Goal: Transaction & Acquisition: Purchase product/service

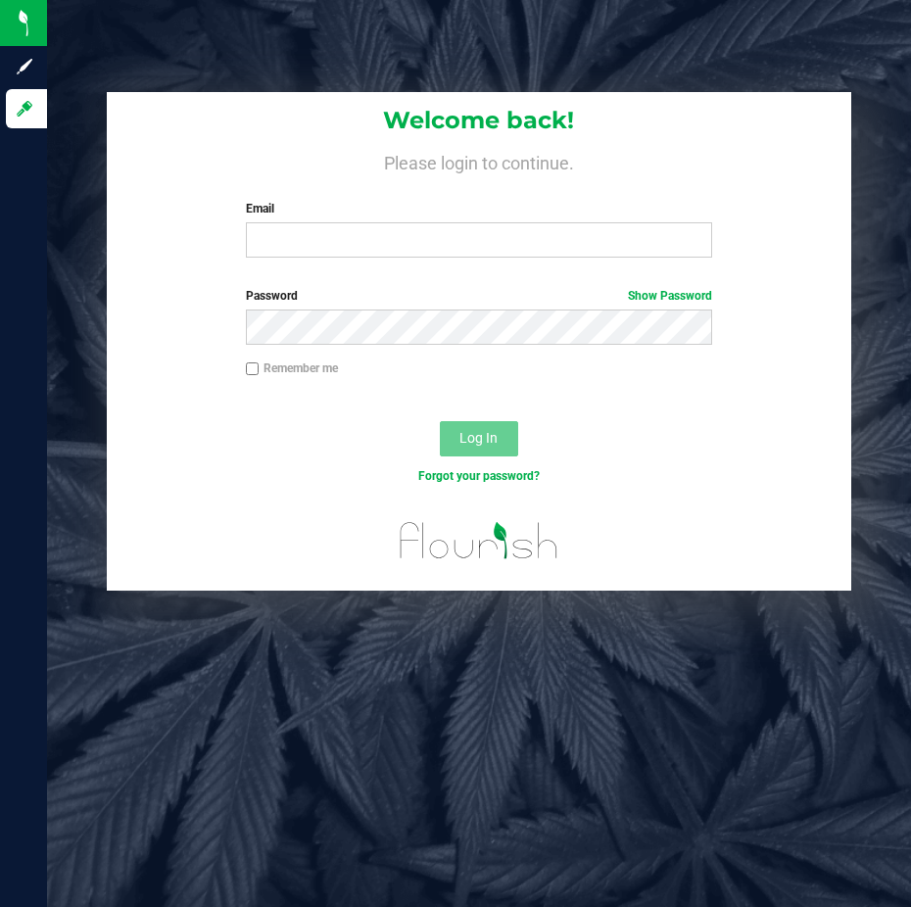
click at [269, 215] on label "Email" at bounding box center [479, 209] width 467 height 18
click at [269, 222] on input "Email" at bounding box center [479, 239] width 467 height 35
click at [269, 225] on input "Email" at bounding box center [479, 239] width 467 height 35
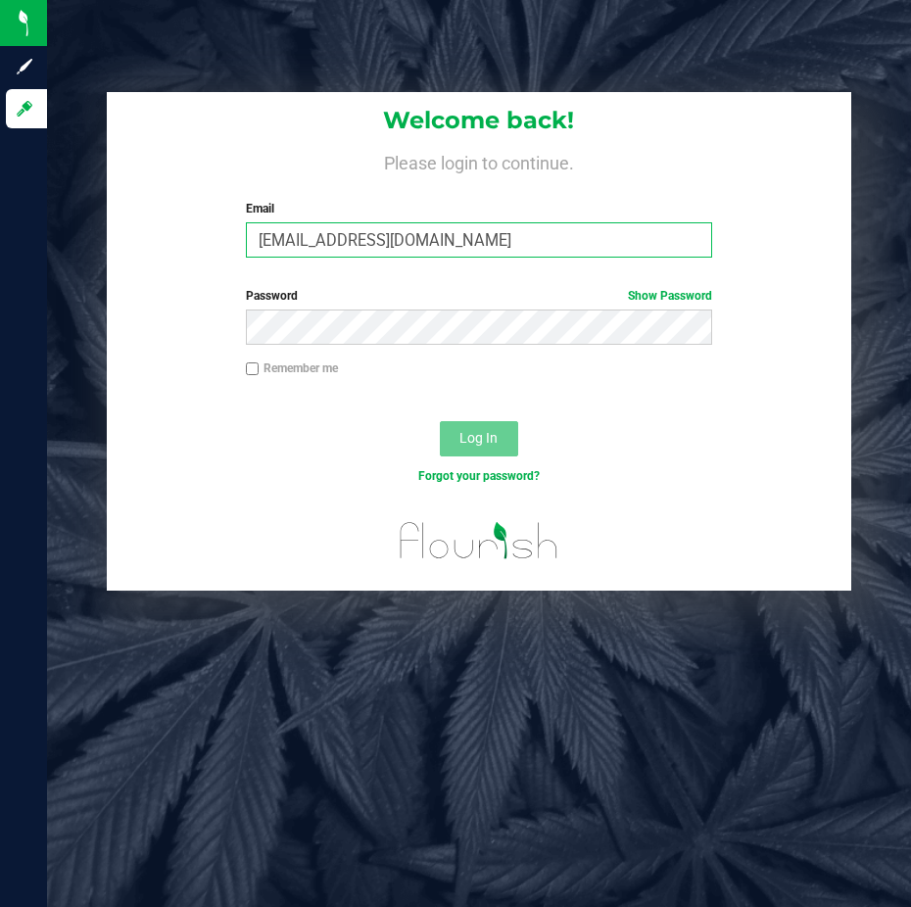
type input "[EMAIL_ADDRESS][DOMAIN_NAME]"
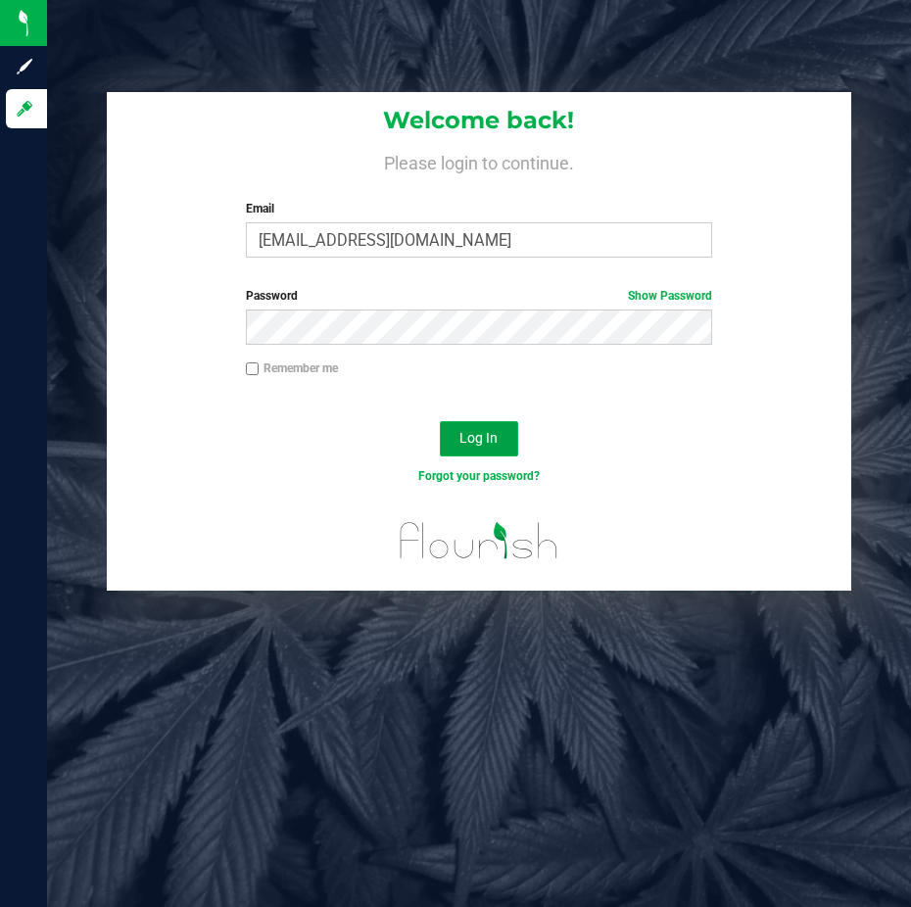
click at [483, 433] on span "Log In" at bounding box center [478, 438] width 38 height 16
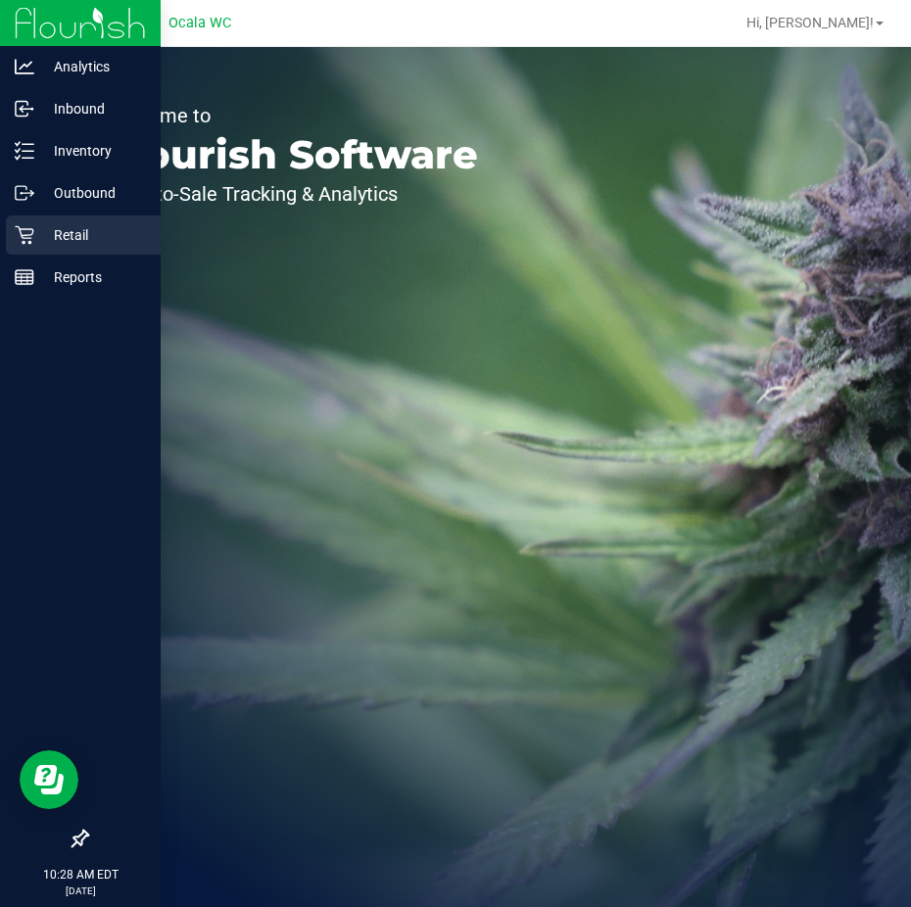
click at [26, 217] on div "Retail" at bounding box center [83, 234] width 155 height 39
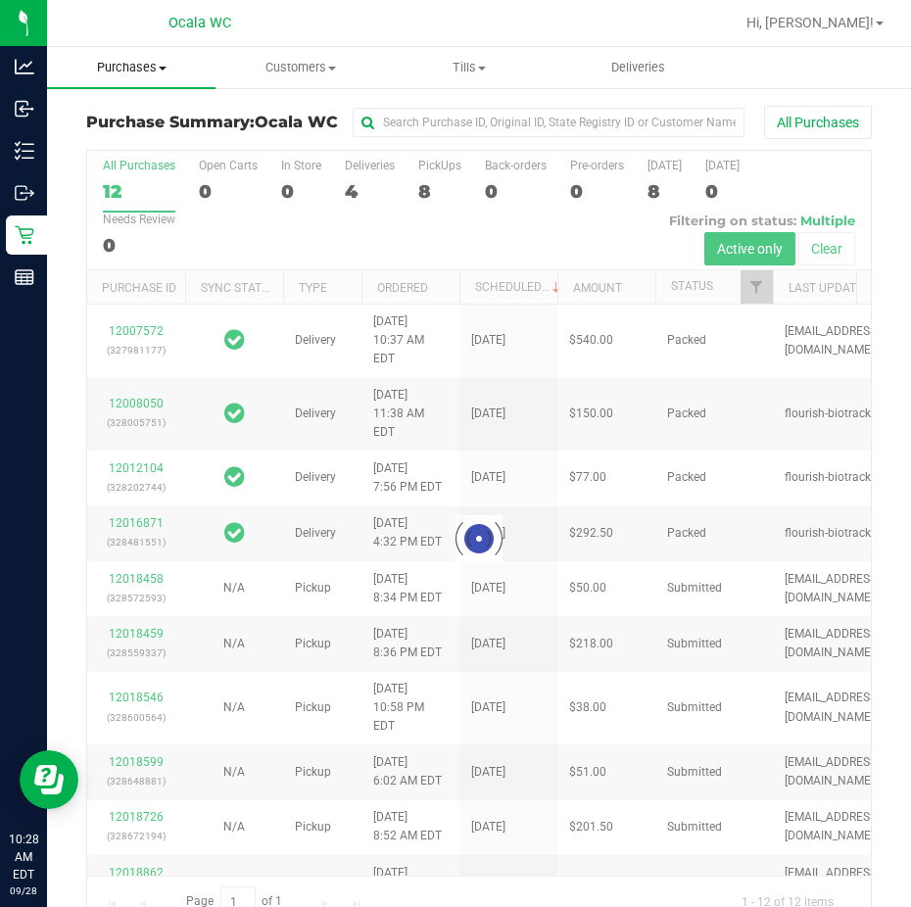
click at [156, 70] on span "Purchases" at bounding box center [131, 68] width 168 height 18
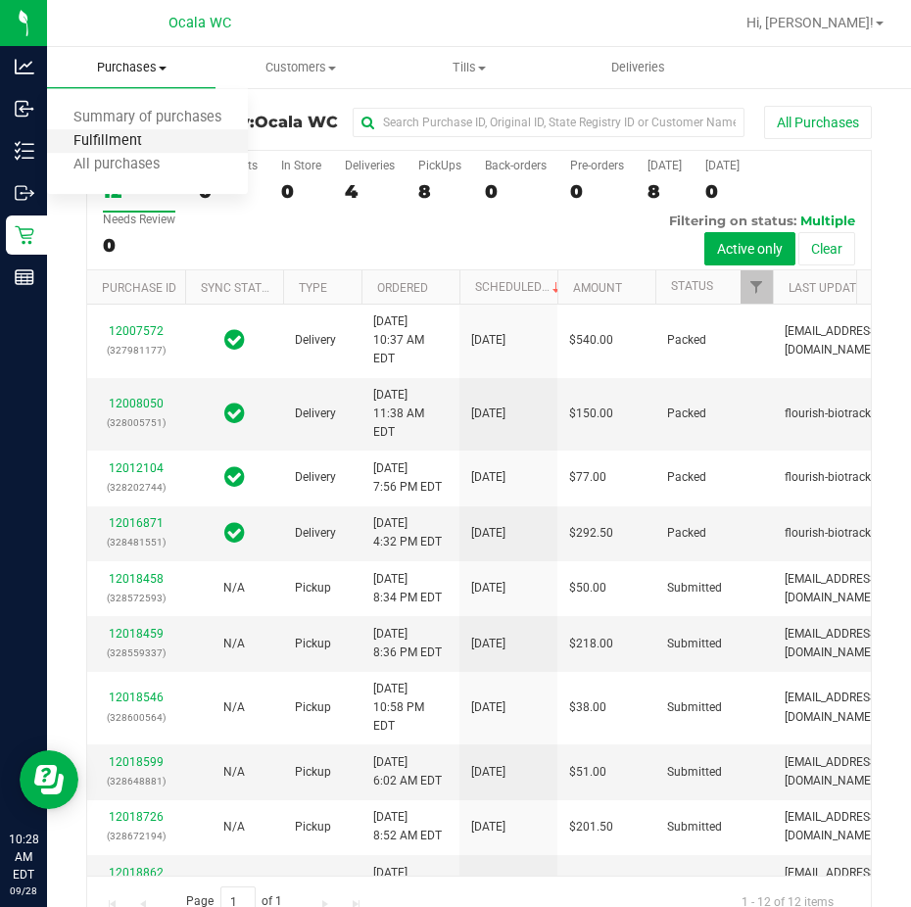
click at [142, 149] on span "Fulfillment" at bounding box center [107, 141] width 121 height 17
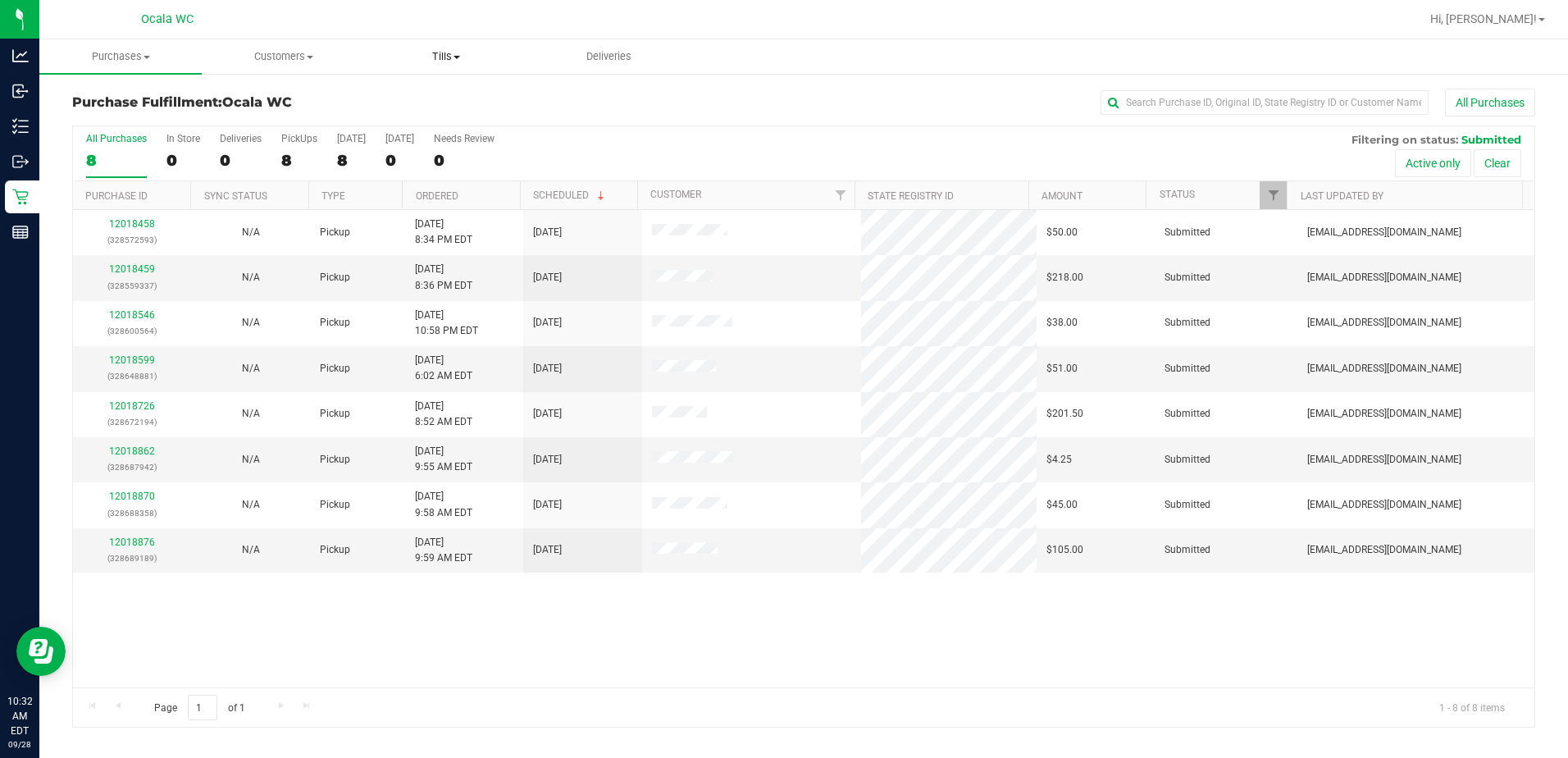
click at [452, 53] on span "Tills" at bounding box center [446, 57] width 161 height 15
click at [439, 103] on span "Manage tills" at bounding box center [420, 99] width 111 height 14
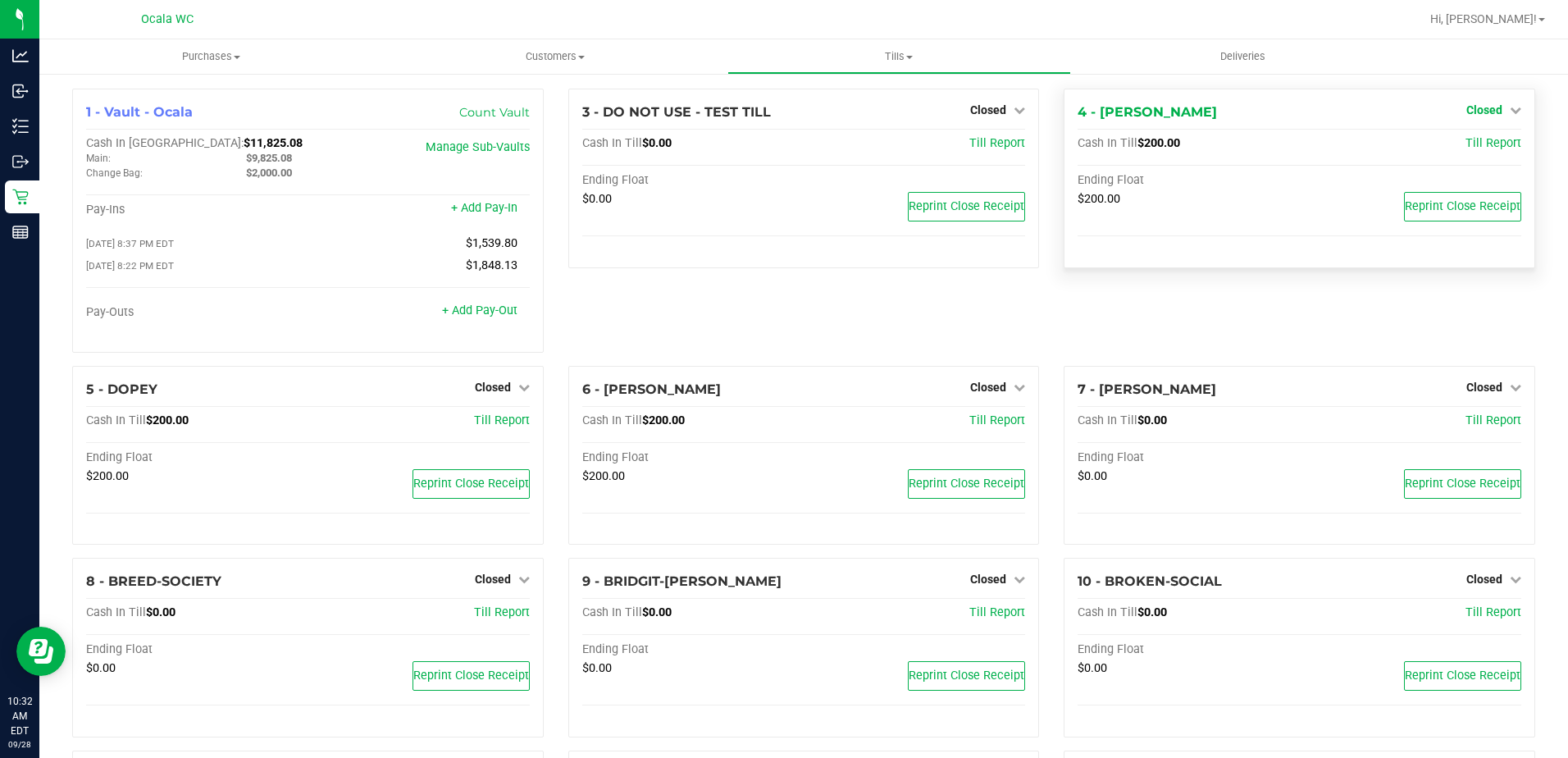
click at [762, 113] on span "Closed" at bounding box center [1483, 110] width 36 height 13
click at [762, 138] on link "Open Till" at bounding box center [1484, 145] width 44 height 13
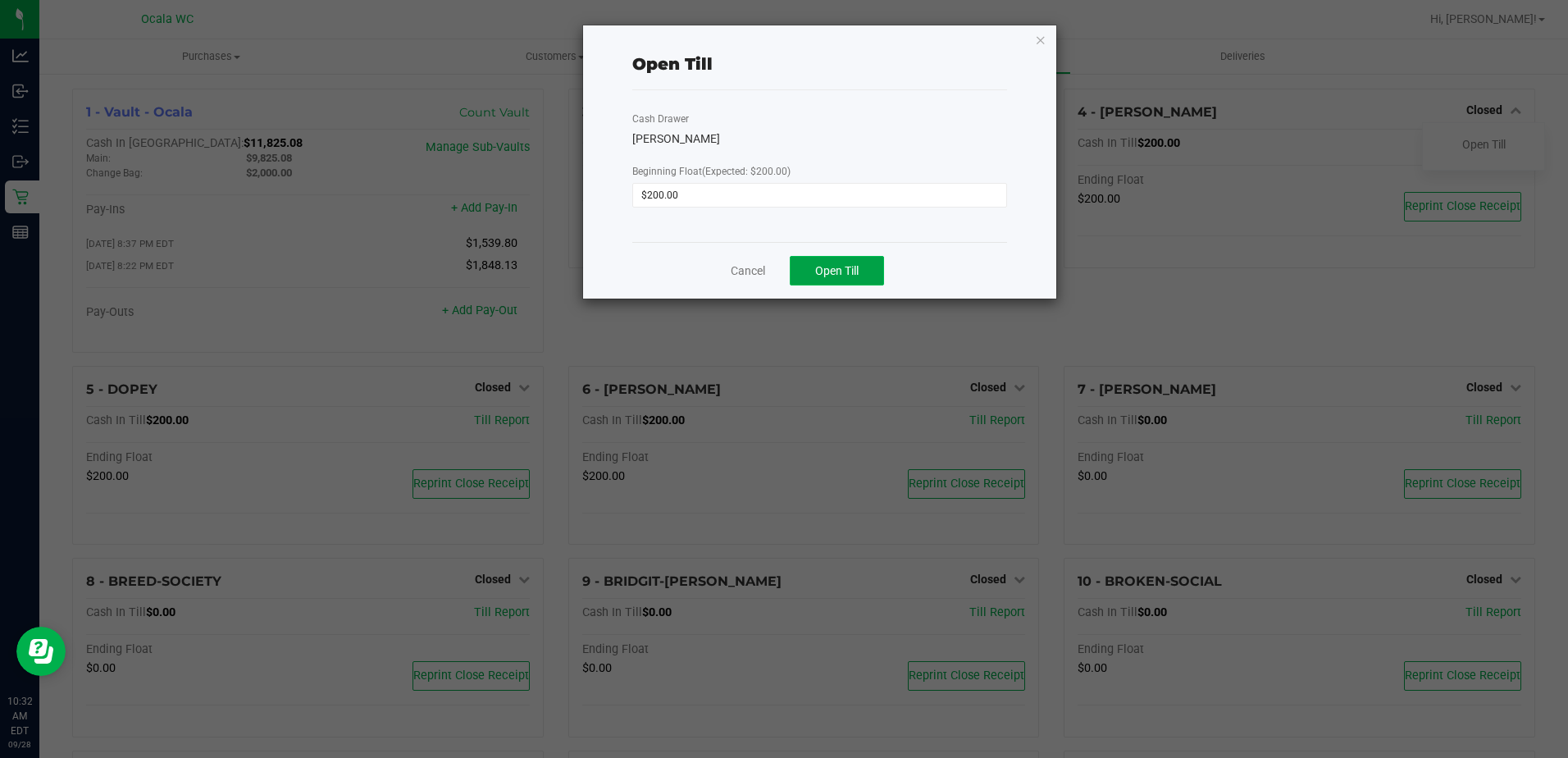
click at [762, 256] on button "Open Till" at bounding box center [836, 271] width 95 height 29
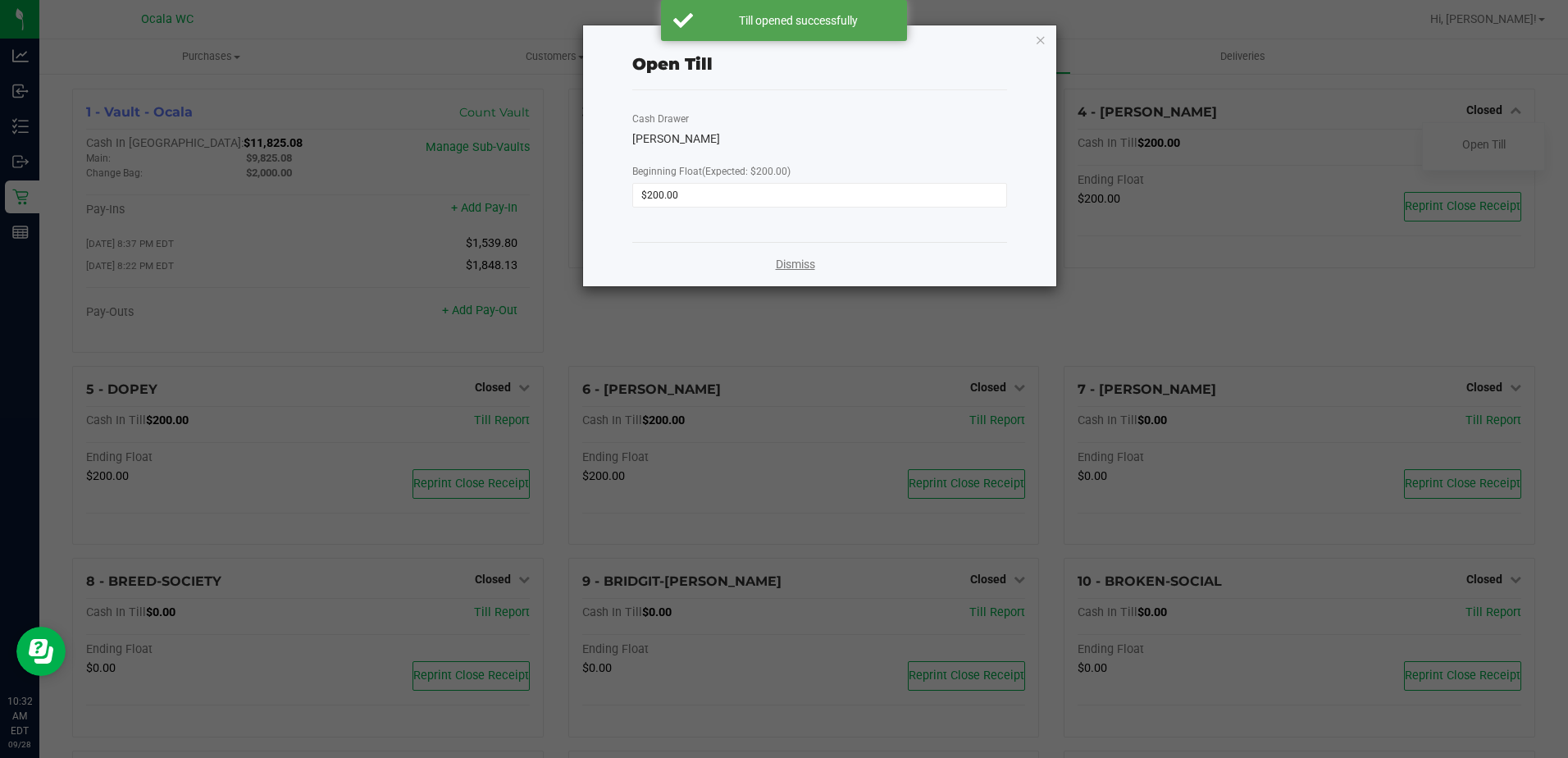
click at [762, 266] on link "Dismiss" at bounding box center [795, 265] width 39 height 18
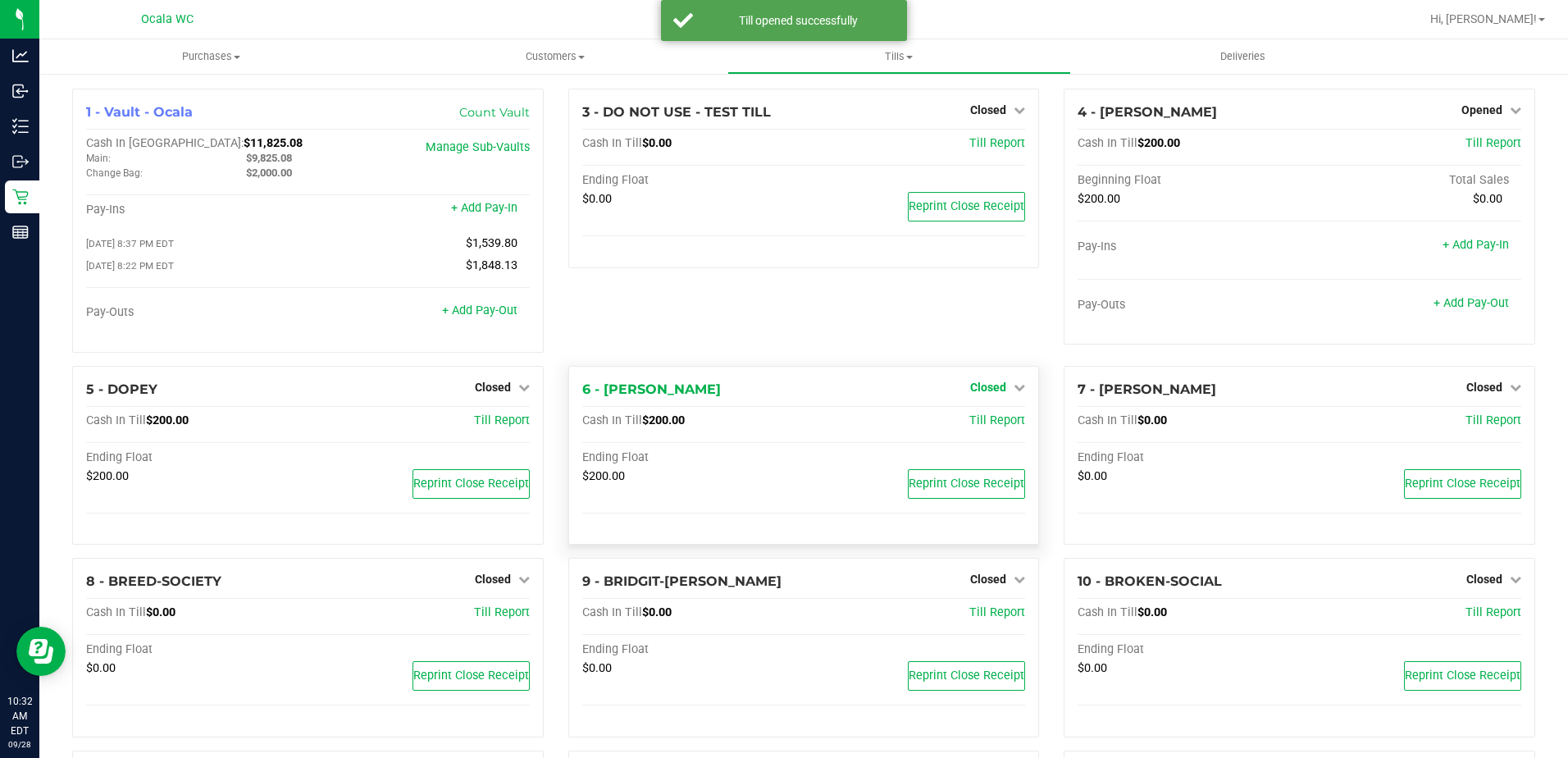
click at [762, 384] on span "Closed" at bounding box center [988, 388] width 36 height 13
click at [762, 427] on link "Open Till" at bounding box center [988, 421] width 44 height 13
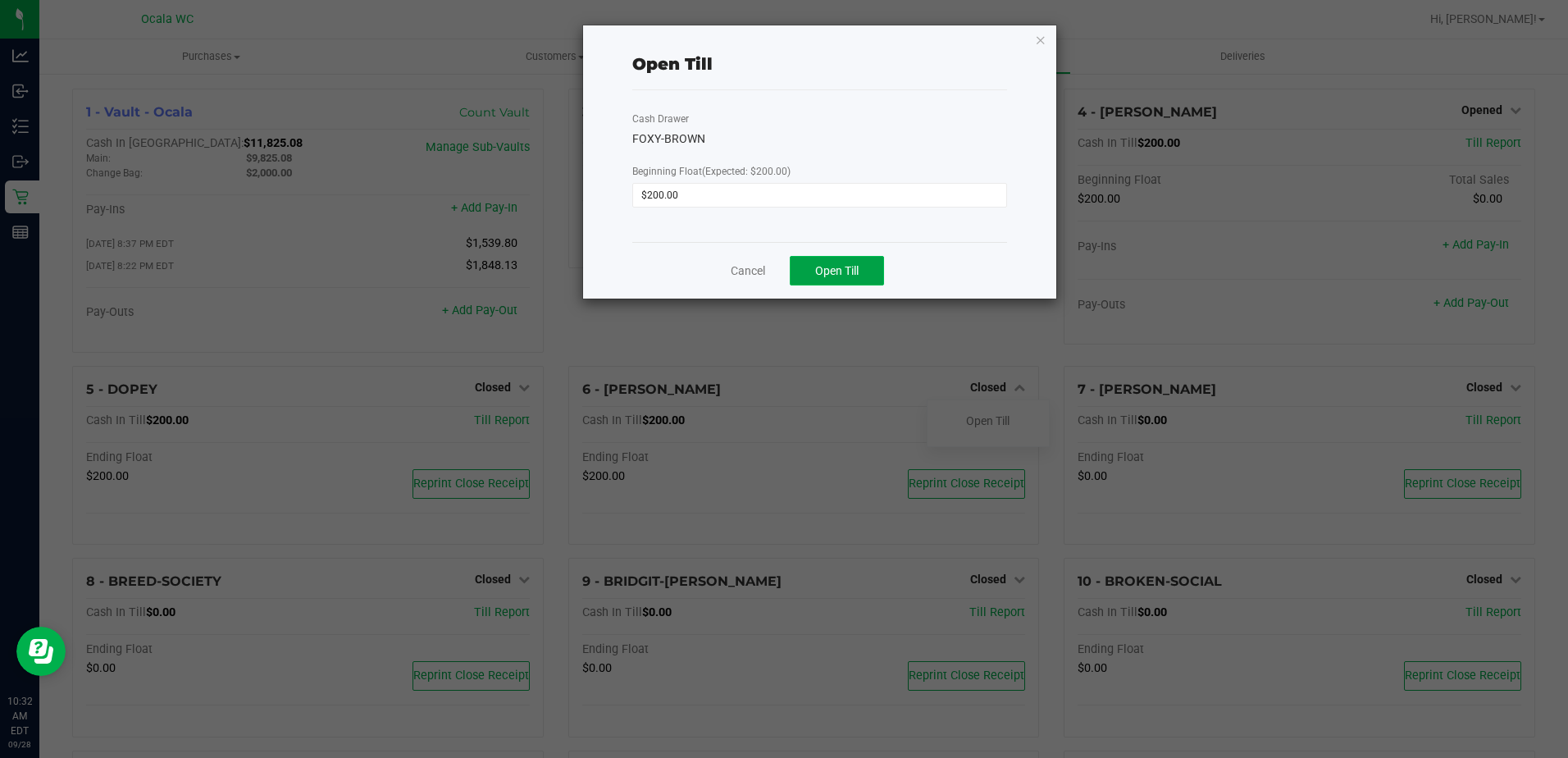
click at [762, 265] on span "Open Till" at bounding box center [837, 271] width 44 height 13
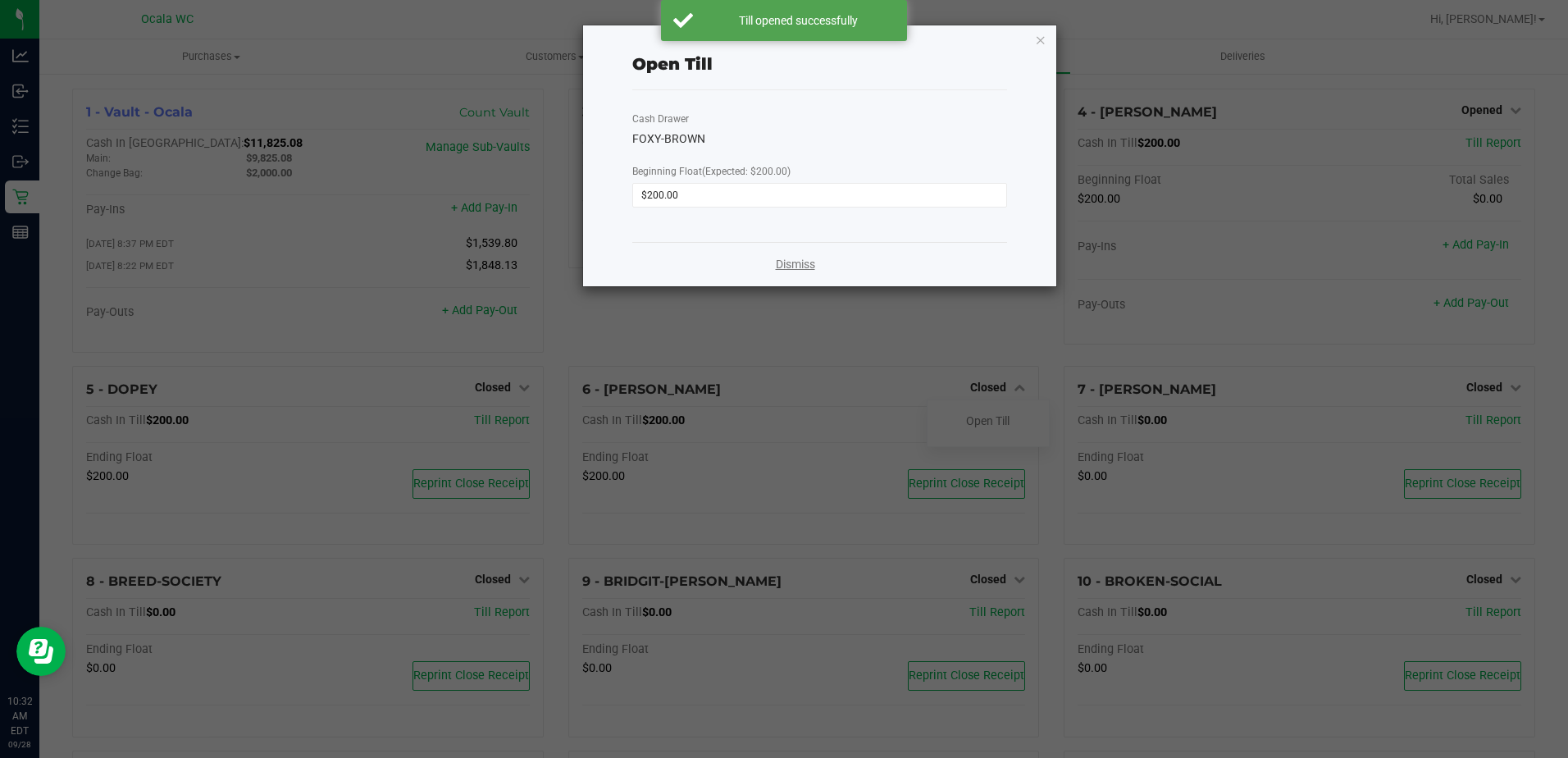
click at [762, 268] on link "Dismiss" at bounding box center [795, 265] width 39 height 18
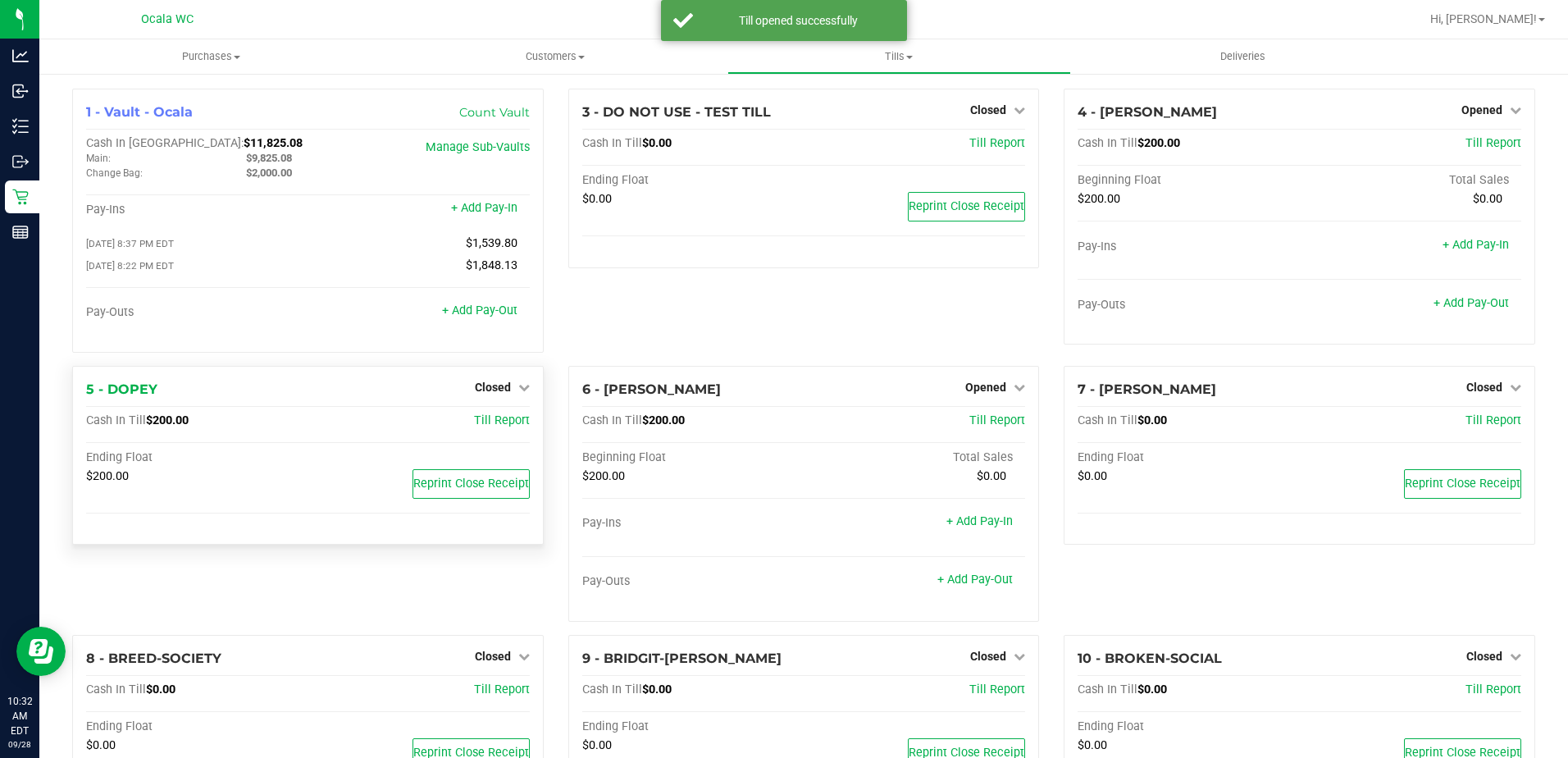
click at [488, 382] on div "Closed" at bounding box center [502, 388] width 55 height 20
click at [488, 384] on span "Closed" at bounding box center [492, 388] width 36 height 13
click at [482, 425] on link "Open Till" at bounding box center [492, 421] width 44 height 13
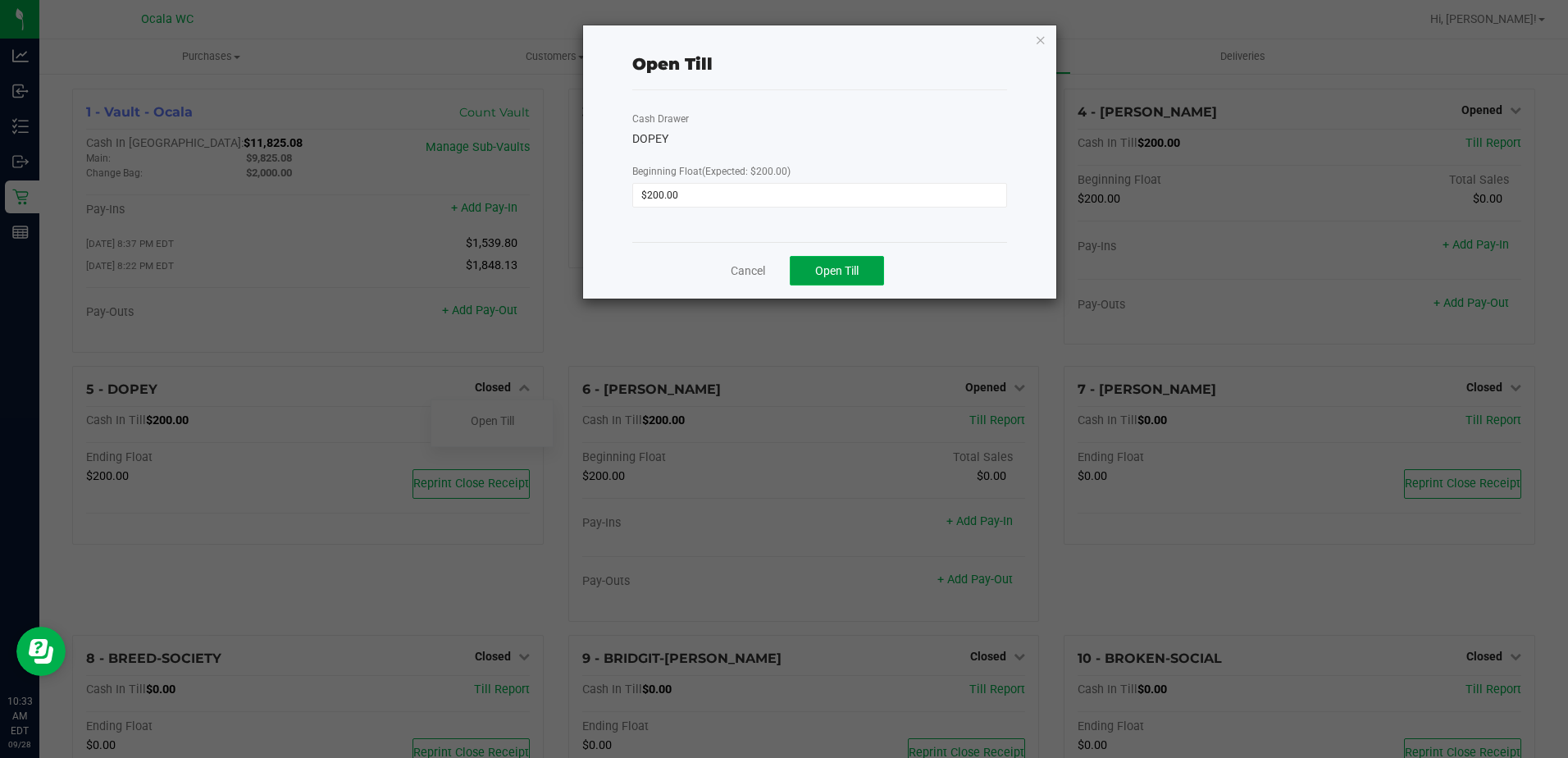
click at [762, 266] on span "Open Till" at bounding box center [837, 271] width 44 height 13
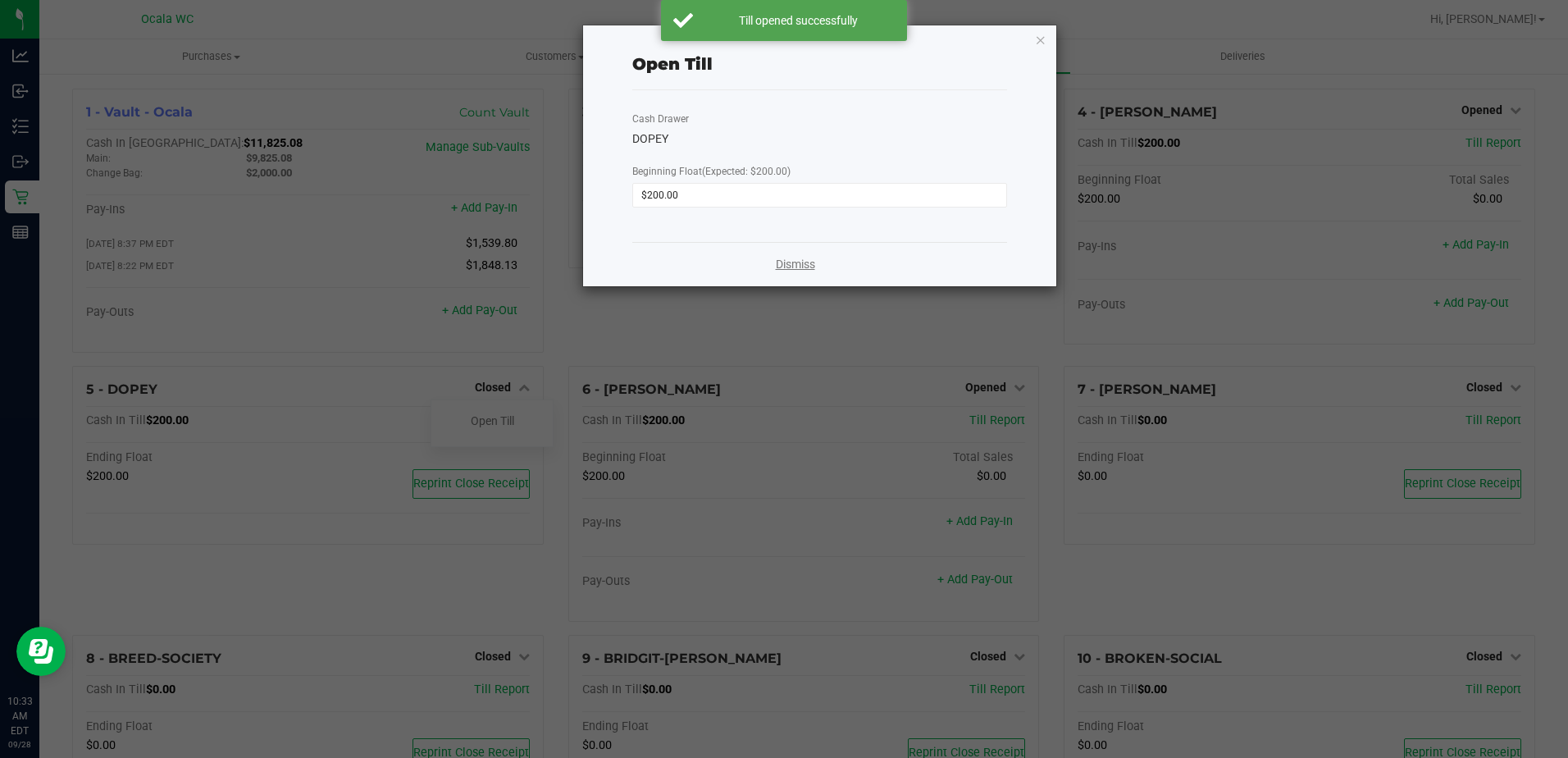
click at [762, 258] on link "Dismiss" at bounding box center [795, 265] width 39 height 18
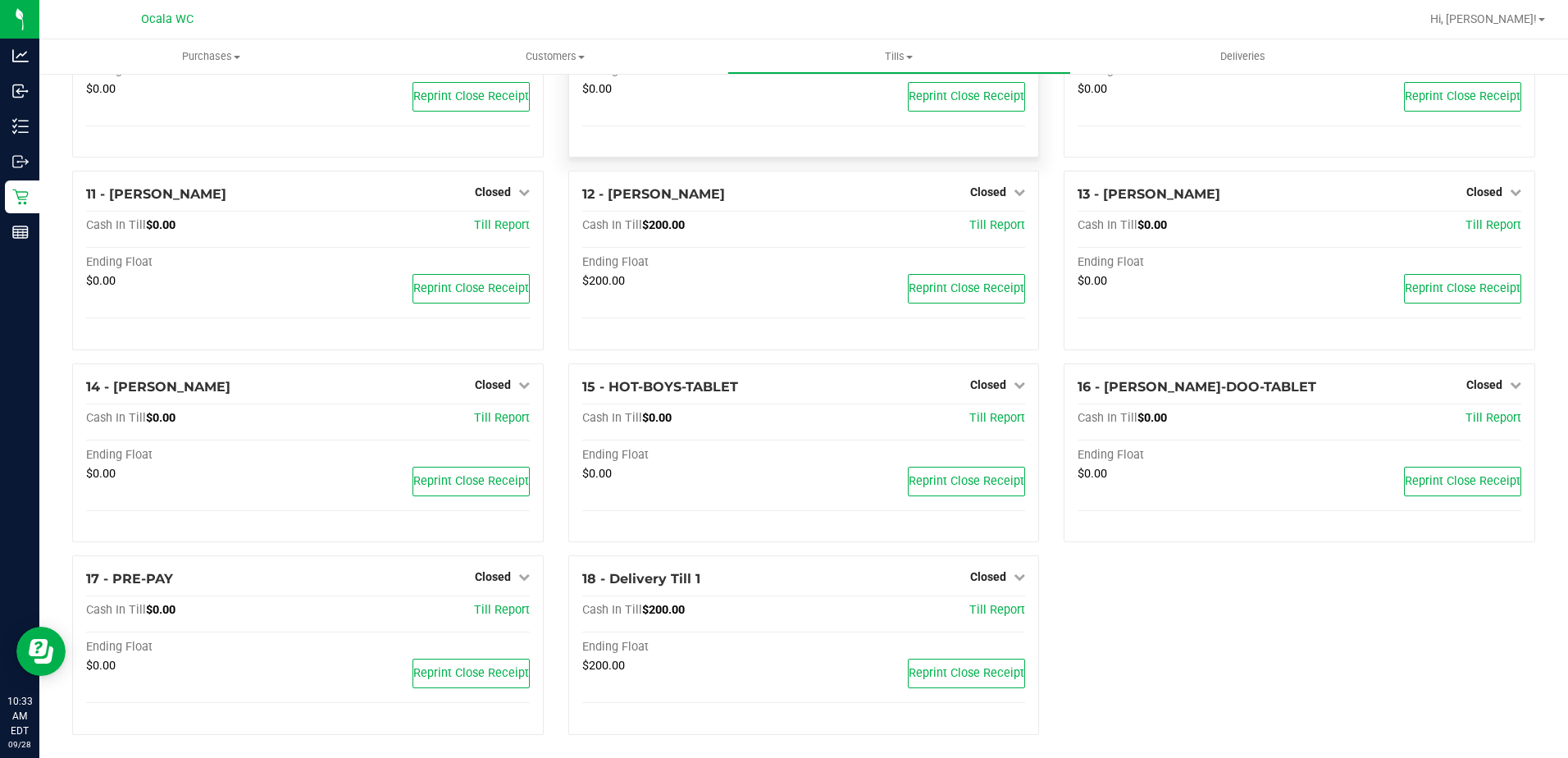
scroll to position [666, 0]
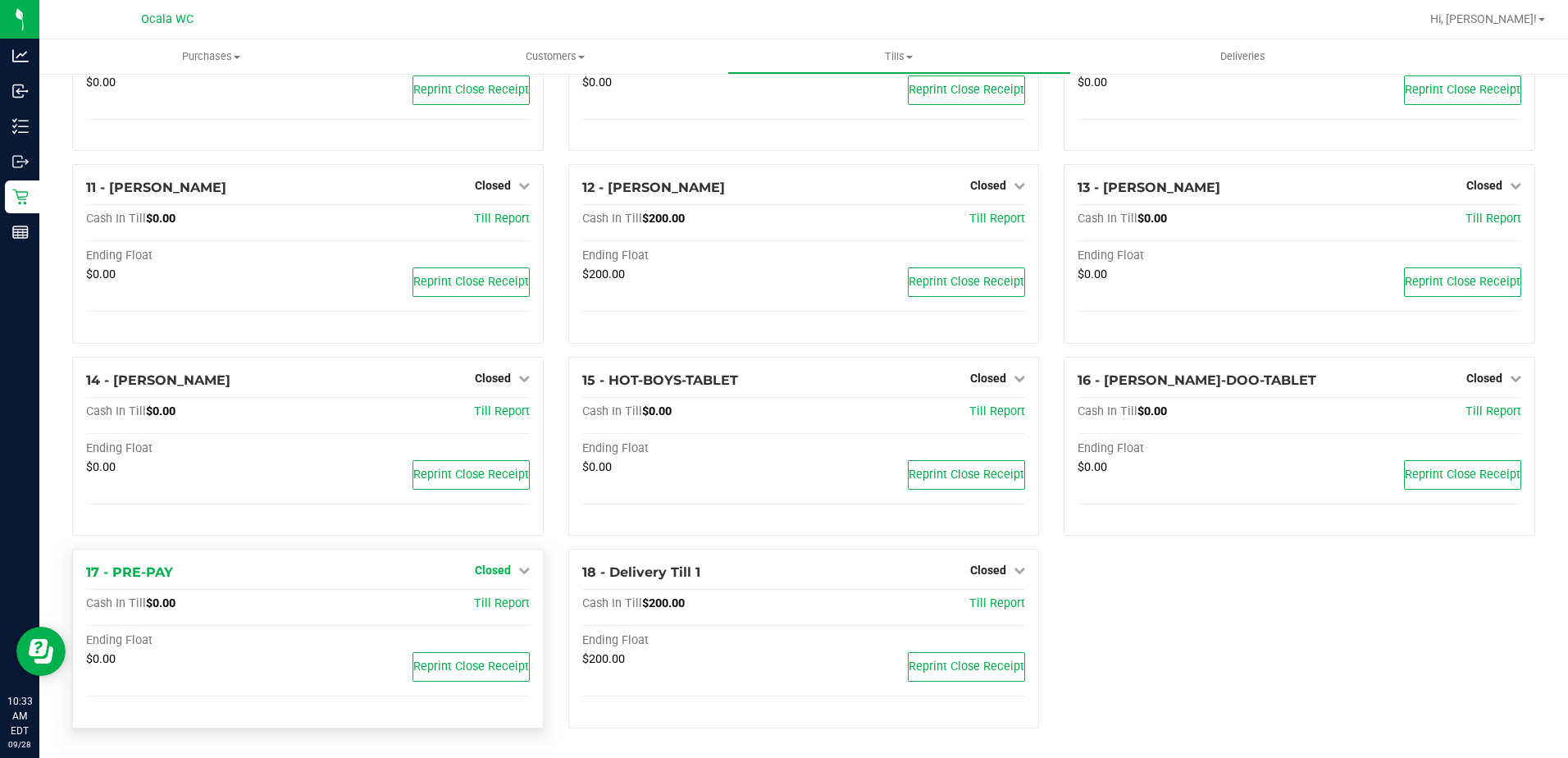
click at [491, 567] on span "Closed" at bounding box center [492, 570] width 36 height 13
click at [482, 606] on link "Open Till" at bounding box center [492, 605] width 44 height 13
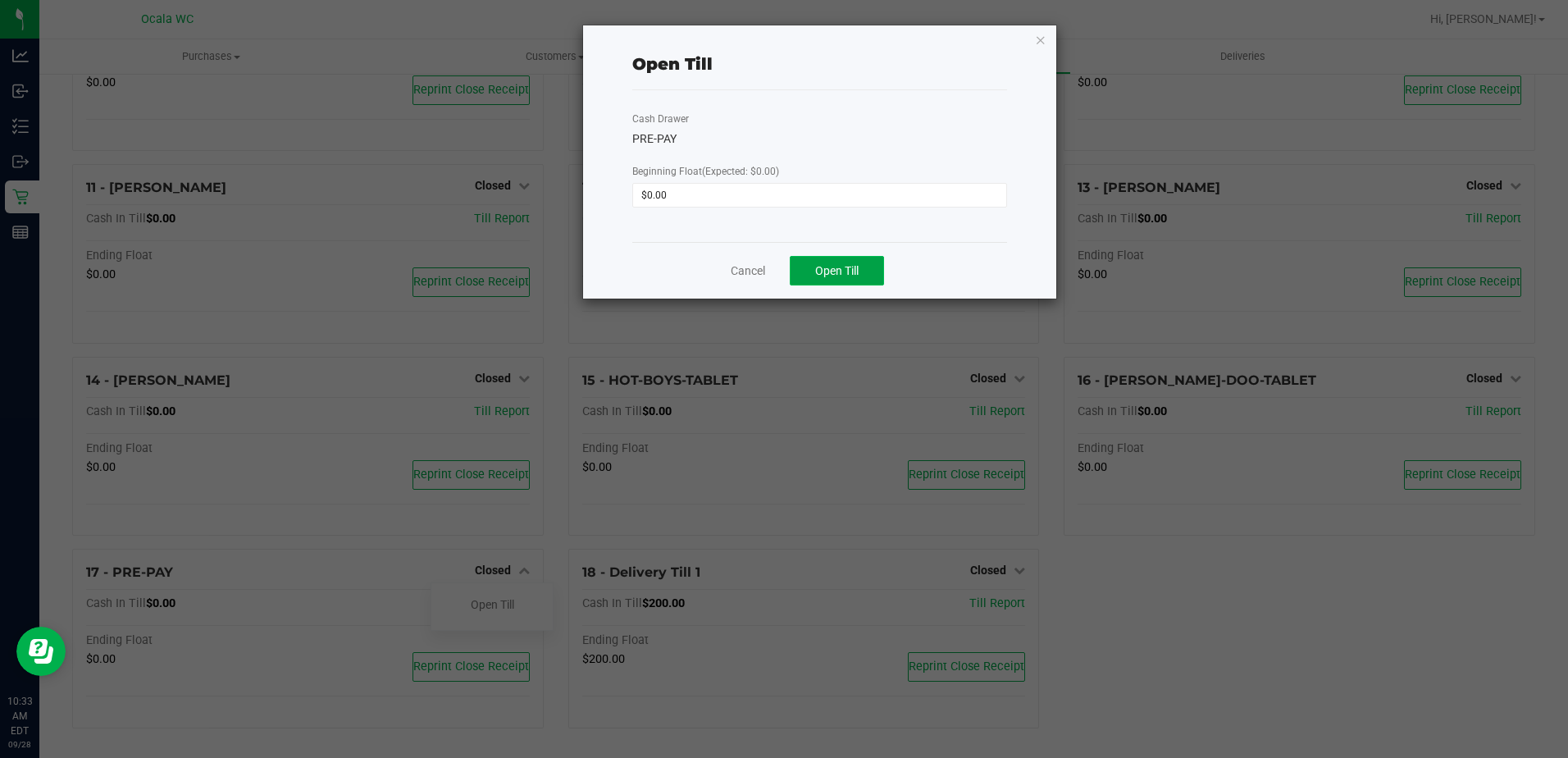
click at [762, 260] on button "Open Till" at bounding box center [836, 271] width 95 height 29
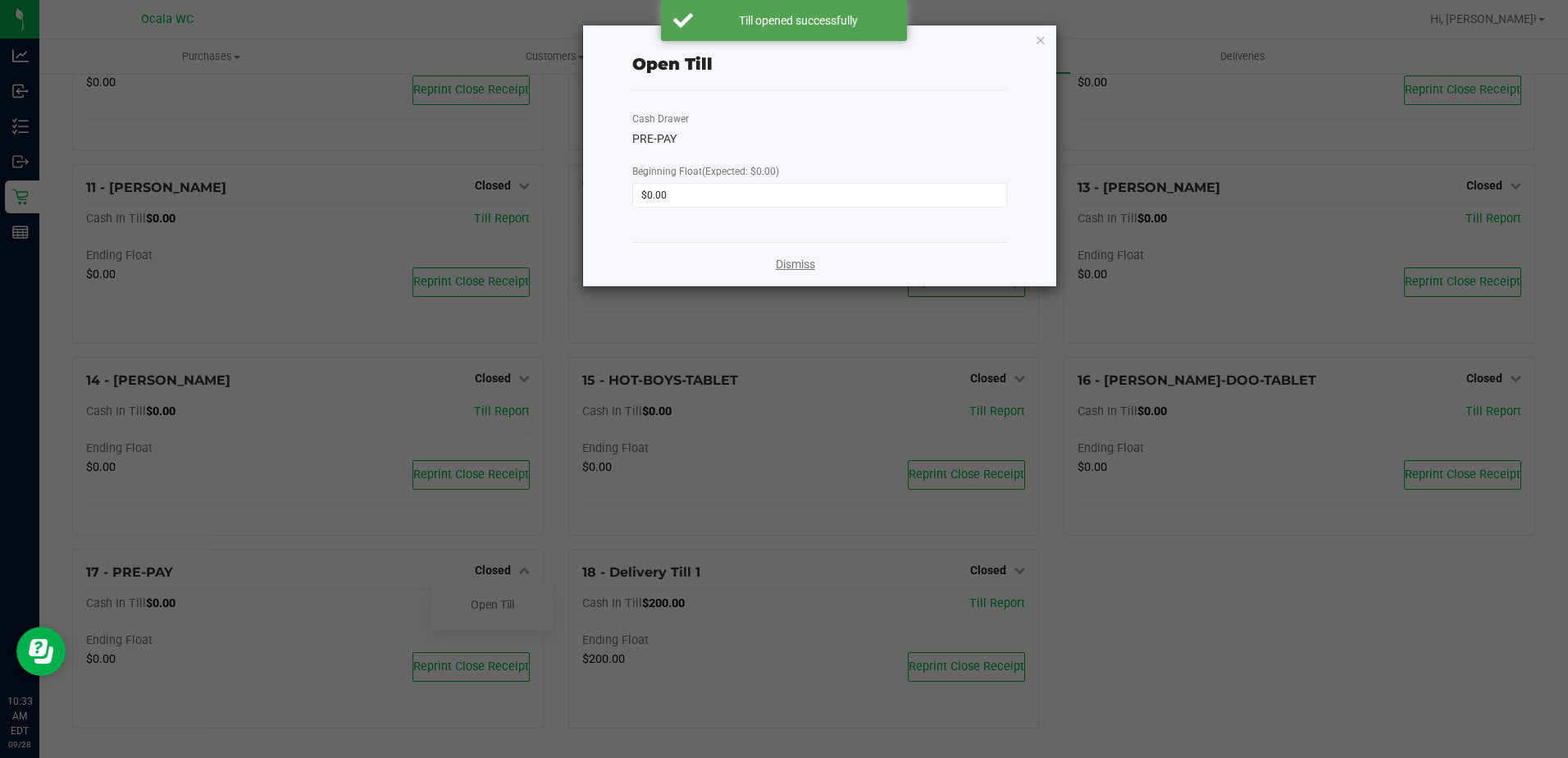
click at [762, 260] on link "Dismiss" at bounding box center [795, 265] width 39 height 18
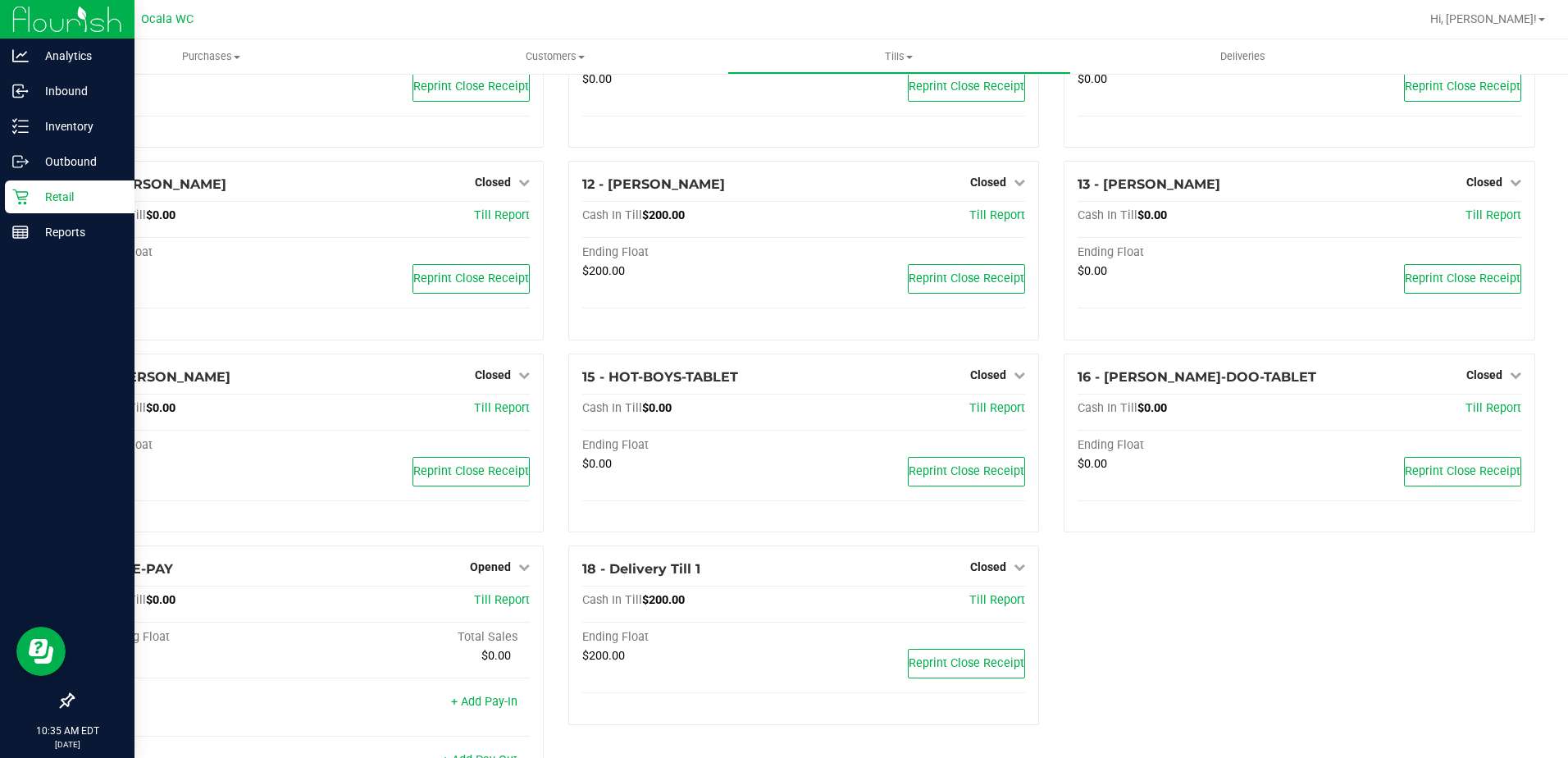
click at [49, 188] on p "Retail" at bounding box center [78, 197] width 99 height 20
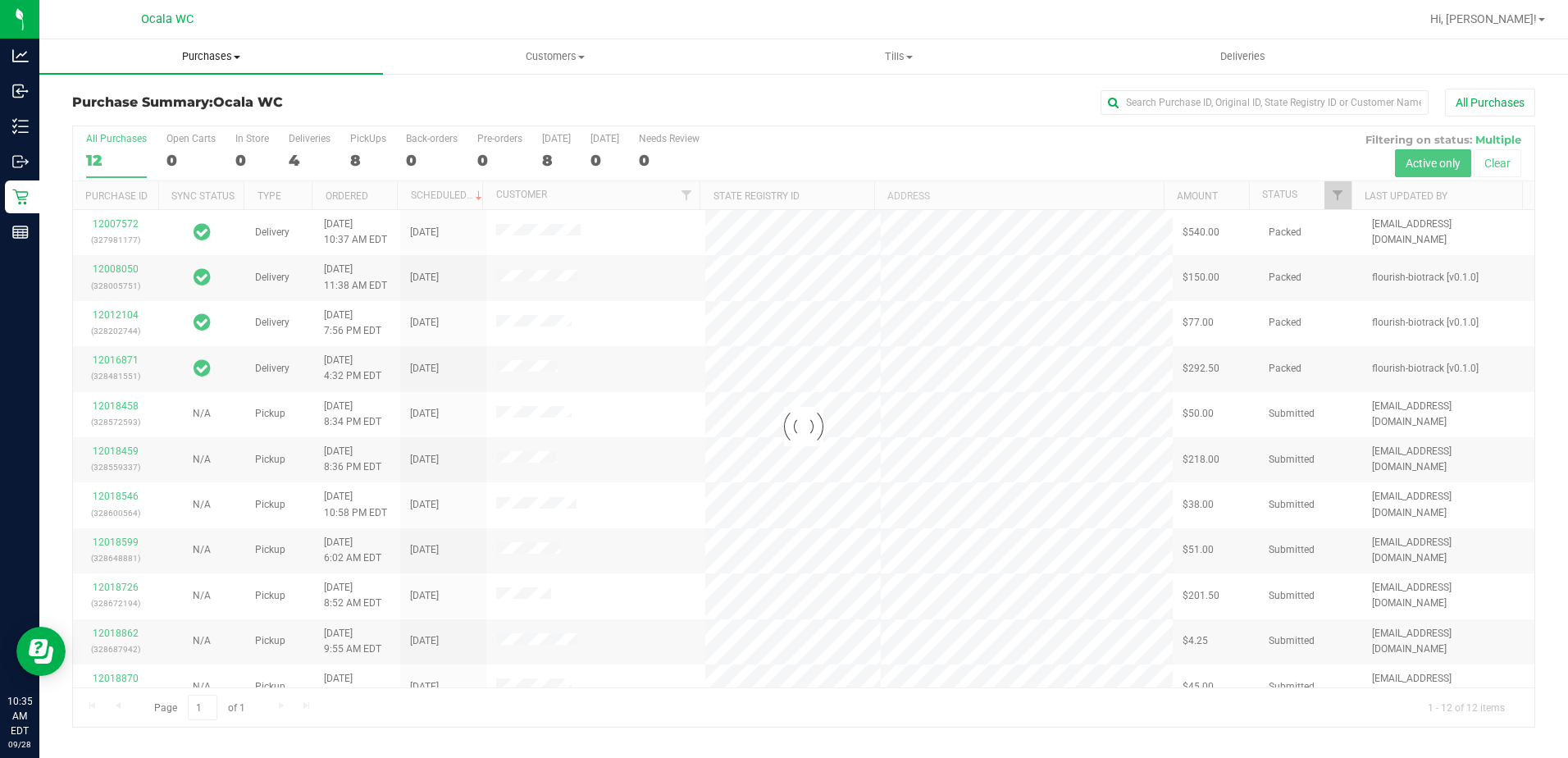
click at [202, 52] on span "Purchases" at bounding box center [211, 57] width 343 height 15
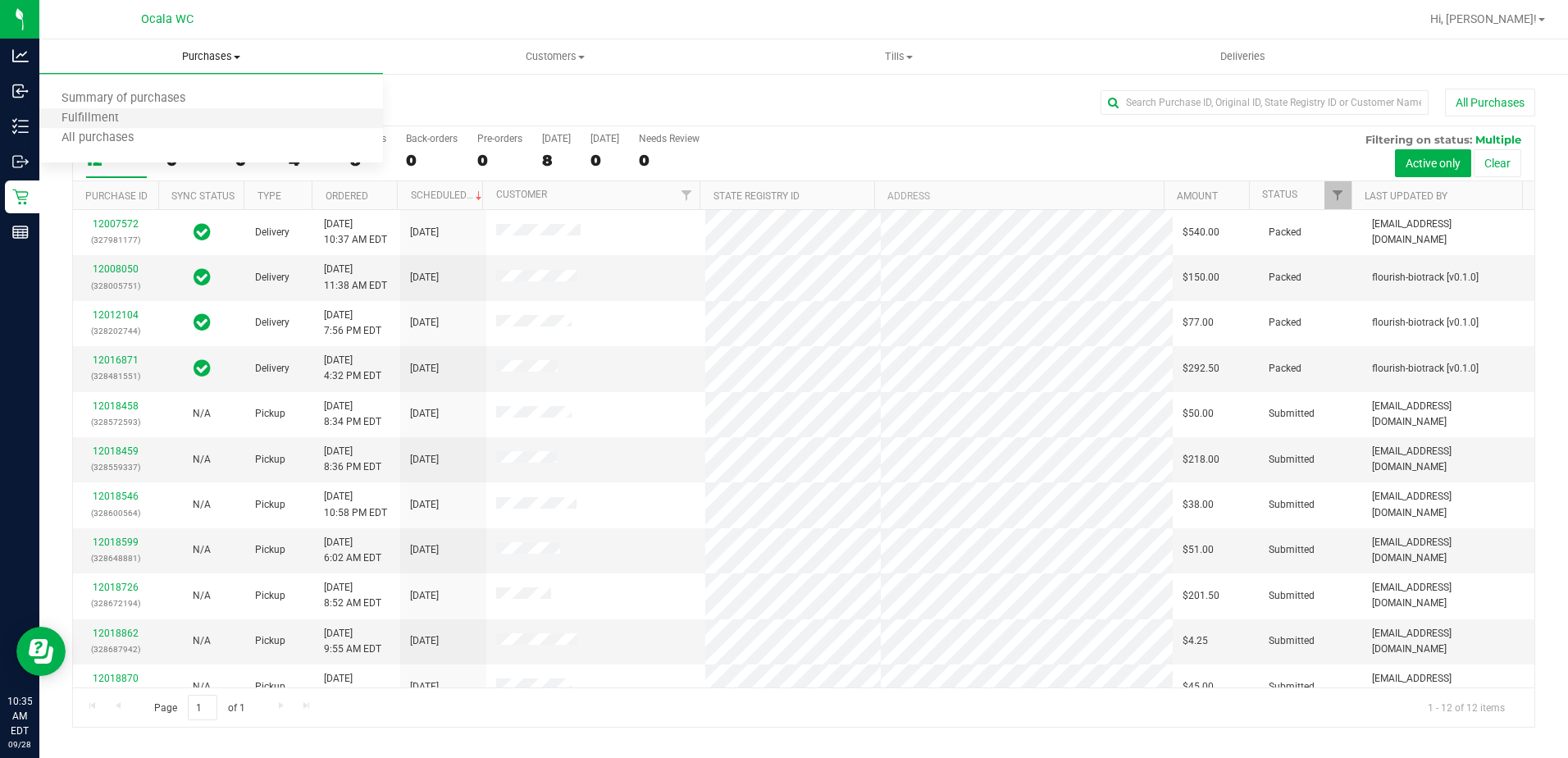
click at [148, 121] on li "Fulfillment" at bounding box center [211, 119] width 343 height 20
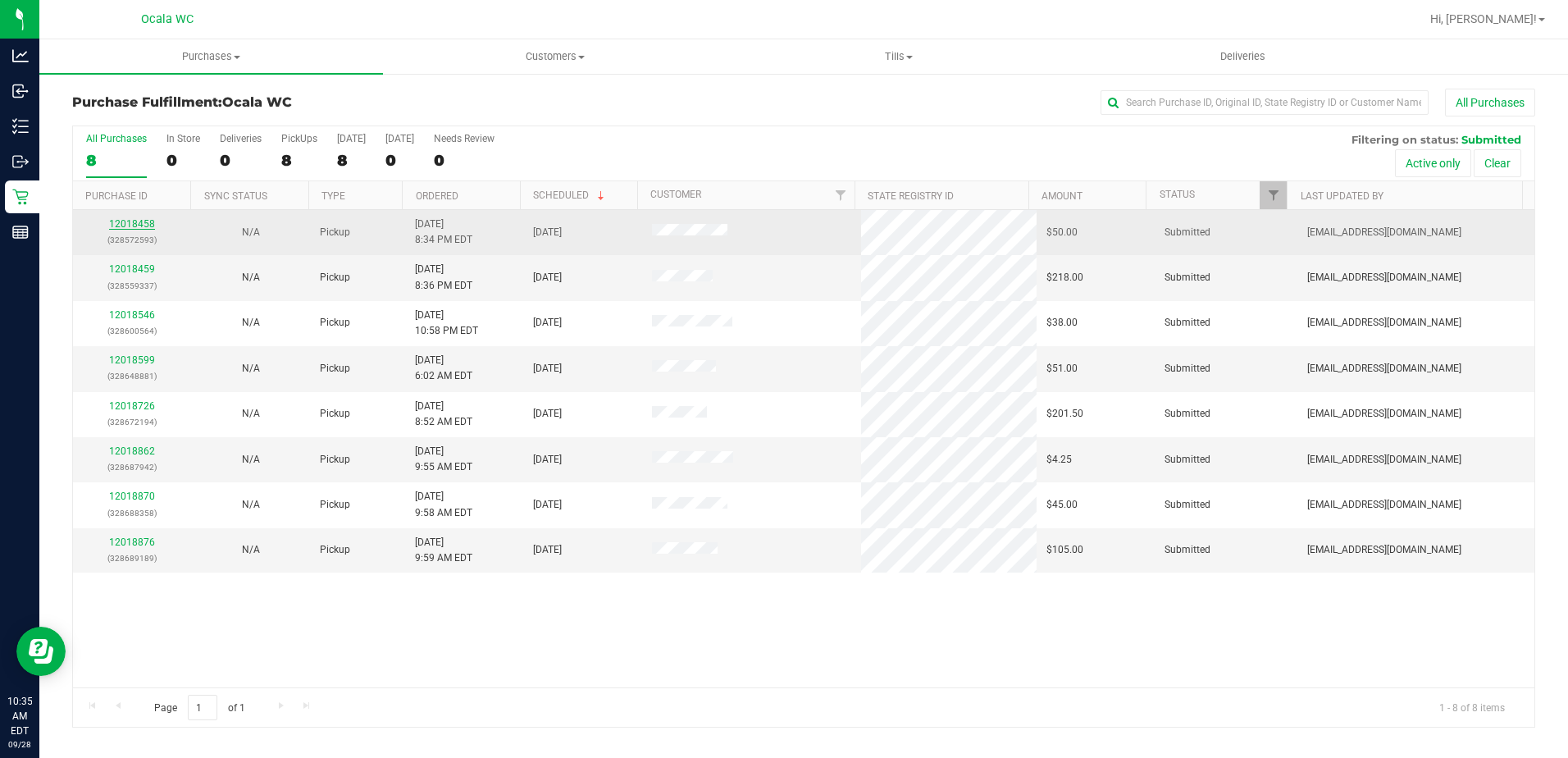
click at [132, 222] on link "12018458" at bounding box center [131, 224] width 46 height 12
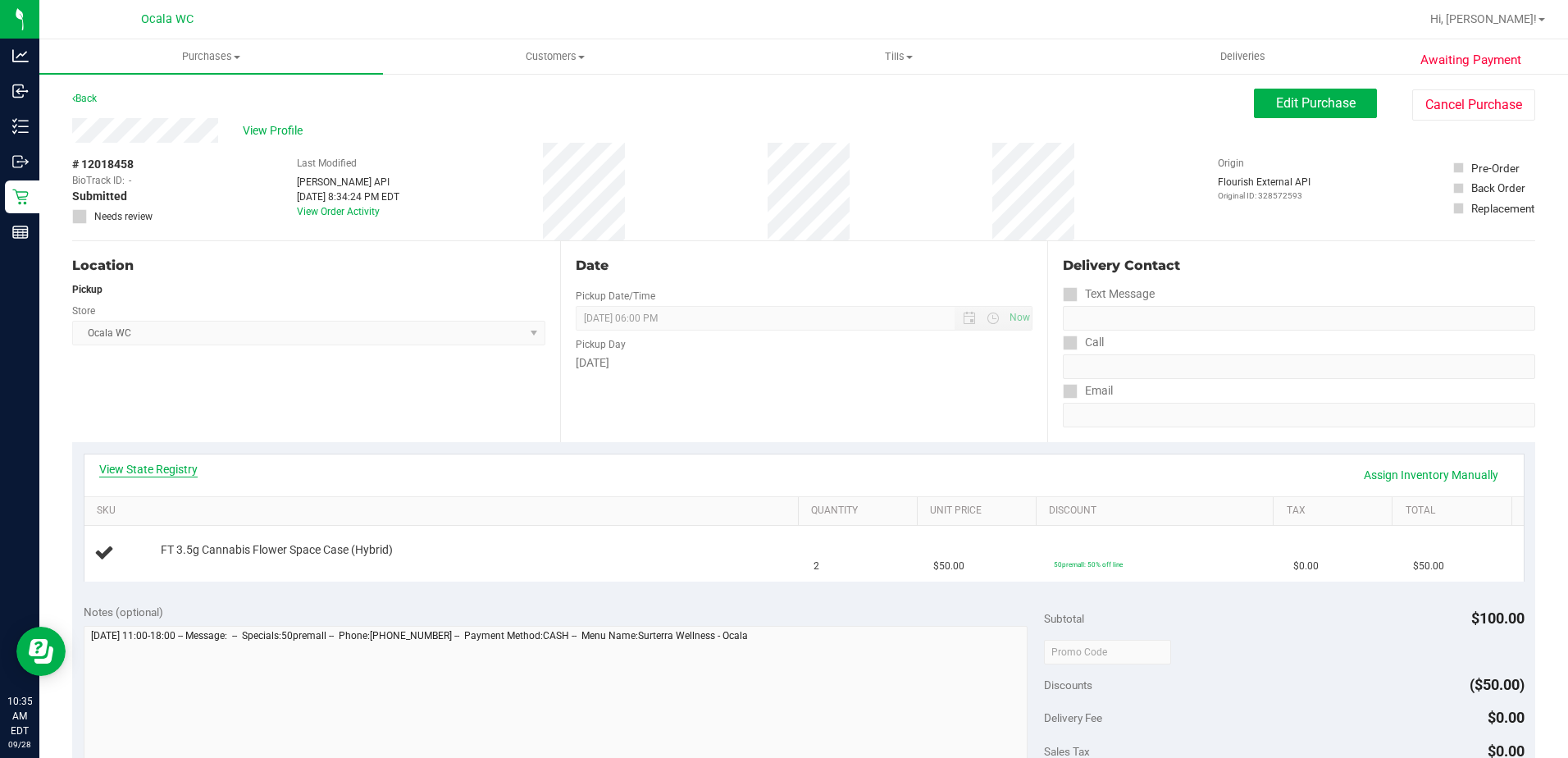
click at [166, 475] on link "View State Registry" at bounding box center [149, 469] width 99 height 17
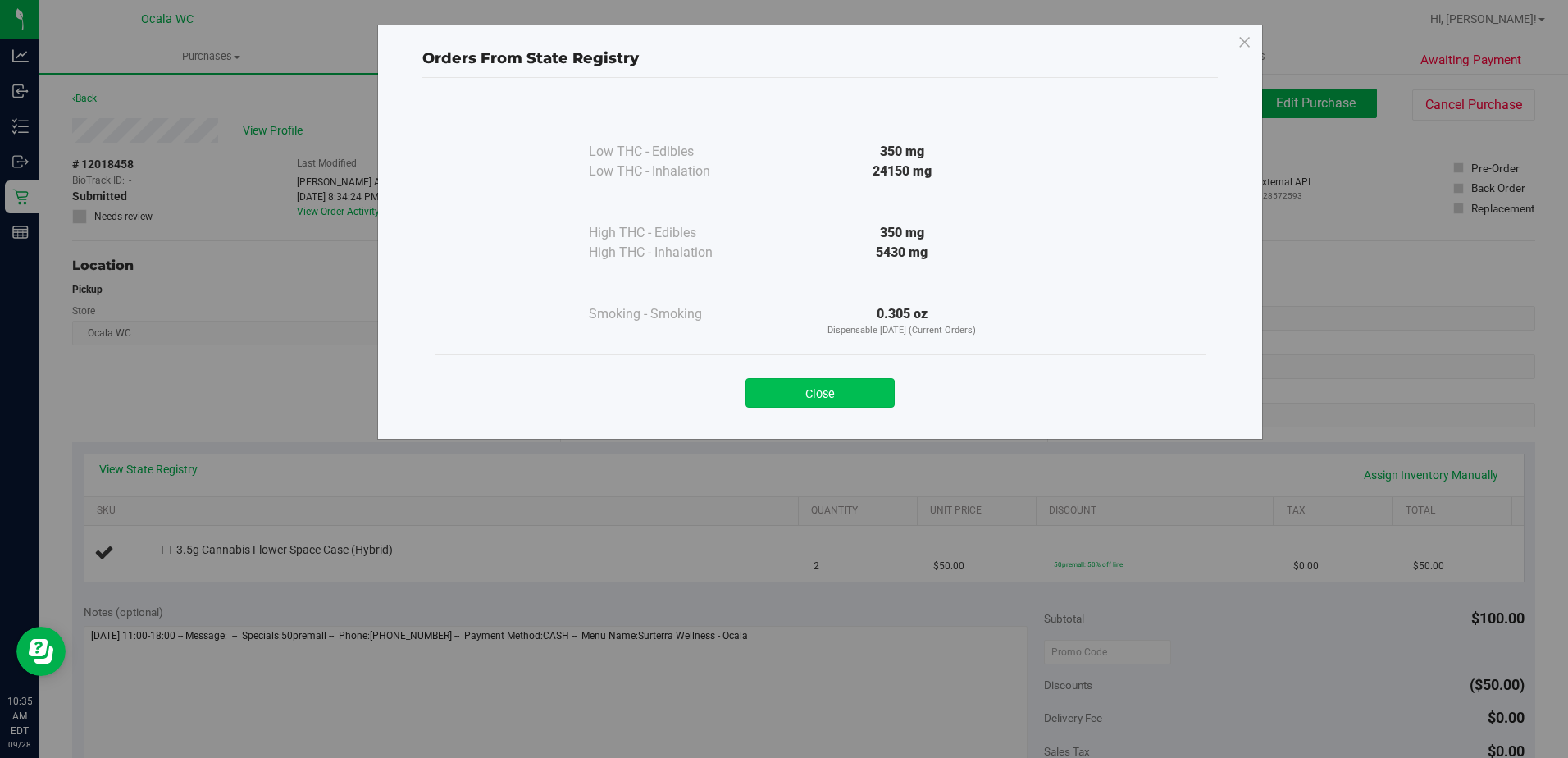
click at [756, 395] on button "Close" at bounding box center [820, 393] width 149 height 29
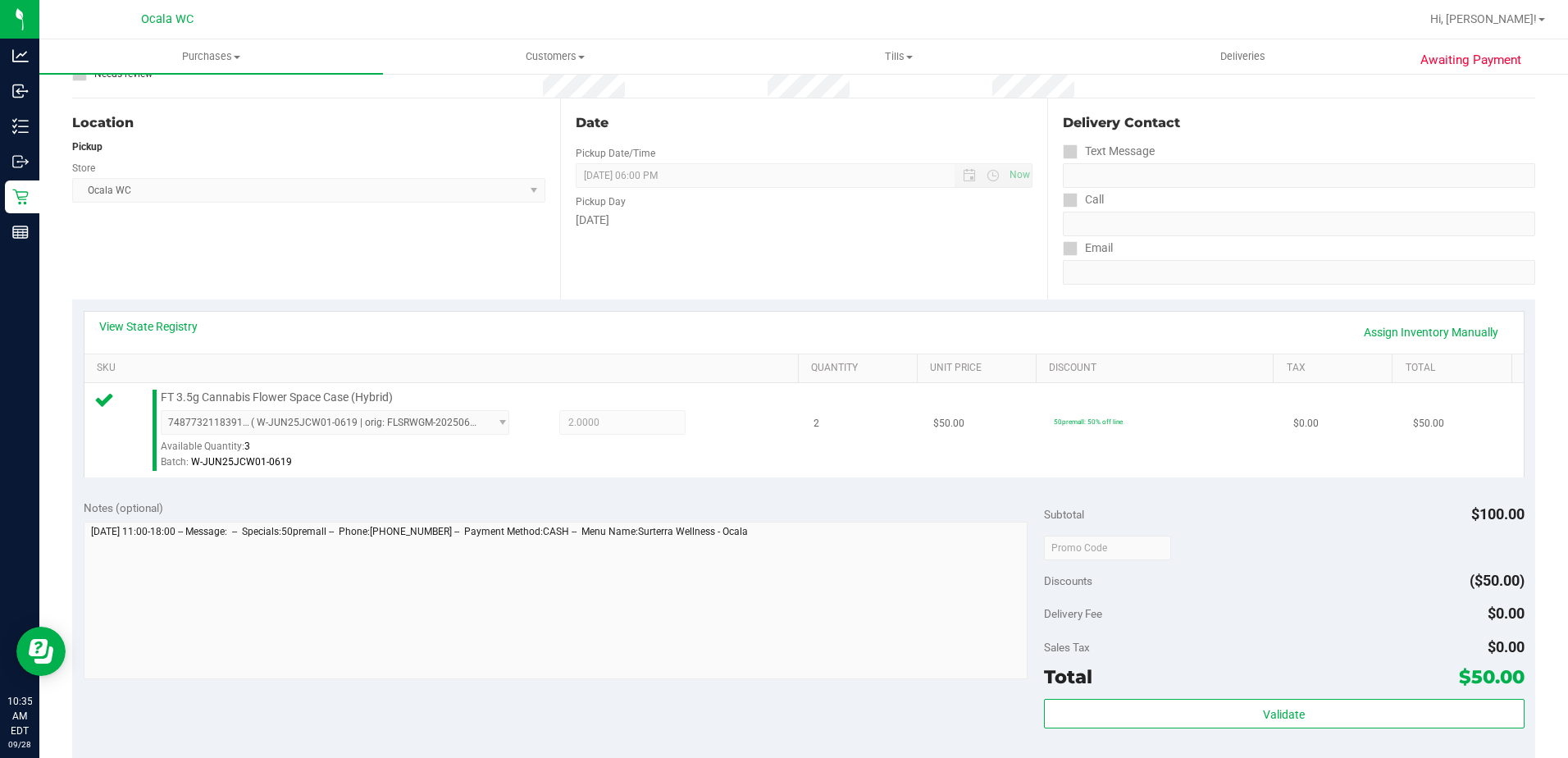
scroll to position [410, 0]
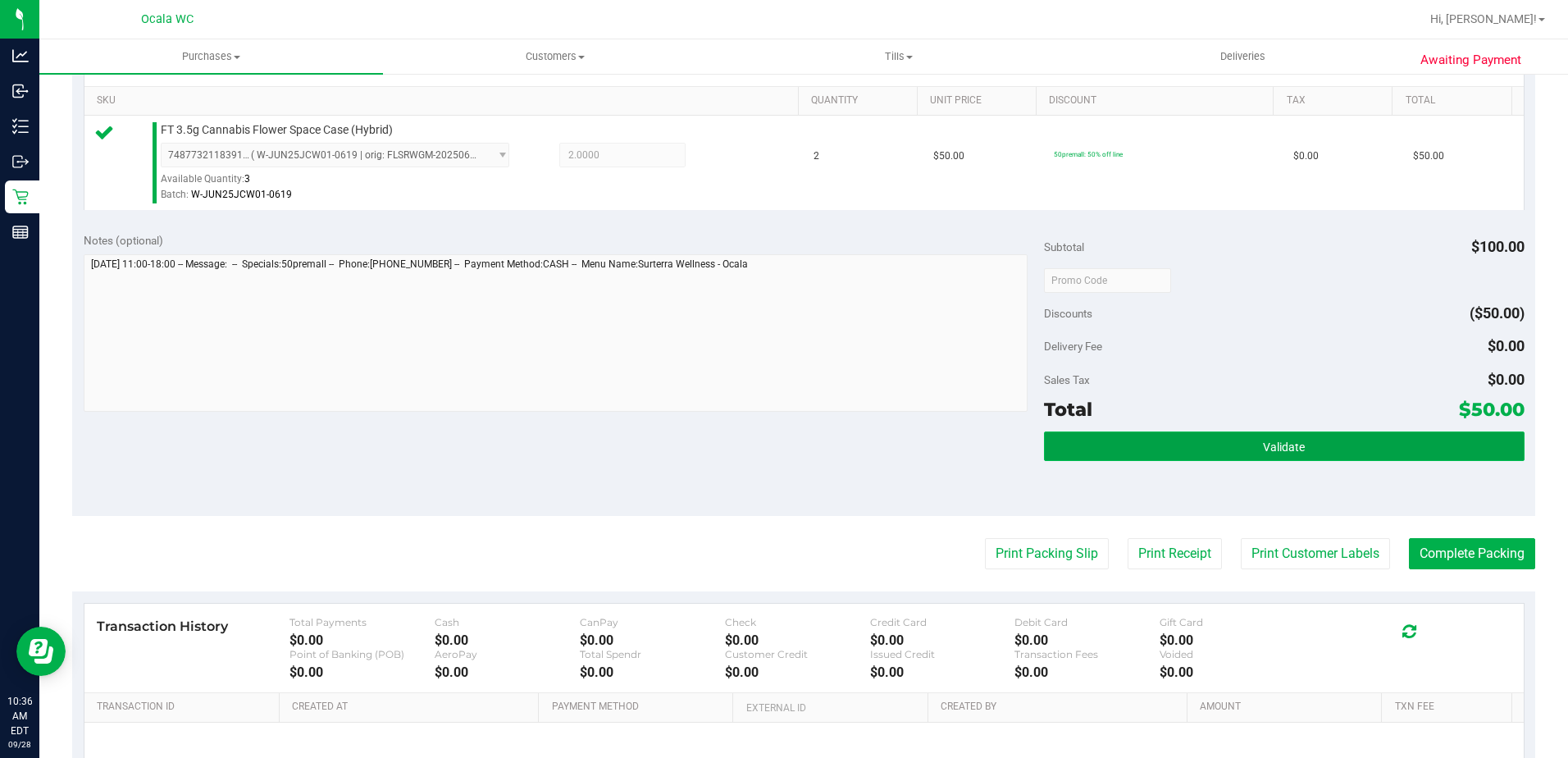
click at [762, 448] on button "Validate" at bounding box center [1284, 446] width 481 height 29
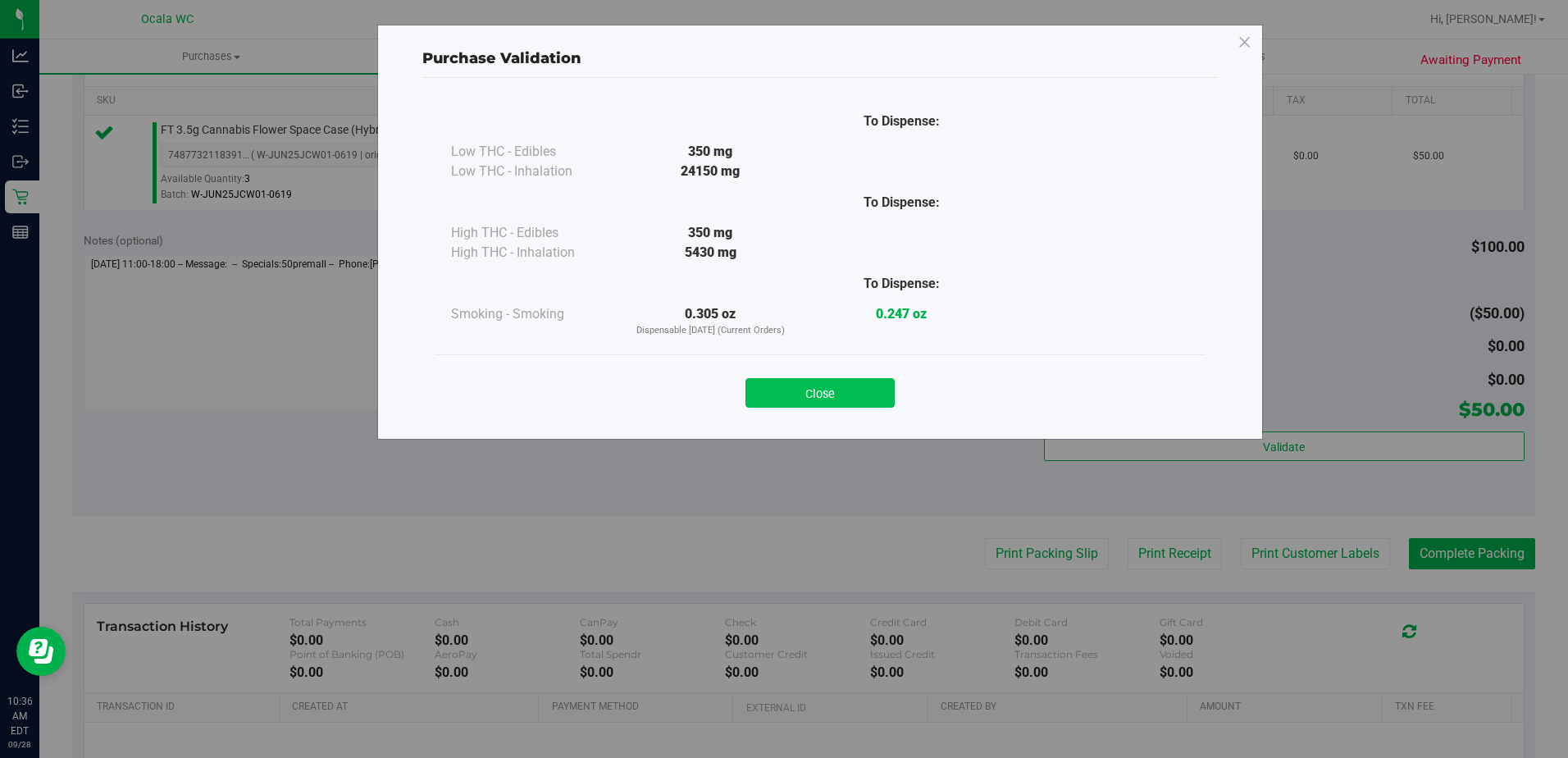
click at [762, 383] on button "Close" at bounding box center [820, 393] width 149 height 29
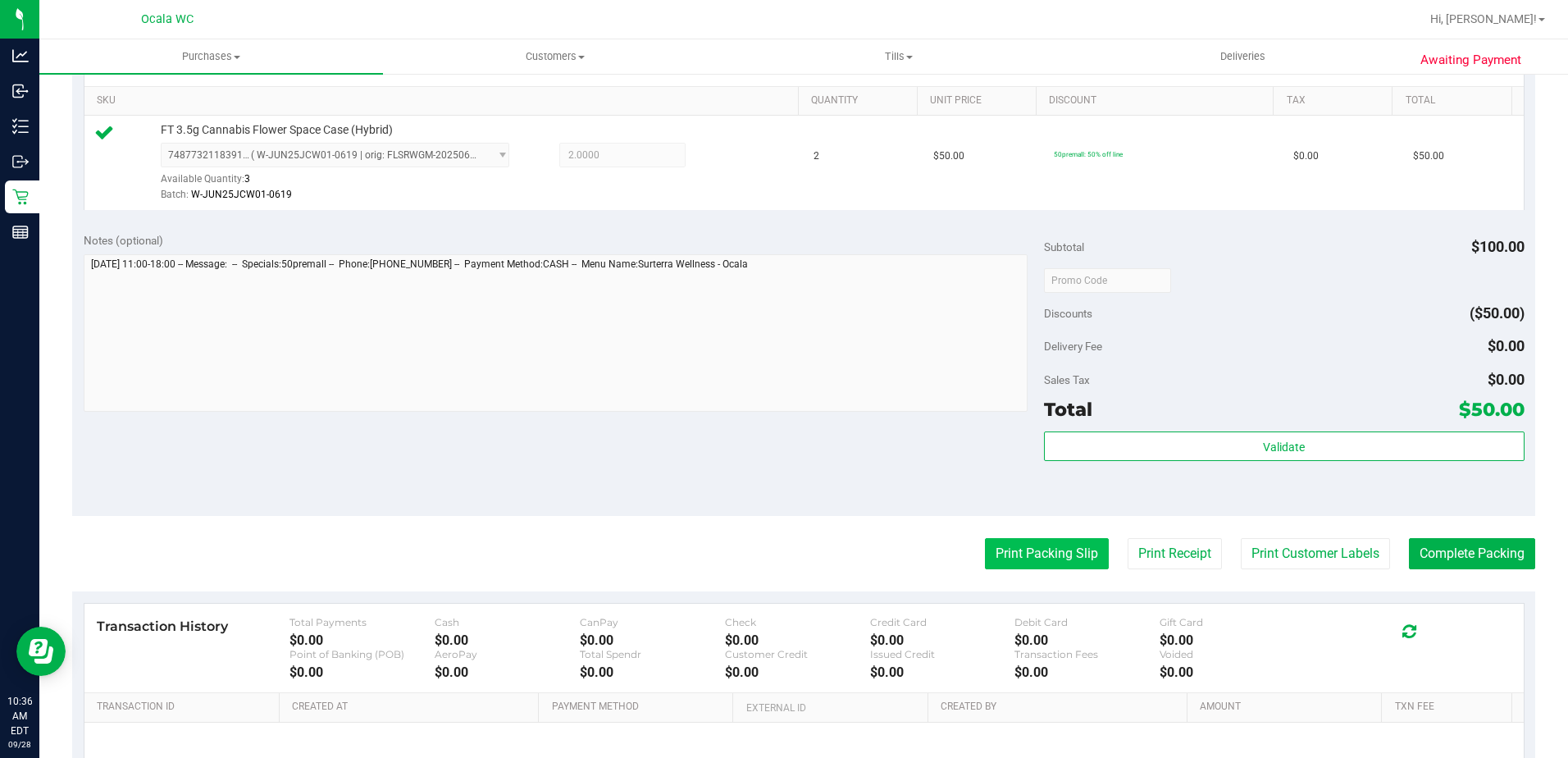
click at [762, 550] on button "Print Packing Slip" at bounding box center [1046, 554] width 124 height 31
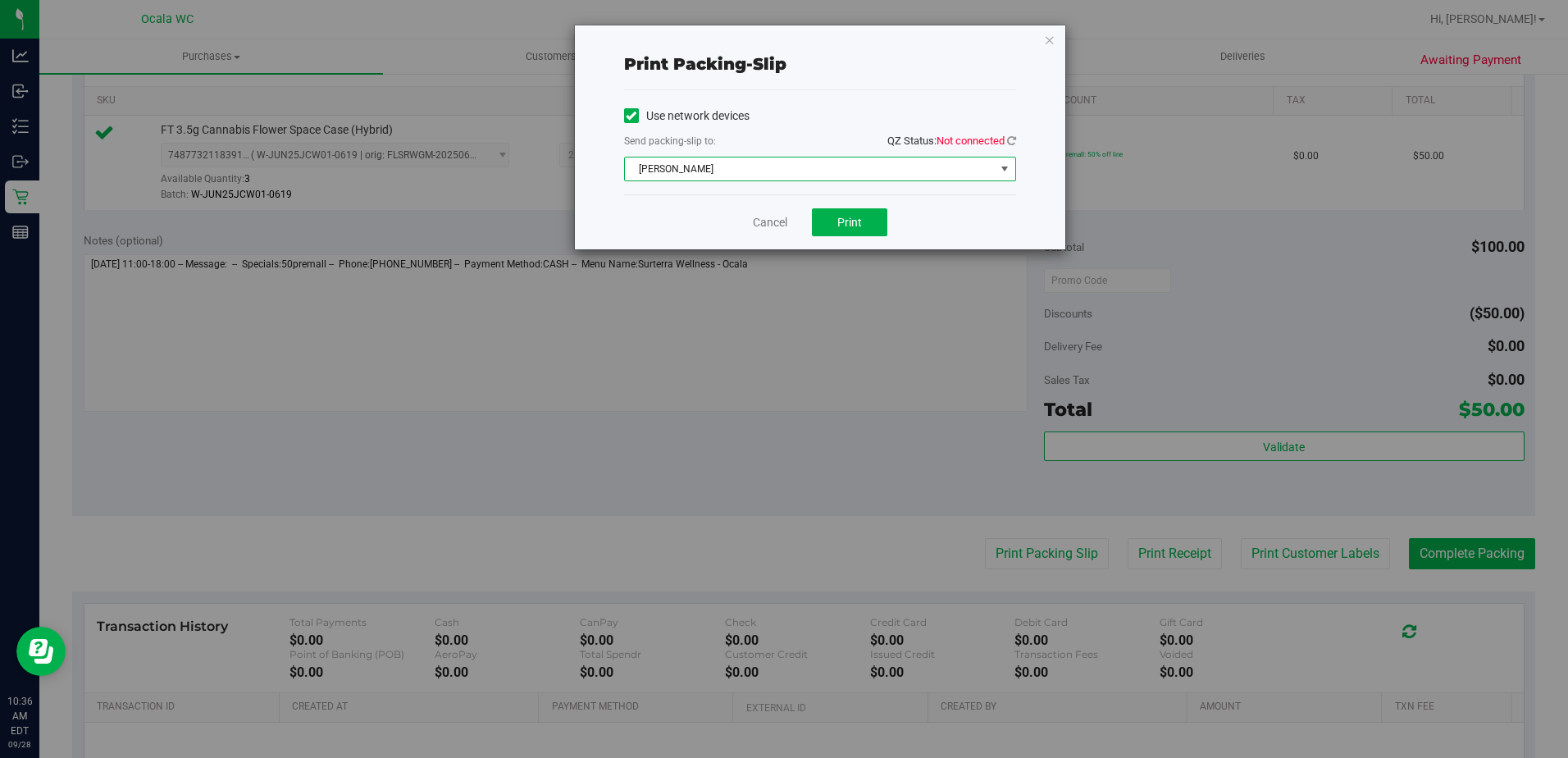
click at [762, 166] on span "[PERSON_NAME]" at bounding box center [810, 168] width 370 height 23
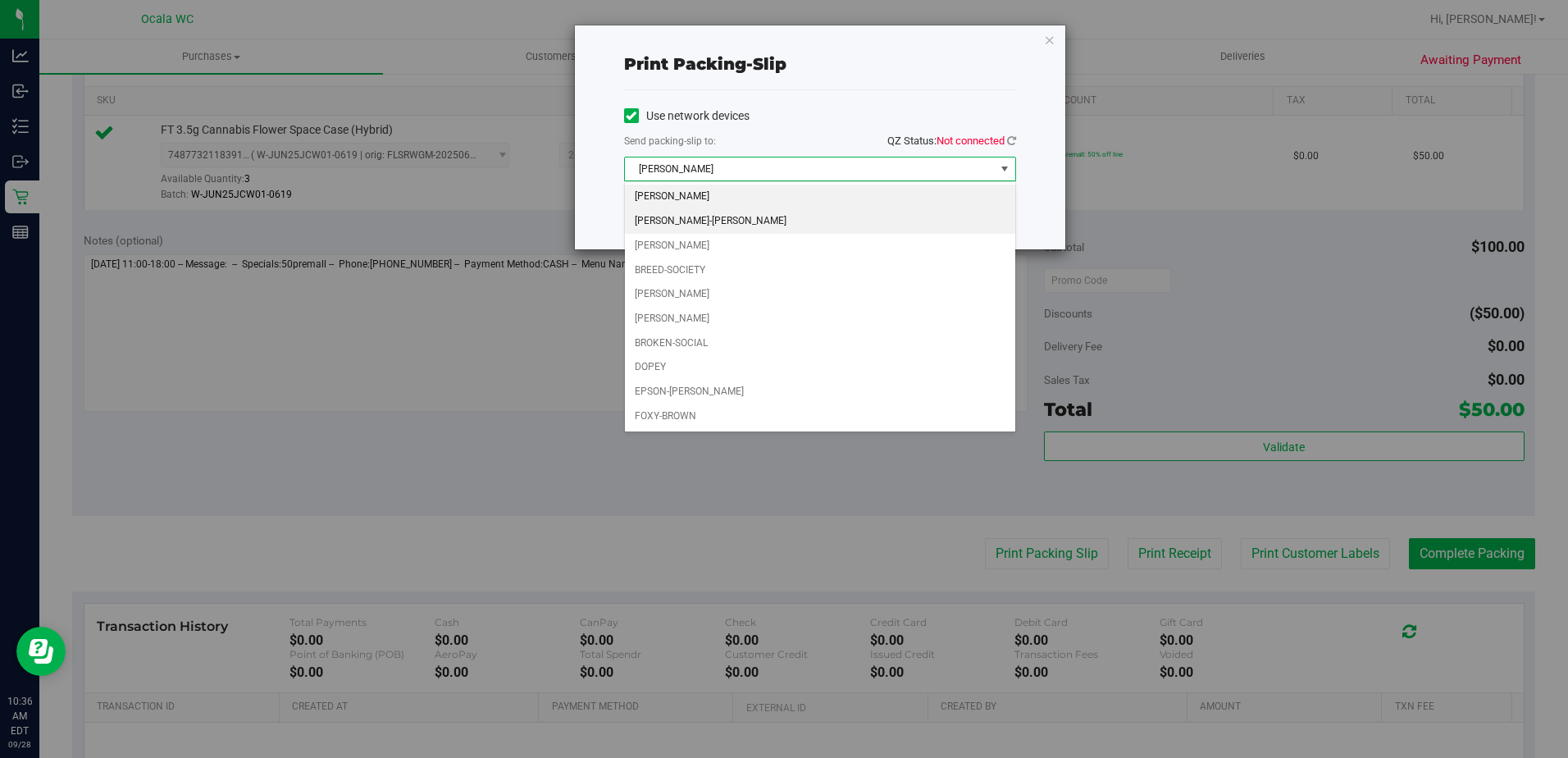
click at [762, 212] on li "[PERSON_NAME]-[PERSON_NAME]" at bounding box center [820, 221] width 390 height 24
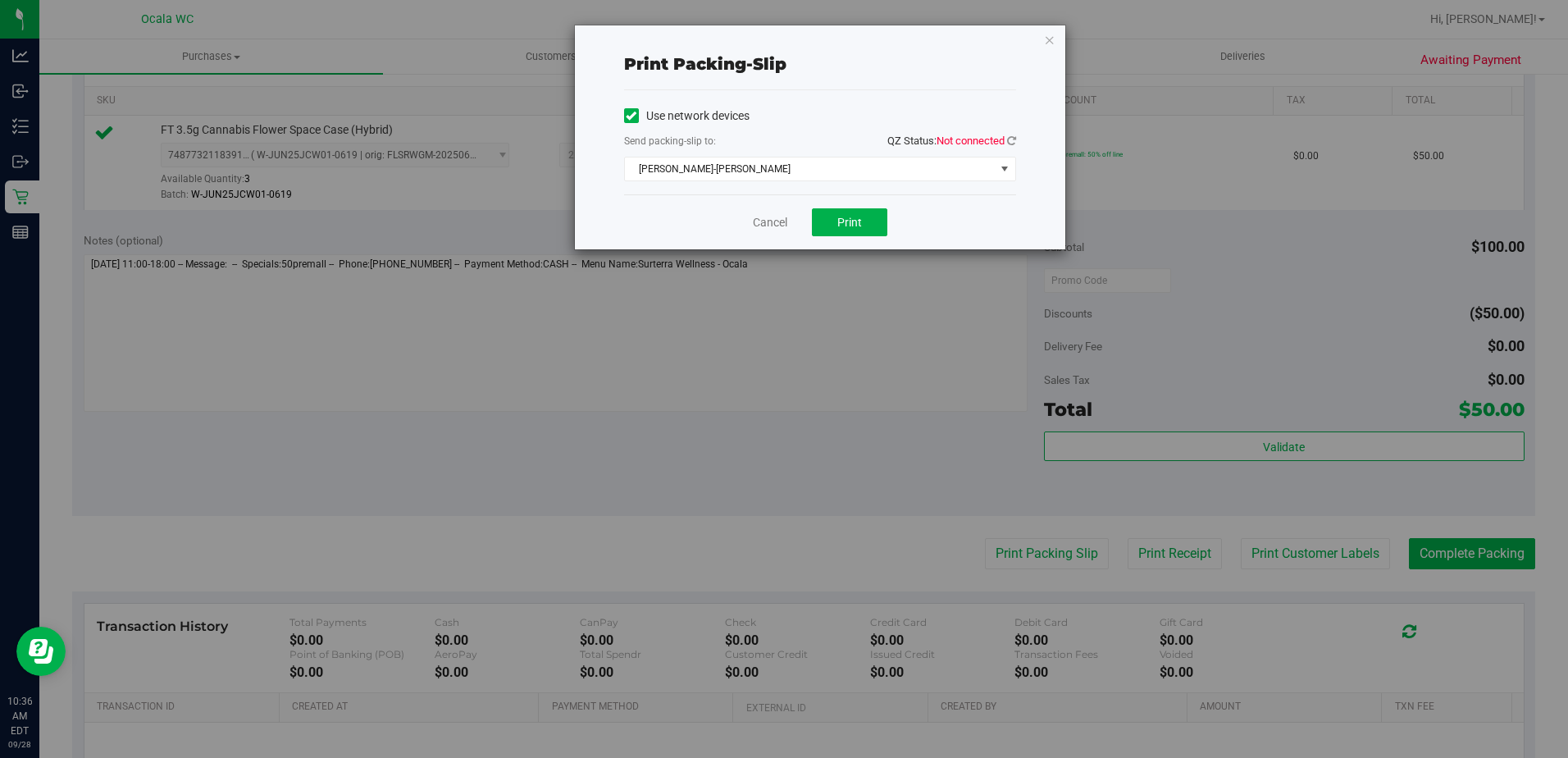
click at [762, 140] on span "Not connected" at bounding box center [970, 141] width 68 height 13
click at [762, 140] on icon at bounding box center [1011, 141] width 9 height 11
click at [762, 220] on span "Print" at bounding box center [849, 223] width 24 height 13
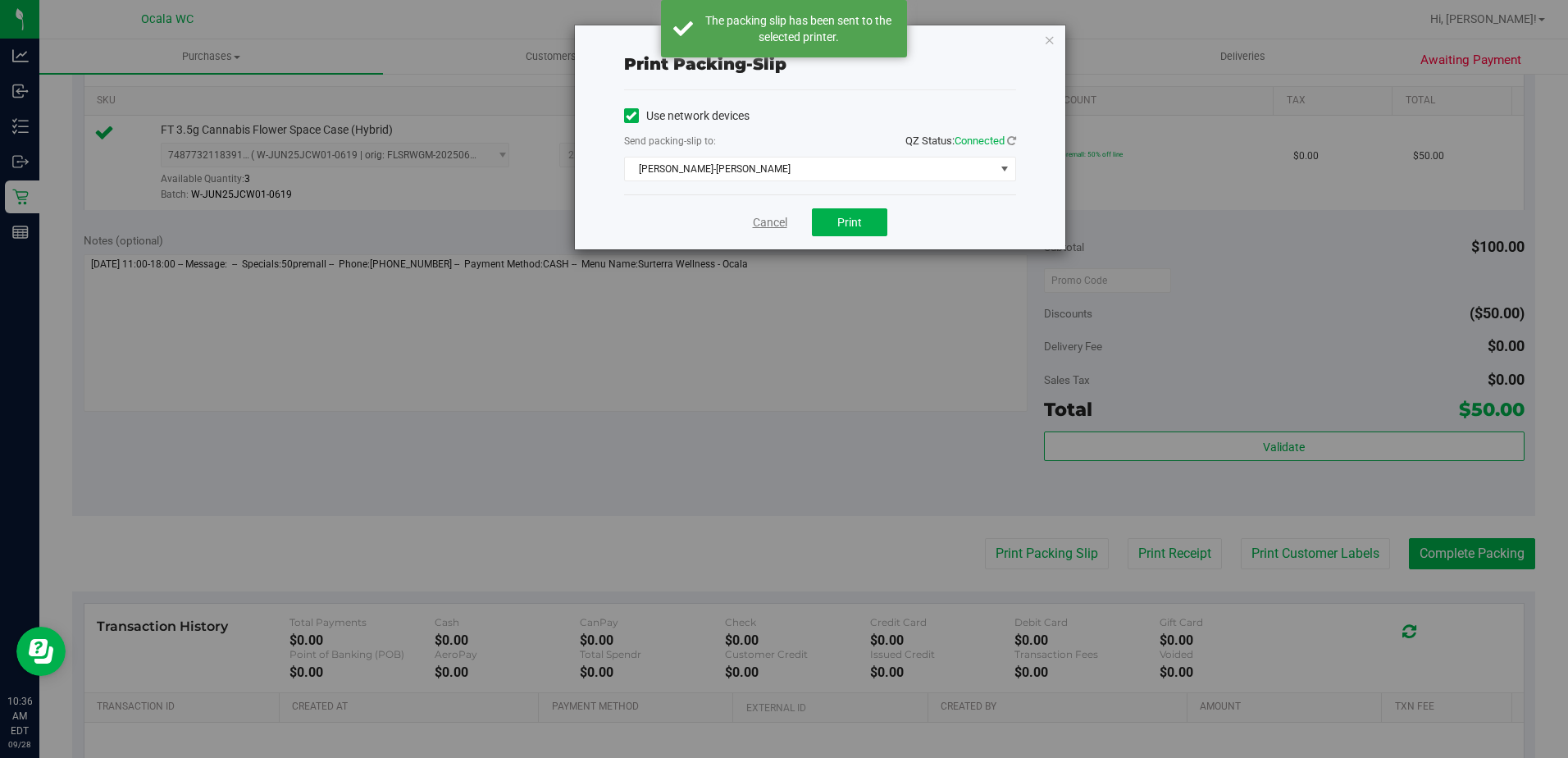
click at [762, 225] on link "Cancel" at bounding box center [769, 223] width 34 height 18
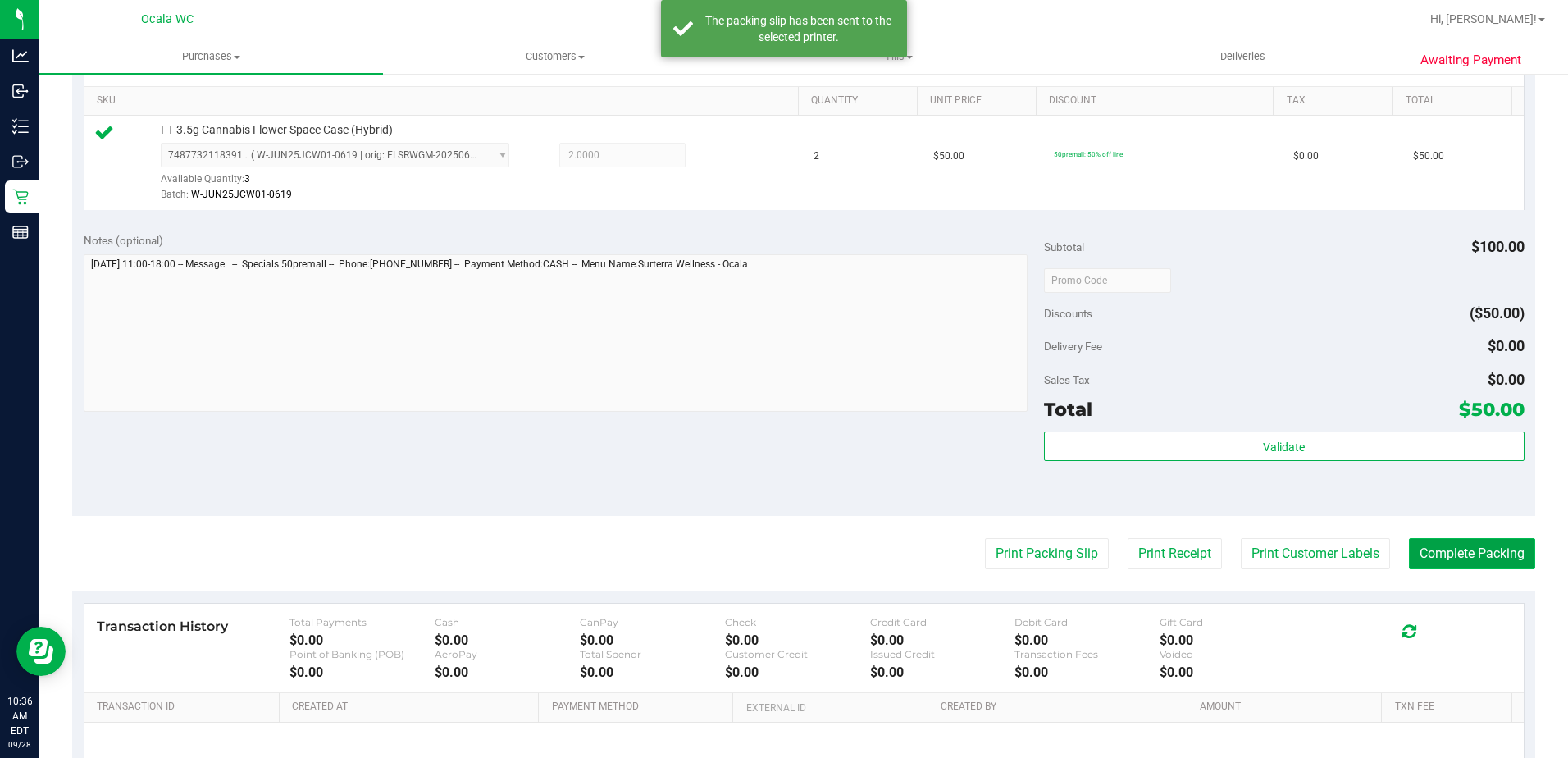
click at [762, 544] on button "Complete Packing" at bounding box center [1472, 554] width 126 height 31
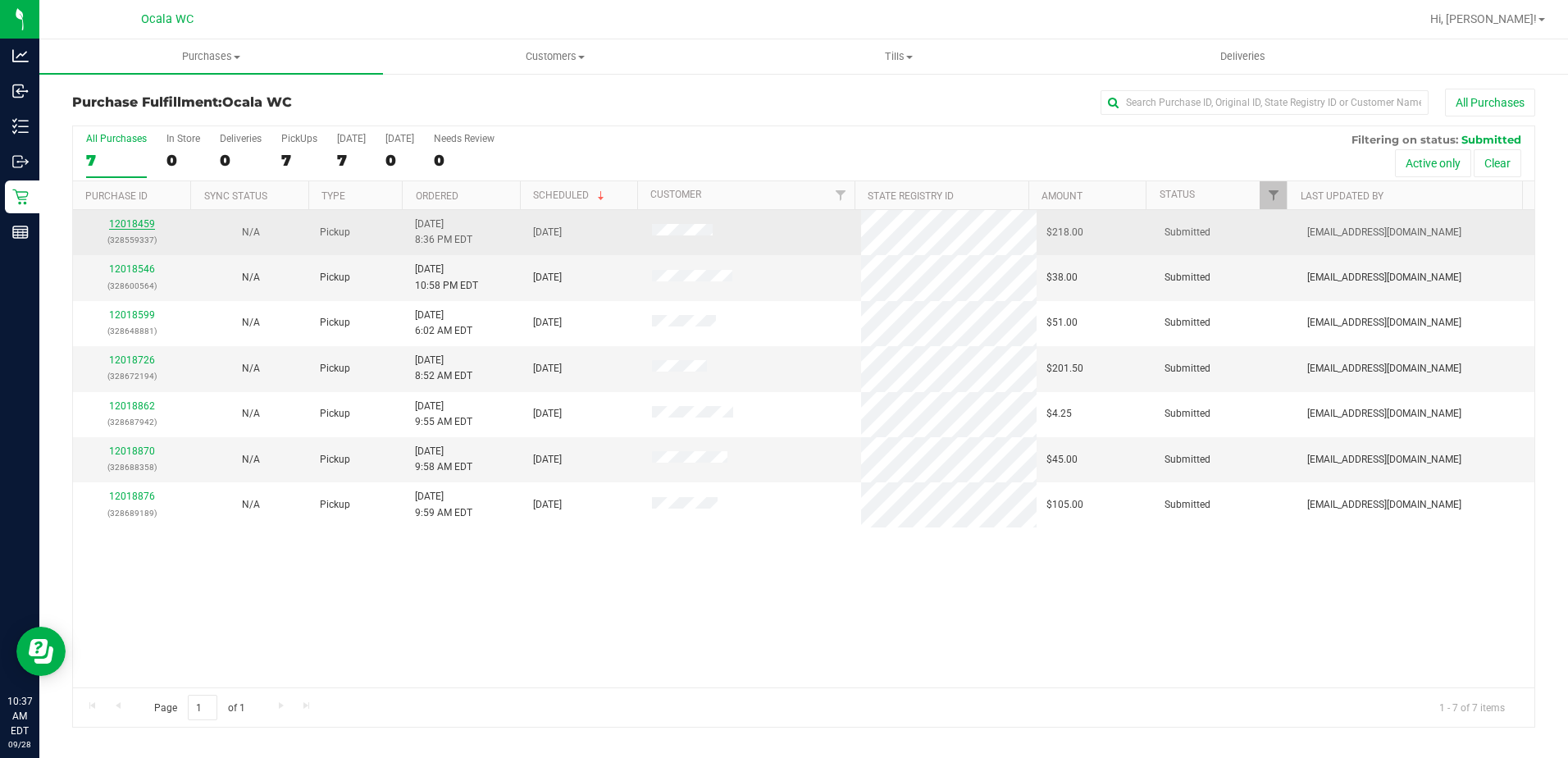
click at [124, 221] on link "12018459" at bounding box center [131, 224] width 46 height 12
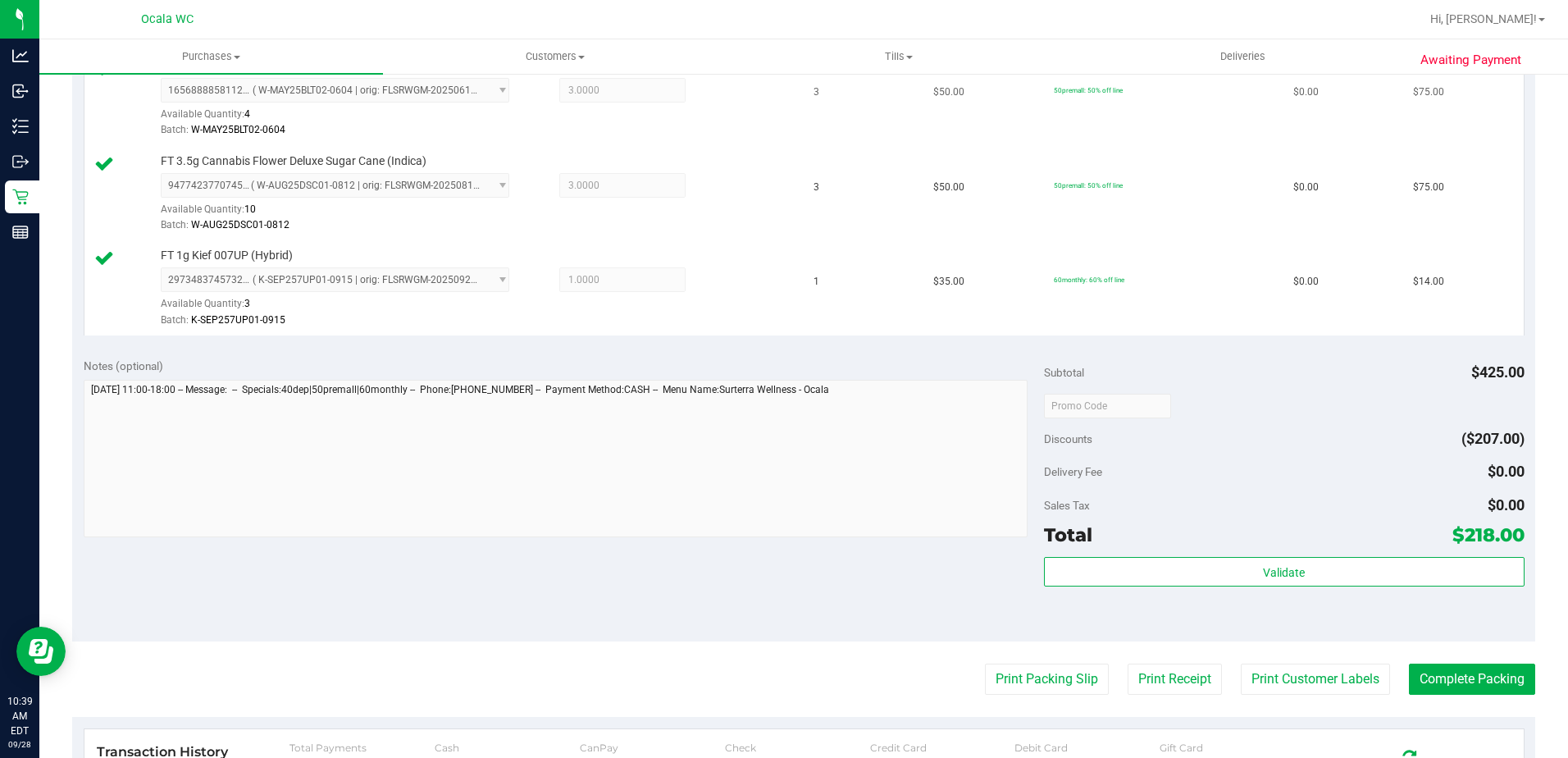
scroll to position [575, 0]
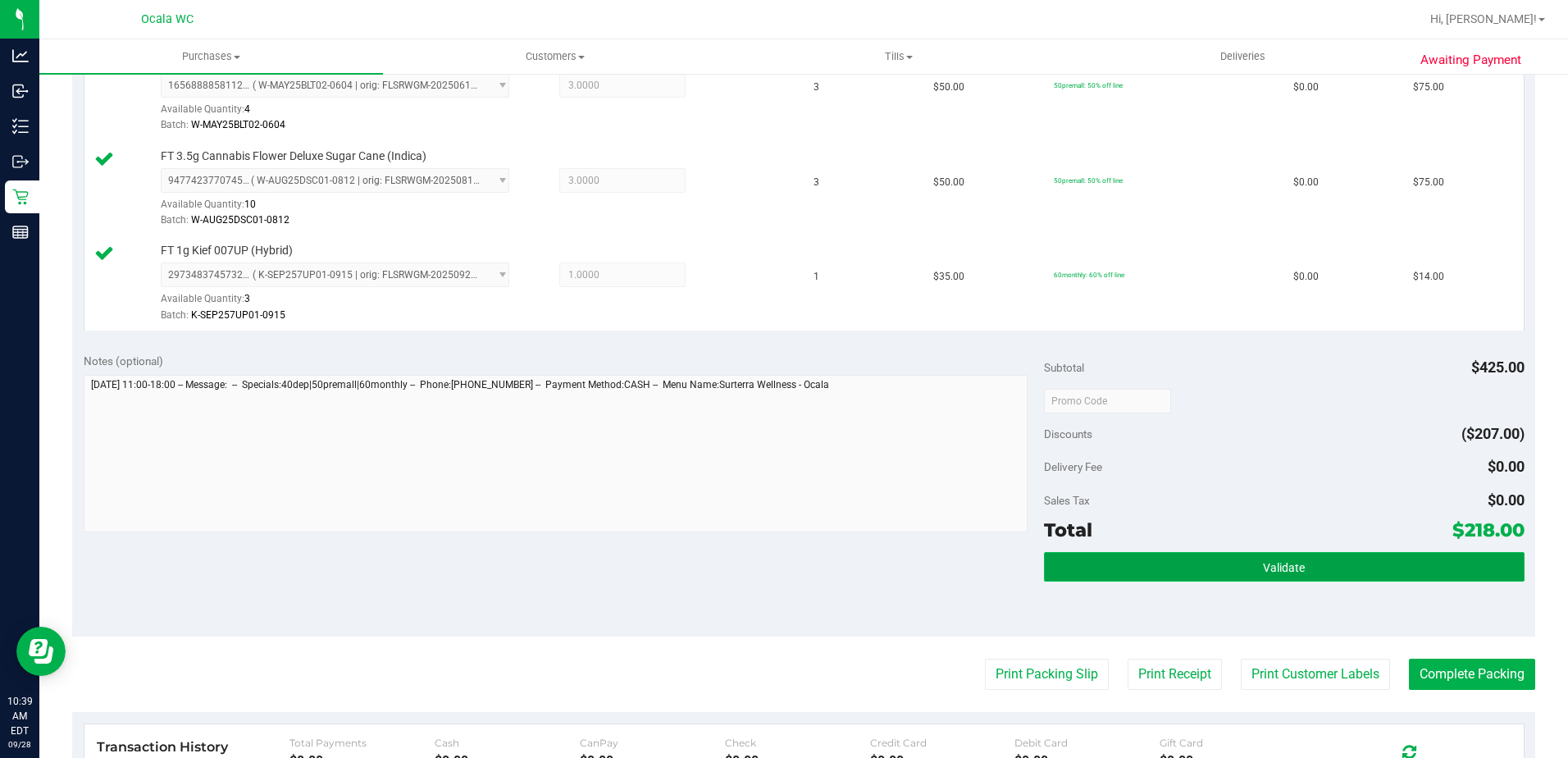
click at [762, 563] on button "Validate" at bounding box center [1284, 566] width 481 height 29
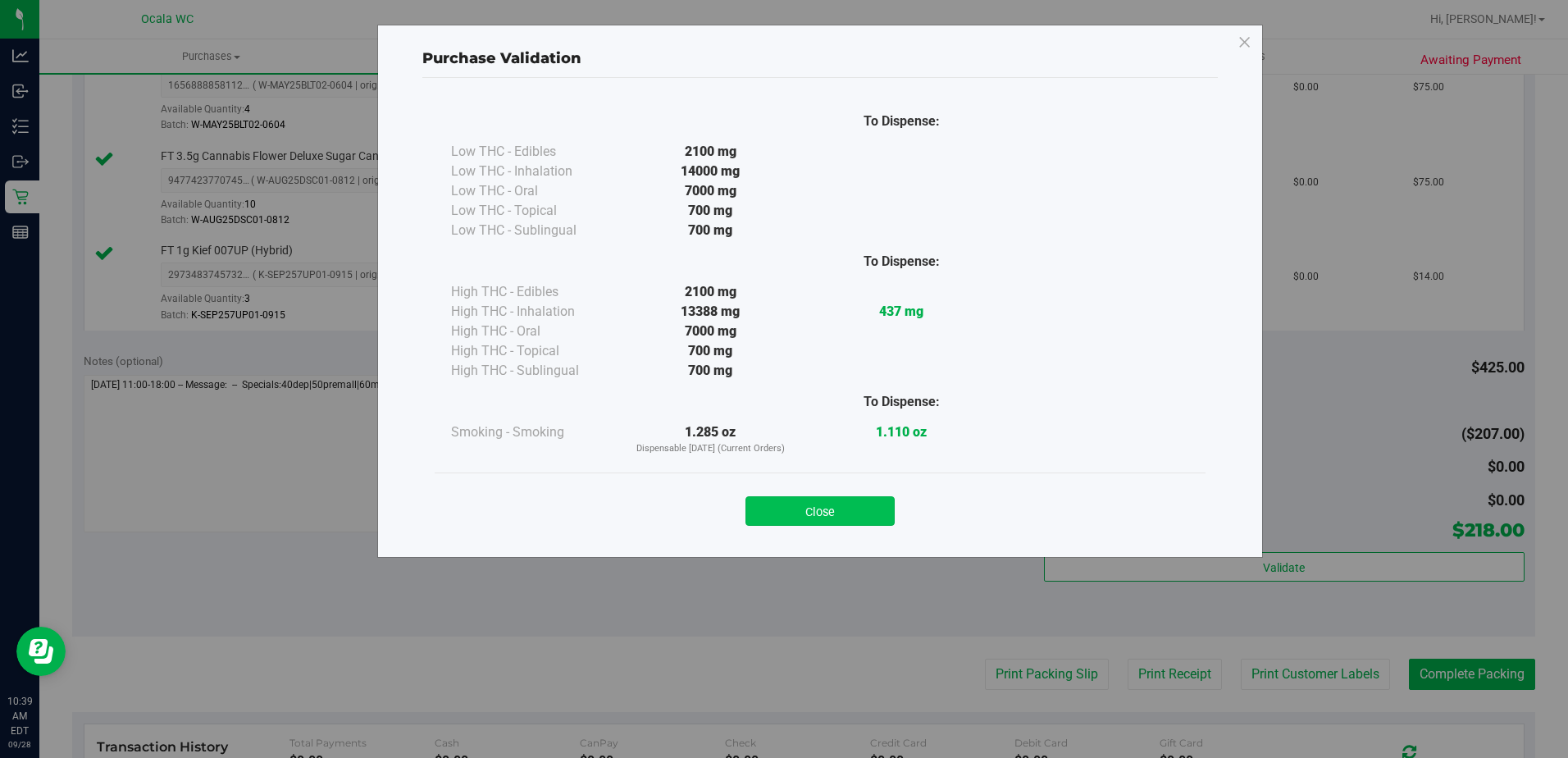
click at [762, 509] on button "Close" at bounding box center [820, 511] width 149 height 29
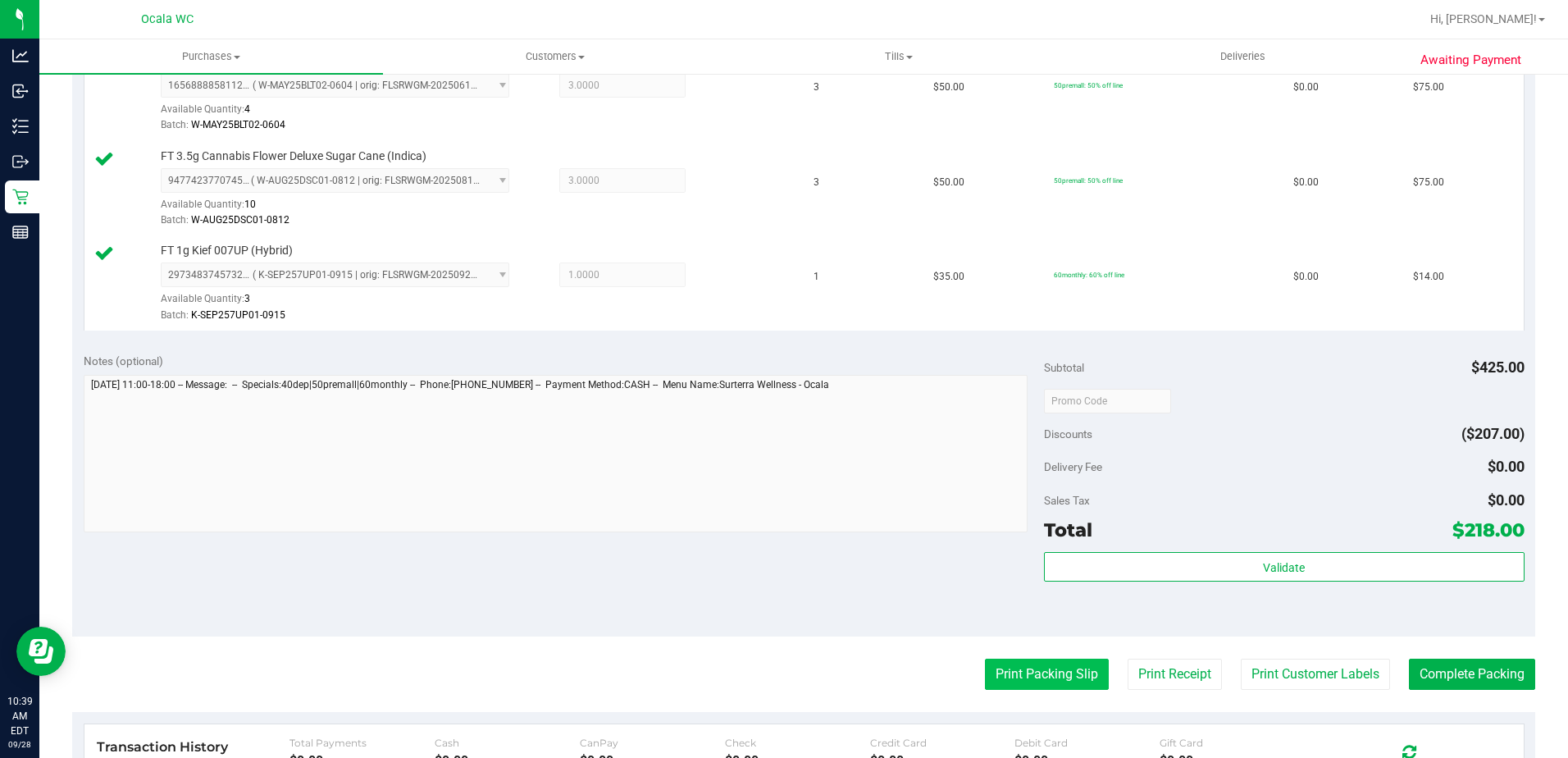
click at [762, 667] on button "Print Packing Slip" at bounding box center [1046, 674] width 124 height 31
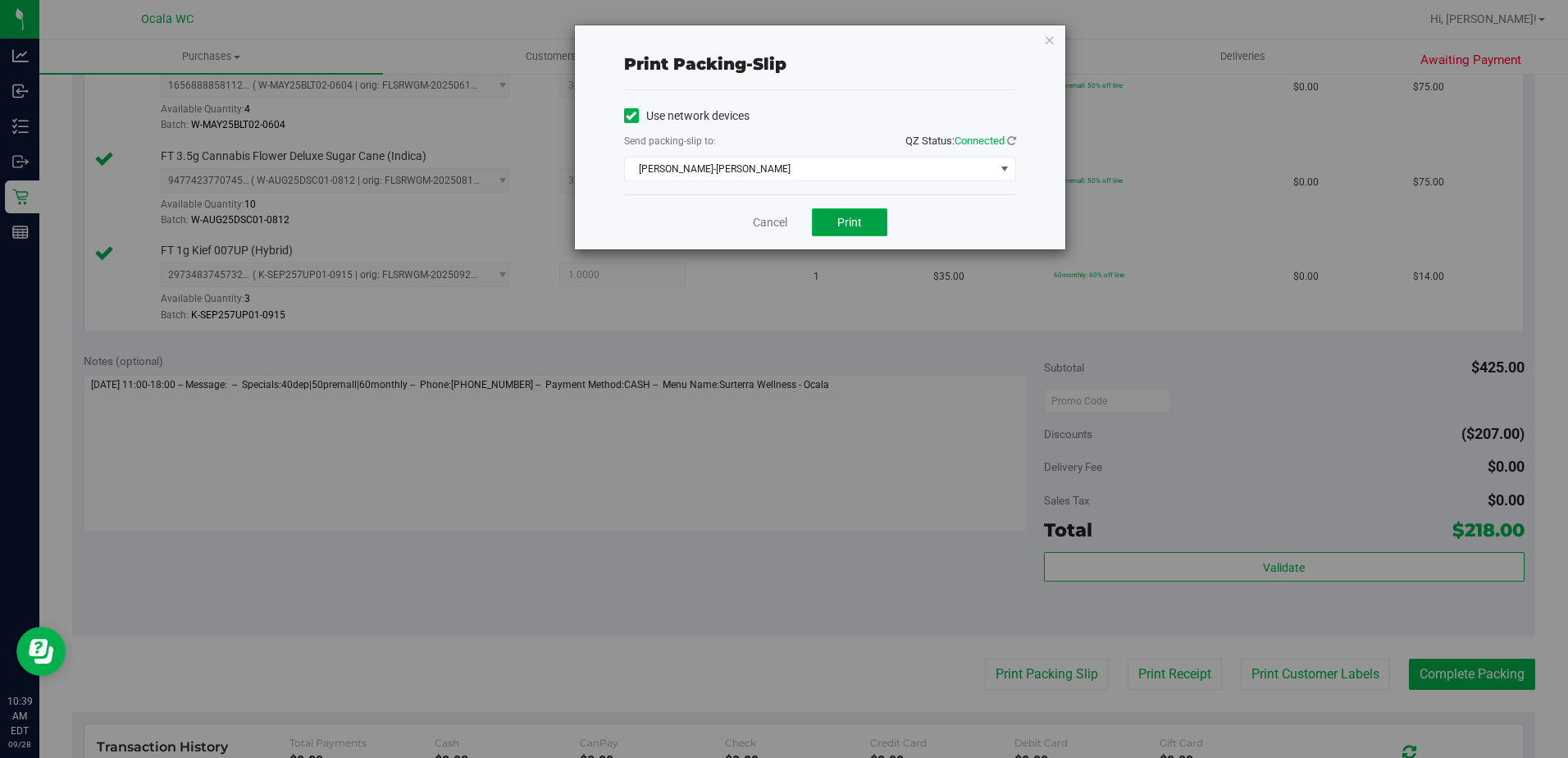
click at [762, 221] on span "Print" at bounding box center [849, 223] width 24 height 13
click at [759, 218] on link "Cancel" at bounding box center [769, 223] width 34 height 18
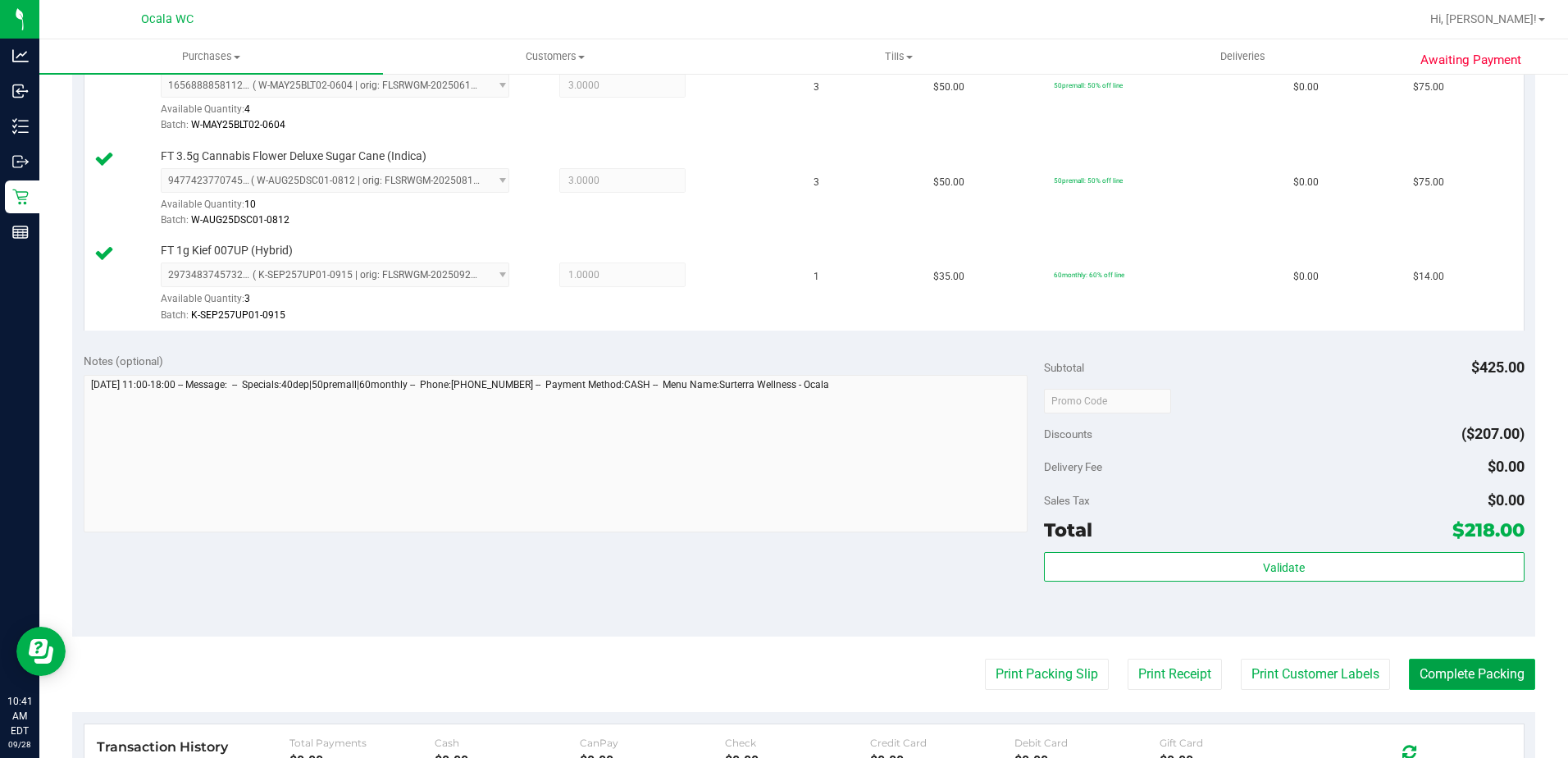
click at [762, 671] on button "Complete Packing" at bounding box center [1472, 674] width 126 height 31
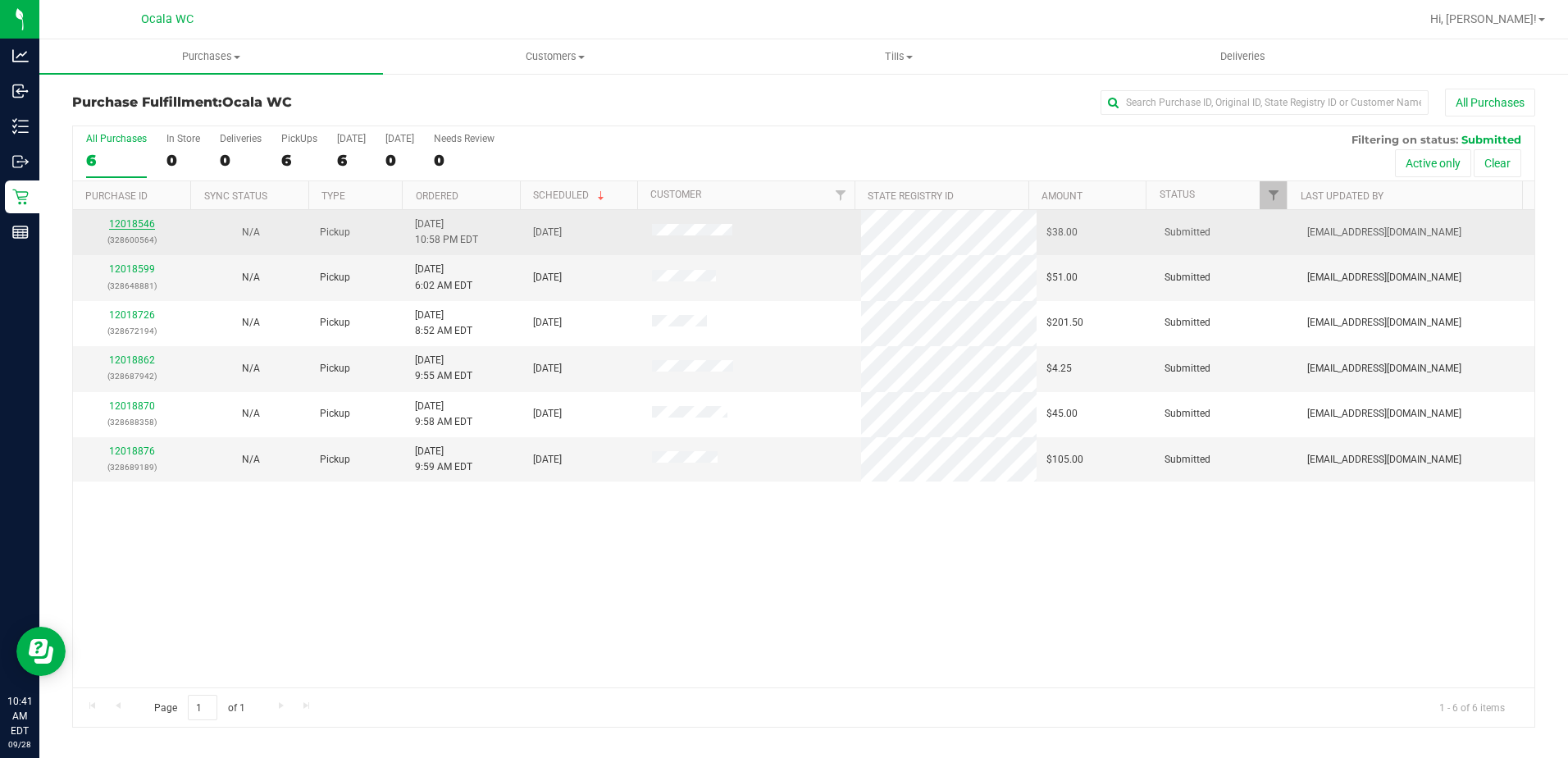
click at [117, 220] on link "12018546" at bounding box center [131, 224] width 46 height 12
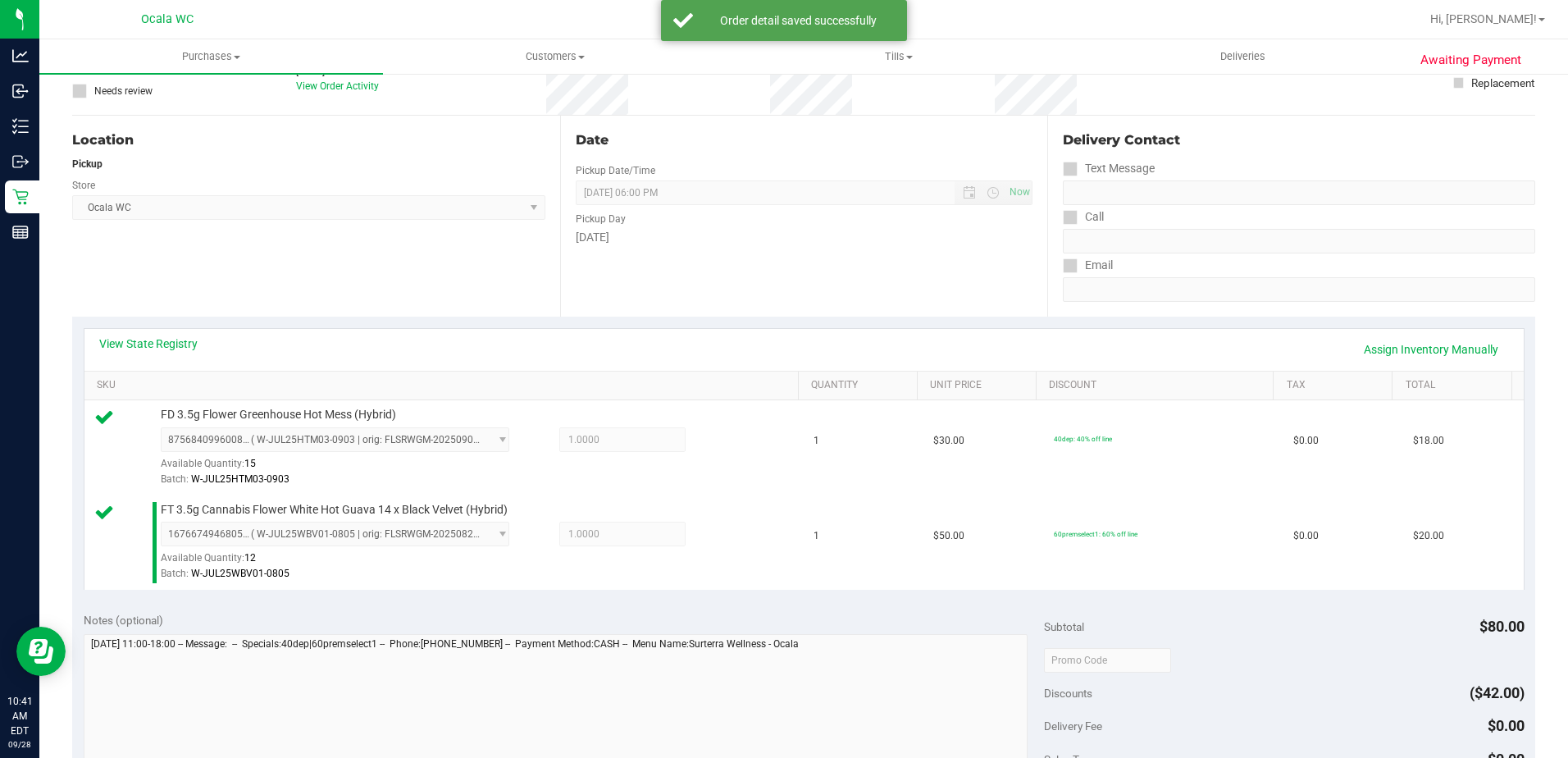
scroll to position [410, 0]
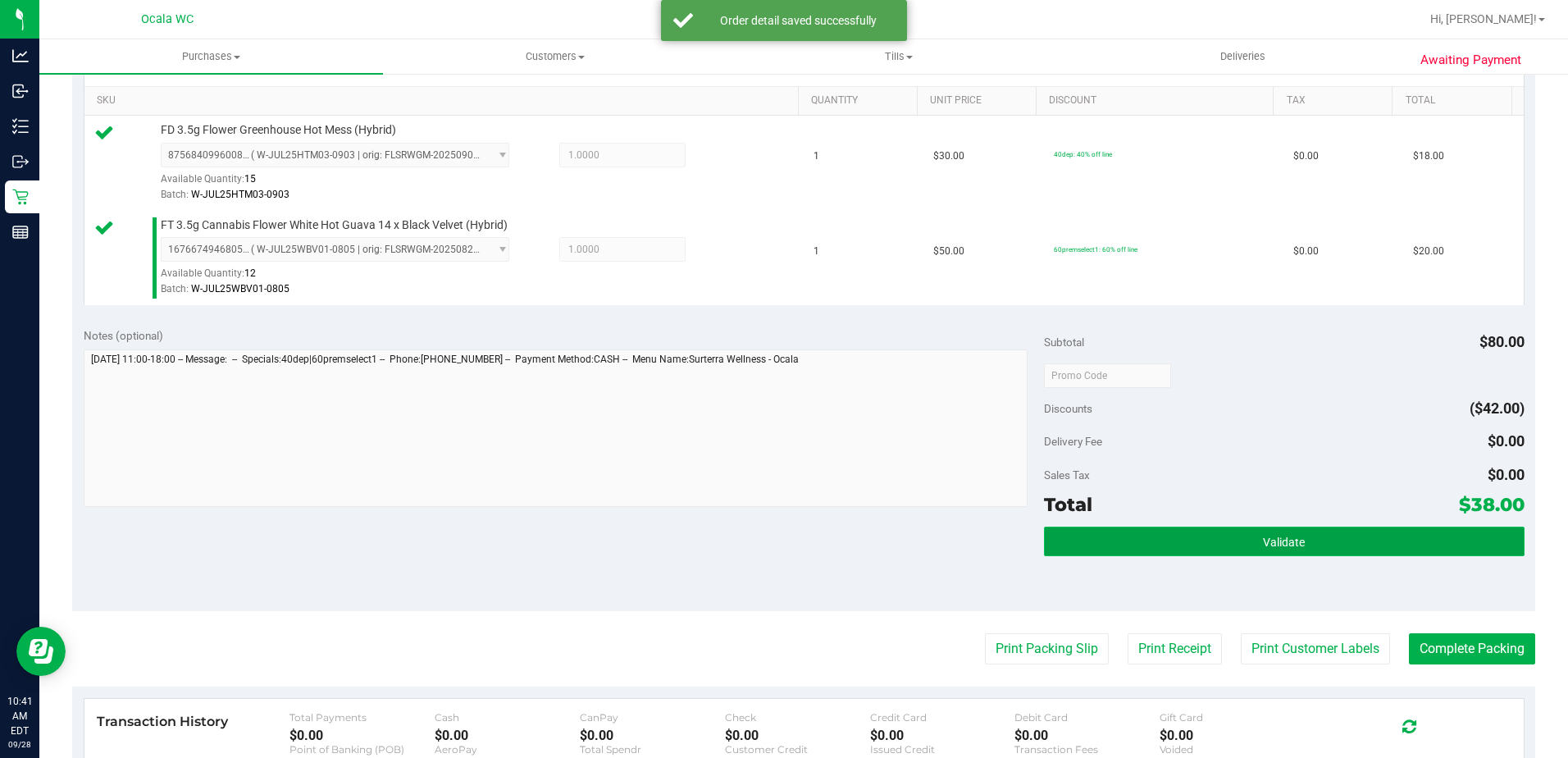
click at [762, 532] on button "Validate" at bounding box center [1284, 541] width 481 height 29
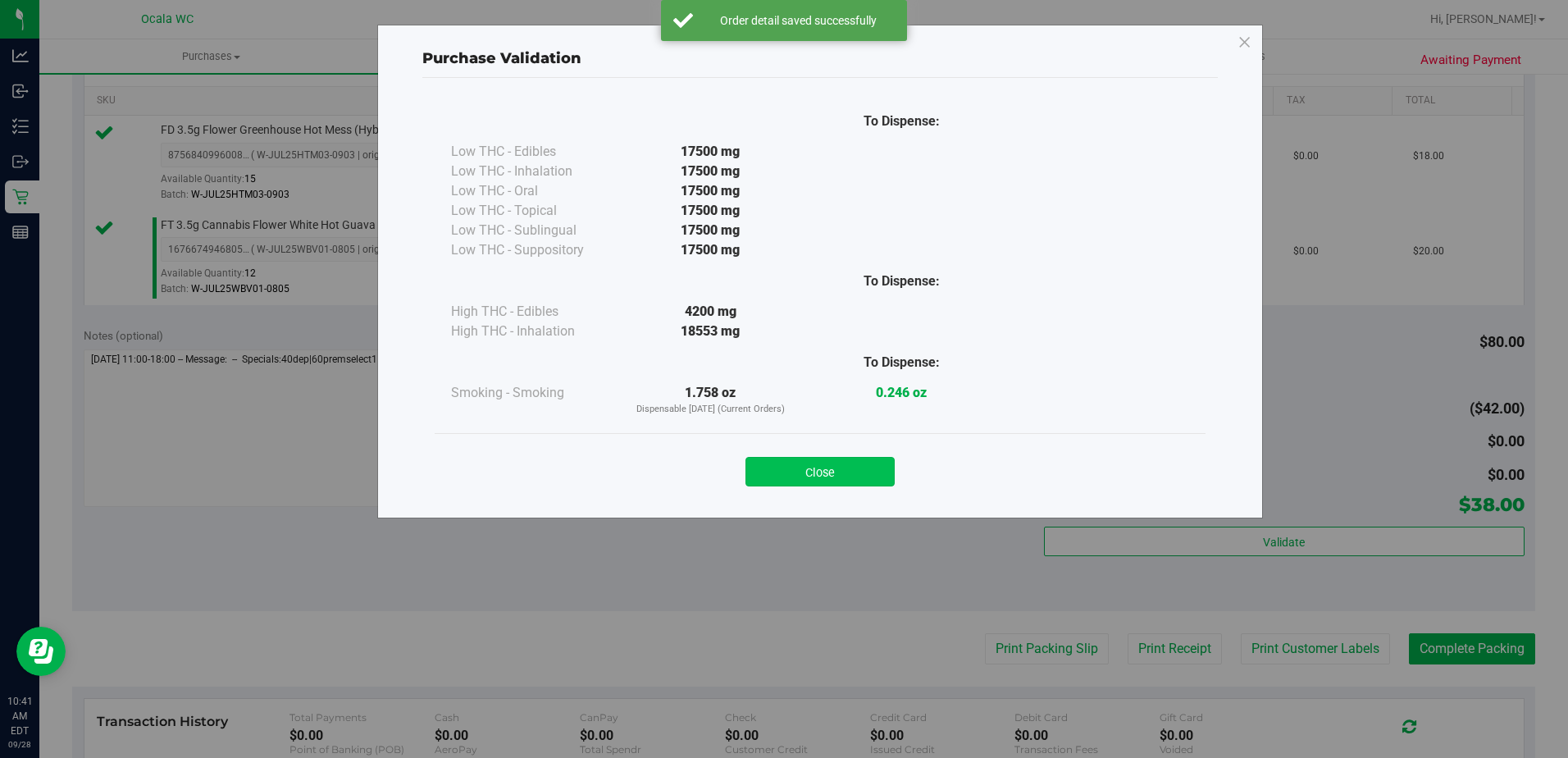
click at [762, 469] on button "Close" at bounding box center [820, 472] width 149 height 29
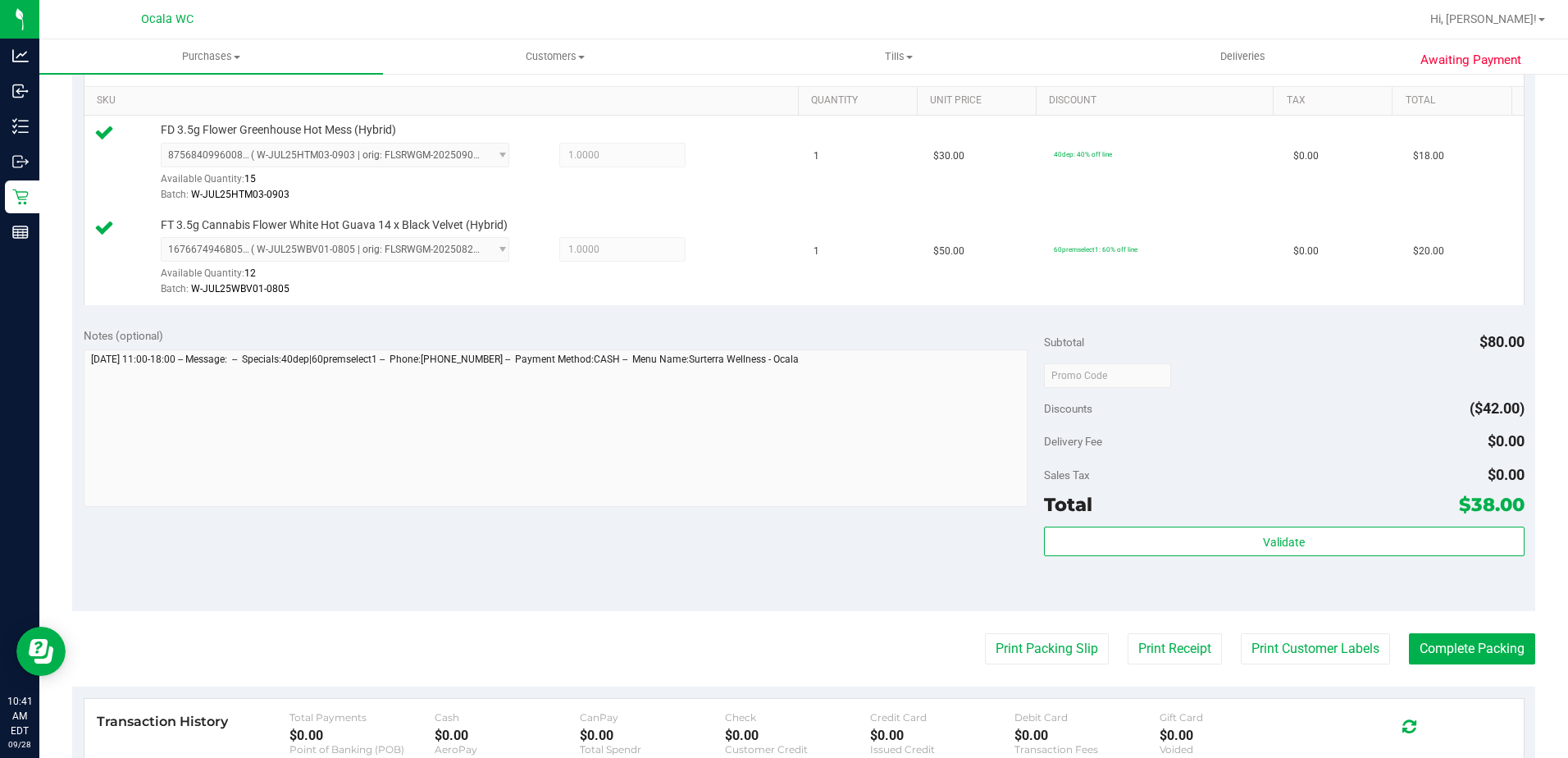
click at [762, 621] on purchase-details "Back Edit Purchase Cancel Purchase View Profile # 12018546 BioTrack ID: - Submi…" at bounding box center [803, 336] width 1463 height 1315
click at [762, 633] on button "Print Packing Slip" at bounding box center [1046, 648] width 124 height 31
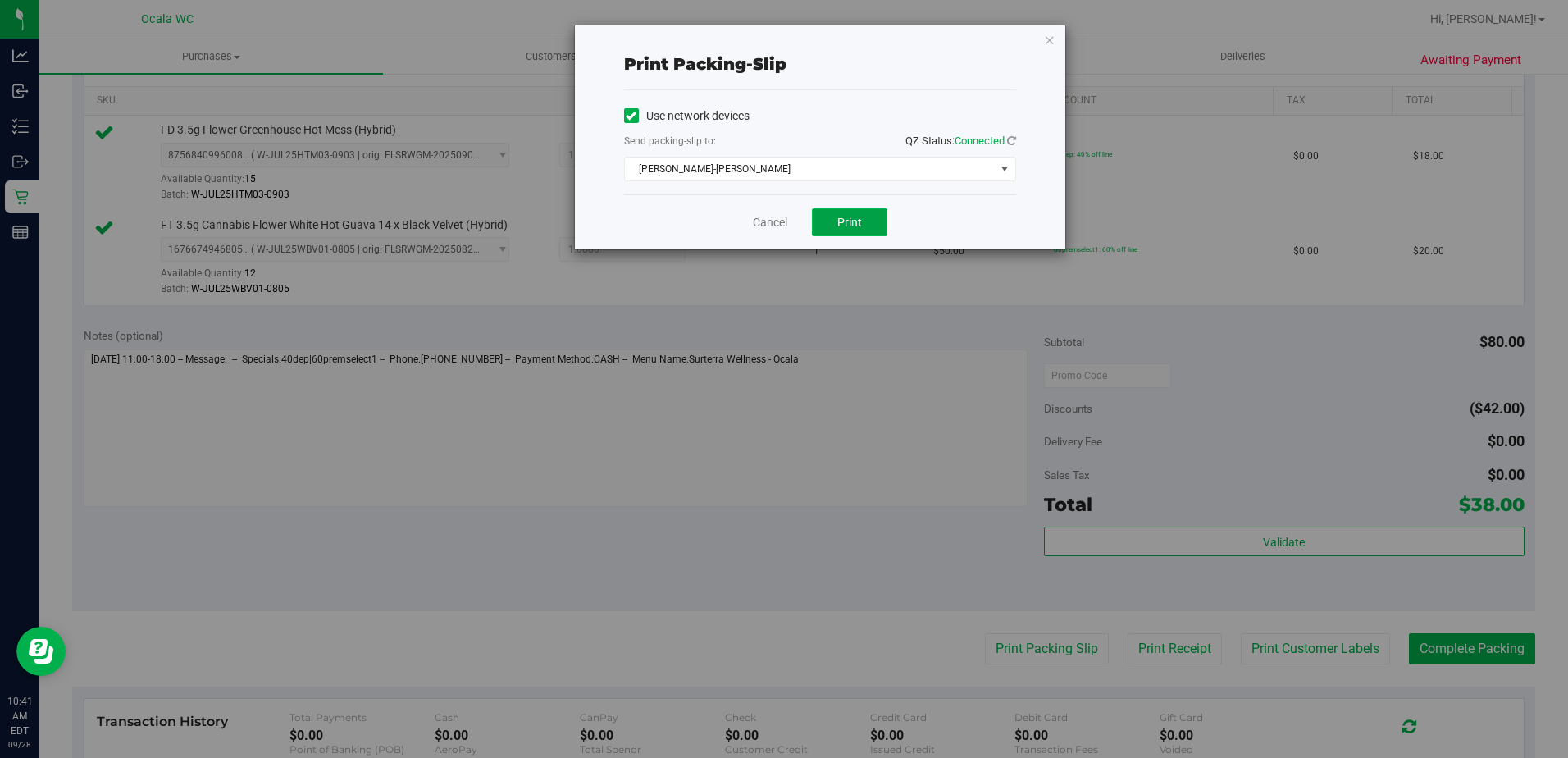
click at [762, 227] on span "Print" at bounding box center [849, 223] width 24 height 13
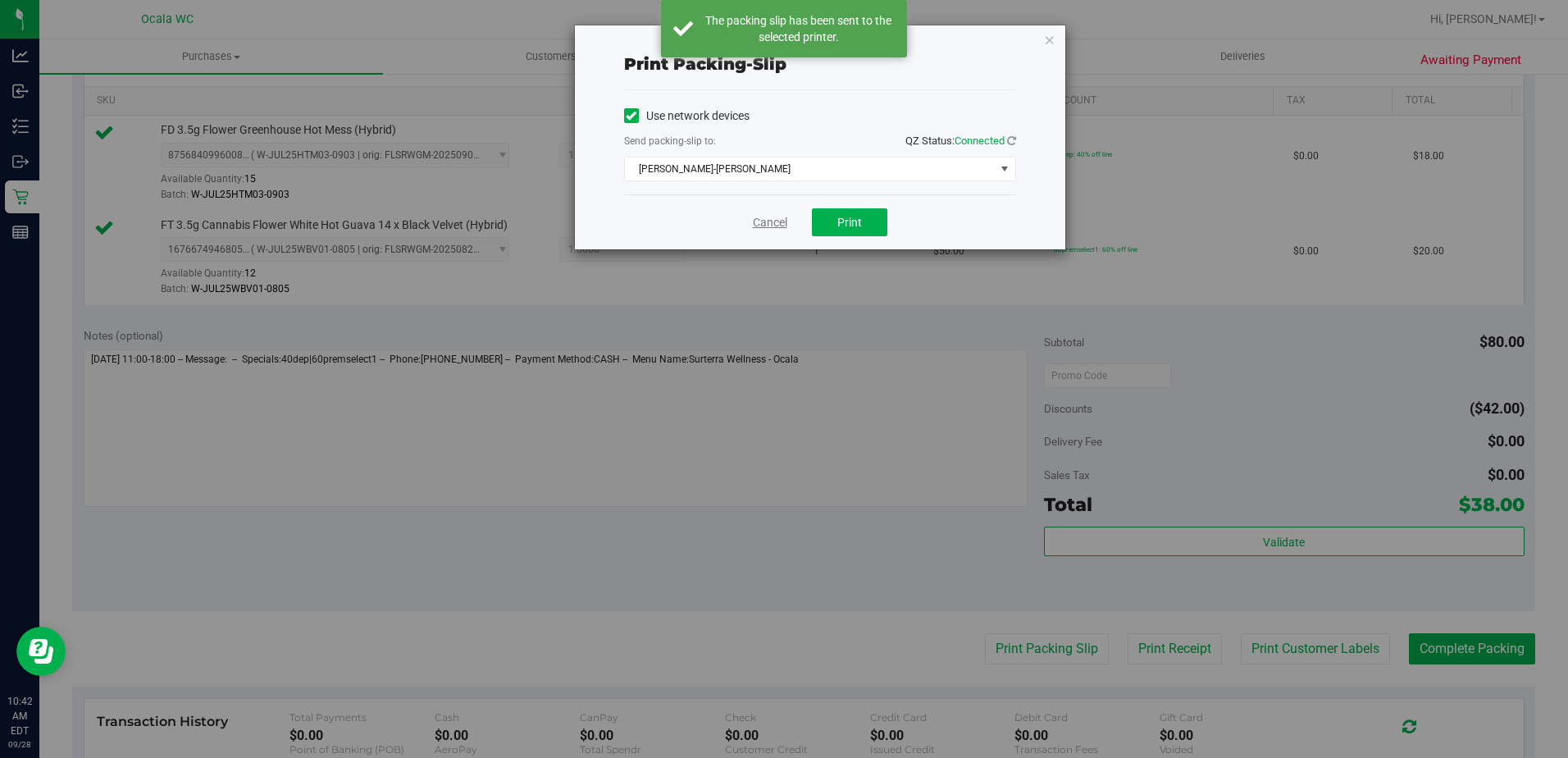
click at [762, 227] on link "Cancel" at bounding box center [769, 223] width 34 height 18
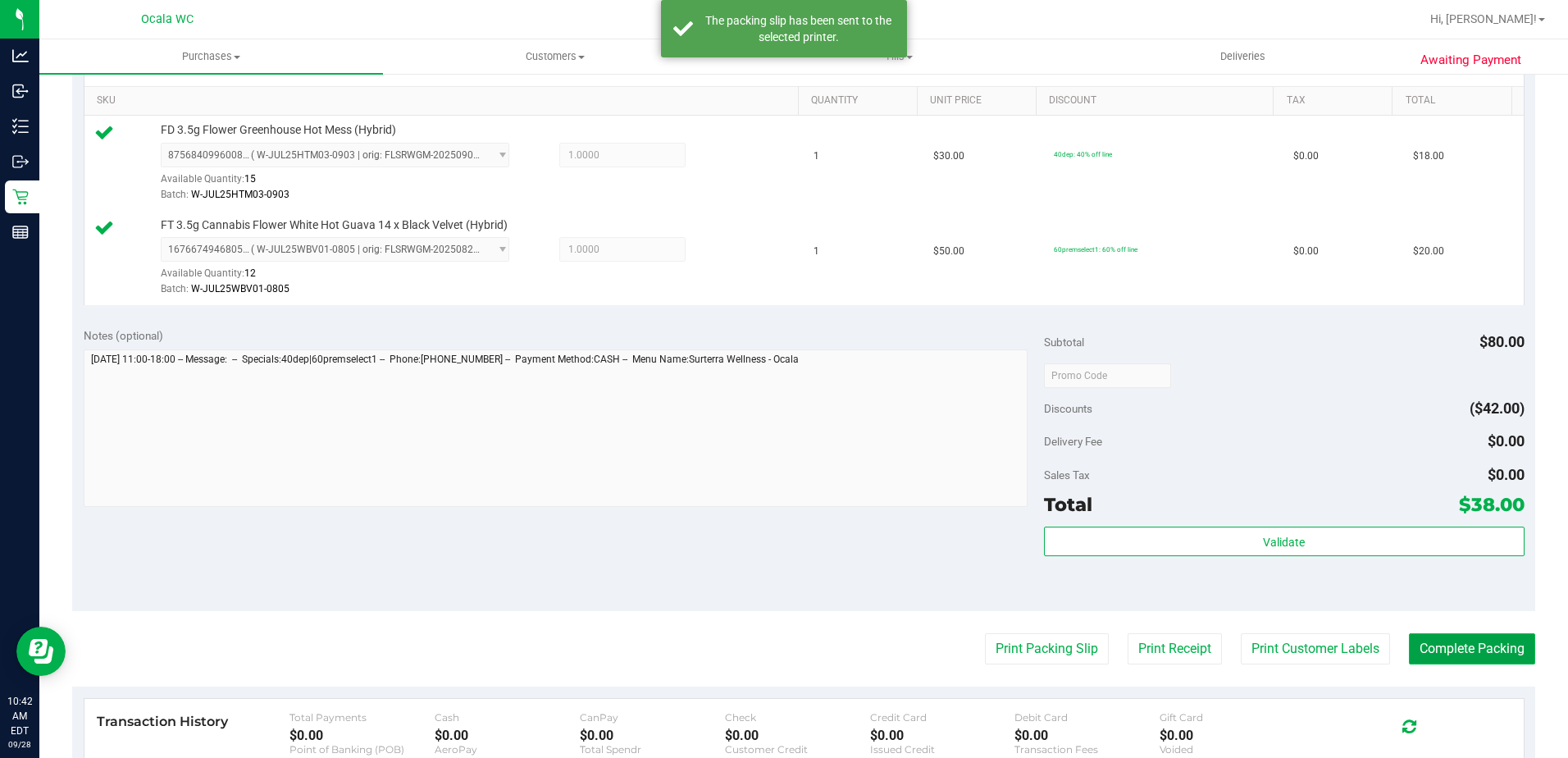
click at [762, 637] on button "Complete Packing" at bounding box center [1472, 648] width 126 height 31
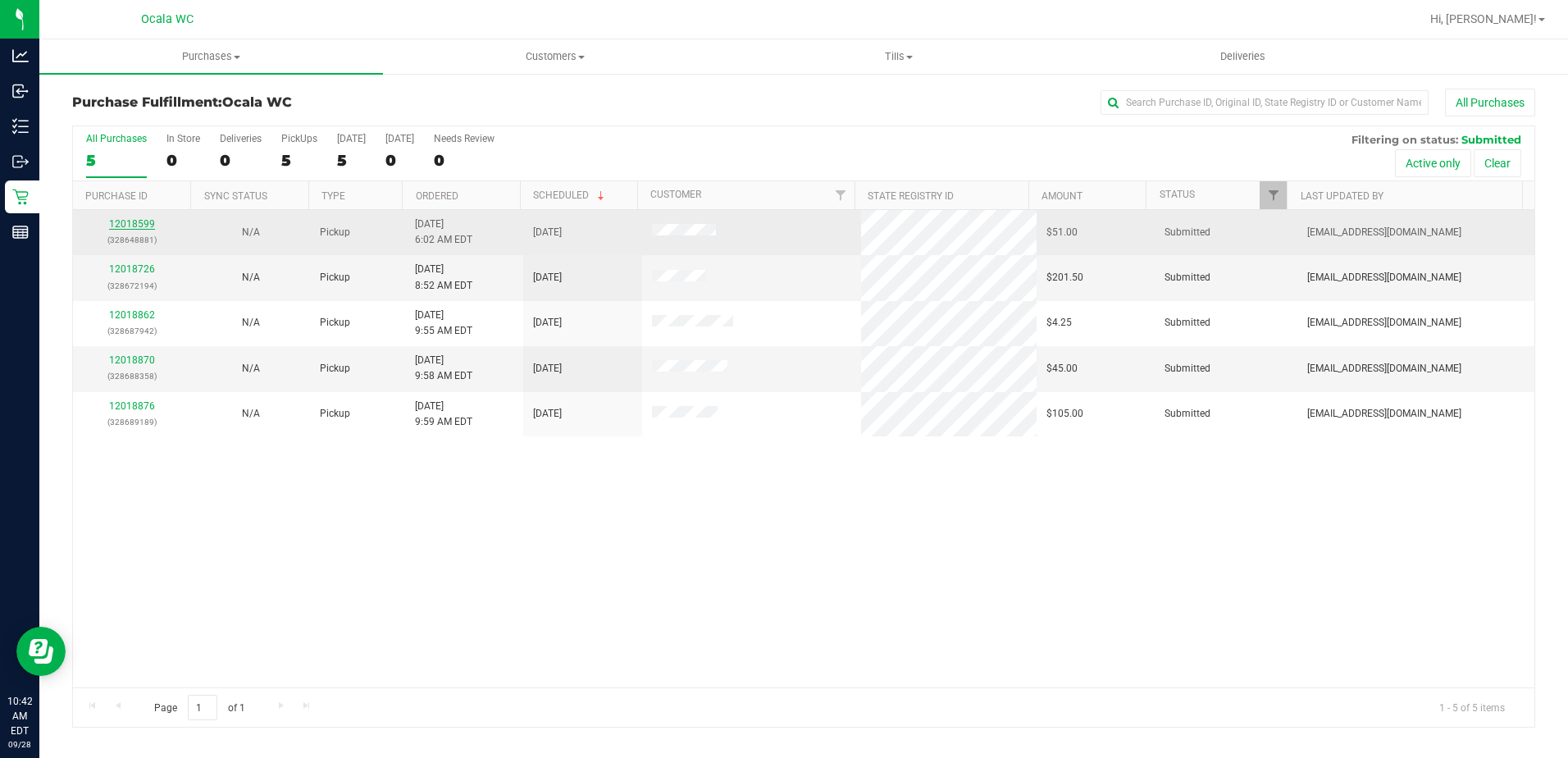
click at [136, 221] on link "12018599" at bounding box center [131, 224] width 46 height 12
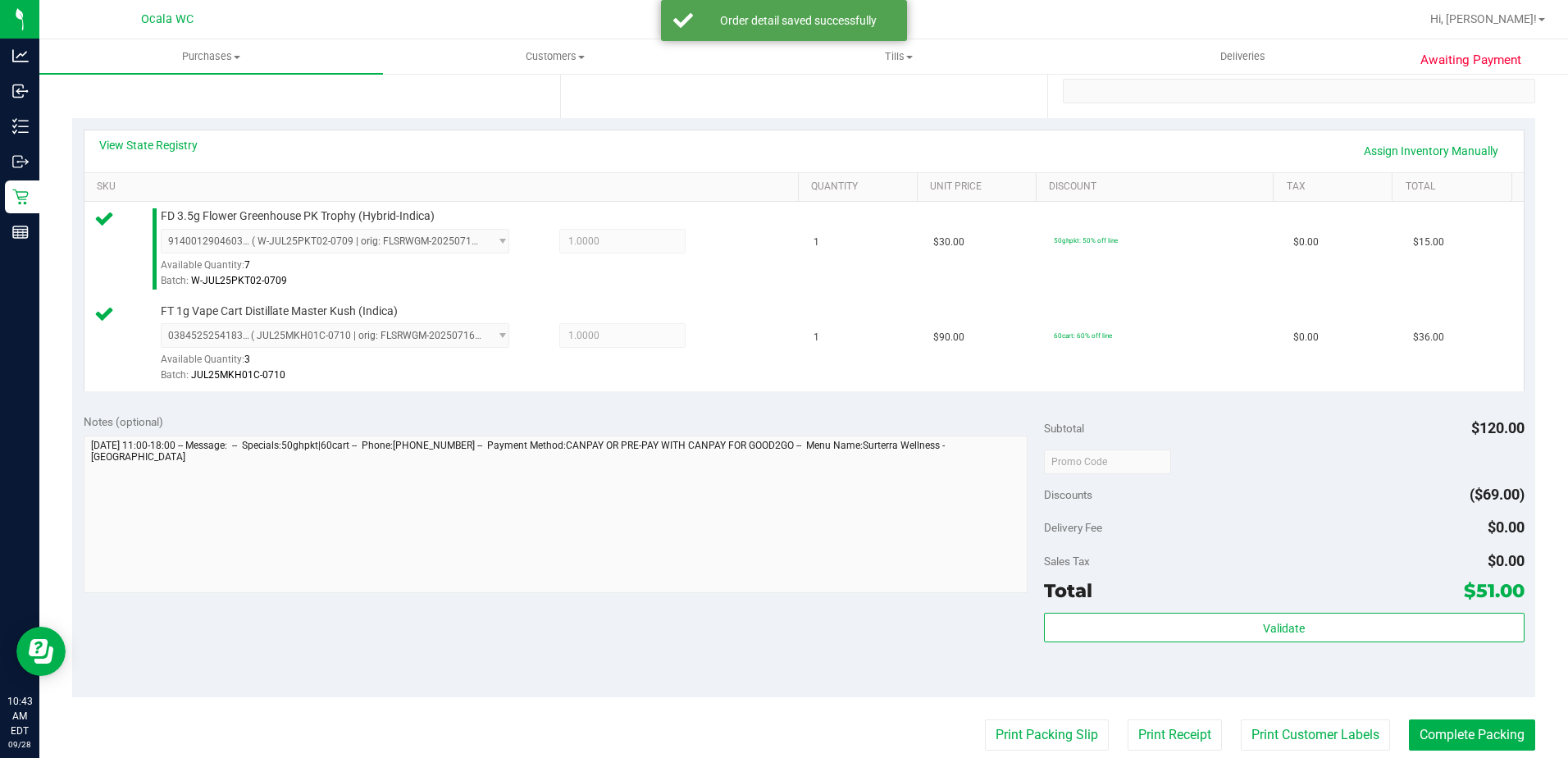
scroll to position [328, 0]
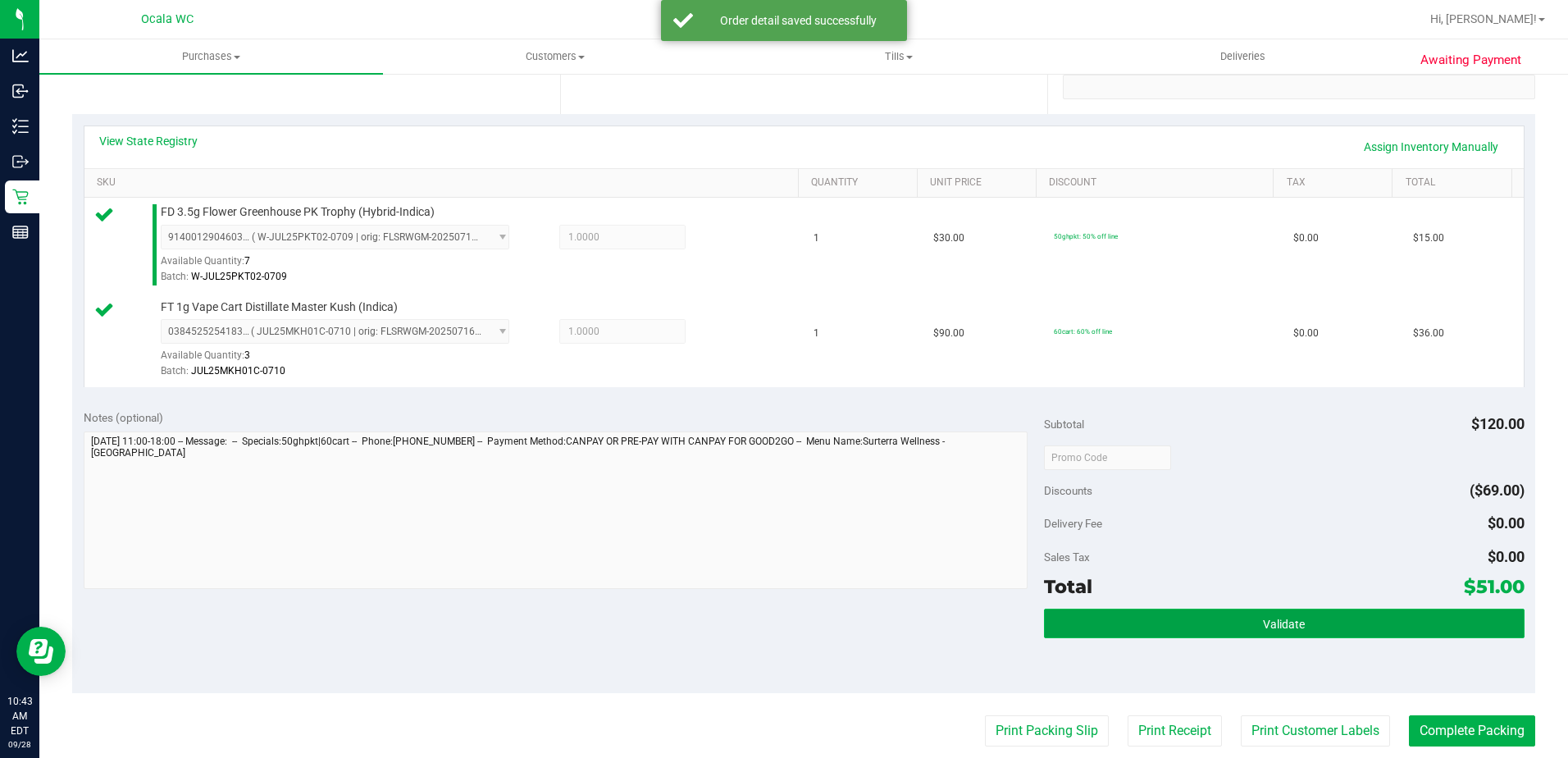
click at [762, 616] on button "Validate" at bounding box center [1284, 623] width 481 height 29
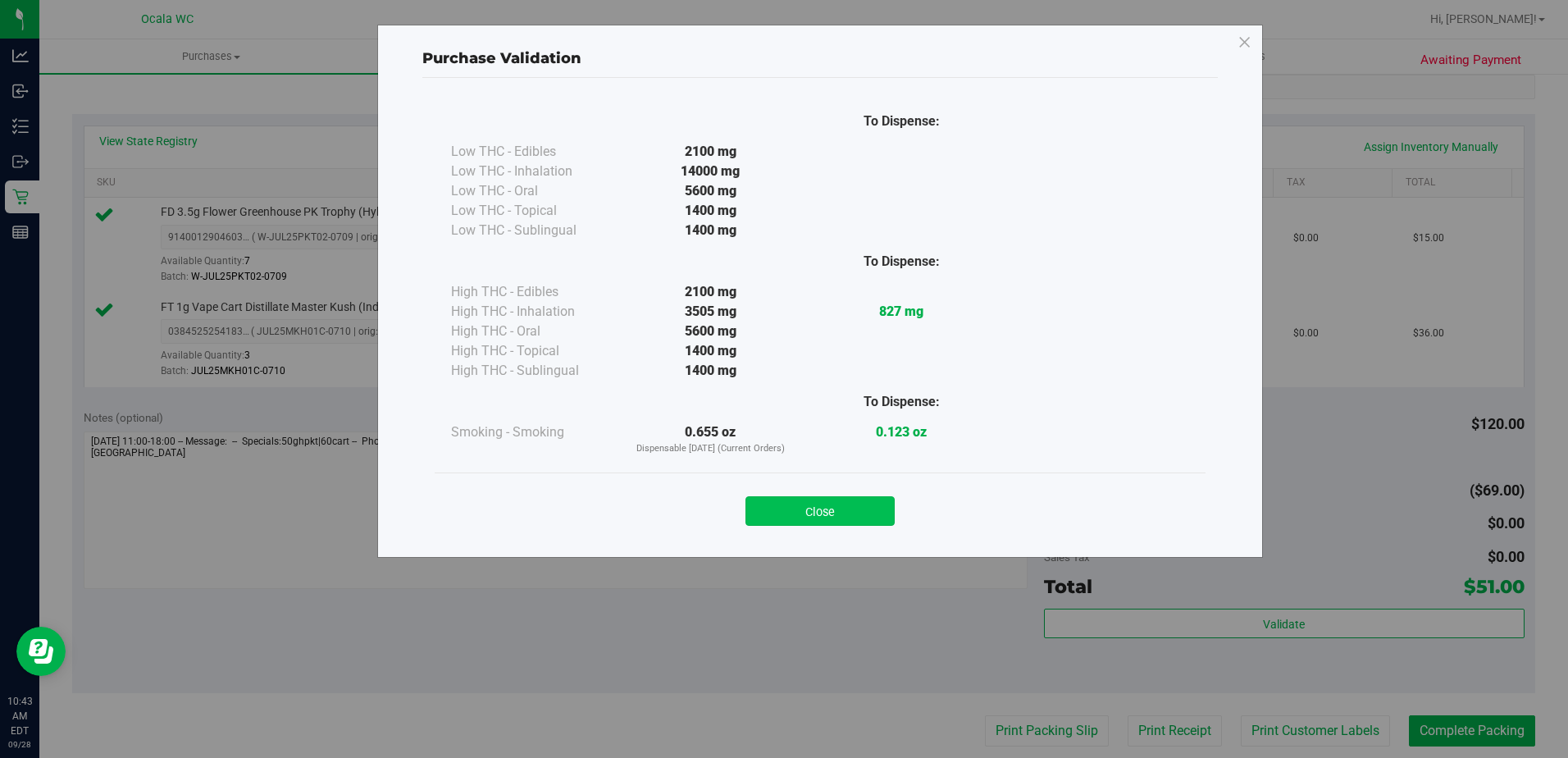
click at [762, 518] on button "Close" at bounding box center [820, 511] width 149 height 29
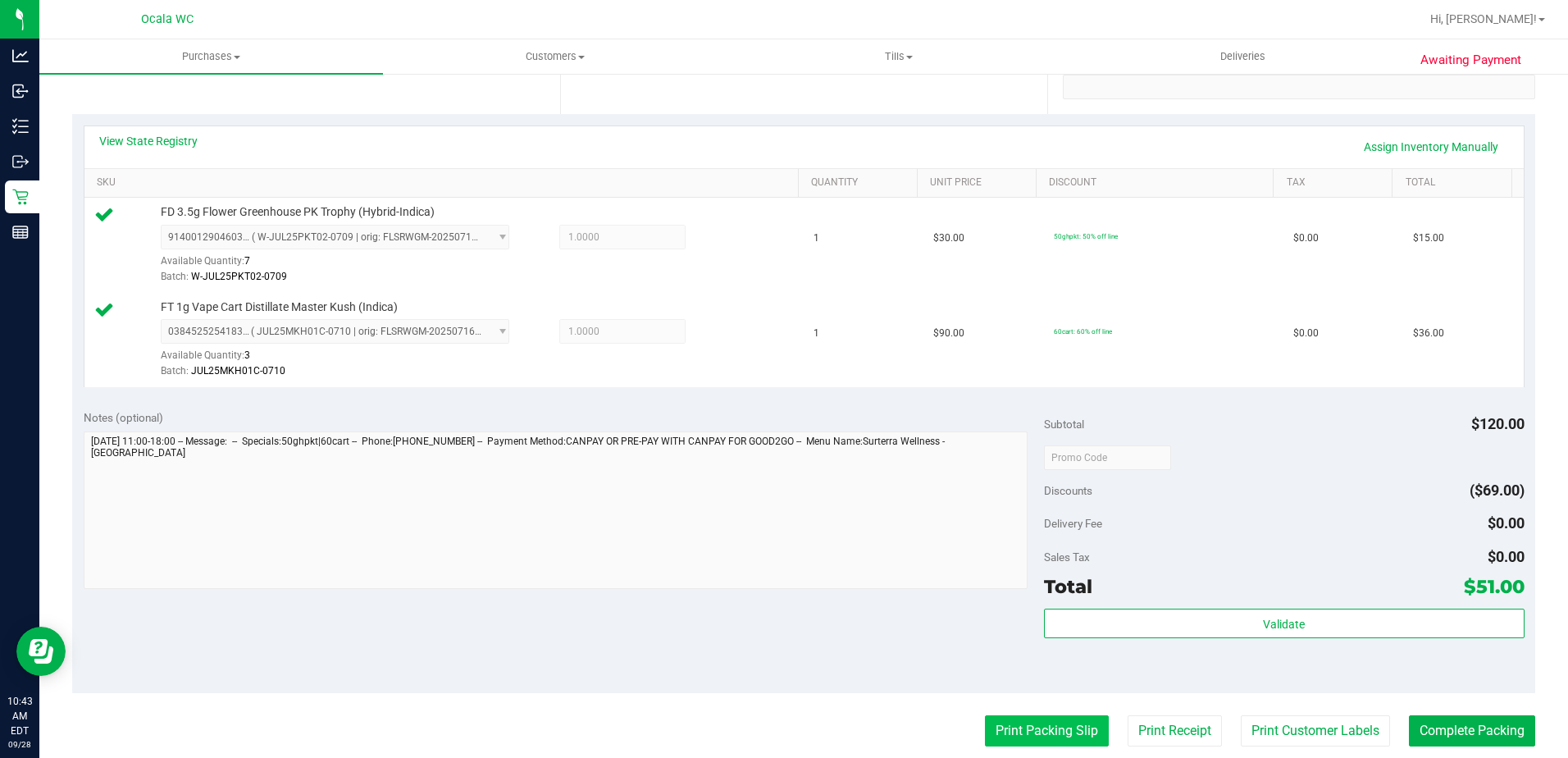
click at [762, 726] on button "Print Packing Slip" at bounding box center [1046, 730] width 124 height 31
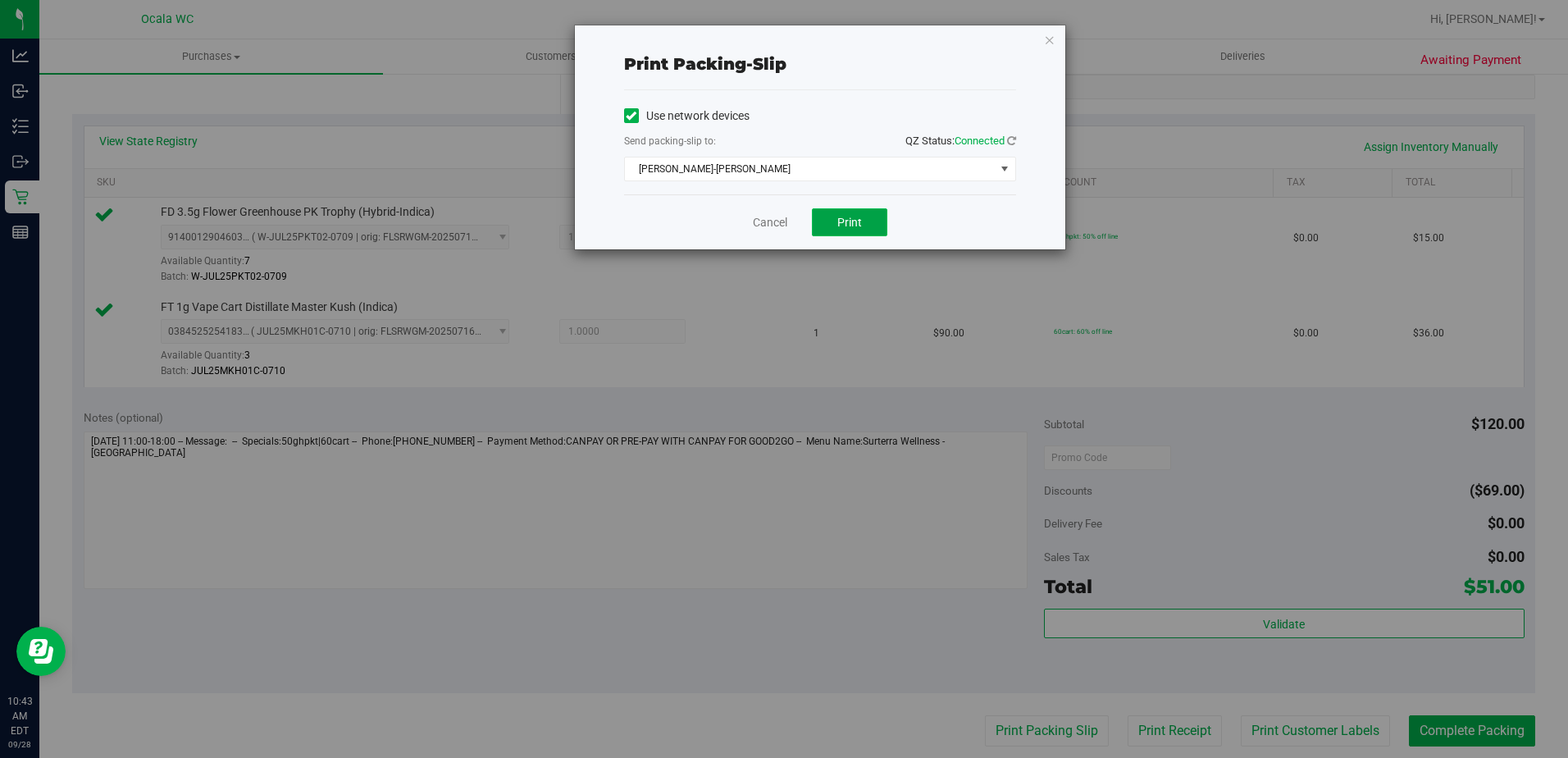
click at [762, 220] on button "Print" at bounding box center [850, 222] width 75 height 28
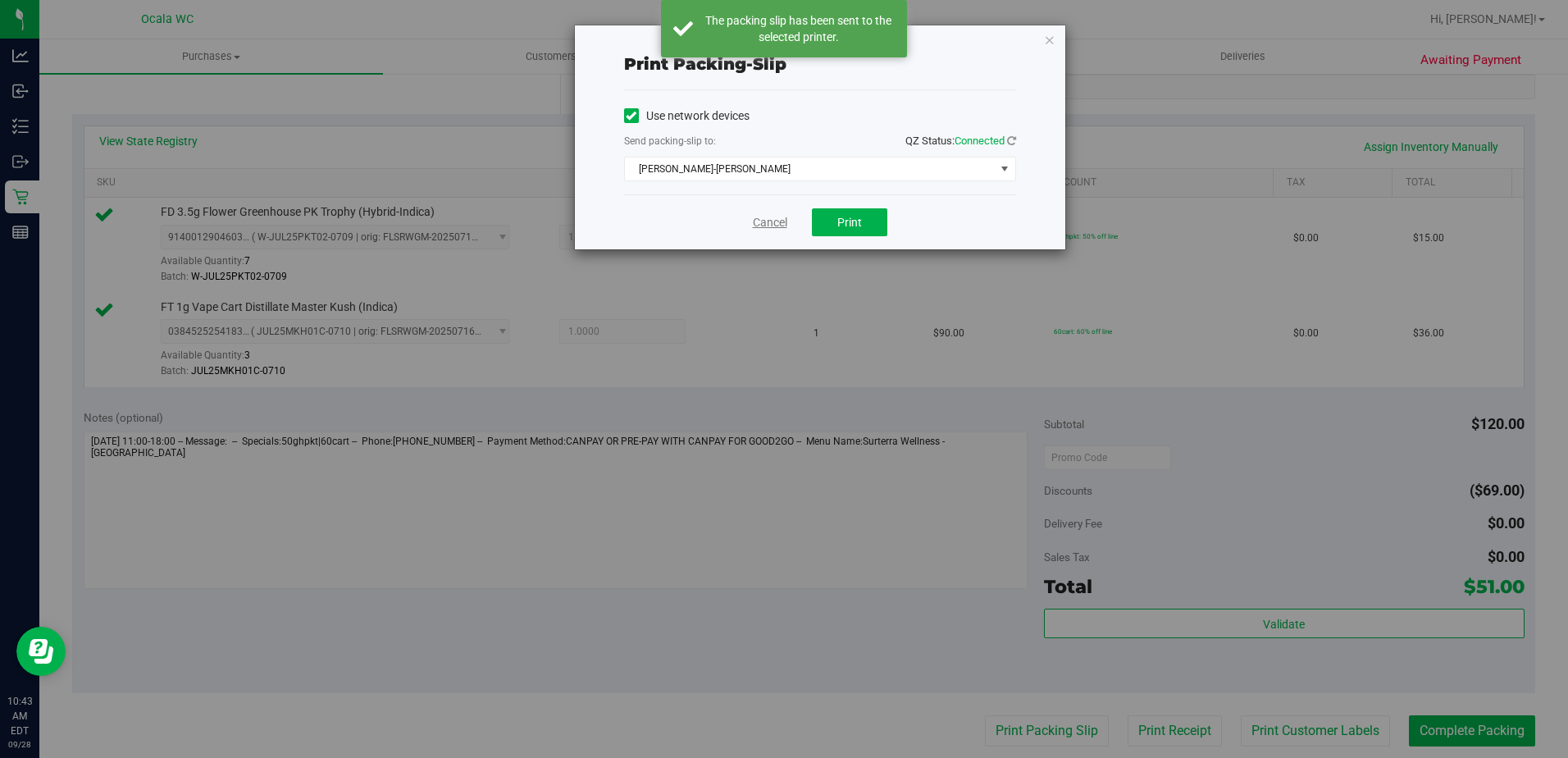
click at [762, 220] on link "Cancel" at bounding box center [769, 223] width 34 height 18
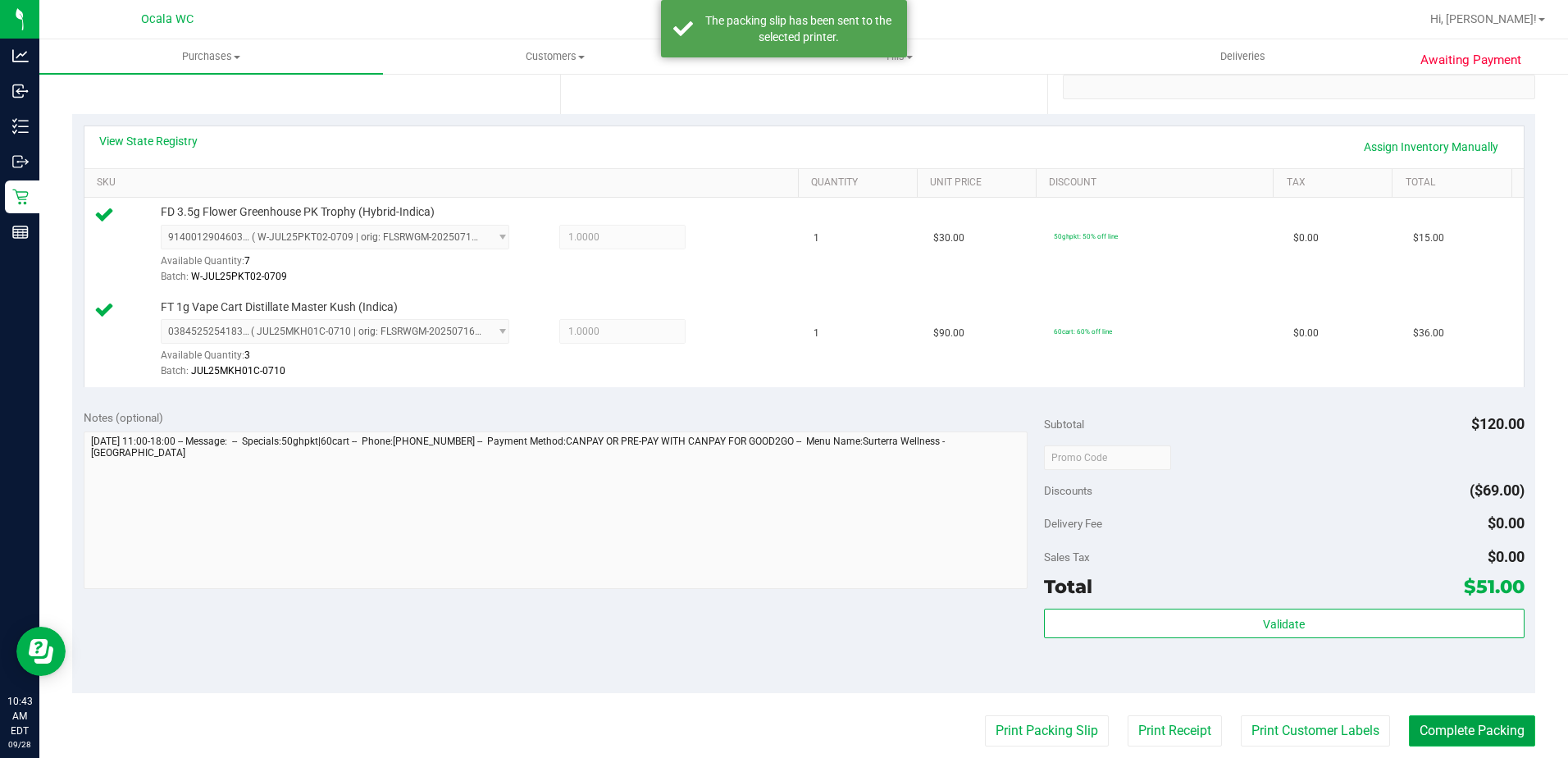
click at [762, 727] on button "Complete Packing" at bounding box center [1472, 730] width 126 height 31
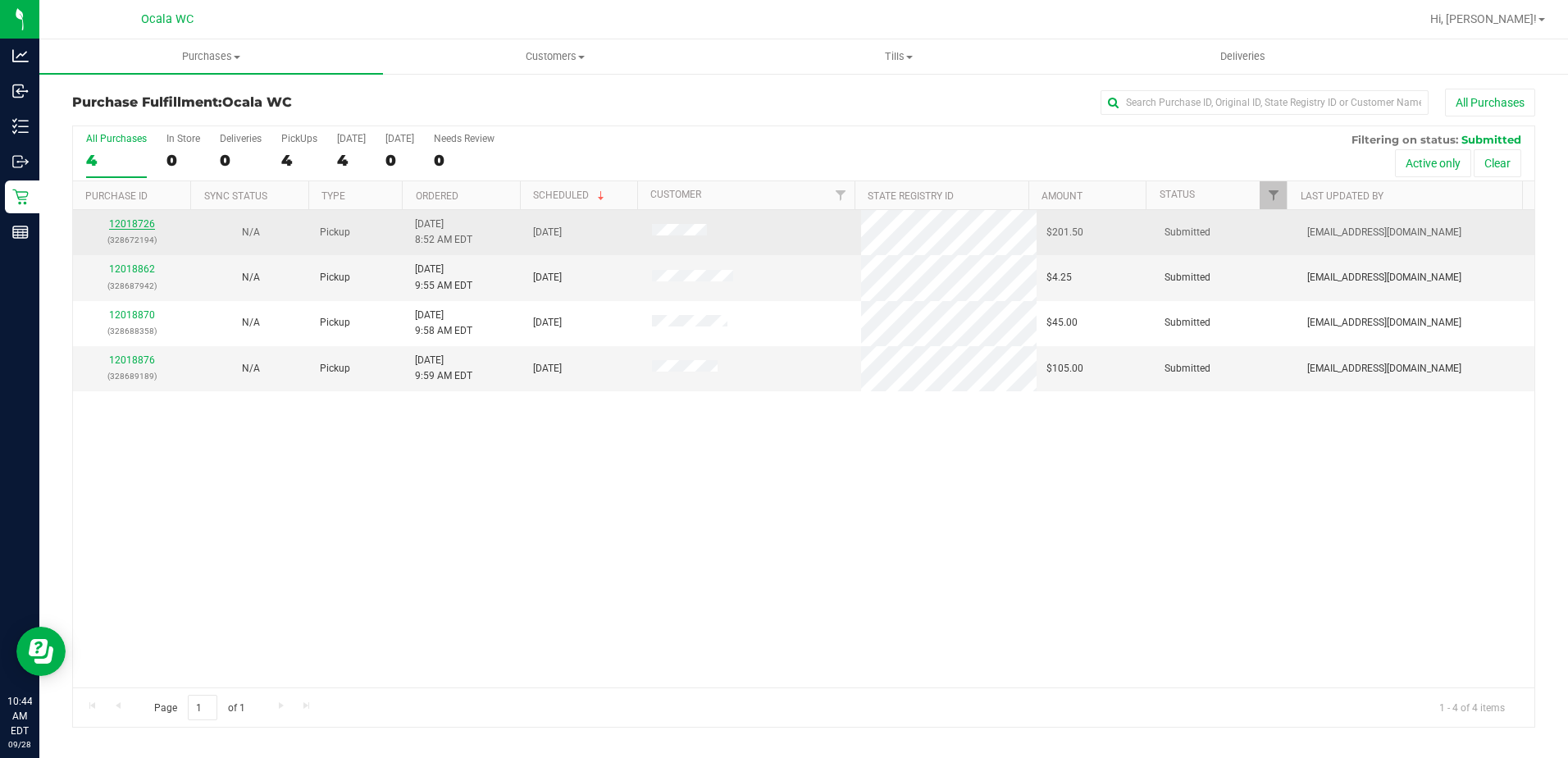
click at [131, 225] on link "12018726" at bounding box center [131, 224] width 46 height 12
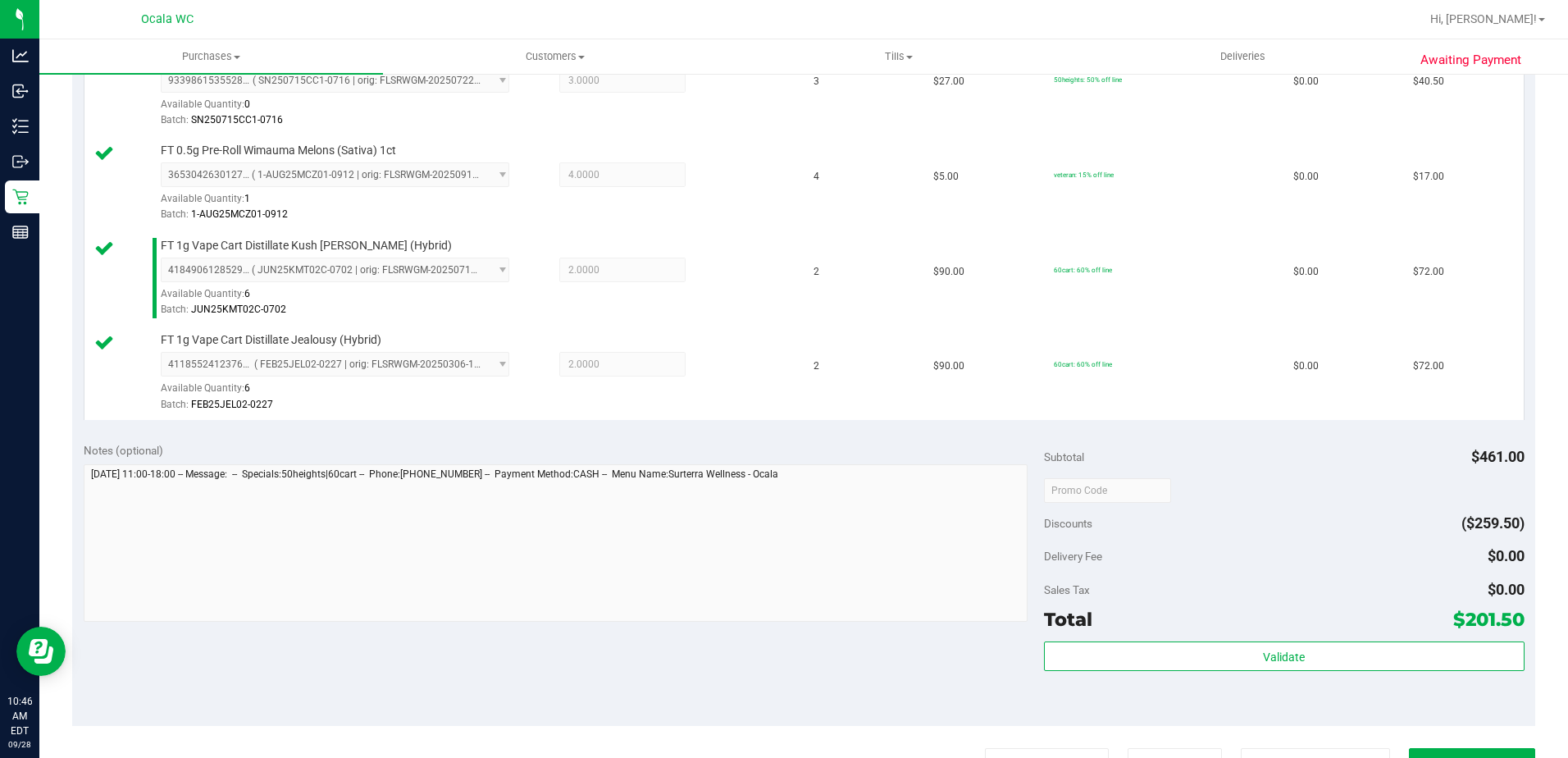
scroll to position [492, 0]
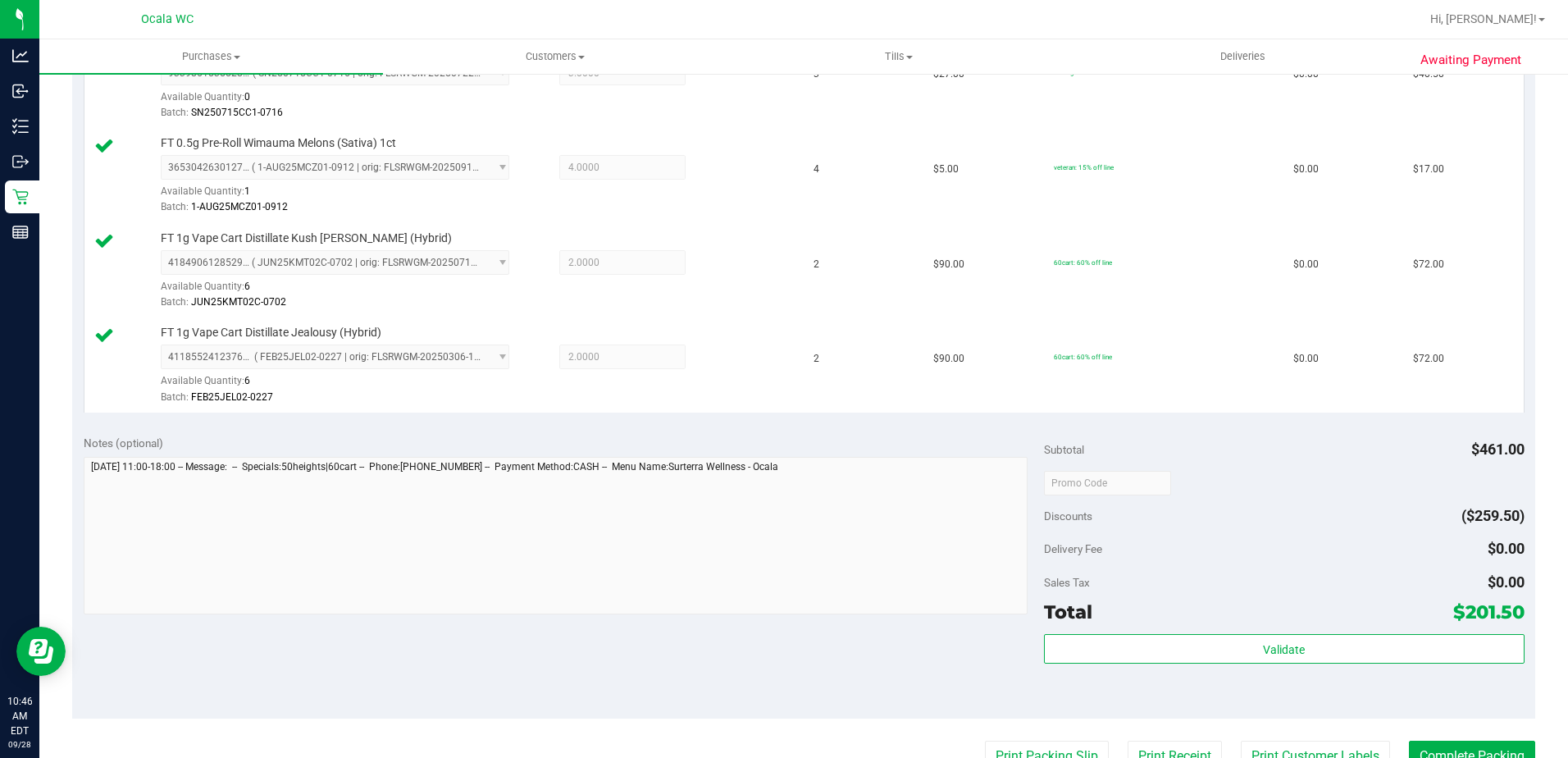
click at [762, 627] on div "Subtotal $461.00 Discounts ($259.50) Delivery Fee $0.00 Sales Tax $0.00 Total $…" at bounding box center [1284, 571] width 481 height 273
click at [762, 632] on div "Subtotal $461.00 Discounts ($259.50) Delivery Fee $0.00 Sales Tax $0.00 Total $…" at bounding box center [1284, 571] width 481 height 273
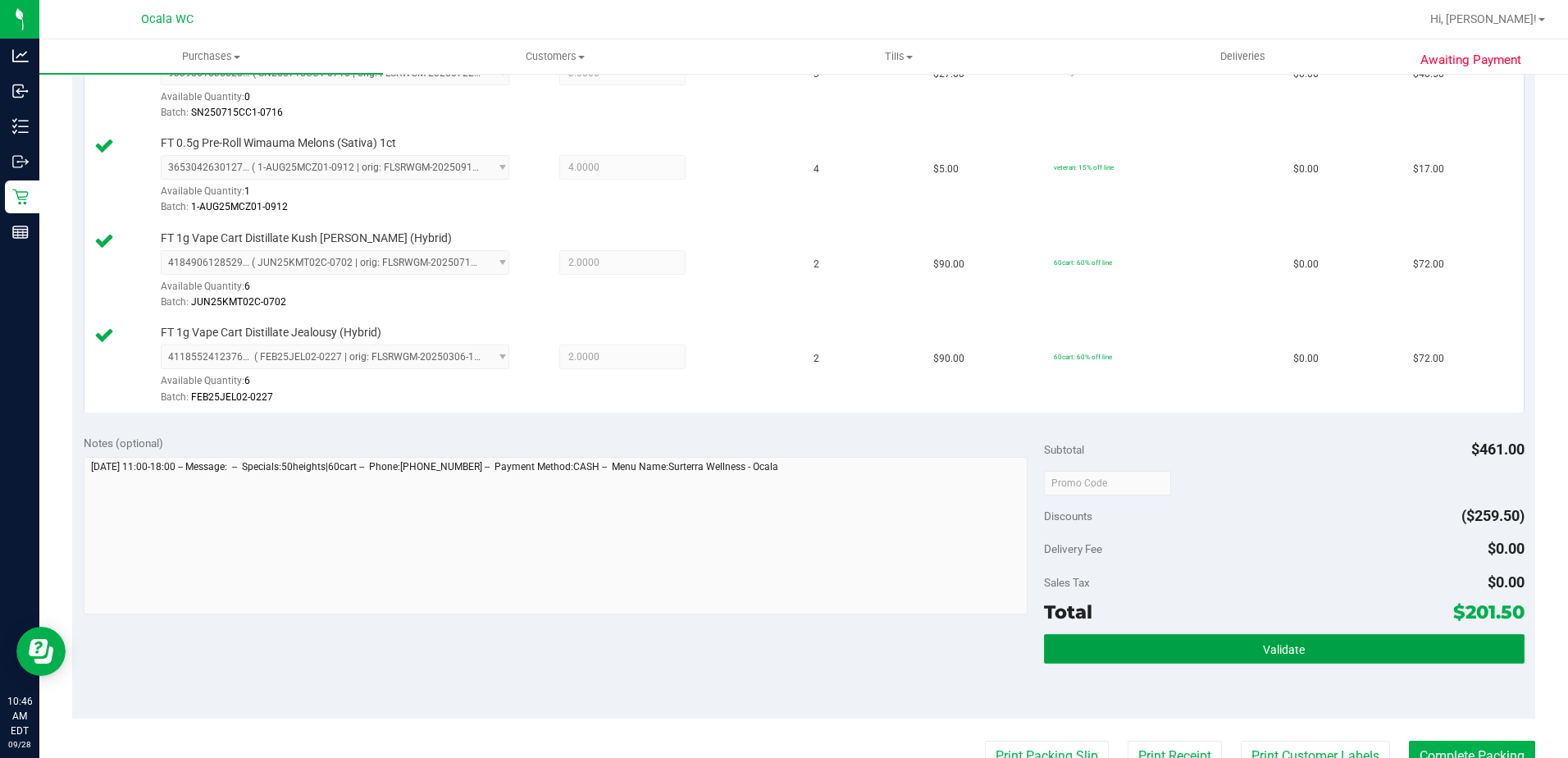
click at [762, 642] on button "Validate" at bounding box center [1284, 648] width 481 height 29
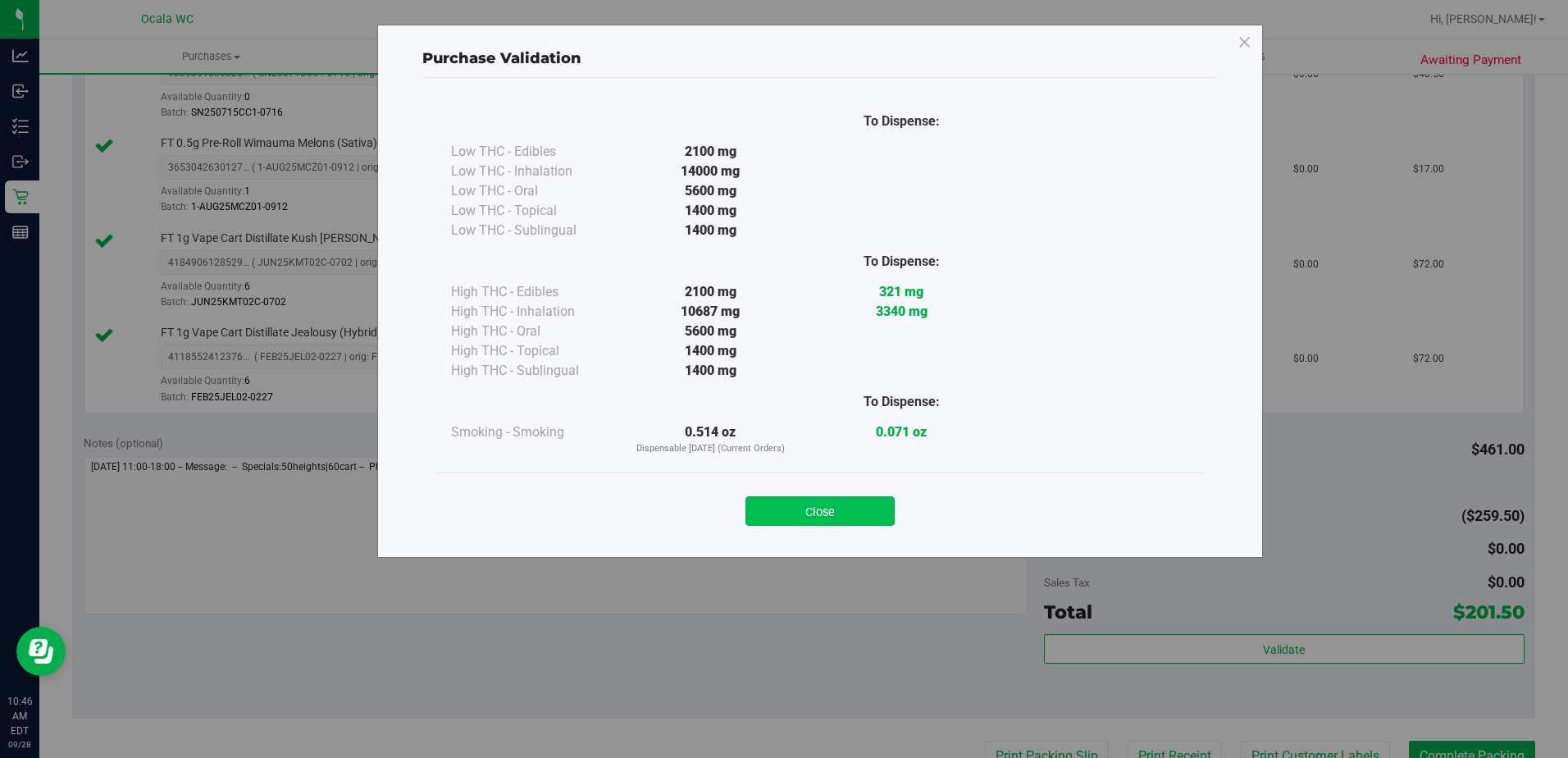
click at [762, 509] on button "Close" at bounding box center [820, 511] width 149 height 29
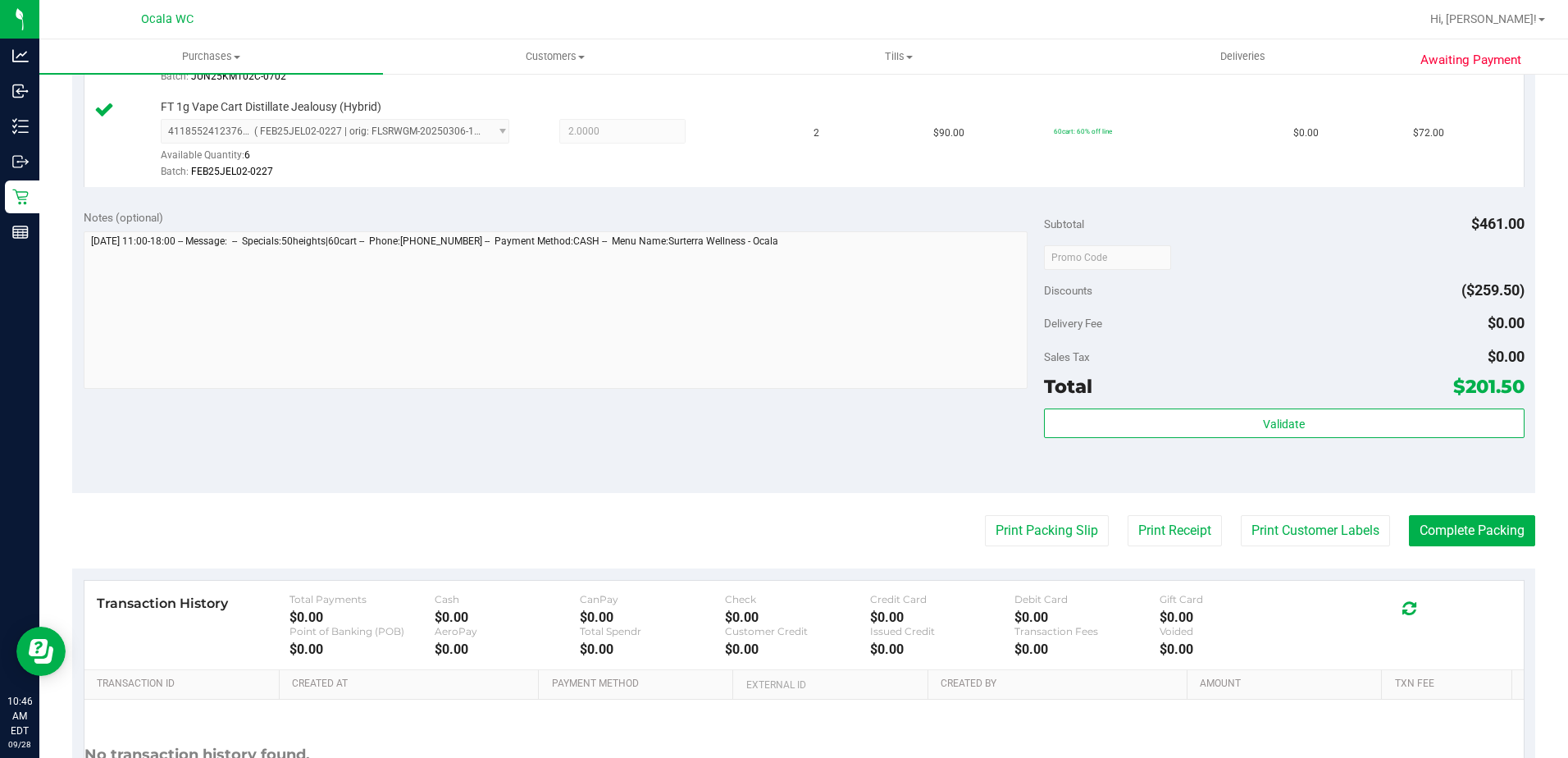
scroll to position [739, 0]
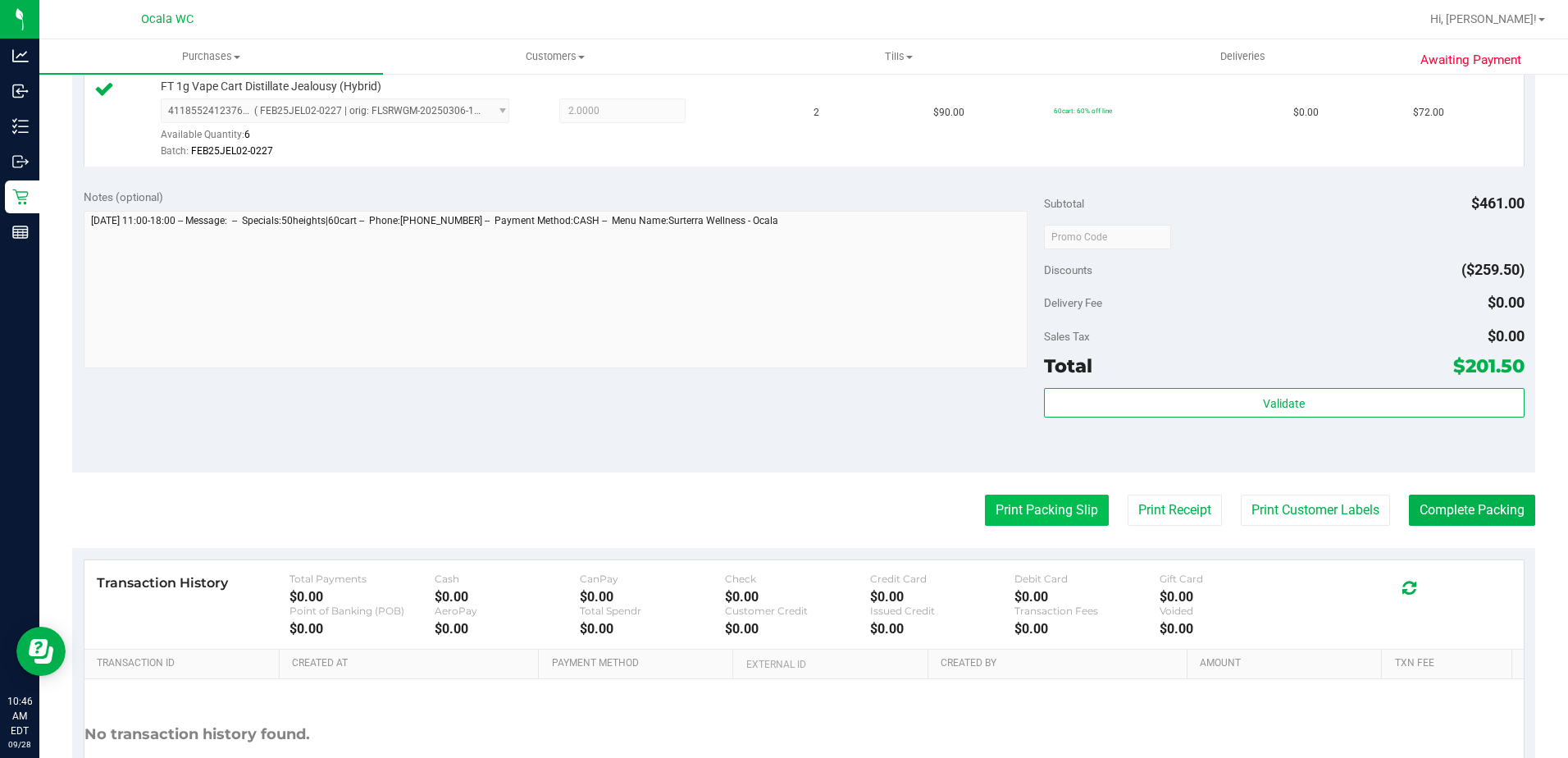
click at [762, 507] on button "Print Packing Slip" at bounding box center [1046, 510] width 124 height 31
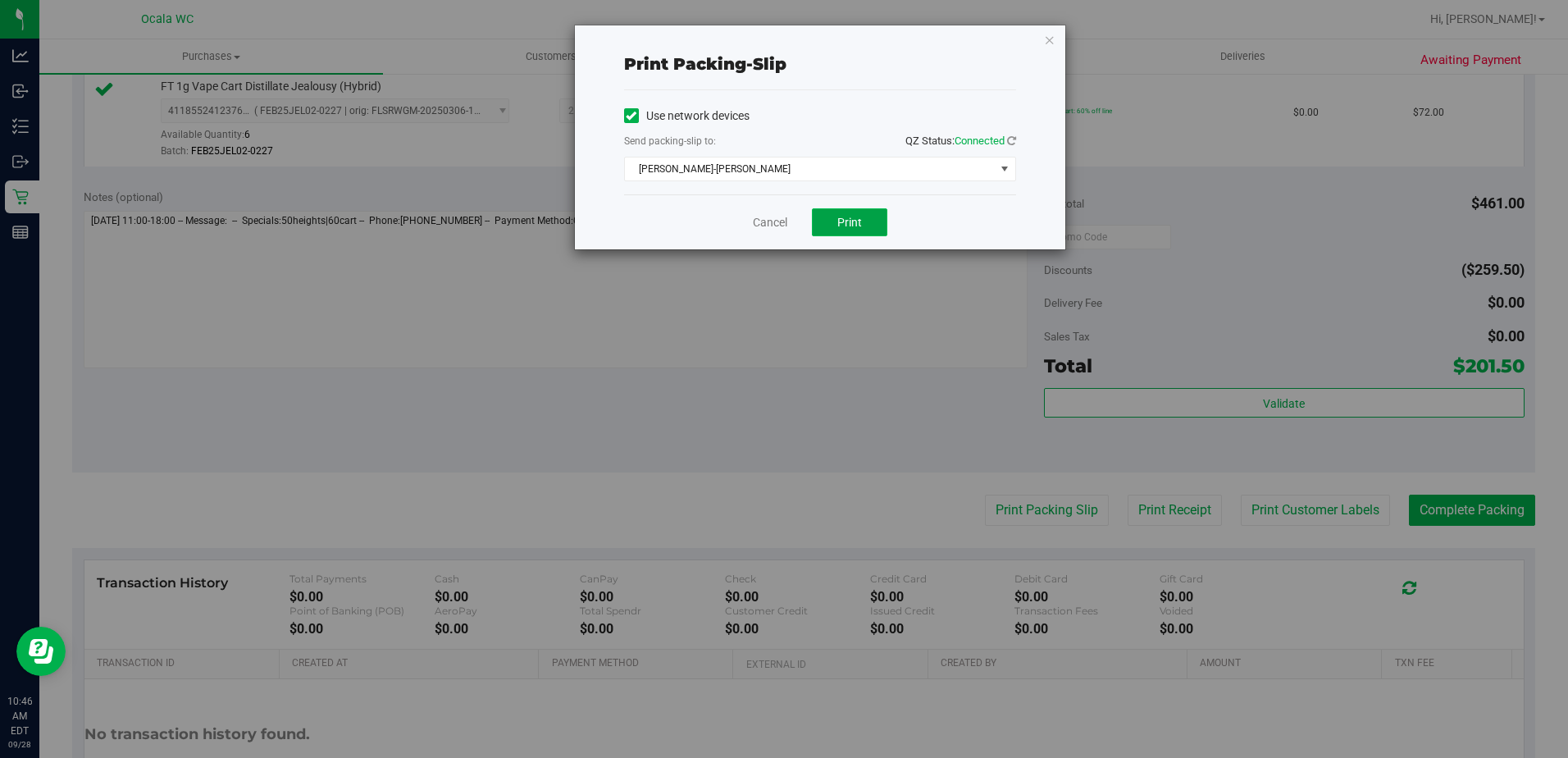
click at [762, 219] on button "Print" at bounding box center [850, 222] width 75 height 28
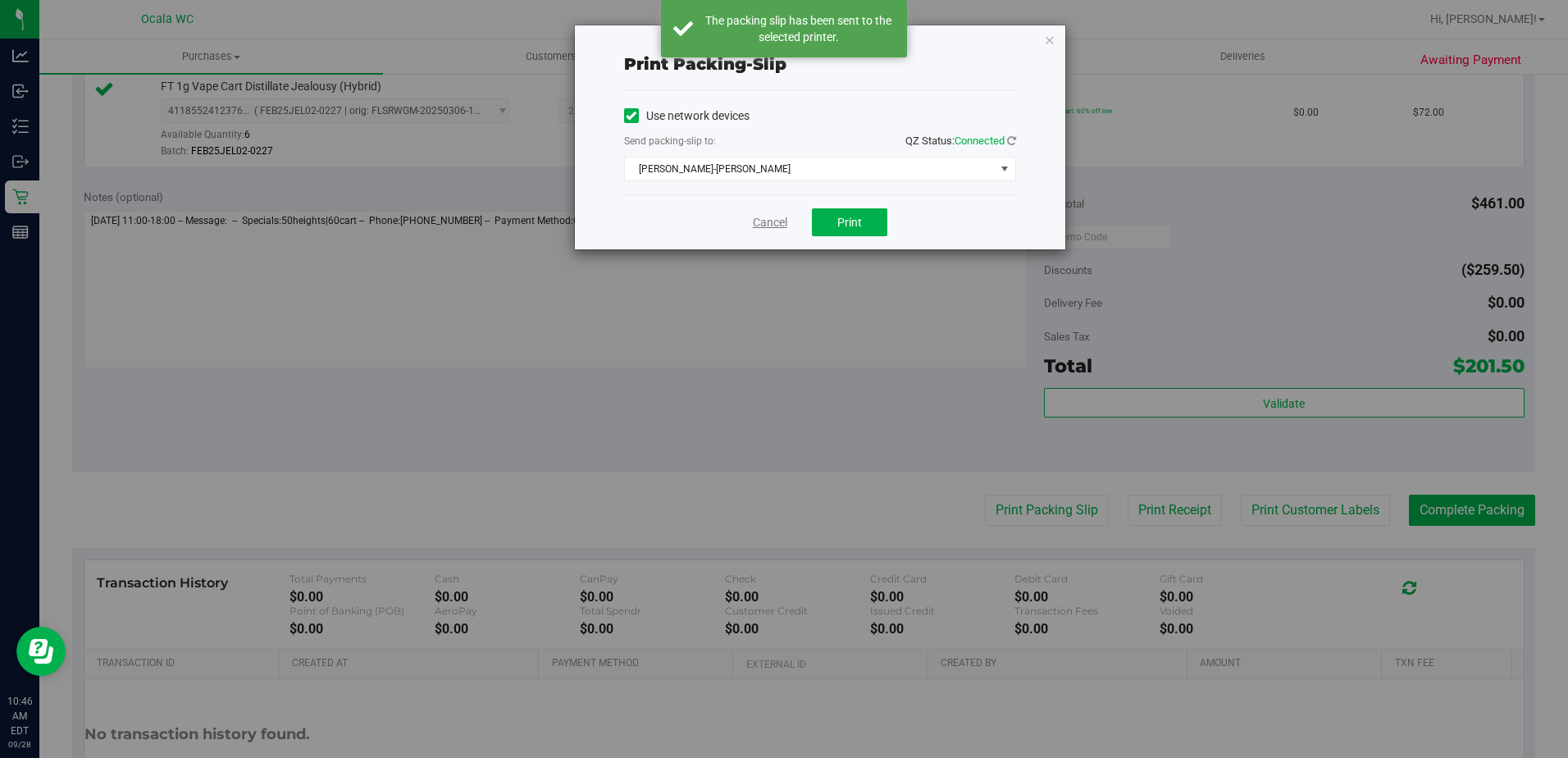
click at [758, 223] on link "Cancel" at bounding box center [769, 223] width 34 height 18
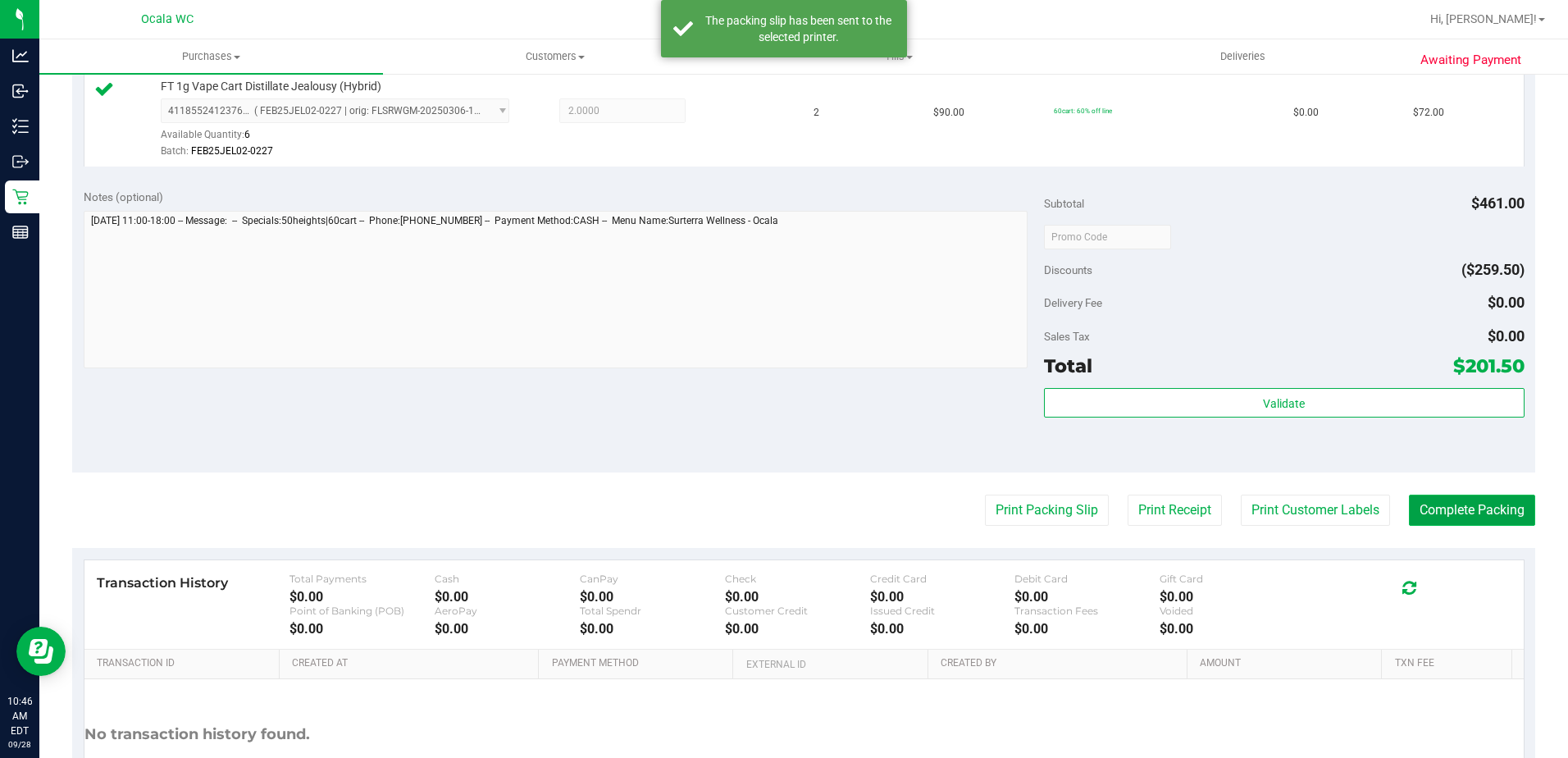
click at [762, 505] on button "Complete Packing" at bounding box center [1472, 510] width 126 height 31
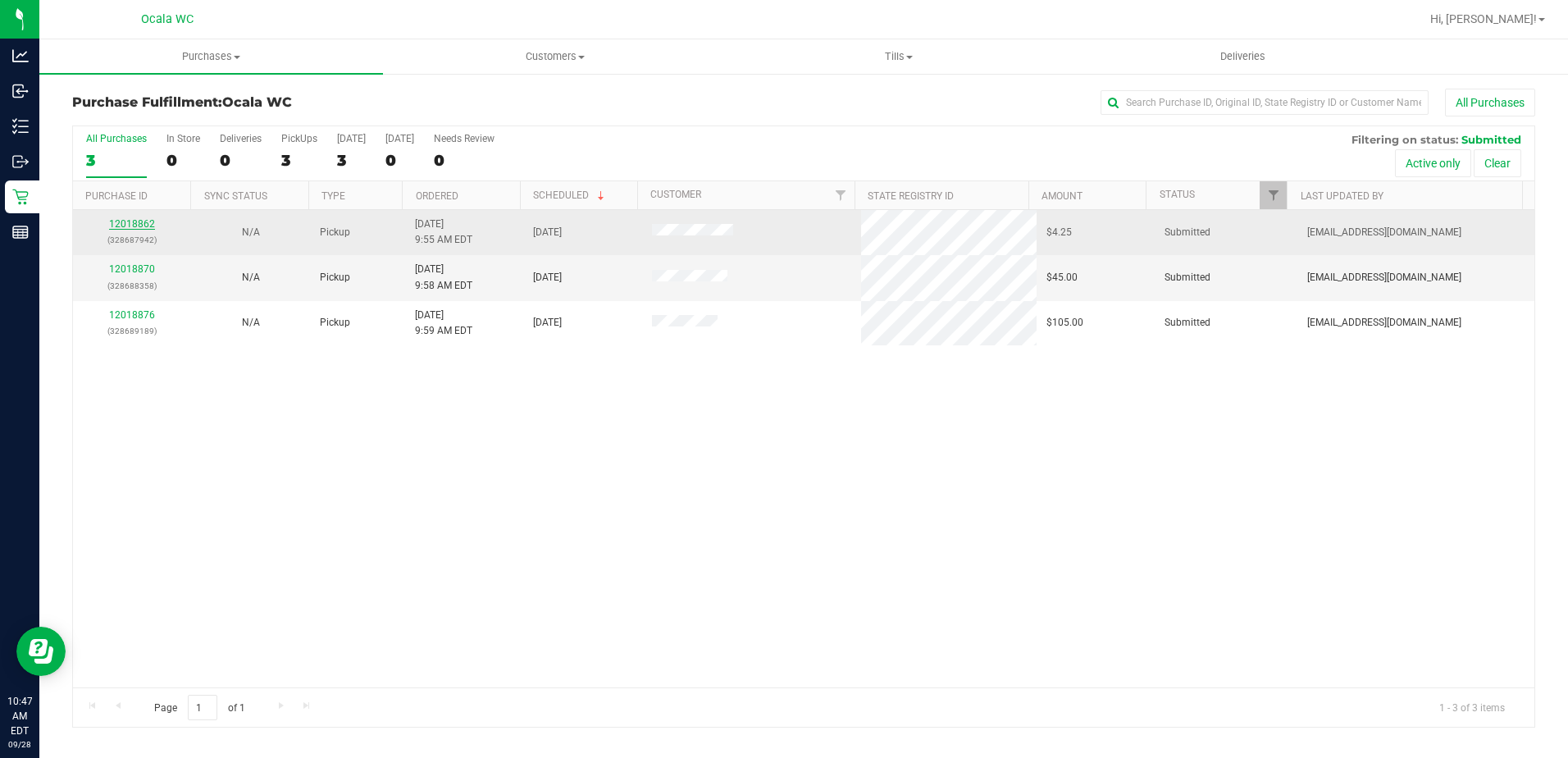
click at [135, 225] on link "12018862" at bounding box center [131, 224] width 46 height 12
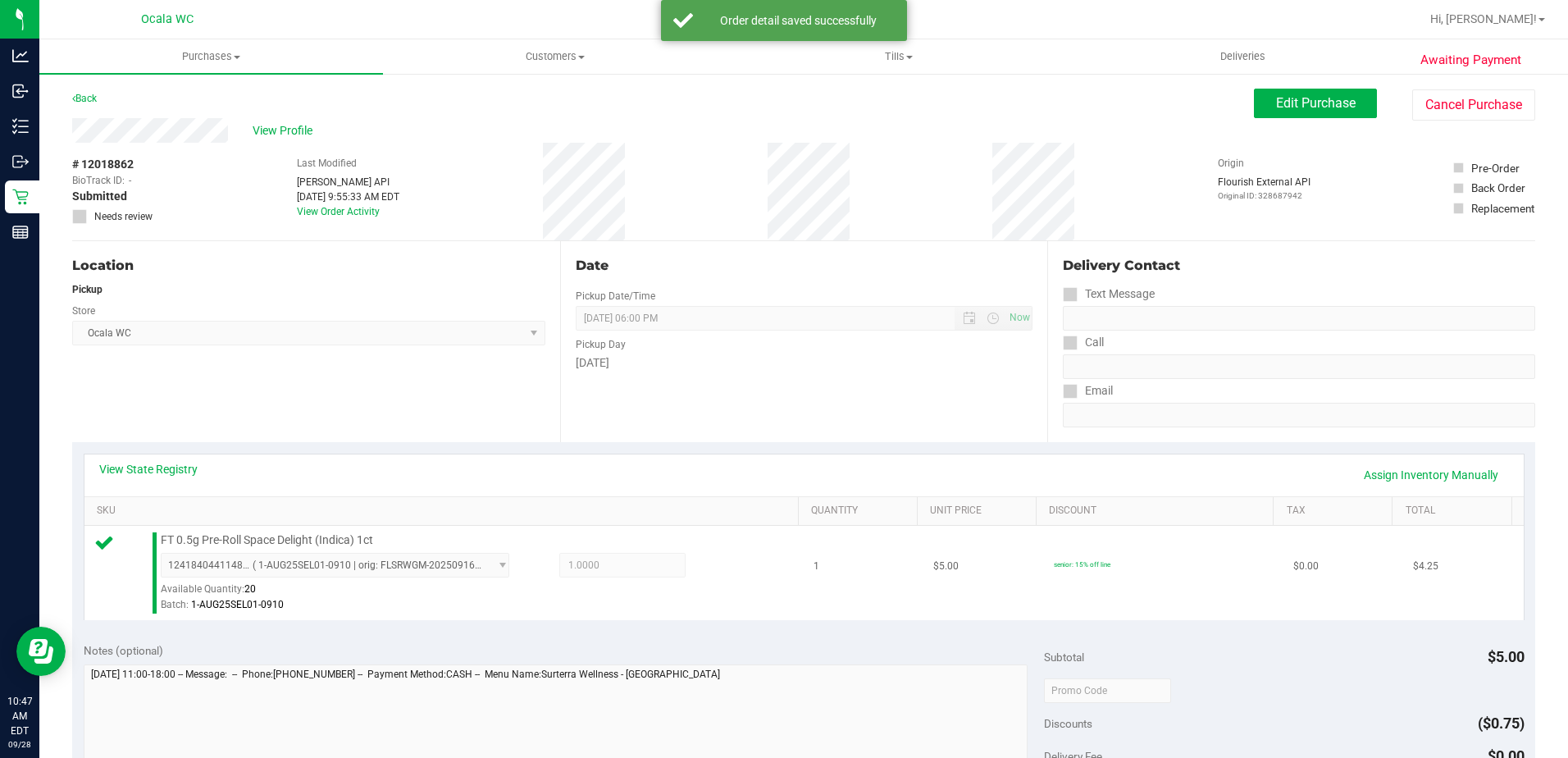
scroll to position [410, 0]
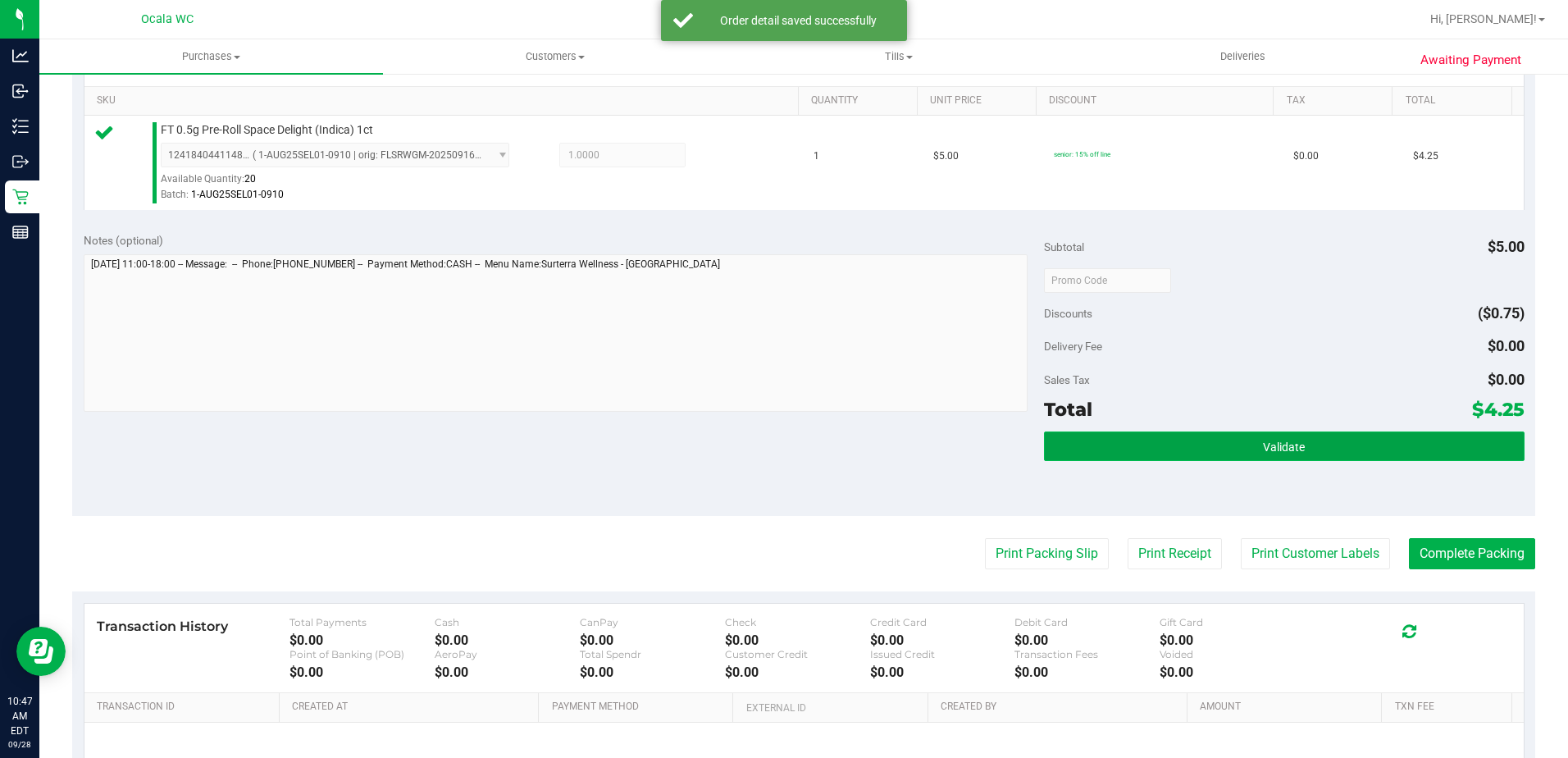
click at [762, 431] on button "Validate" at bounding box center [1284, 446] width 481 height 29
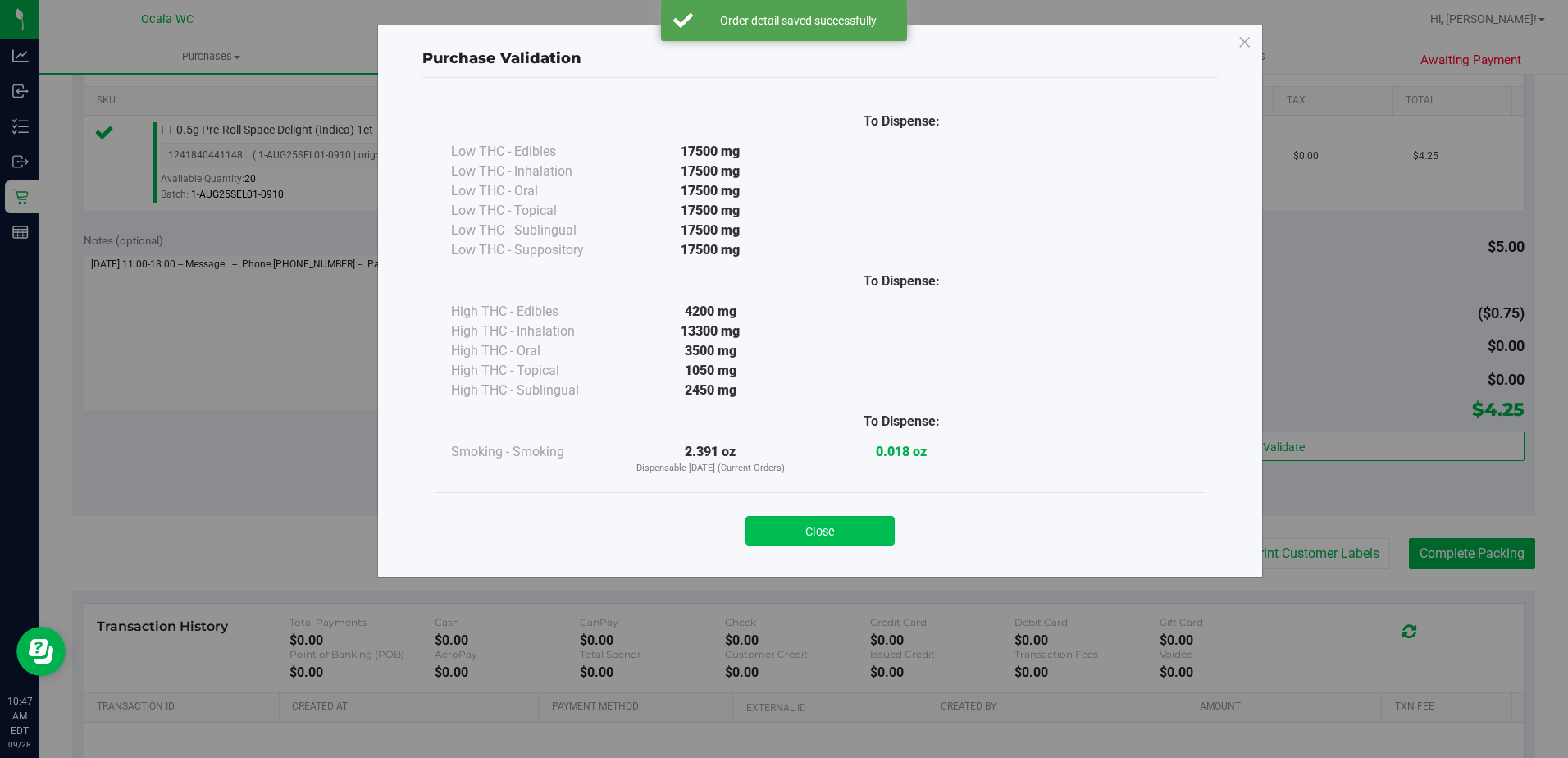
click at [762, 534] on button "Close" at bounding box center [820, 530] width 149 height 29
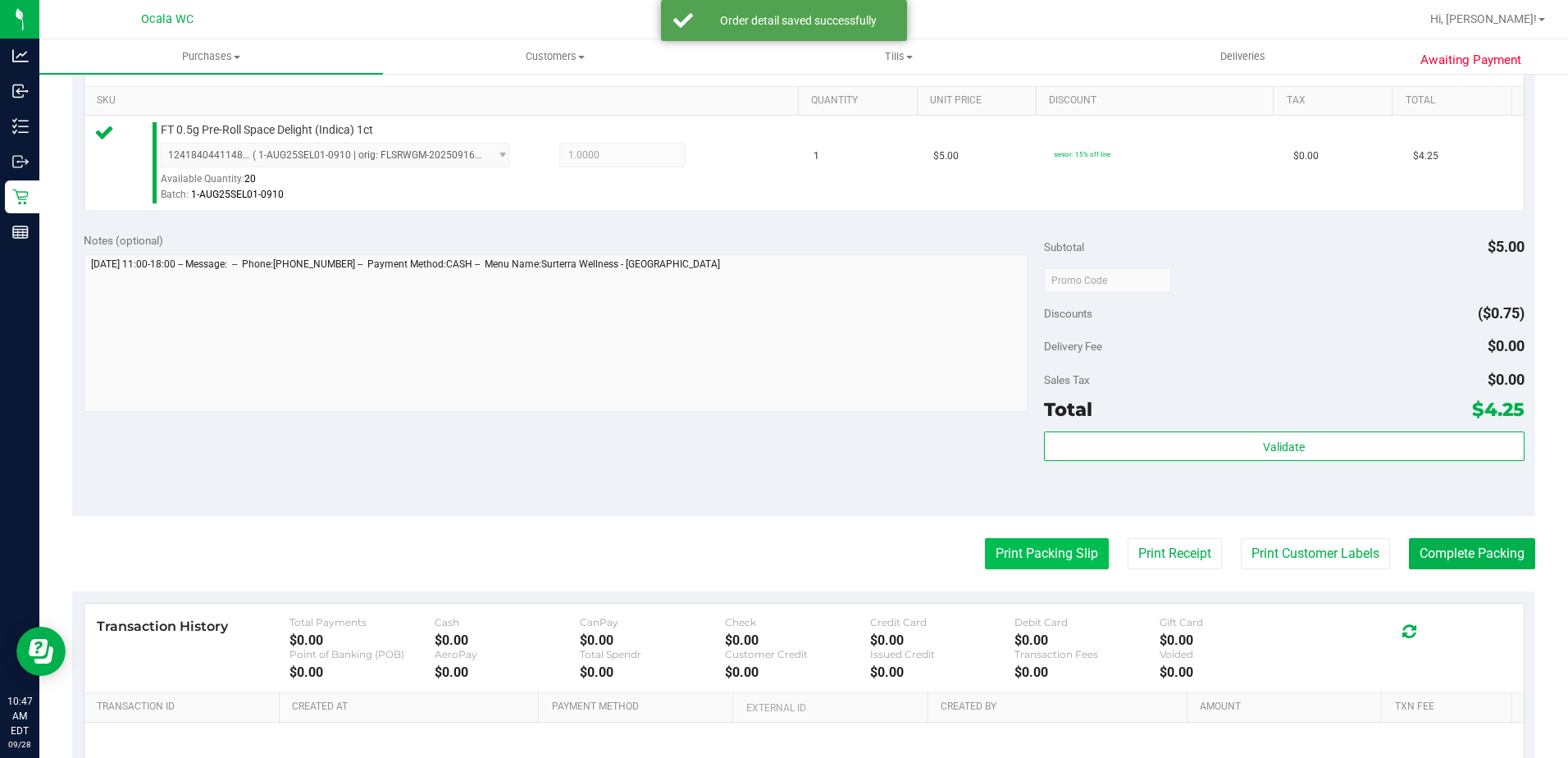
click at [762, 550] on button "Print Packing Slip" at bounding box center [1046, 554] width 124 height 31
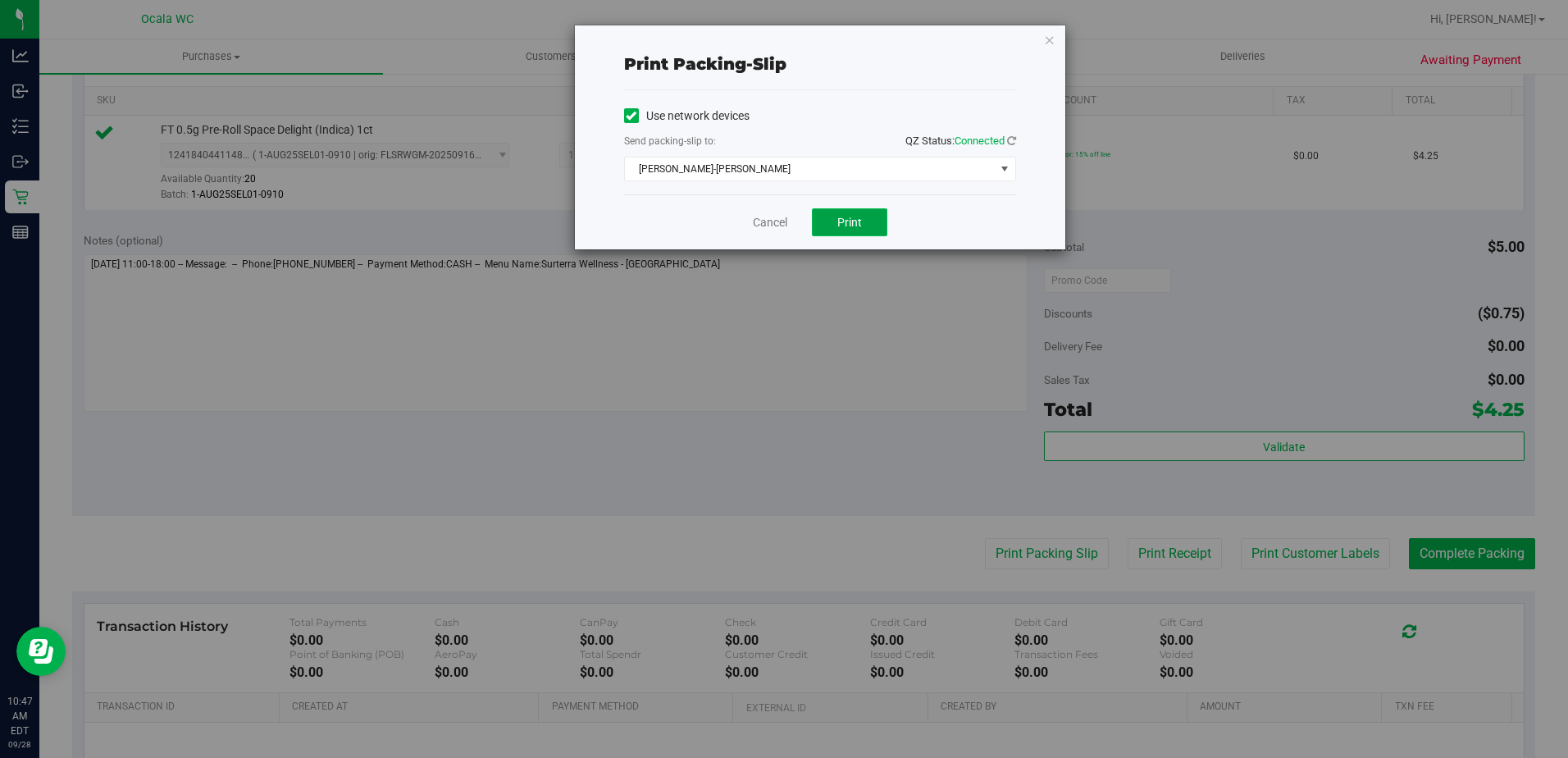
click at [762, 217] on button "Print" at bounding box center [850, 222] width 75 height 28
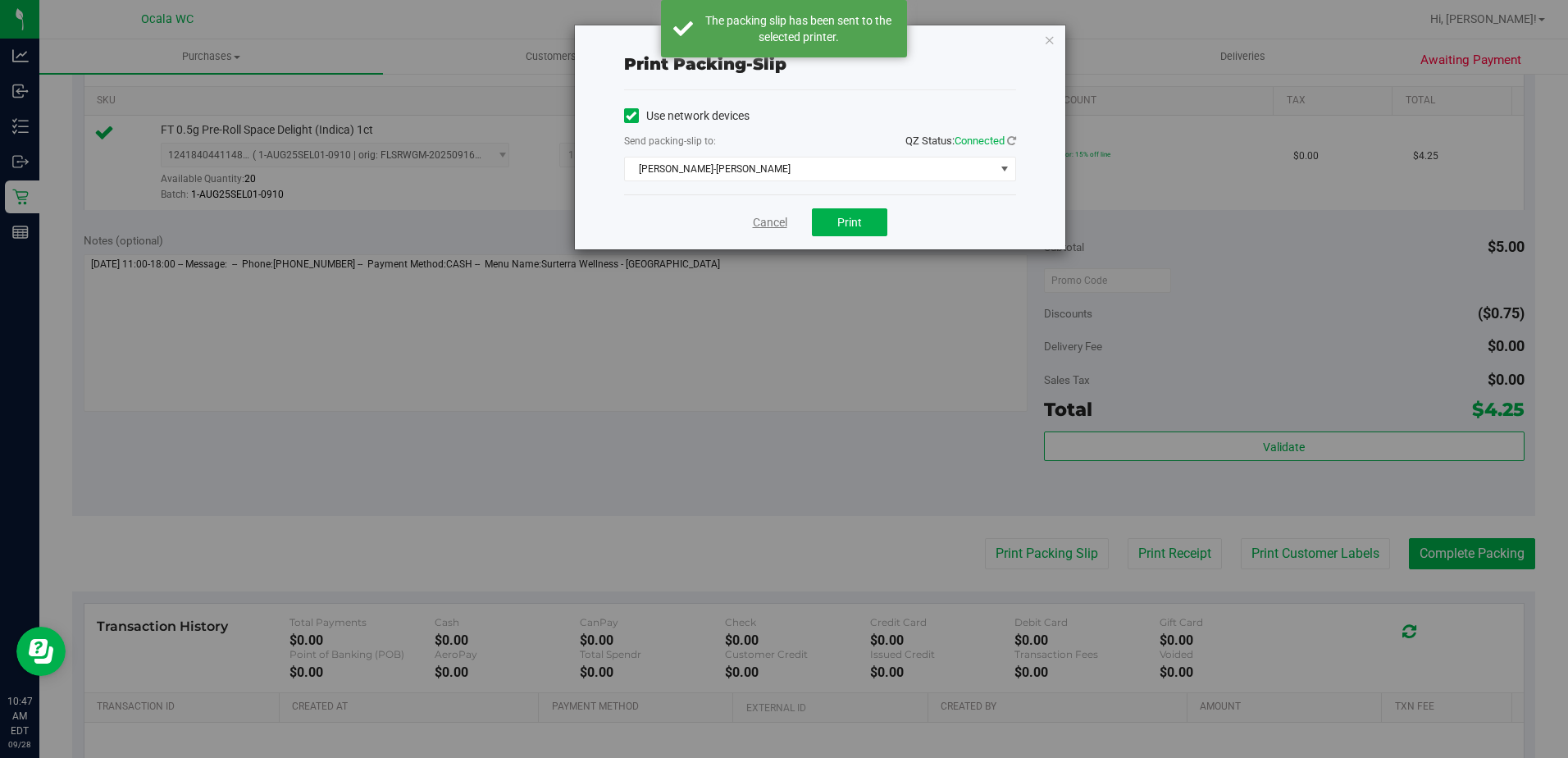
click at [758, 216] on link "Cancel" at bounding box center [769, 223] width 34 height 18
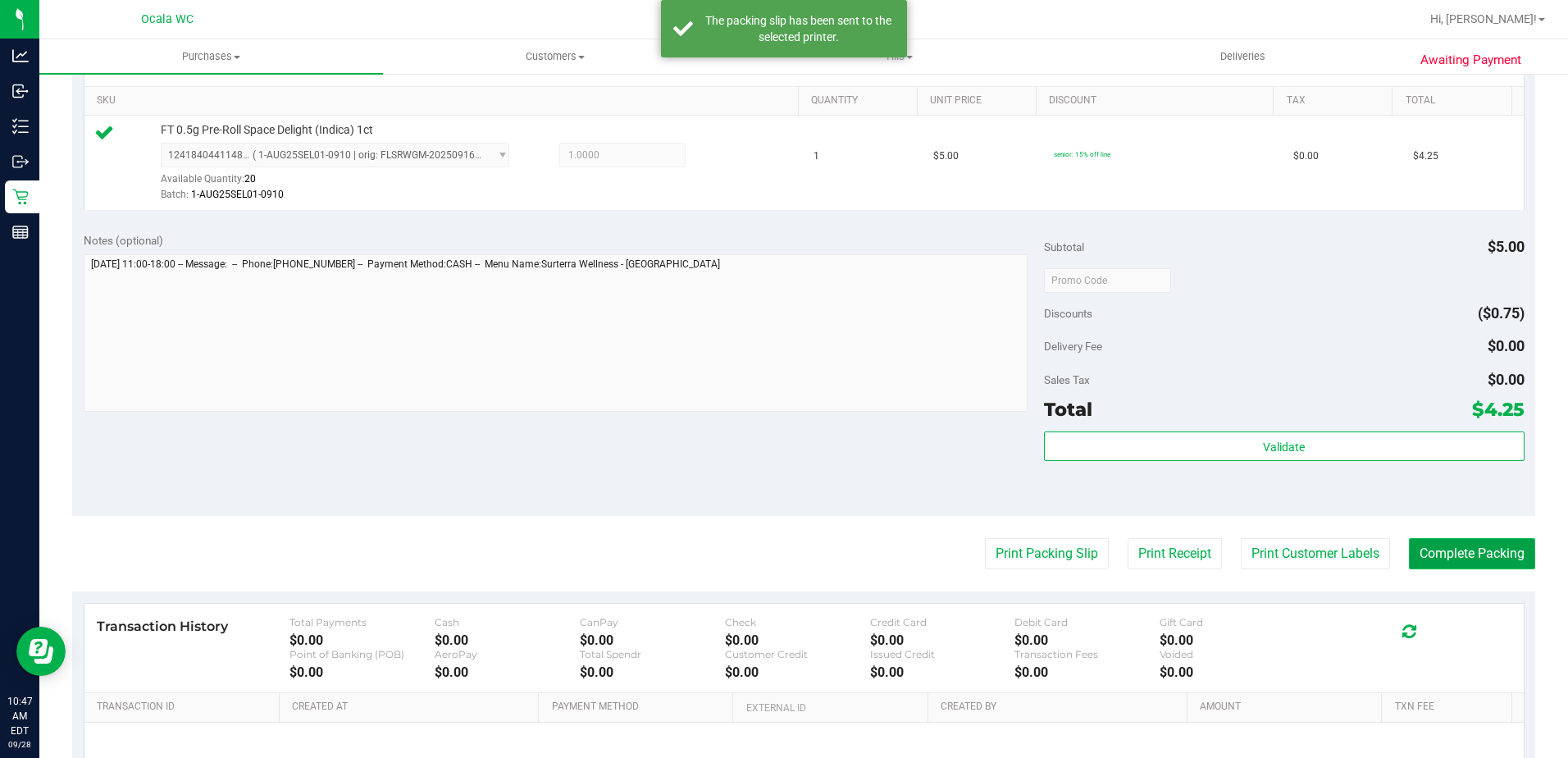
click at [762, 550] on button "Complete Packing" at bounding box center [1472, 554] width 126 height 31
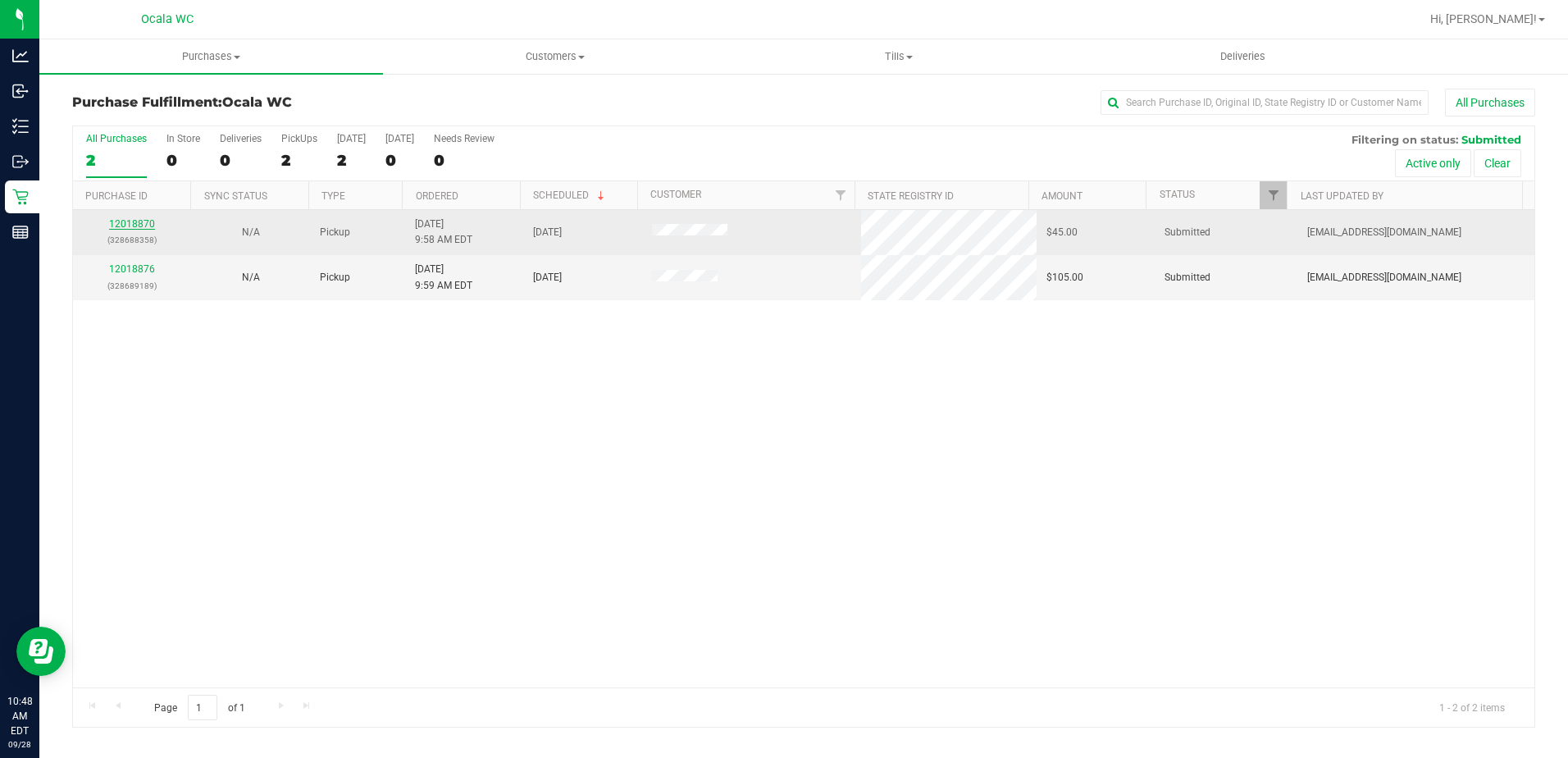
click at [149, 224] on link "12018870" at bounding box center [131, 224] width 46 height 12
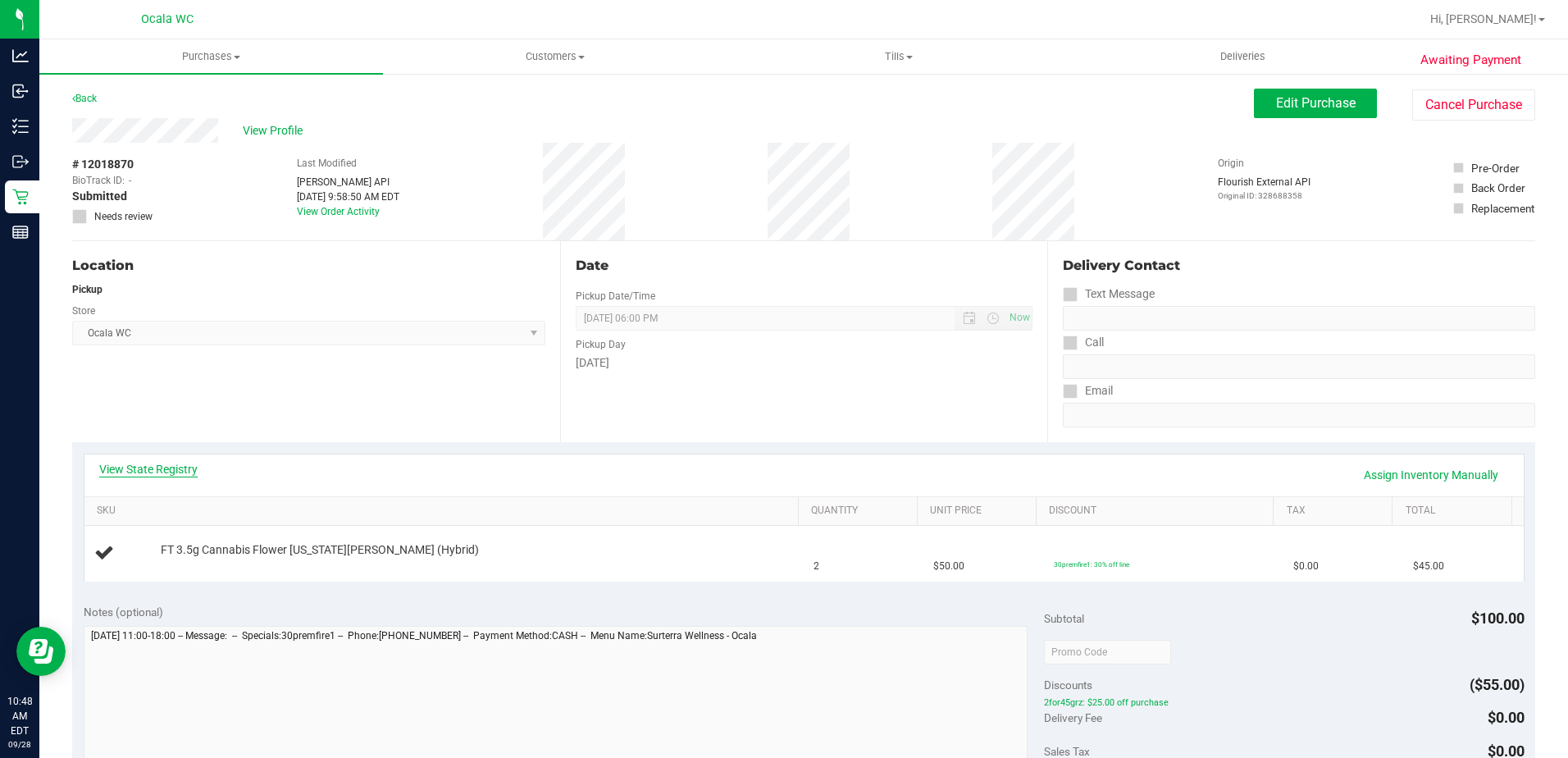
click at [185, 463] on link "View State Registry" at bounding box center [149, 469] width 99 height 17
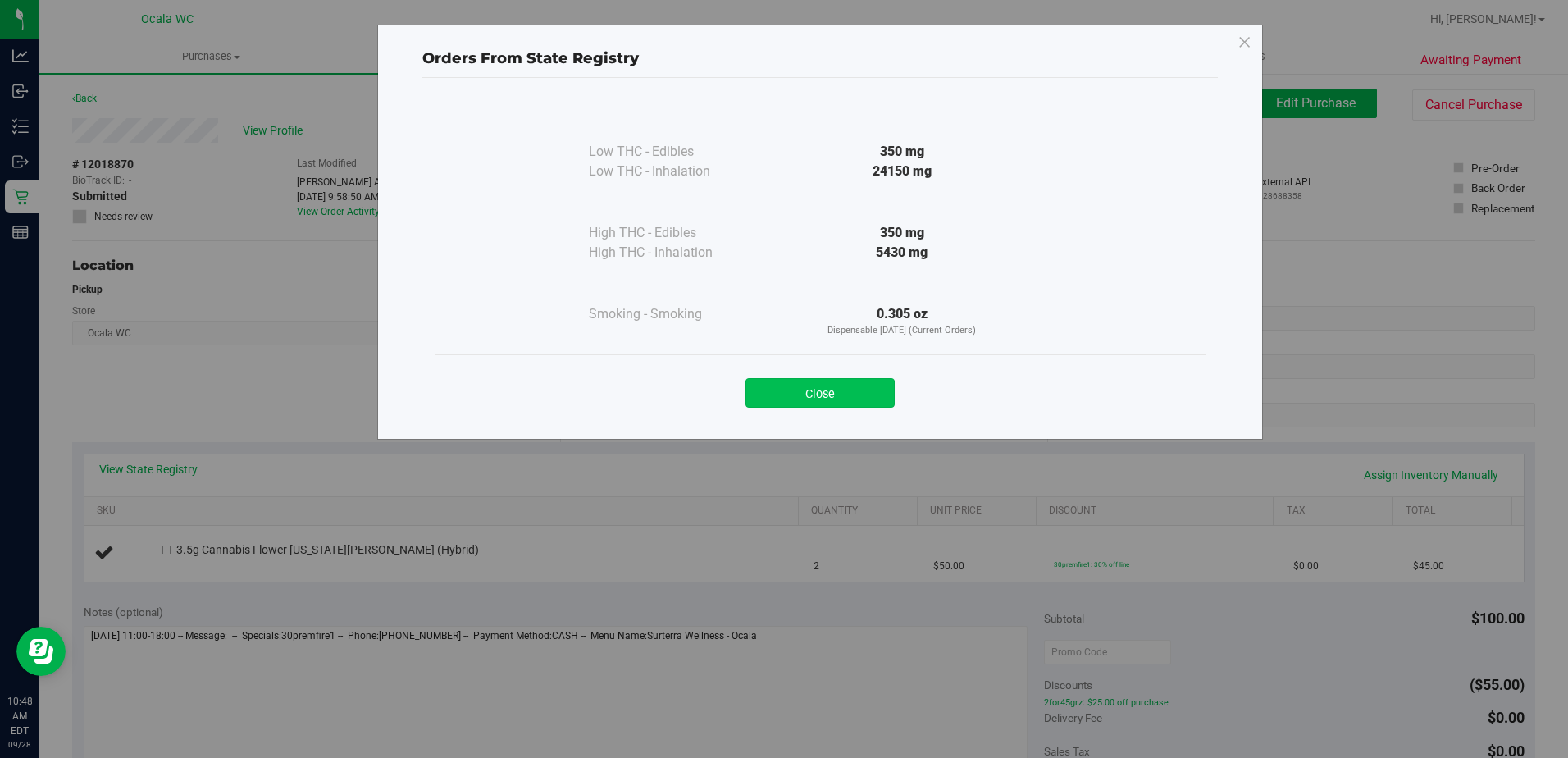
click at [762, 400] on button "Close" at bounding box center [820, 393] width 149 height 29
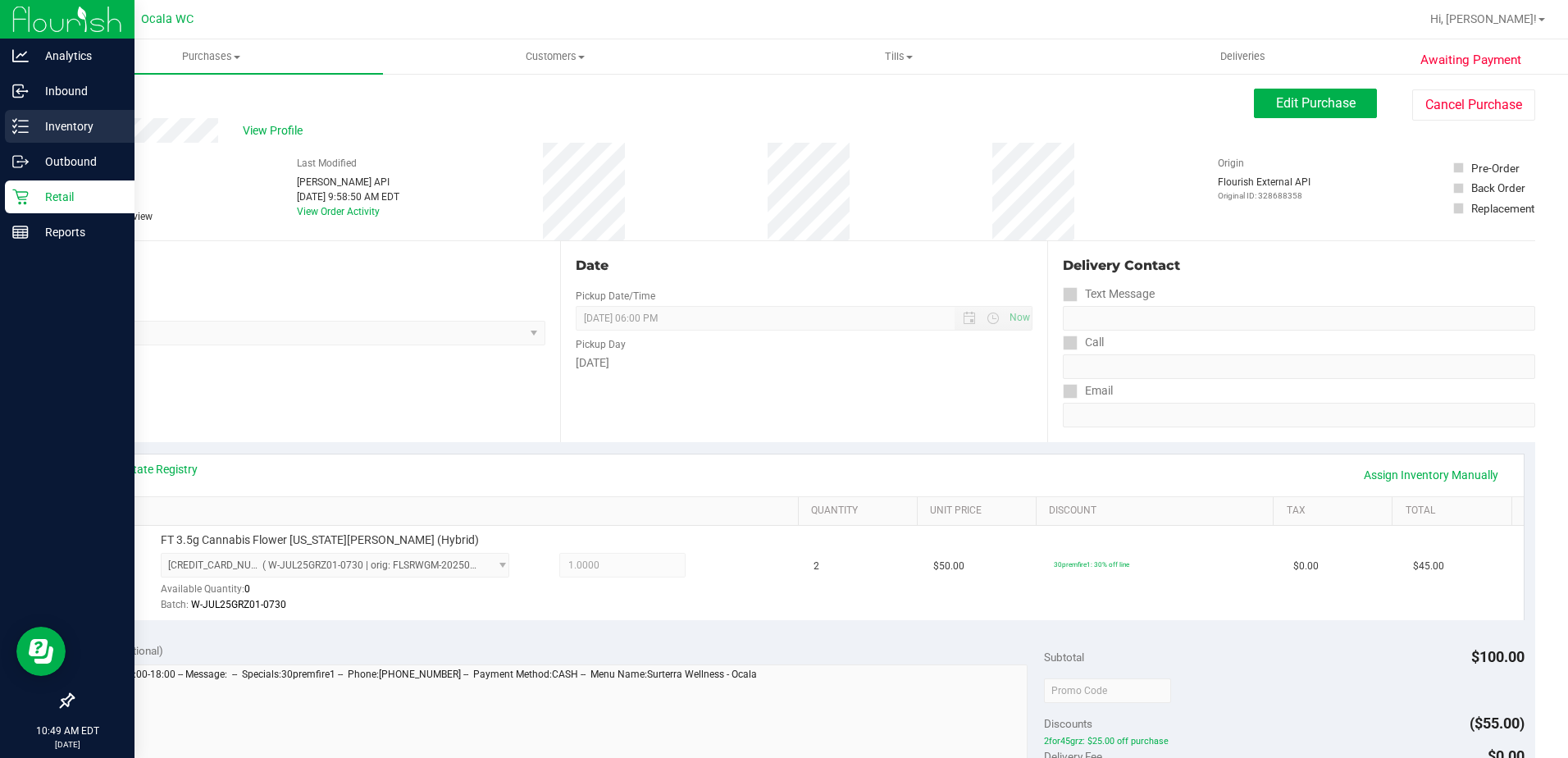
click at [22, 121] on line at bounding box center [23, 121] width 9 height 0
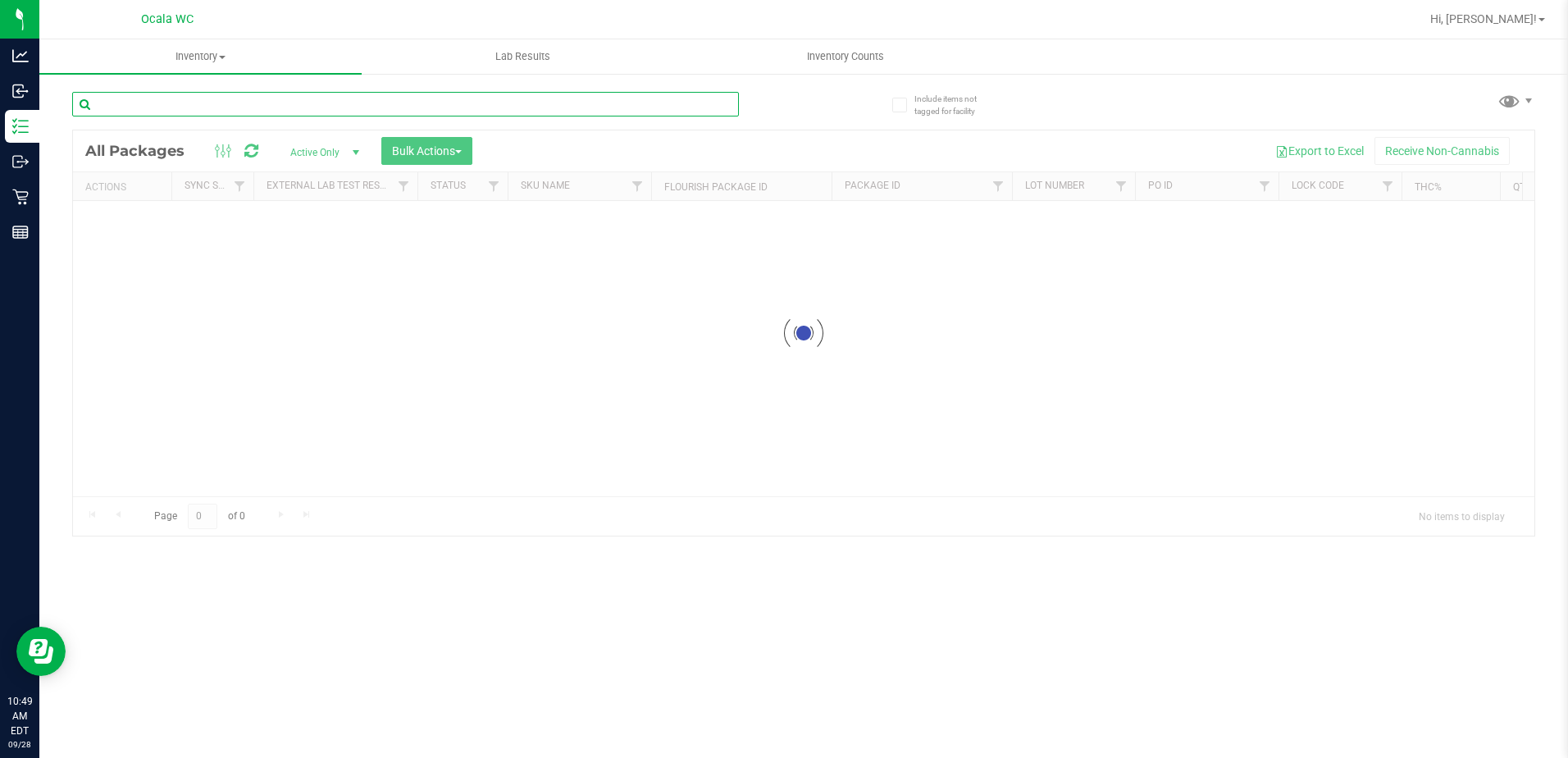
click at [113, 104] on input "text" at bounding box center [405, 104] width 666 height 24
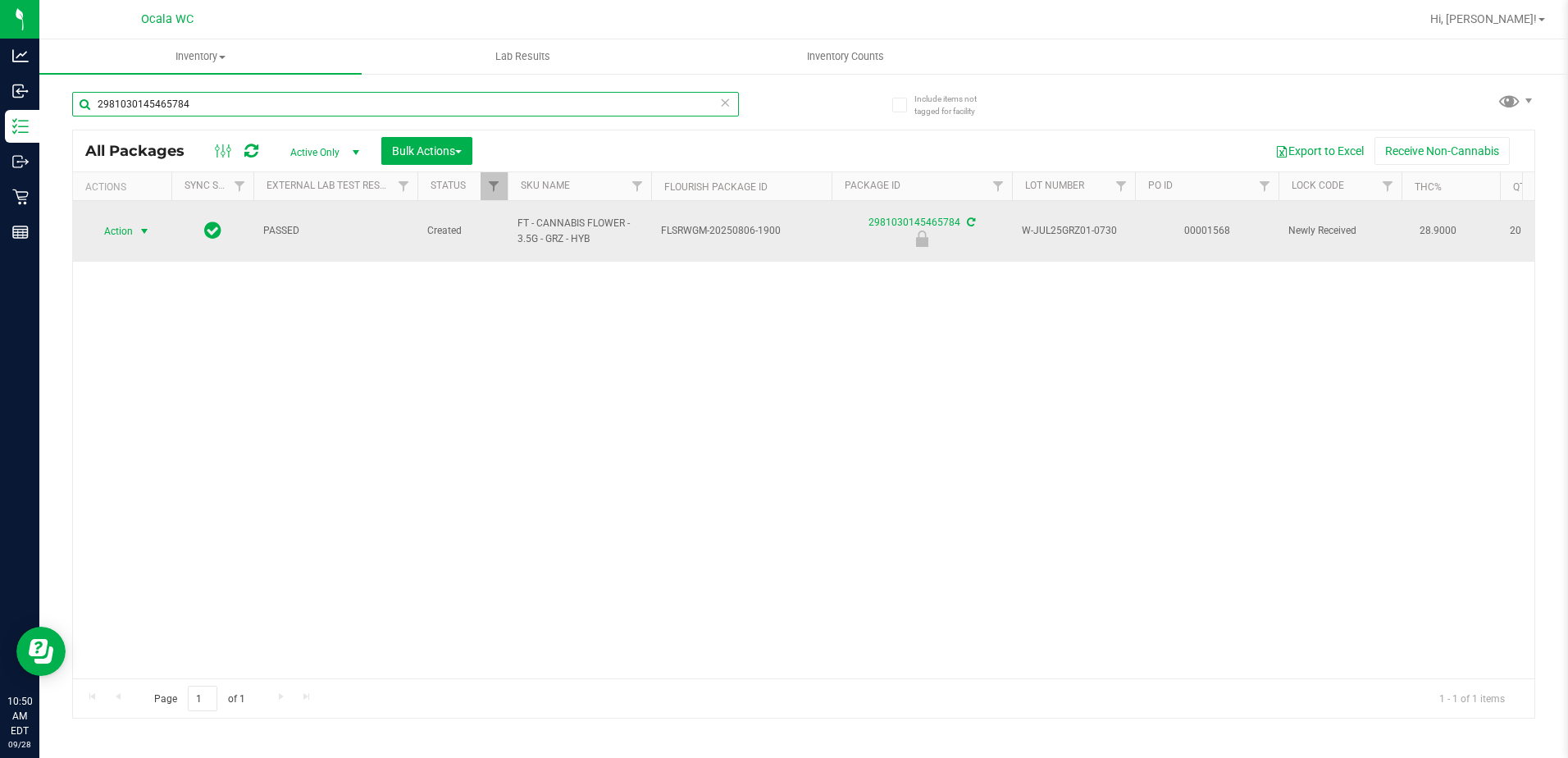
type input "2981030145465784"
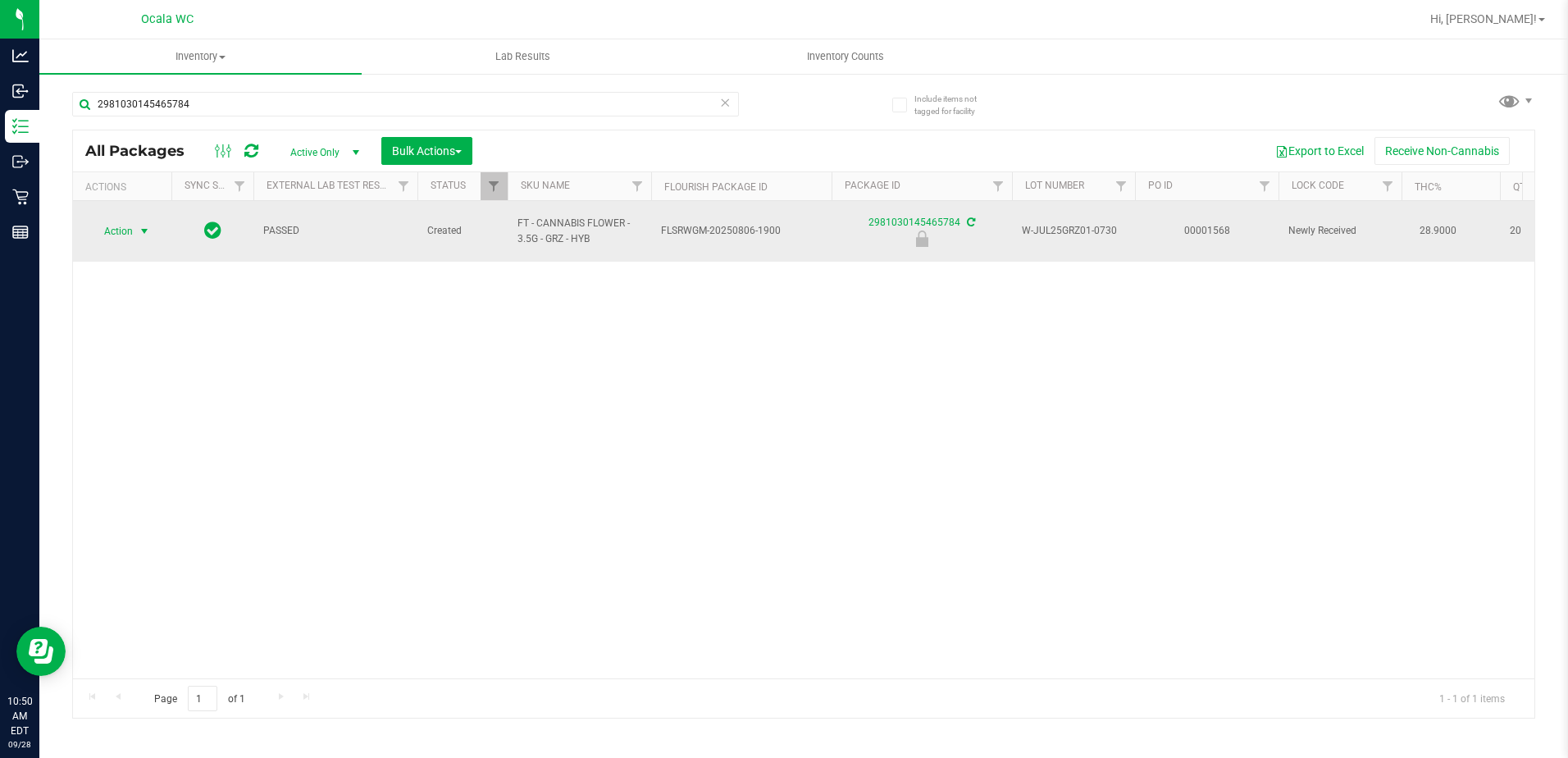
click at [139, 220] on span "select" at bounding box center [145, 231] width 20 height 23
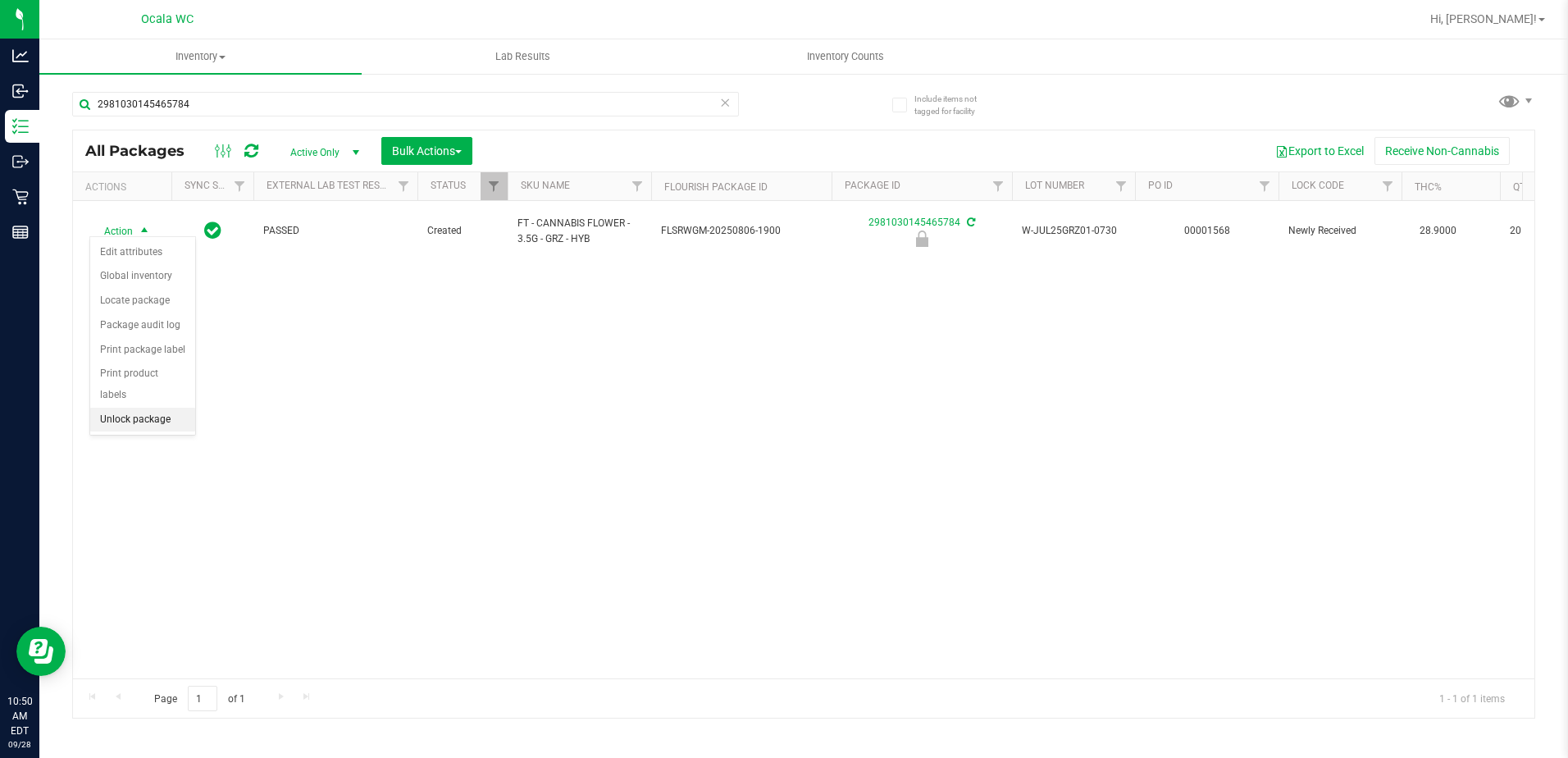
click at [113, 408] on li "Unlock package" at bounding box center [142, 420] width 105 height 24
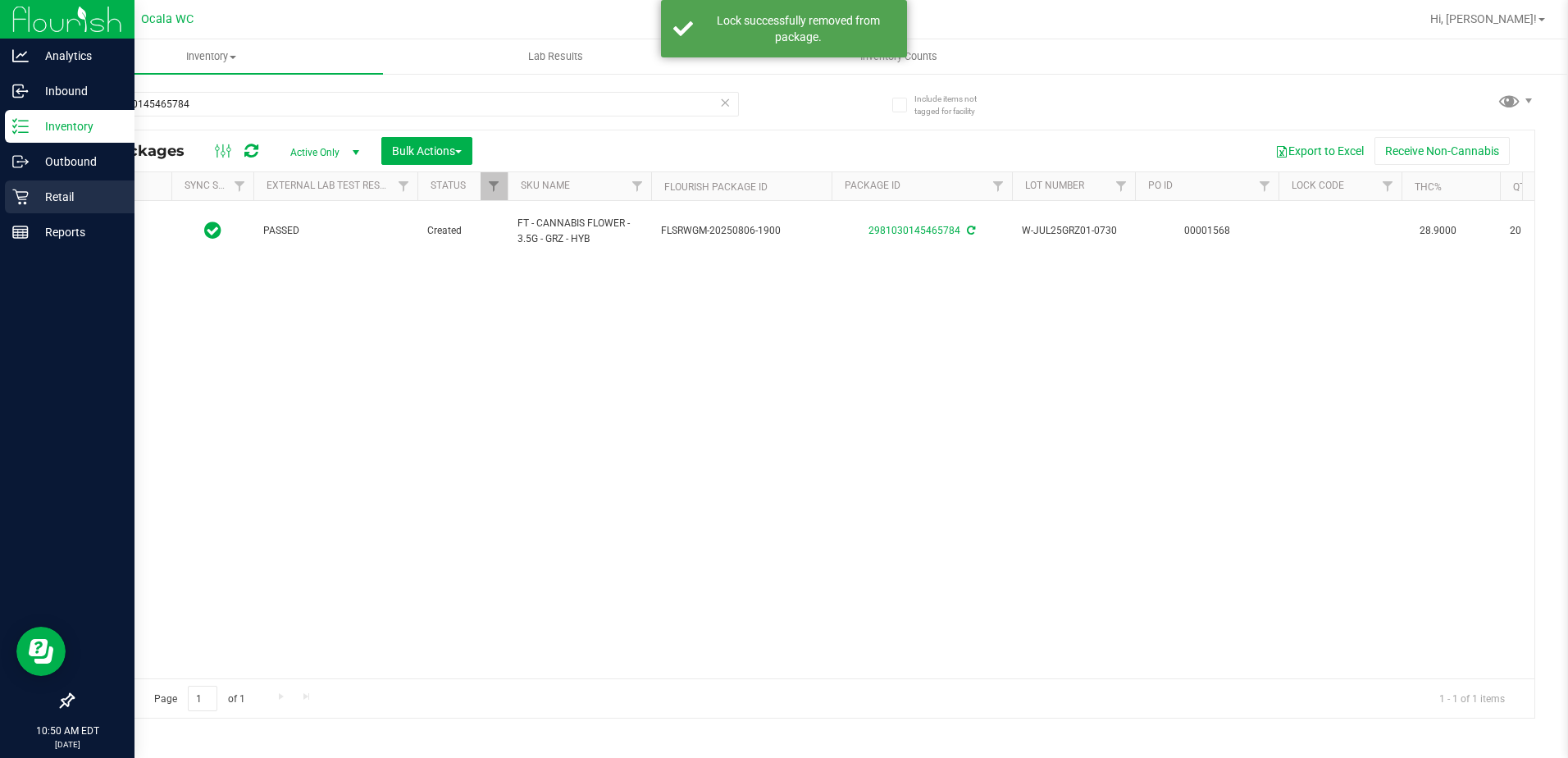
click at [21, 199] on icon at bounding box center [21, 197] width 17 height 17
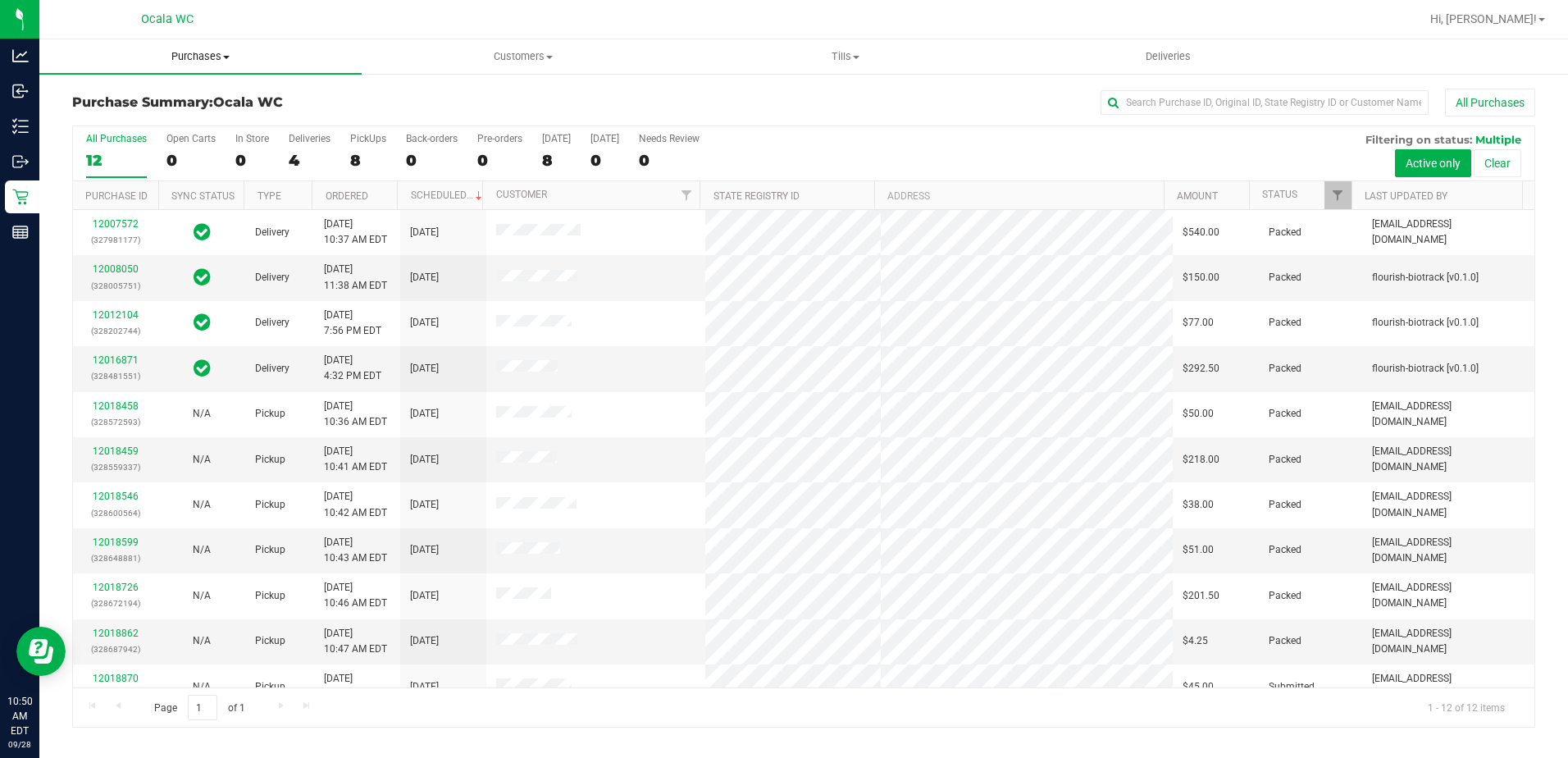
click at [185, 52] on span "Purchases" at bounding box center [200, 57] width 322 height 15
click at [157, 116] on li "Fulfillment" at bounding box center [200, 119] width 322 height 20
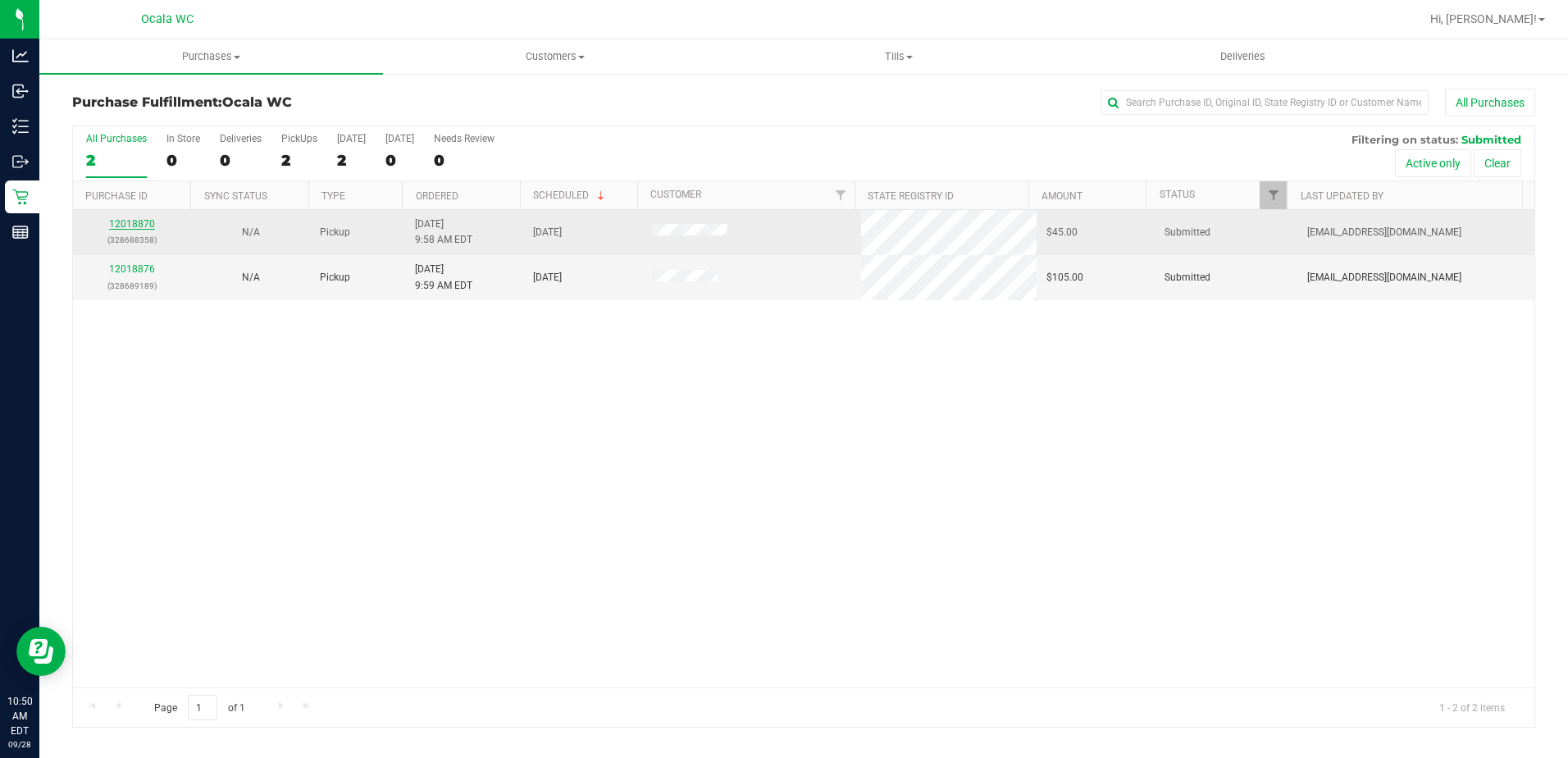
click at [119, 222] on link "12018870" at bounding box center [131, 224] width 46 height 12
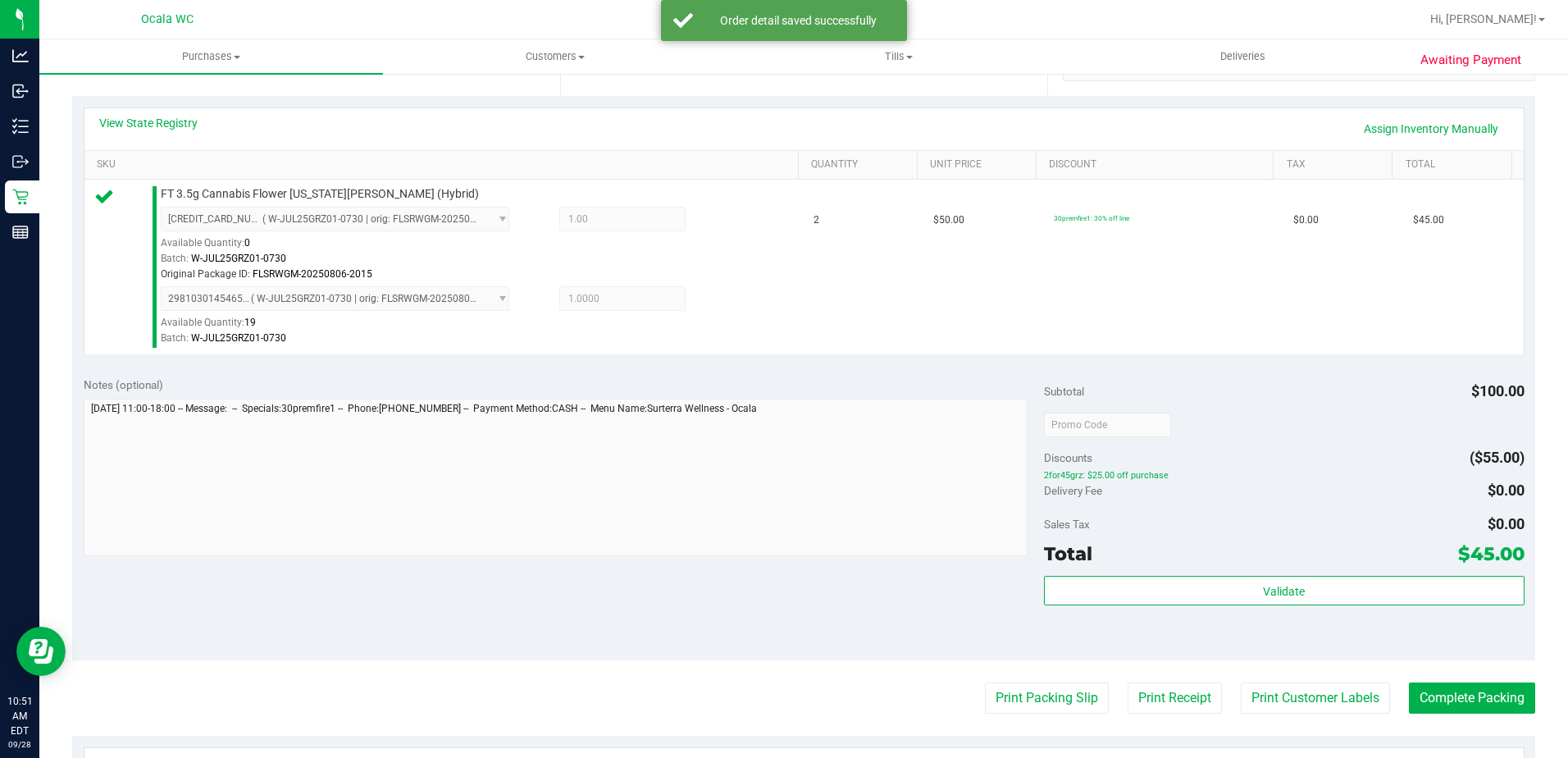
scroll to position [410, 0]
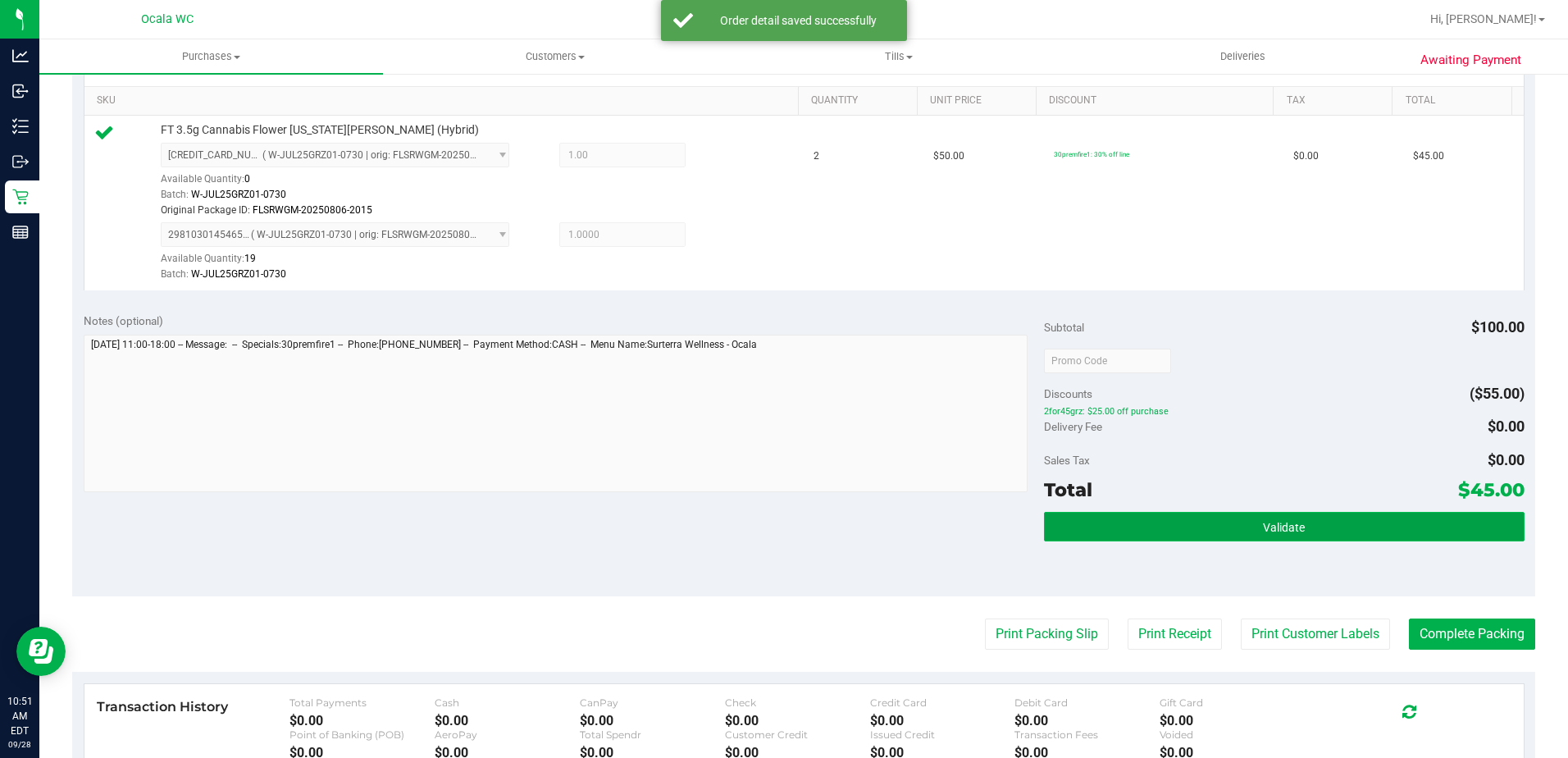
click at [762, 519] on button "Validate" at bounding box center [1284, 526] width 481 height 29
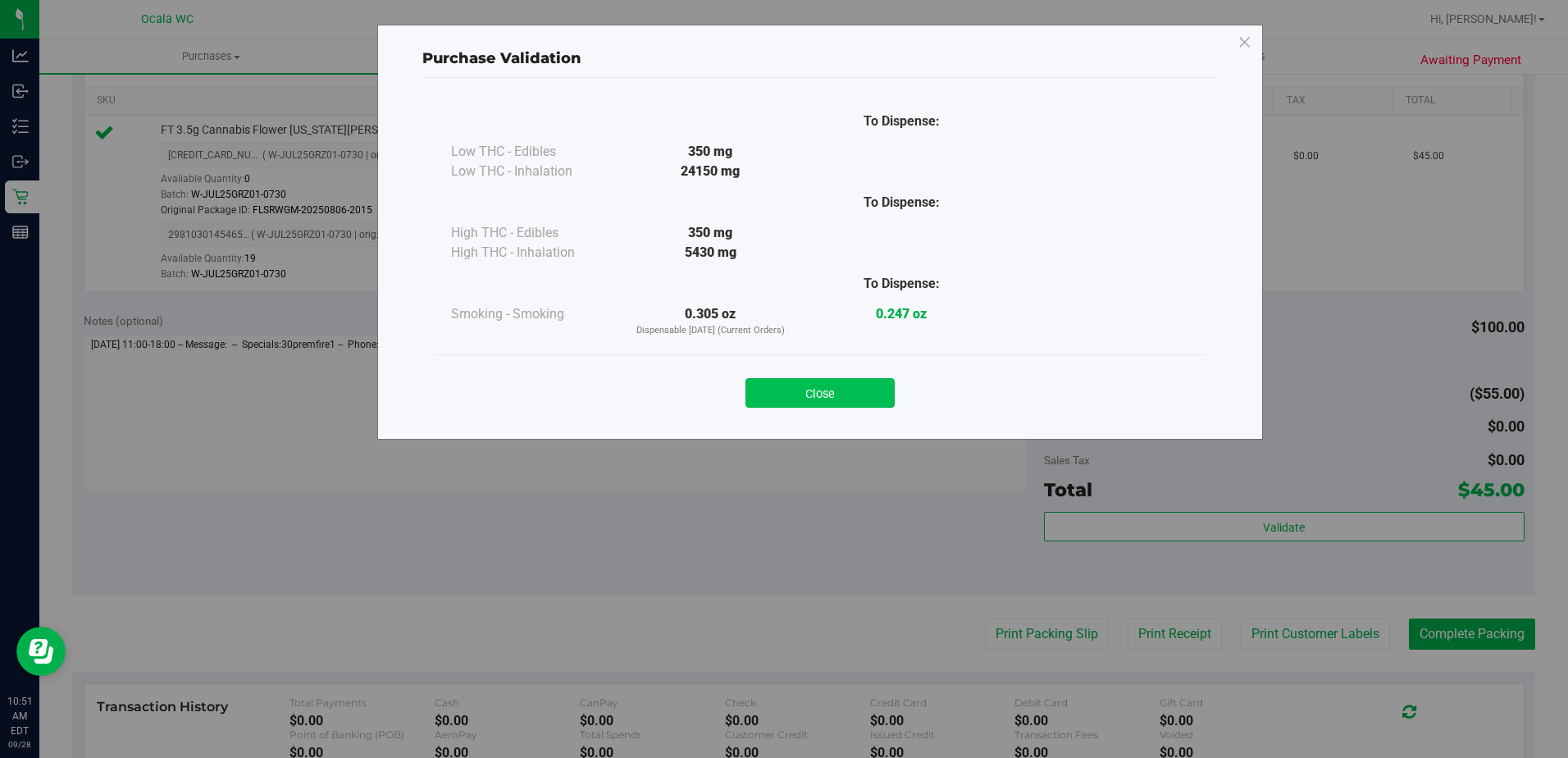
click at [762, 389] on button "Close" at bounding box center [820, 393] width 149 height 29
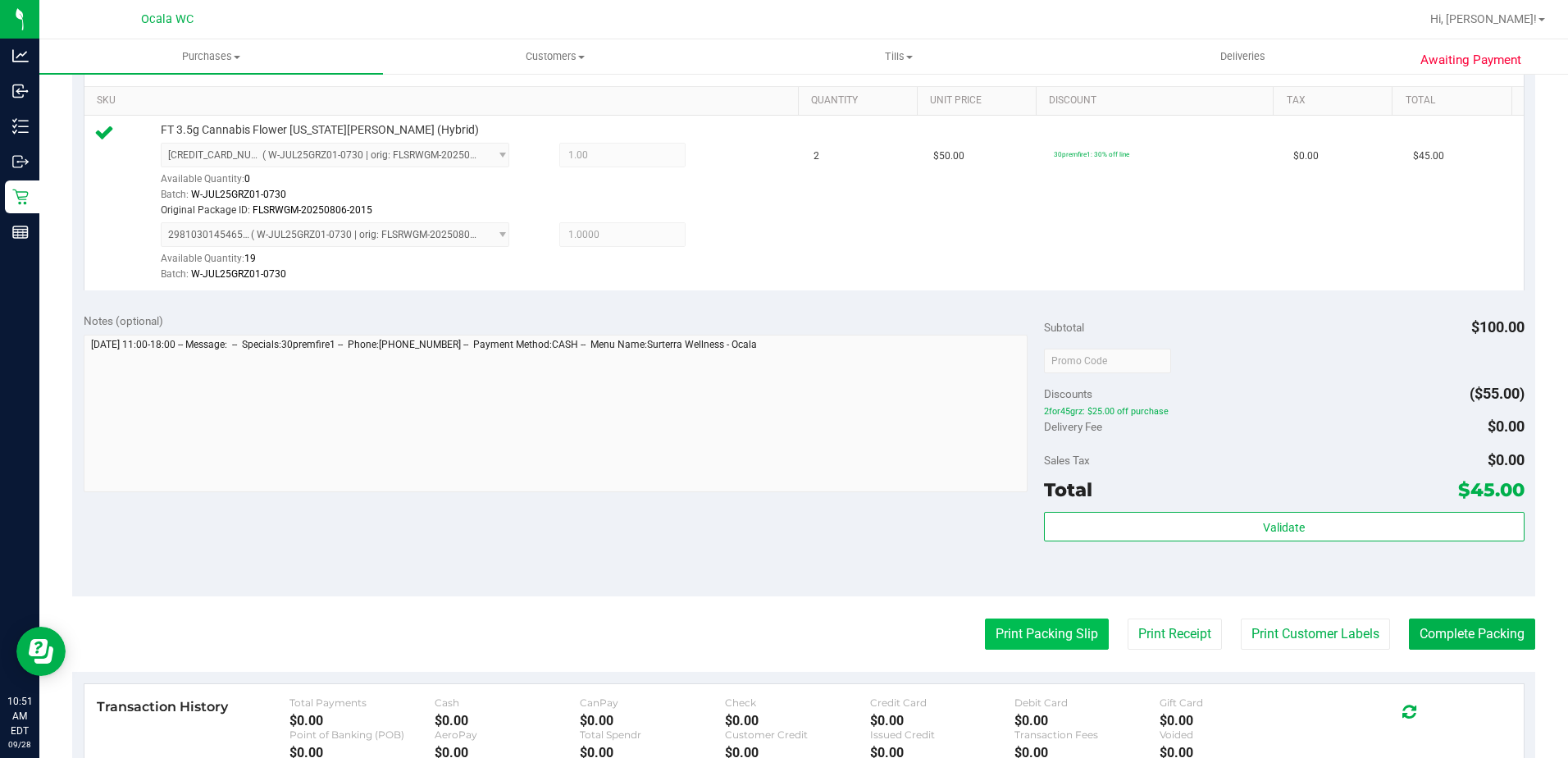
click at [762, 634] on button "Print Packing Slip" at bounding box center [1046, 634] width 124 height 31
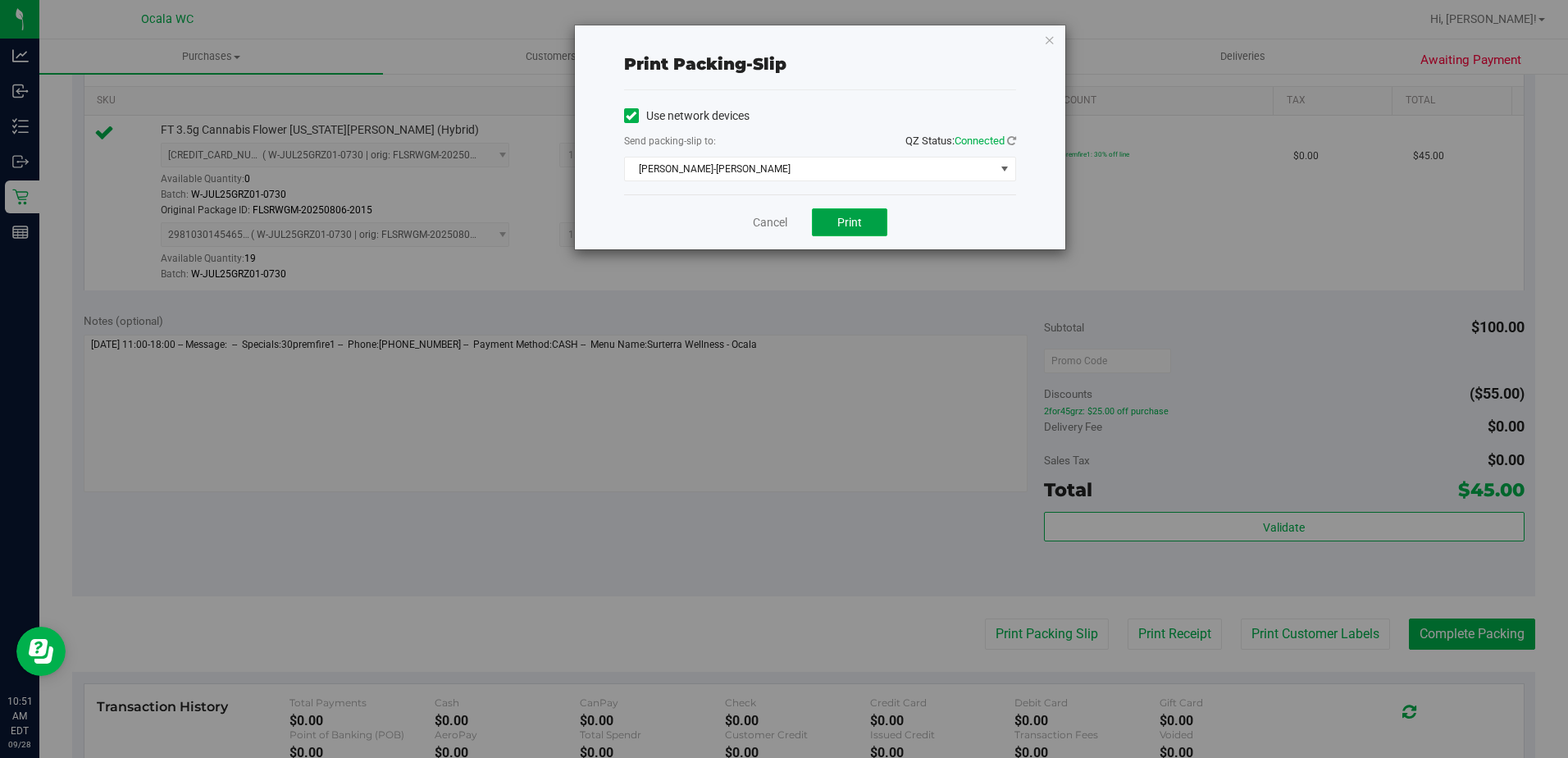
click at [762, 227] on span "Print" at bounding box center [849, 223] width 24 height 13
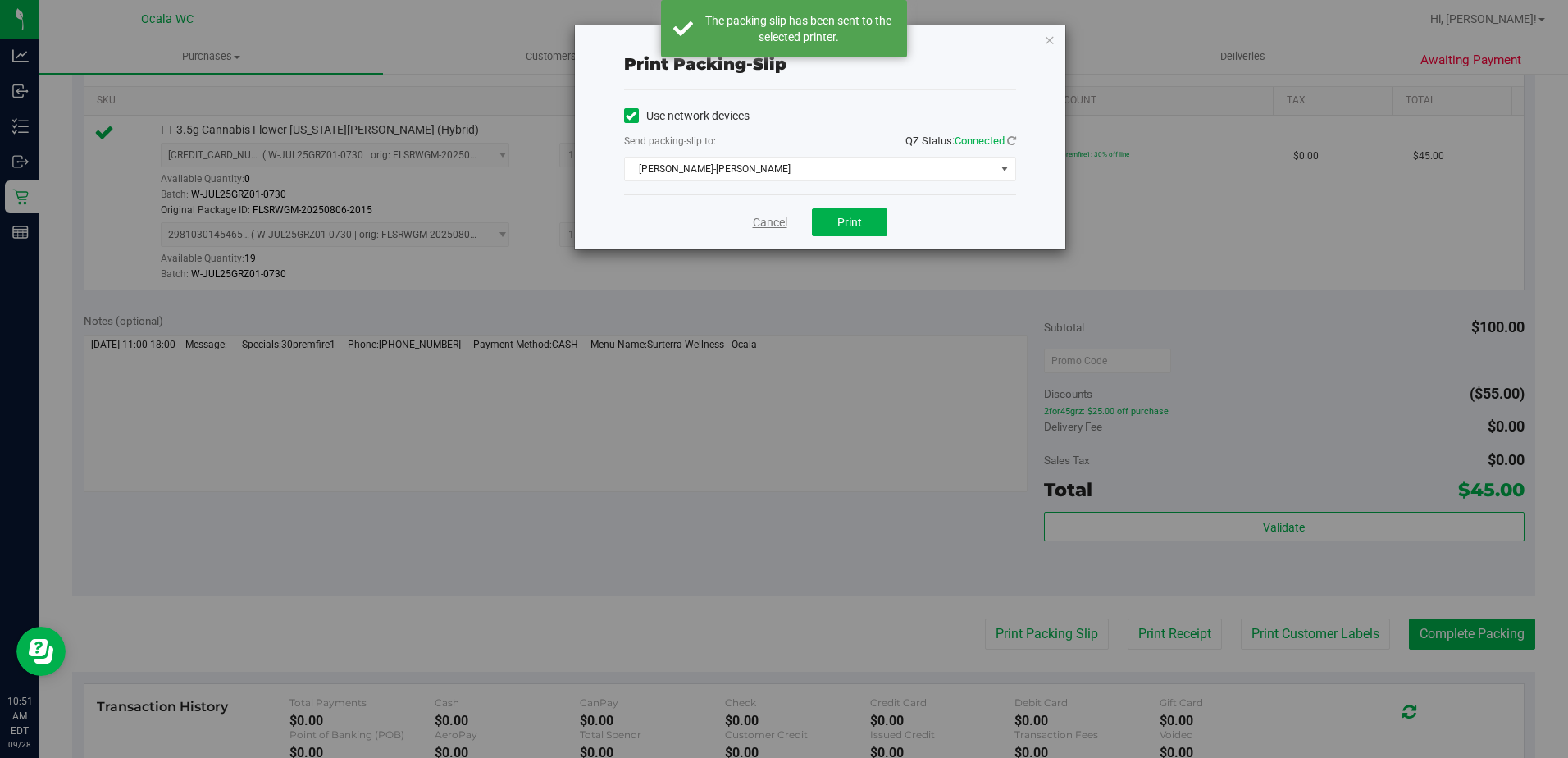
click at [762, 227] on link "Cancel" at bounding box center [769, 223] width 34 height 18
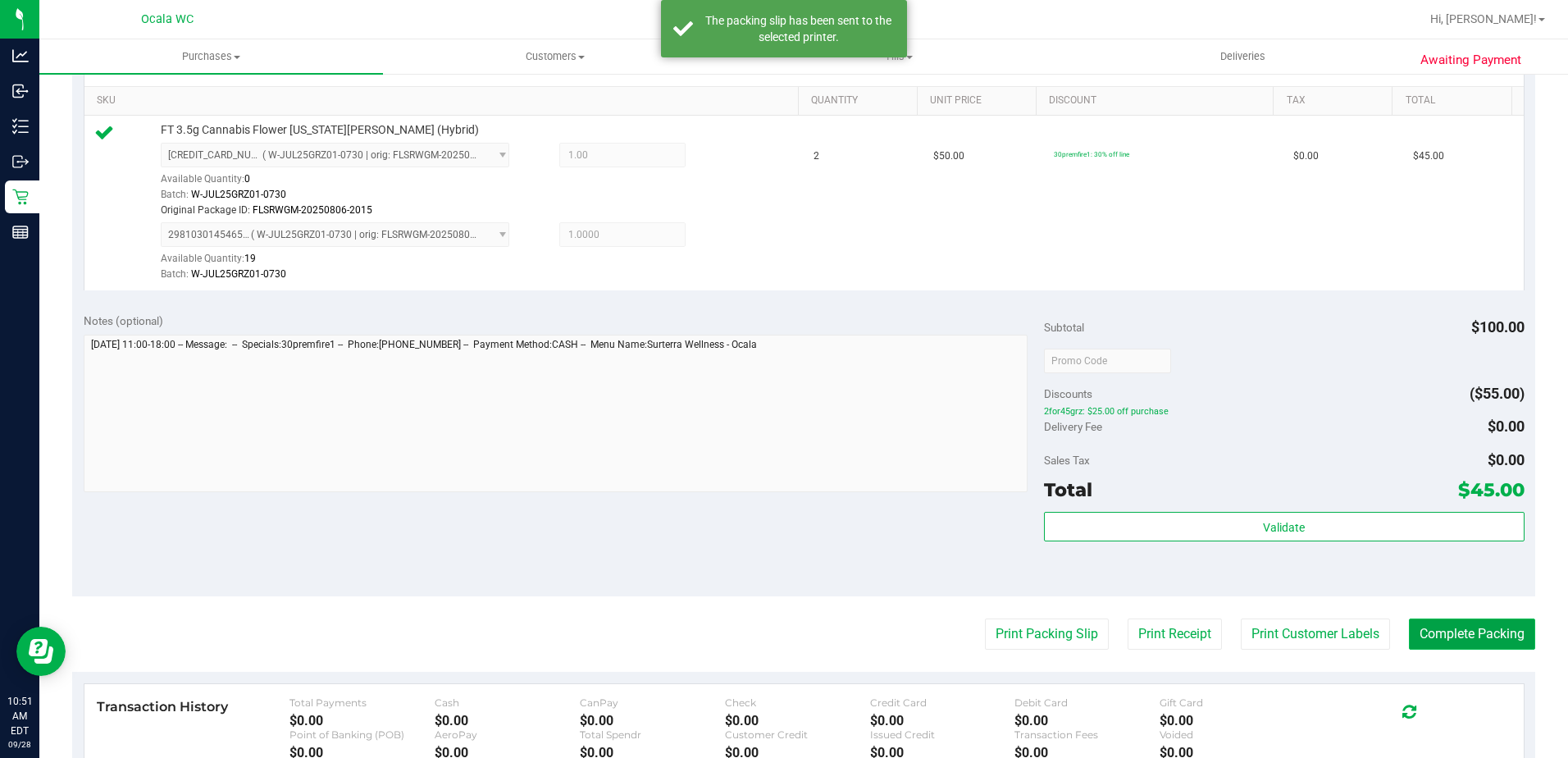
click at [762, 621] on button "Complete Packing" at bounding box center [1472, 634] width 126 height 31
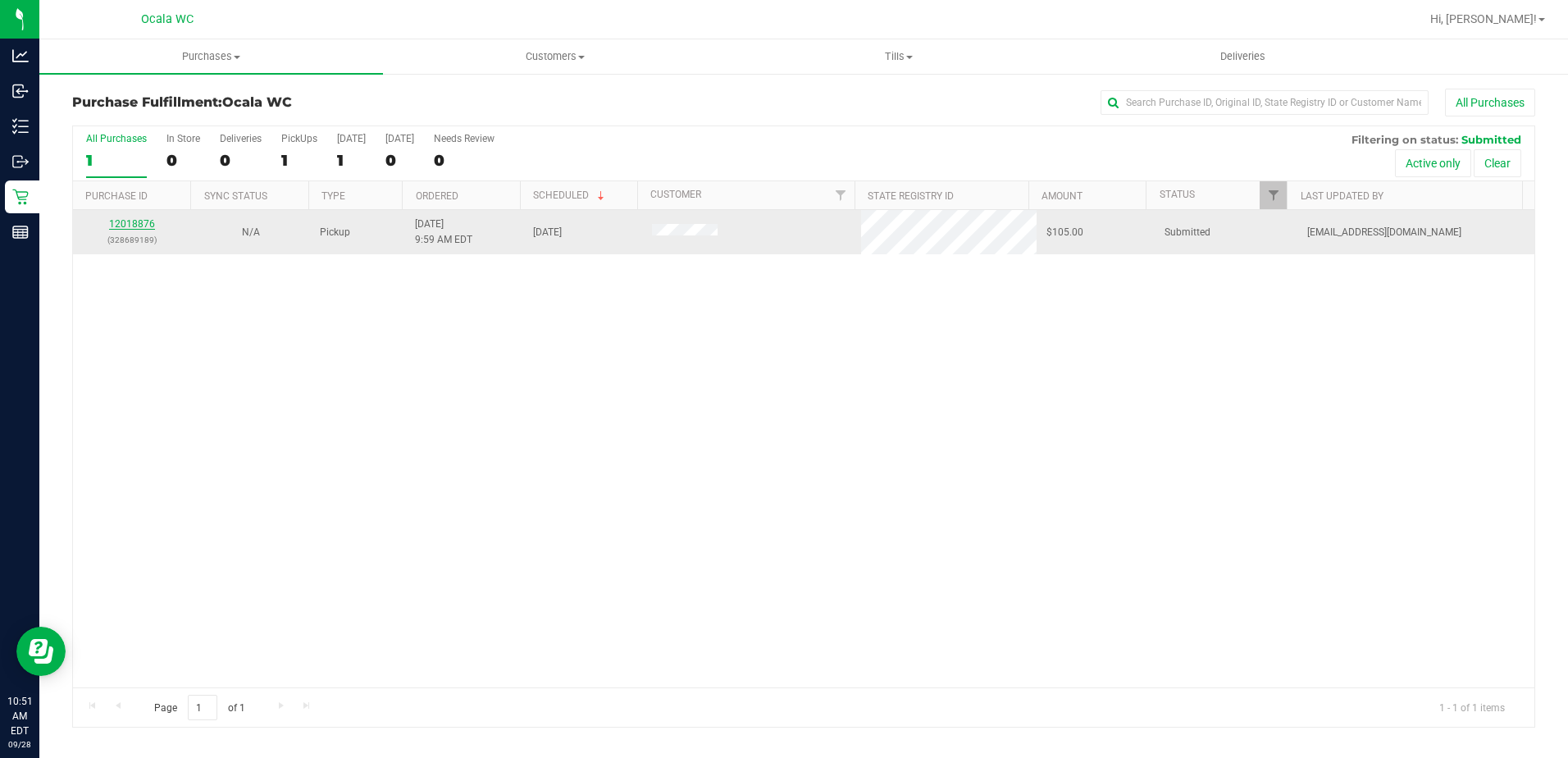
click at [135, 220] on link "12018876" at bounding box center [131, 224] width 46 height 12
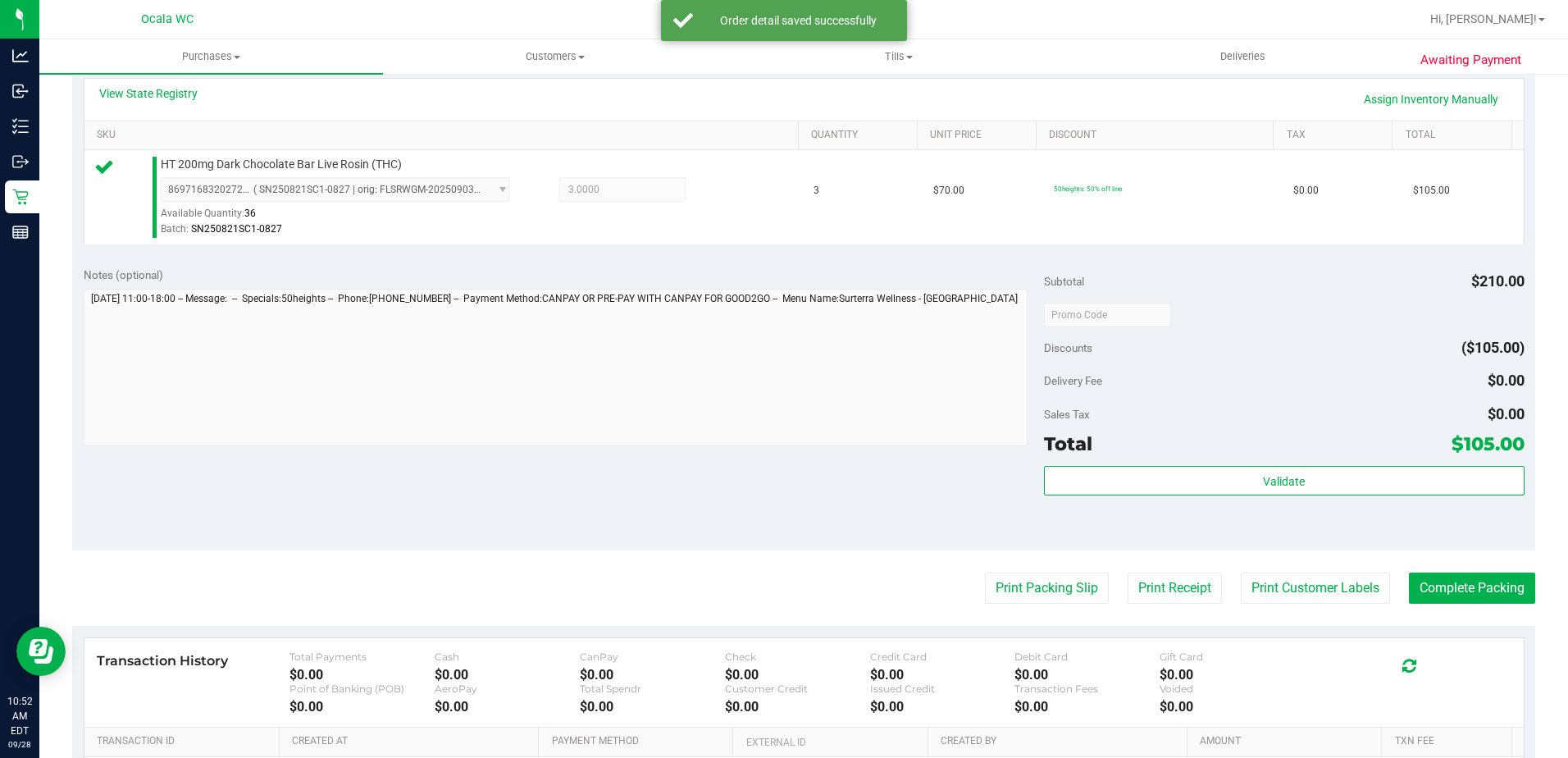
scroll to position [410, 0]
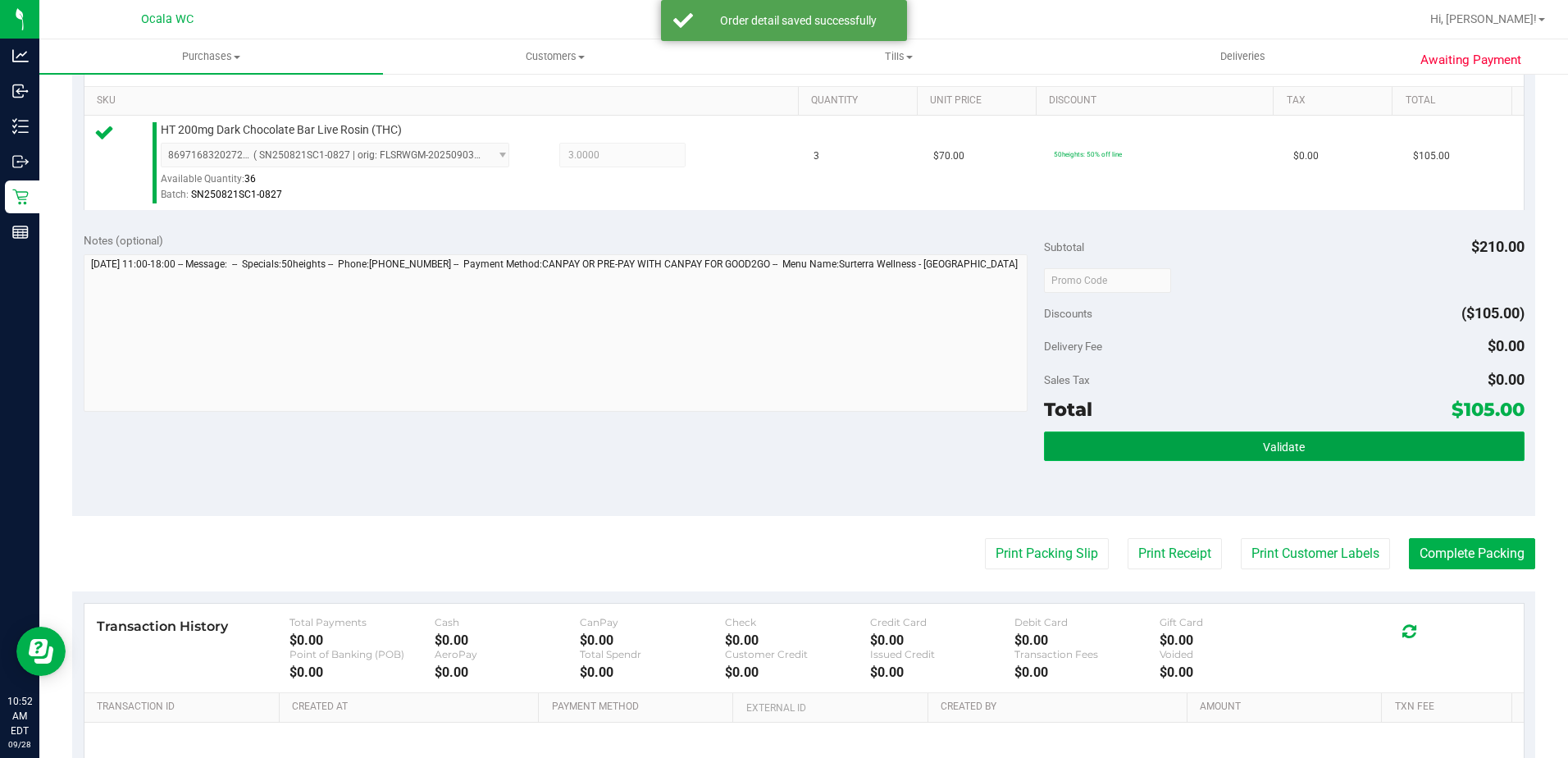
click at [762, 447] on button "Validate" at bounding box center [1284, 446] width 481 height 29
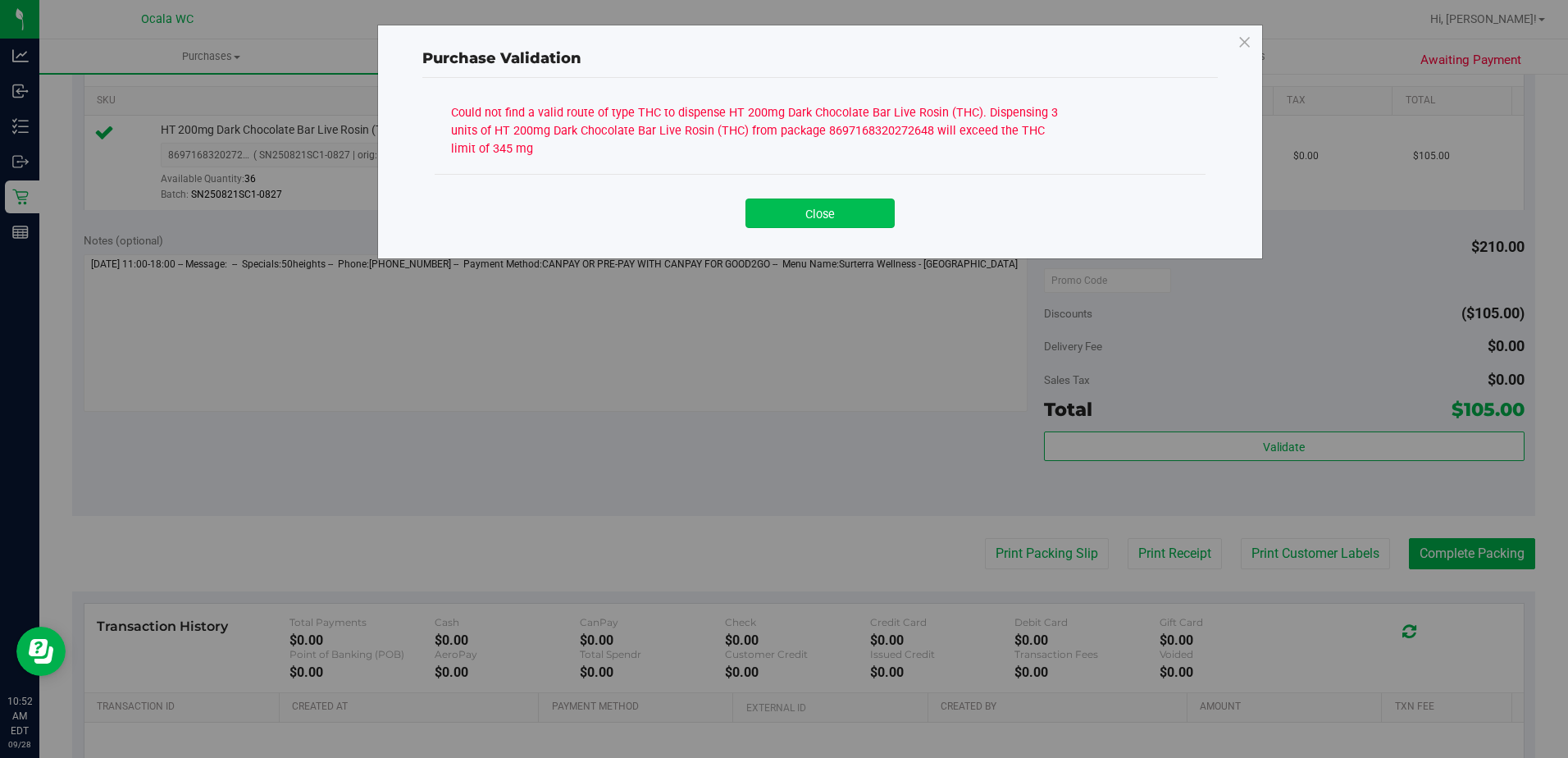
click at [762, 204] on button "Close" at bounding box center [820, 213] width 149 height 29
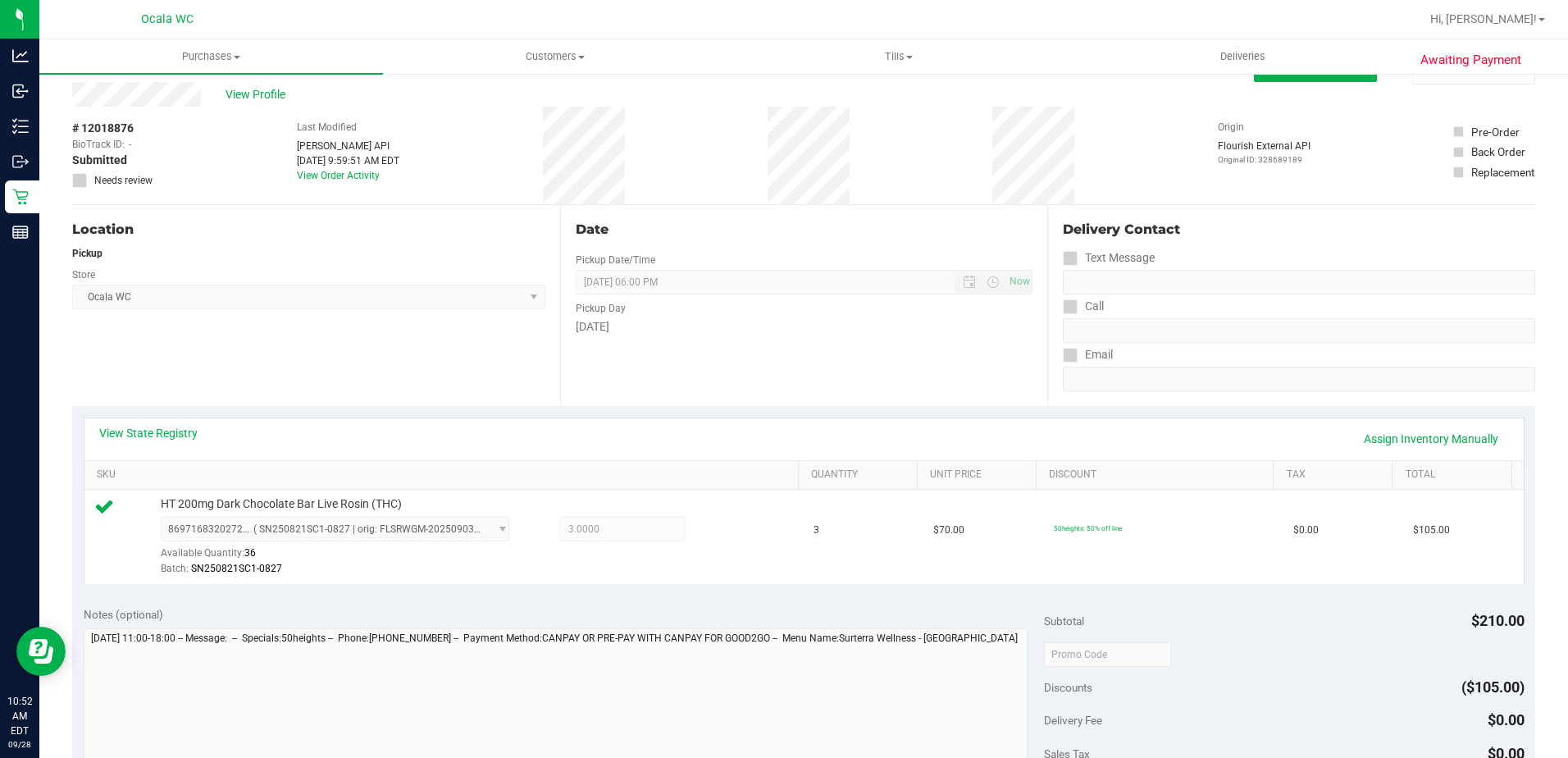
scroll to position [0, 0]
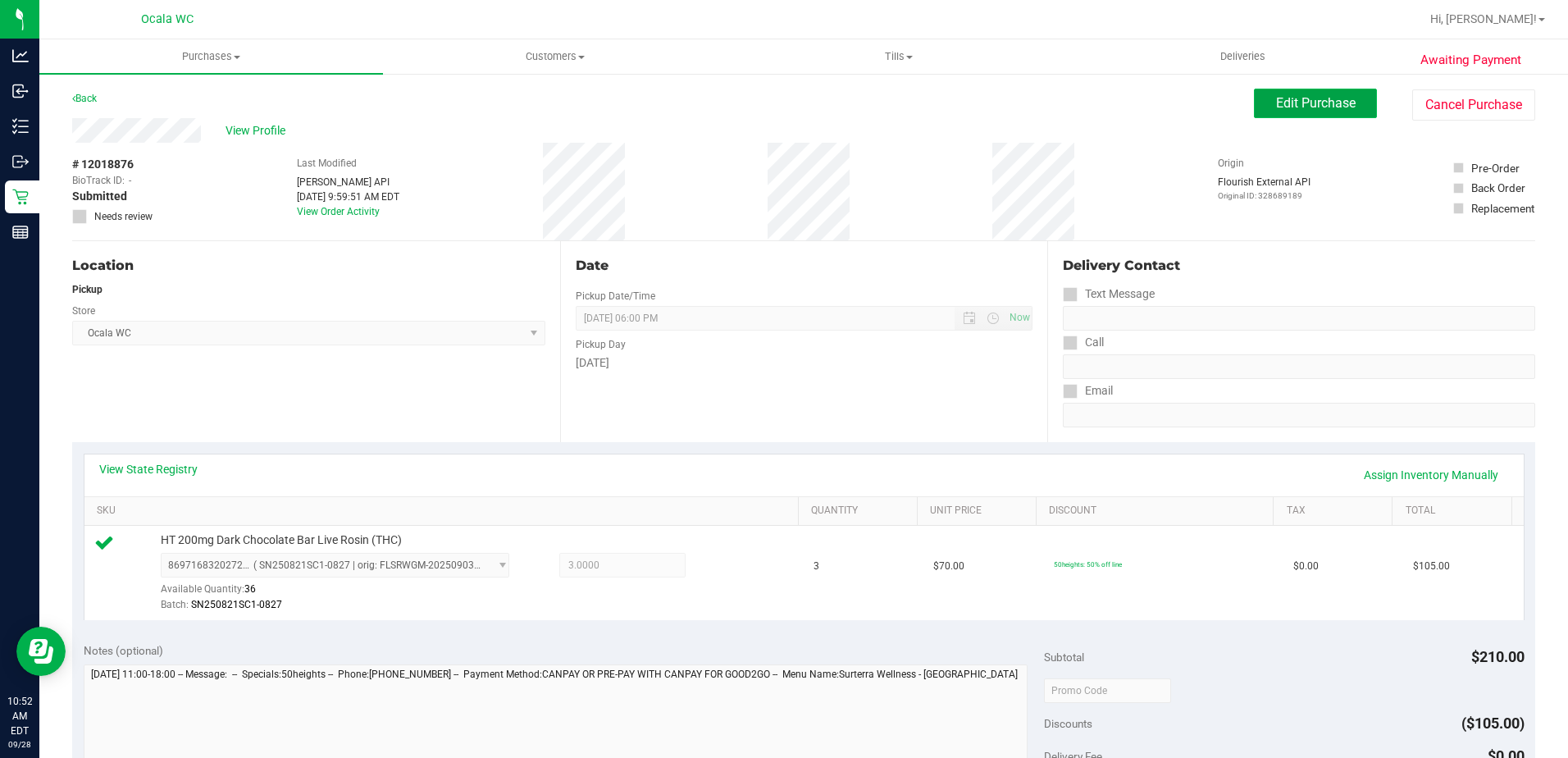
click at [762, 107] on span "Edit Purchase" at bounding box center [1315, 103] width 80 height 16
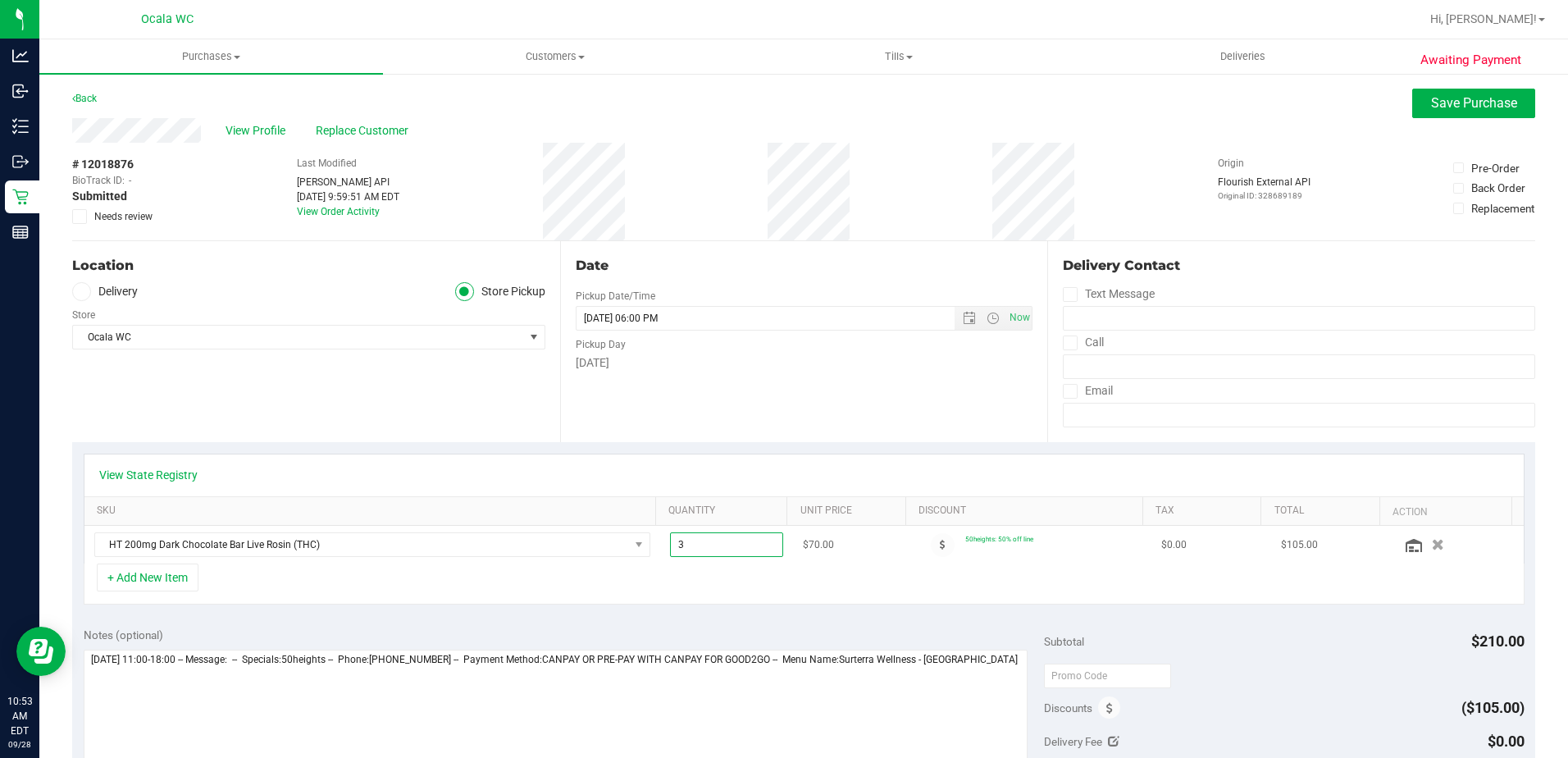
click at [702, 549] on span "3.00 3" at bounding box center [726, 544] width 113 height 24
drag, startPoint x: 702, startPoint y: 549, endPoint x: 587, endPoint y: 549, distance: 115.0
click at [587, 549] on tr "HT 200mg Dark Chocolate Bar Live Rosin (THC) 3.00 3 $70.00 50heights: 50% off l…" at bounding box center [804, 544] width 1439 height 38
type input "1"
type input "3.00"
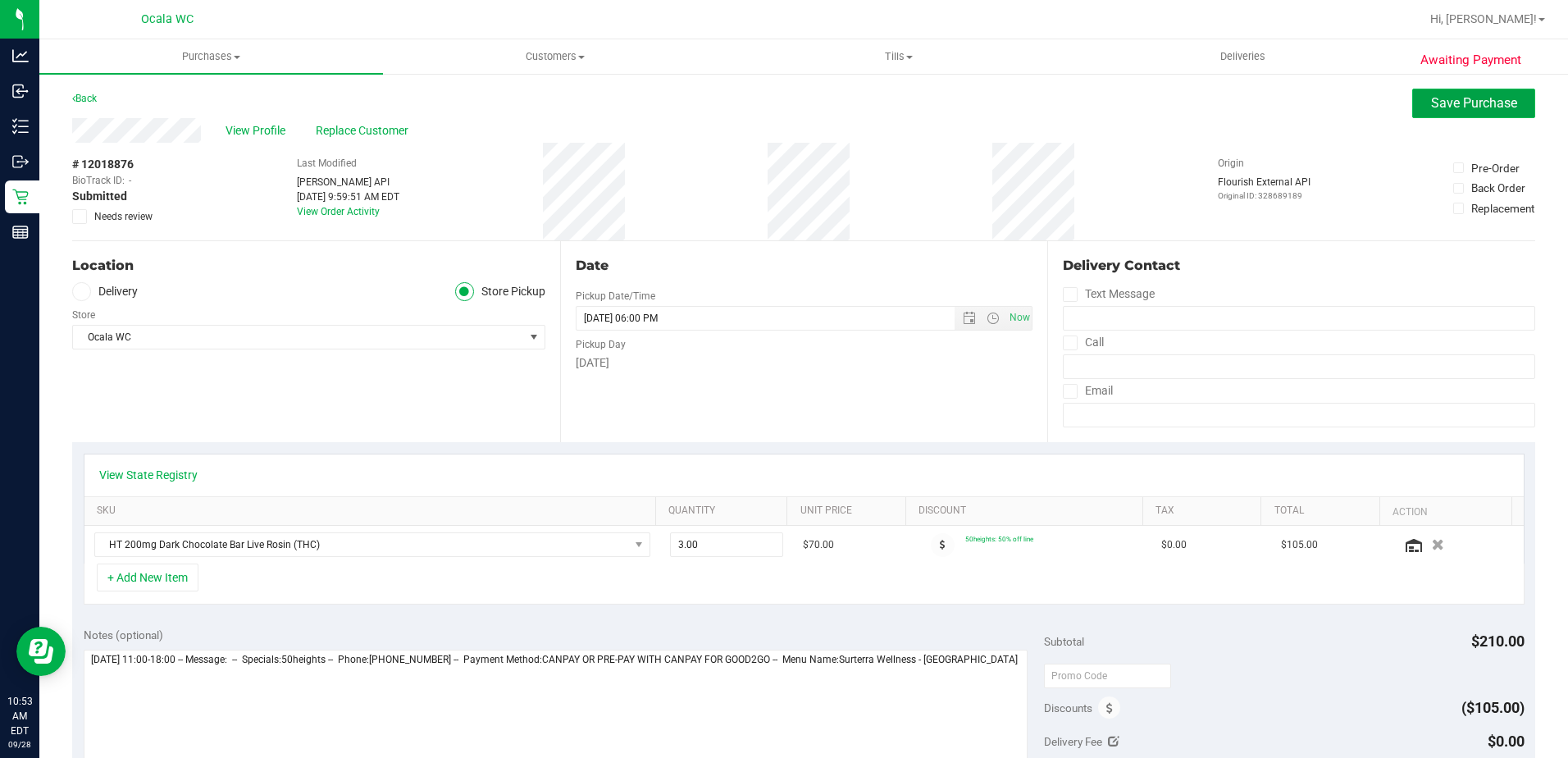
click at [762, 93] on button "Save Purchase" at bounding box center [1473, 103] width 123 height 29
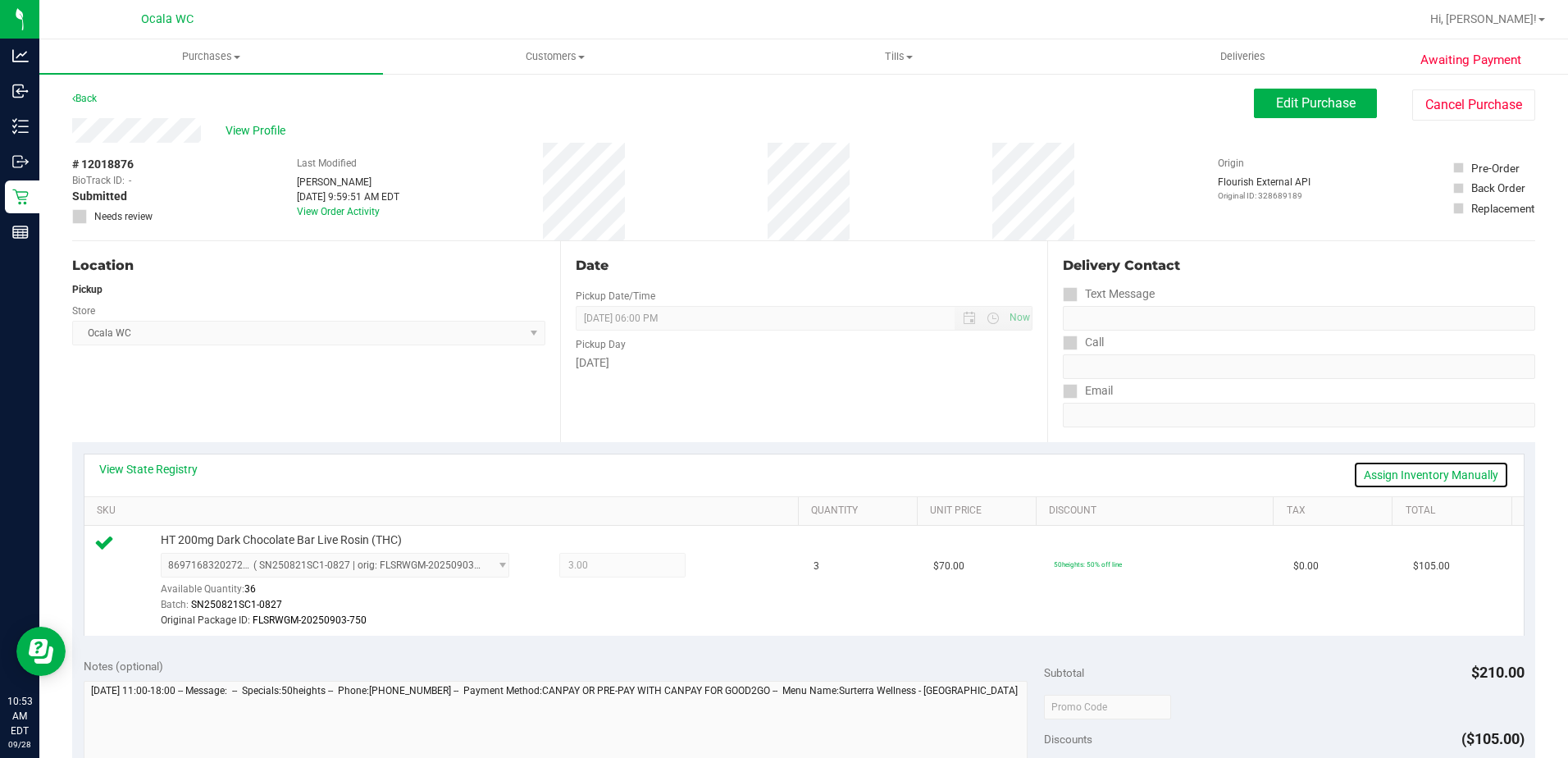
click at [762, 473] on link "Assign Inventory Manually" at bounding box center [1431, 474] width 156 height 28
click at [715, 565] on icon at bounding box center [723, 567] width 18 height 19
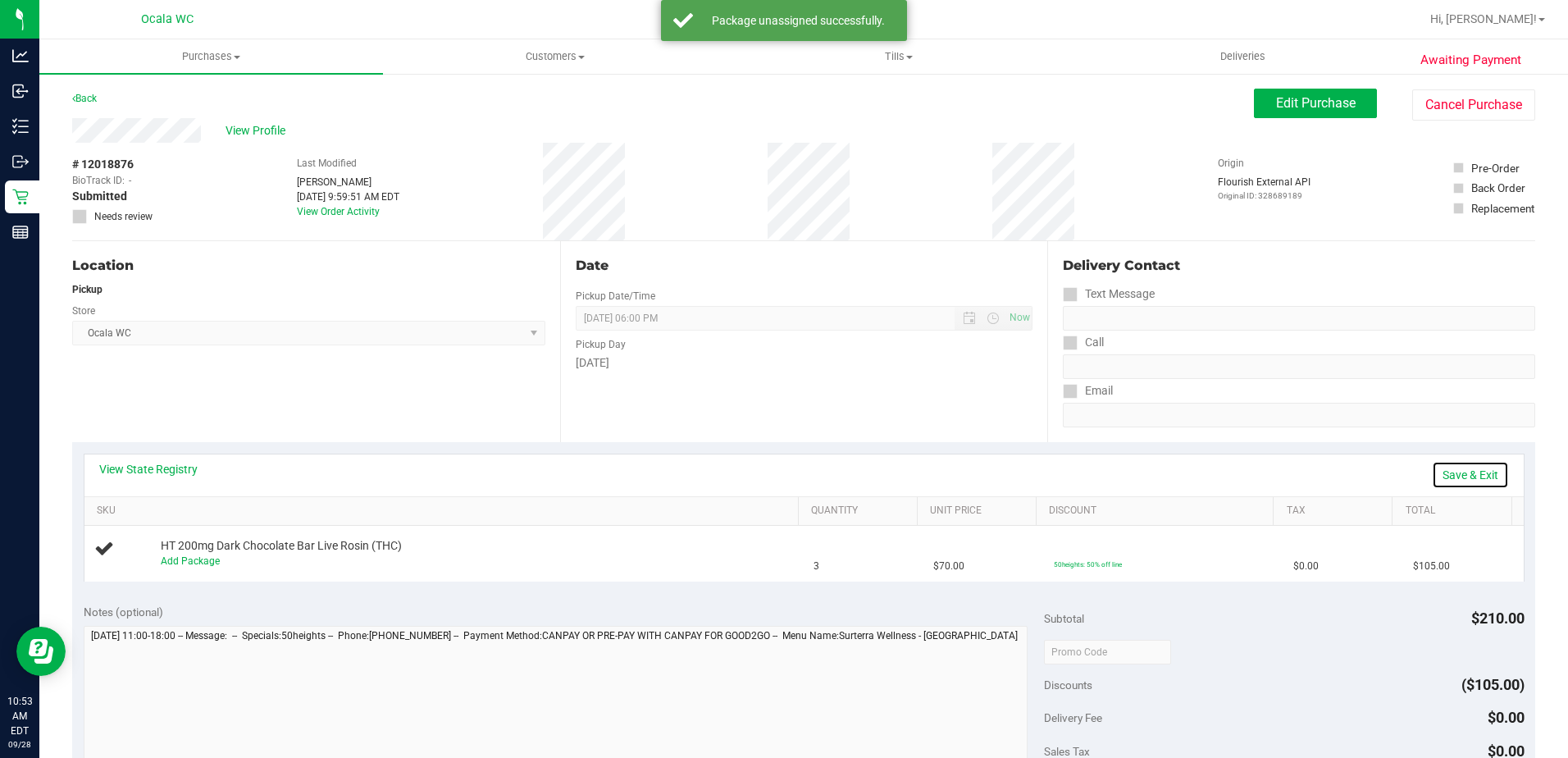
click at [762, 471] on link "Save & Exit" at bounding box center [1470, 474] width 77 height 28
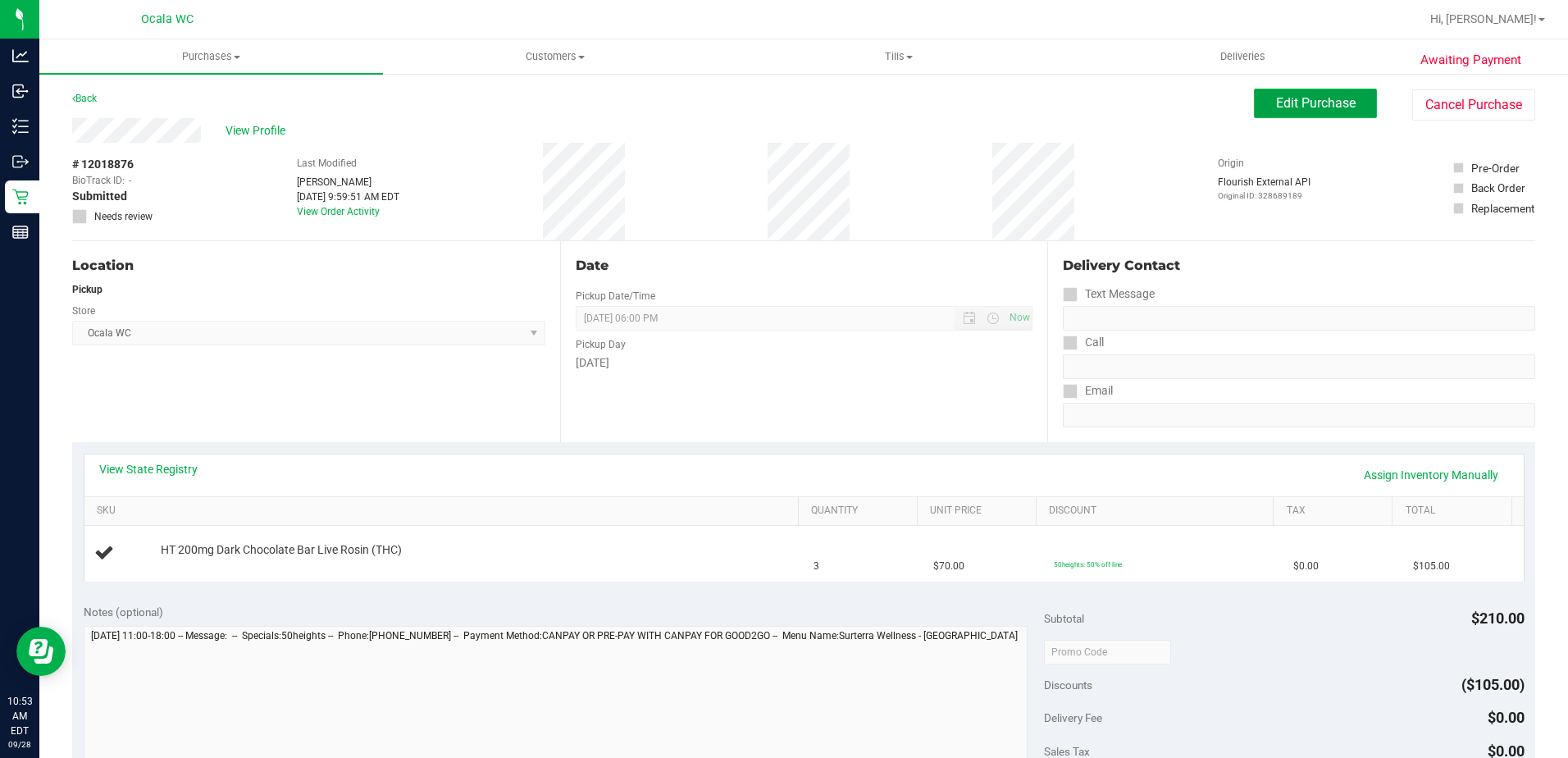
click at [762, 90] on button "Edit Purchase" at bounding box center [1315, 103] width 123 height 29
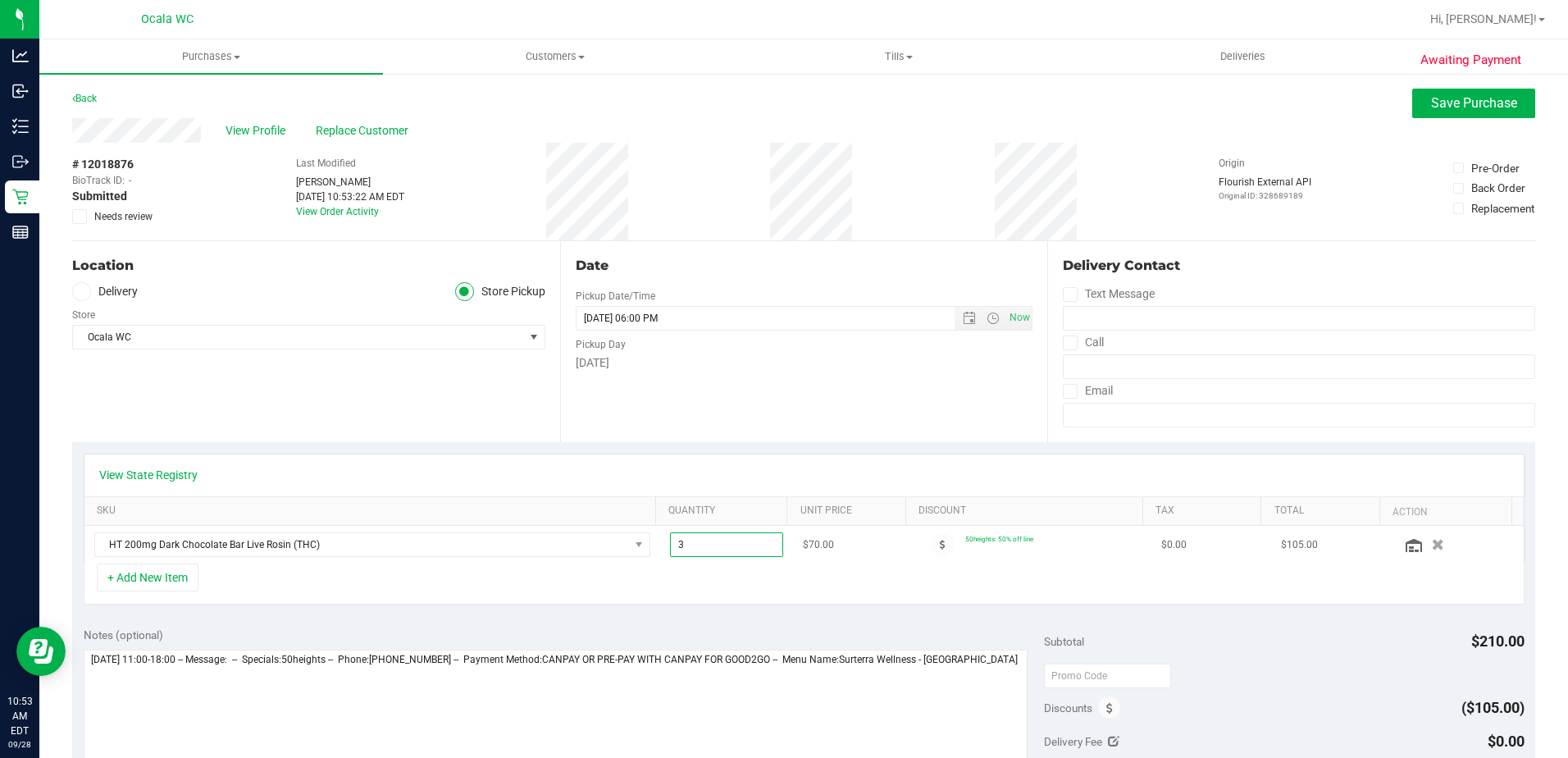
drag, startPoint x: 697, startPoint y: 547, endPoint x: 657, endPoint y: 547, distance: 40.0
click at [661, 547] on td "3.00 3" at bounding box center [727, 544] width 133 height 38
type input "1"
type input "1.00"
click at [762, 97] on span "Save Purchase" at bounding box center [1473, 103] width 86 height 16
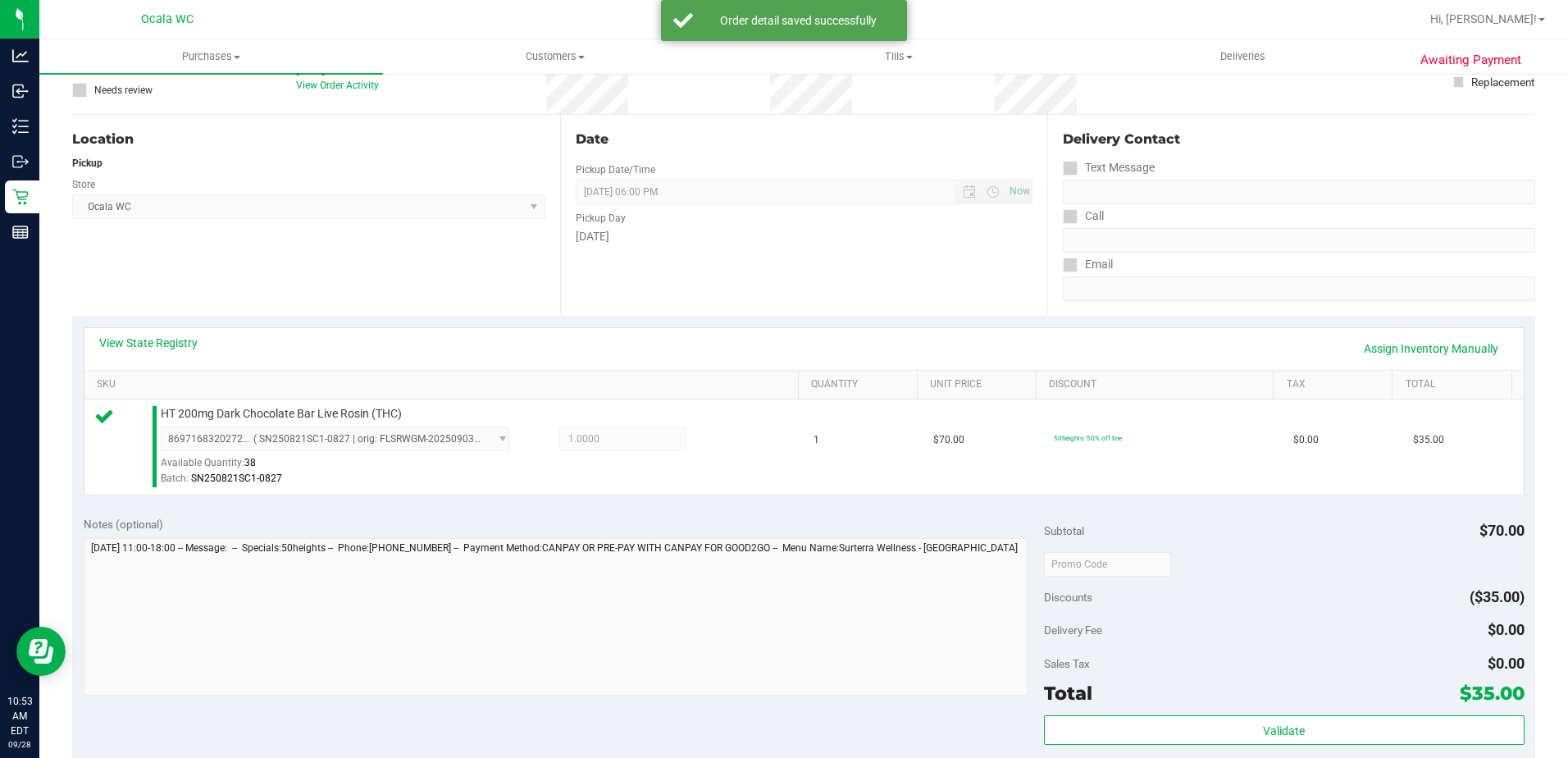
scroll to position [164, 0]
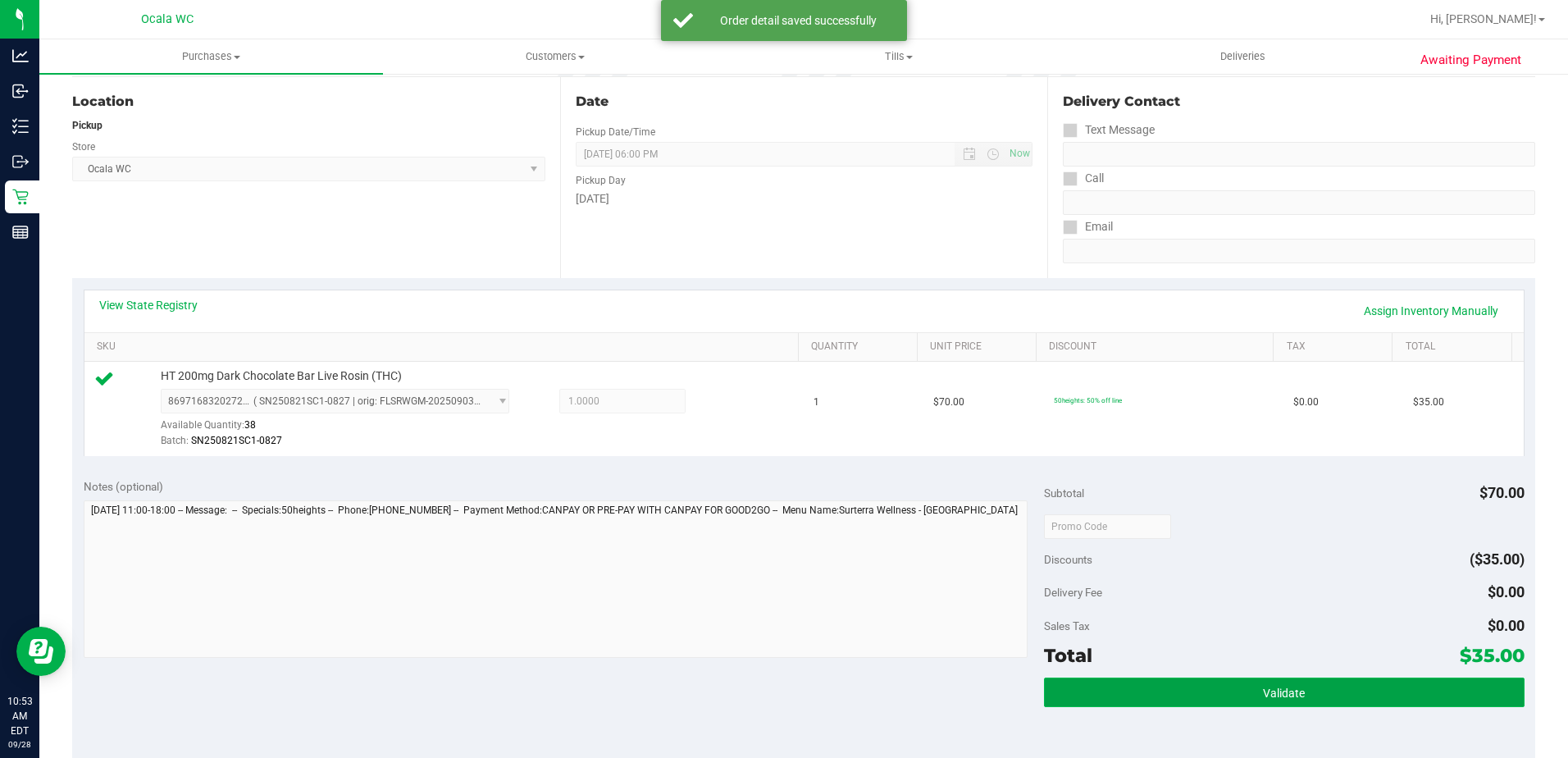
click at [762, 683] on button "Validate" at bounding box center [1284, 692] width 481 height 29
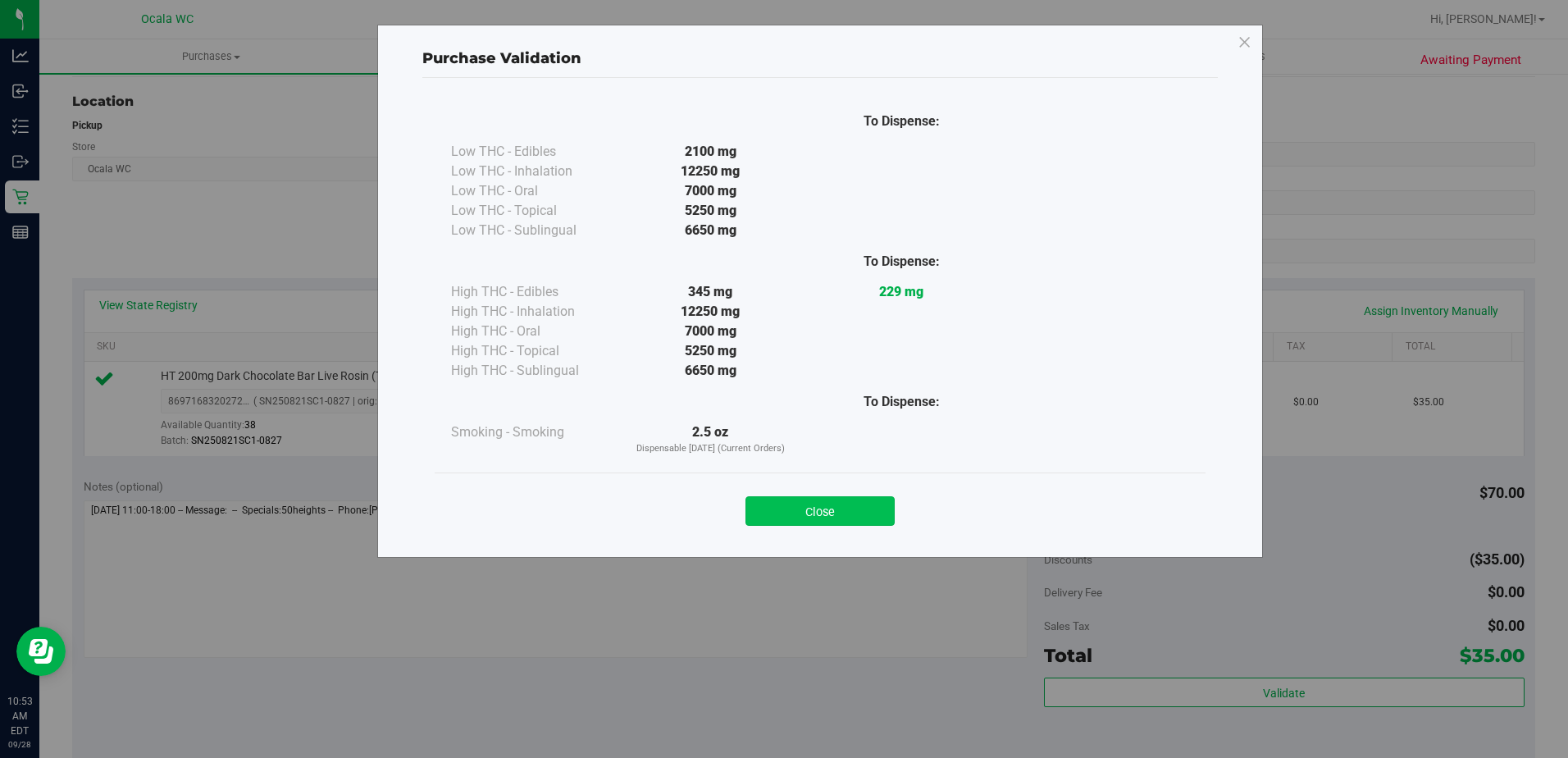
click at [762, 509] on button "Close" at bounding box center [820, 511] width 149 height 29
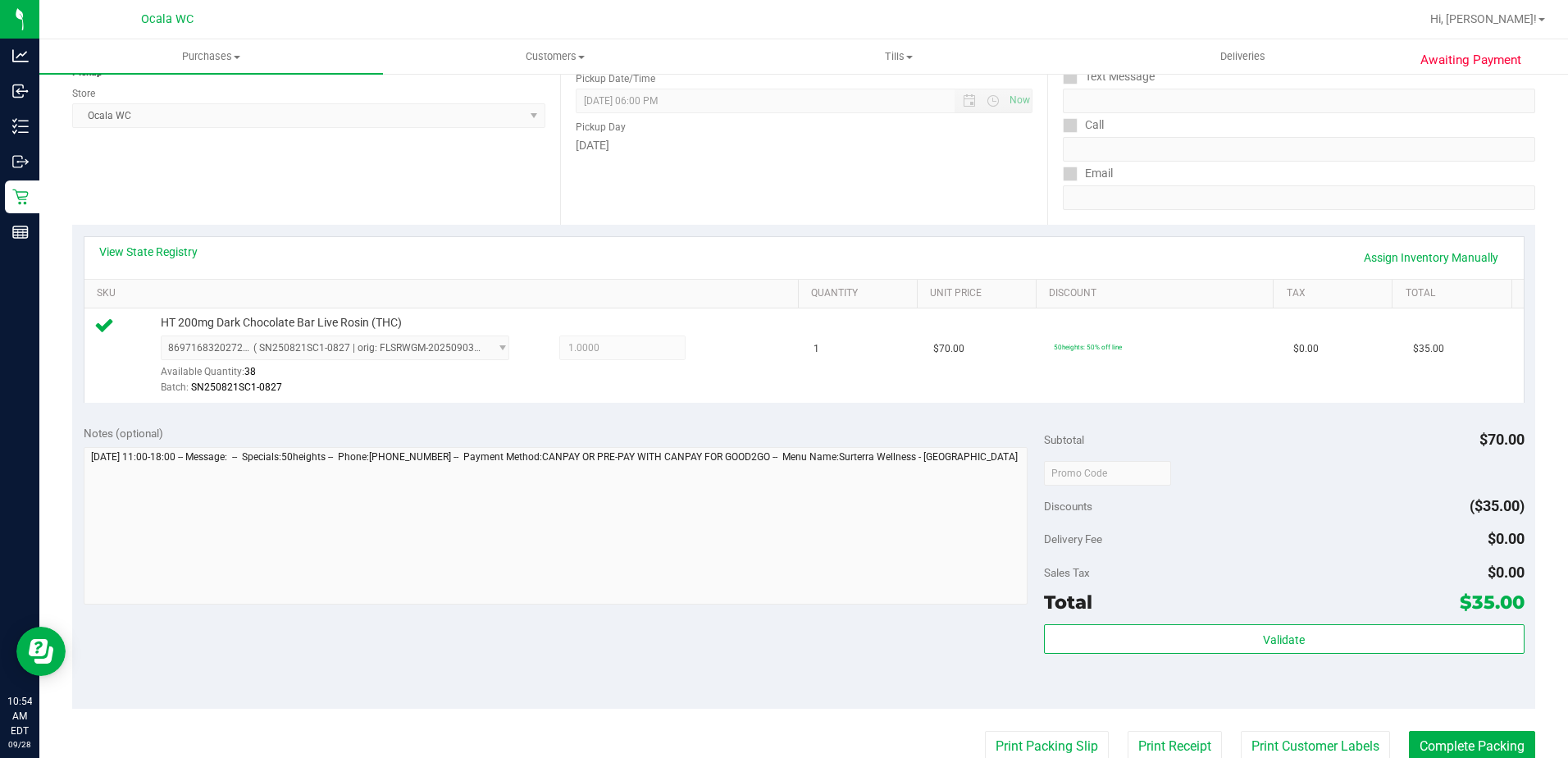
scroll to position [246, 0]
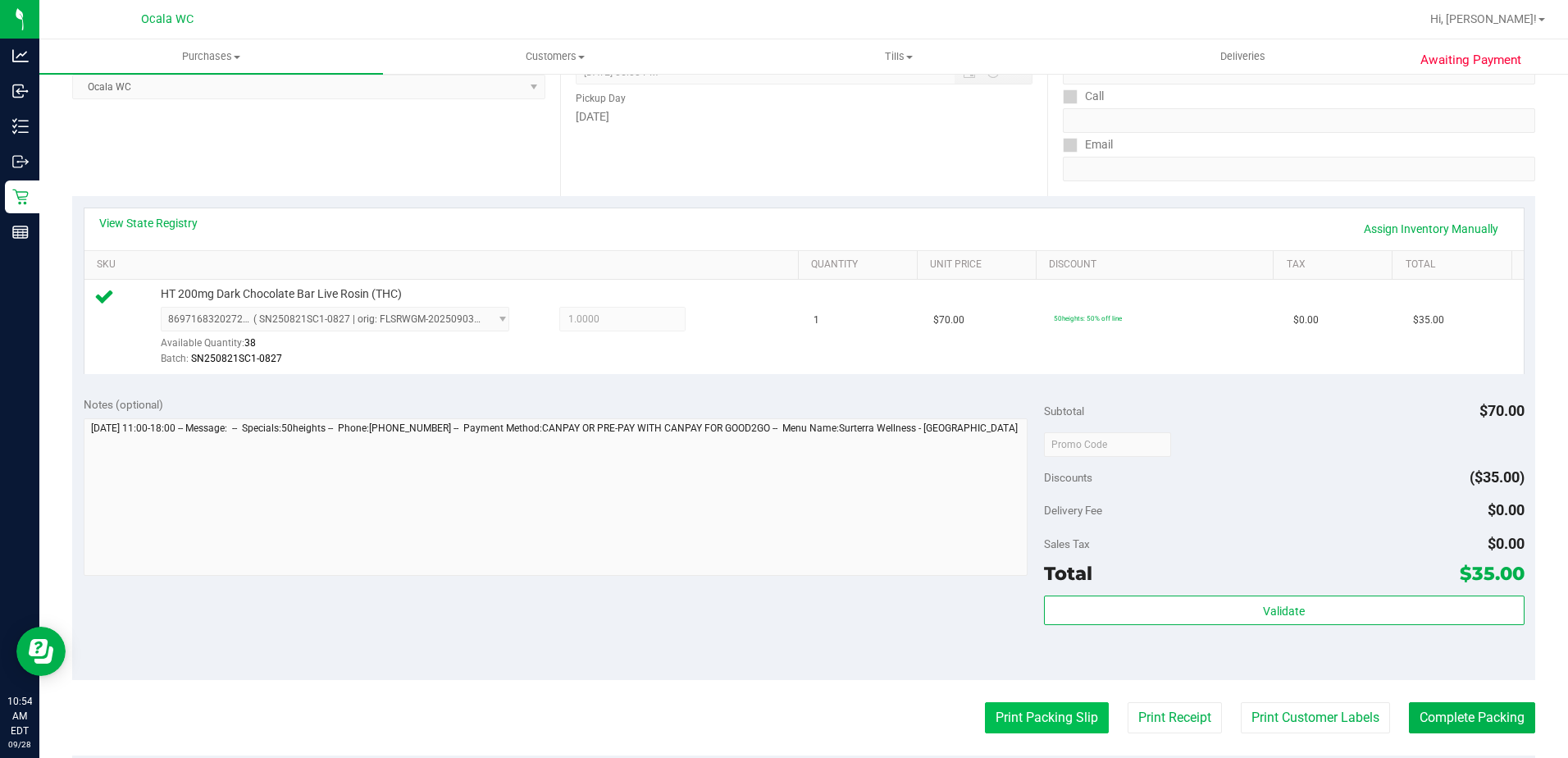
click at [762, 702] on button "Print Packing Slip" at bounding box center [1046, 717] width 124 height 31
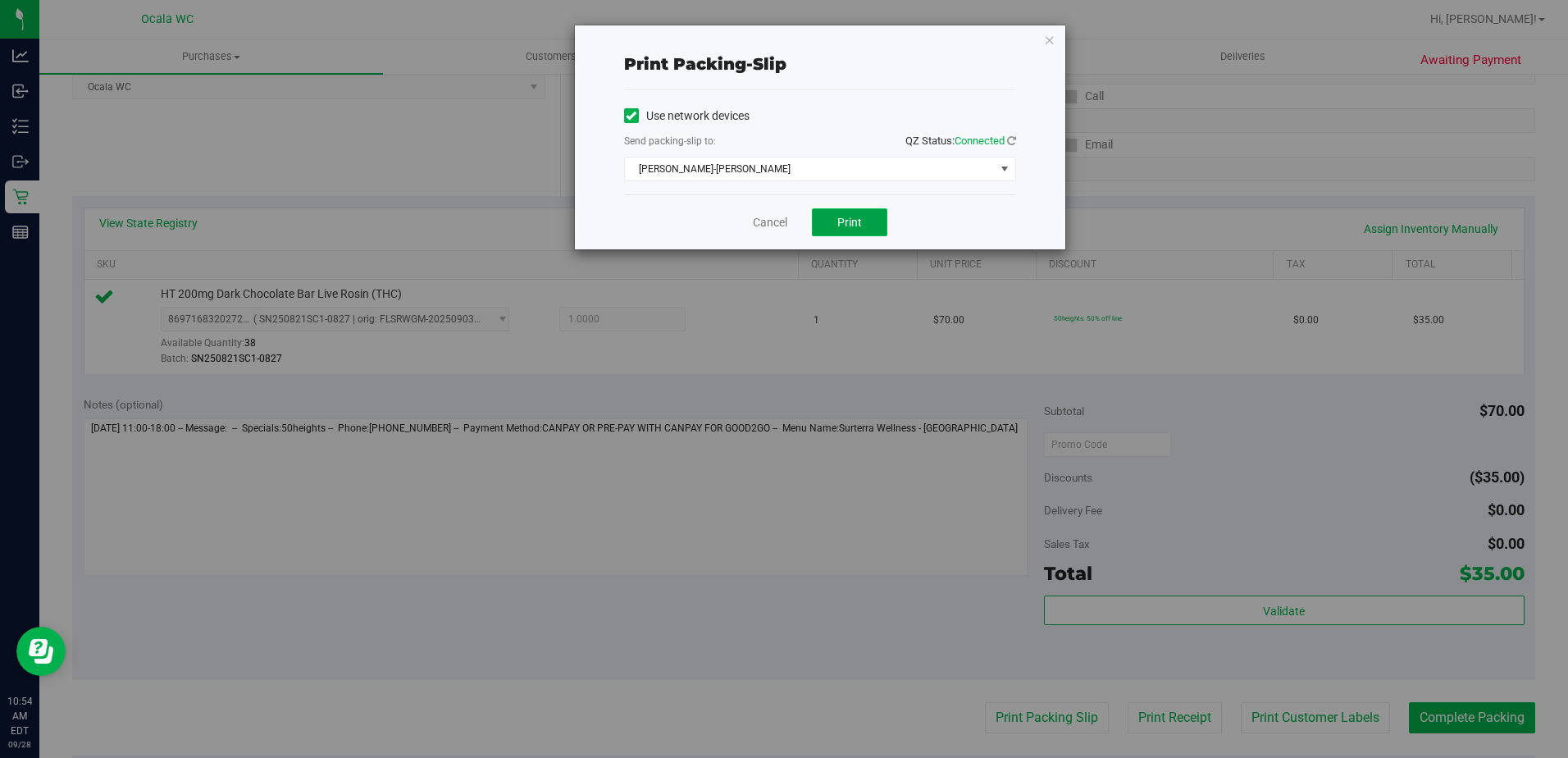
click at [762, 219] on span "Print" at bounding box center [849, 223] width 24 height 13
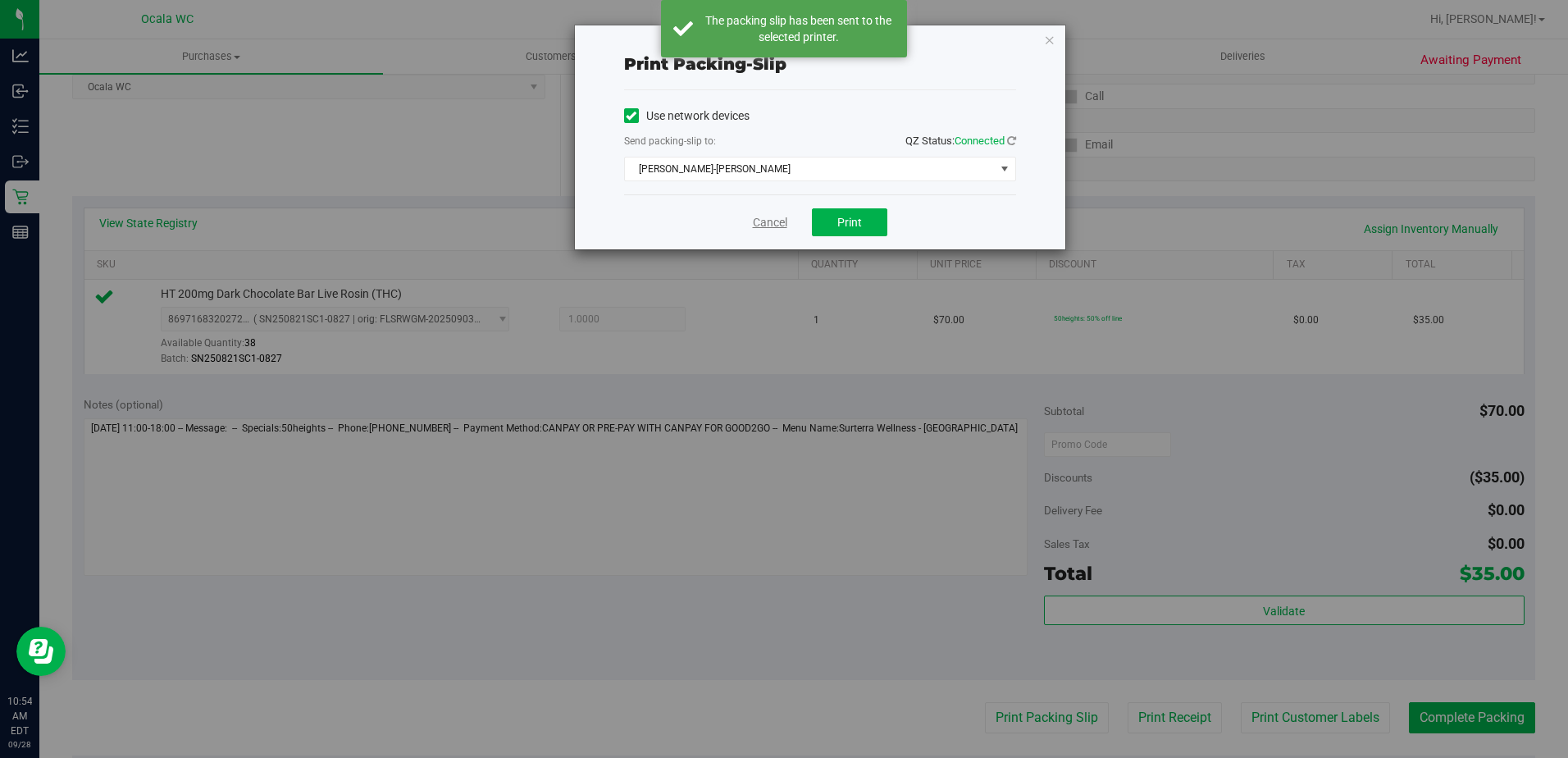
click at [762, 220] on link "Cancel" at bounding box center [769, 223] width 34 height 18
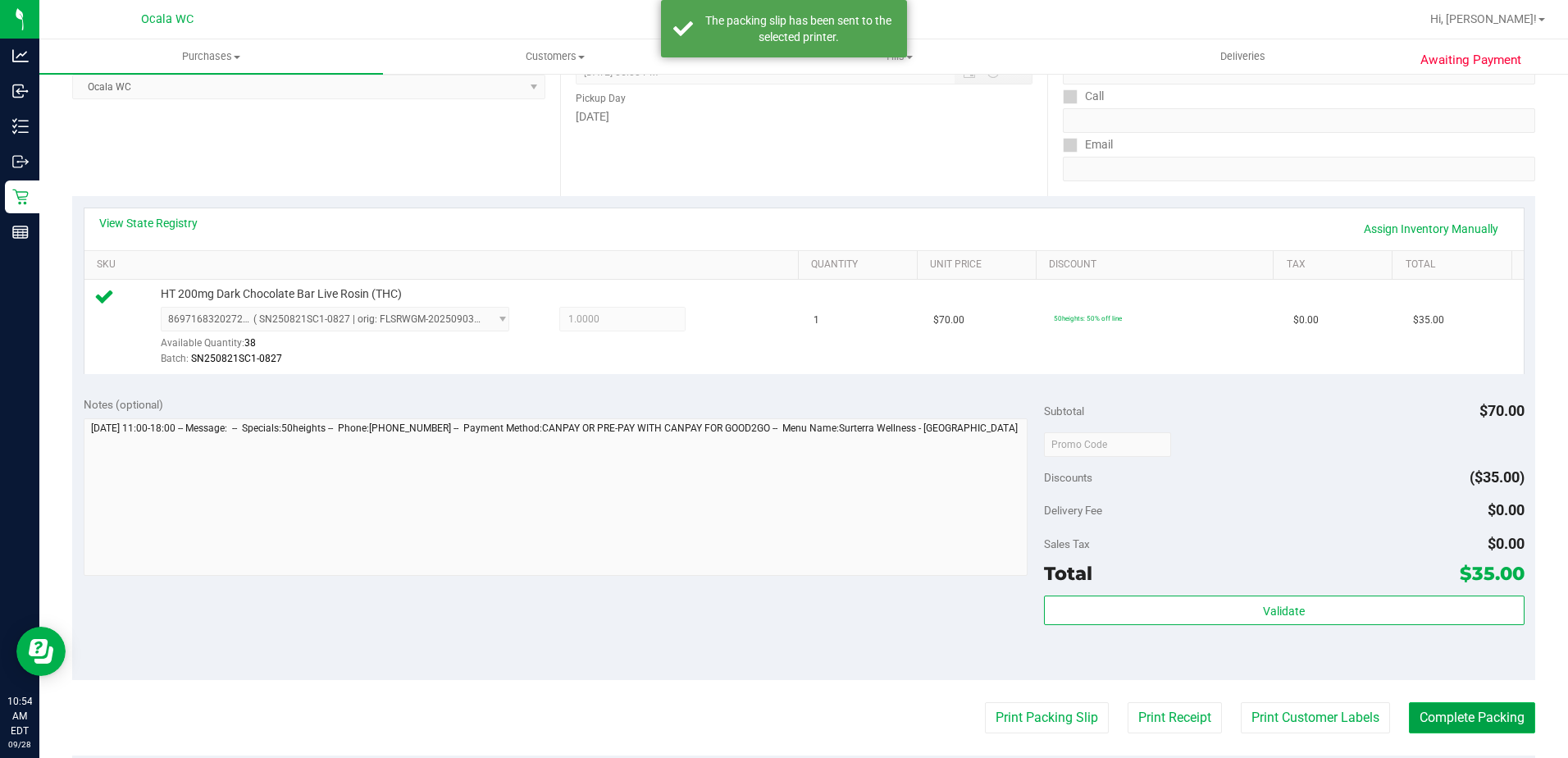
click at [762, 718] on button "Complete Packing" at bounding box center [1472, 717] width 126 height 31
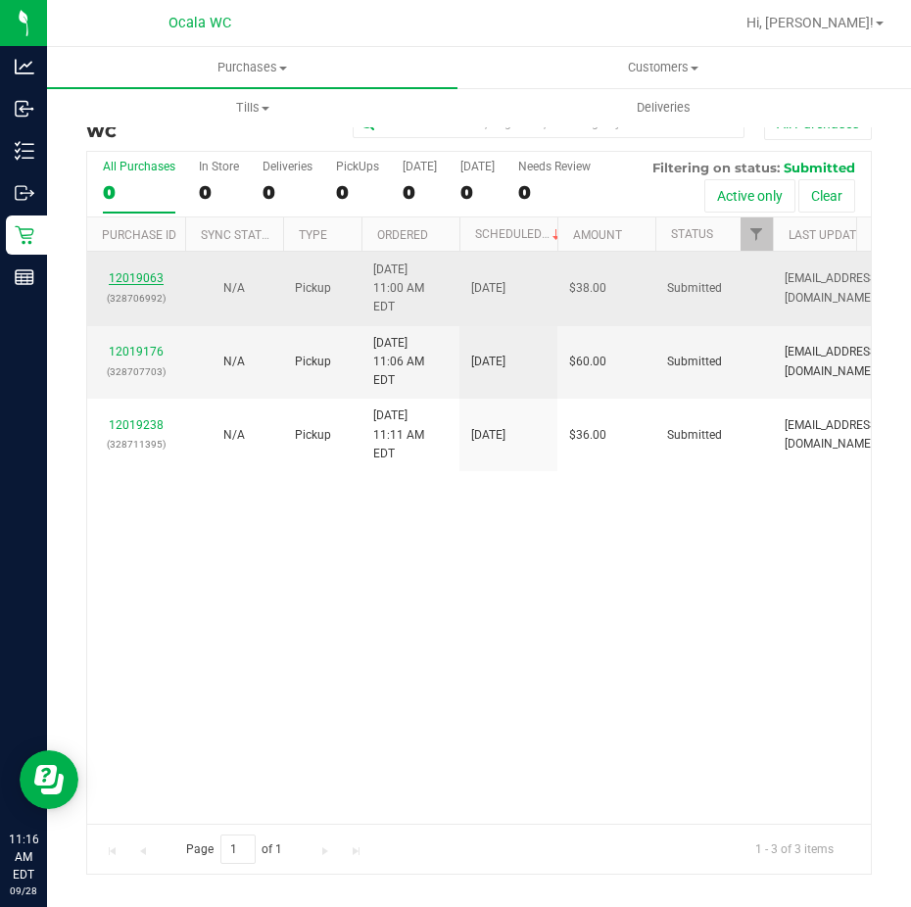
click at [140, 278] on link "12019063" at bounding box center [136, 278] width 55 height 14
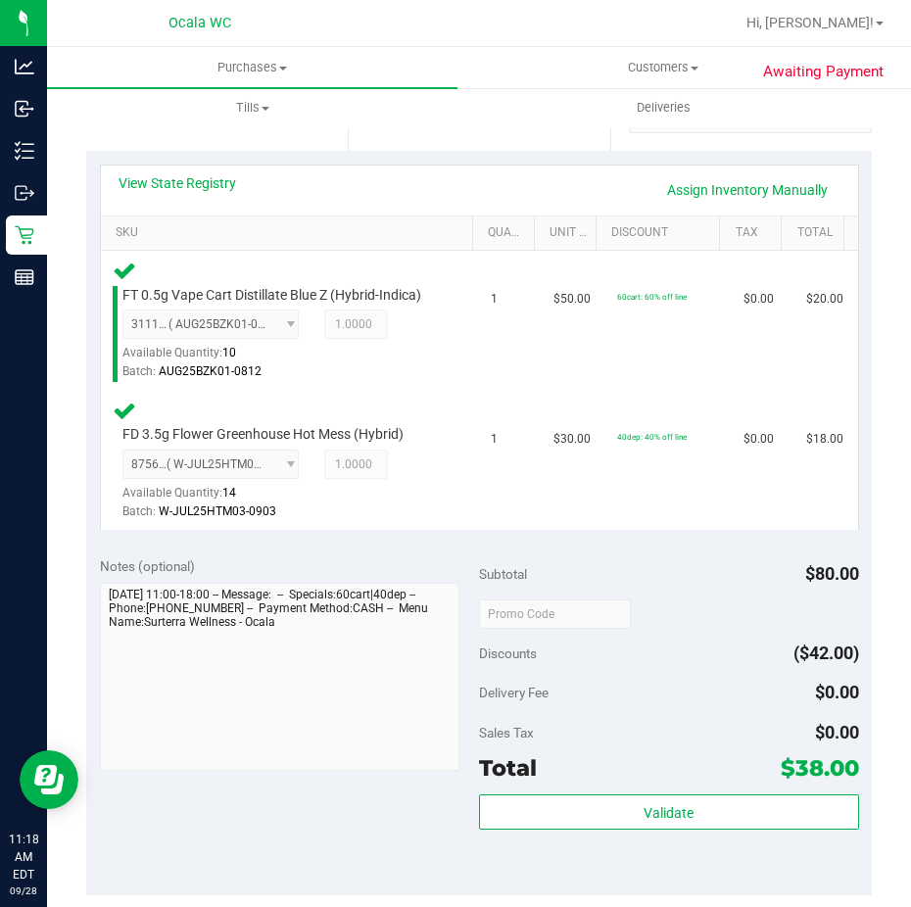
scroll to position [490, 0]
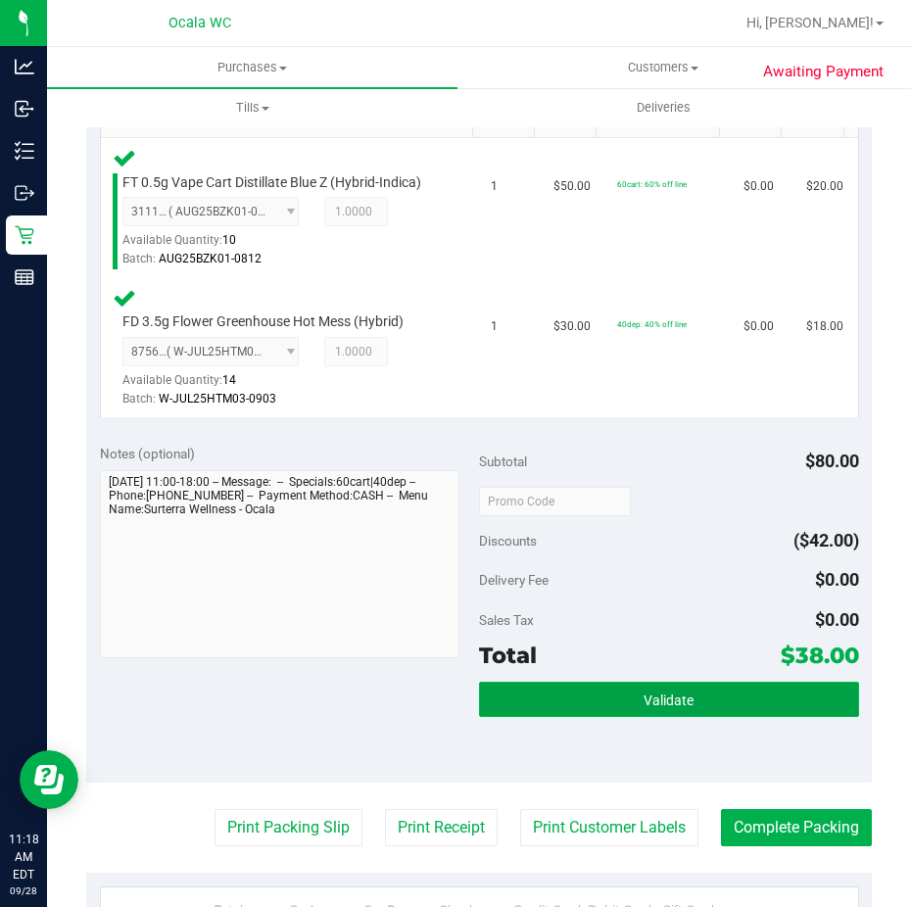
click at [543, 712] on button "Validate" at bounding box center [669, 699] width 380 height 35
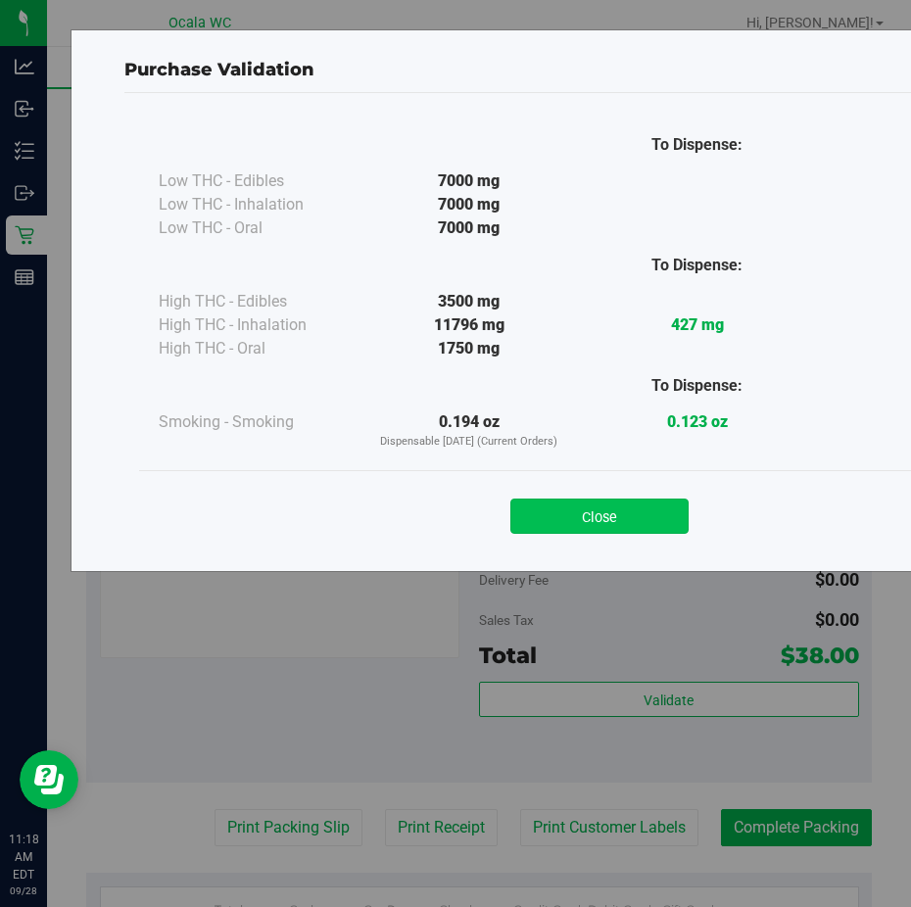
click at [564, 517] on button "Close" at bounding box center [599, 516] width 178 height 35
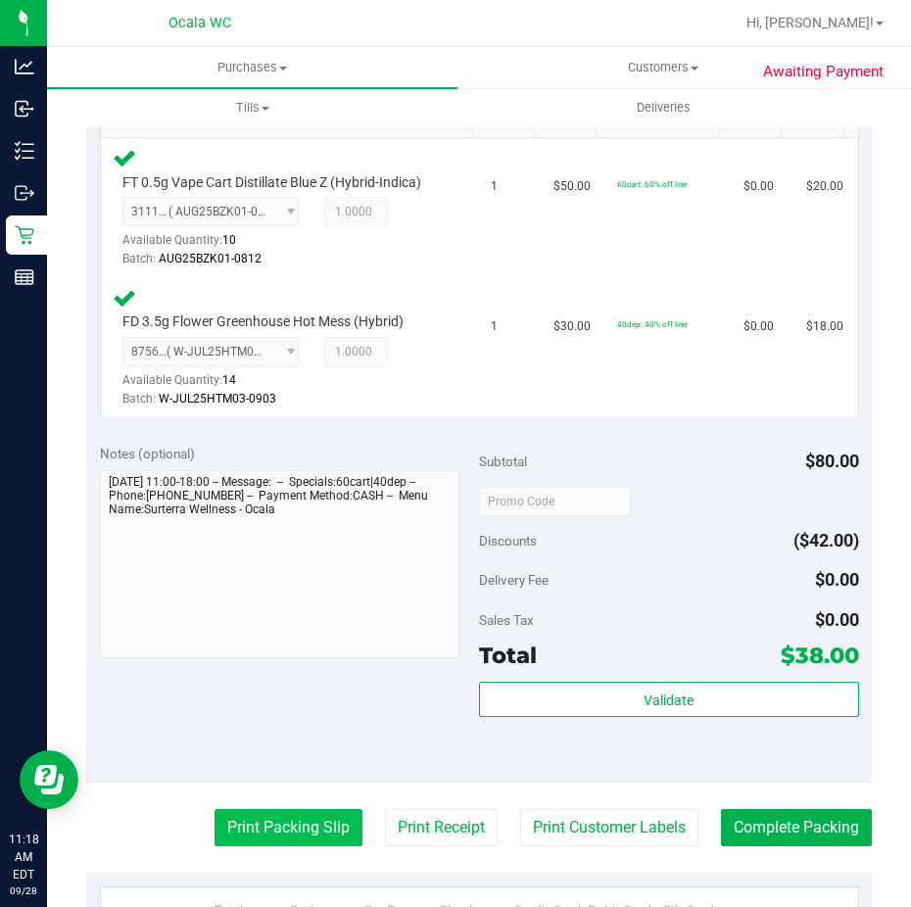
click at [297, 835] on button "Print Packing Slip" at bounding box center [289, 827] width 148 height 37
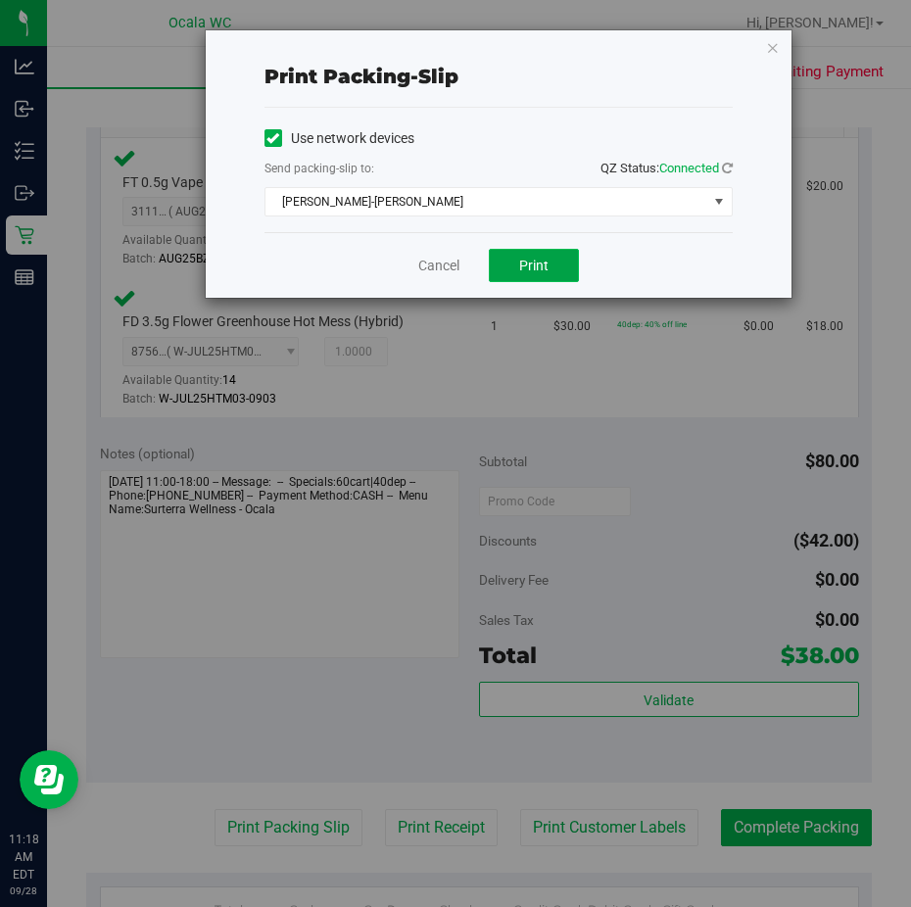
click at [525, 253] on button "Print" at bounding box center [534, 265] width 90 height 33
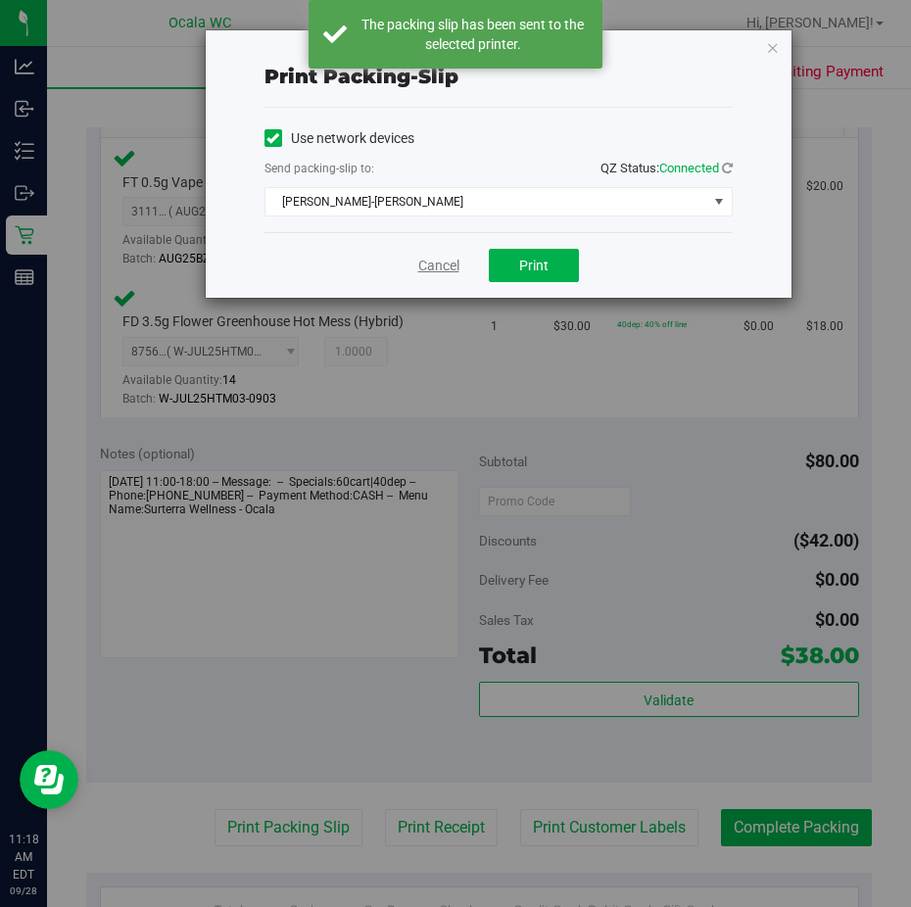
click at [429, 265] on link "Cancel" at bounding box center [438, 266] width 41 height 21
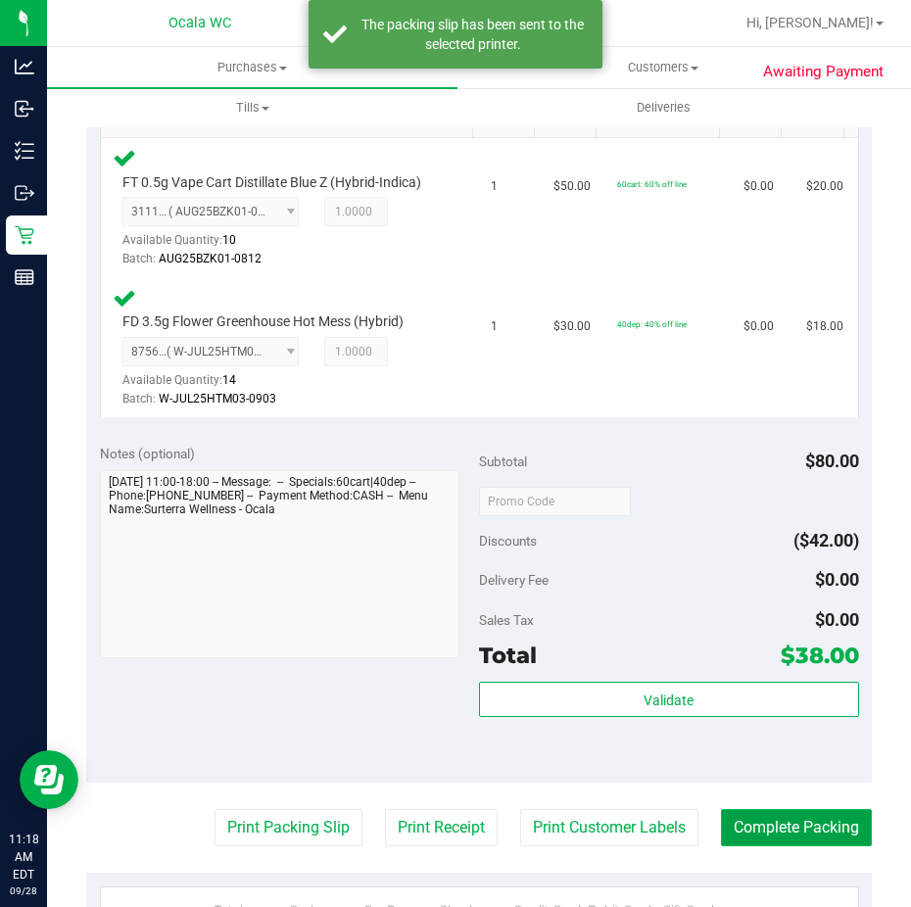
click at [721, 830] on button "Complete Packing" at bounding box center [796, 827] width 151 height 37
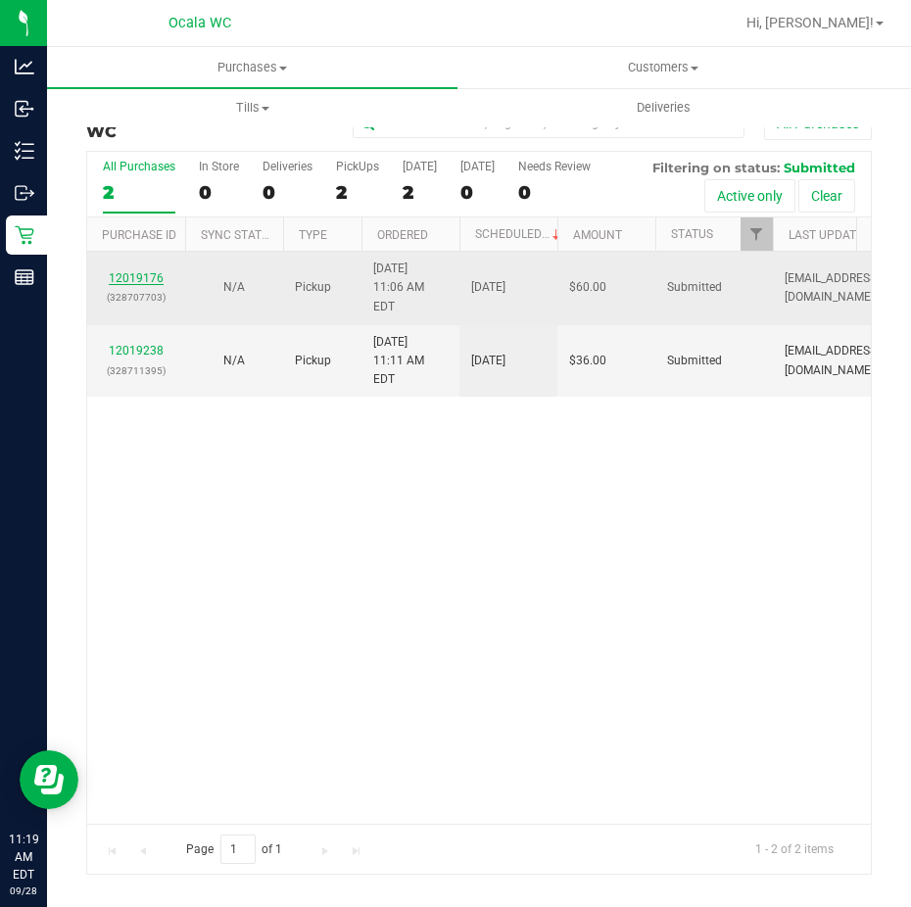
click at [140, 271] on link "12019176" at bounding box center [136, 278] width 55 height 14
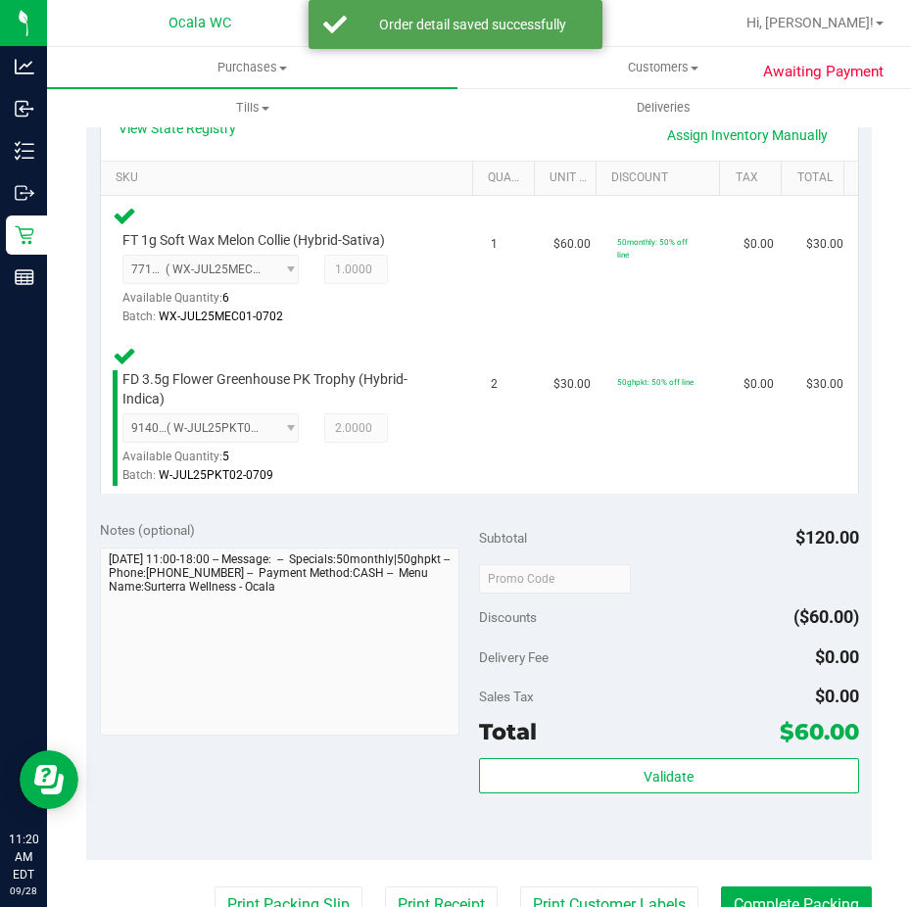
scroll to position [490, 0]
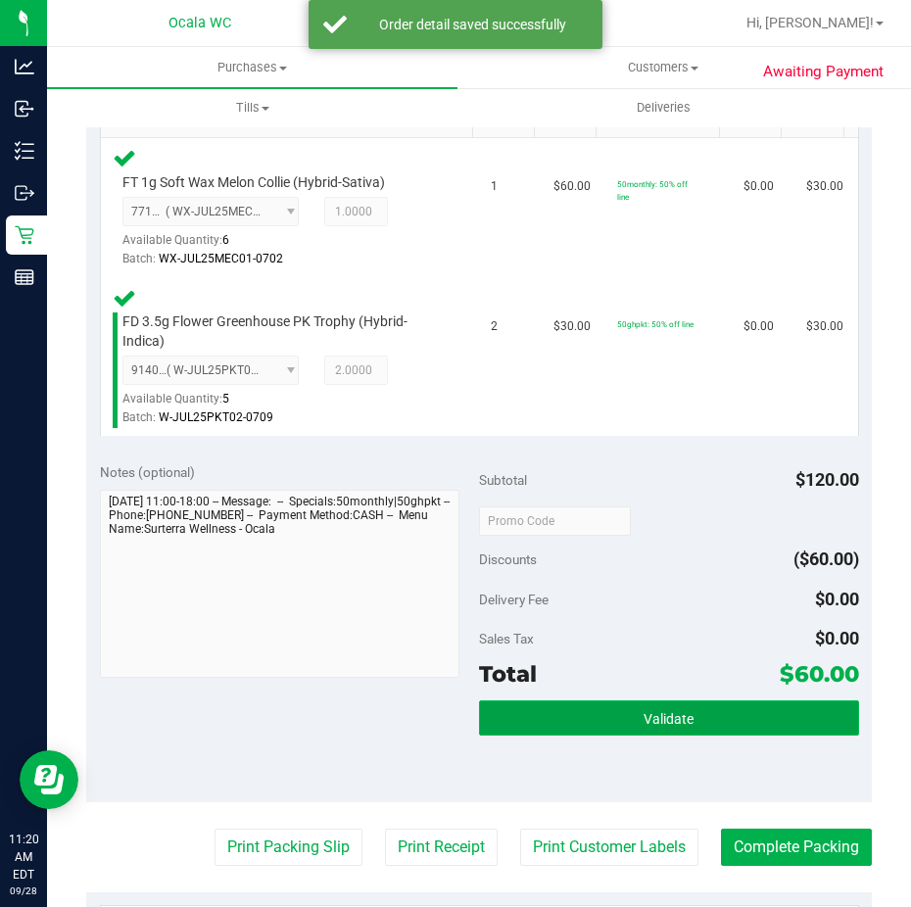
click at [645, 718] on span "Validate" at bounding box center [669, 719] width 50 height 16
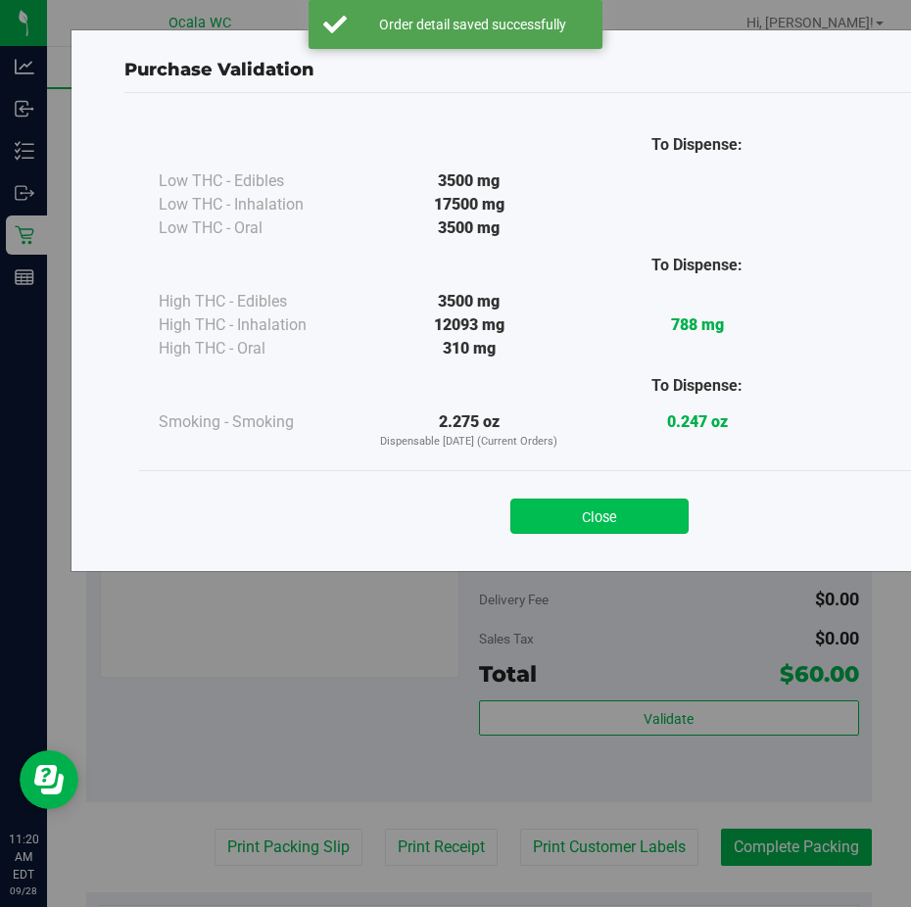
click at [533, 511] on button "Close" at bounding box center [599, 516] width 178 height 35
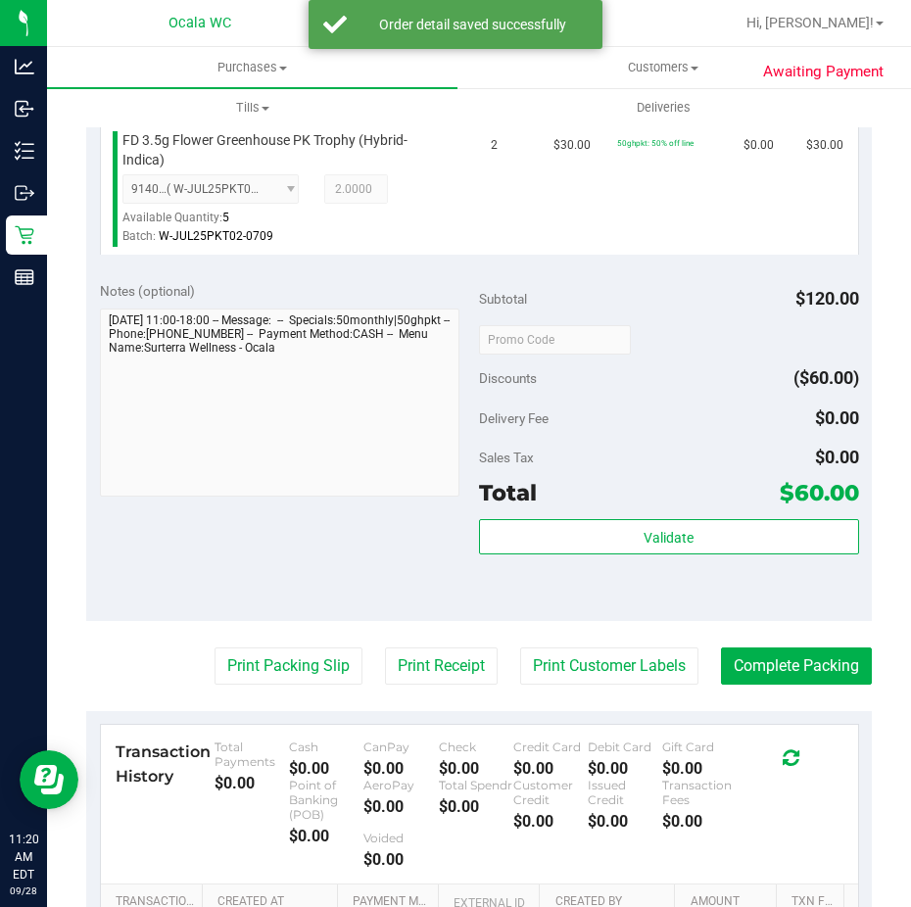
scroll to position [686, 0]
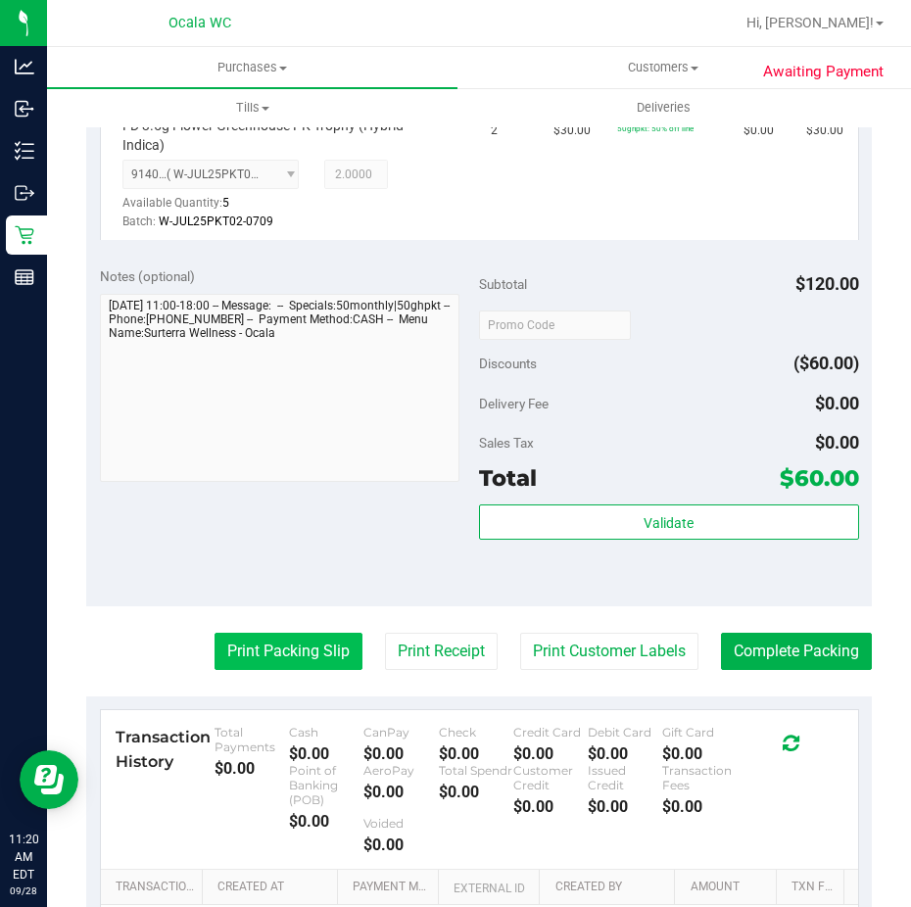
click at [289, 657] on button "Print Packing Slip" at bounding box center [289, 651] width 148 height 37
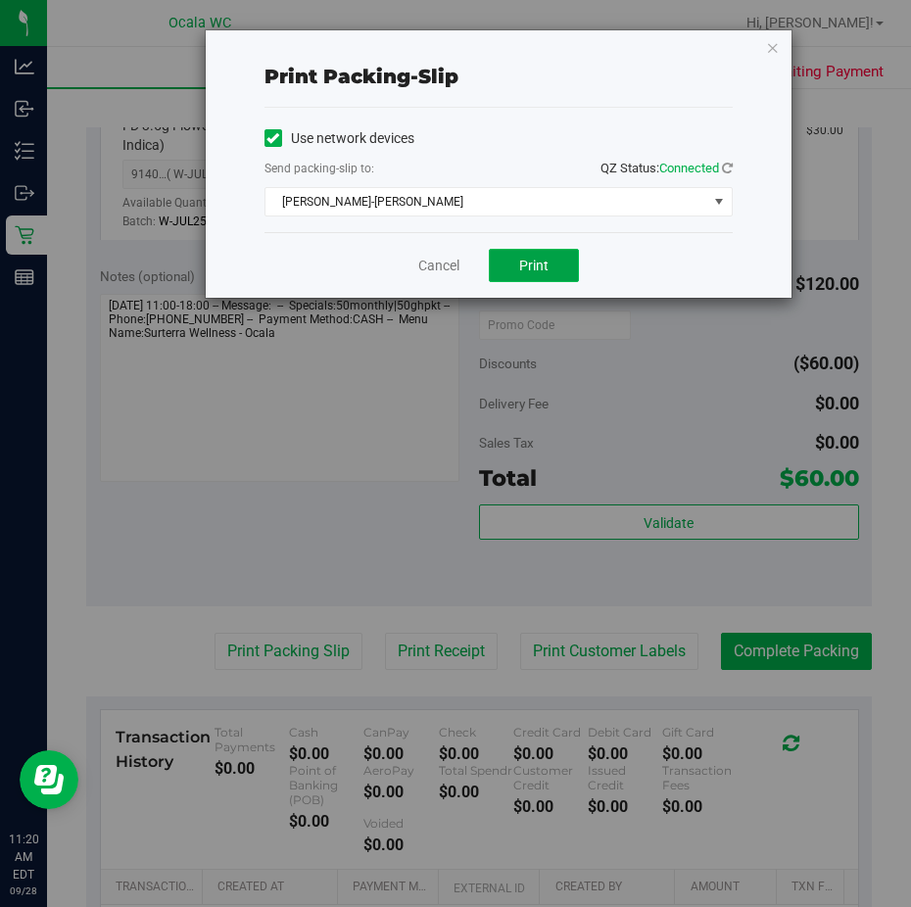
click at [551, 257] on button "Print" at bounding box center [534, 265] width 90 height 33
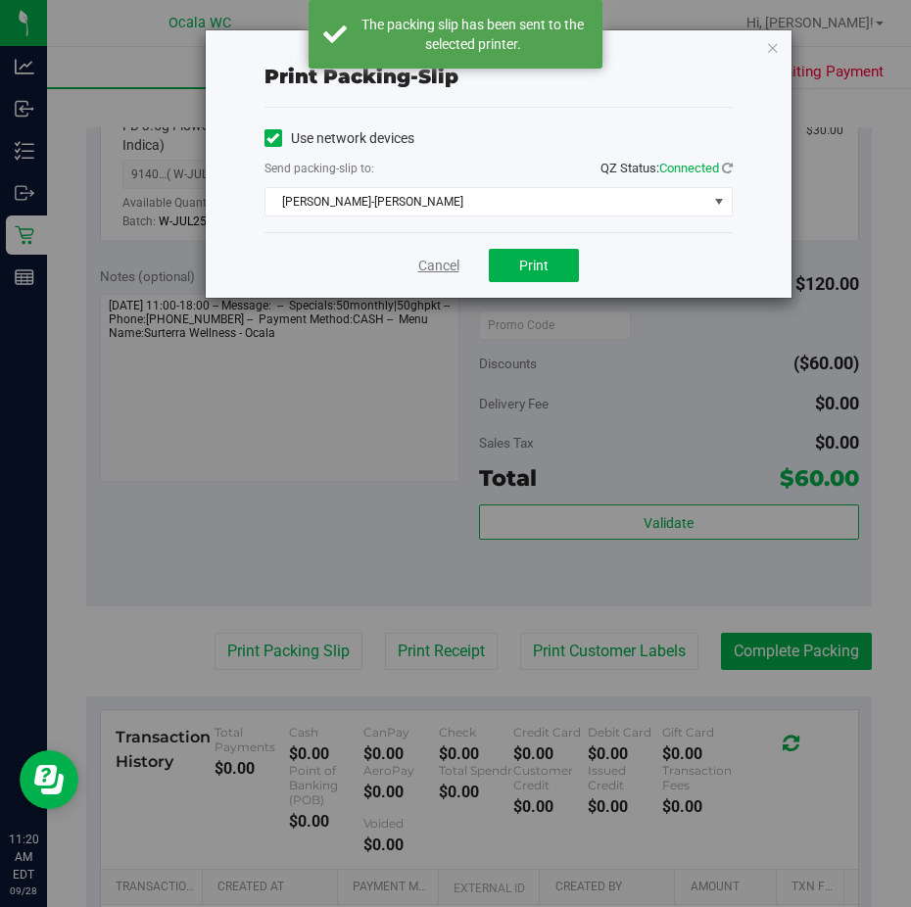
click at [419, 263] on link "Cancel" at bounding box center [438, 266] width 41 height 21
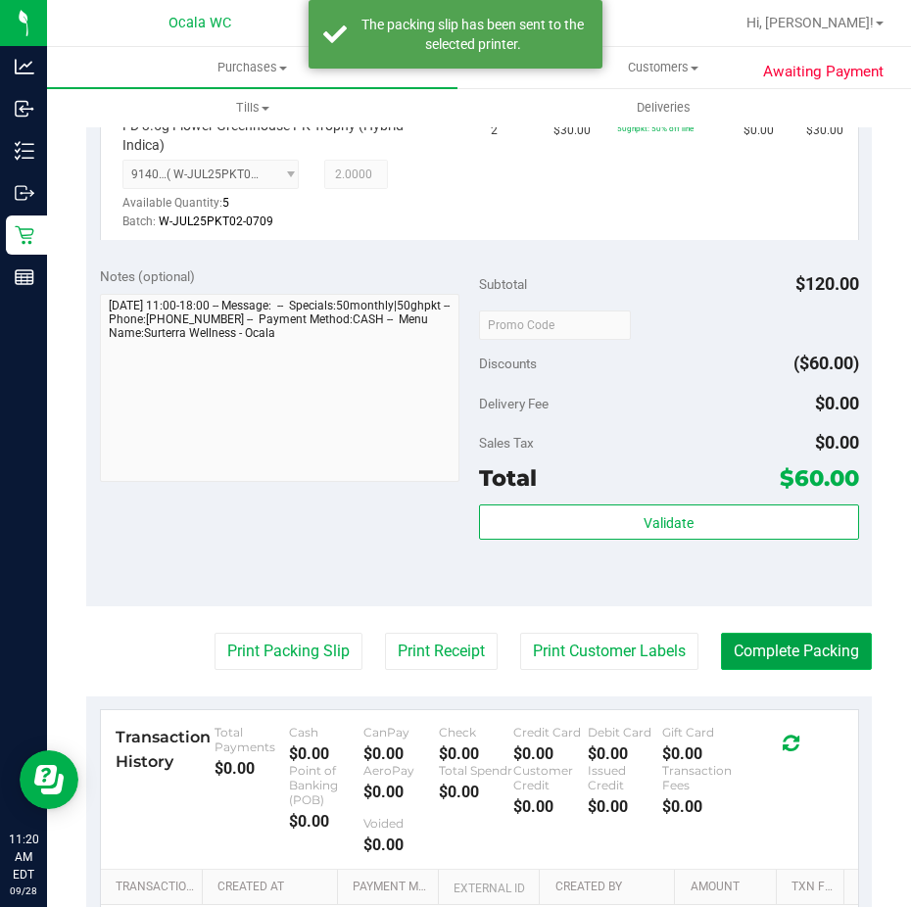
click at [754, 644] on button "Complete Packing" at bounding box center [796, 651] width 151 height 37
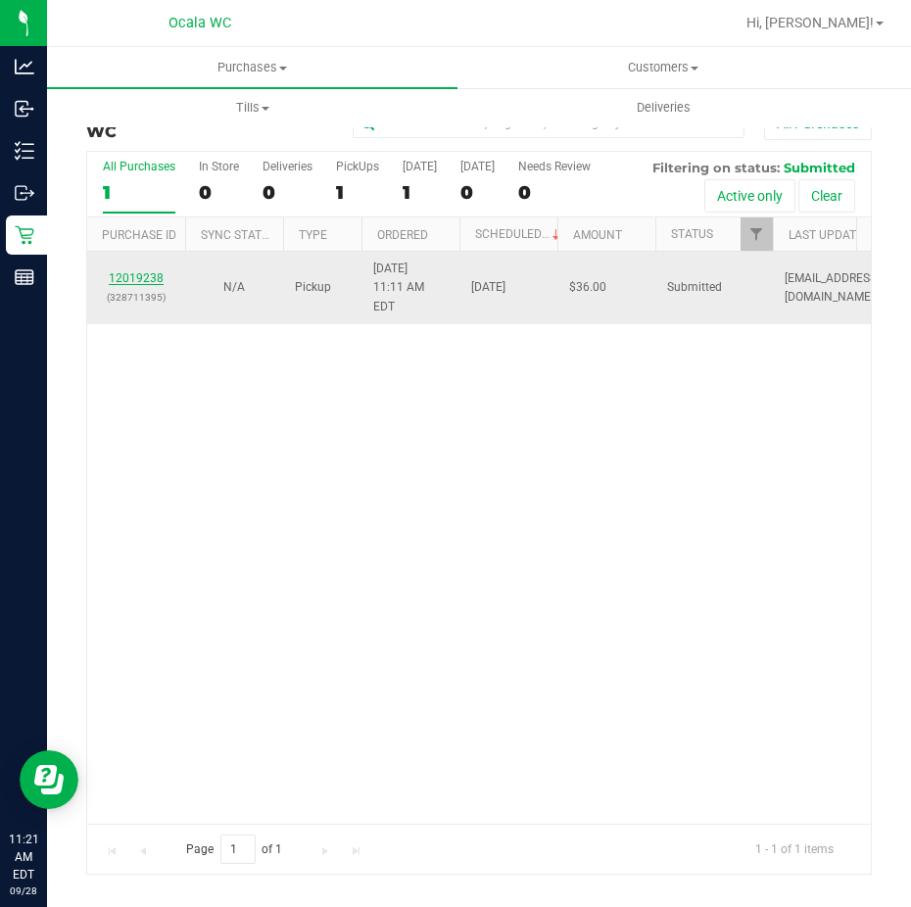
click at [149, 271] on link "12019238" at bounding box center [136, 278] width 55 height 14
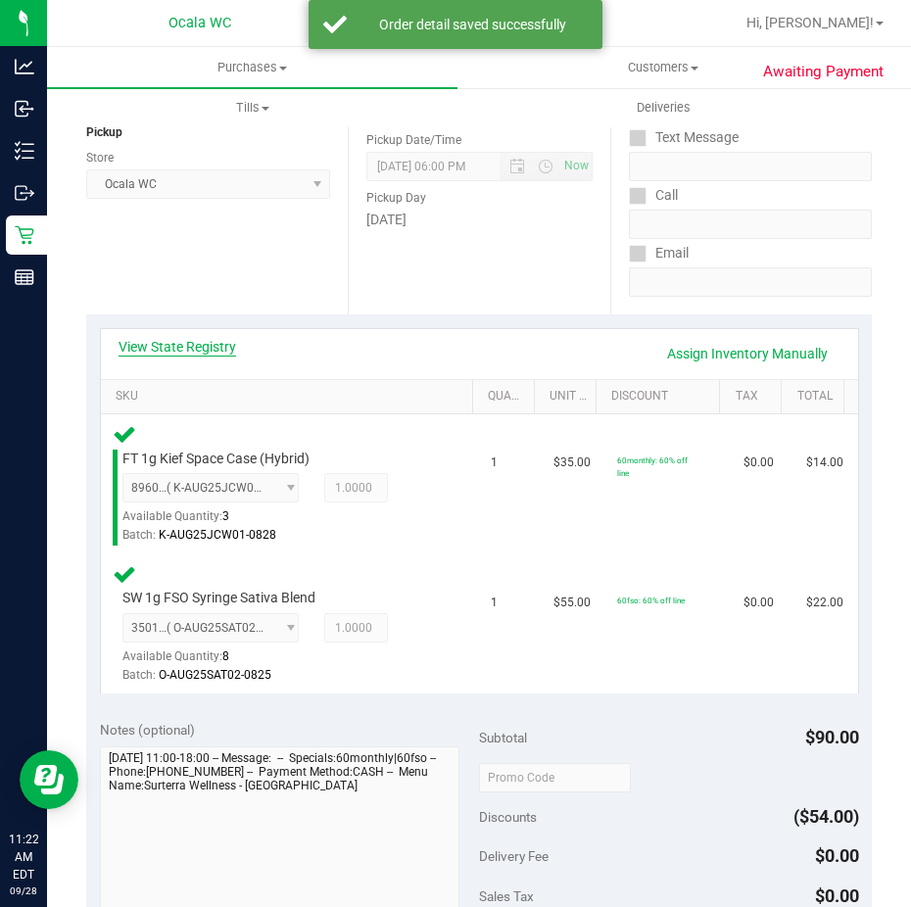
scroll to position [392, 0]
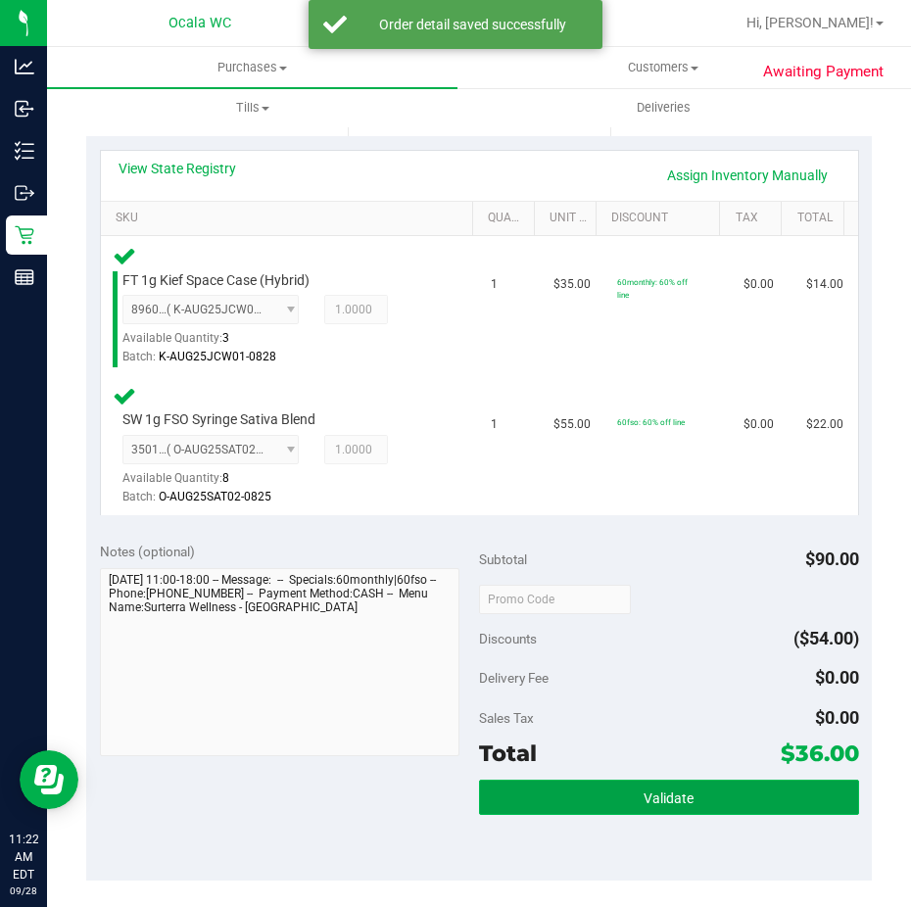
click at [571, 783] on button "Validate" at bounding box center [669, 797] width 380 height 35
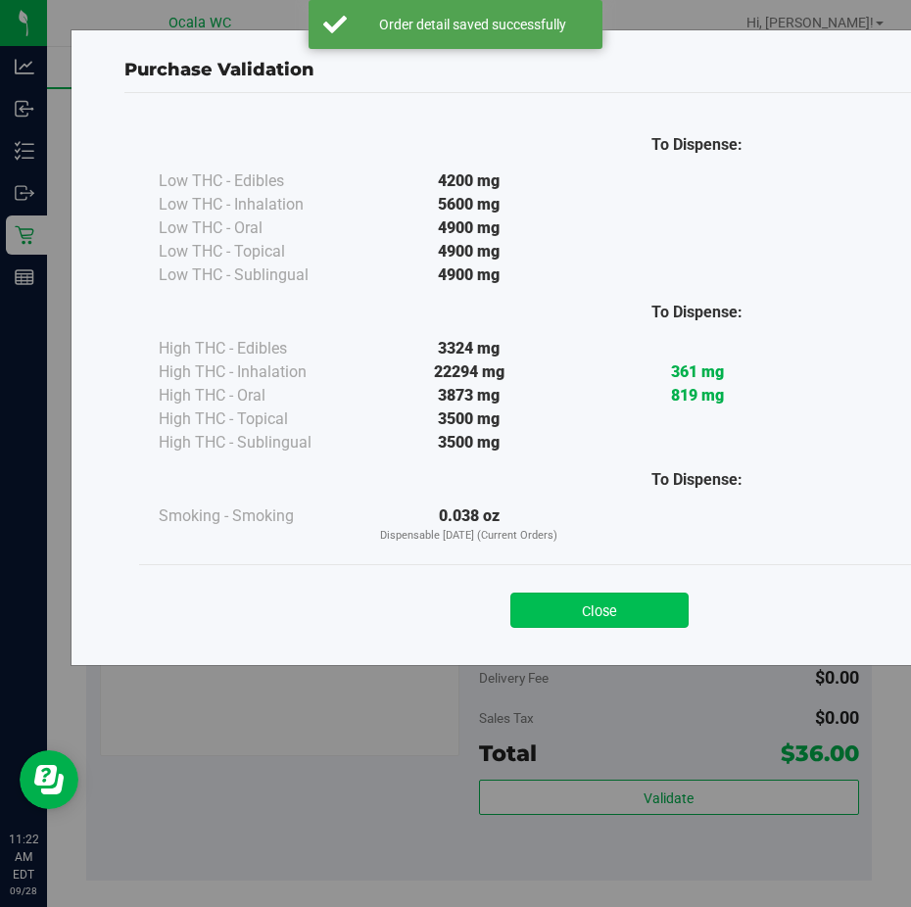
click at [563, 609] on button "Close" at bounding box center [599, 610] width 178 height 35
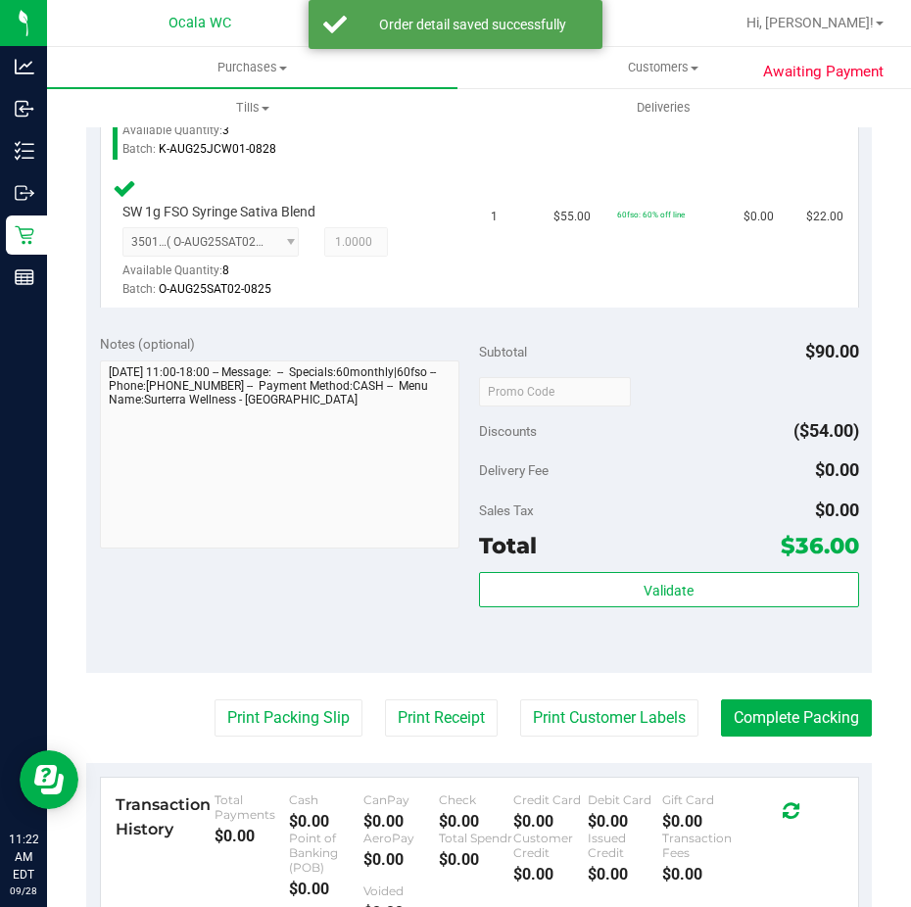
scroll to position [686, 0]
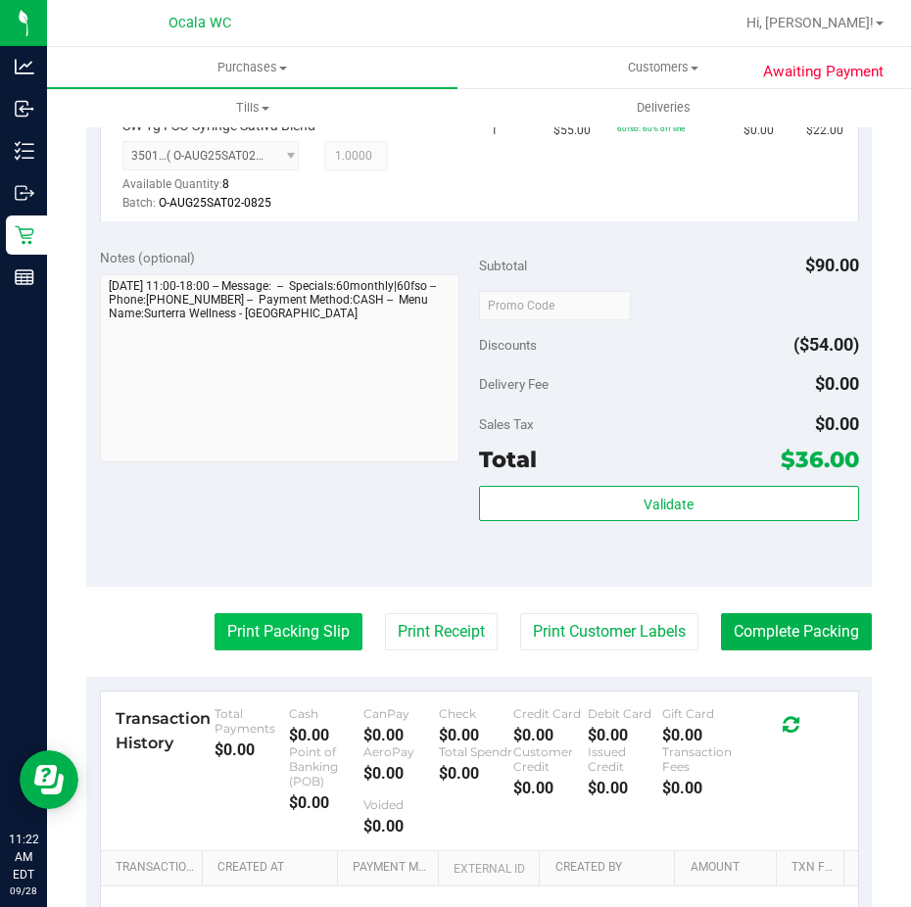
click at [297, 646] on button "Print Packing Slip" at bounding box center [289, 631] width 148 height 37
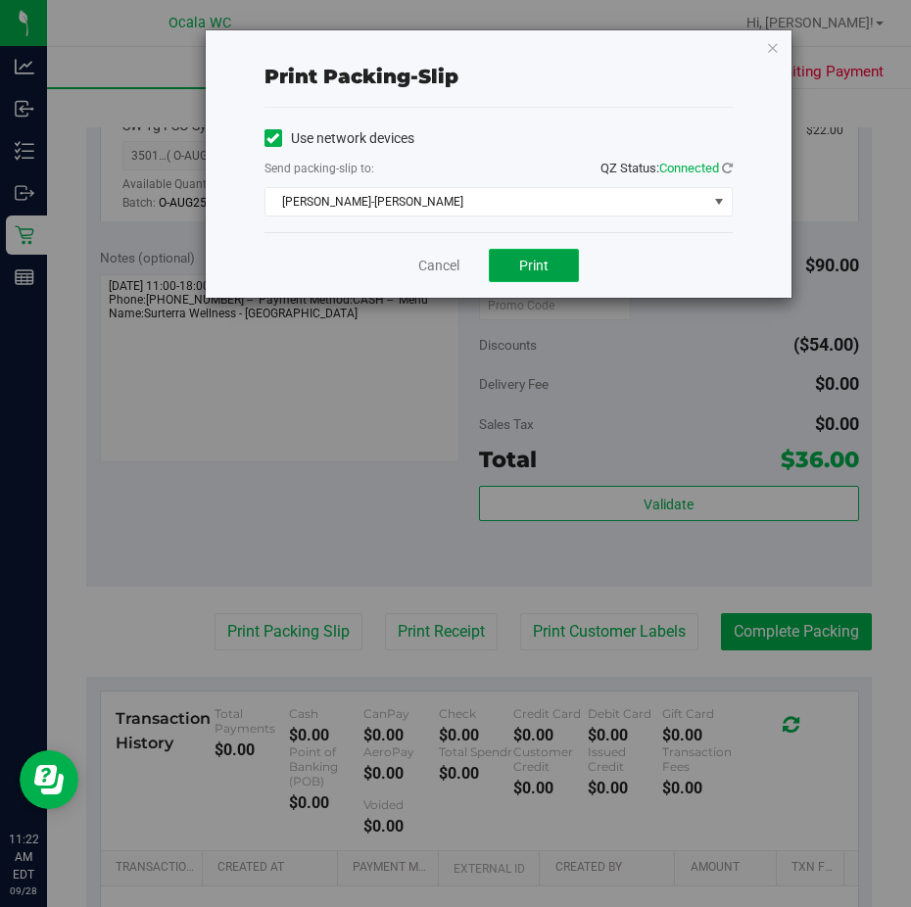
click at [521, 267] on span "Print" at bounding box center [533, 266] width 29 height 16
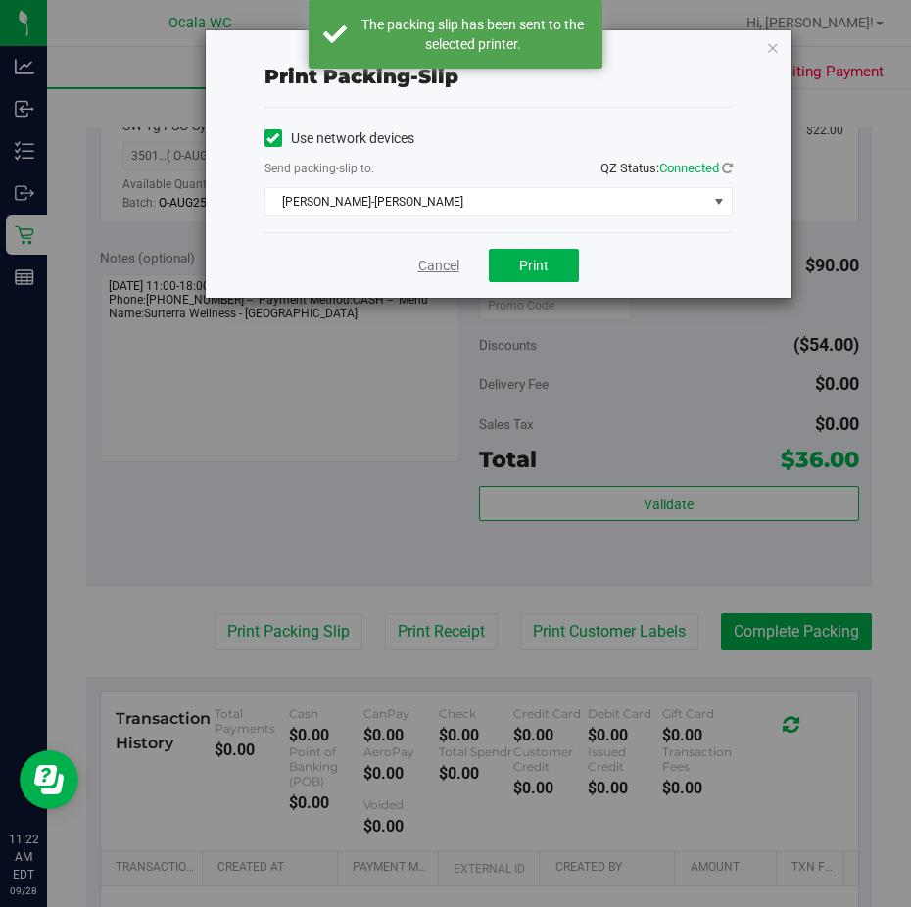
click at [432, 265] on link "Cancel" at bounding box center [438, 266] width 41 height 21
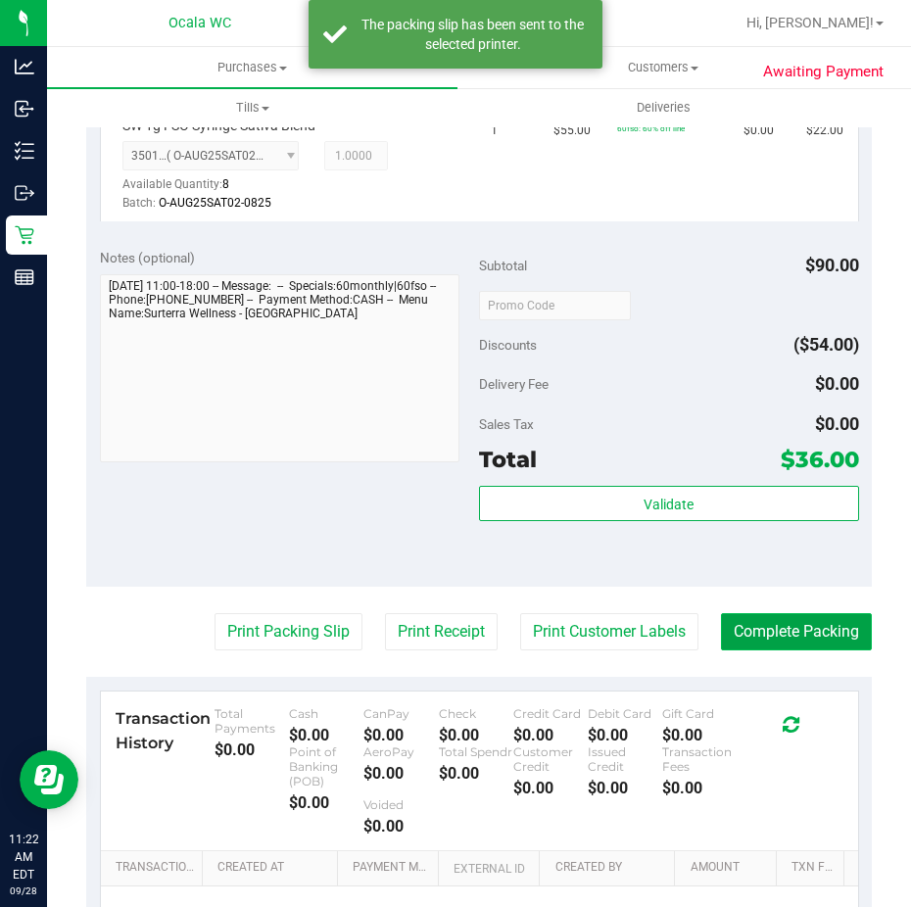
click at [741, 618] on button "Complete Packing" at bounding box center [796, 631] width 151 height 37
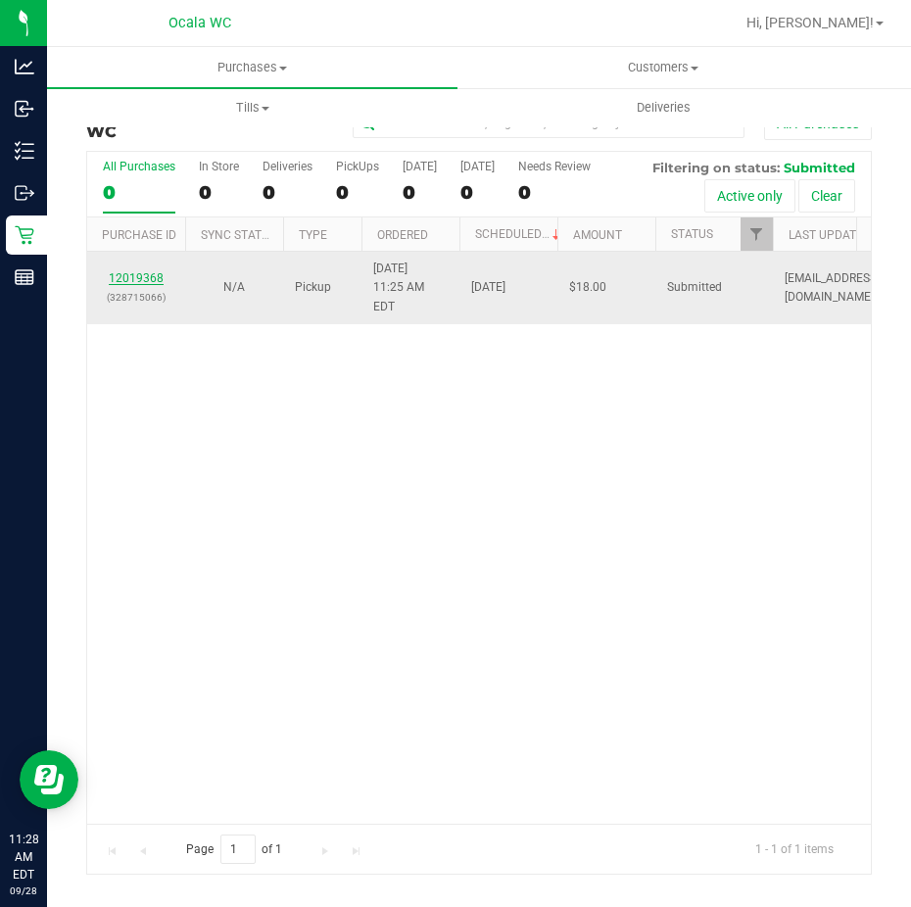
click at [155, 271] on link "12019368" at bounding box center [136, 278] width 55 height 14
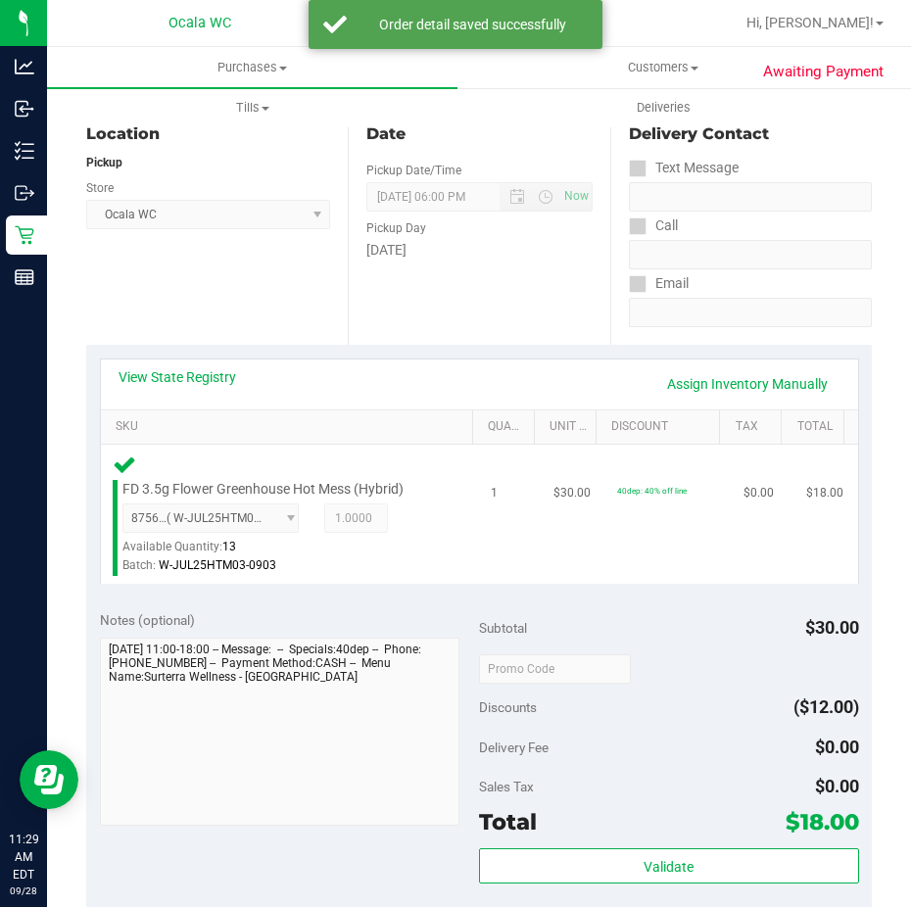
scroll to position [490, 0]
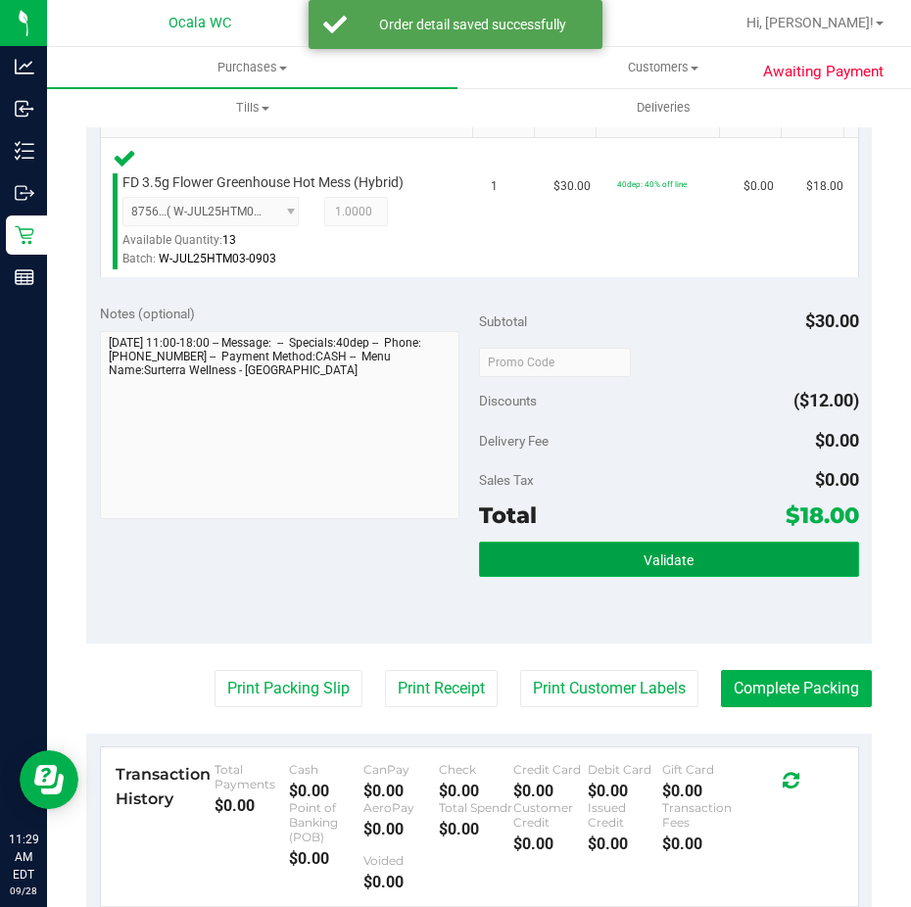
click at [578, 544] on button "Validate" at bounding box center [669, 559] width 380 height 35
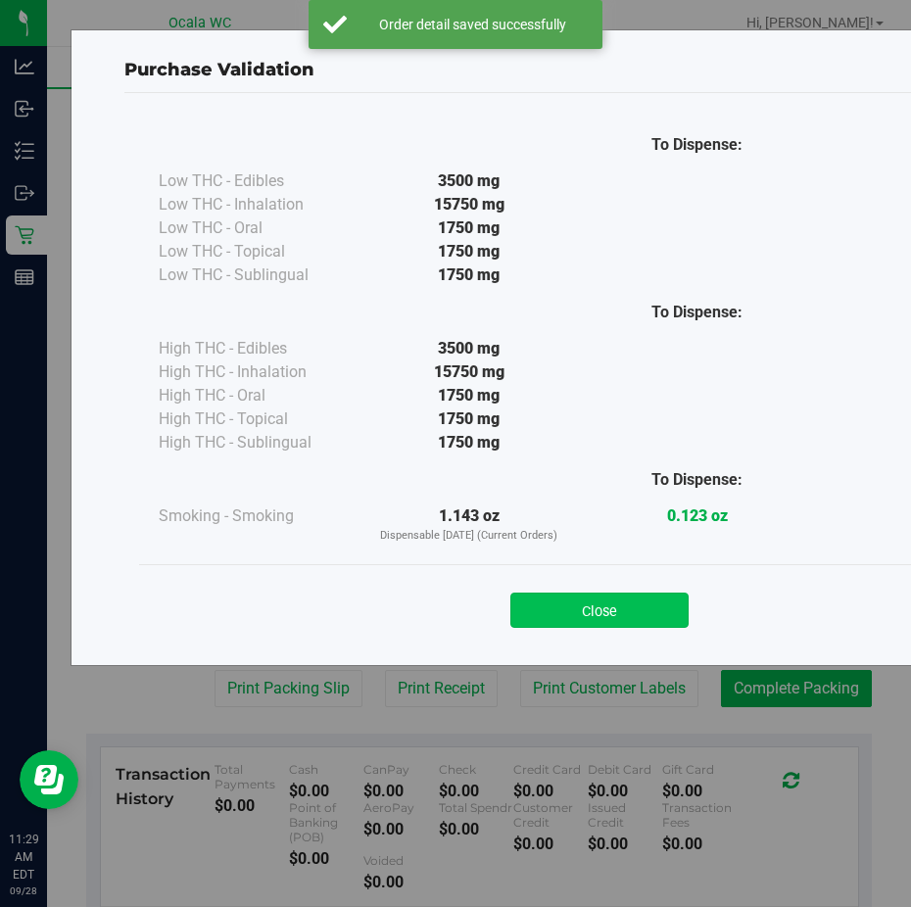
click at [574, 596] on button "Close" at bounding box center [599, 610] width 178 height 35
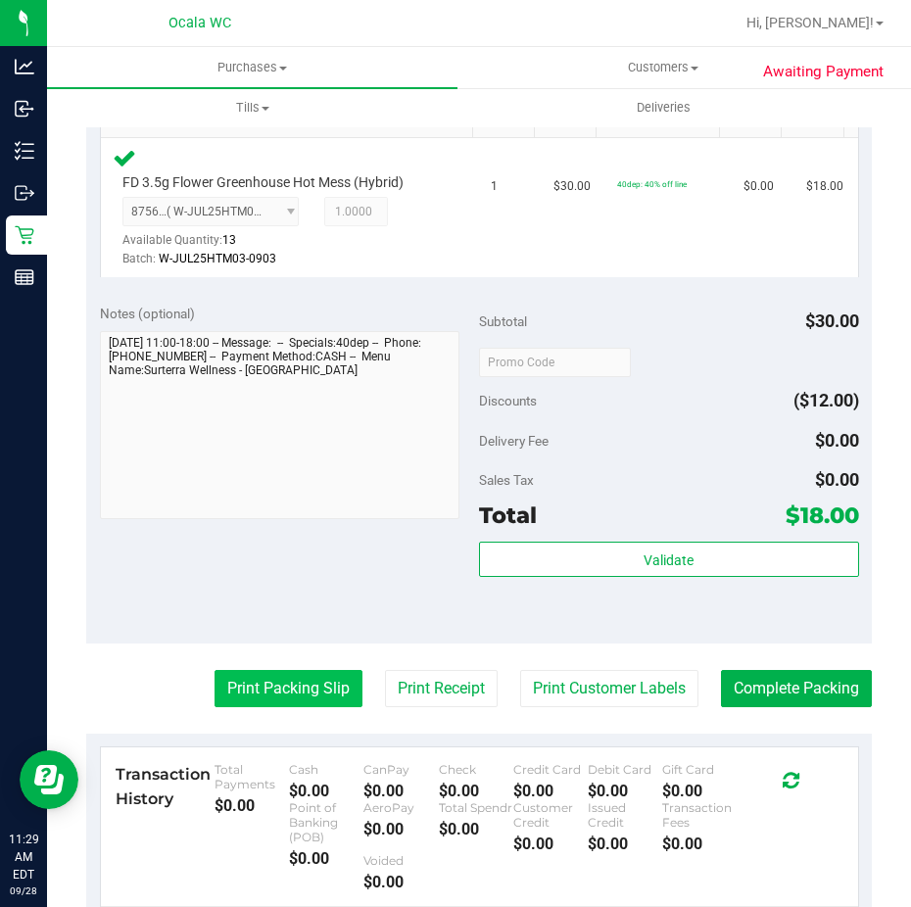
click at [289, 676] on button "Print Packing Slip" at bounding box center [289, 688] width 148 height 37
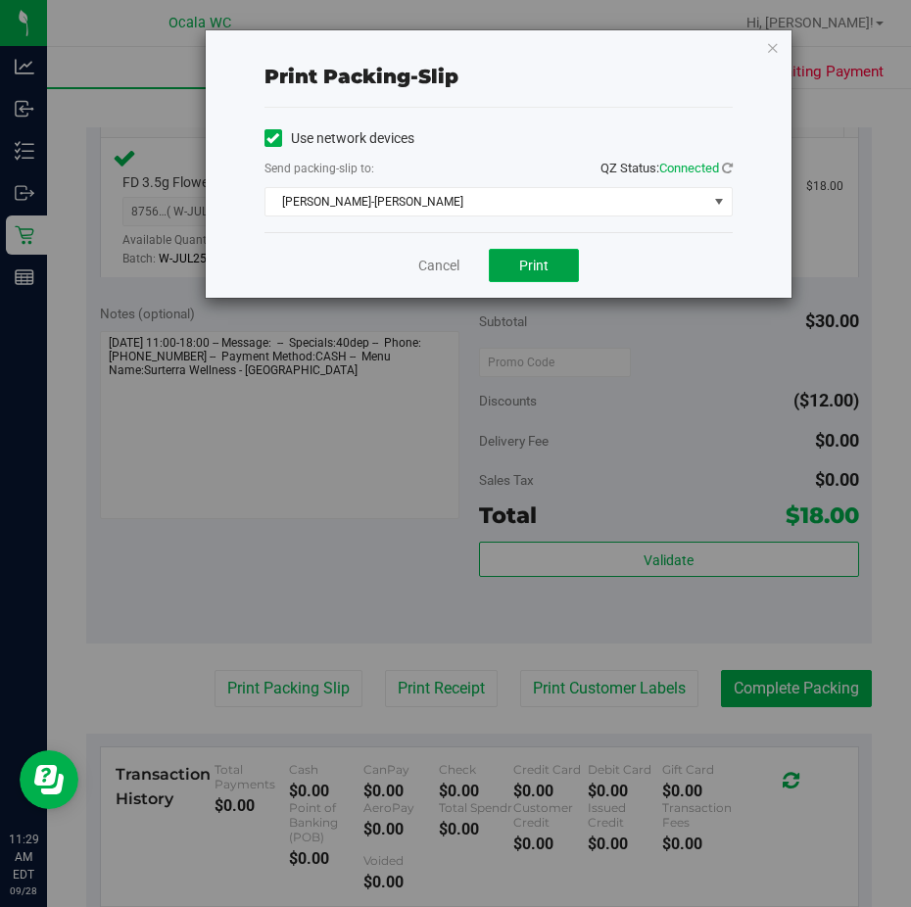
click at [524, 271] on span "Print" at bounding box center [533, 266] width 29 height 16
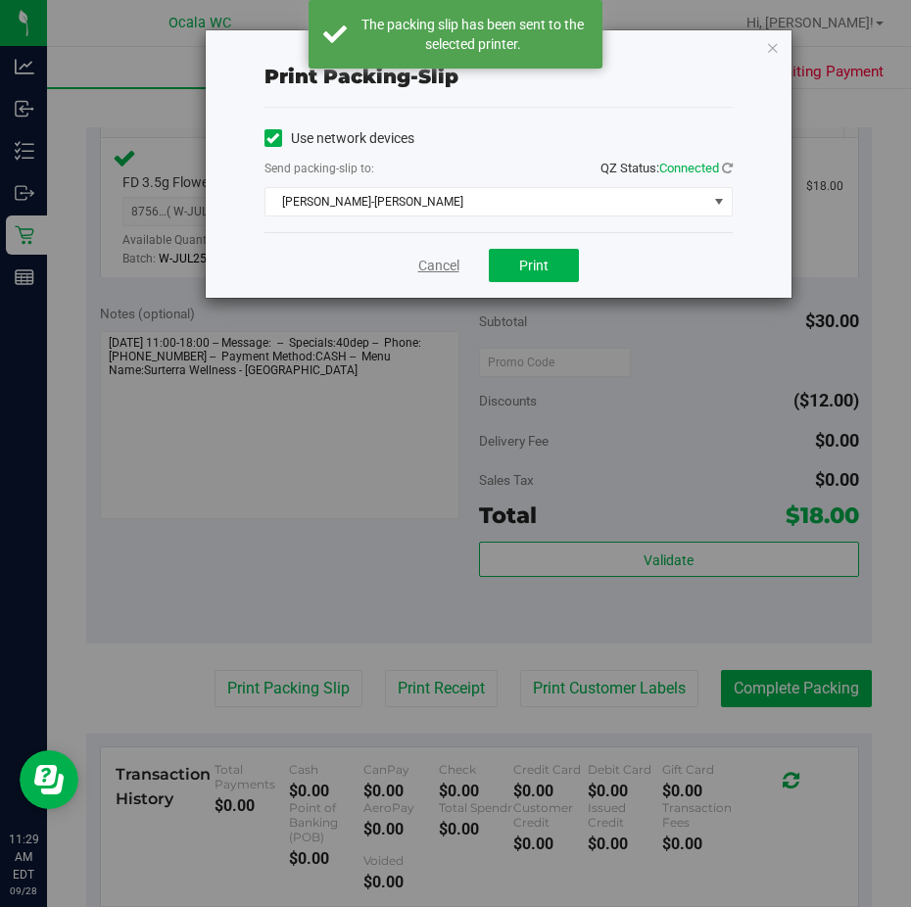
click at [438, 263] on link "Cancel" at bounding box center [438, 266] width 41 height 21
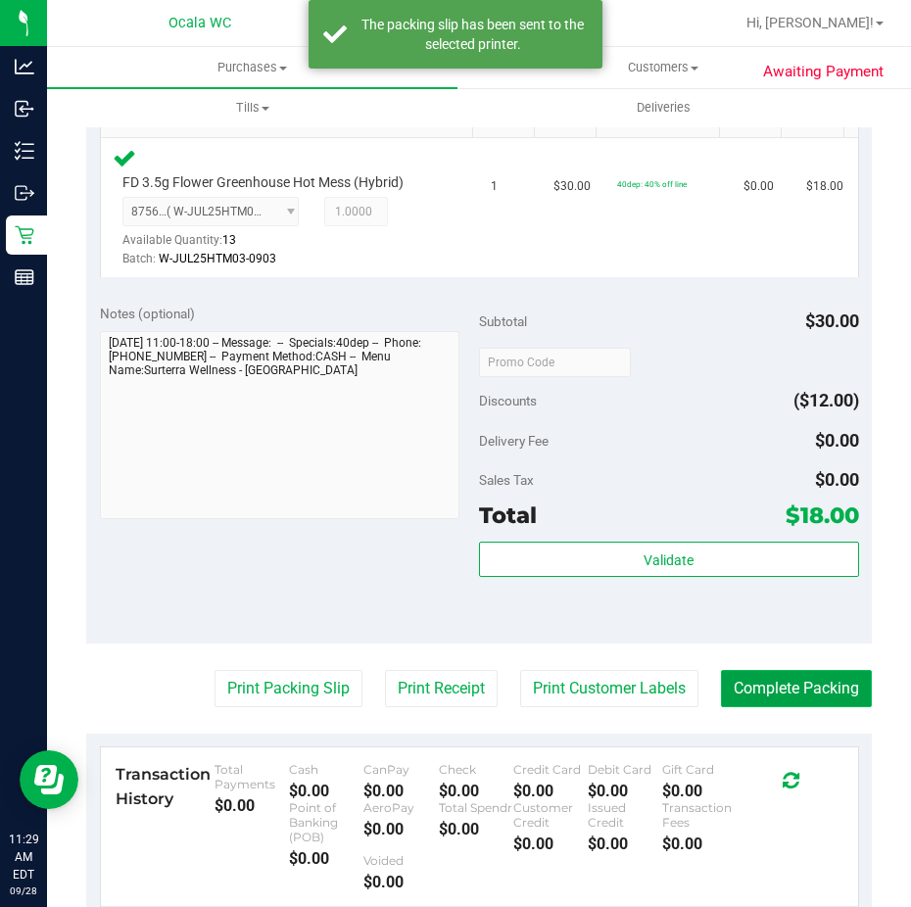
click at [760, 687] on button "Complete Packing" at bounding box center [796, 688] width 151 height 37
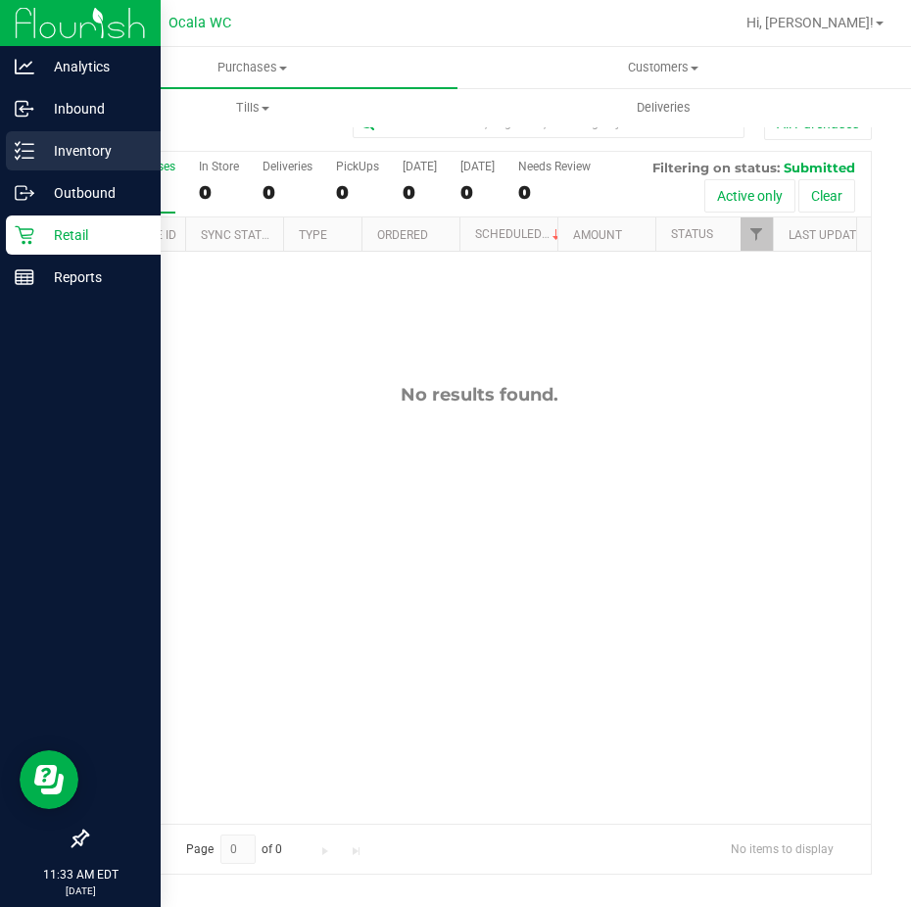
click at [50, 156] on p "Inventory" at bounding box center [93, 151] width 118 height 24
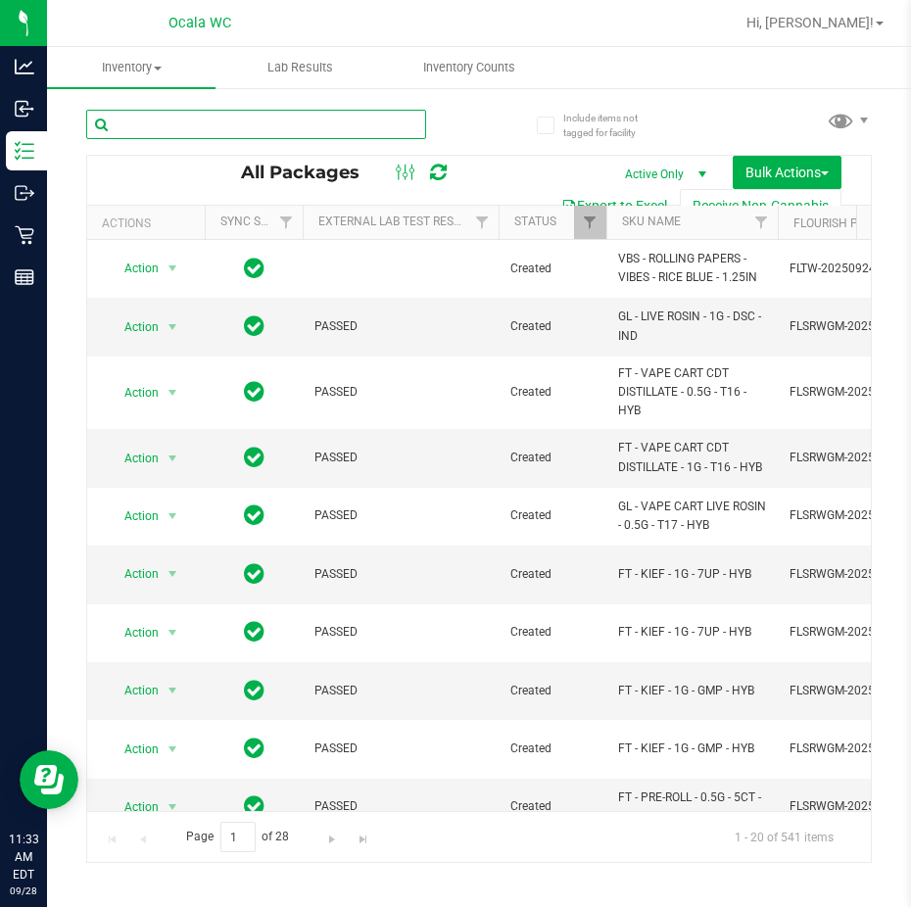
click at [145, 120] on input "text" at bounding box center [256, 124] width 340 height 29
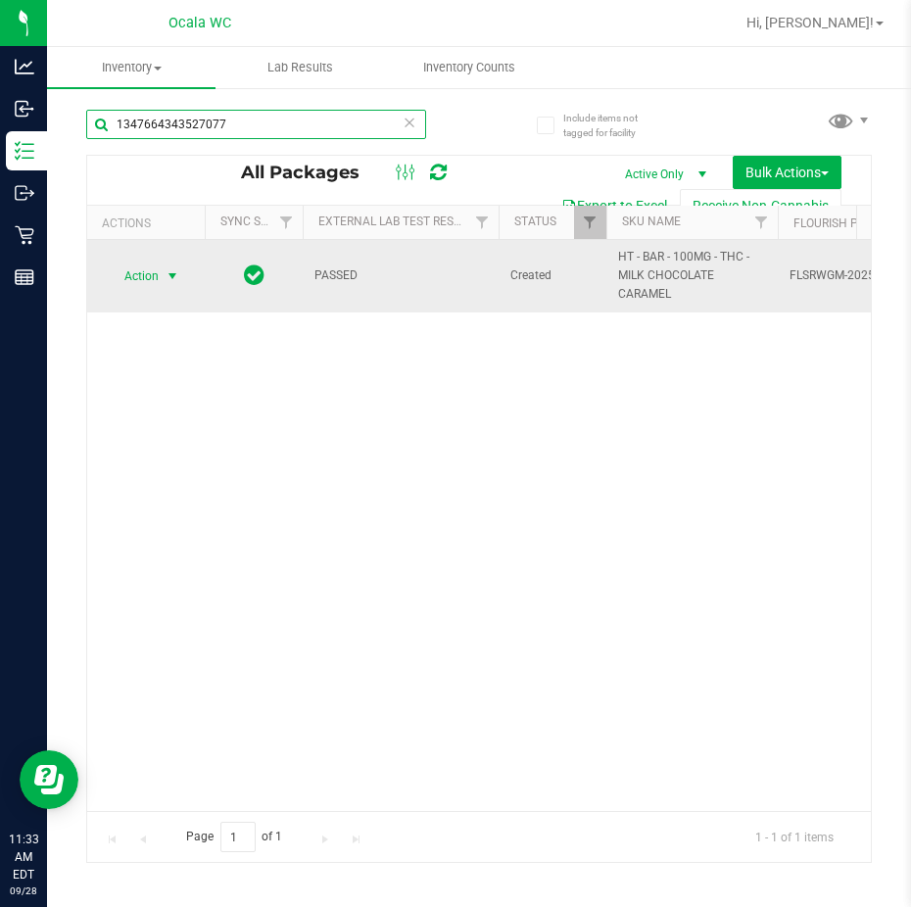
type input "1347664343527077"
click at [177, 277] on span "select" at bounding box center [173, 276] width 16 height 16
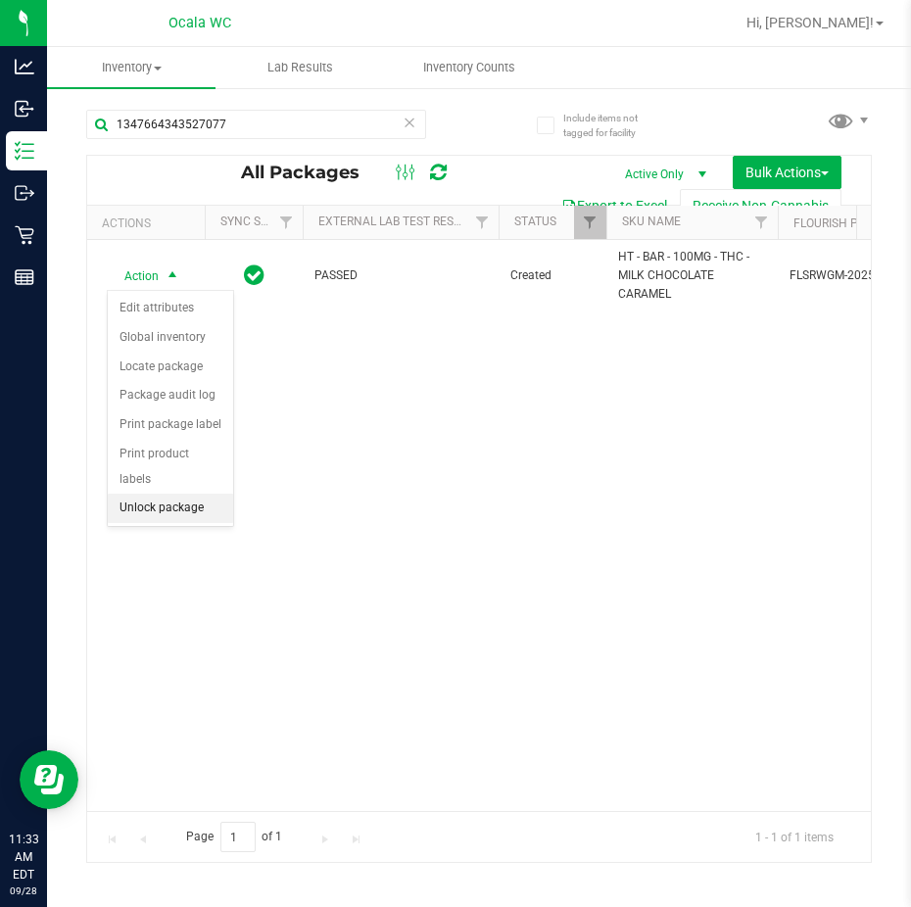
click at [168, 494] on li "Unlock package" at bounding box center [170, 508] width 125 height 29
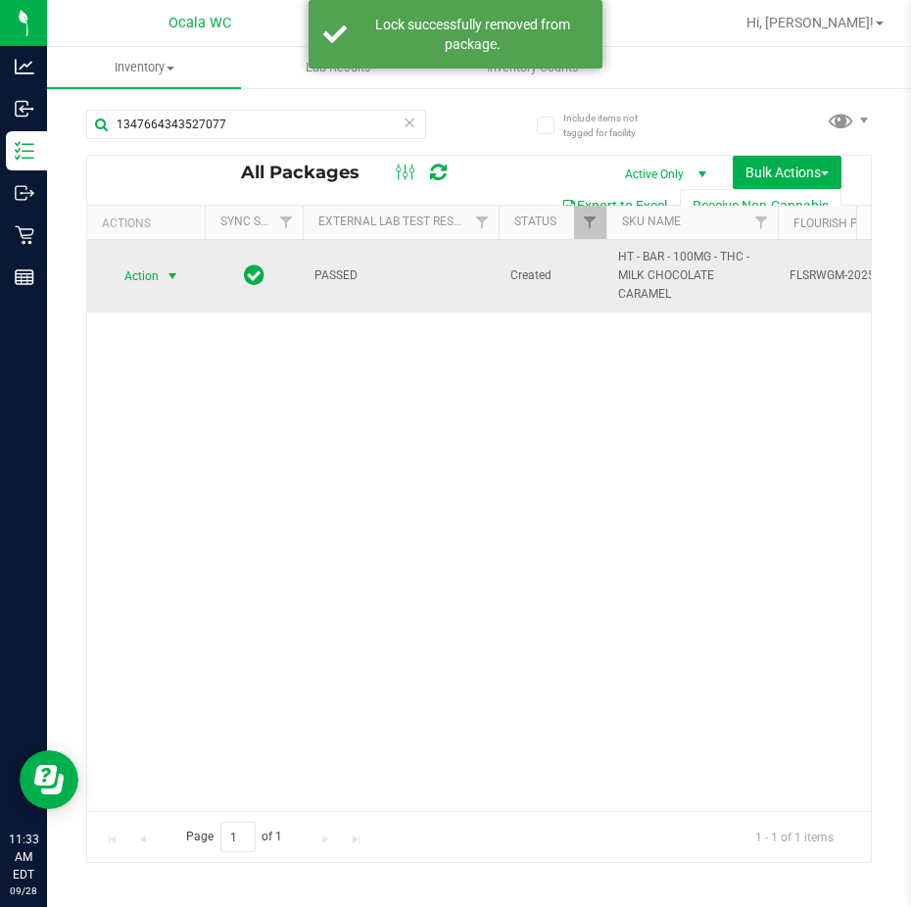
click at [168, 277] on span "select" at bounding box center [173, 276] width 16 height 16
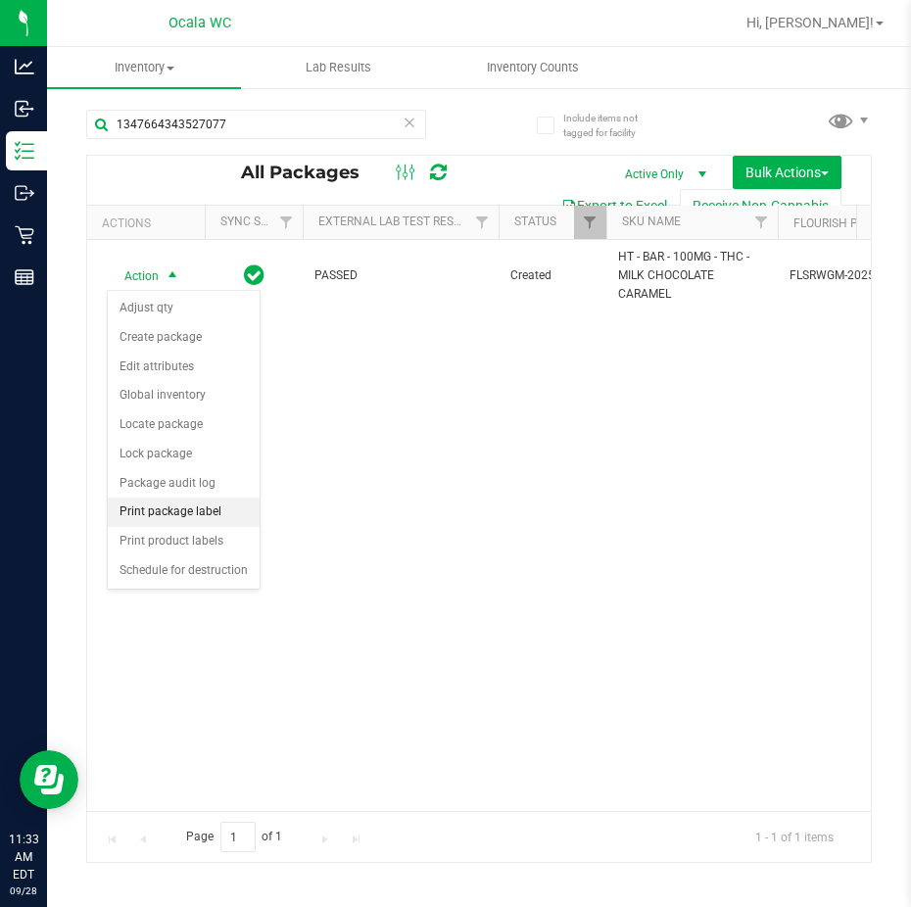
click at [169, 503] on li "Print package label" at bounding box center [184, 512] width 152 height 29
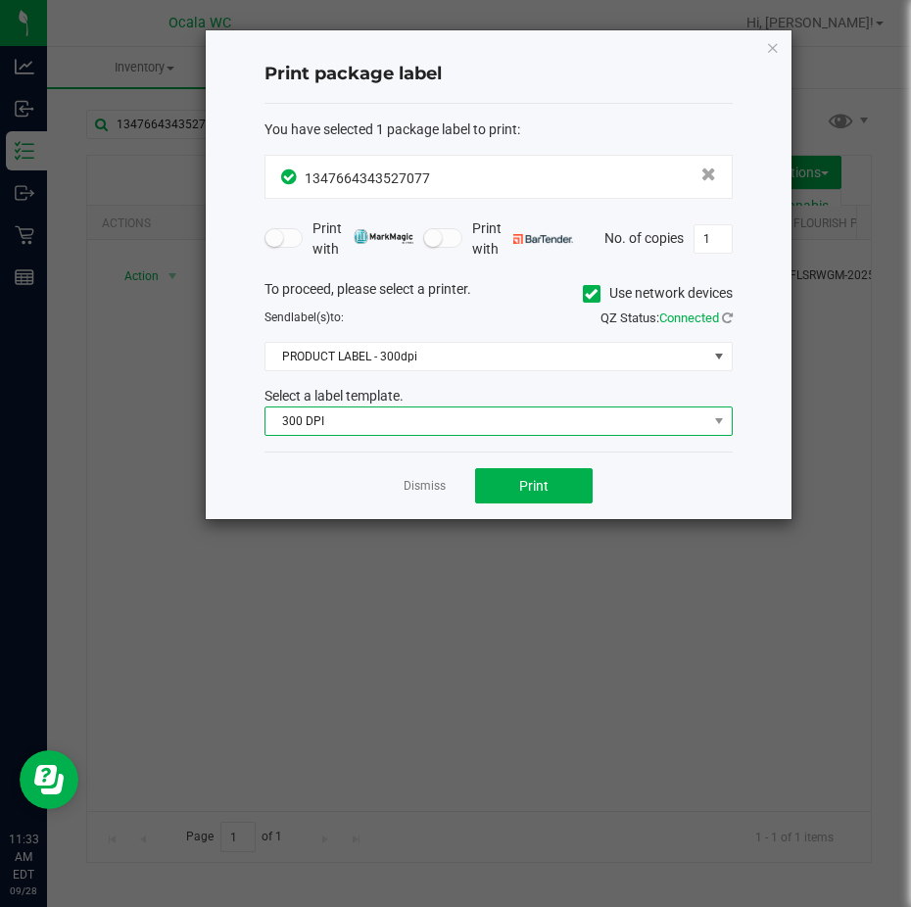
click at [360, 418] on span "300 DPI" at bounding box center [486, 420] width 442 height 27
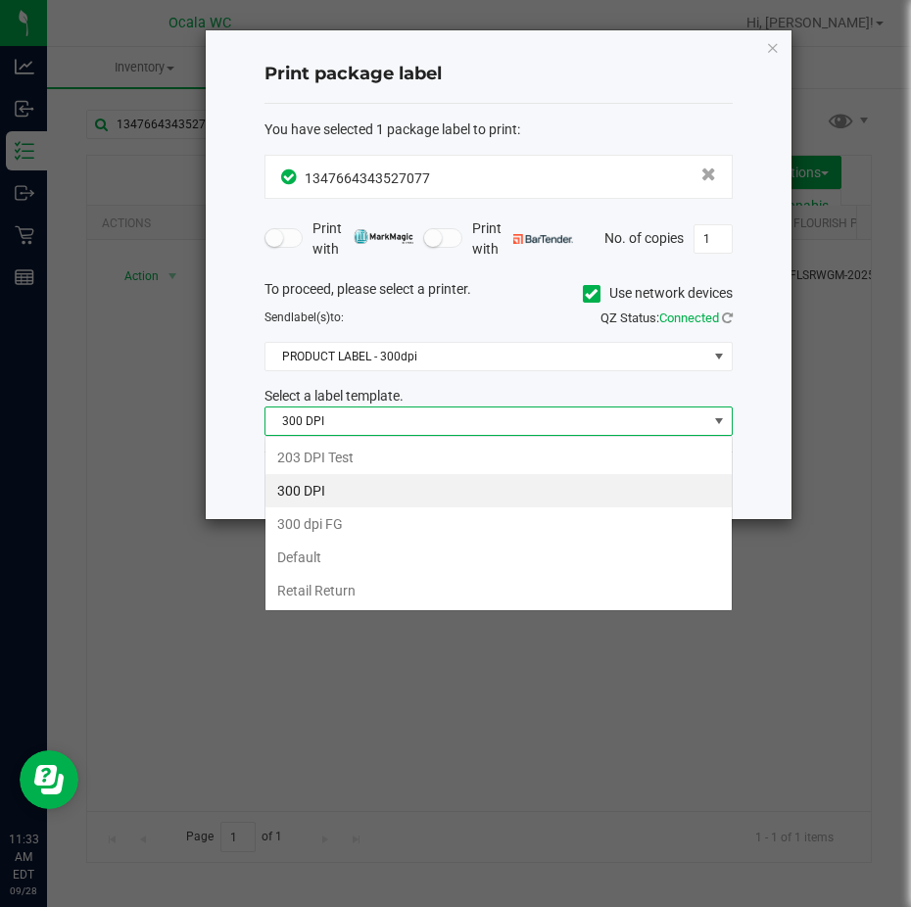
scroll to position [29, 468]
click at [328, 551] on li "Default" at bounding box center [498, 557] width 466 height 33
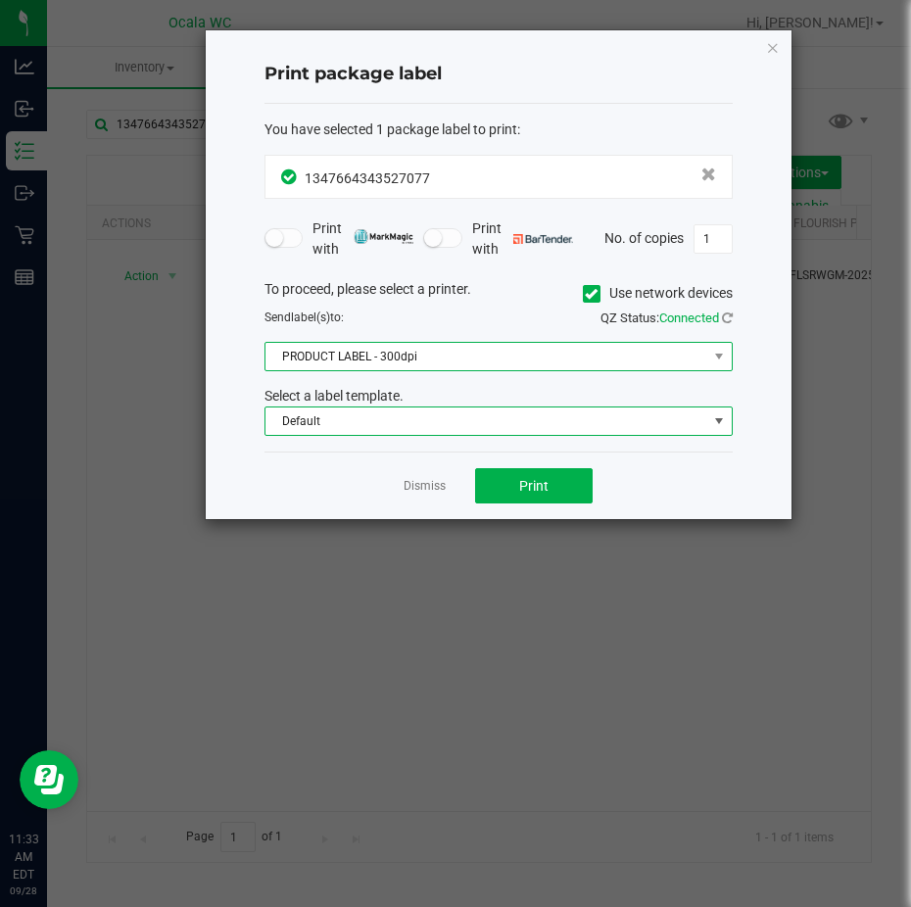
click at [337, 359] on span "PRODUCT LABEL - 300dpi" at bounding box center [486, 356] width 442 height 27
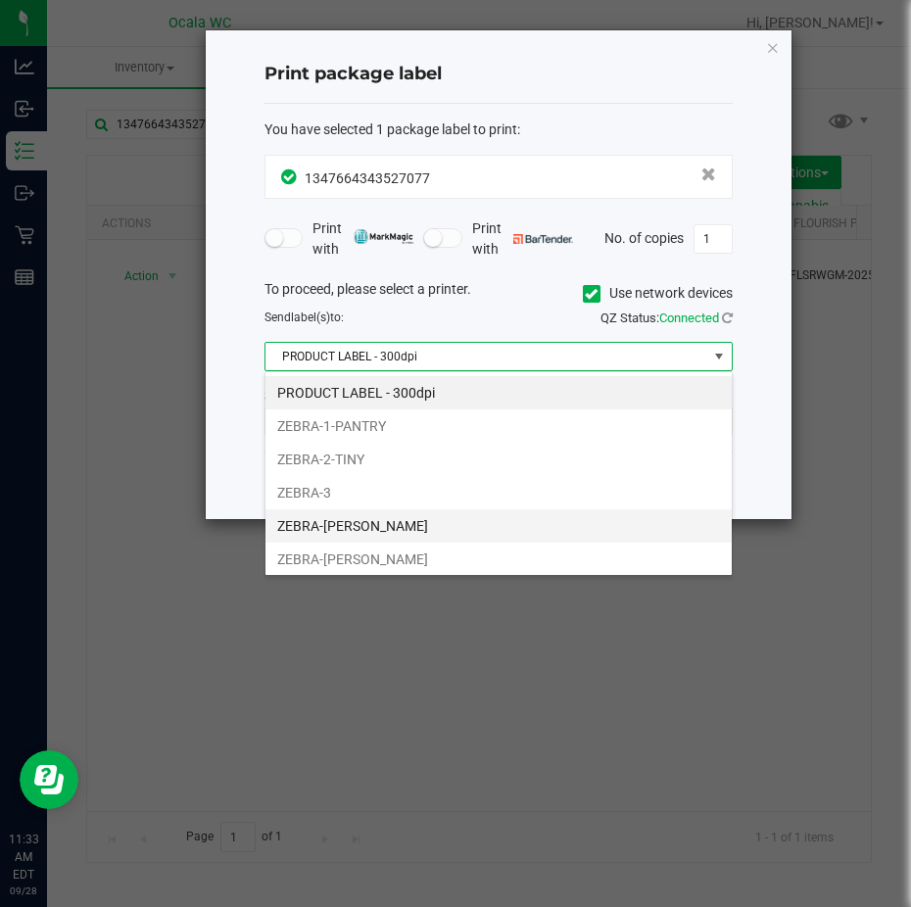
click at [328, 518] on li "ZEBRA-[PERSON_NAME]" at bounding box center [498, 525] width 466 height 33
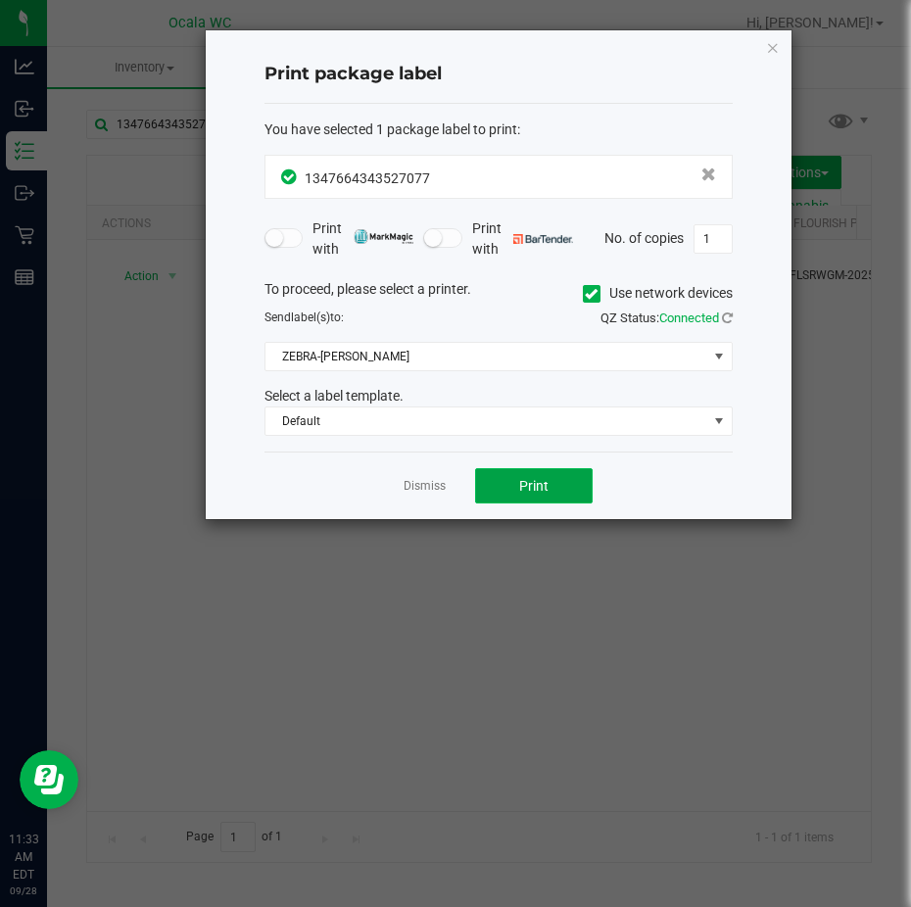
click at [523, 488] on span "Print" at bounding box center [533, 486] width 29 height 16
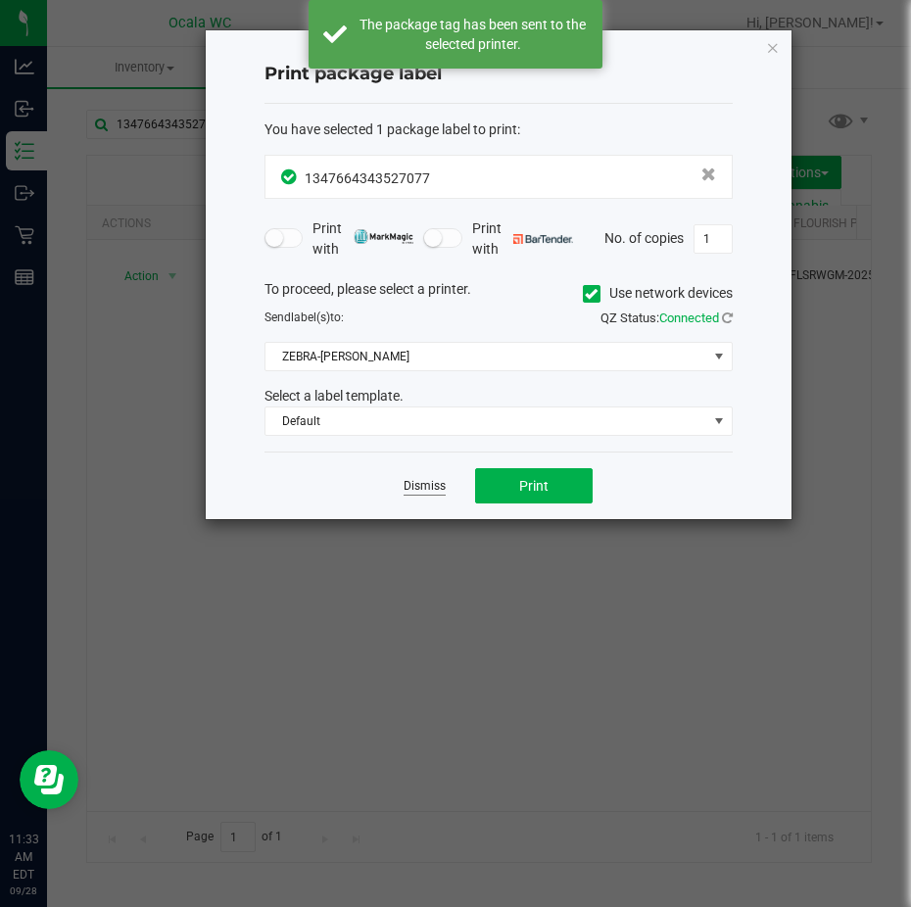
click at [410, 483] on link "Dismiss" at bounding box center [425, 486] width 42 height 17
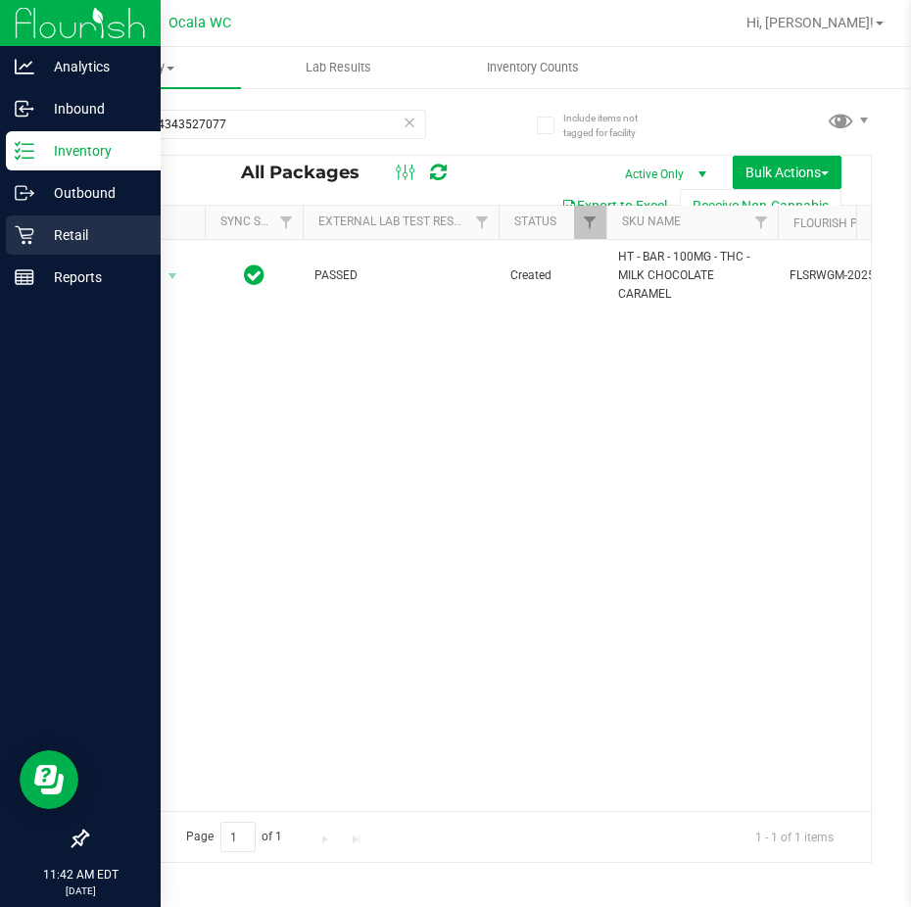
click at [50, 241] on p "Retail" at bounding box center [93, 235] width 118 height 24
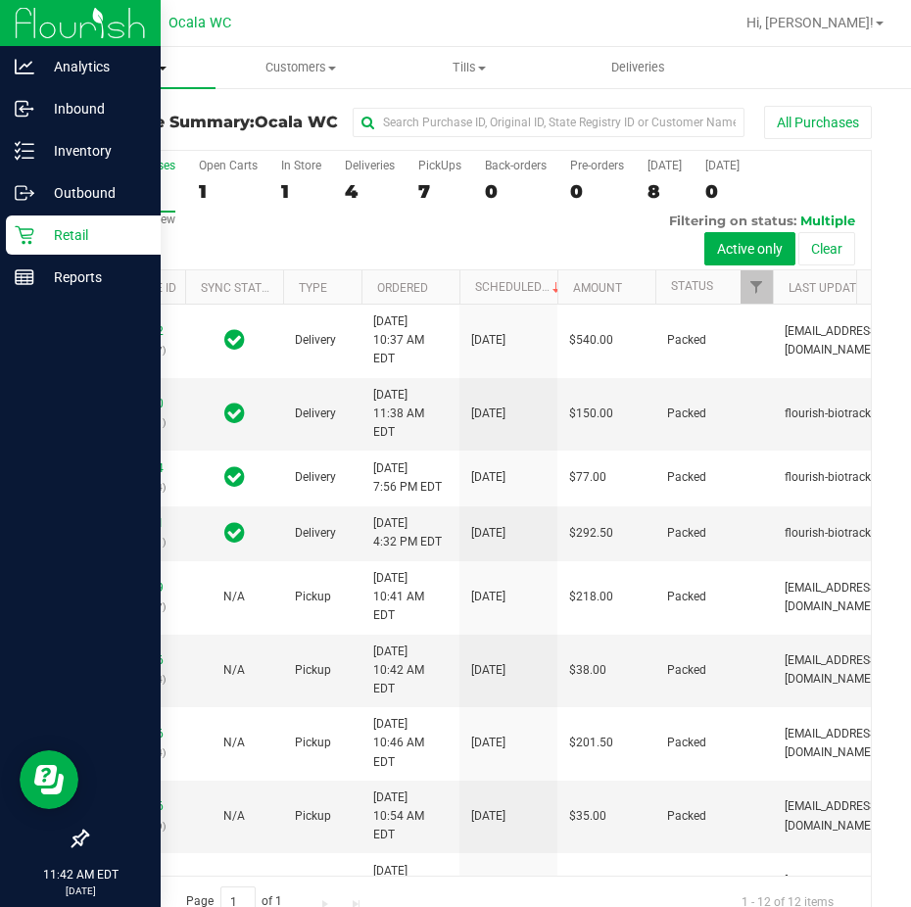
click at [130, 69] on span "Purchases" at bounding box center [131, 68] width 168 height 18
click at [123, 150] on span "Fulfillment" at bounding box center [107, 141] width 121 height 17
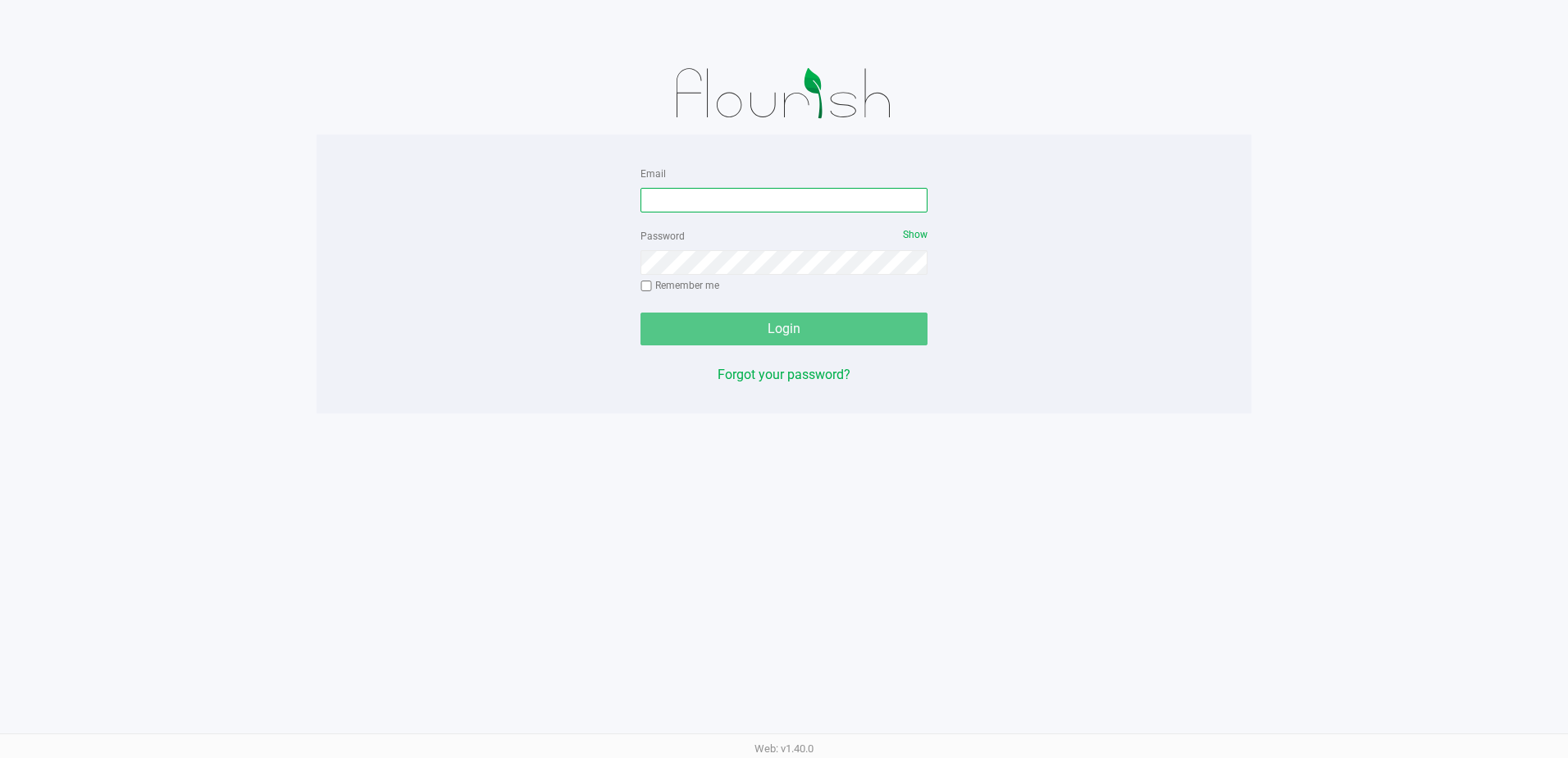
click at [681, 201] on input "Email" at bounding box center [784, 199] width 287 height 24
type input "[EMAIL_ADDRESS][DOMAIN_NAME]"
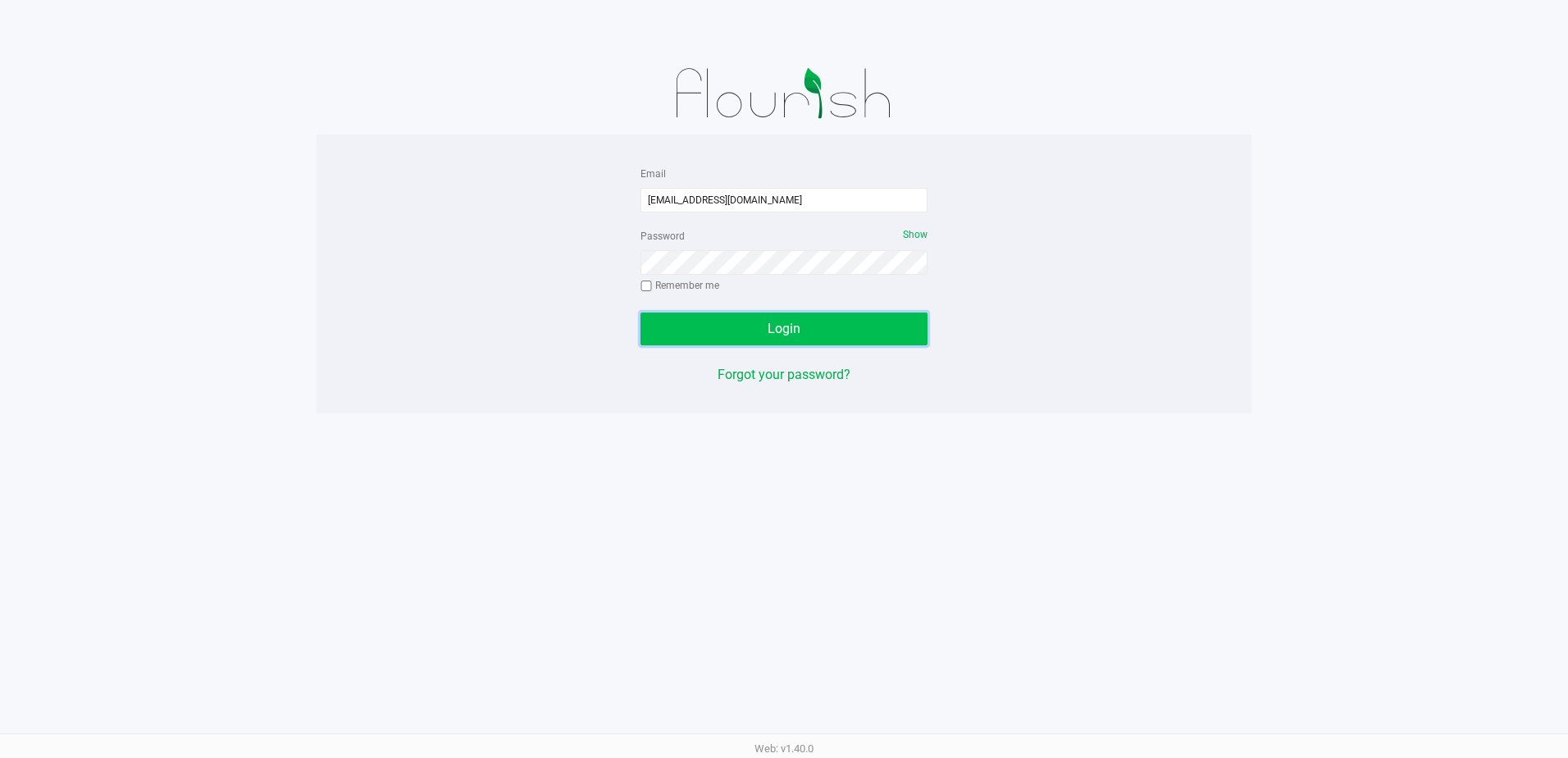
click at [763, 321] on button "Login" at bounding box center [784, 328] width 287 height 33
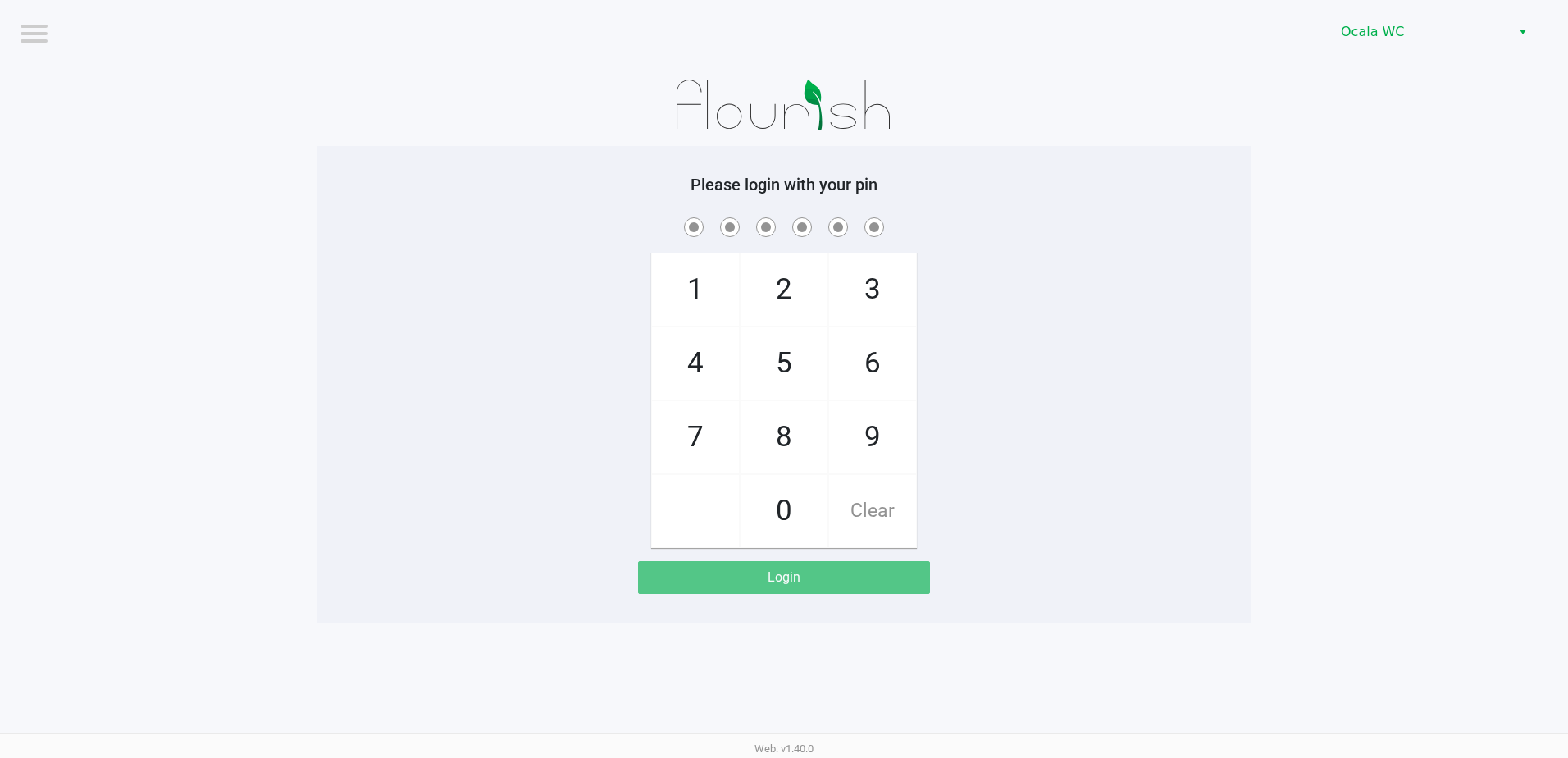
click at [581, 138] on div at bounding box center [784, 105] width 935 height 82
checkbox input "true"
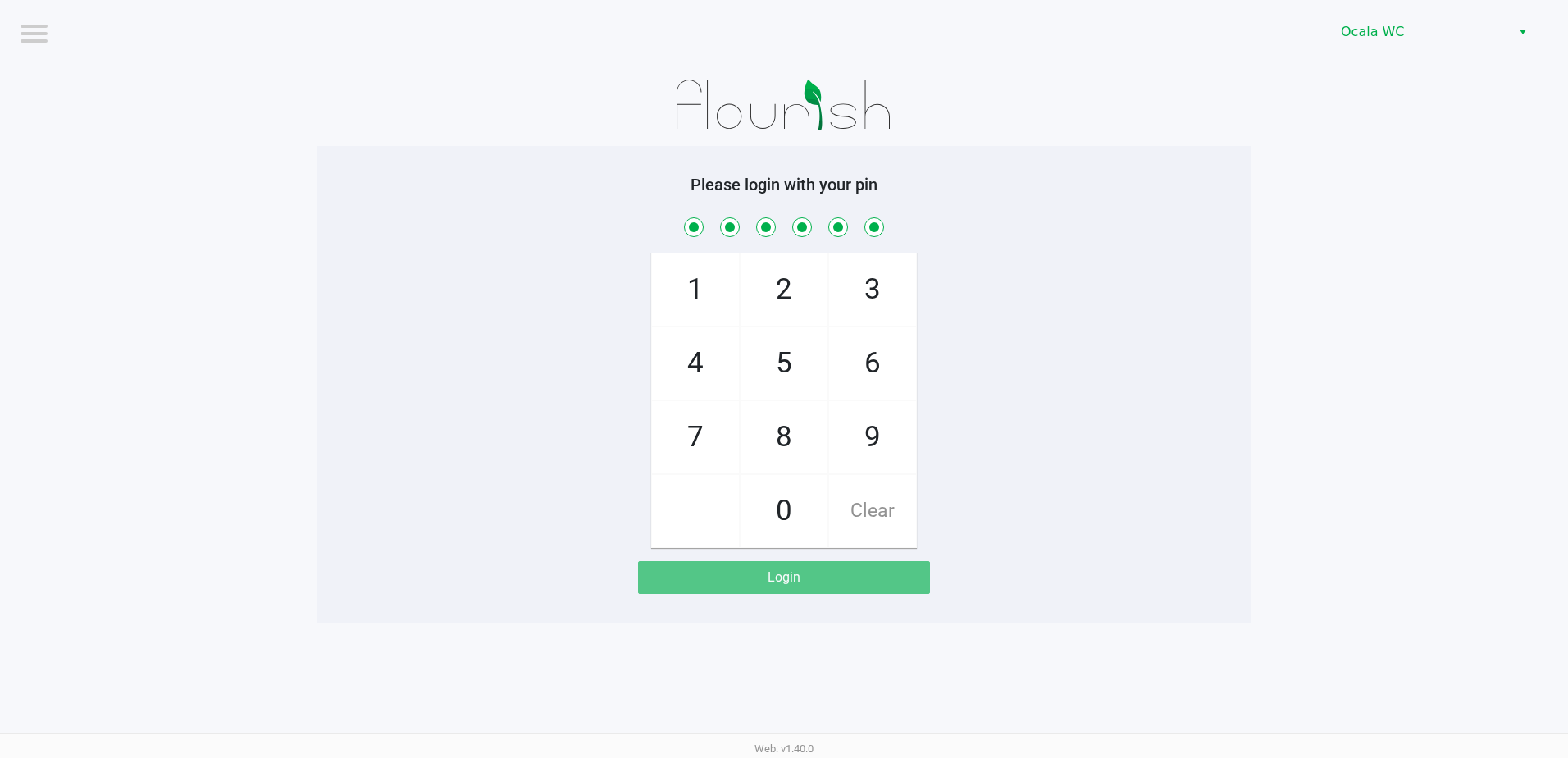
checkbox input "true"
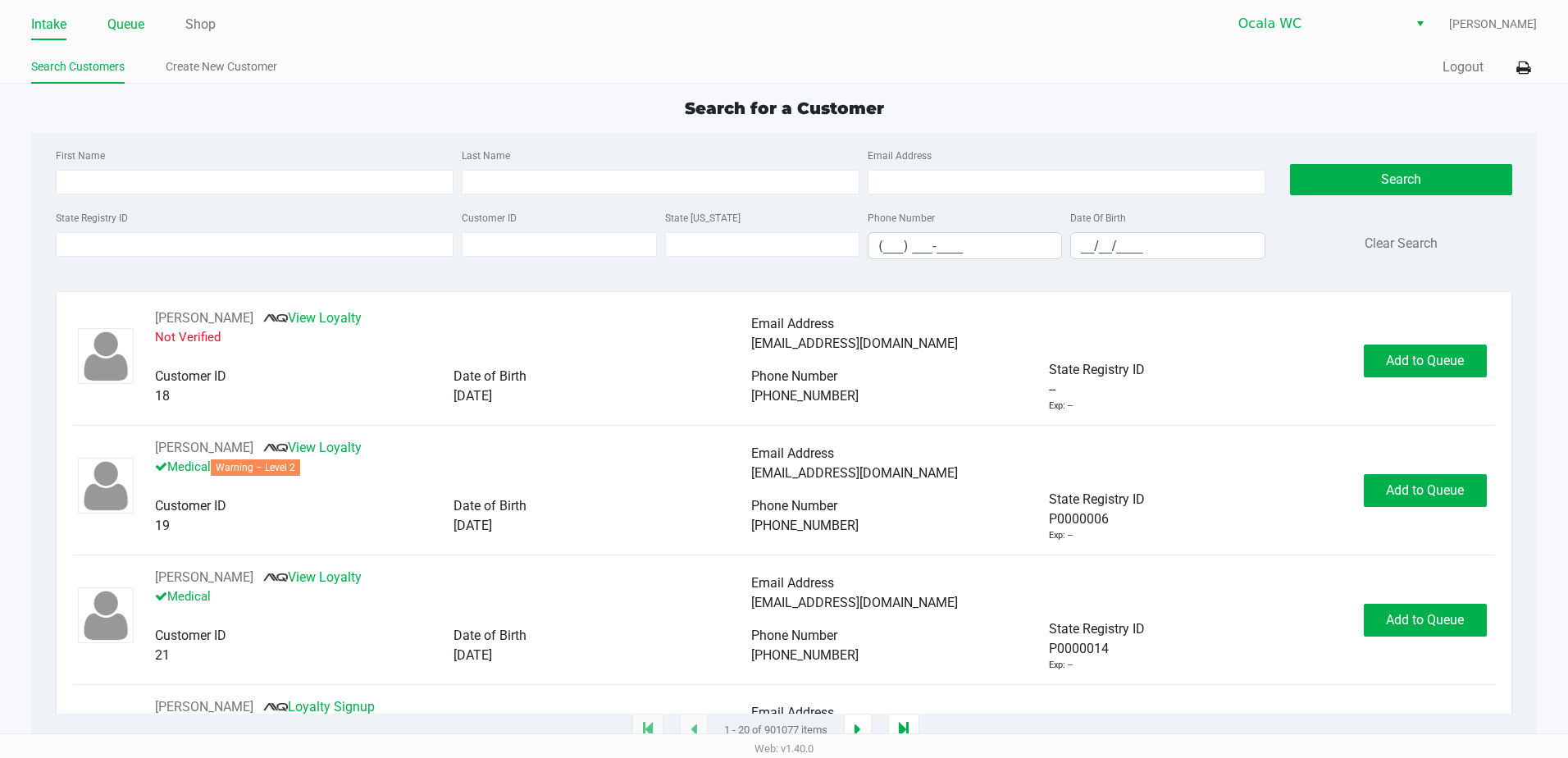
click at [129, 28] on link "Queue" at bounding box center [126, 24] width 37 height 23
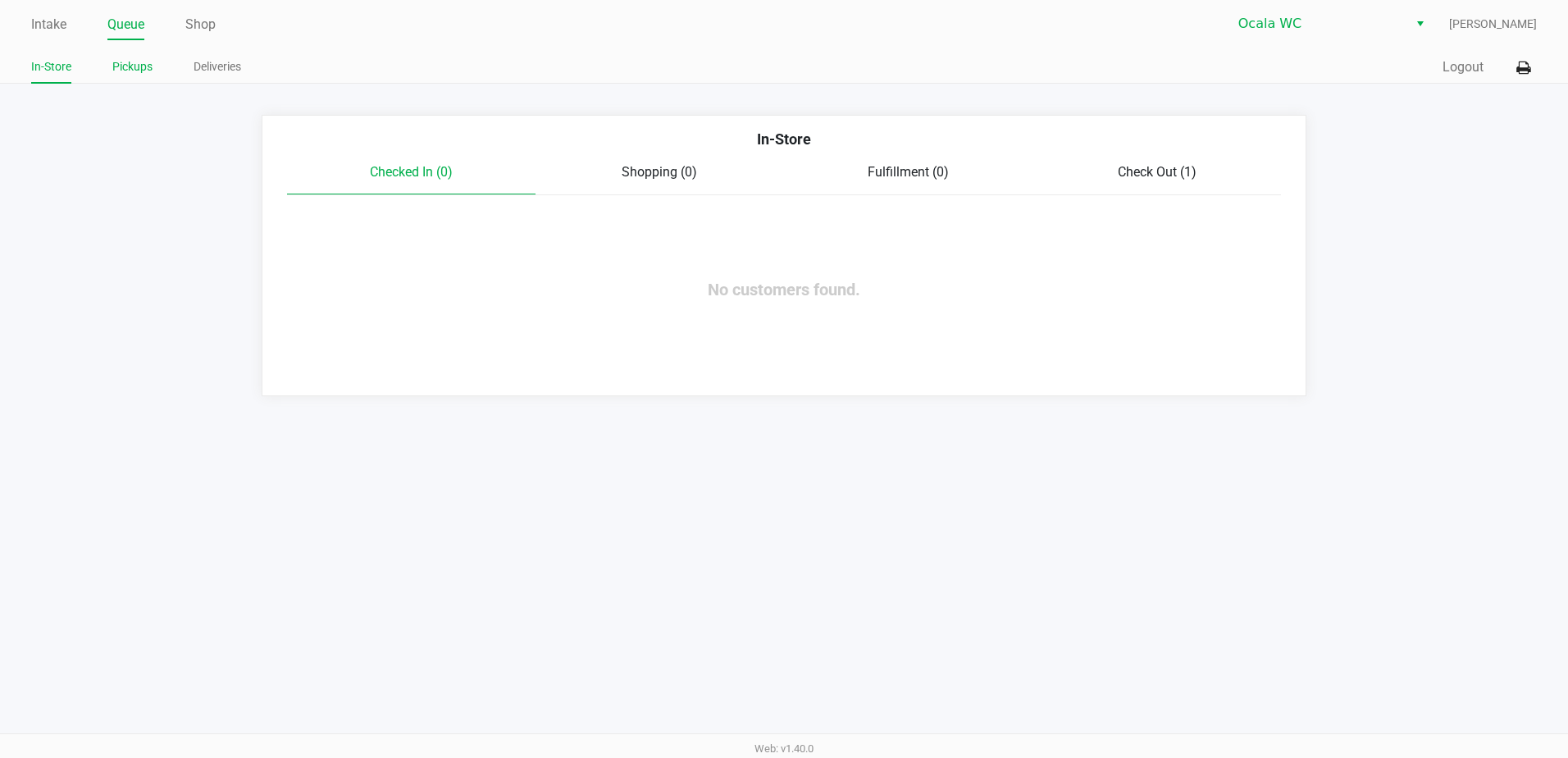
click at [131, 60] on link "Pickups" at bounding box center [132, 67] width 40 height 20
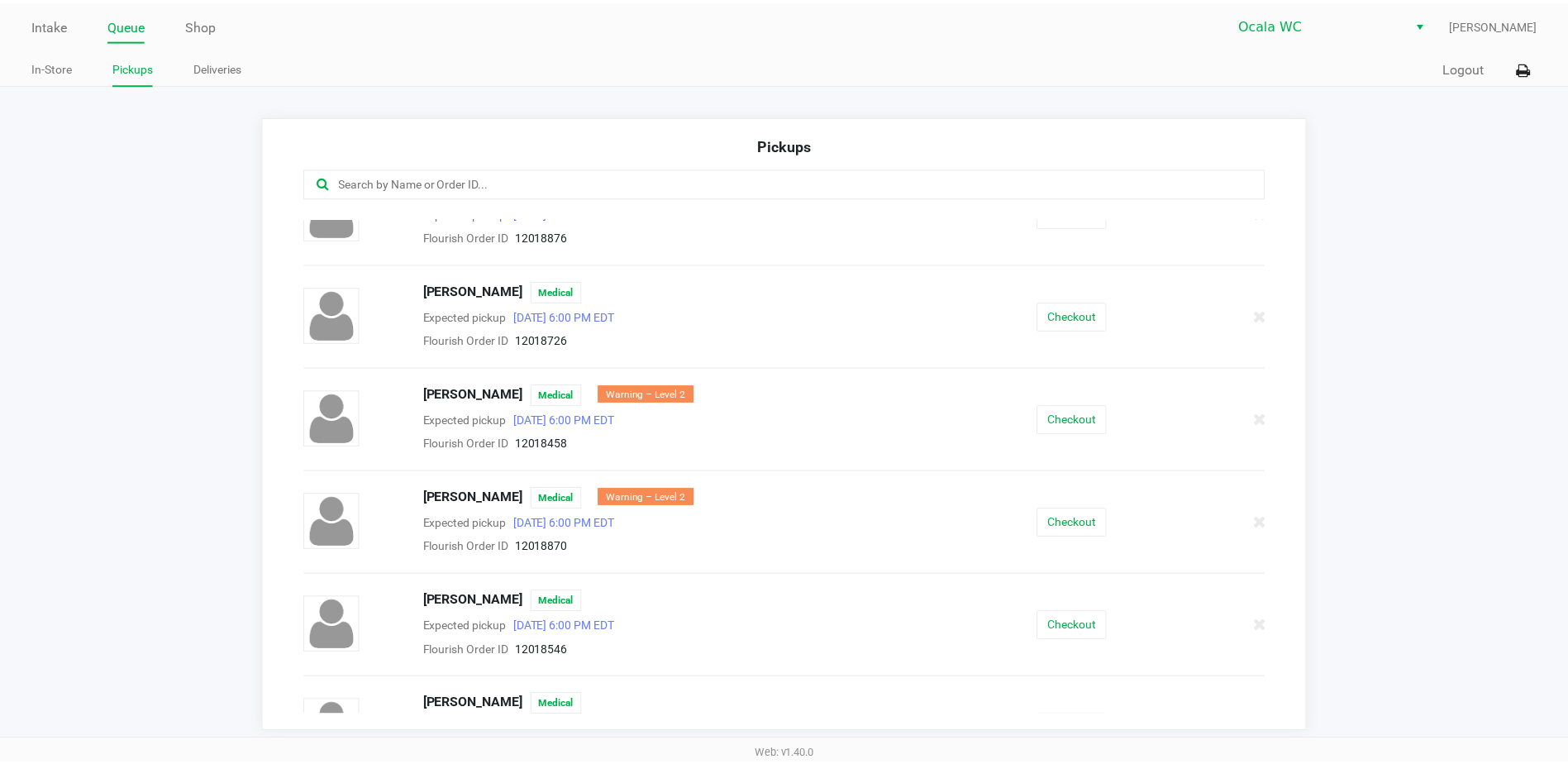
scroll to position [248, 0]
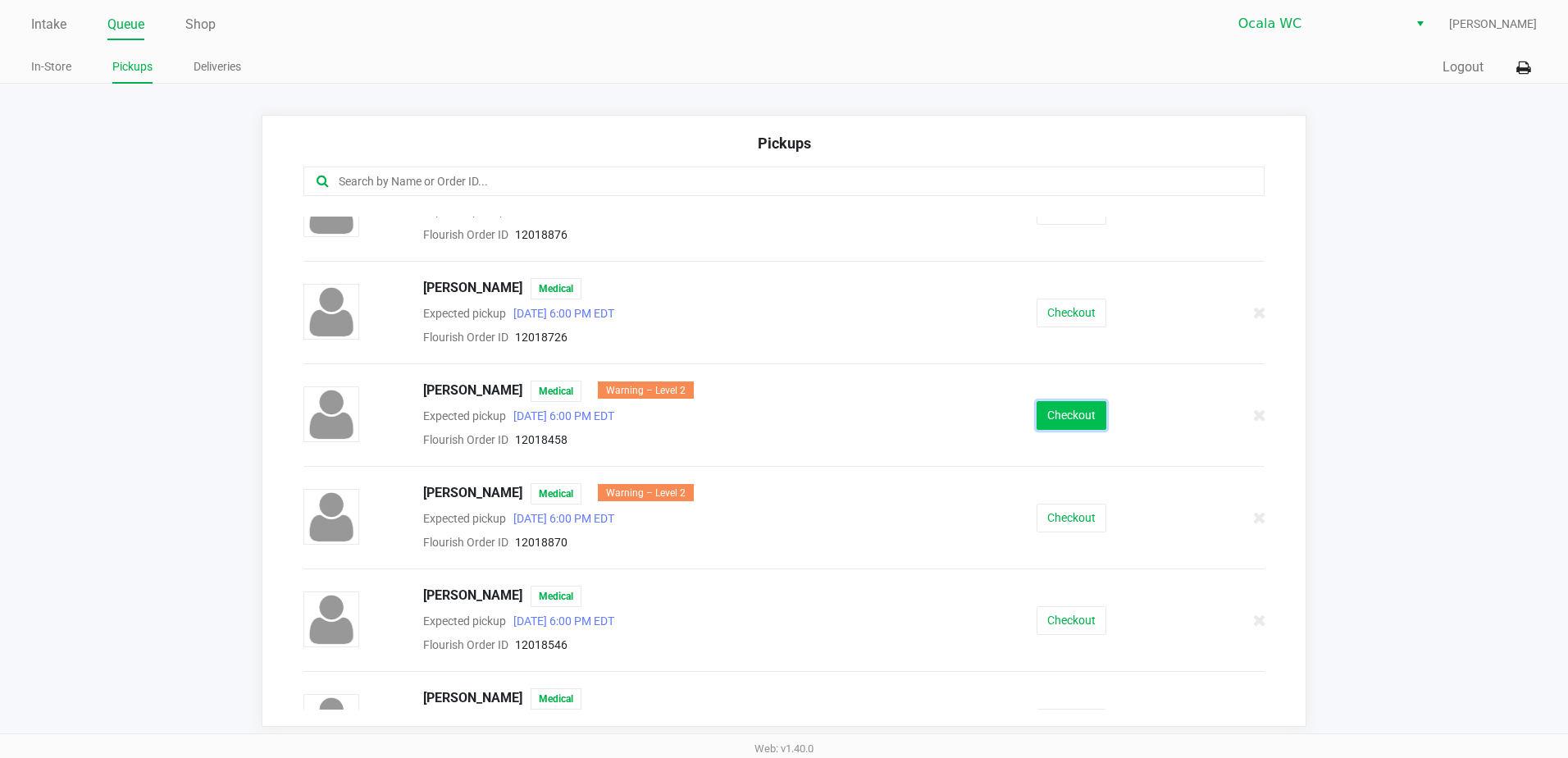
click at [1036, 417] on button "Checkout" at bounding box center [1071, 415] width 69 height 28
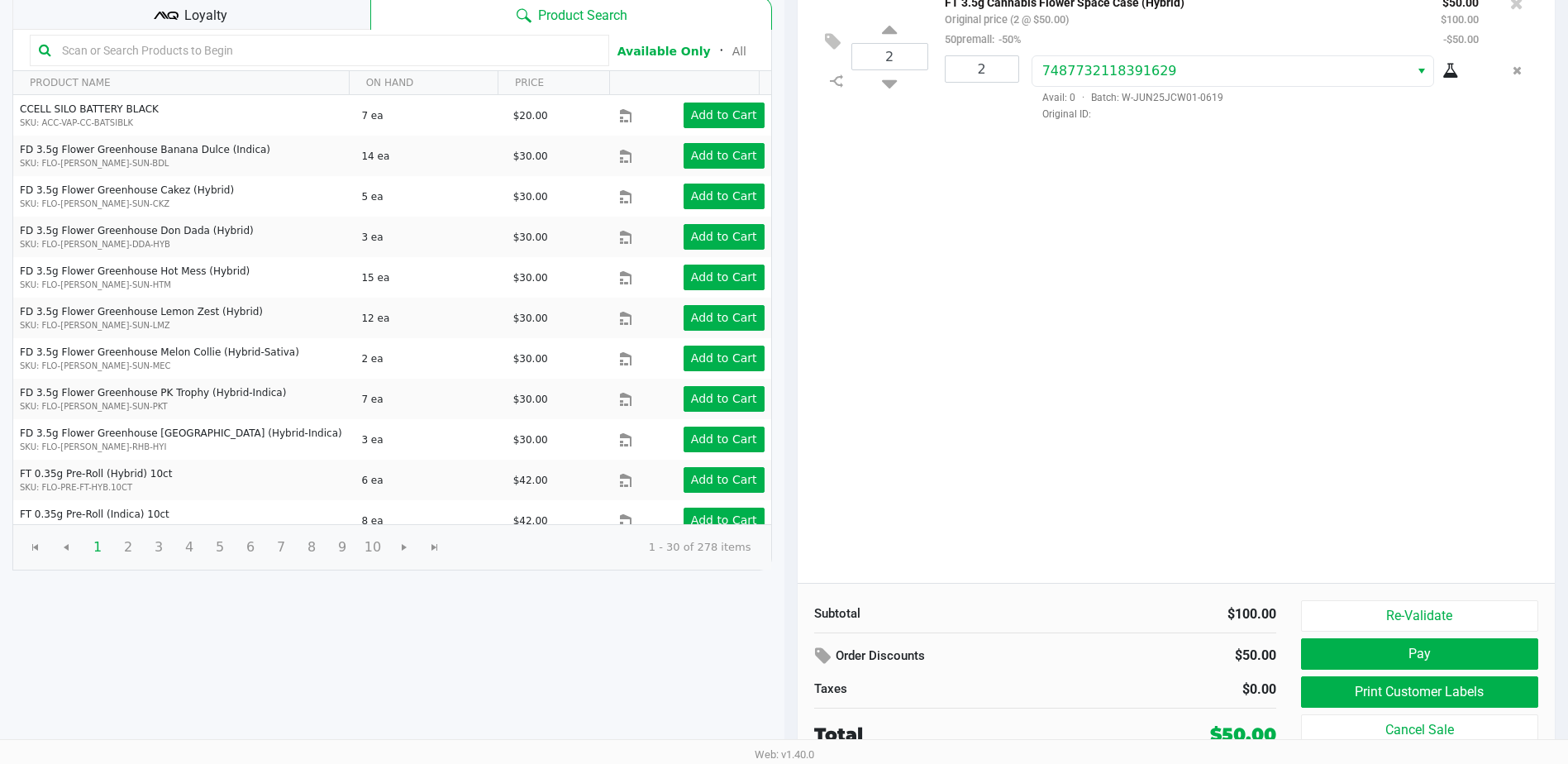
scroll to position [170, 0]
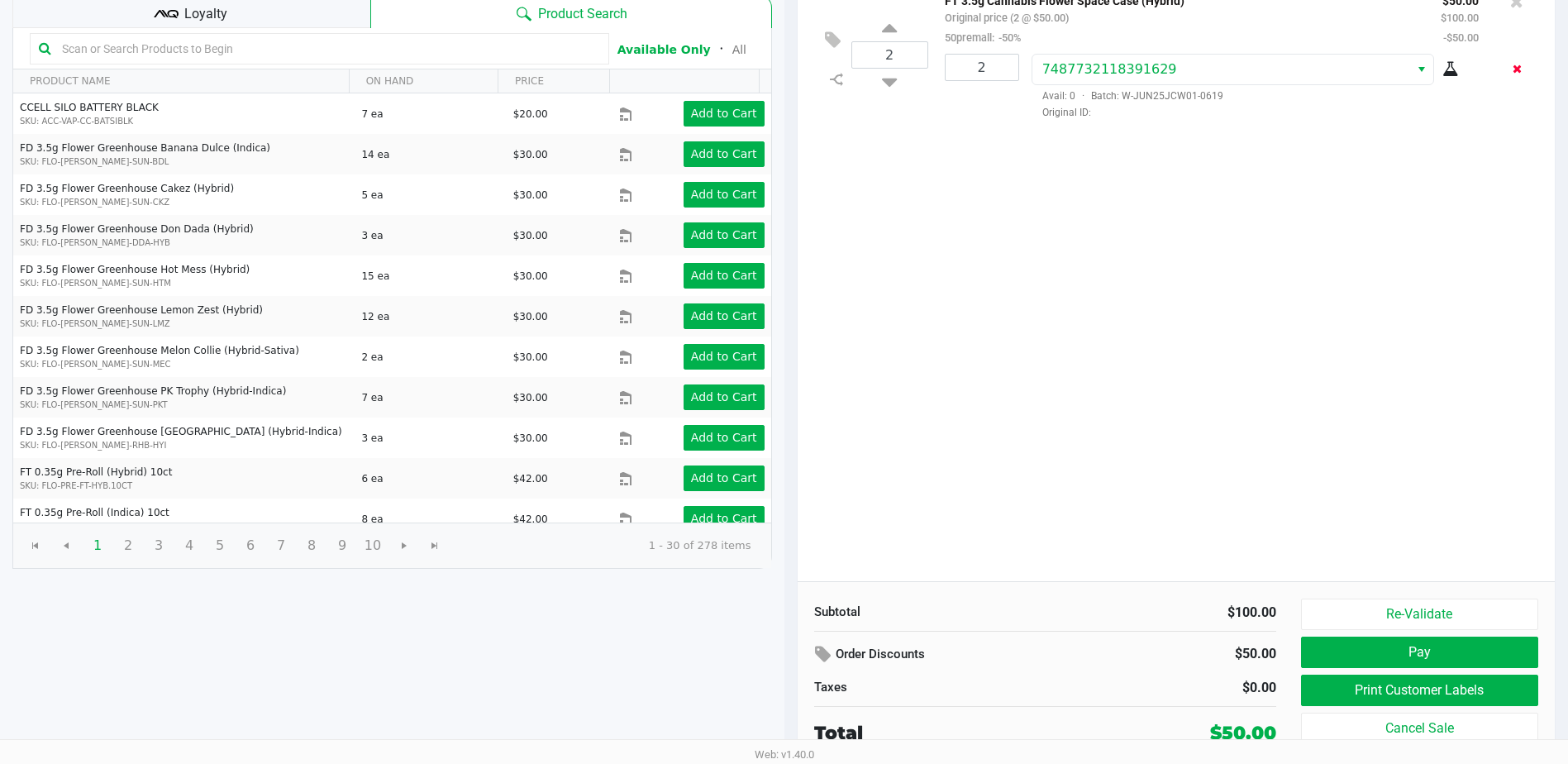
click at [1512, 62] on button "Remove the package from the orderLine" at bounding box center [1517, 69] width 22 height 30
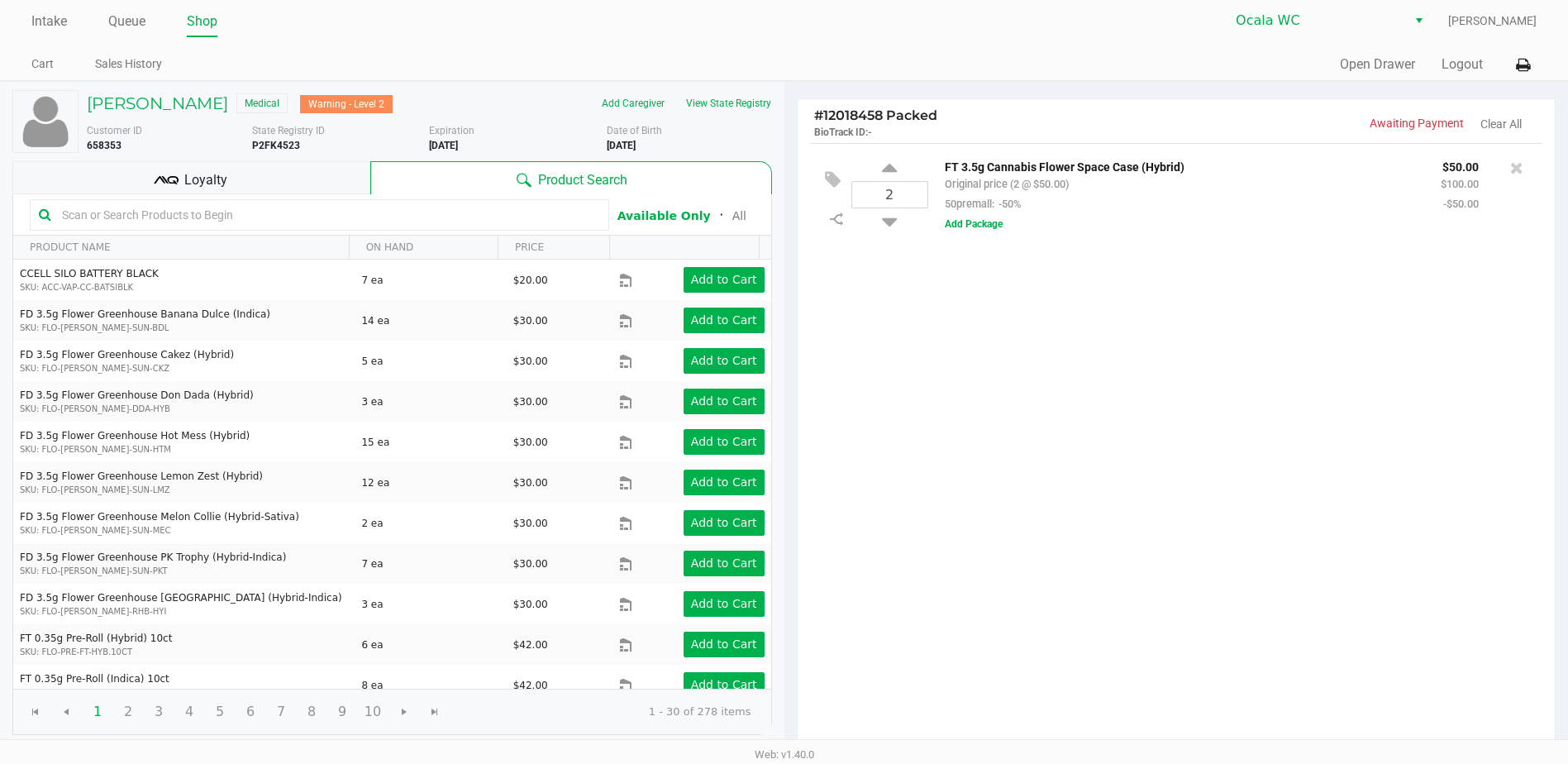
scroll to position [0, 0]
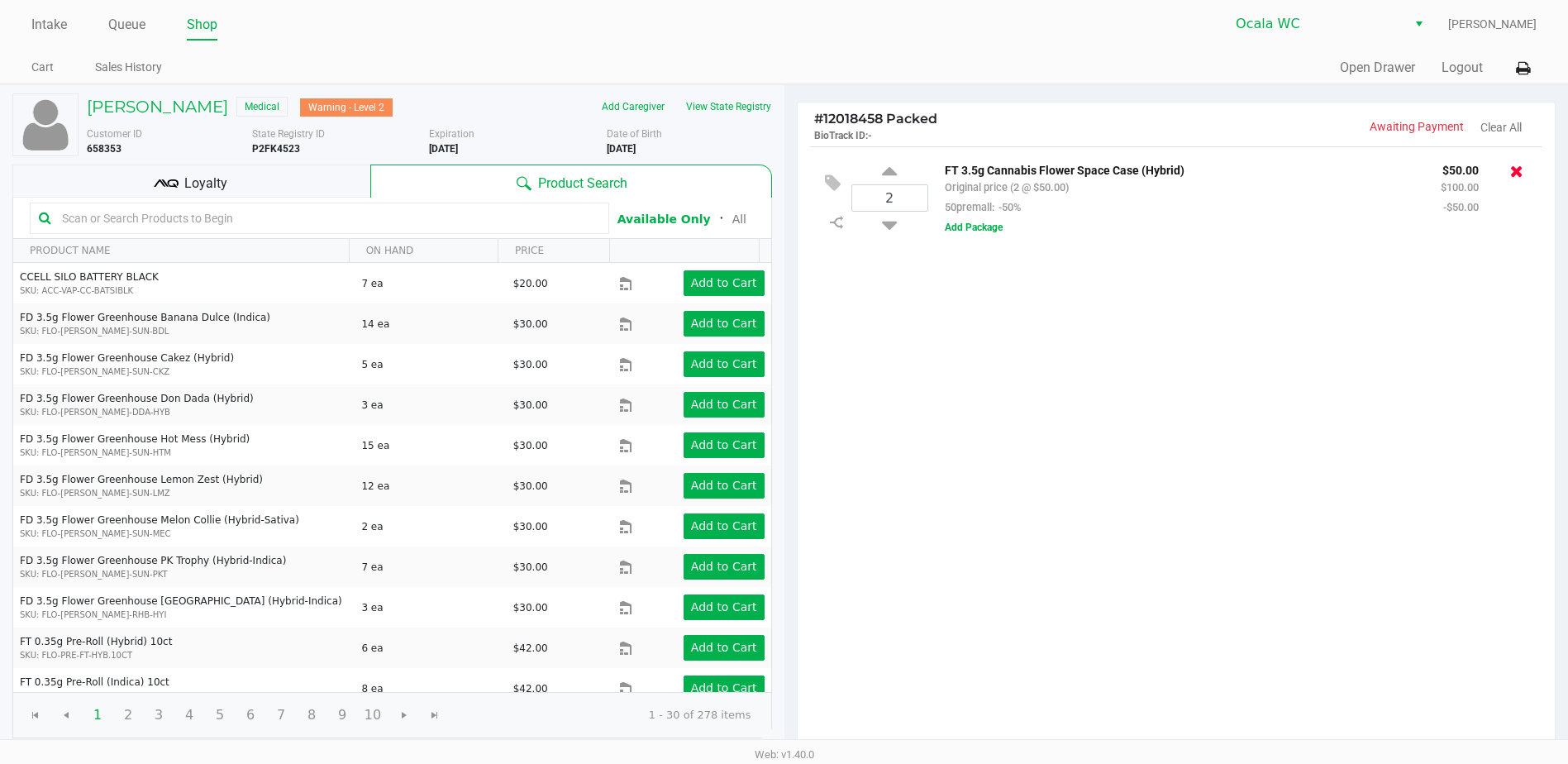
click at [1521, 168] on icon at bounding box center [1517, 171] width 14 height 17
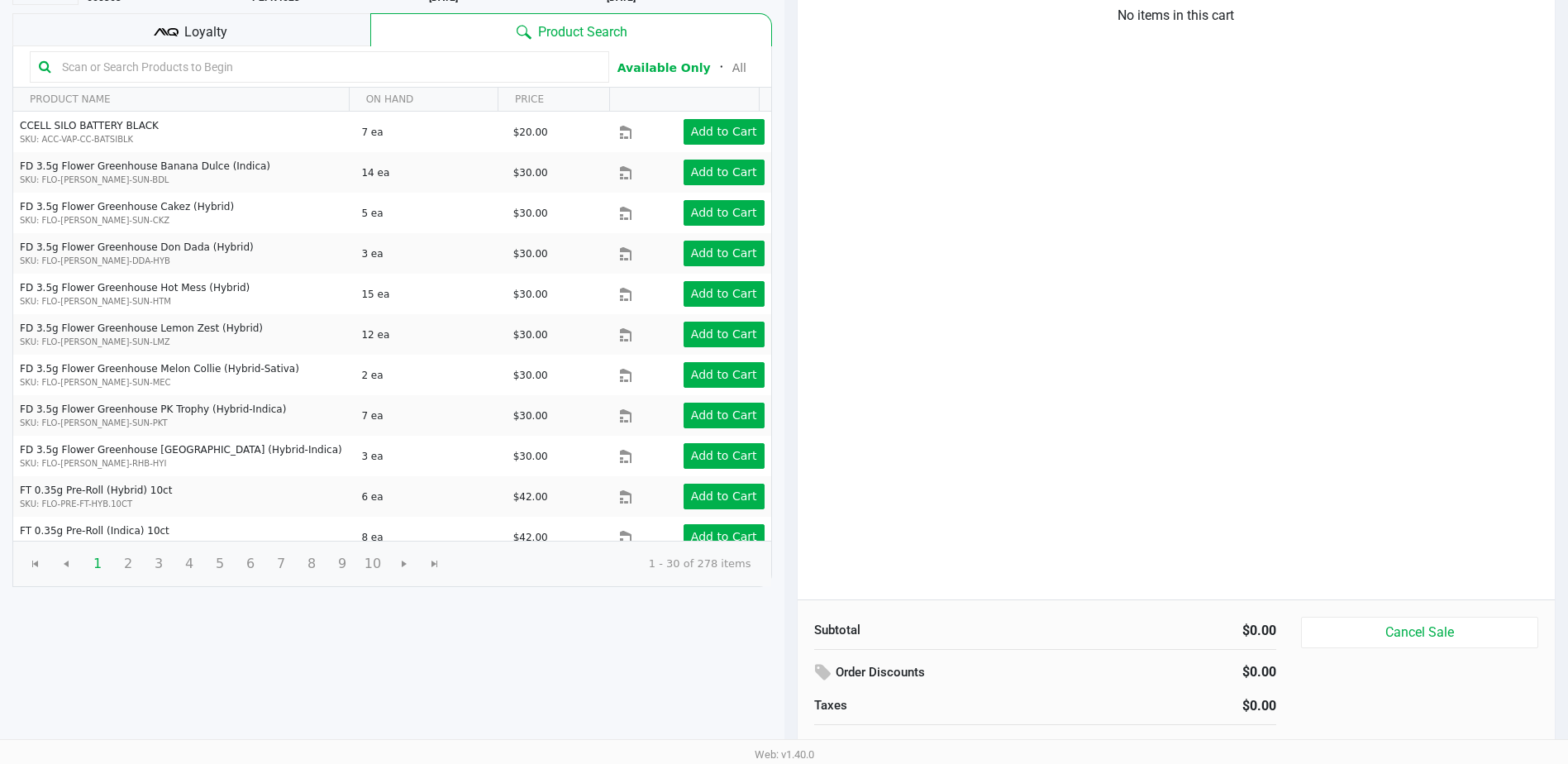
scroll to position [170, 0]
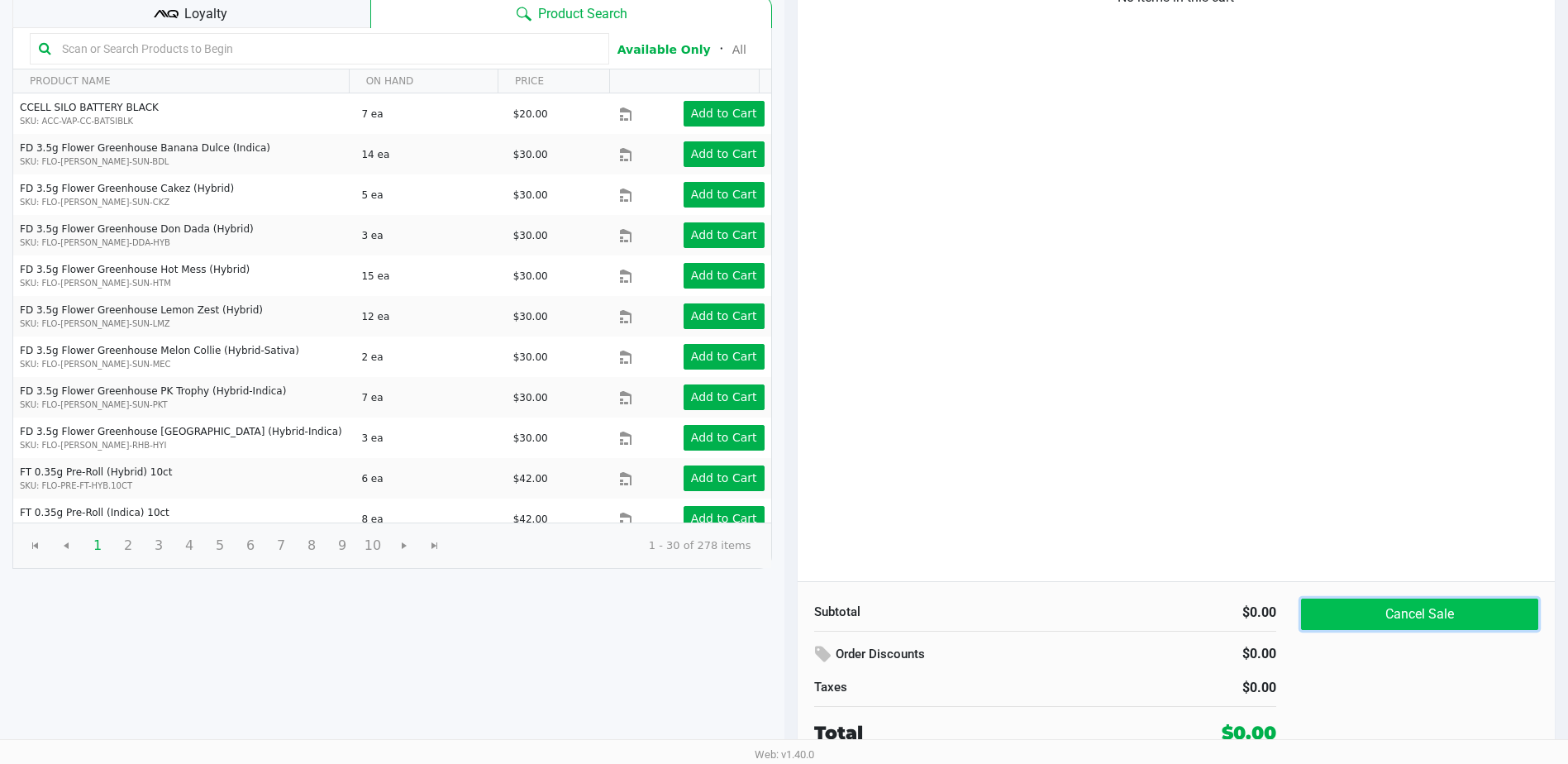
click at [1453, 620] on button "Cancel Sale" at bounding box center [1419, 614] width 237 height 31
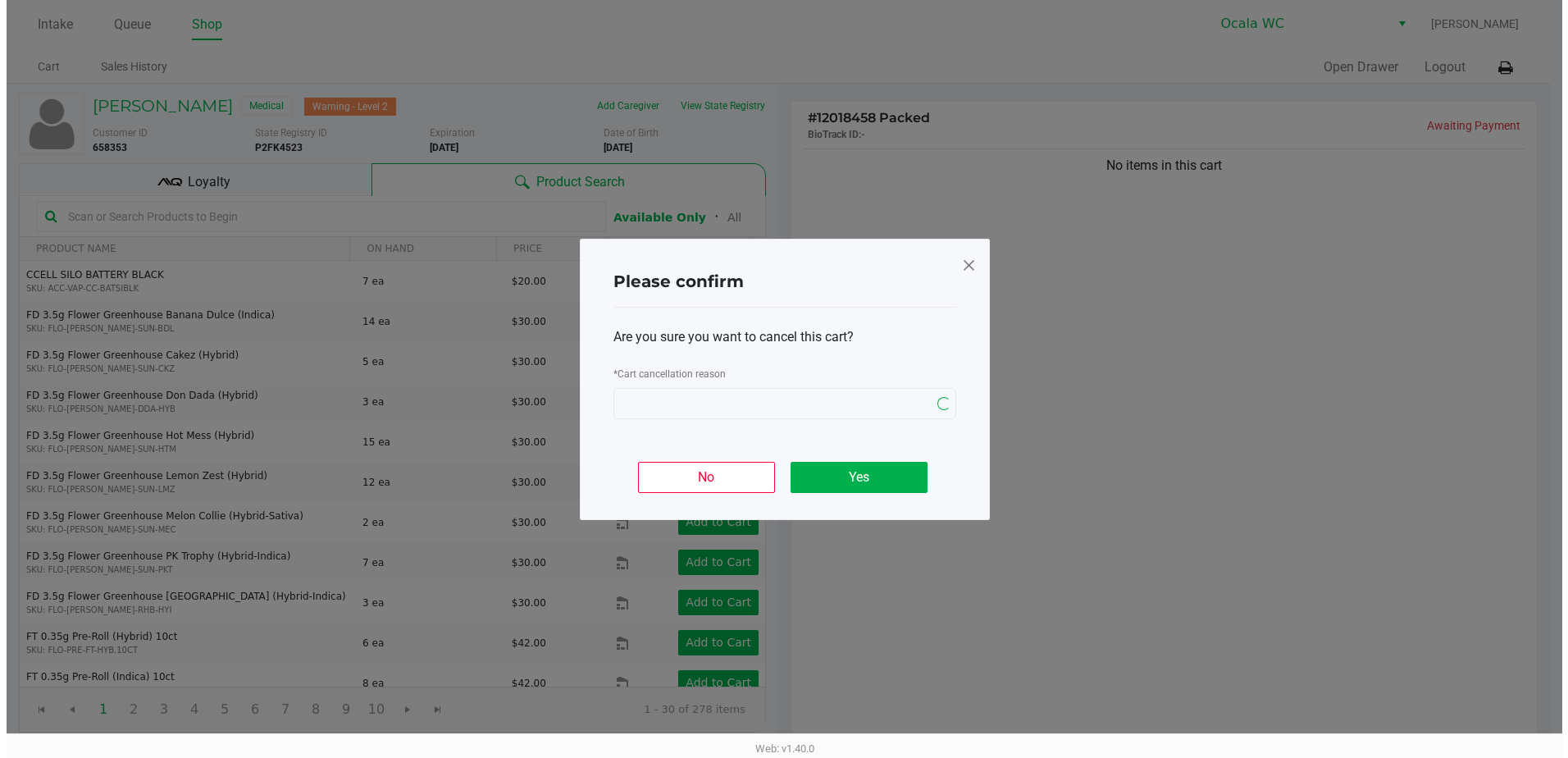
scroll to position [0, 0]
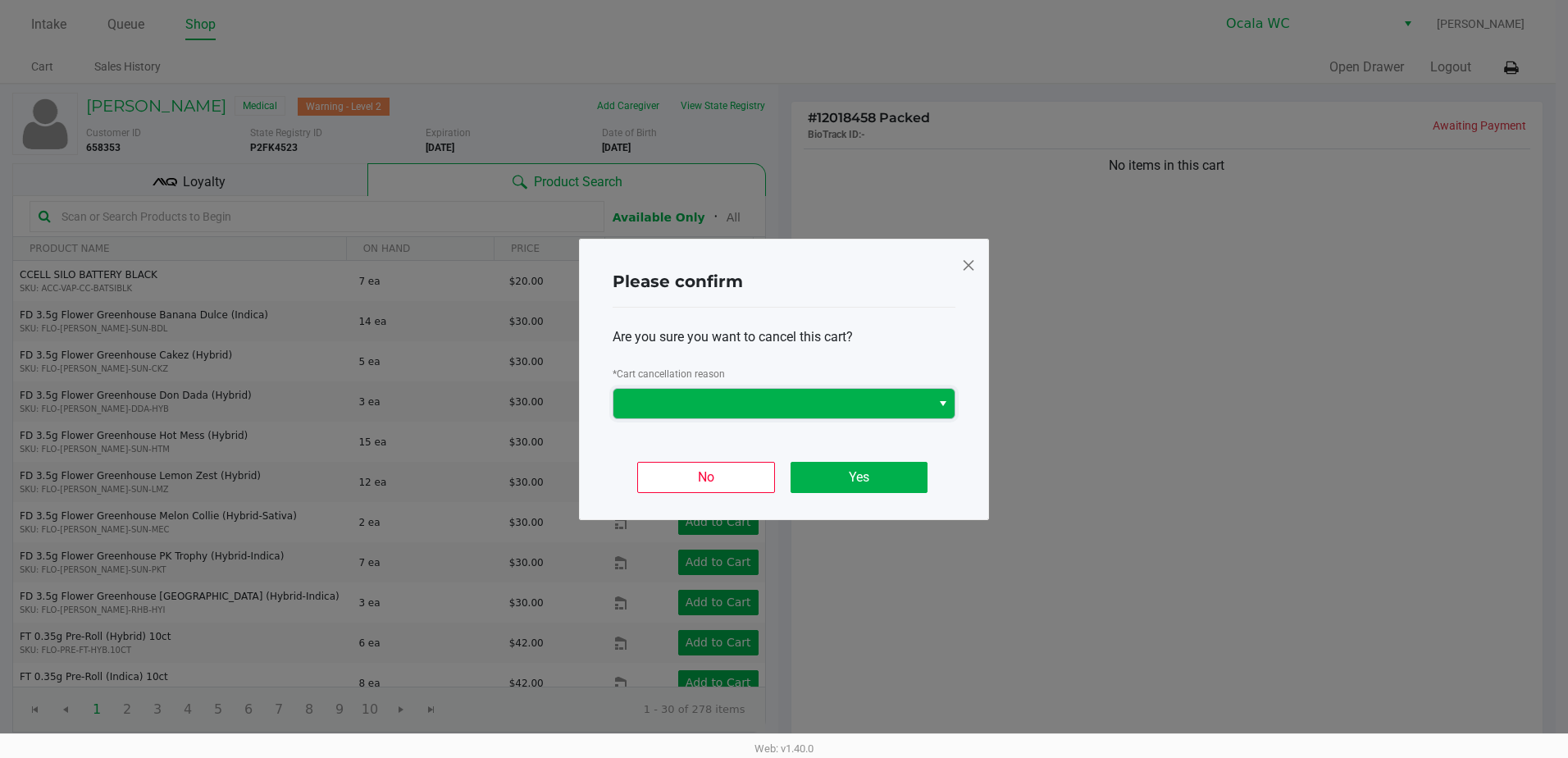
click at [837, 400] on span at bounding box center [772, 404] width 298 height 20
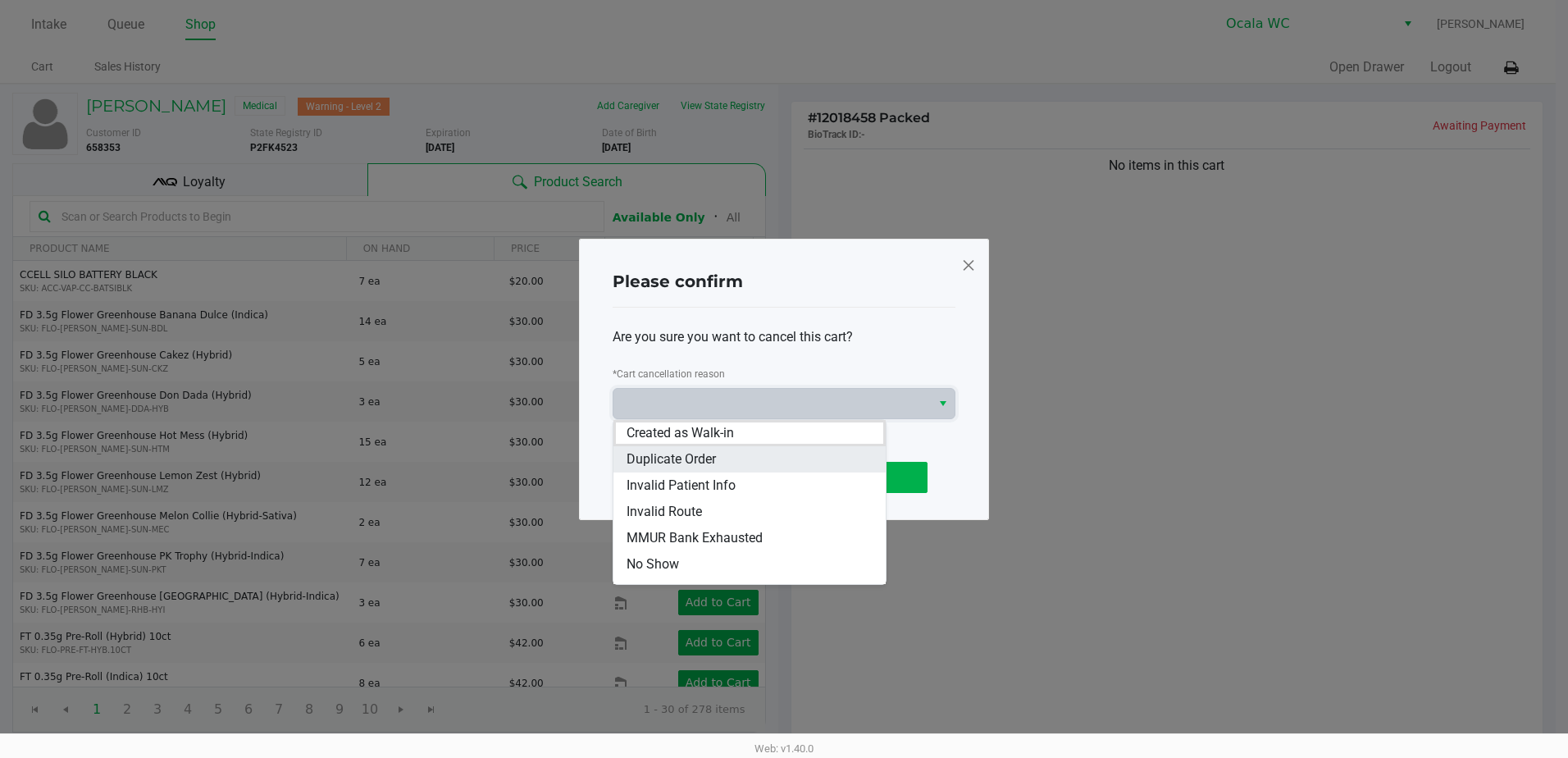
click at [771, 450] on li "Duplicate Order" at bounding box center [749, 459] width 272 height 26
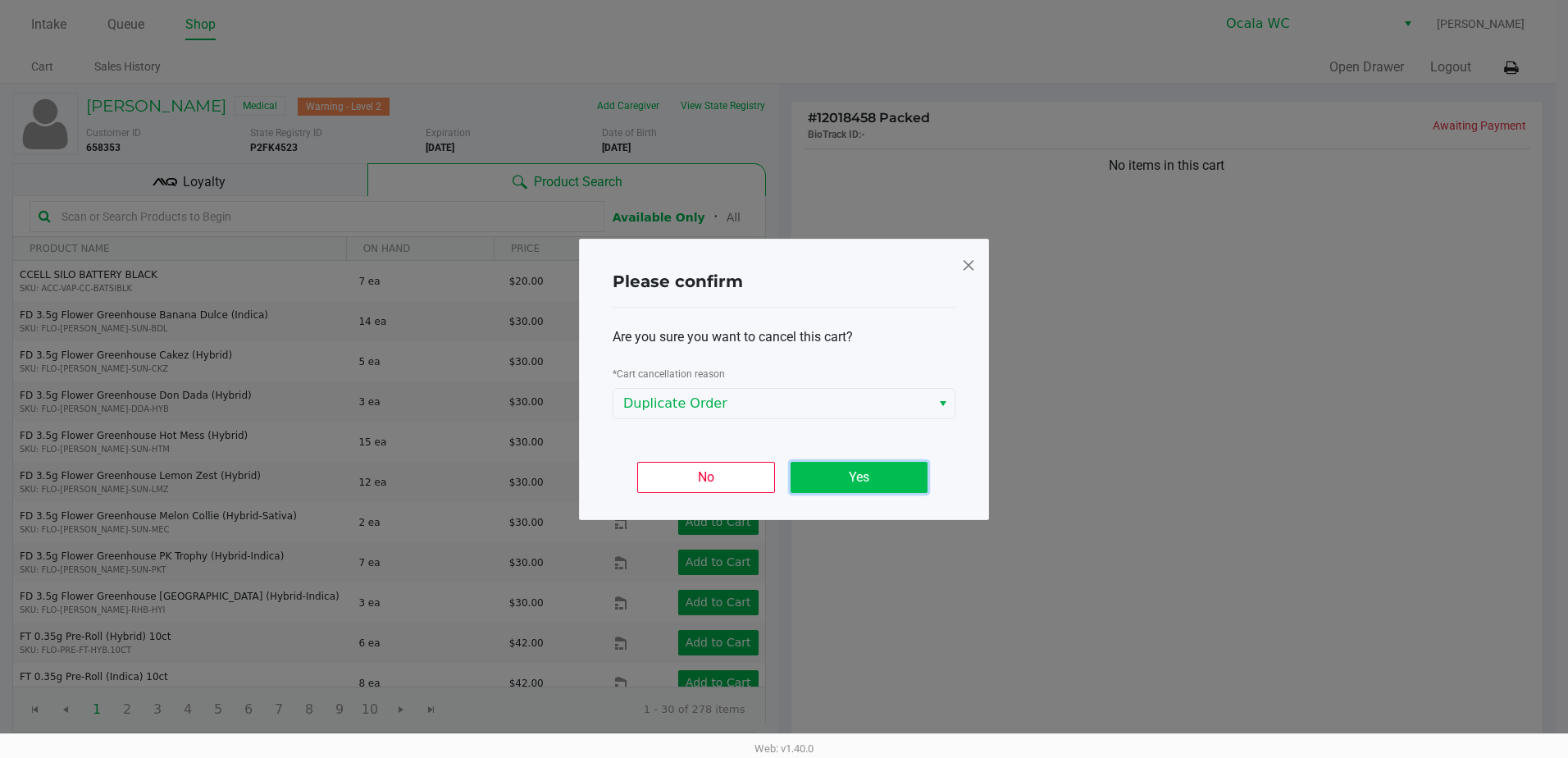
click at [837, 466] on button "Yes" at bounding box center [859, 477] width 137 height 31
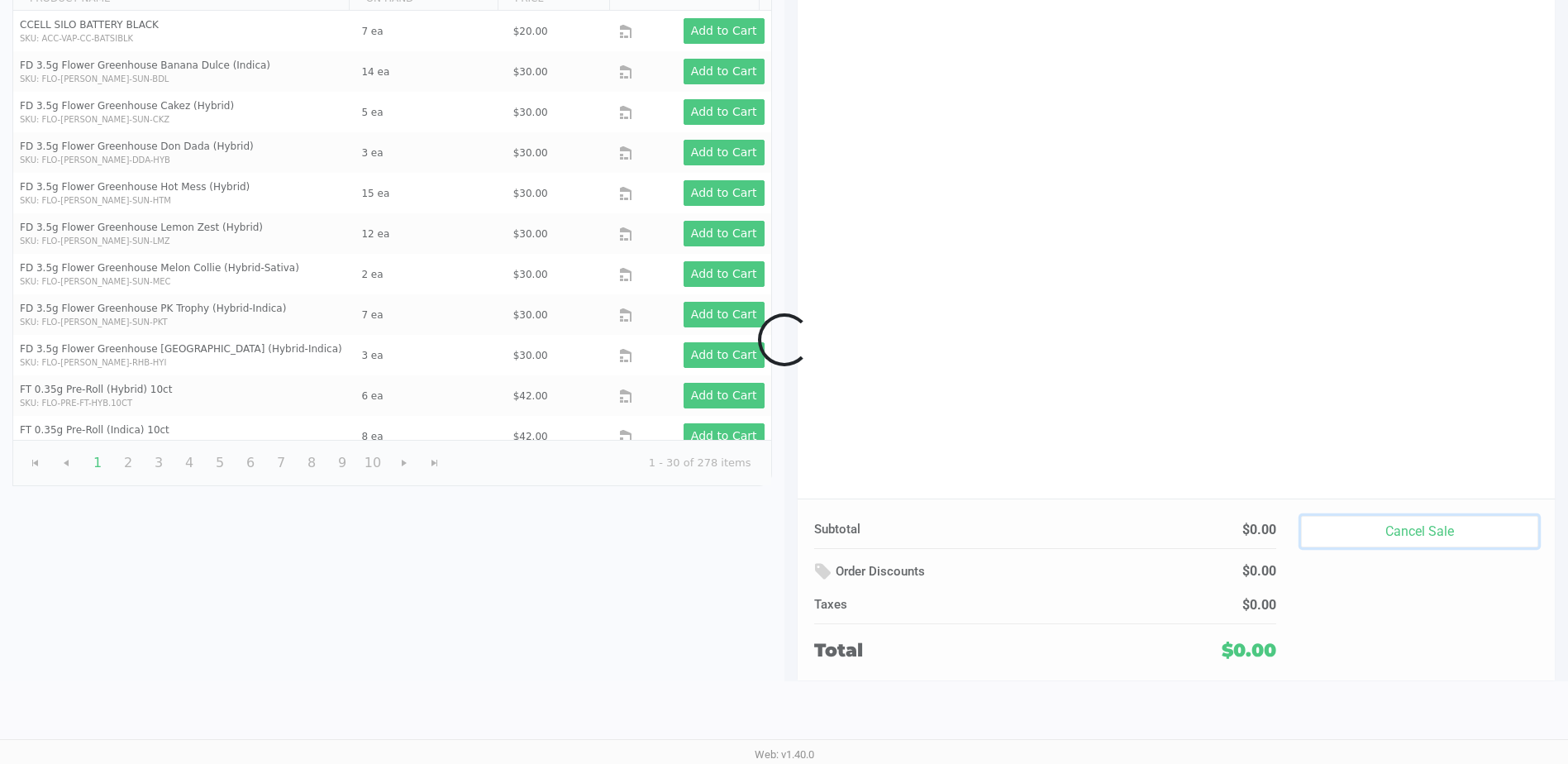
scroll to position [170, 0]
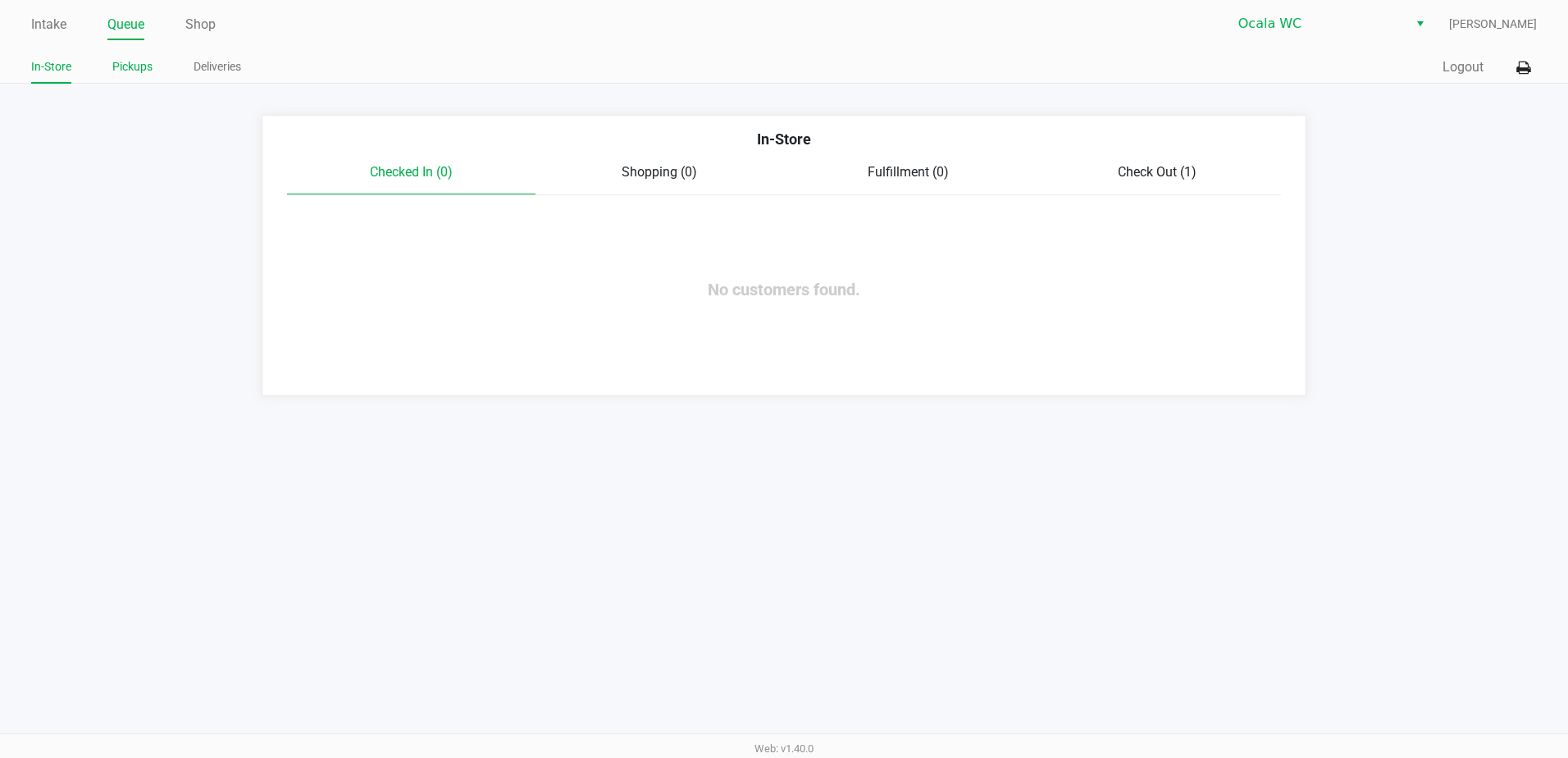
click at [148, 59] on link "Pickups" at bounding box center [132, 67] width 40 height 20
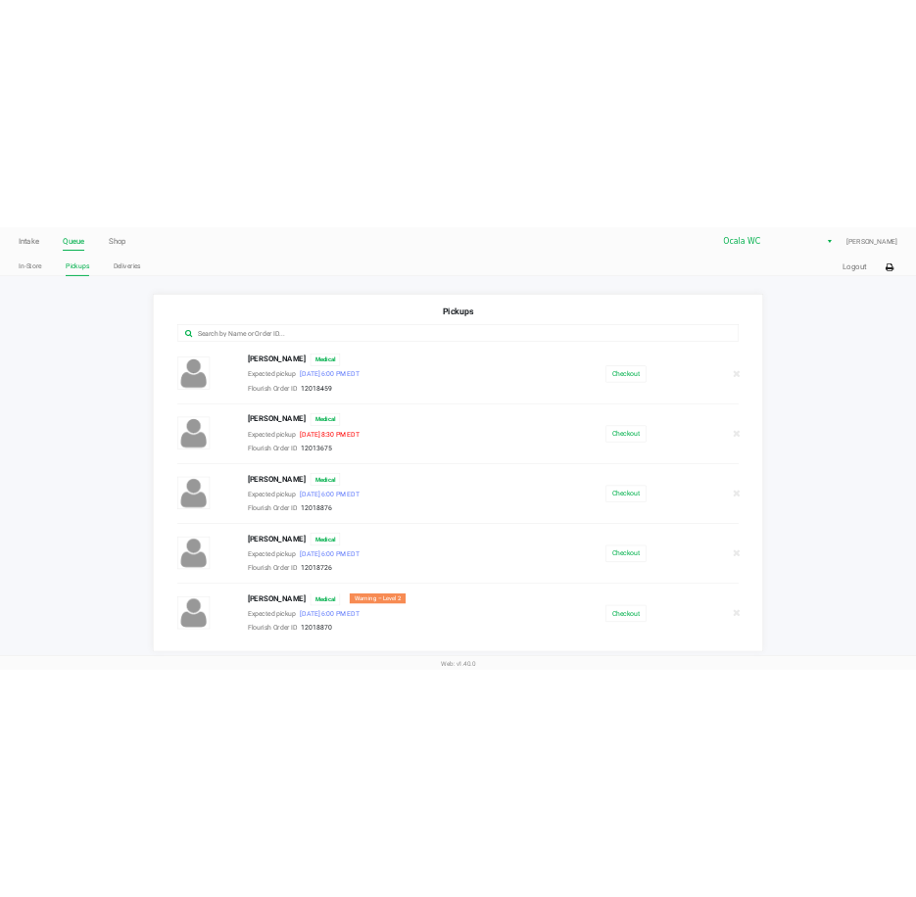
scroll to position [98, 0]
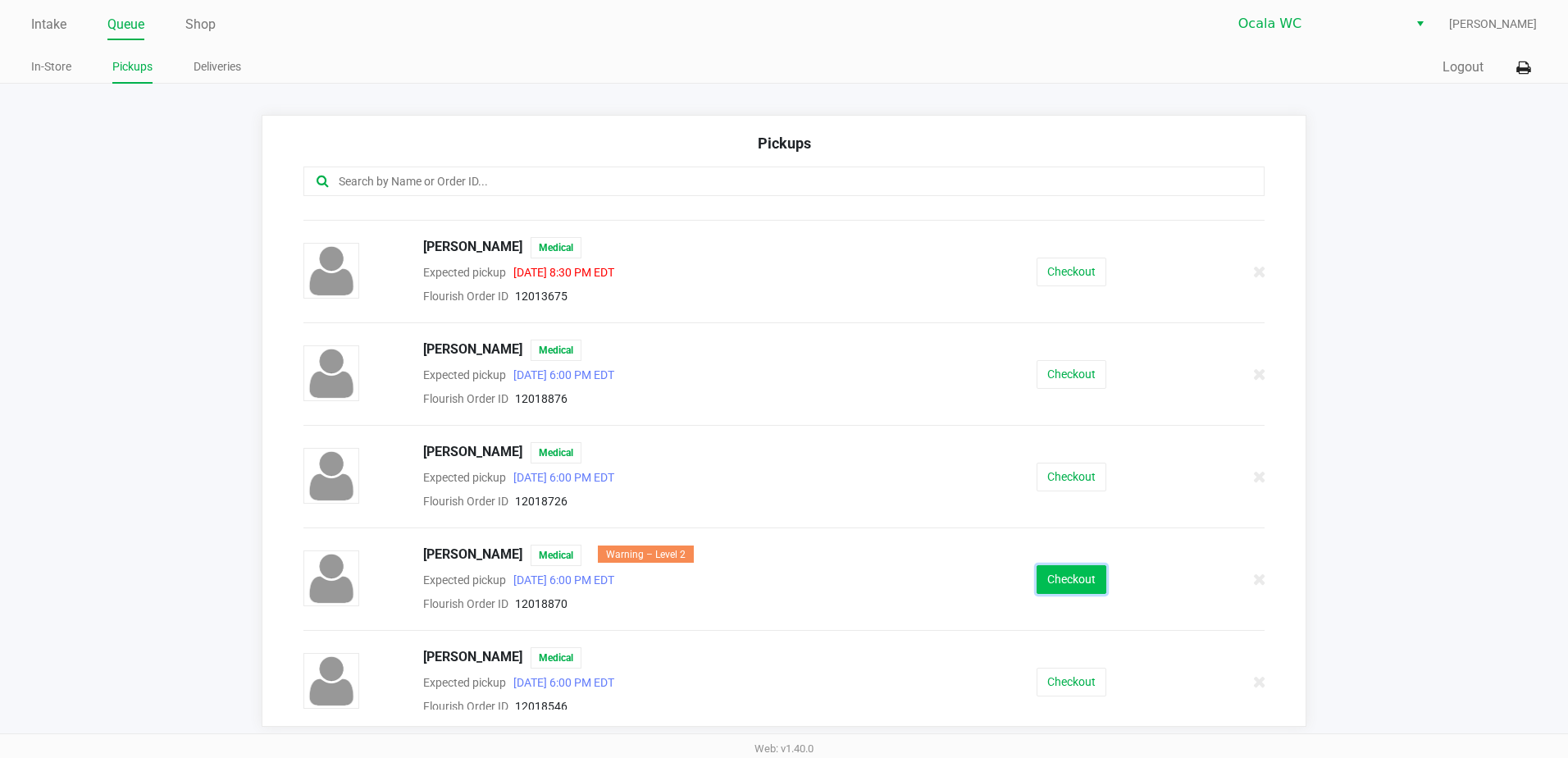
click at [1043, 572] on button "Checkout" at bounding box center [1071, 580] width 69 height 28
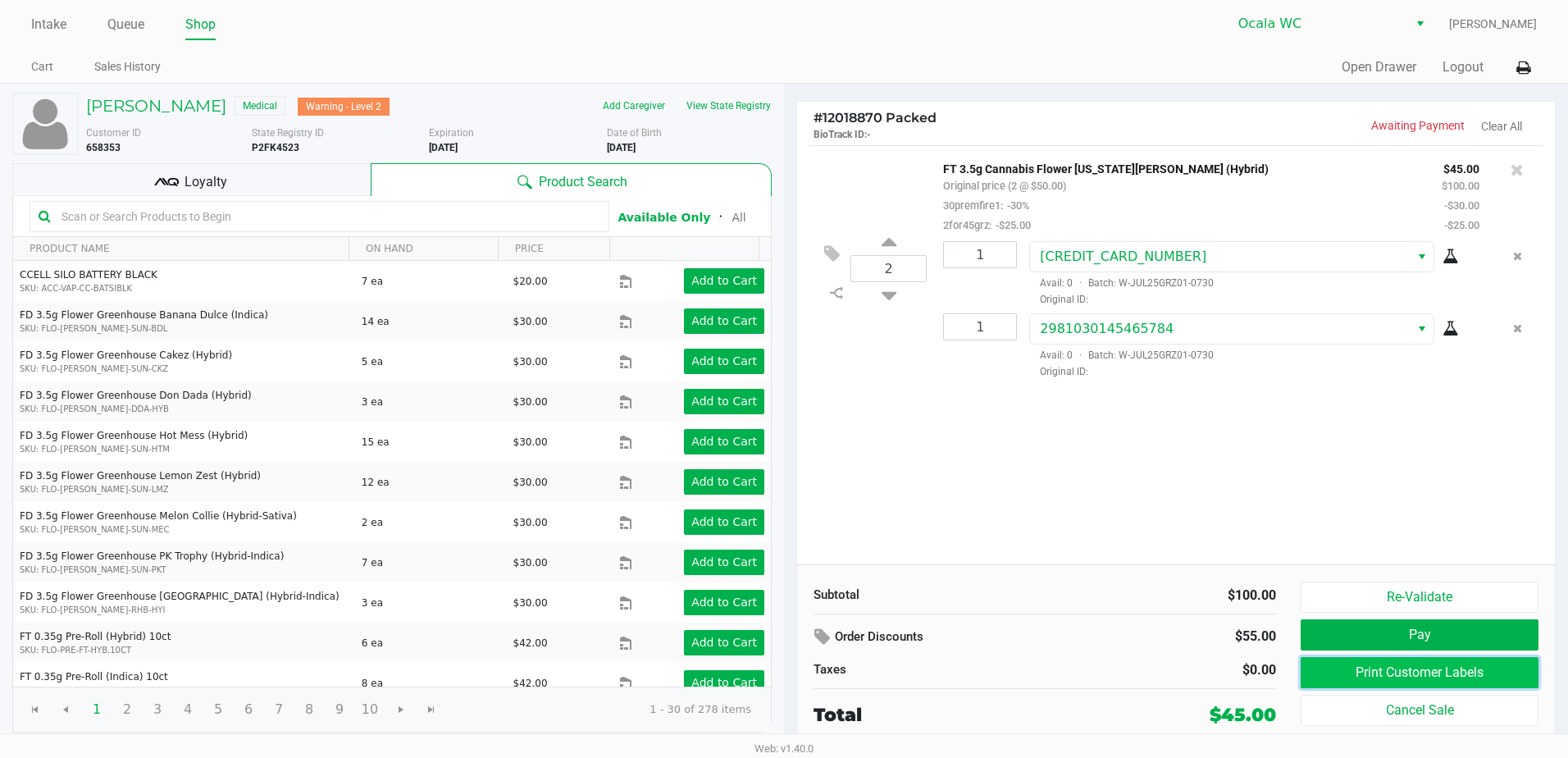
click at [1360, 687] on button "Print Customer Labels" at bounding box center [1420, 673] width 238 height 31
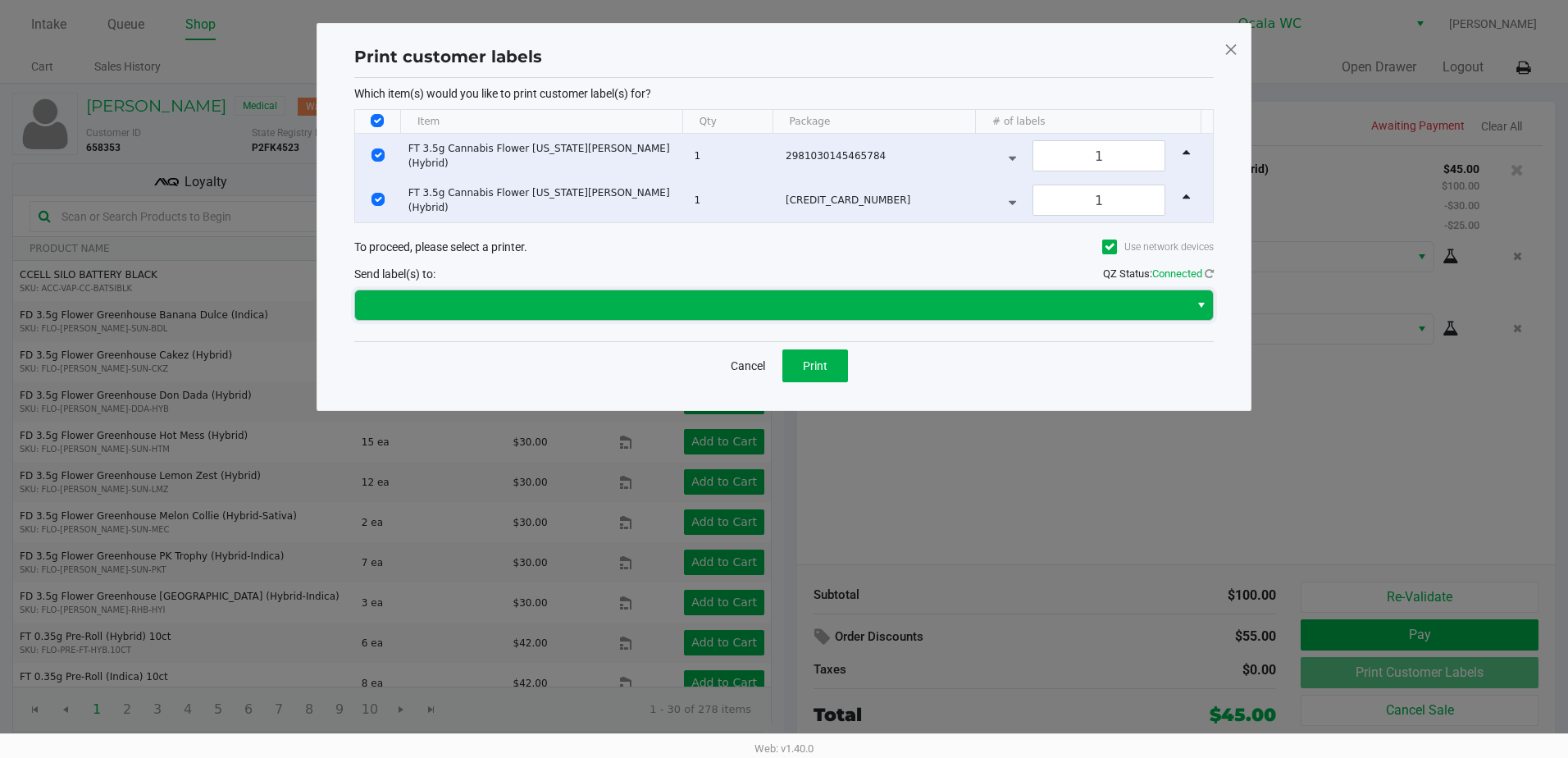
click at [729, 315] on span at bounding box center [772, 305] width 834 height 29
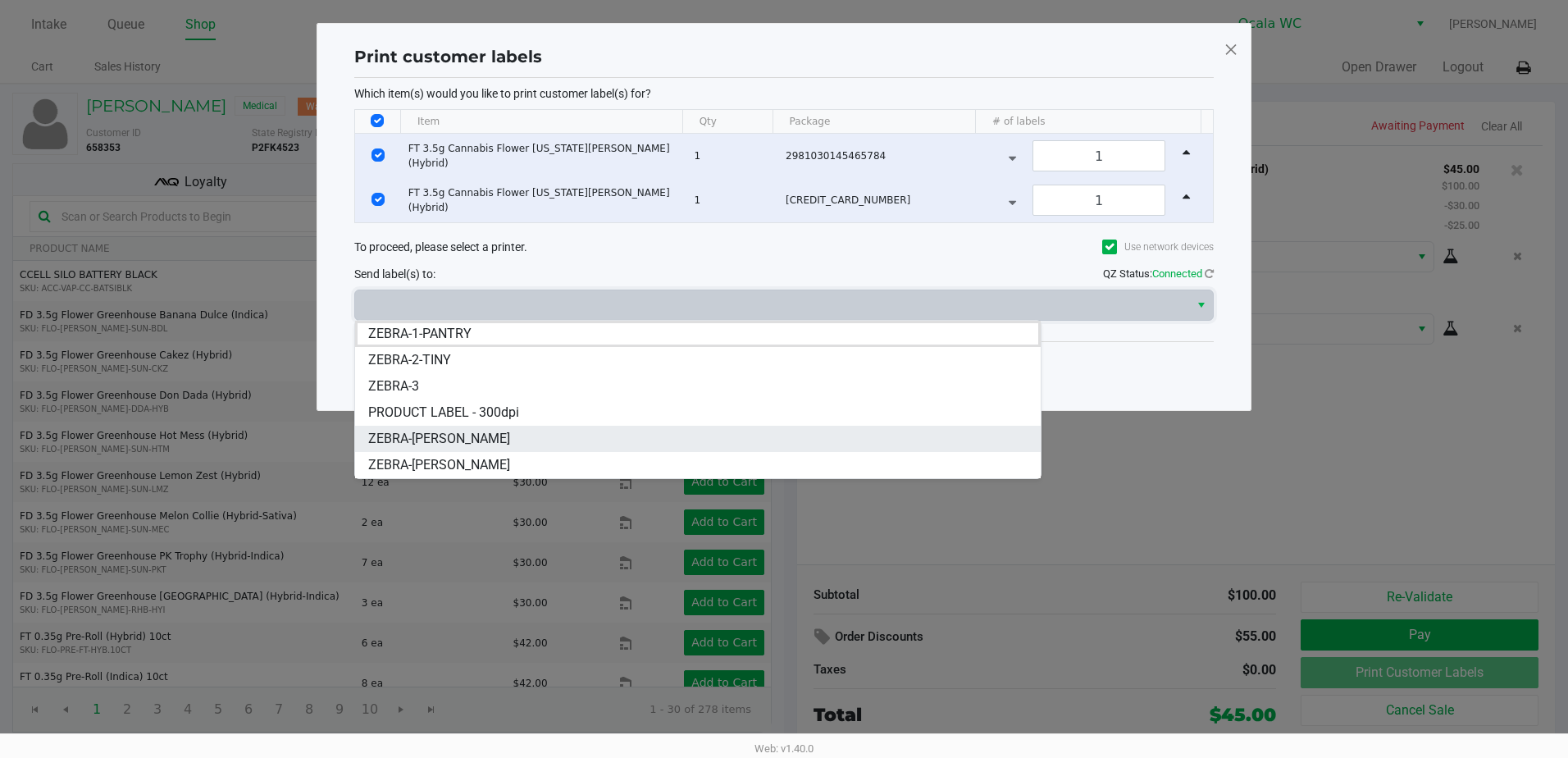
click at [642, 425] on li "ZEBRA-[PERSON_NAME]" at bounding box center [697, 438] width 686 height 26
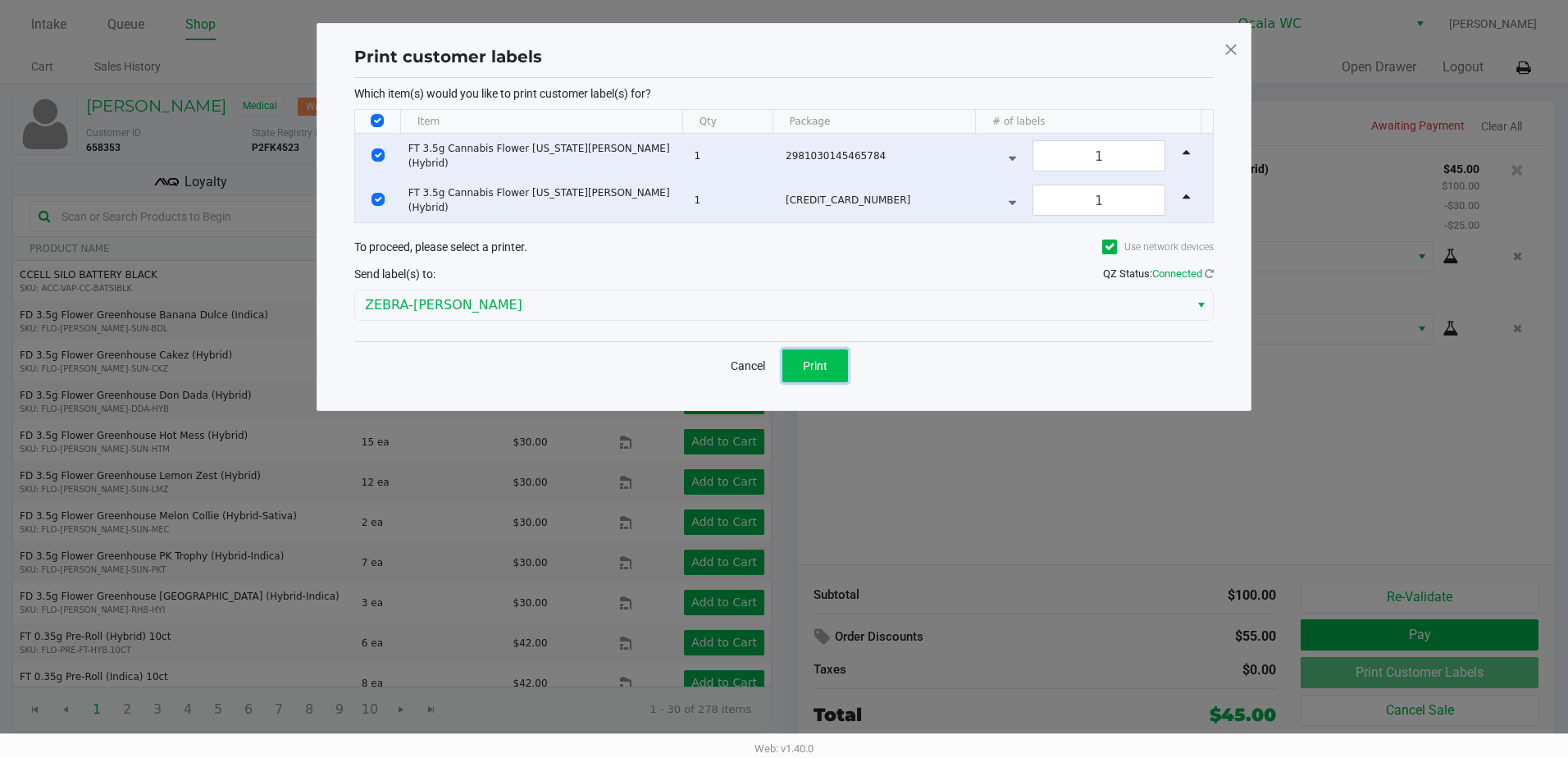
click at [812, 356] on button "Print" at bounding box center [815, 365] width 65 height 33
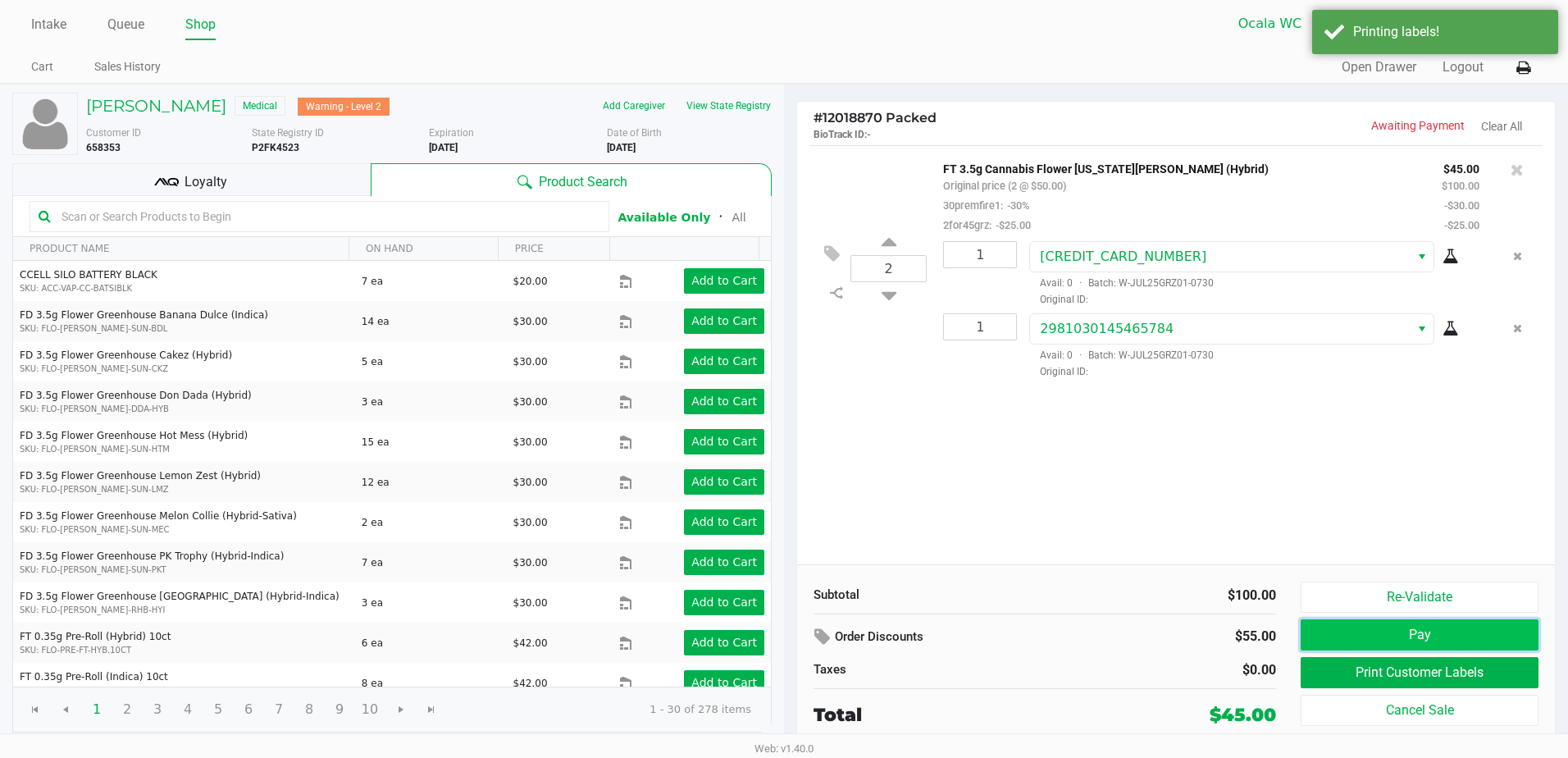
click at [1334, 621] on button "Pay" at bounding box center [1420, 635] width 238 height 31
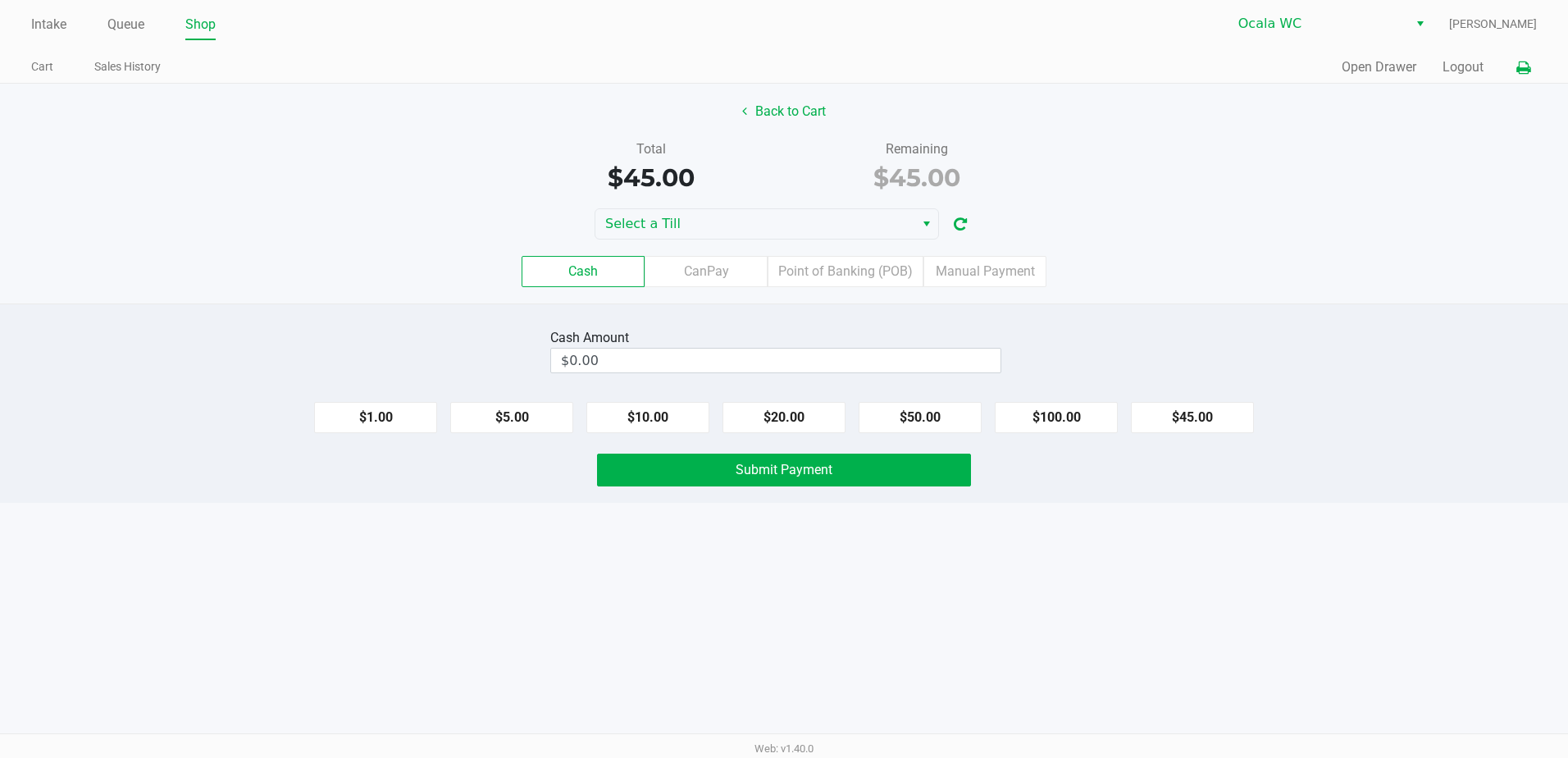
click at [1519, 66] on icon at bounding box center [1523, 68] width 14 height 12
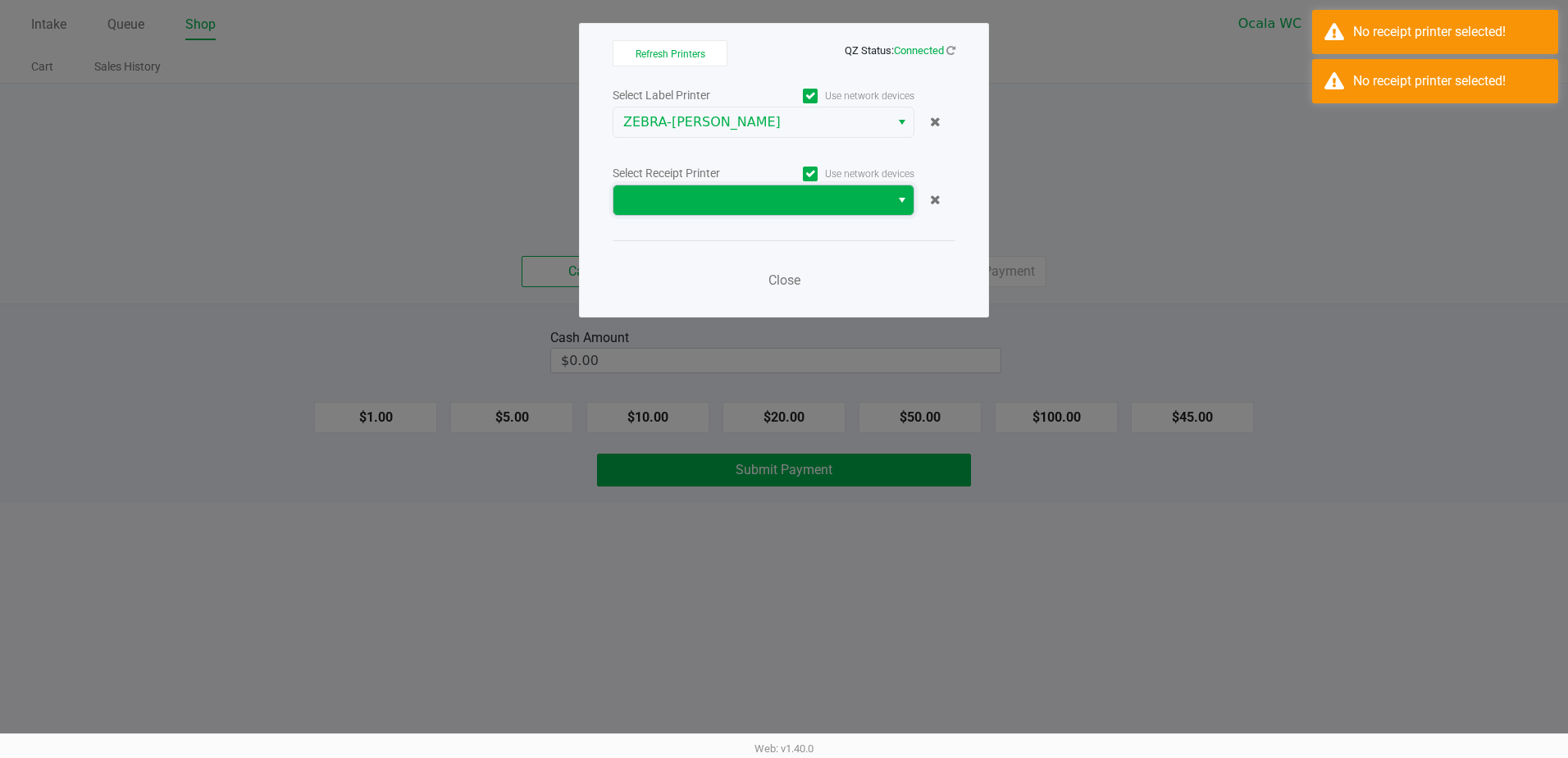
click at [879, 188] on span at bounding box center [752, 199] width 276 height 29
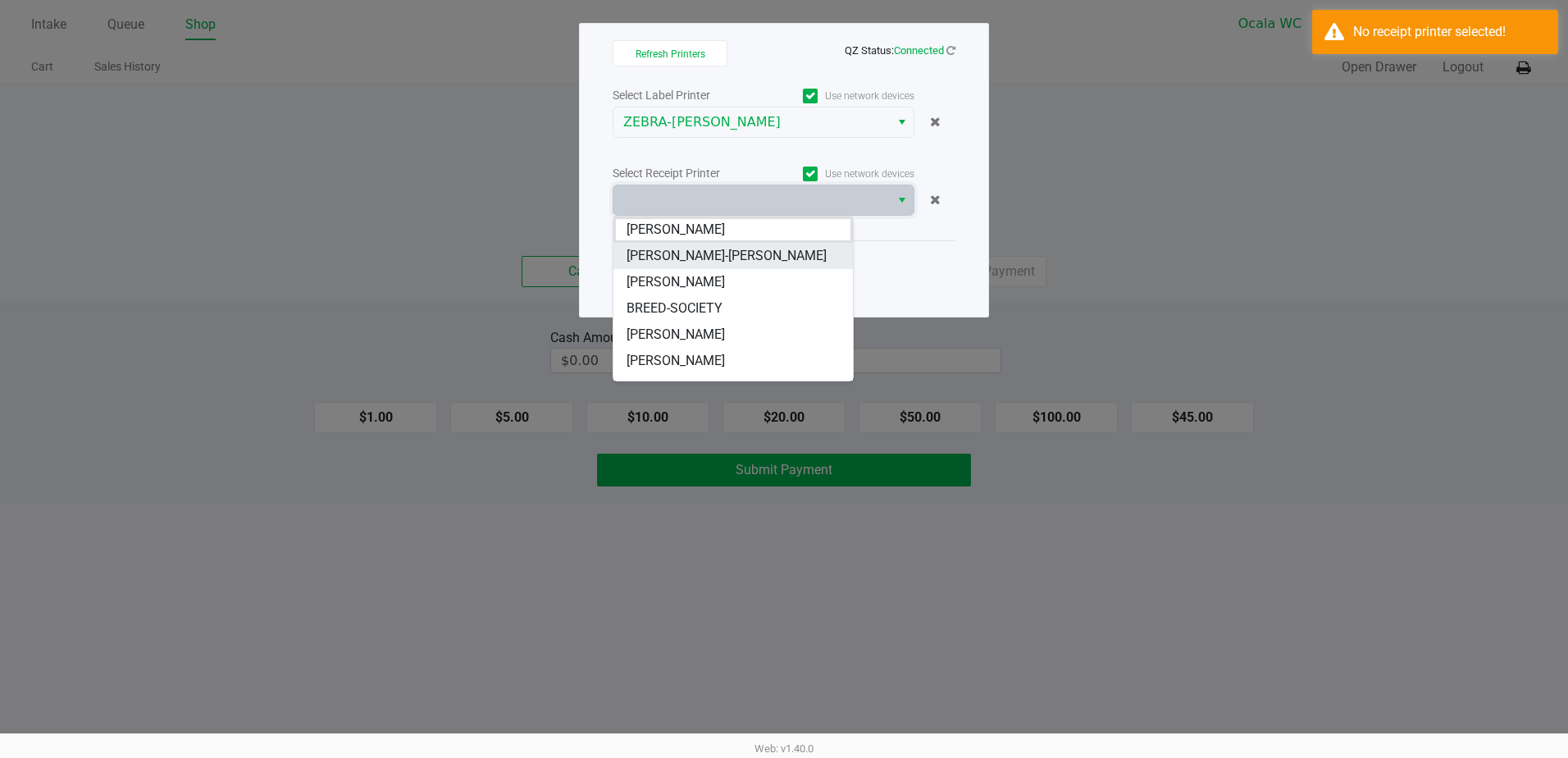
click at [809, 243] on li "[PERSON_NAME]-[PERSON_NAME]" at bounding box center [733, 255] width 239 height 26
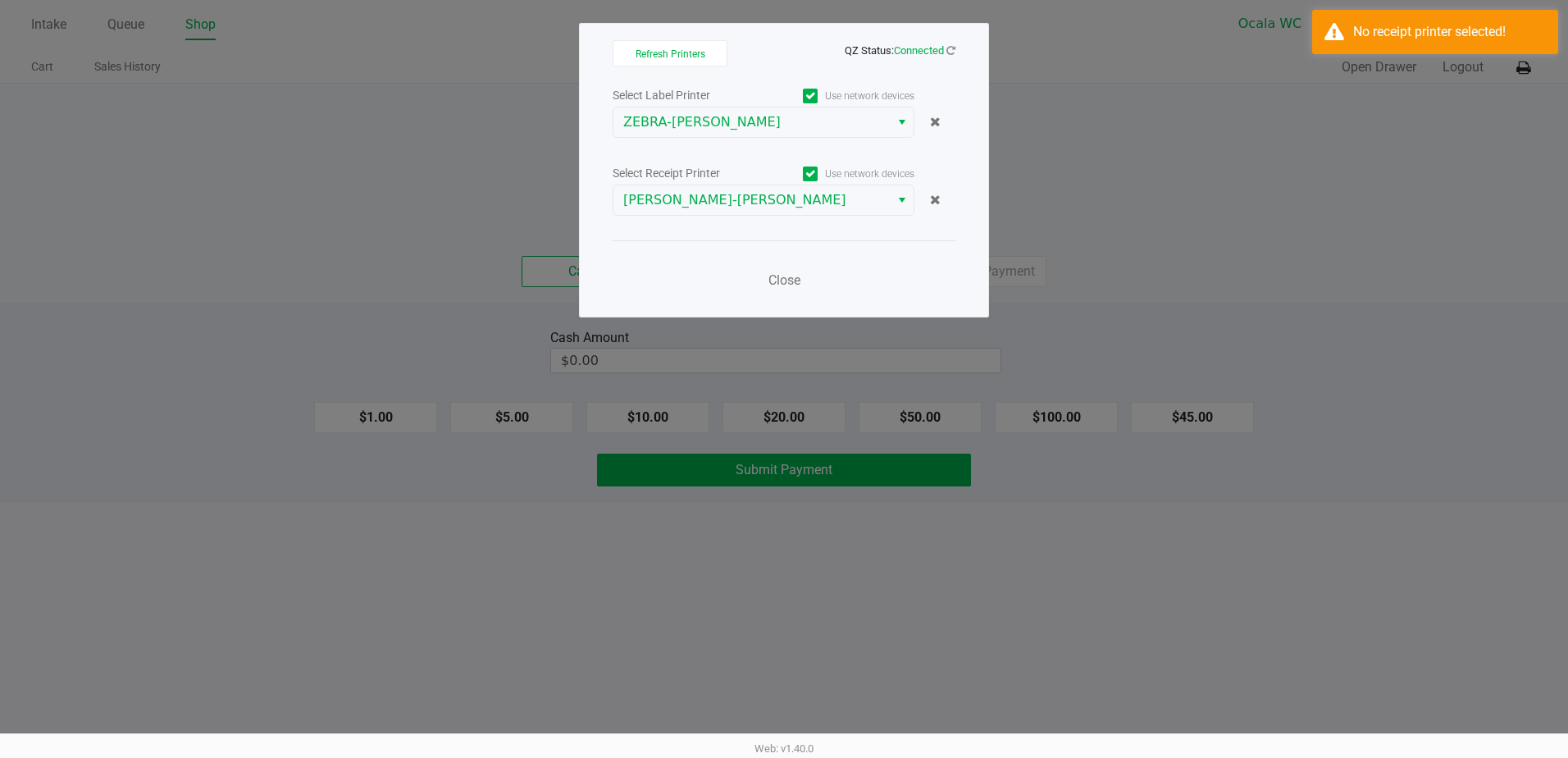
click at [786, 262] on div "Close" at bounding box center [784, 271] width 342 height 60
click at [779, 274] on span "Close" at bounding box center [784, 280] width 32 height 16
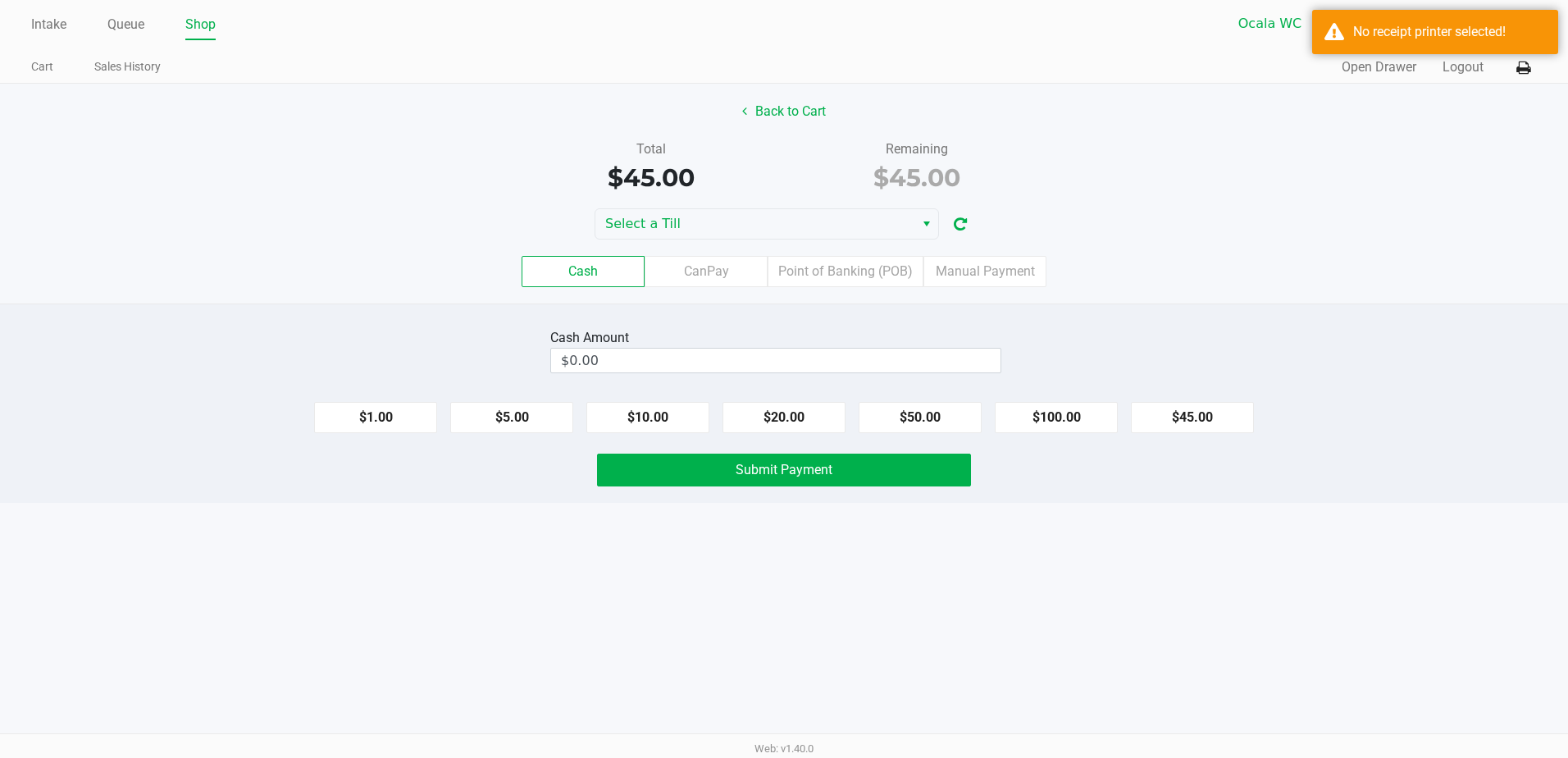
click at [755, 205] on div "Back to Cart Total $45.00 Remaining $45.00 Select a Till Cash CanPay Point of B…" at bounding box center [784, 193] width 1568 height 220
click at [747, 220] on span "Select a Till" at bounding box center [755, 224] width 300 height 20
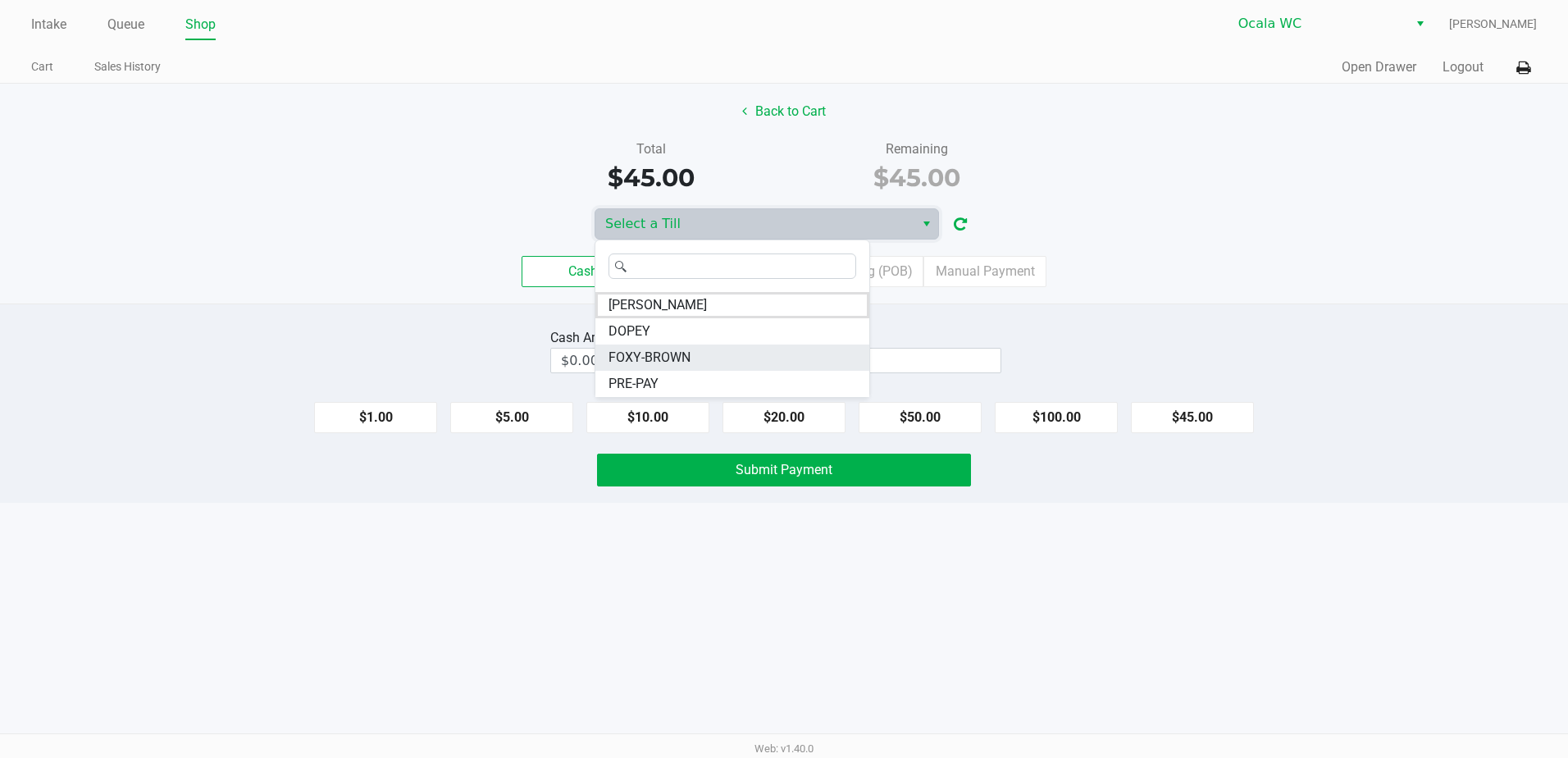
click at [712, 349] on li "FOXY-BROWN" at bounding box center [732, 357] width 274 height 26
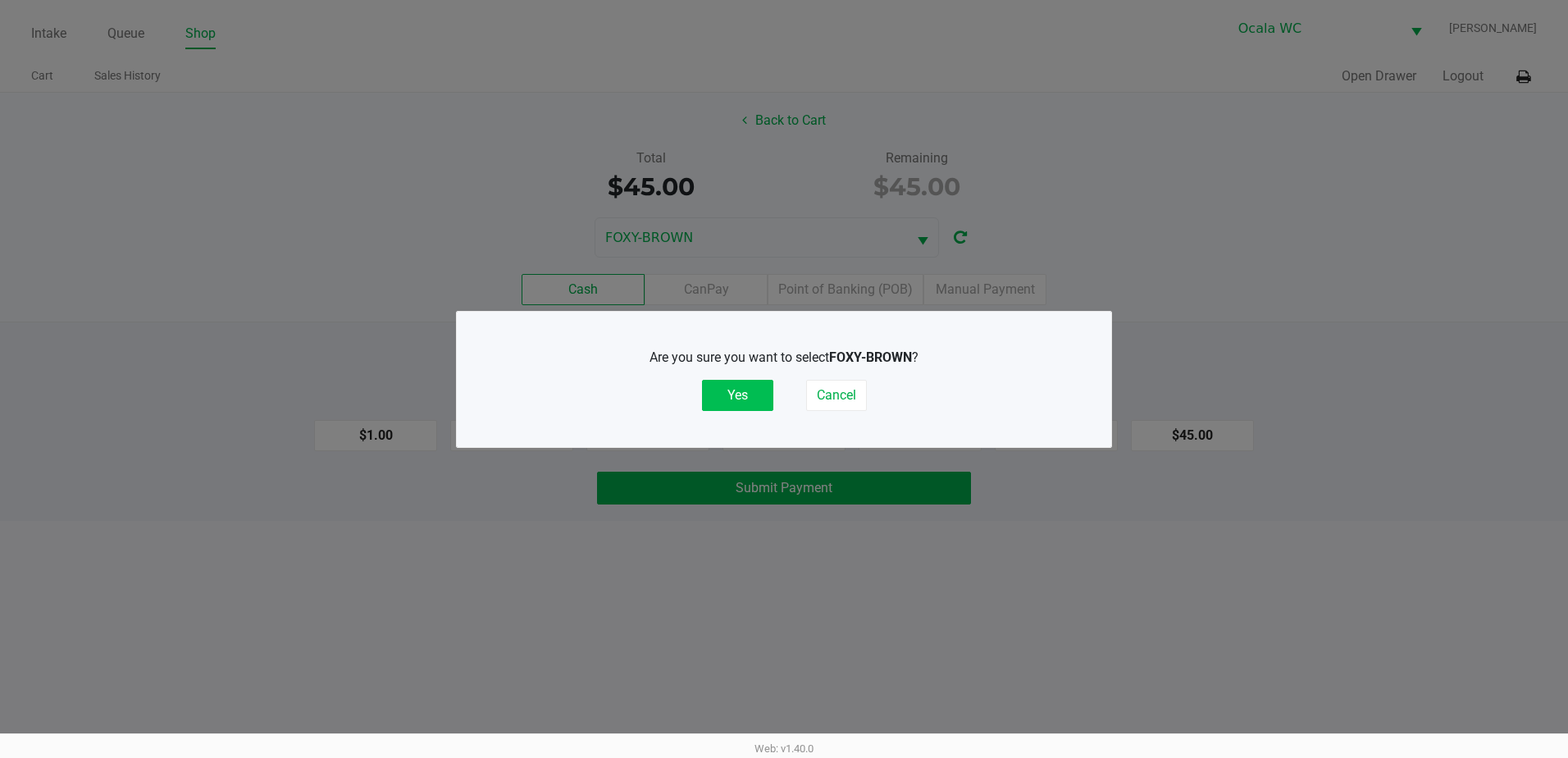
click at [738, 381] on button "Yes" at bounding box center [737, 395] width 71 height 31
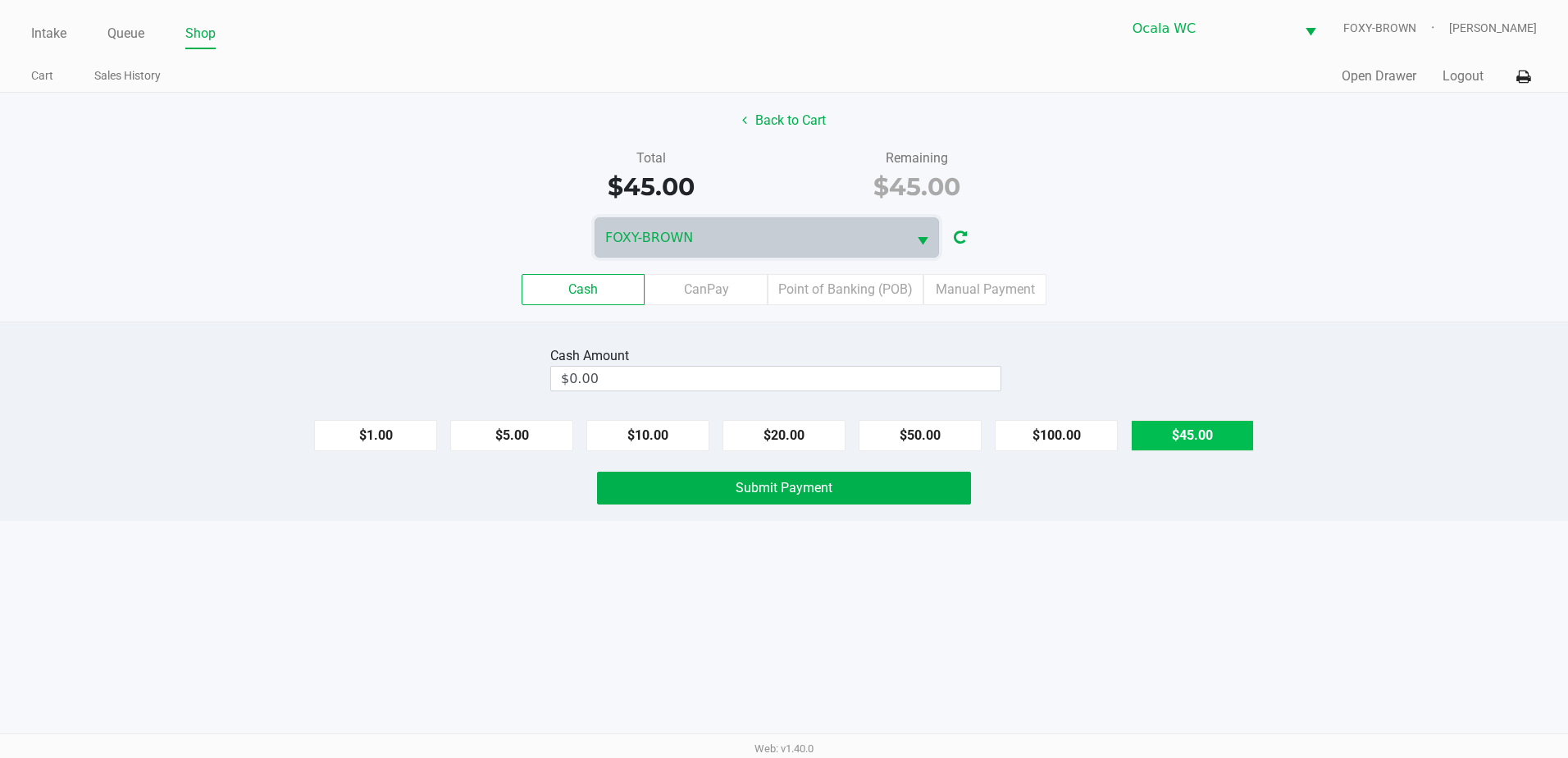
click at [1180, 442] on button "$45.00" at bounding box center [1192, 436] width 123 height 31
type input "$45.00"
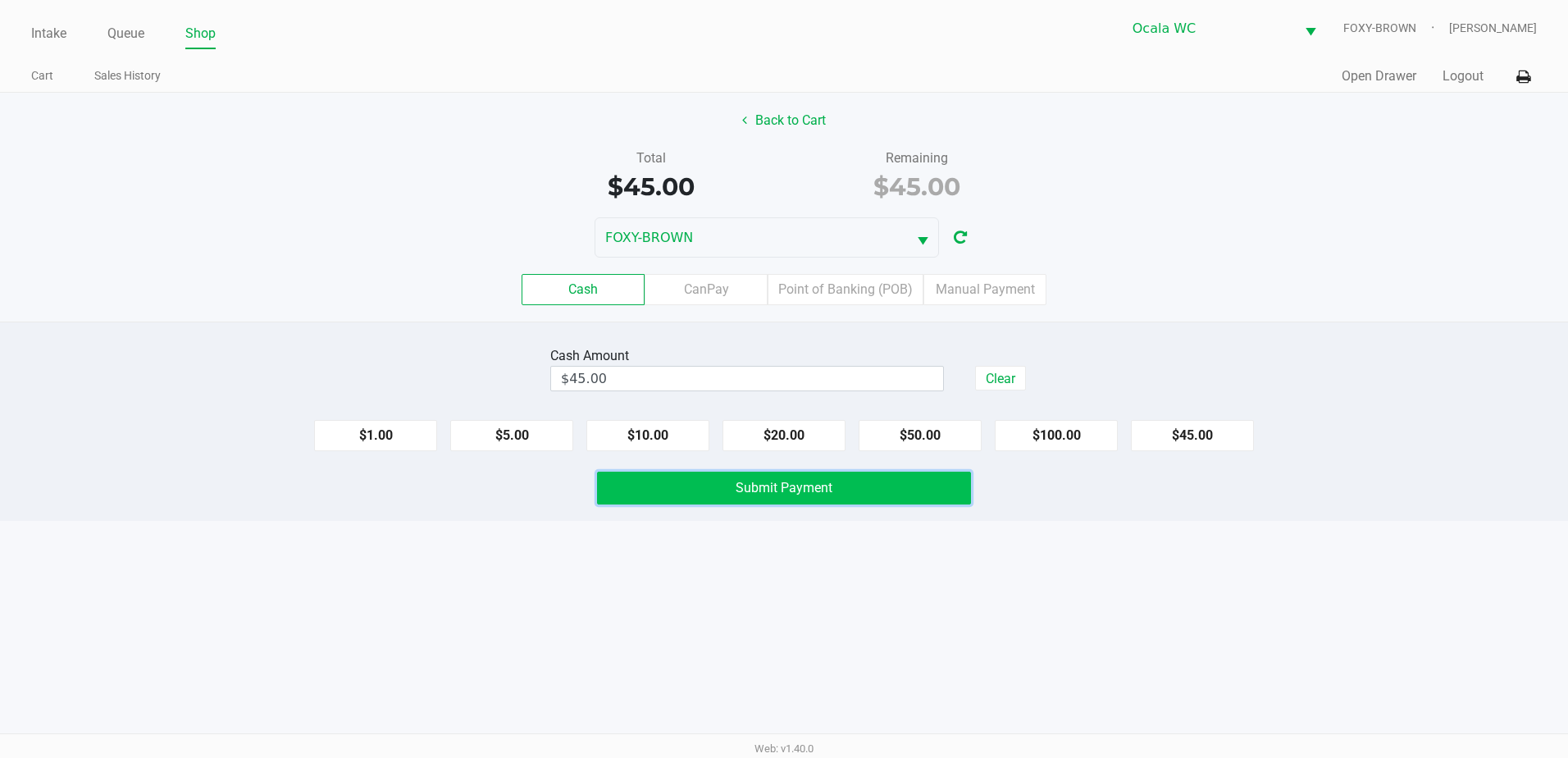
click at [680, 482] on button "Submit Payment" at bounding box center [784, 487] width 374 height 33
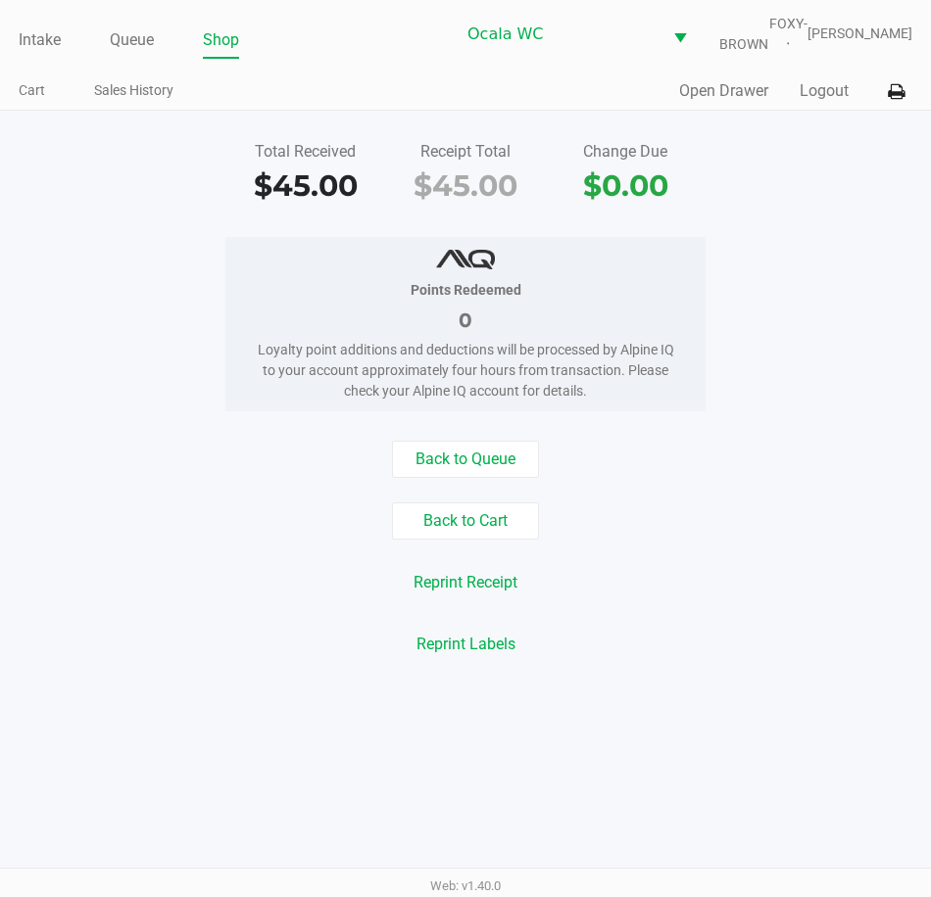
click at [45, 21] on div "Intake Queue Shop Ocala WC FOXY-BROWN Christal Towne" at bounding box center [465, 34] width 893 height 48
click at [45, 32] on link "Intake" at bounding box center [40, 39] width 42 height 27
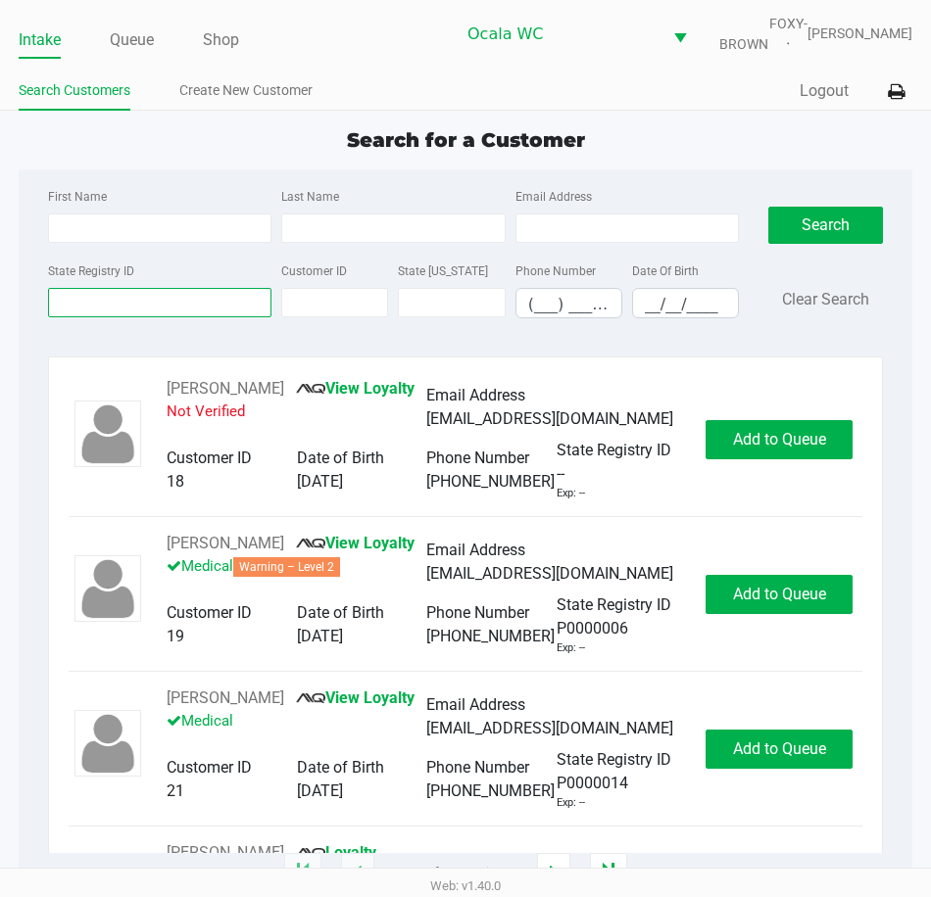
click at [110, 298] on input "State Registry ID" at bounding box center [159, 302] width 223 height 29
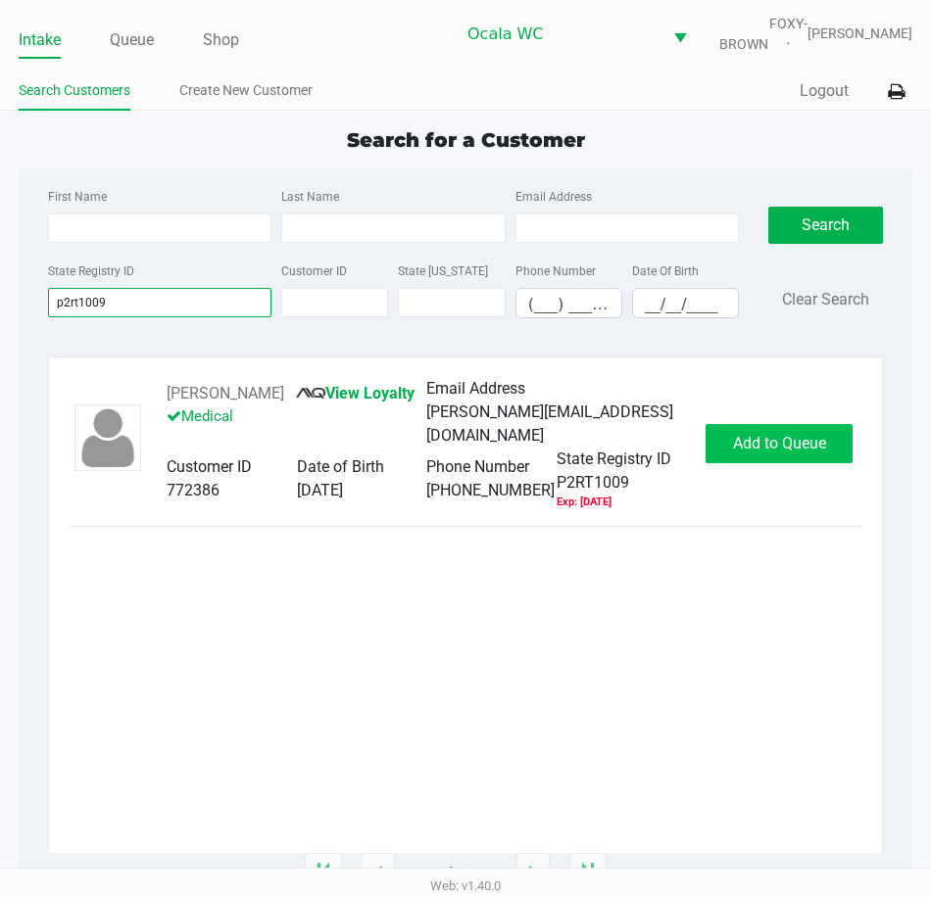
type input "p2rt1009"
click at [737, 445] on span "Add to Queue" at bounding box center [779, 443] width 93 height 19
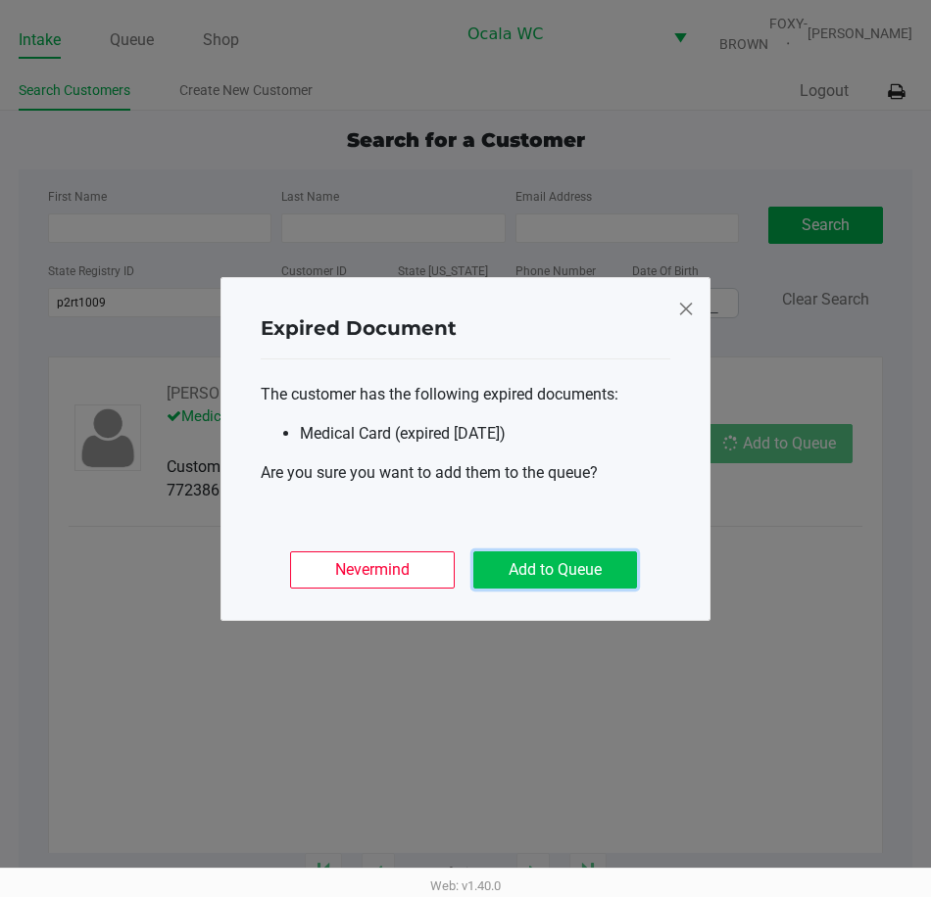
click at [547, 557] on button "Add to Queue" at bounding box center [555, 569] width 164 height 37
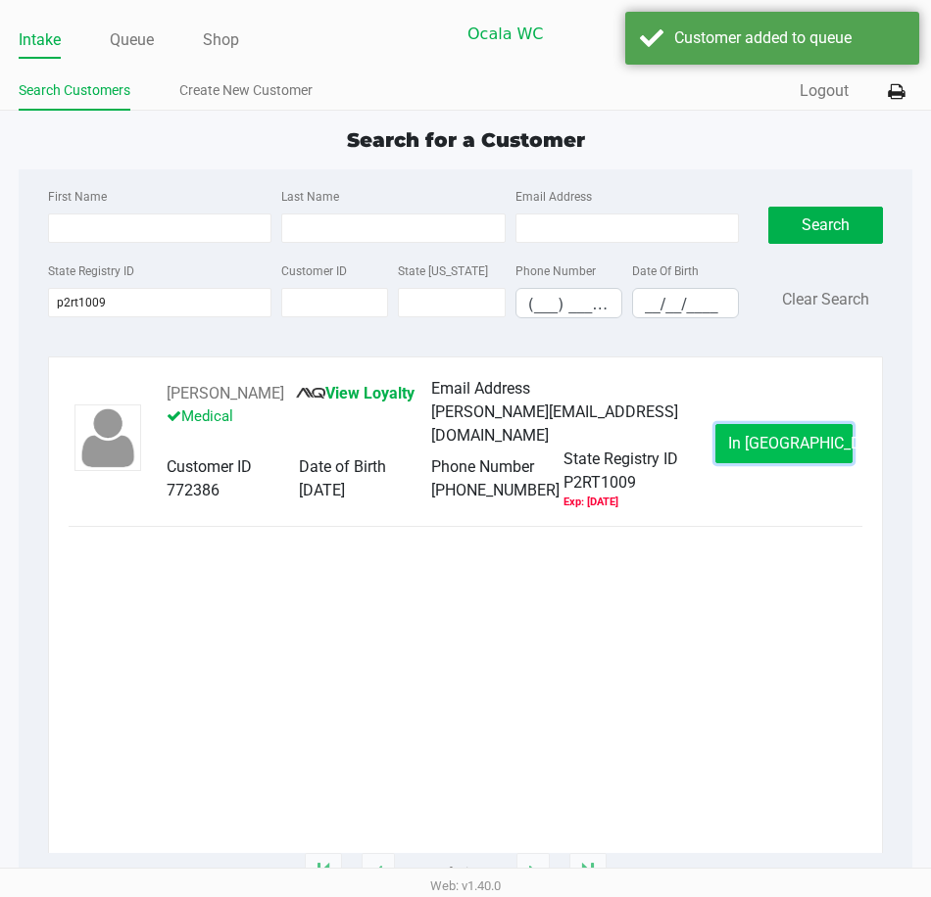
click at [741, 449] on button "In Queue" at bounding box center [783, 443] width 137 height 39
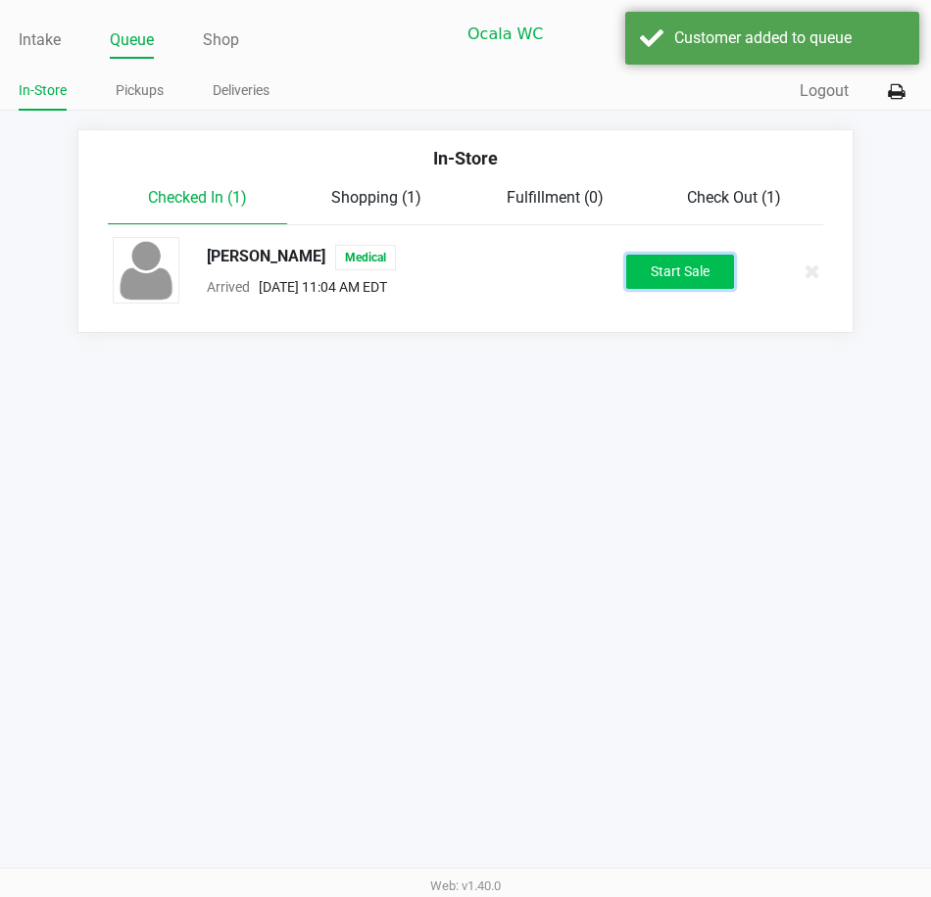
click at [693, 268] on button "Start Sale" at bounding box center [680, 272] width 108 height 34
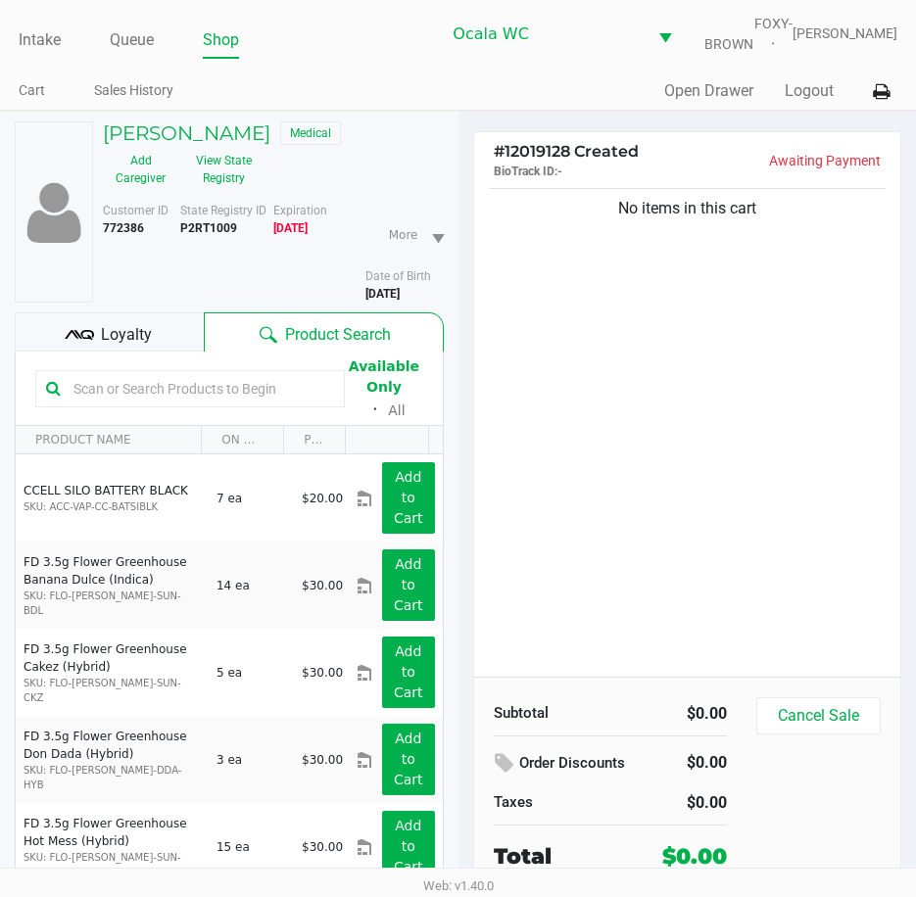
click at [121, 341] on span "Loyalty" at bounding box center [126, 335] width 51 height 24
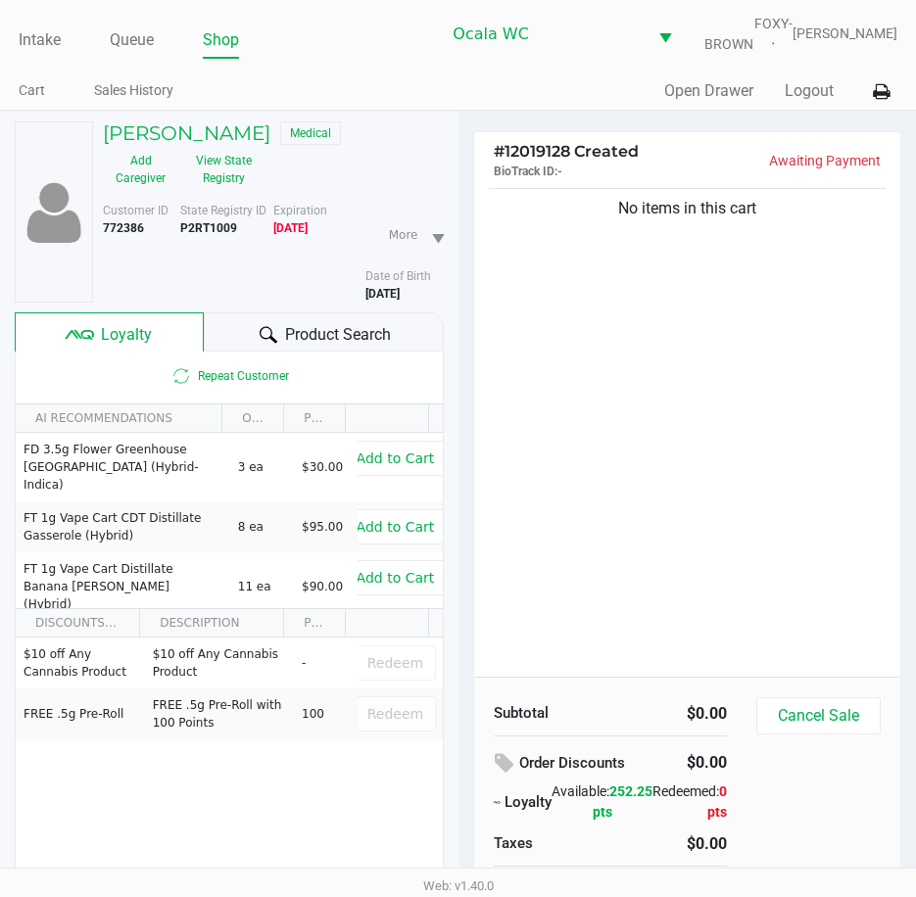
click at [253, 340] on div "Product Search" at bounding box center [323, 331] width 239 height 39
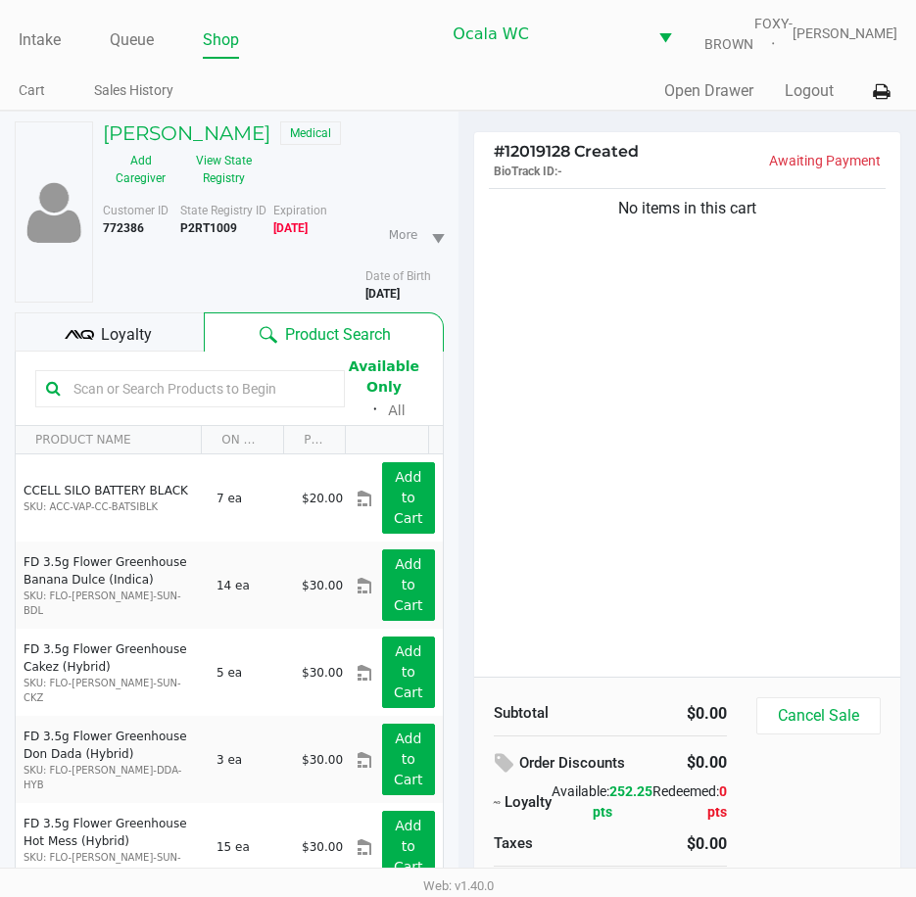
click at [91, 396] on input "text" at bounding box center [200, 388] width 268 height 29
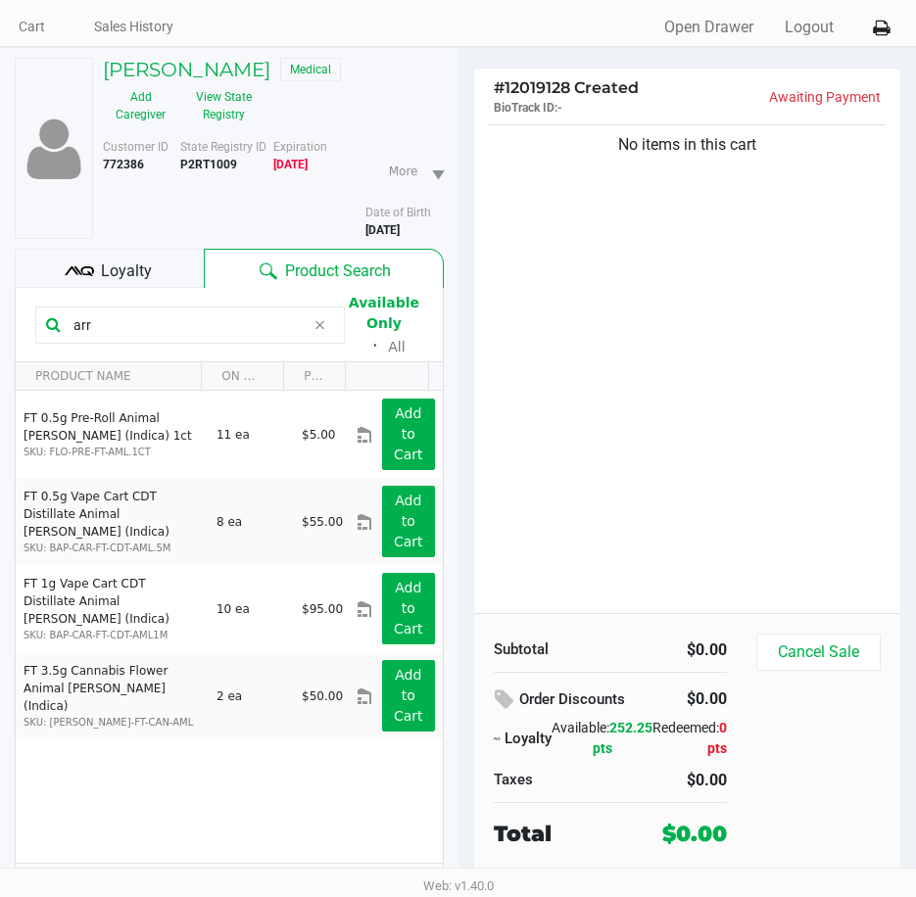
scroll to position [98, 0]
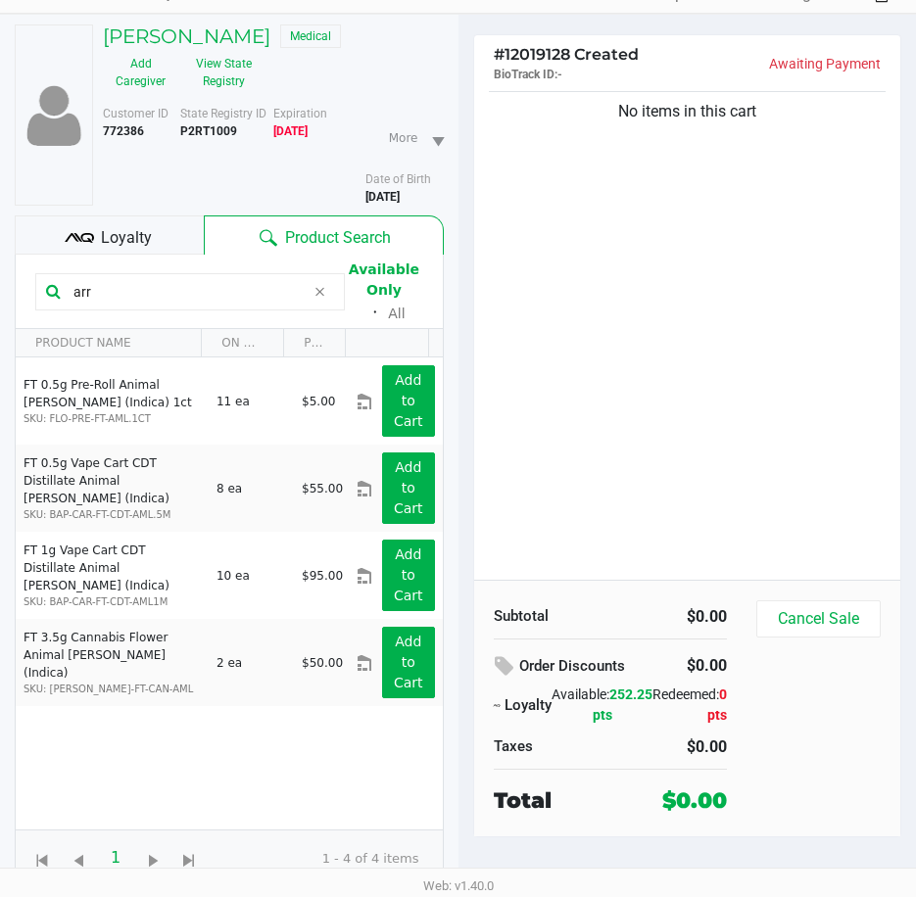
drag, startPoint x: 103, startPoint y: 314, endPoint x: -5, endPoint y: 311, distance: 107.8
click at [0, 311] on html "Intake Queue Shop Ocala WC FOXY-BROWN Christal Towne Cart Sales History Quick S…" at bounding box center [458, 351] width 916 height 897
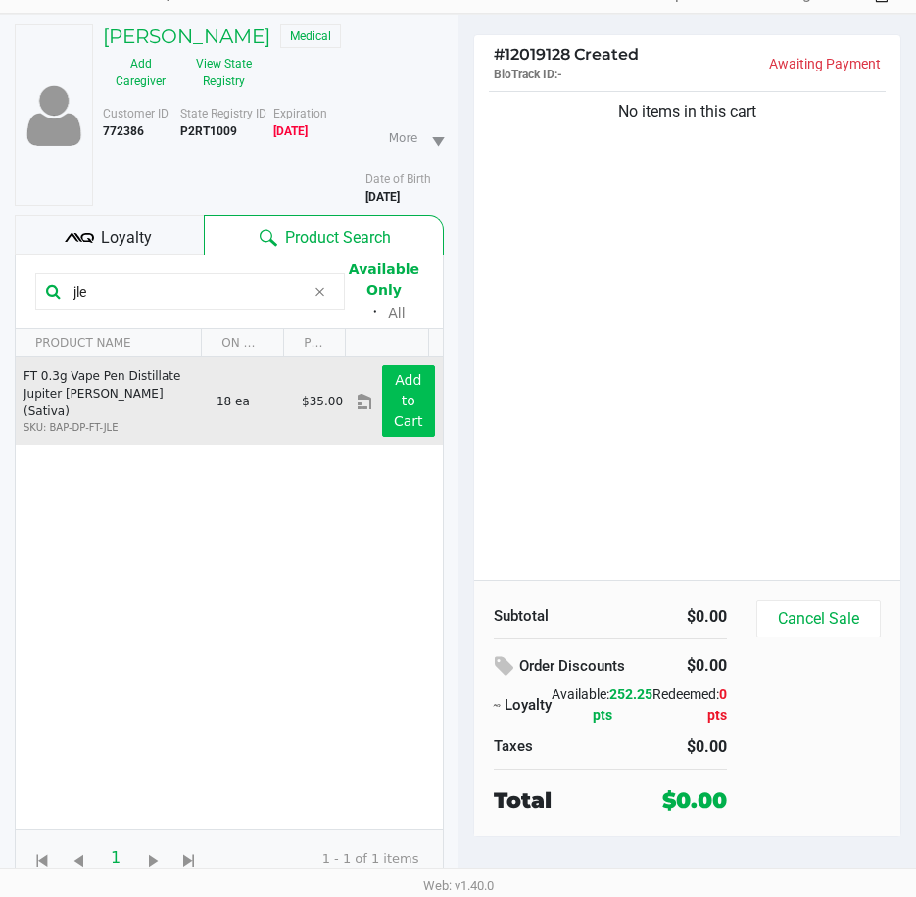
type input "jle"
click at [383, 404] on button "Add to Cart" at bounding box center [408, 401] width 52 height 72
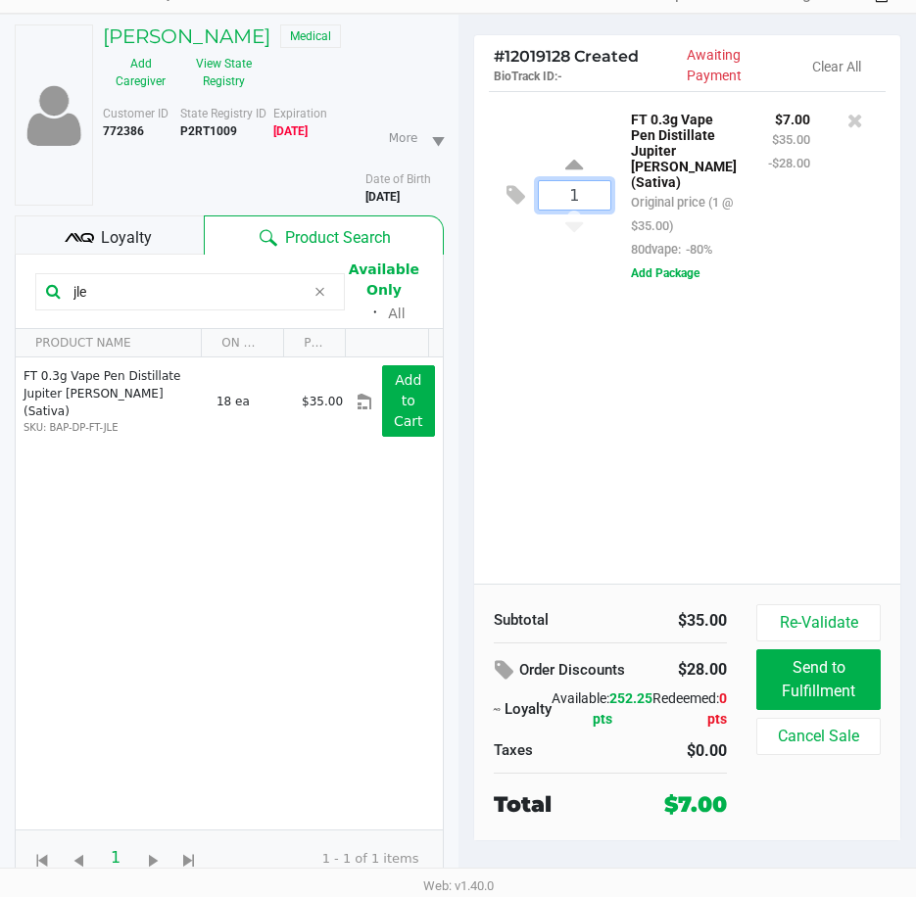
click at [571, 204] on input "1" at bounding box center [575, 195] width 72 height 28
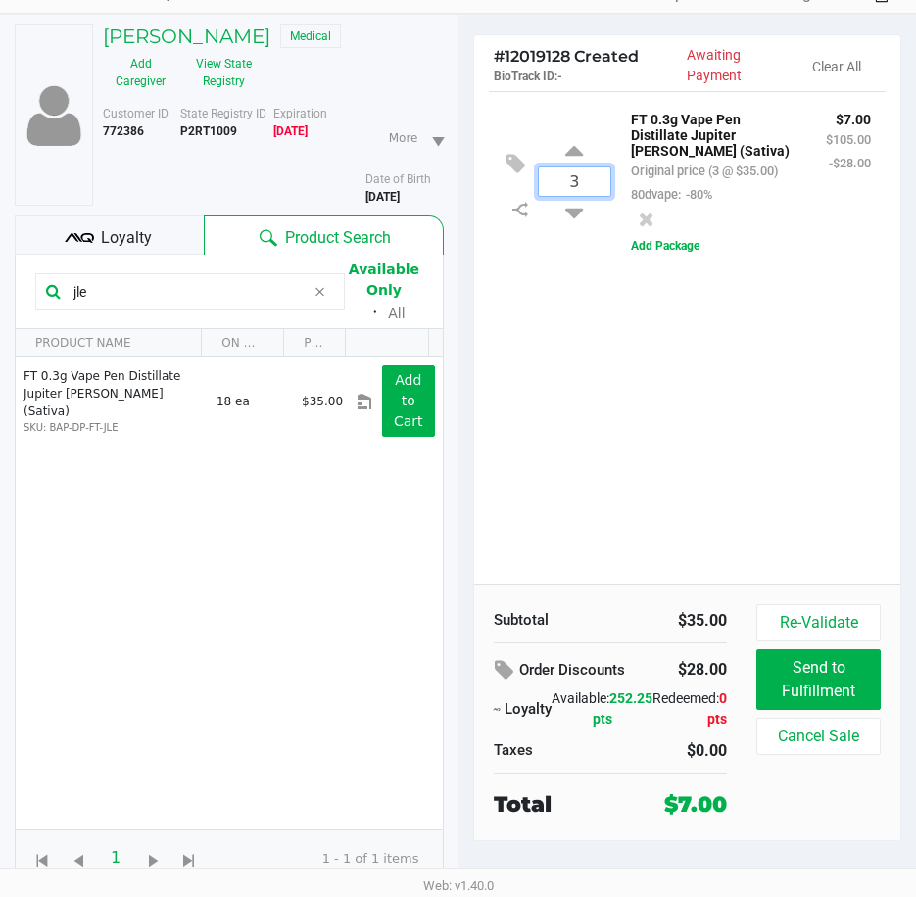
type input "3"
click at [234, 45] on h5 "MICHAEL WILLS JR" at bounding box center [187, 36] width 168 height 24
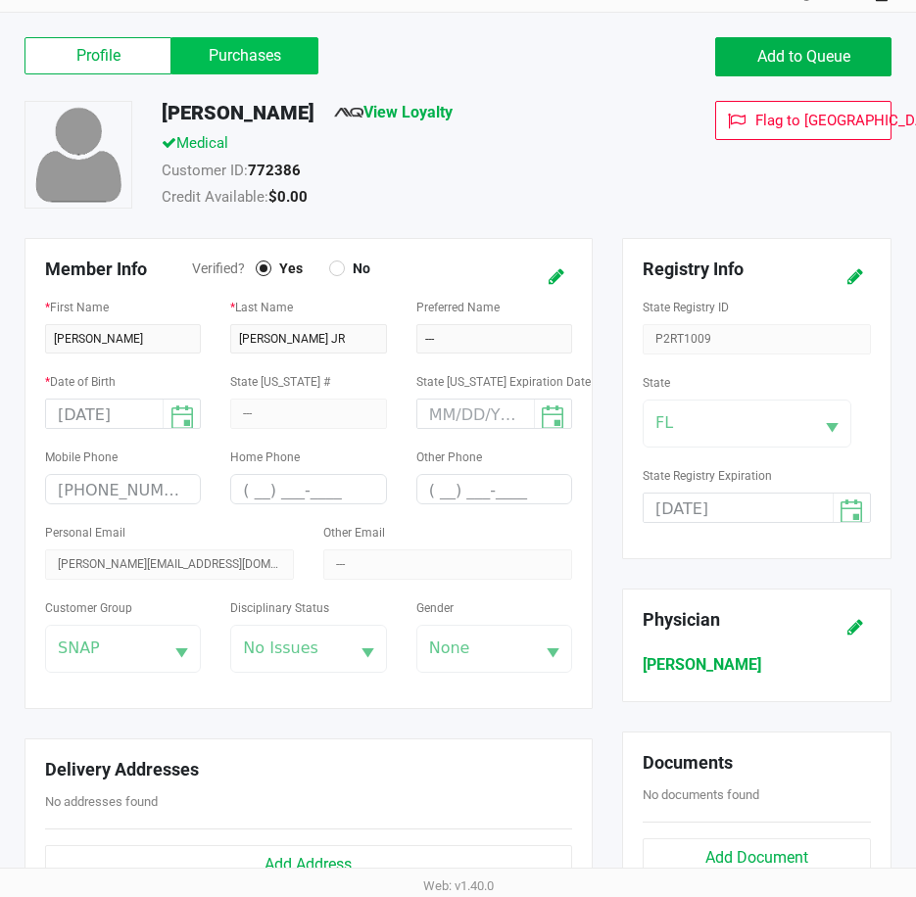
click at [230, 56] on label "Purchases" at bounding box center [244, 55] width 147 height 37
click at [0, 0] on 1 "Purchases" at bounding box center [0, 0] width 0 height 0
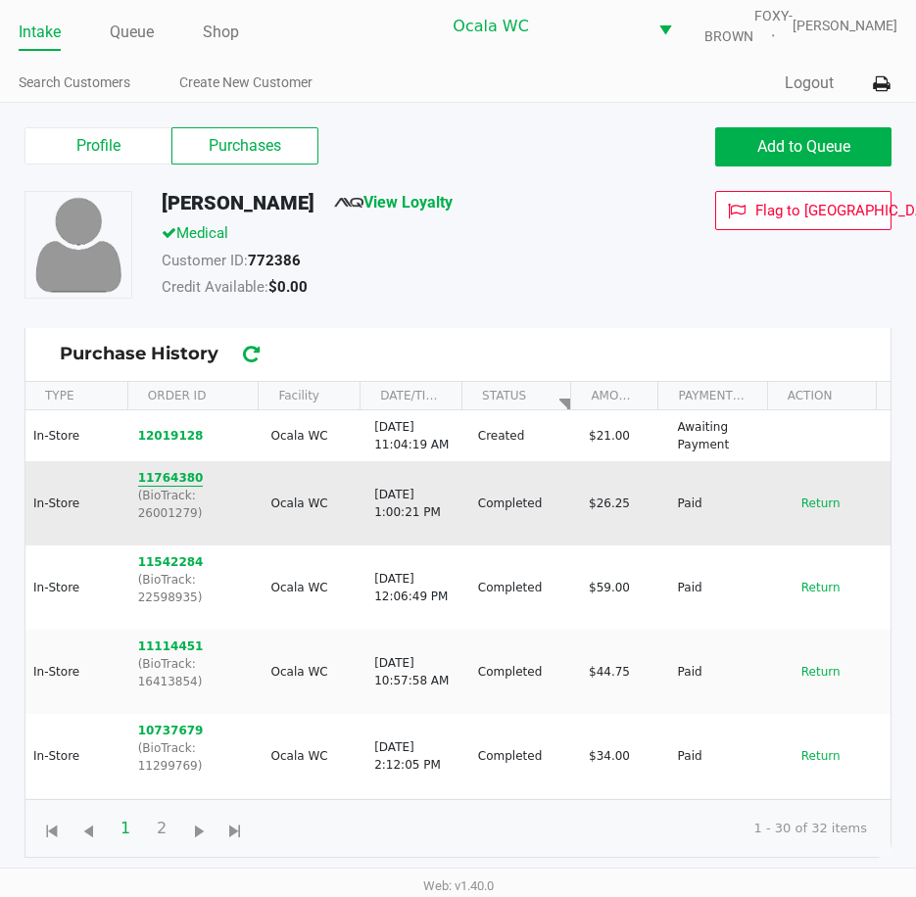
click at [146, 475] on button "11764380" at bounding box center [171, 478] width 66 height 18
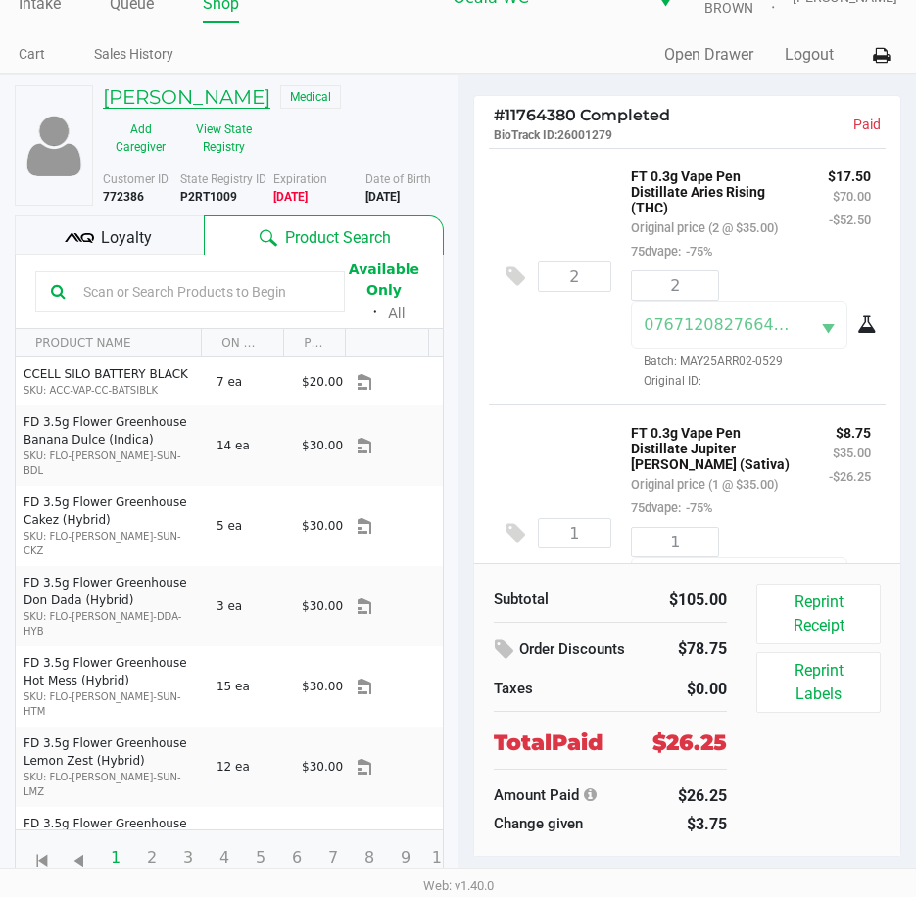
click at [210, 86] on h5 "MICHAEL WILLS JR" at bounding box center [187, 97] width 168 height 24
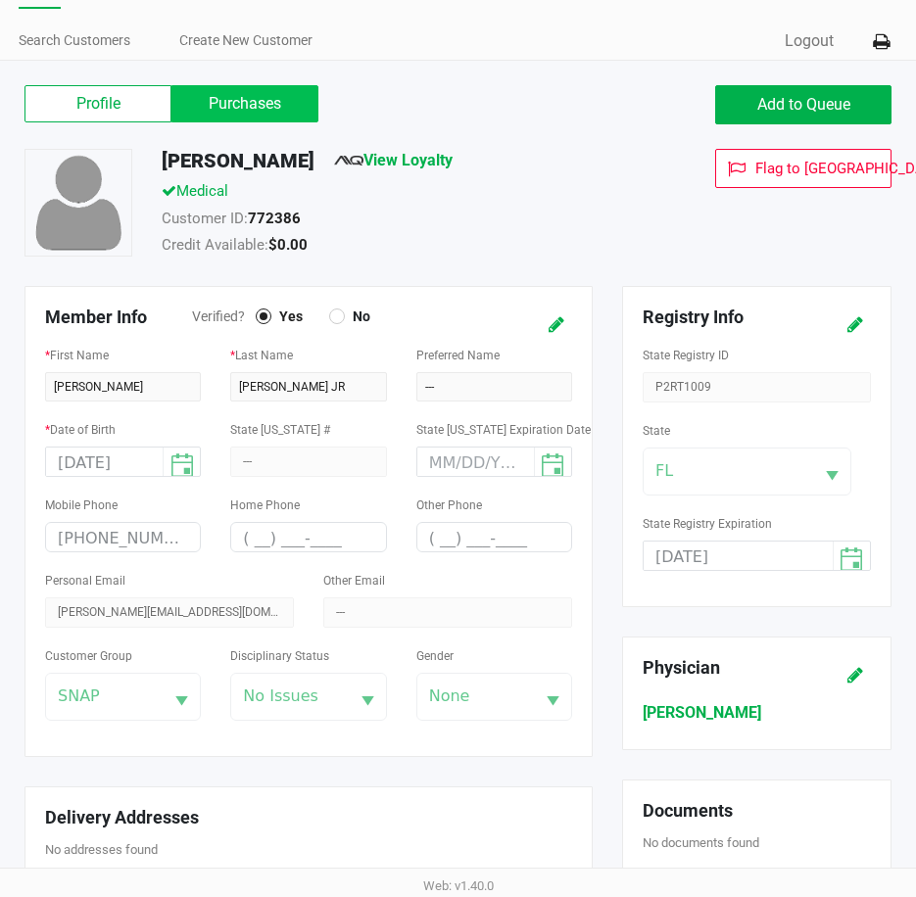
click at [230, 122] on label "Purchases" at bounding box center [244, 103] width 147 height 37
click at [0, 0] on 1 "Purchases" at bounding box center [0, 0] width 0 height 0
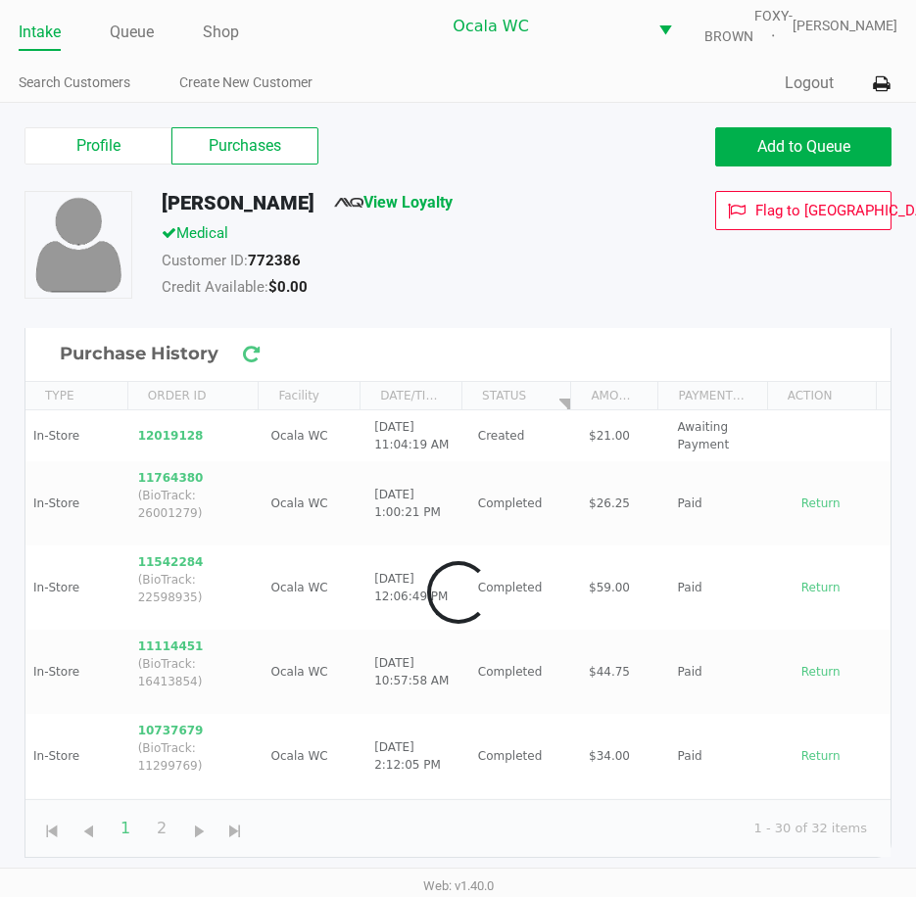
scroll to position [22, 0]
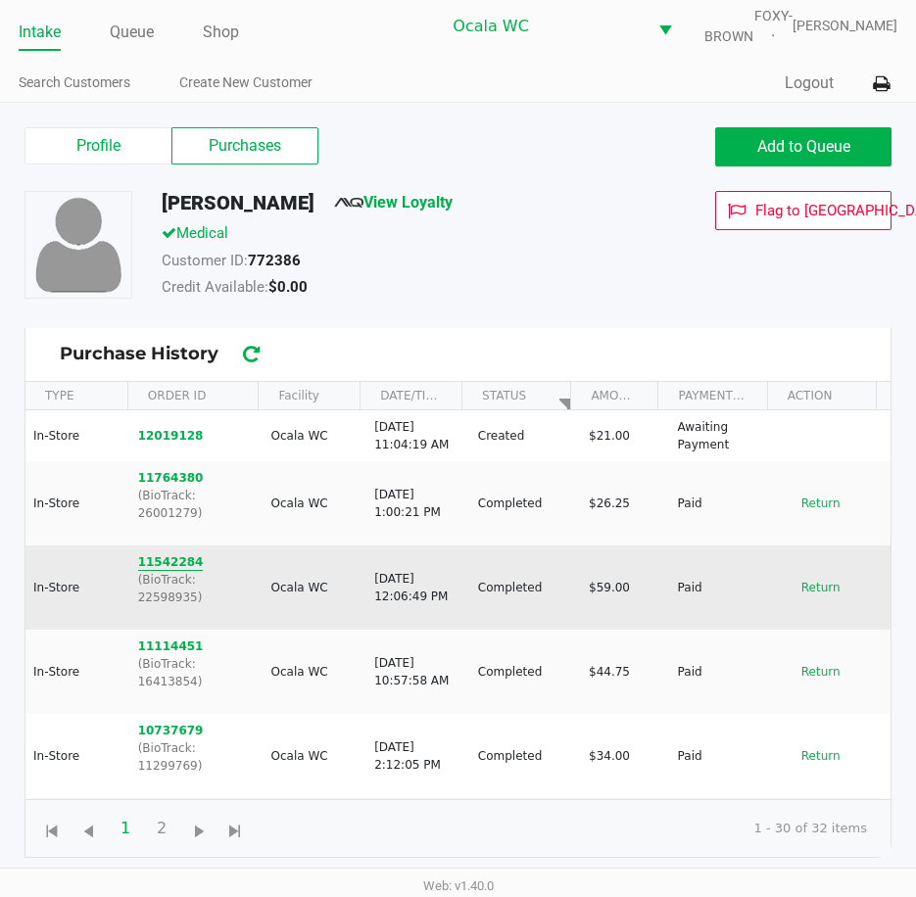
click at [178, 553] on button "11542284" at bounding box center [171, 562] width 66 height 18
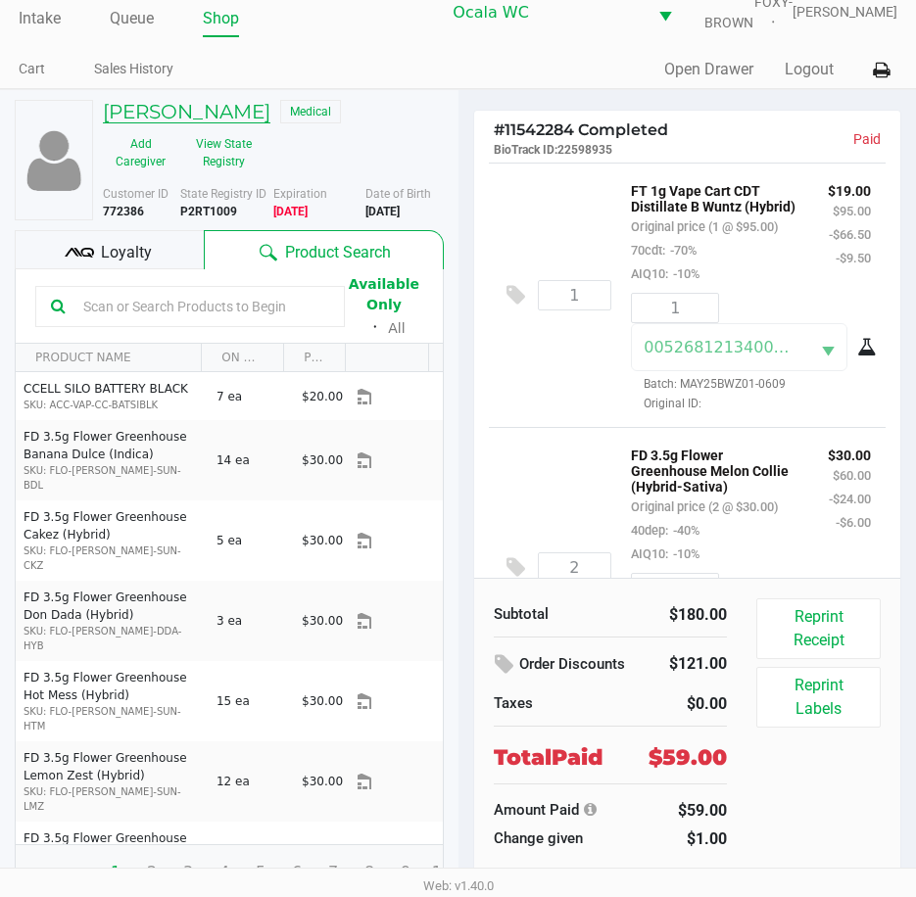
click at [268, 123] on h5 "MICHAEL WILLS JR" at bounding box center [187, 112] width 168 height 24
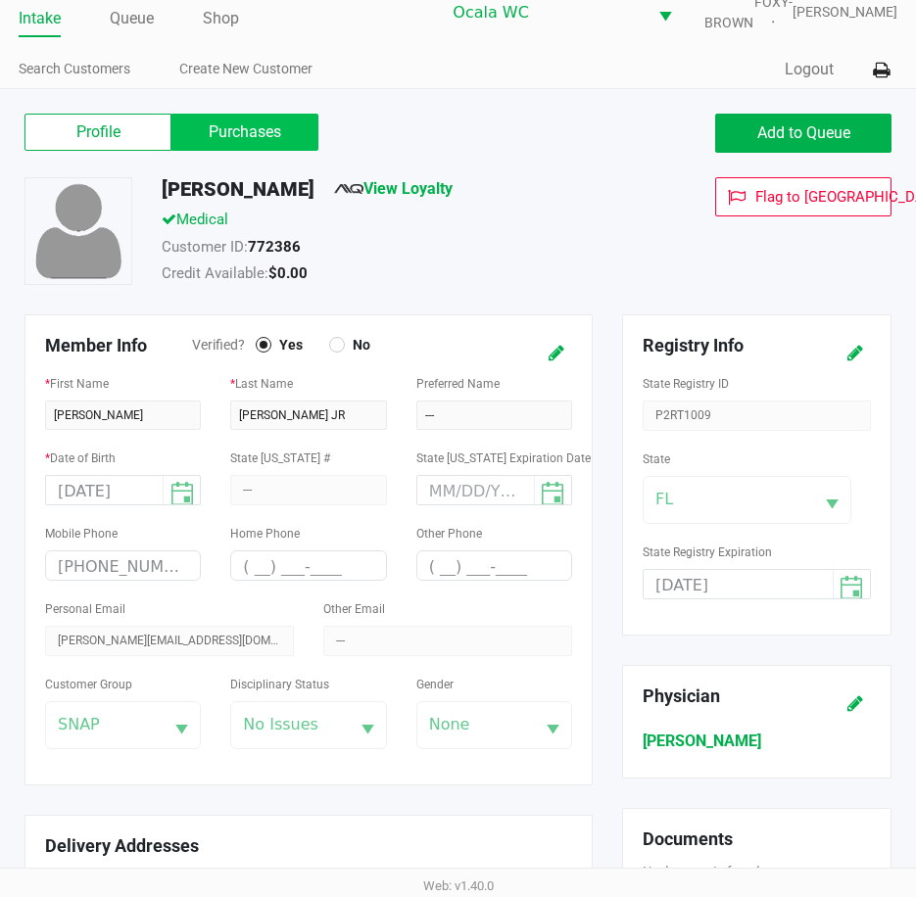
click at [268, 135] on label "Purchases" at bounding box center [244, 132] width 147 height 37
click at [0, 0] on 1 "Purchases" at bounding box center [0, 0] width 0 height 0
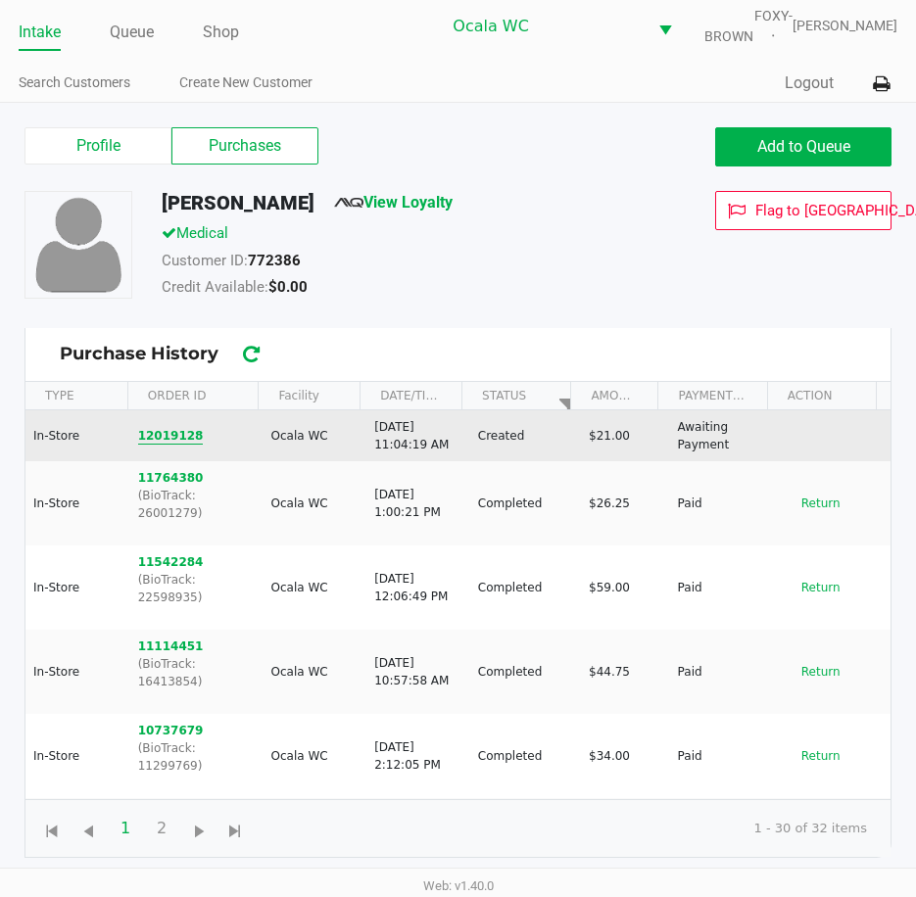
click at [148, 439] on button "12019128" at bounding box center [171, 436] width 66 height 18
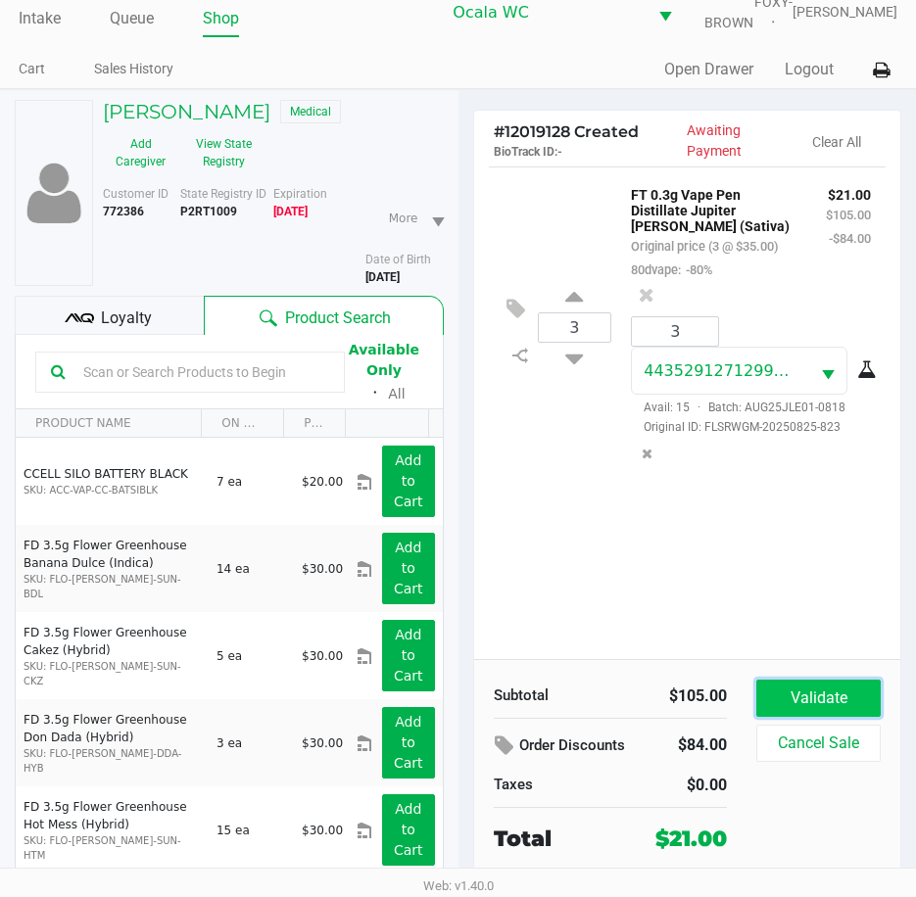
click at [864, 697] on button "Validate" at bounding box center [818, 698] width 124 height 37
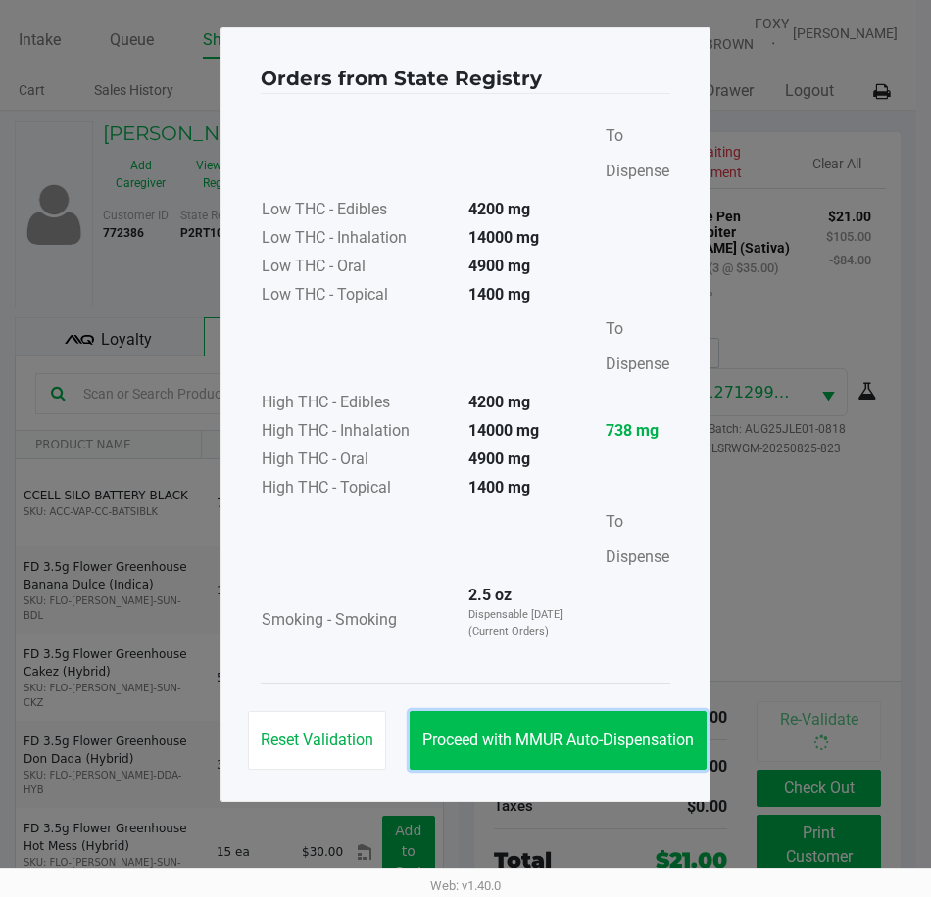
click at [567, 724] on button "Proceed with MMUR Auto-Dispensation" at bounding box center [557, 740] width 297 height 59
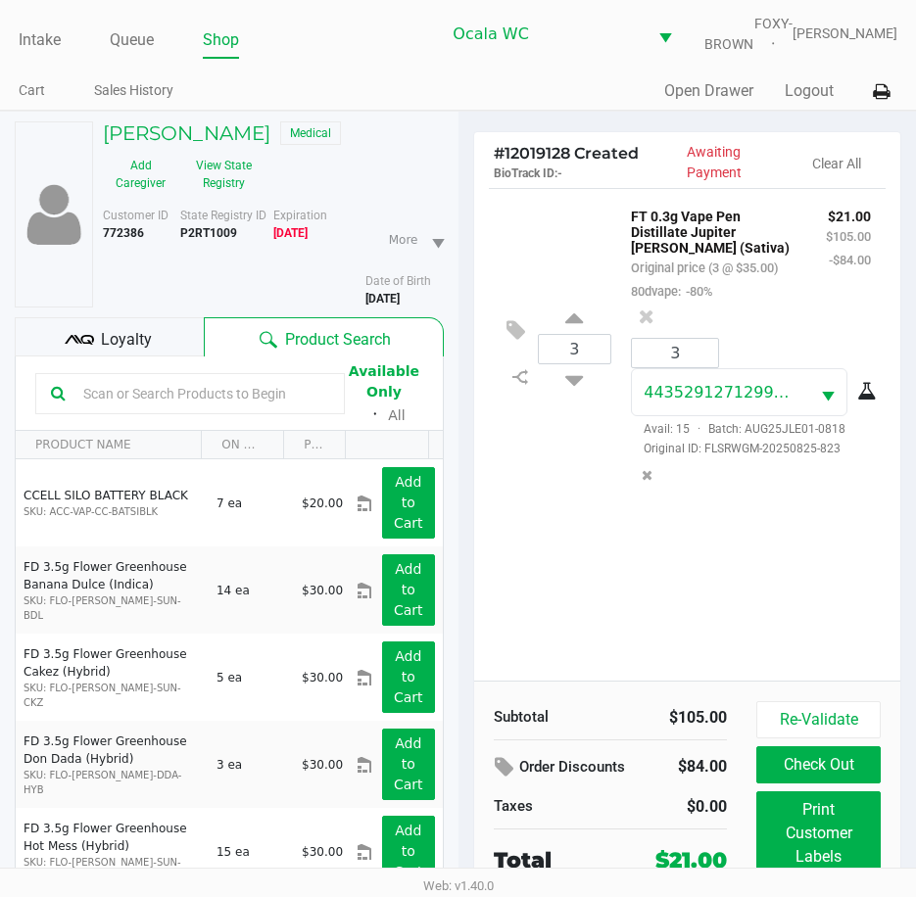
click at [158, 407] on input "text" at bounding box center [202, 393] width 254 height 29
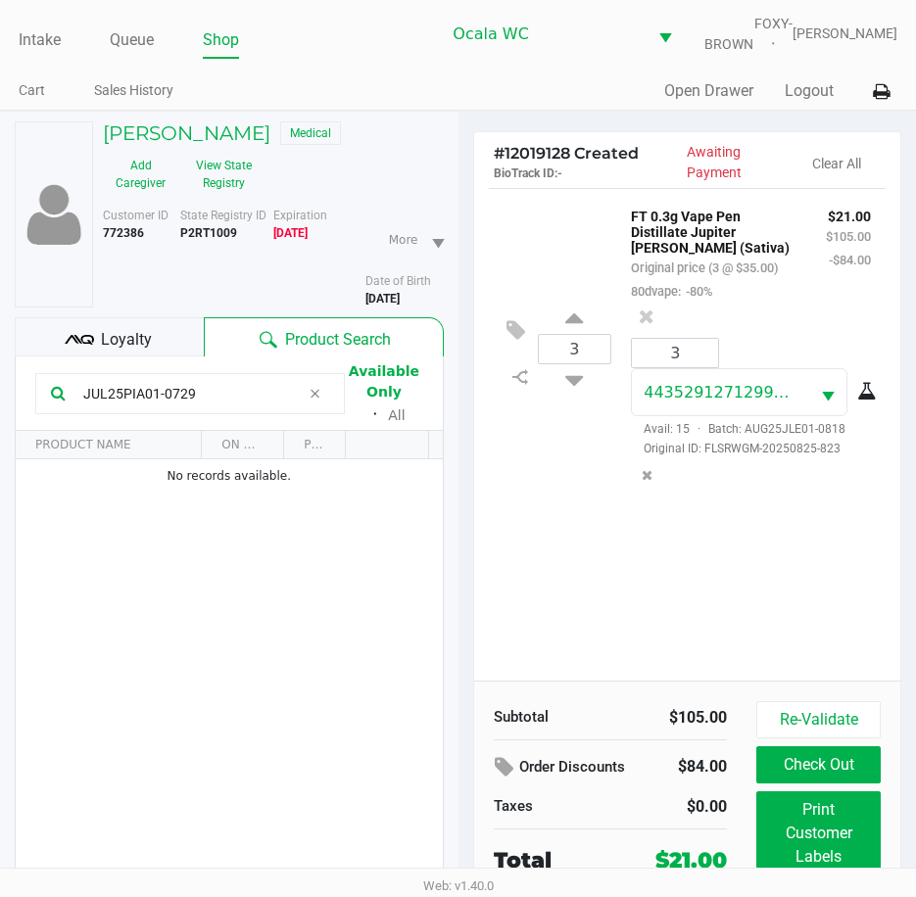
type input "JUL25PIA01-0729"
click at [558, 582] on div "3 FT 0.3g Vape Pen Distillate Jupiter Leo (Sativa) Original price (3 @ $35.00) …" at bounding box center [687, 434] width 427 height 493
click at [558, 573] on div "3 FT 0.3g Vape Pen Distillate Jupiter Leo (Sativa) Original price (3 @ $35.00) …" at bounding box center [687, 434] width 427 height 493
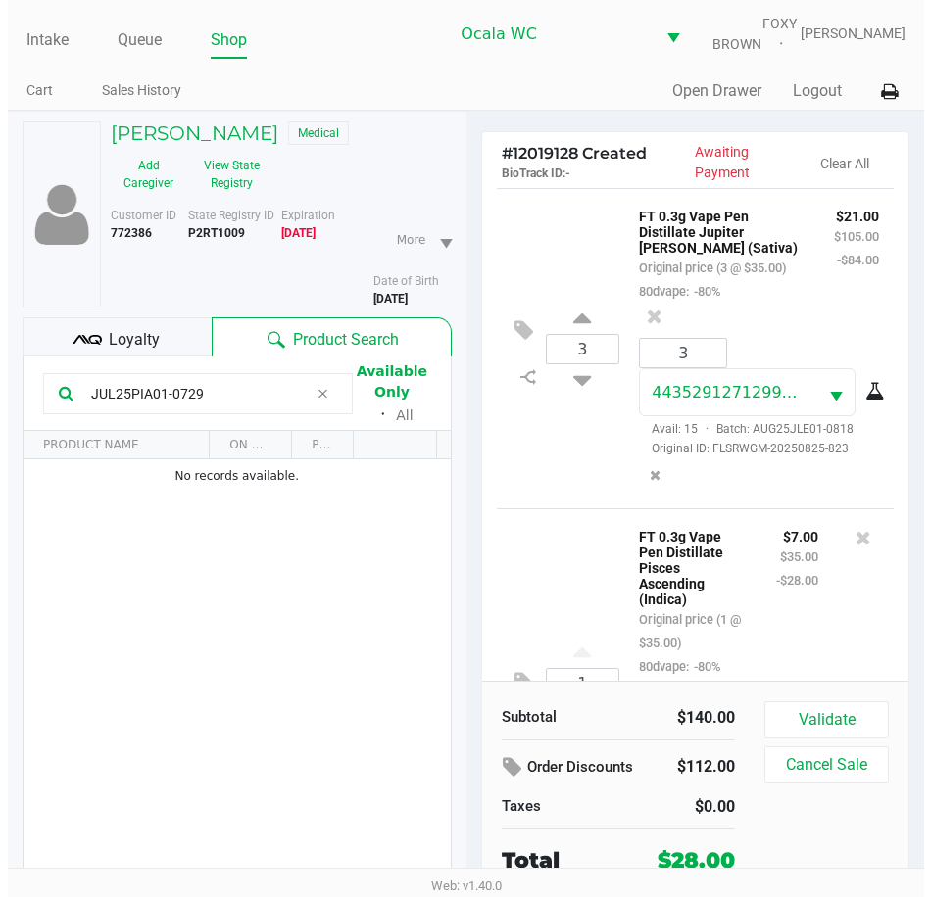
scroll to position [190, 0]
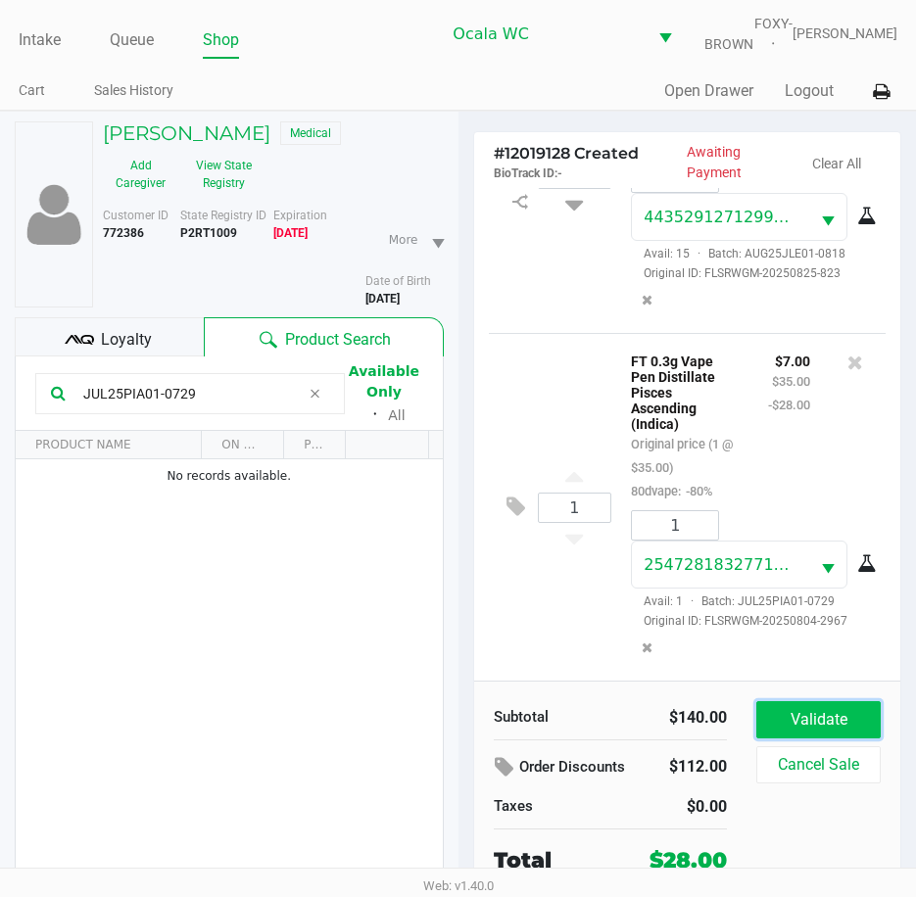
click at [812, 721] on button "Validate" at bounding box center [818, 719] width 124 height 37
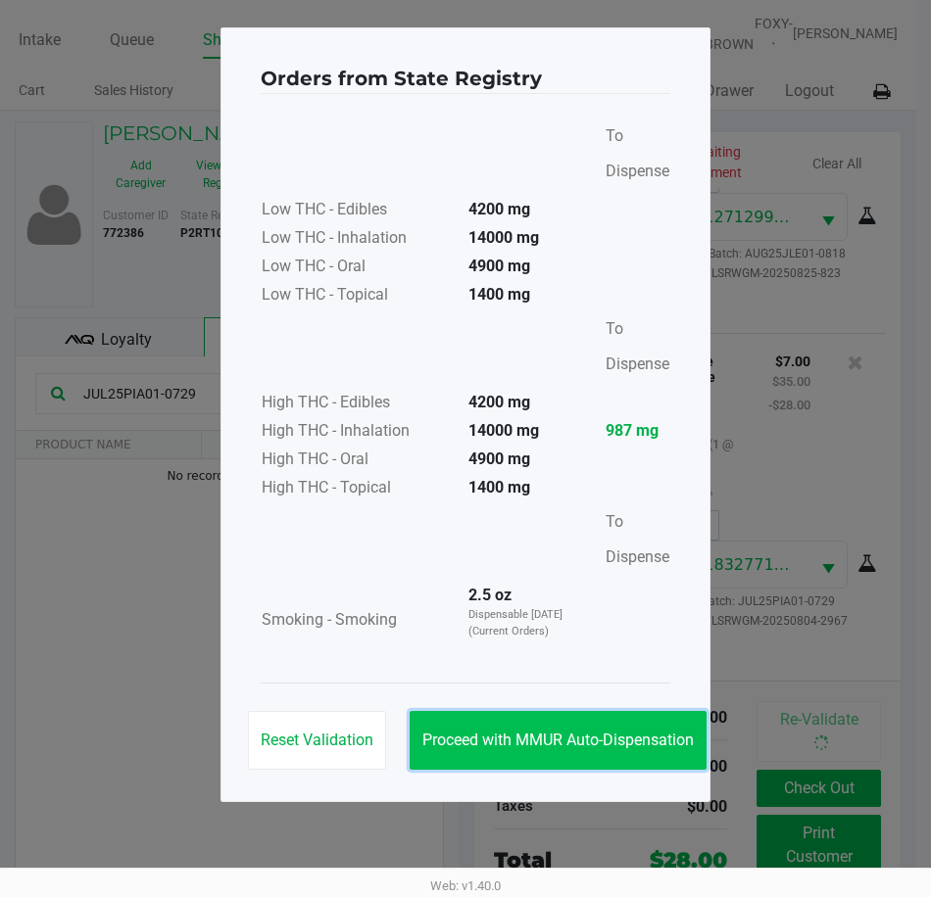
click at [533, 728] on button "Proceed with MMUR Auto-Dispensation" at bounding box center [557, 740] width 297 height 59
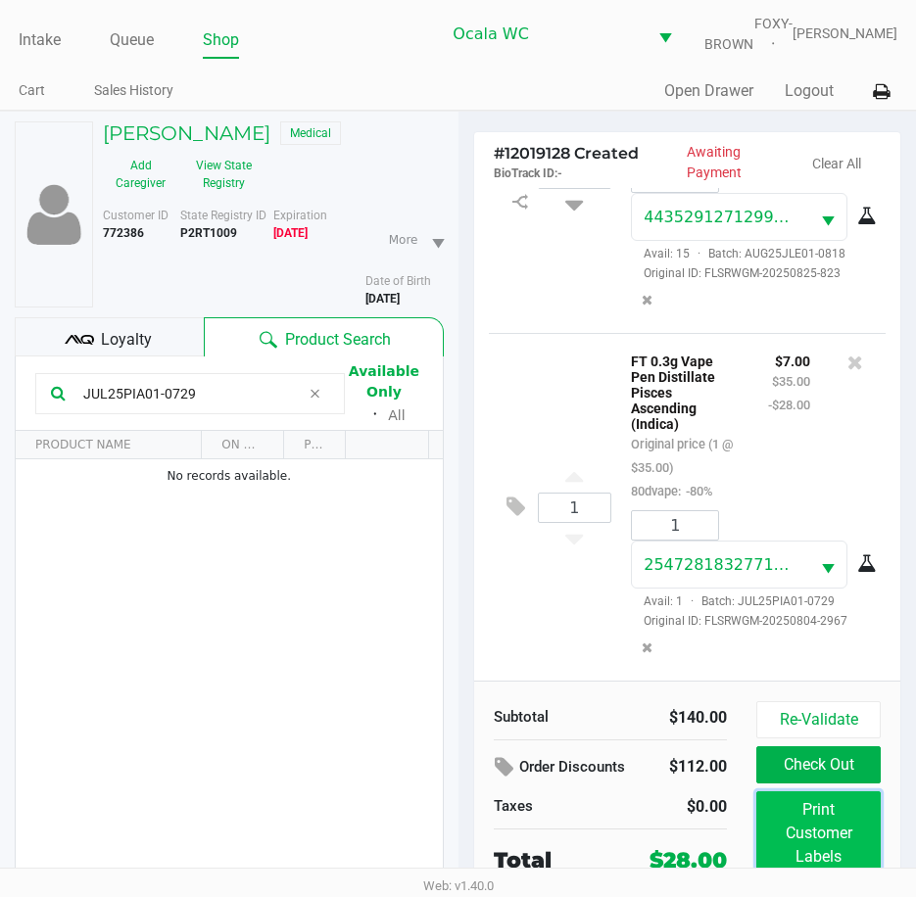
click at [799, 814] on button "Print Customer Labels" at bounding box center [818, 833] width 124 height 84
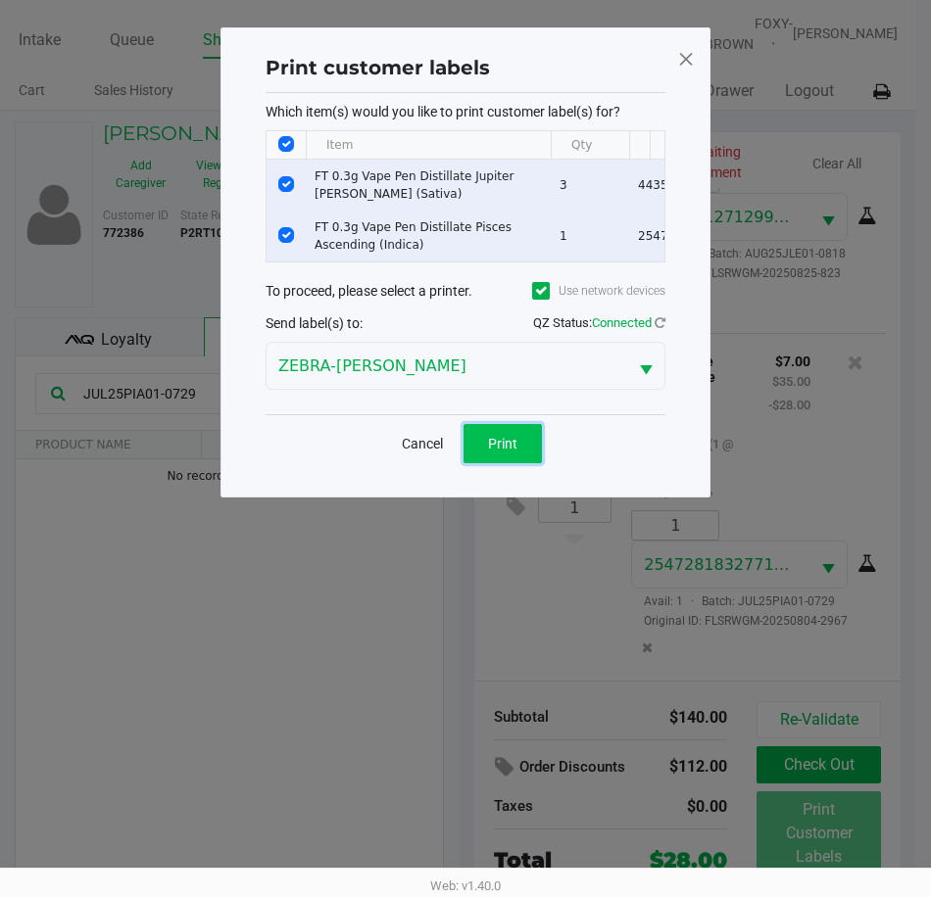
click at [494, 452] on span "Print" at bounding box center [502, 444] width 29 height 16
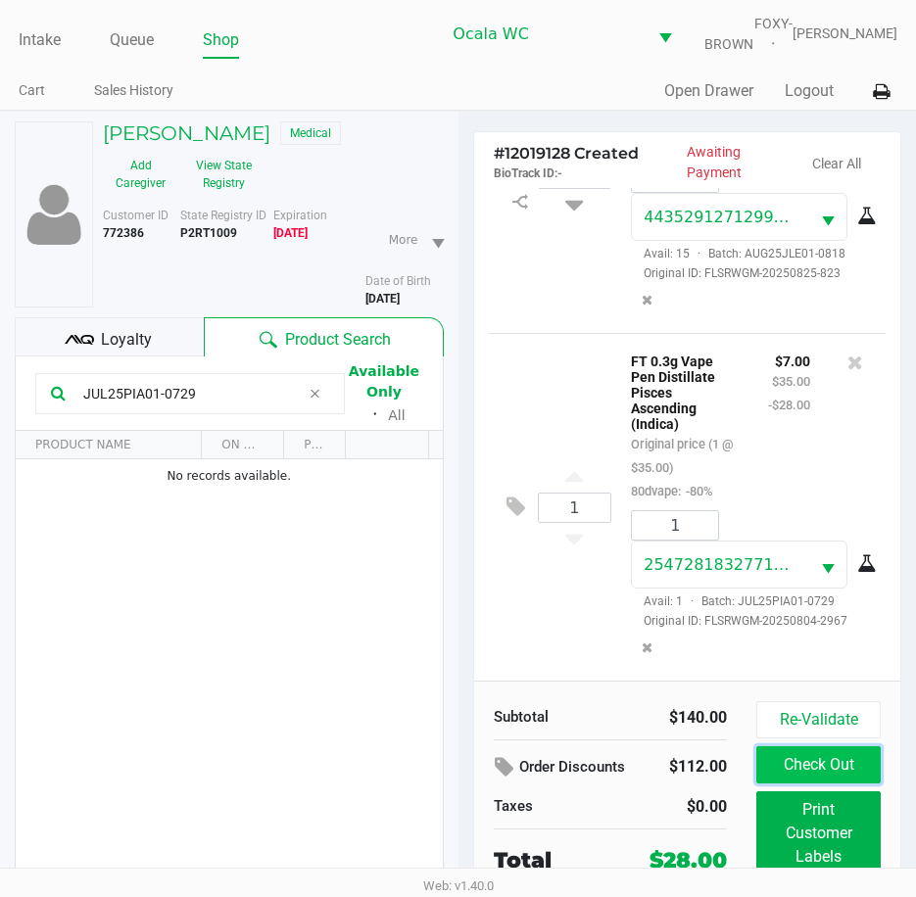
click at [787, 782] on button "Check Out" at bounding box center [818, 764] width 124 height 37
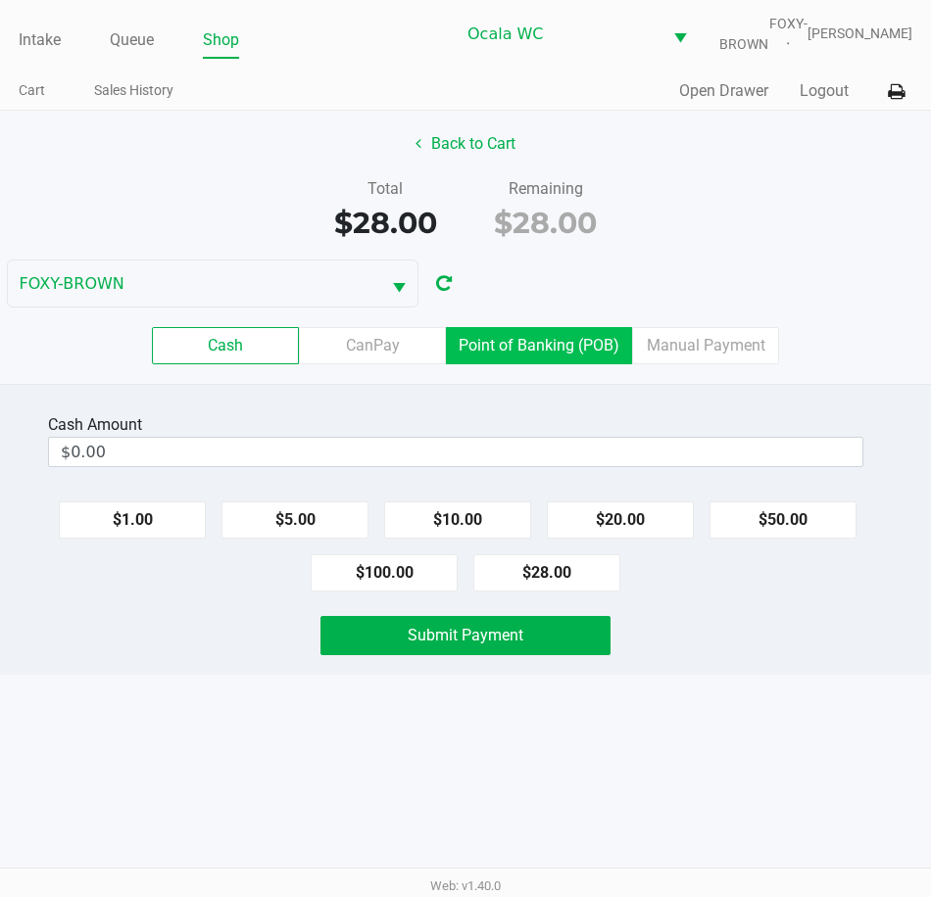
click at [467, 350] on label "Point of Banking (POB)" at bounding box center [539, 345] width 186 height 37
click at [0, 0] on 7 "Point of Banking (POB)" at bounding box center [0, 0] width 0 height 0
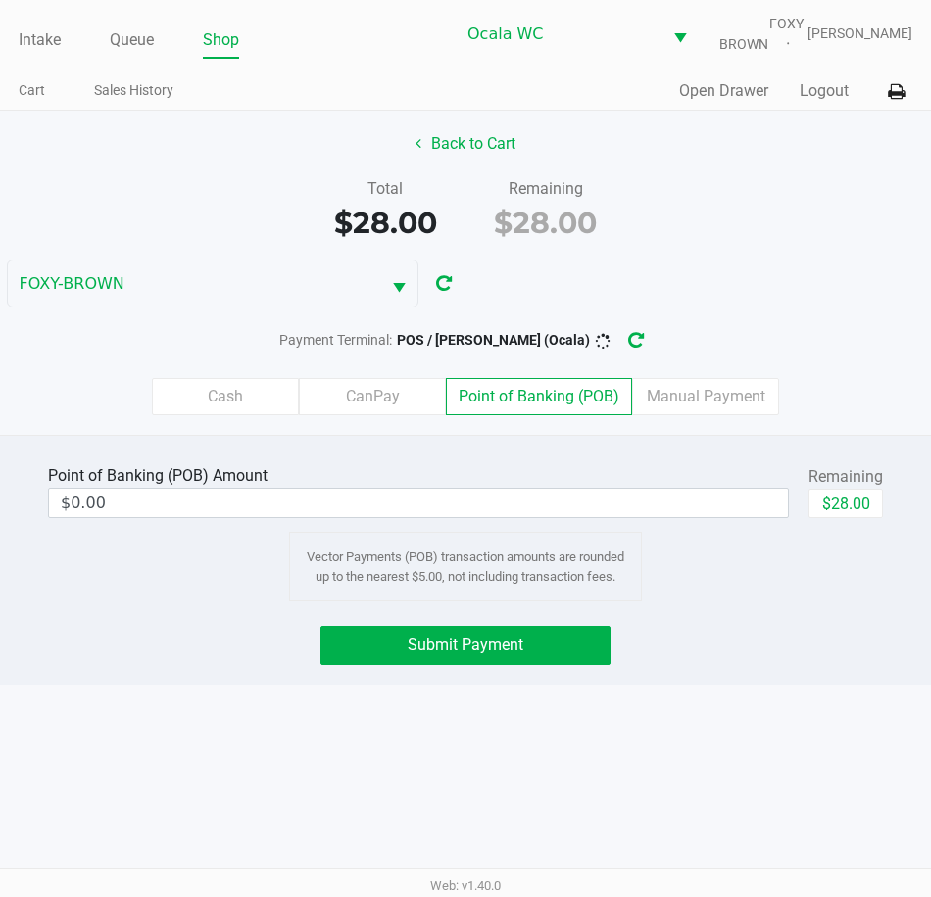
click at [807, 496] on div "Point of Banking (POB) Amount $0.00 Remaining $28.00" at bounding box center [465, 491] width 835 height 62
click at [828, 503] on button "$28.00" at bounding box center [845, 503] width 74 height 29
type input "$28.00"
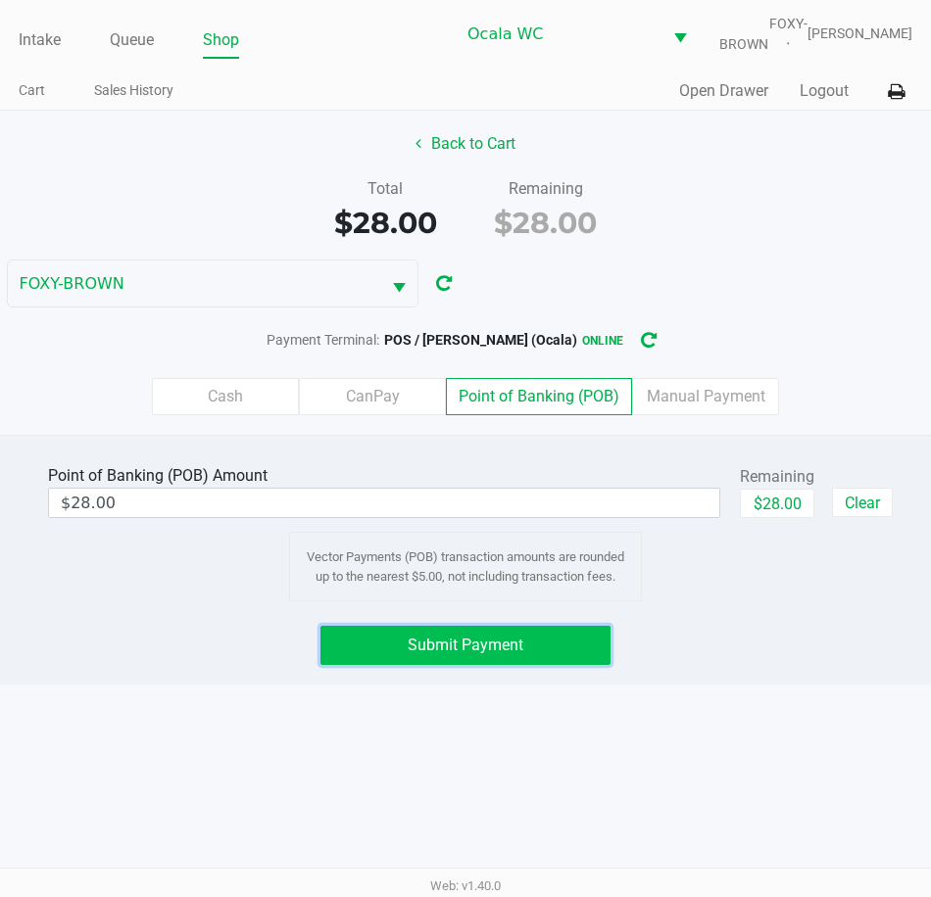
click at [506, 638] on span "Submit Payment" at bounding box center [465, 645] width 116 height 19
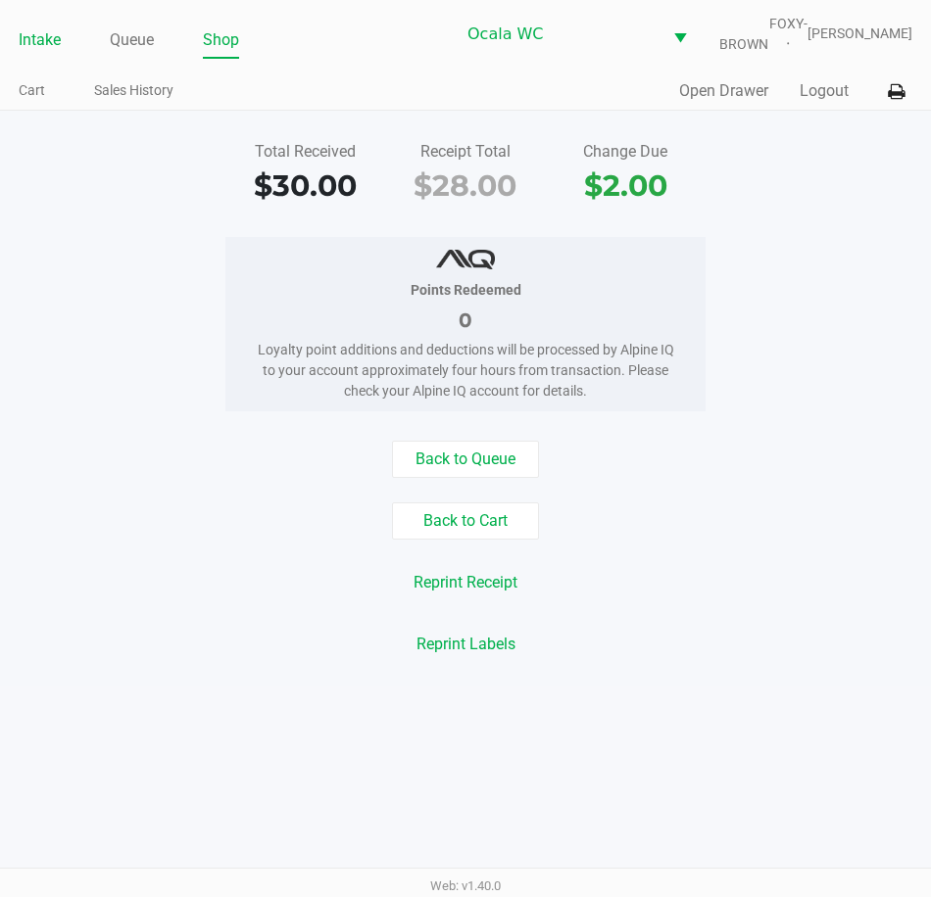
click at [40, 46] on link "Intake" at bounding box center [40, 39] width 42 height 27
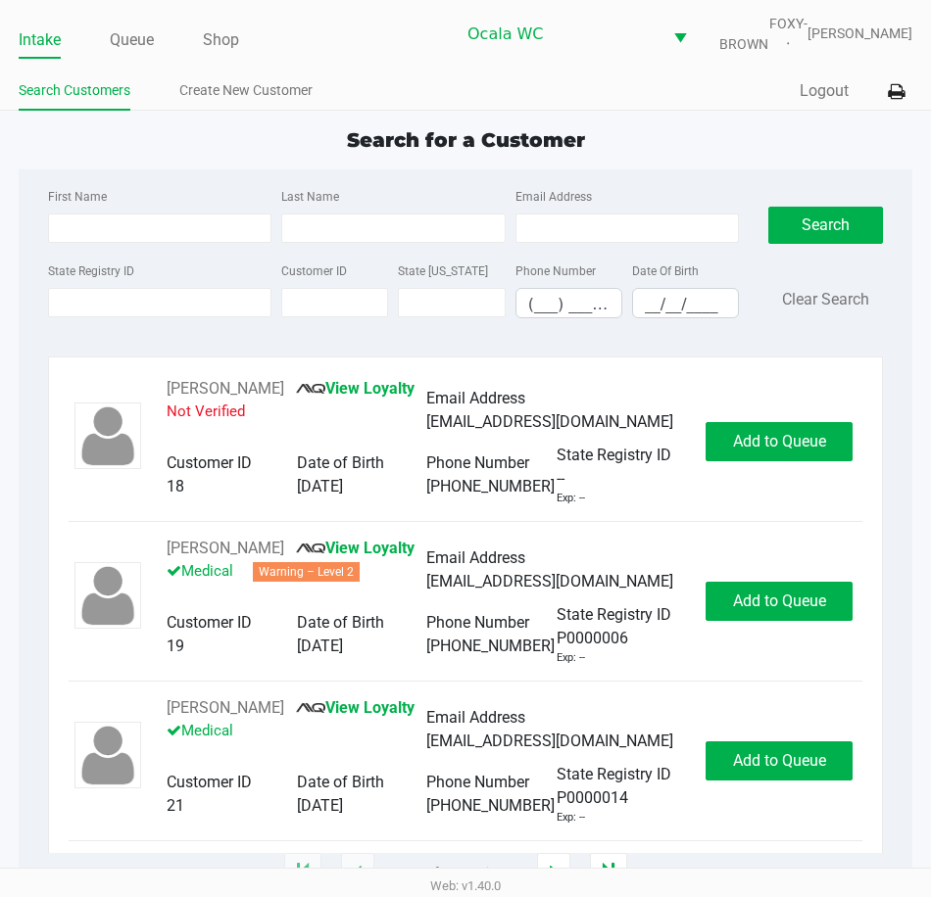
type input "LEITA"
type input "LANG"
type input "08/18/1976"
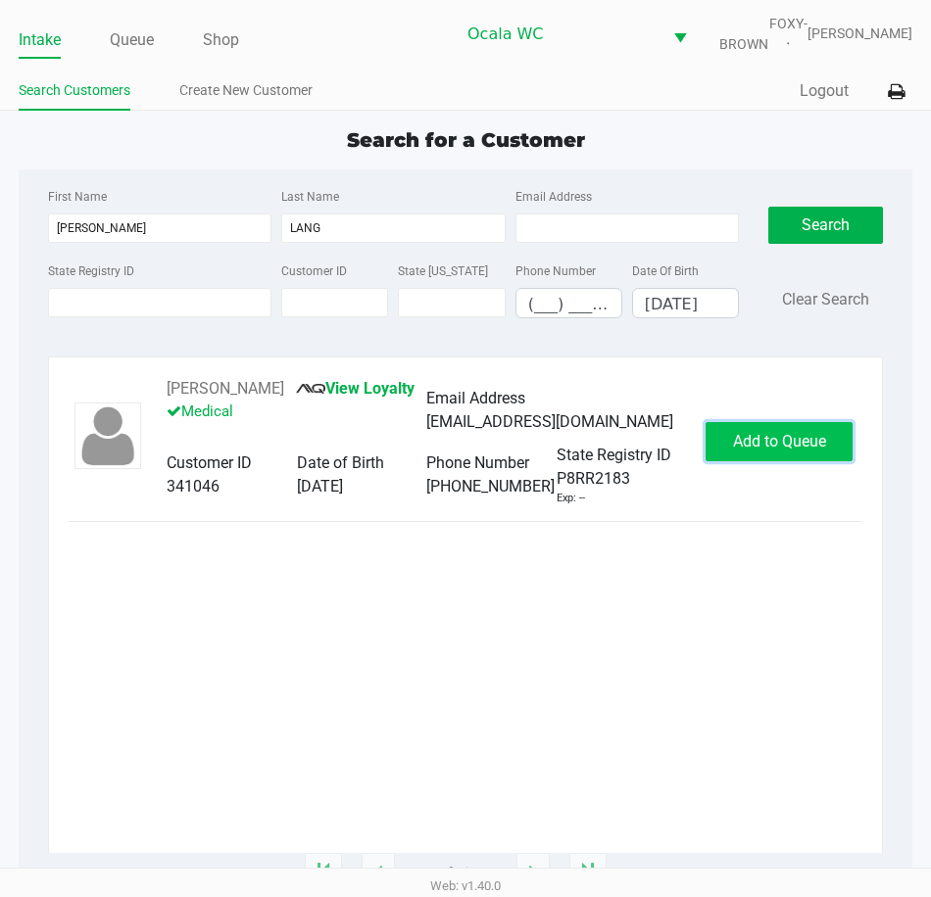
click at [738, 440] on span "Add to Queue" at bounding box center [779, 441] width 93 height 19
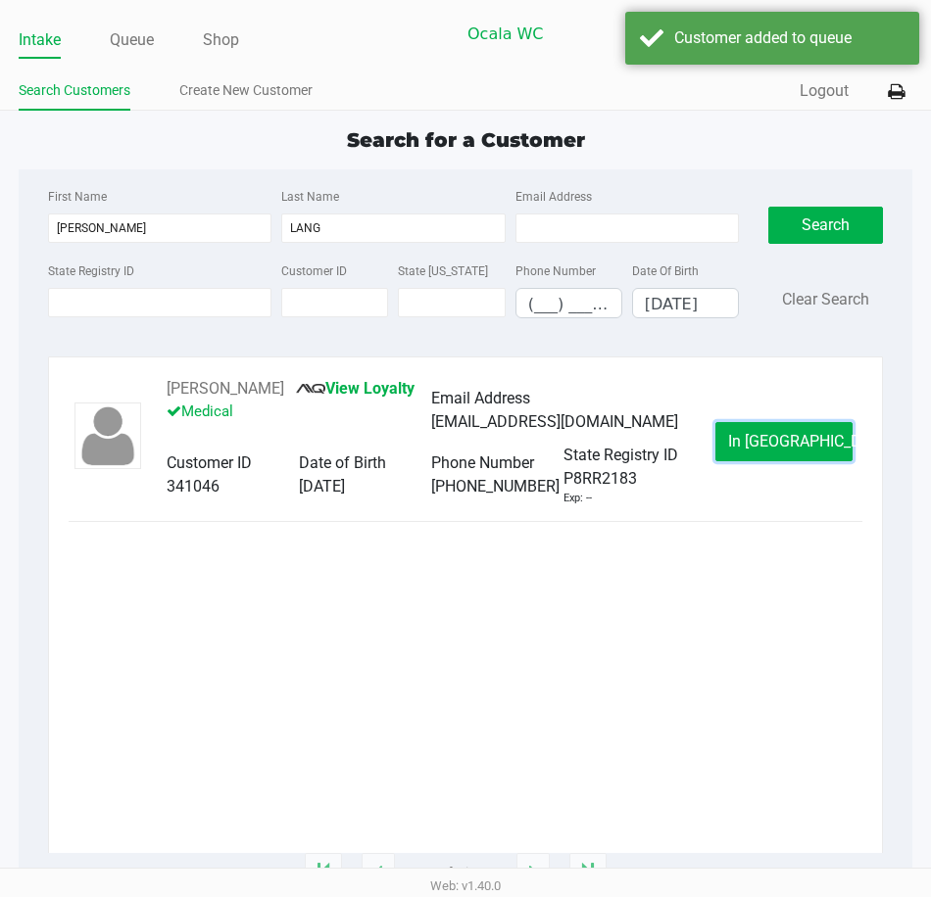
click at [738, 440] on button "In Queue" at bounding box center [783, 441] width 137 height 39
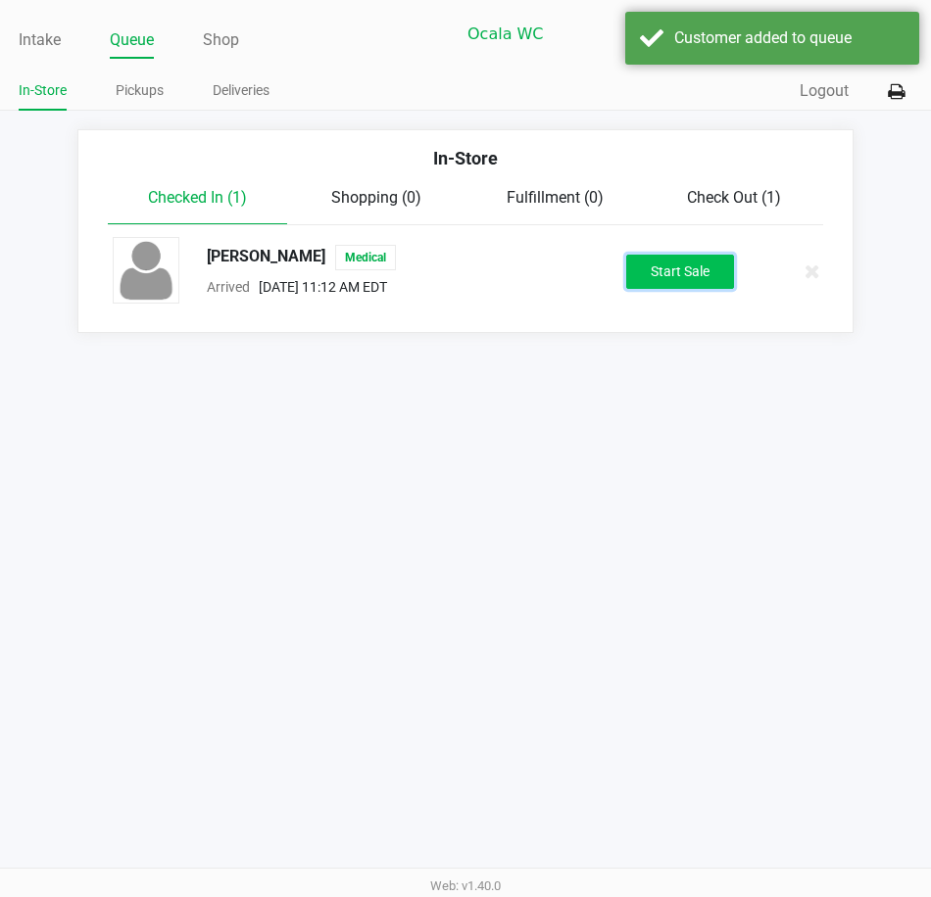
click at [675, 285] on button "Start Sale" at bounding box center [680, 272] width 108 height 34
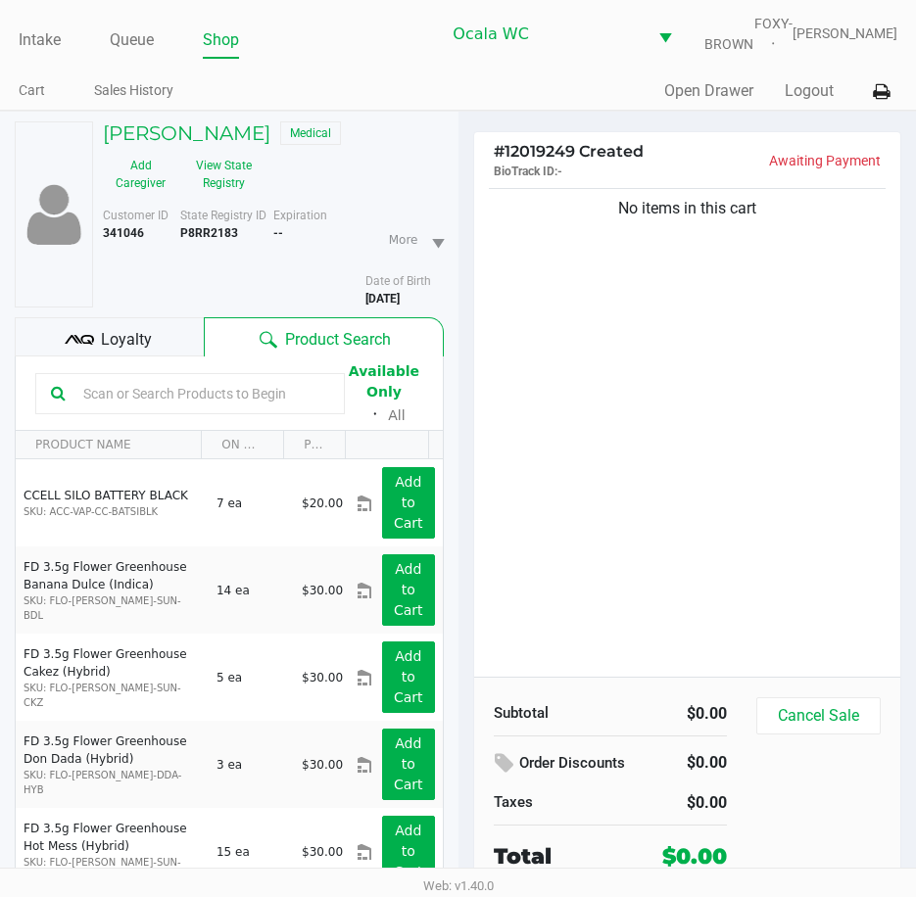
click at [114, 408] on input "text" at bounding box center [202, 393] width 254 height 29
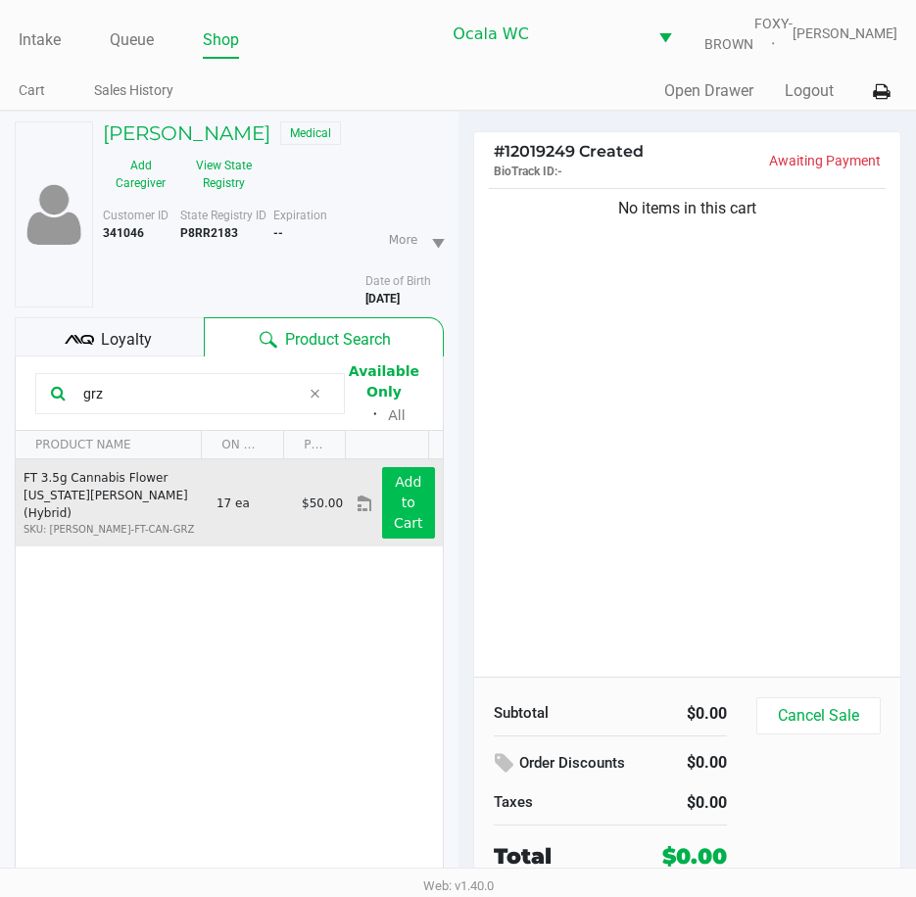
type input "grz"
click at [402, 499] on app-button-loader "Add to Cart" at bounding box center [408, 502] width 29 height 57
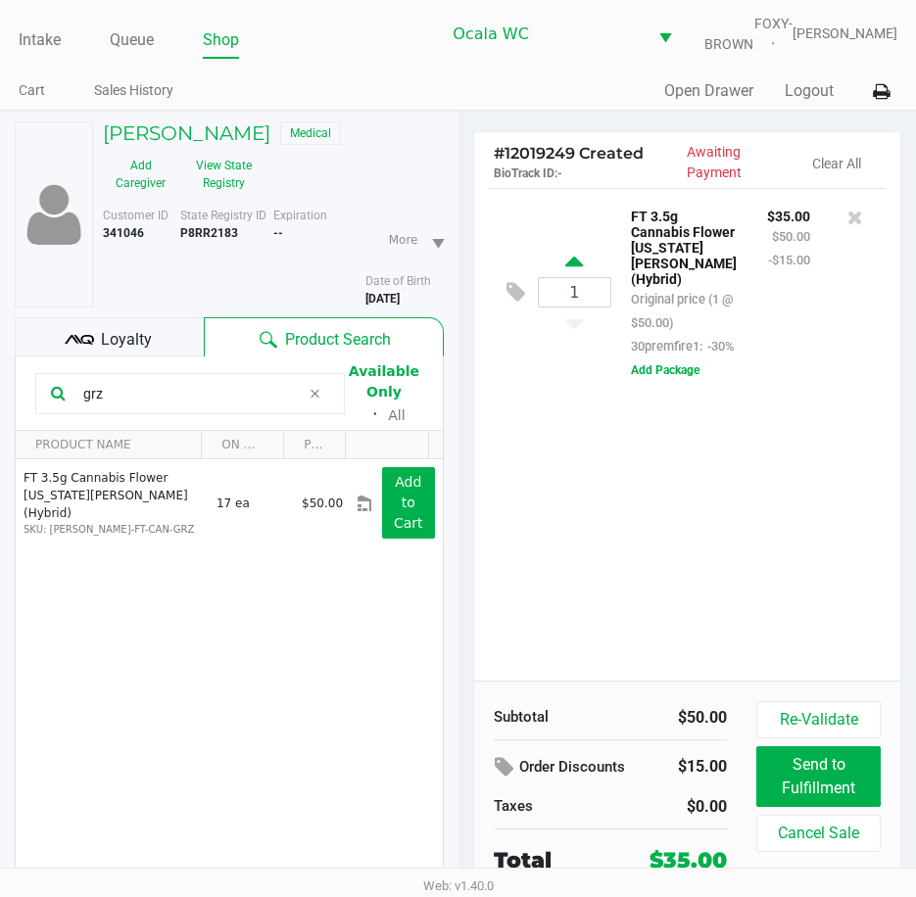
click at [573, 277] on icon at bounding box center [574, 265] width 18 height 24
type input "2"
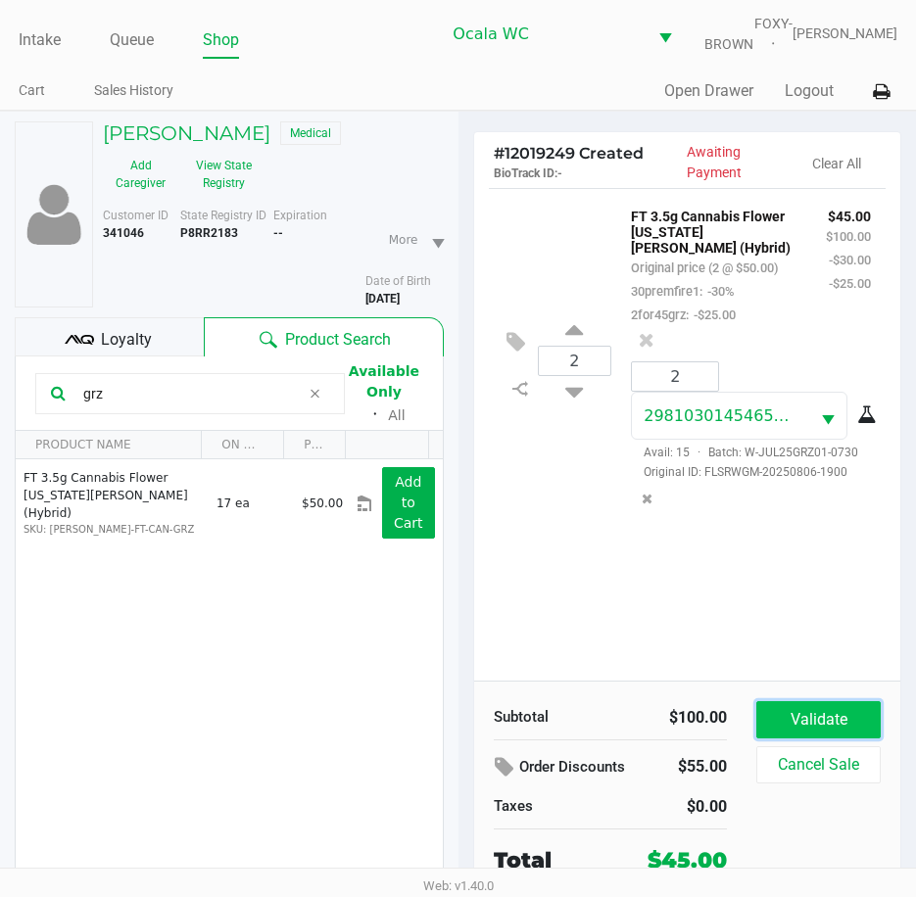
click at [852, 735] on button "Validate" at bounding box center [818, 719] width 124 height 37
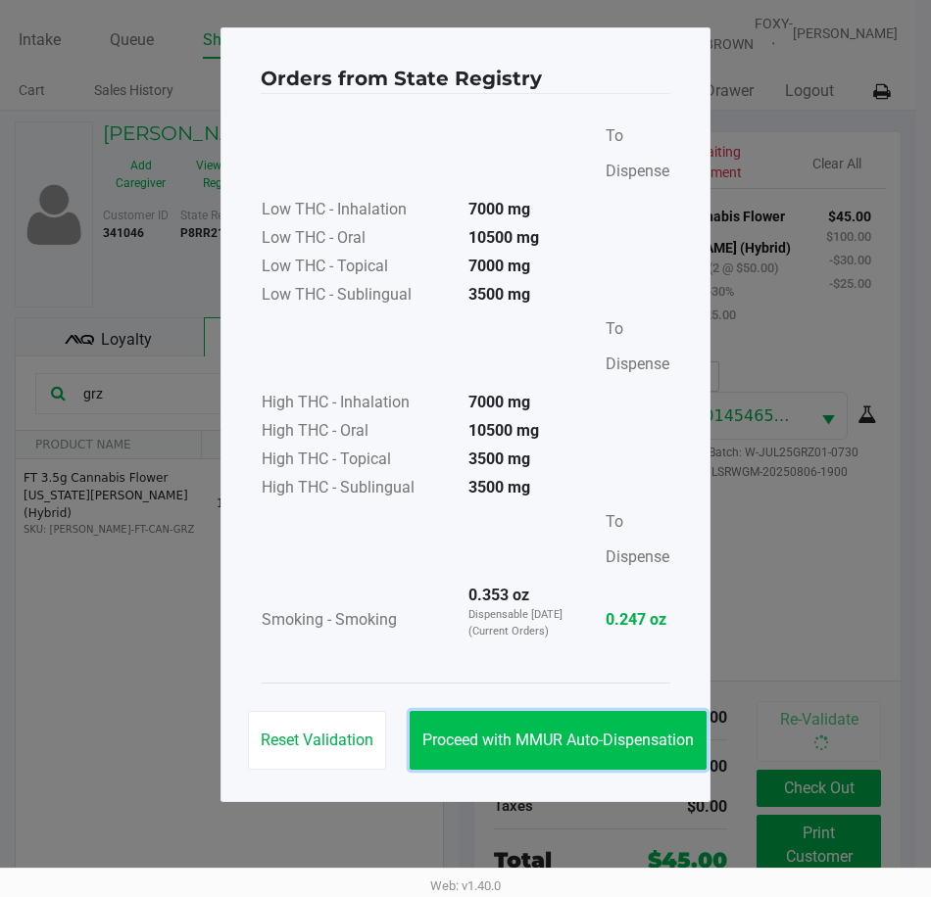
click at [556, 715] on button "Proceed with MMUR Auto-Dispensation" at bounding box center [557, 740] width 297 height 59
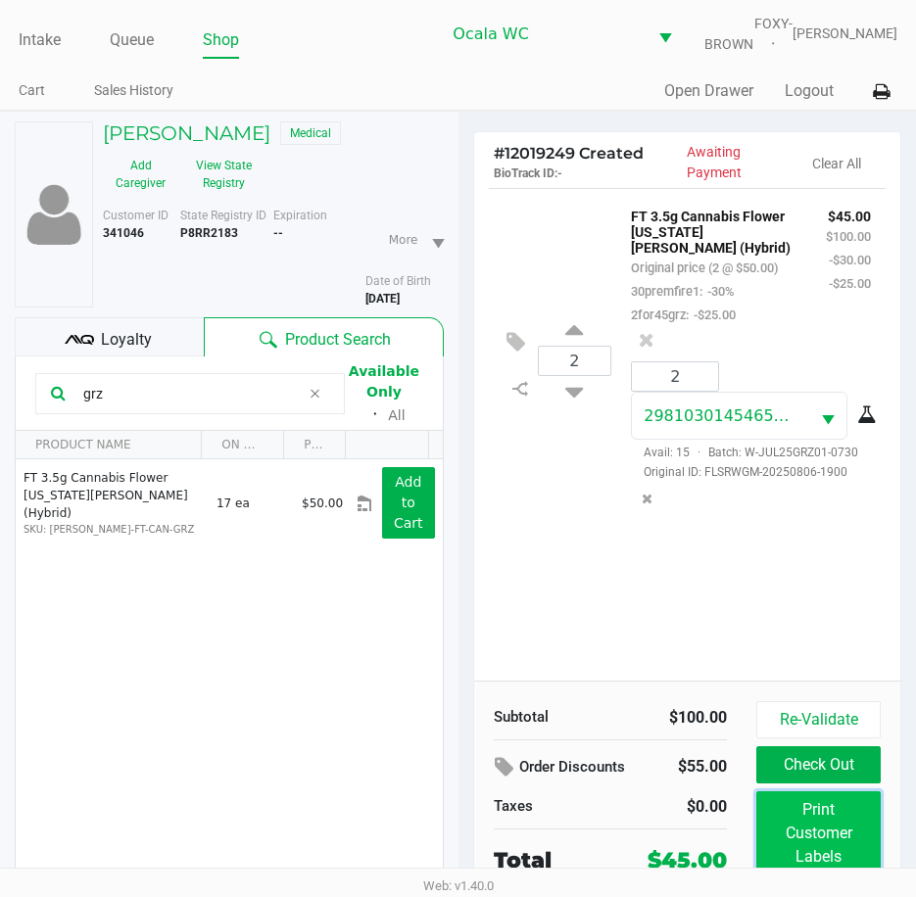
click at [788, 814] on button "Print Customer Labels" at bounding box center [818, 833] width 124 height 84
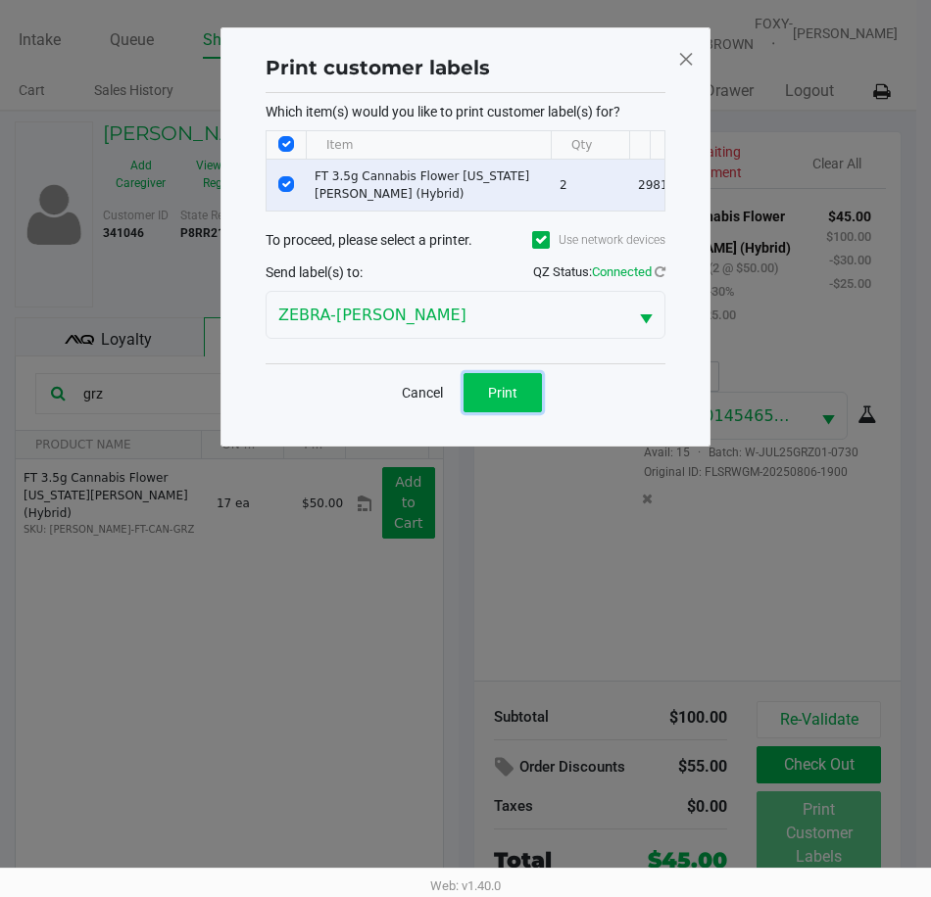
click at [517, 411] on button "Print" at bounding box center [502, 392] width 78 height 39
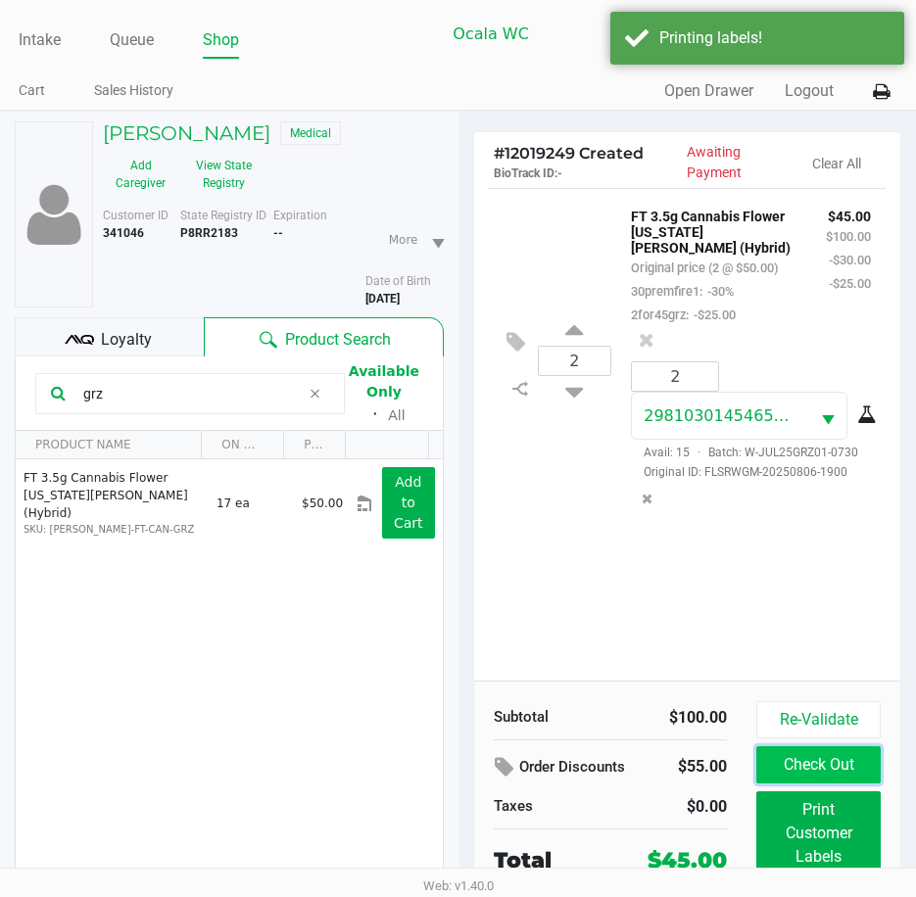
click at [782, 775] on button "Check Out" at bounding box center [818, 764] width 124 height 37
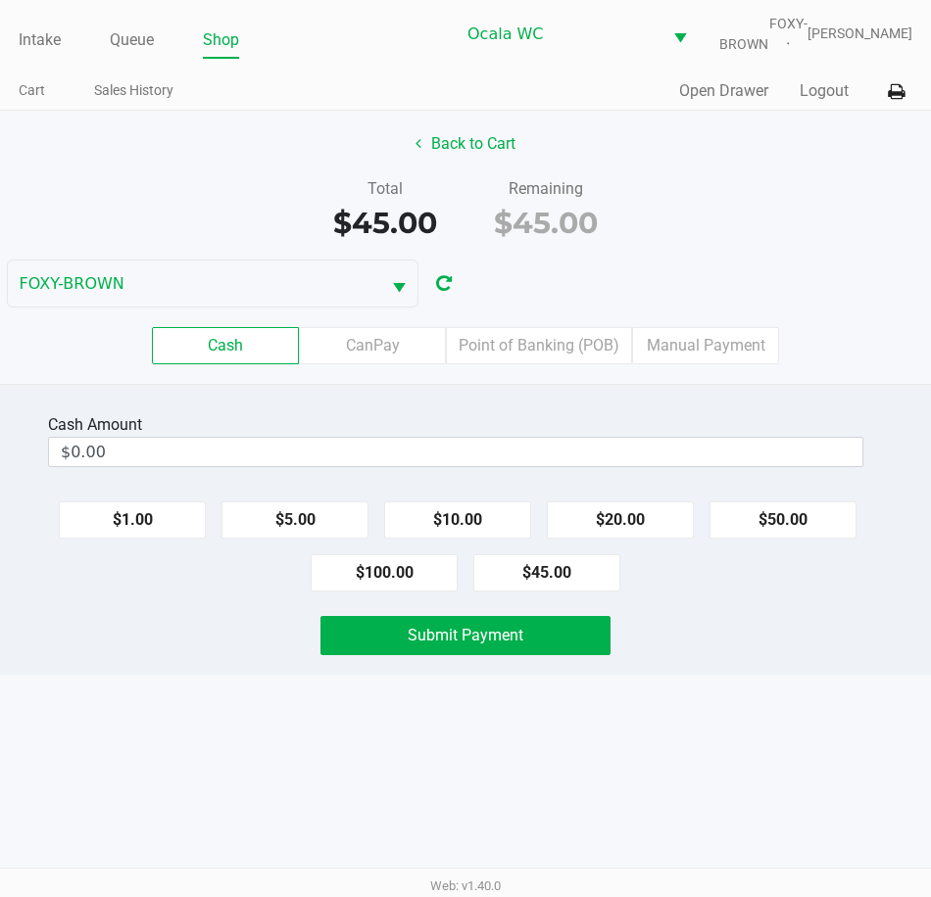
click at [537, 344] on label "Point of Banking (POB)" at bounding box center [539, 345] width 186 height 37
click at [0, 0] on 7 "Point of Banking (POB)" at bounding box center [0, 0] width 0 height 0
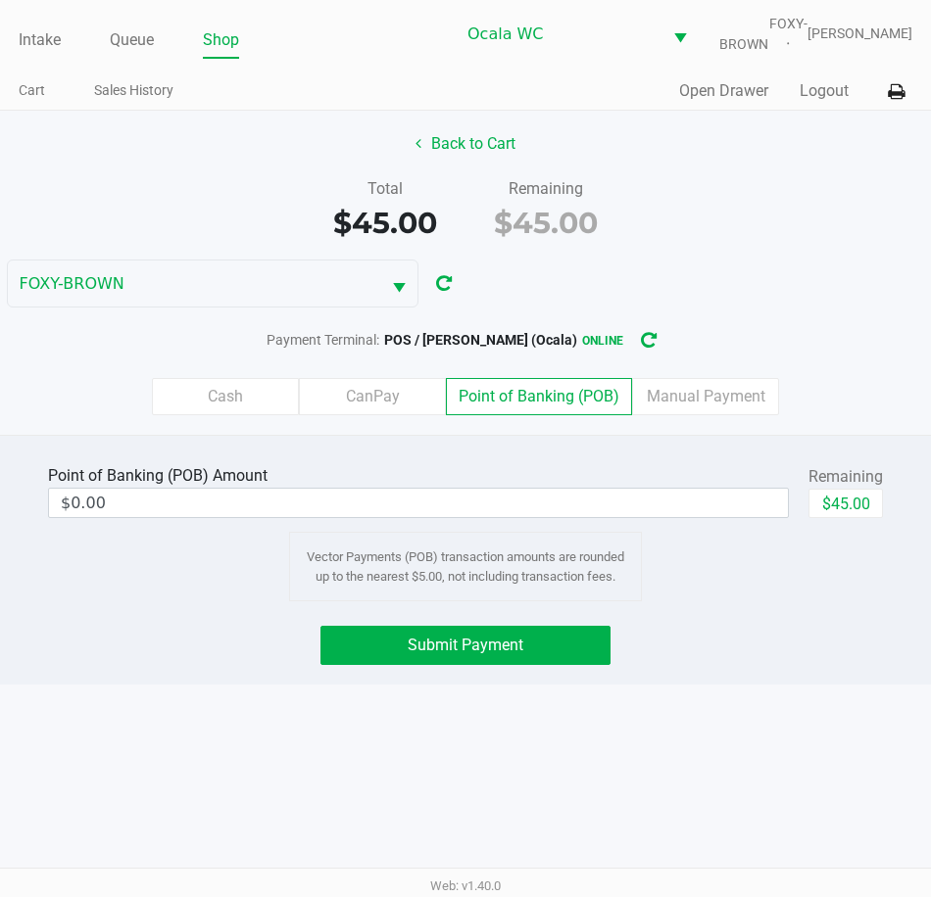
click at [856, 517] on button "$45.00" at bounding box center [845, 503] width 74 height 29
type input "$45.00"
click at [431, 655] on button "Submit Payment" at bounding box center [465, 645] width 291 height 39
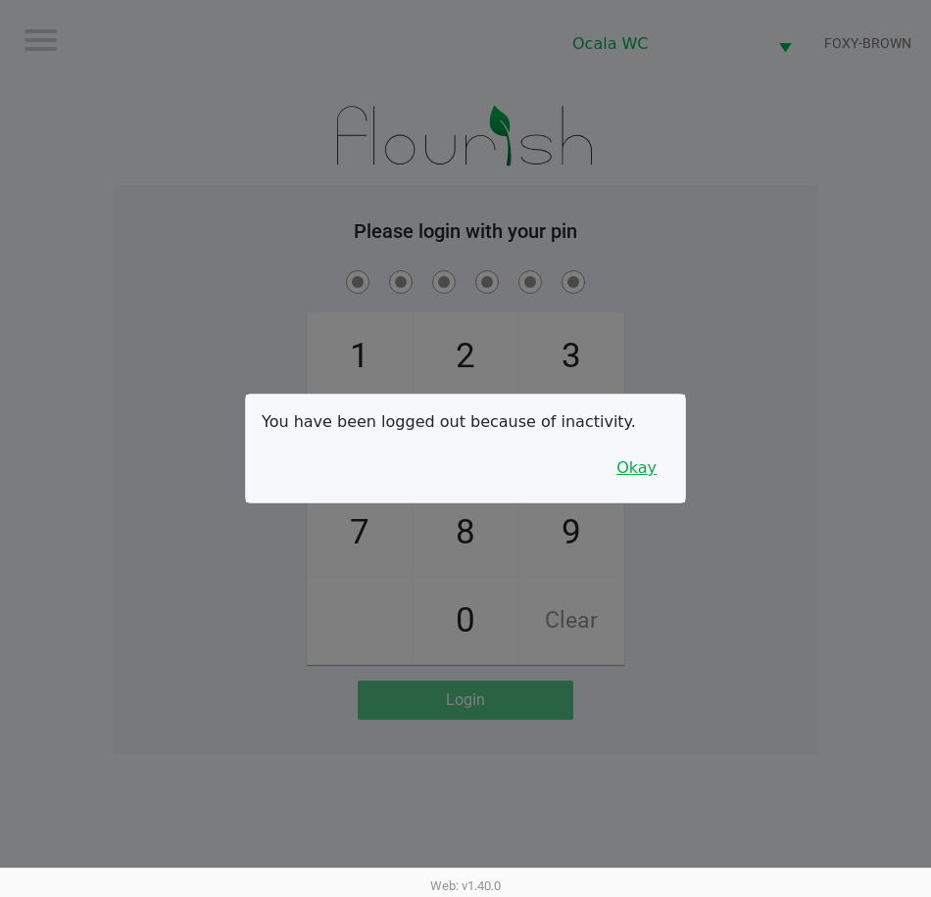
click at [639, 461] on button "Okay" at bounding box center [636, 468] width 66 height 37
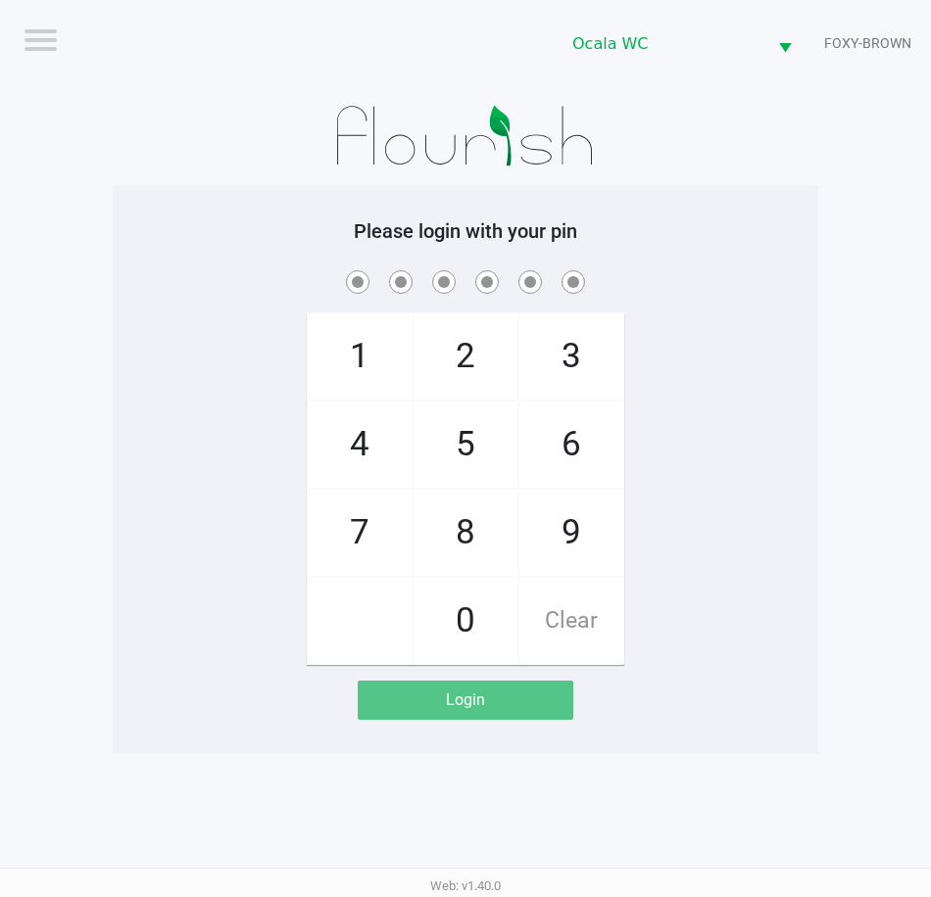
click at [198, 244] on div "Please login with your pin 1 4 7 2 5 8 0 3 6 9 Clear Login" at bounding box center [465, 469] width 705 height 501
checkbox input "true"
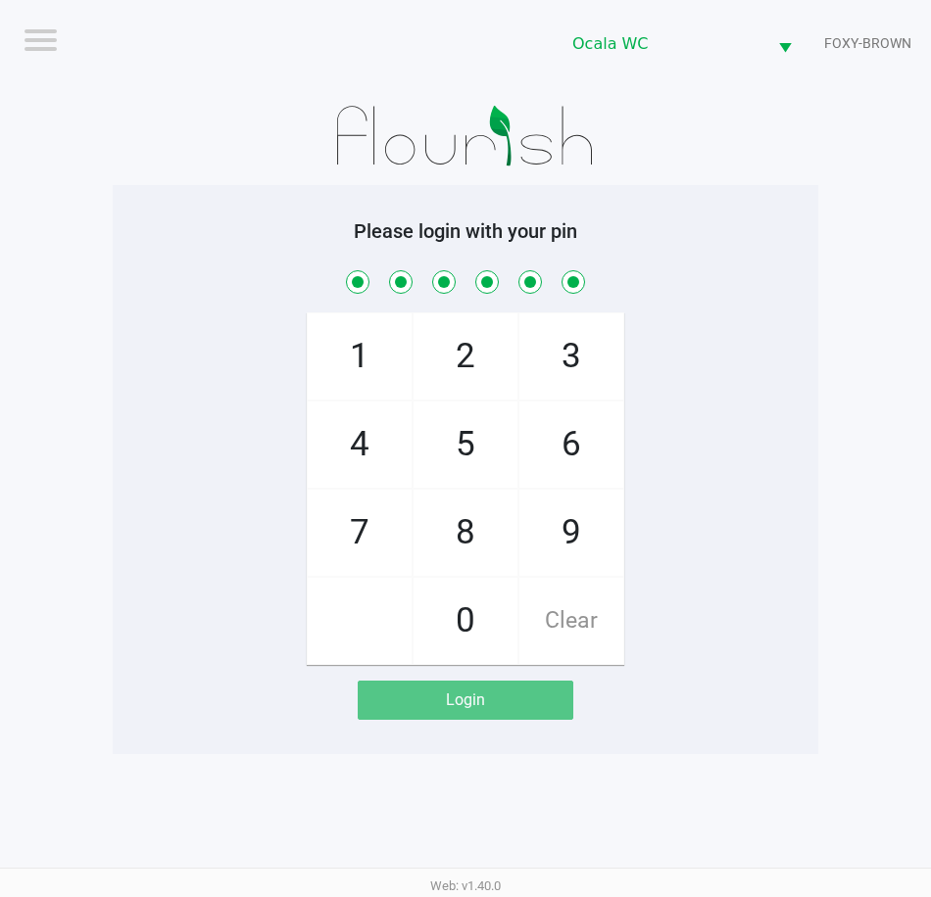
checkbox input "true"
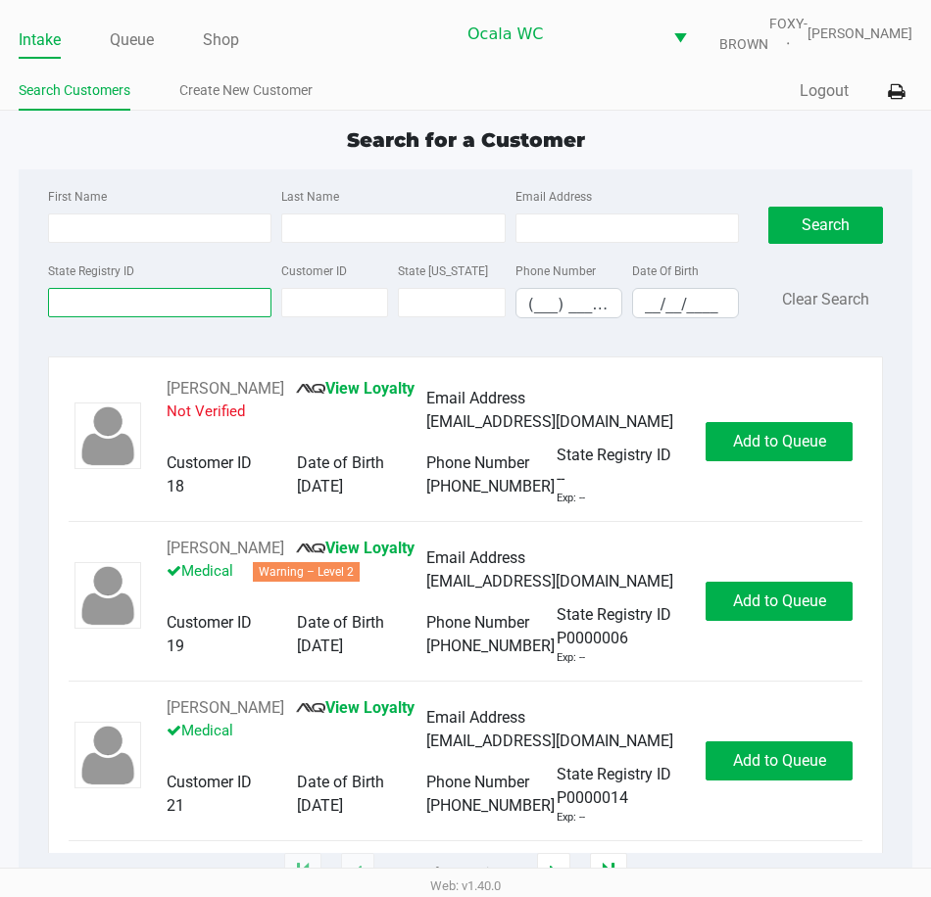
click at [146, 302] on input "State Registry ID" at bounding box center [159, 302] width 223 height 29
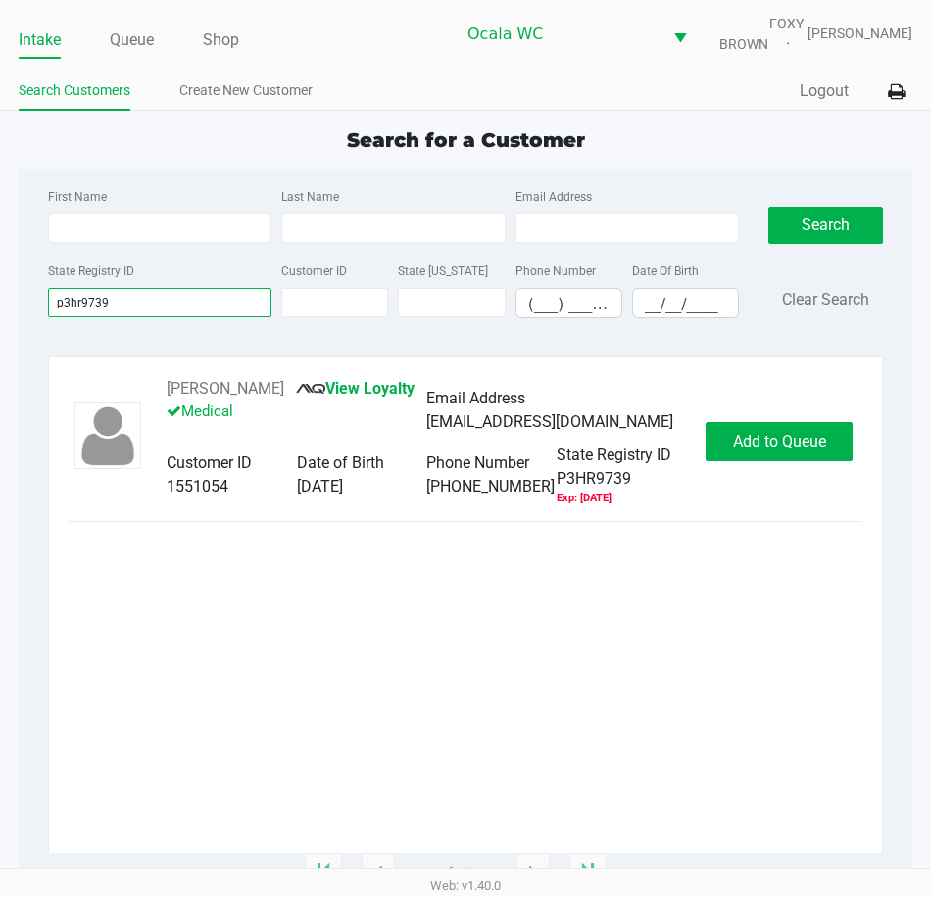
type input "p3hr9739"
click at [760, 448] on span "Add to Queue" at bounding box center [779, 441] width 93 height 19
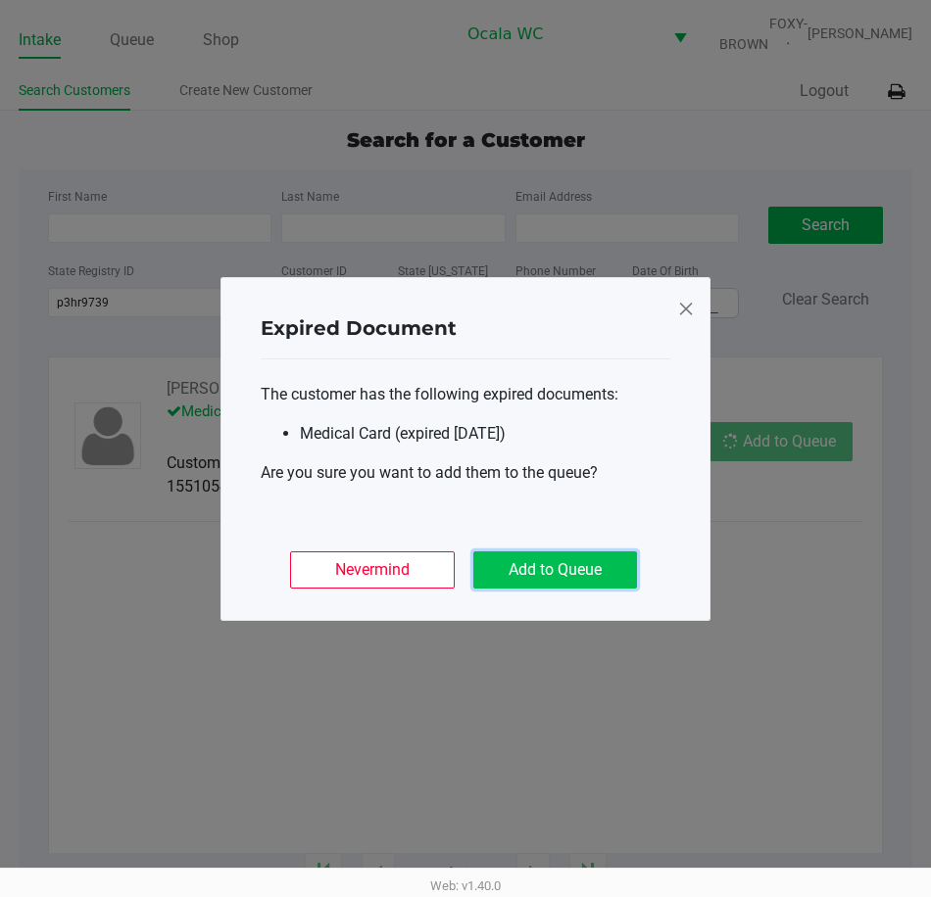
click at [531, 558] on button "Add to Queue" at bounding box center [555, 569] width 164 height 37
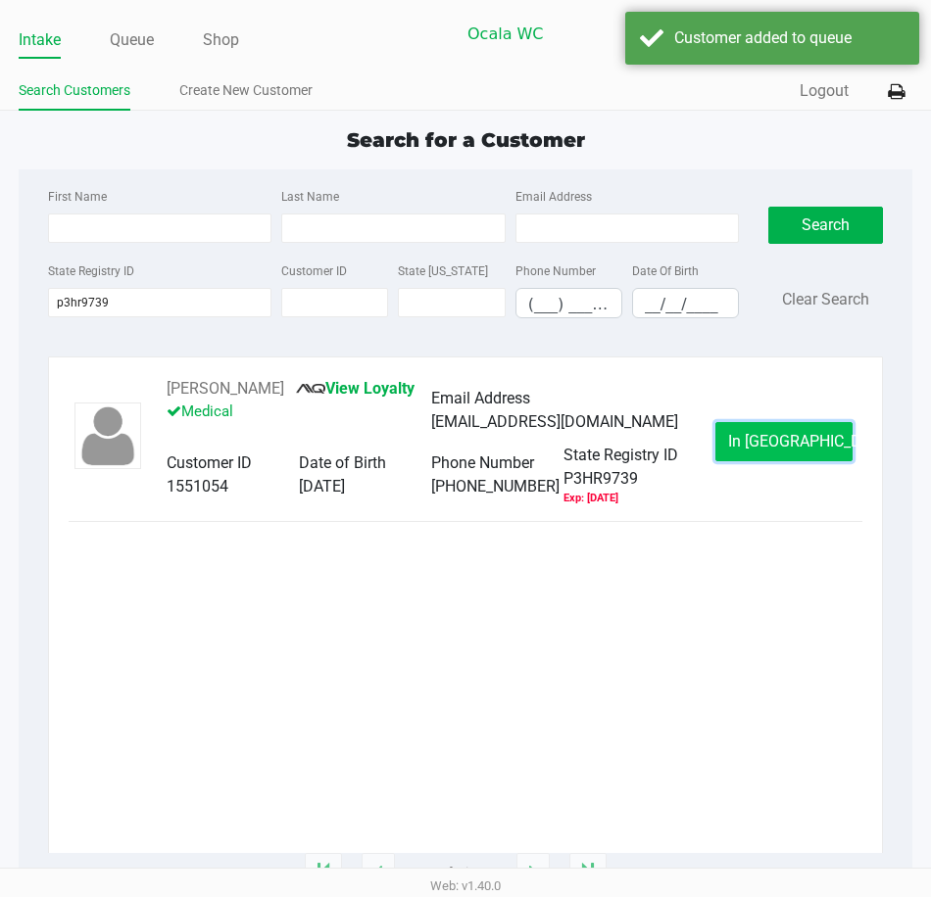
click at [724, 432] on button "In Queue" at bounding box center [783, 441] width 137 height 39
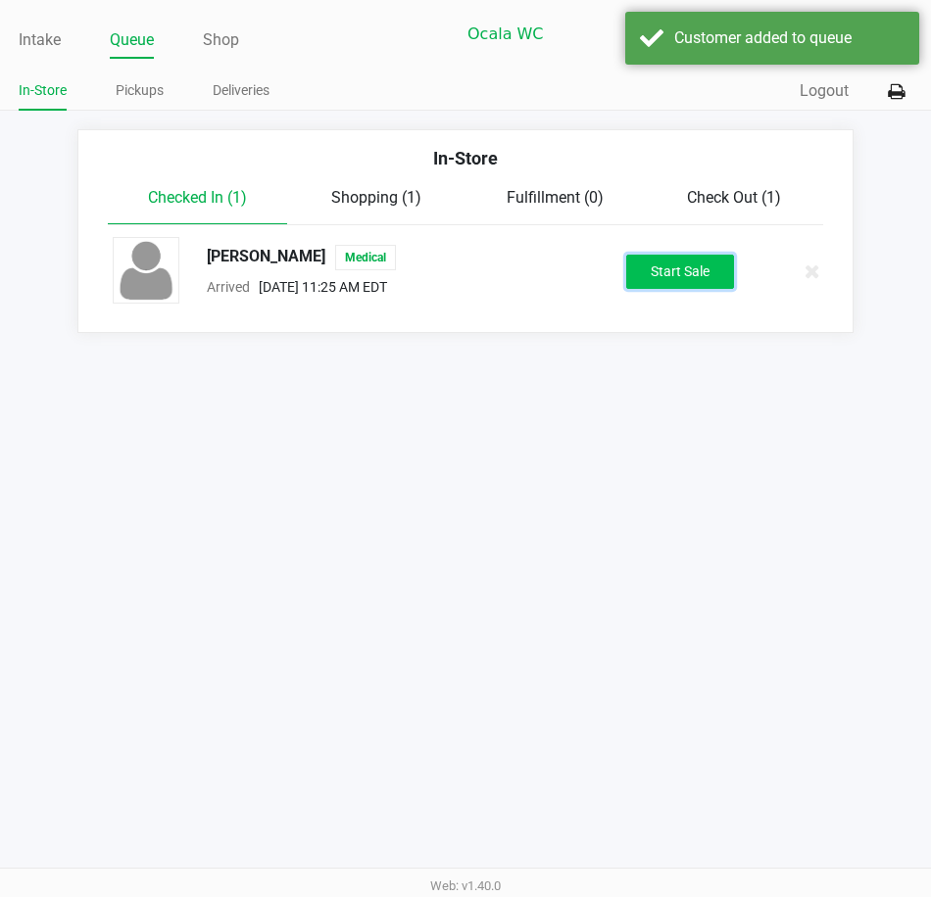
click at [637, 271] on button "Start Sale" at bounding box center [680, 272] width 108 height 34
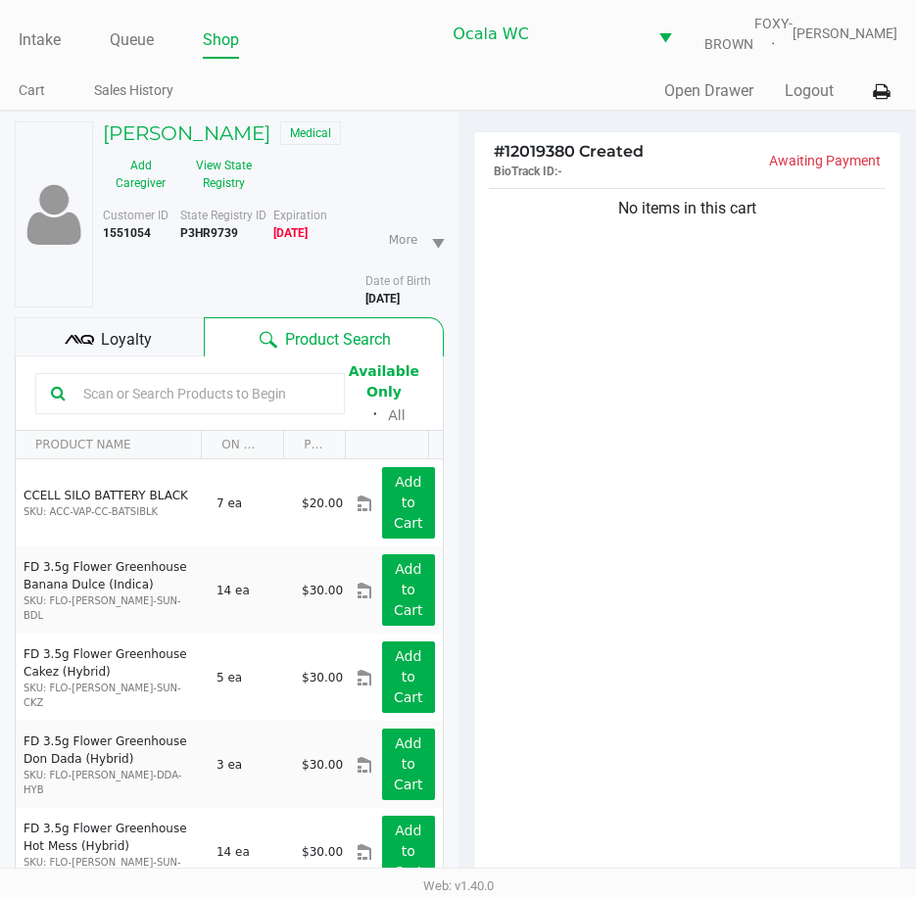
click at [730, 382] on div "No items in this cart" at bounding box center [687, 538] width 427 height 708
click at [162, 340] on div "Loyalty" at bounding box center [109, 336] width 189 height 39
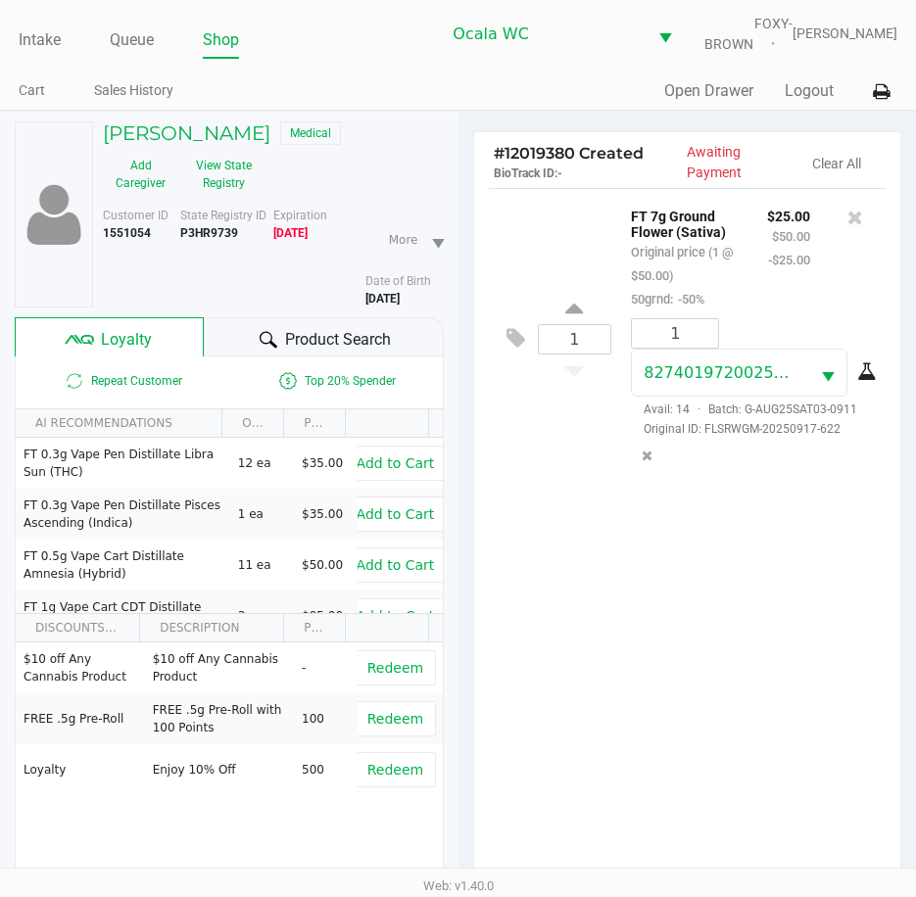
click at [581, 553] on div "1 FT 7g Ground Flower (Sativa) Original price (1 @ $50.00) 50grnd: -50% $25.00 …" at bounding box center [687, 542] width 427 height 708
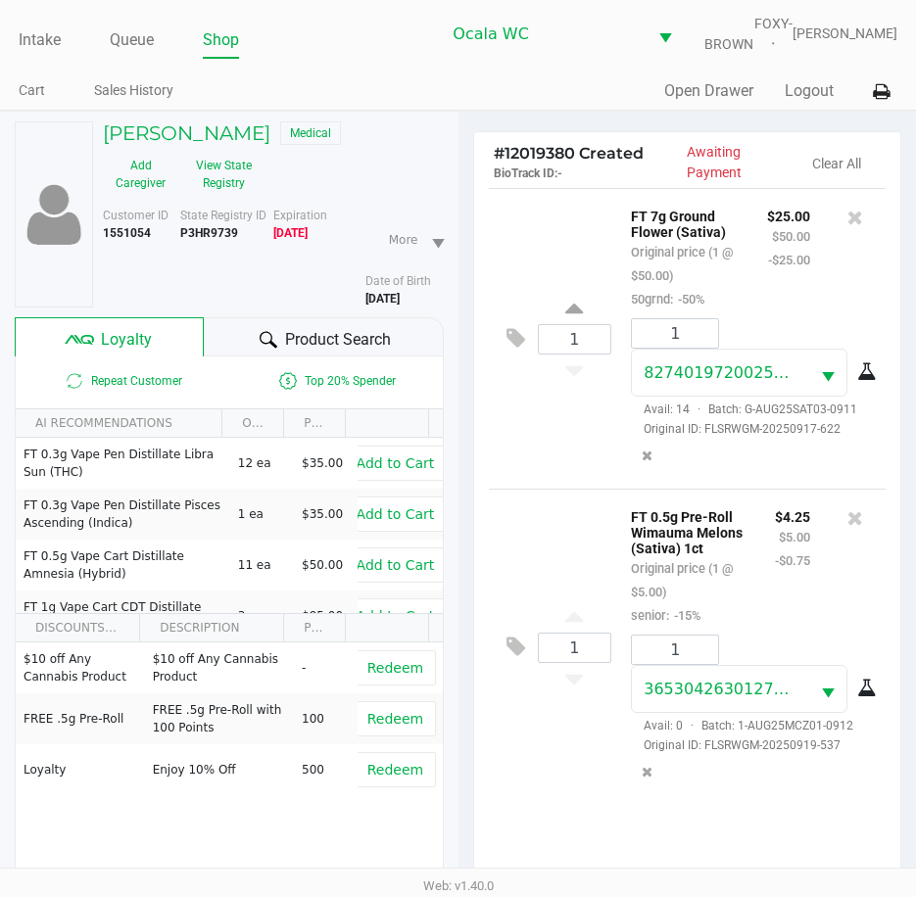
click at [311, 346] on span "Product Search" at bounding box center [338, 340] width 106 height 24
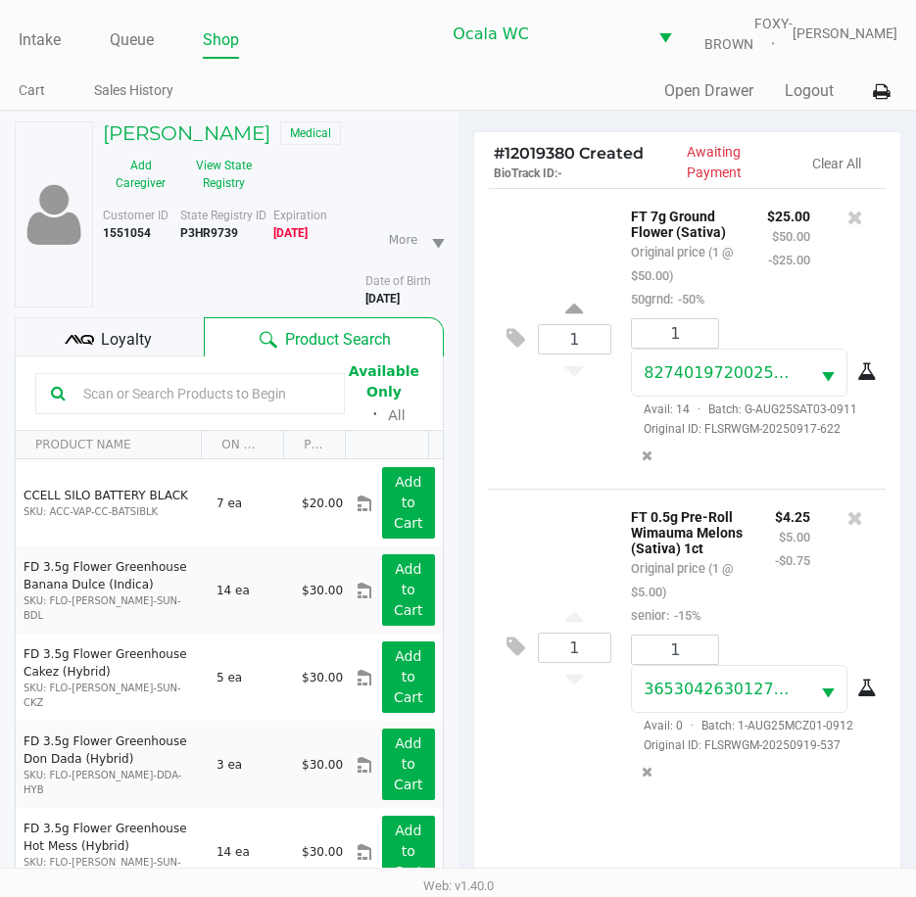
click at [157, 355] on div "Loyalty" at bounding box center [109, 336] width 189 height 39
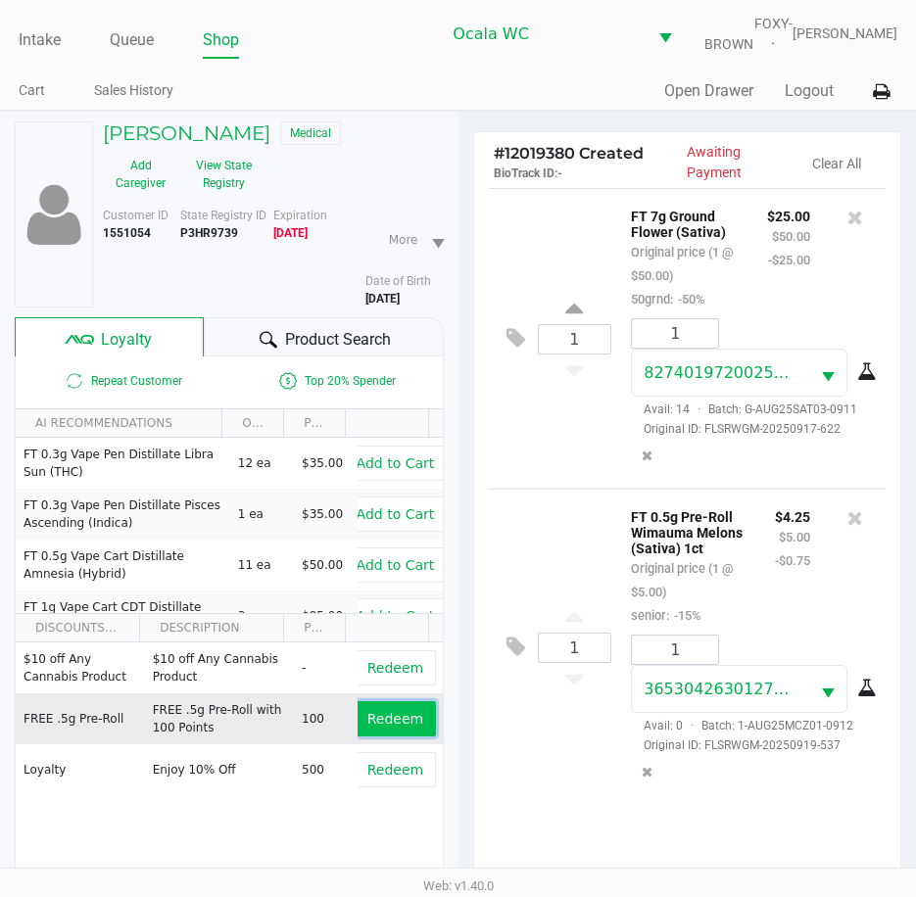
click at [383, 718] on button "Redeem" at bounding box center [395, 718] width 81 height 35
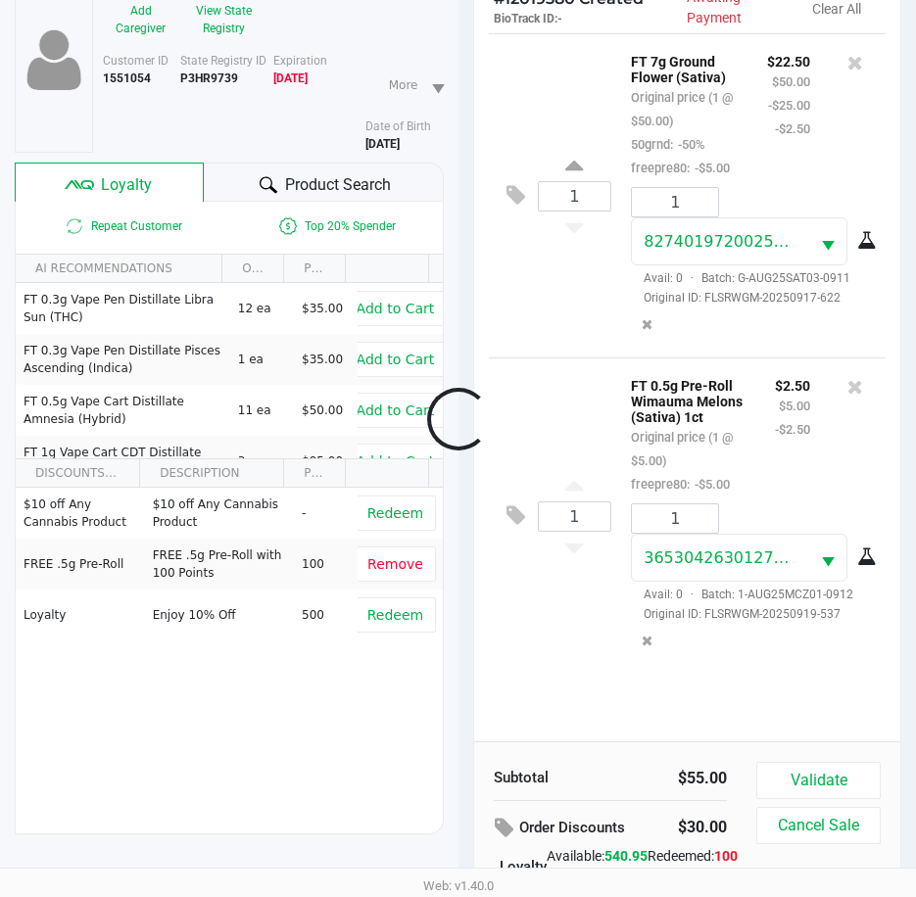
scroll to position [196, 0]
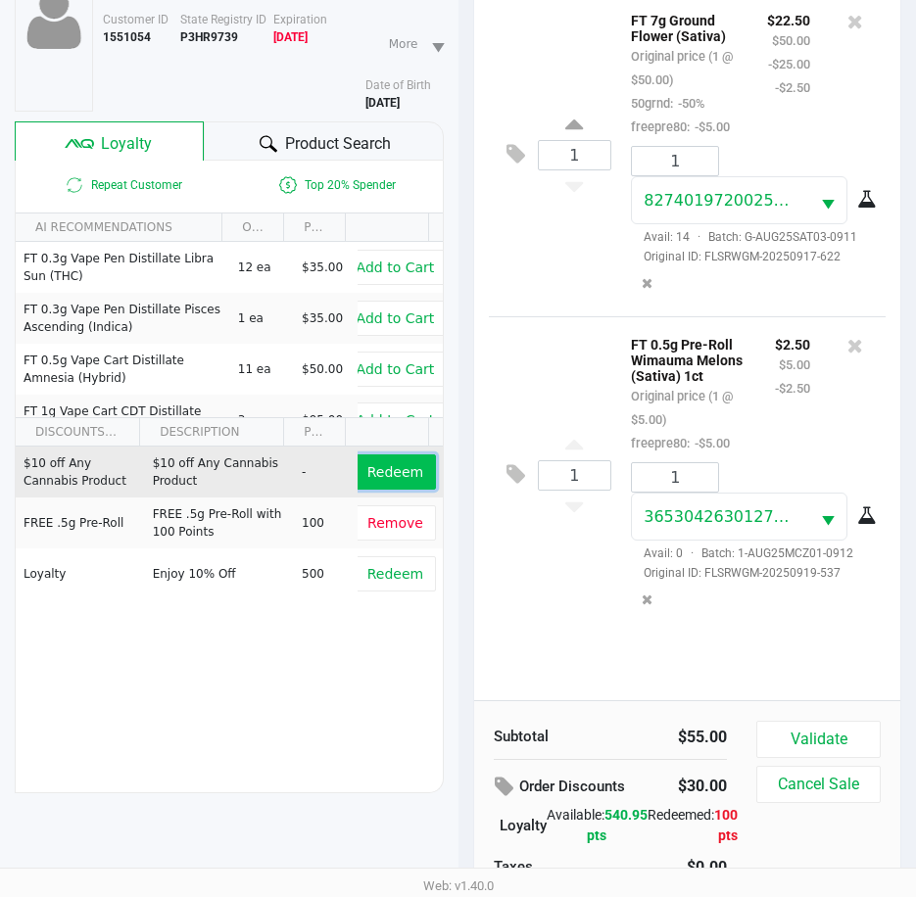
click at [391, 480] on span "Redeem" at bounding box center [395, 472] width 56 height 16
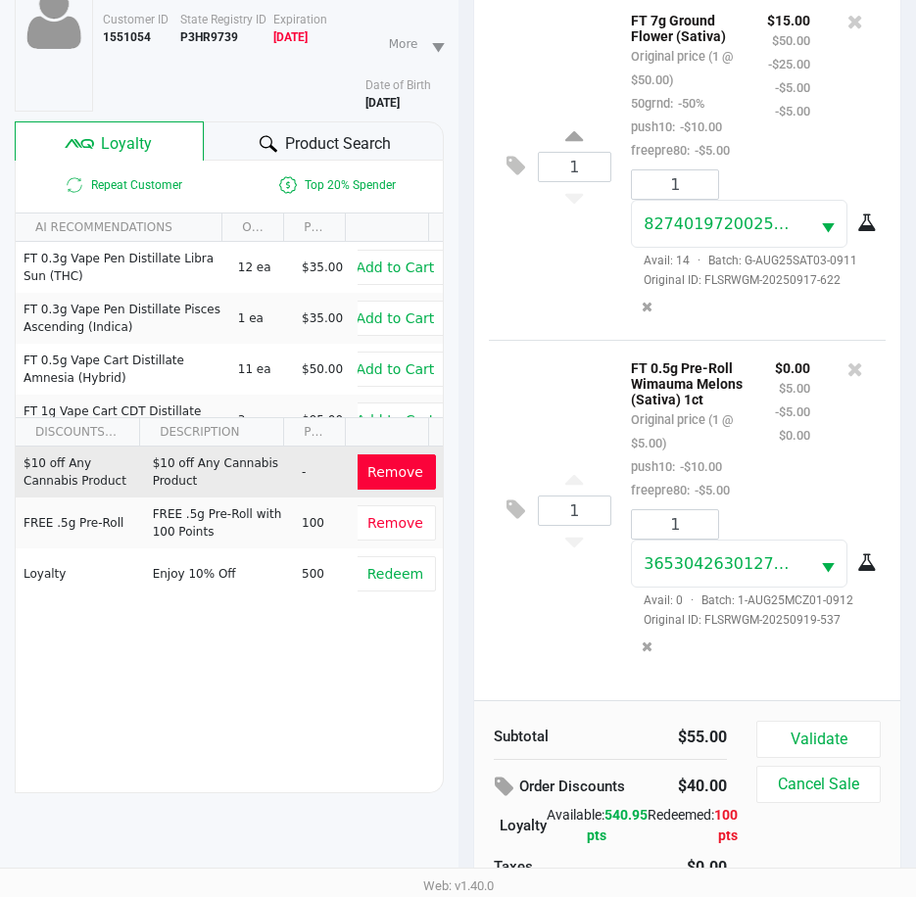
scroll to position [270, 0]
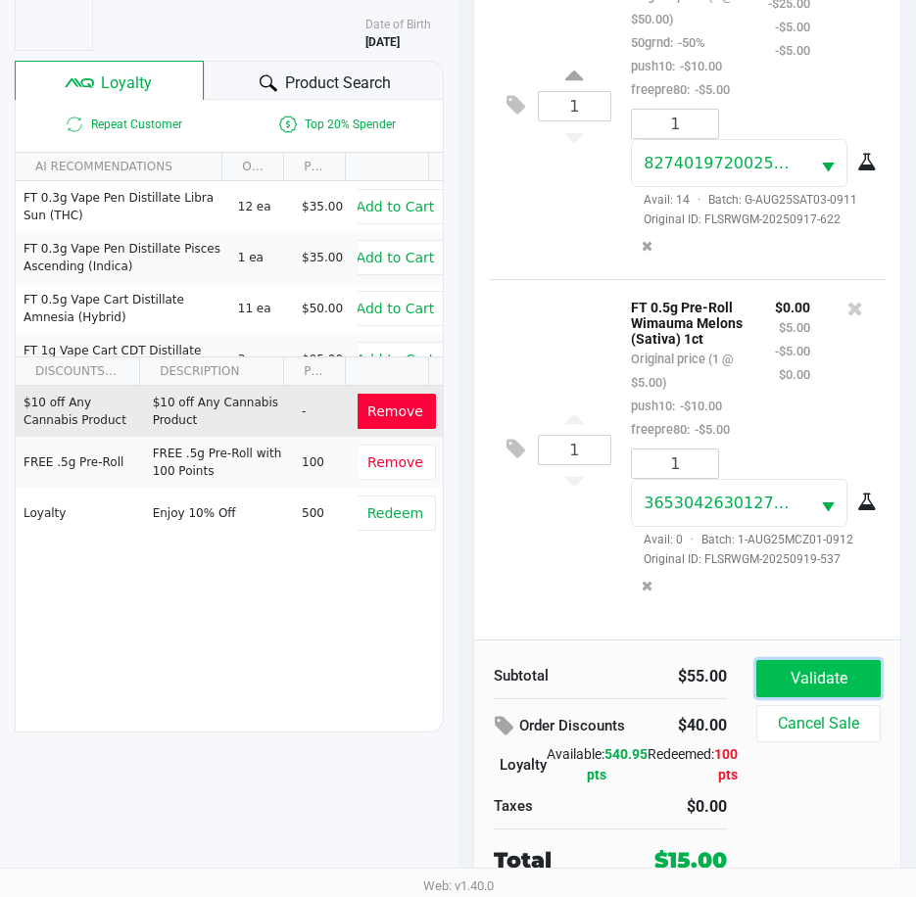
click at [779, 672] on button "Validate" at bounding box center [818, 678] width 124 height 37
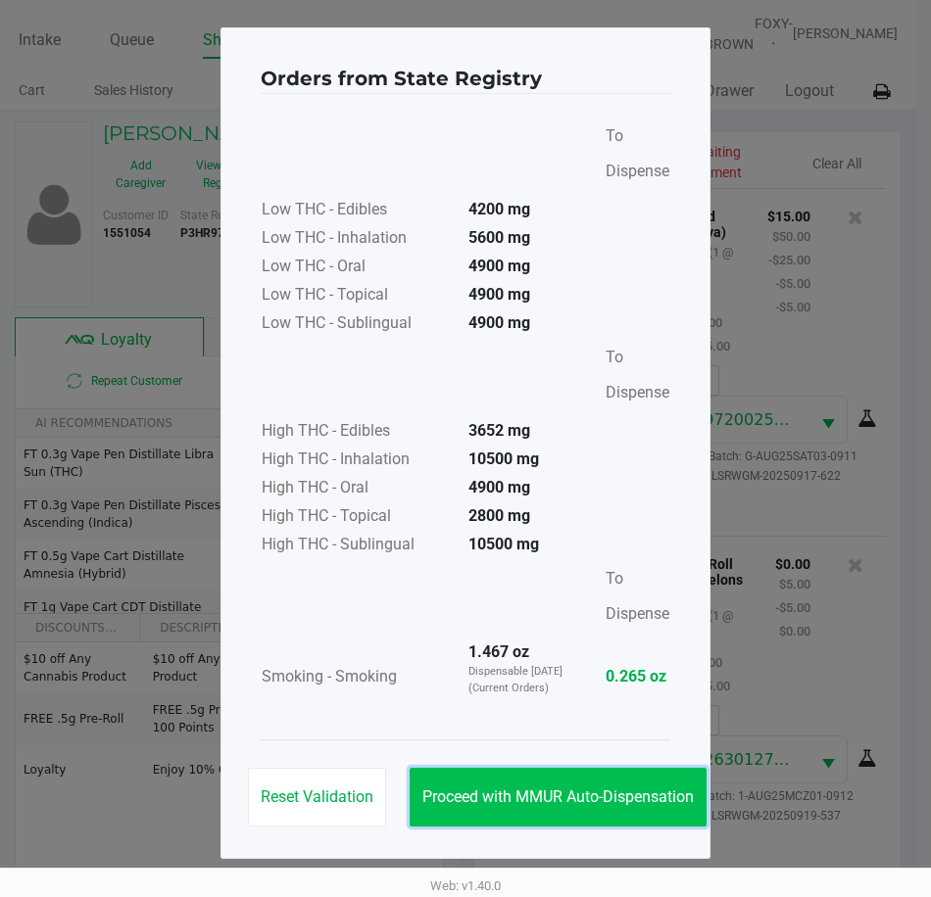
click at [470, 775] on button "Proceed with MMUR Auto-Dispensation" at bounding box center [557, 797] width 297 height 59
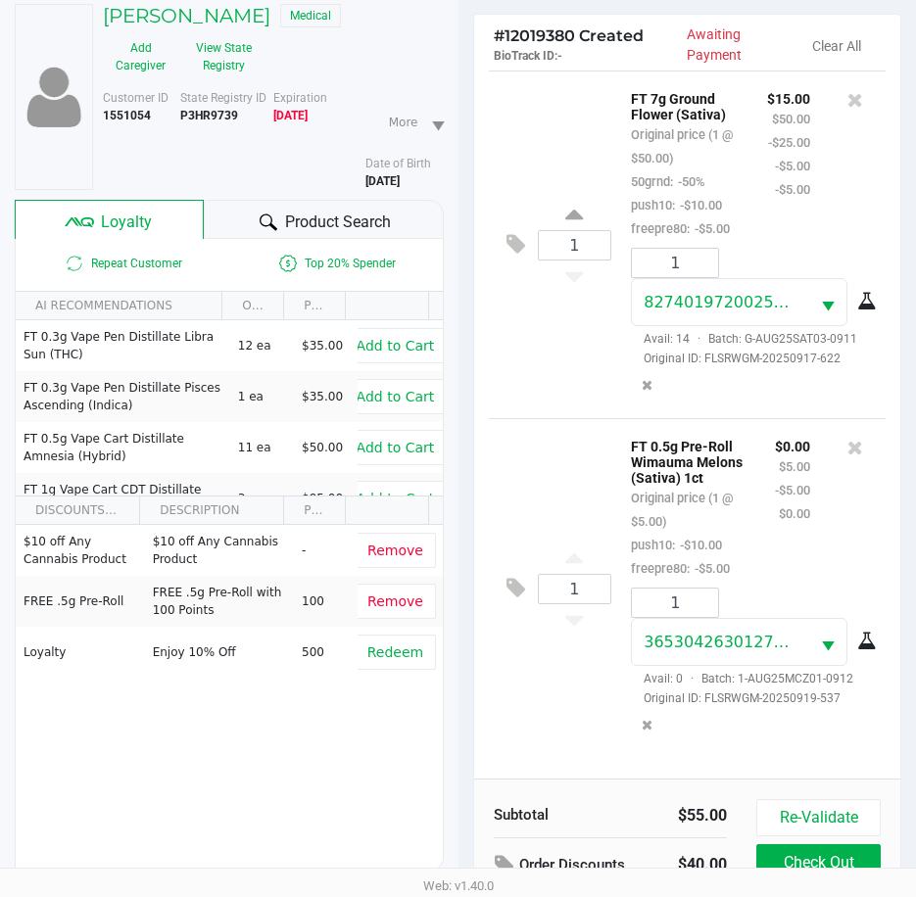
scroll to position [273, 0]
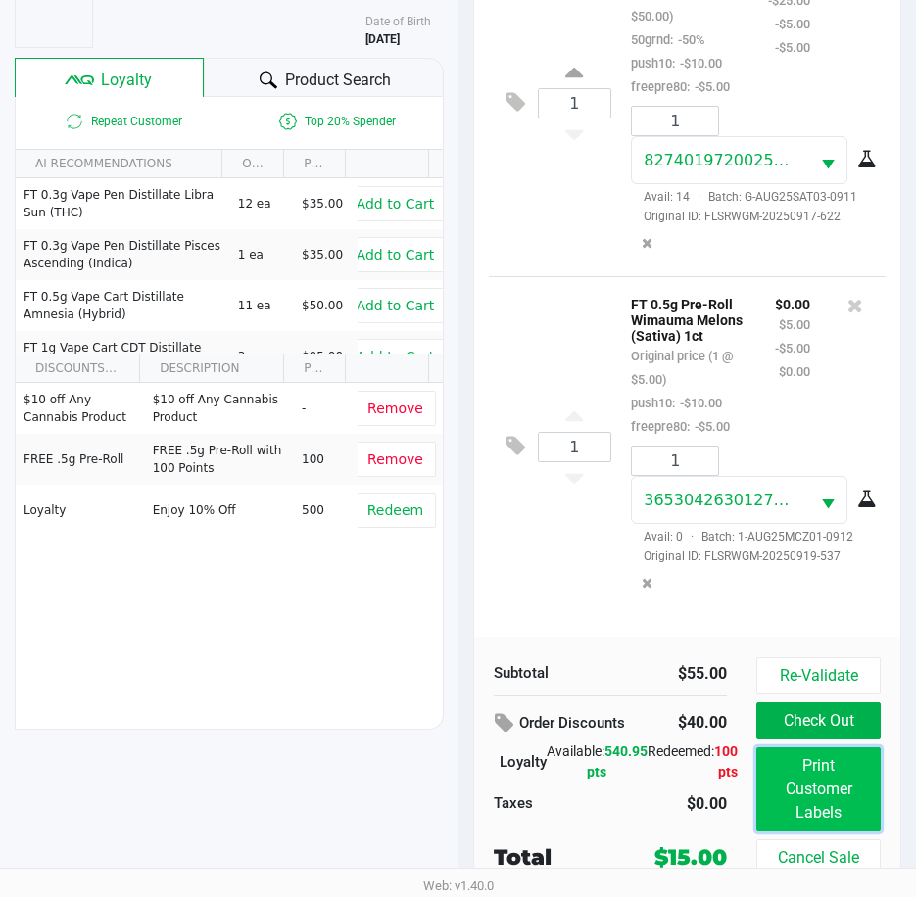
click at [796, 779] on button "Print Customer Labels" at bounding box center [818, 789] width 124 height 84
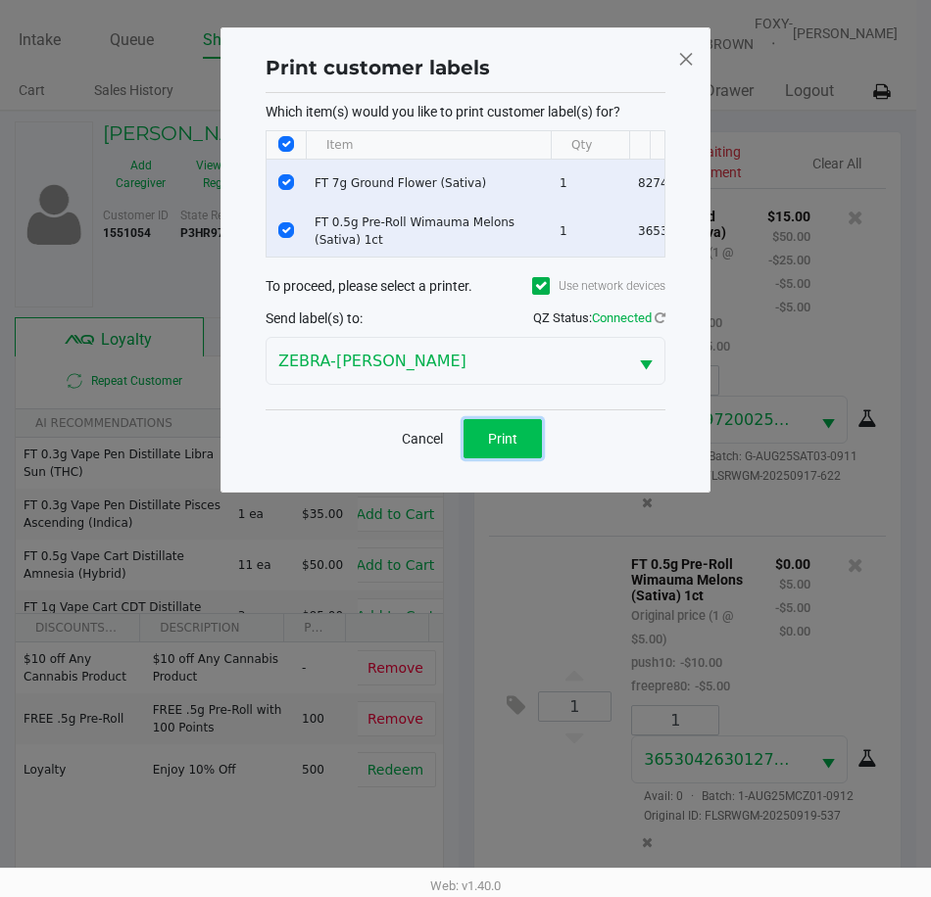
click at [513, 447] on span "Print" at bounding box center [502, 439] width 29 height 16
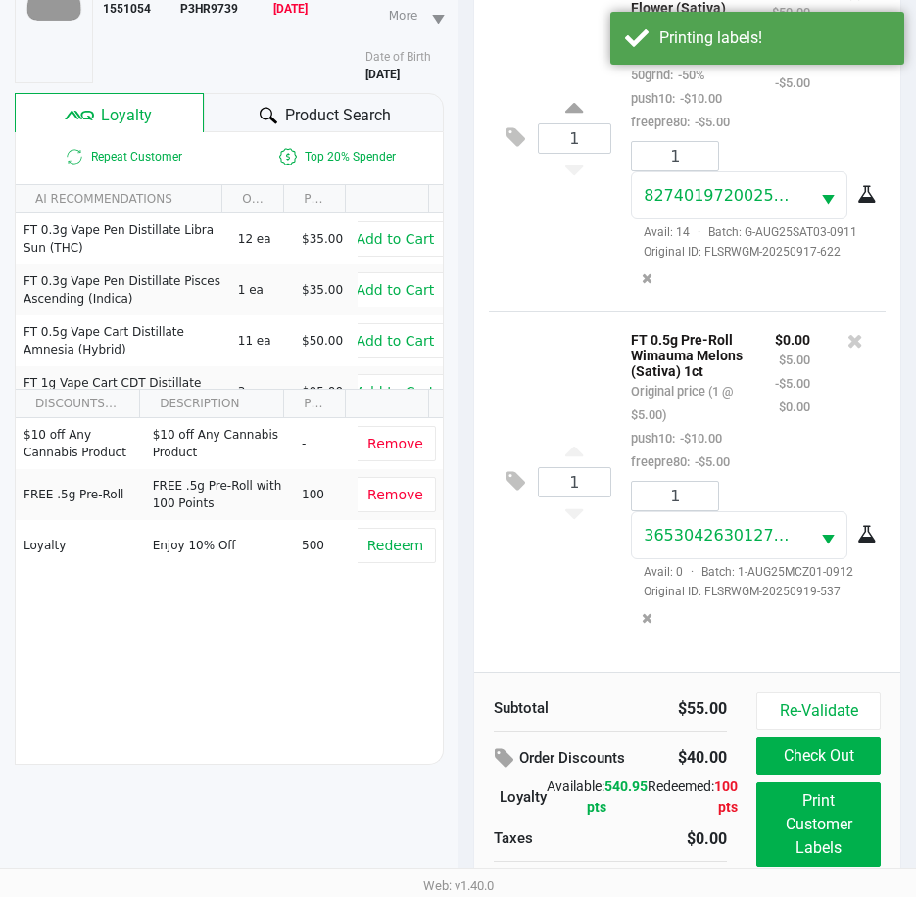
scroll to position [273, 0]
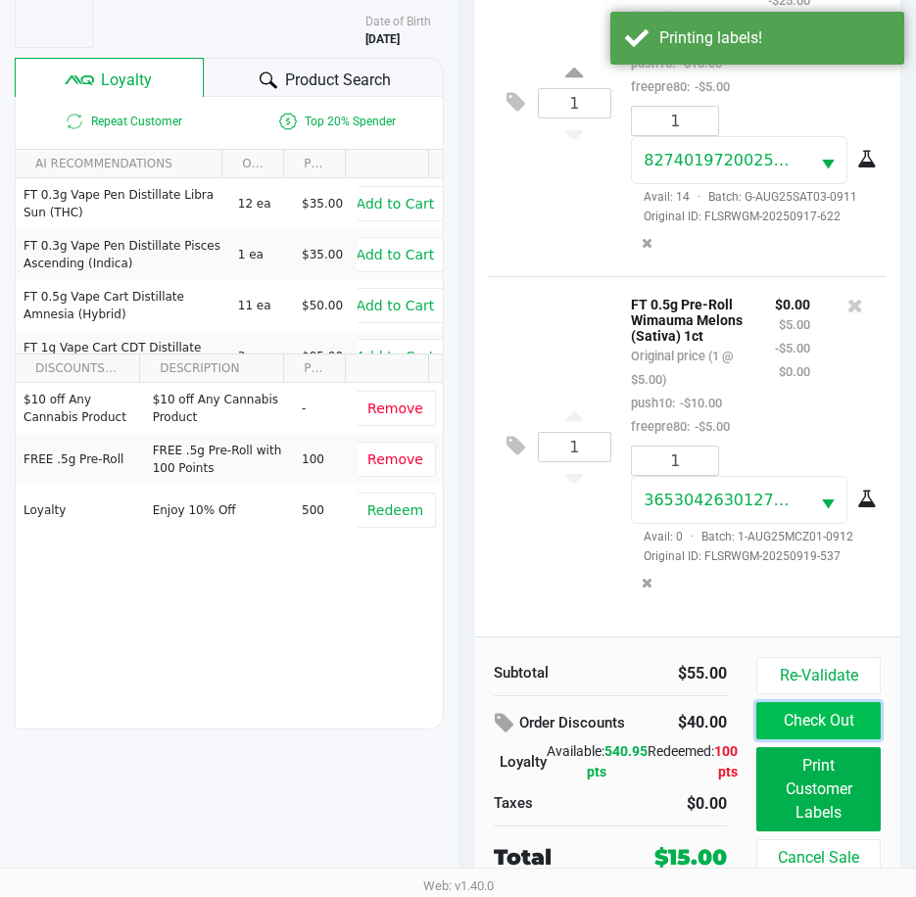
click at [811, 707] on button "Check Out" at bounding box center [818, 720] width 124 height 37
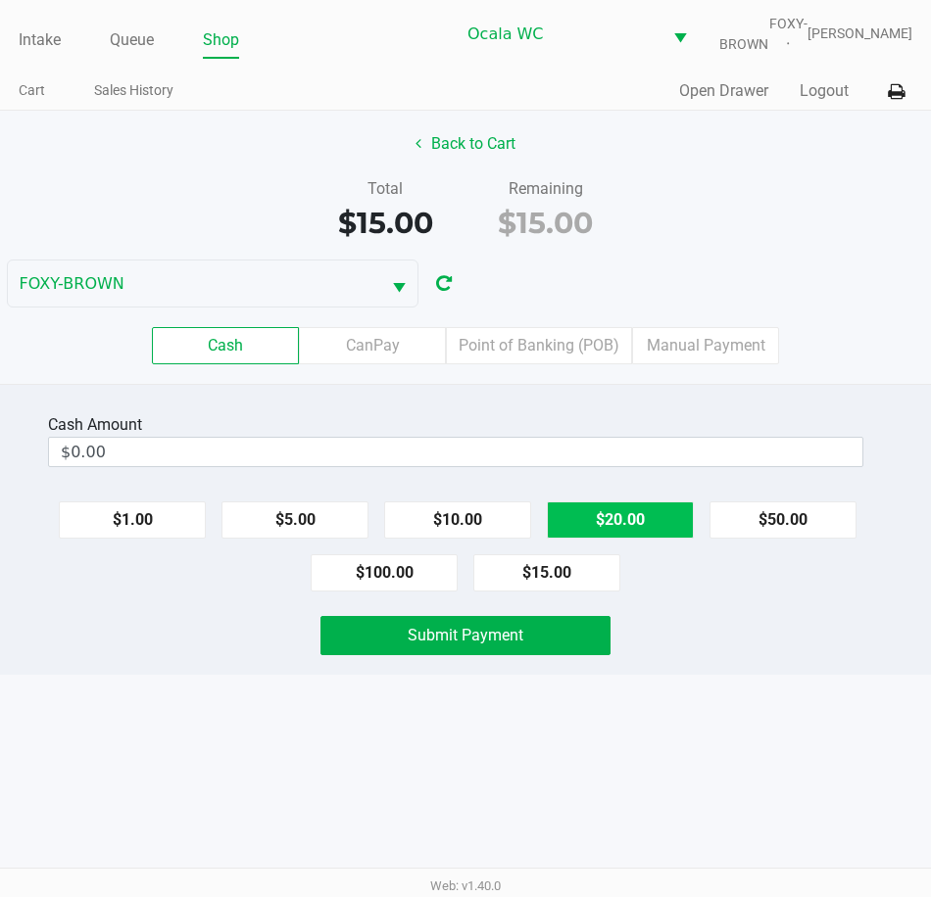
click at [625, 522] on button "$20.00" at bounding box center [620, 520] width 147 height 37
type input "$20.00"
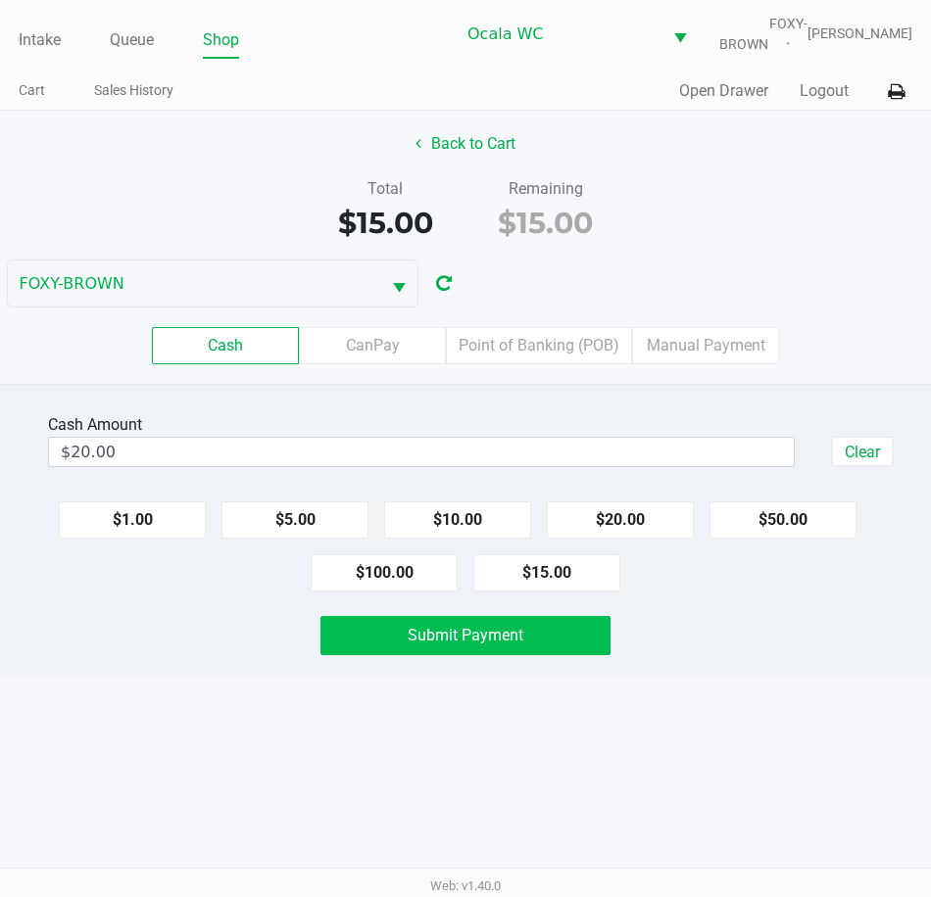
click at [457, 634] on span "Submit Payment" at bounding box center [465, 635] width 116 height 19
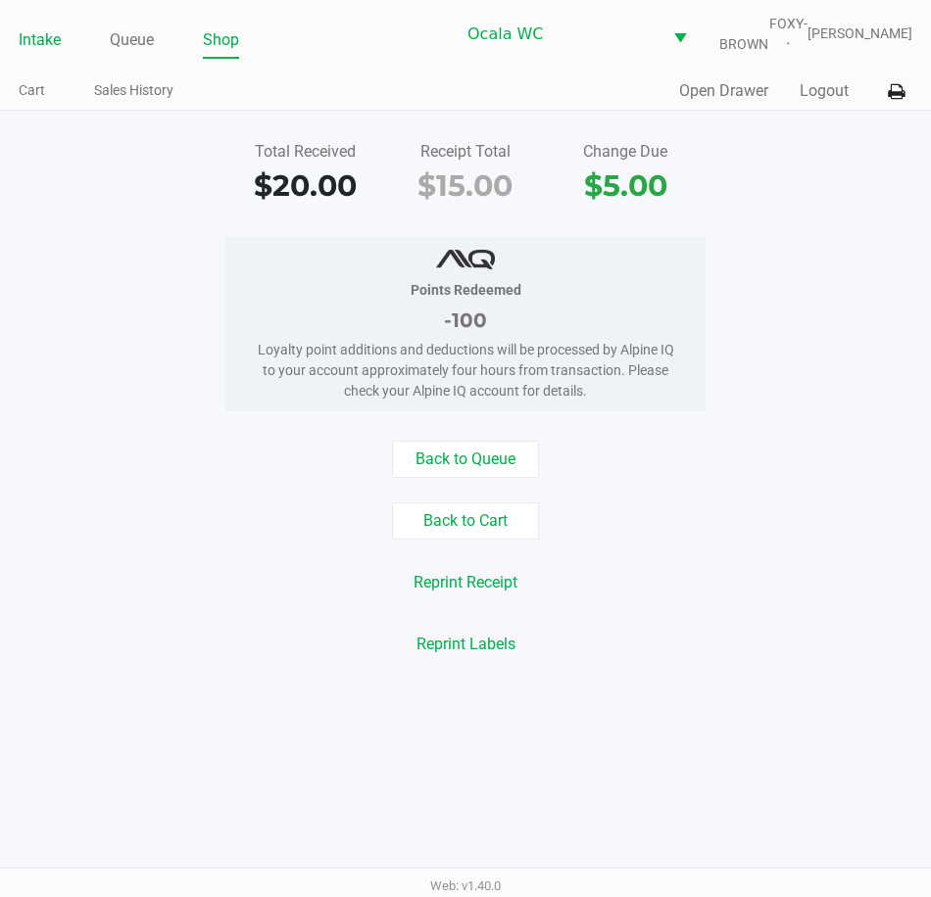
click at [40, 40] on link "Intake" at bounding box center [40, 39] width 42 height 27
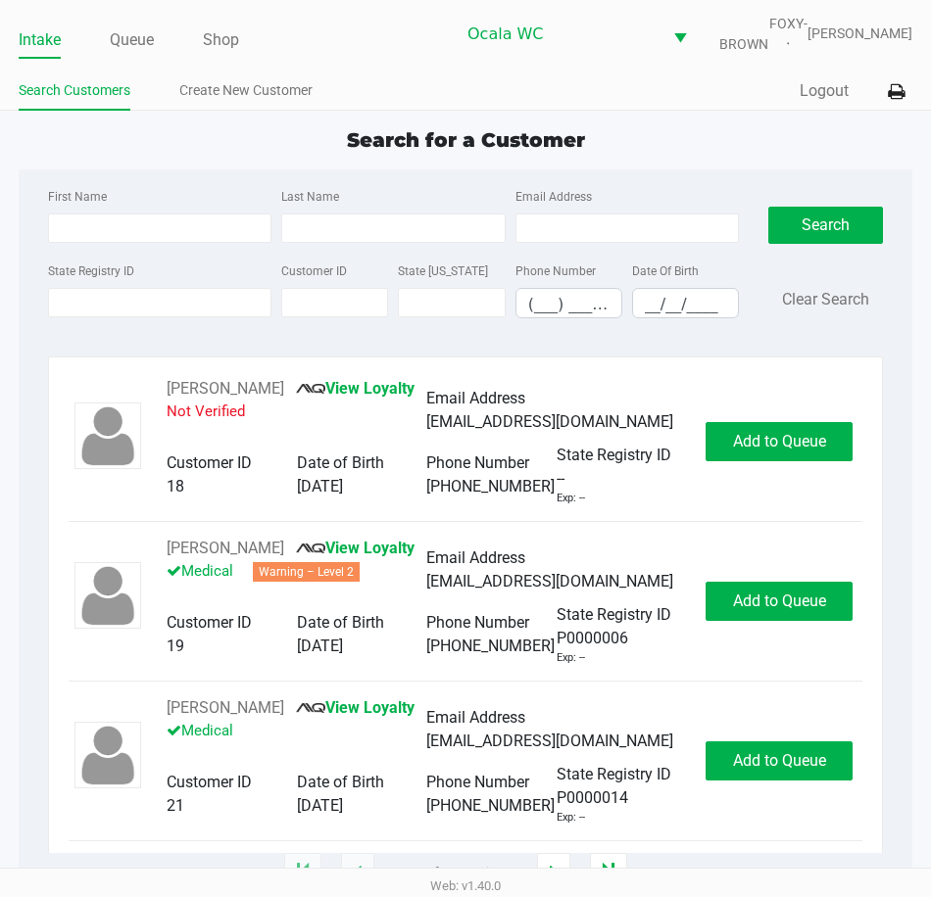
type input "THOMAS"
type input "BAGLAN"
type input "09/08/1950"
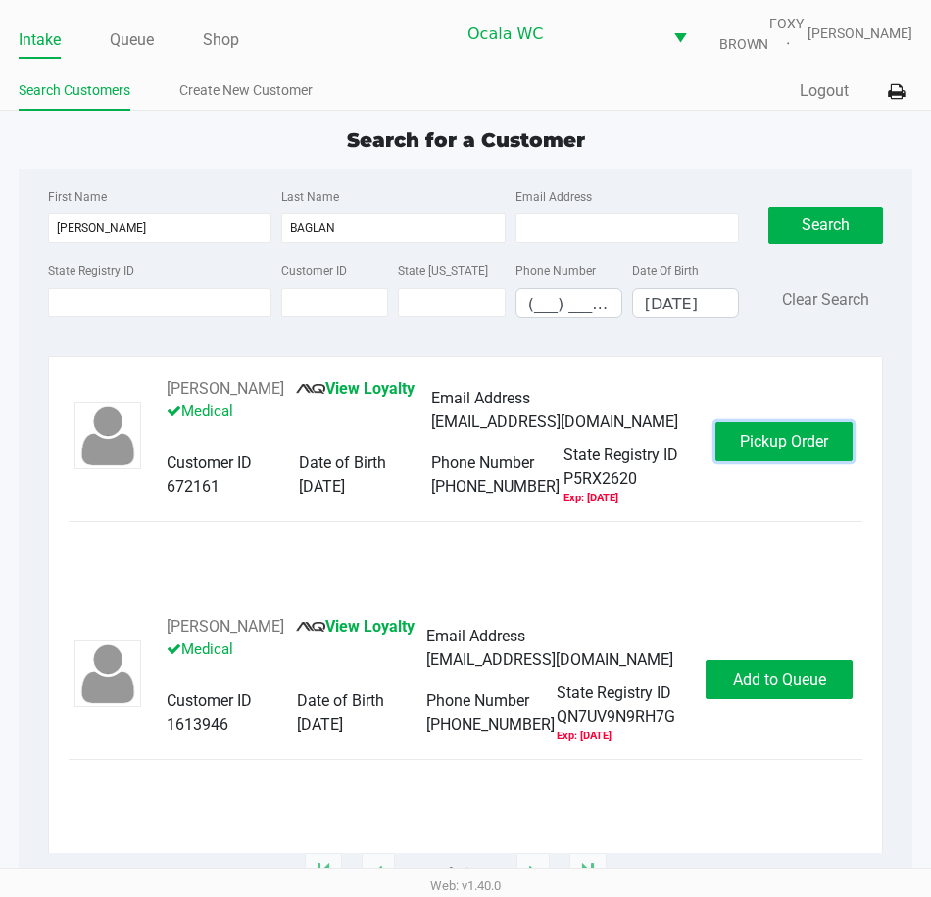
click at [762, 451] on button "Pickup Order" at bounding box center [783, 441] width 137 height 39
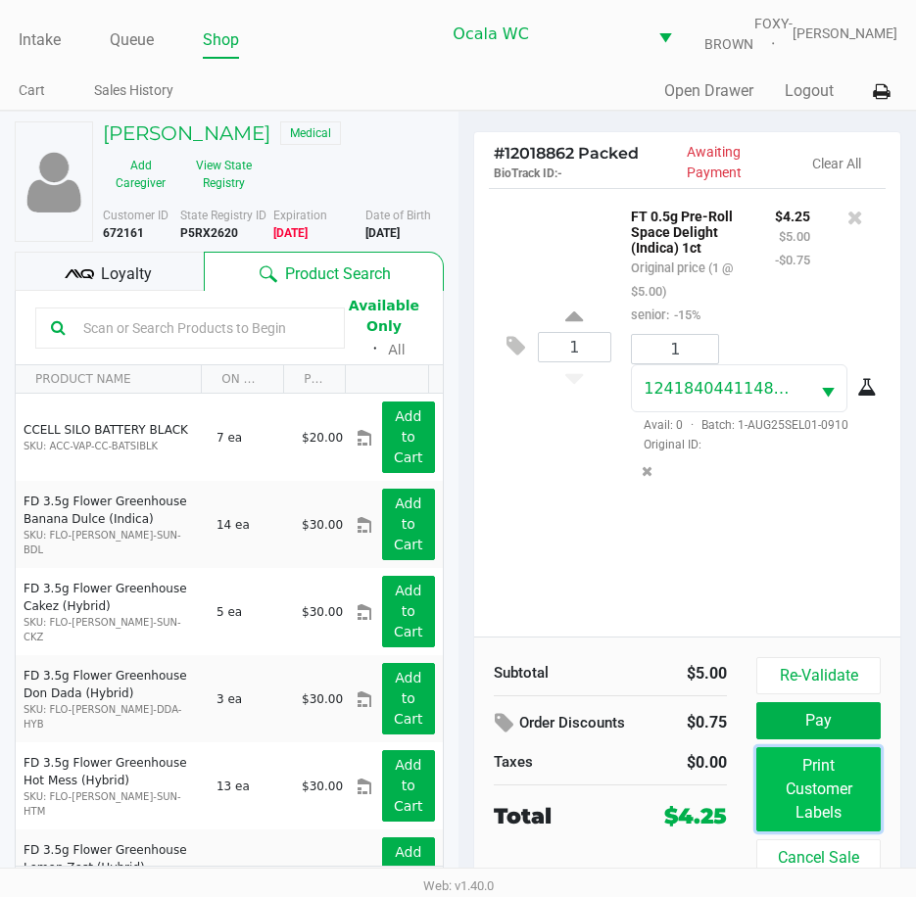
click at [816, 788] on button "Print Customer Labels" at bounding box center [818, 789] width 124 height 84
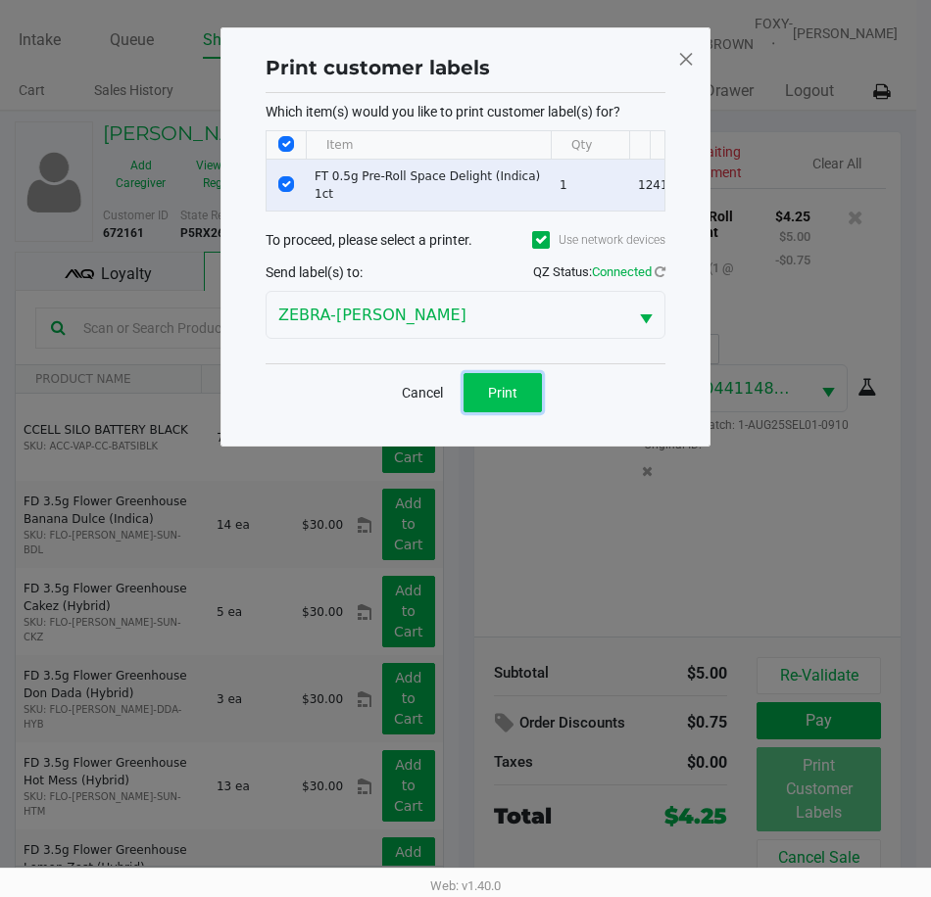
click at [517, 404] on button "Print" at bounding box center [502, 392] width 78 height 39
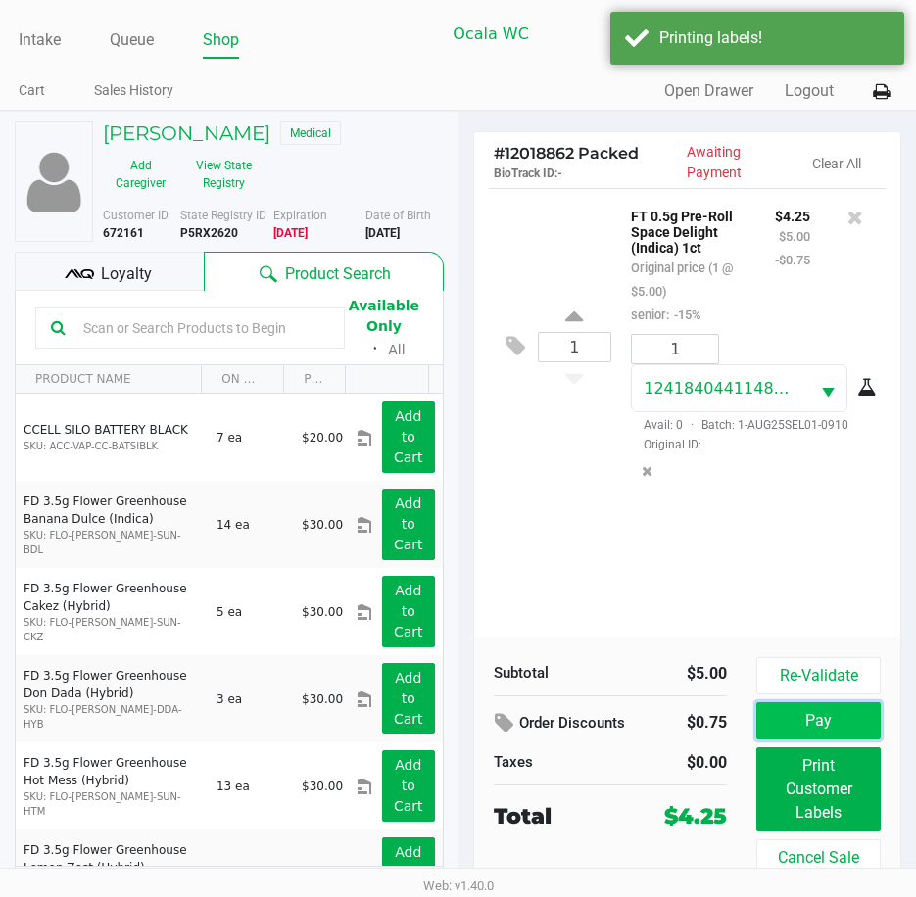
click at [790, 734] on button "Pay" at bounding box center [818, 720] width 124 height 37
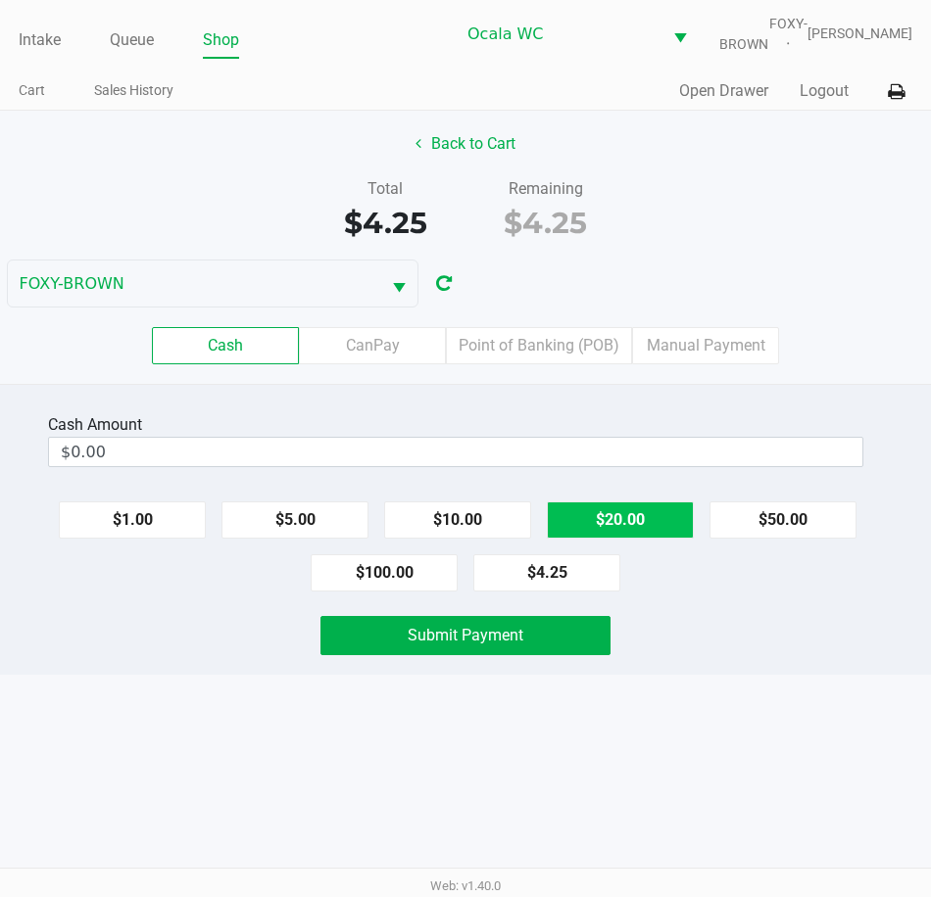
click at [548, 578] on button "$4.25" at bounding box center [546, 572] width 147 height 37
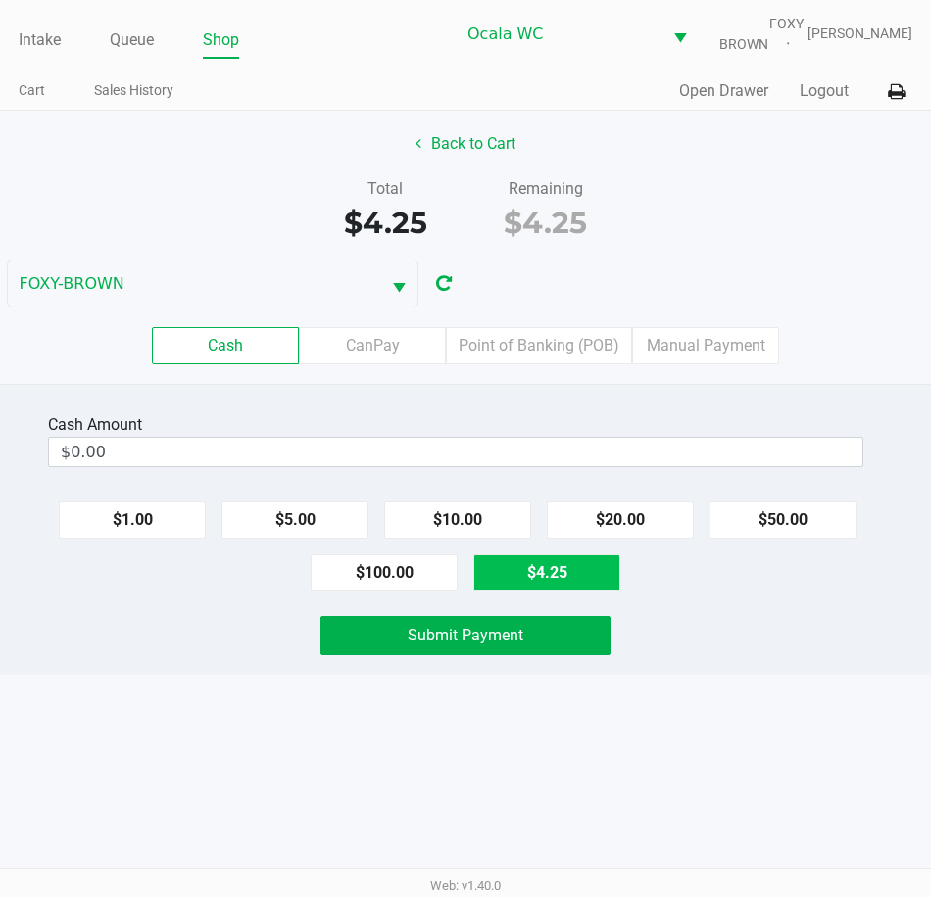
type input "$4.25"
click at [475, 634] on span "Submit Payment" at bounding box center [465, 635] width 116 height 19
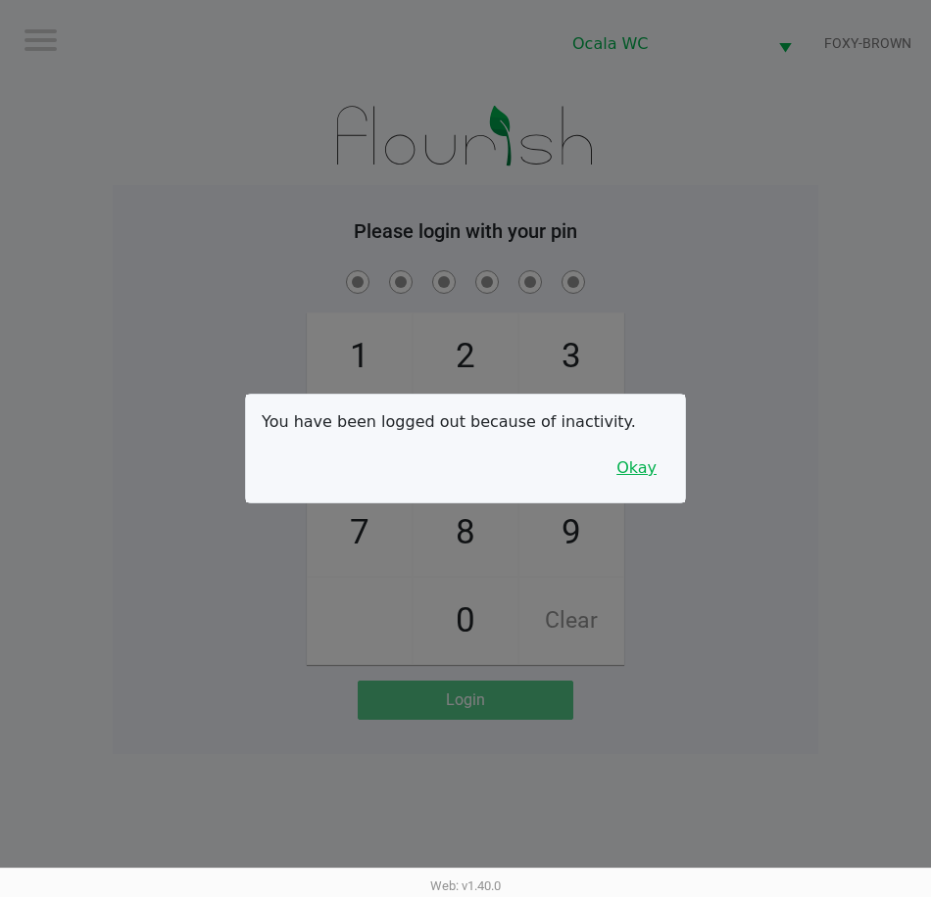
click at [631, 465] on button "Okay" at bounding box center [636, 468] width 66 height 37
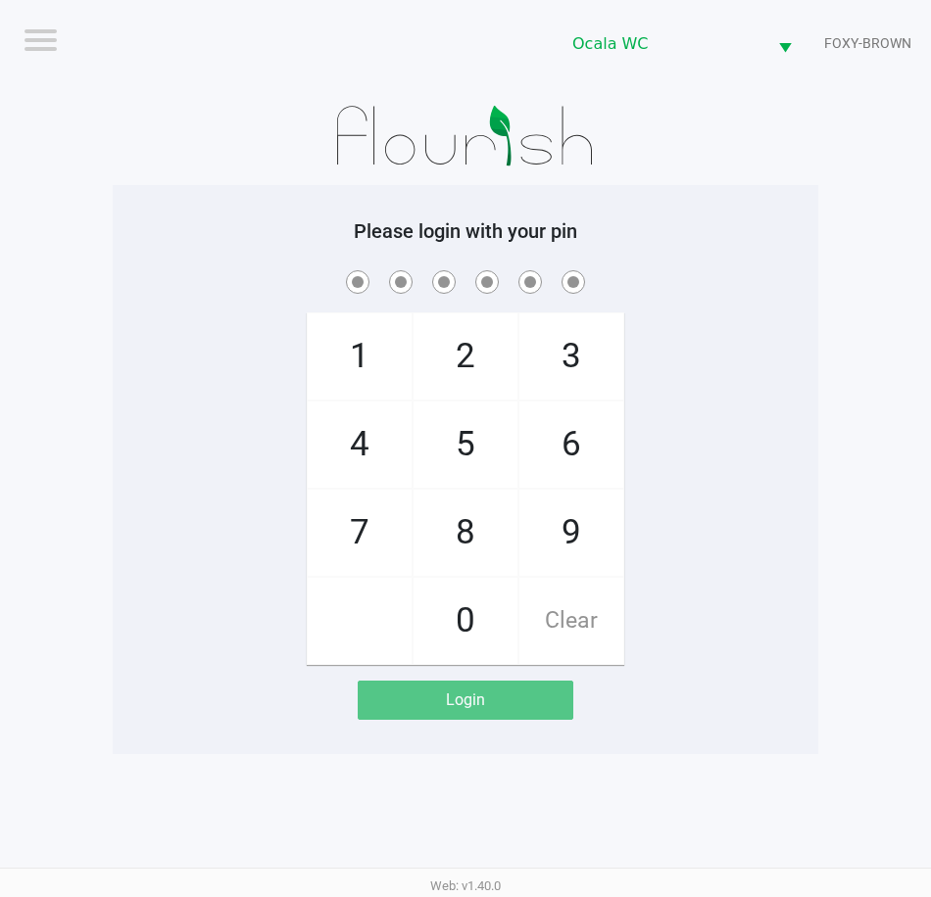
click at [652, 264] on div "Please login with your pin 1 4 7 2 5 8 0 3 6 9 Clear Login" at bounding box center [465, 469] width 705 height 501
click at [633, 282] on span at bounding box center [465, 281] width 676 height 30
click at [587, 628] on span "Clear" at bounding box center [571, 621] width 104 height 86
checkbox input "true"
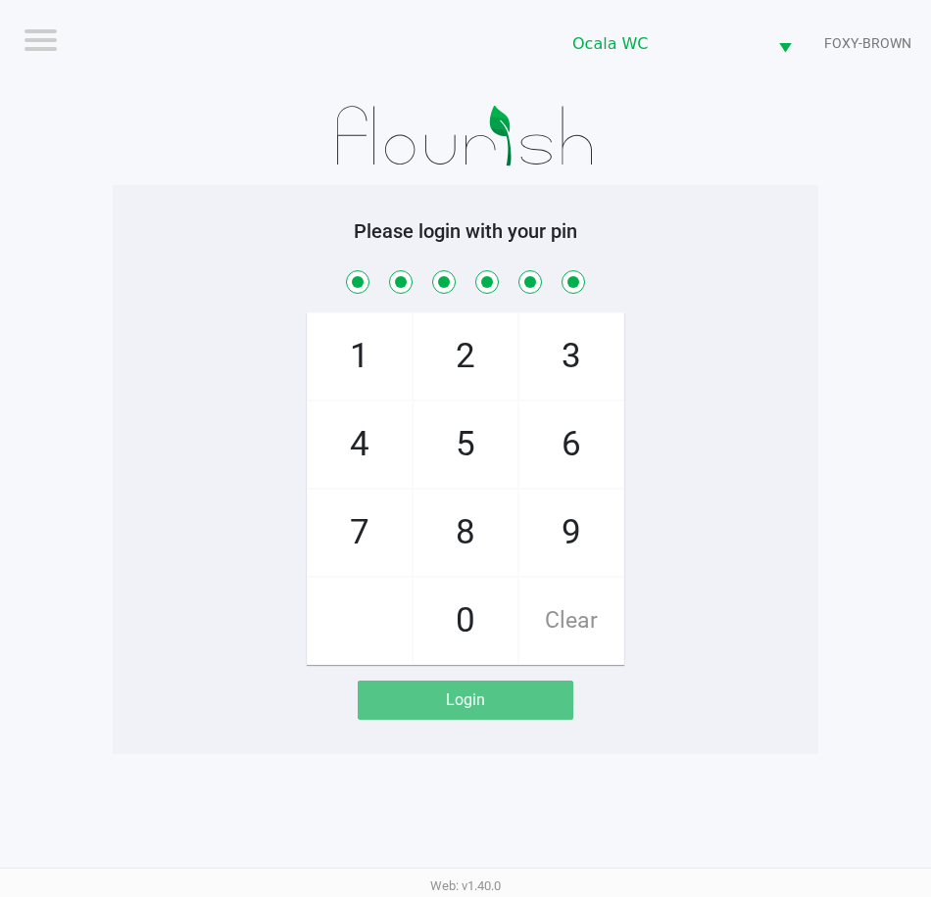
checkbox input "true"
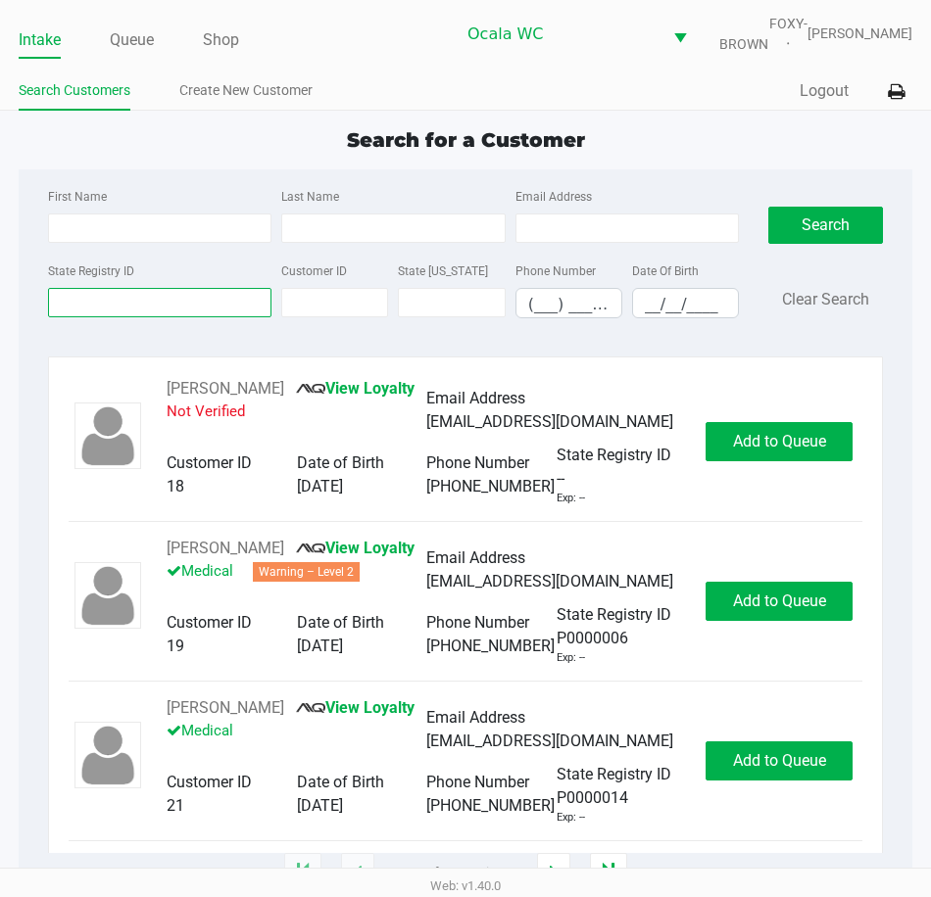
click at [142, 302] on input "State Registry ID" at bounding box center [159, 302] width 223 height 29
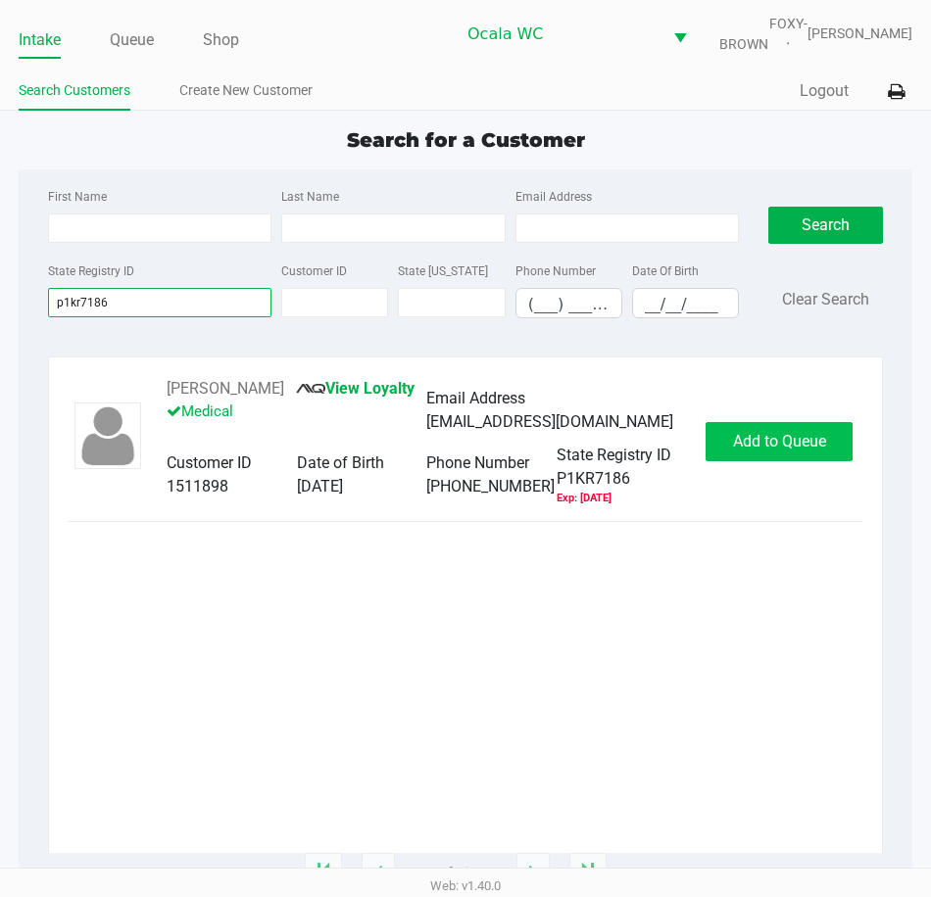
type input "p1kr7186"
click at [808, 451] on span "Add to Queue" at bounding box center [779, 441] width 93 height 19
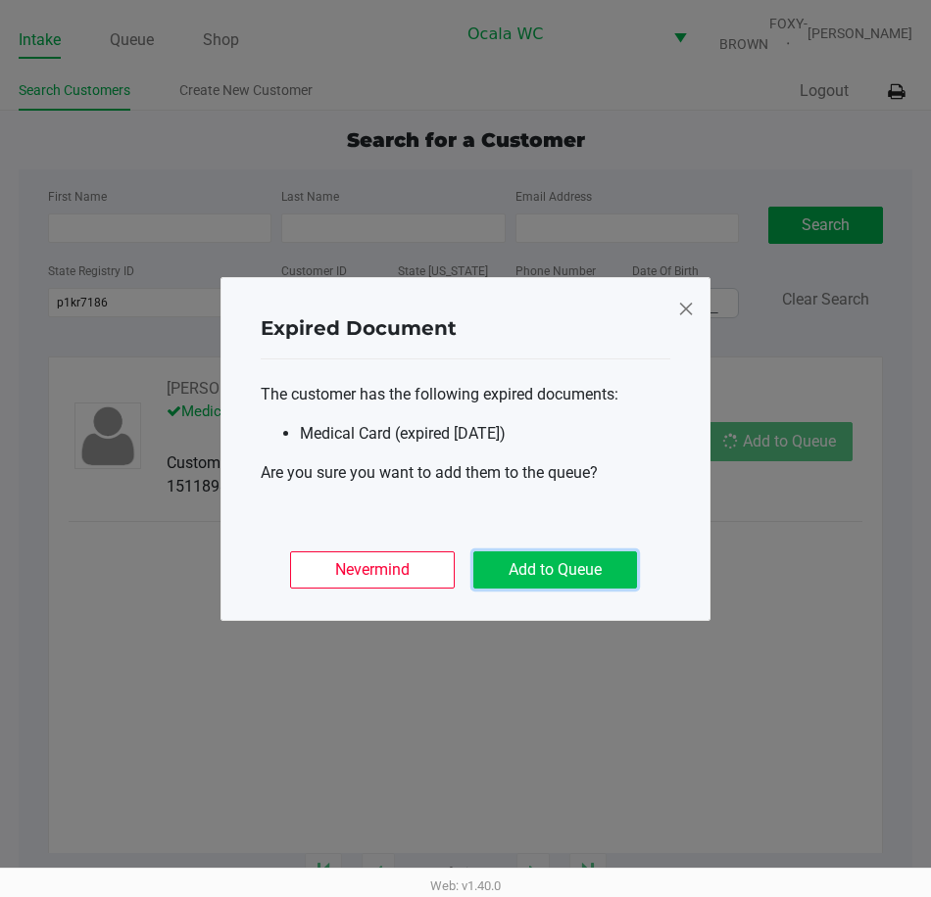
click at [587, 551] on button "Add to Queue" at bounding box center [555, 569] width 164 height 37
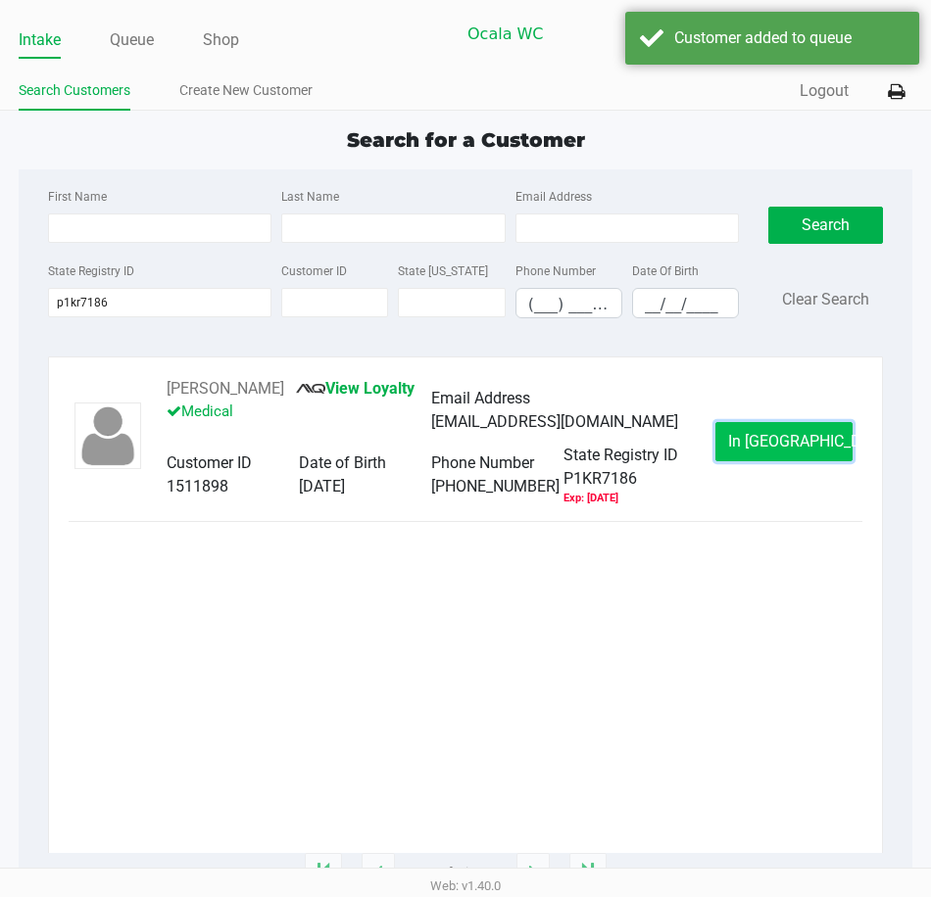
click at [726, 461] on button "In Queue" at bounding box center [783, 441] width 137 height 39
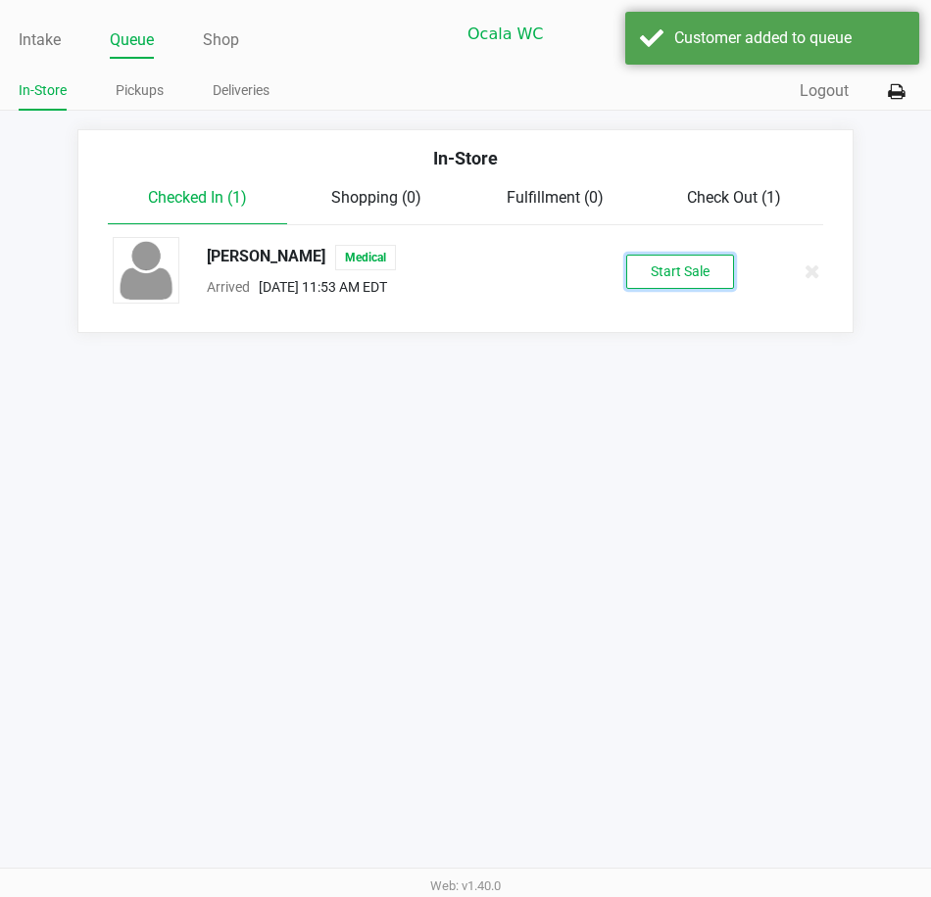
click at [687, 283] on button "Start Sale" at bounding box center [680, 272] width 108 height 34
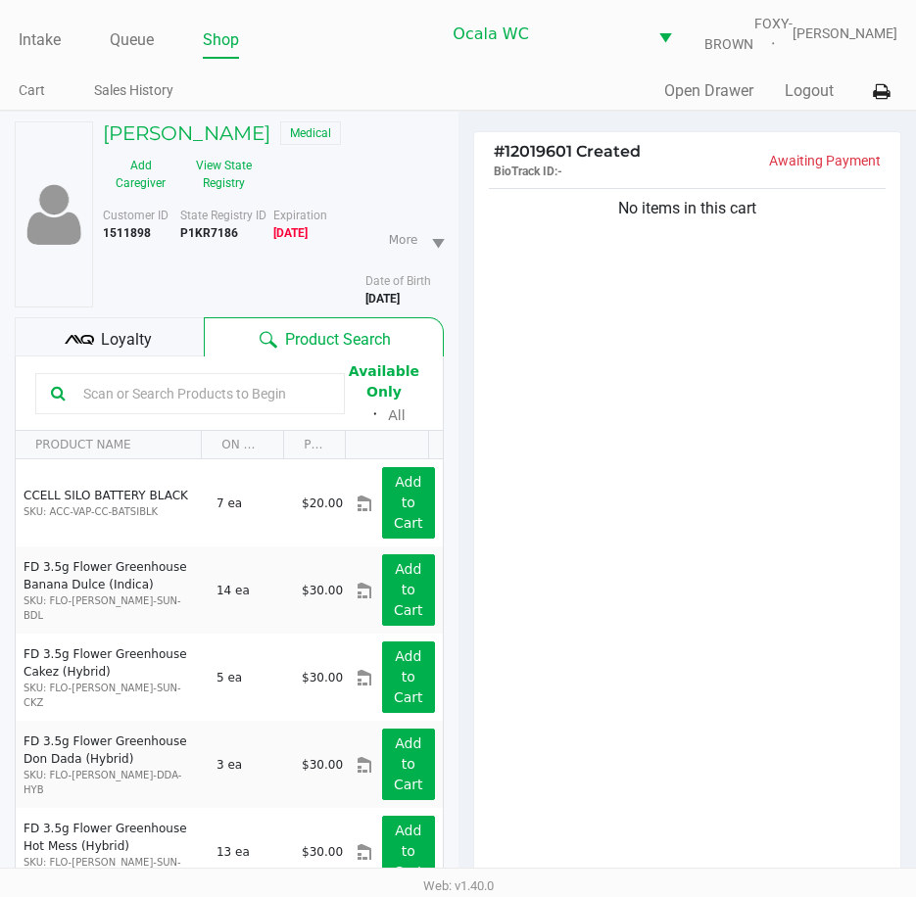
click at [109, 344] on span "Loyalty" at bounding box center [126, 340] width 51 height 24
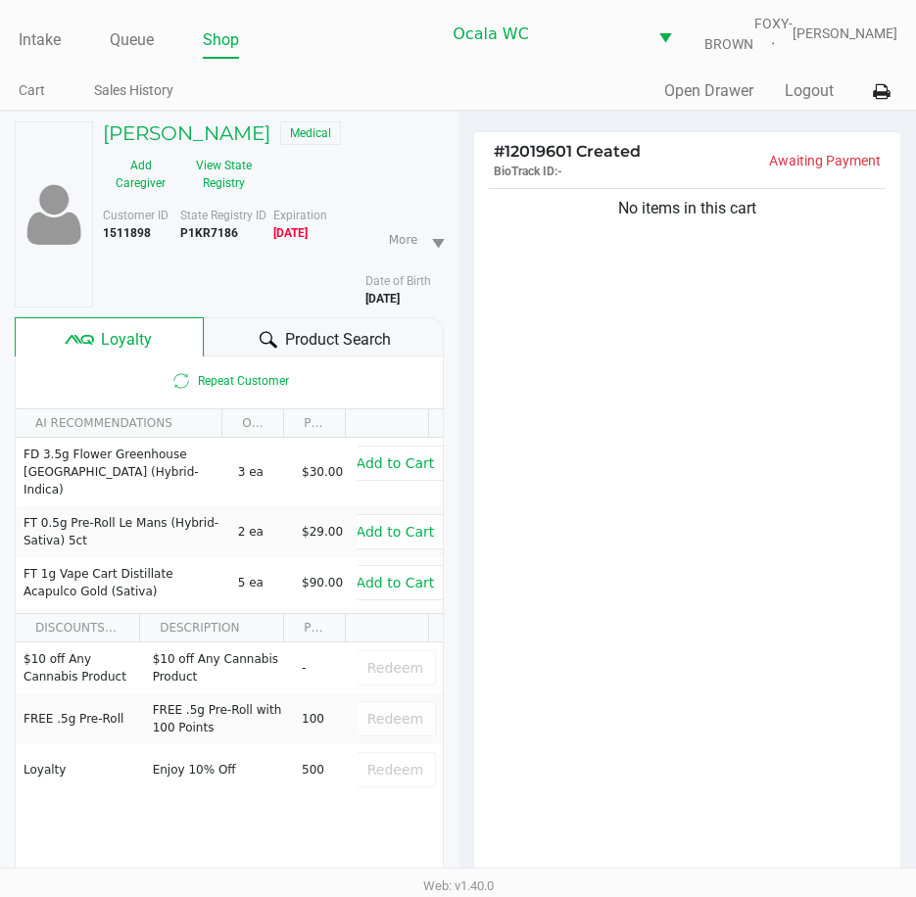
click at [343, 352] on span "Product Search" at bounding box center [338, 340] width 106 height 24
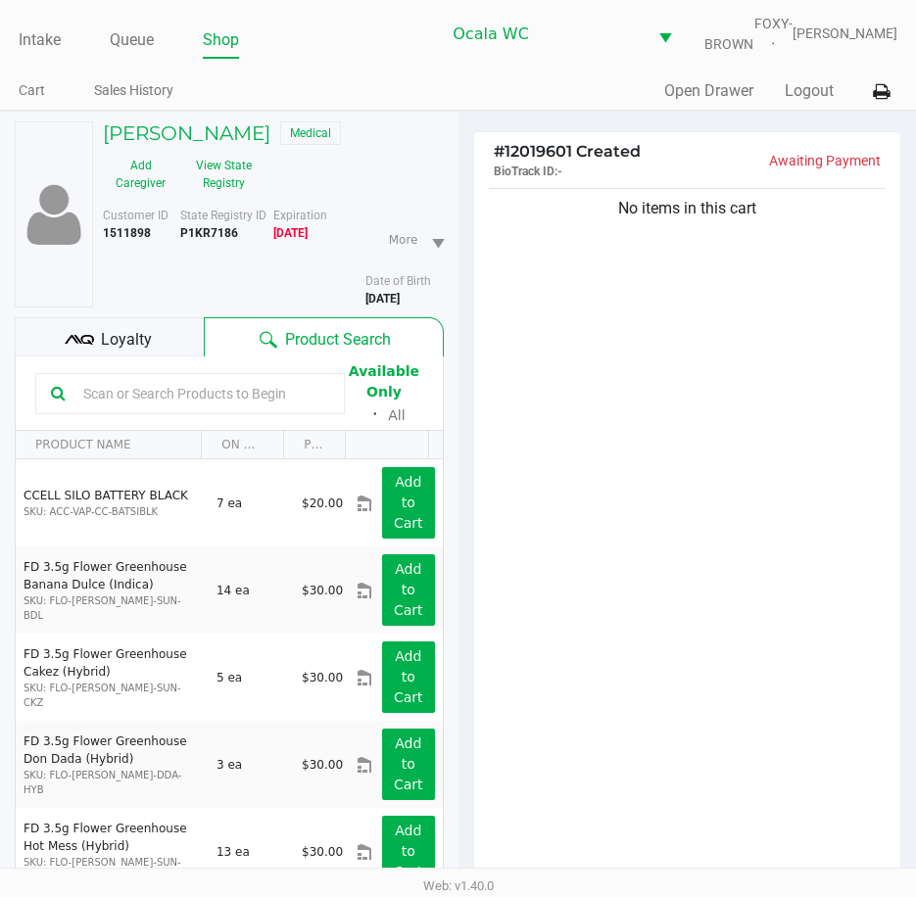
click at [139, 408] on input "text" at bounding box center [202, 393] width 254 height 29
click at [119, 408] on input "text" at bounding box center [202, 393] width 254 height 29
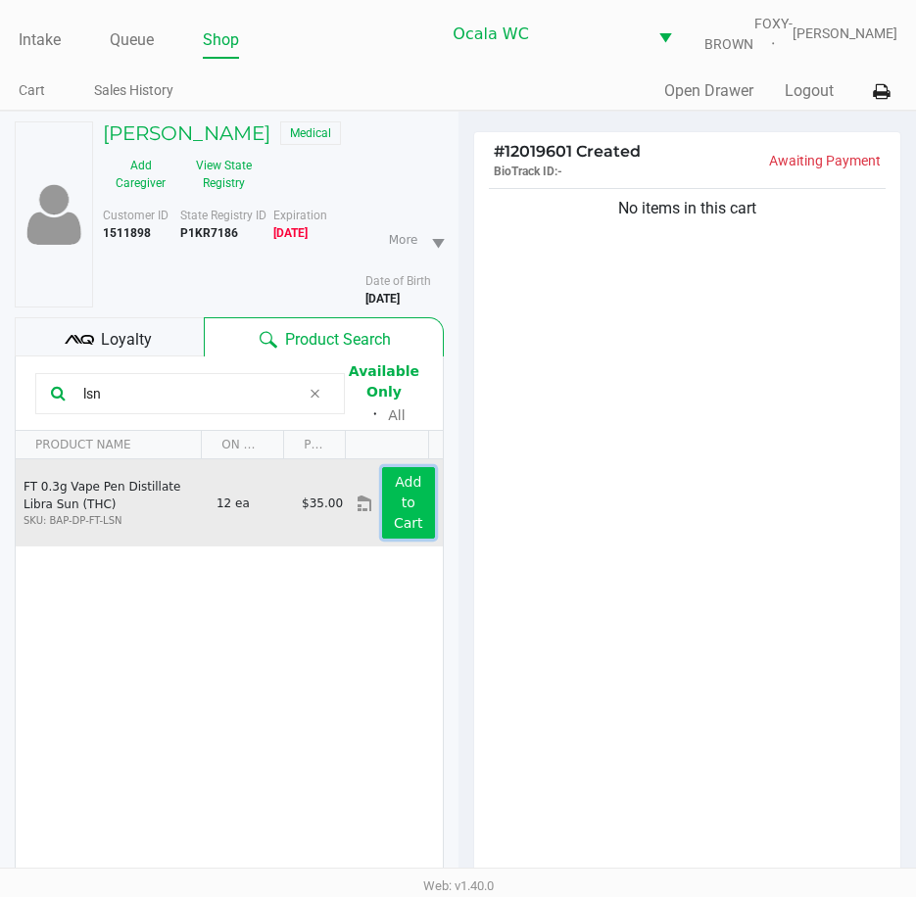
click at [409, 495] on button "Add to Cart" at bounding box center [408, 503] width 52 height 72
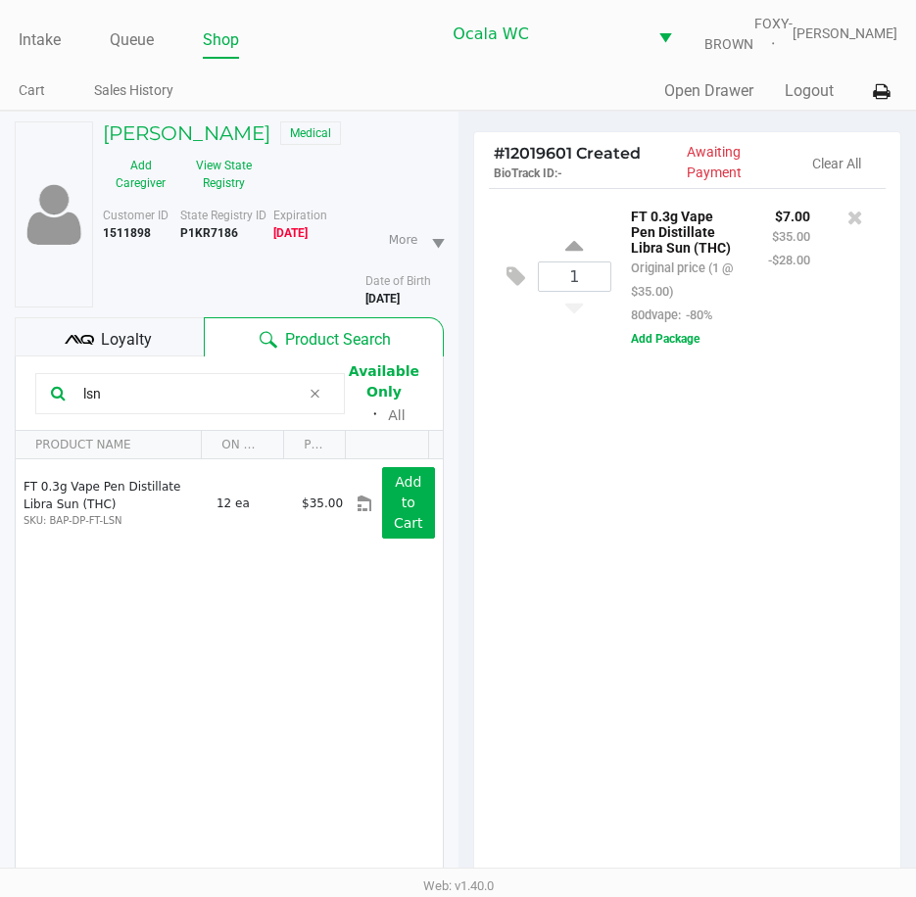
drag, startPoint x: 117, startPoint y: 402, endPoint x: 25, endPoint y: 403, distance: 91.1
click at [25, 403] on kendo-grid-toolbar "lsn Available Only ᛫ All" at bounding box center [229, 394] width 427 height 74
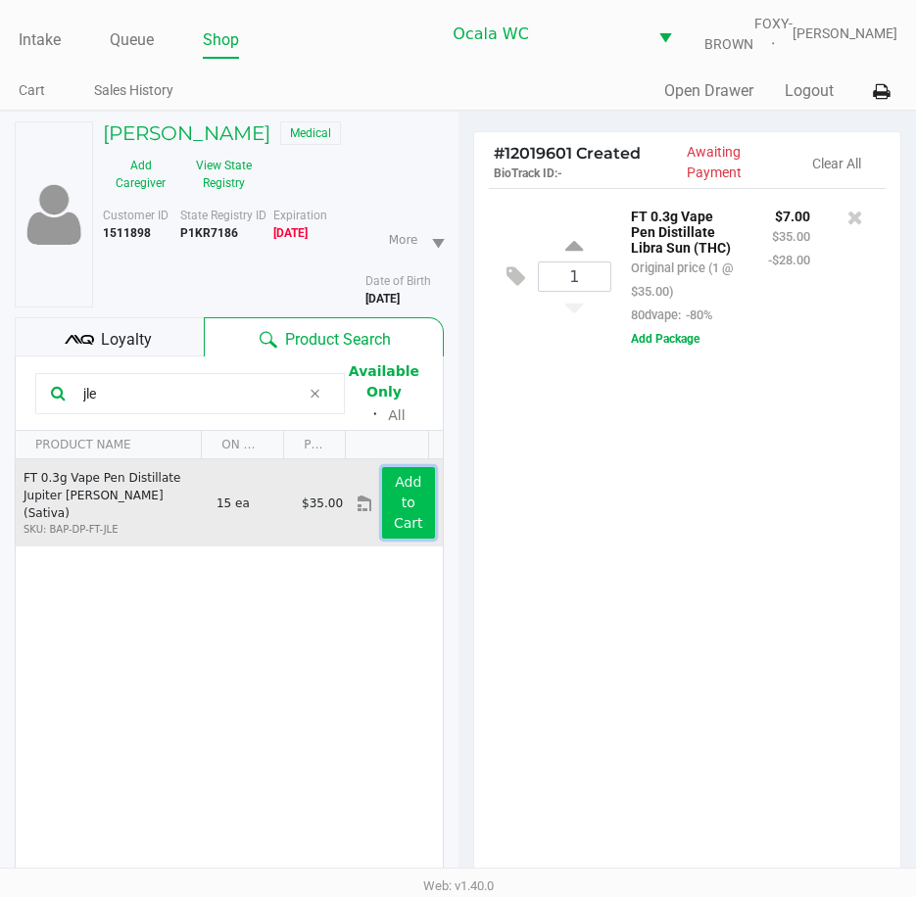
click at [387, 512] on button "Add to Cart" at bounding box center [408, 503] width 52 height 72
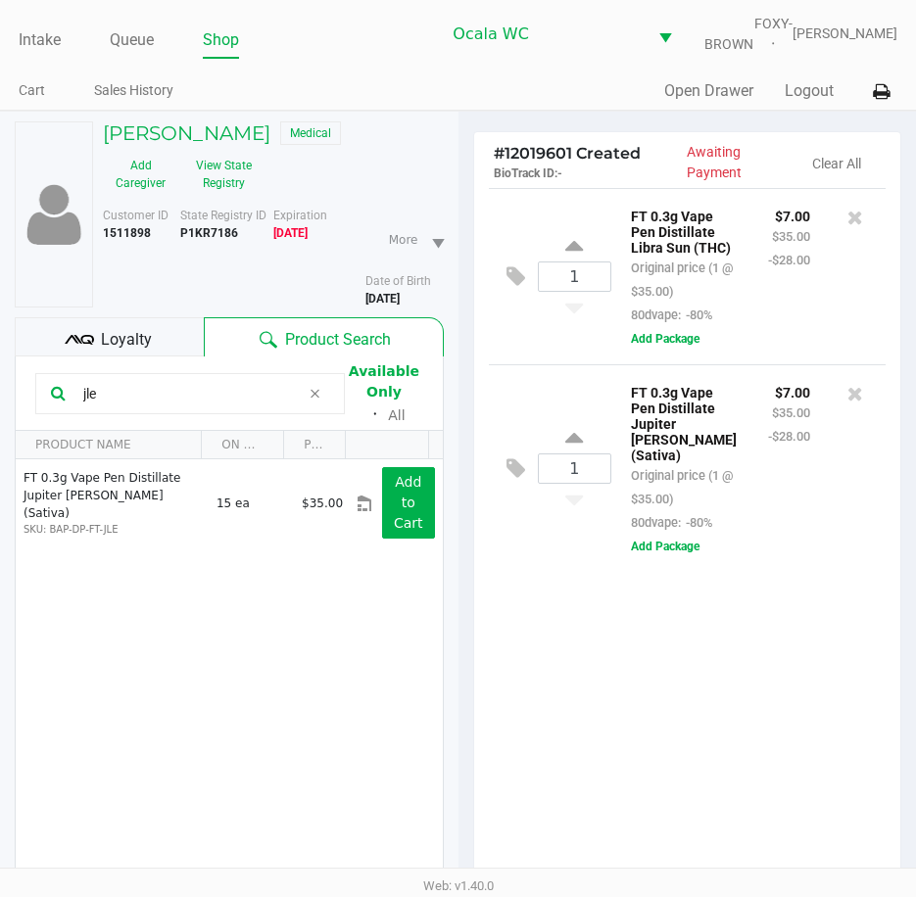
drag, startPoint x: 99, startPoint y: 413, endPoint x: -5, endPoint y: 426, distance: 104.6
click at [0, 426] on html "Intake Queue Shop Ocala WC FOXY-BROWN Christal Towne Cart Sales History Quick S…" at bounding box center [458, 448] width 916 height 897
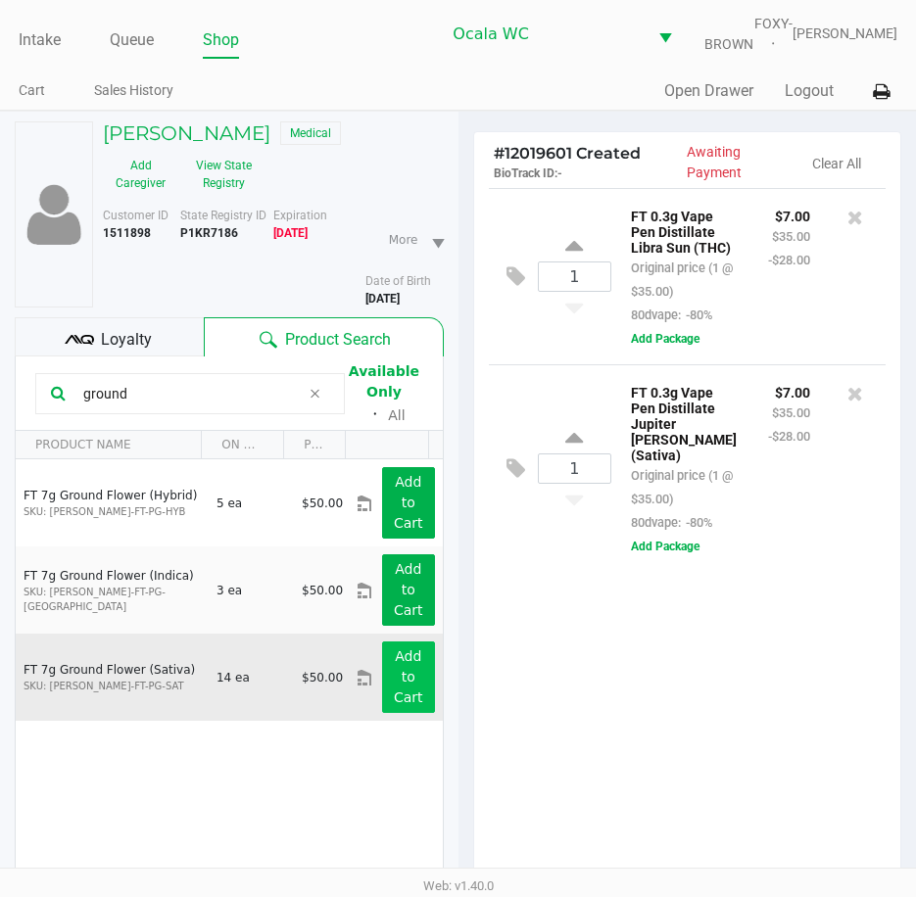
type input "ground"
click at [394, 689] on app-button-loader "Add to Cart" at bounding box center [408, 676] width 29 height 57
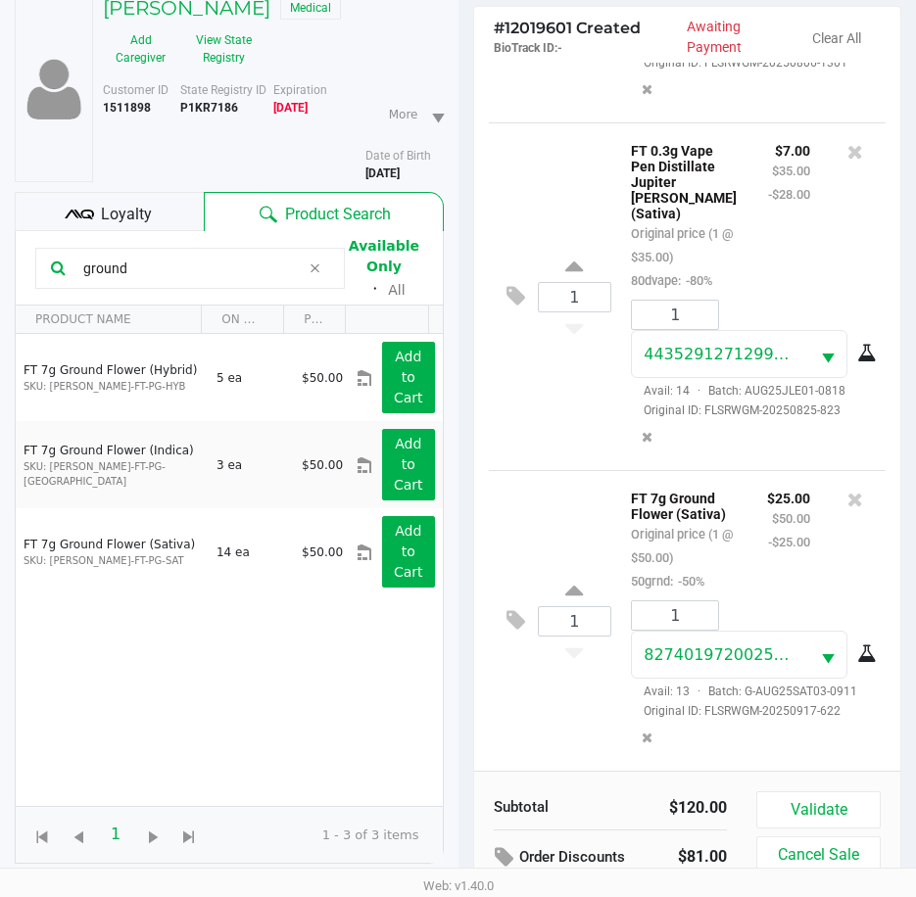
scroll to position [270, 0]
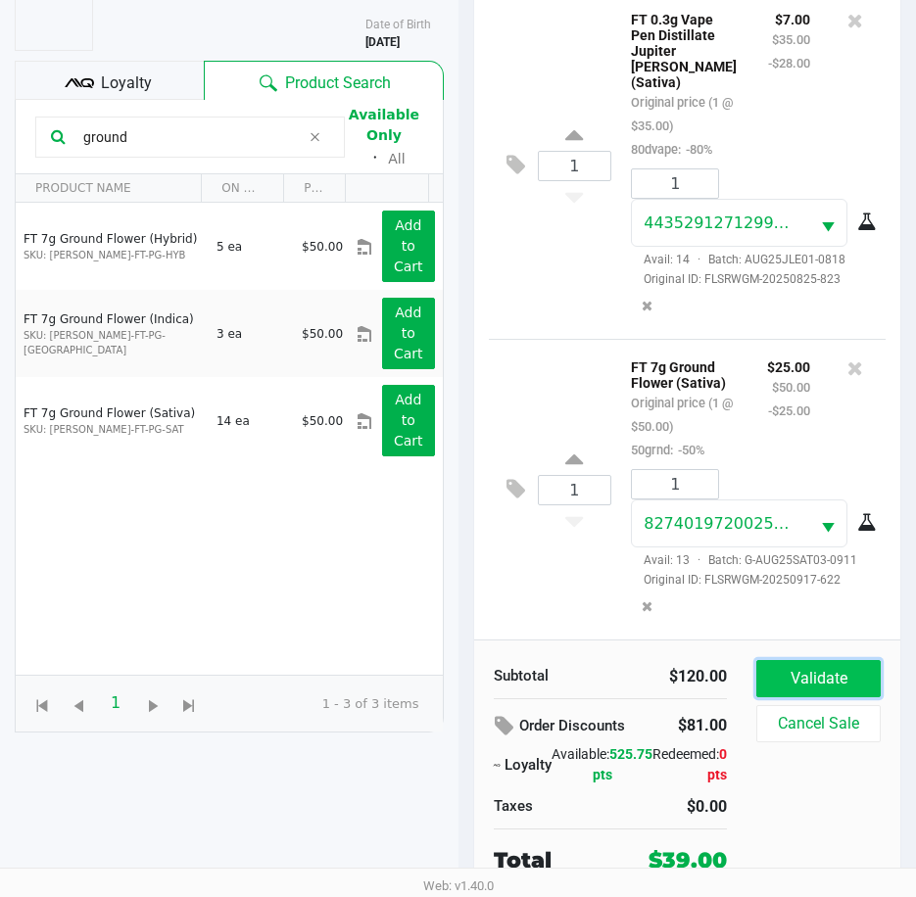
click at [785, 673] on button "Validate" at bounding box center [818, 678] width 124 height 37
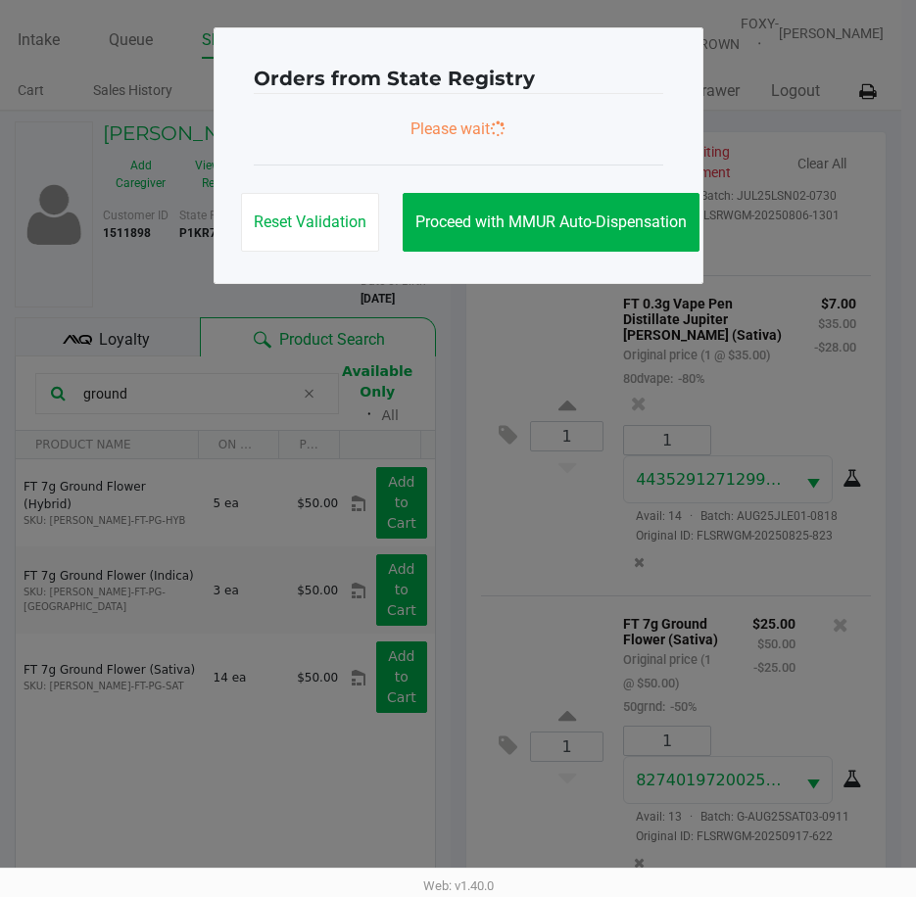
scroll to position [0, 0]
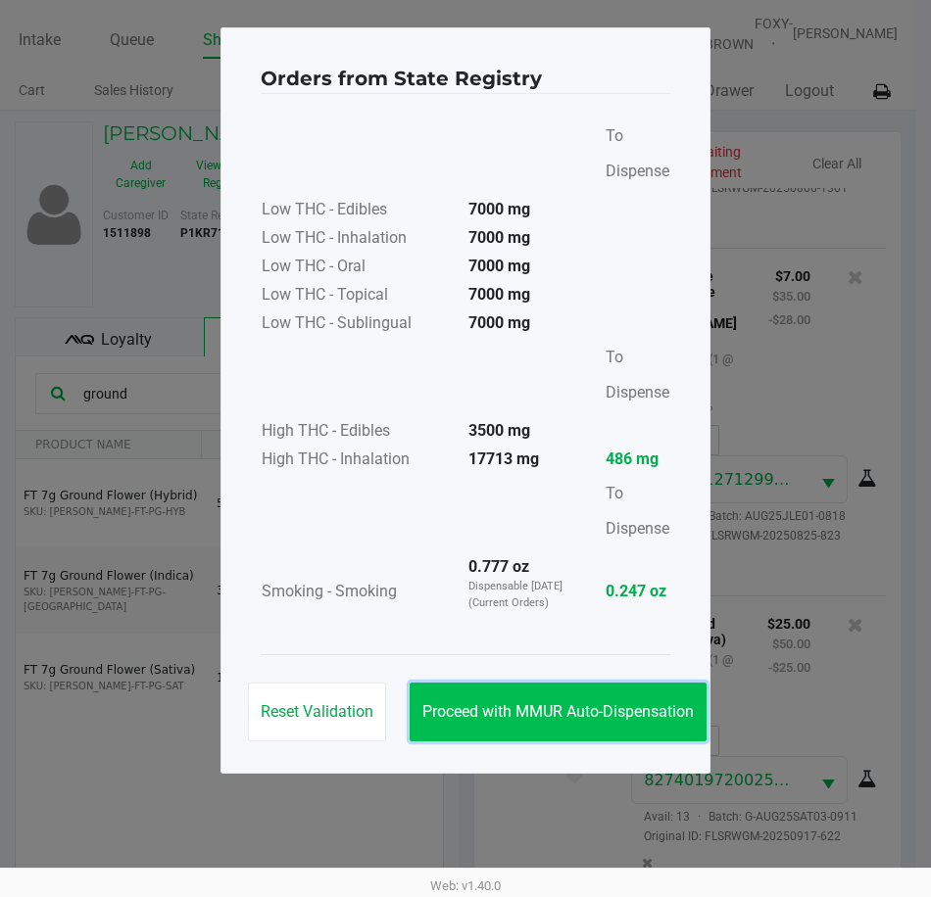
click at [538, 704] on span "Proceed with MMUR Auto-Dispensation" at bounding box center [557, 711] width 271 height 19
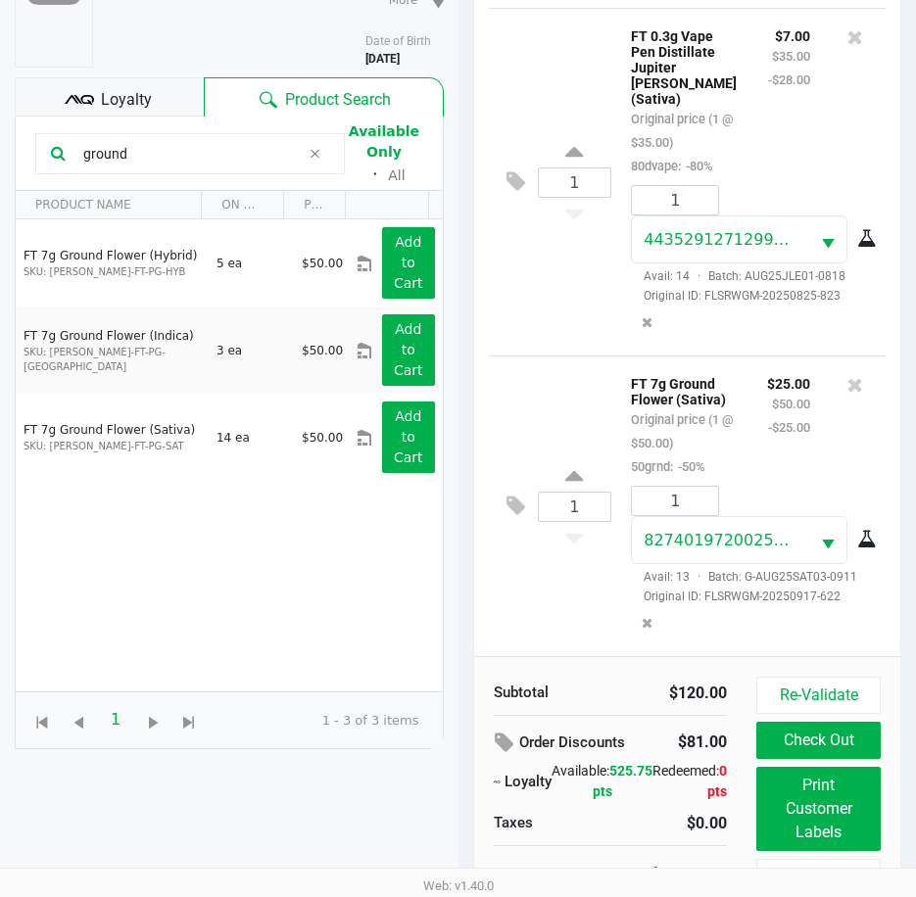
scroll to position [273, 0]
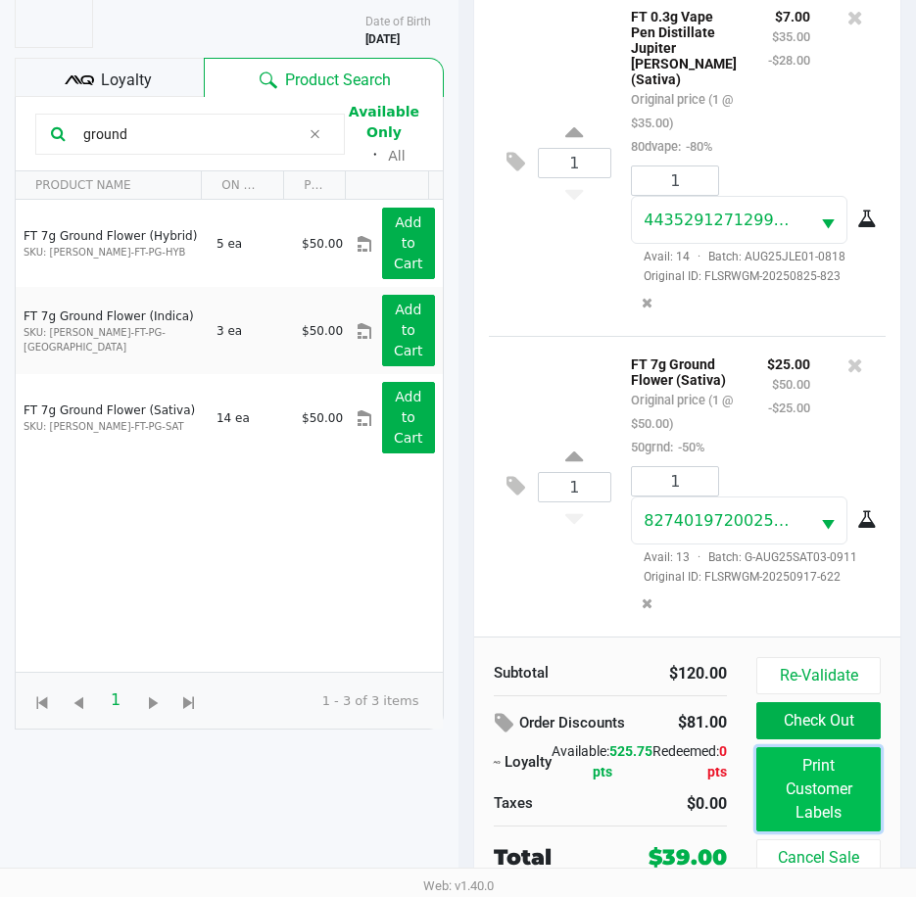
click at [806, 761] on button "Print Customer Labels" at bounding box center [818, 789] width 124 height 84
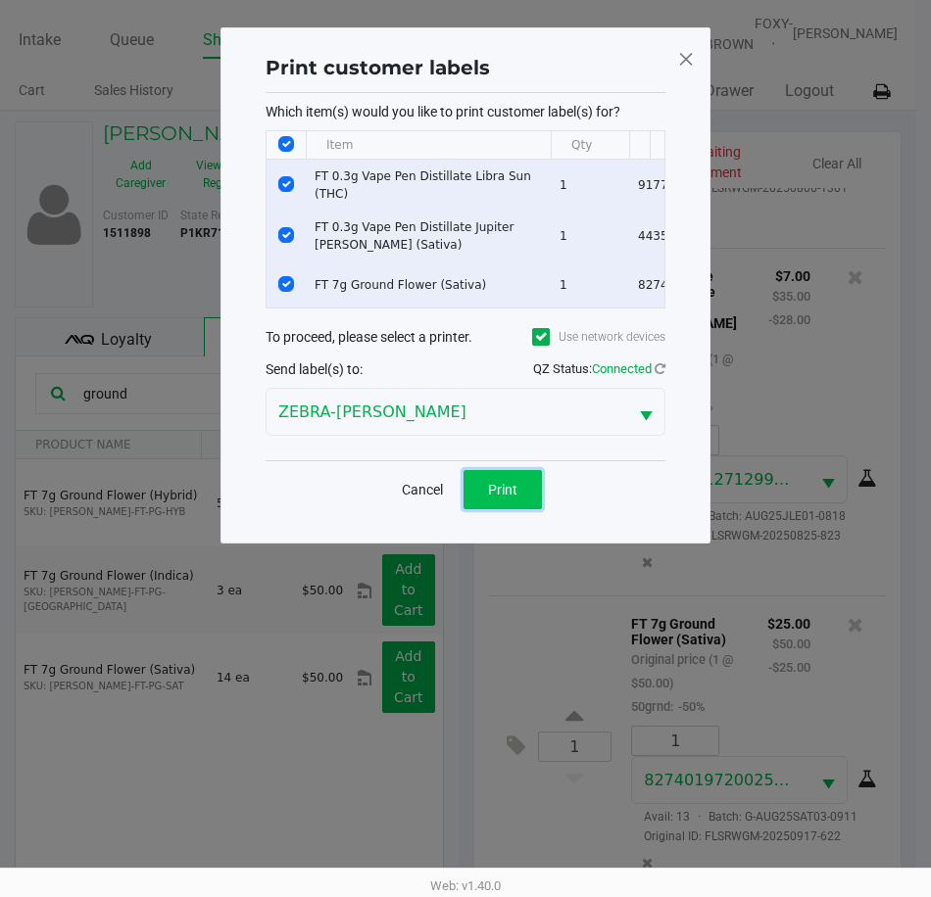
click at [517, 488] on button "Print" at bounding box center [502, 489] width 78 height 39
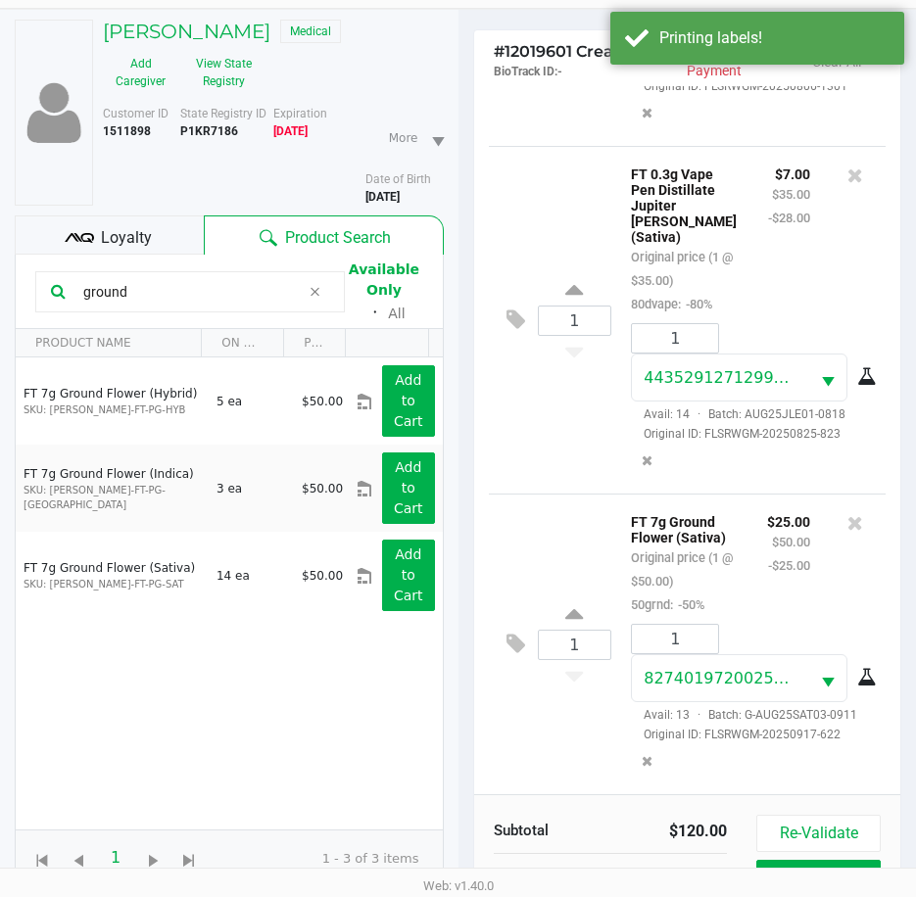
scroll to position [273, 0]
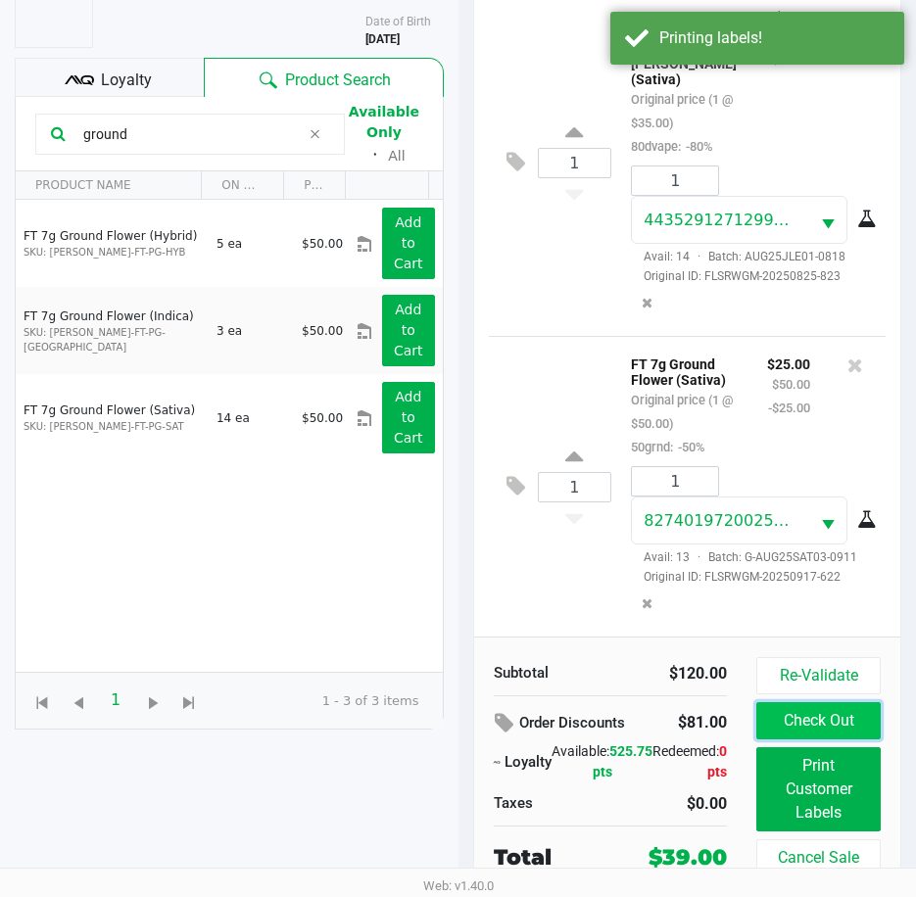
click at [797, 715] on button "Check Out" at bounding box center [818, 720] width 124 height 37
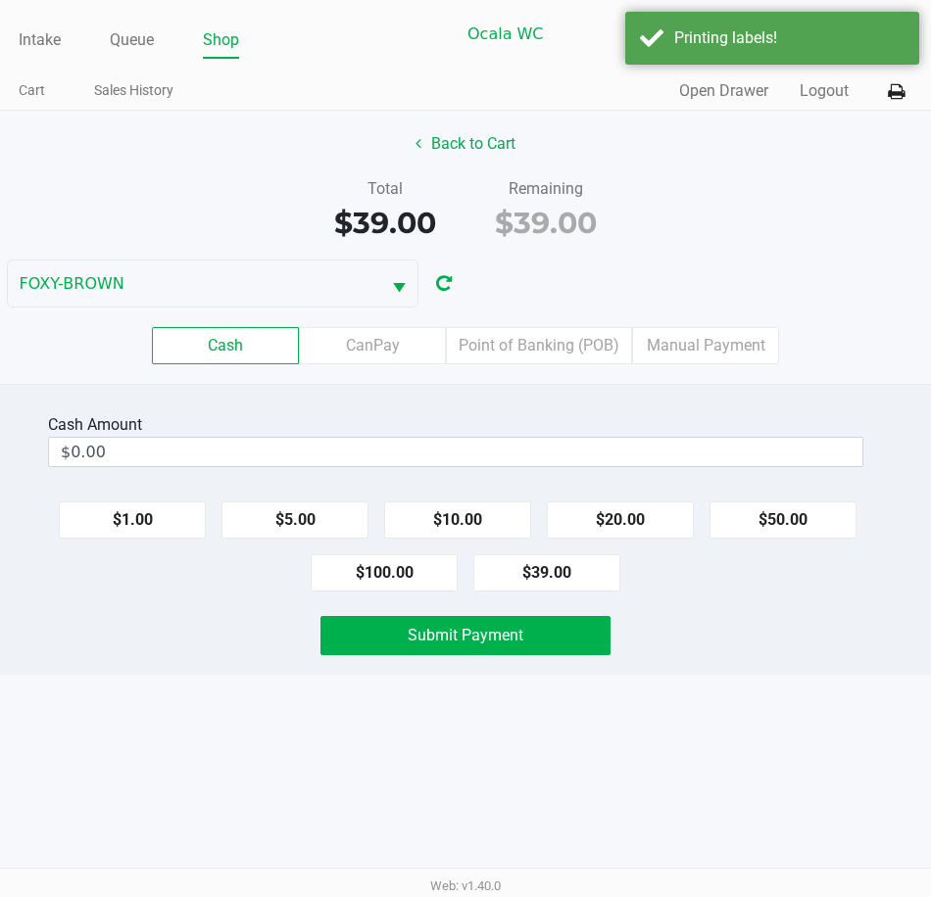
click at [455, 124] on div "Back to Cart Total $39.00 Remaining $39.00 FOXY-BROWN Cash CanPay Point of Bank…" at bounding box center [465, 247] width 931 height 273
click at [455, 145] on button "Back to Cart" at bounding box center [465, 143] width 125 height 37
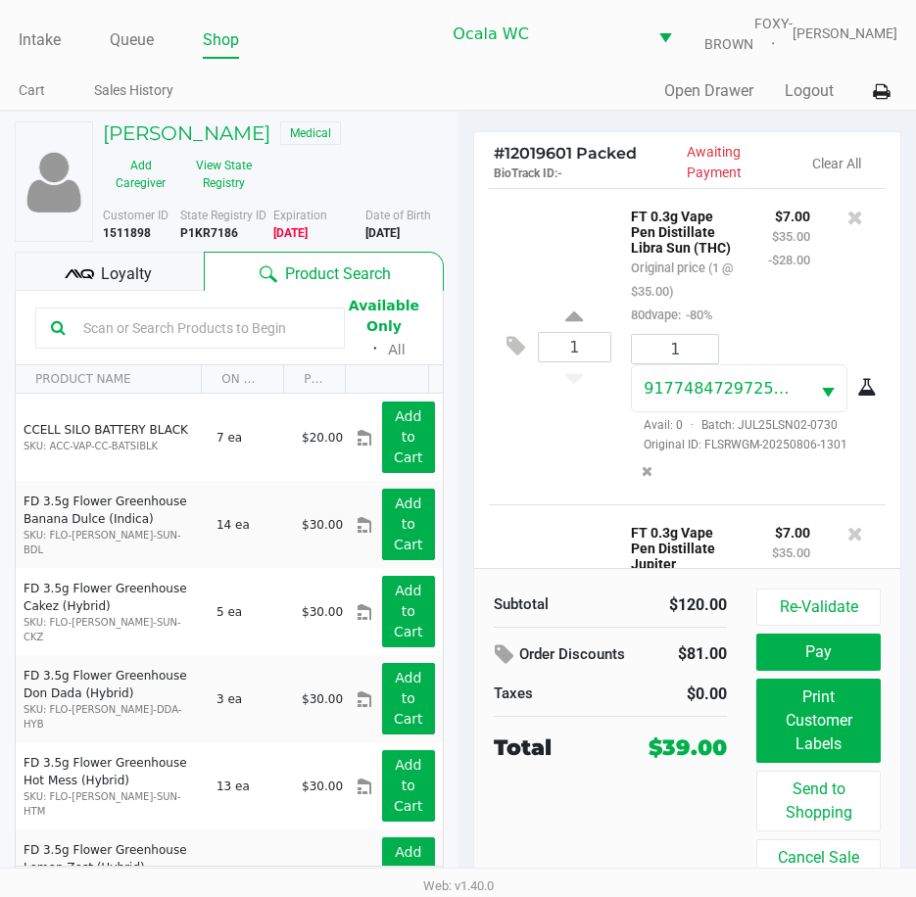
click at [75, 268] on div "Loyalty" at bounding box center [109, 271] width 189 height 39
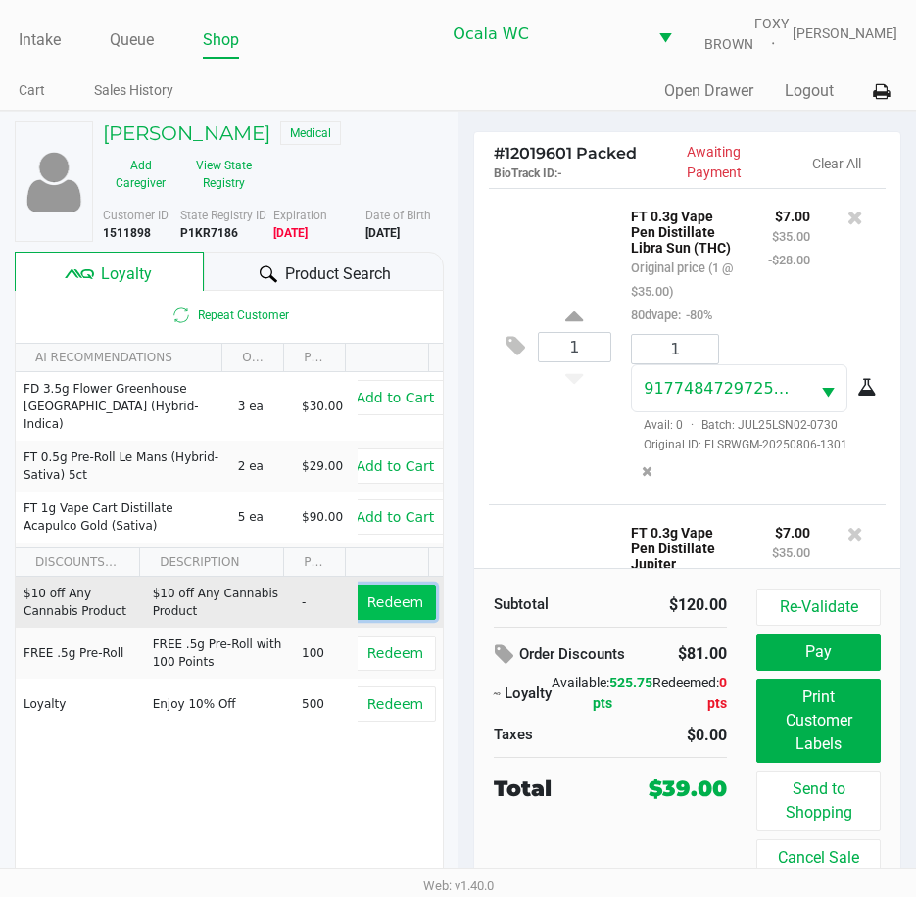
click at [378, 609] on span "Redeem" at bounding box center [395, 603] width 56 height 16
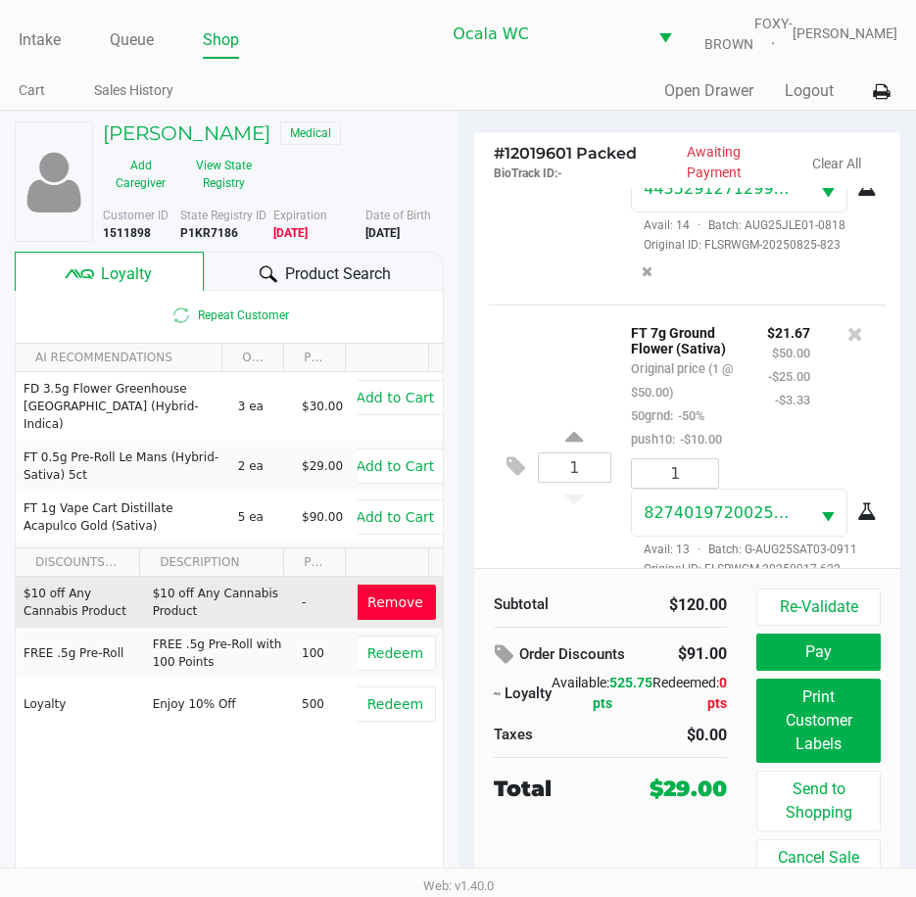
scroll to position [736, 0]
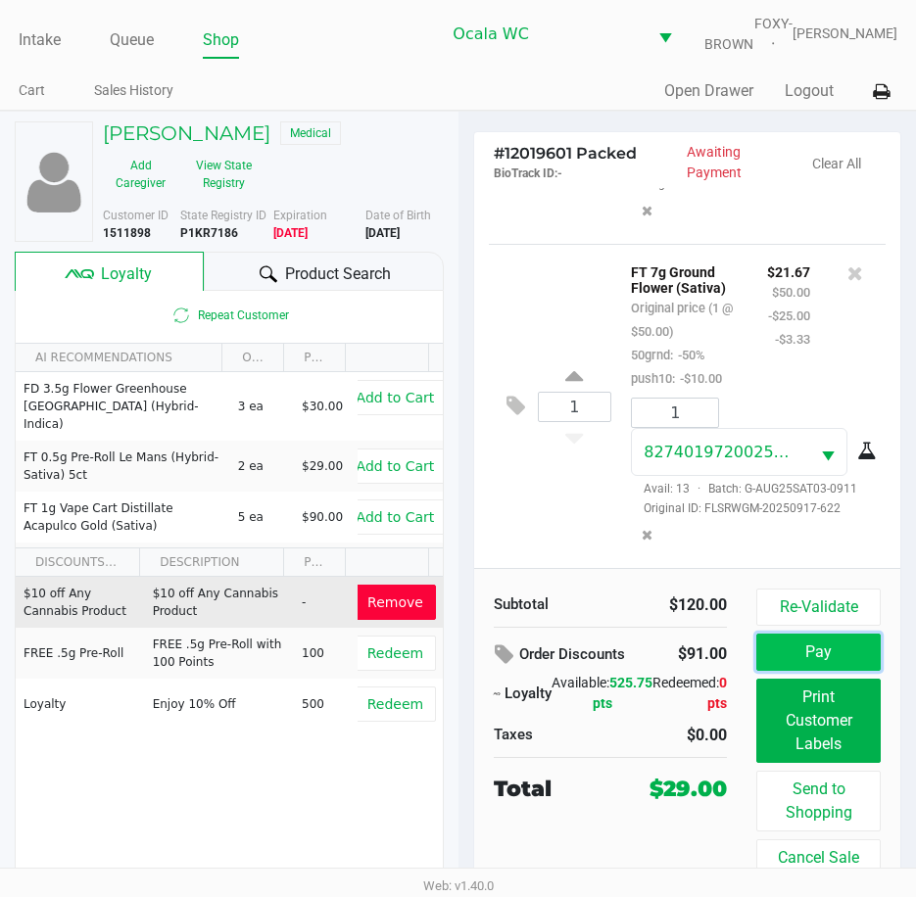
click at [796, 667] on button "Pay" at bounding box center [818, 652] width 124 height 37
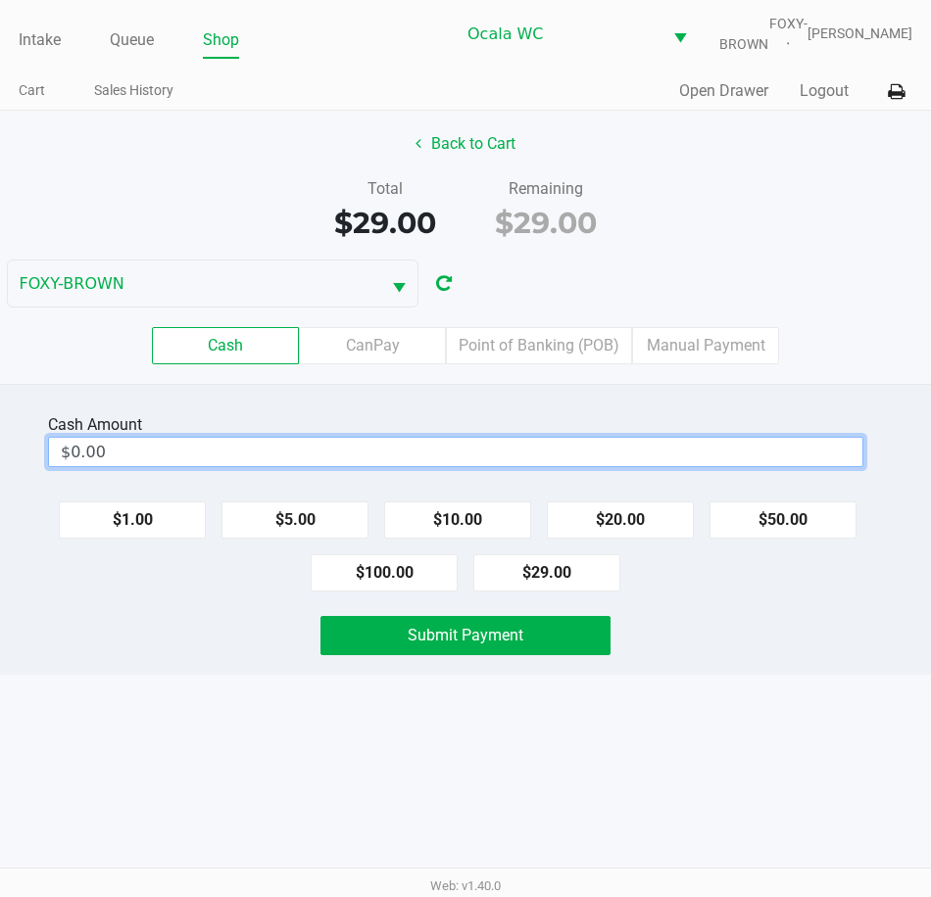
click at [124, 456] on input "$0.00" at bounding box center [455, 452] width 813 height 28
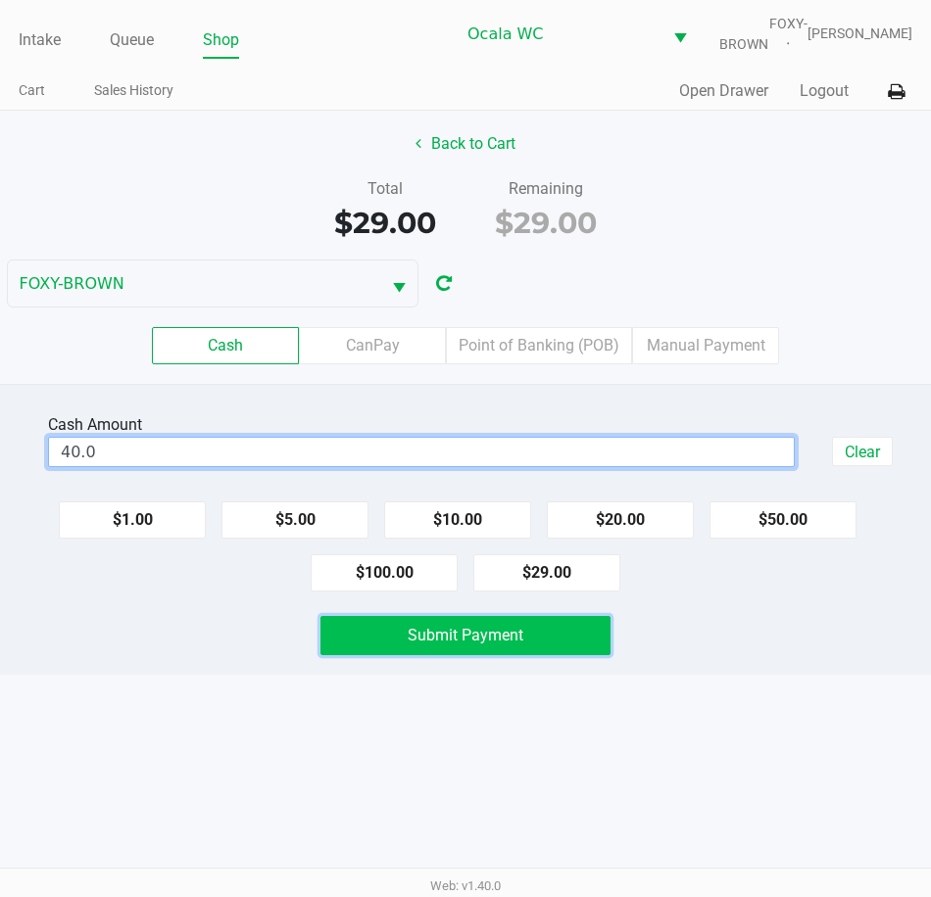
click at [443, 626] on span "Submit Payment" at bounding box center [465, 635] width 116 height 19
type input "$40.00"
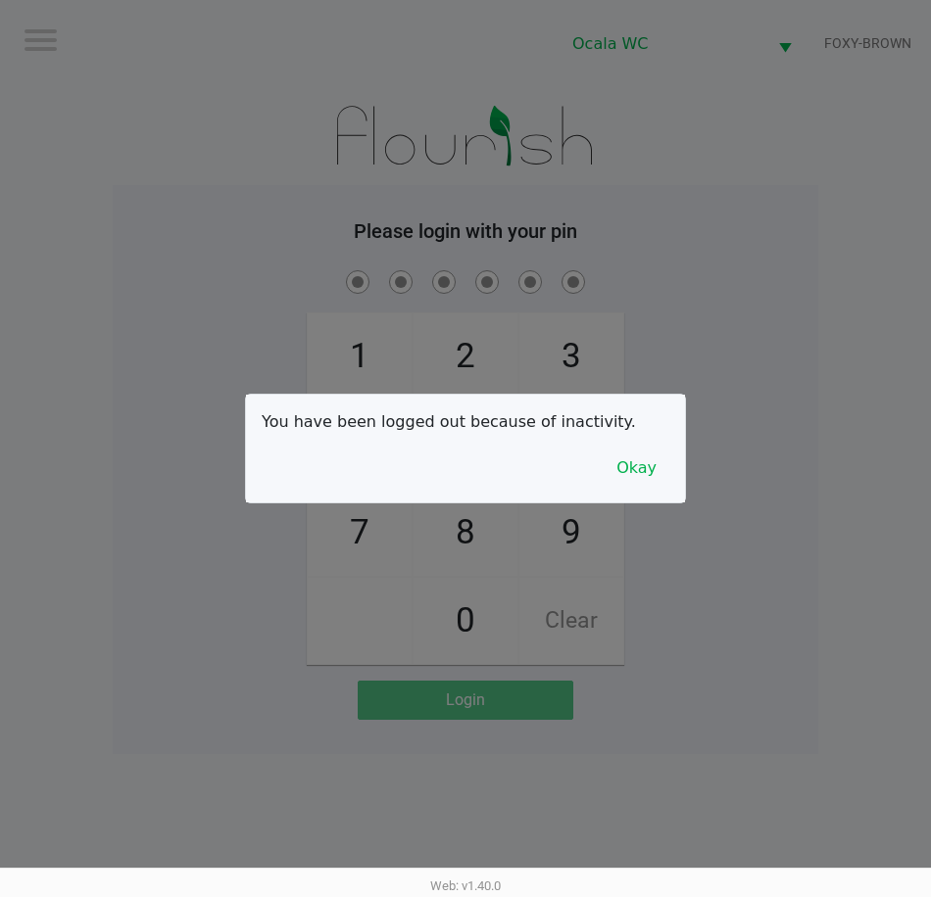
click at [725, 469] on div at bounding box center [465, 448] width 931 height 897
click at [651, 464] on button "Okay" at bounding box center [636, 468] width 66 height 37
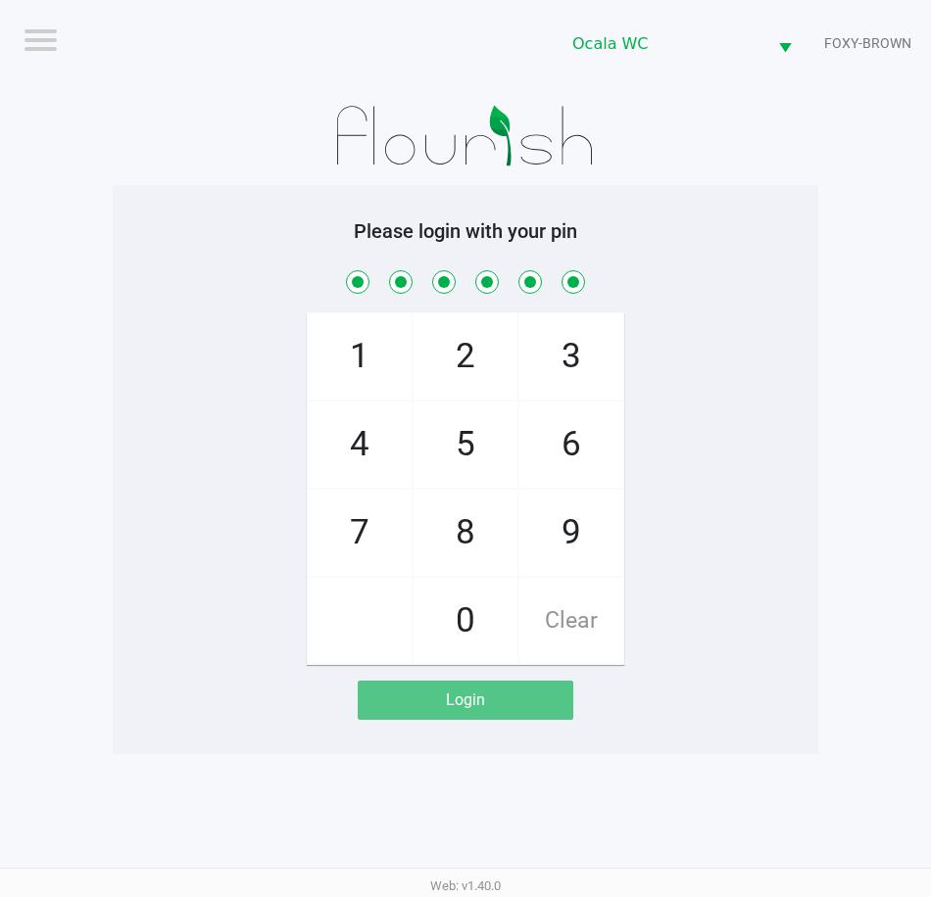
checkbox input "true"
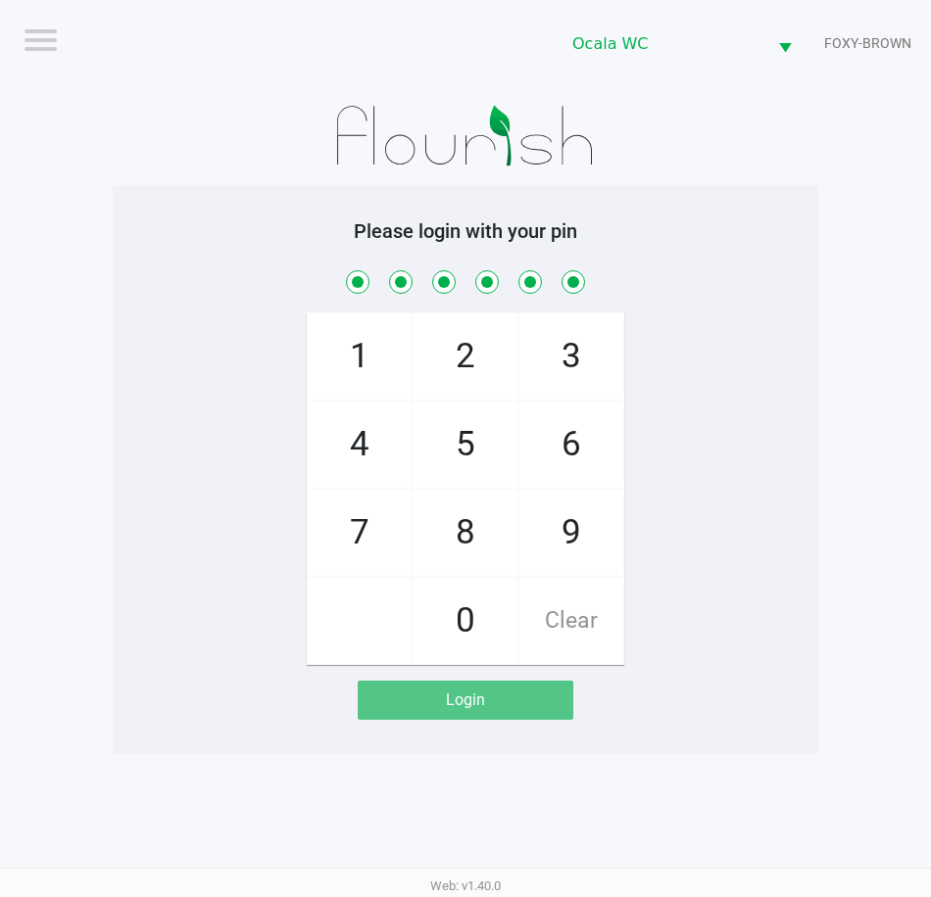
checkbox input "true"
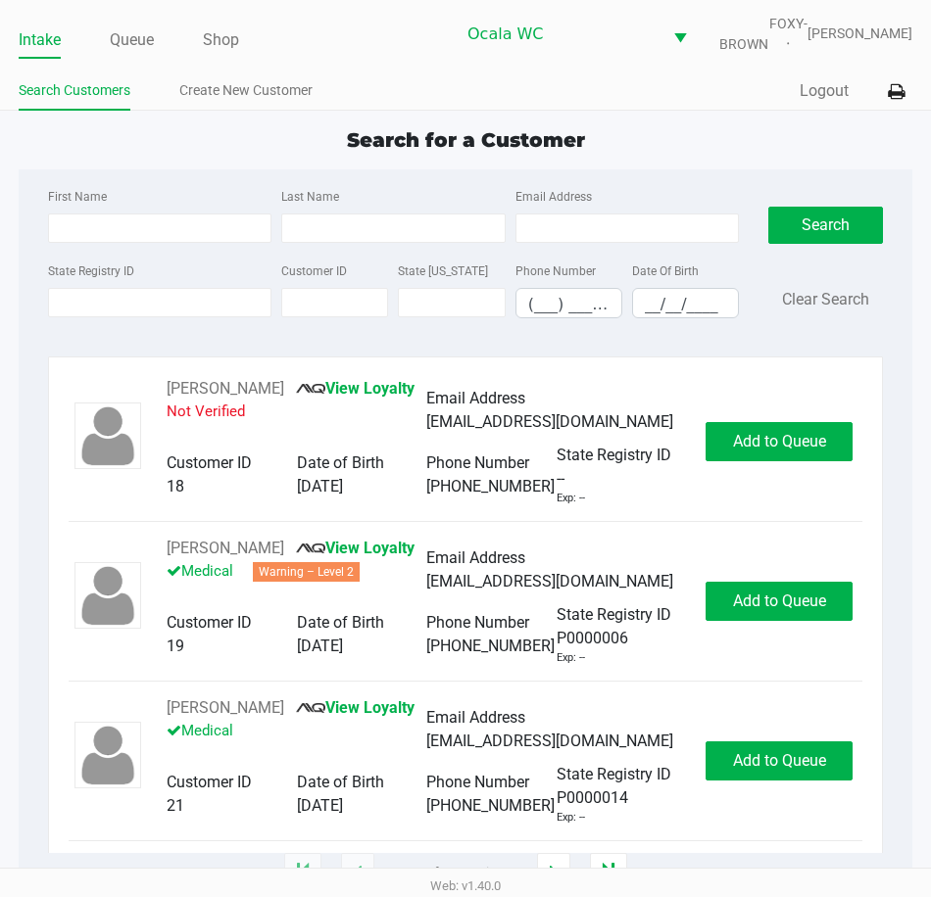
type input "JEFFREY"
type input "HEIN"
type input "09/20/1959"
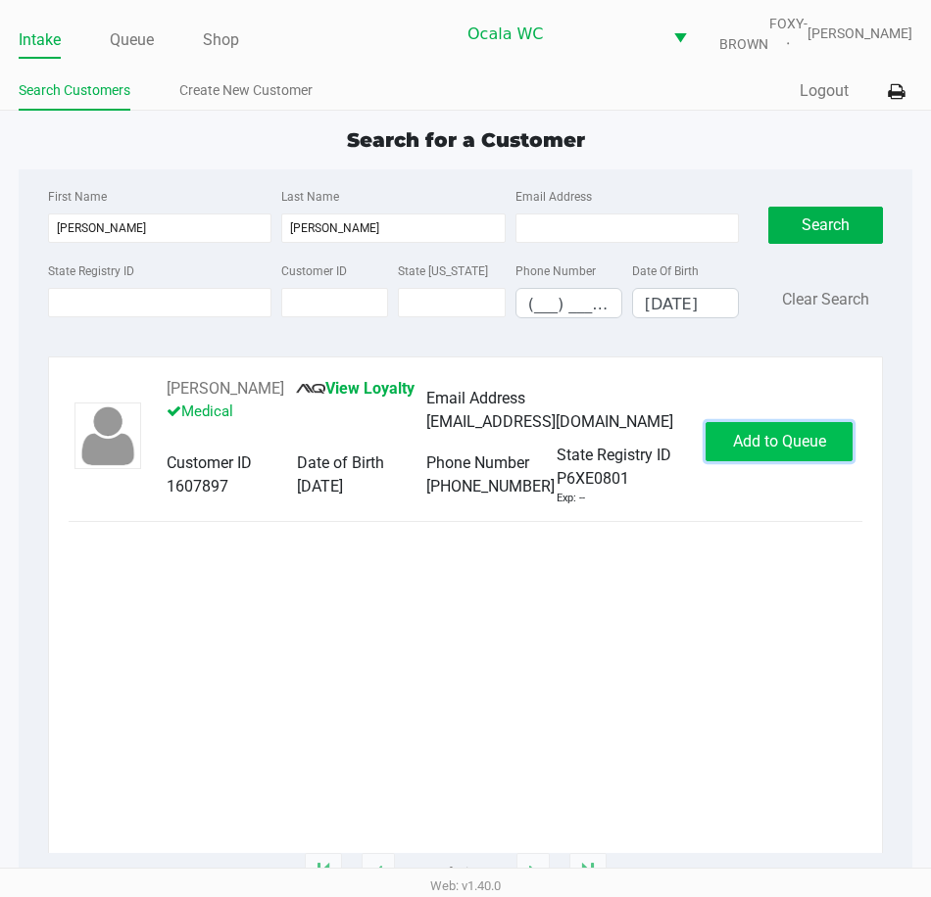
click at [795, 438] on span "Add to Queue" at bounding box center [779, 441] width 93 height 19
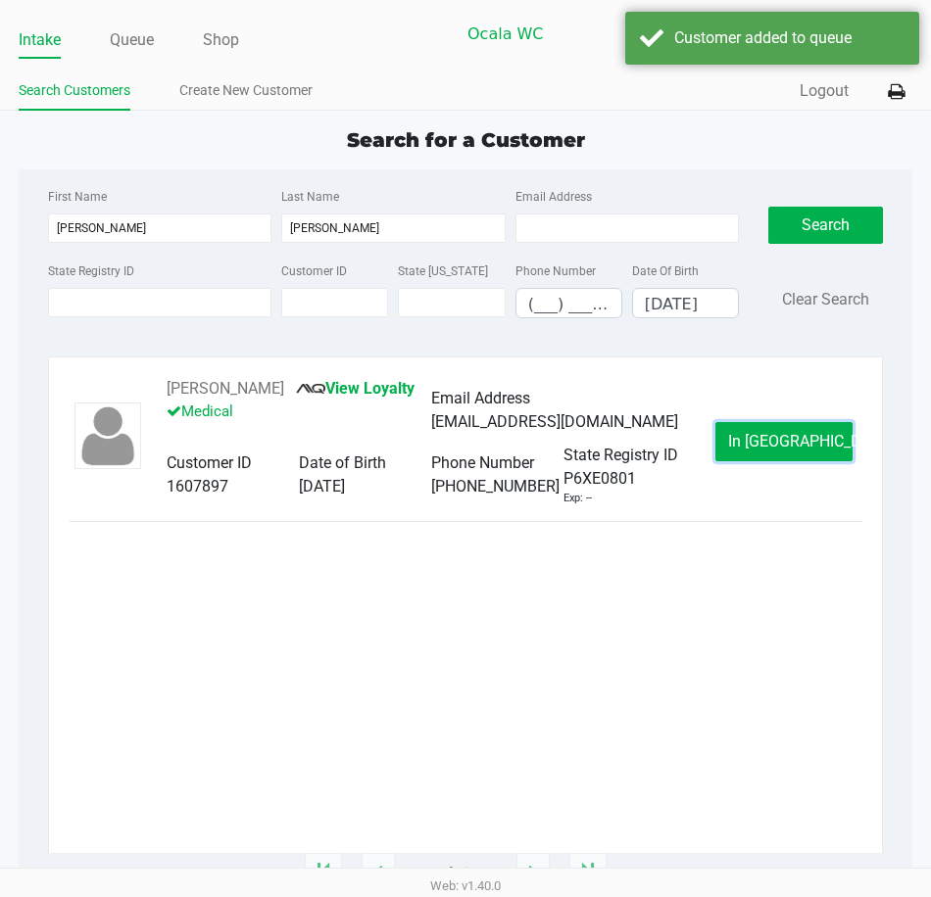
click at [795, 438] on span "In Queue" at bounding box center [810, 441] width 165 height 19
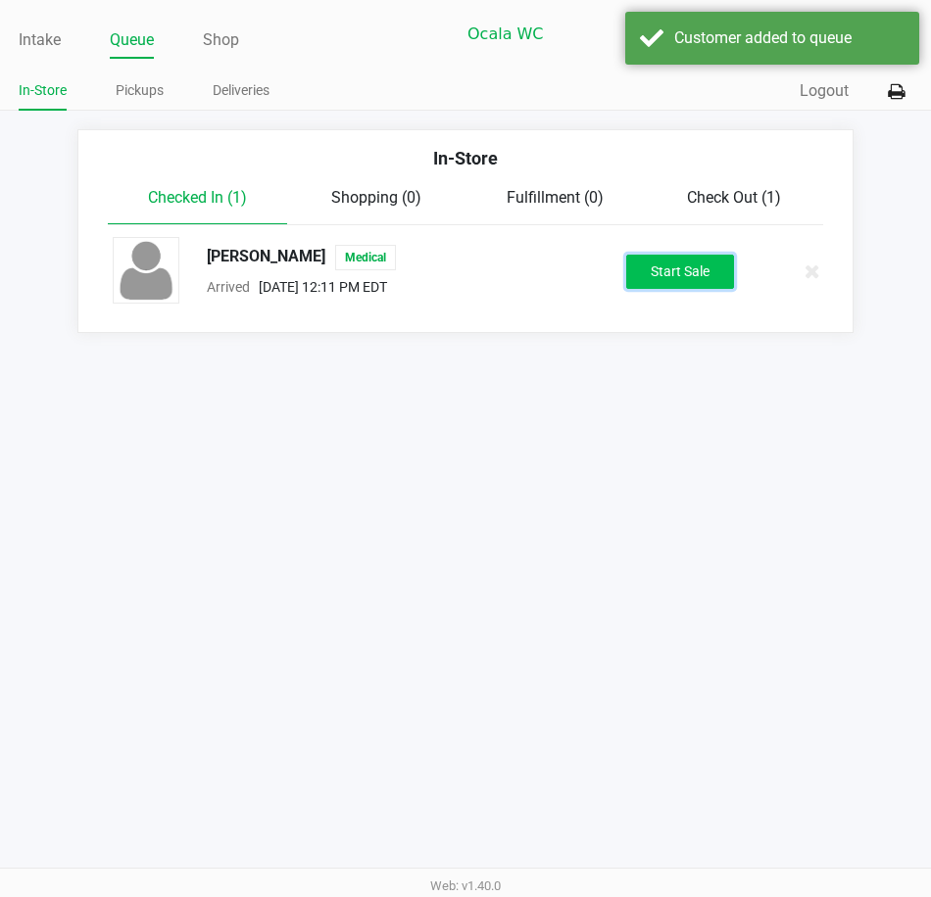
click at [685, 273] on button "Start Sale" at bounding box center [680, 272] width 108 height 34
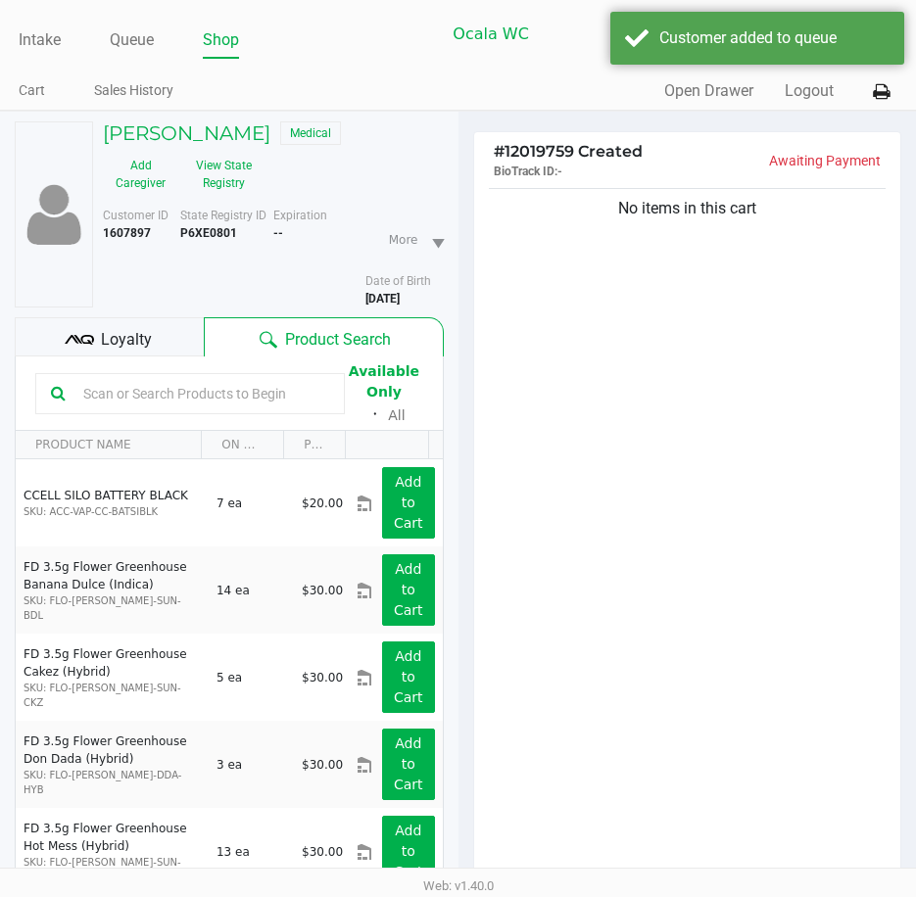
click at [139, 352] on span "Loyalty" at bounding box center [126, 340] width 51 height 24
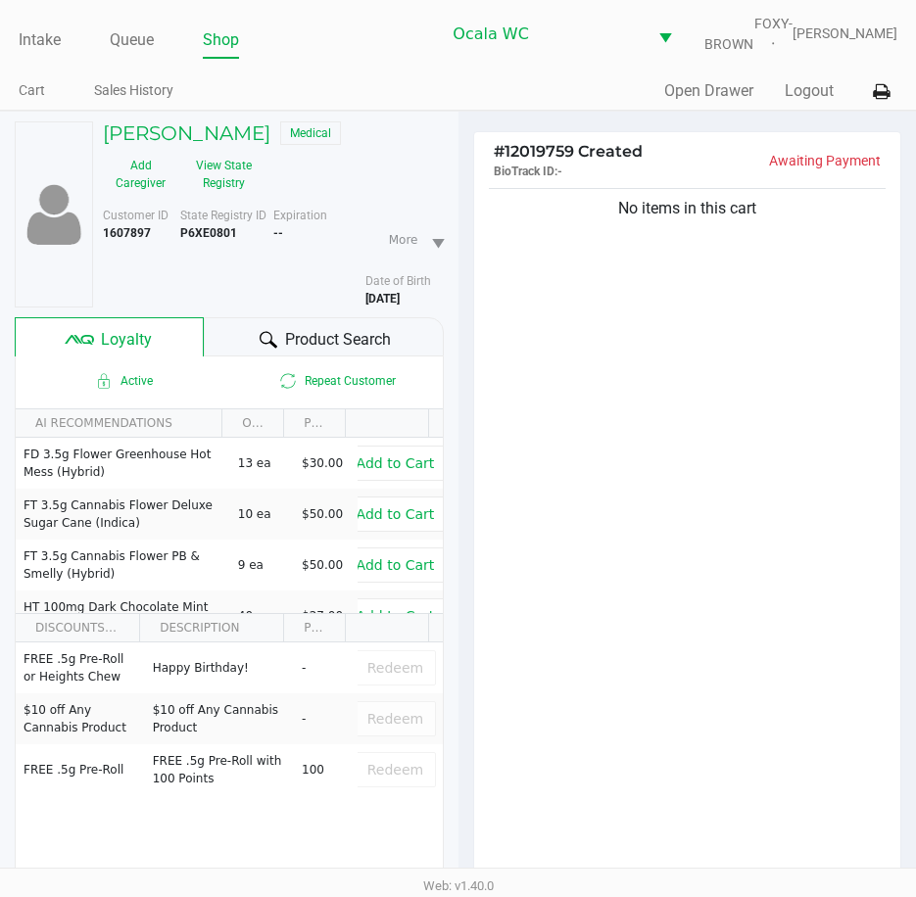
click at [326, 341] on span "Product Search" at bounding box center [338, 340] width 106 height 24
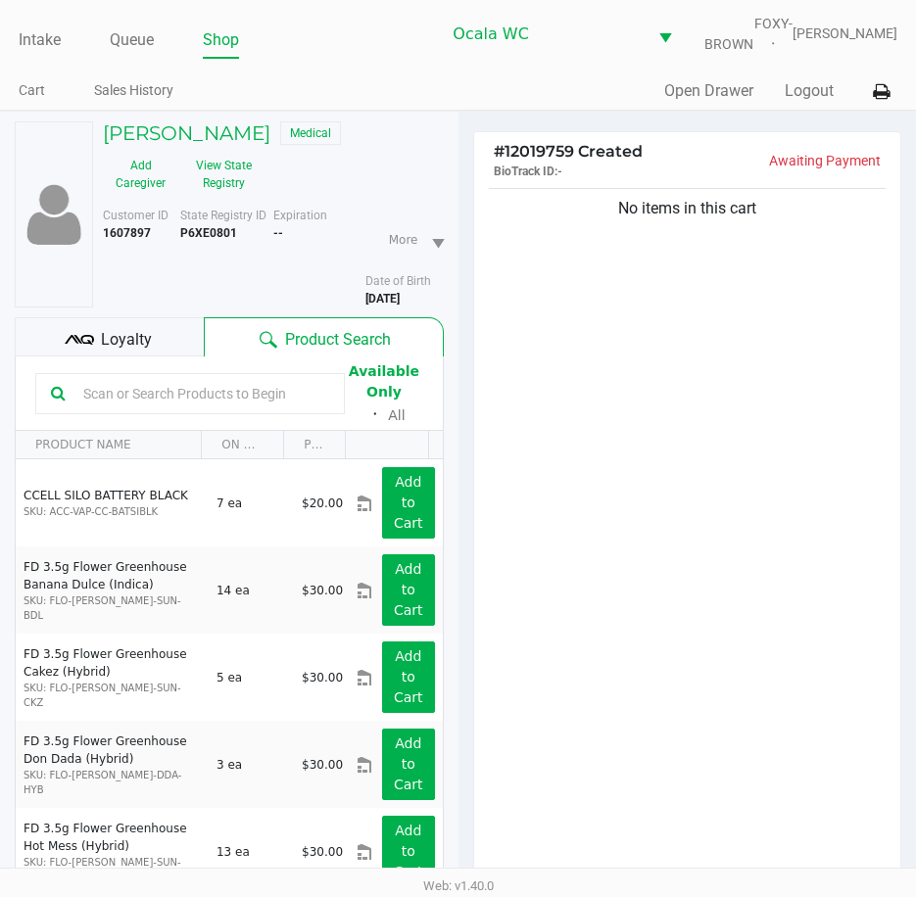
click at [68, 355] on icon at bounding box center [79, 339] width 29 height 29
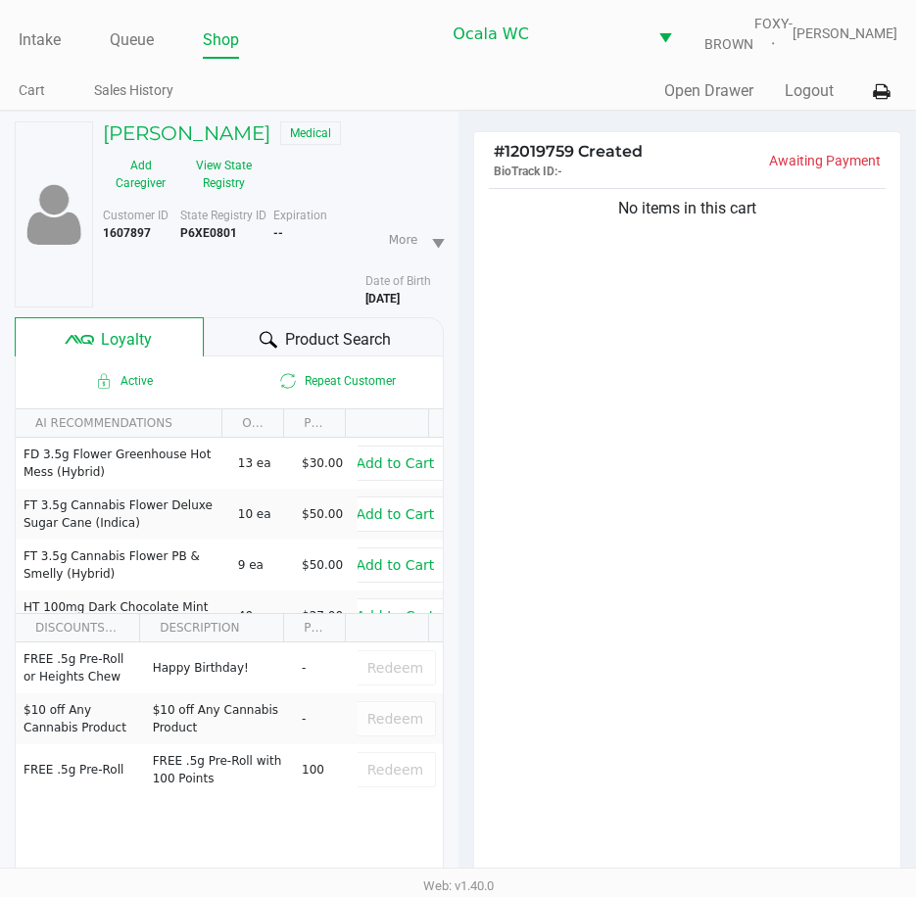
click at [253, 354] on div "Product Search" at bounding box center [323, 336] width 239 height 39
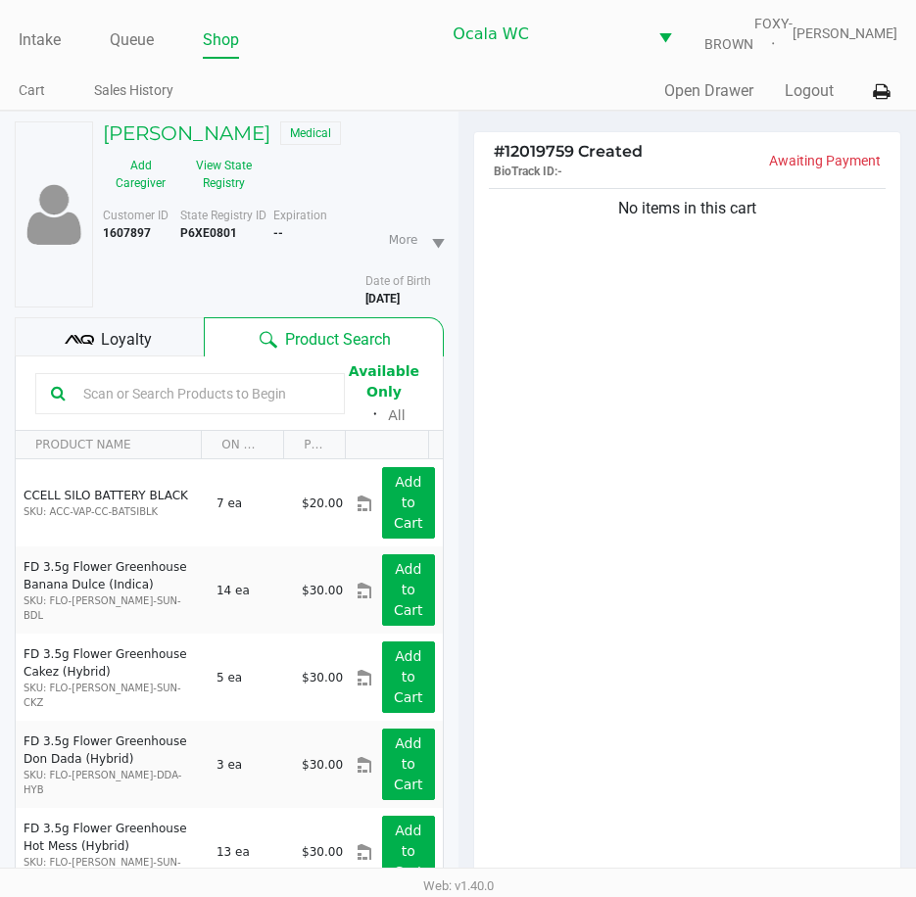
click at [117, 407] on input "text" at bounding box center [202, 393] width 254 height 29
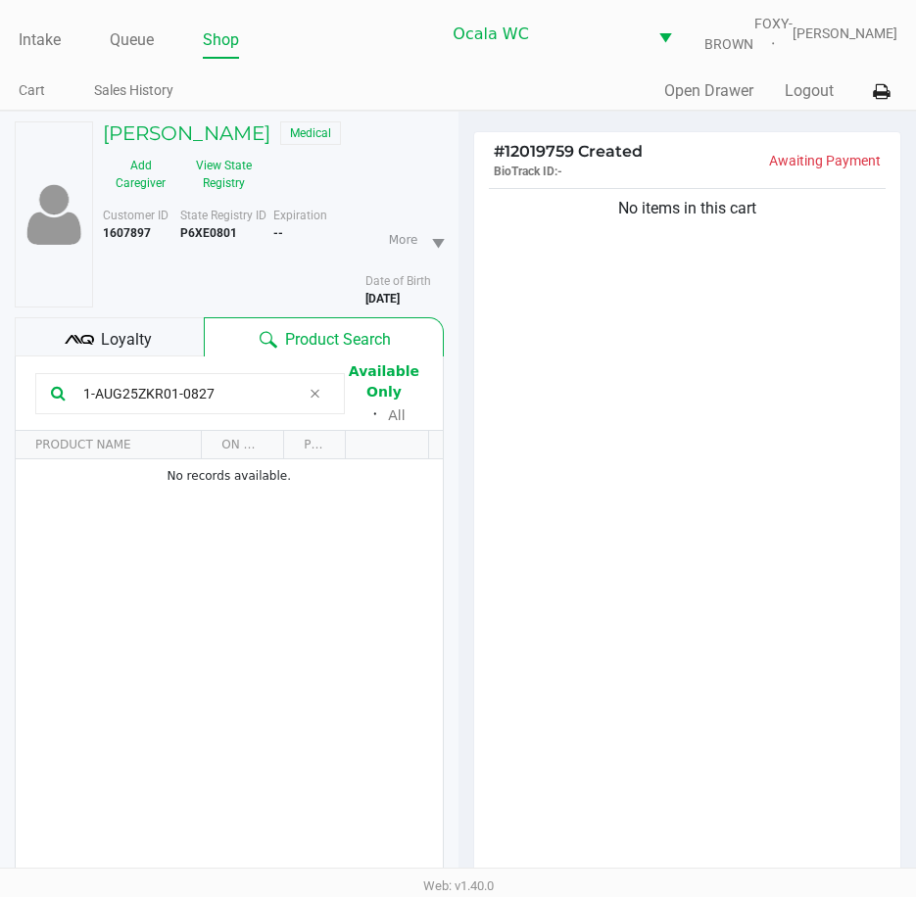
type input "1-AUG25ZKR01-0827"
click at [582, 591] on div "No items in this cart" at bounding box center [687, 538] width 427 height 708
click at [595, 585] on div "No items in this cart" at bounding box center [687, 538] width 427 height 708
click at [583, 590] on div "No items in this cart" at bounding box center [687, 538] width 427 height 708
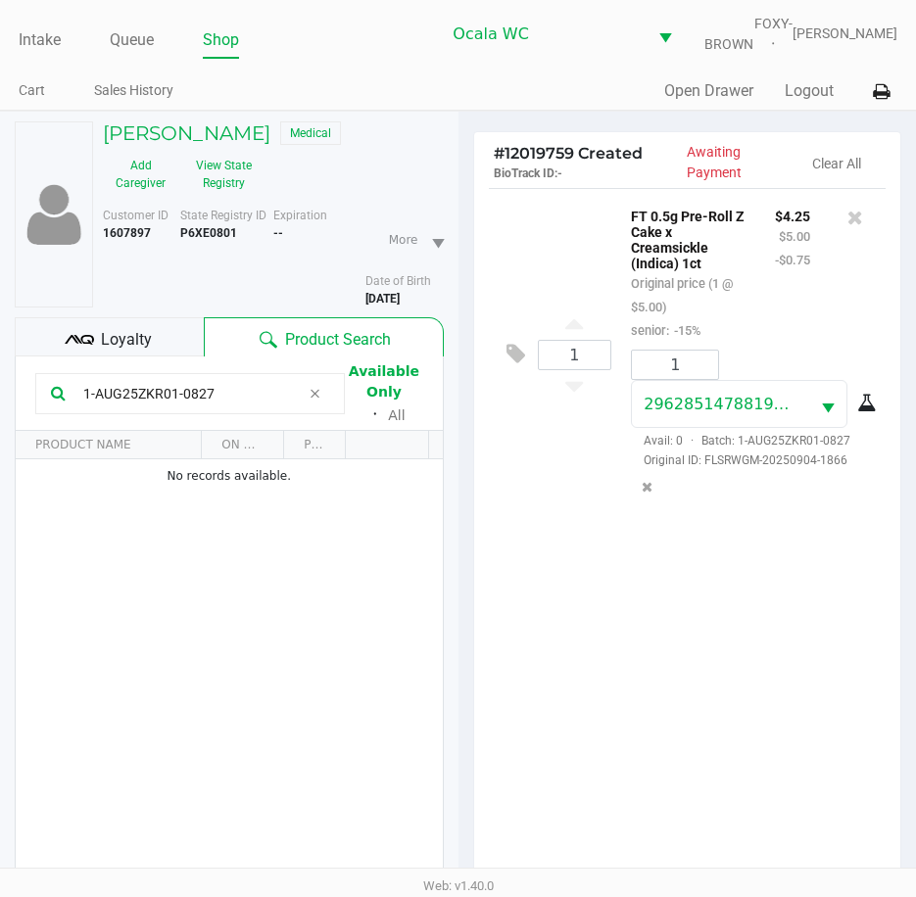
click at [120, 352] on span "Loyalty" at bounding box center [126, 340] width 51 height 24
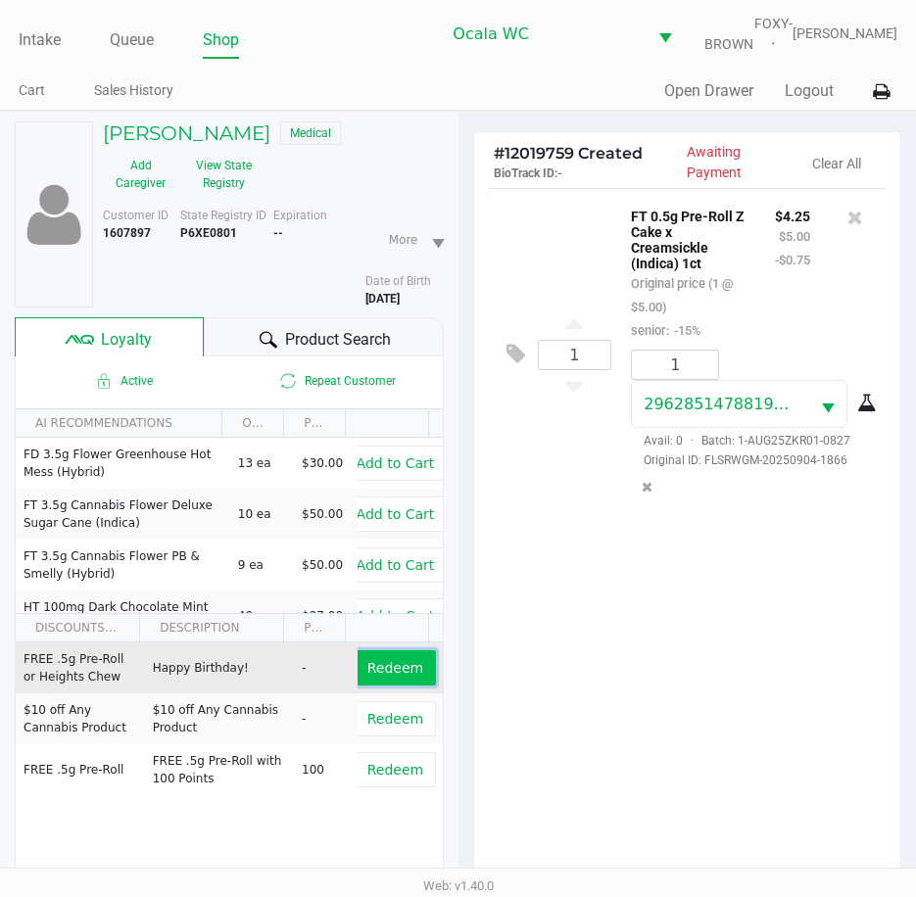
click at [355, 677] on button "Redeem" at bounding box center [395, 667] width 81 height 35
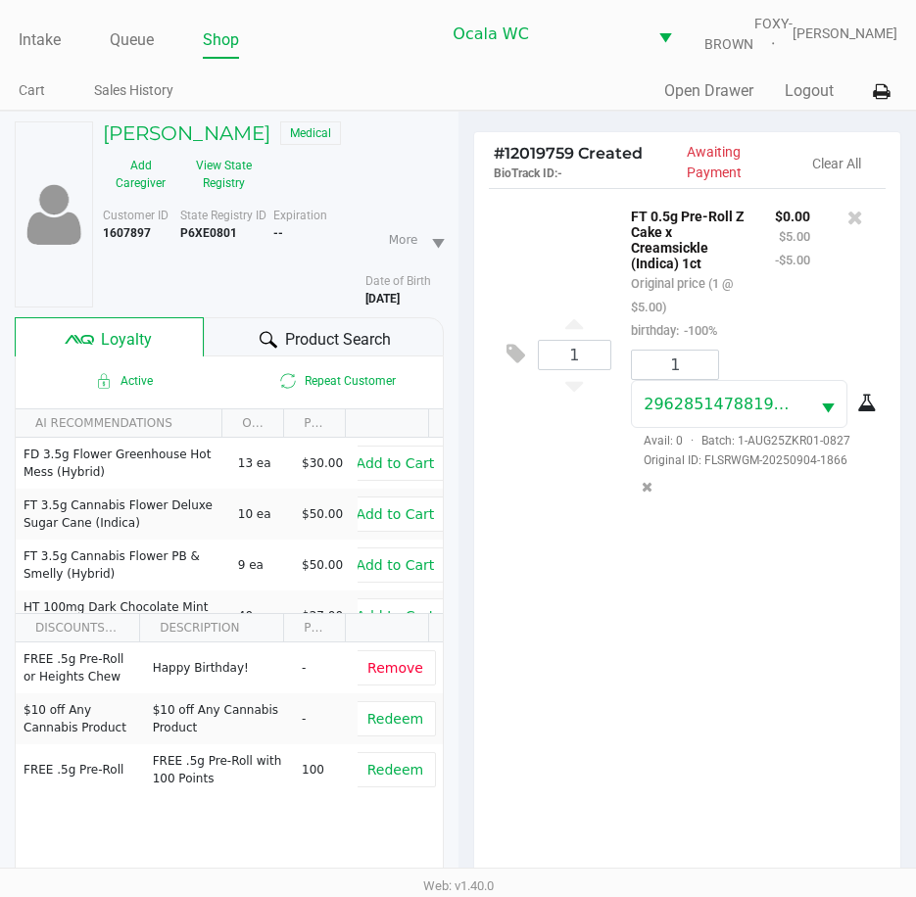
click at [260, 349] on icon at bounding box center [269, 340] width 18 height 18
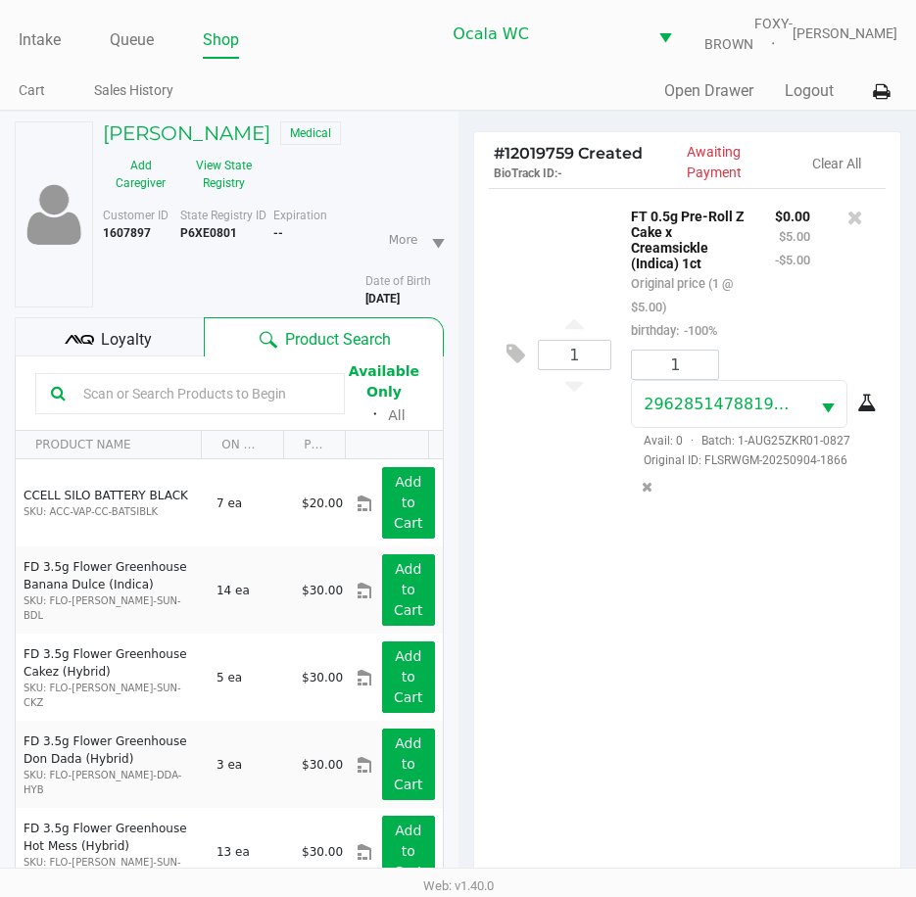
click at [126, 408] on input "text" at bounding box center [202, 393] width 254 height 29
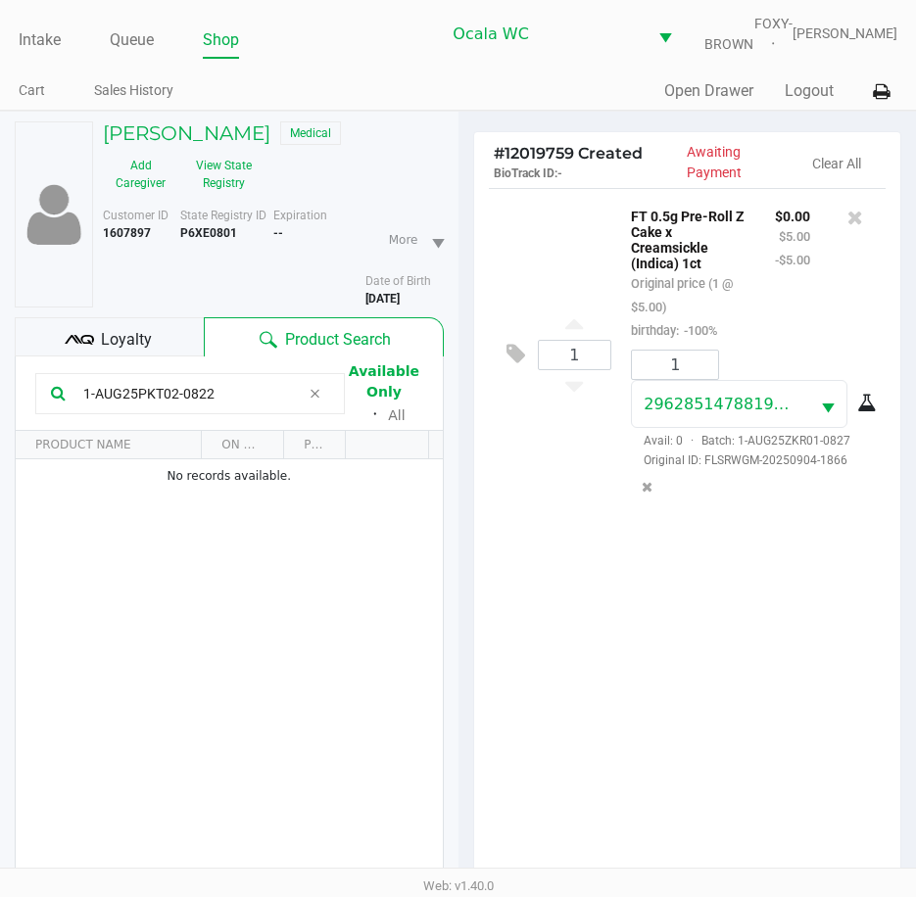
type input "1-AUG25PKT02-0822"
click at [504, 497] on div "1 FT 0.5g Pre-Roll Z Cake x Creamsickle (Indica) 1ct Original price (1 @ $5.00)…" at bounding box center [688, 354] width 398 height 332
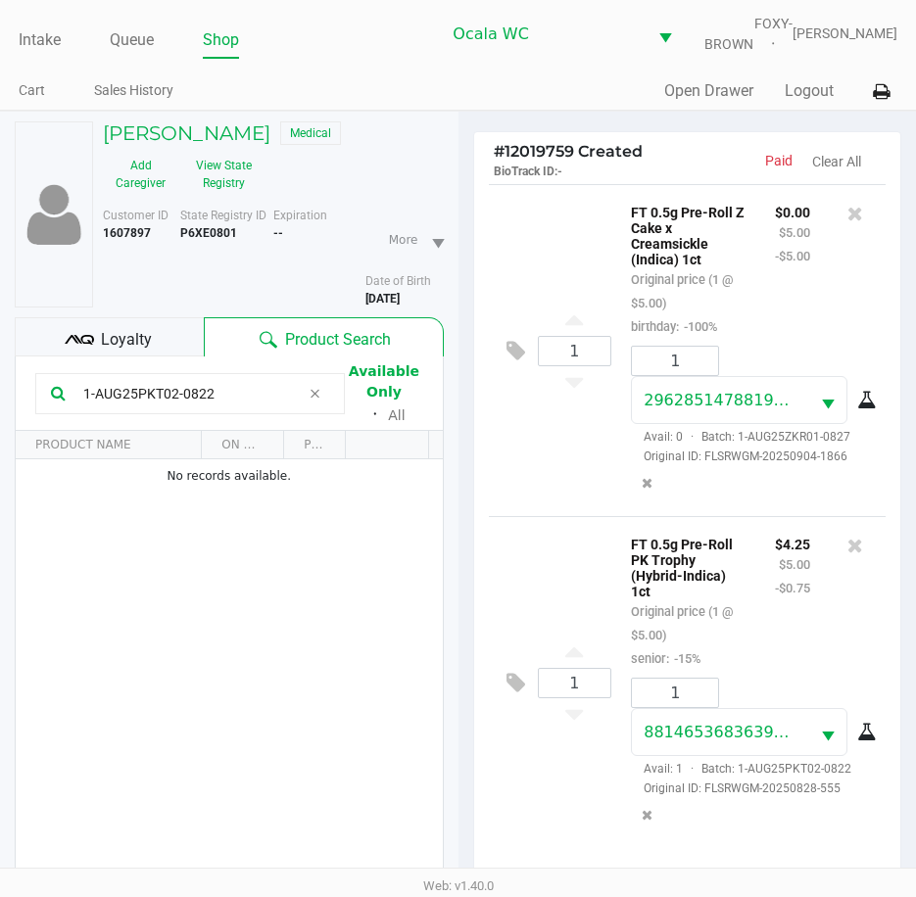
click at [105, 348] on span "Loyalty" at bounding box center [126, 340] width 51 height 24
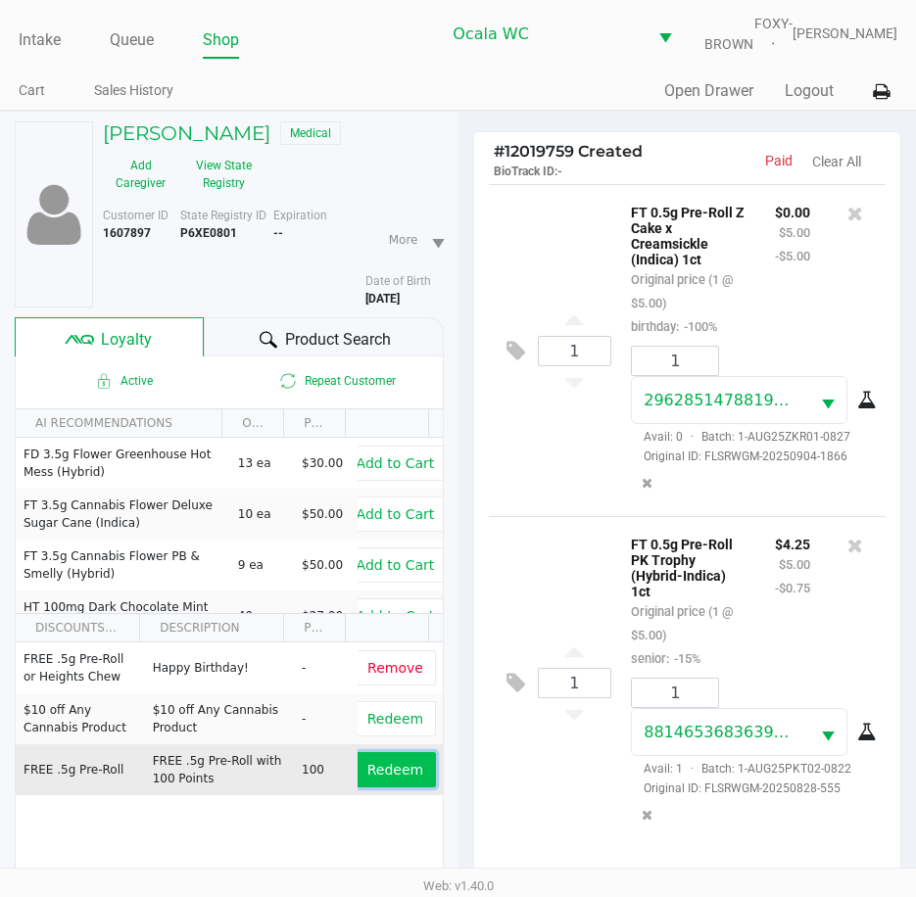
click at [380, 778] on span "Redeem" at bounding box center [395, 770] width 56 height 16
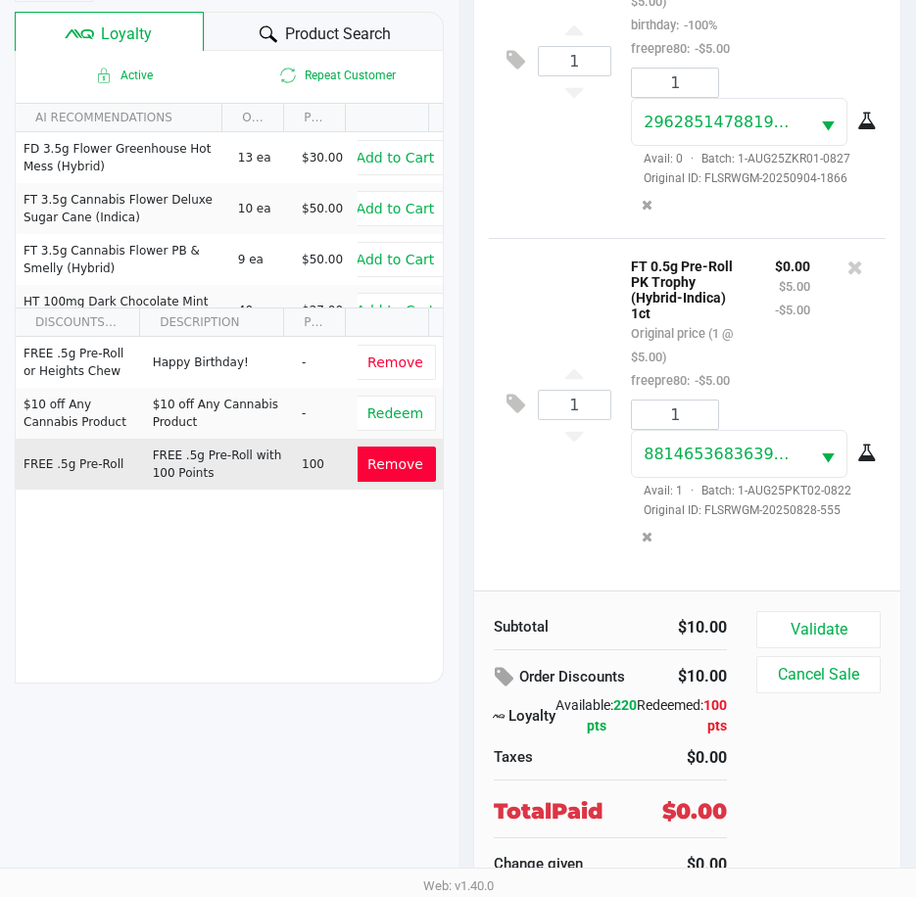
scroll to position [319, 0]
click at [801, 619] on button "Validate" at bounding box center [818, 629] width 124 height 37
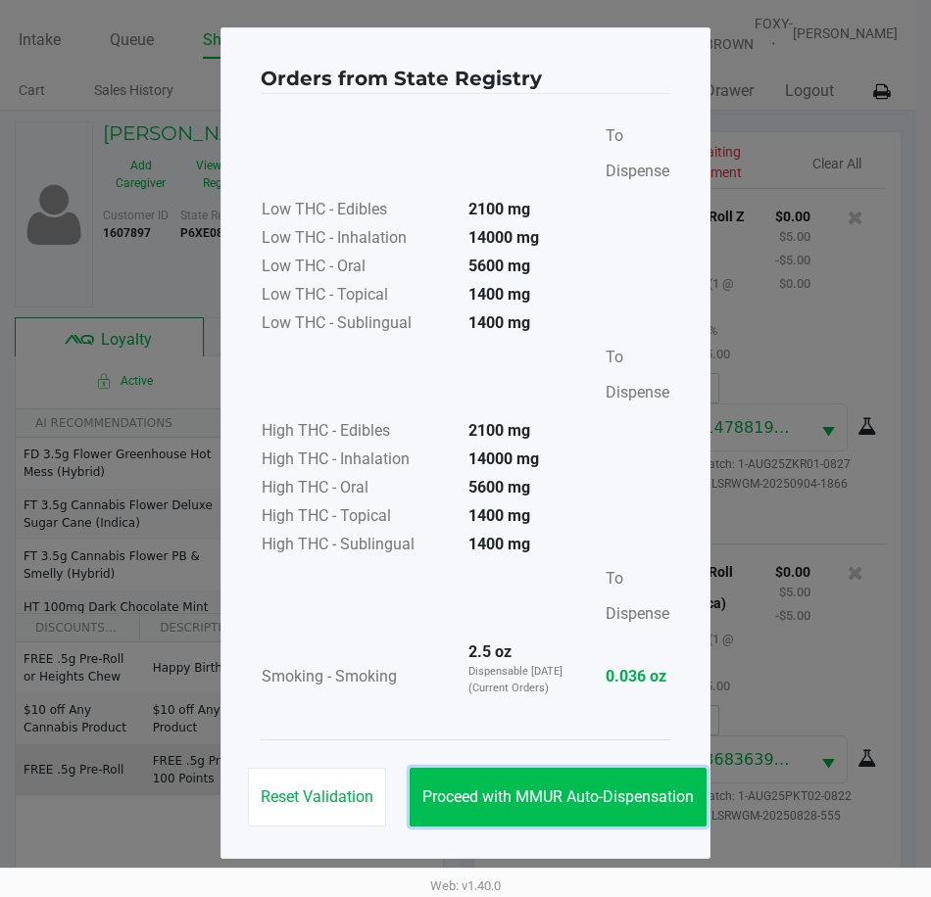
click at [476, 780] on button "Proceed with MMUR Auto-Dispensation" at bounding box center [557, 797] width 297 height 59
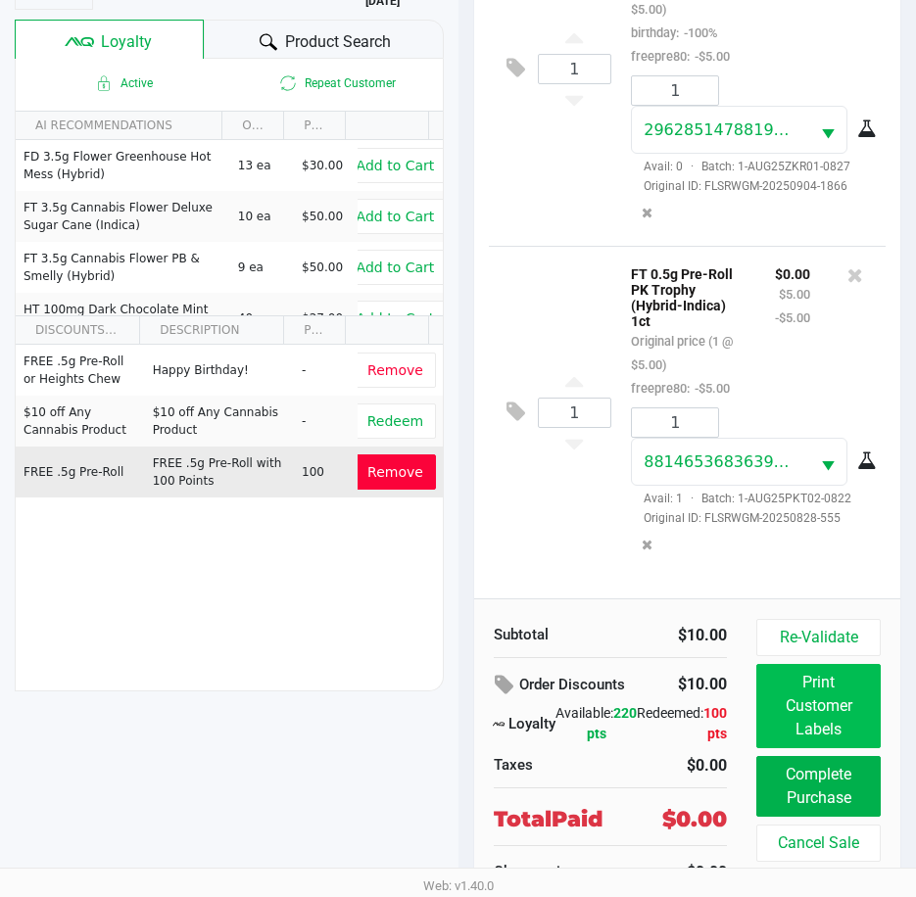
scroll to position [319, 0]
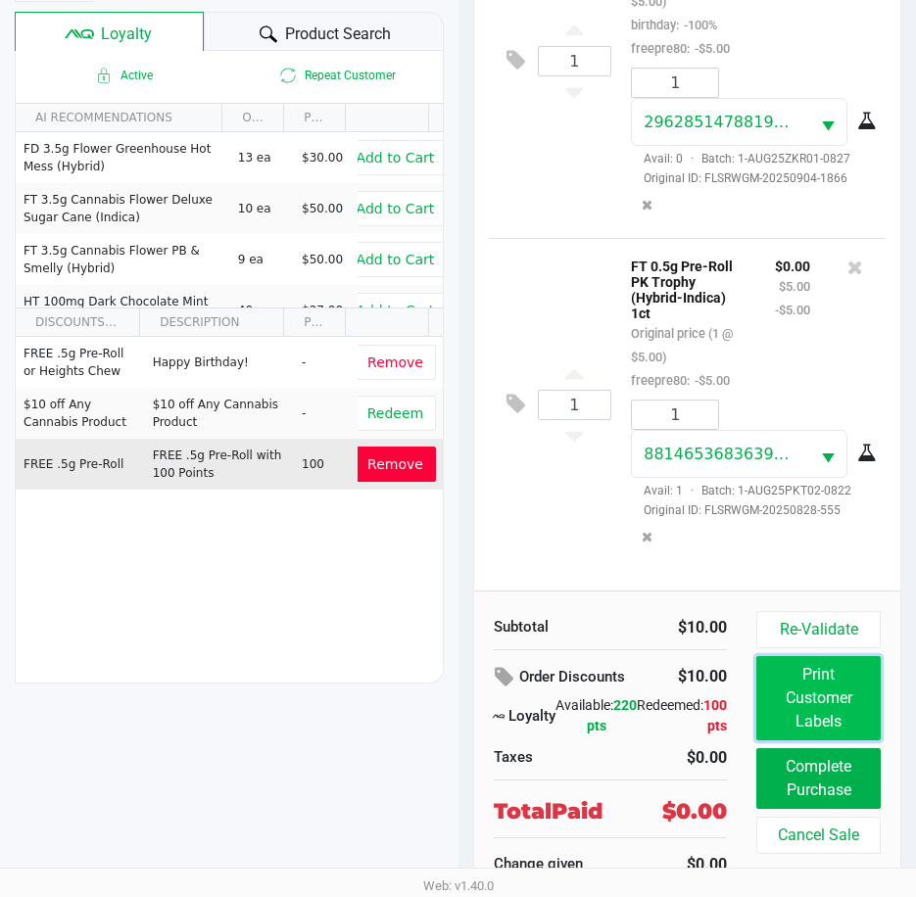
click at [787, 706] on button "Print Customer Labels" at bounding box center [818, 698] width 124 height 84
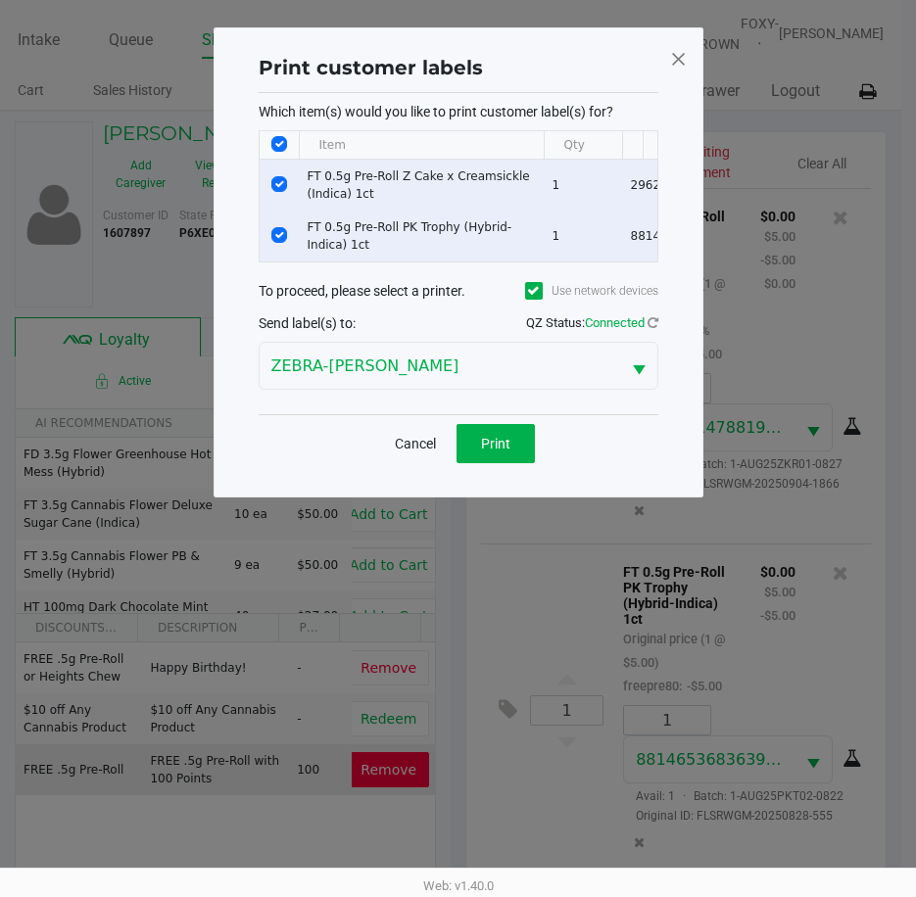
scroll to position [0, 0]
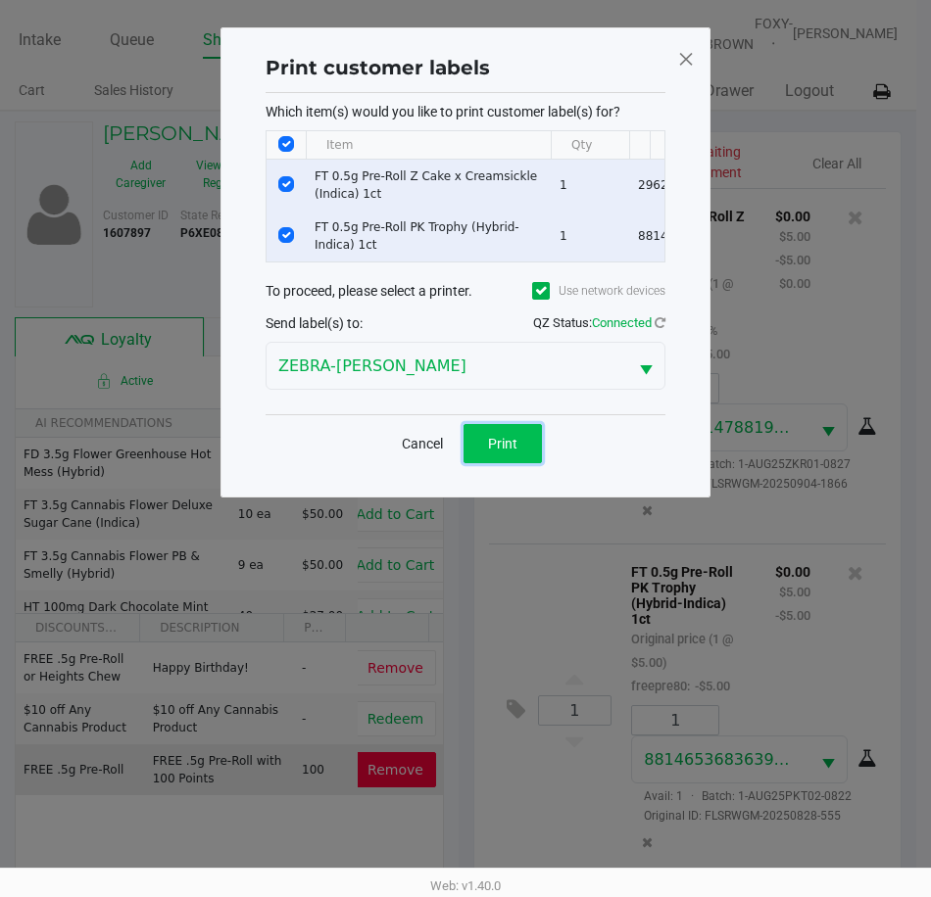
click at [509, 452] on span "Print" at bounding box center [502, 444] width 29 height 16
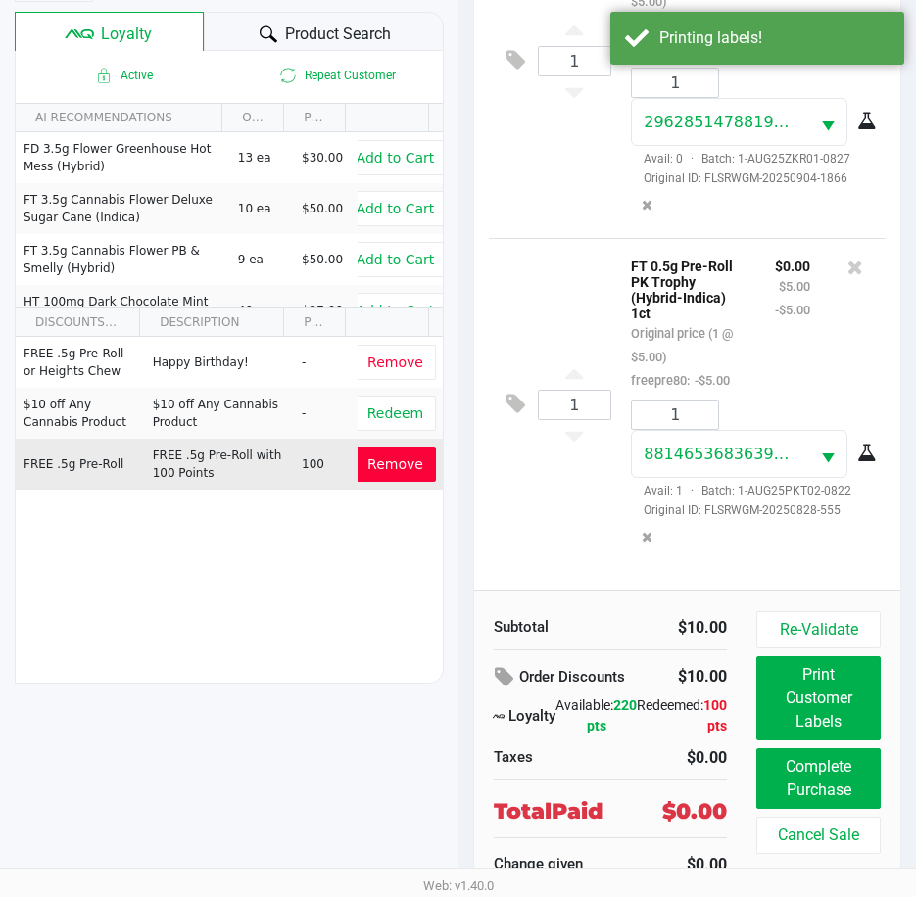
scroll to position [319, 0]
click at [822, 764] on button "Complete Purchase" at bounding box center [818, 778] width 124 height 61
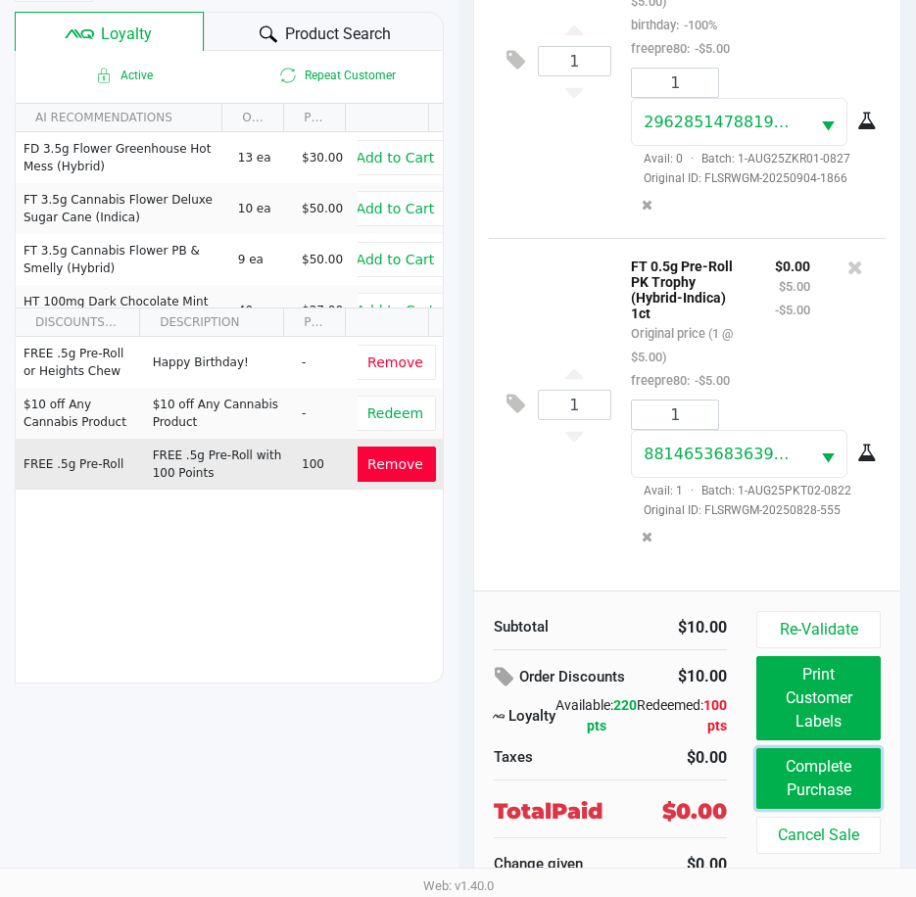
click at [819, 785] on button "Complete Purchase" at bounding box center [818, 778] width 124 height 61
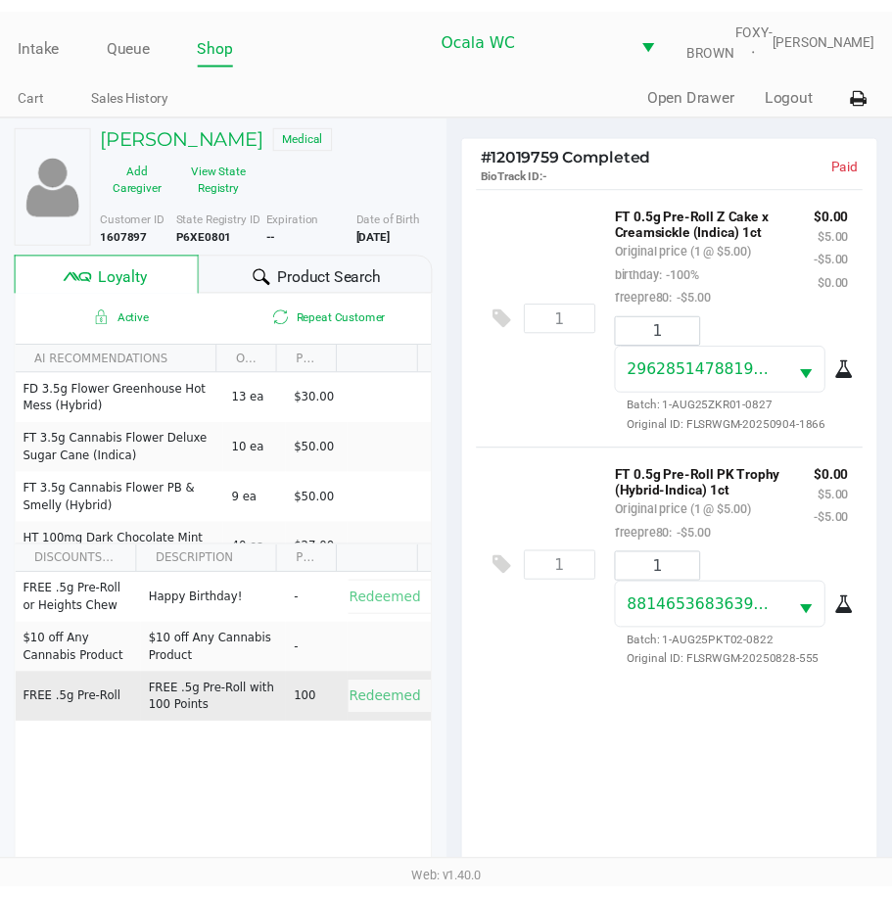
scroll to position [0, 0]
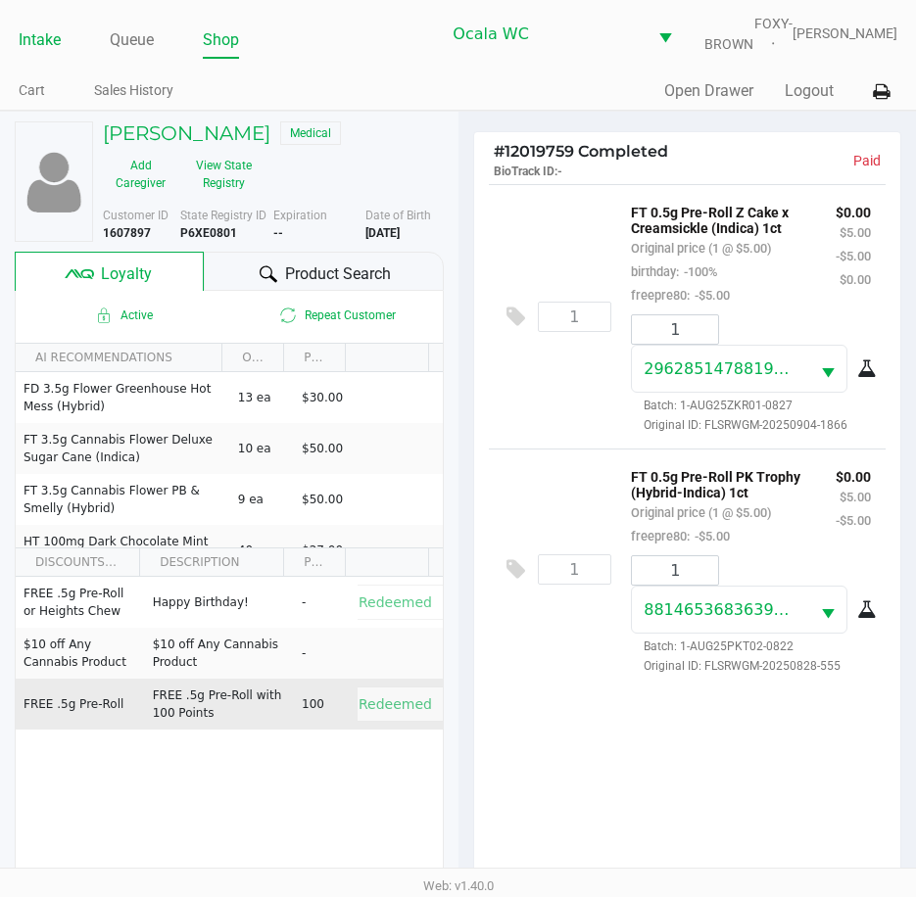
click at [50, 51] on link "Intake" at bounding box center [40, 39] width 42 height 27
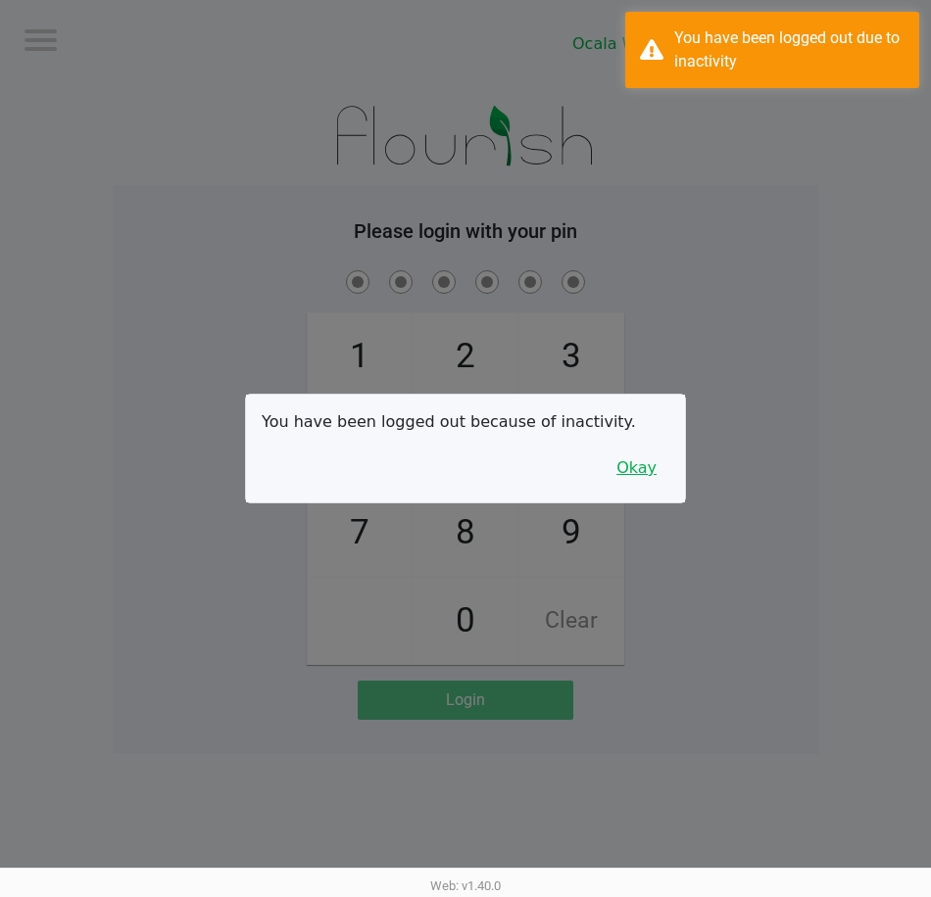
click at [633, 466] on button "Okay" at bounding box center [636, 468] width 66 height 37
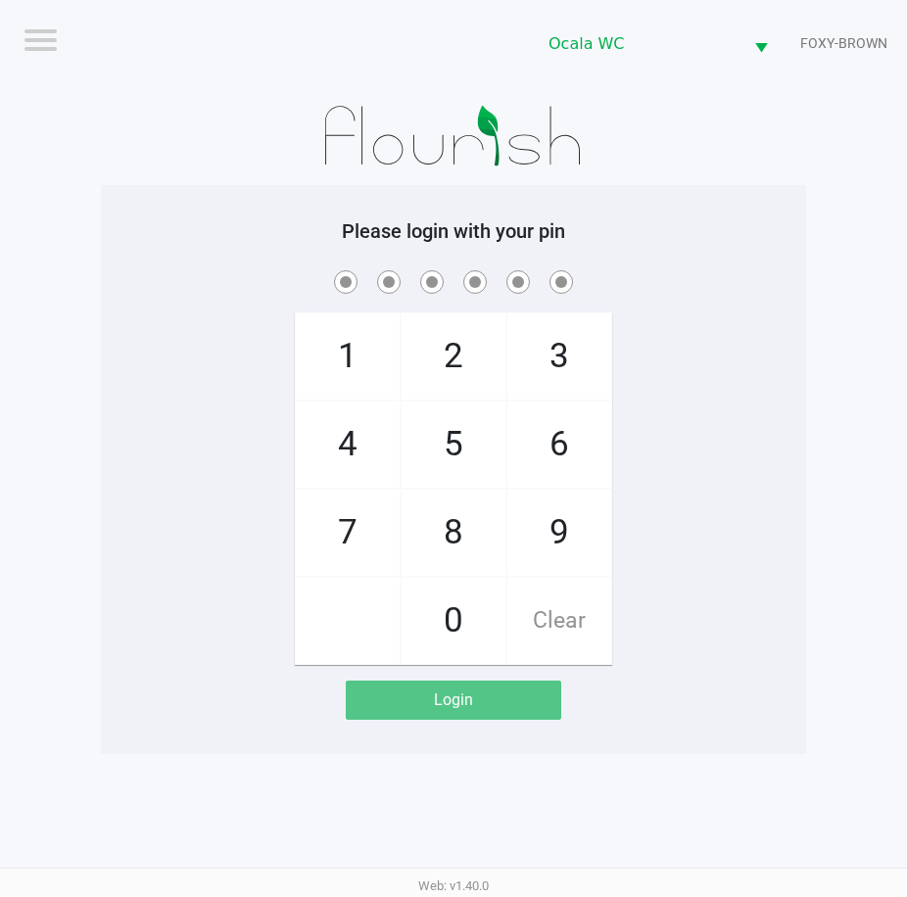
click at [723, 418] on div "1 4 7 2 5 8 0 3 6 9 Clear" at bounding box center [453, 465] width 705 height 399
checkbox input "true"
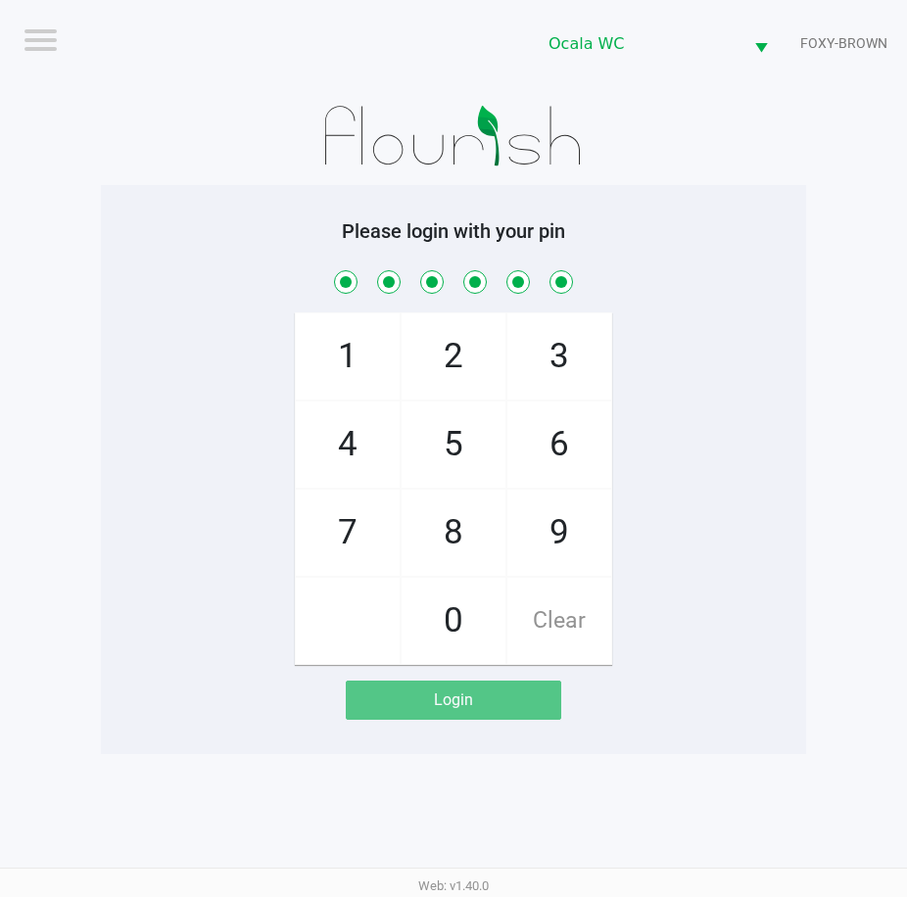
checkbox input "true"
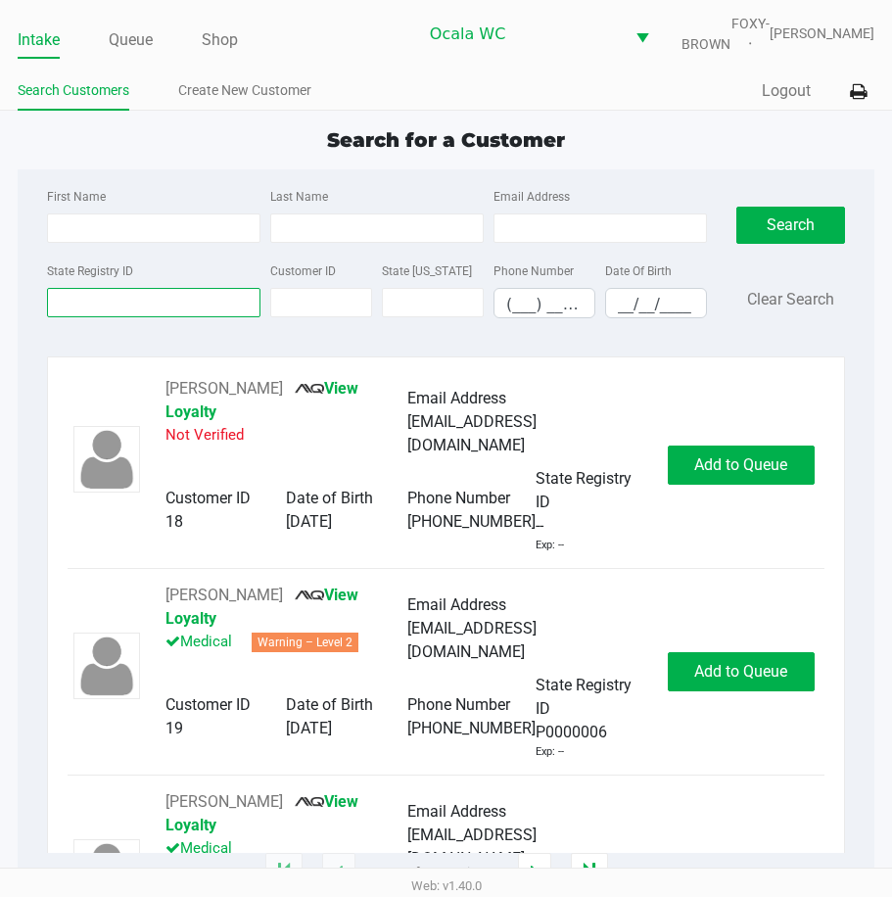
click at [143, 313] on input "State Registry ID" at bounding box center [154, 302] width 214 height 29
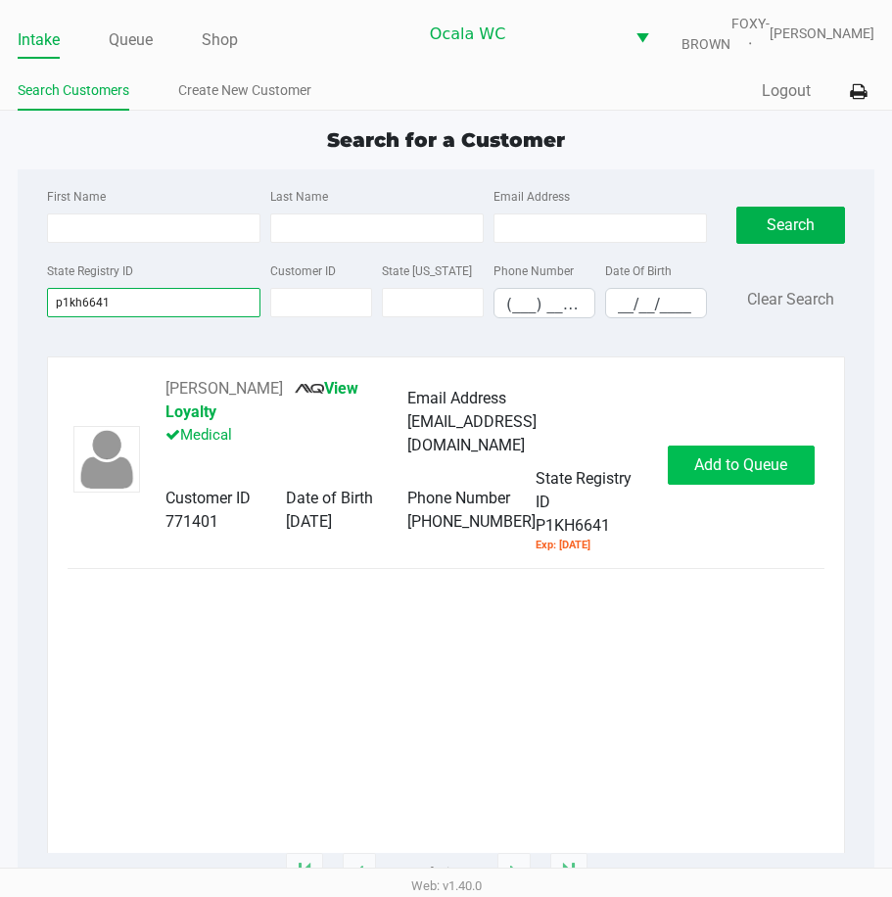
type input "p1kh6641"
click at [699, 469] on span "Add to Queue" at bounding box center [740, 464] width 93 height 19
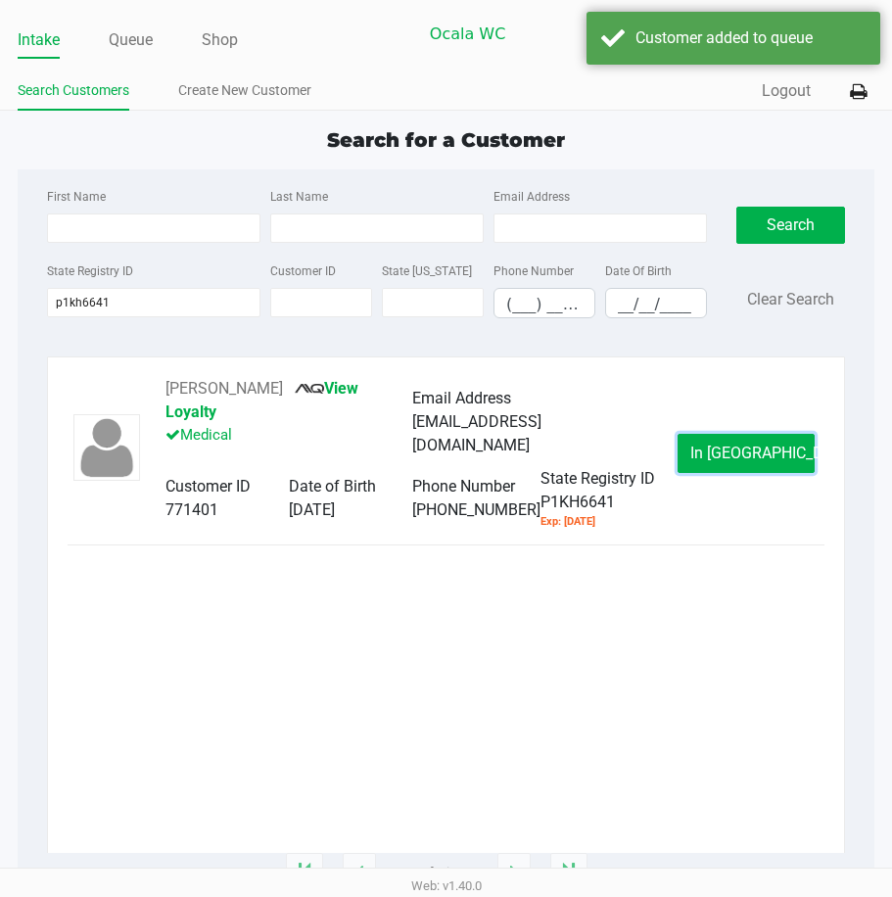
click at [699, 469] on button "In Queue" at bounding box center [746, 453] width 137 height 39
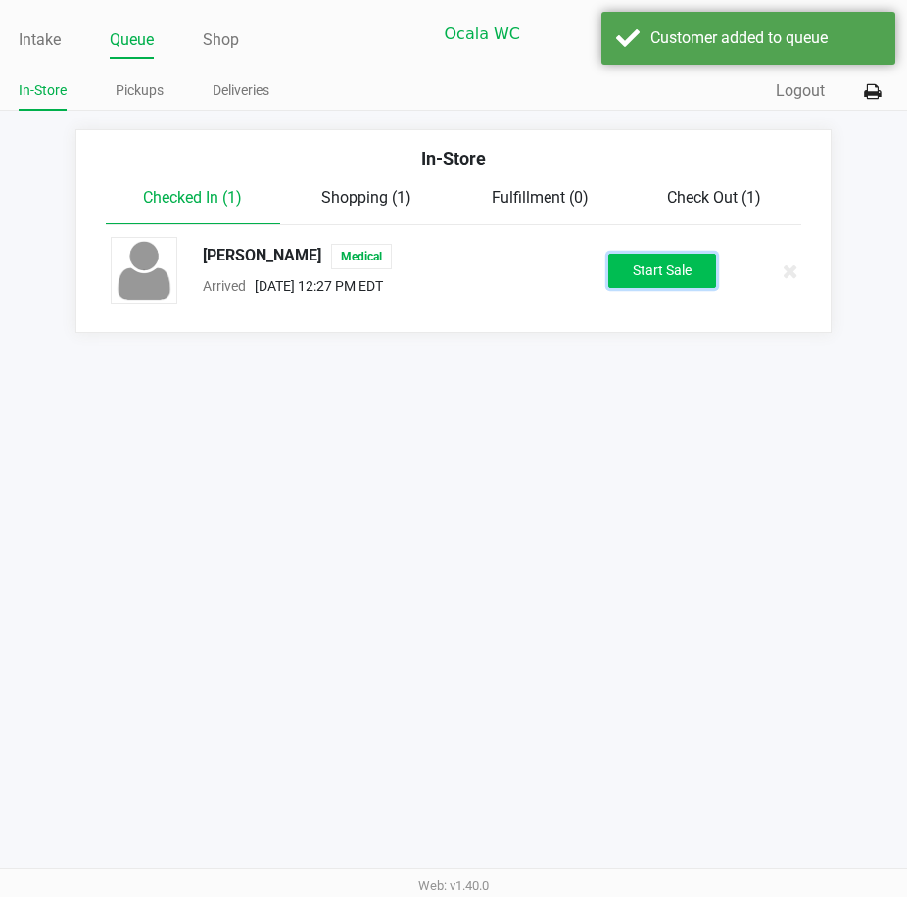
click at [635, 288] on button "Start Sale" at bounding box center [662, 271] width 108 height 34
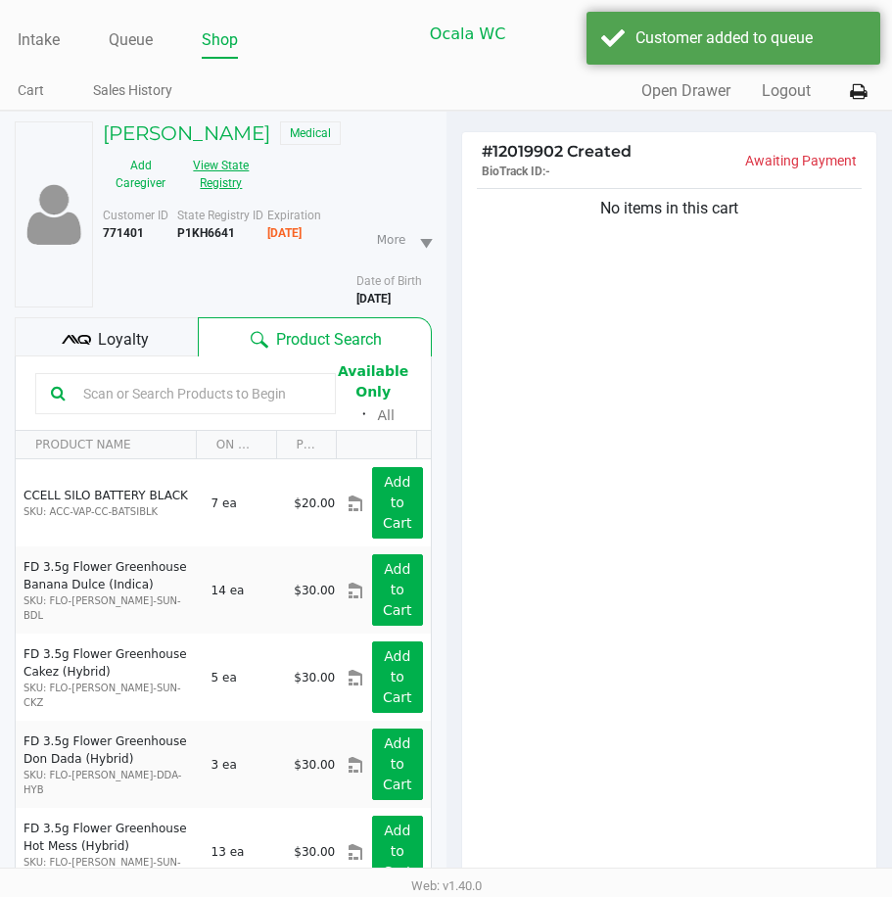
click at [219, 186] on button "View State Registry" at bounding box center [215, 174] width 74 height 49
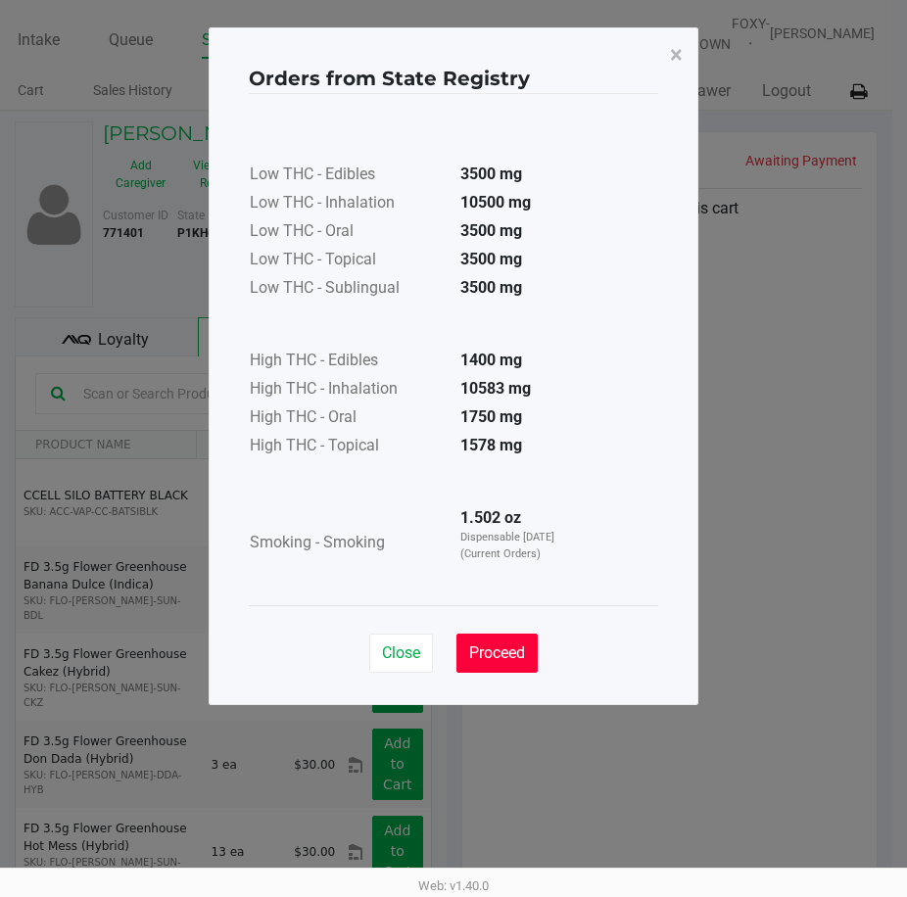
click at [503, 647] on span "Proceed" at bounding box center [497, 653] width 56 height 19
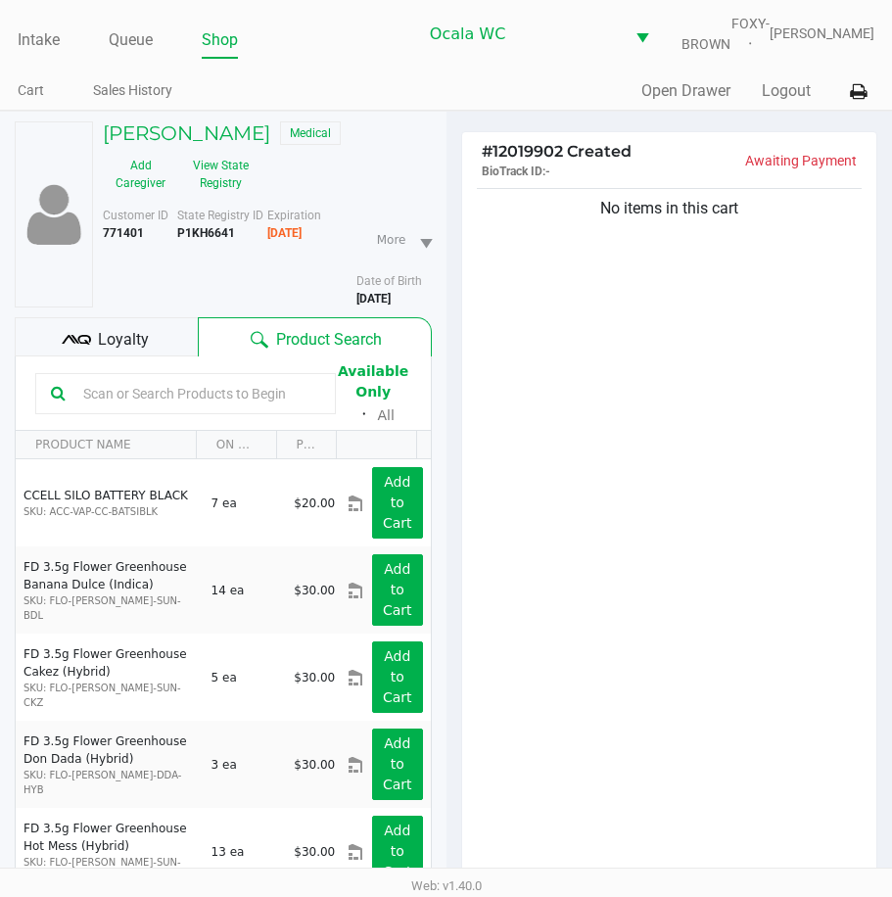
click at [139, 352] on span "Loyalty" at bounding box center [123, 340] width 51 height 24
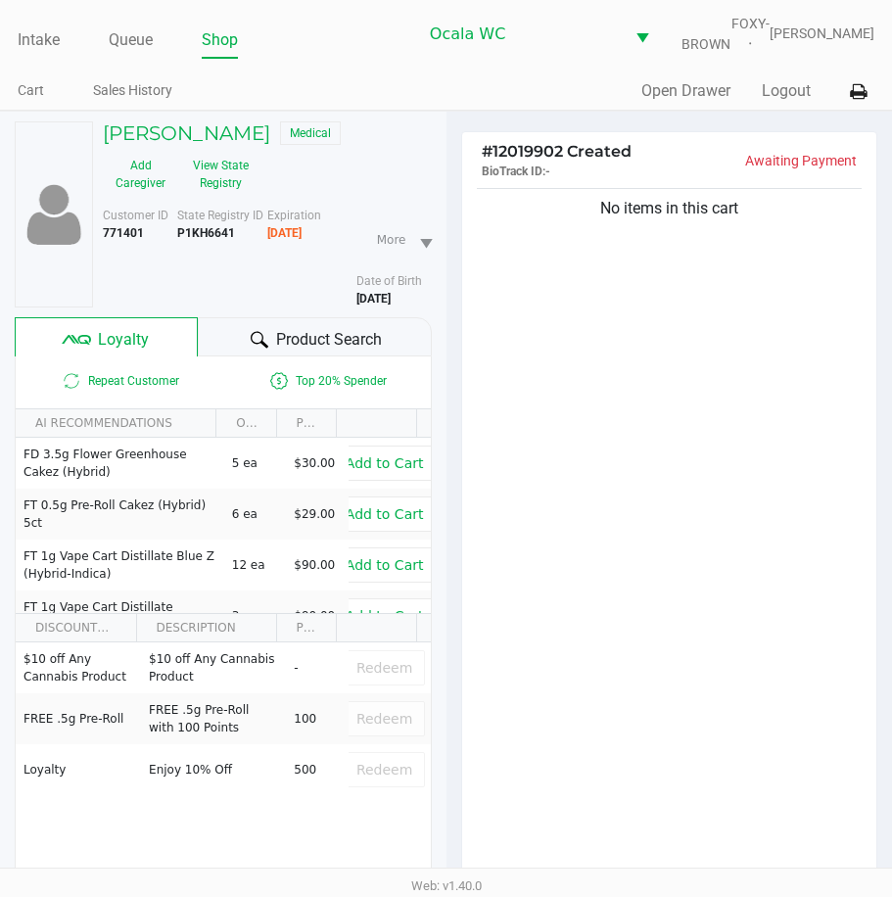
click at [249, 349] on div at bounding box center [260, 340] width 24 height 24
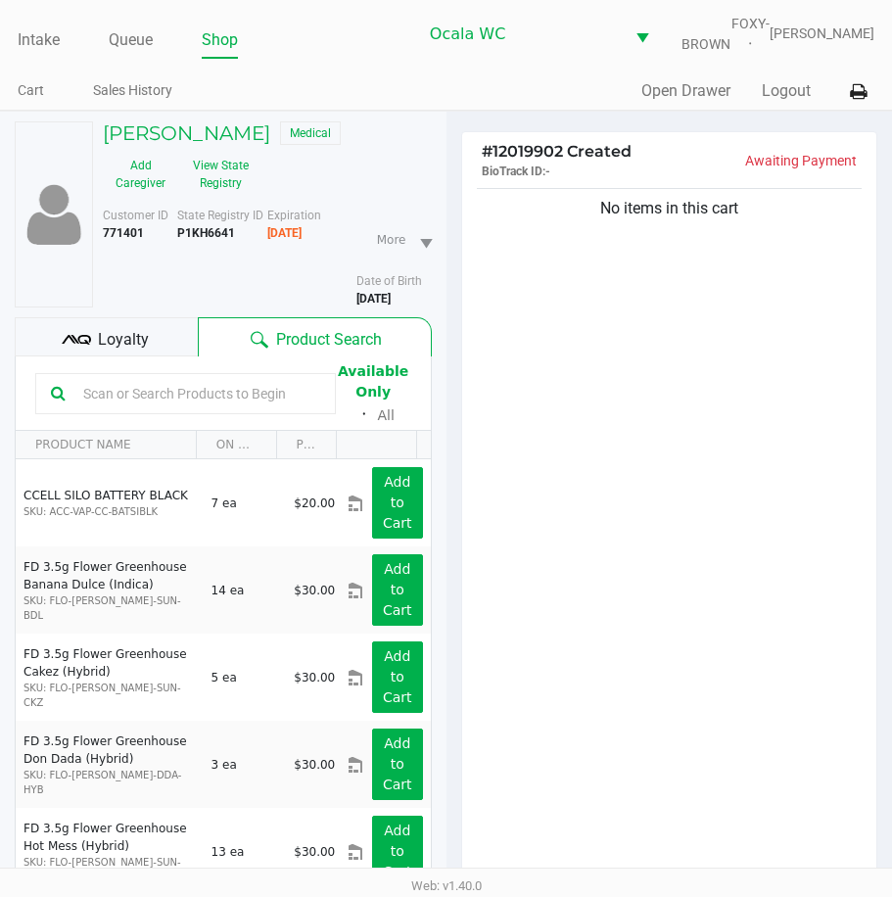
click at [112, 408] on input "text" at bounding box center [197, 393] width 245 height 29
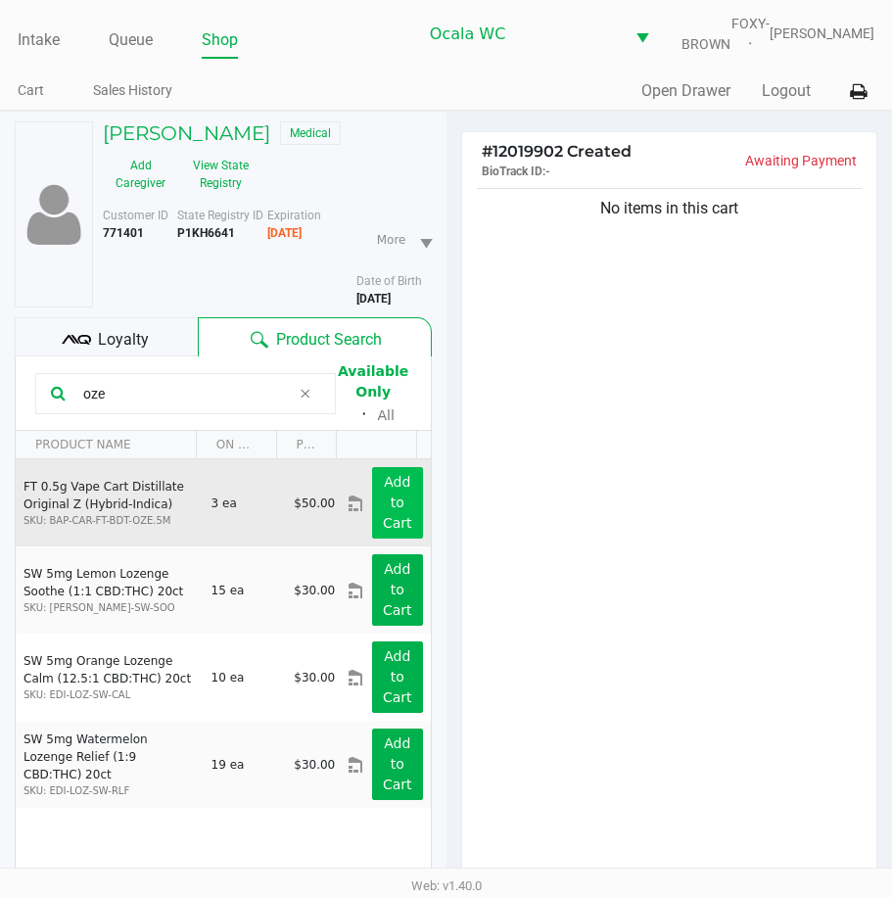
type input "oze"
click at [399, 507] on button "Add to Cart" at bounding box center [397, 503] width 50 height 72
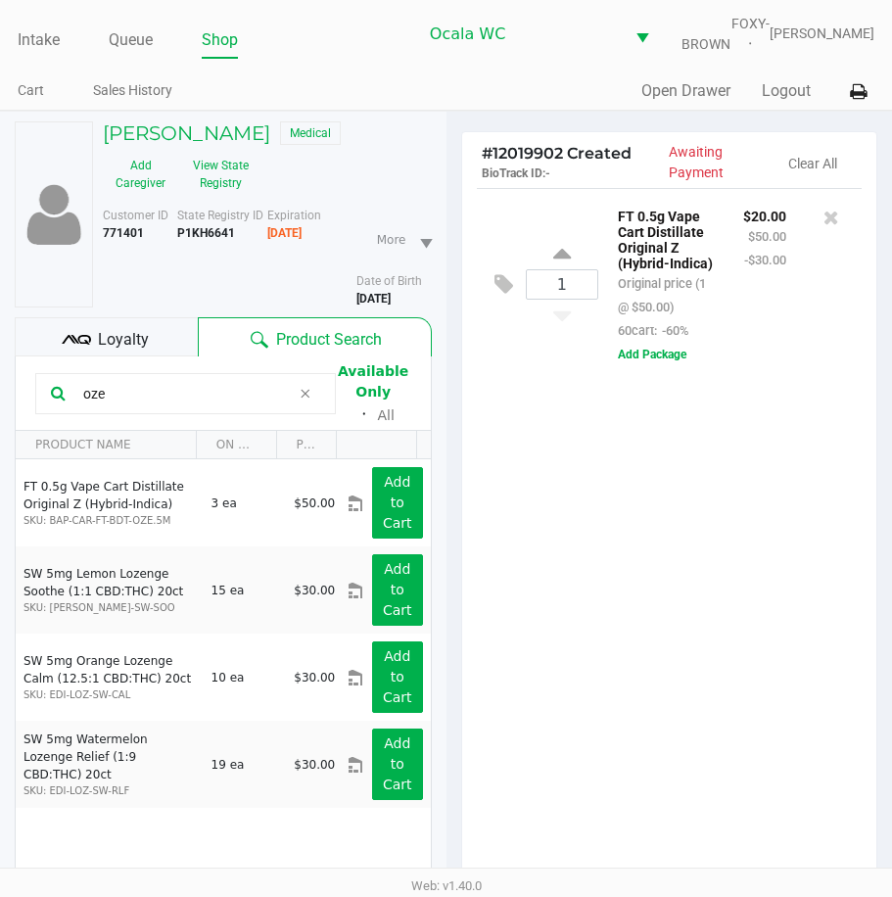
click at [666, 616] on div "1 FT 0.5g Vape Cart Distillate Original Z (Hybrid-Indica) Original price (1 @ $…" at bounding box center [669, 542] width 415 height 708
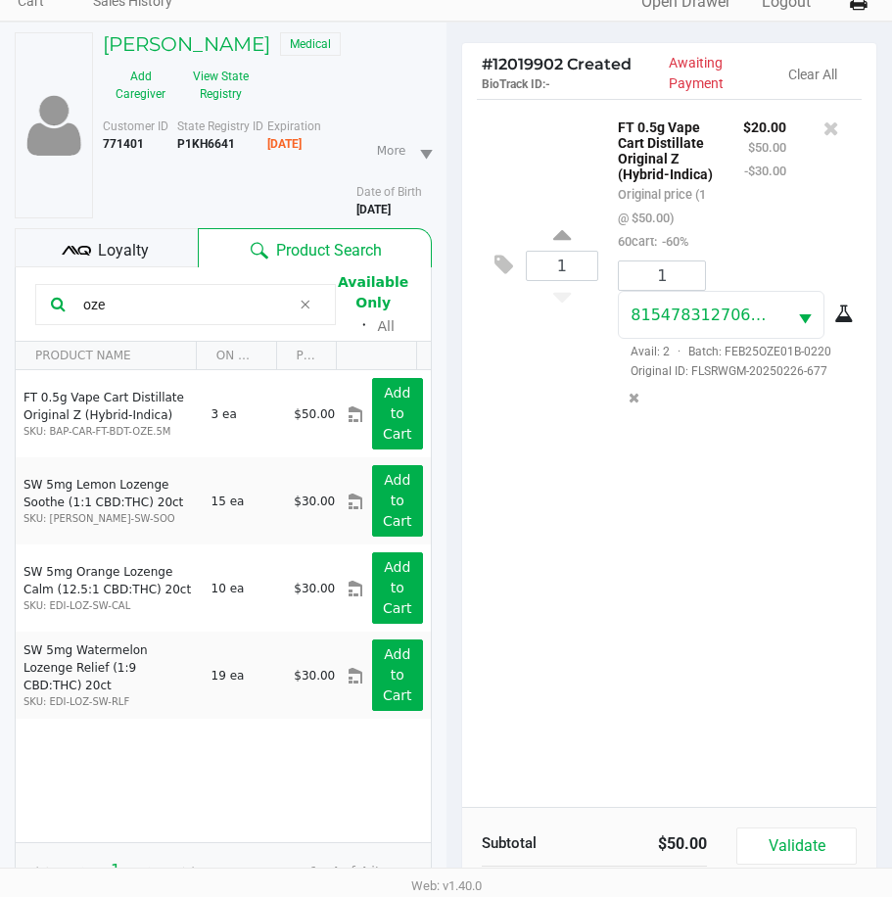
scroll to position [270, 0]
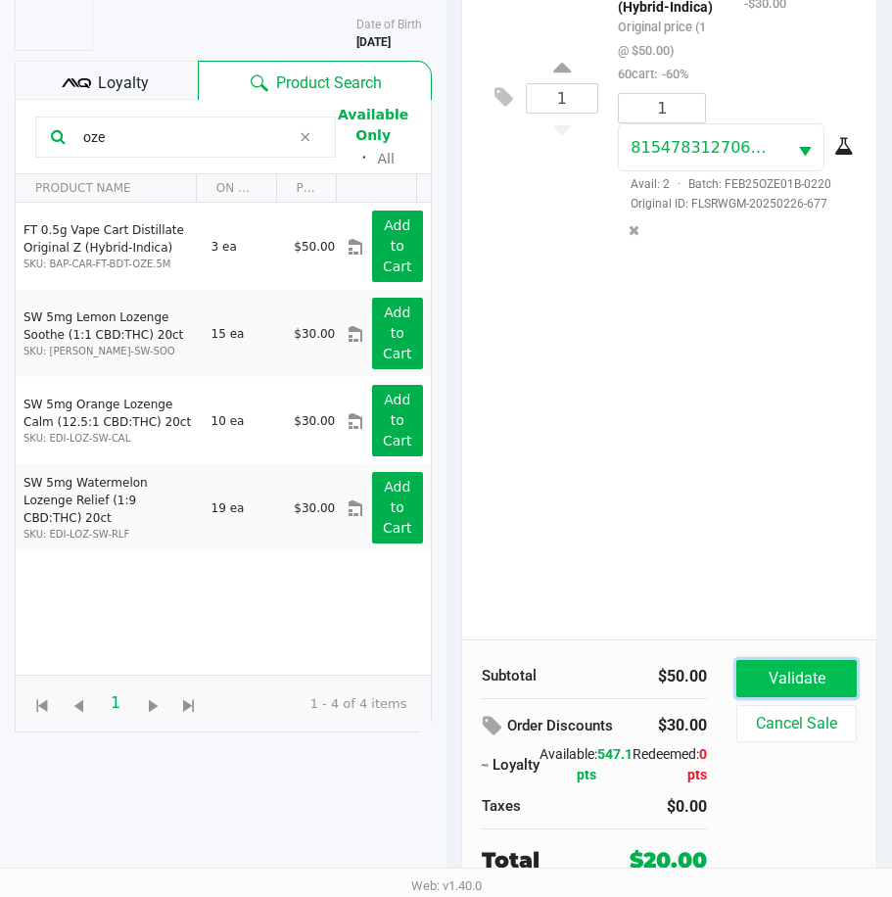
click at [755, 667] on button "Validate" at bounding box center [797, 678] width 120 height 37
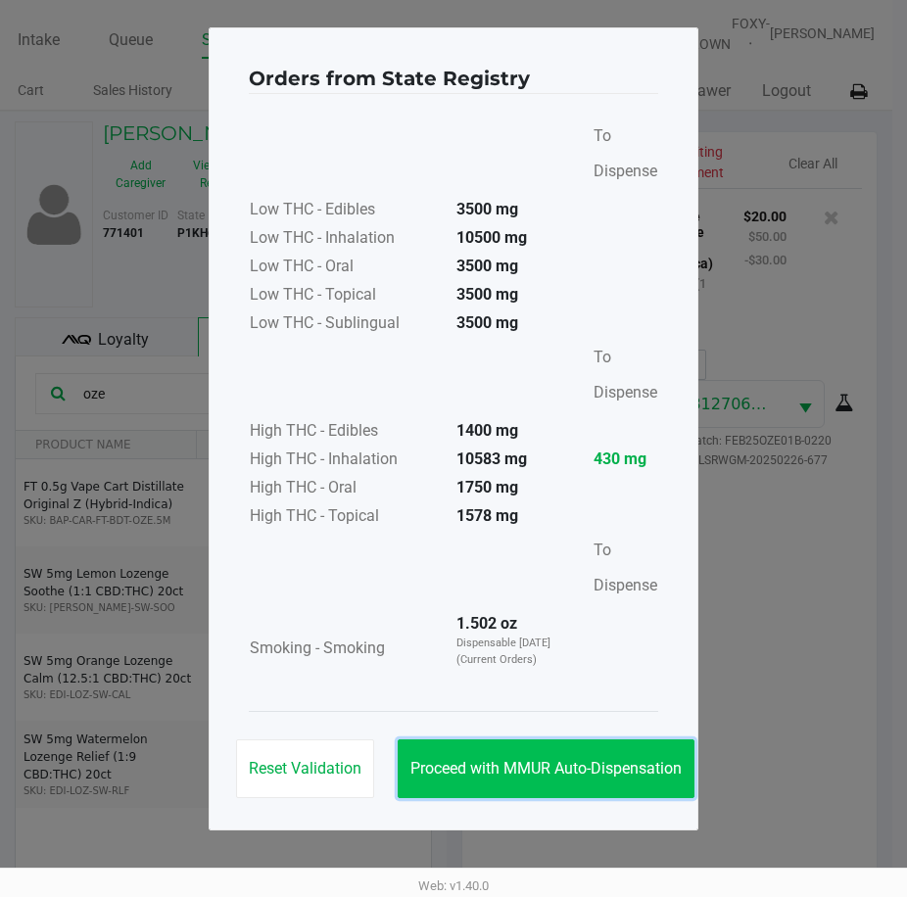
click at [535, 757] on button "Proceed with MMUR Auto-Dispensation" at bounding box center [546, 769] width 297 height 59
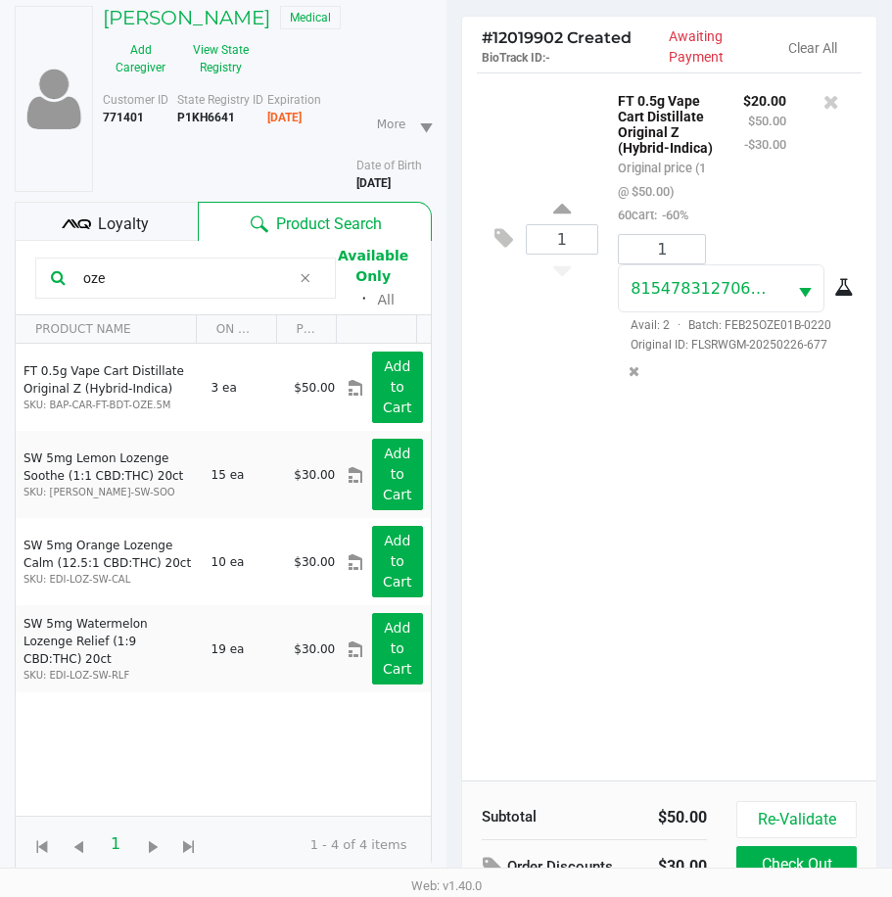
scroll to position [273, 0]
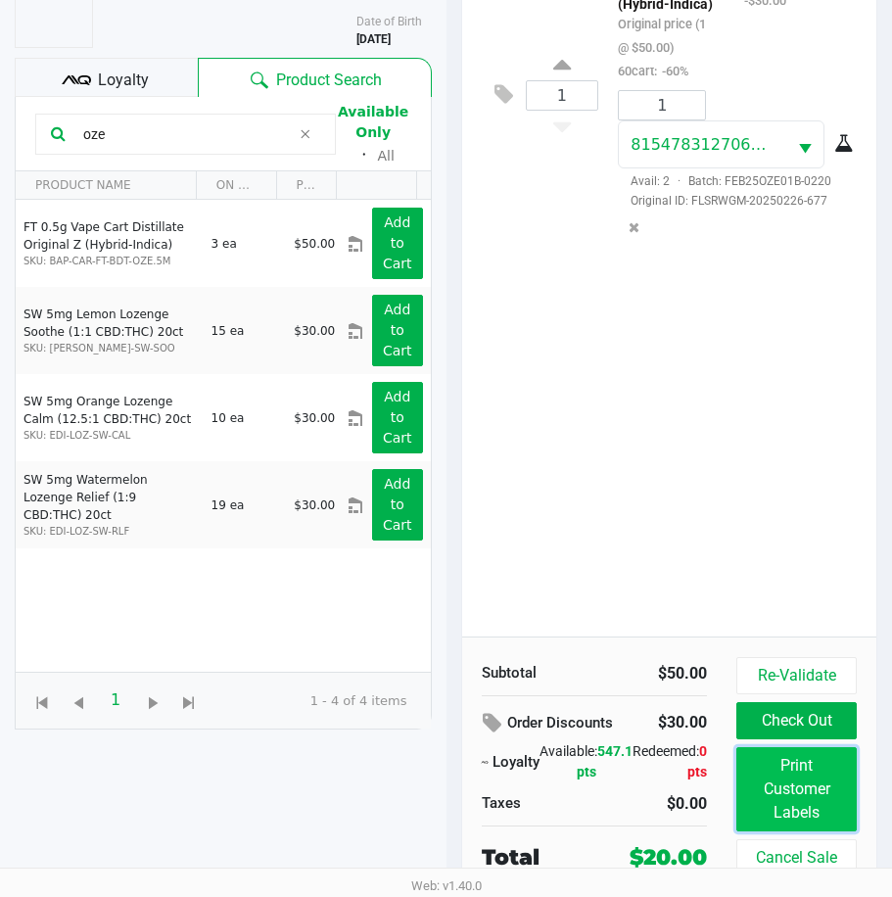
click at [766, 762] on button "Print Customer Labels" at bounding box center [797, 789] width 120 height 84
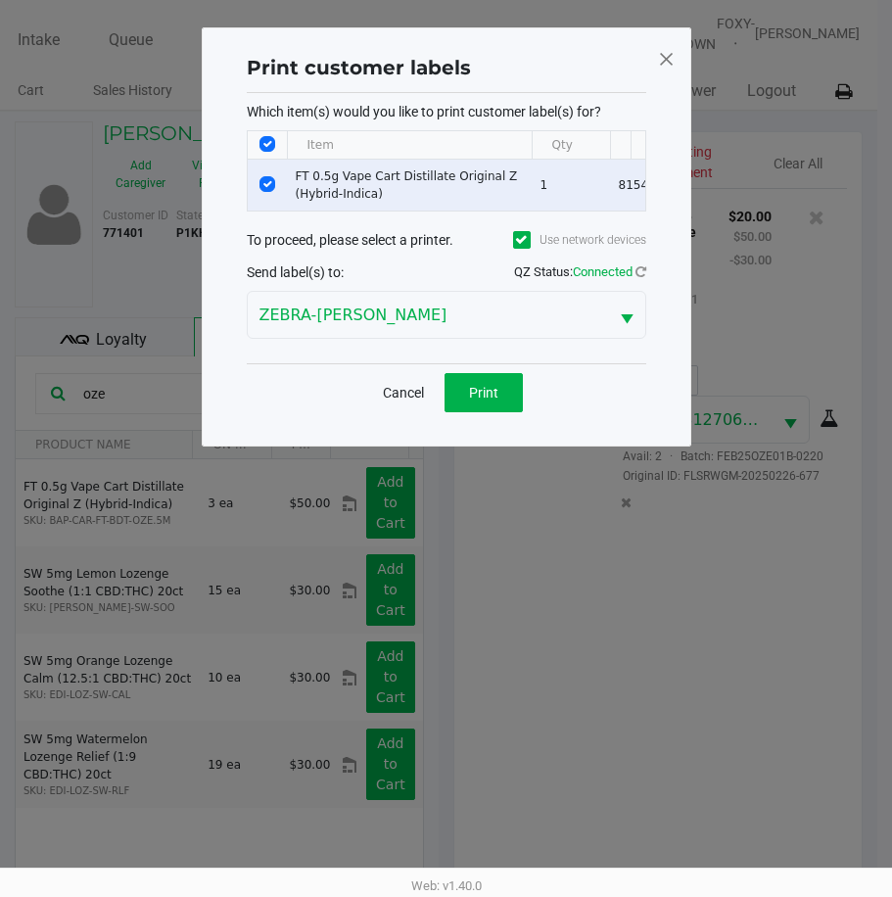
scroll to position [0, 0]
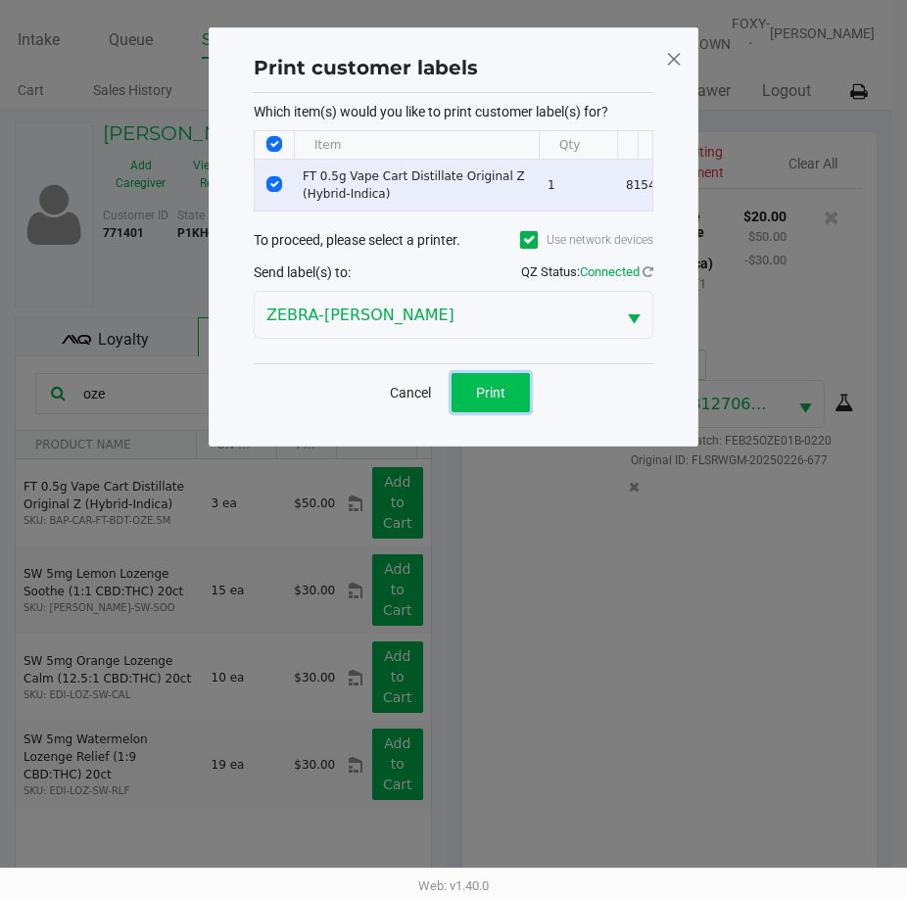
click at [508, 412] on button "Print" at bounding box center [491, 392] width 78 height 39
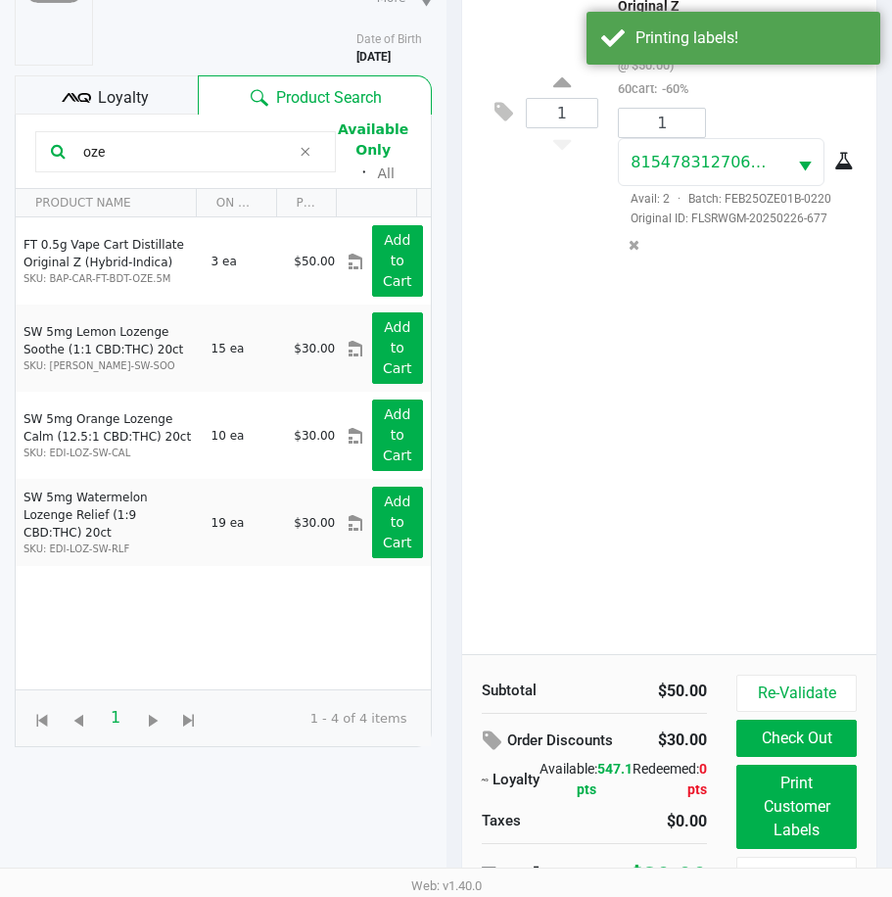
scroll to position [273, 0]
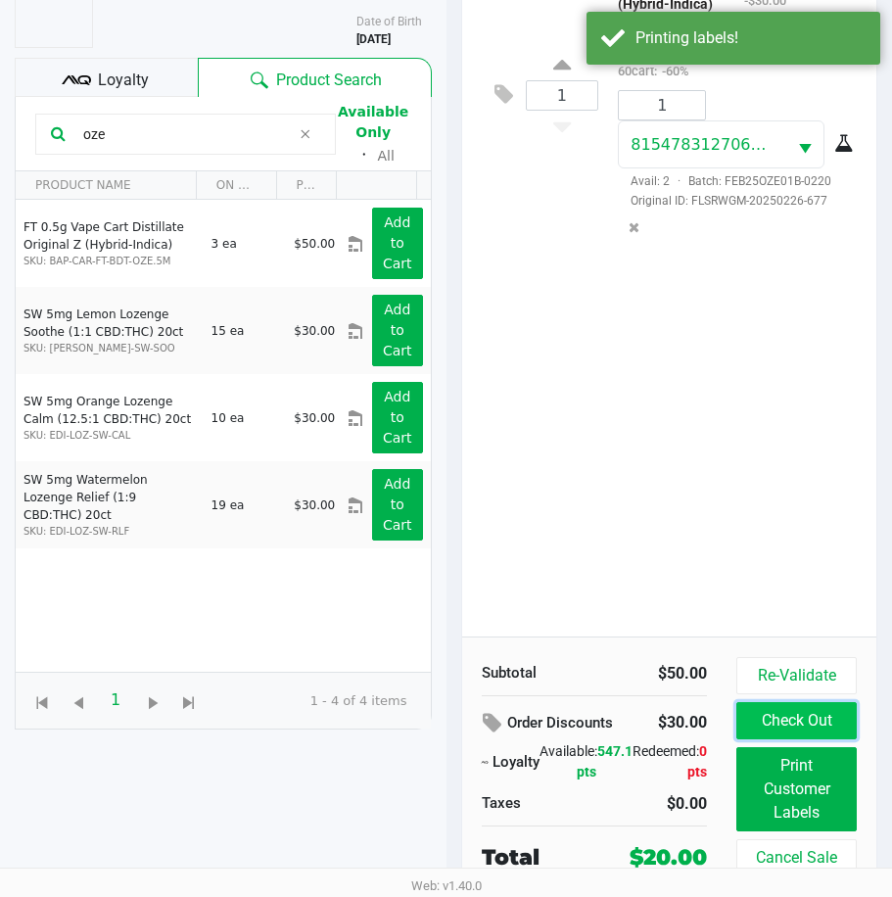
click at [747, 702] on button "Check Out" at bounding box center [797, 720] width 120 height 37
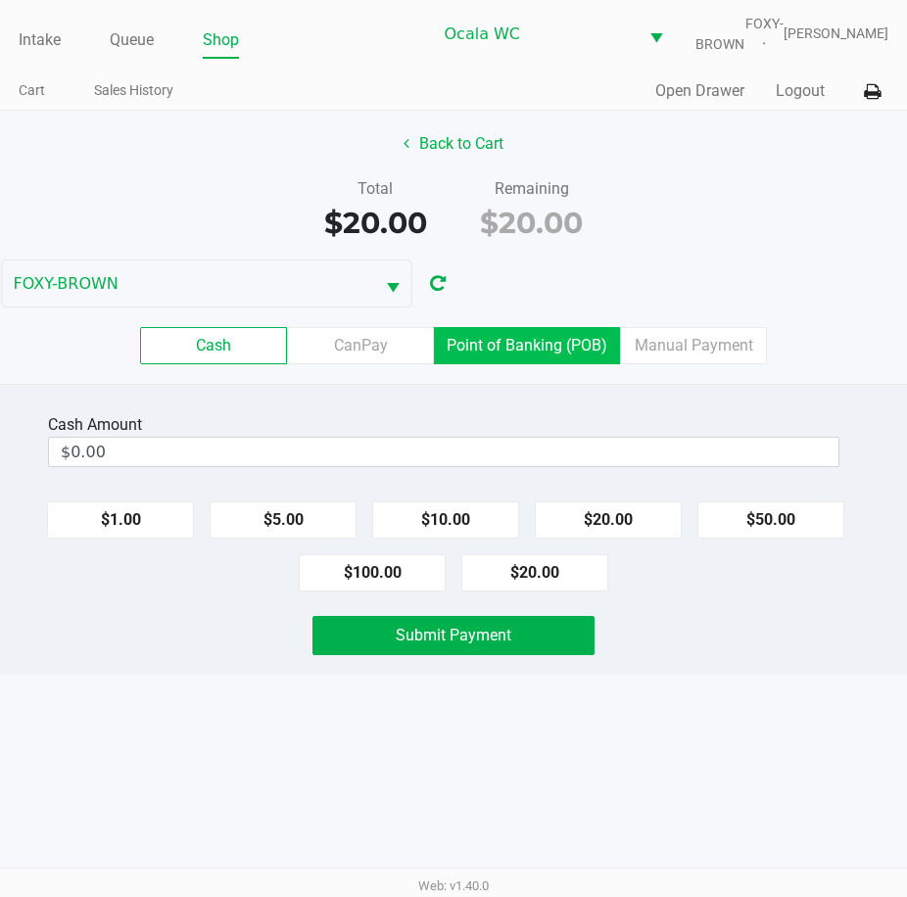
click at [572, 353] on label "Point of Banking (POB)" at bounding box center [527, 345] width 186 height 37
click at [0, 0] on 7 "Point of Banking (POB)" at bounding box center [0, 0] width 0 height 0
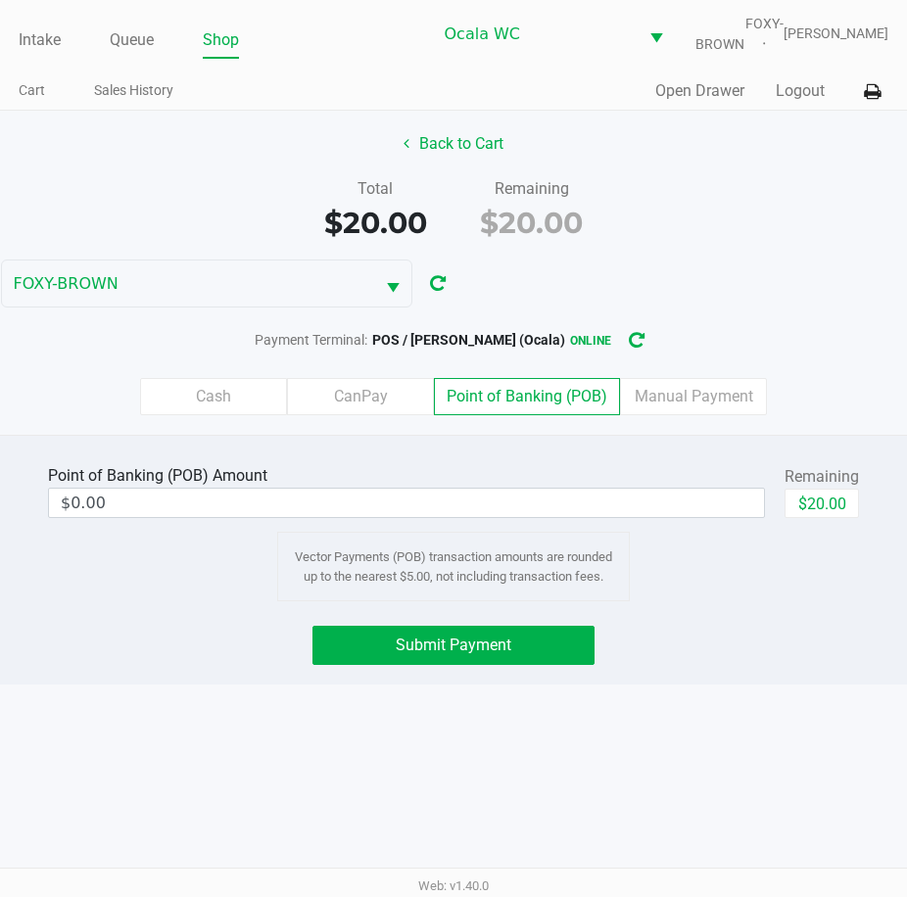
click at [816, 489] on div "Remaining" at bounding box center [822, 477] width 74 height 24
click at [816, 512] on button "$20.00" at bounding box center [822, 503] width 74 height 29
type input "$20.00"
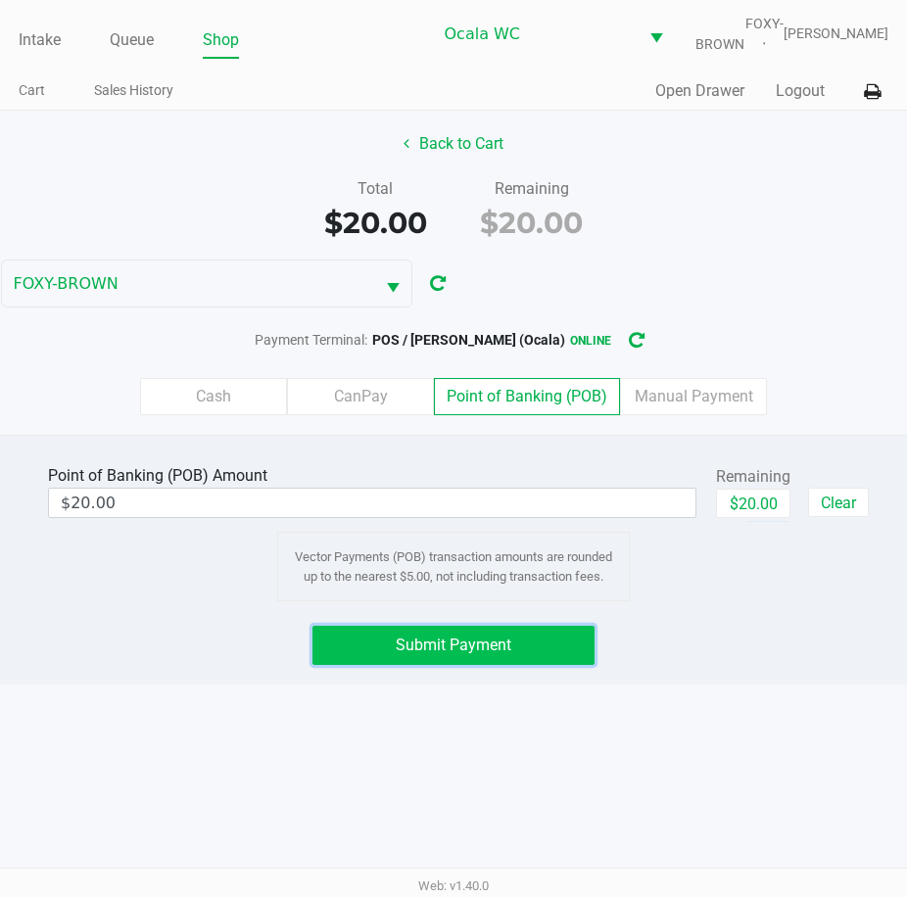
click at [443, 654] on span "Submit Payment" at bounding box center [454, 645] width 116 height 19
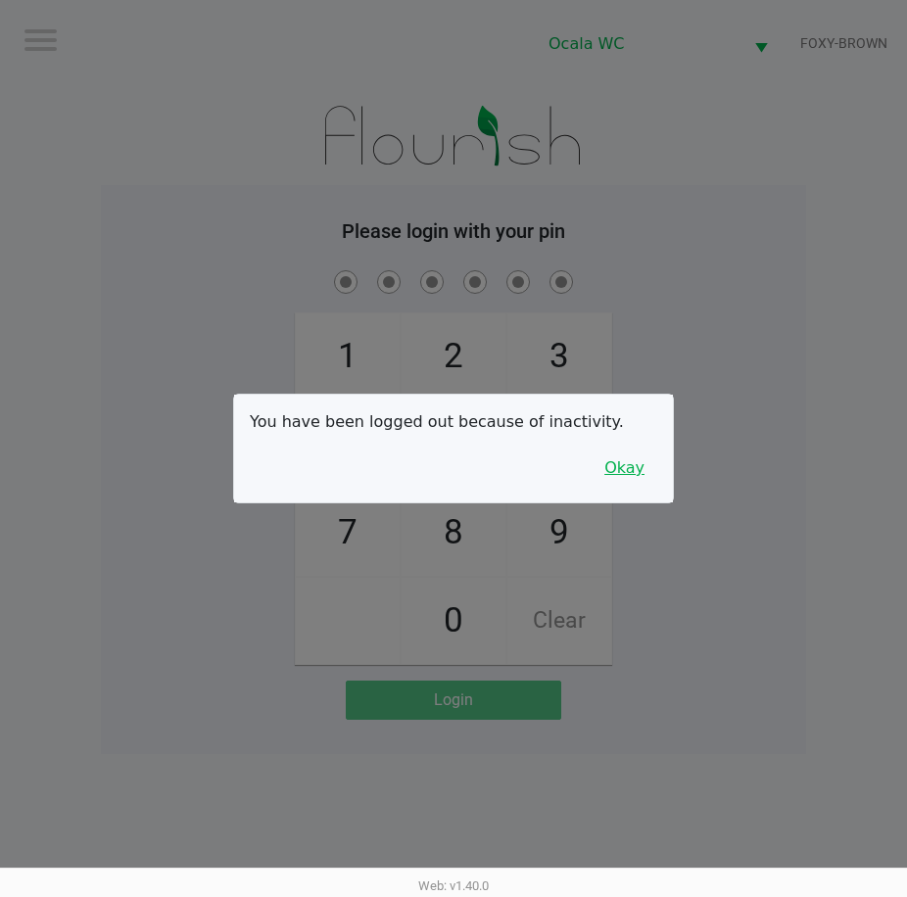
click at [640, 472] on button "Okay" at bounding box center [625, 468] width 66 height 37
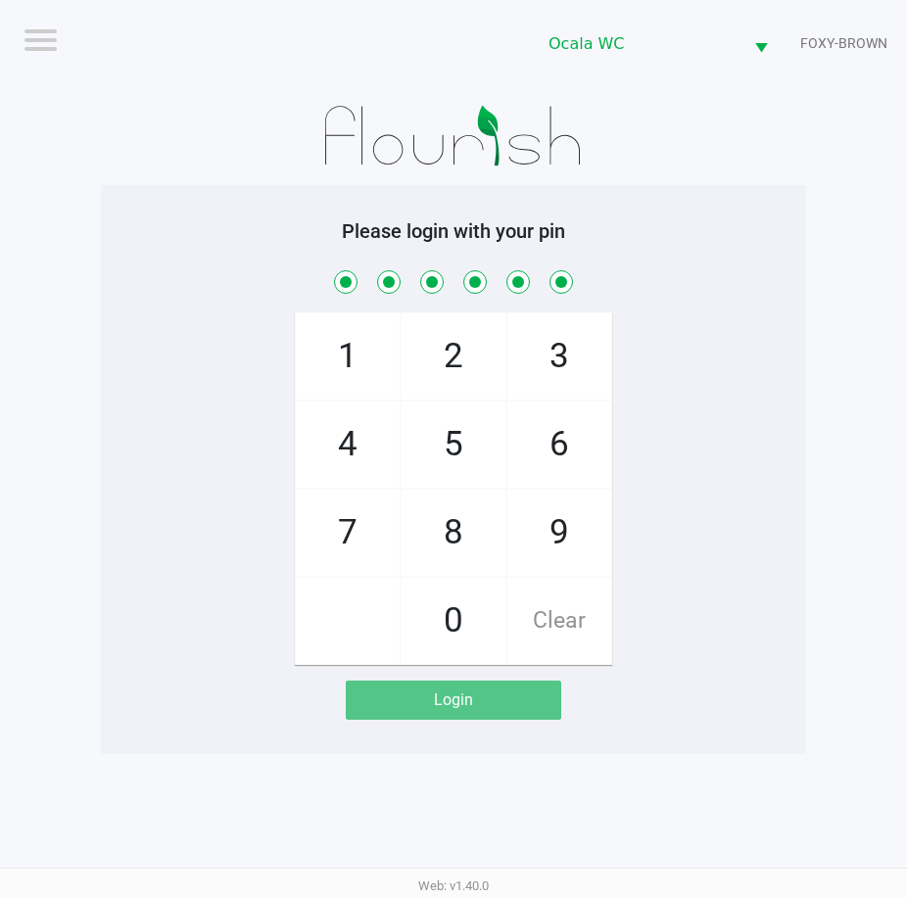
checkbox input "true"
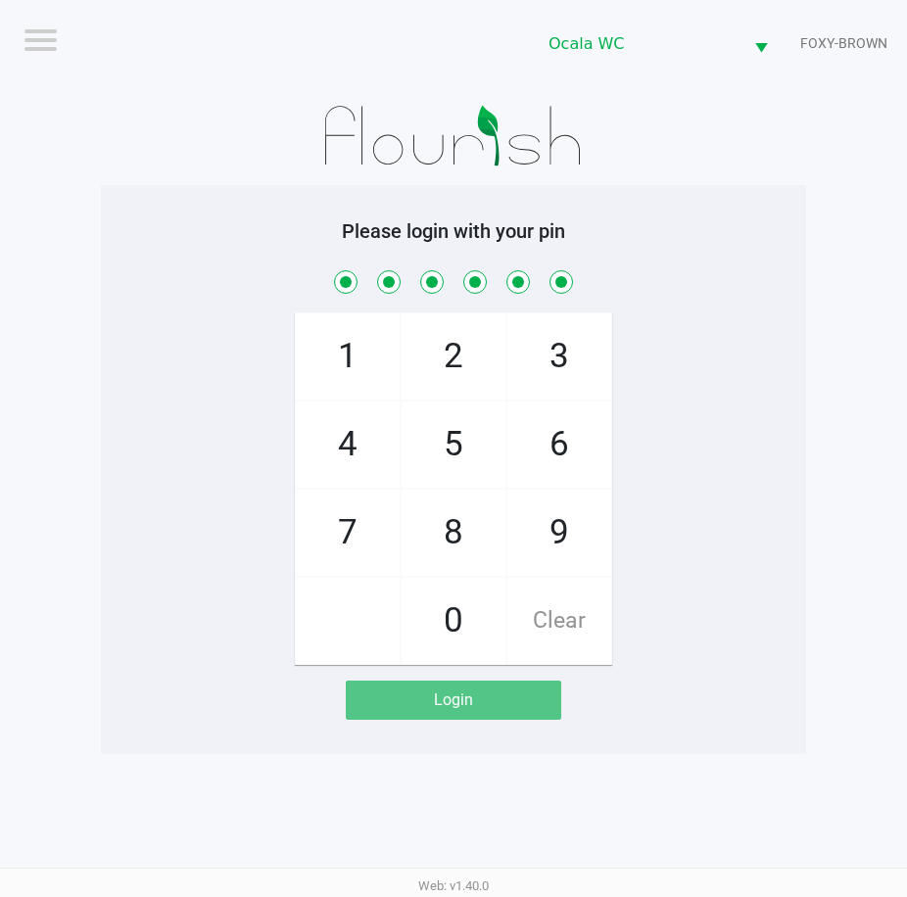
checkbox input "true"
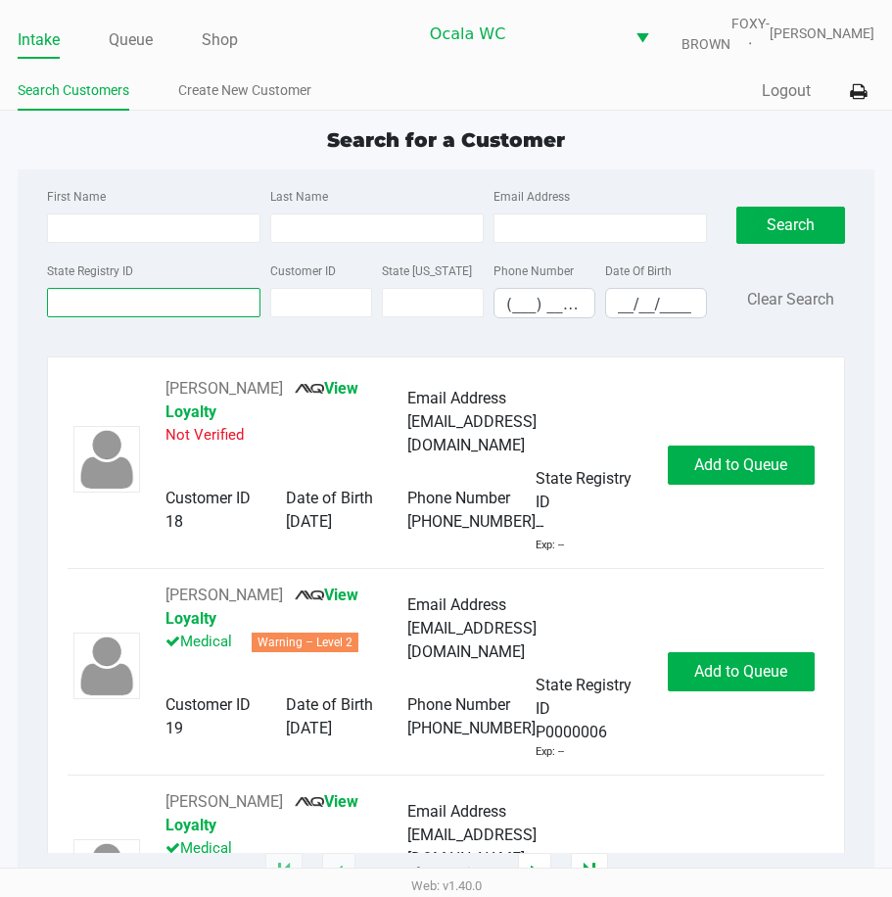
click at [186, 311] on input "State Registry ID" at bounding box center [154, 302] width 214 height 29
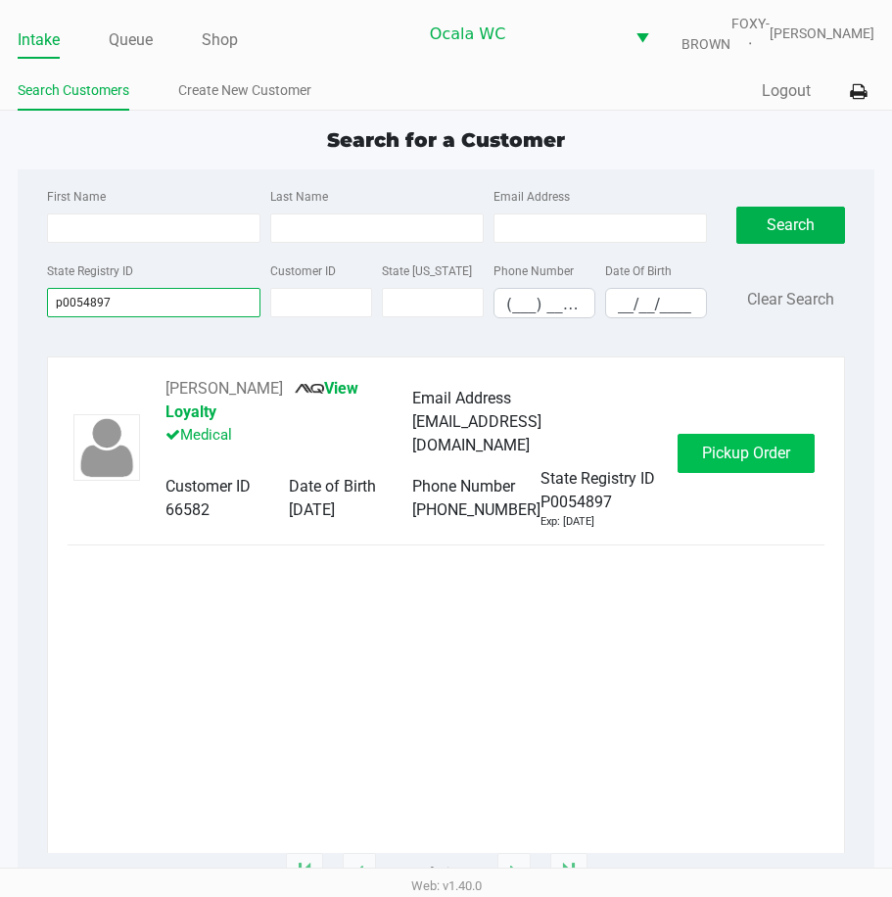
type input "p0054897"
click at [734, 446] on span "Pickup Order" at bounding box center [746, 453] width 88 height 19
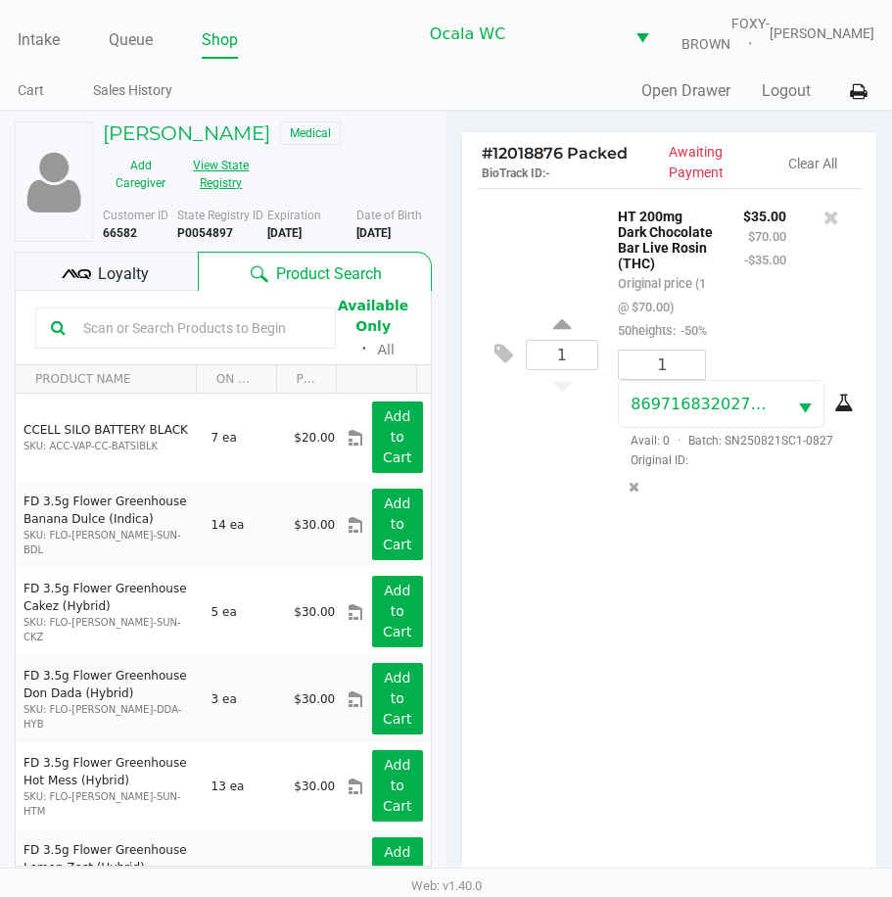
click at [212, 180] on button "View State Registry" at bounding box center [215, 174] width 74 height 49
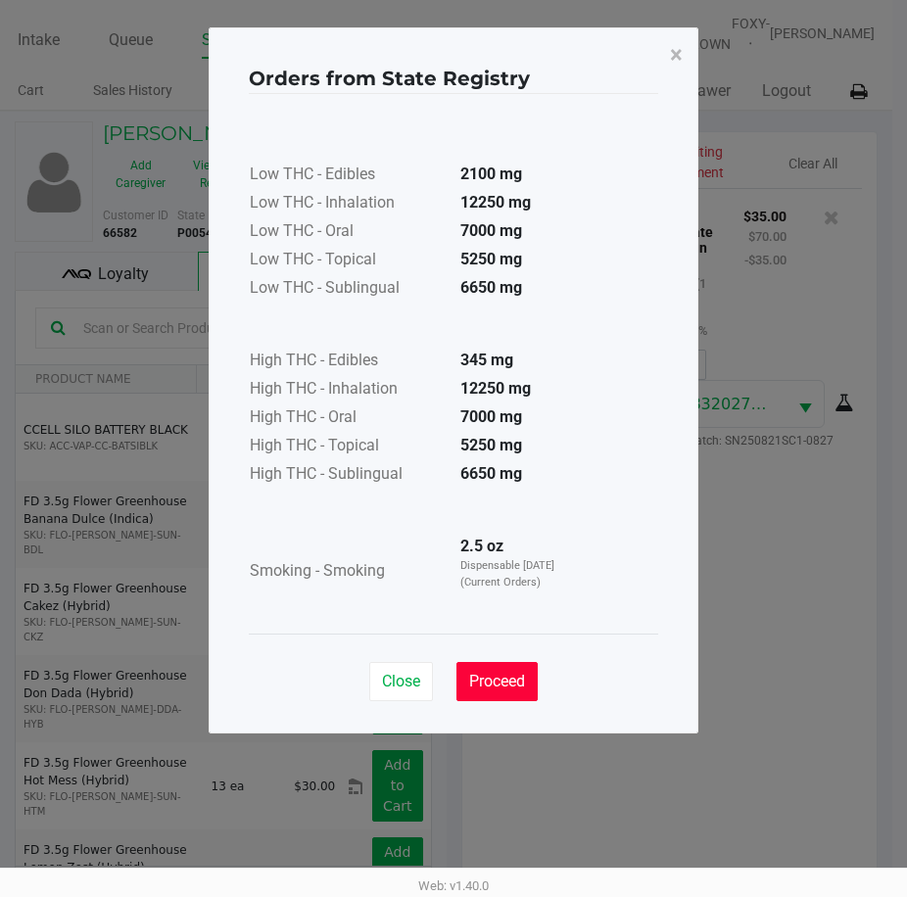
click at [503, 671] on button "Proceed" at bounding box center [496, 681] width 81 height 39
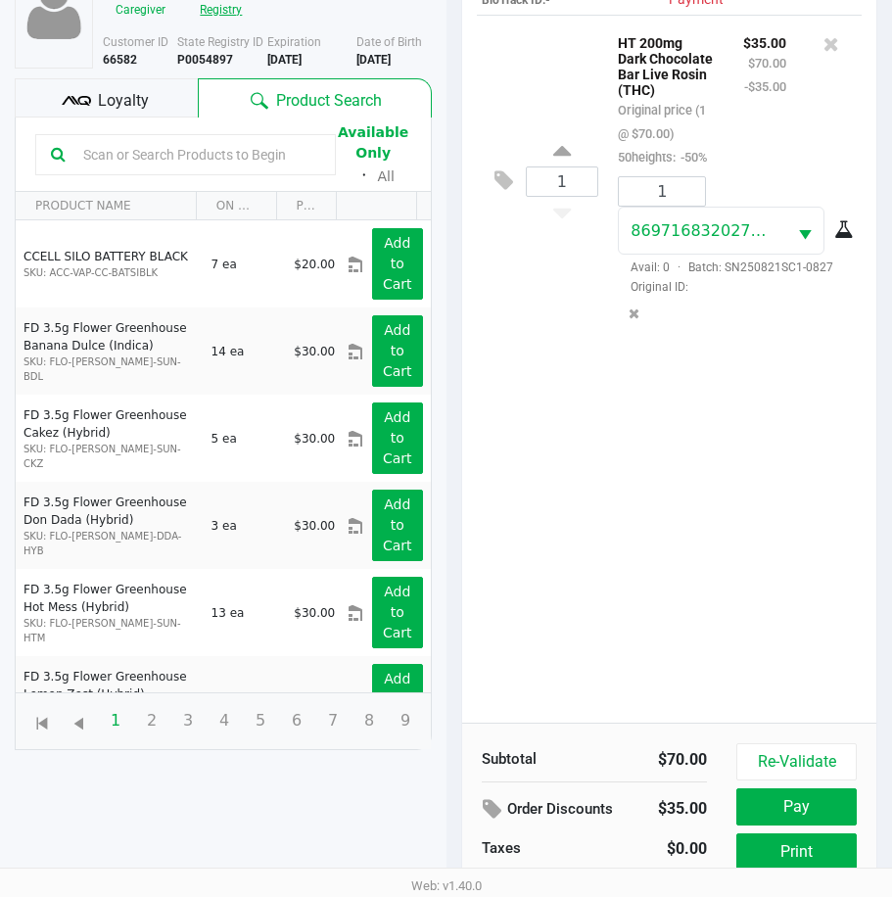
scroll to position [273, 0]
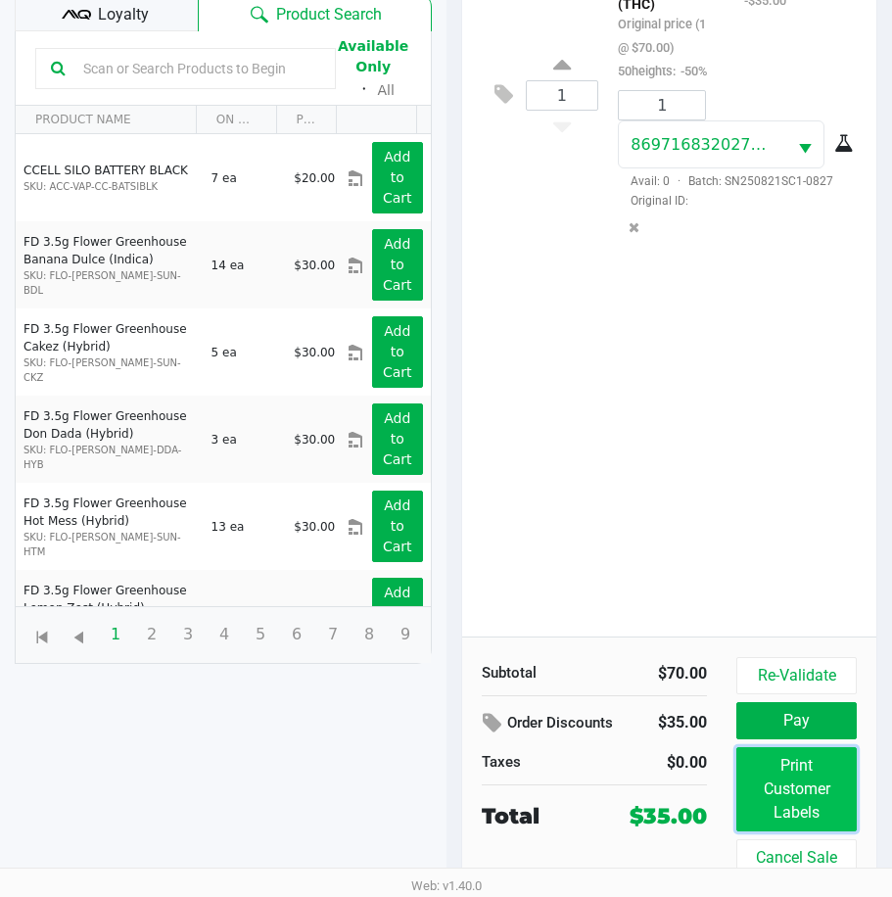
click at [768, 763] on button "Print Customer Labels" at bounding box center [797, 789] width 120 height 84
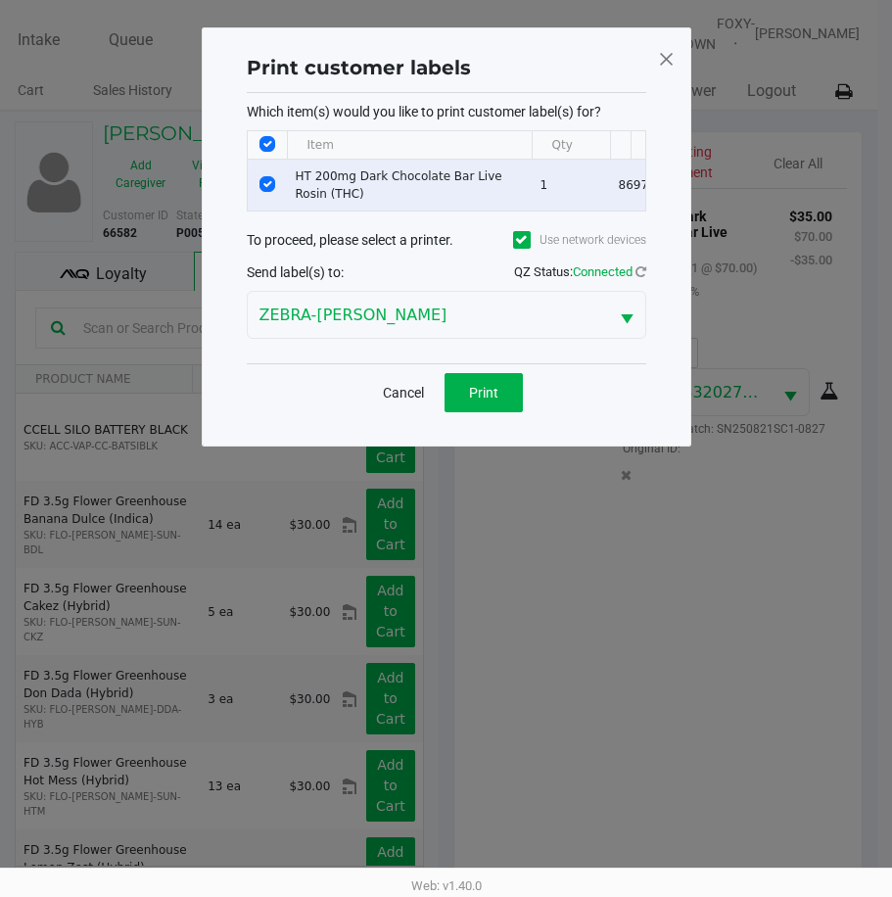
scroll to position [0, 0]
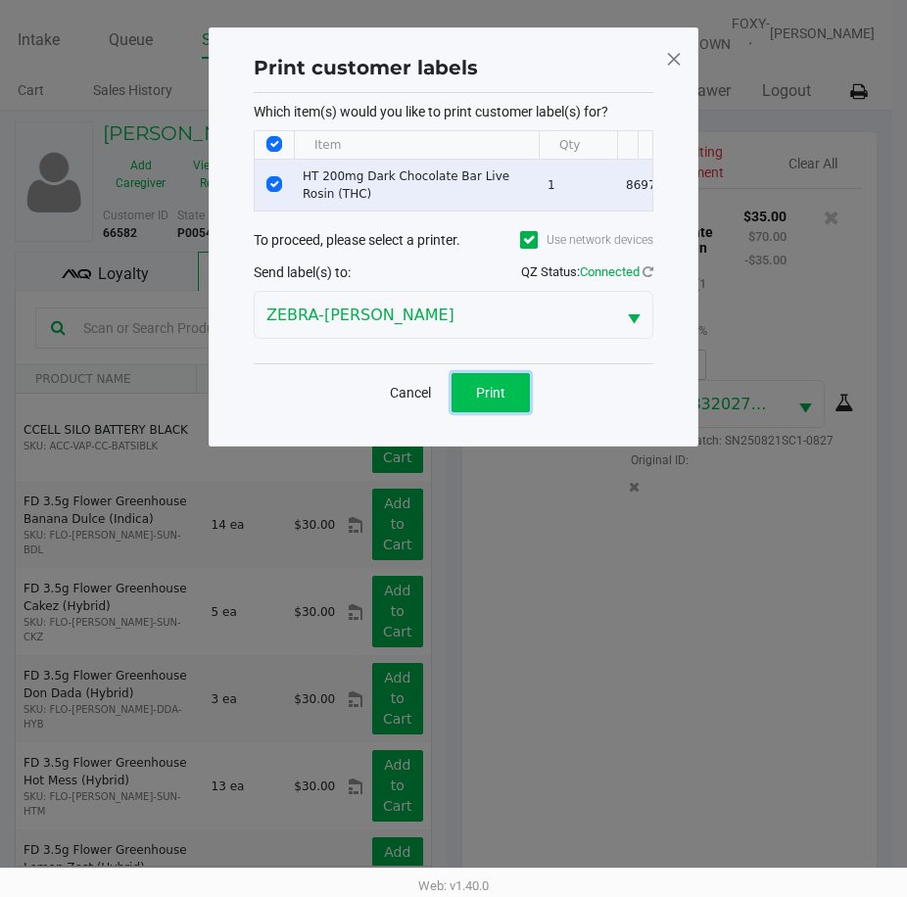
click at [503, 401] on span "Print" at bounding box center [490, 393] width 29 height 16
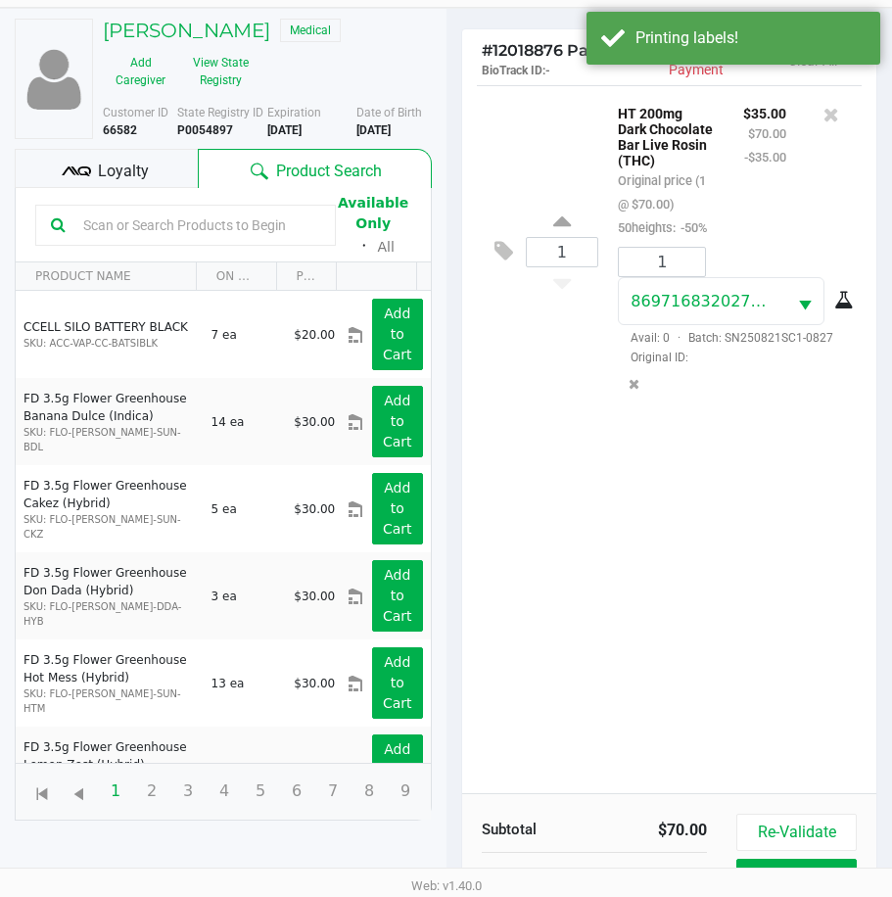
scroll to position [273, 0]
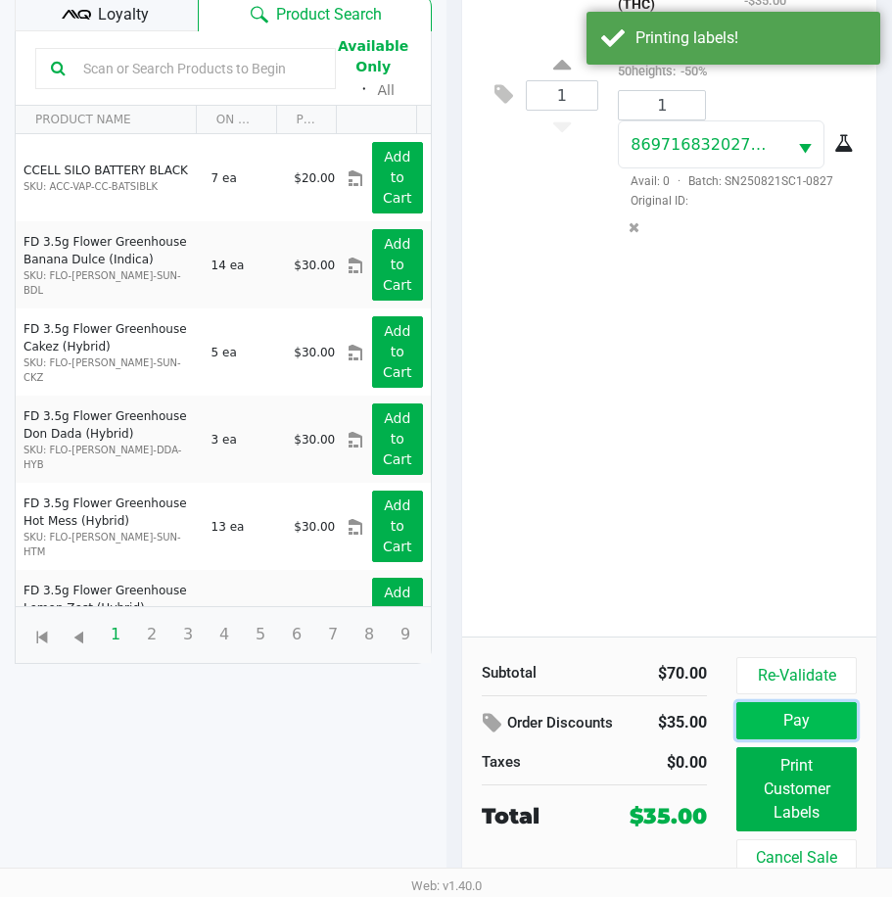
click at [766, 713] on button "Pay" at bounding box center [797, 720] width 120 height 37
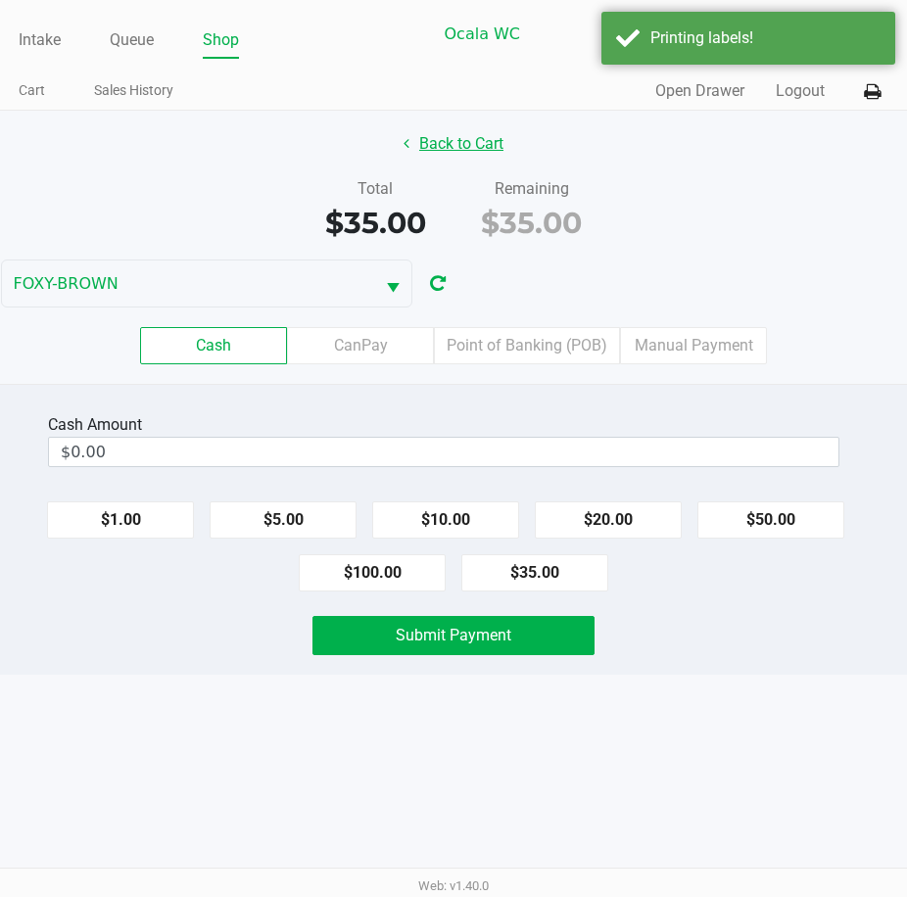
click at [415, 153] on button "Back to Cart" at bounding box center [453, 143] width 125 height 37
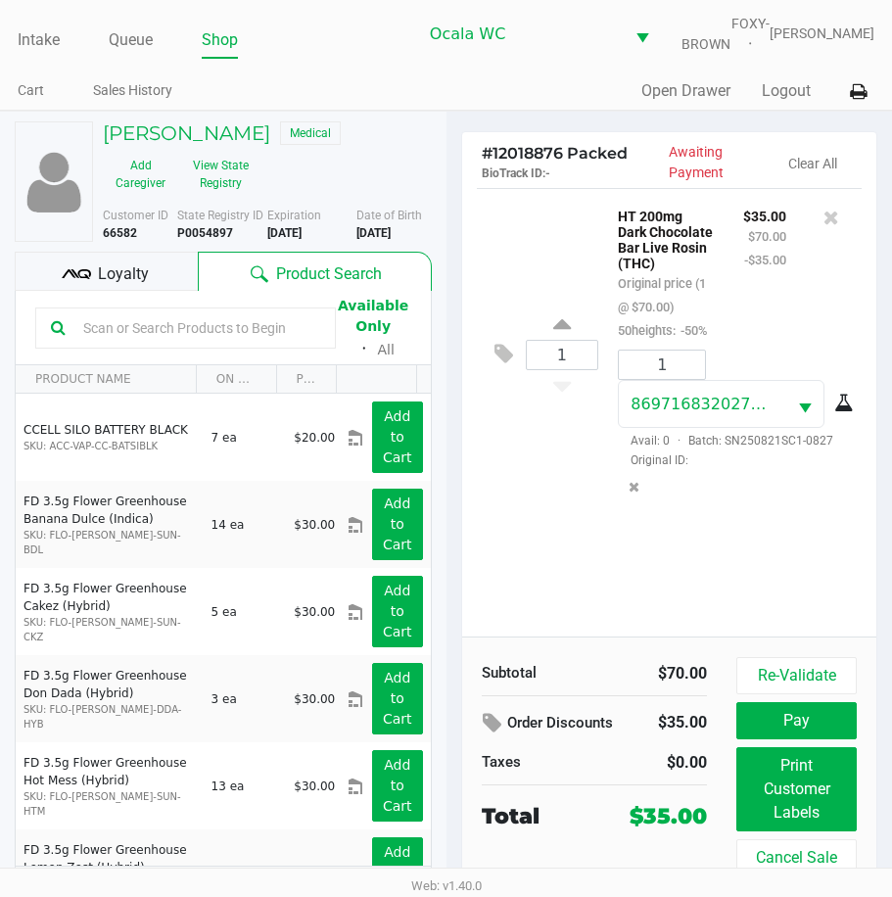
click at [138, 275] on span "Loyalty" at bounding box center [123, 275] width 51 height 24
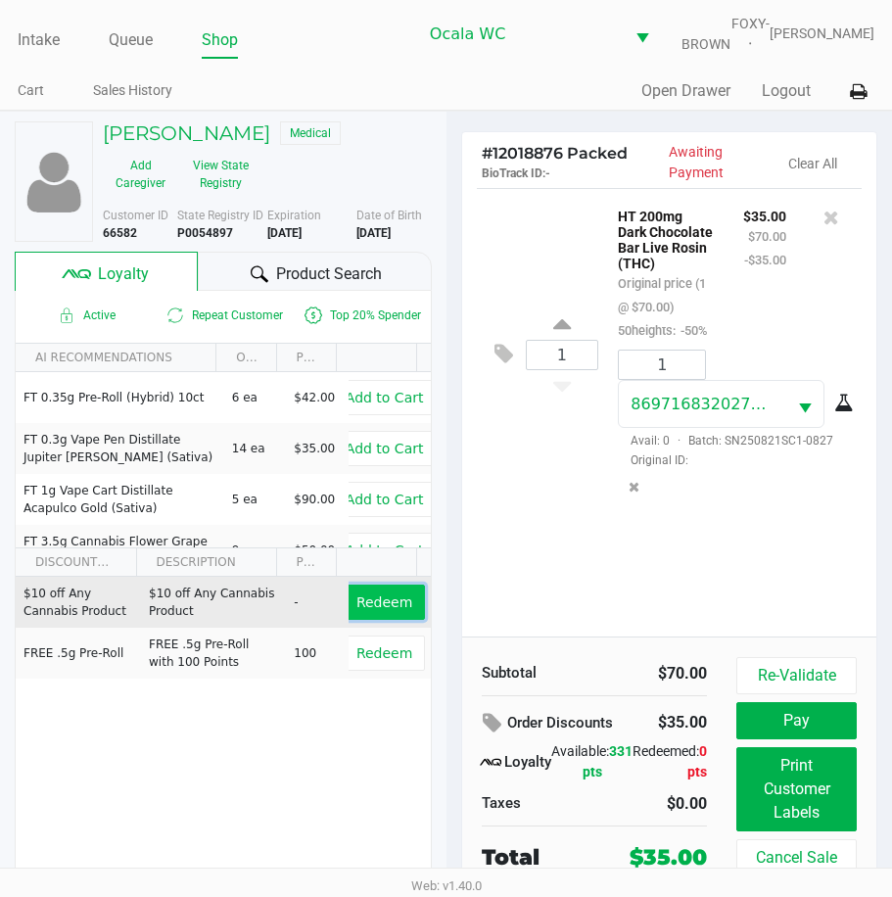
click at [392, 609] on span "Redeem" at bounding box center [385, 603] width 56 height 16
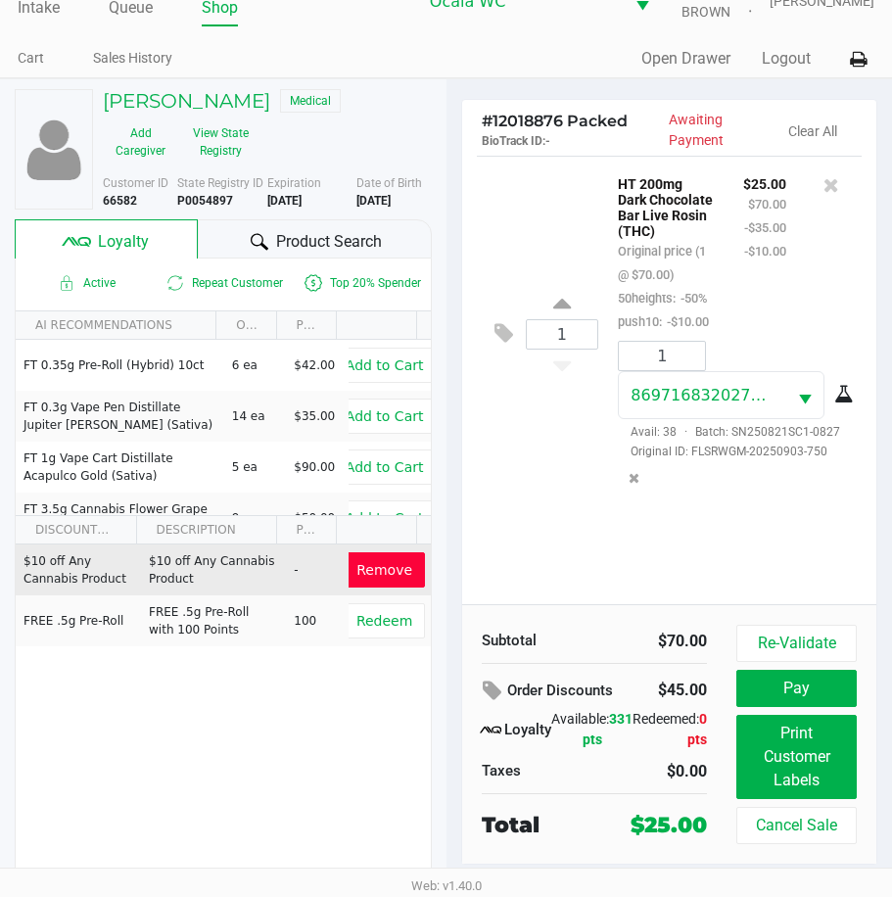
scroll to position [50, 0]
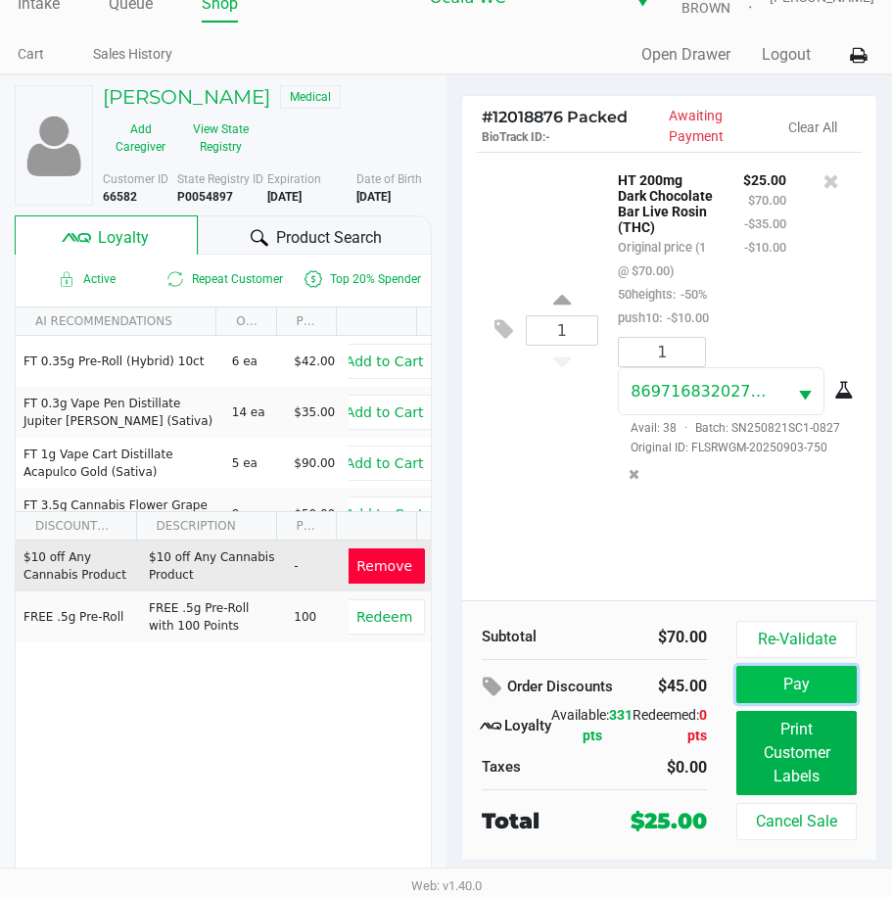
click at [770, 682] on button "Pay" at bounding box center [797, 684] width 120 height 37
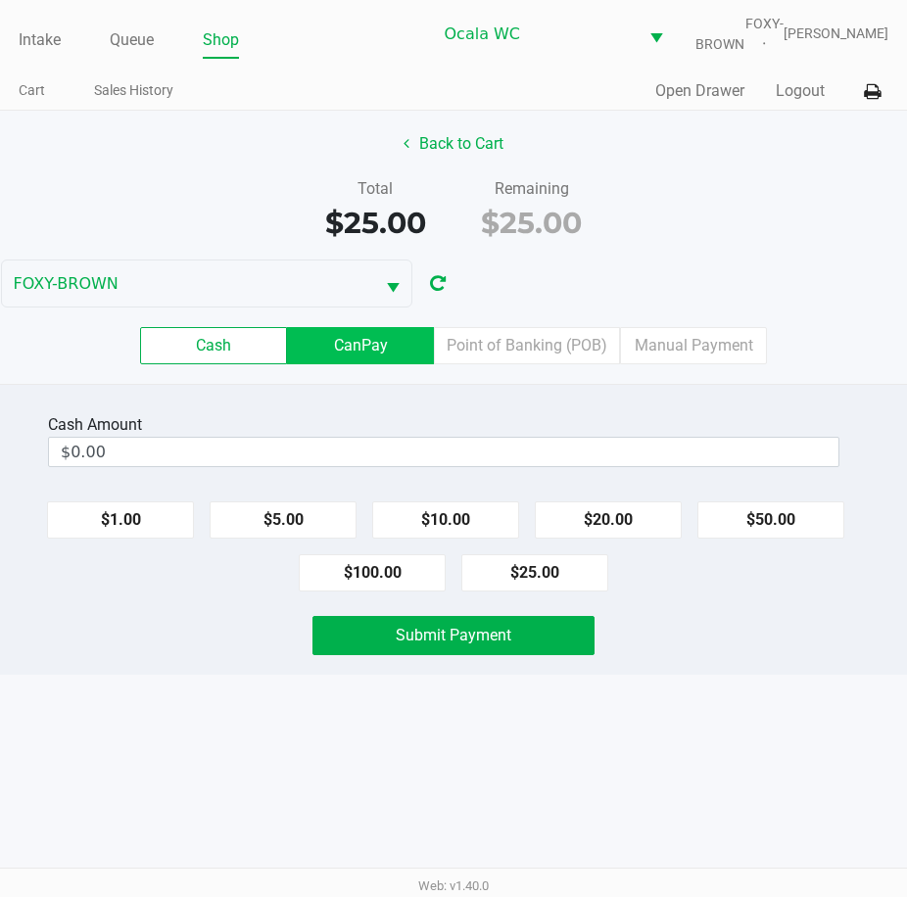
click at [375, 364] on label "CanPay" at bounding box center [360, 345] width 147 height 37
click at [0, 0] on 2 "CanPay" at bounding box center [0, 0] width 0 height 0
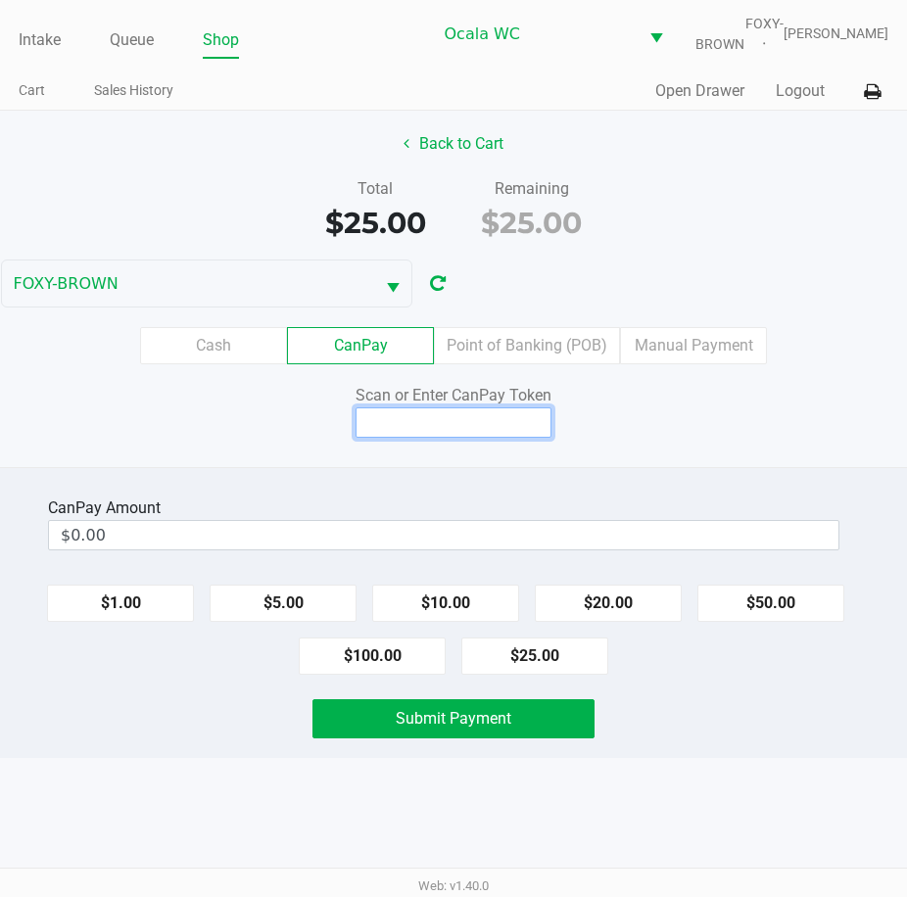
click at [391, 432] on input at bounding box center [454, 422] width 196 height 30
type input "X1708208Q"
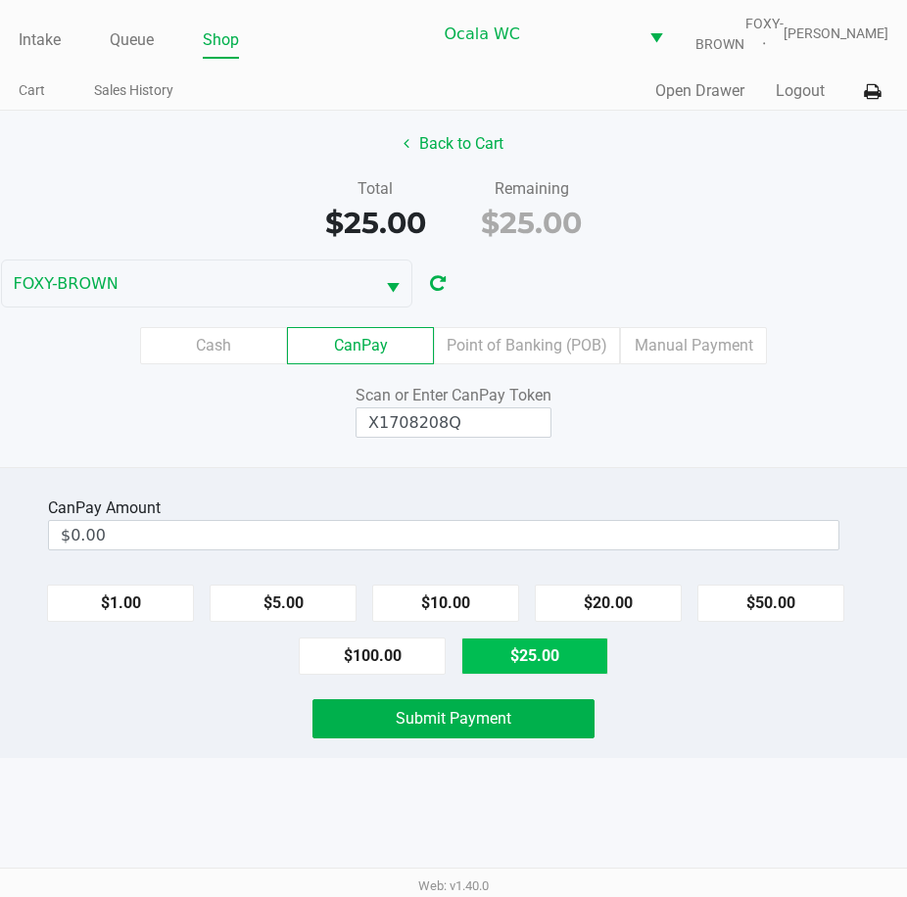
click at [533, 668] on button "$25.00" at bounding box center [534, 656] width 147 height 37
type input "$25.00"
click at [452, 725] on span "Submit Payment" at bounding box center [454, 718] width 116 height 19
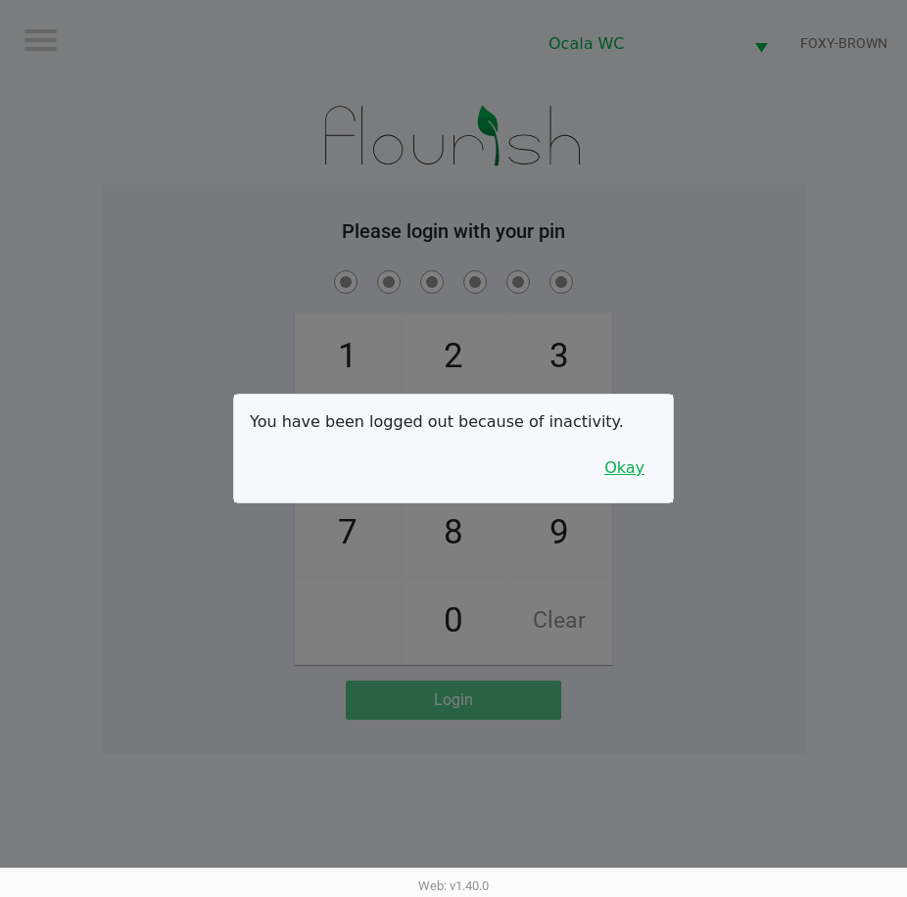
click at [629, 456] on button "Okay" at bounding box center [625, 468] width 66 height 37
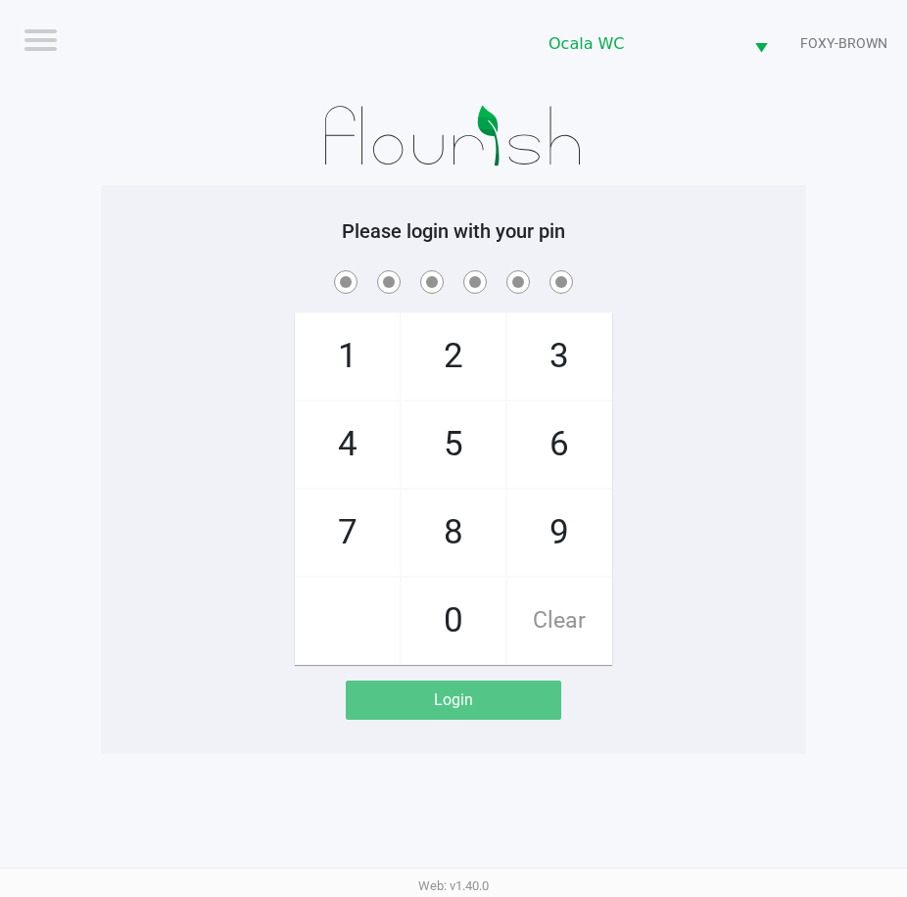
click at [629, 456] on div "1 4 7 2 5 8 0 3 6 9 Clear" at bounding box center [453, 465] width 705 height 399
checkbox input "true"
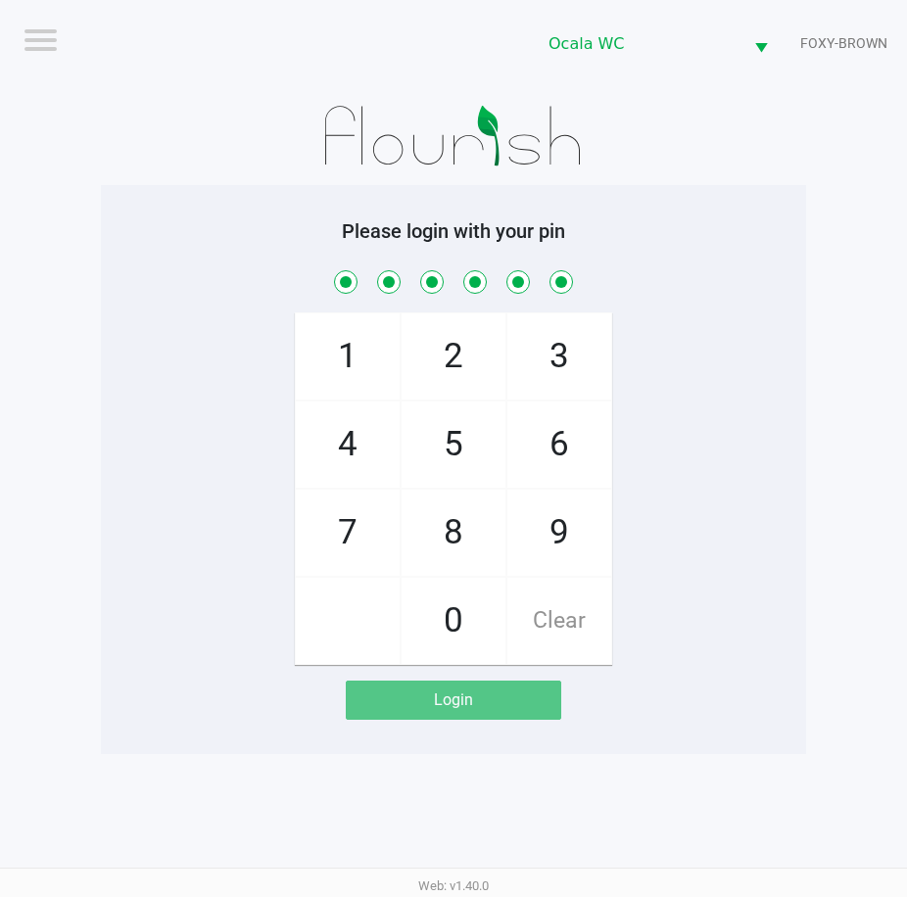
checkbox input "true"
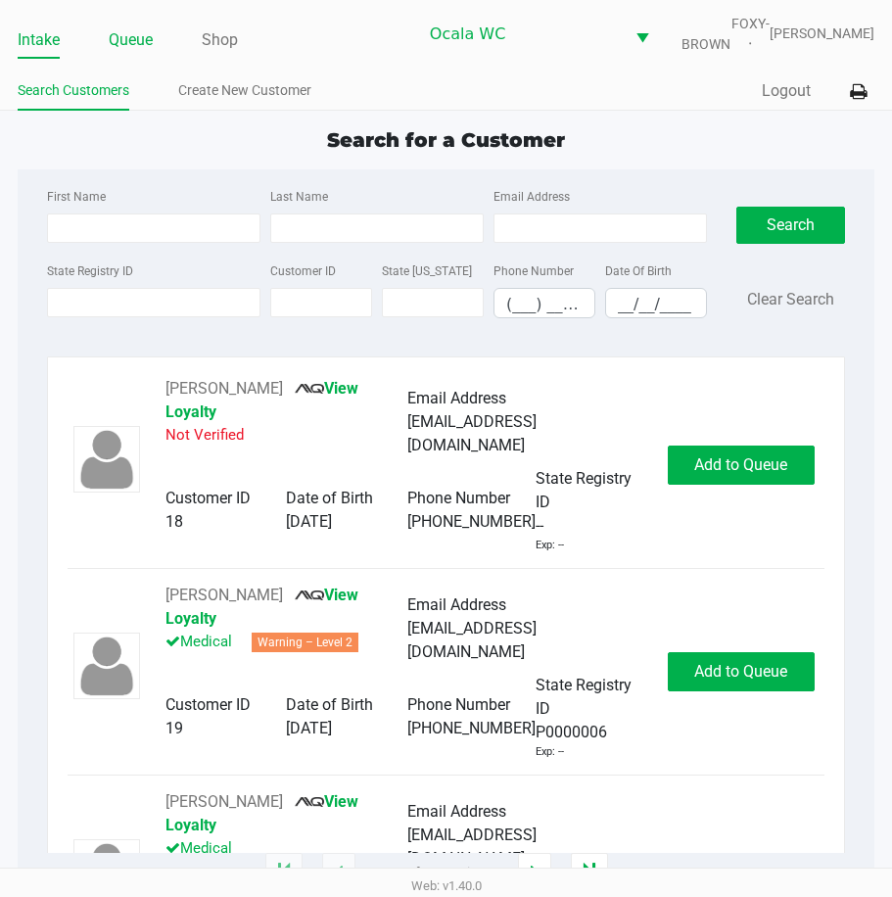
click at [127, 46] on link "Queue" at bounding box center [131, 39] width 44 height 27
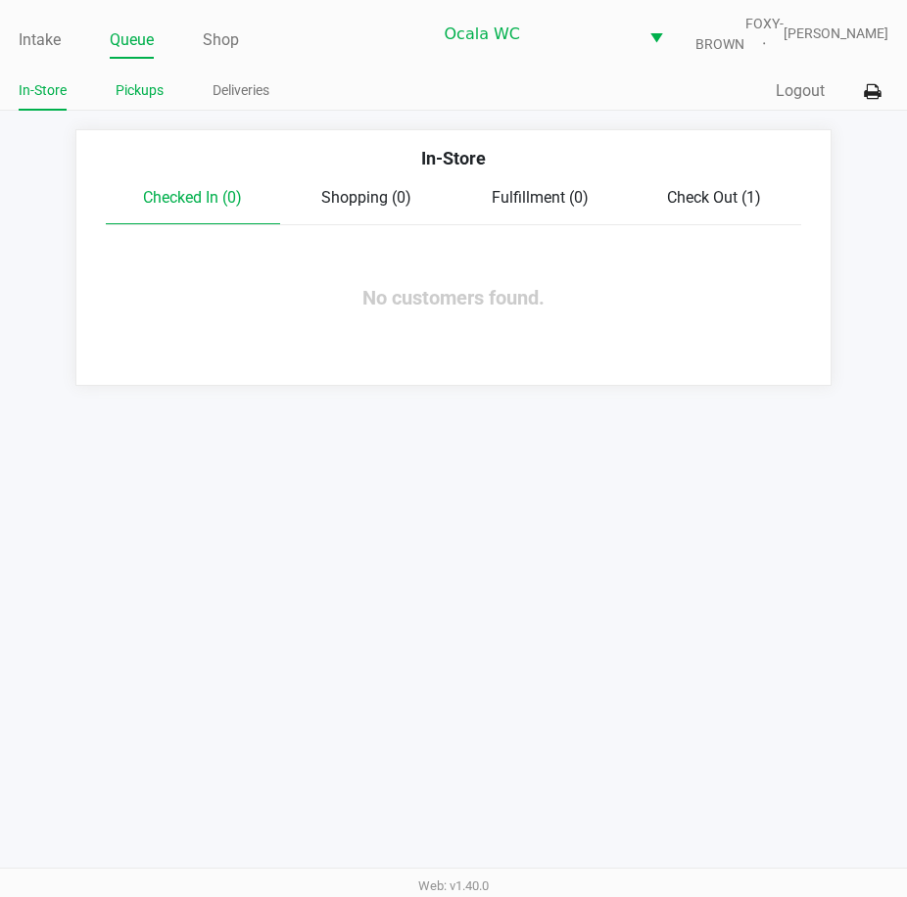
click at [126, 111] on li "Pickups" at bounding box center [140, 93] width 48 height 34
click at [125, 103] on link "Pickups" at bounding box center [140, 90] width 48 height 24
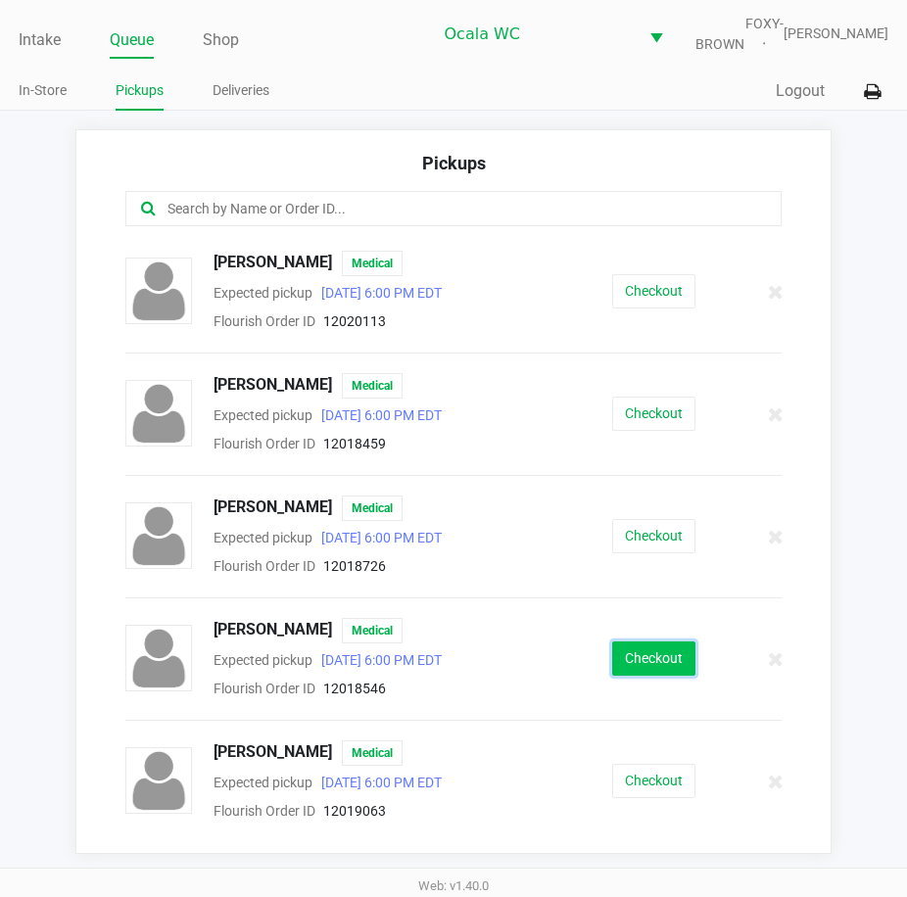
click at [659, 671] on button "Checkout" at bounding box center [653, 659] width 83 height 34
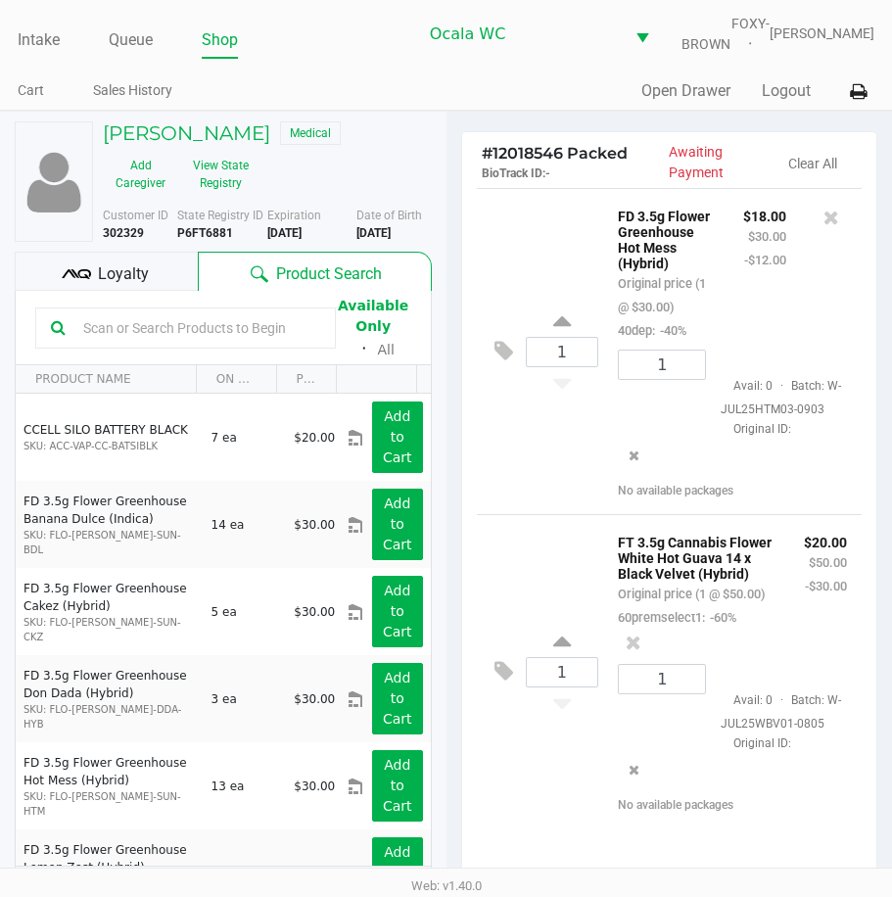
click at [134, 279] on span "Loyalty" at bounding box center [123, 275] width 51 height 24
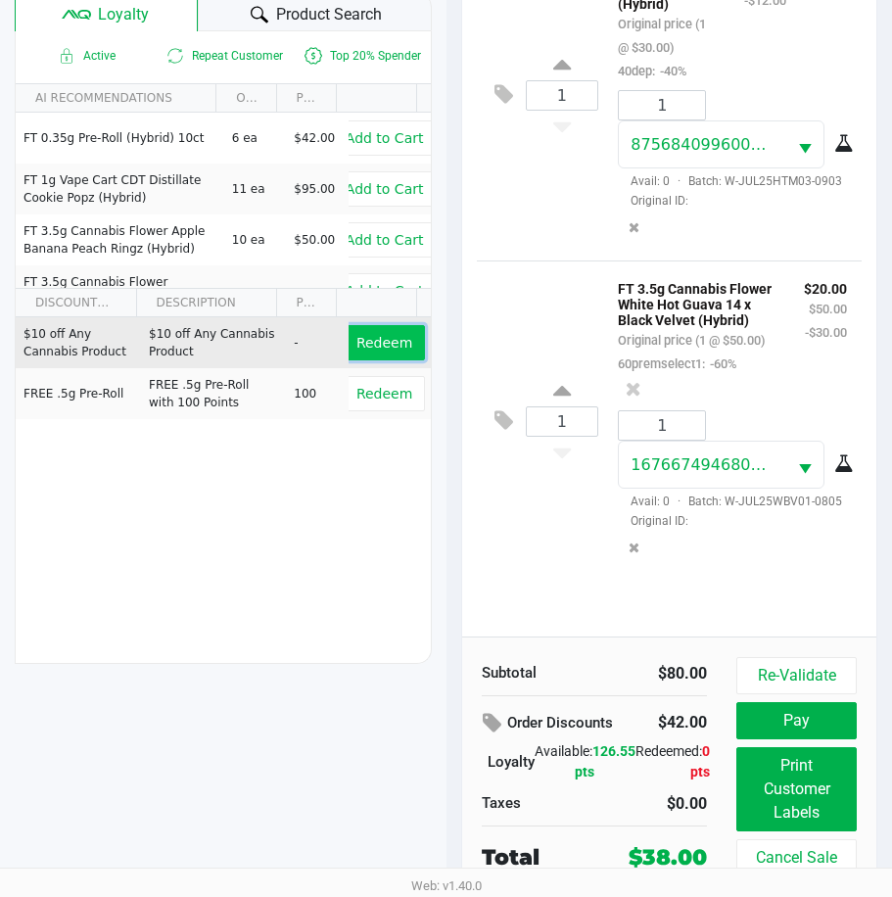
click at [371, 339] on span "Redeem" at bounding box center [385, 343] width 56 height 16
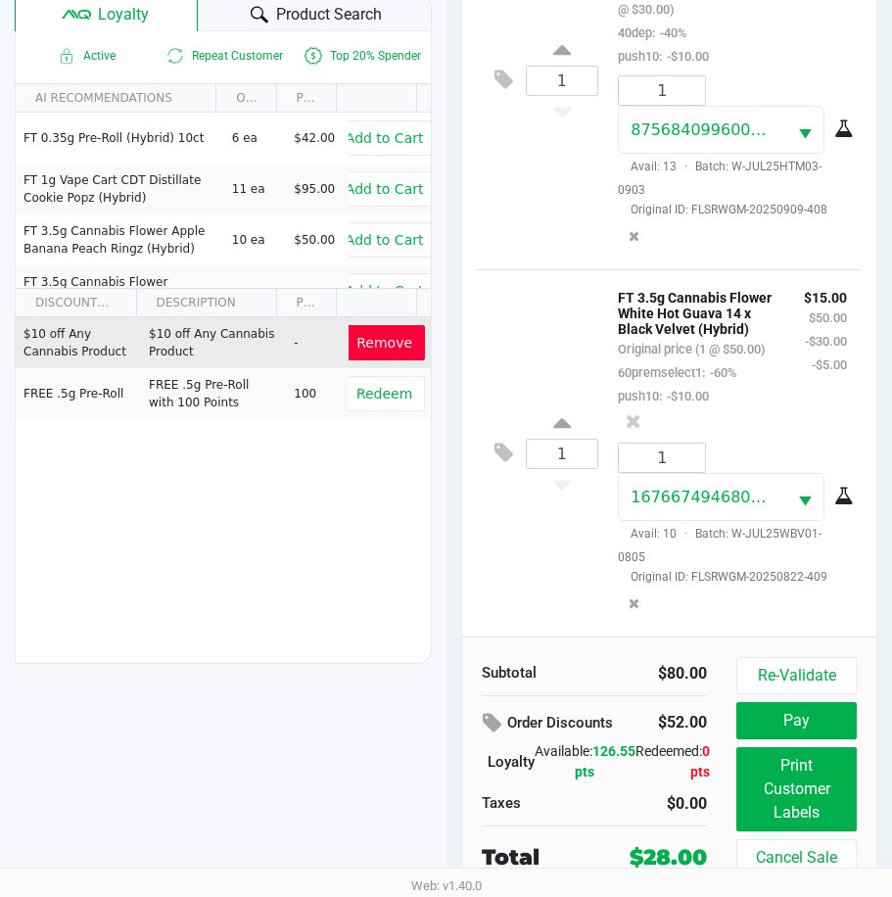
scroll to position [125, 0]
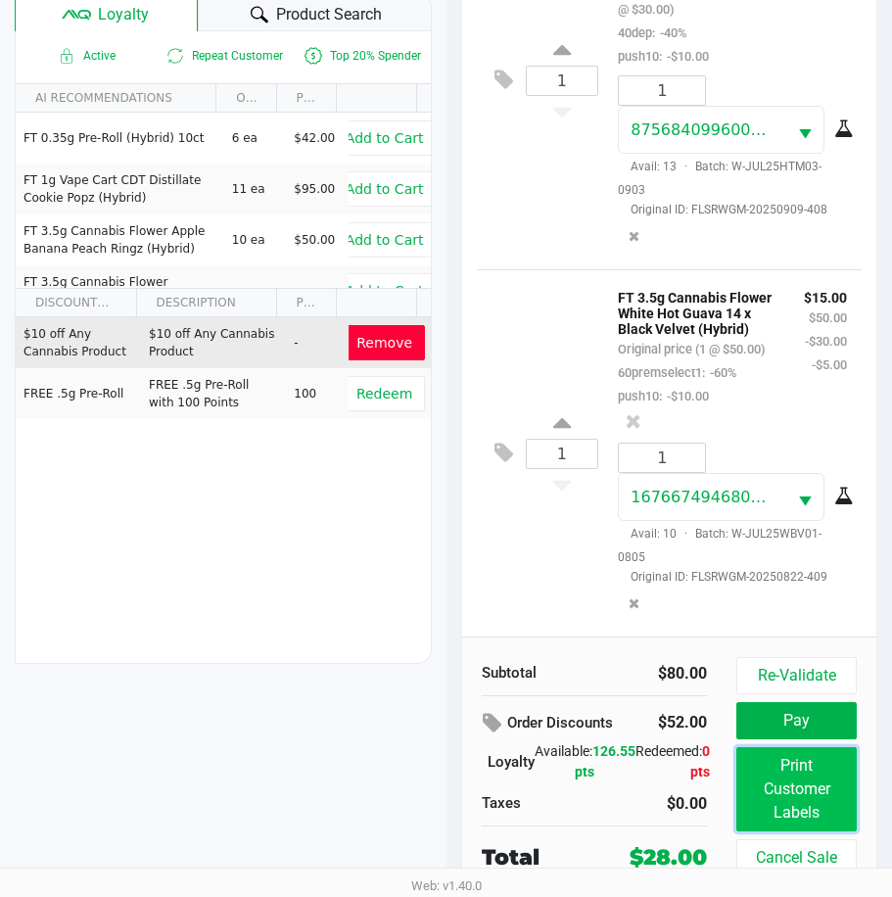
click at [774, 783] on button "Print Customer Labels" at bounding box center [797, 789] width 120 height 84
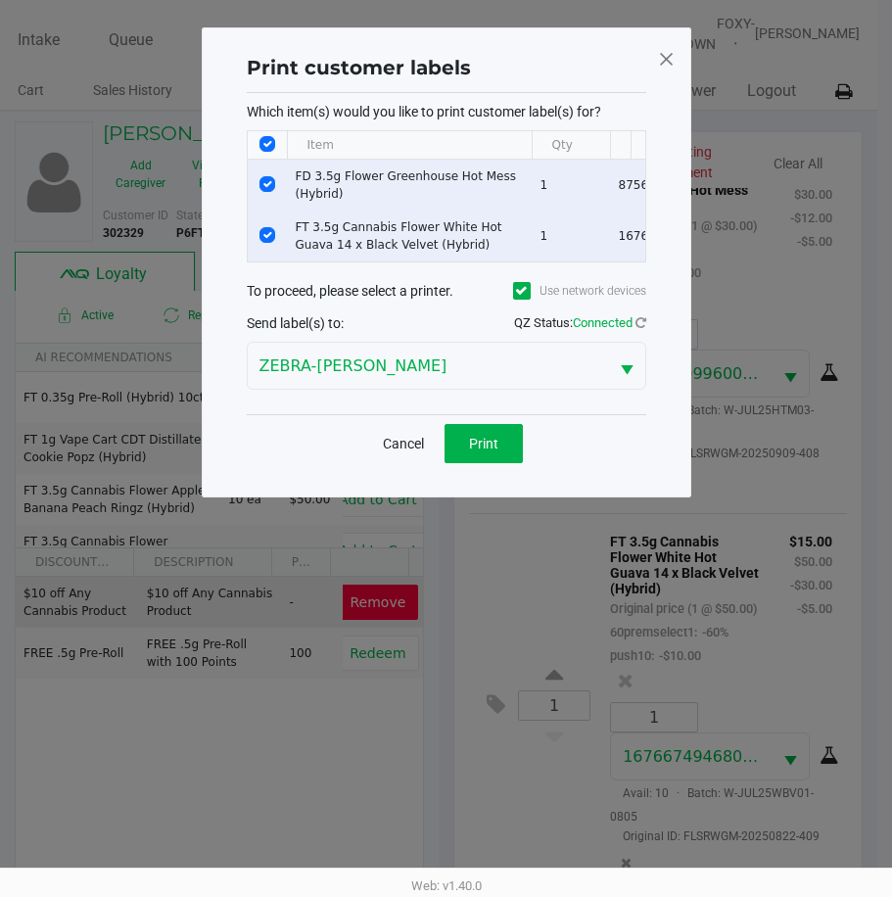
scroll to position [0, 0]
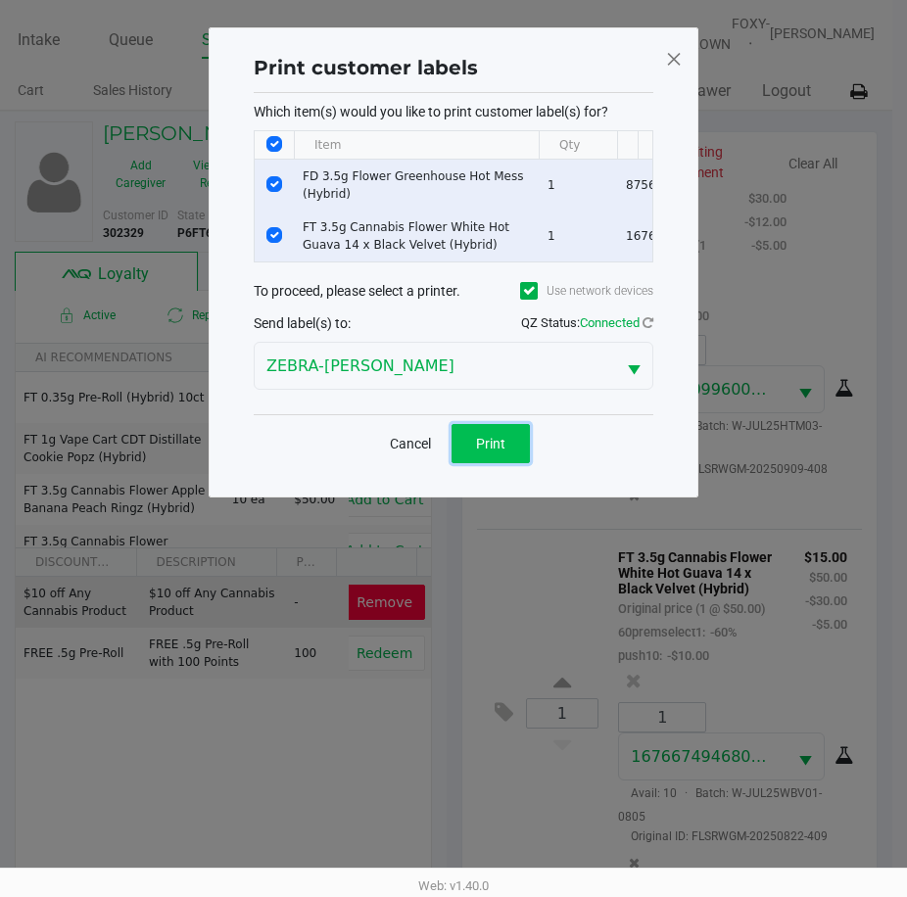
click at [505, 463] on button "Print" at bounding box center [491, 443] width 78 height 39
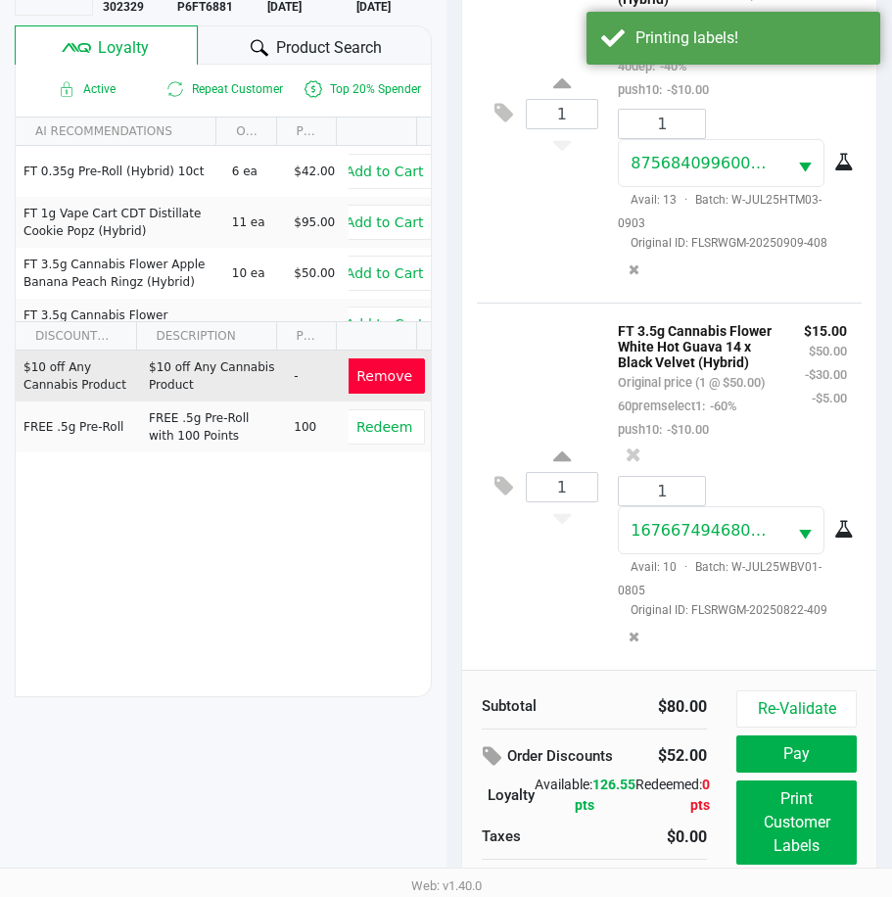
scroll to position [273, 0]
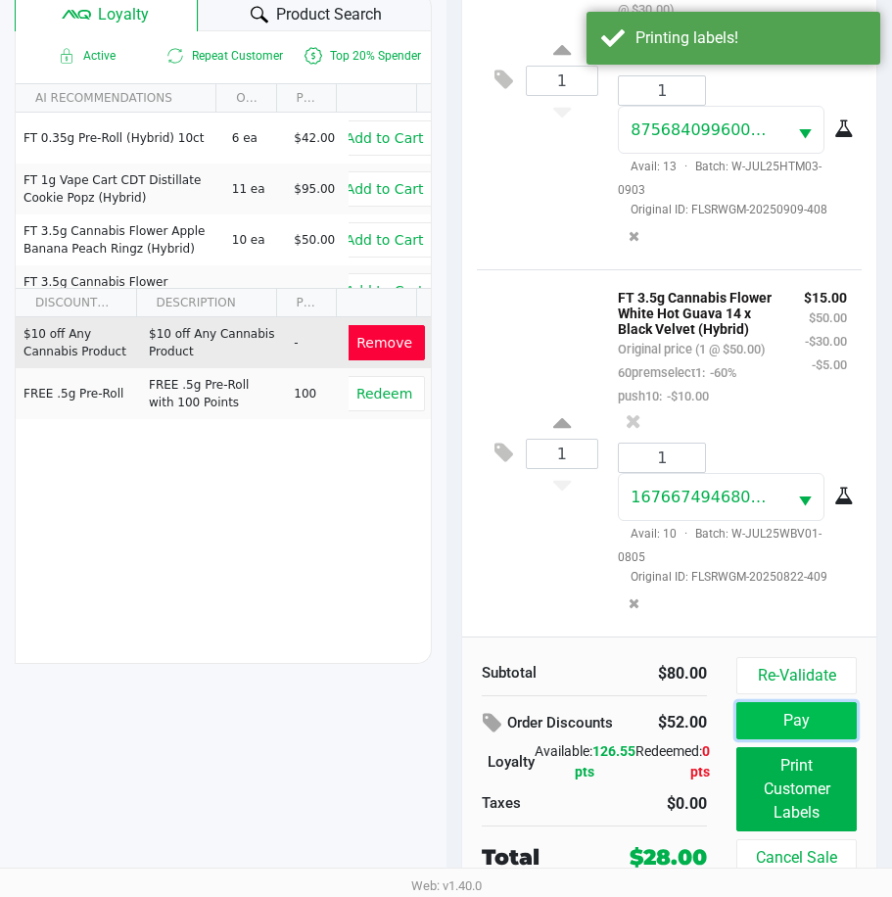
click at [776, 721] on button "Pay" at bounding box center [797, 720] width 120 height 37
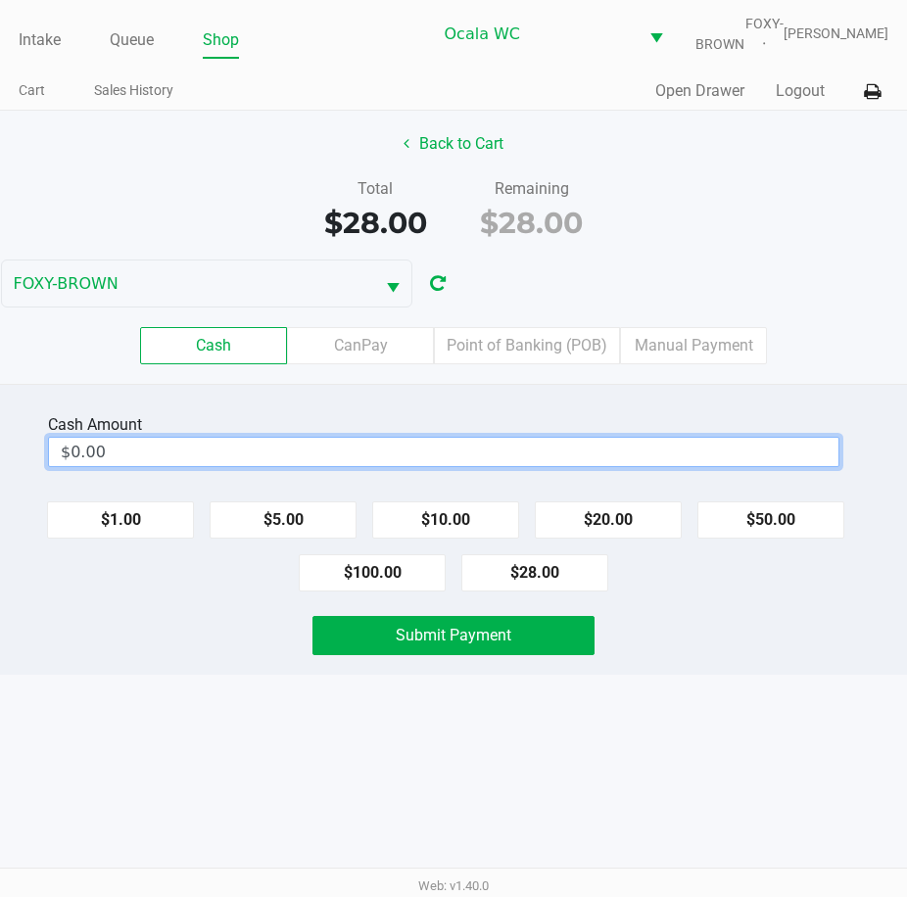
click at [124, 466] on input "$0.00" at bounding box center [444, 452] width 790 height 28
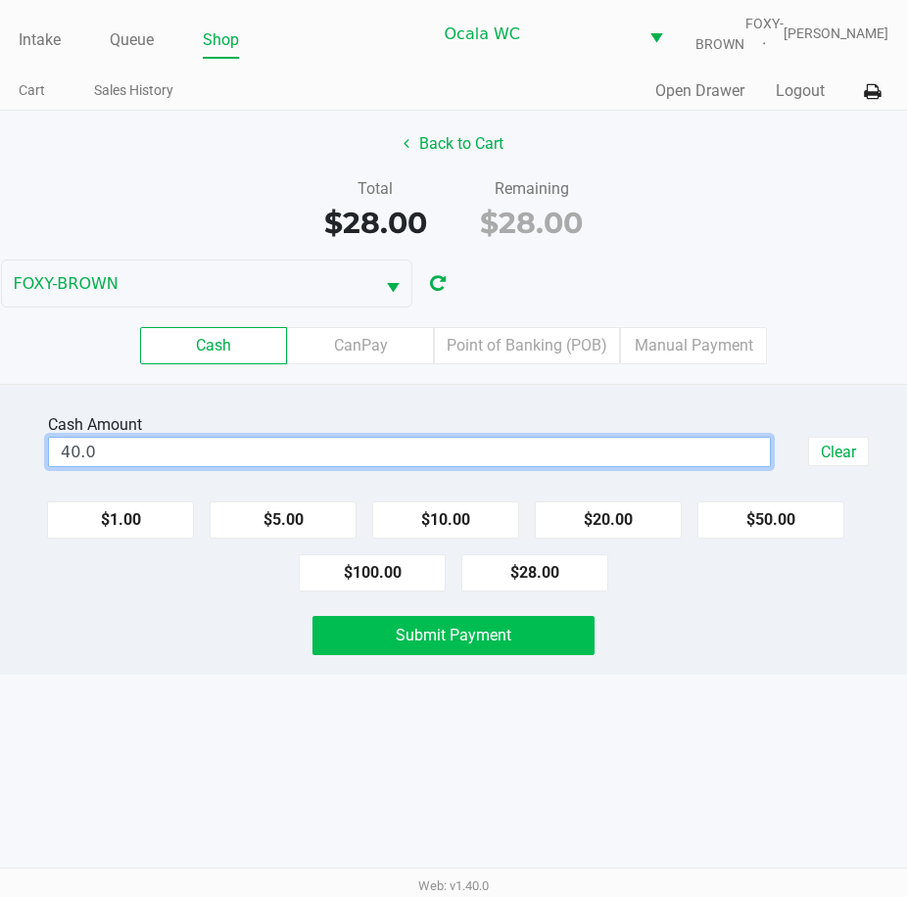
click at [402, 645] on span "Submit Payment" at bounding box center [454, 635] width 116 height 19
type input "$40.00"
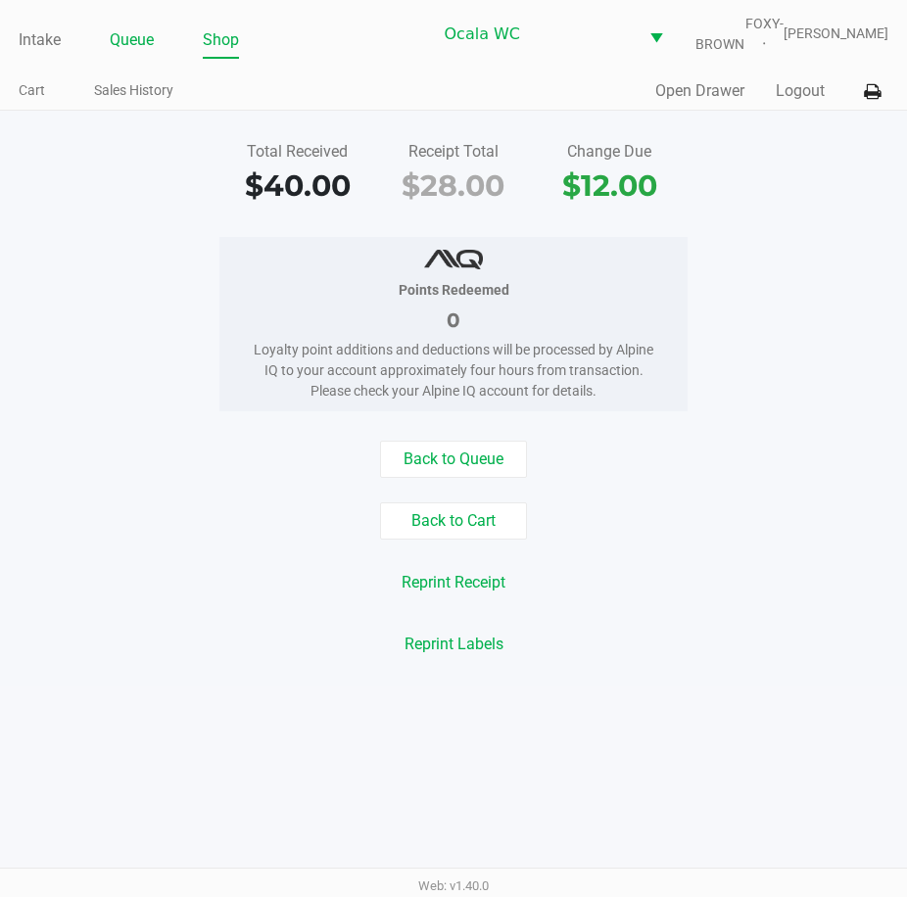
click at [141, 54] on link "Queue" at bounding box center [132, 39] width 44 height 27
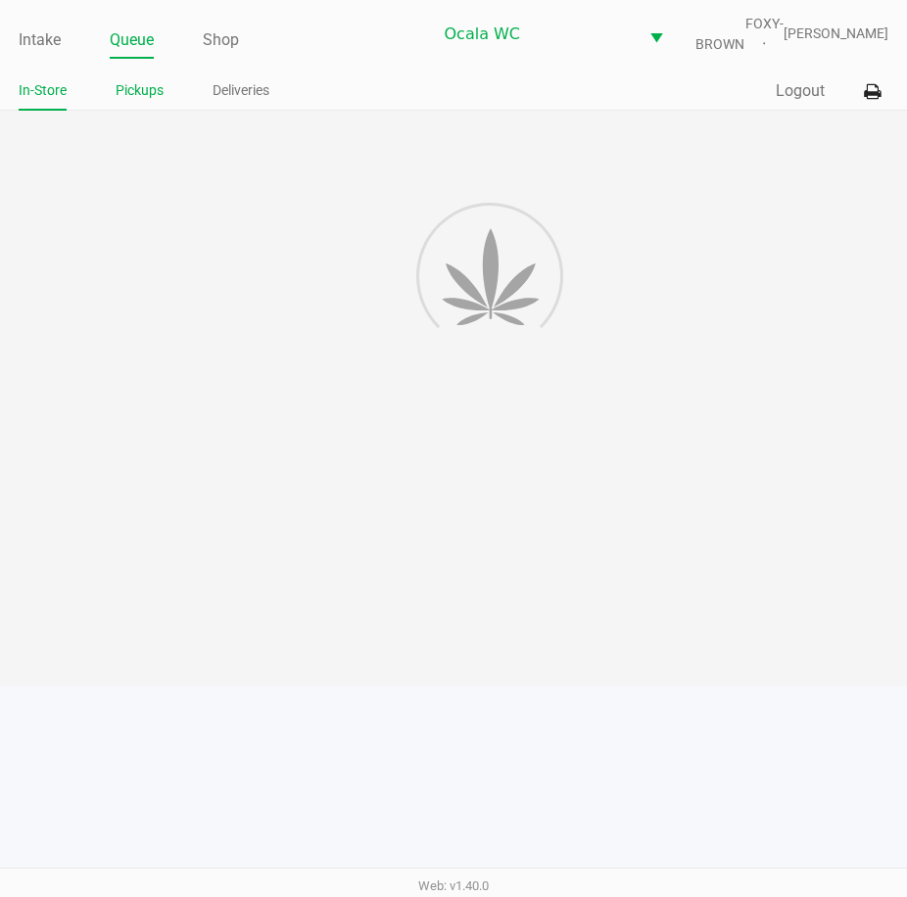
click at [141, 103] on link "Pickups" at bounding box center [140, 90] width 48 height 24
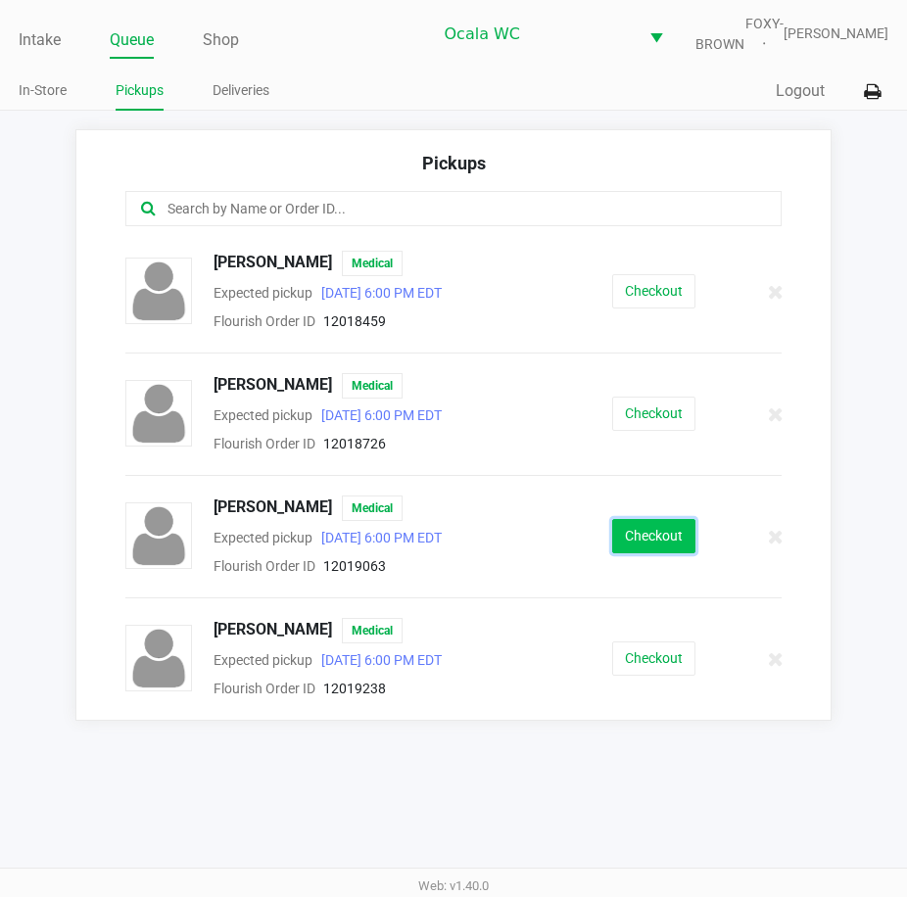
click at [664, 553] on button "Checkout" at bounding box center [653, 536] width 83 height 34
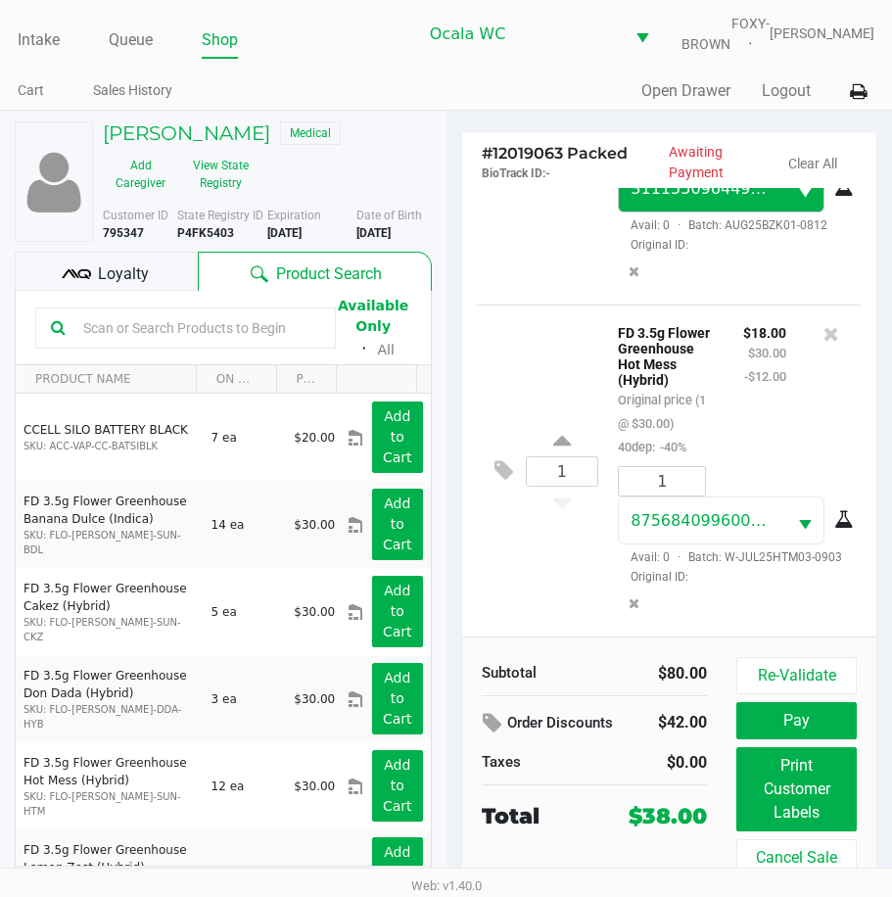
scroll to position [294, 0]
click at [84, 272] on div "Loyalty" at bounding box center [106, 271] width 183 height 39
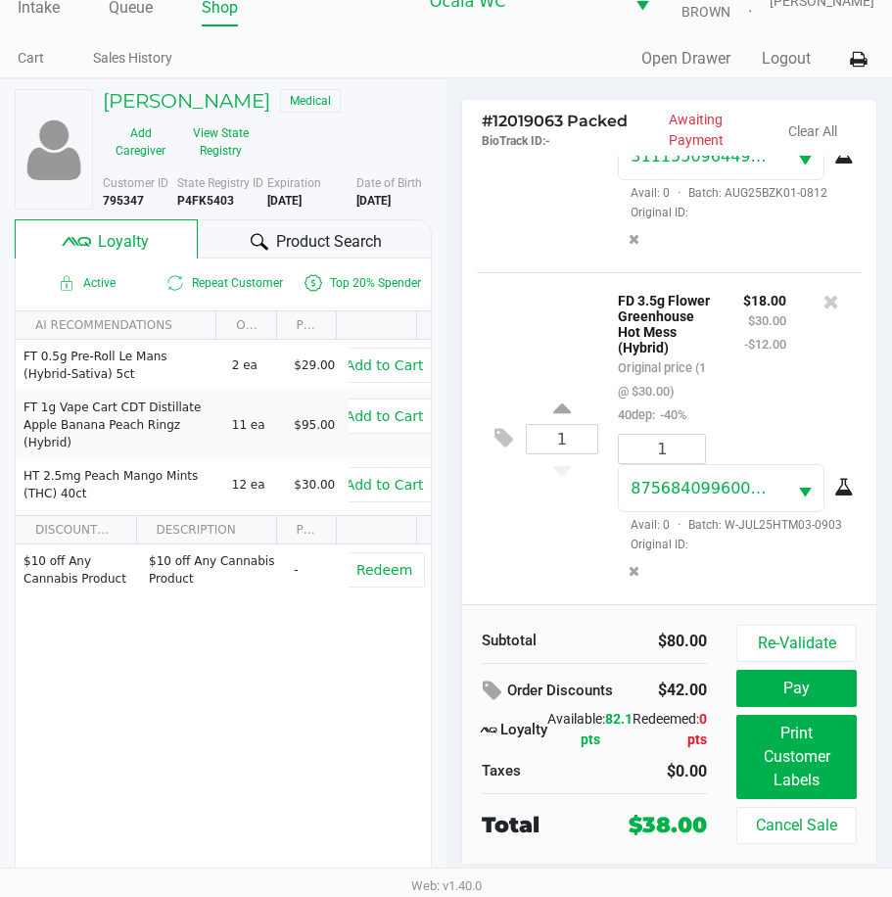
scroll to position [50, 0]
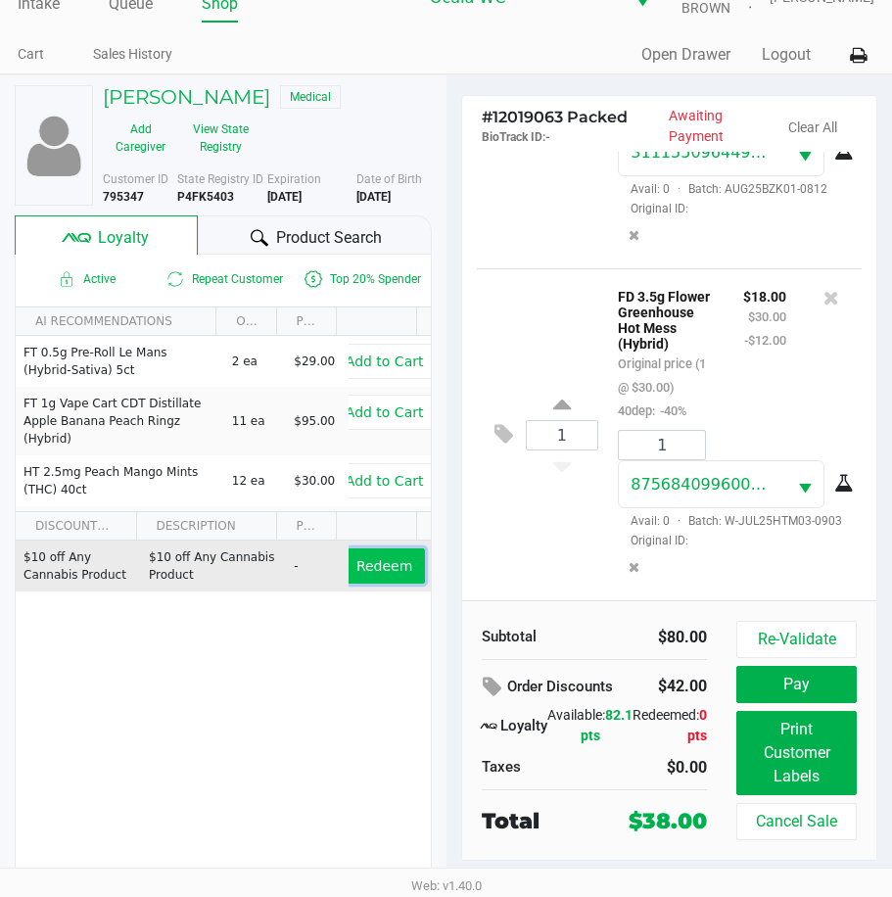
click at [367, 565] on span "Redeem" at bounding box center [385, 566] width 56 height 16
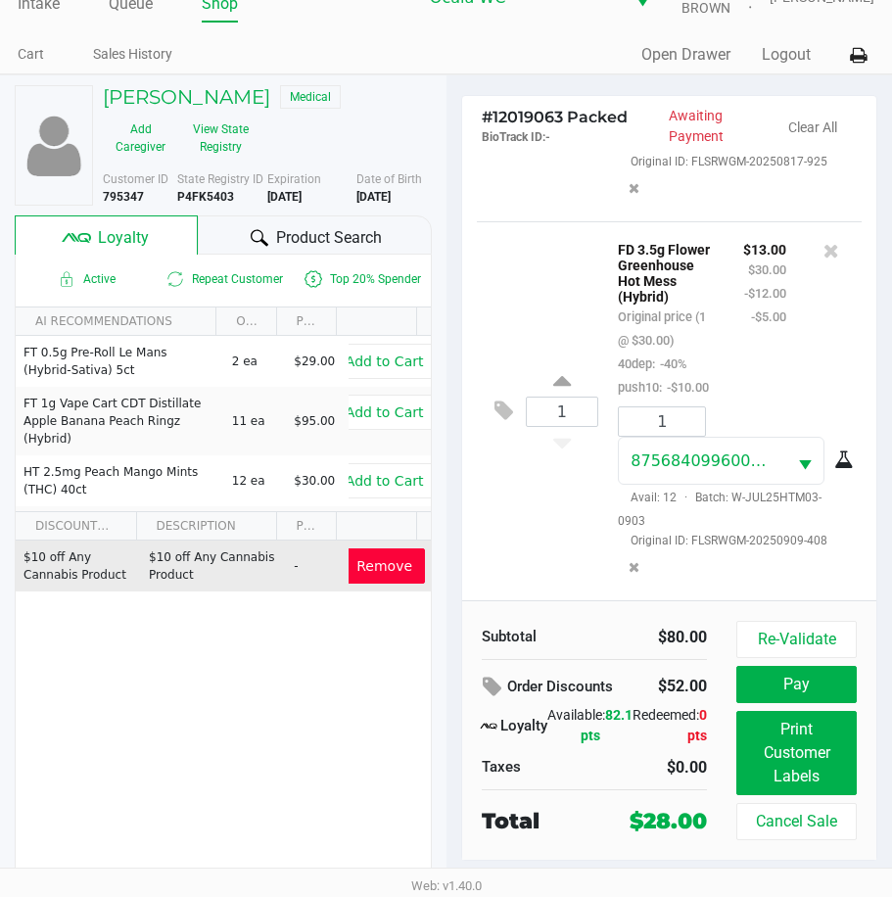
scroll to position [391, 0]
click at [237, 143] on button "View State Registry" at bounding box center [215, 138] width 74 height 49
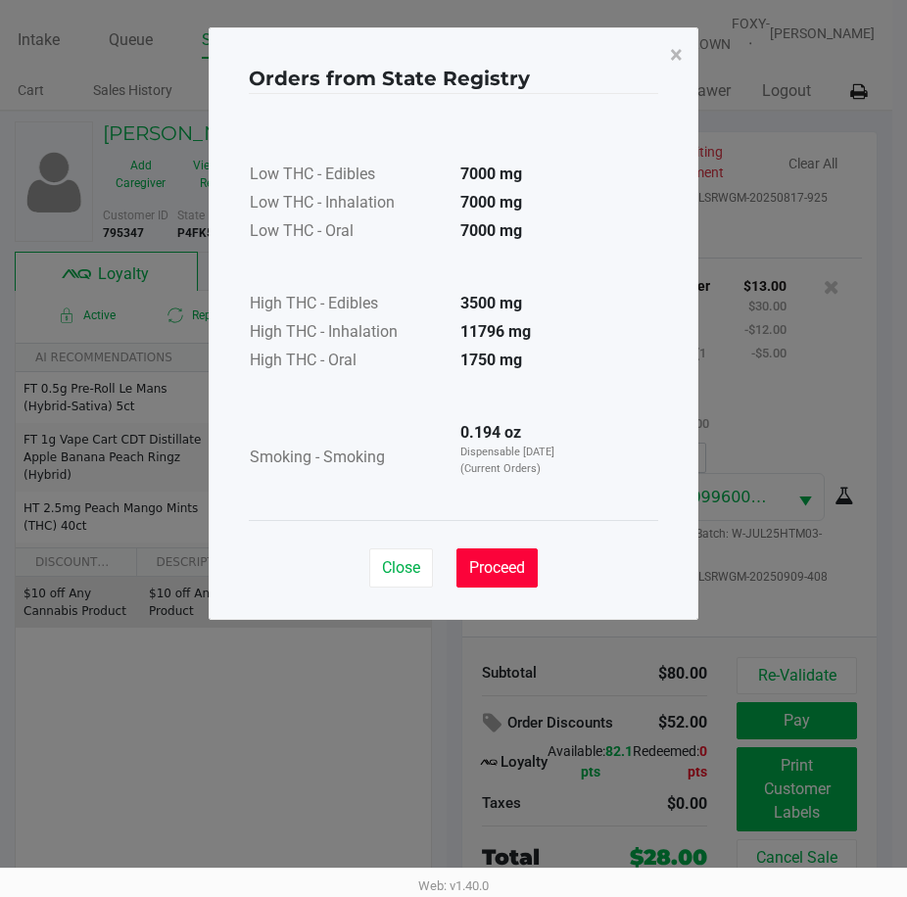
click at [485, 563] on span "Proceed" at bounding box center [497, 567] width 56 height 19
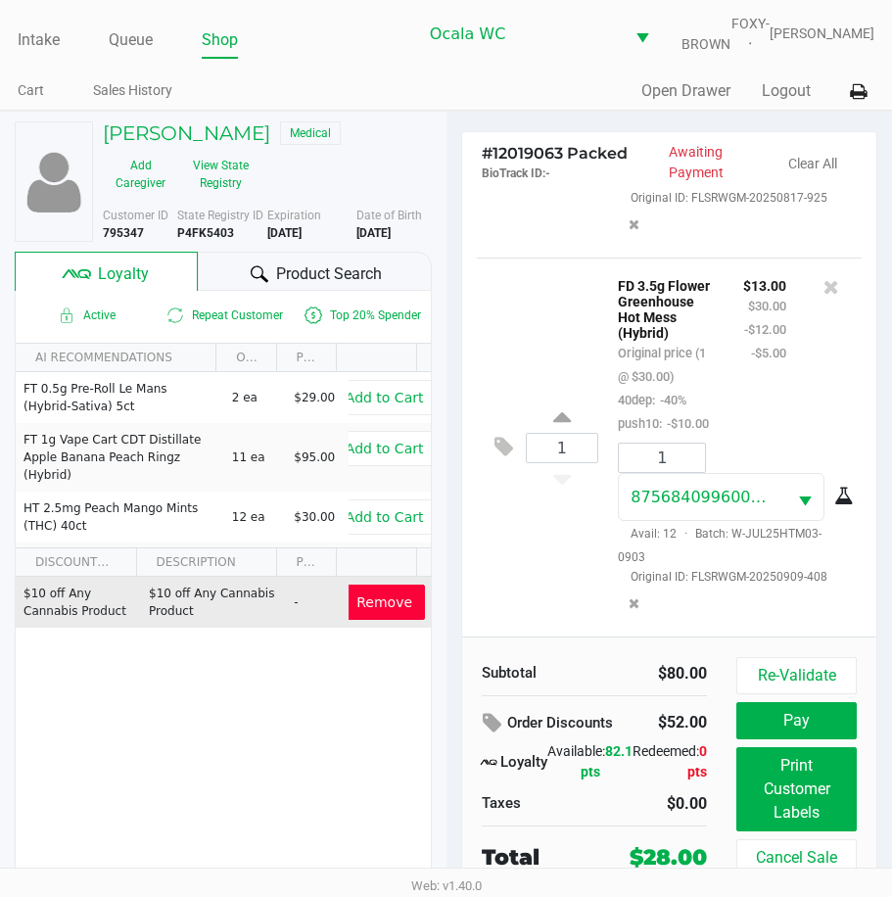
click at [505, 539] on div "1 FD 3.5g Flower Greenhouse Hot Mess (Hybrid) Original price (1 @ $30.00) 40dep…" at bounding box center [670, 447] width 386 height 379
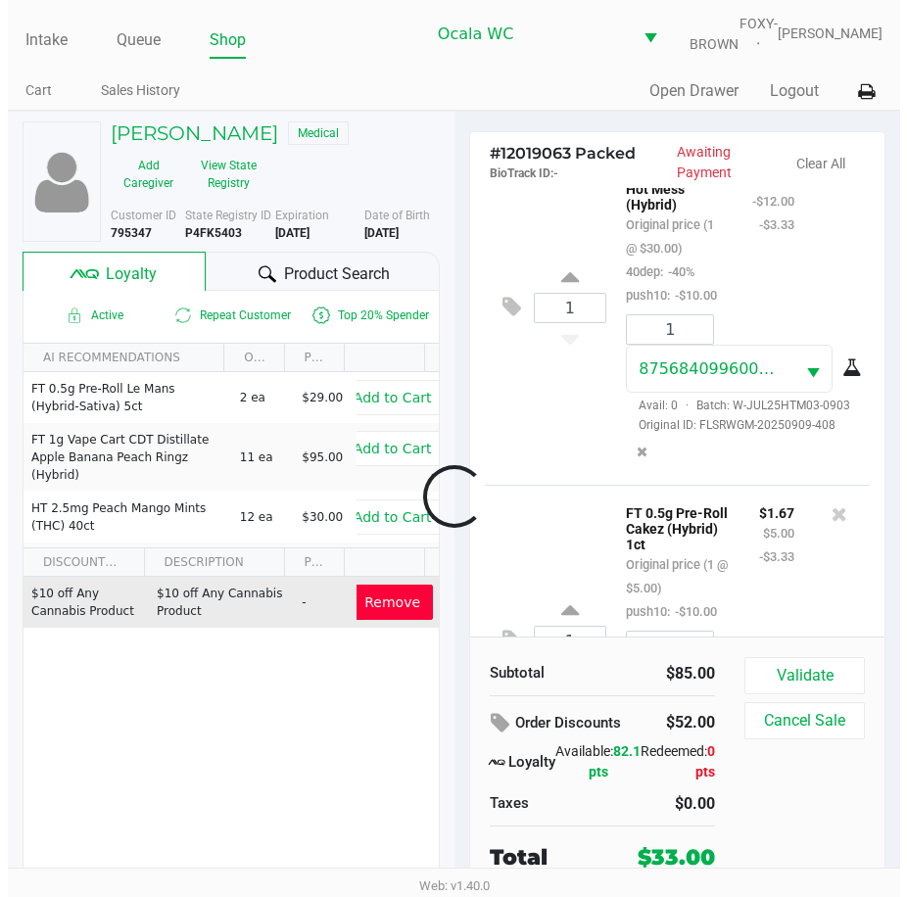
scroll to position [728, 0]
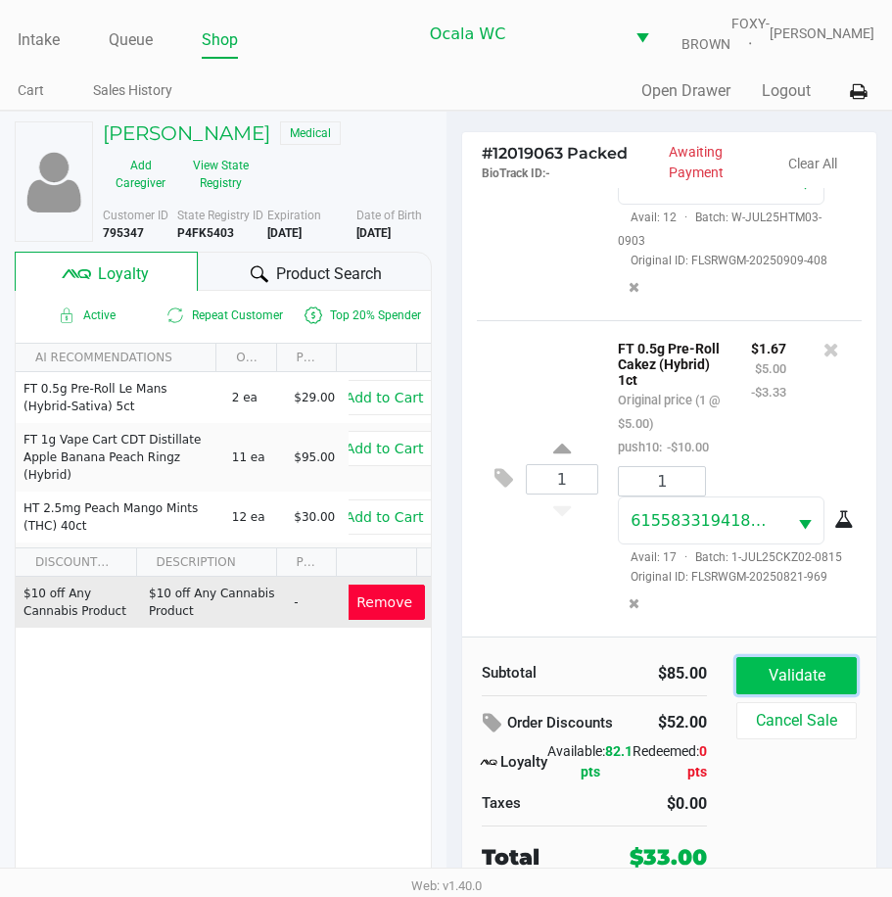
click at [768, 677] on button "Validate" at bounding box center [797, 675] width 120 height 37
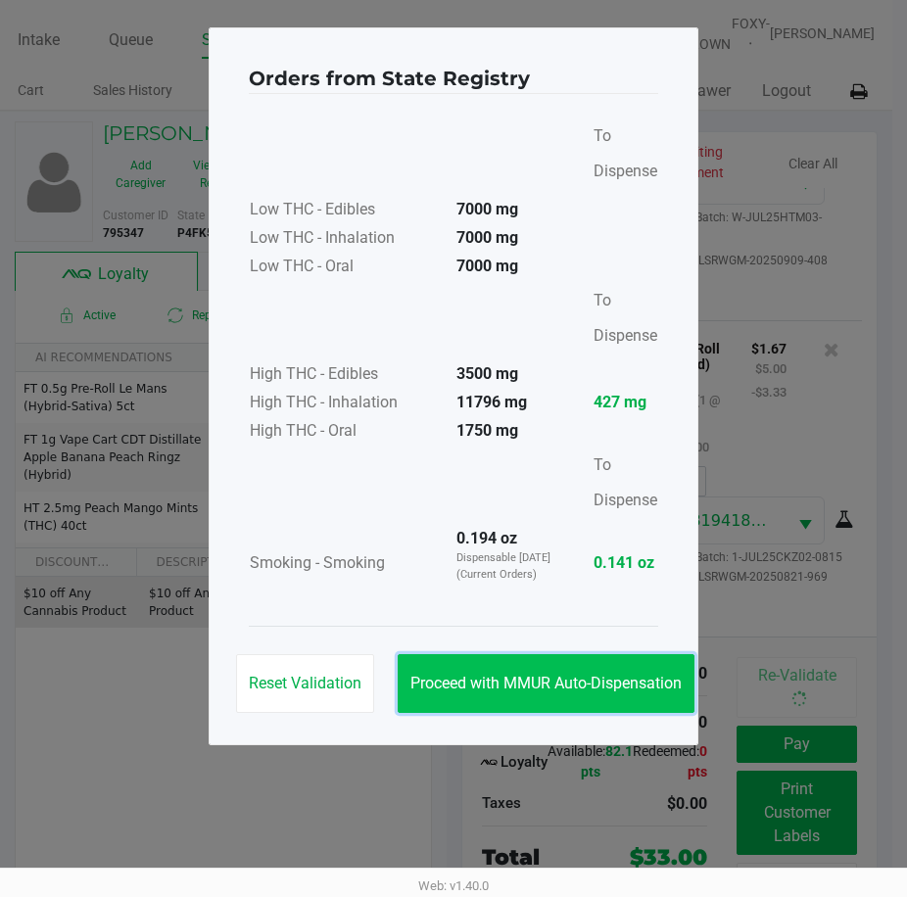
click at [547, 665] on button "Proceed with MMUR Auto-Dispensation" at bounding box center [546, 683] width 297 height 59
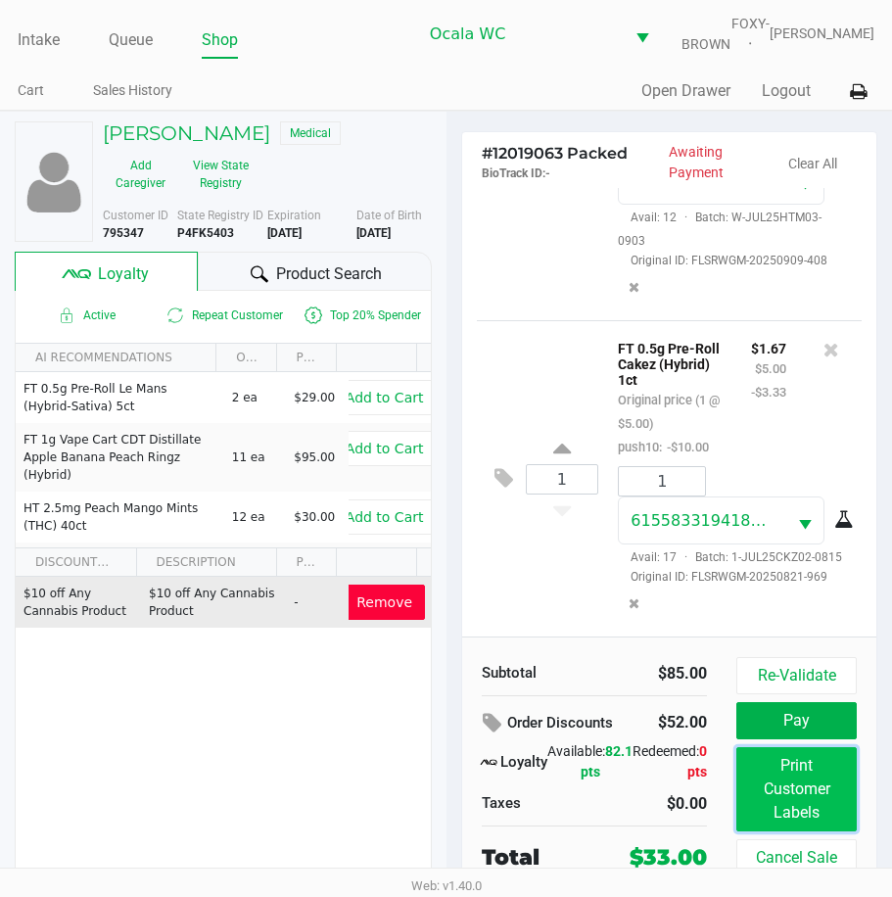
click at [806, 790] on button "Print Customer Labels" at bounding box center [797, 789] width 120 height 84
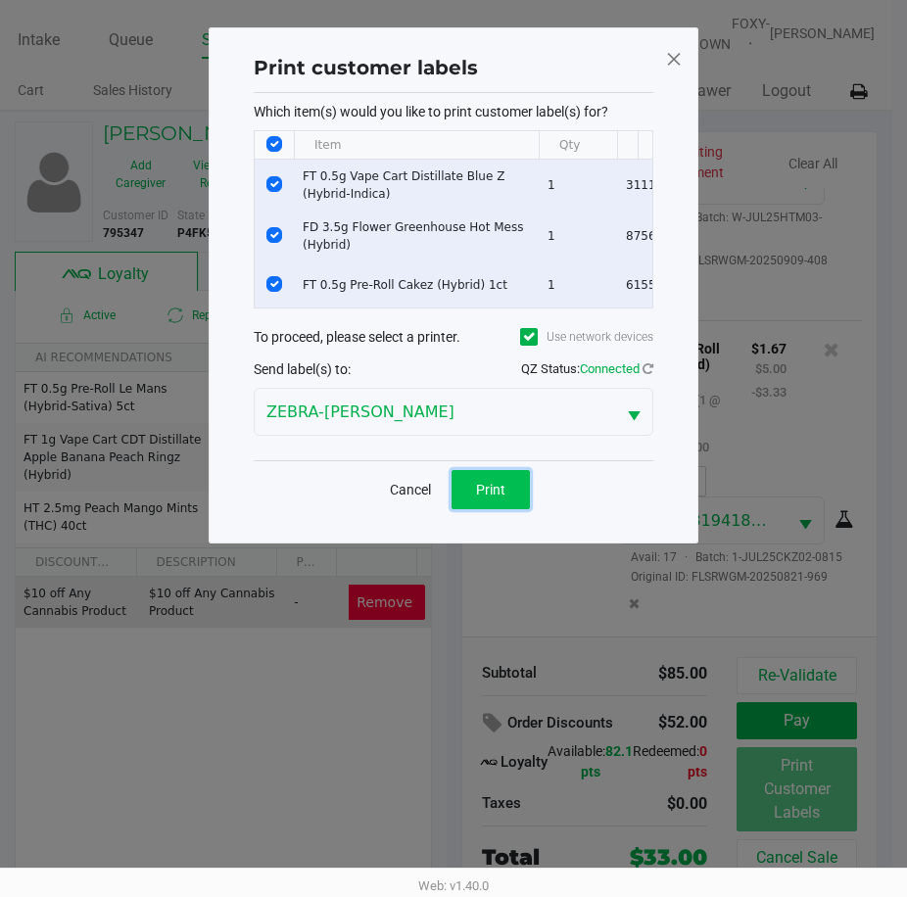
click at [475, 491] on button "Print" at bounding box center [491, 489] width 78 height 39
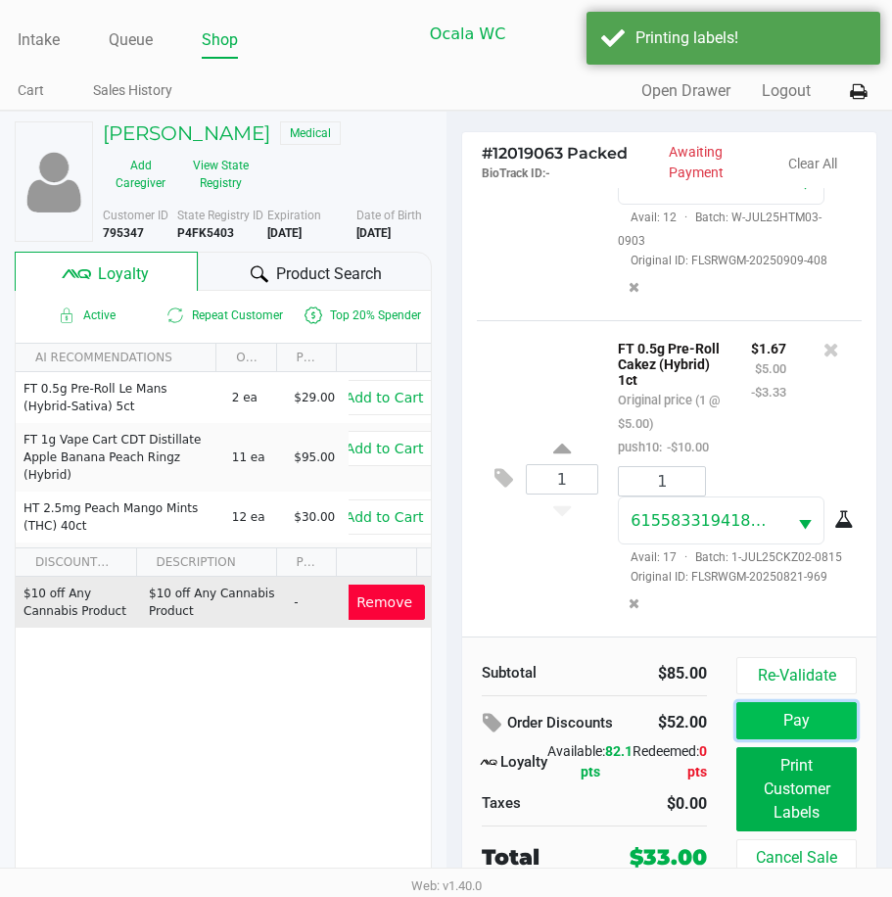
click at [751, 731] on button "Pay" at bounding box center [797, 720] width 120 height 37
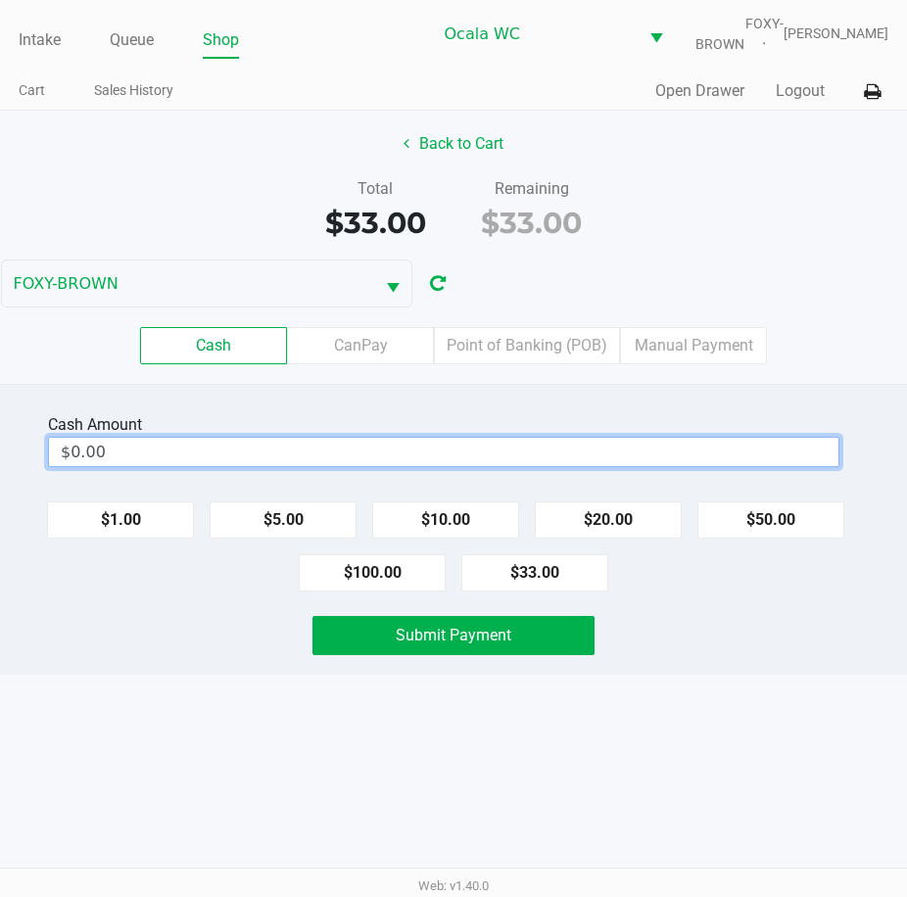
click at [170, 466] on input "$0.00" at bounding box center [444, 452] width 790 height 28
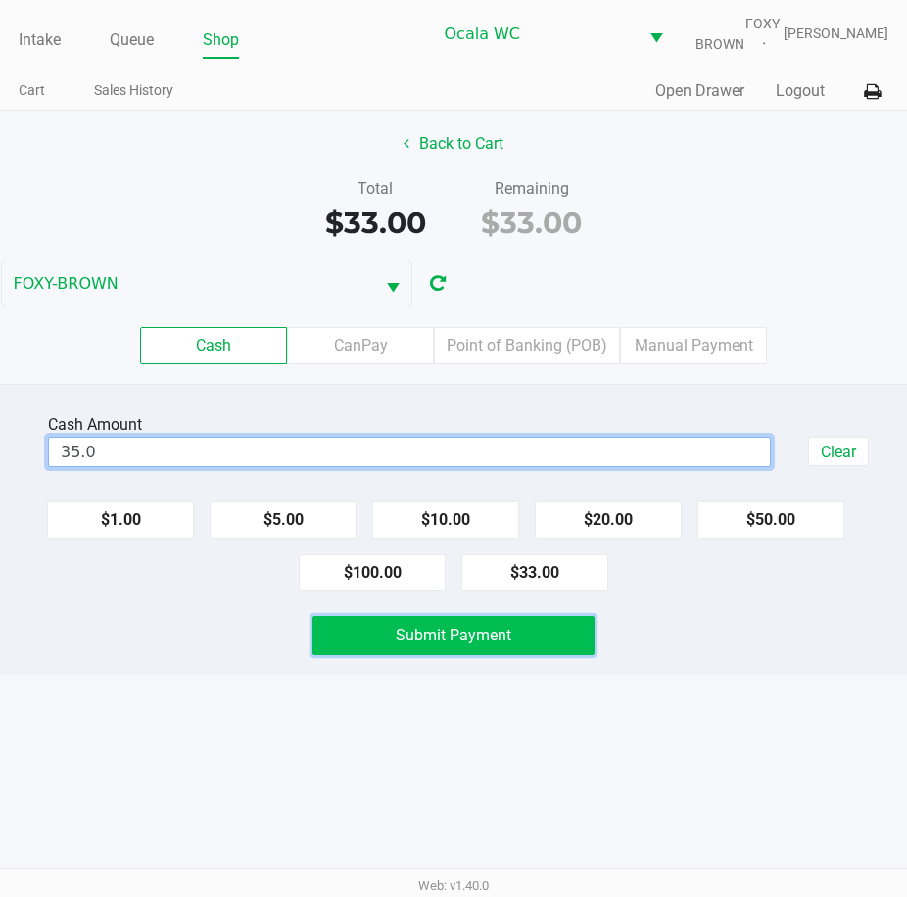
click at [416, 645] on span "Submit Payment" at bounding box center [454, 635] width 116 height 19
type input "$35.00"
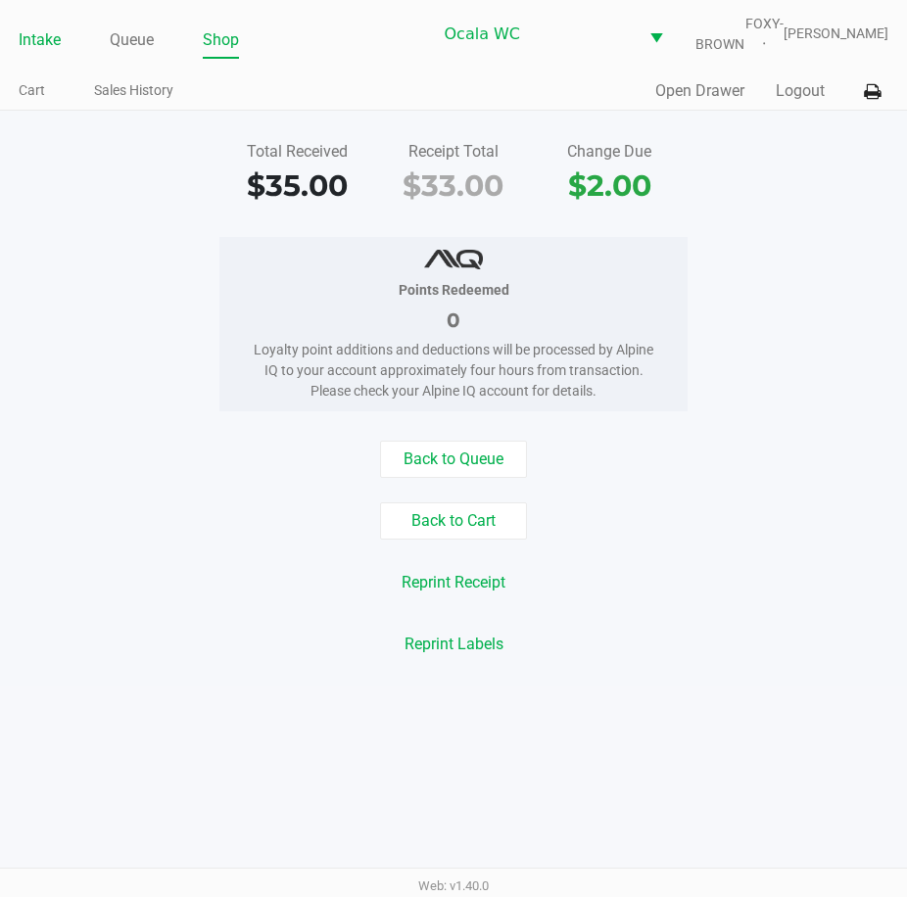
click at [43, 54] on link "Intake" at bounding box center [40, 39] width 42 height 27
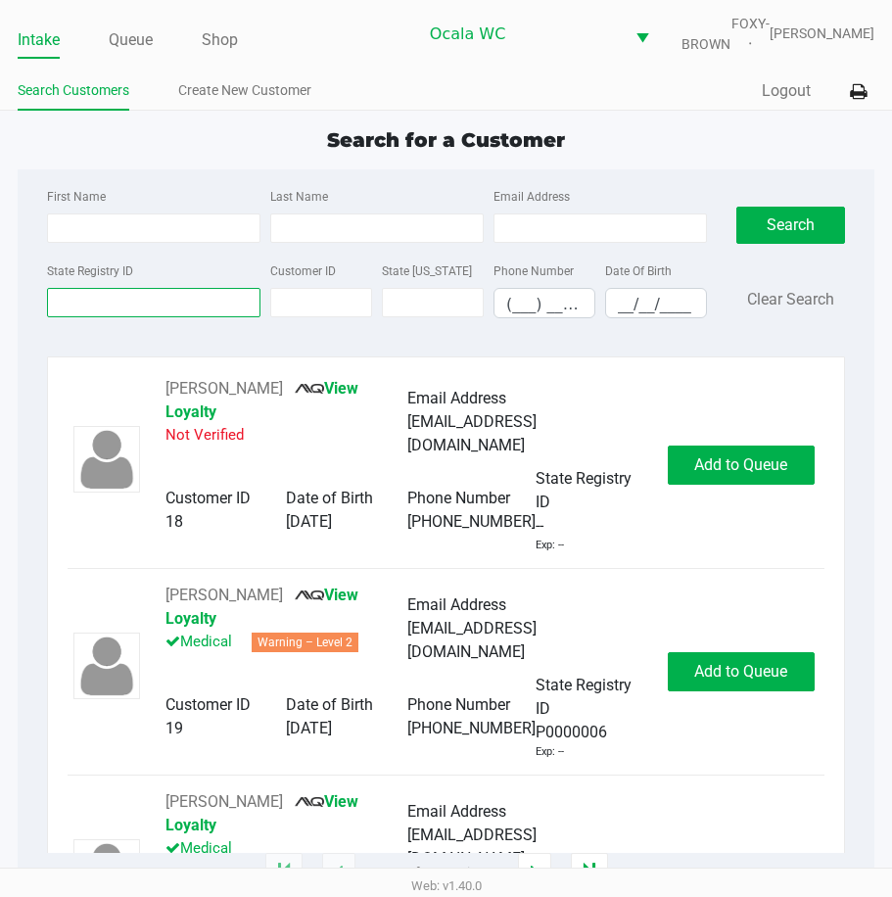
click at [109, 303] on input "State Registry ID" at bounding box center [154, 302] width 214 height 29
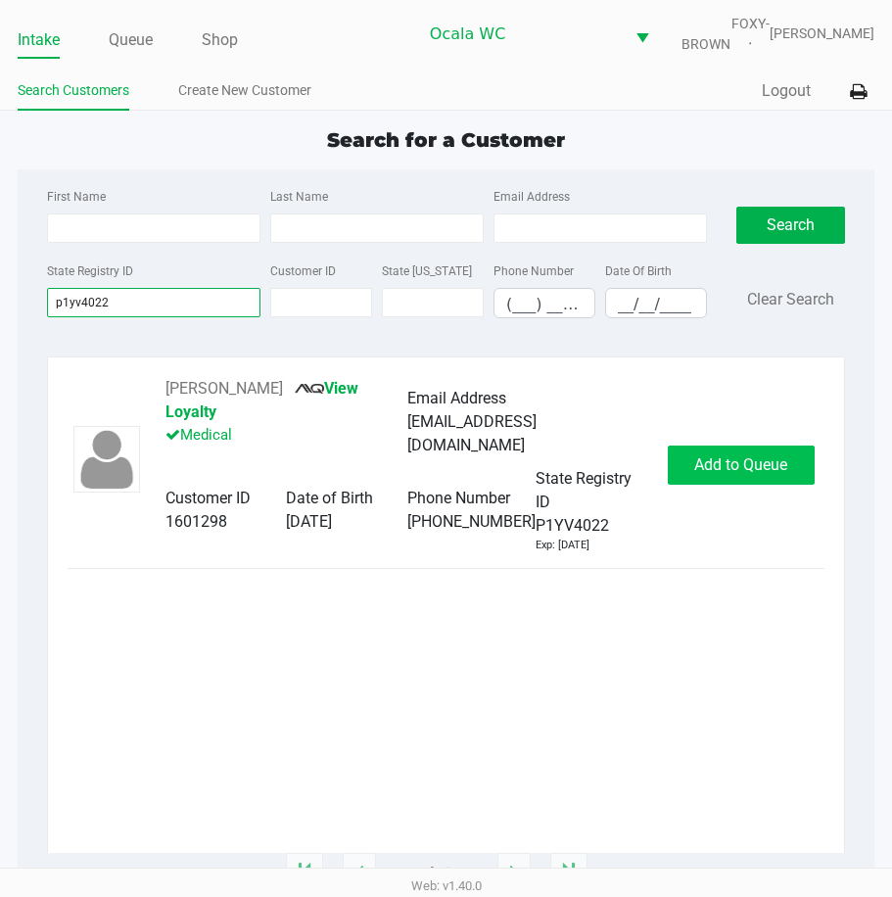
type input "p1yv4022"
click at [732, 450] on button "Add to Queue" at bounding box center [741, 465] width 147 height 39
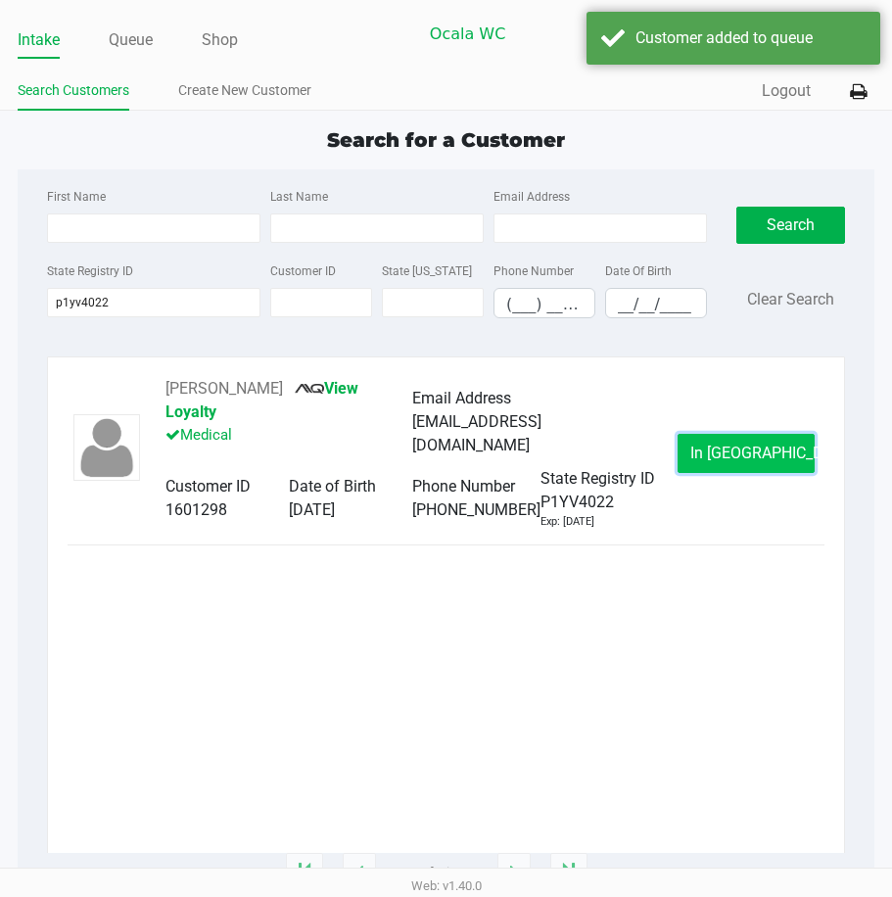
click at [727, 462] on span "In Queue" at bounding box center [773, 453] width 165 height 19
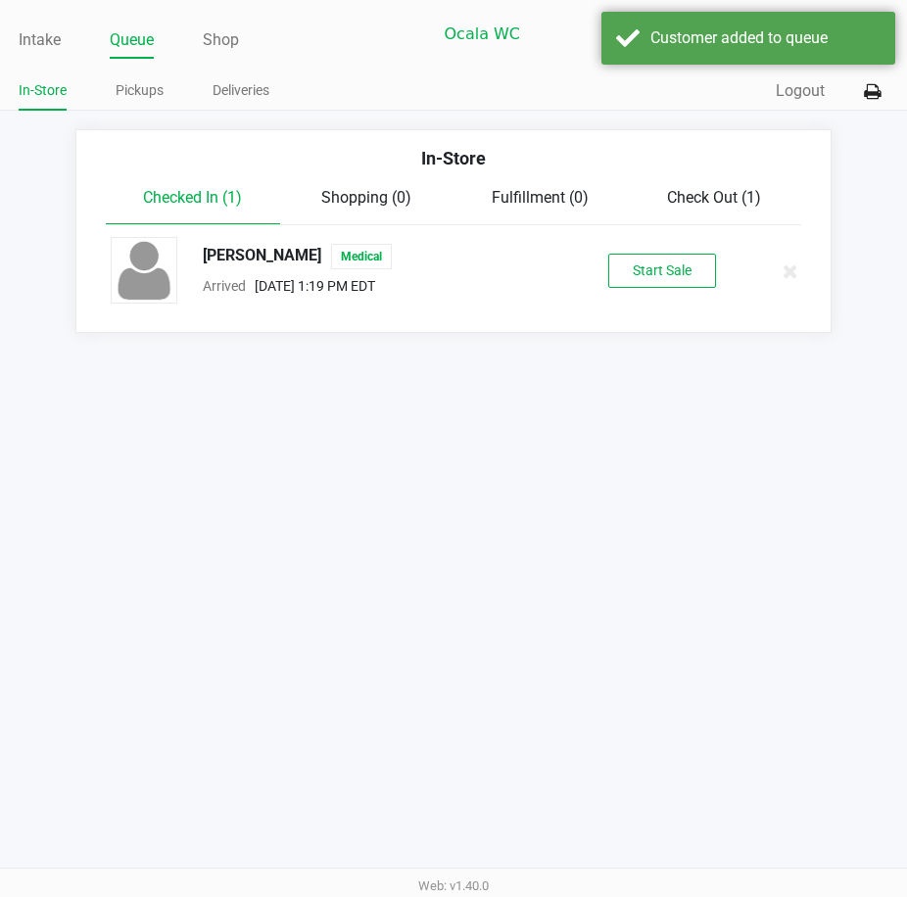
click at [681, 263] on div "WARREN HORSCH Medical Arrived Sep 28, 2025 1:19 PM EDT Start Sale" at bounding box center [453, 271] width 715 height 69
click at [667, 278] on button "Start Sale" at bounding box center [662, 271] width 108 height 34
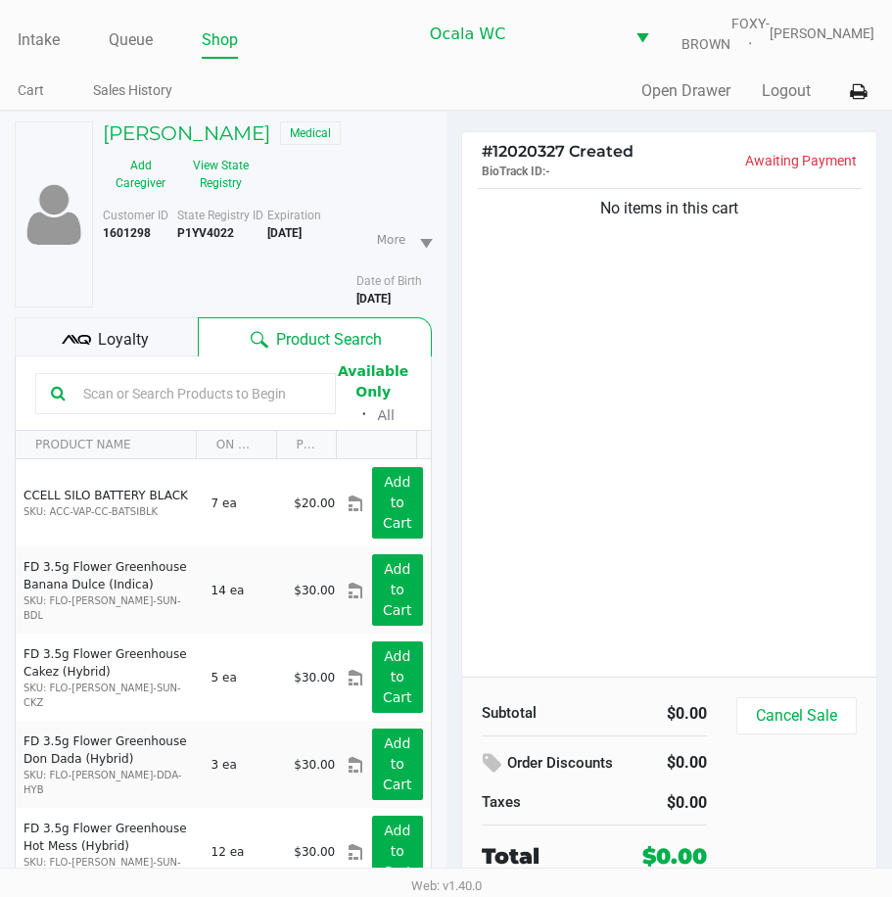
click at [131, 352] on span "Loyalty" at bounding box center [123, 340] width 51 height 24
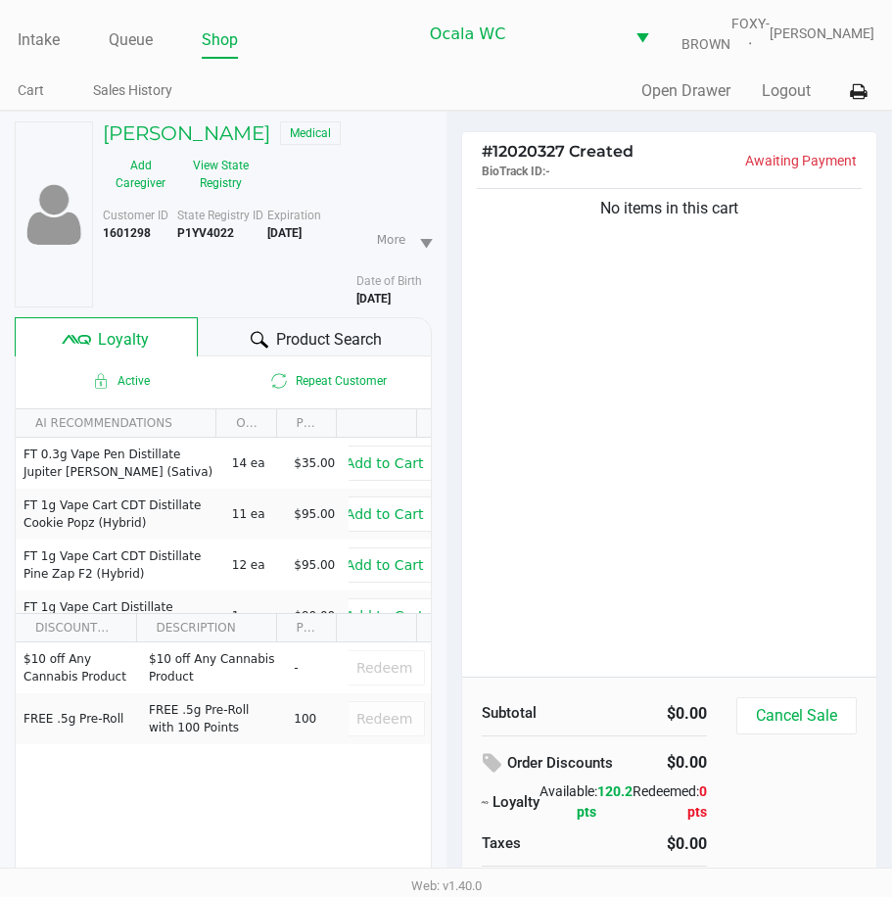
click at [237, 351] on div "Product Search" at bounding box center [314, 336] width 233 height 39
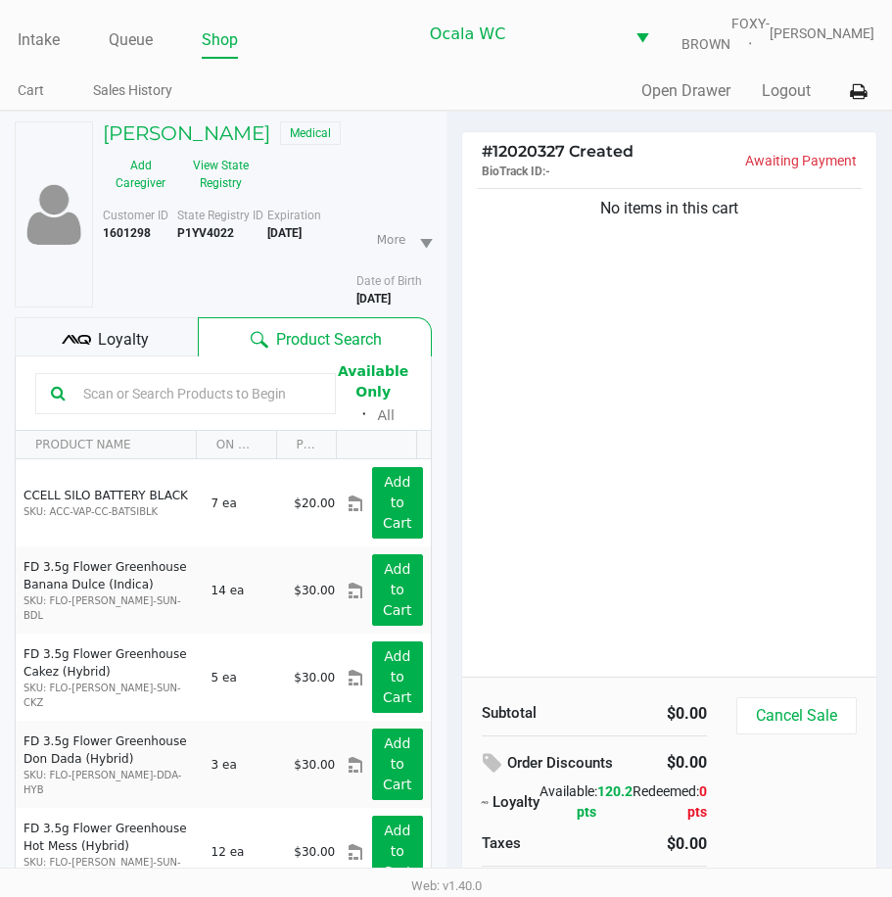
click at [76, 401] on input "text" at bounding box center [197, 393] width 245 height 29
click at [100, 405] on input "text" at bounding box center [197, 393] width 245 height 29
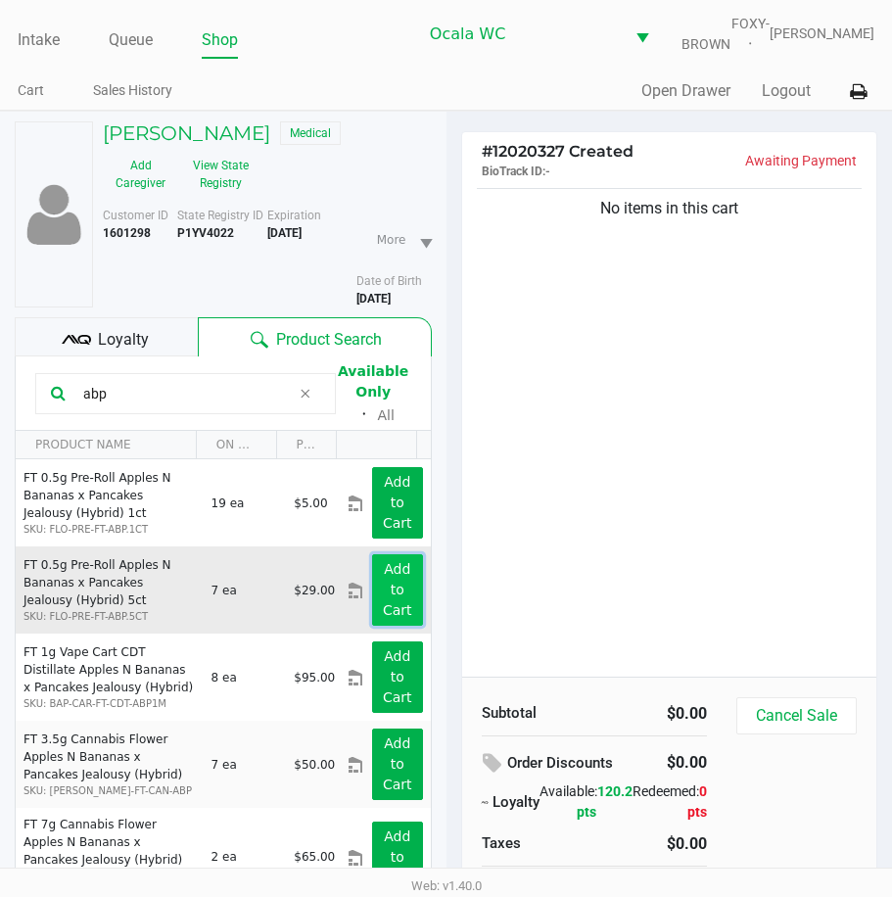
click at [383, 608] on app-button-loader "Add to Cart" at bounding box center [397, 589] width 29 height 57
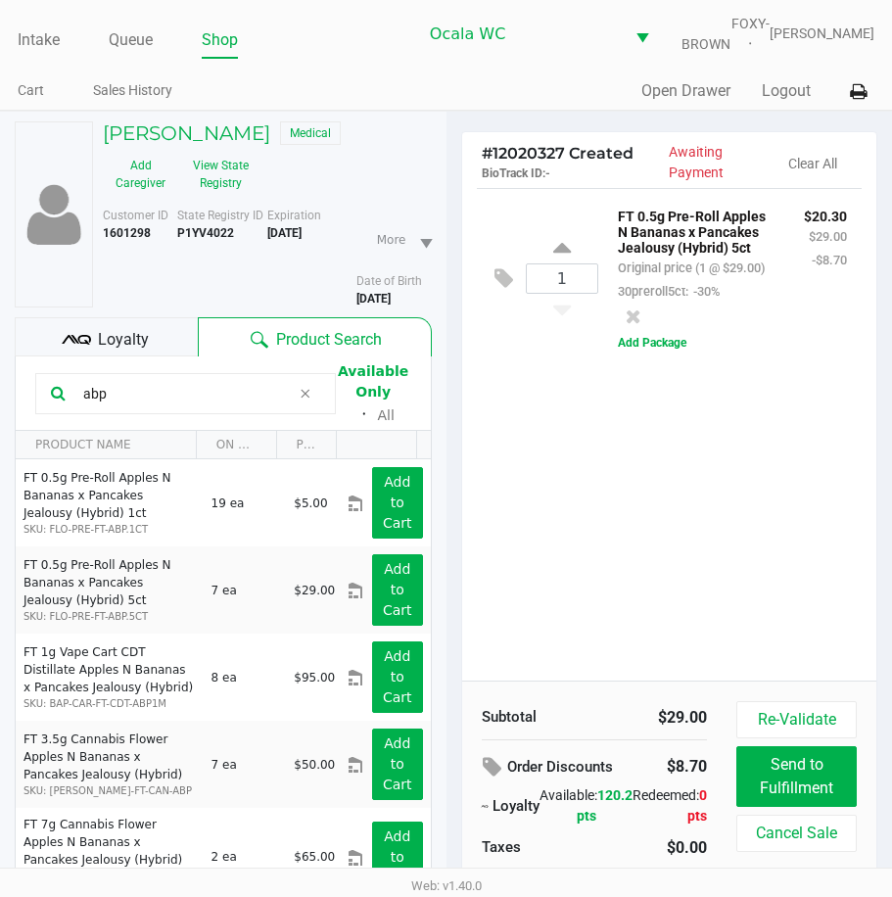
drag, startPoint x: 153, startPoint y: 401, endPoint x: 16, endPoint y: 405, distance: 137.2
click at [18, 405] on kendo-grid-toolbar "abp Available Only ᛫ All" at bounding box center [223, 394] width 415 height 74
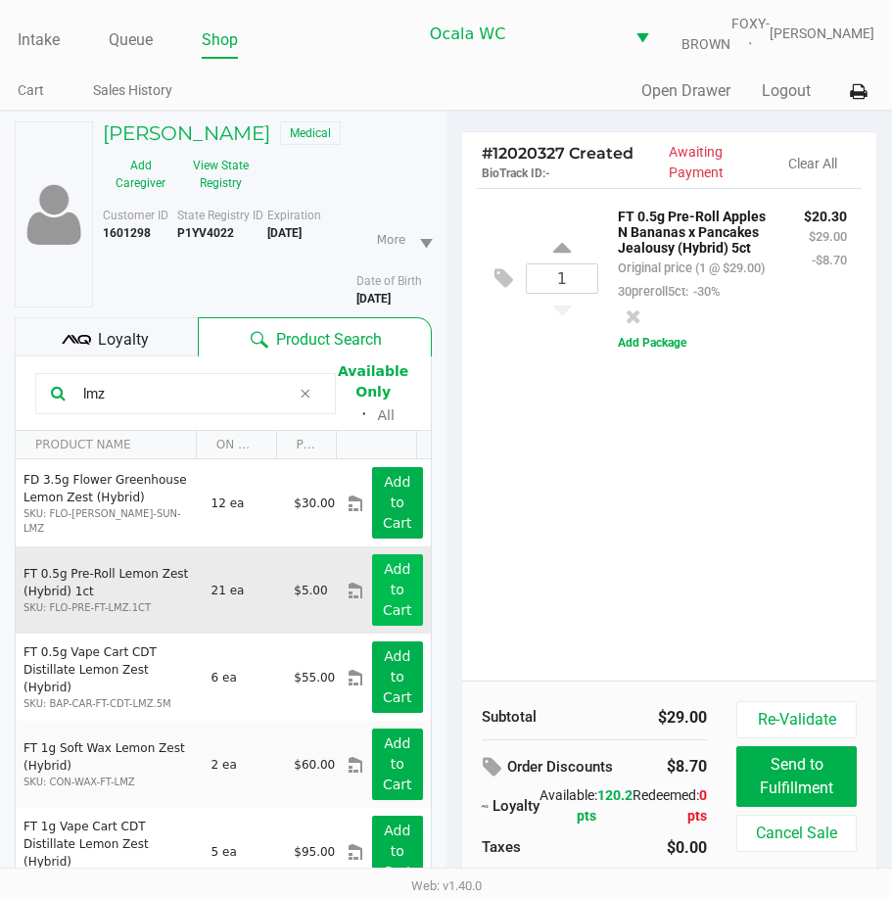
type input "lmz"
click at [383, 585] on app-button-loader "Add to Cart" at bounding box center [397, 589] width 29 height 57
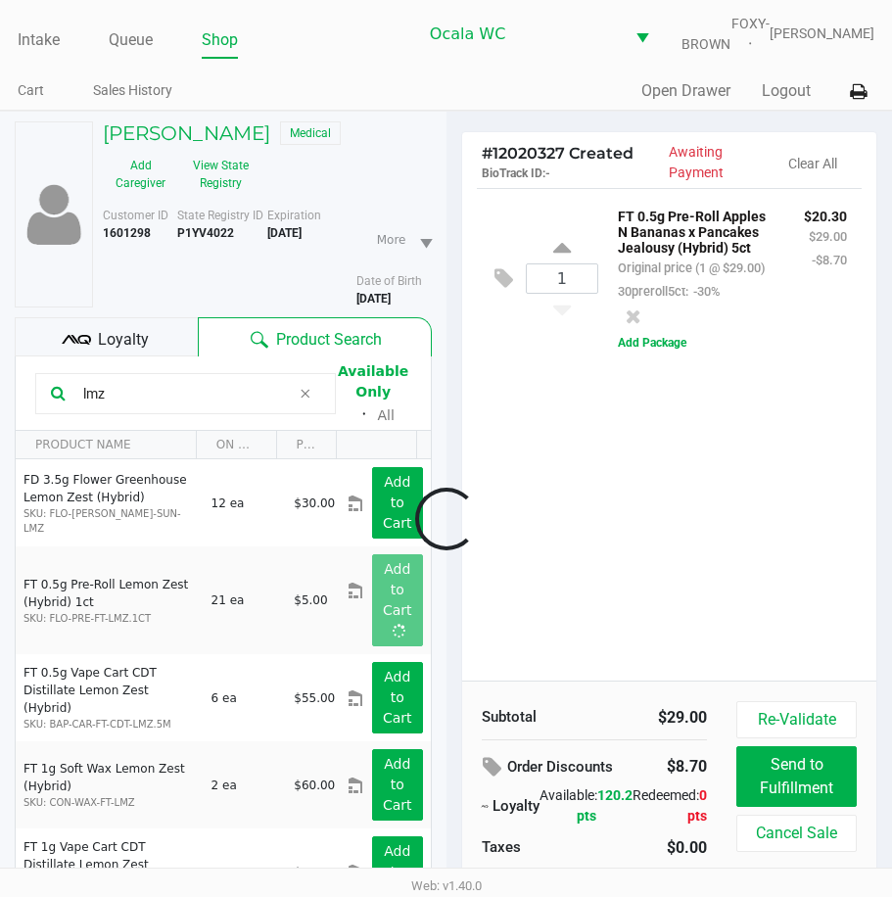
click at [144, 351] on div at bounding box center [446, 520] width 892 height 622
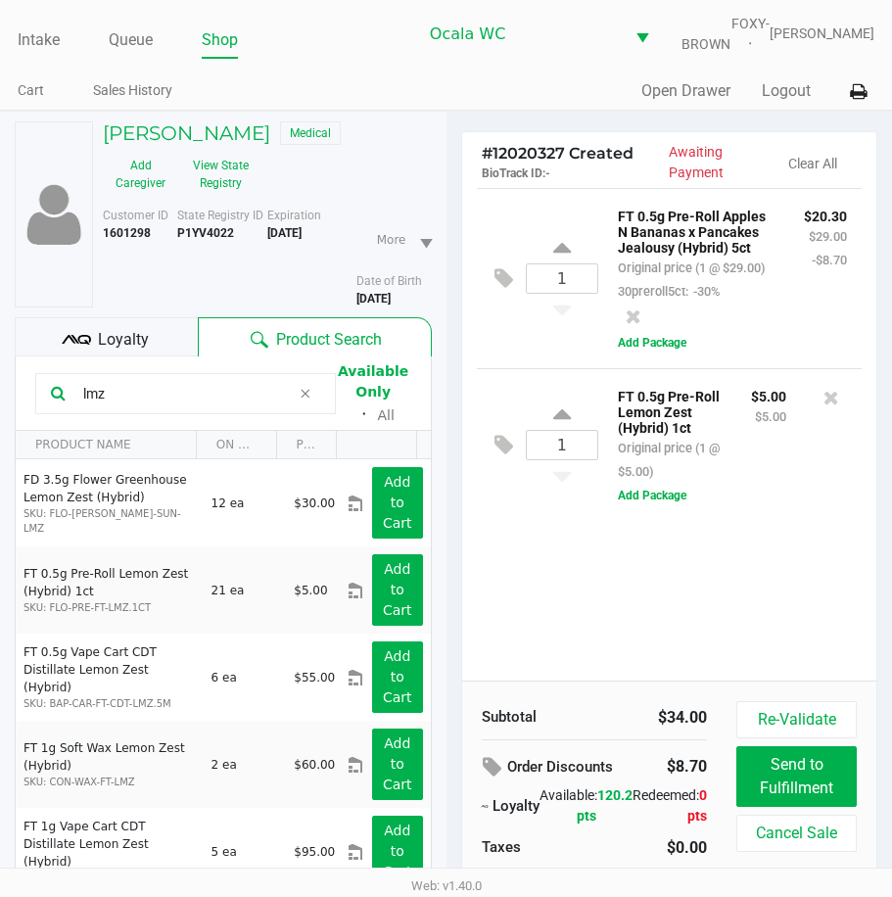
click at [144, 351] on span "Loyalty" at bounding box center [123, 340] width 51 height 24
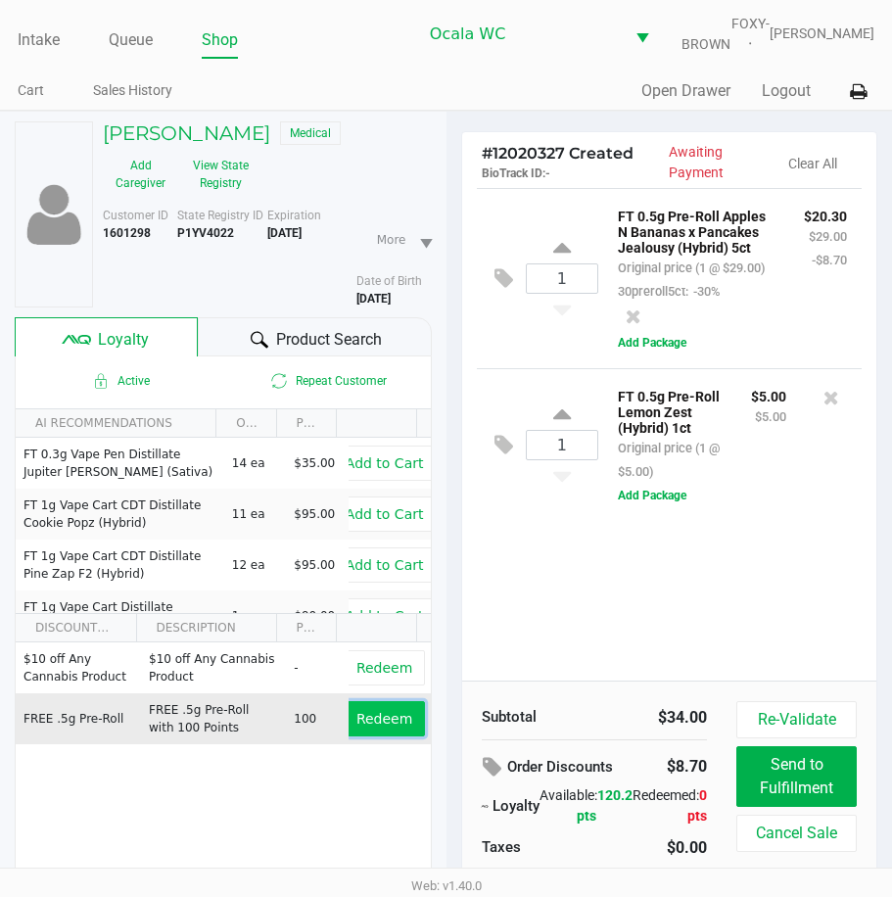
click at [363, 727] on span "Redeem" at bounding box center [385, 719] width 56 height 16
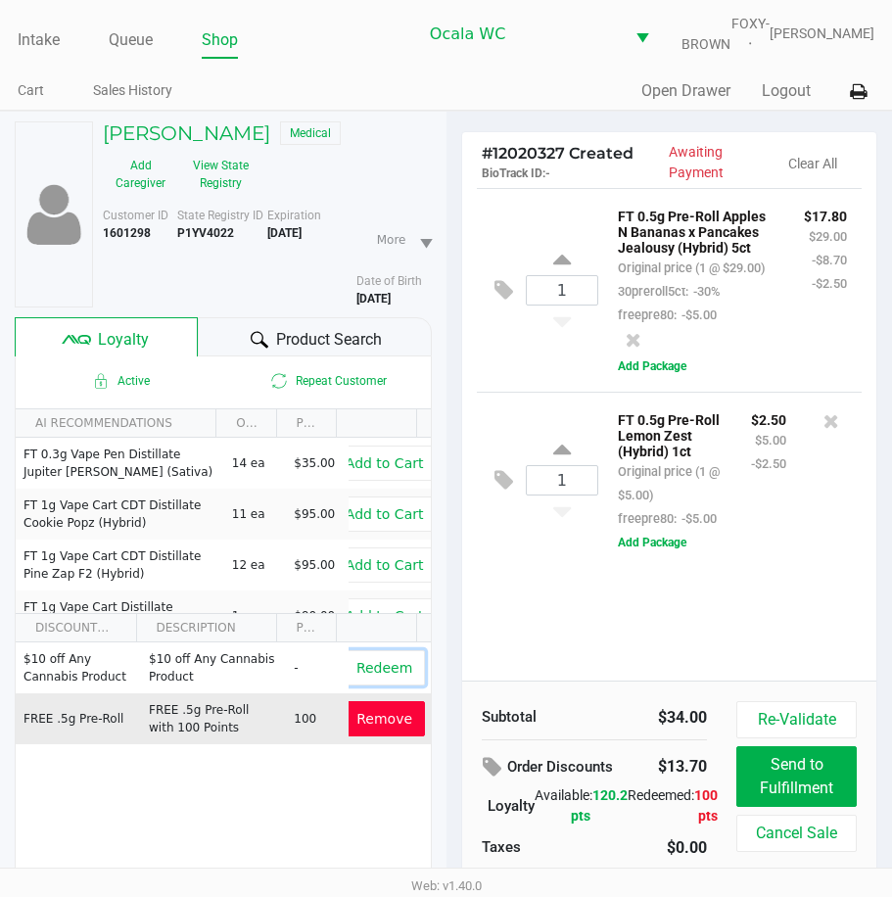
click at [371, 676] on span "Redeem" at bounding box center [385, 668] width 56 height 16
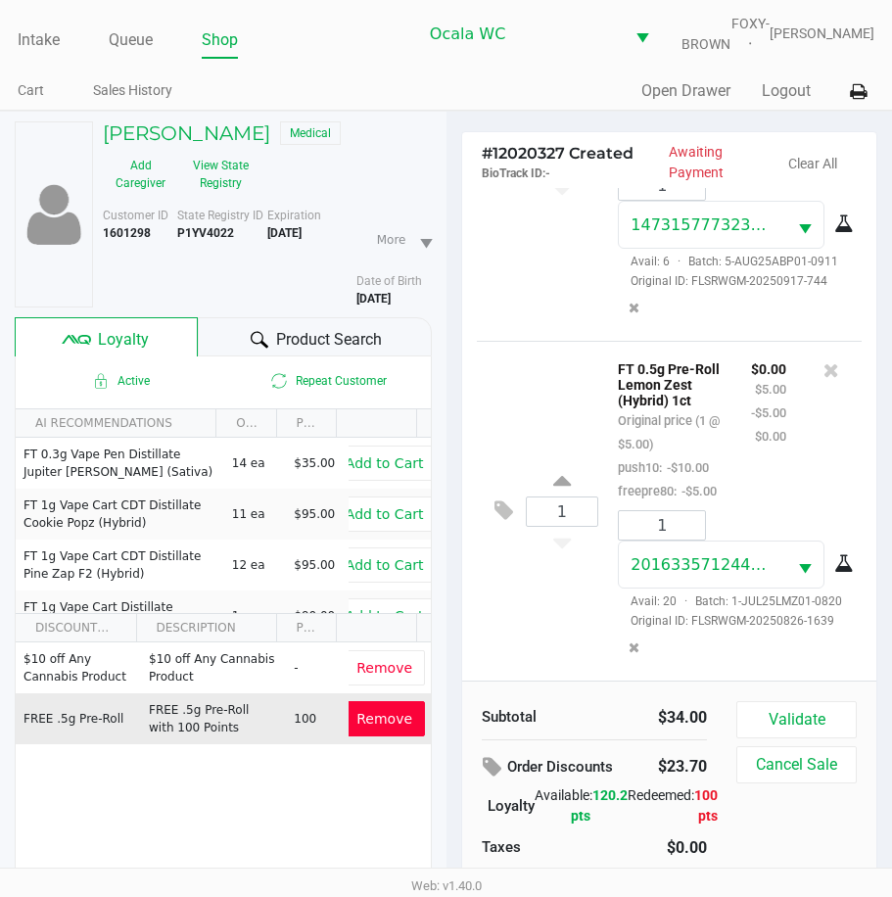
scroll to position [448, 0]
click at [817, 735] on button "Validate" at bounding box center [797, 719] width 120 height 37
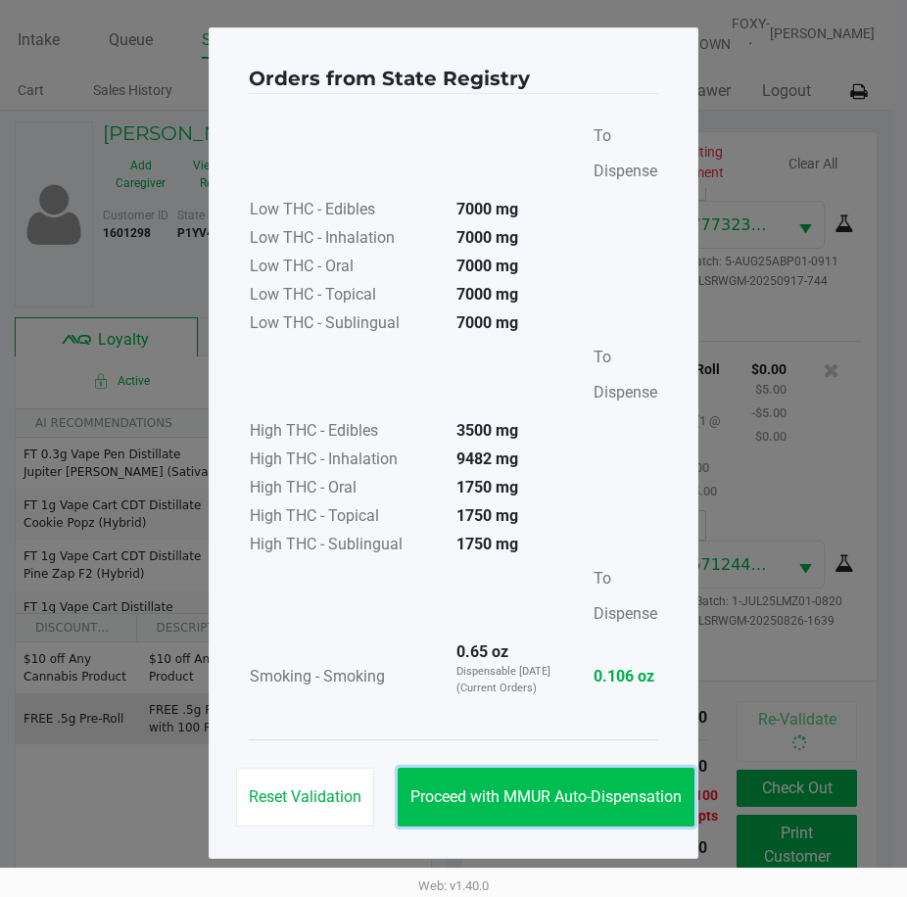
click at [605, 786] on button "Proceed with MMUR Auto-Dispensation" at bounding box center [546, 797] width 297 height 59
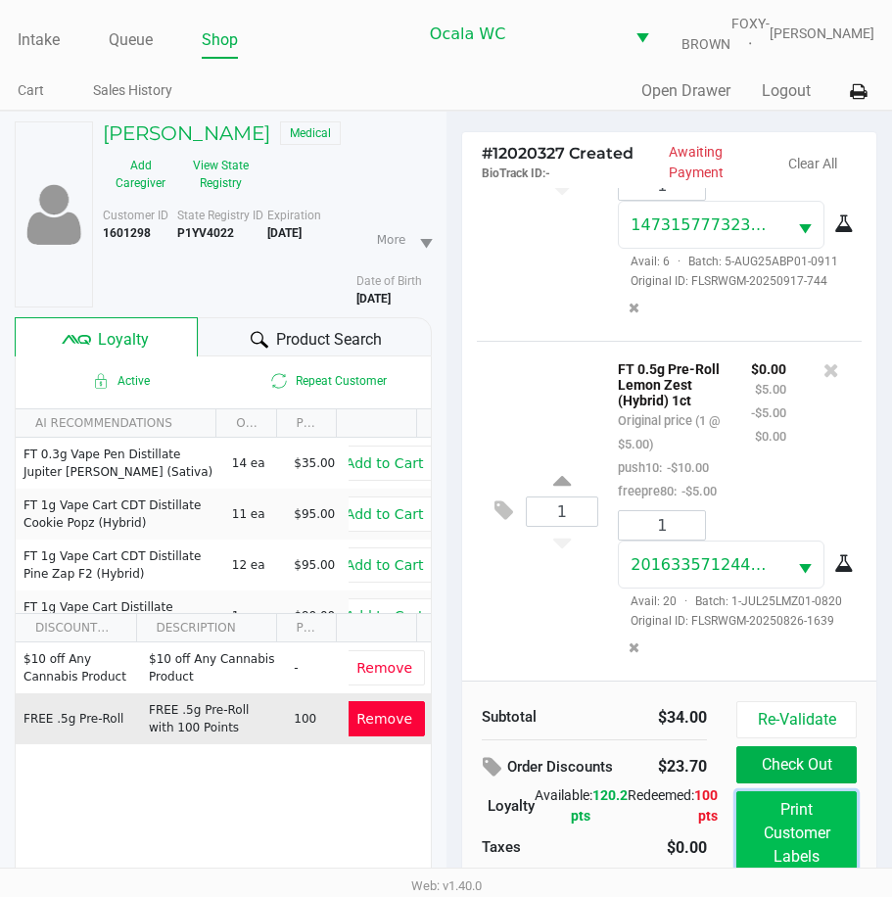
click at [771, 820] on button "Print Customer Labels" at bounding box center [797, 833] width 120 height 84
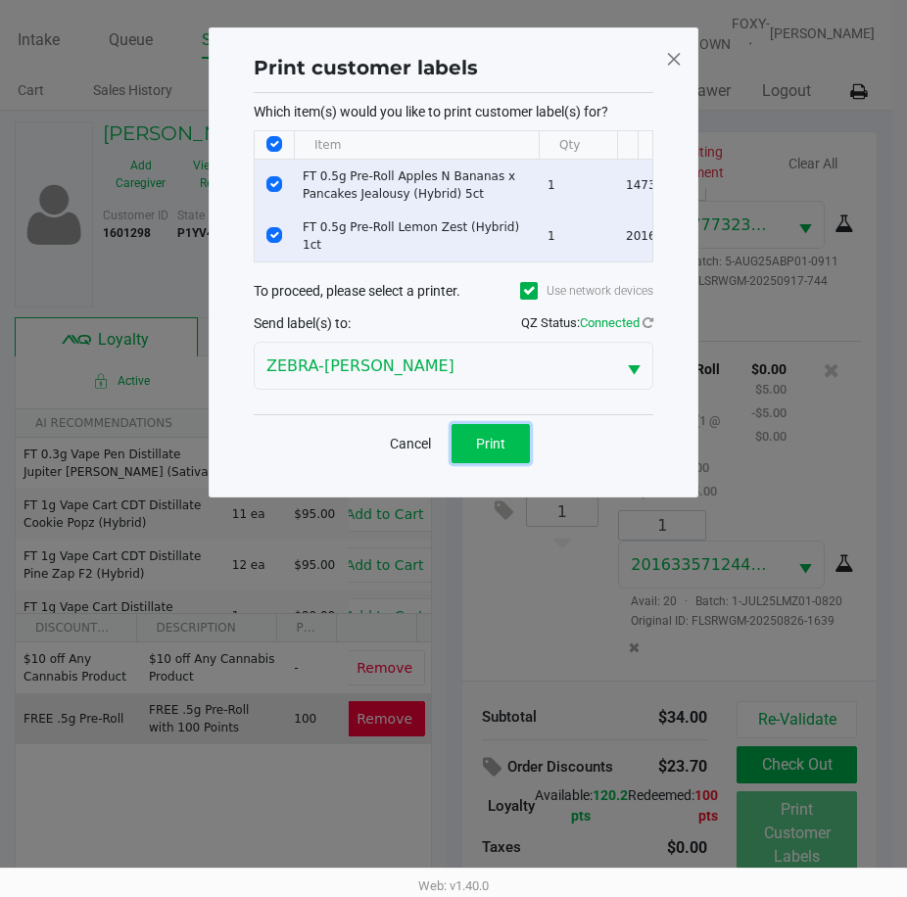
click at [463, 450] on button "Print" at bounding box center [491, 443] width 78 height 39
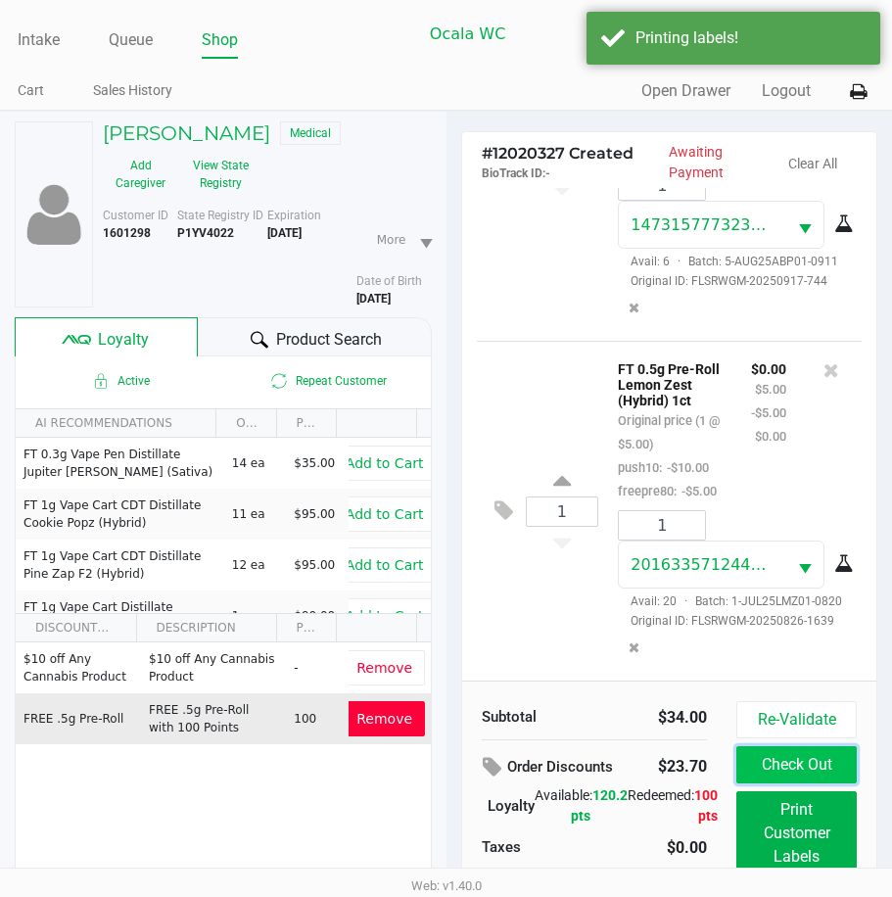
click at [759, 775] on button "Check Out" at bounding box center [797, 764] width 120 height 37
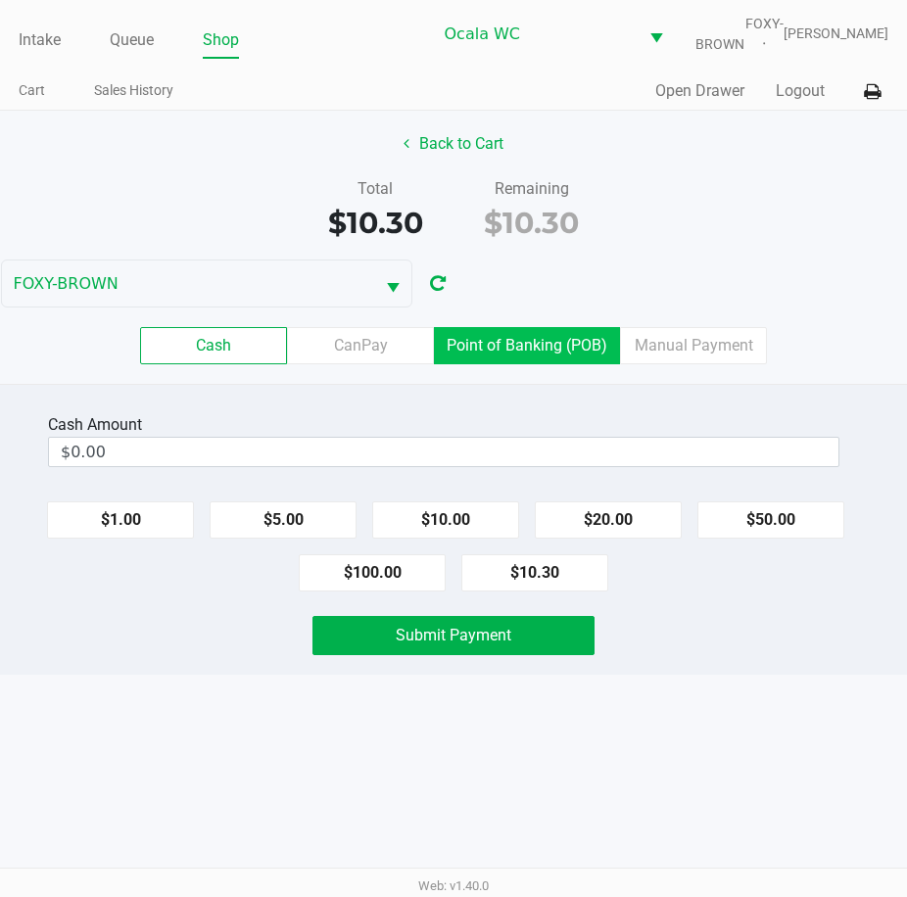
click at [526, 360] on label "Point of Banking (POB)" at bounding box center [527, 345] width 186 height 37
click at [0, 0] on 7 "Point of Banking (POB)" at bounding box center [0, 0] width 0 height 0
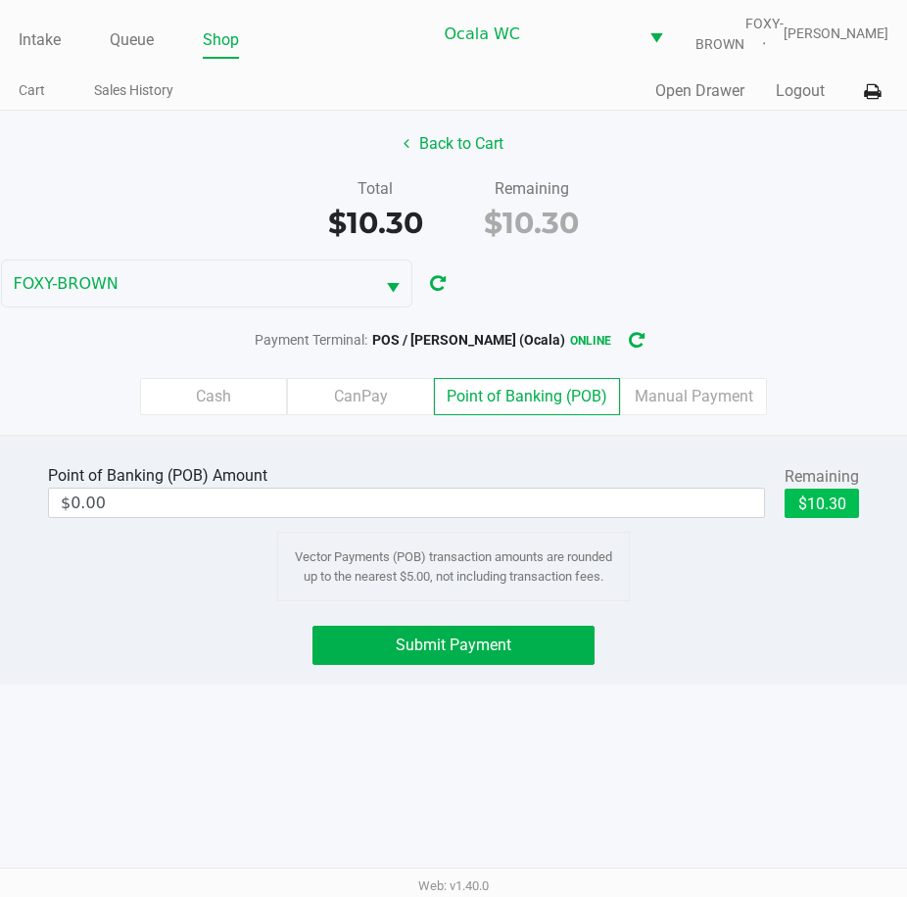
click at [829, 514] on button "$10.30" at bounding box center [822, 503] width 74 height 29
type input "$10.30"
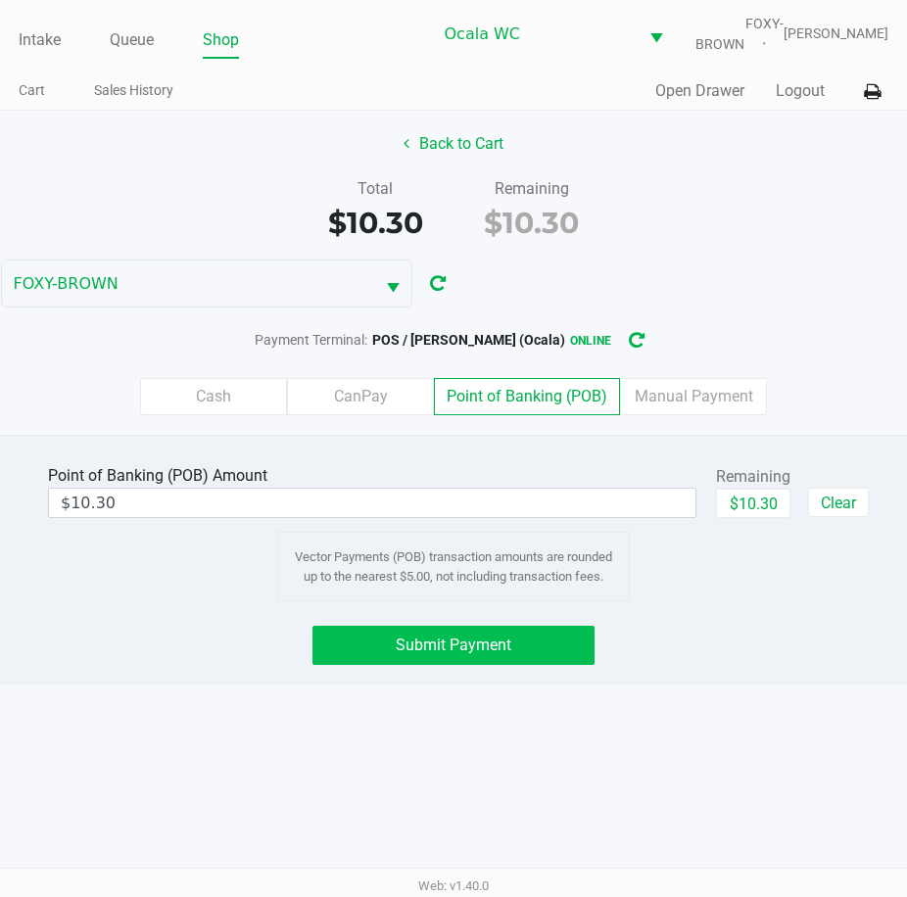
click at [417, 644] on button "Submit Payment" at bounding box center [453, 645] width 283 height 39
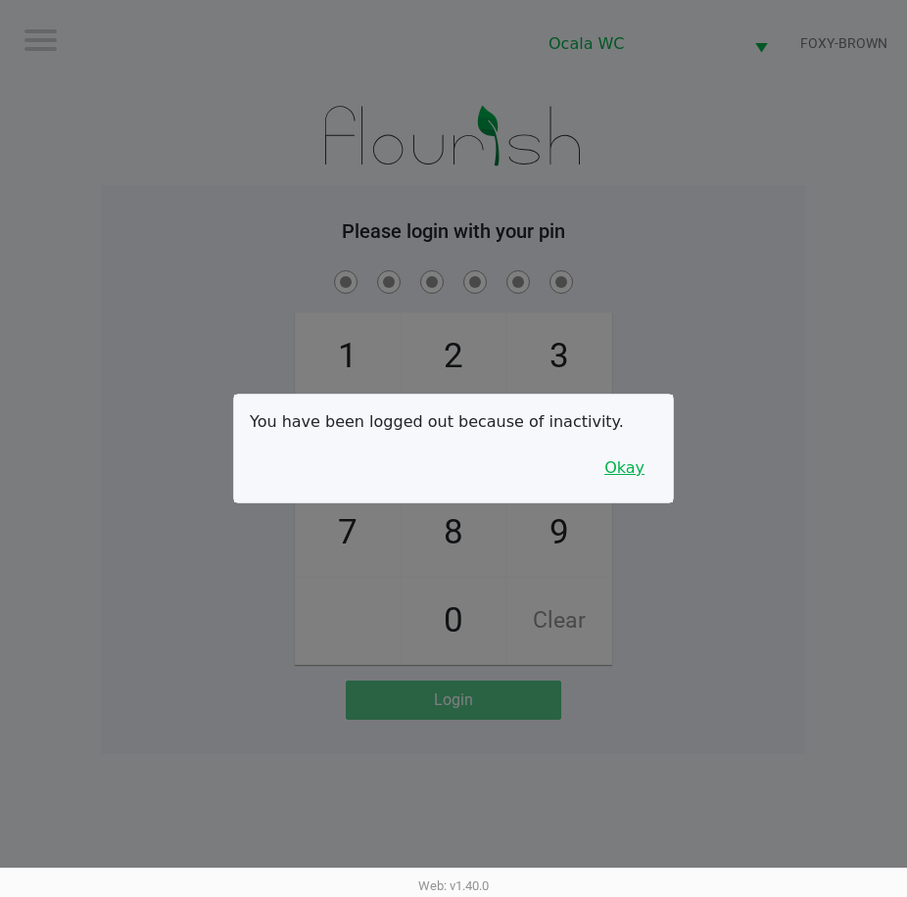
click at [640, 461] on button "Okay" at bounding box center [625, 468] width 66 height 37
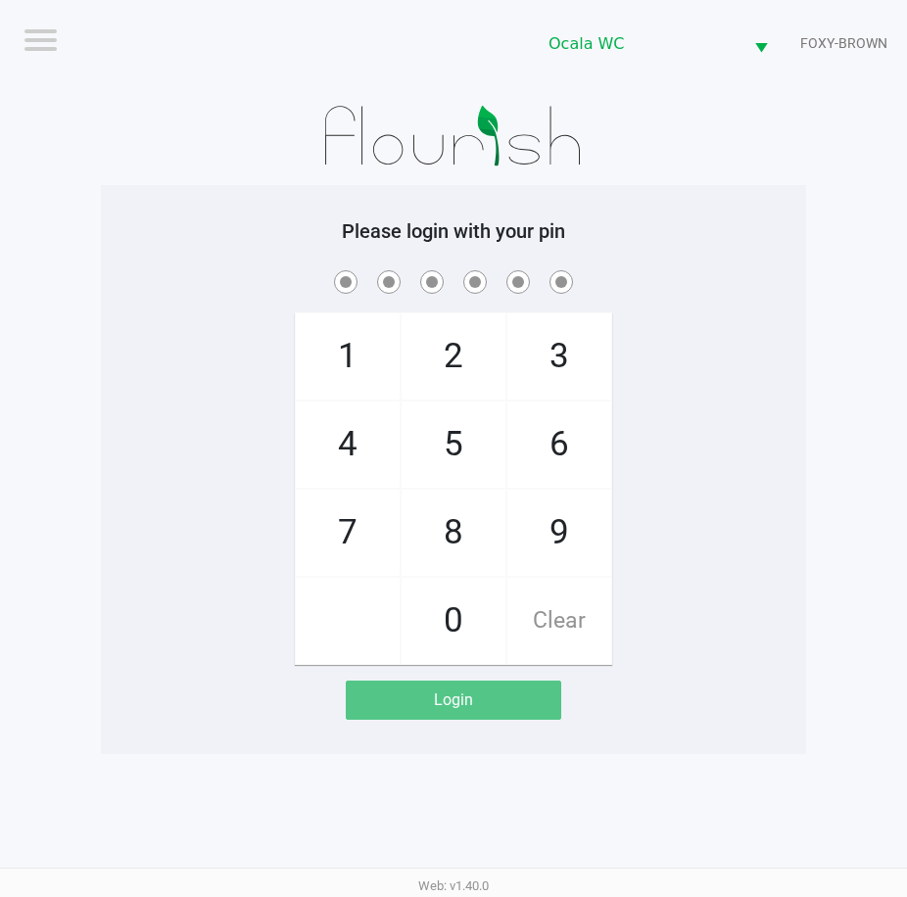
click at [694, 386] on div "1 4 7 2 5 8 0 3 6 9 Clear" at bounding box center [453, 465] width 705 height 399
checkbox input "true"
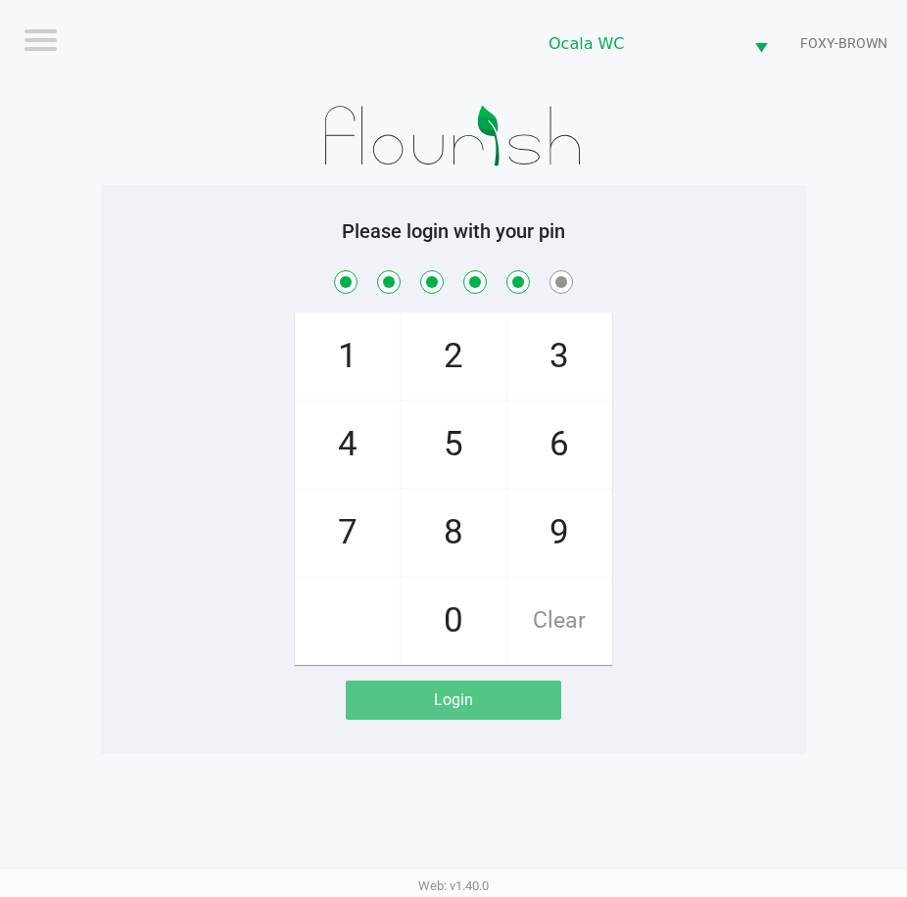
checkbox input "true"
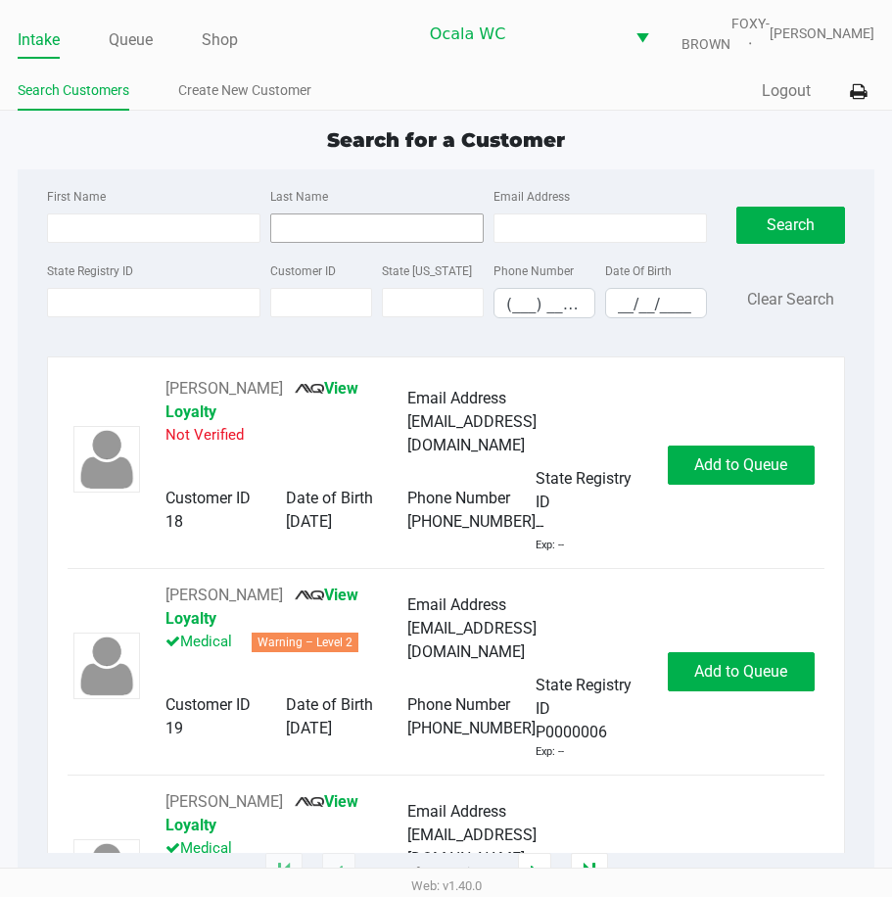
type input "REBECCA"
type input "RAY"
type input "08/22/2000"
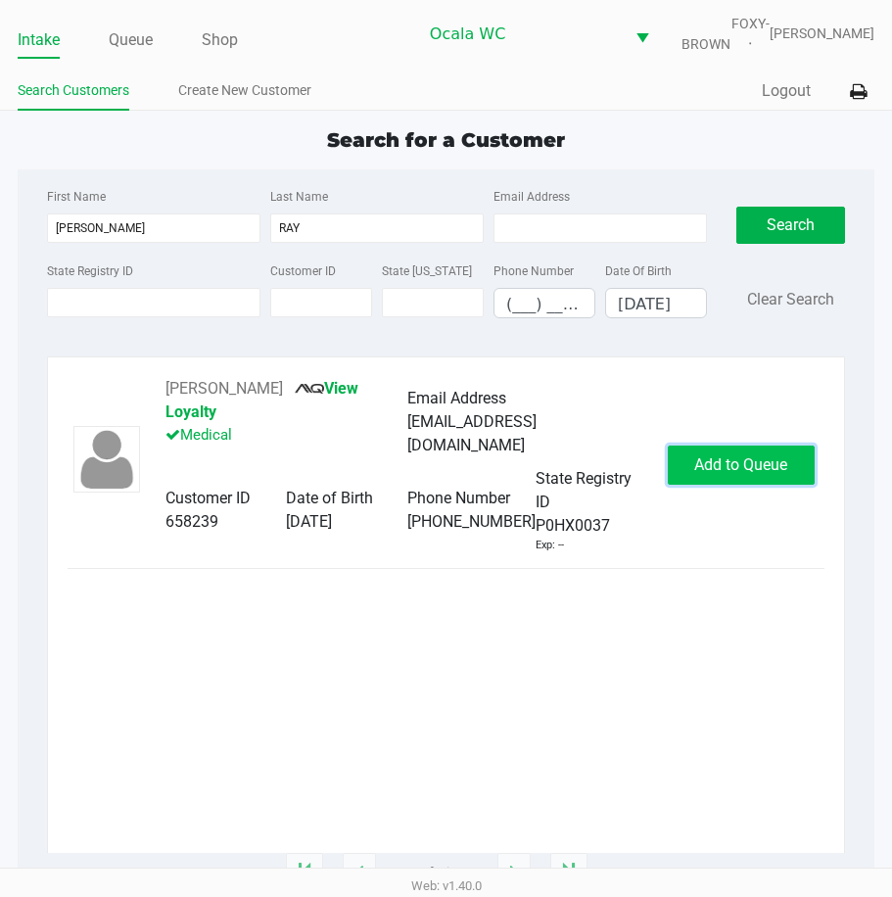
click at [726, 457] on span "Add to Queue" at bounding box center [740, 464] width 93 height 19
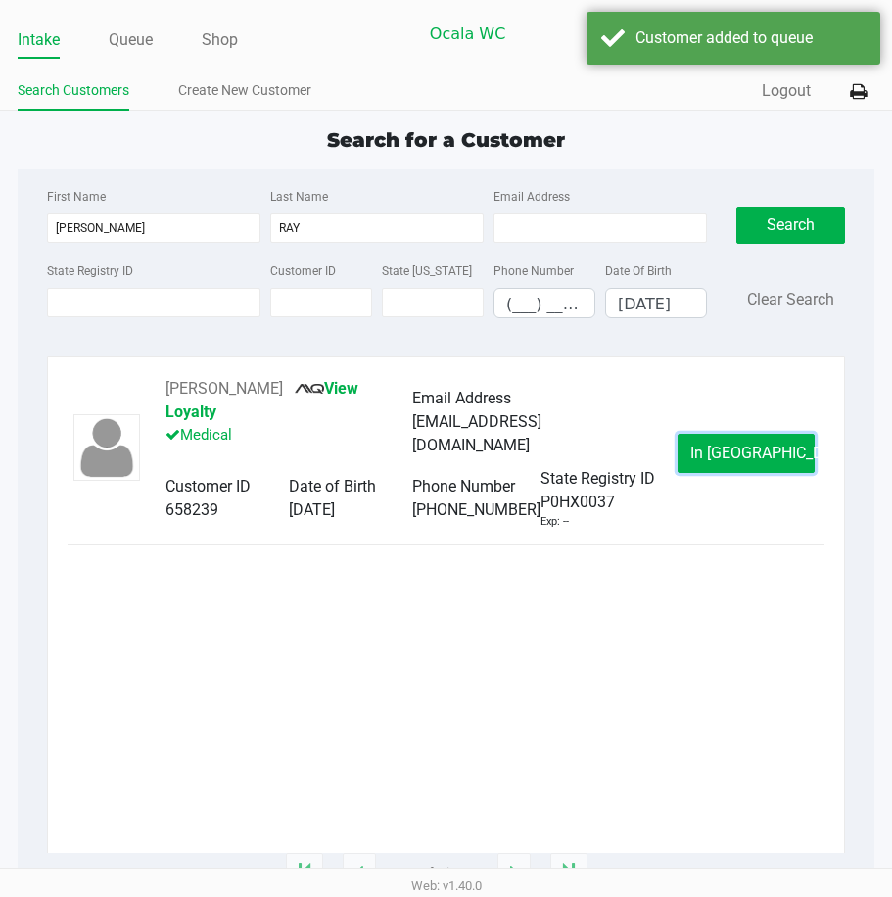
click at [726, 457] on span "In Queue" at bounding box center [773, 453] width 165 height 19
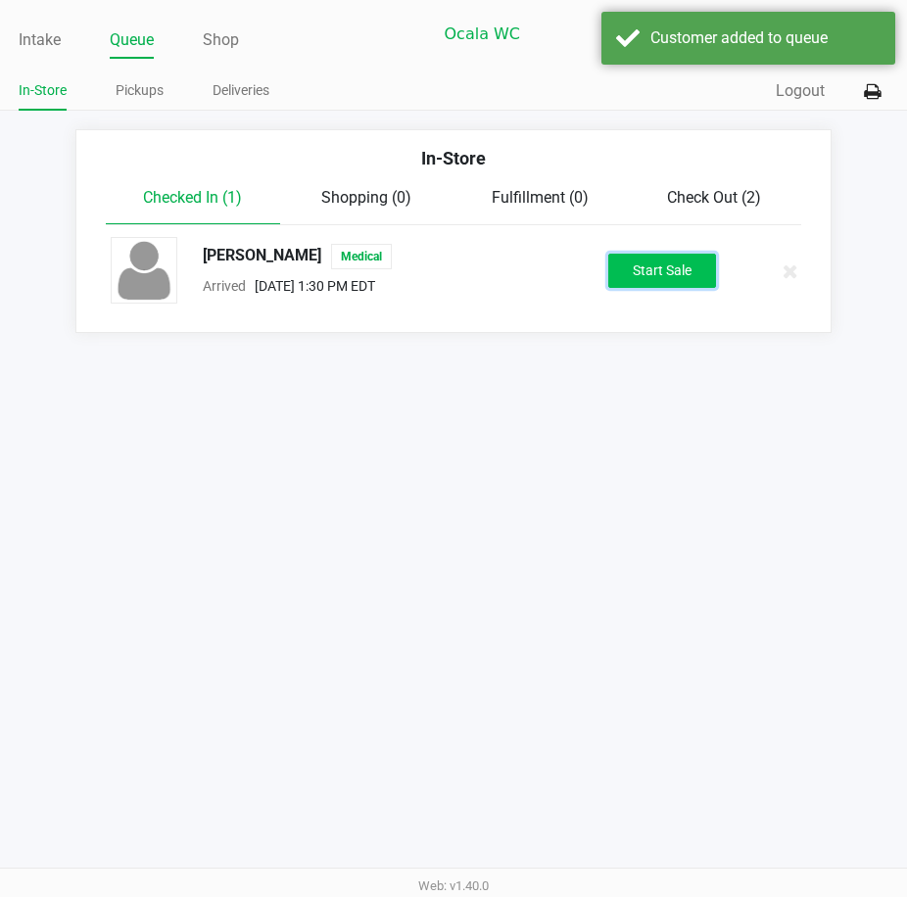
click at [624, 282] on button "Start Sale" at bounding box center [662, 271] width 108 height 34
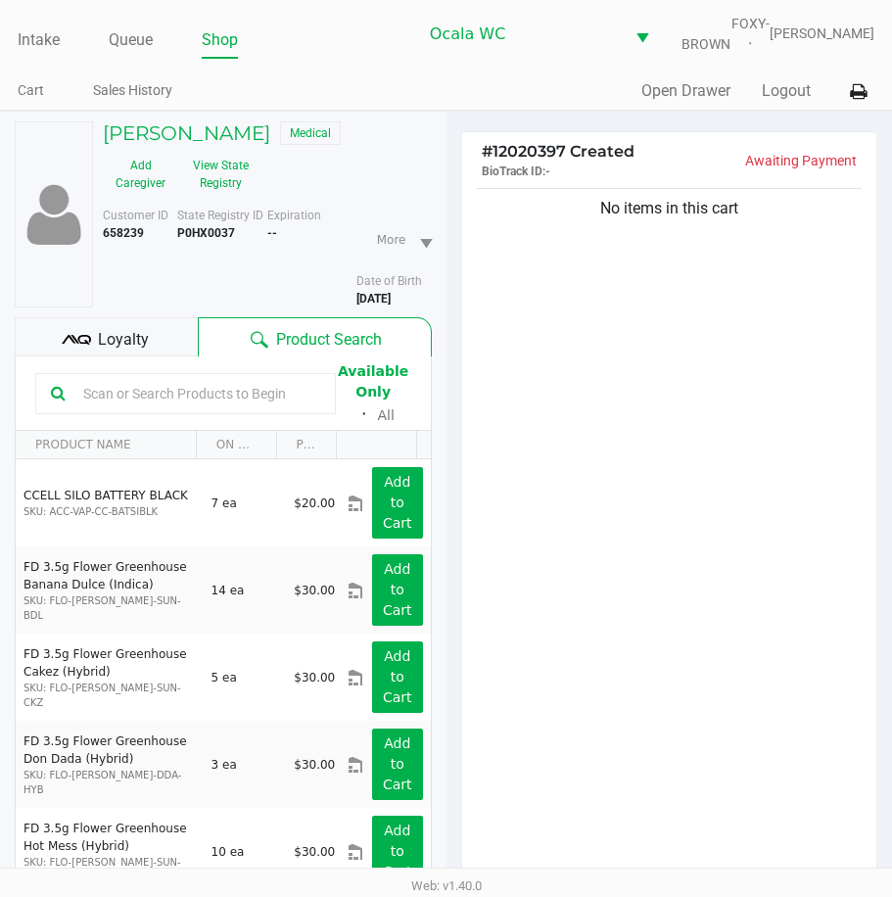
click at [125, 341] on span "Loyalty" at bounding box center [123, 340] width 51 height 24
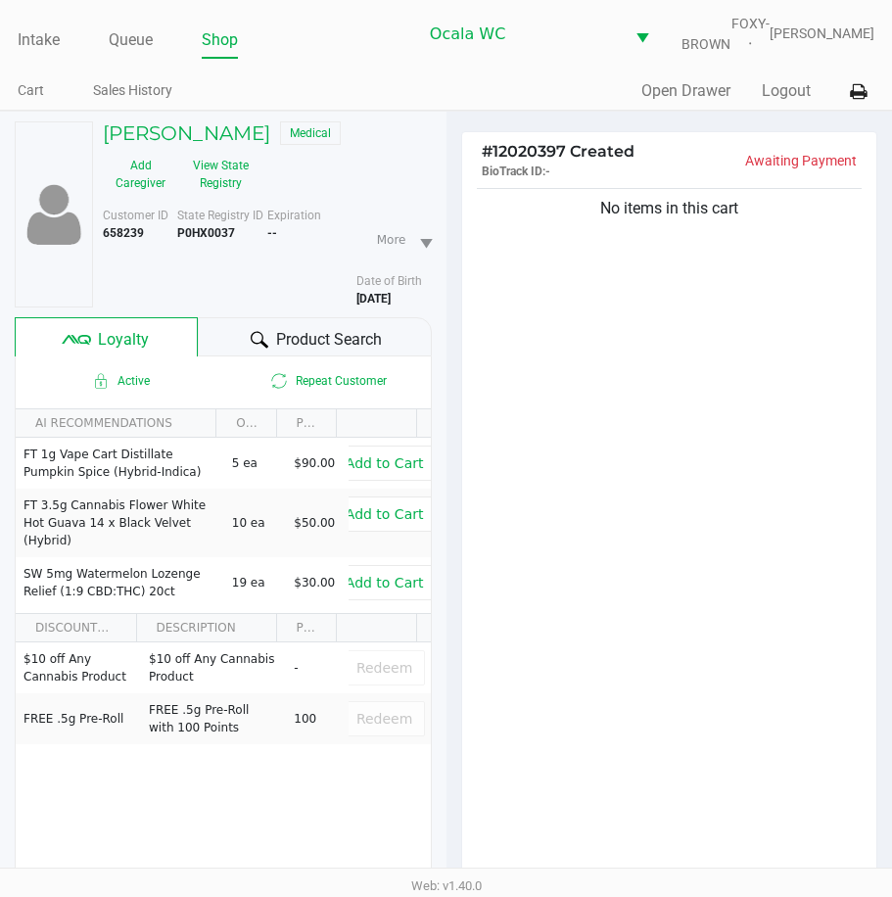
click at [248, 348] on div at bounding box center [260, 340] width 24 height 24
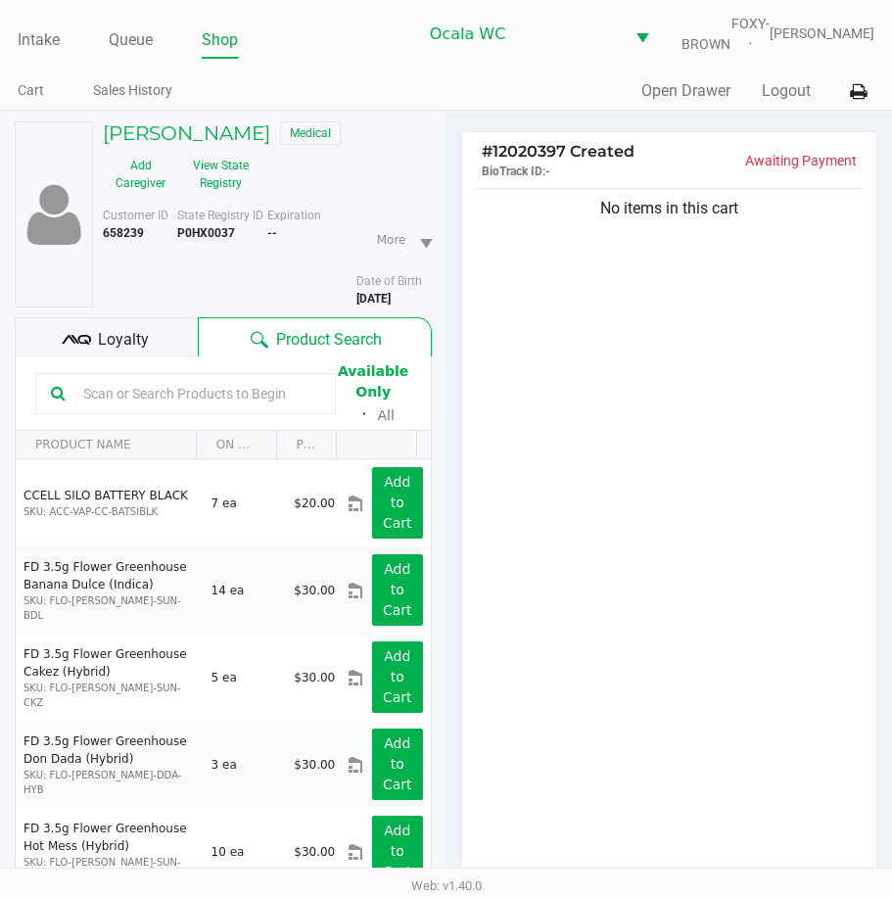
click at [152, 408] on input "text" at bounding box center [197, 393] width 245 height 29
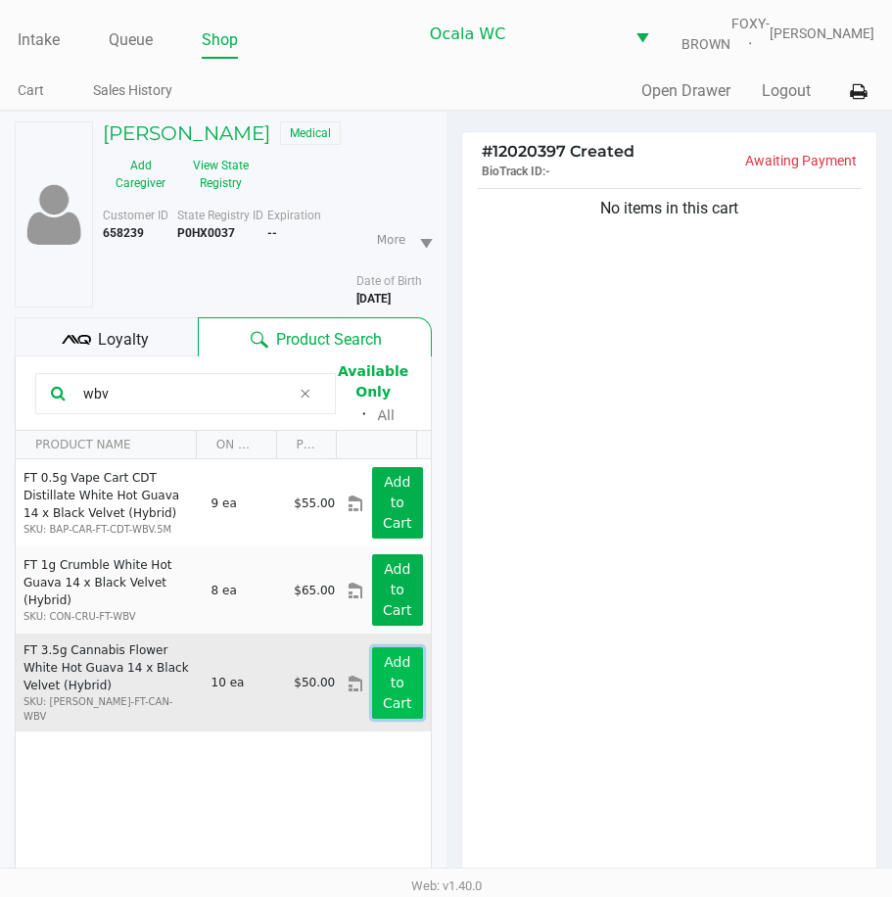
click at [383, 691] on app-button-loader "Add to Cart" at bounding box center [397, 682] width 29 height 57
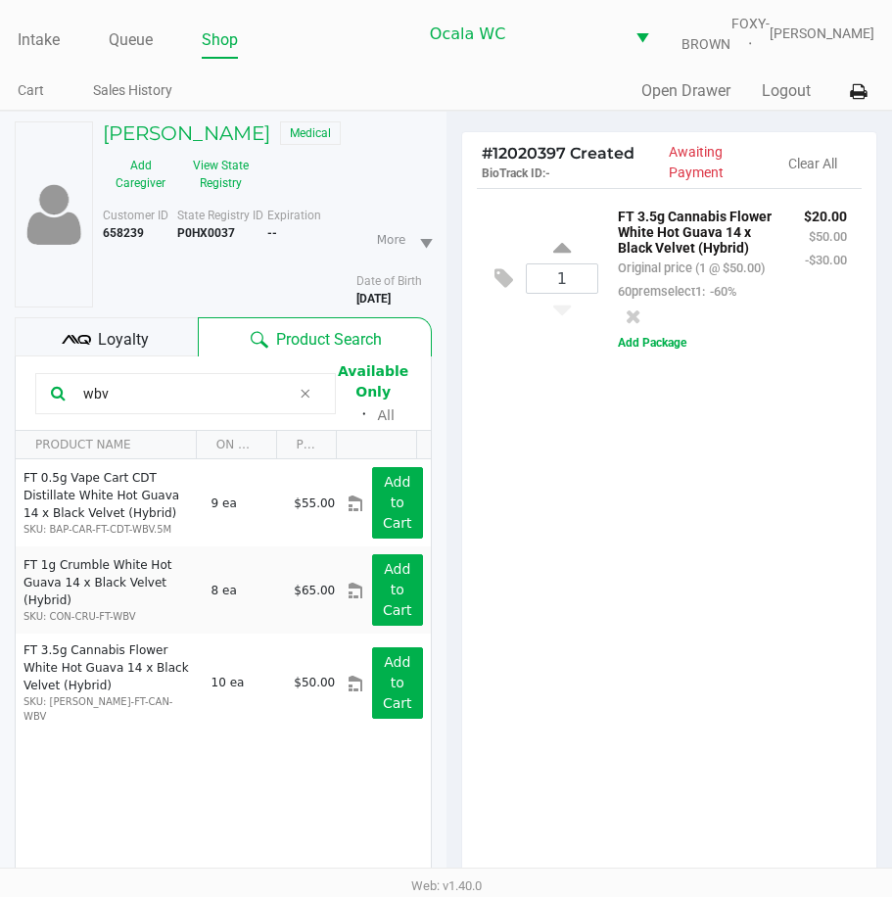
drag, startPoint x: 138, startPoint y: 409, endPoint x: 40, endPoint y: 403, distance: 98.2
click at [40, 403] on div "wbv" at bounding box center [185, 393] width 301 height 41
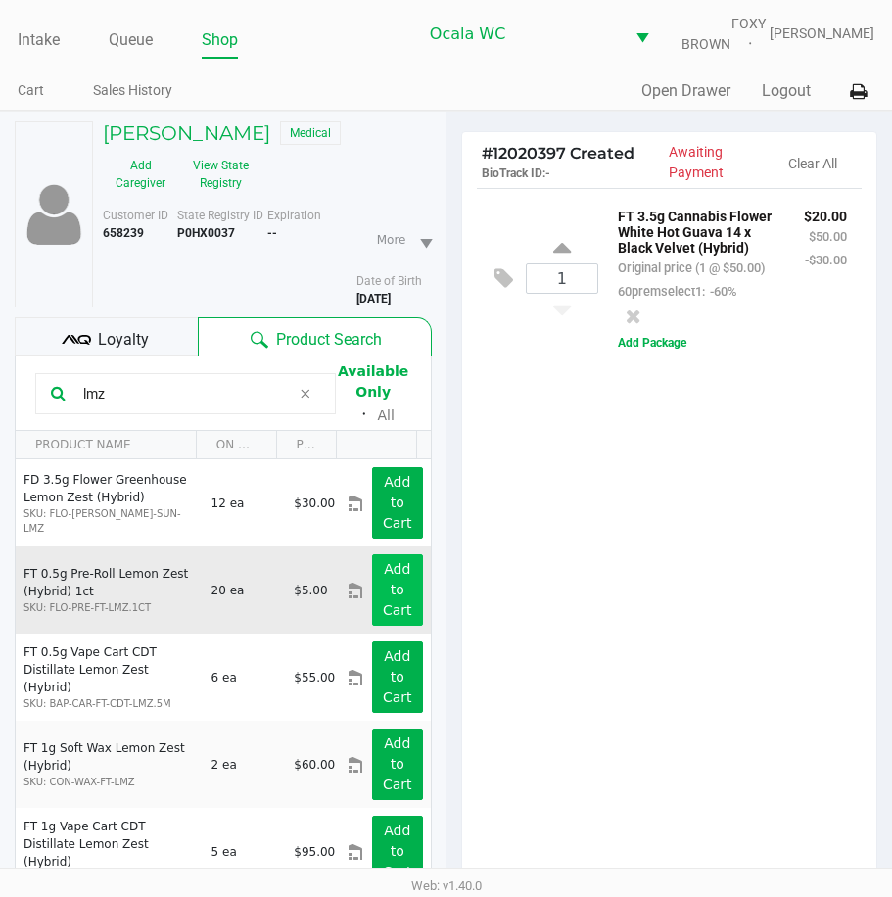
type input "lmz"
click at [372, 585] on button "Add to Cart" at bounding box center [397, 590] width 50 height 72
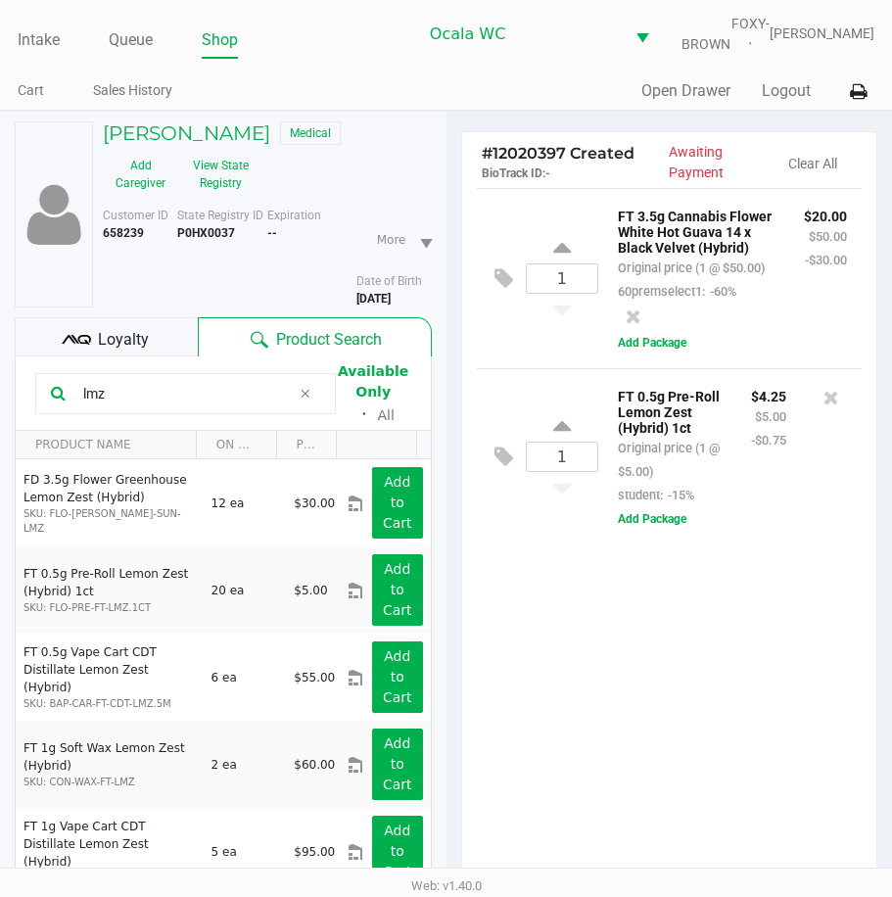
click at [134, 346] on span "Loyalty" at bounding box center [123, 340] width 51 height 24
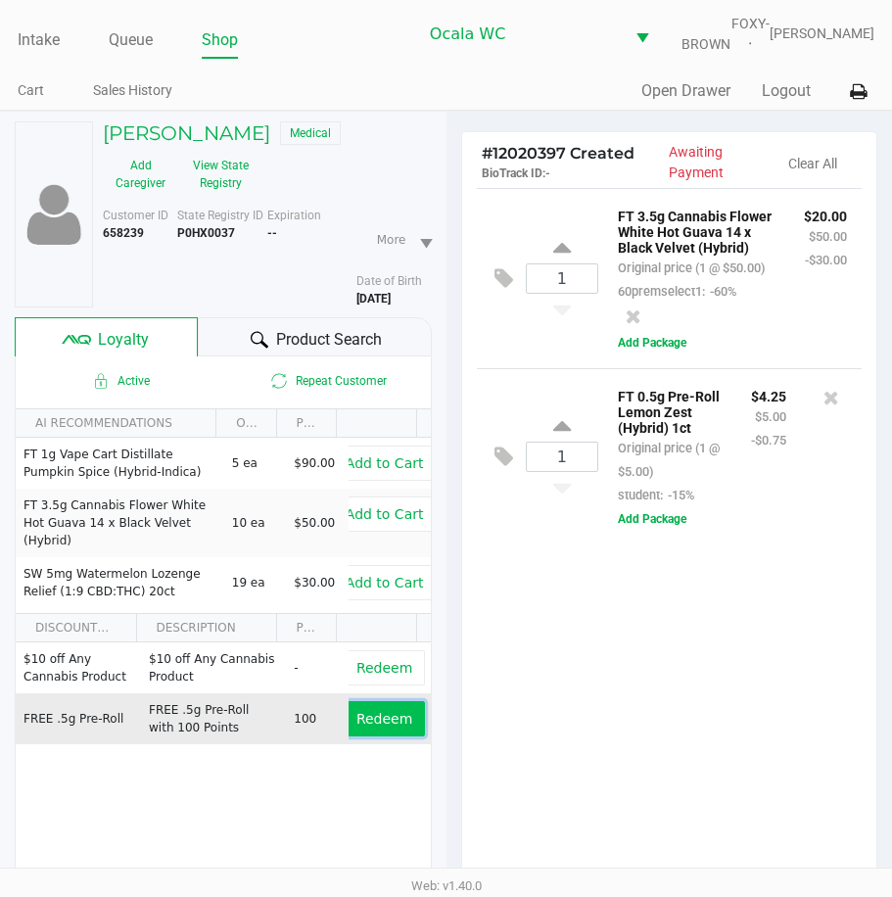
click at [386, 722] on button "Redeem" at bounding box center [384, 718] width 81 height 35
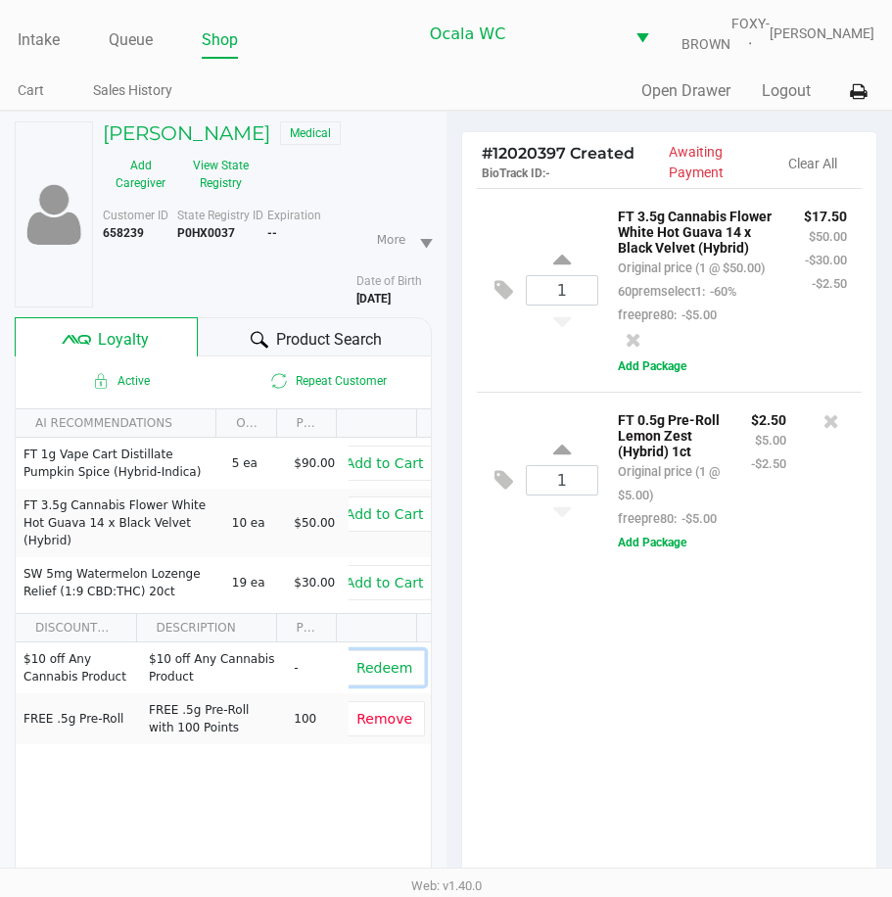
click at [370, 676] on span "Redeem" at bounding box center [385, 668] width 56 height 16
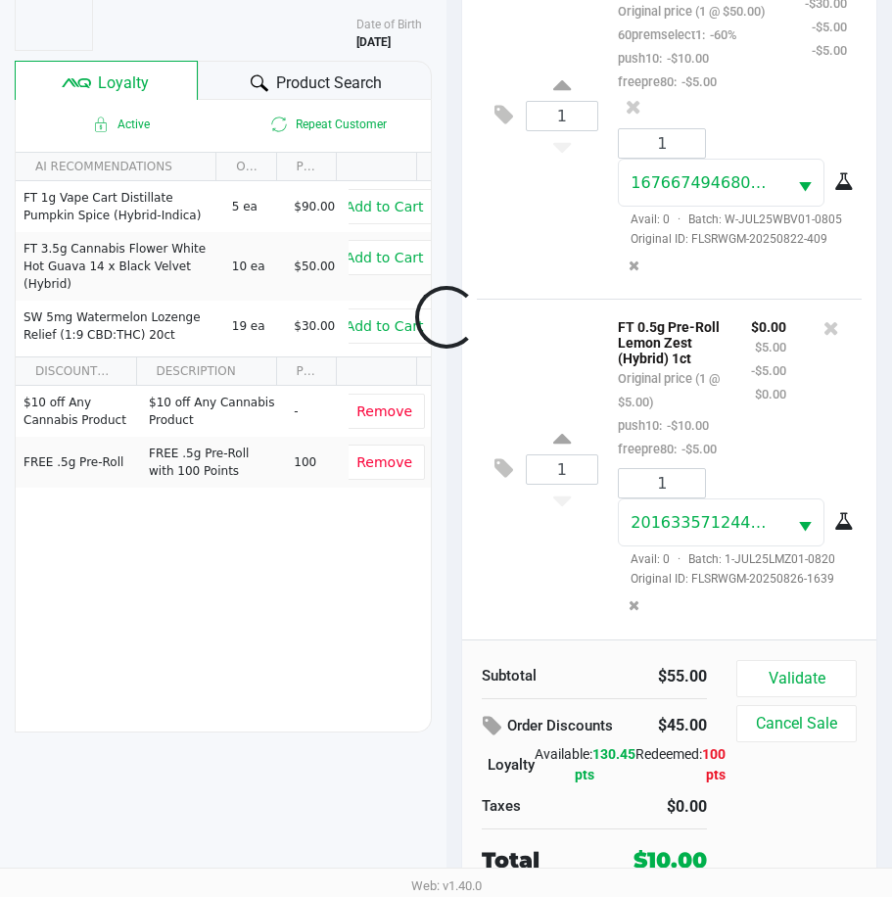
scroll to position [156, 0]
click at [766, 674] on button "Validate" at bounding box center [797, 678] width 120 height 37
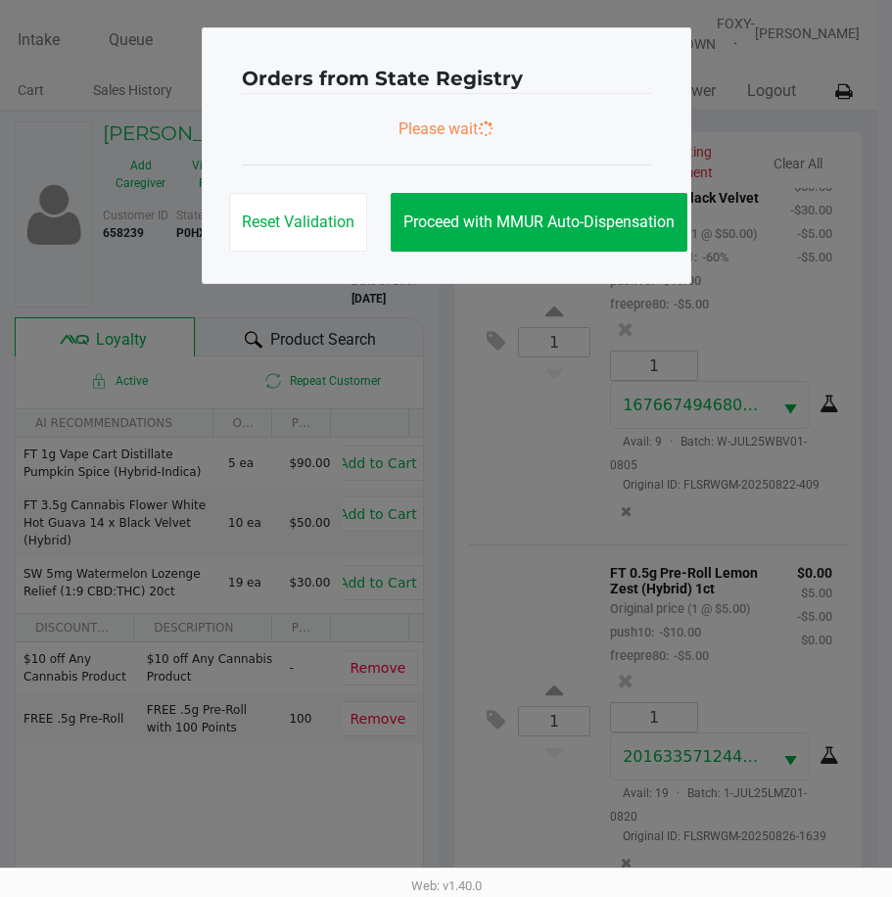
scroll to position [0, 0]
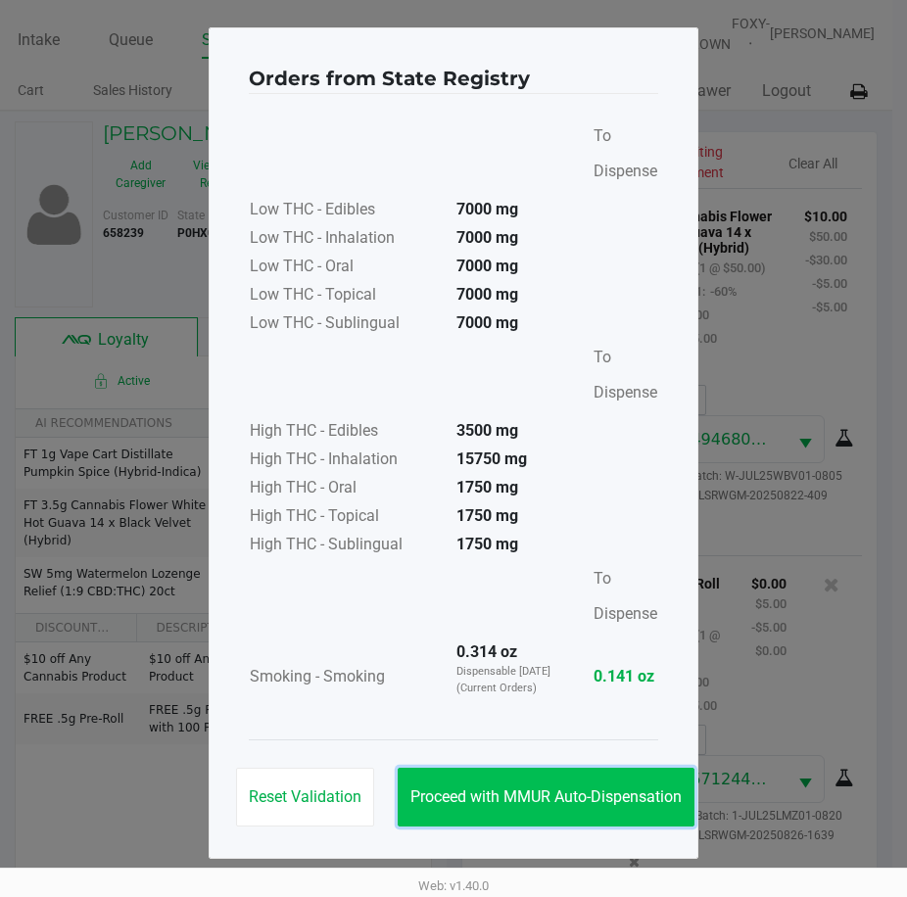
click at [554, 773] on button "Proceed with MMUR Auto-Dispensation" at bounding box center [546, 797] width 297 height 59
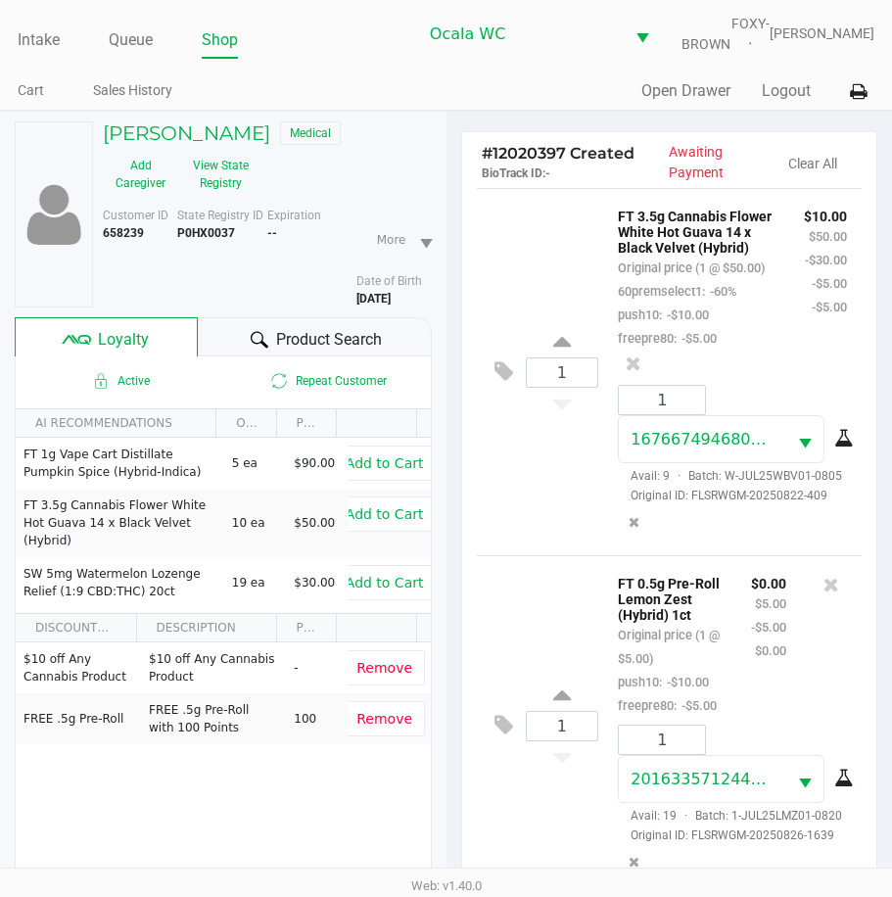
scroll to position [273, 0]
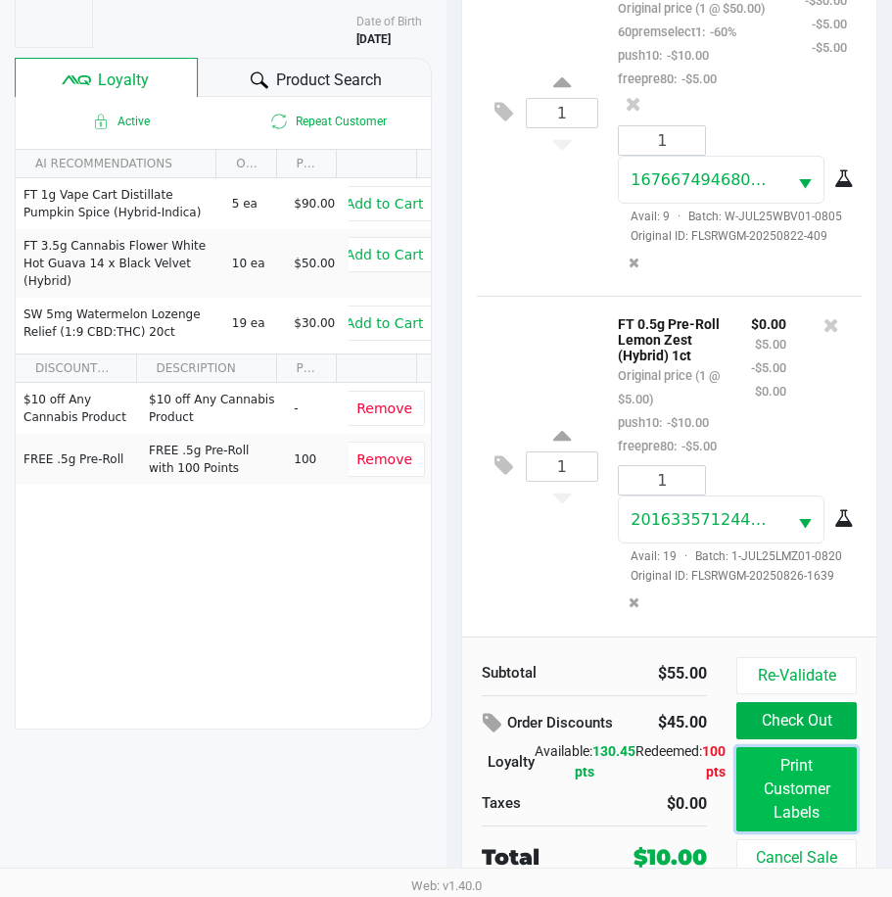
click at [796, 776] on button "Print Customer Labels" at bounding box center [797, 789] width 120 height 84
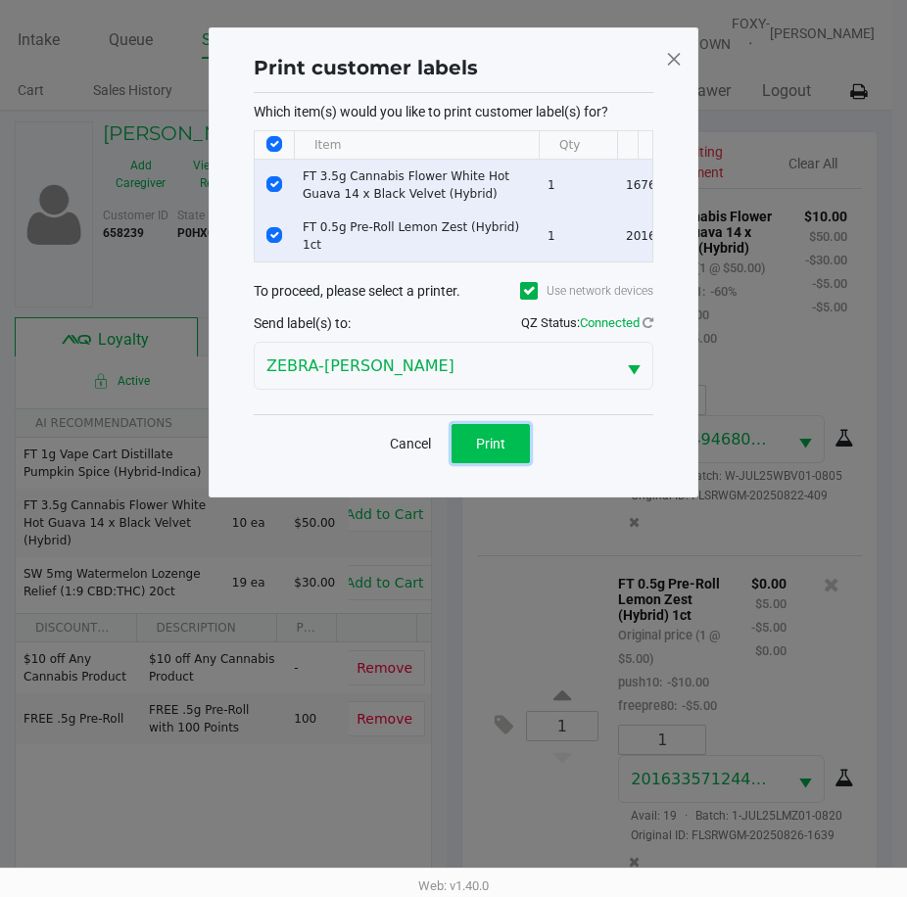
click at [504, 463] on button "Print" at bounding box center [491, 443] width 78 height 39
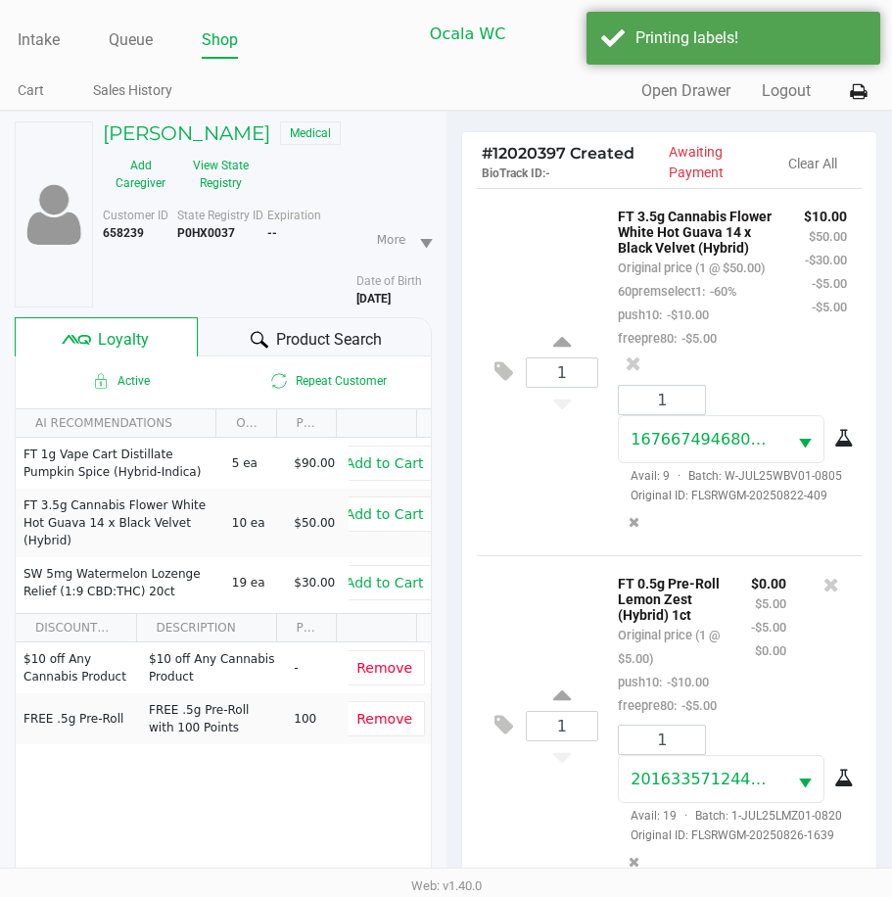
scroll to position [273, 0]
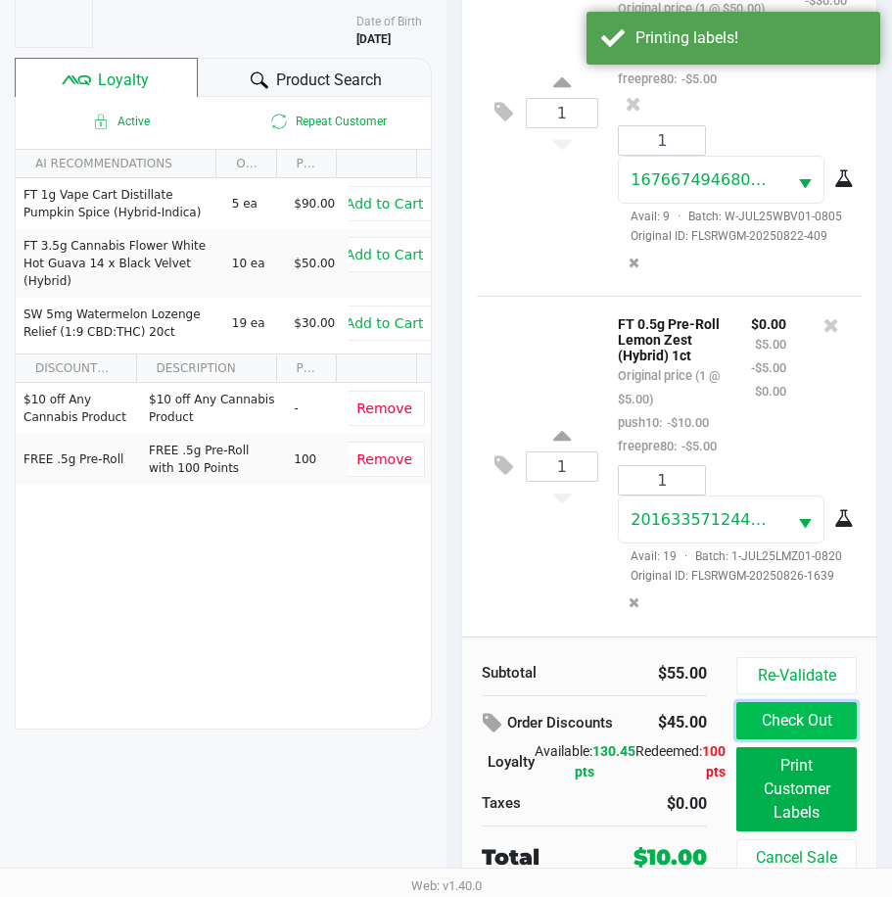
click at [777, 712] on button "Check Out" at bounding box center [797, 720] width 120 height 37
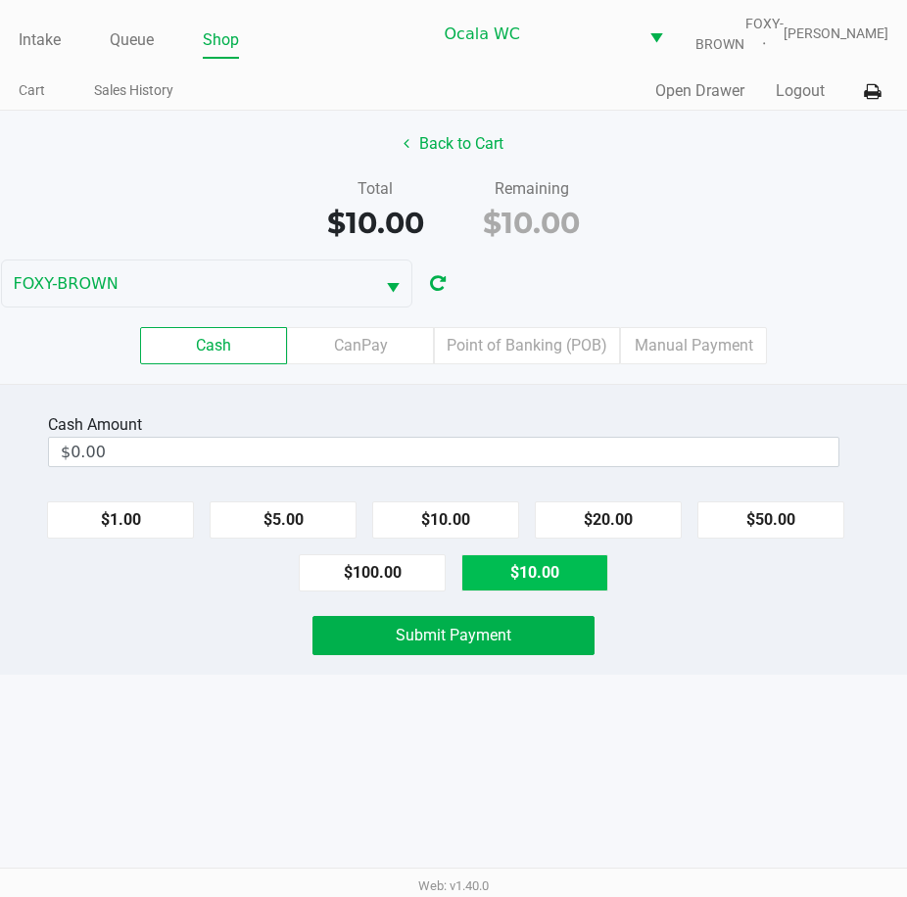
click at [524, 584] on button "$10.00" at bounding box center [534, 572] width 147 height 37
type input "$10.00"
click at [474, 645] on span "Submit Payment" at bounding box center [454, 635] width 116 height 19
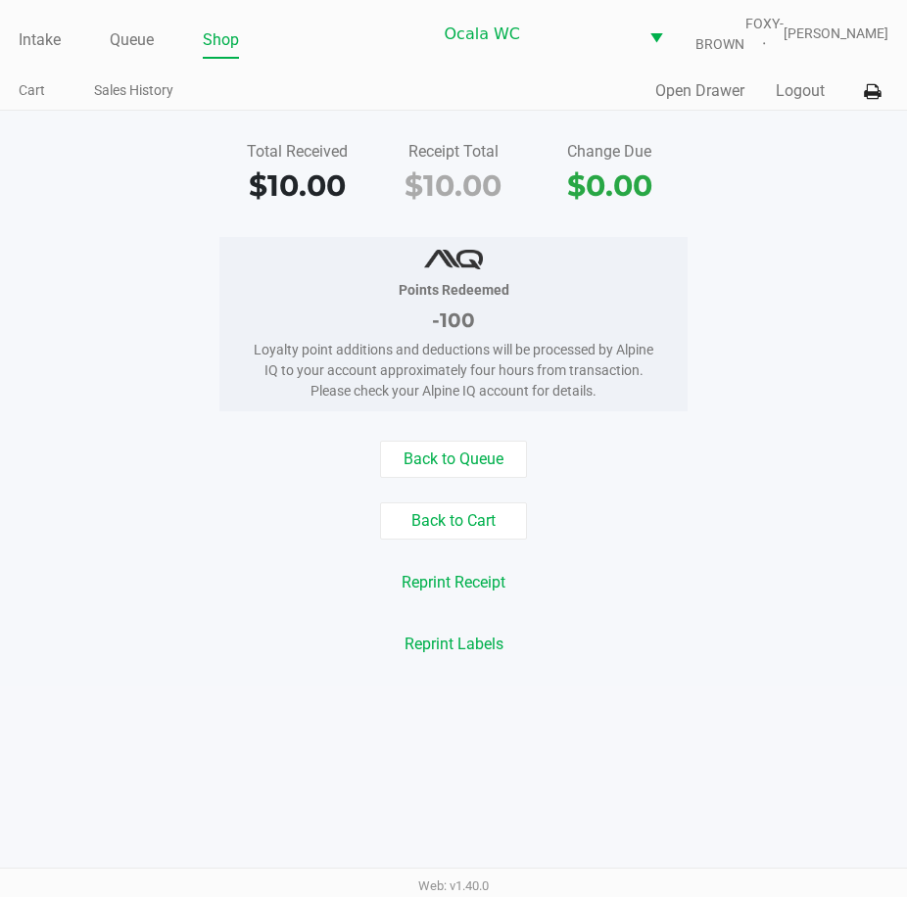
click at [686, 395] on div "Points Redeemed -100 Loyalty point additions and deductions will be processed b…" at bounding box center [453, 324] width 468 height 174
click at [56, 54] on link "Intake" at bounding box center [40, 39] width 42 height 27
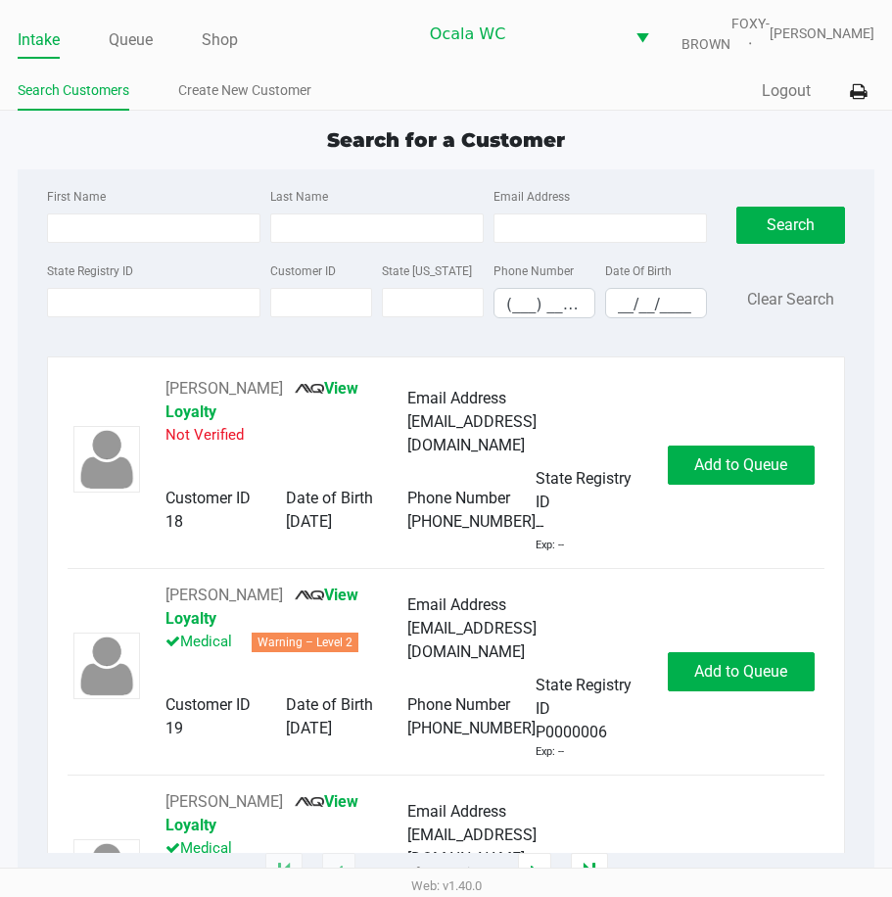
type input "RAMON"
type input "PABON"
type input "03/25/1979"
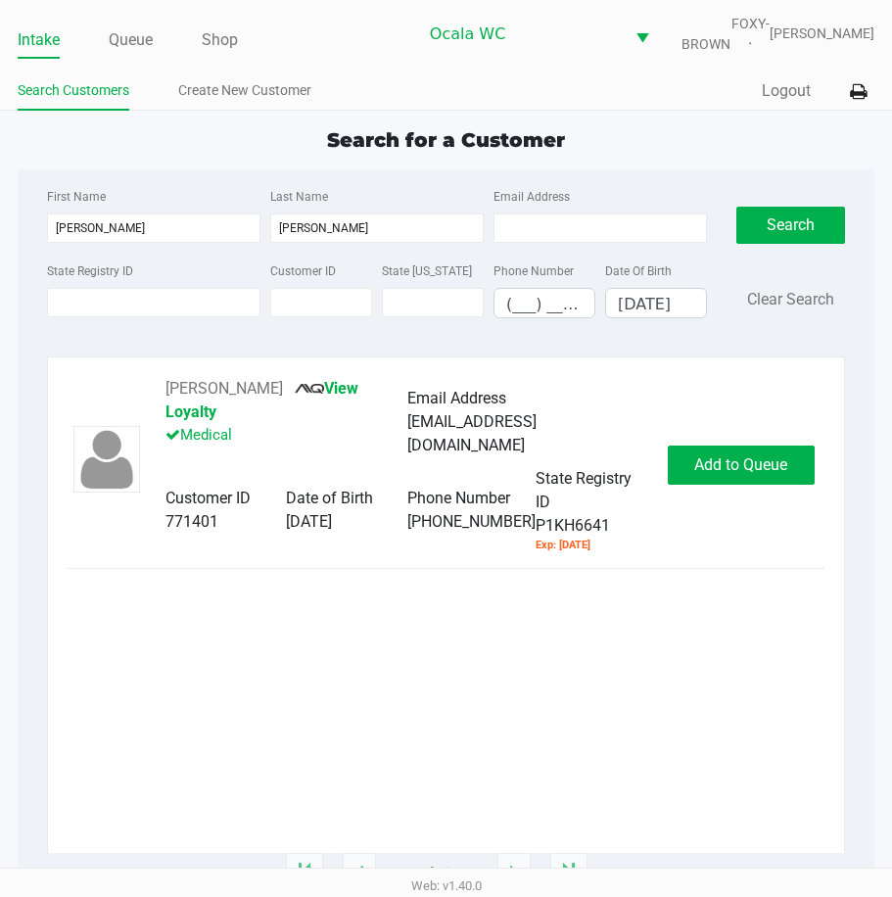
click at [738, 441] on div "RAMON PABON View Loyalty Medical Email Address ramonpabon197925@gmail.com Custo…" at bounding box center [446, 465] width 757 height 176
click at [721, 457] on span "Add to Queue" at bounding box center [740, 464] width 93 height 19
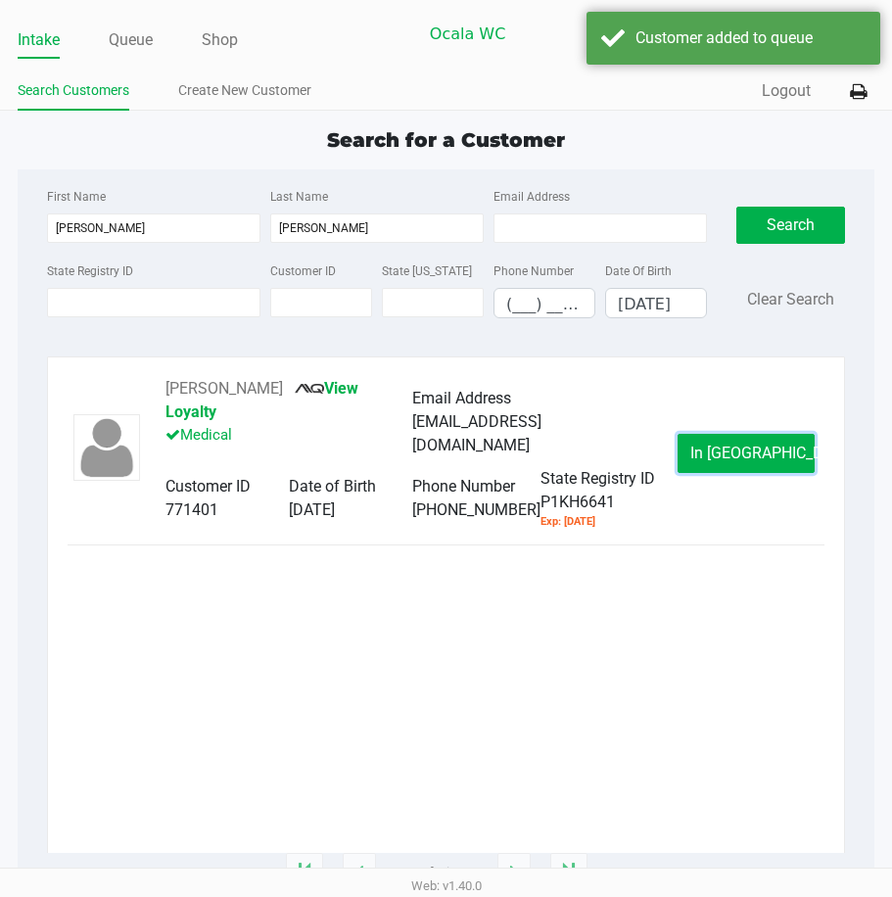
click at [721, 457] on span "In Queue" at bounding box center [773, 453] width 165 height 19
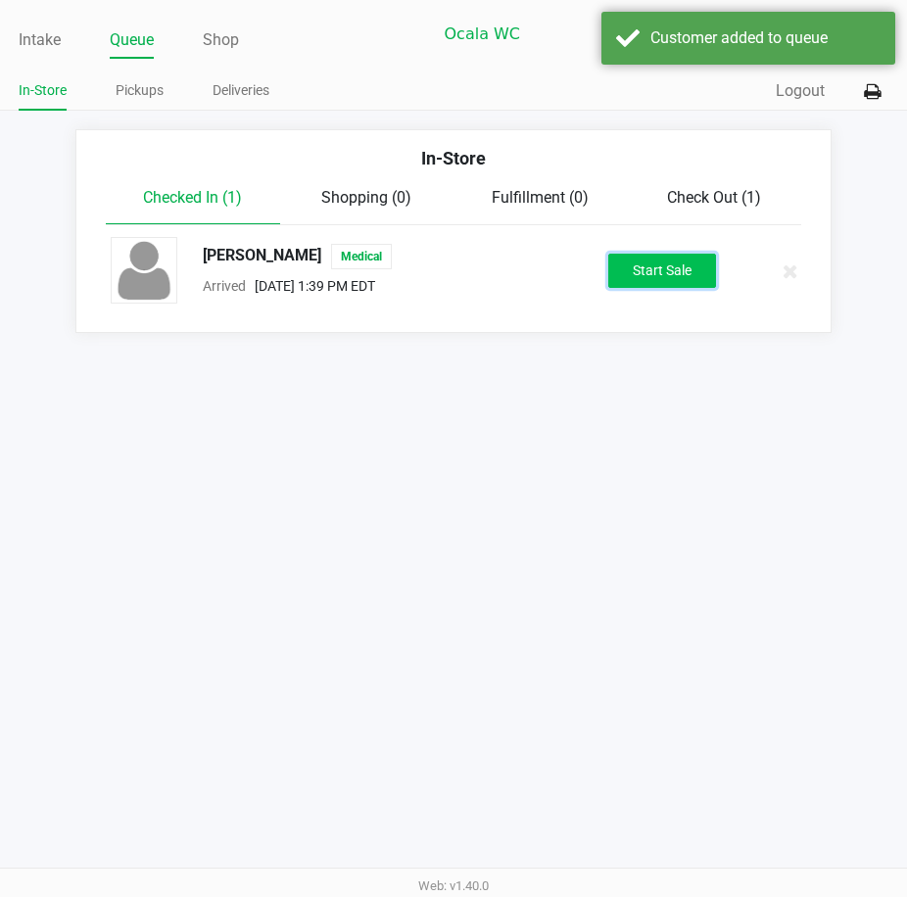
click at [653, 285] on button "Start Sale" at bounding box center [662, 271] width 108 height 34
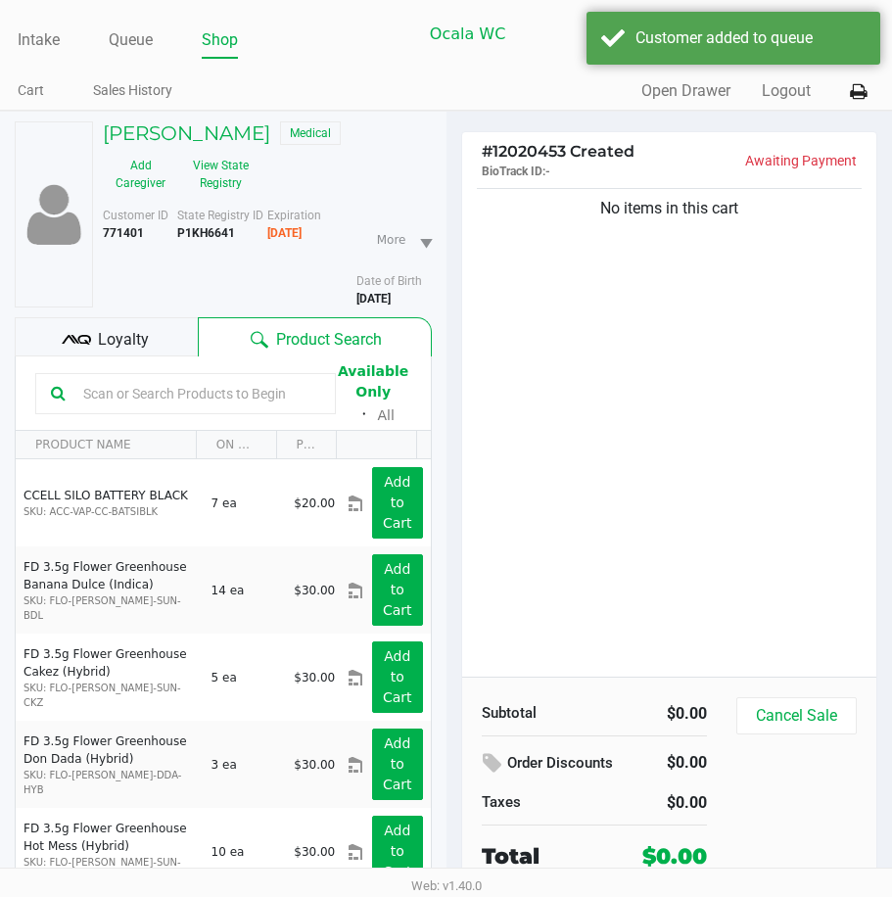
click at [87, 346] on icon at bounding box center [76, 339] width 29 height 29
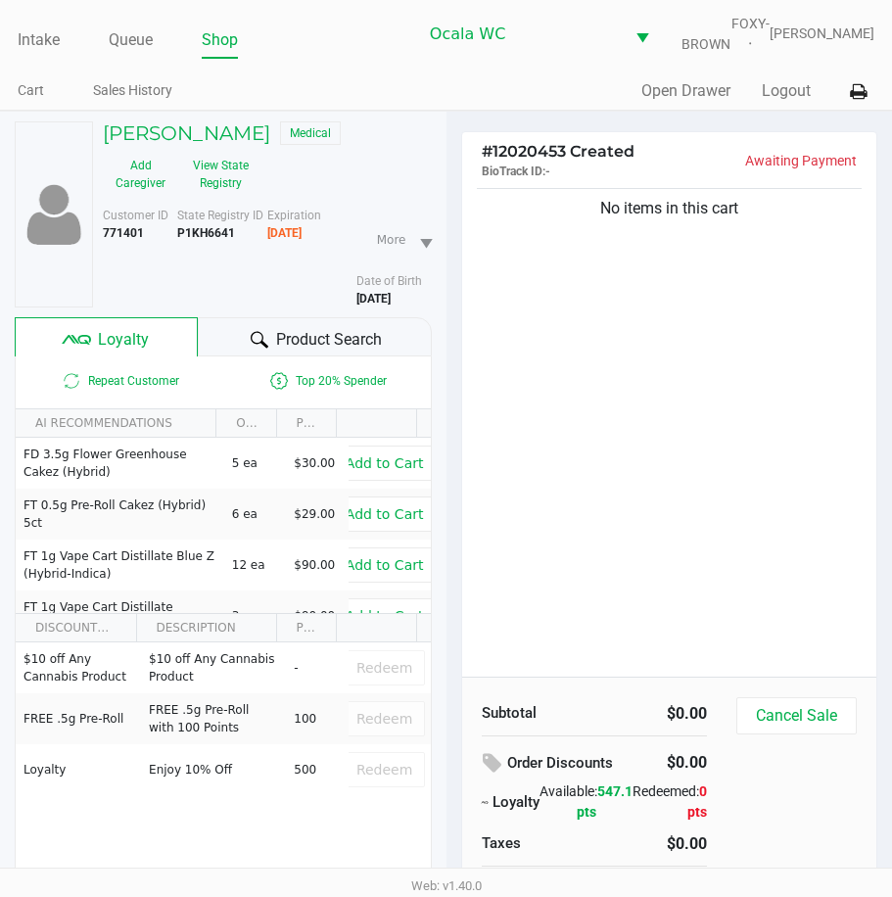
click at [636, 424] on div "No items in this cart" at bounding box center [669, 430] width 415 height 493
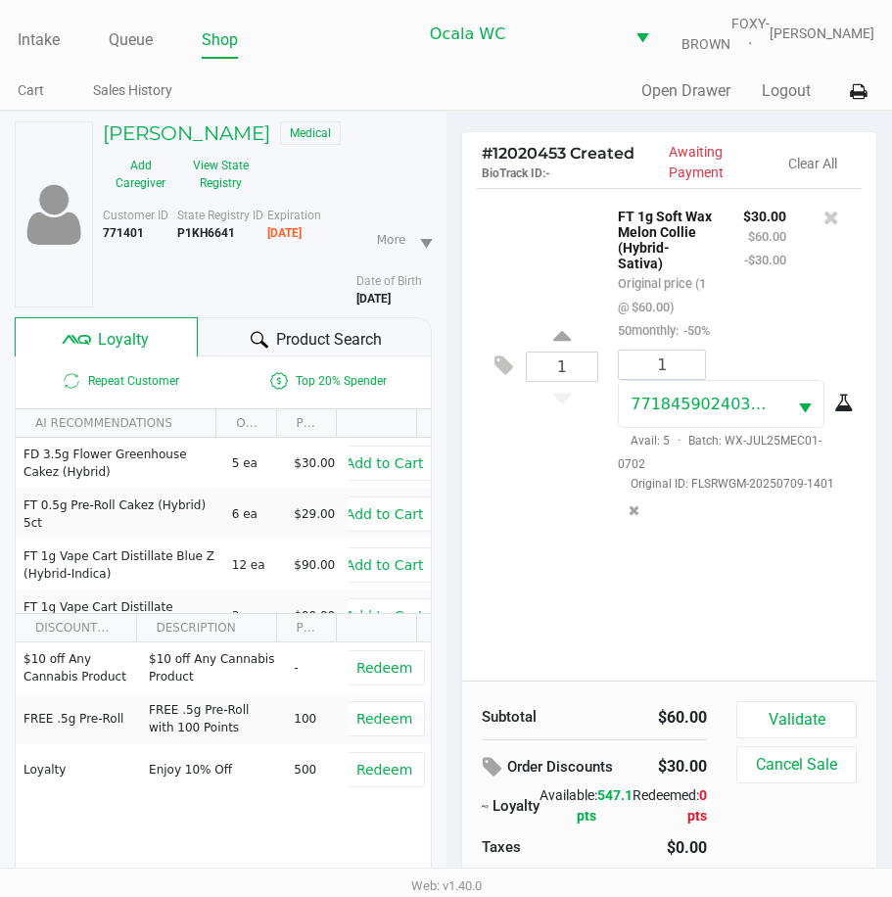
click at [579, 544] on div "1 FT 1g Soft Wax Melon Collie (Hybrid-Sativa) Original price (1 @ $60.00) 50mon…" at bounding box center [670, 366] width 386 height 356
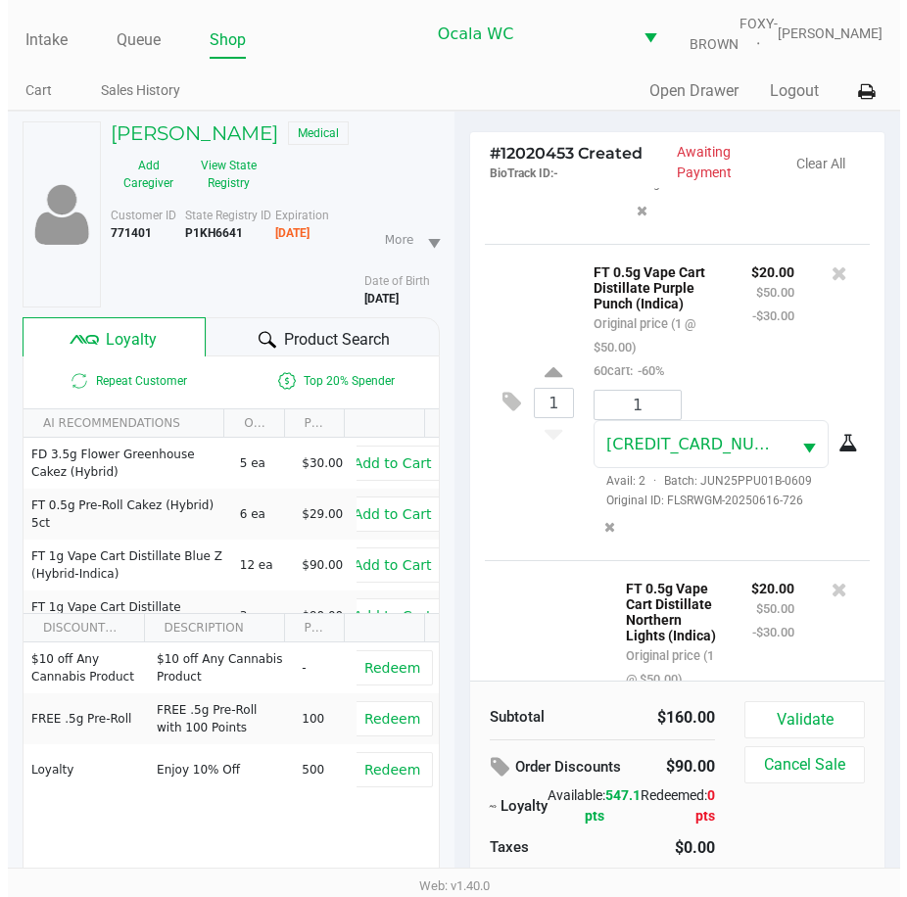
scroll to position [663, 0]
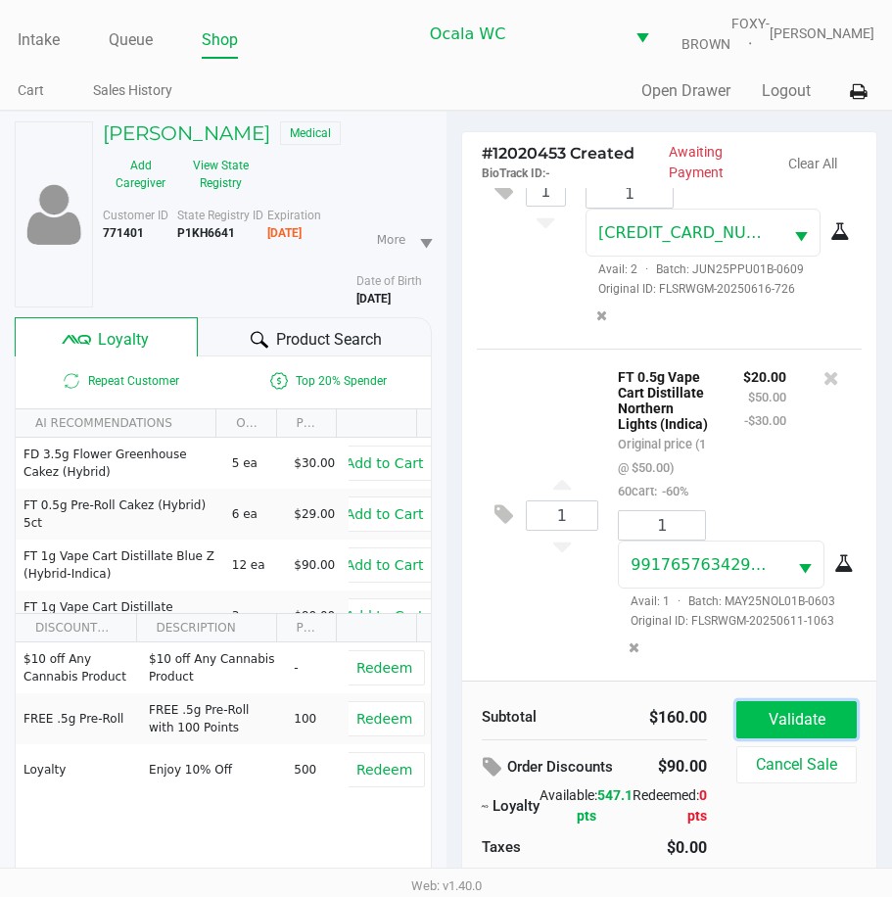
click at [763, 721] on button "Validate" at bounding box center [797, 719] width 120 height 37
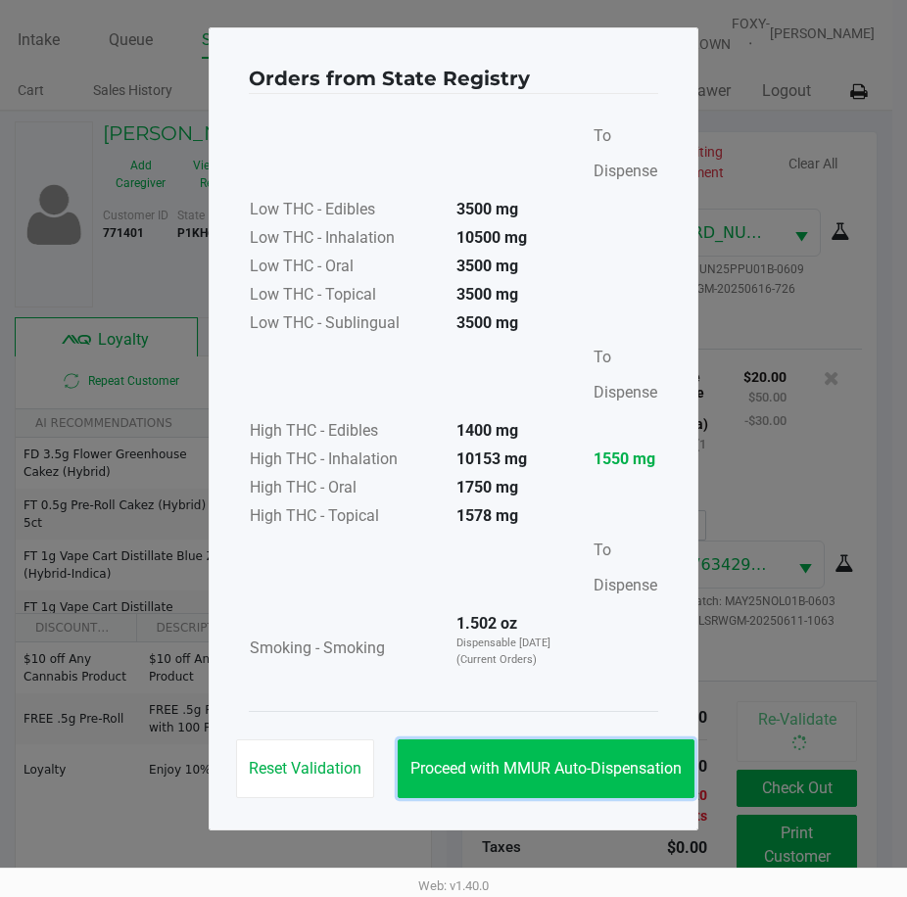
click at [584, 754] on button "Proceed with MMUR Auto-Dispensation" at bounding box center [546, 769] width 297 height 59
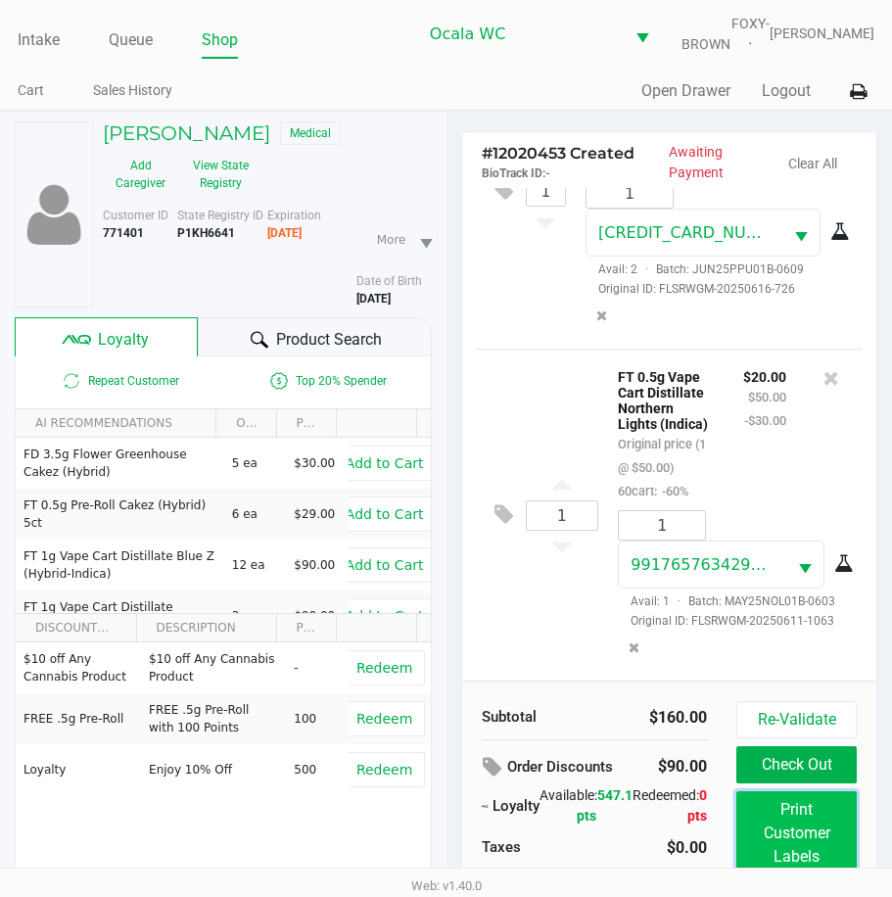
click at [774, 834] on button "Print Customer Labels" at bounding box center [797, 833] width 120 height 84
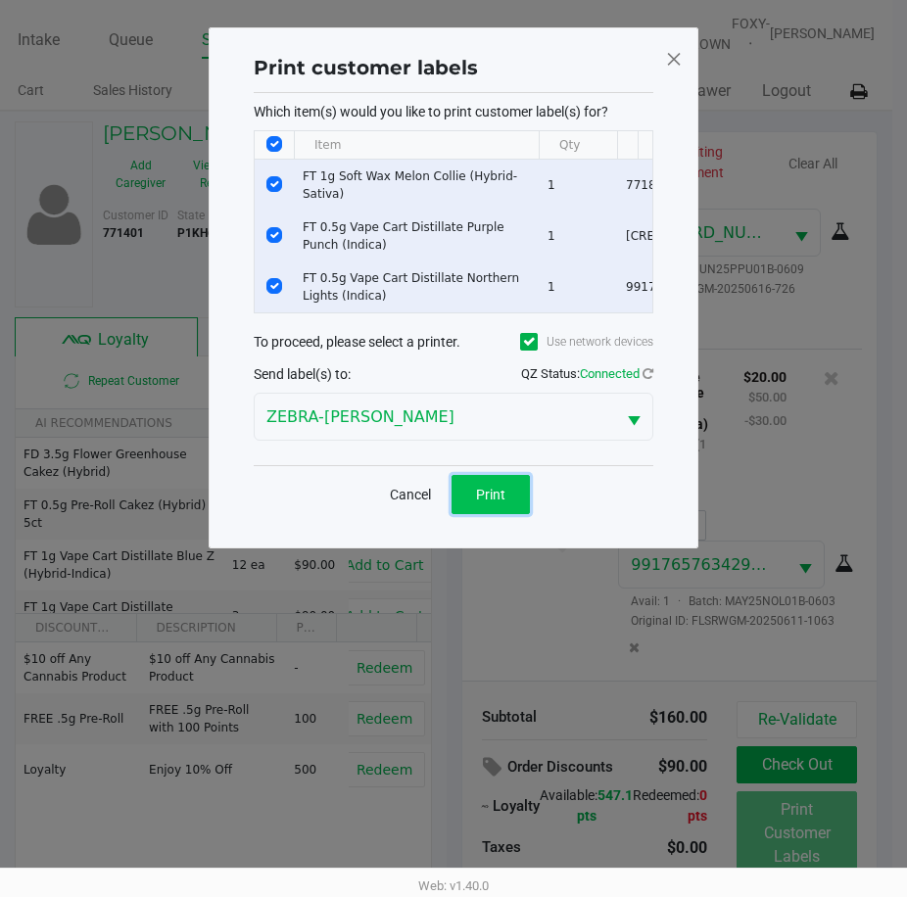
click at [487, 502] on span "Print" at bounding box center [490, 495] width 29 height 16
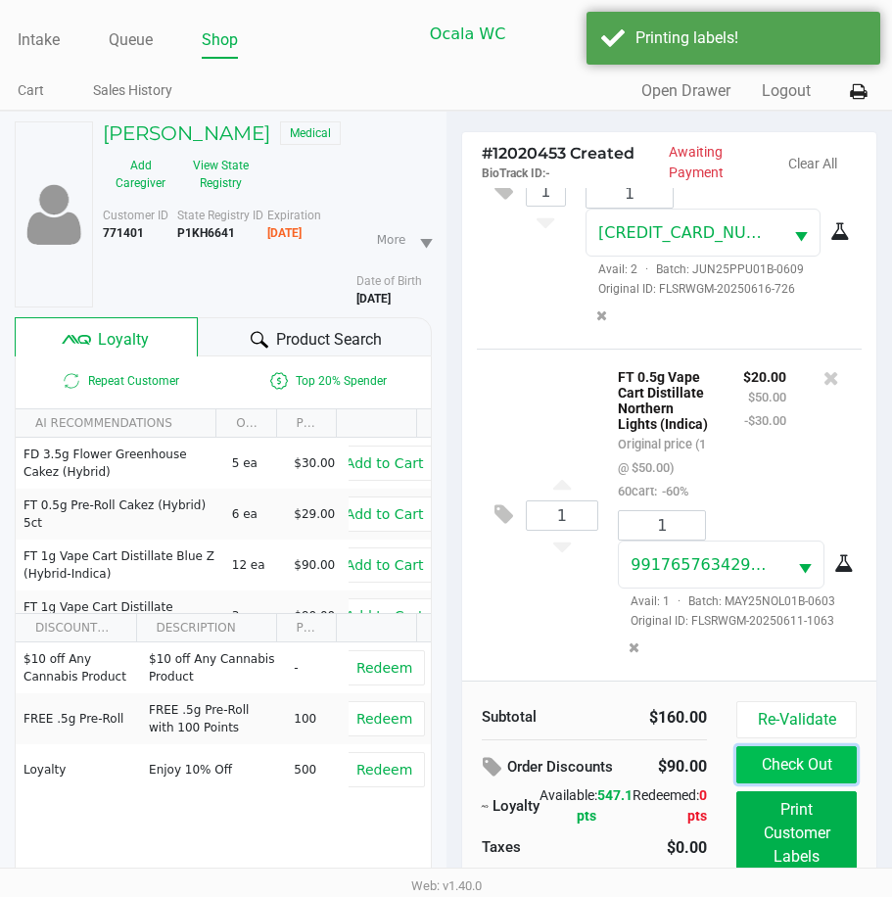
click at [764, 766] on button "Check Out" at bounding box center [797, 764] width 120 height 37
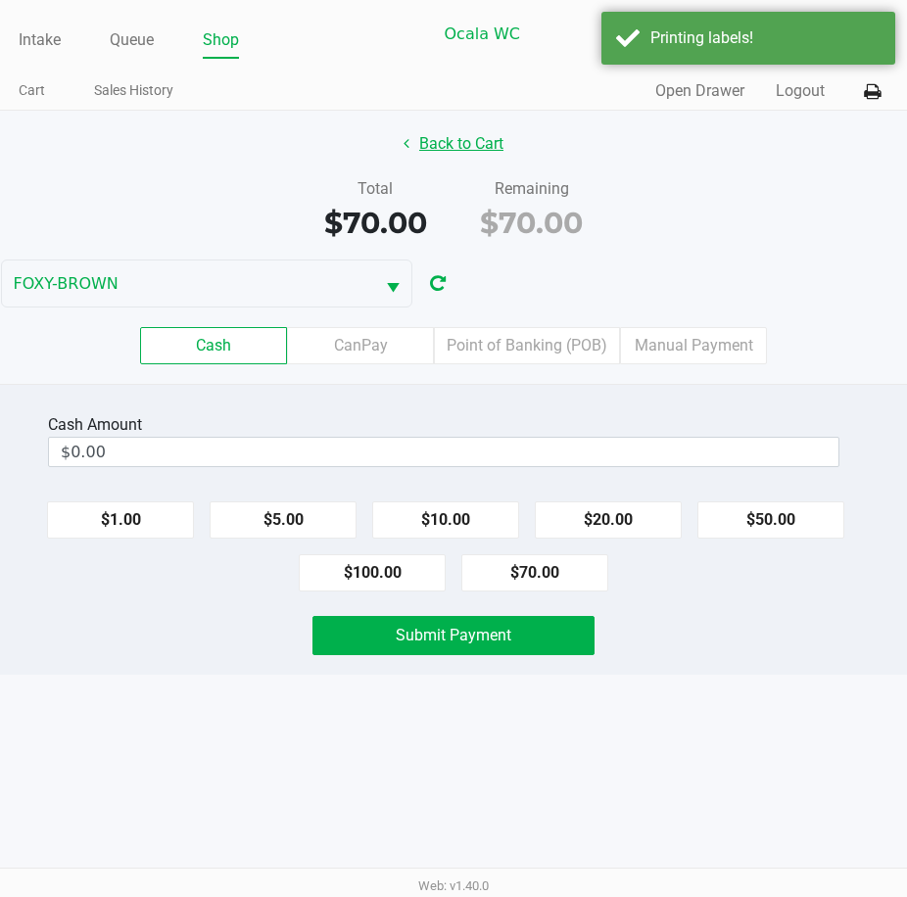
click at [472, 163] on button "Back to Cart" at bounding box center [453, 143] width 125 height 37
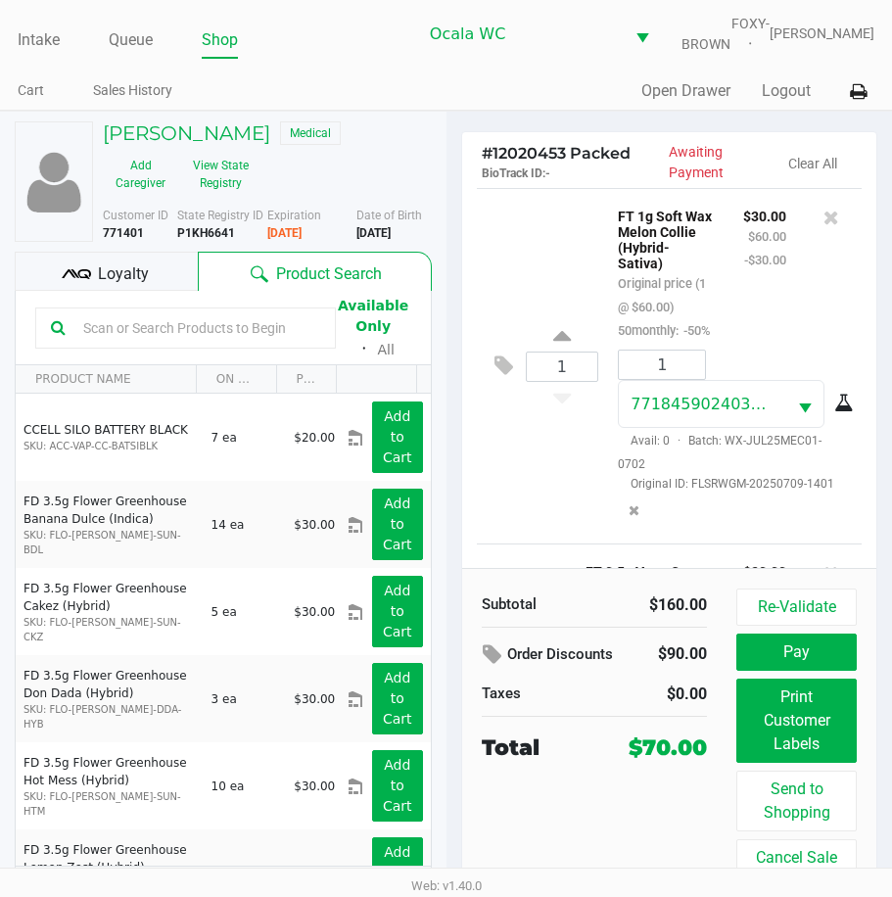
click at [128, 283] on span "Loyalty" at bounding box center [123, 275] width 51 height 24
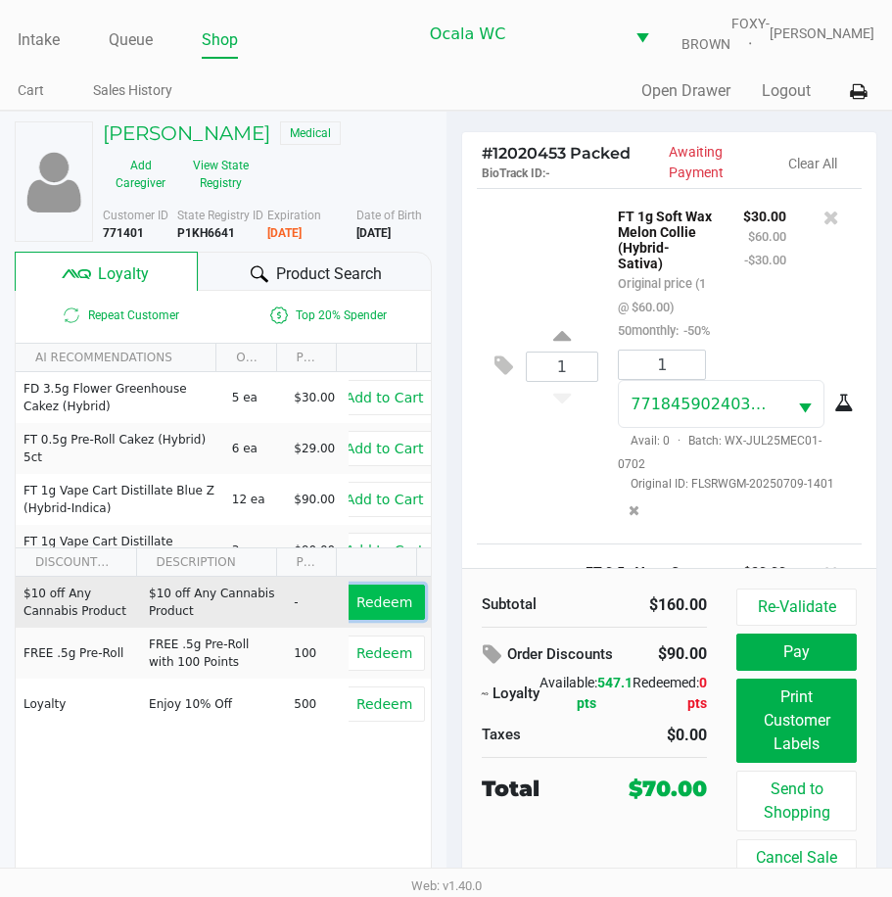
click at [366, 610] on span "Redeem" at bounding box center [385, 603] width 56 height 16
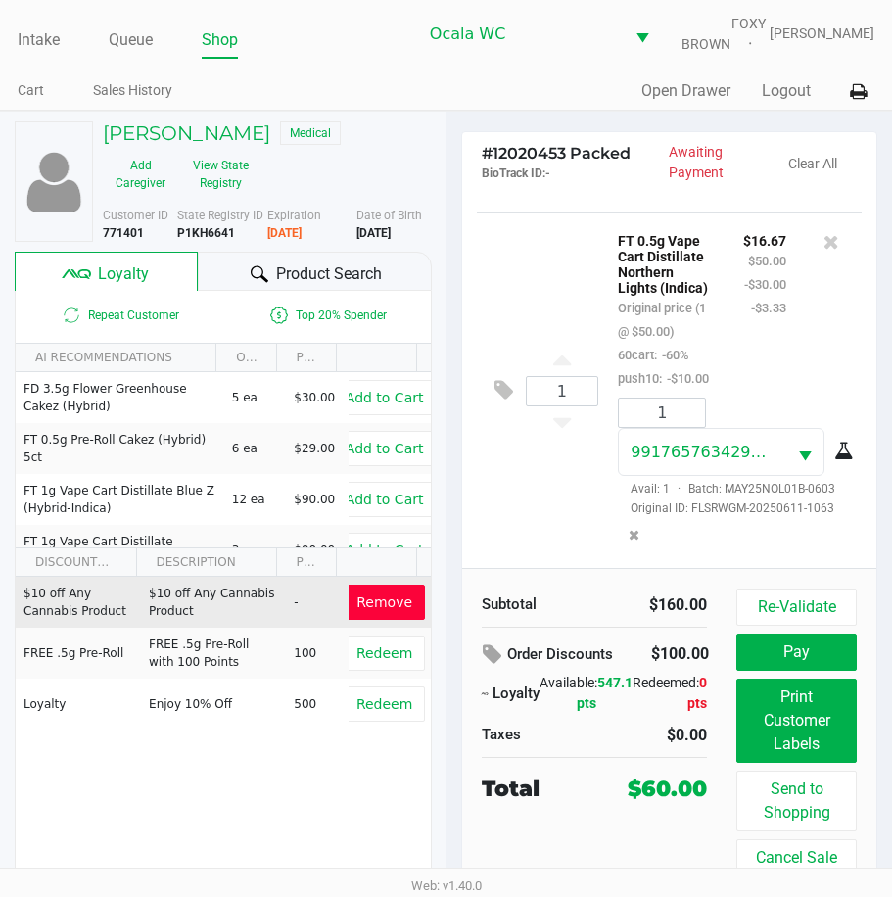
scroll to position [946, 0]
click at [232, 286] on div "Product Search" at bounding box center [314, 271] width 233 height 39
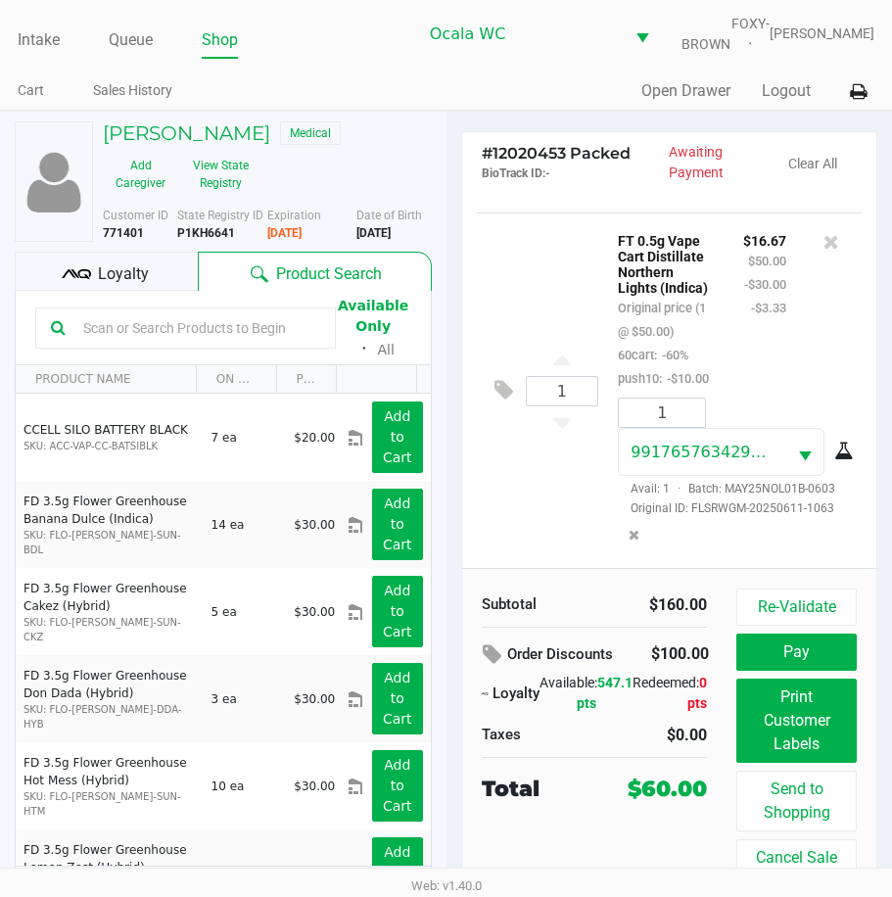
click at [148, 333] on input "text" at bounding box center [197, 327] width 245 height 29
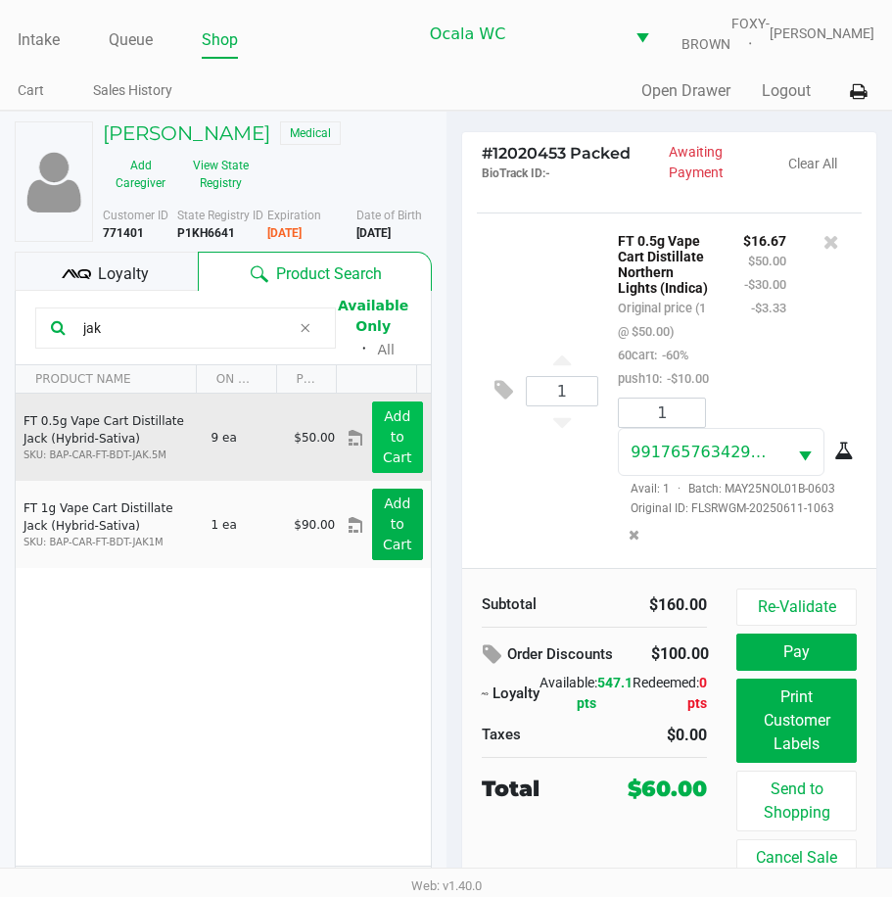
type input "jak"
click at [372, 428] on button "Add to Cart" at bounding box center [397, 438] width 50 height 72
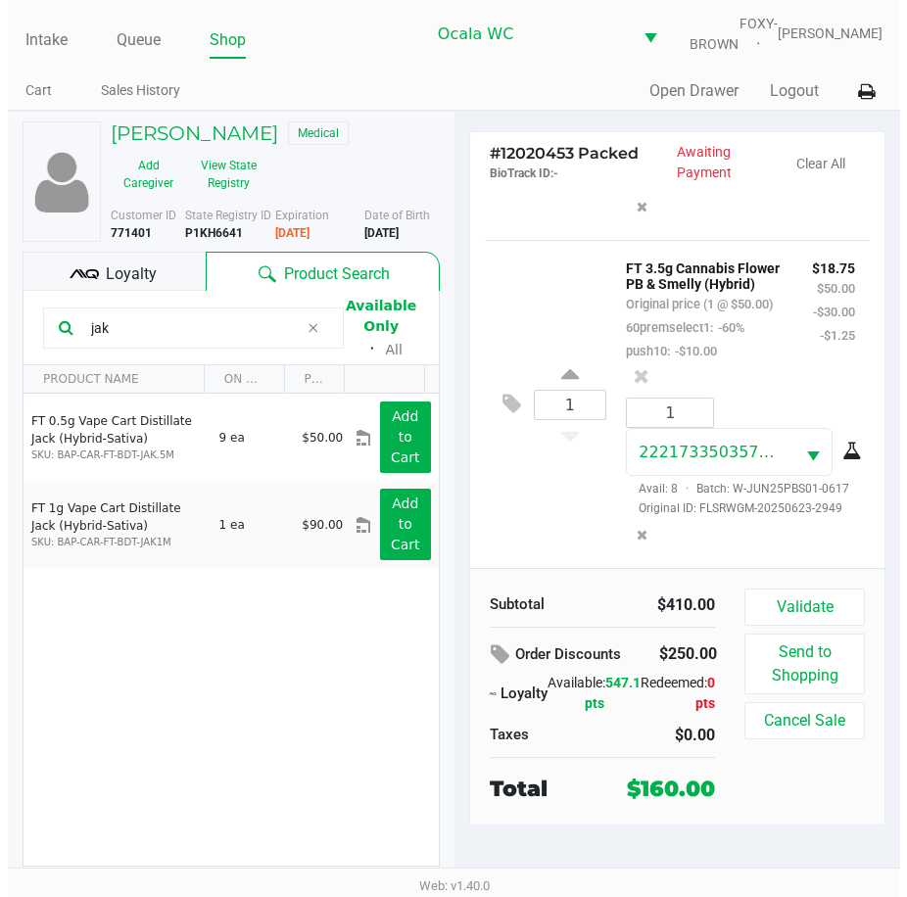
scroll to position [2624, 0]
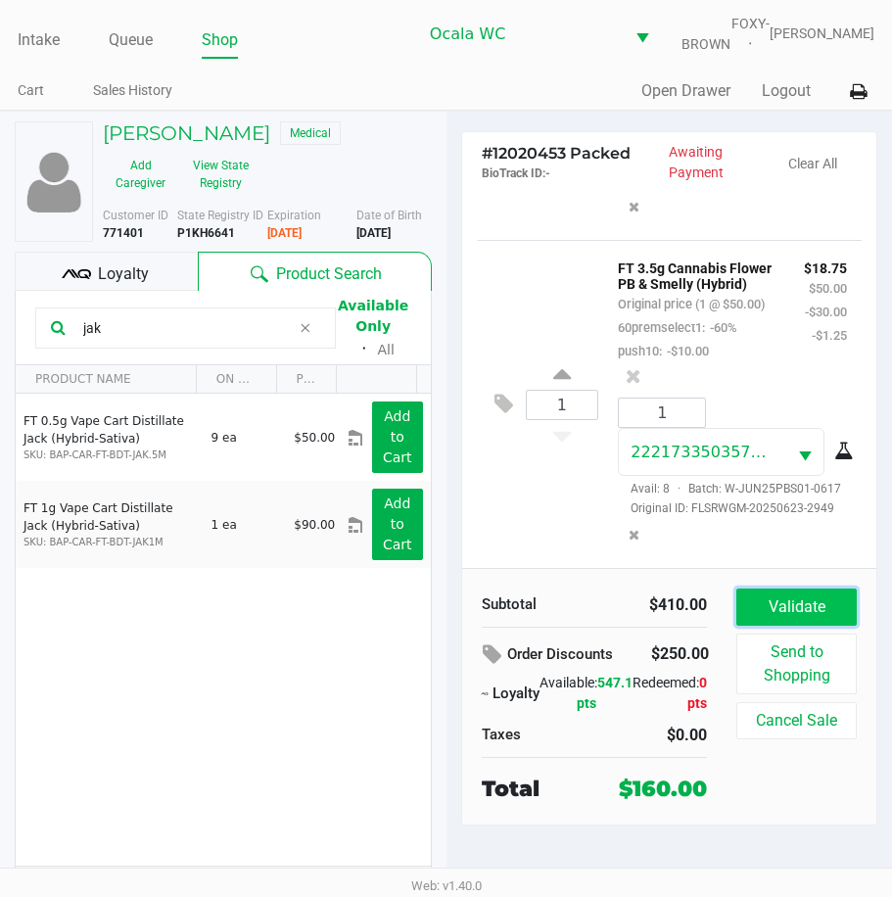
click at [779, 606] on button "Validate" at bounding box center [797, 607] width 120 height 37
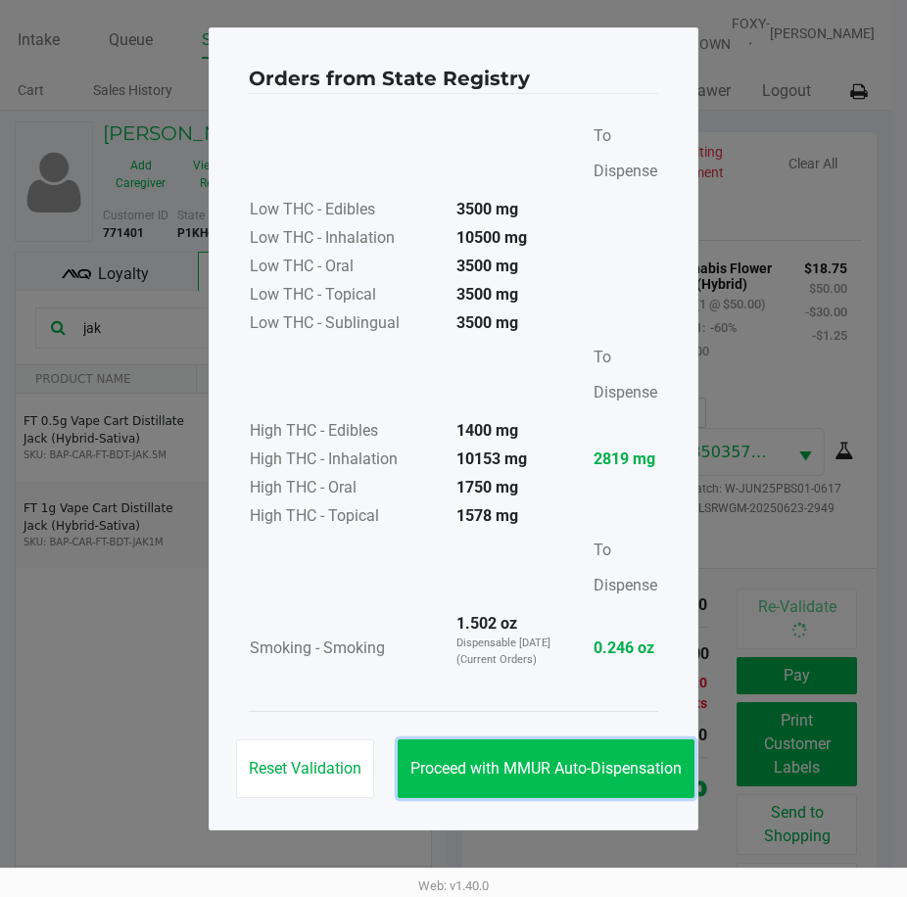
click at [519, 762] on span "Proceed with MMUR Auto-Dispensation" at bounding box center [545, 768] width 271 height 19
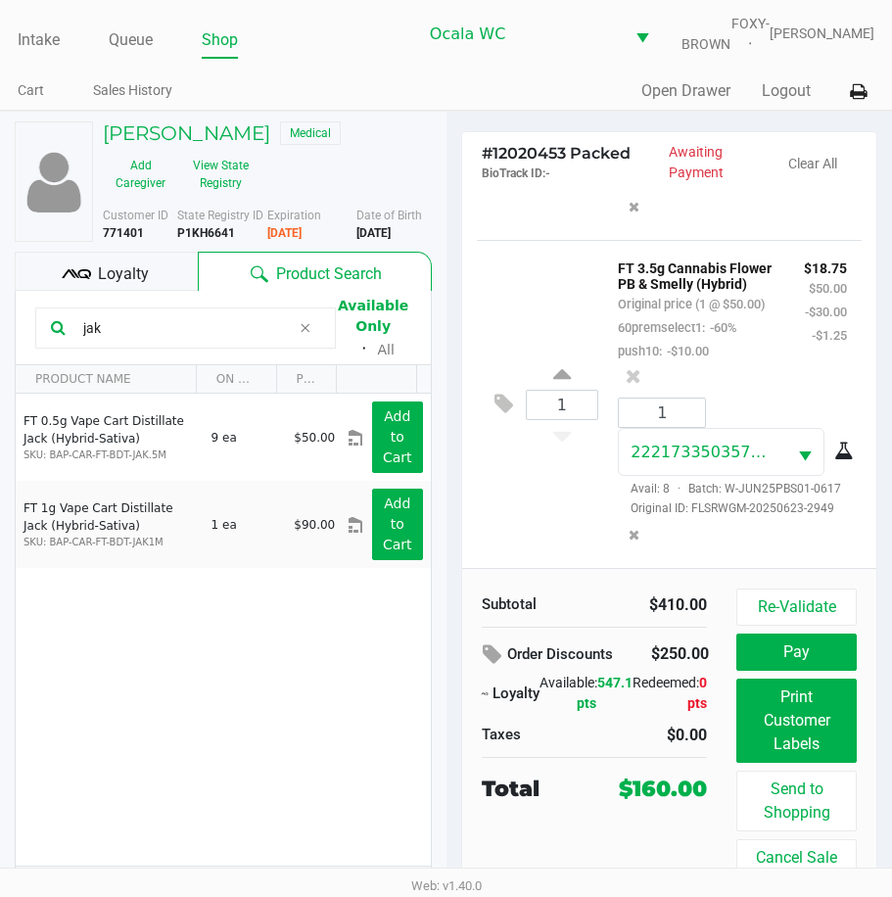
click at [128, 286] on span "Loyalty" at bounding box center [123, 275] width 51 height 24
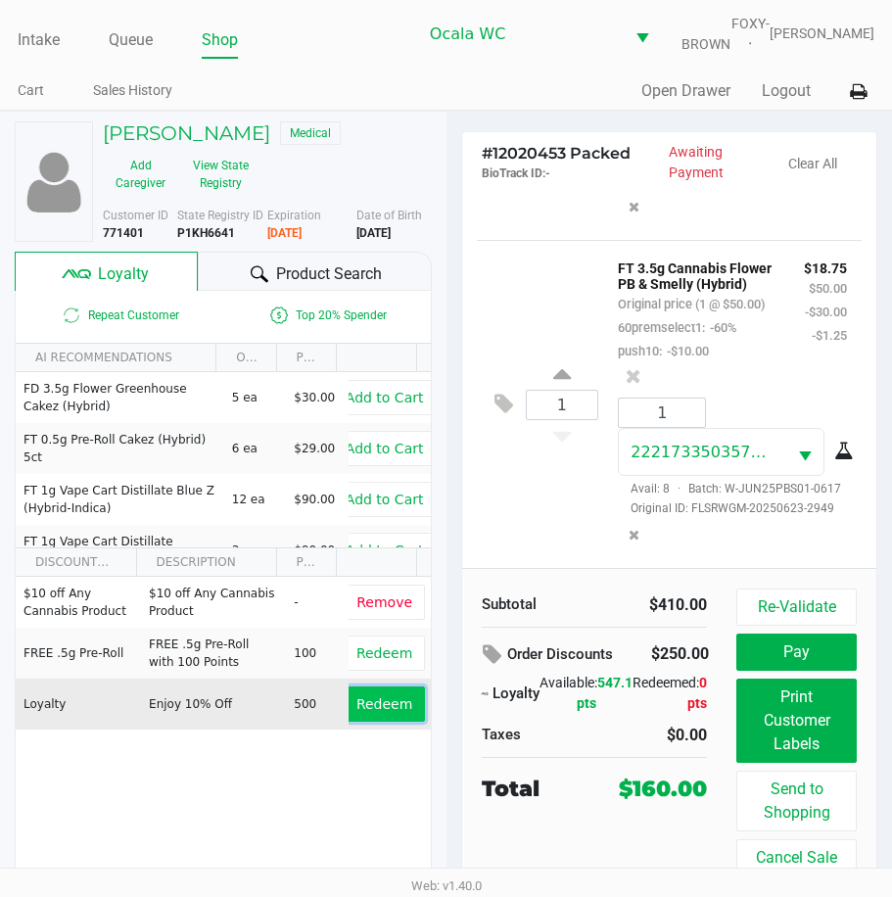
click at [379, 712] on span "Redeem" at bounding box center [385, 704] width 56 height 16
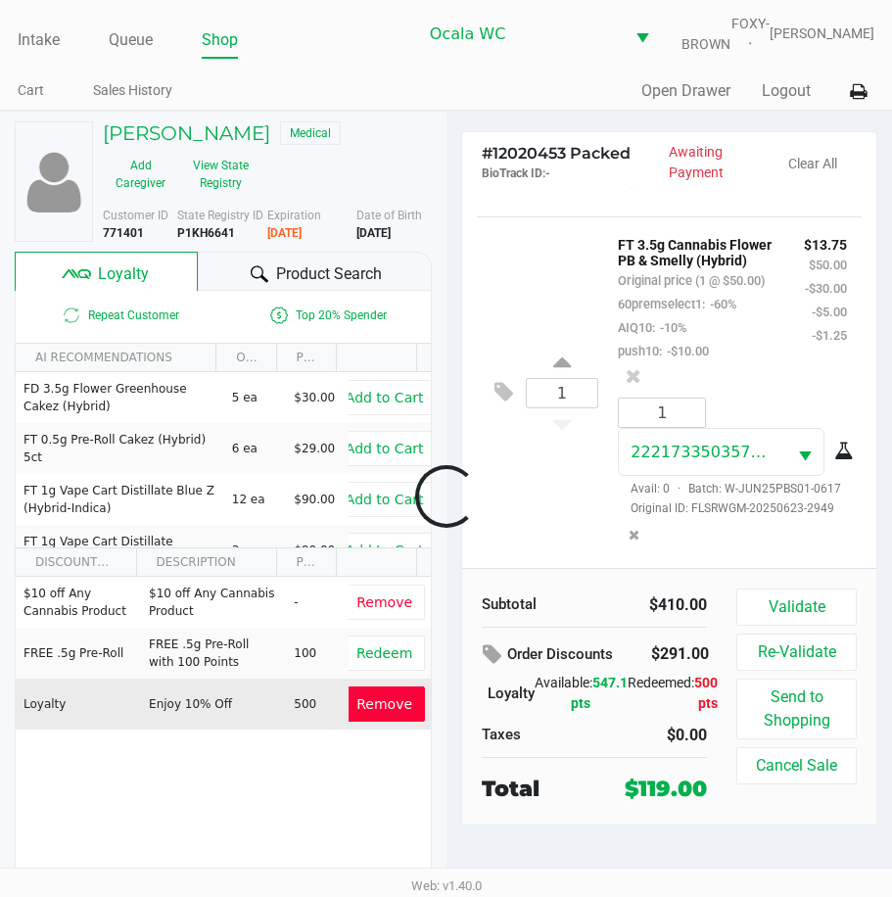
scroll to position [2795, 0]
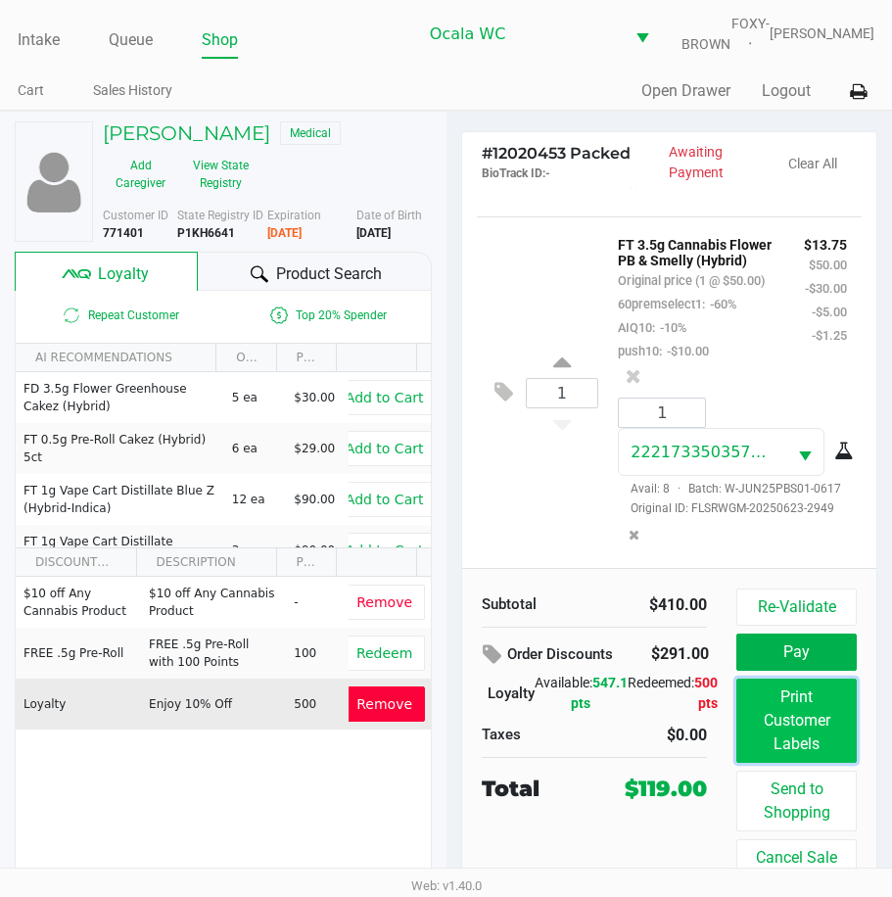
click at [810, 737] on button "Print Customer Labels" at bounding box center [797, 721] width 120 height 84
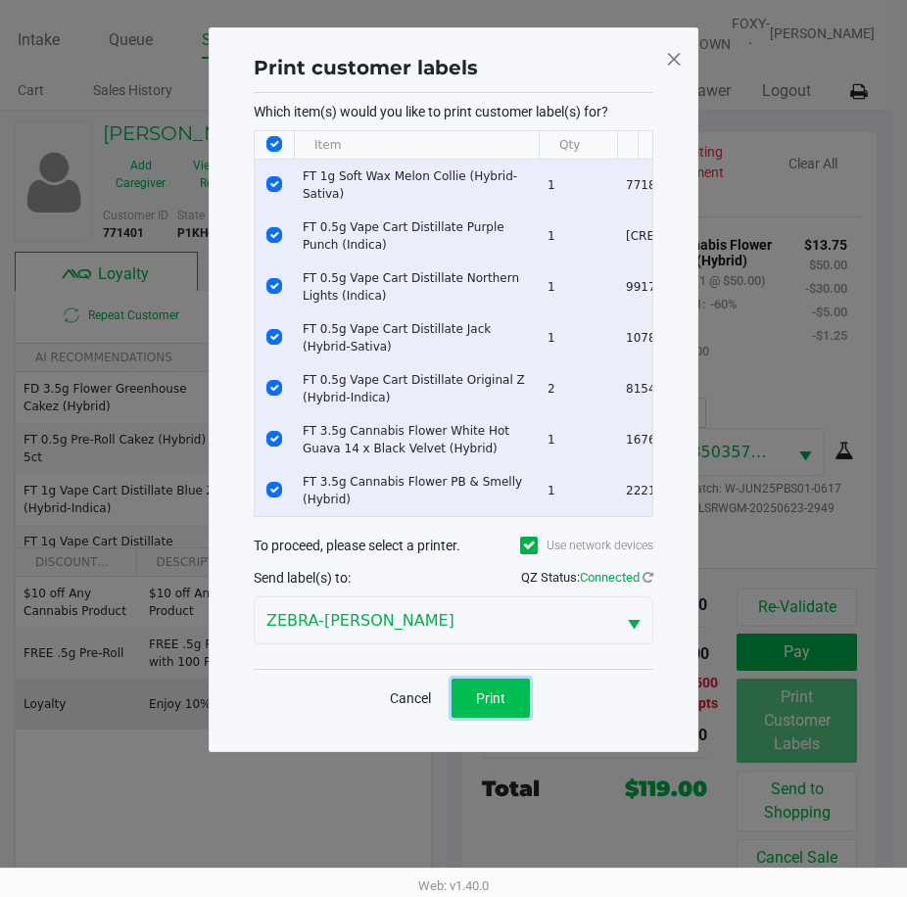
click at [503, 706] on span "Print" at bounding box center [490, 699] width 29 height 16
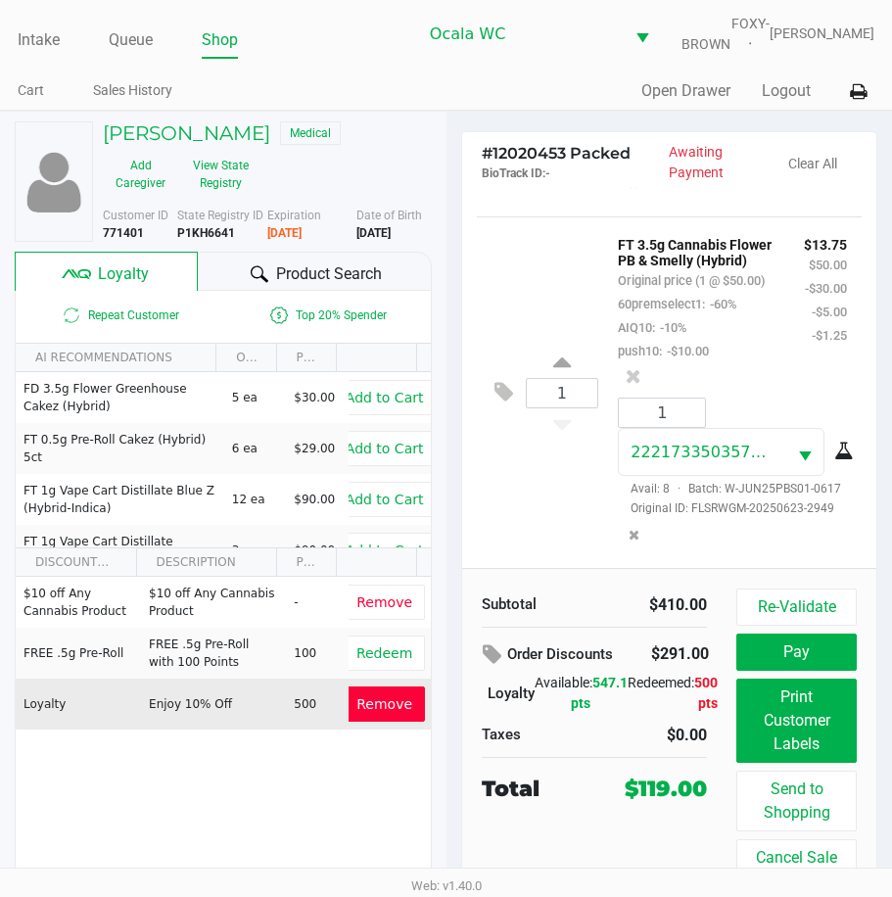
scroll to position [2403, 0]
click at [366, 709] on span "Remove" at bounding box center [385, 704] width 56 height 16
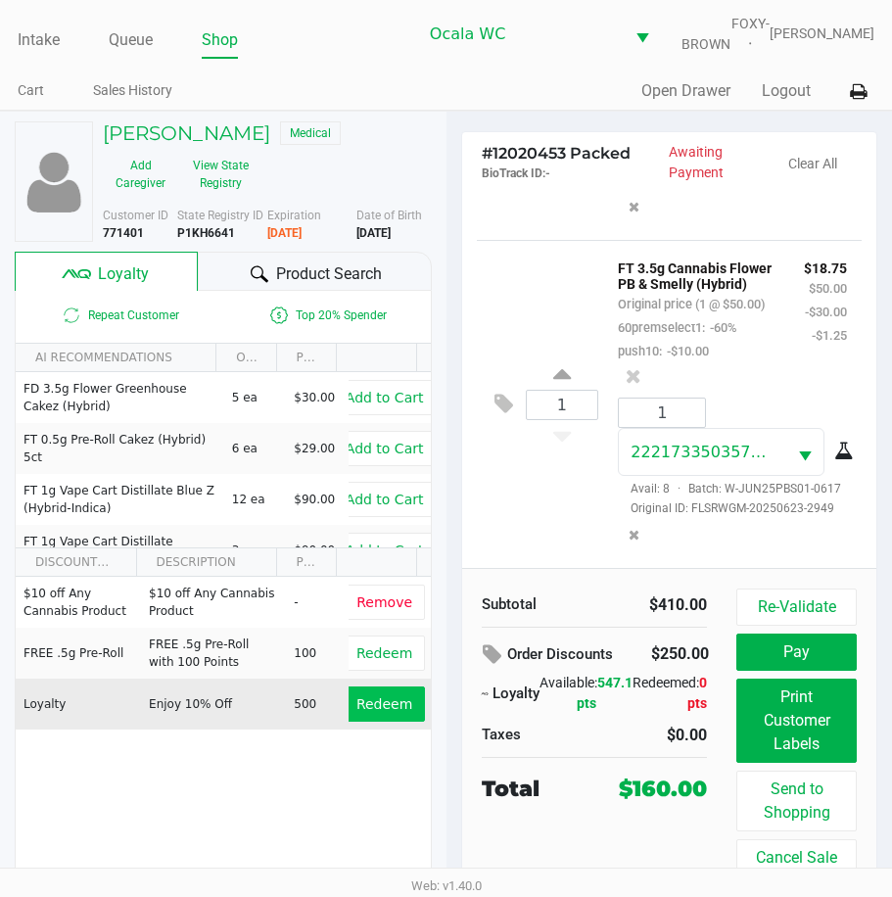
scroll to position [2630, 0]
click at [635, 366] on icon at bounding box center [634, 376] width 16 height 20
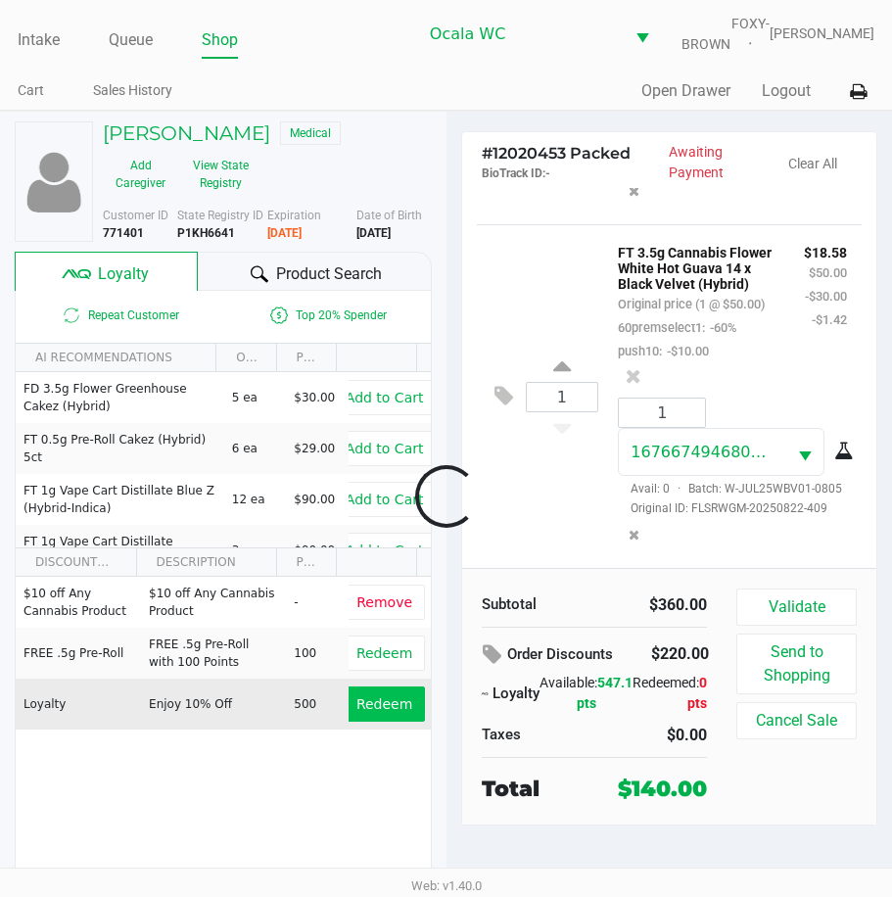
scroll to position [2236, 0]
click at [635, 366] on icon at bounding box center [634, 376] width 16 height 20
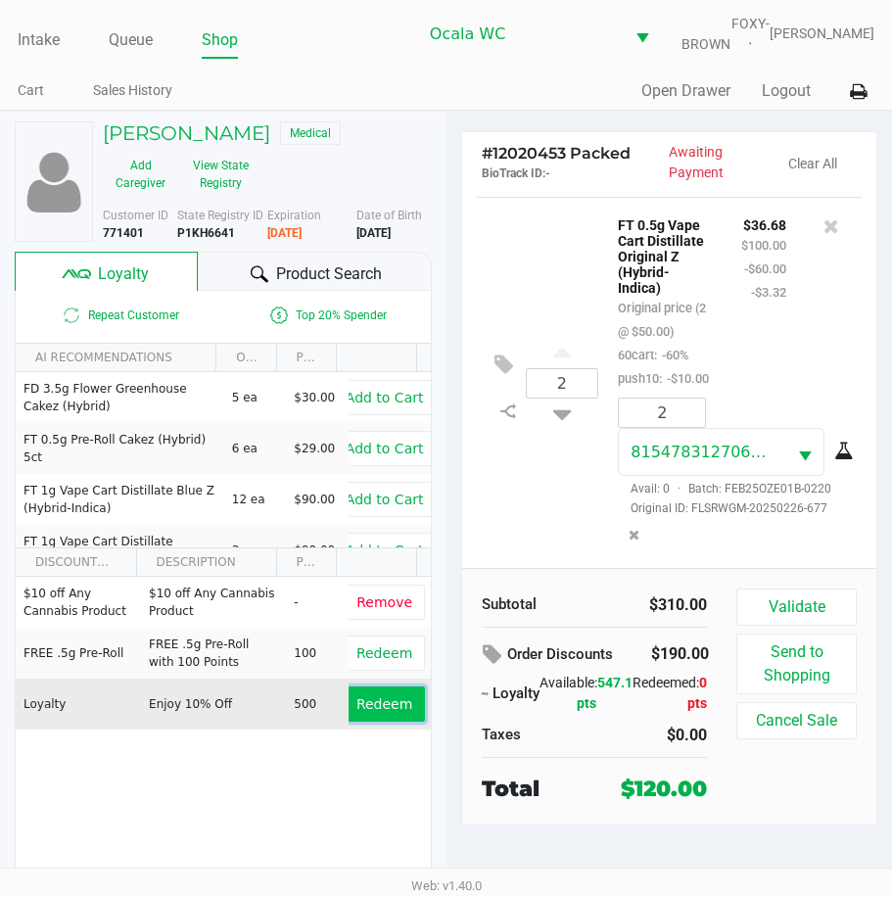
click at [362, 712] on span "Redeem" at bounding box center [385, 704] width 56 height 16
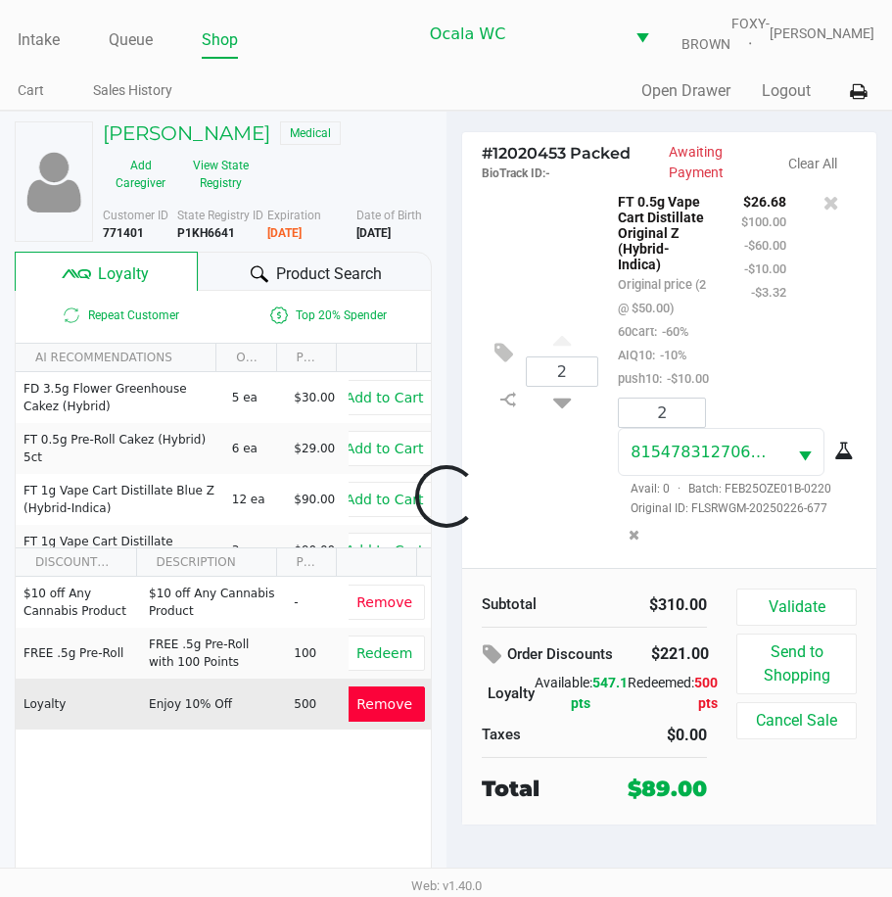
scroll to position [1943, 0]
click at [782, 617] on button "Validate" at bounding box center [797, 607] width 120 height 37
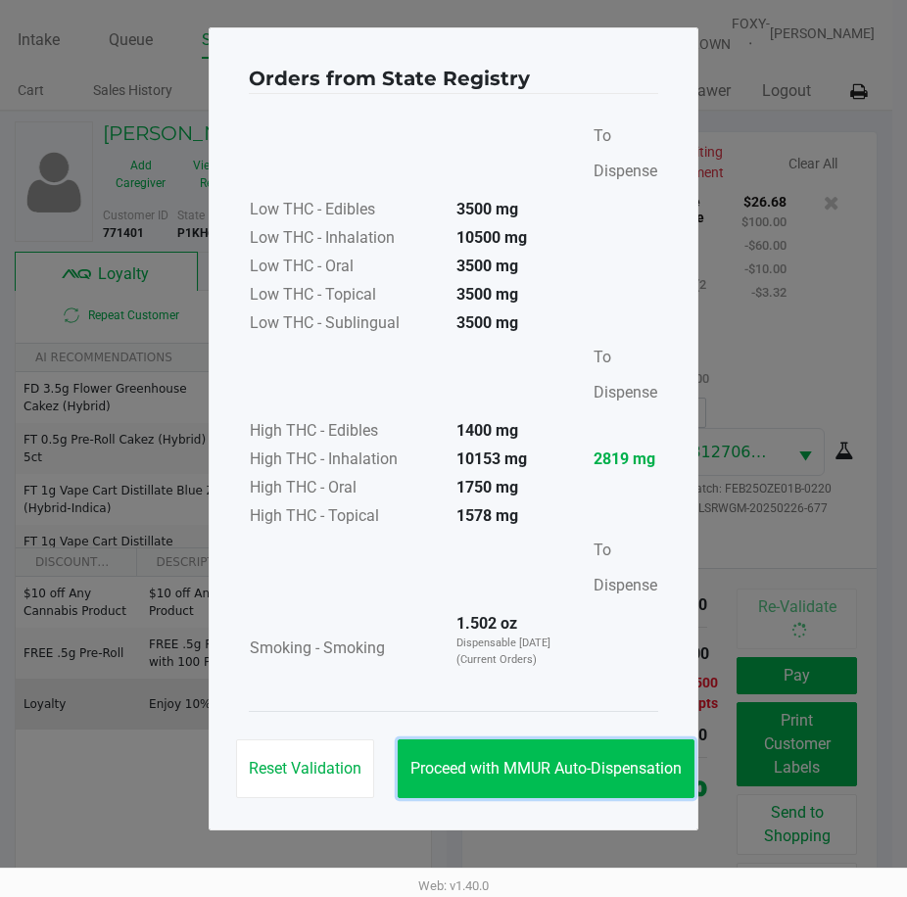
click at [468, 753] on button "Proceed with MMUR Auto-Dispensation" at bounding box center [546, 769] width 297 height 59
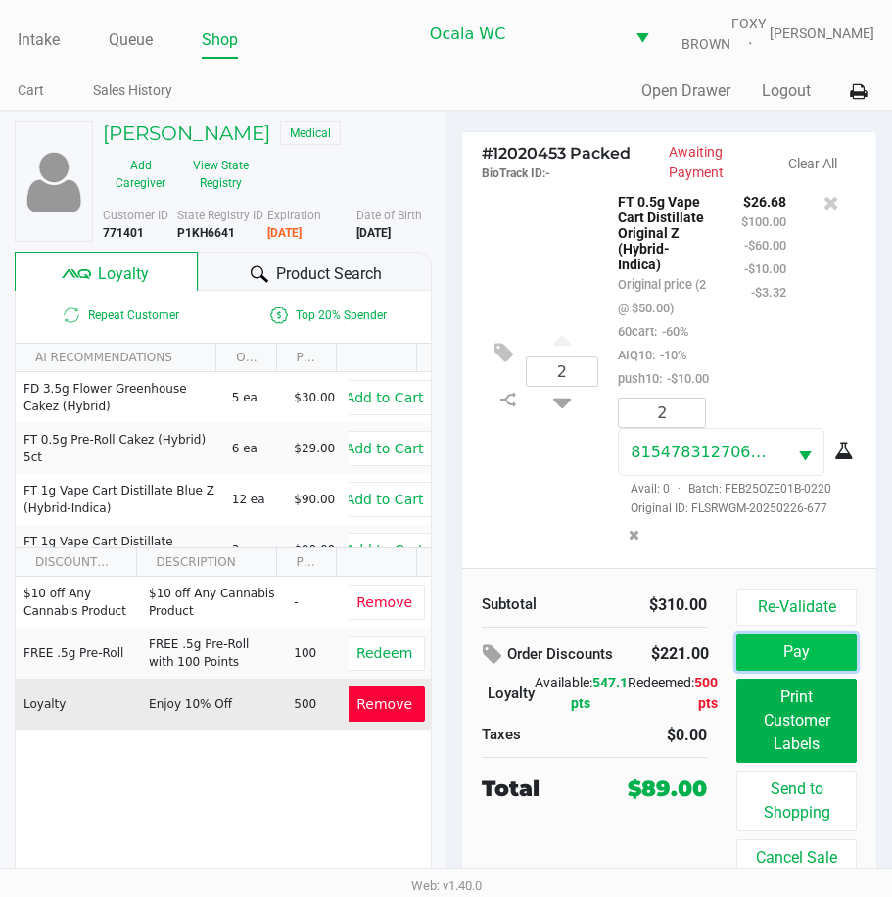
click at [780, 663] on button "Pay" at bounding box center [797, 652] width 120 height 37
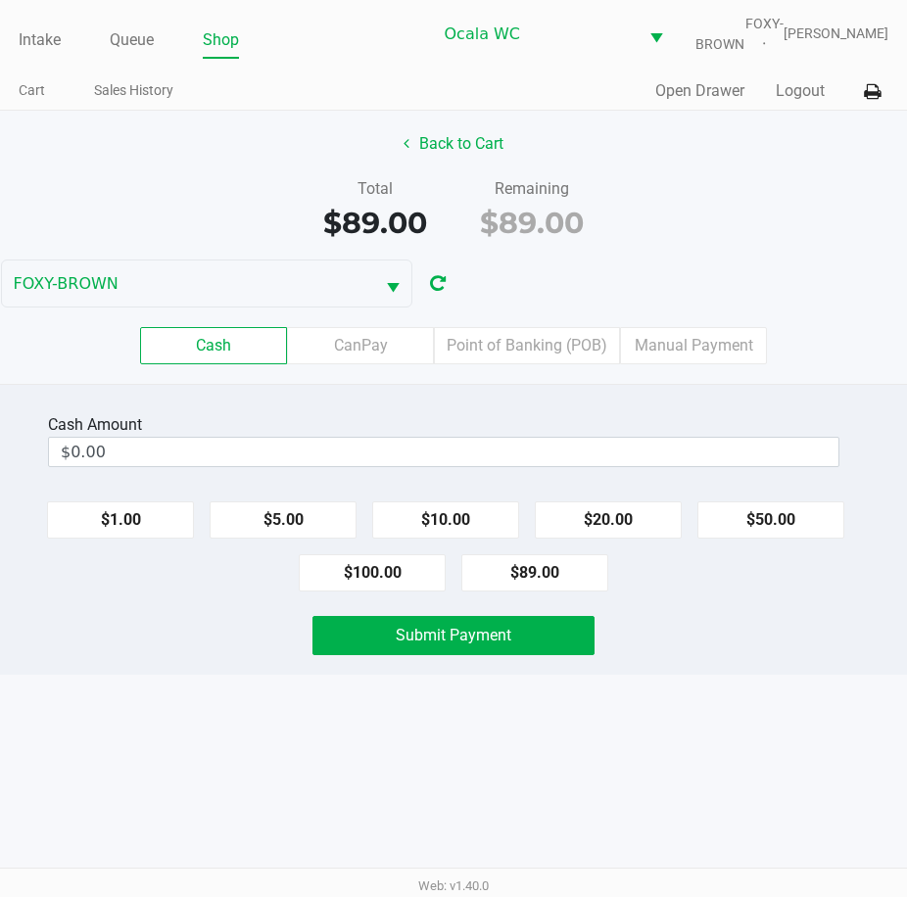
click at [530, 357] on label "Point of Banking (POB)" at bounding box center [527, 345] width 186 height 37
click at [0, 0] on 7 "Point of Banking (POB)" at bounding box center [0, 0] width 0 height 0
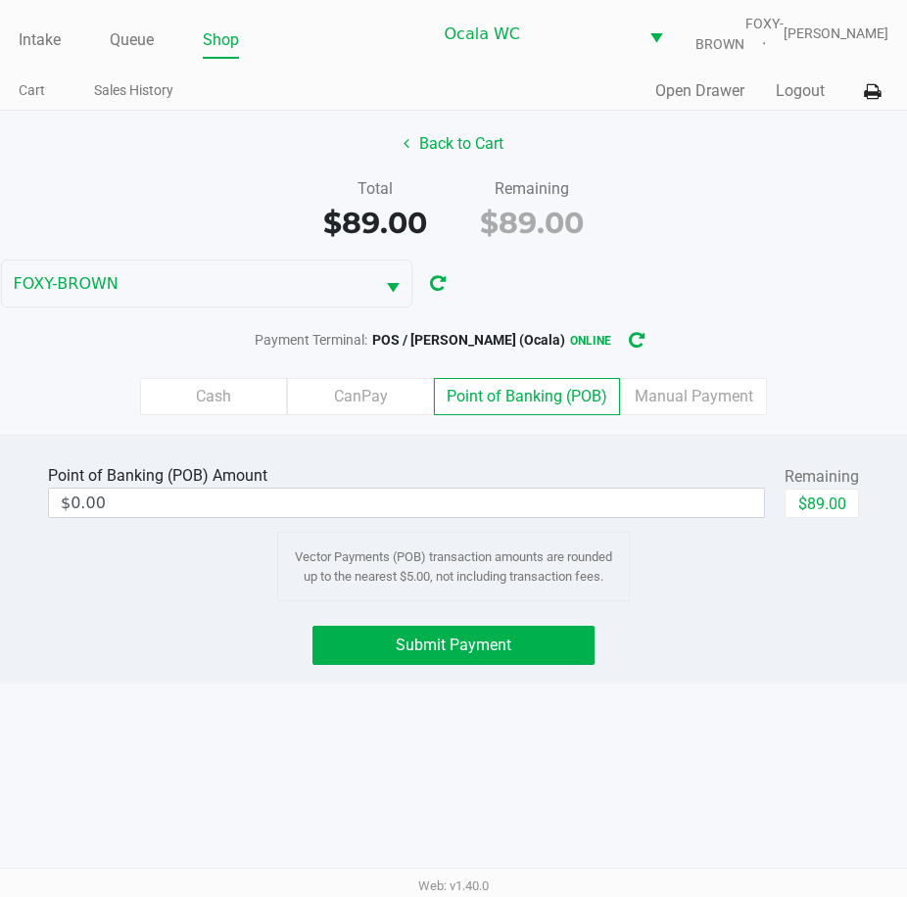
click at [818, 518] on button "$89.00" at bounding box center [822, 503] width 74 height 29
type input "$89.00"
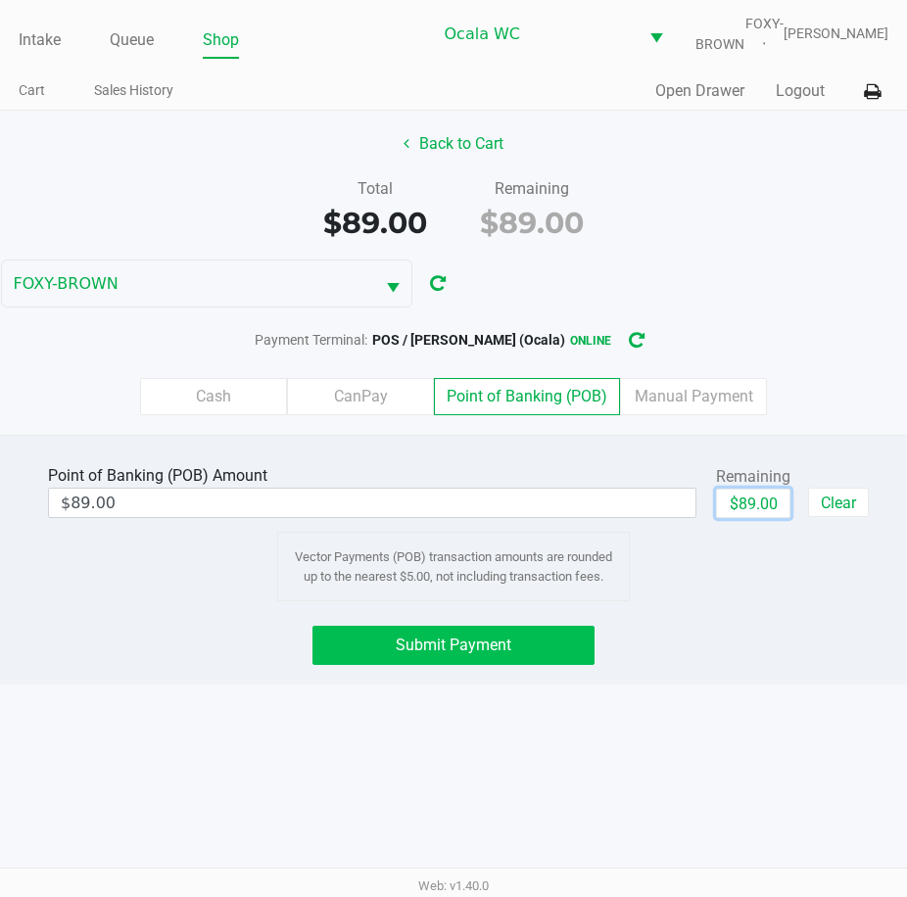
click at [476, 654] on span "Submit Payment" at bounding box center [454, 645] width 116 height 19
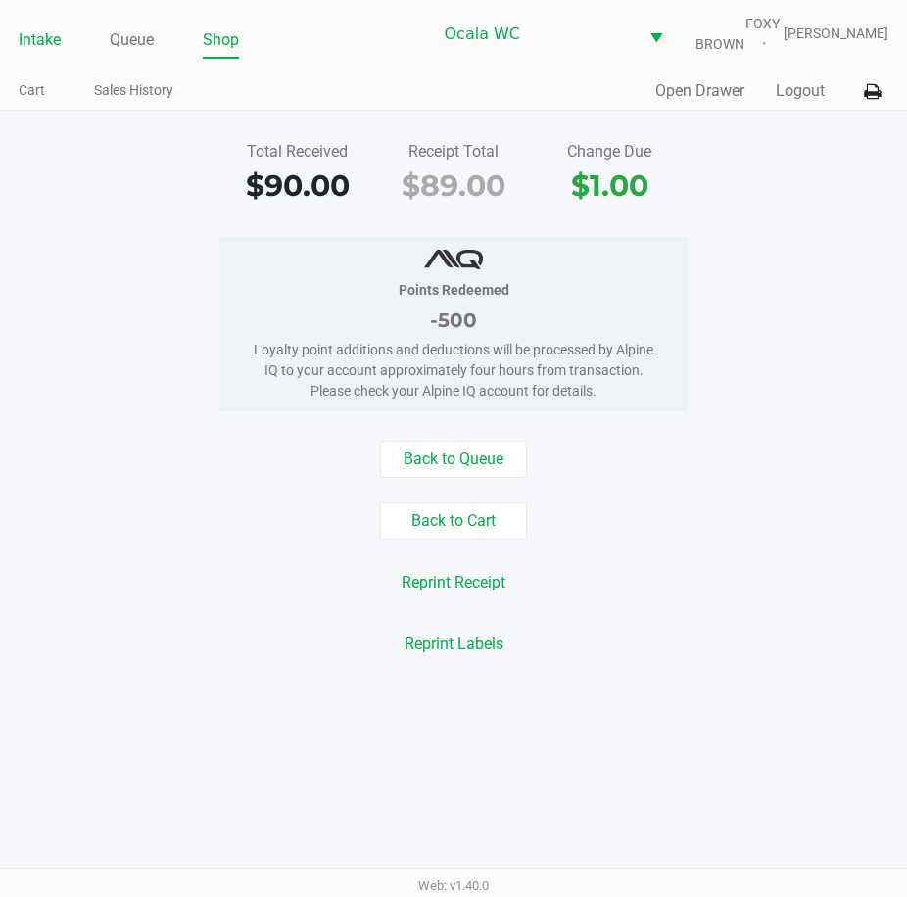
click at [43, 51] on link "Intake" at bounding box center [40, 39] width 42 height 27
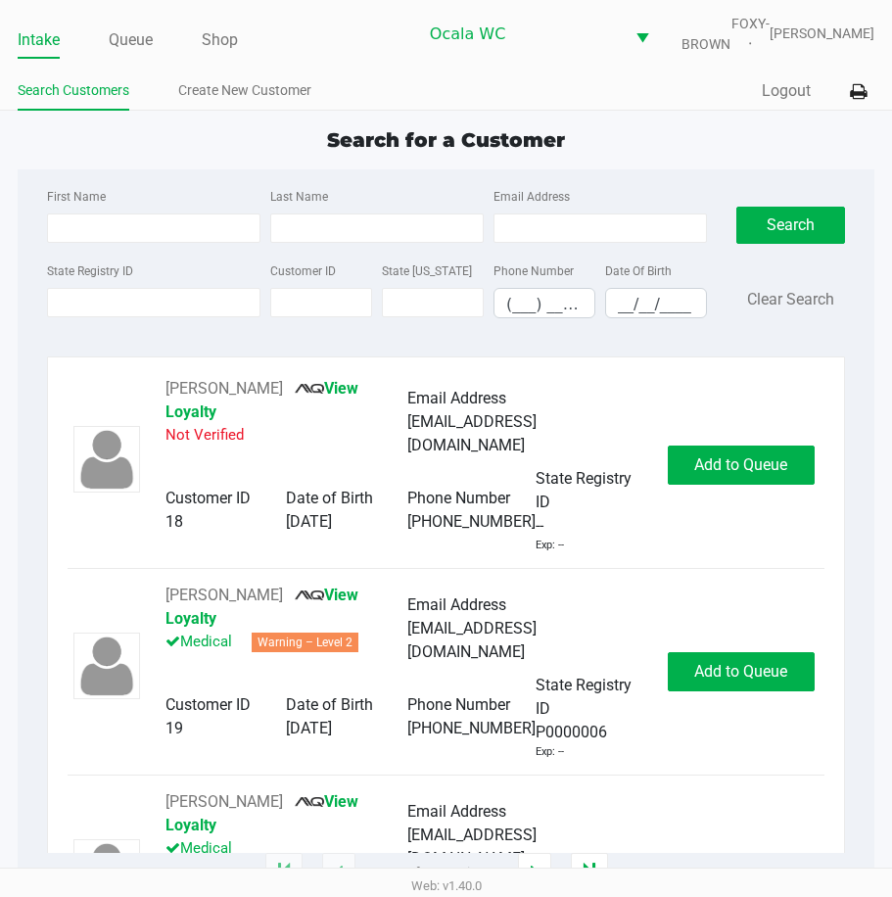
click at [347, 143] on span "Search for a Customer" at bounding box center [446, 140] width 238 height 24
type input "RAMON"
type input "PABON"
type input "03/25/1979"
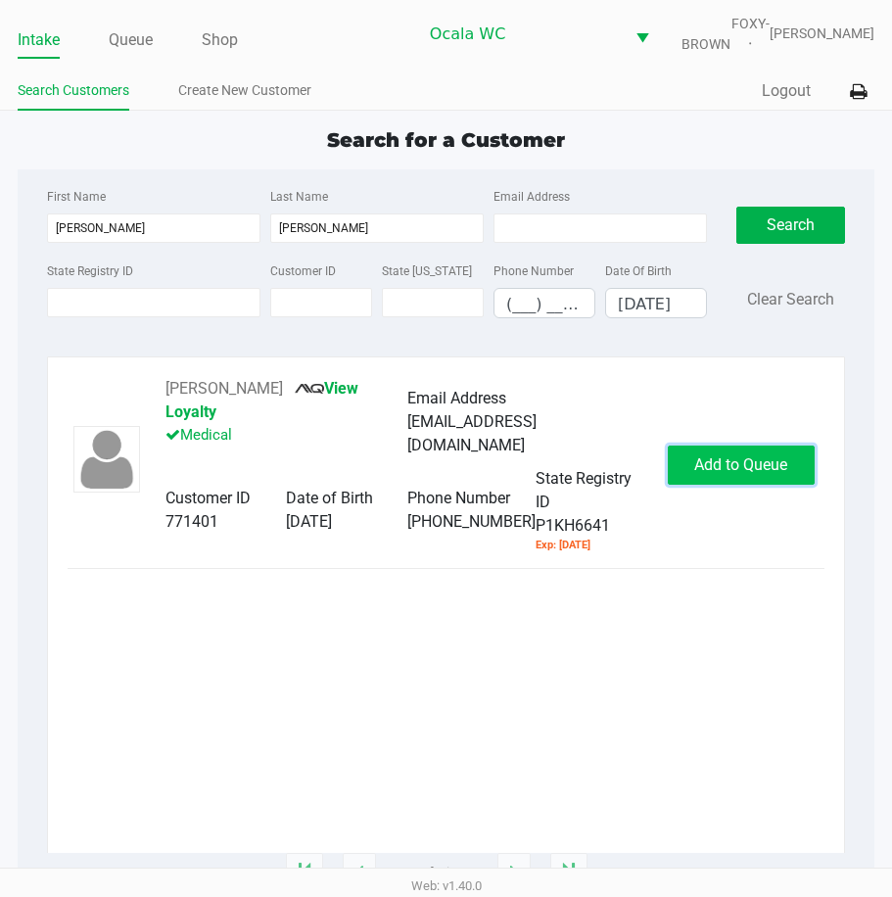
click at [698, 470] on span "Add to Queue" at bounding box center [740, 464] width 93 height 19
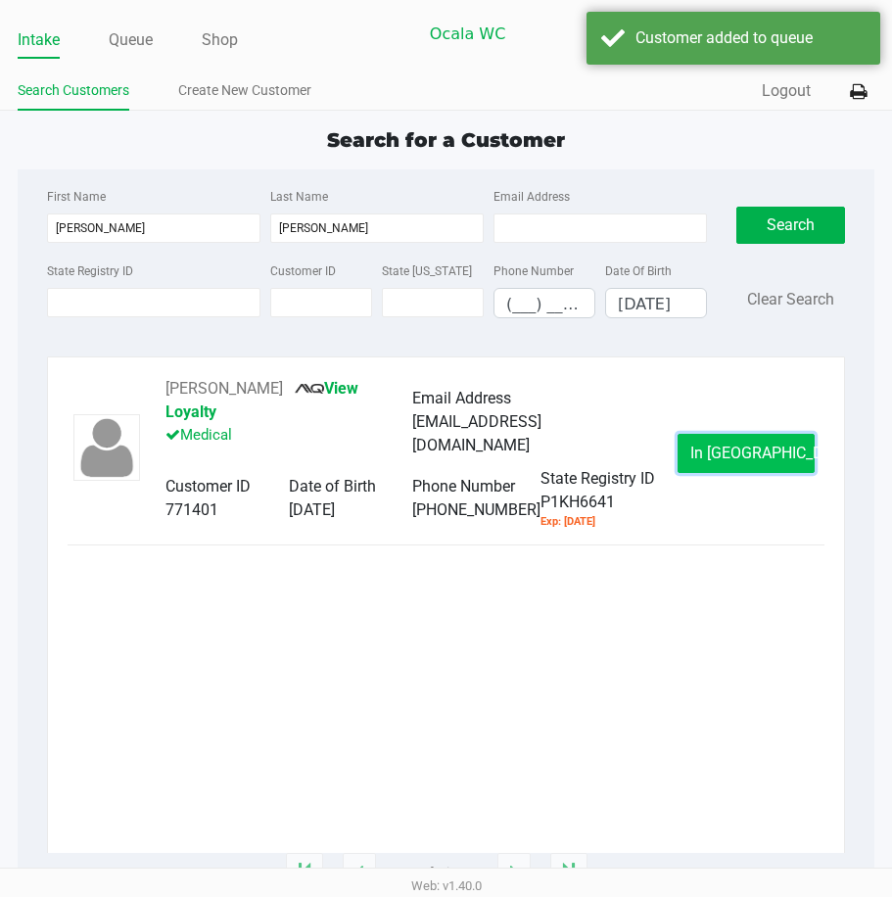
click at [694, 461] on button "In Queue" at bounding box center [746, 453] width 137 height 39
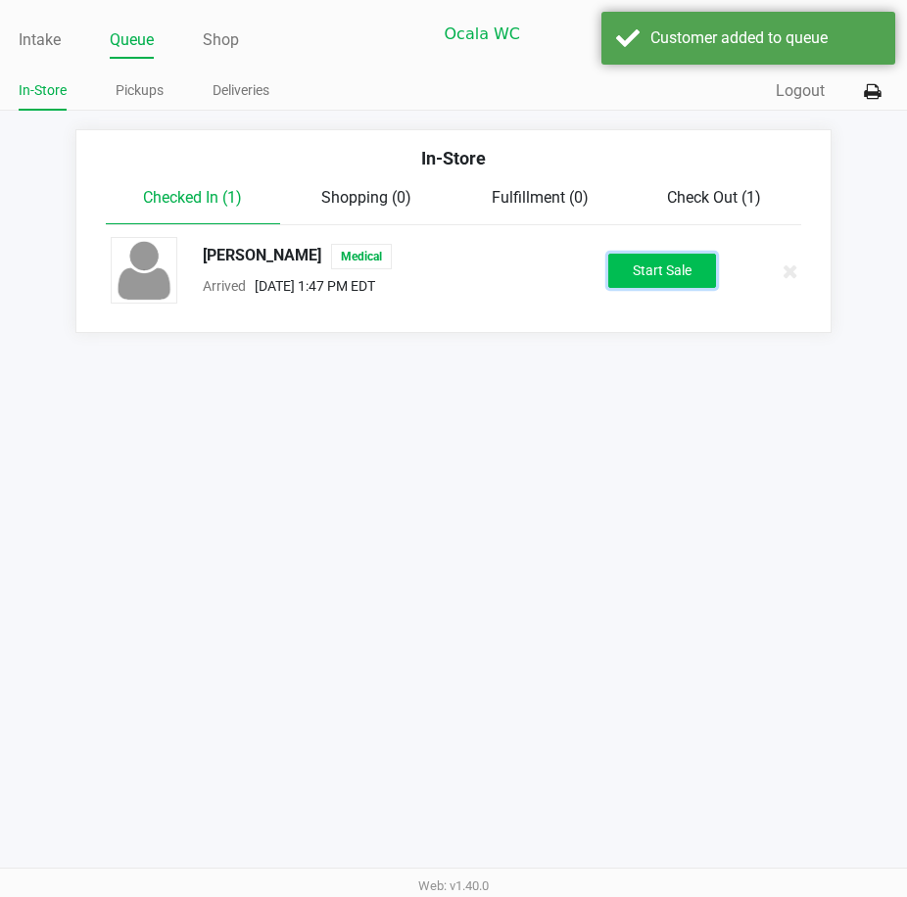
click at [627, 287] on button "Start Sale" at bounding box center [662, 271] width 108 height 34
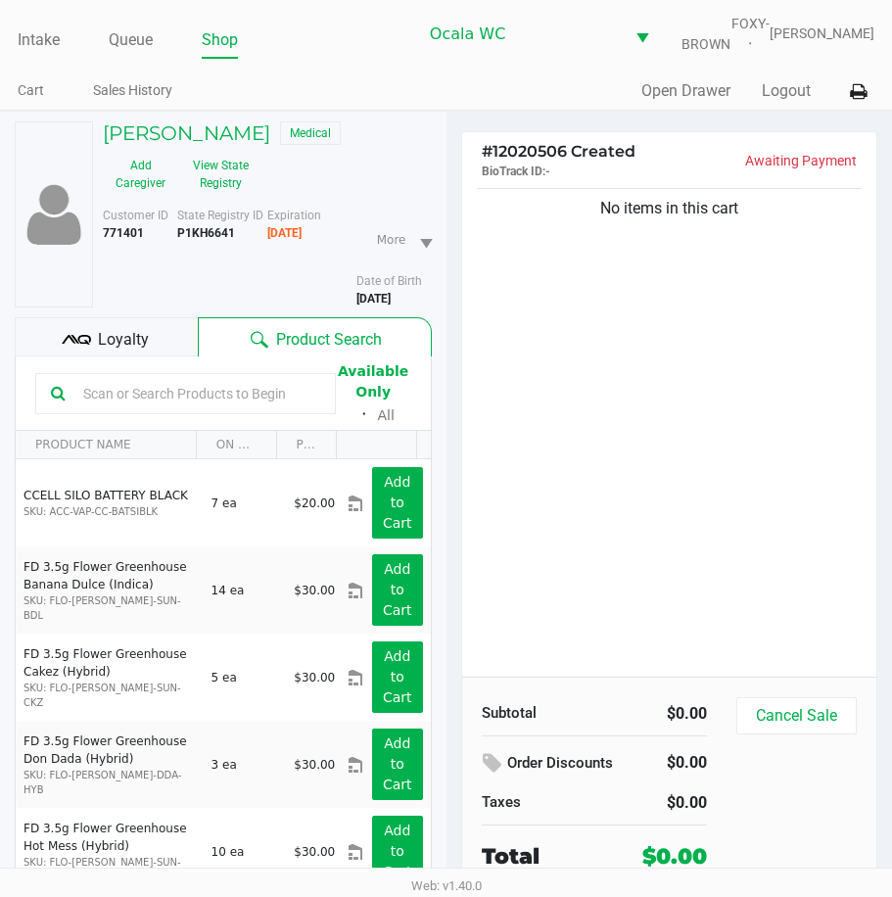
click at [124, 352] on span "Loyalty" at bounding box center [123, 340] width 51 height 24
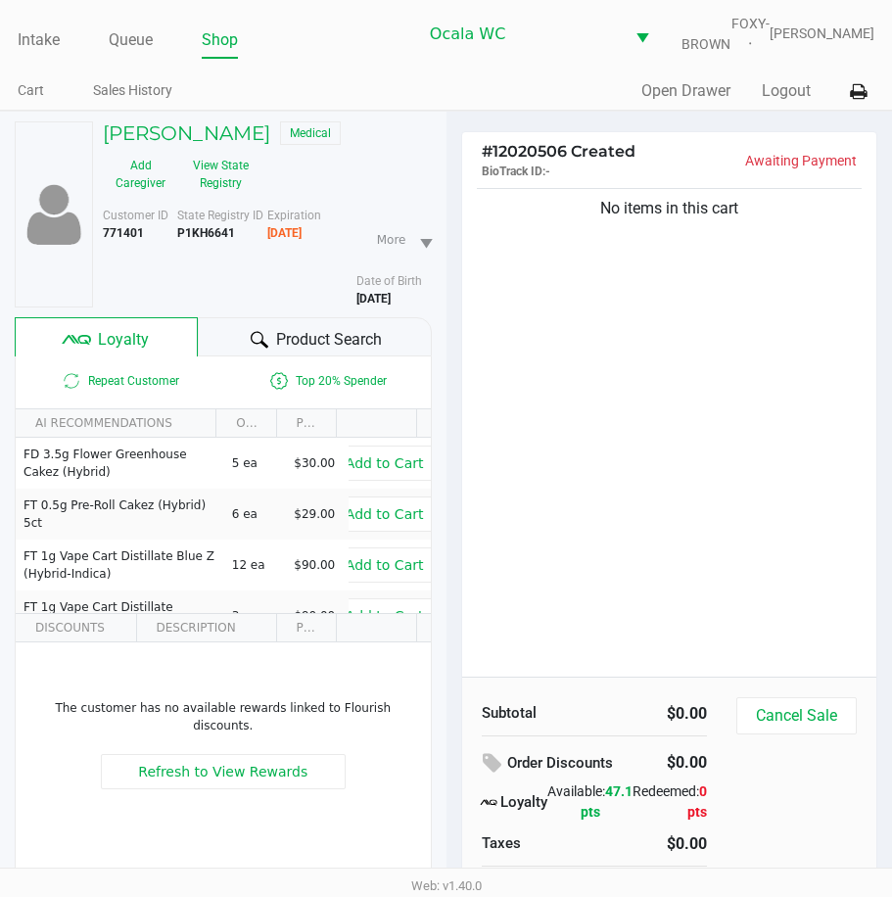
click at [228, 349] on div "Product Search" at bounding box center [314, 336] width 233 height 39
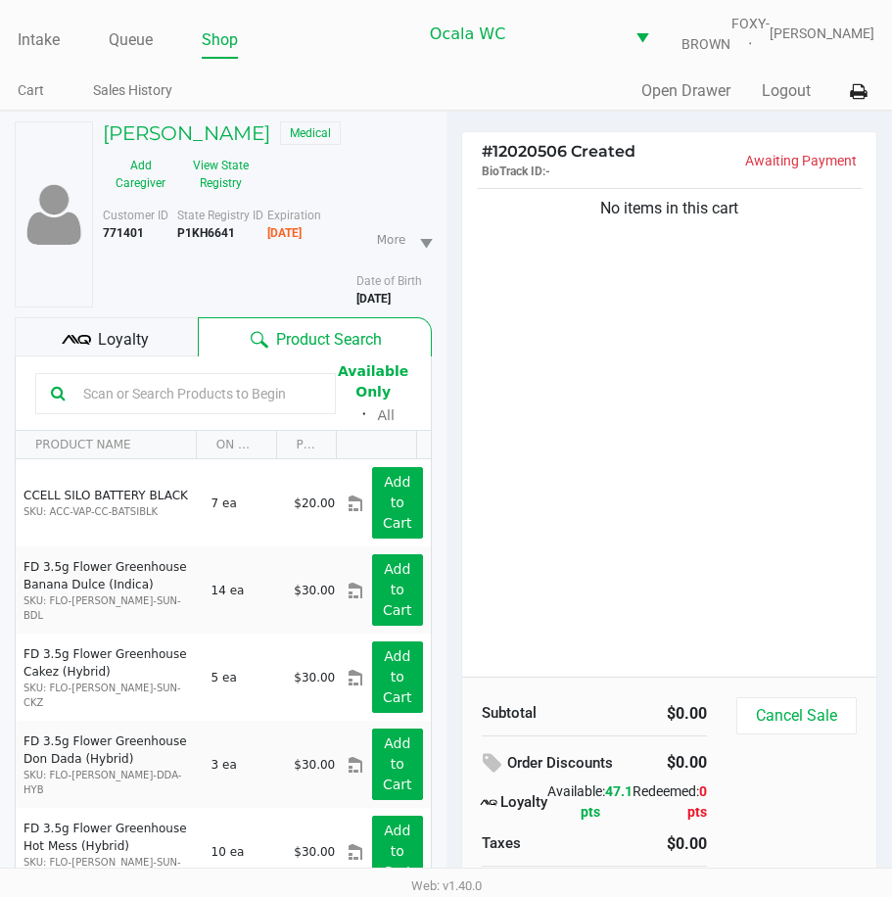
click at [528, 317] on div "No items in this cart" at bounding box center [669, 430] width 415 height 493
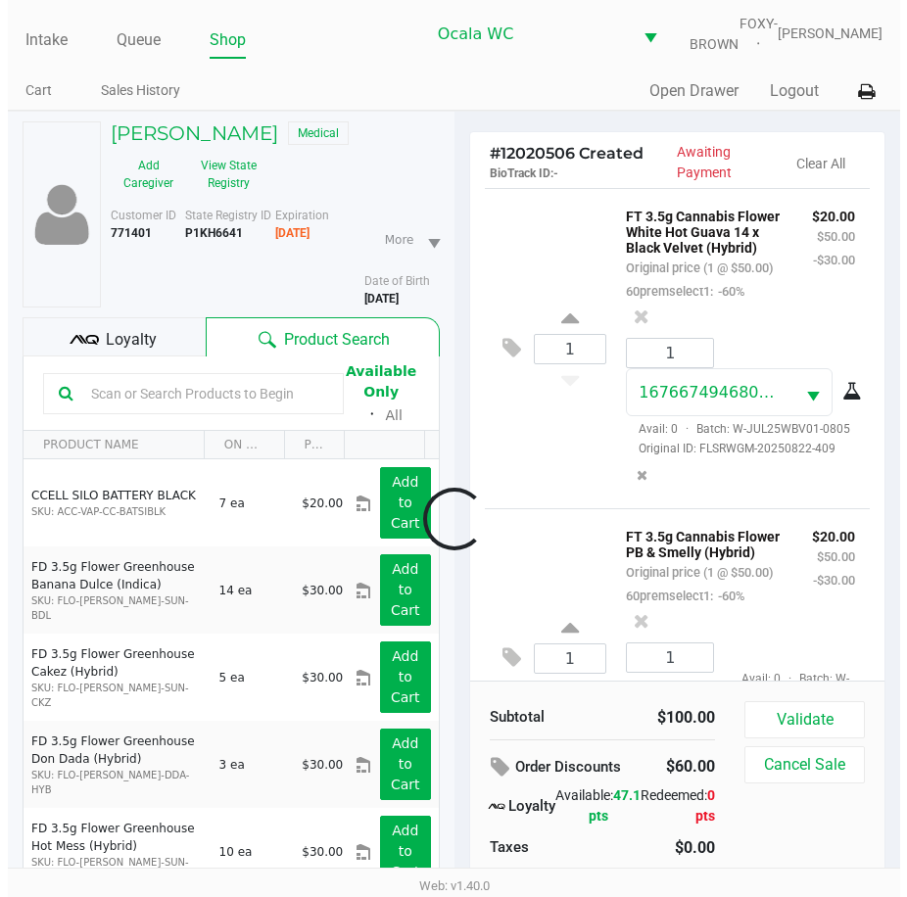
scroll to position [259, 0]
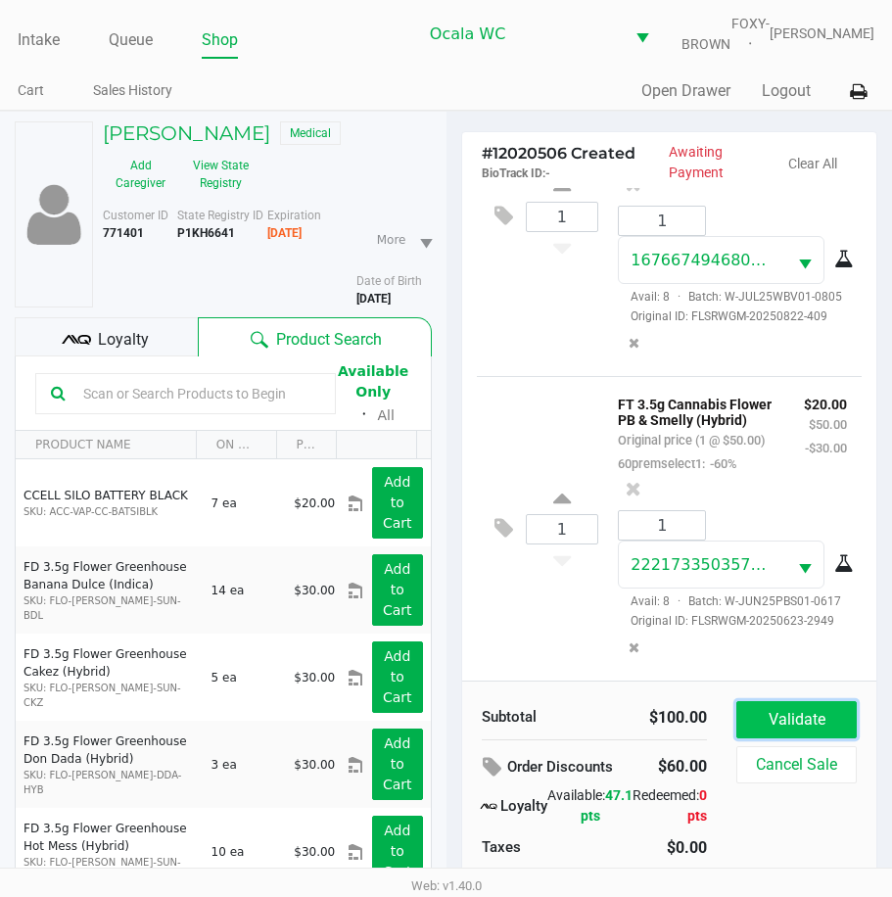
click at [794, 733] on button "Validate" at bounding box center [797, 719] width 120 height 37
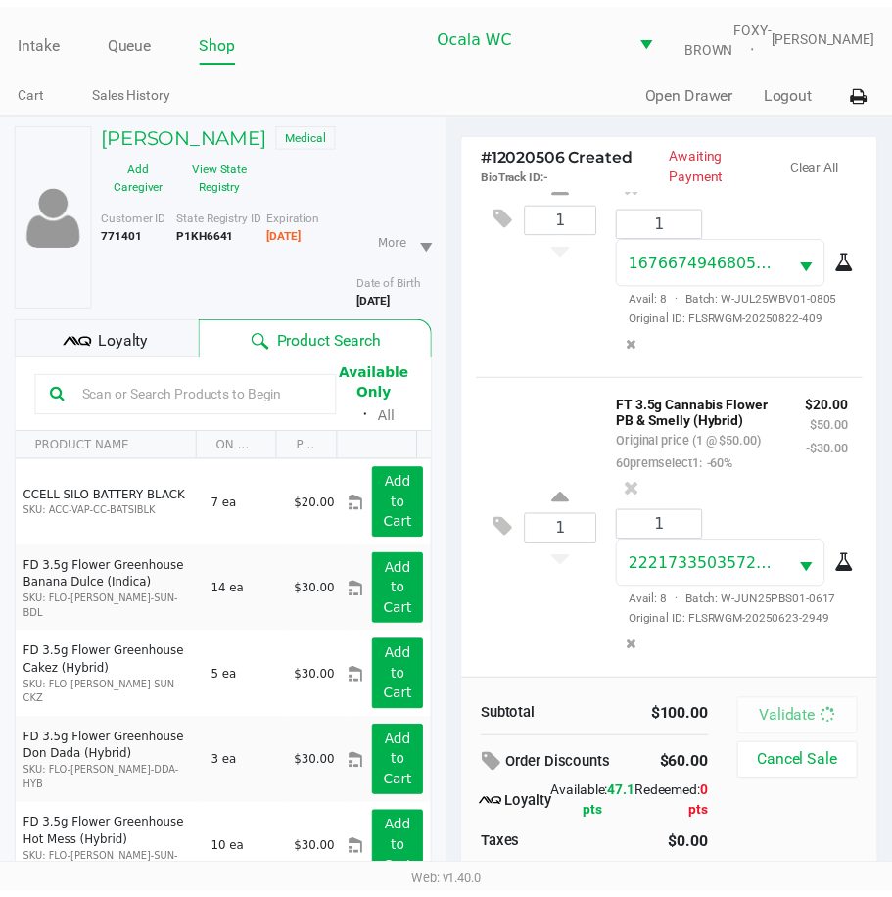
scroll to position [264, 0]
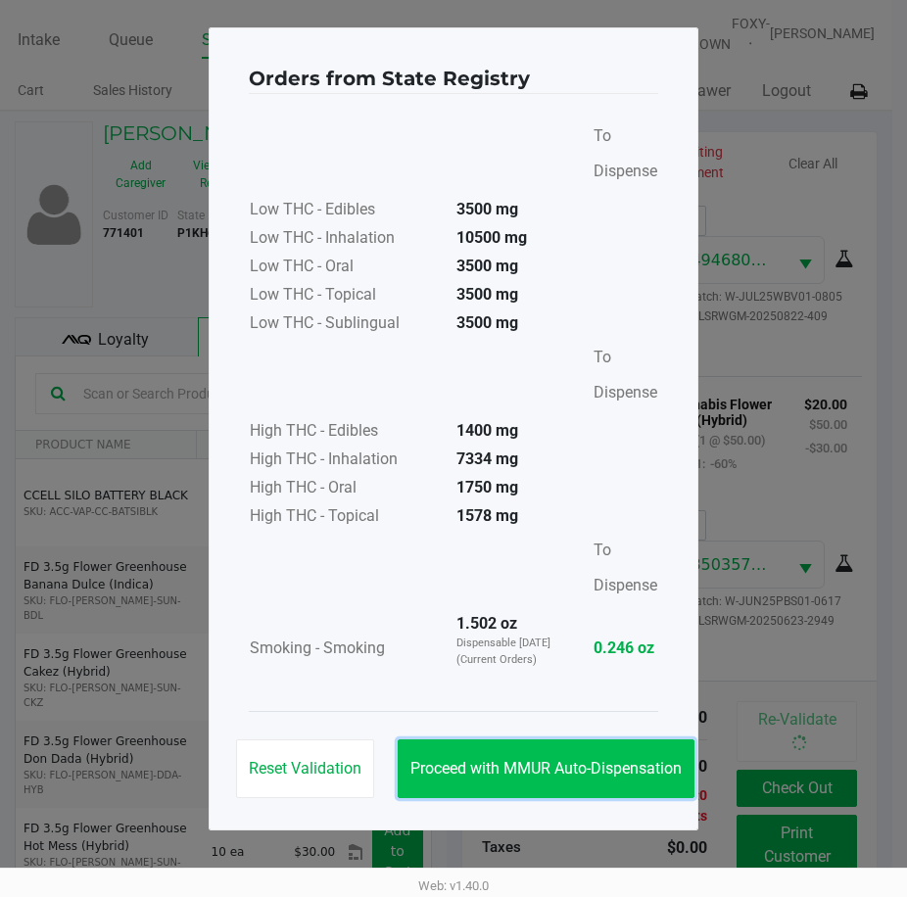
click at [526, 757] on button "Proceed with MMUR Auto-Dispensation" at bounding box center [546, 769] width 297 height 59
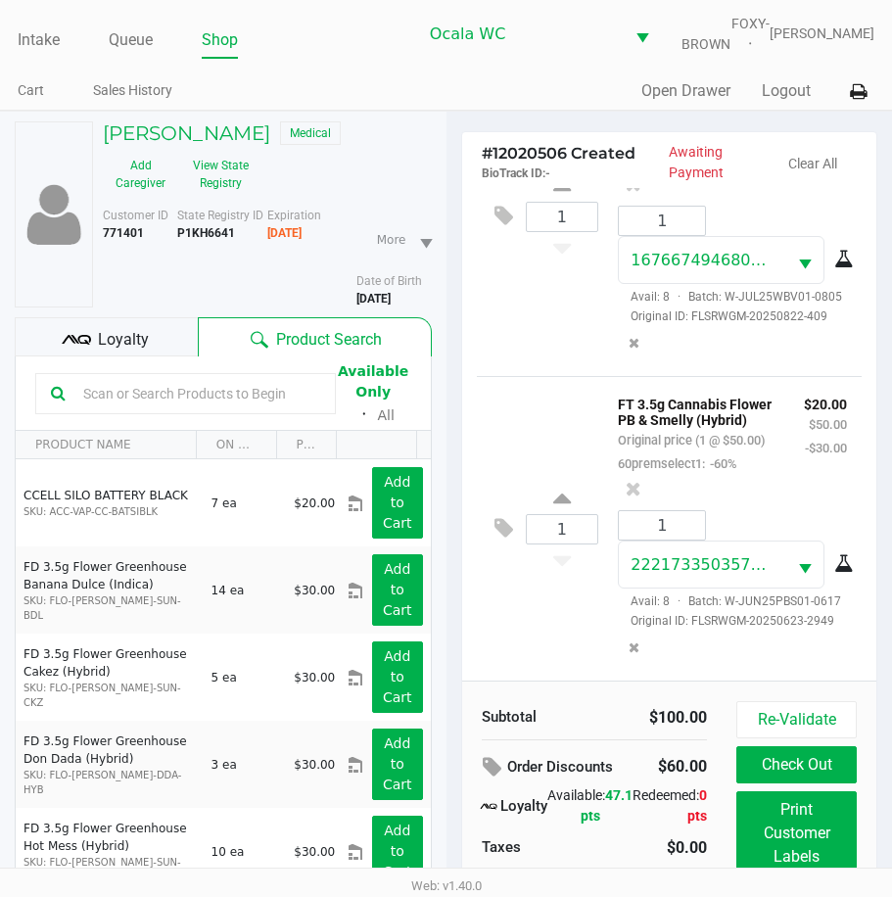
click at [104, 352] on span "Loyalty" at bounding box center [123, 340] width 51 height 24
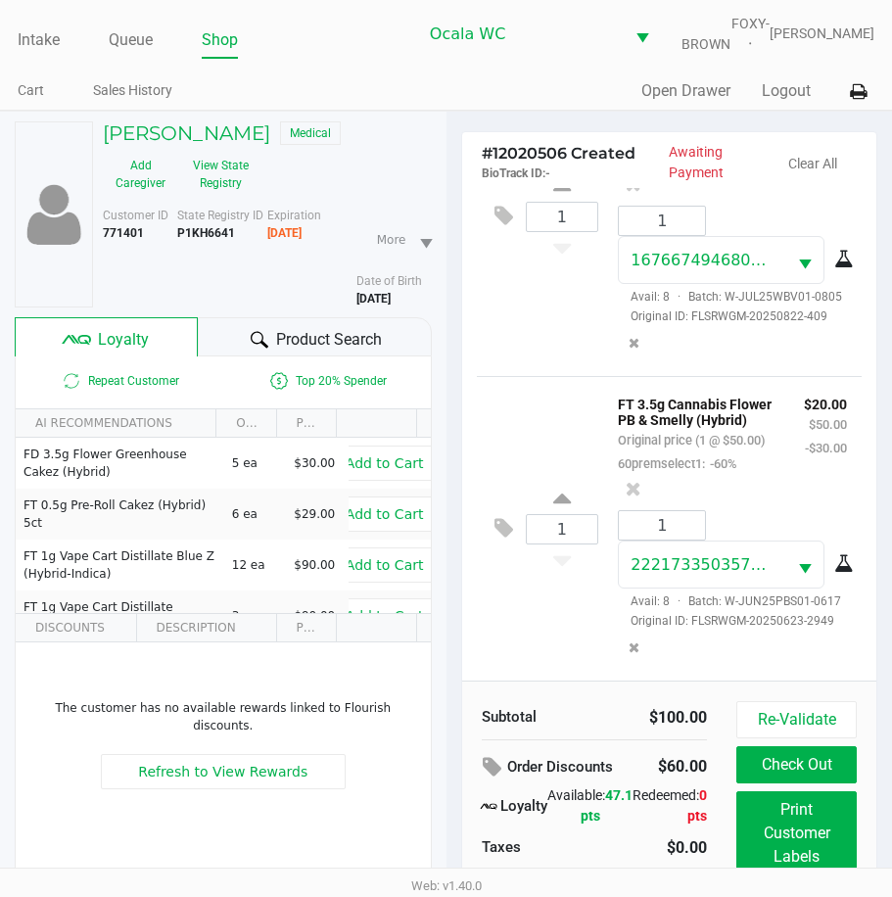
click at [542, 623] on div "1 FT 3.5g Cannabis Flower PB & Smelly (Hybrid) Original price (1 @ $50.00) 60pr…" at bounding box center [670, 528] width 386 height 305
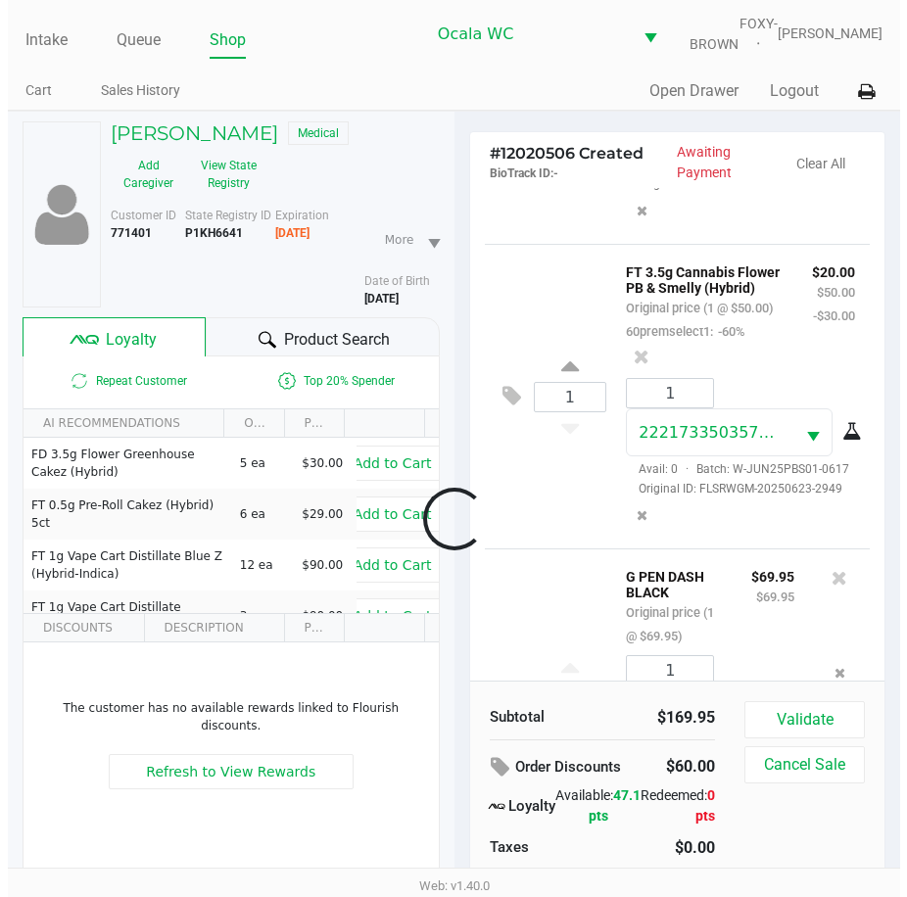
scroll to position [538, 0]
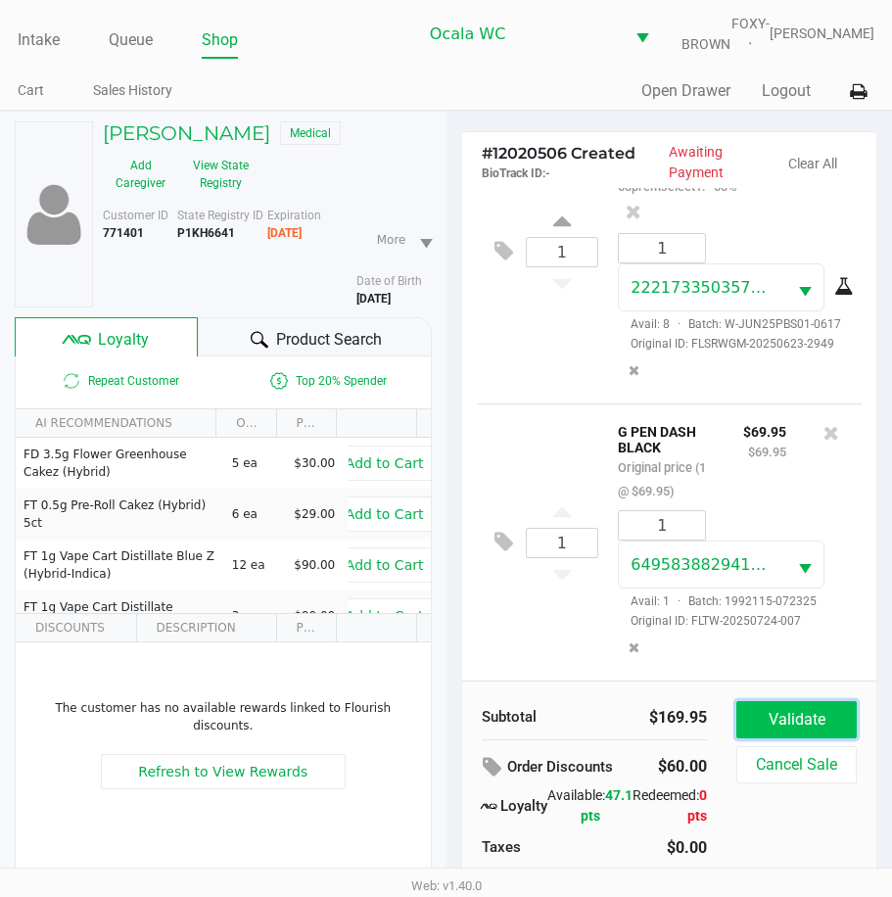
click at [782, 718] on button "Validate" at bounding box center [797, 719] width 120 height 37
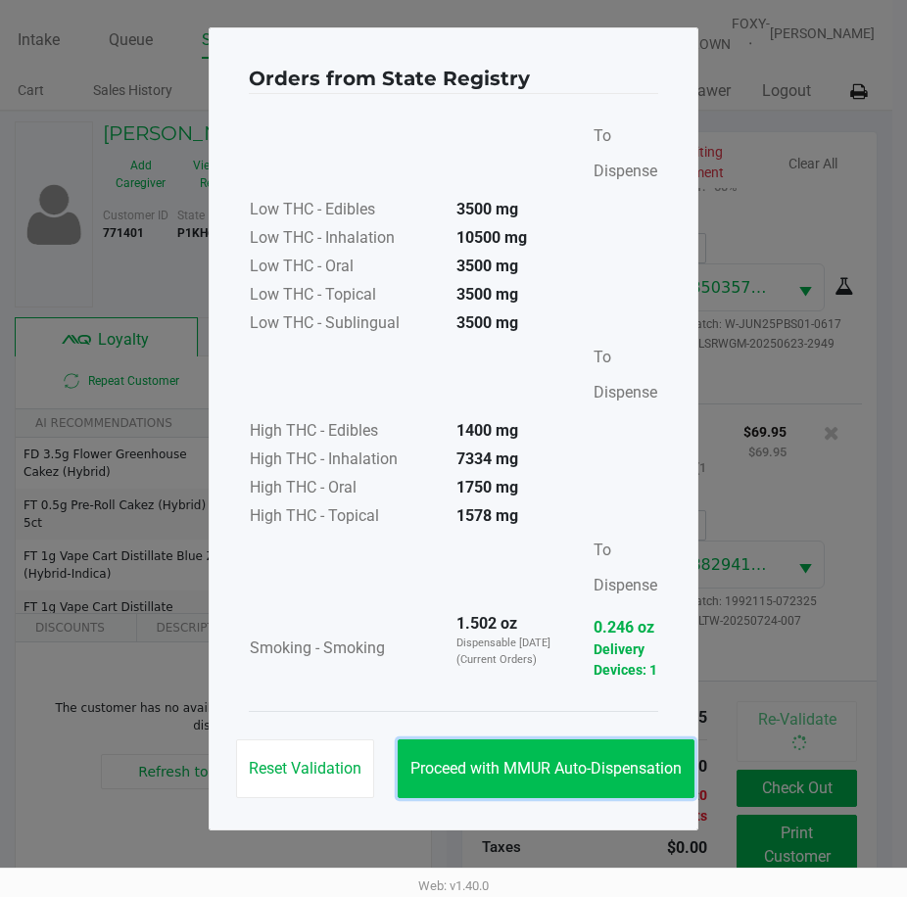
click at [551, 745] on button "Proceed with MMUR Auto-Dispensation" at bounding box center [546, 769] width 297 height 59
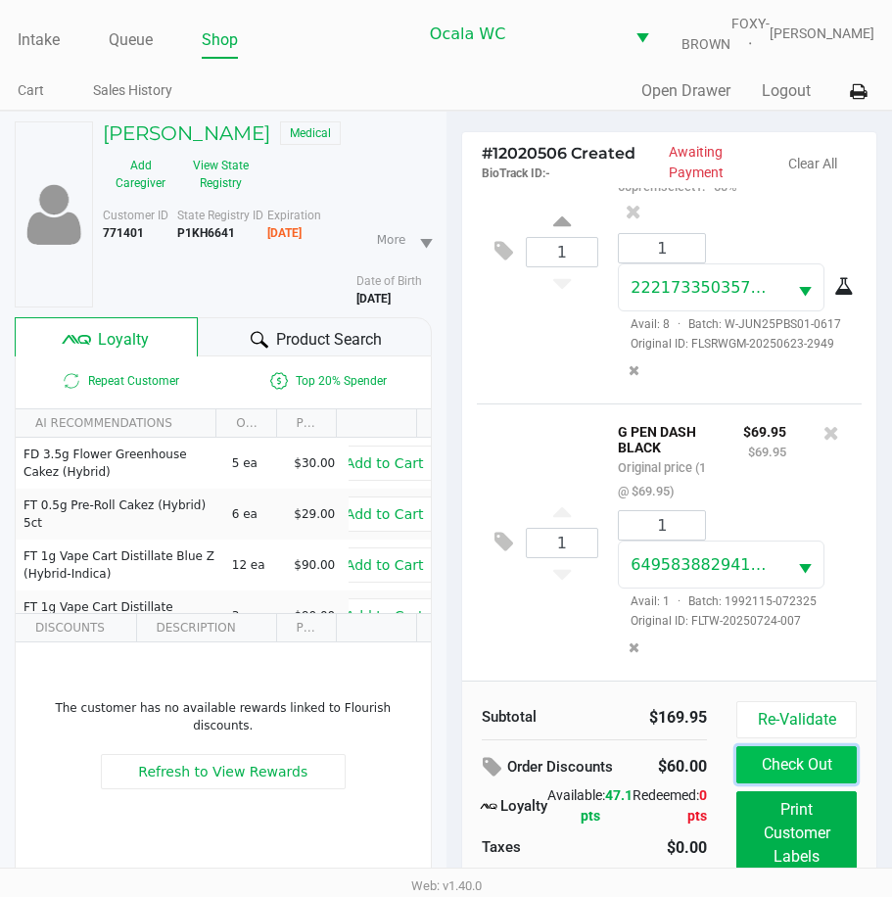
click at [756, 772] on button "Check Out" at bounding box center [797, 764] width 120 height 37
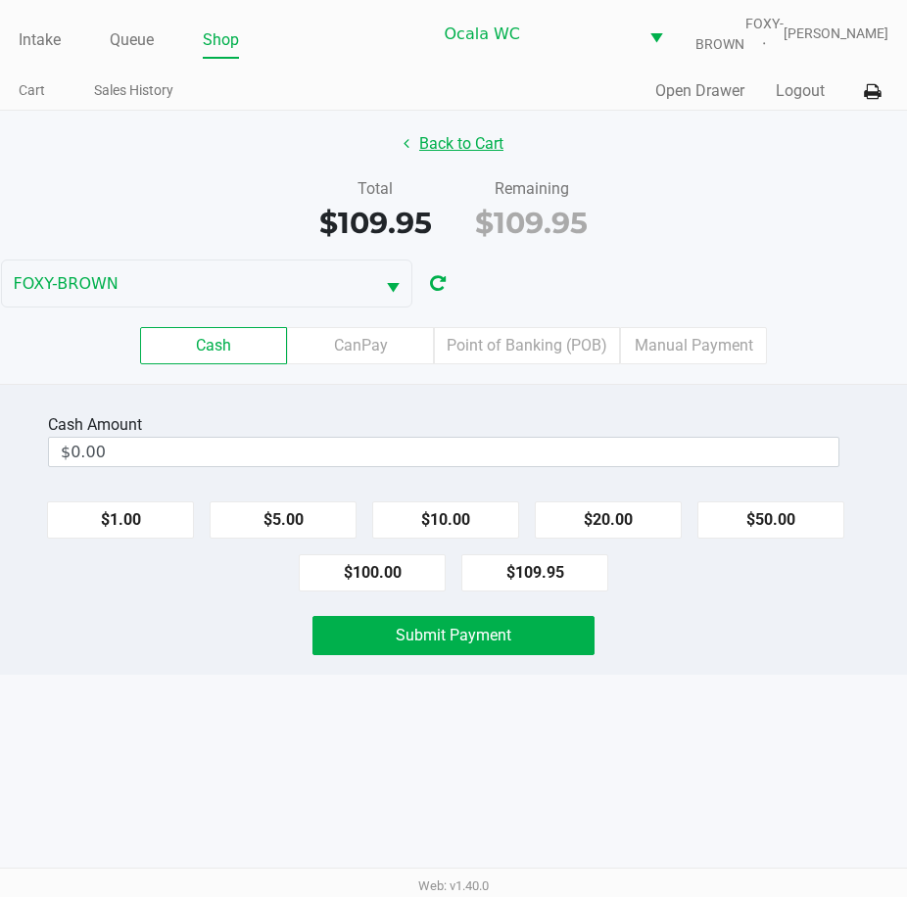
click at [445, 159] on button "Back to Cart" at bounding box center [453, 143] width 125 height 37
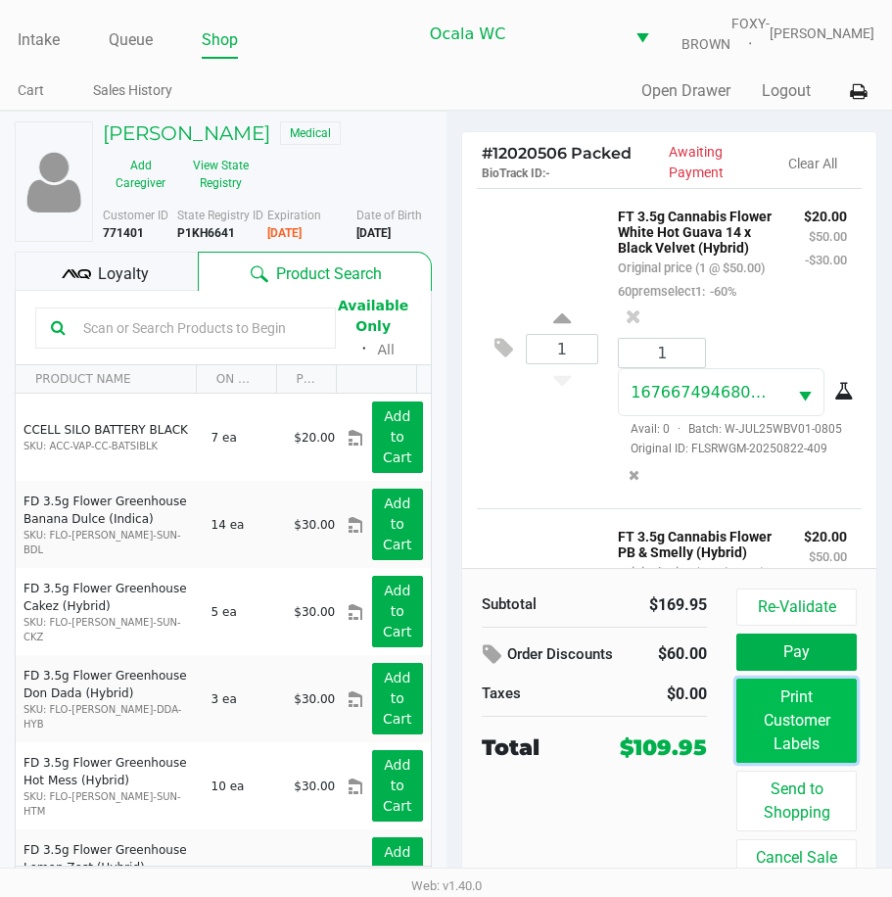
click at [790, 702] on button "Print Customer Labels" at bounding box center [797, 721] width 120 height 84
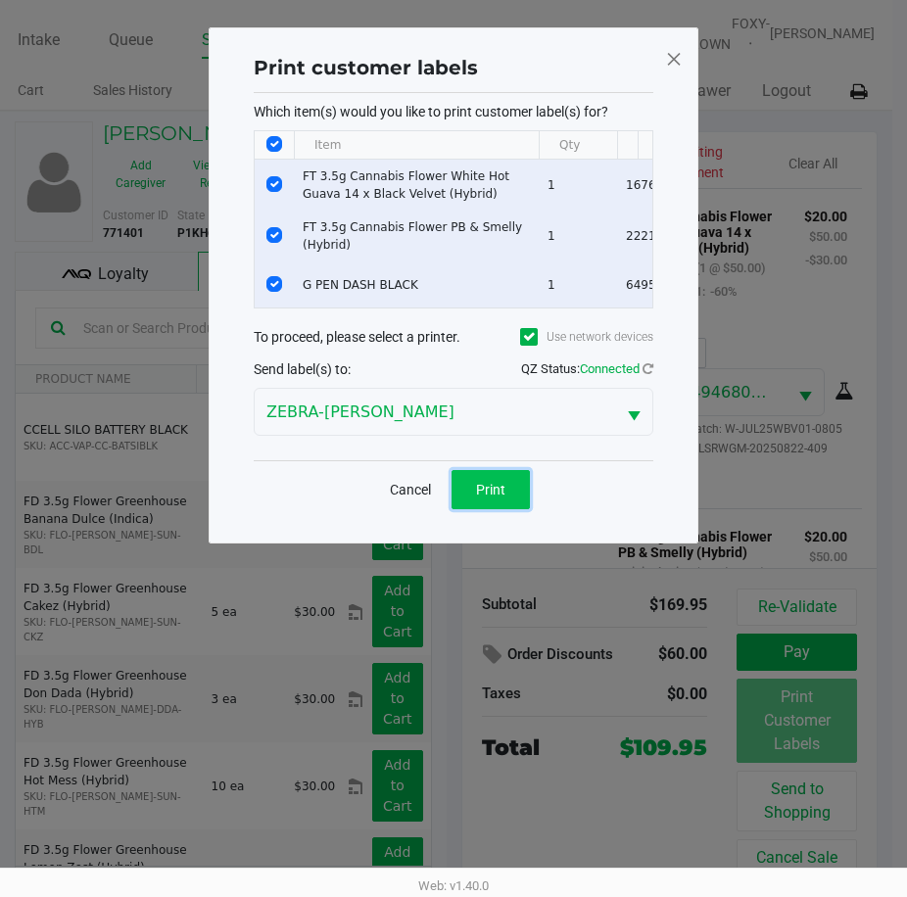
click at [500, 498] on span "Print" at bounding box center [490, 490] width 29 height 16
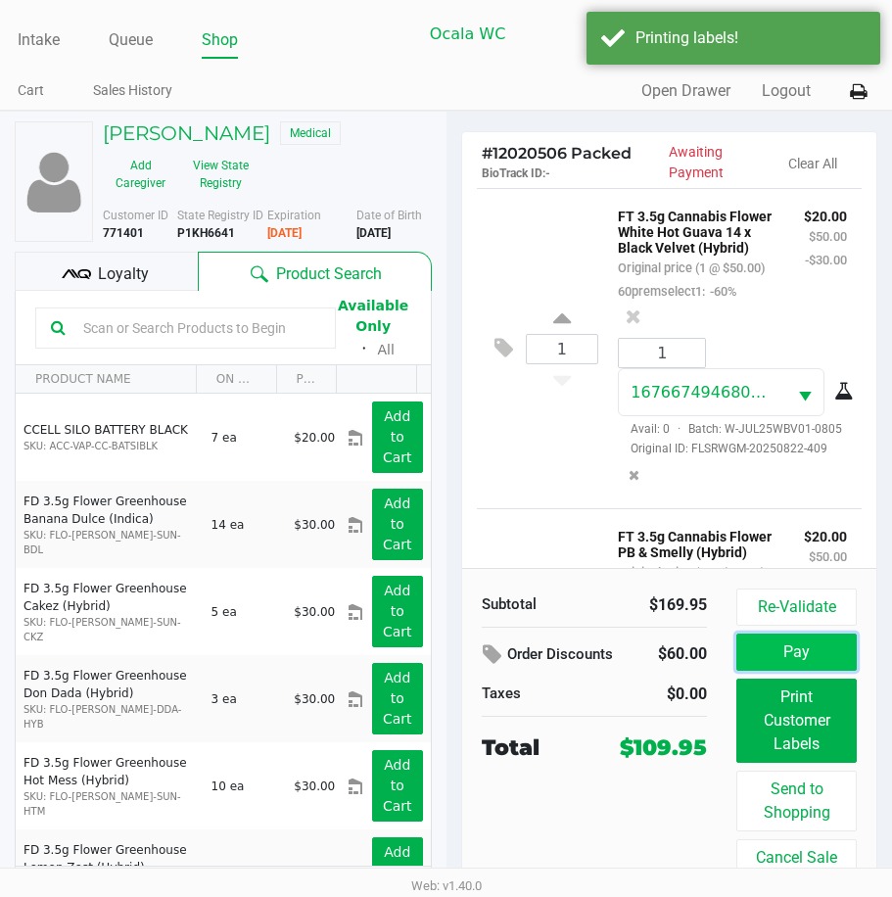
click at [754, 655] on button "Pay" at bounding box center [797, 652] width 120 height 37
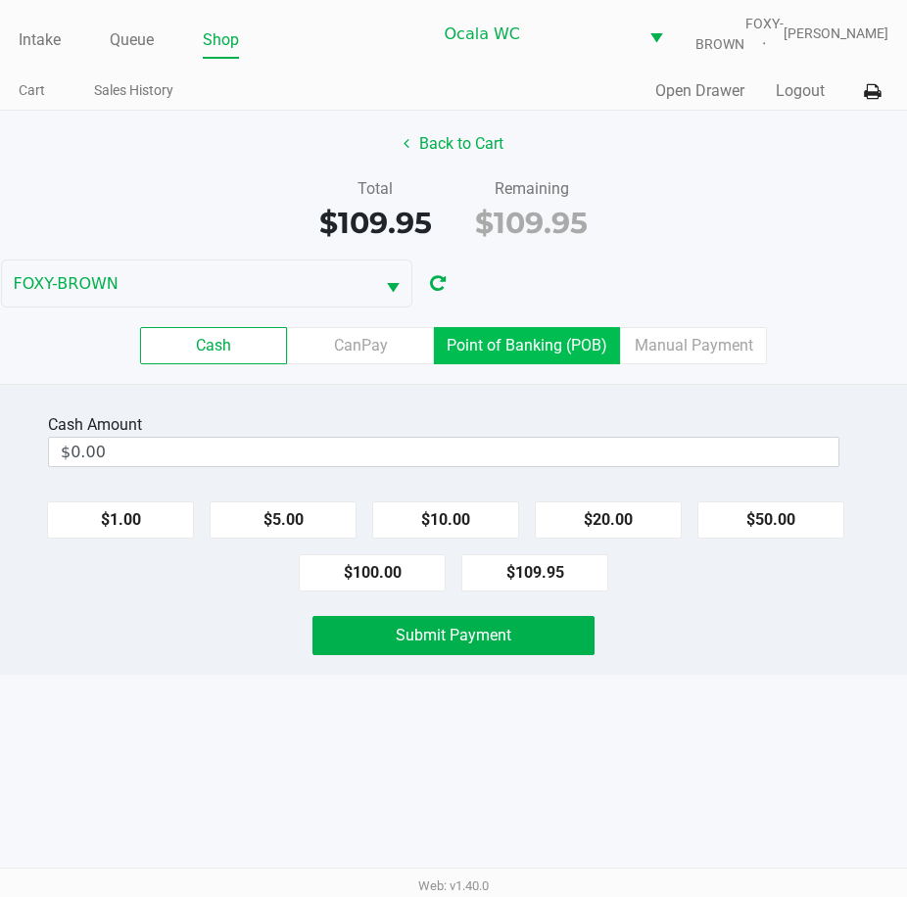
click at [523, 347] on label "Point of Banking (POB)" at bounding box center [527, 345] width 186 height 37
click at [0, 0] on 7 "Point of Banking (POB)" at bounding box center [0, 0] width 0 height 0
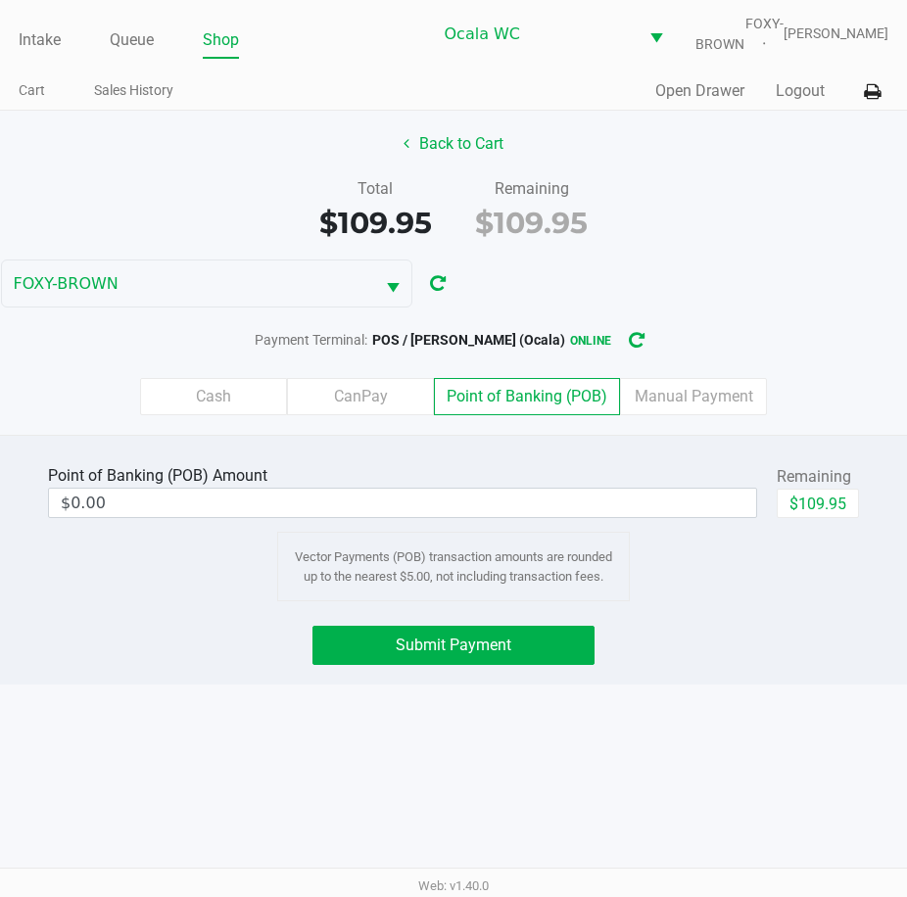
click at [820, 518] on button "$109.95" at bounding box center [818, 503] width 82 height 29
type input "$109.95"
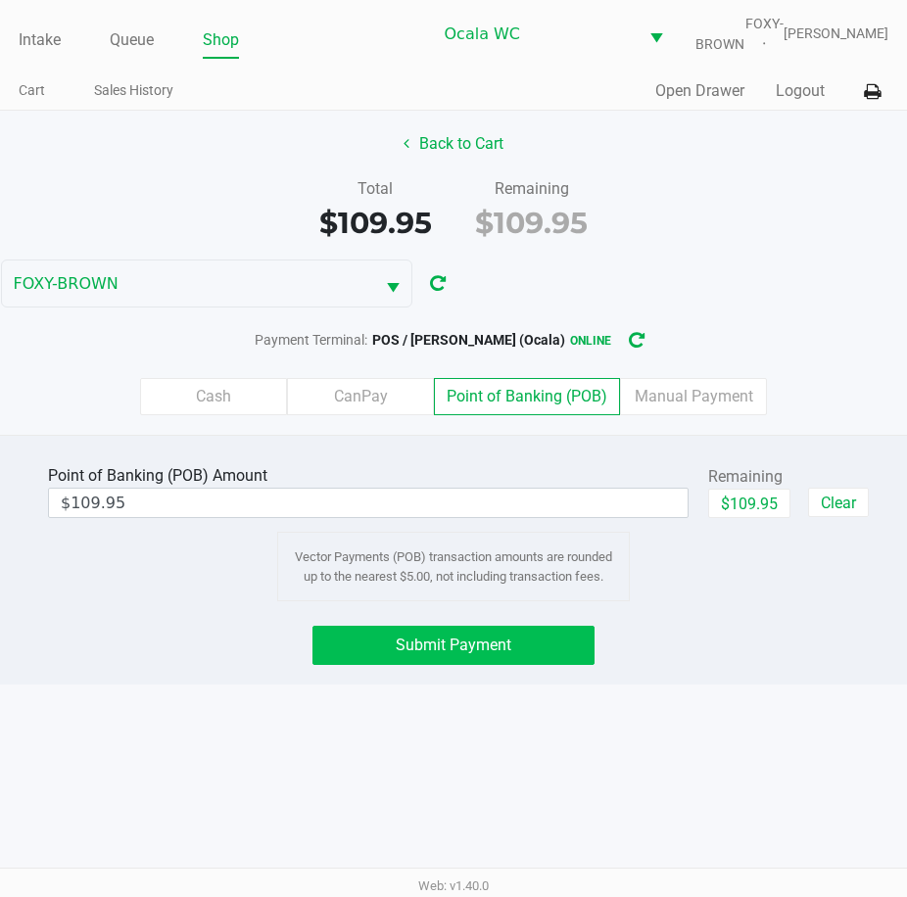
click at [409, 654] on span "Submit Payment" at bounding box center [454, 645] width 116 height 19
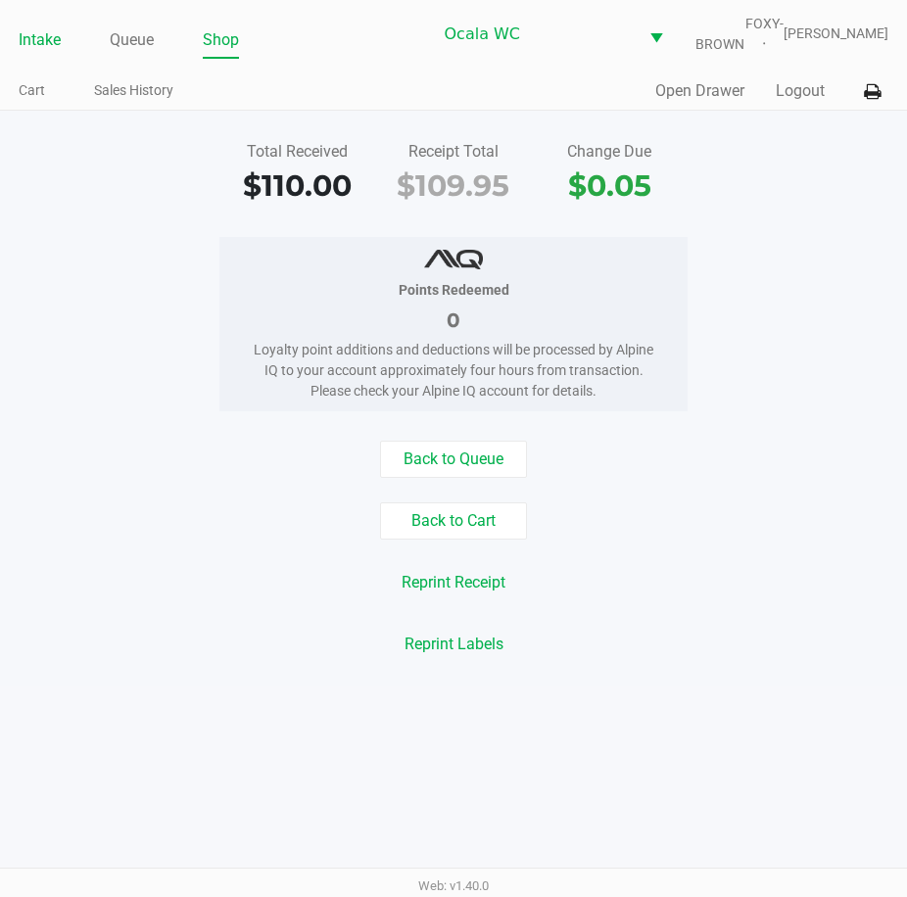
click at [46, 50] on link "Intake" at bounding box center [40, 39] width 42 height 27
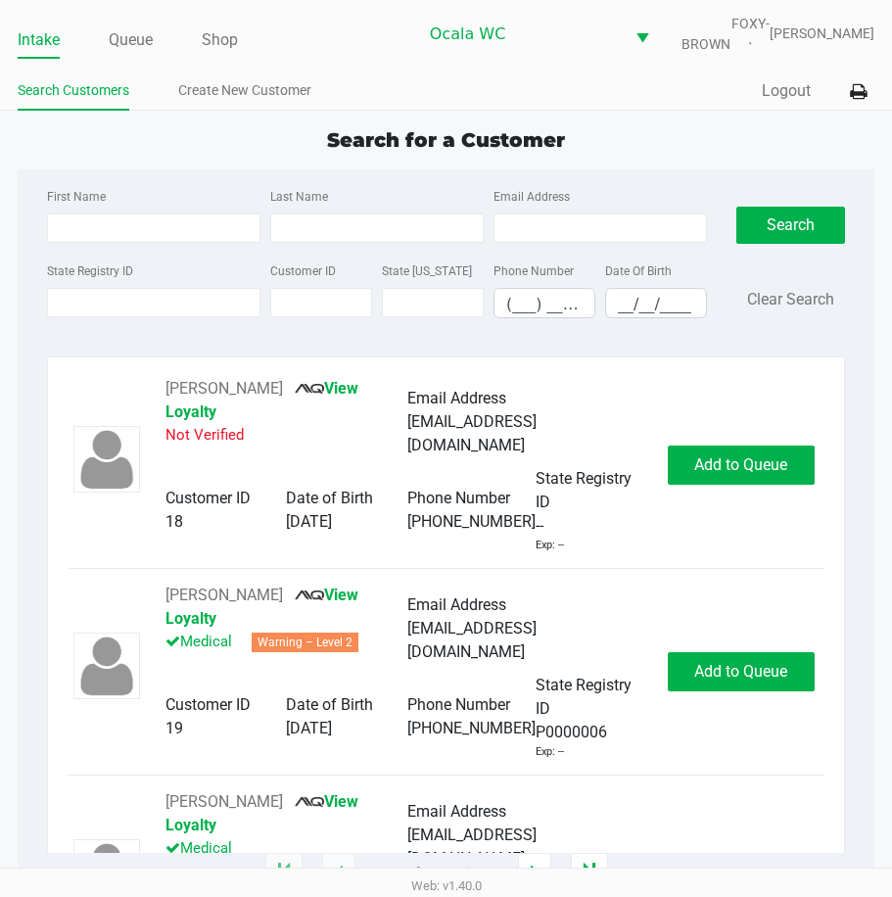
click at [396, 148] on span "Search for a Customer" at bounding box center [446, 140] width 238 height 24
click at [100, 232] on input "First Name" at bounding box center [154, 228] width 214 height 29
type input "rickie"
click at [315, 235] on input "Last Name" at bounding box center [377, 228] width 214 height 29
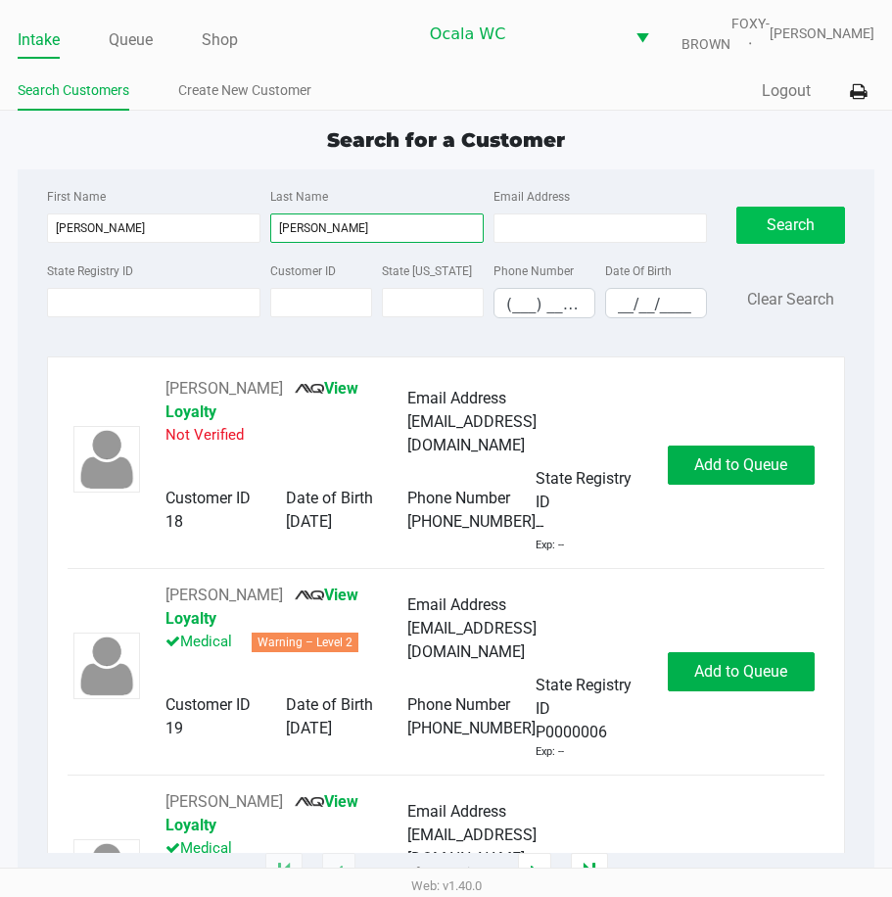
type input "waggoner"
click at [826, 233] on button "Search" at bounding box center [791, 225] width 109 height 37
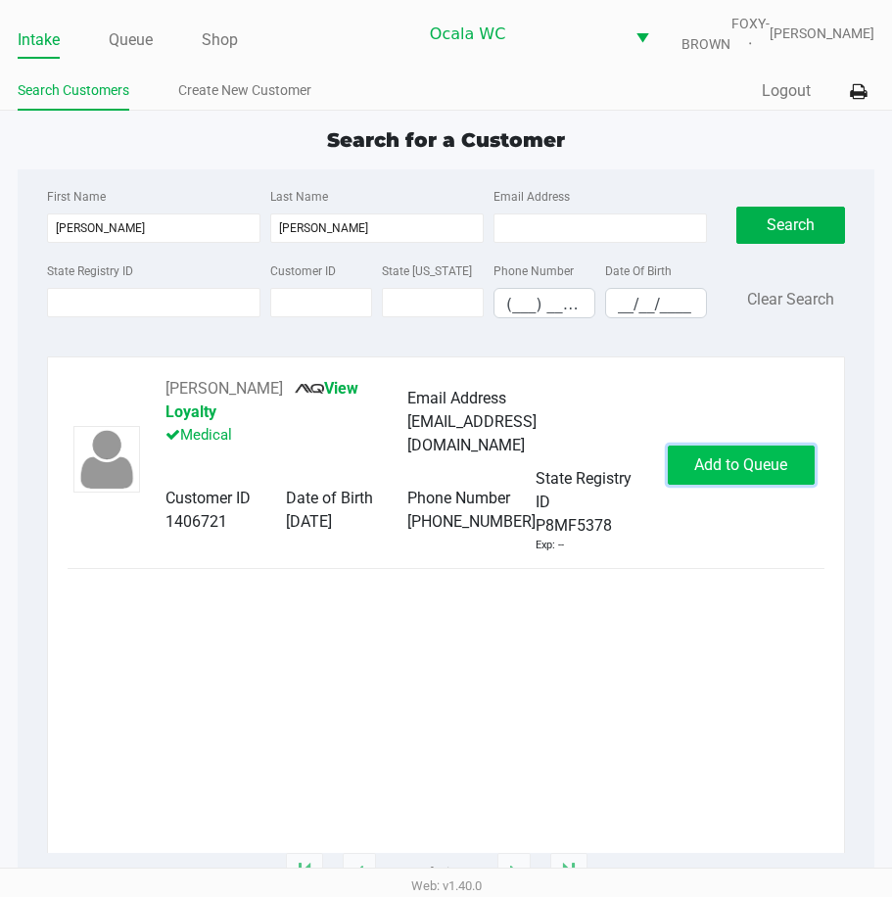
click at [696, 460] on span "Add to Queue" at bounding box center [740, 464] width 93 height 19
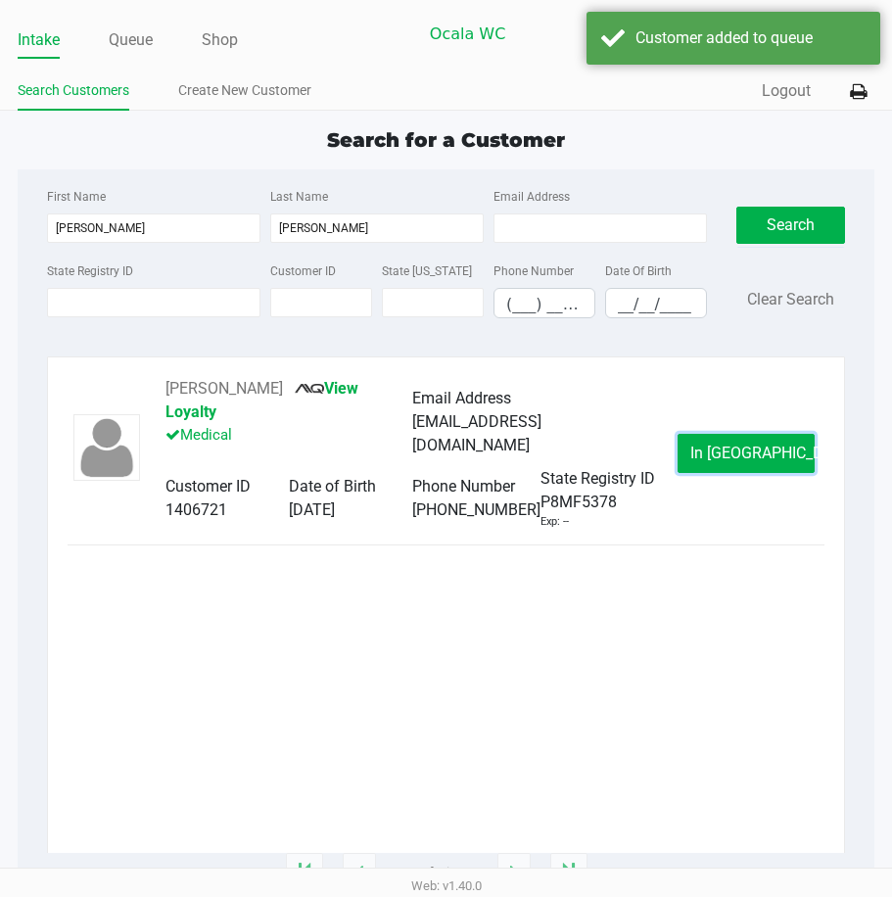
click at [696, 460] on button "In Queue" at bounding box center [746, 453] width 137 height 39
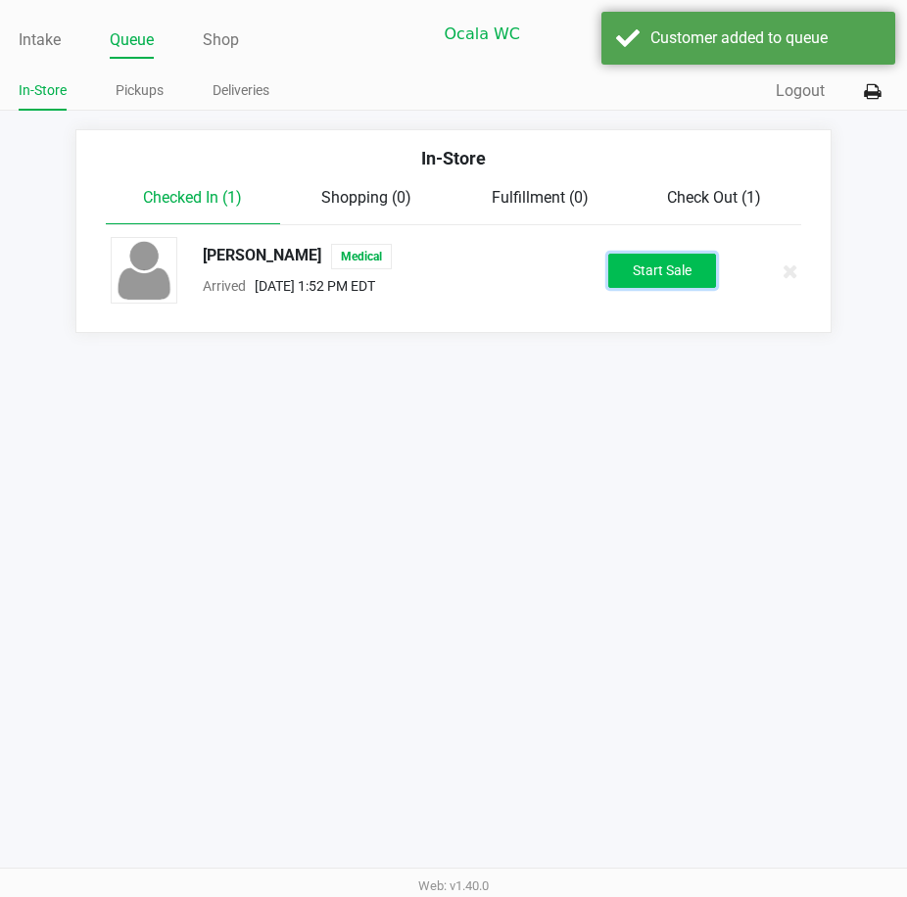
click at [653, 288] on button "Start Sale" at bounding box center [662, 271] width 108 height 34
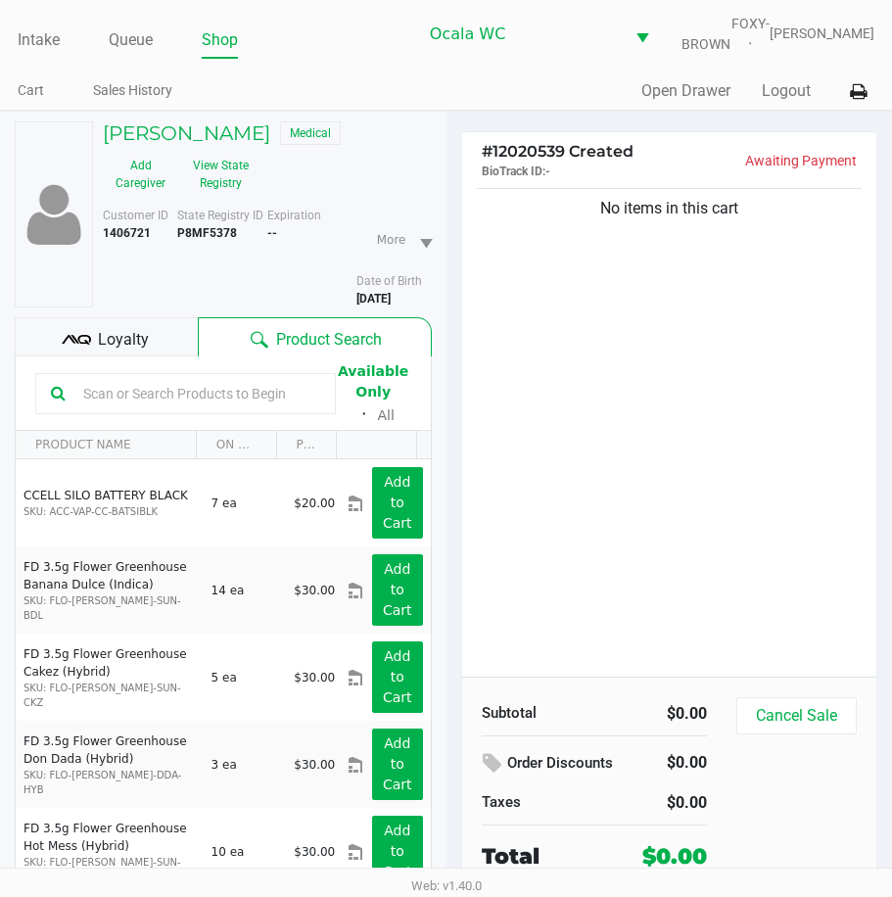
click at [127, 352] on span "Loyalty" at bounding box center [123, 340] width 51 height 24
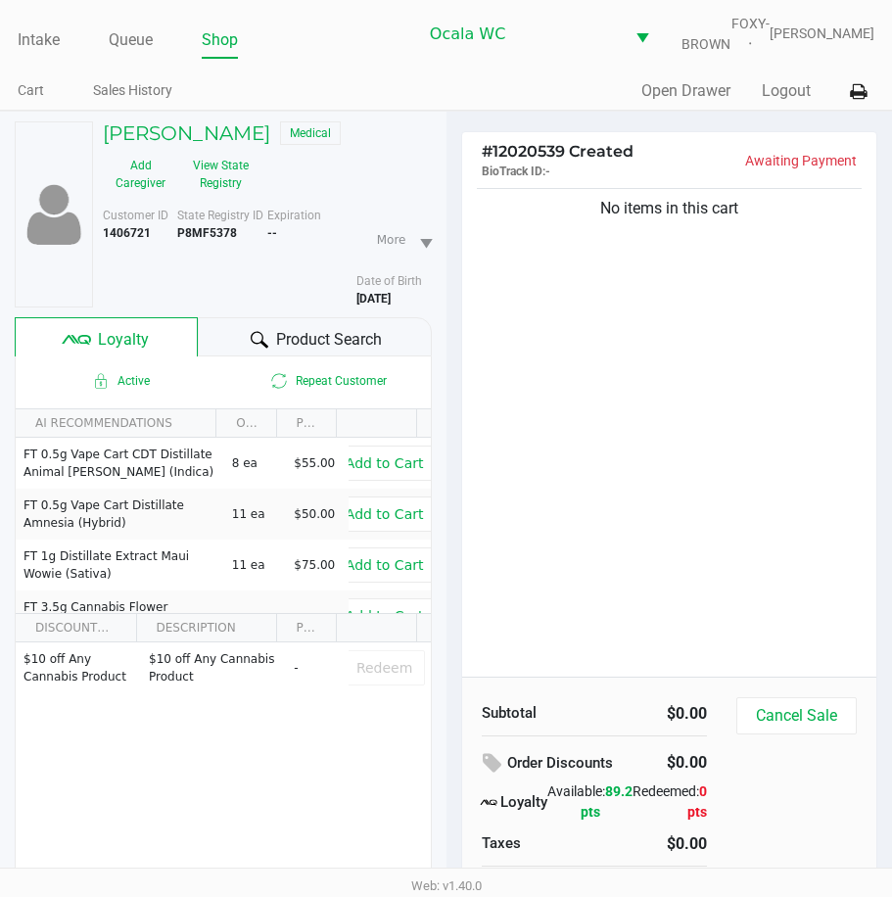
click at [249, 348] on div at bounding box center [260, 340] width 24 height 24
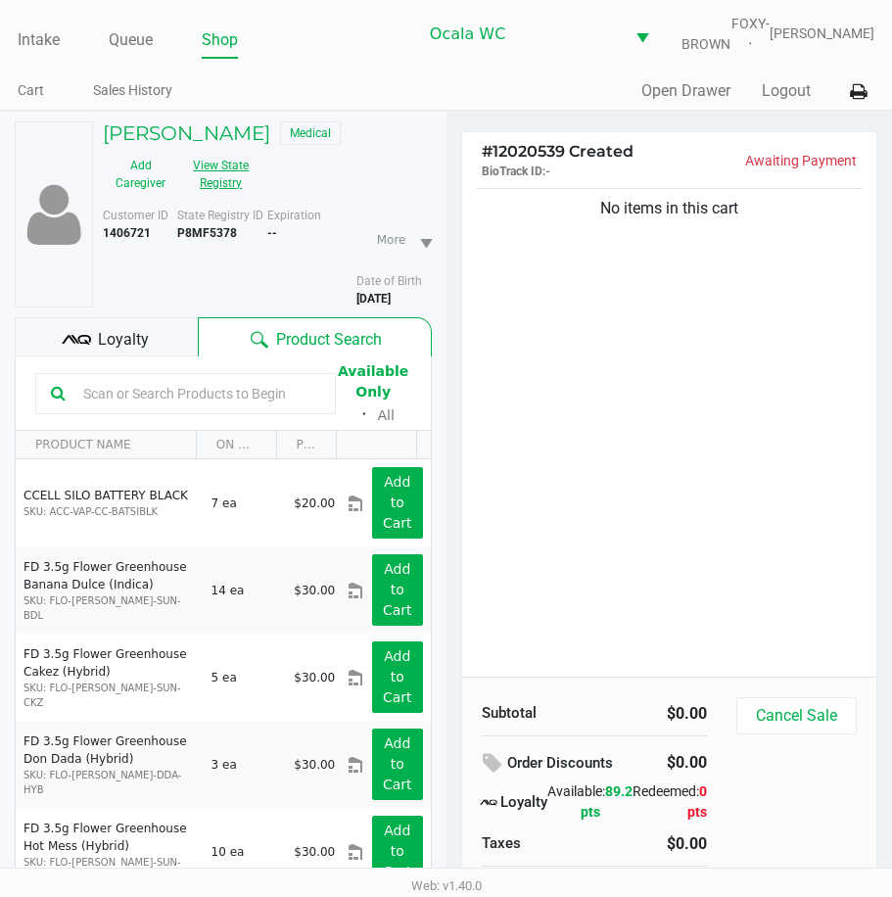
click at [242, 184] on button "View State Registry" at bounding box center [215, 174] width 74 height 49
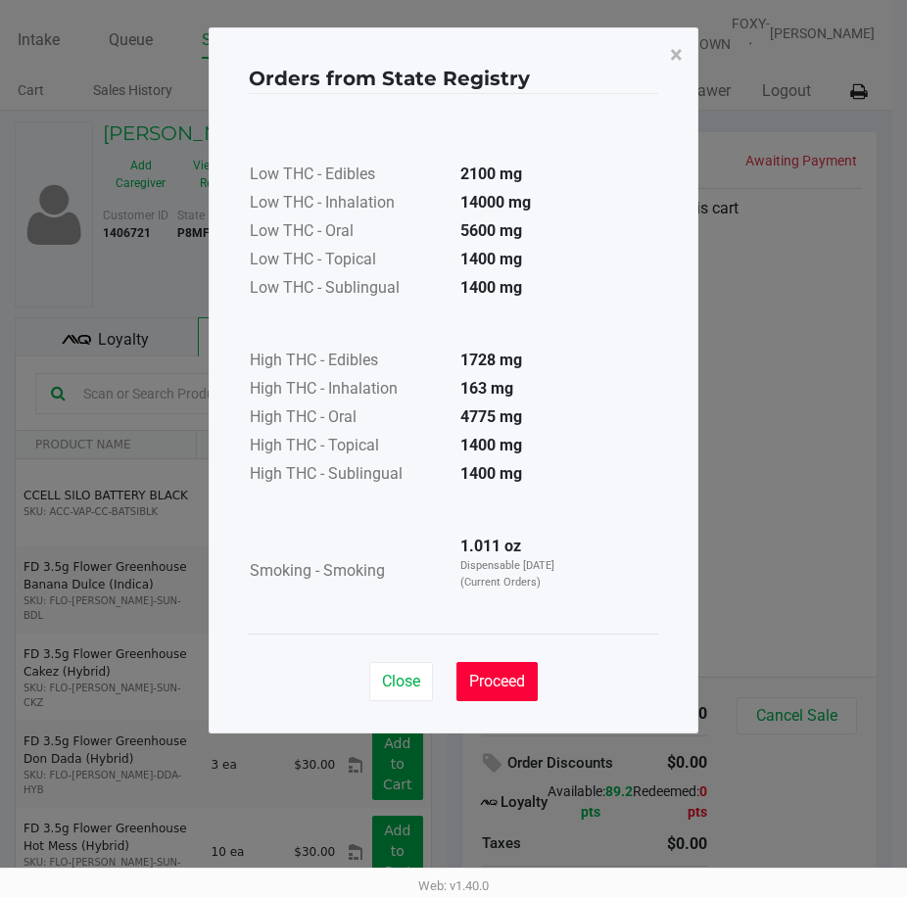
click at [502, 672] on span "Proceed" at bounding box center [497, 681] width 56 height 19
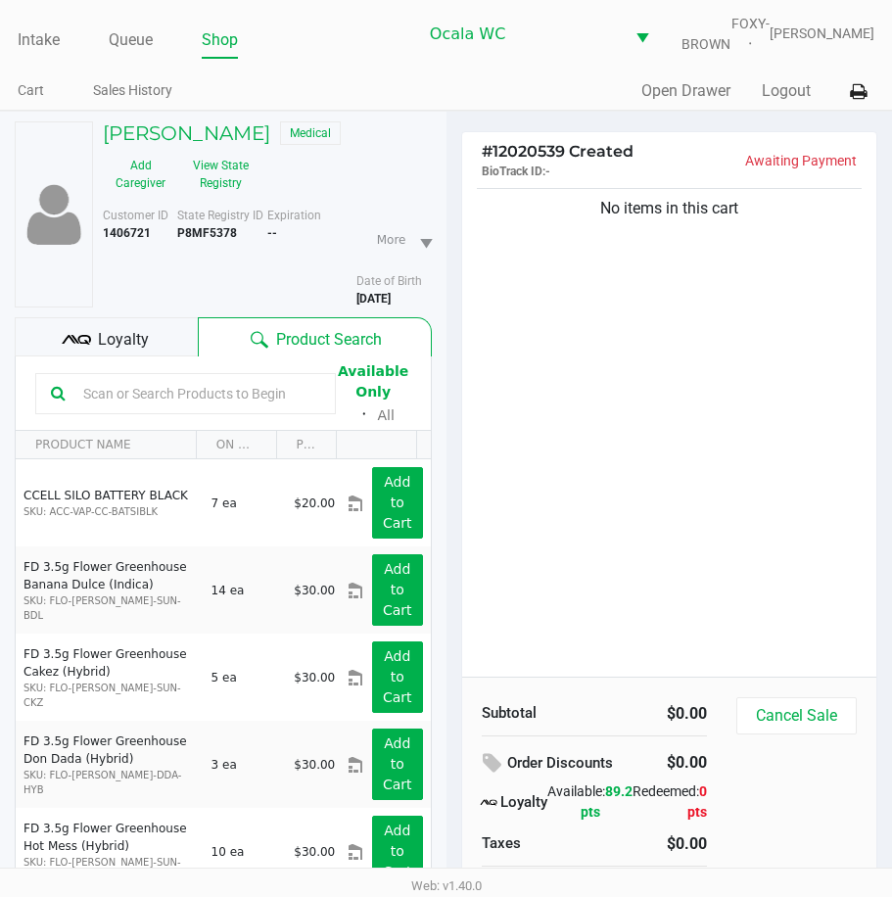
click at [222, 240] on b "P8MF5378" at bounding box center [207, 233] width 60 height 14
drag, startPoint x: 222, startPoint y: 246, endPoint x: 204, endPoint y: 242, distance: 19.0
click at [204, 240] on b "P8MF5378" at bounding box center [207, 233] width 60 height 14
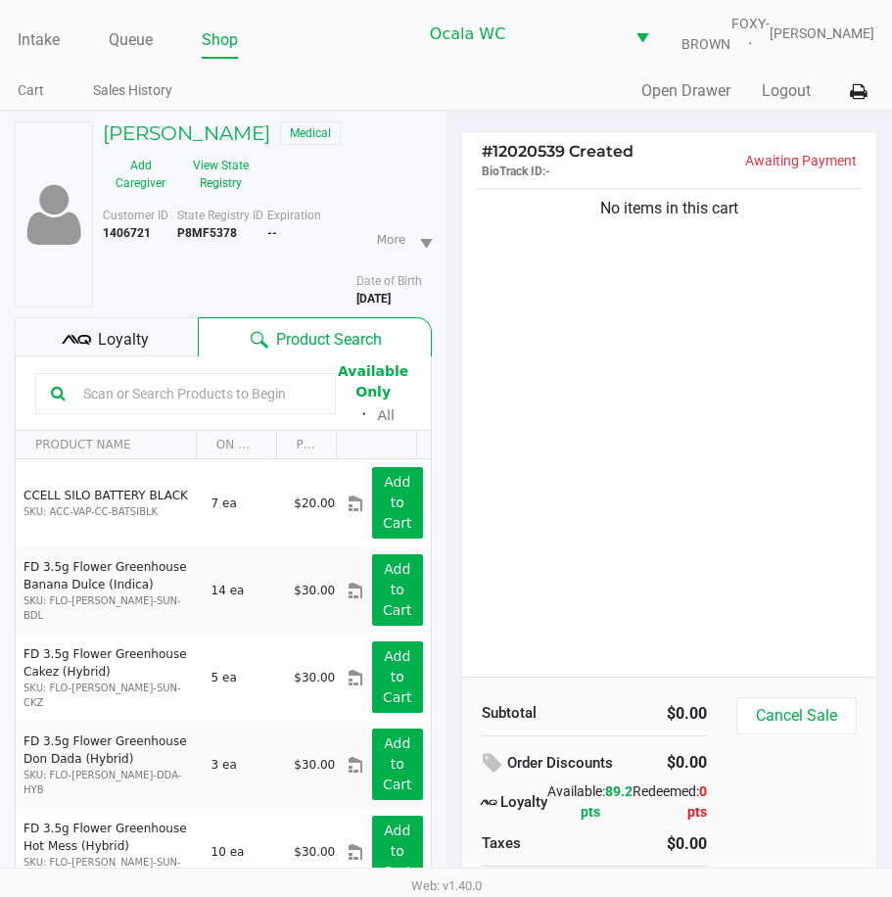
click at [204, 240] on b "P8MF5378" at bounding box center [207, 233] width 60 height 14
click at [207, 184] on button "View State Registry" at bounding box center [215, 174] width 74 height 49
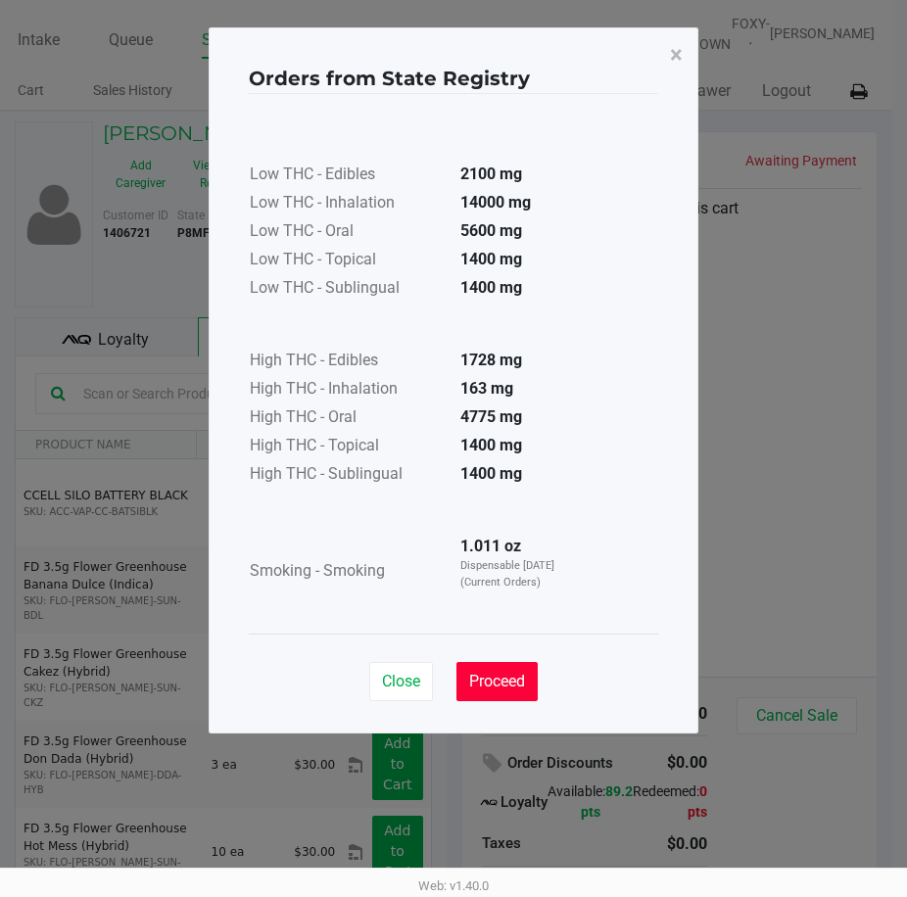
click at [485, 672] on span "Proceed" at bounding box center [497, 681] width 56 height 19
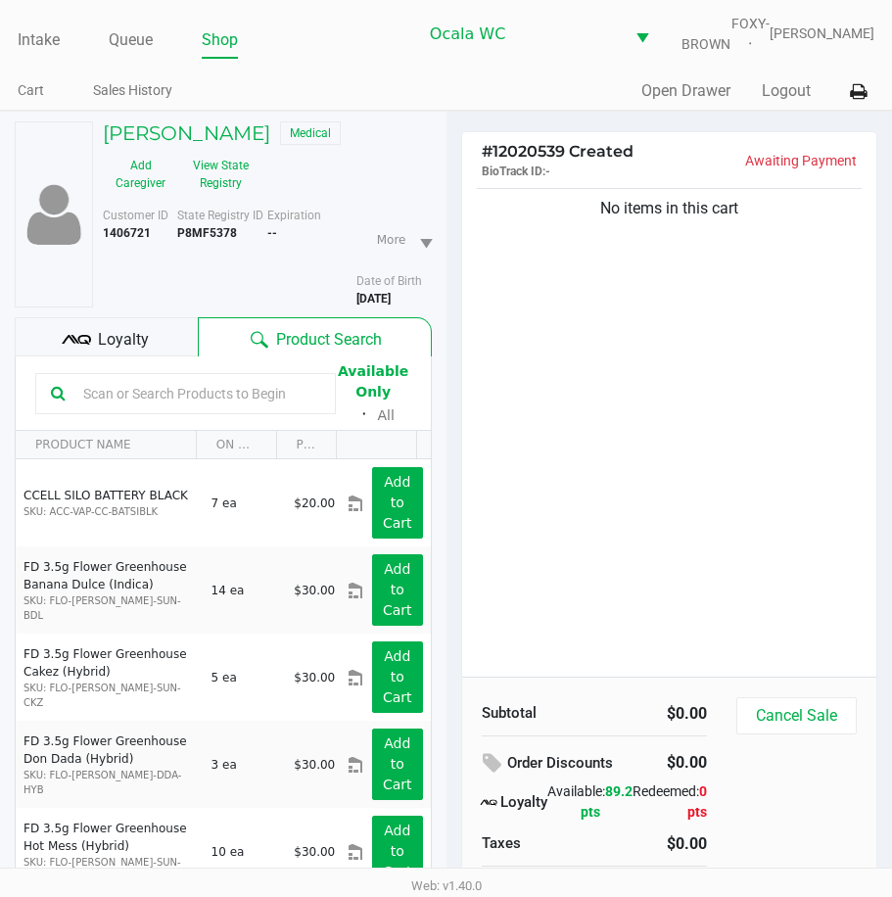
click at [104, 408] on input "text" at bounding box center [197, 393] width 245 height 29
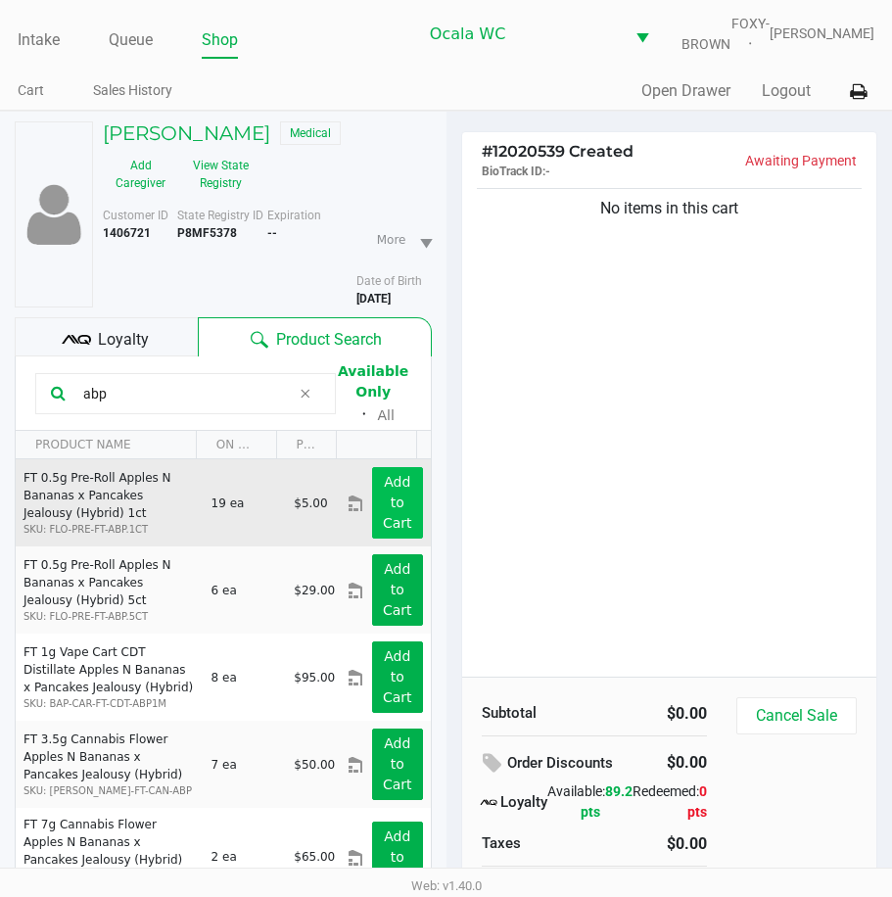
type input "abp"
click at [384, 515] on app-button-loader "Add to Cart" at bounding box center [397, 502] width 29 height 57
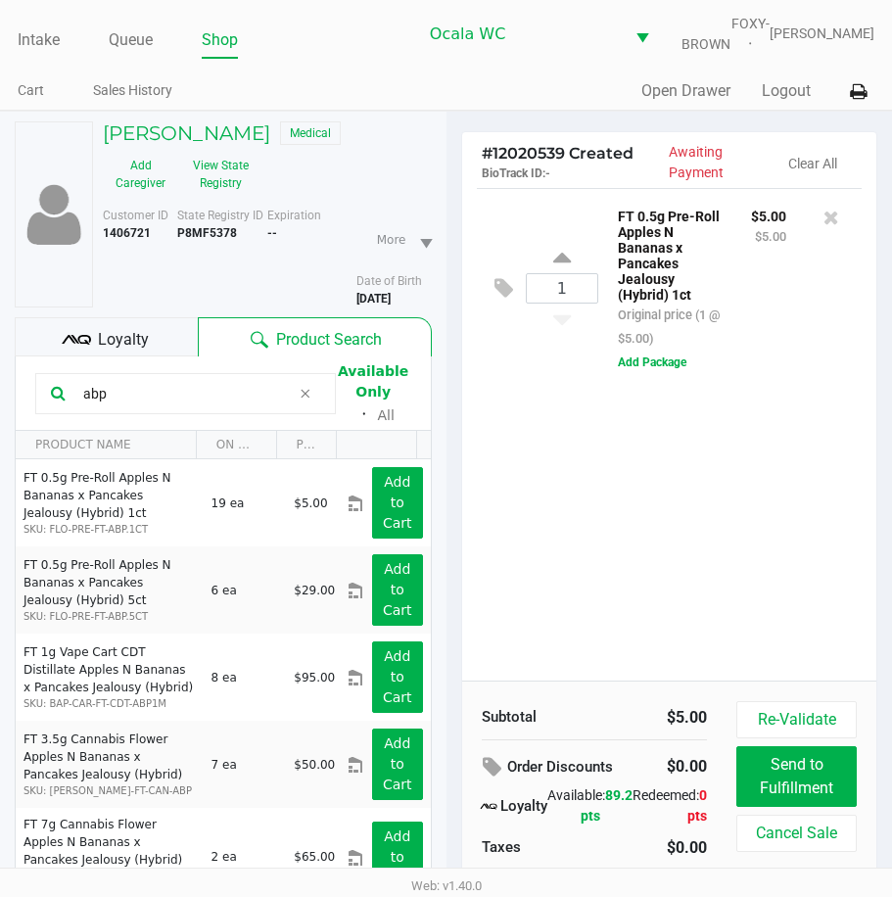
click at [125, 336] on div "Loyalty" at bounding box center [106, 336] width 183 height 39
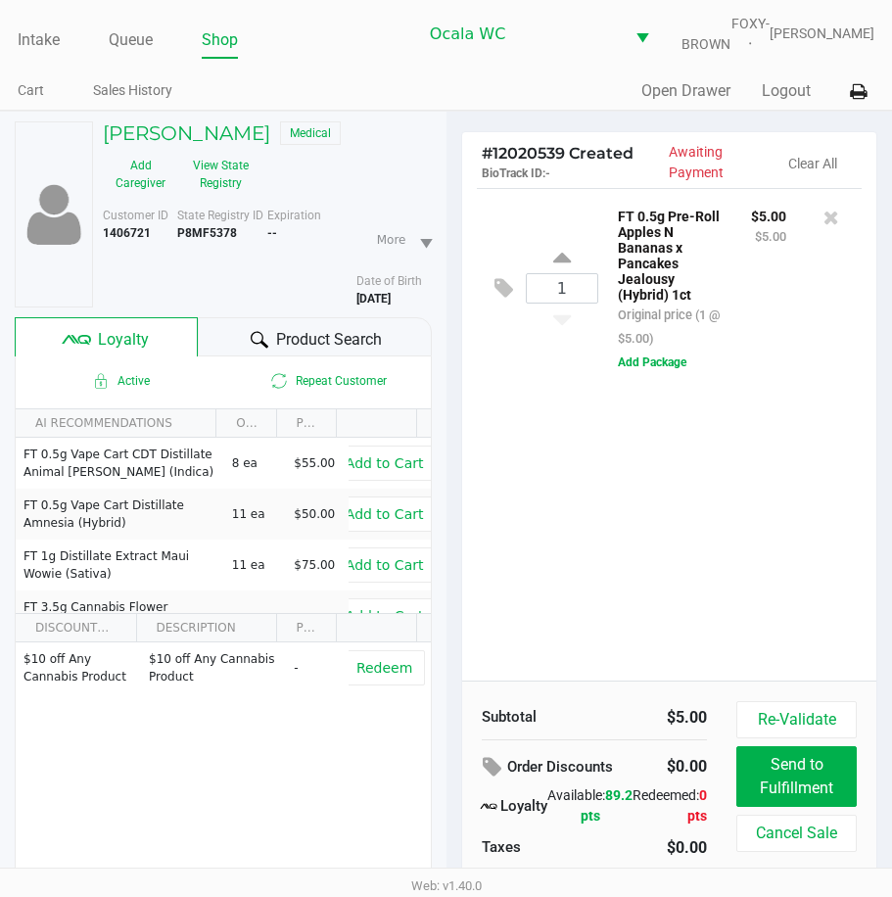
click at [260, 349] on icon at bounding box center [260, 340] width 18 height 18
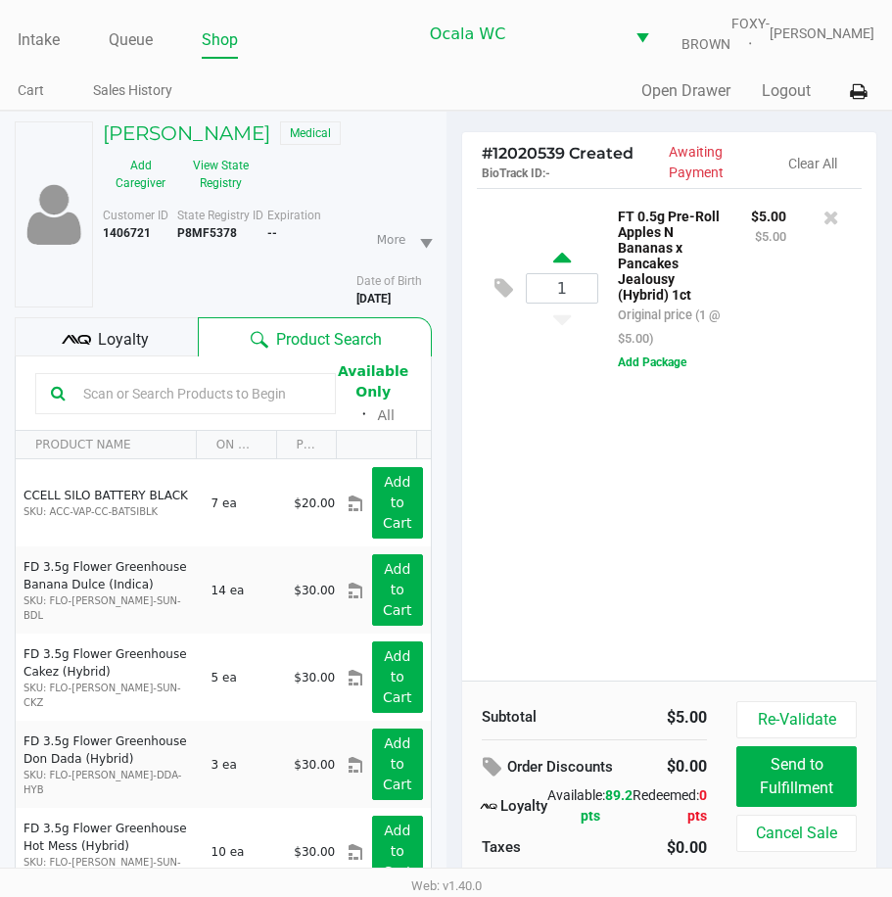
click at [571, 273] on icon at bounding box center [562, 261] width 18 height 24
type input "2"
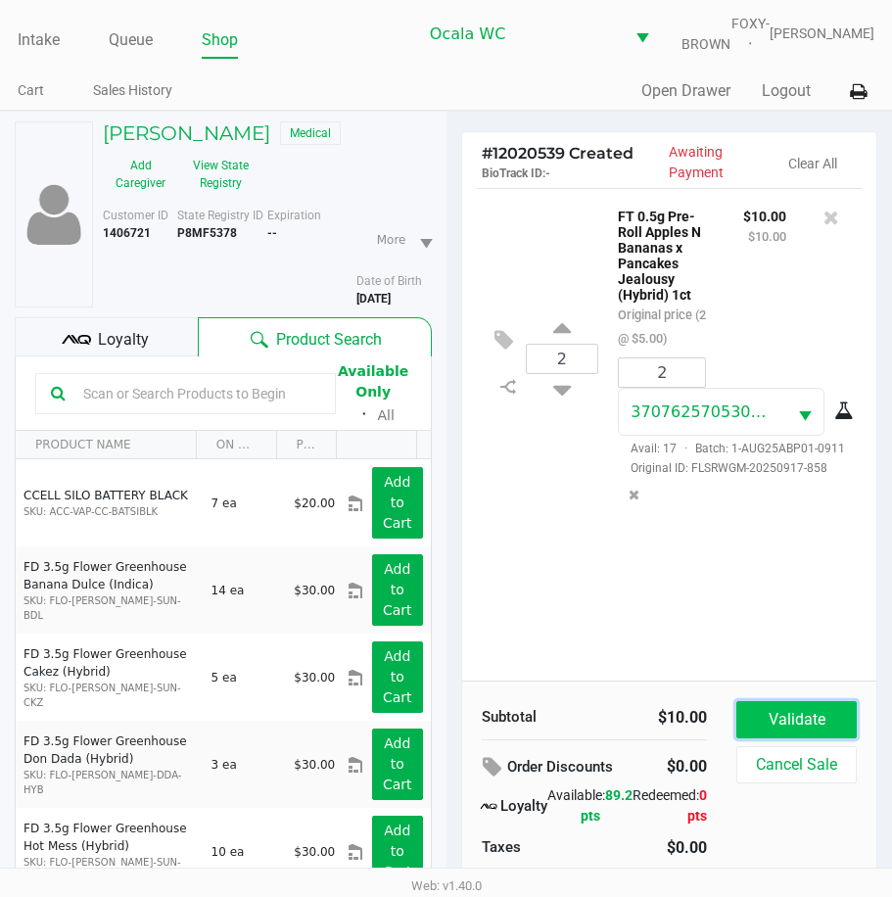
click at [801, 717] on button "Validate" at bounding box center [797, 719] width 120 height 37
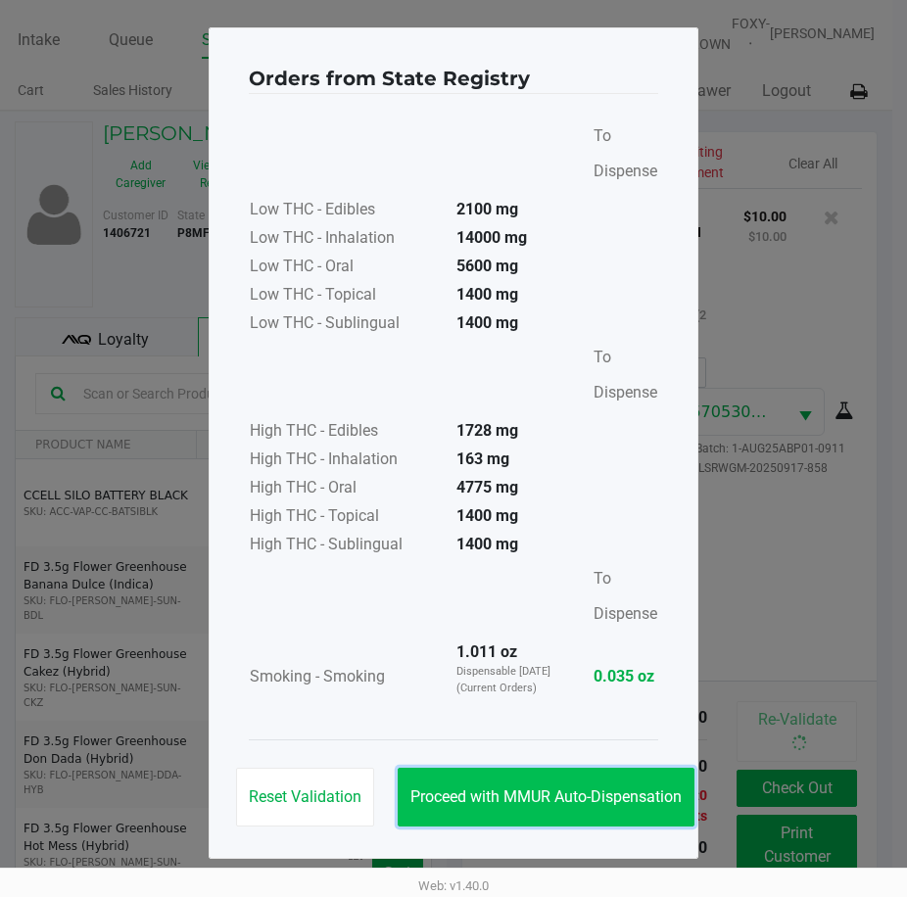
click at [536, 797] on span "Proceed with MMUR Auto-Dispensation" at bounding box center [545, 797] width 271 height 19
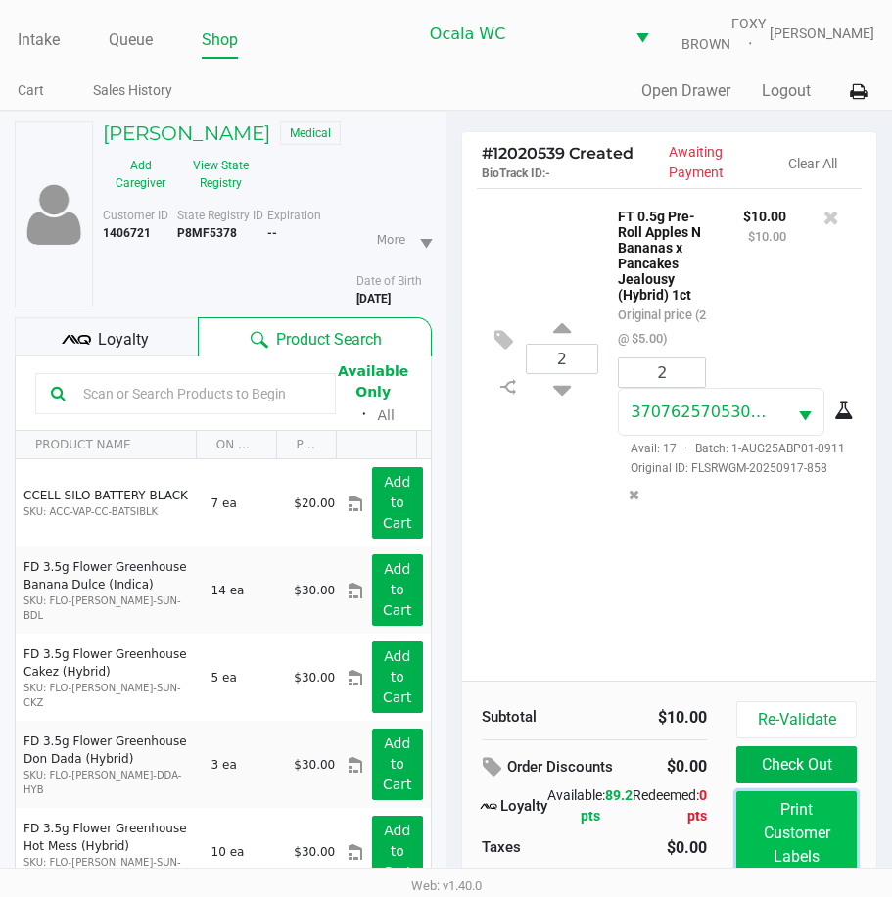
click at [772, 828] on button "Print Customer Labels" at bounding box center [797, 833] width 120 height 84
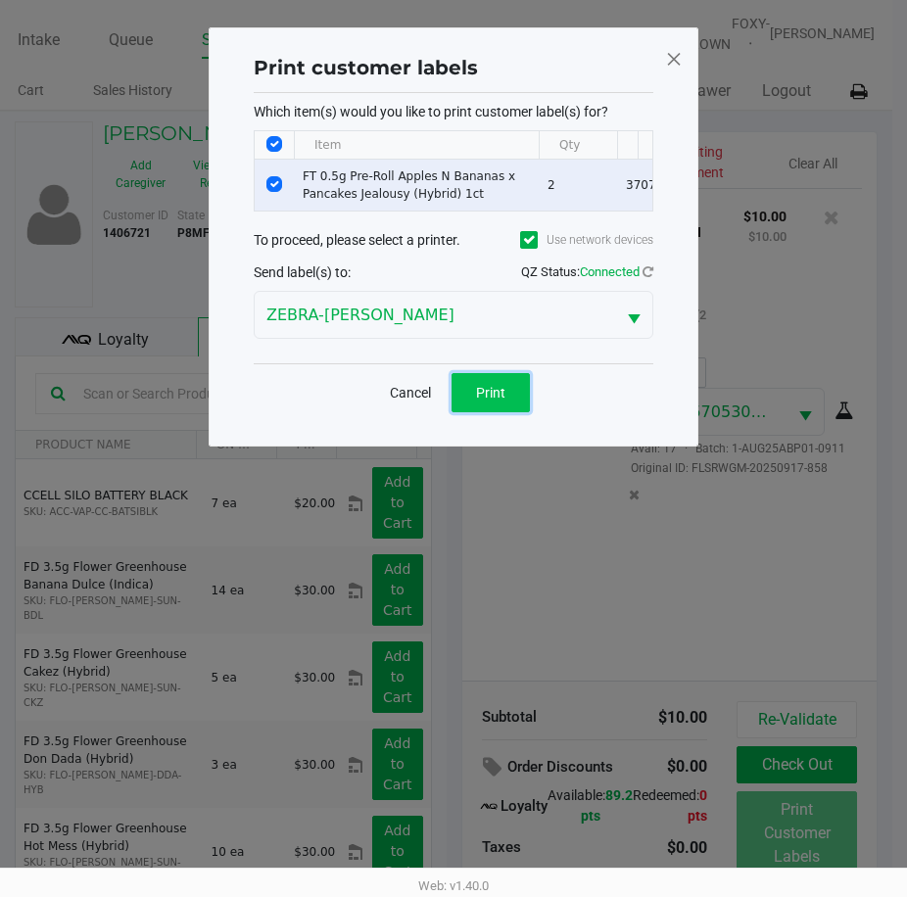
click at [486, 397] on button "Print" at bounding box center [491, 392] width 78 height 39
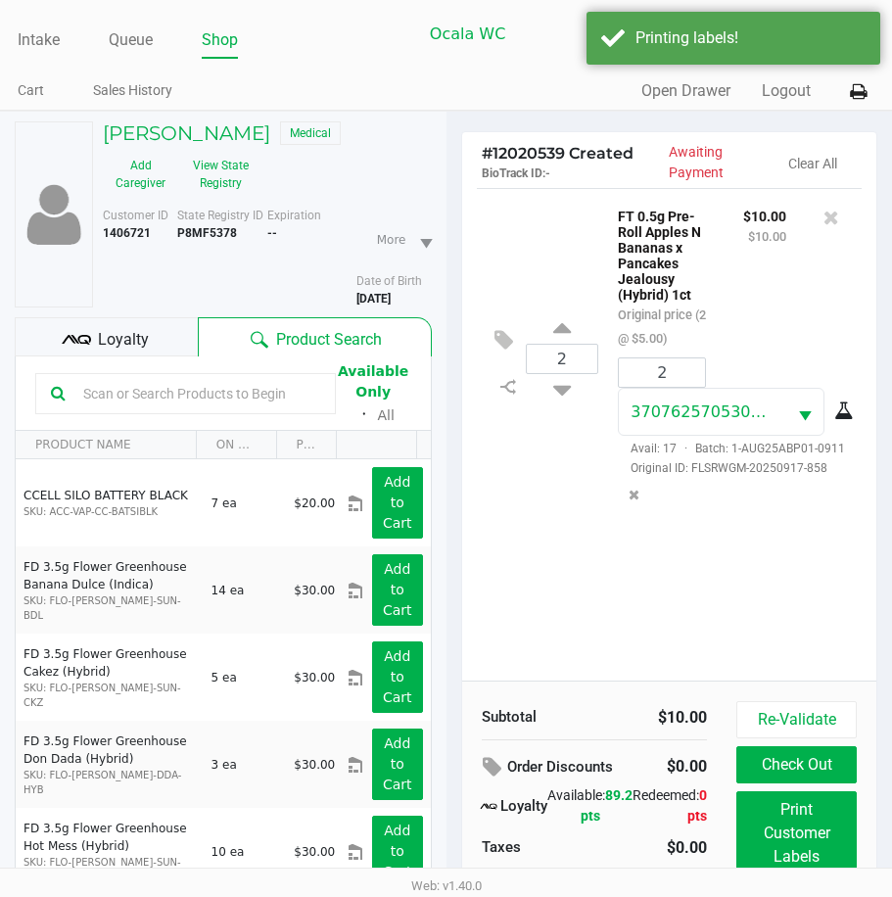
click at [117, 347] on span "Loyalty" at bounding box center [123, 340] width 51 height 24
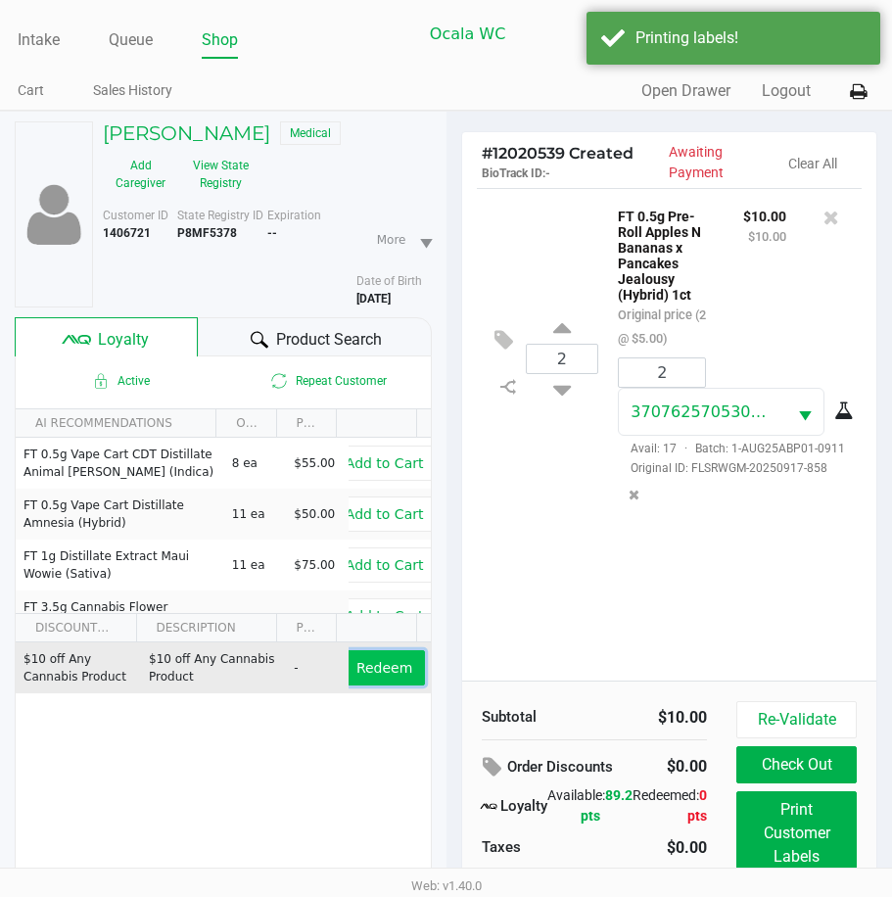
click at [359, 676] on span "Redeem" at bounding box center [385, 668] width 56 height 16
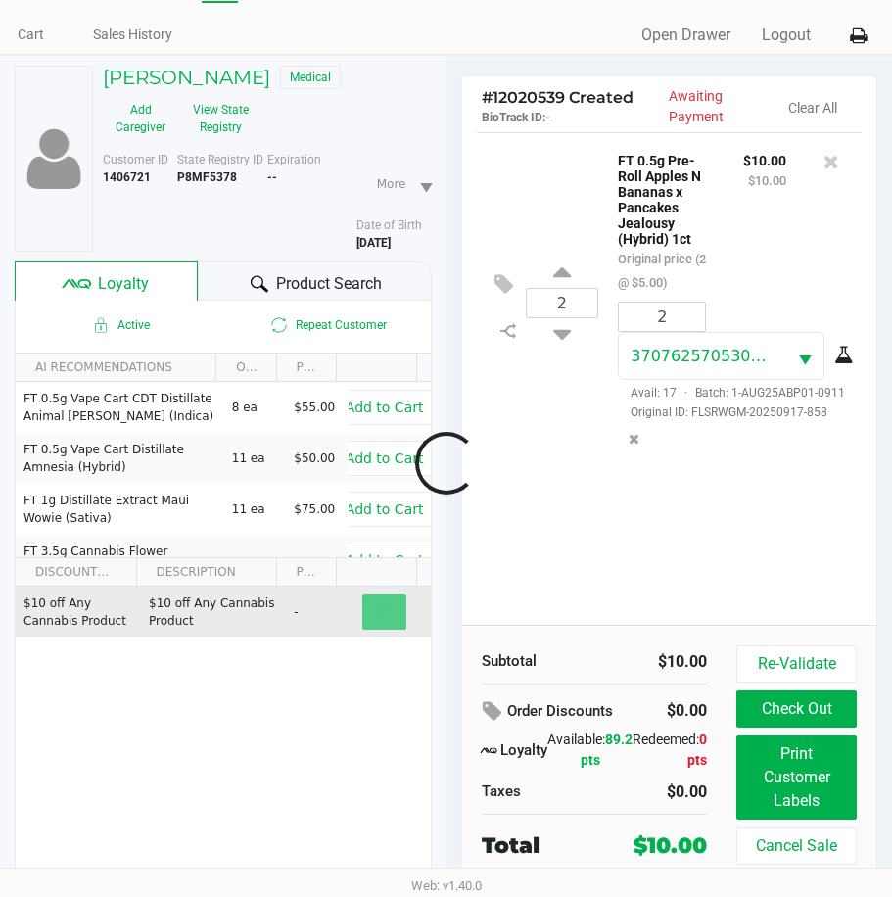
scroll to position [116, 0]
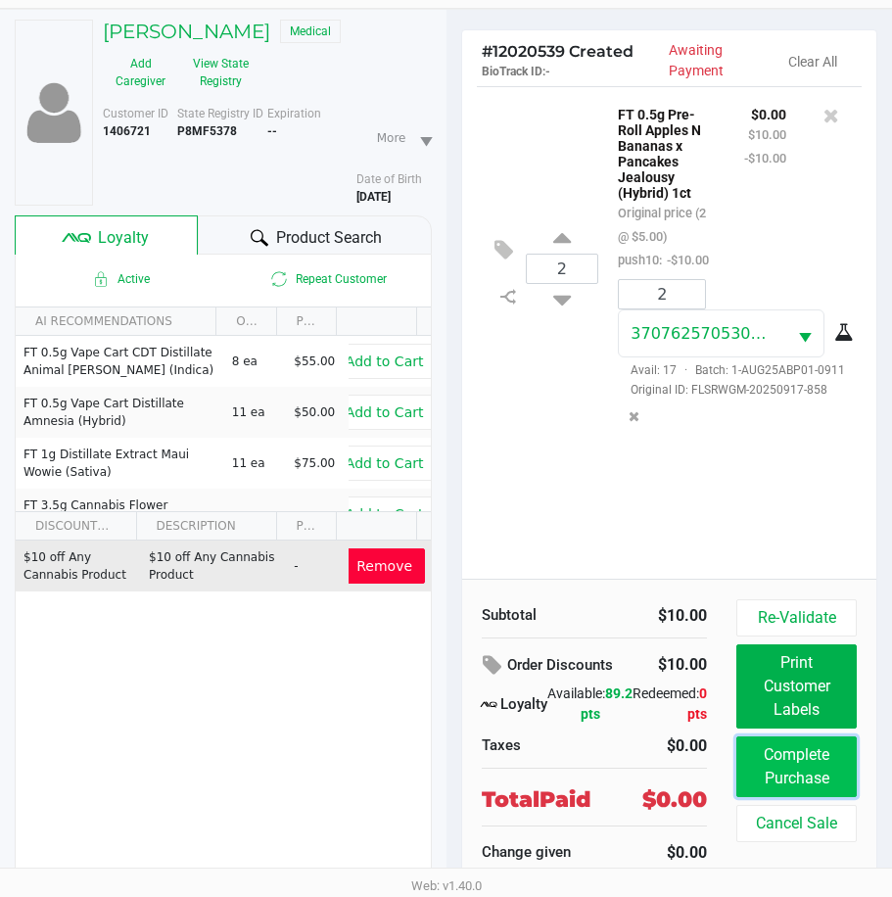
click at [758, 755] on button "Complete Purchase" at bounding box center [797, 767] width 120 height 61
click at [794, 768] on button "Complete Purchase" at bounding box center [797, 767] width 120 height 61
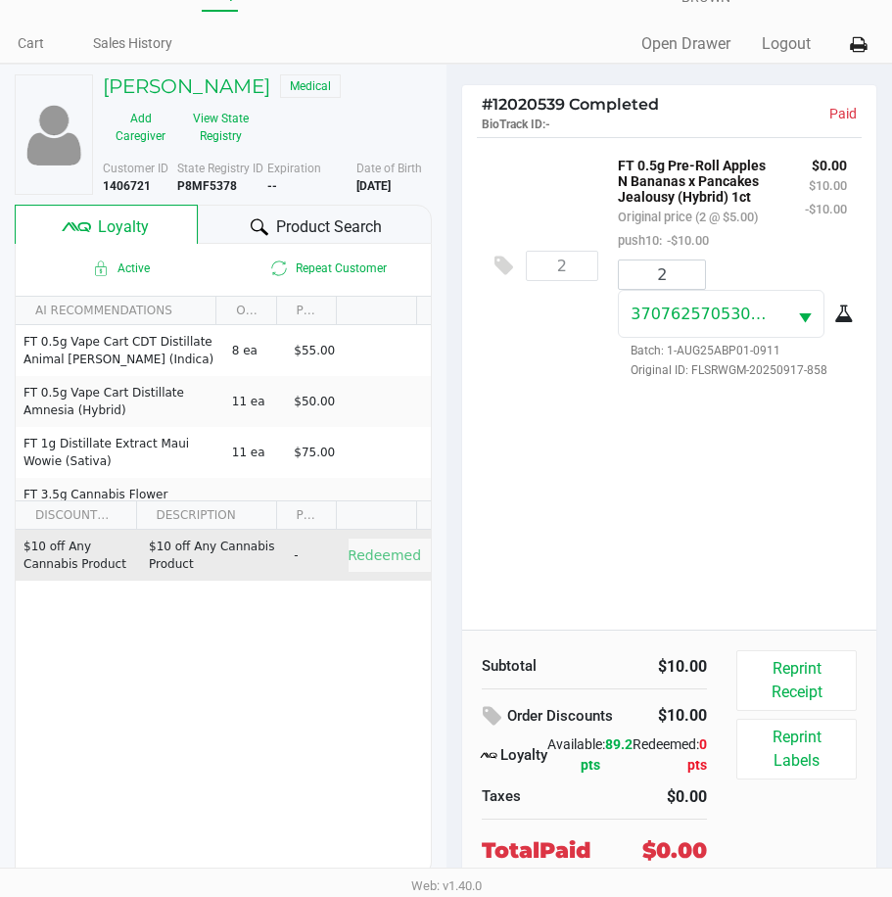
scroll to position [0, 0]
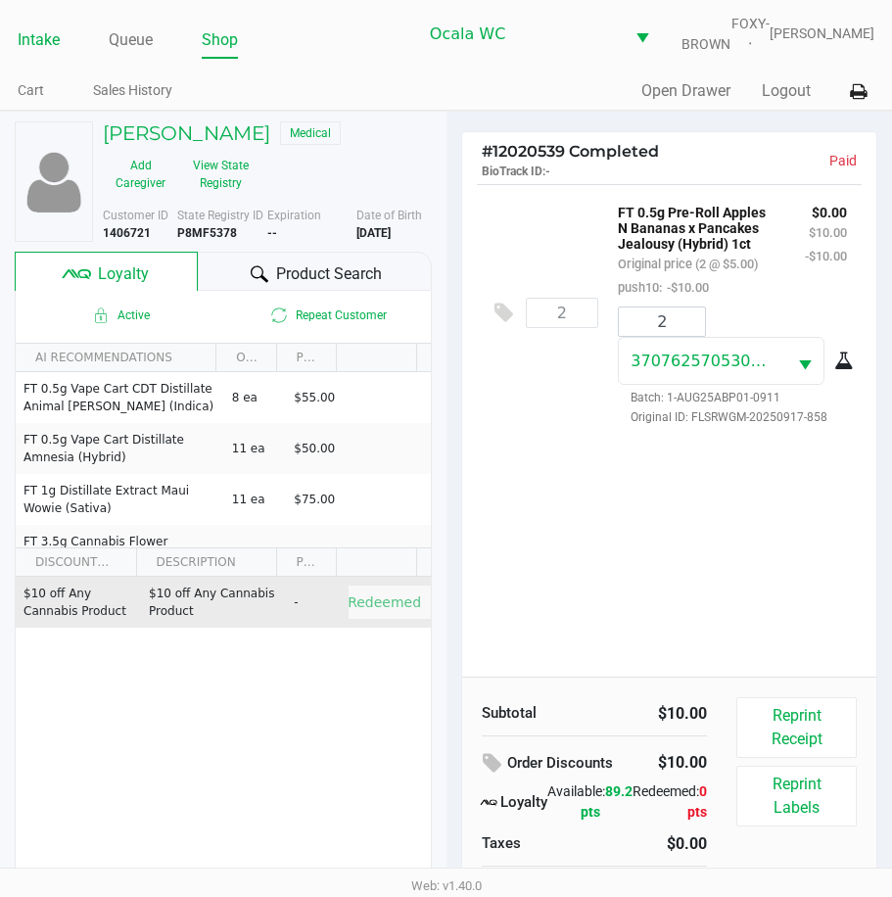
click at [45, 44] on link "Intake" at bounding box center [39, 39] width 42 height 27
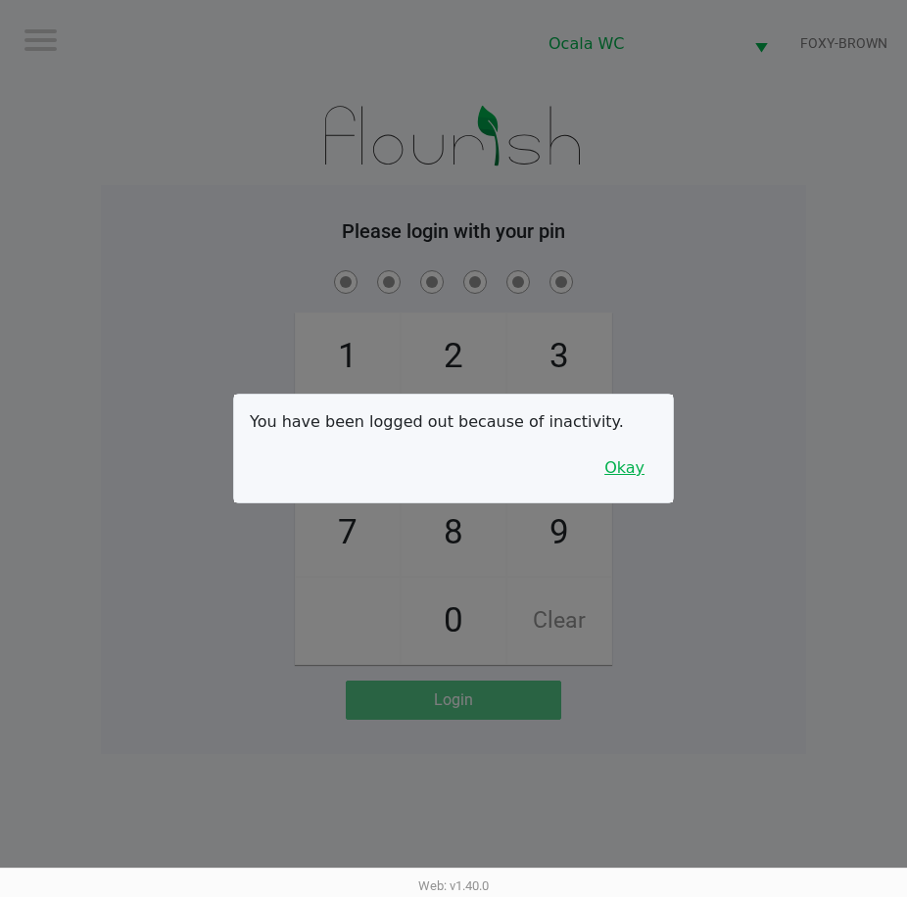
click at [625, 461] on button "Okay" at bounding box center [625, 468] width 66 height 37
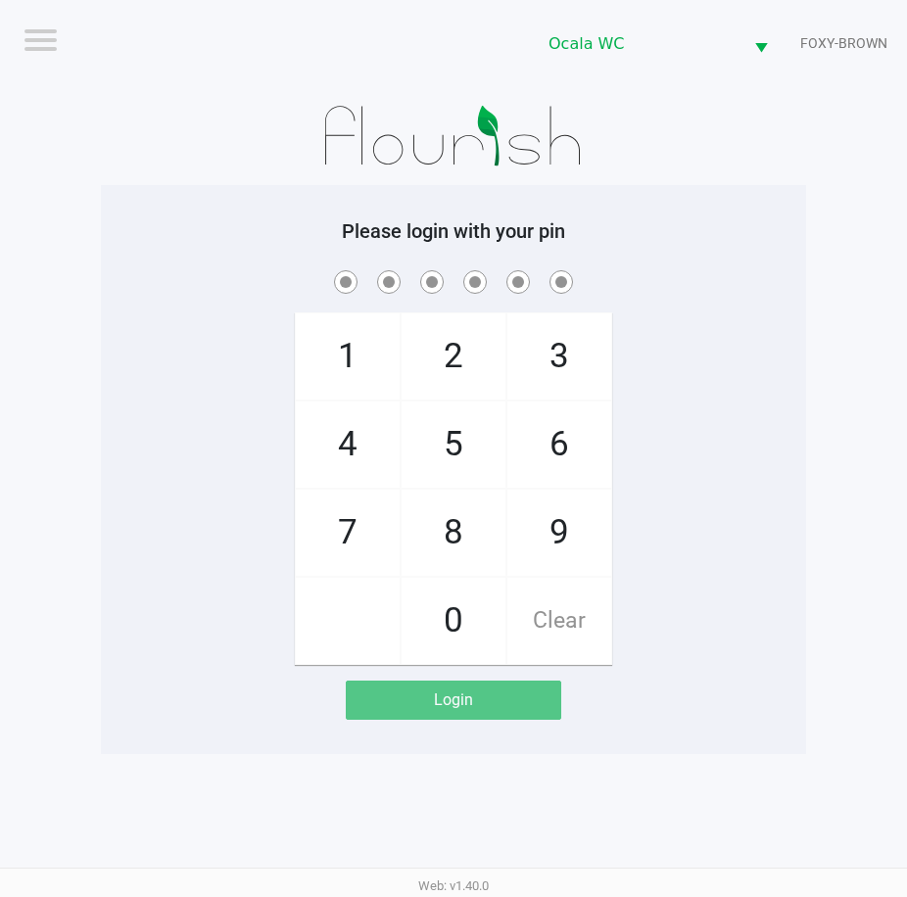
click at [630, 266] on span at bounding box center [454, 281] width 676 height 30
click at [642, 275] on span at bounding box center [454, 281] width 676 height 30
checkbox input "true"
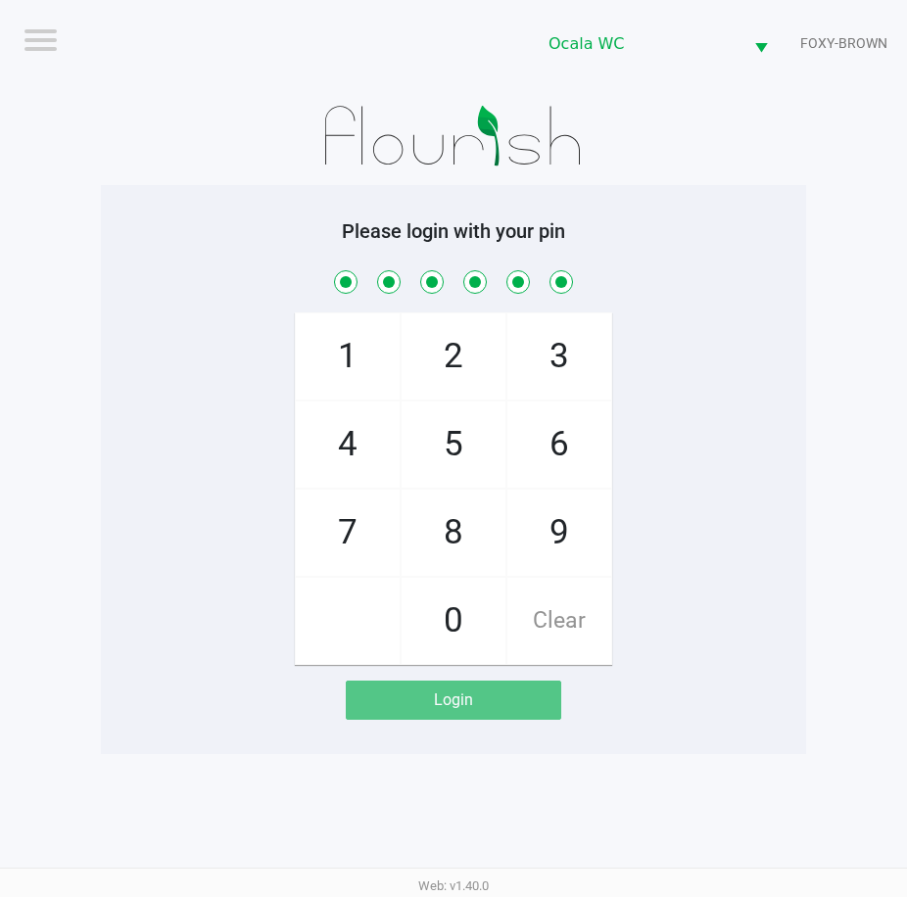
checkbox input "true"
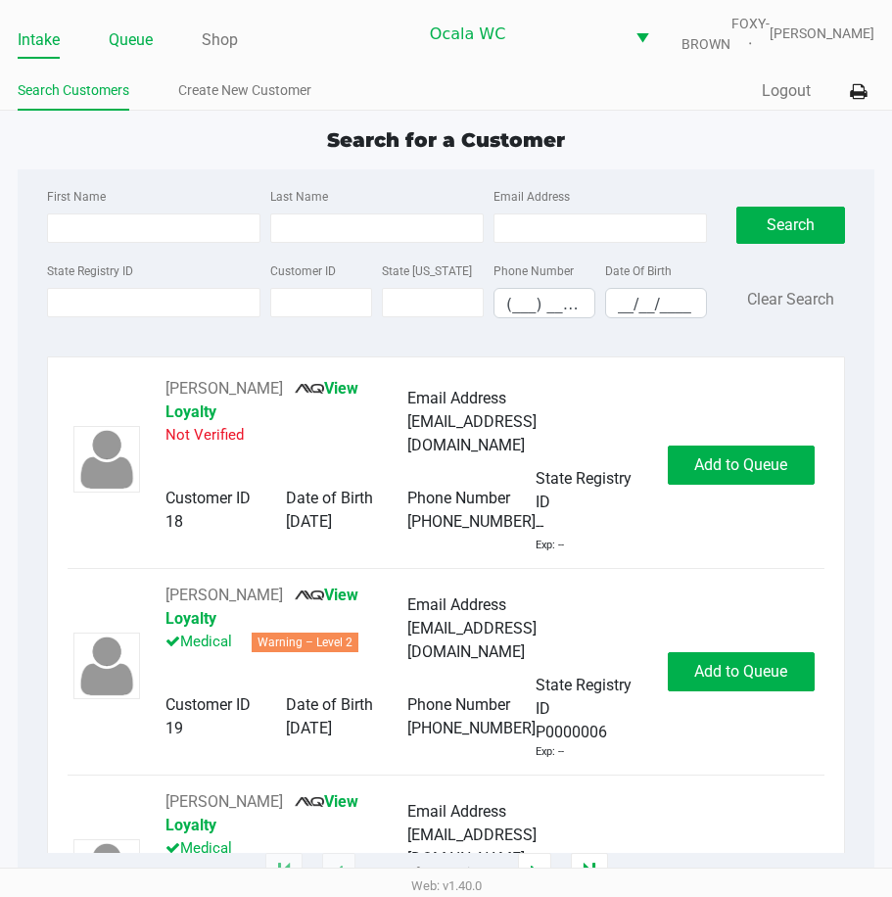
click at [122, 50] on link "Queue" at bounding box center [131, 39] width 44 height 27
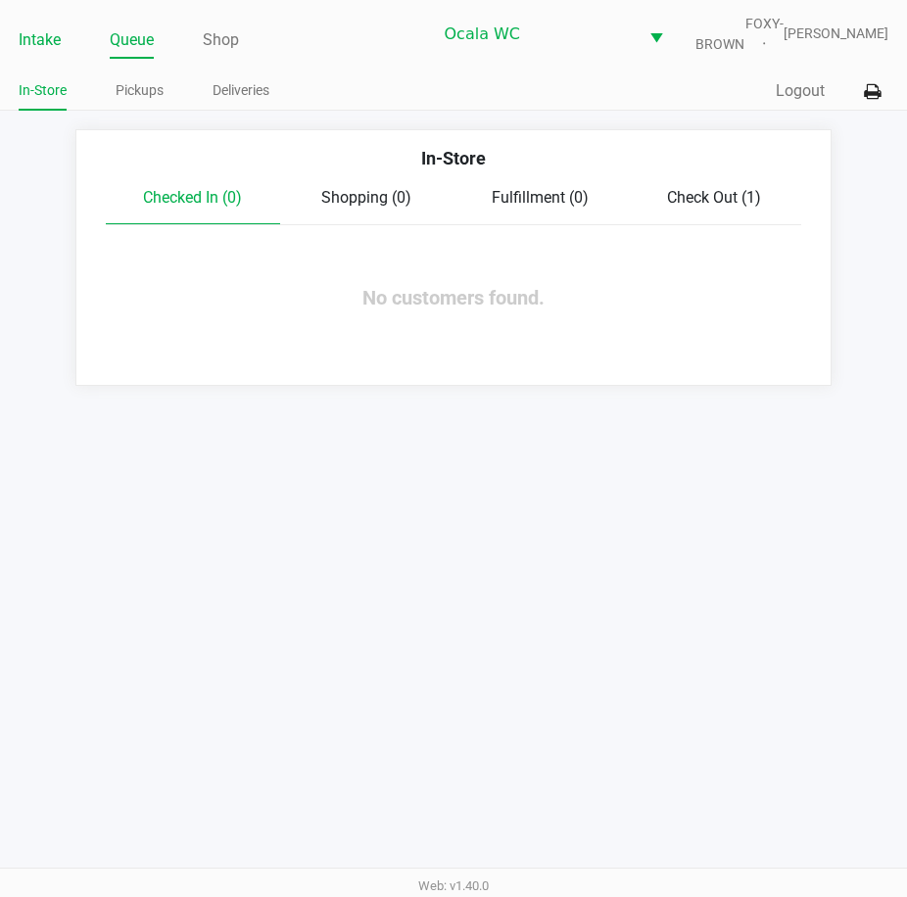
click at [33, 54] on link "Intake" at bounding box center [40, 39] width 42 height 27
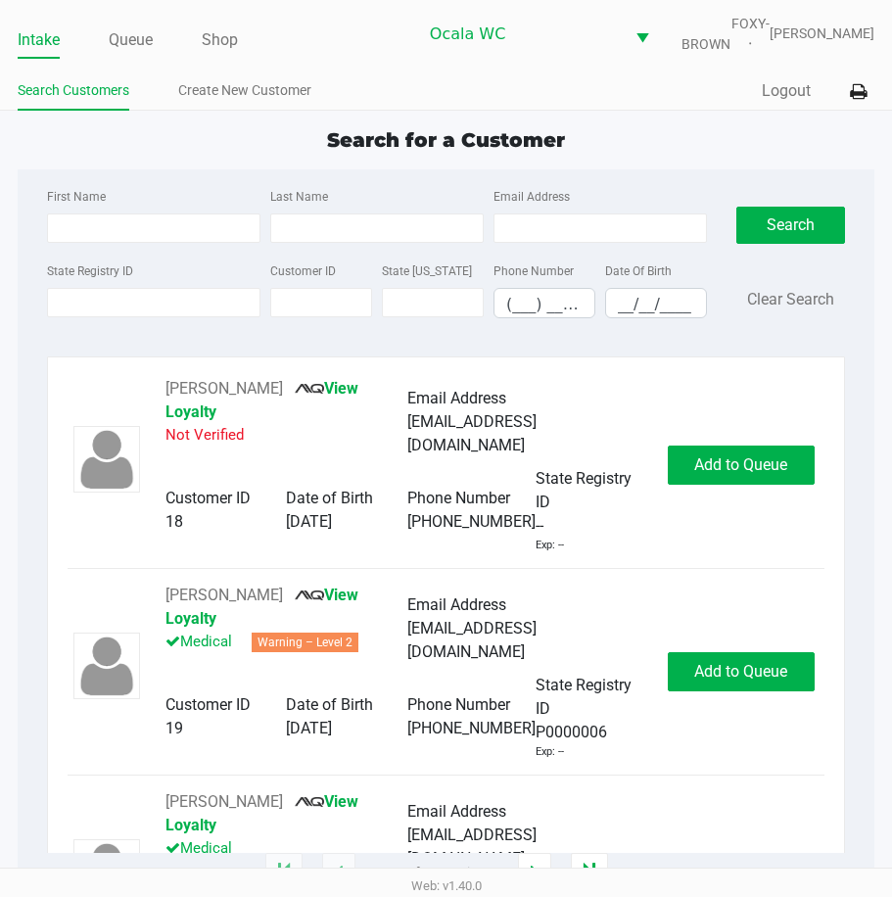
type input "FAITH"
type input "KOSINSKI"
type input "08/24/1992"
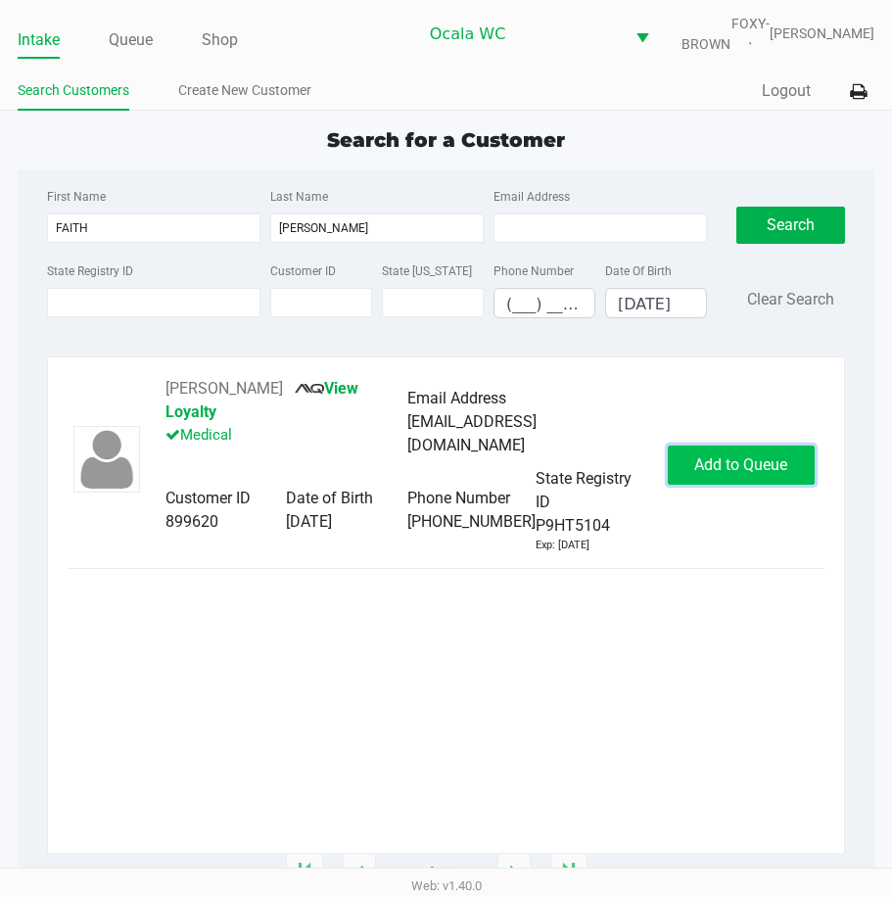
click at [730, 459] on span "Add to Queue" at bounding box center [740, 464] width 93 height 19
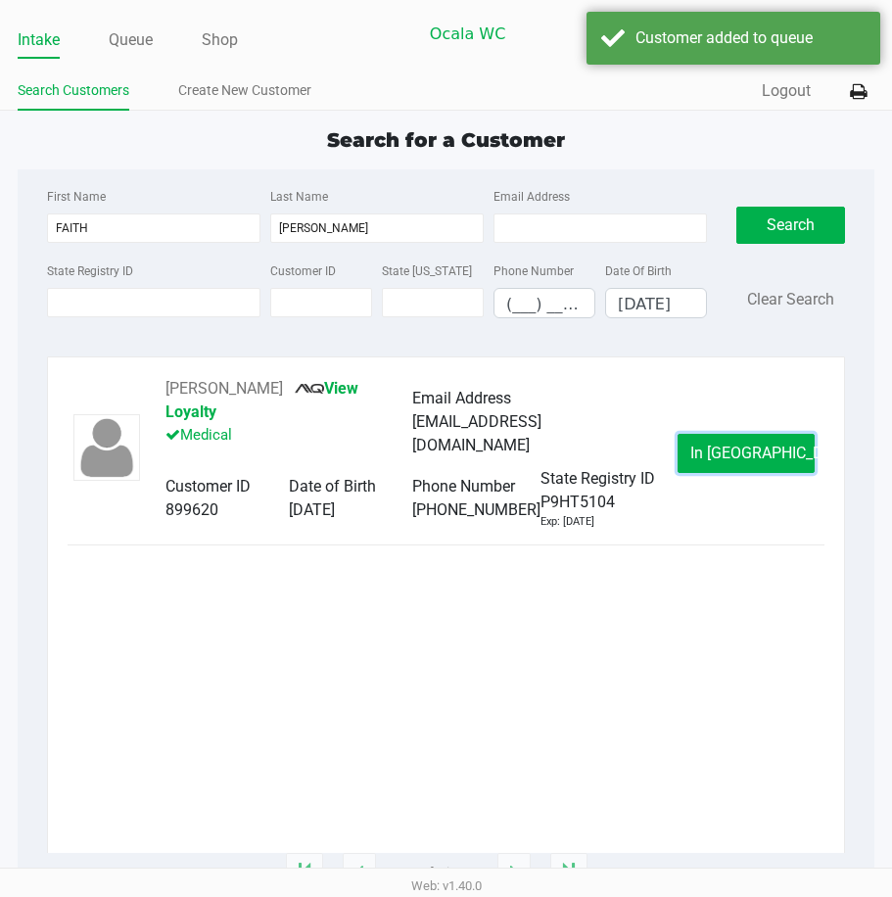
click at [730, 459] on span "In Queue" at bounding box center [773, 453] width 165 height 19
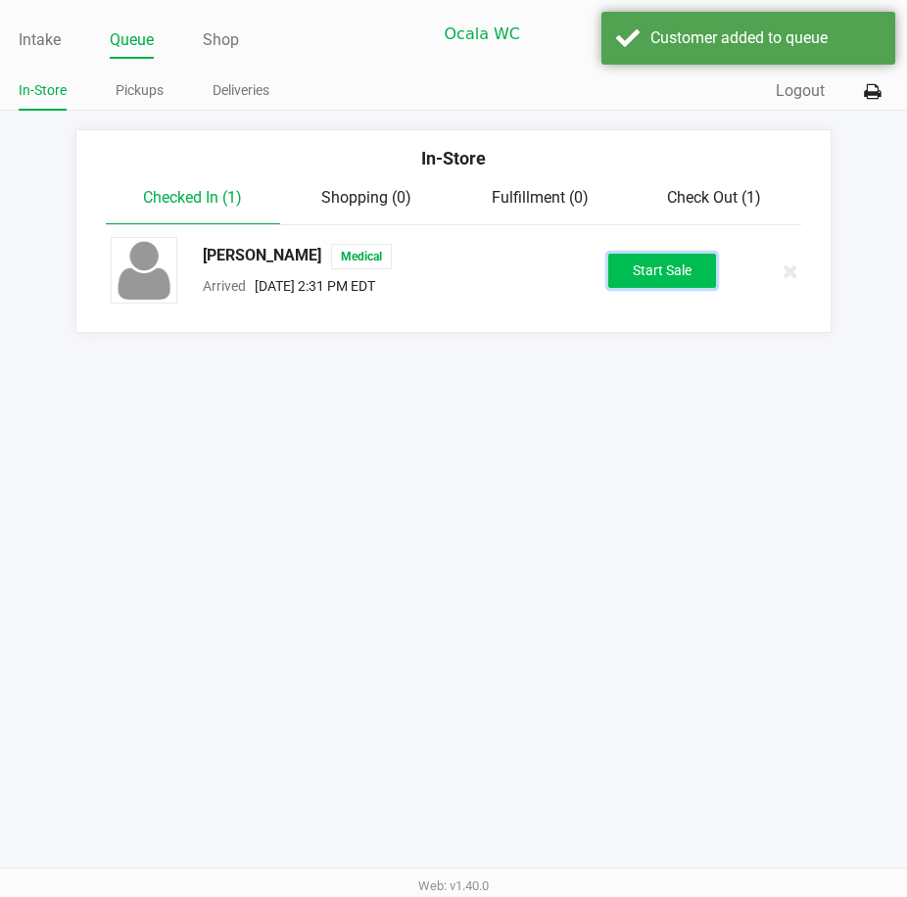
click at [625, 280] on button "Start Sale" at bounding box center [662, 271] width 108 height 34
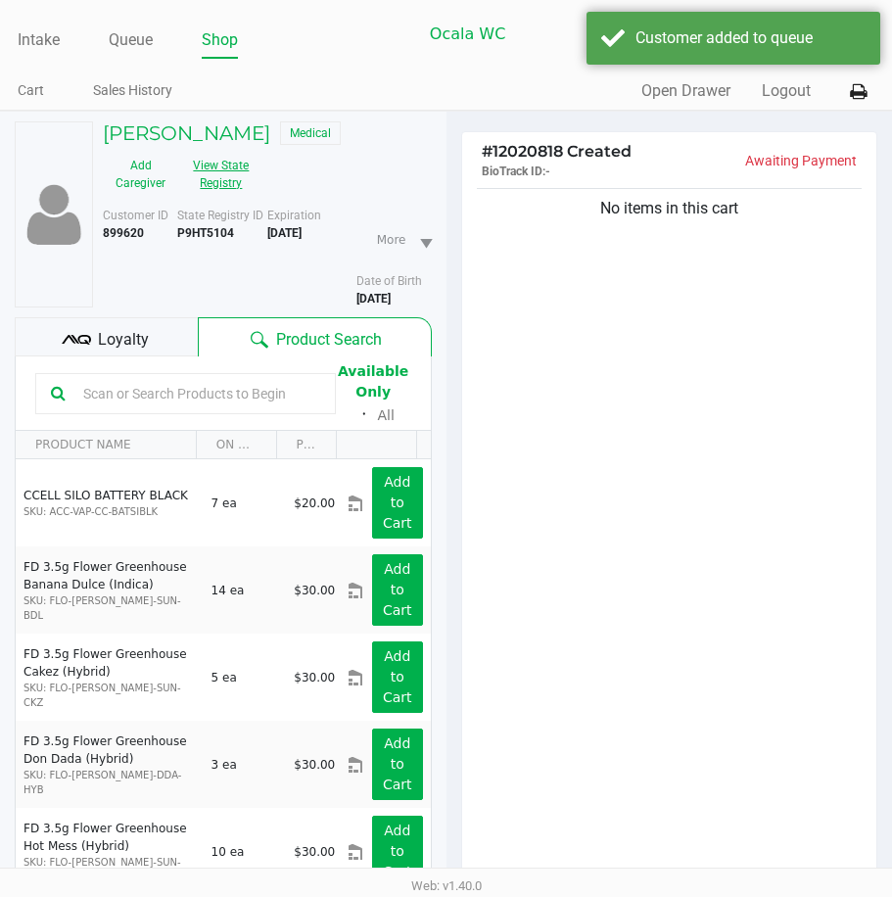
click at [219, 187] on button "View State Registry" at bounding box center [215, 174] width 74 height 49
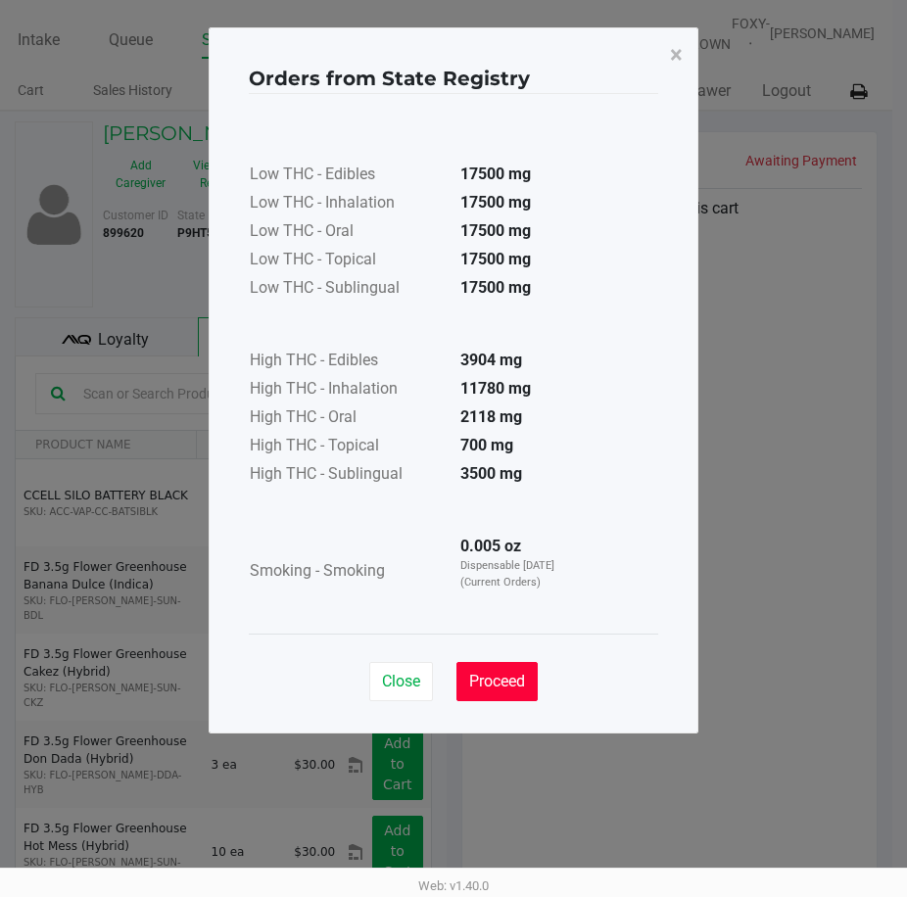
click at [493, 674] on span "Proceed" at bounding box center [497, 681] width 56 height 19
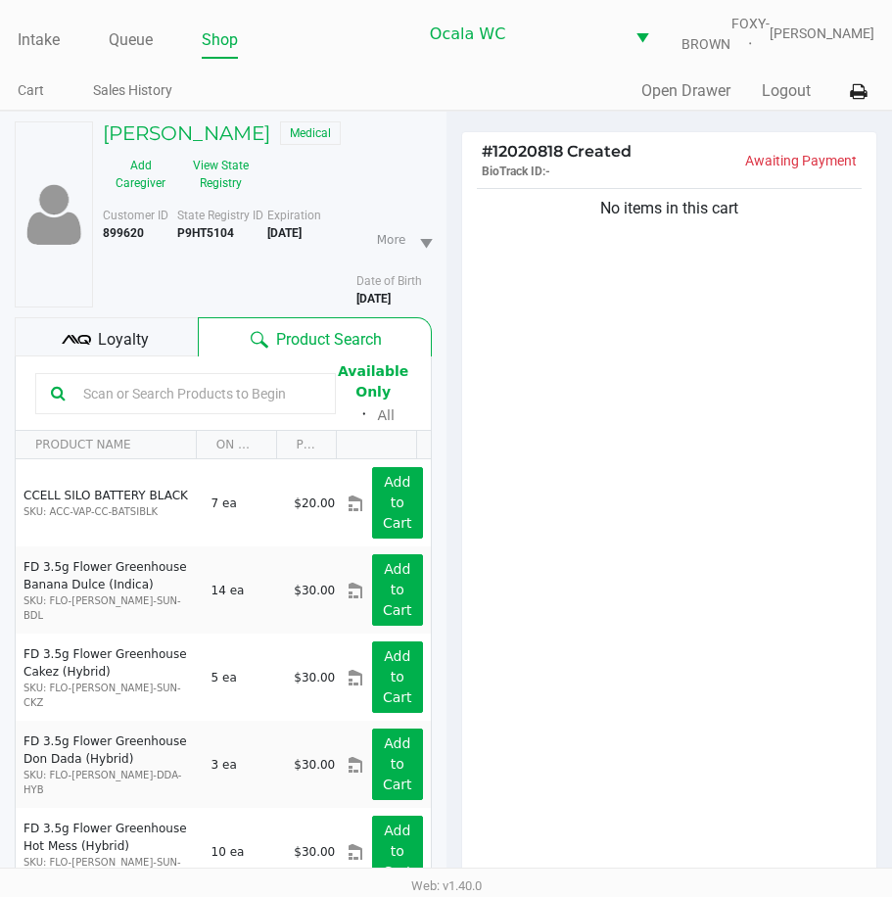
click at [196, 240] on b "P9HT5104" at bounding box center [205, 233] width 57 height 14
click at [116, 350] on span "Loyalty" at bounding box center [123, 340] width 51 height 24
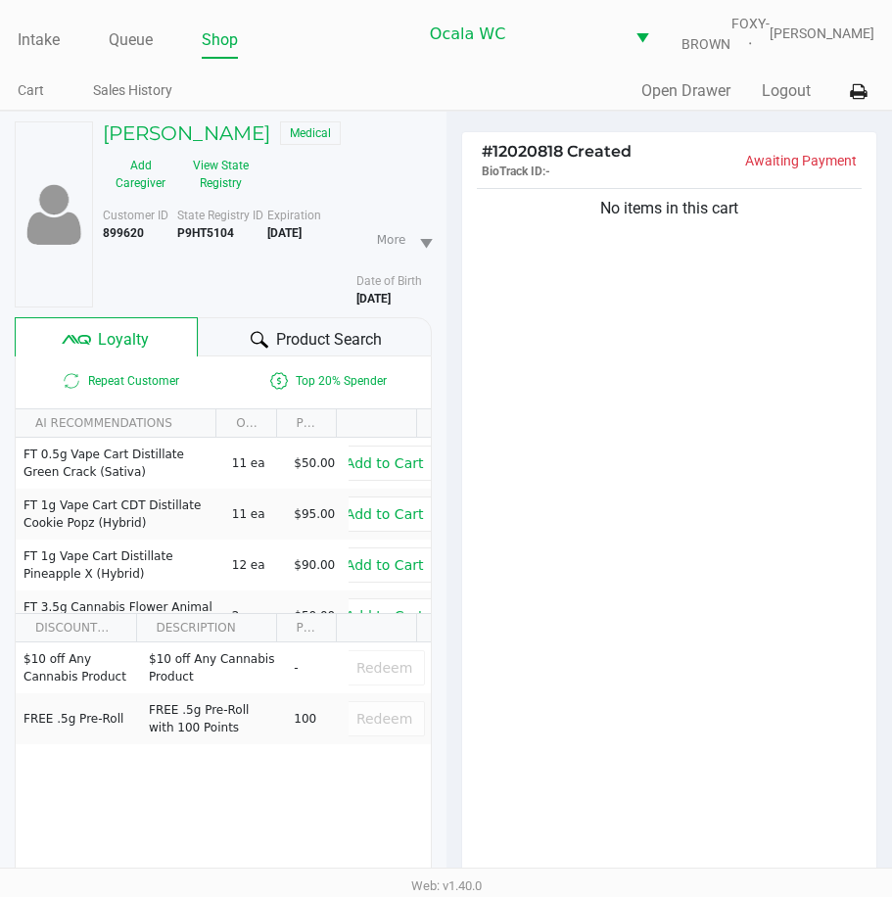
click at [548, 359] on div "No items in this cart" at bounding box center [669, 538] width 415 height 708
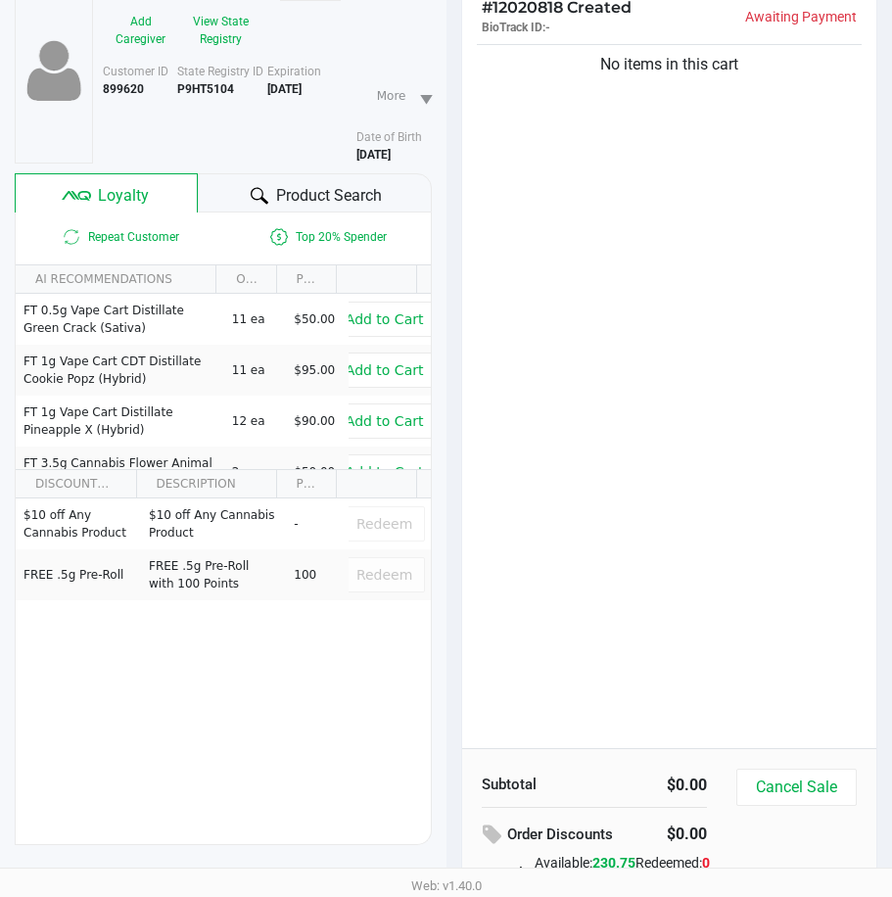
scroll to position [196, 0]
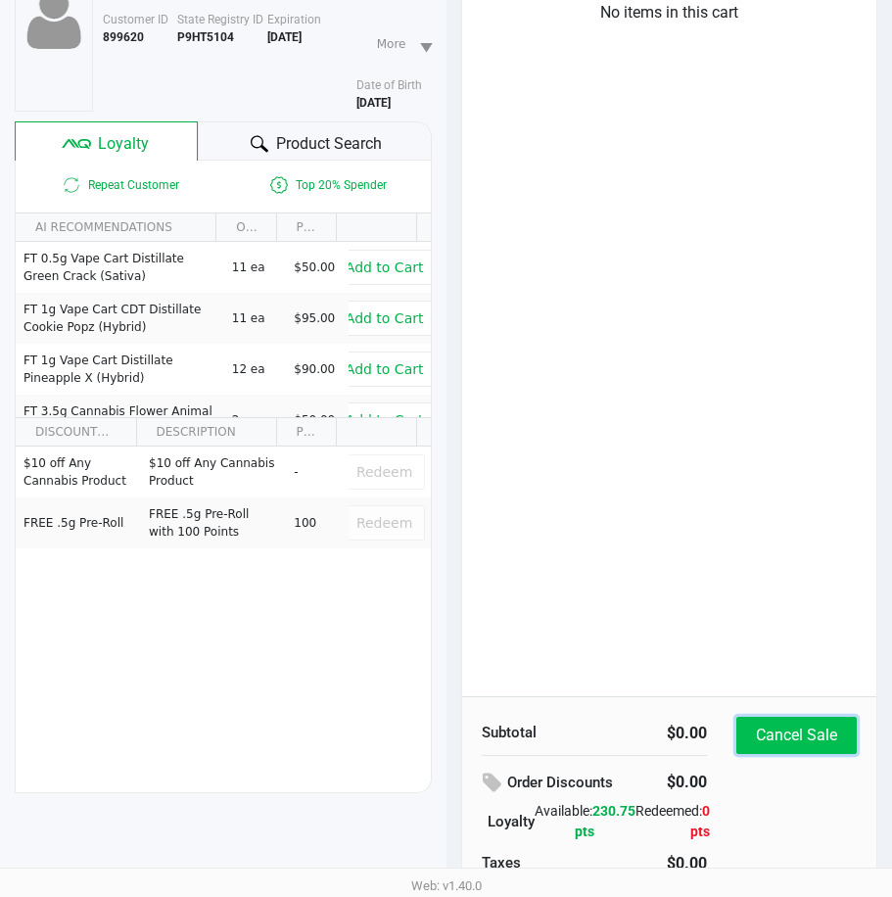
click at [737, 745] on button "Cancel Sale" at bounding box center [797, 735] width 120 height 37
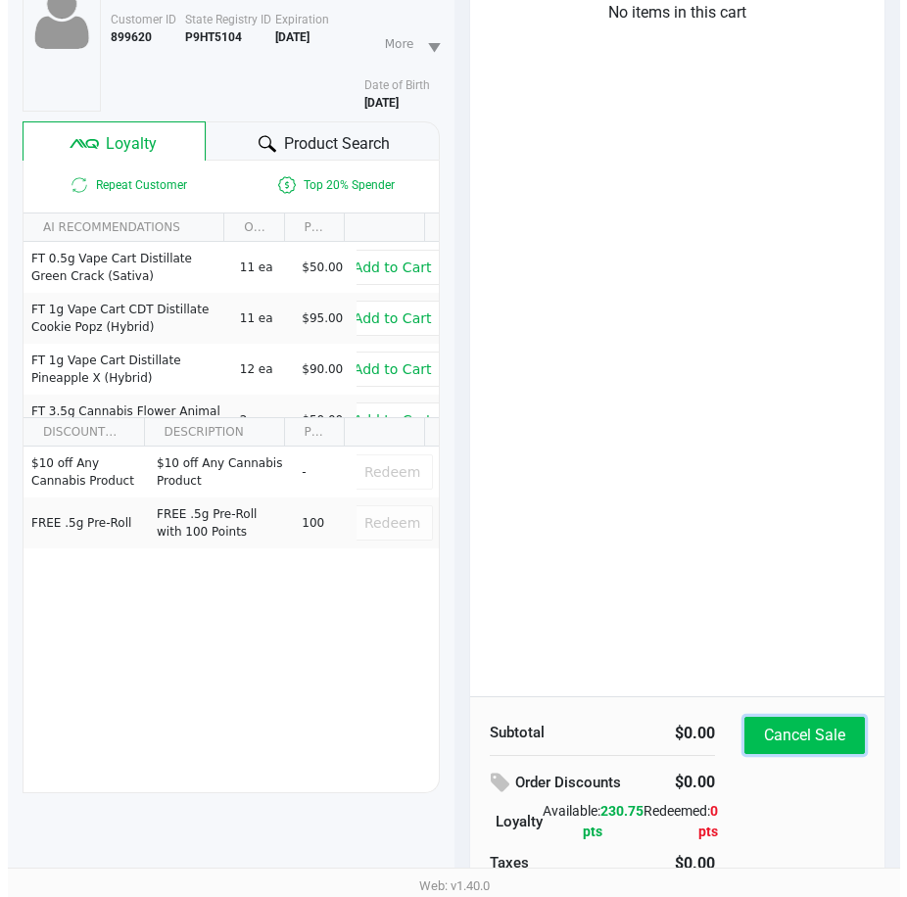
scroll to position [0, 0]
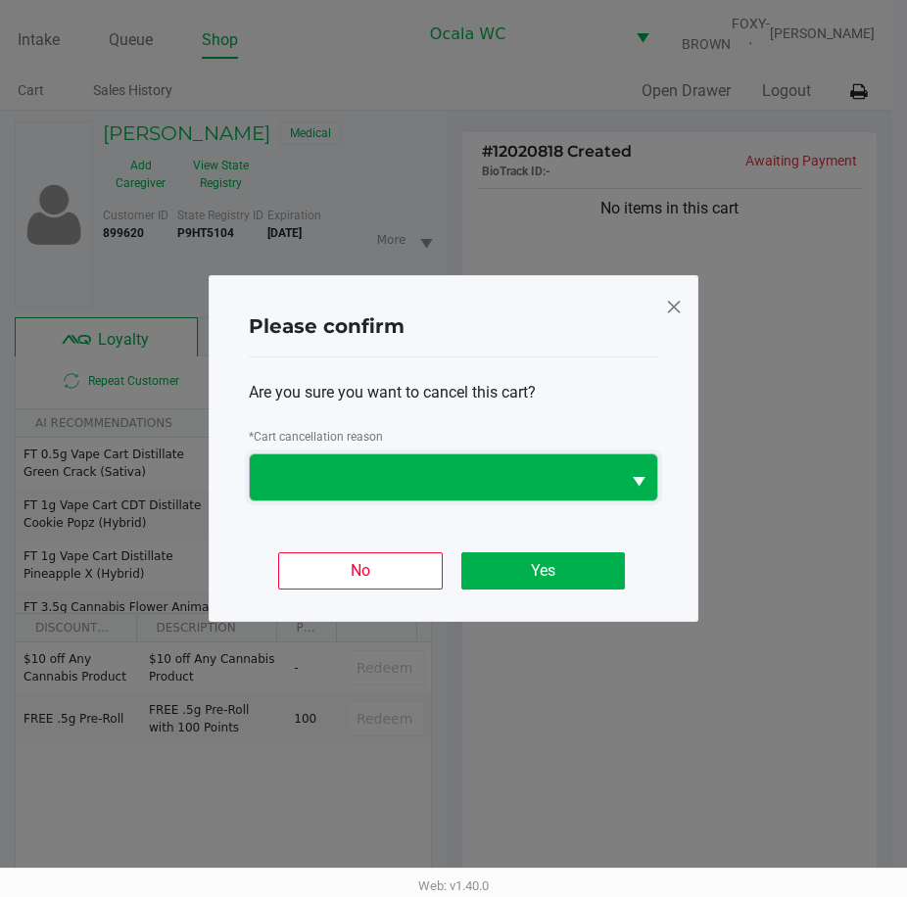
click at [601, 491] on span at bounding box center [435, 478] width 370 height 46
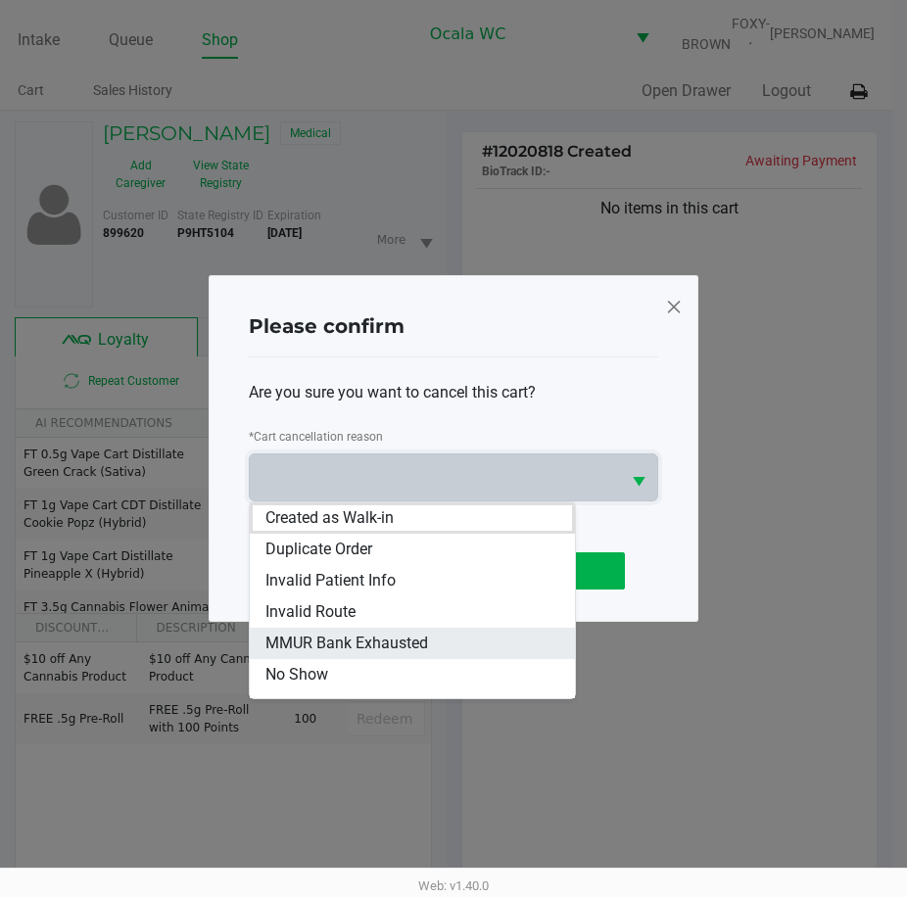
click at [442, 634] on li "MMUR Bank Exhausted" at bounding box center [412, 643] width 325 height 31
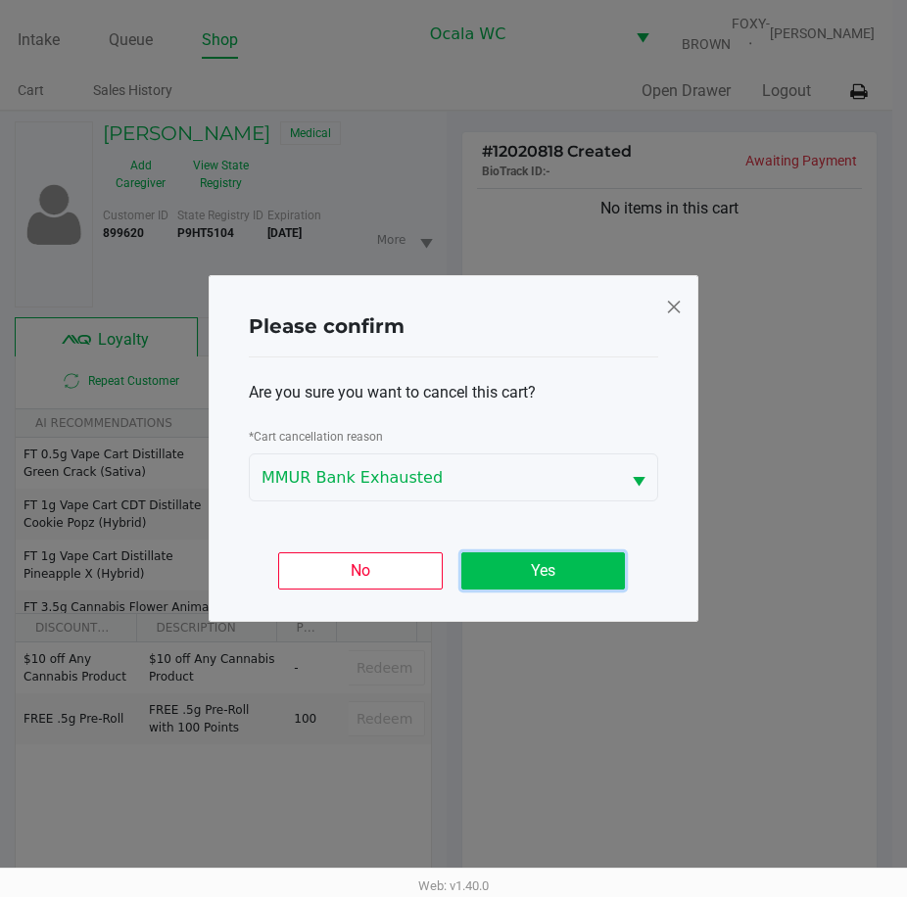
click at [503, 560] on button "Yes" at bounding box center [543, 570] width 164 height 37
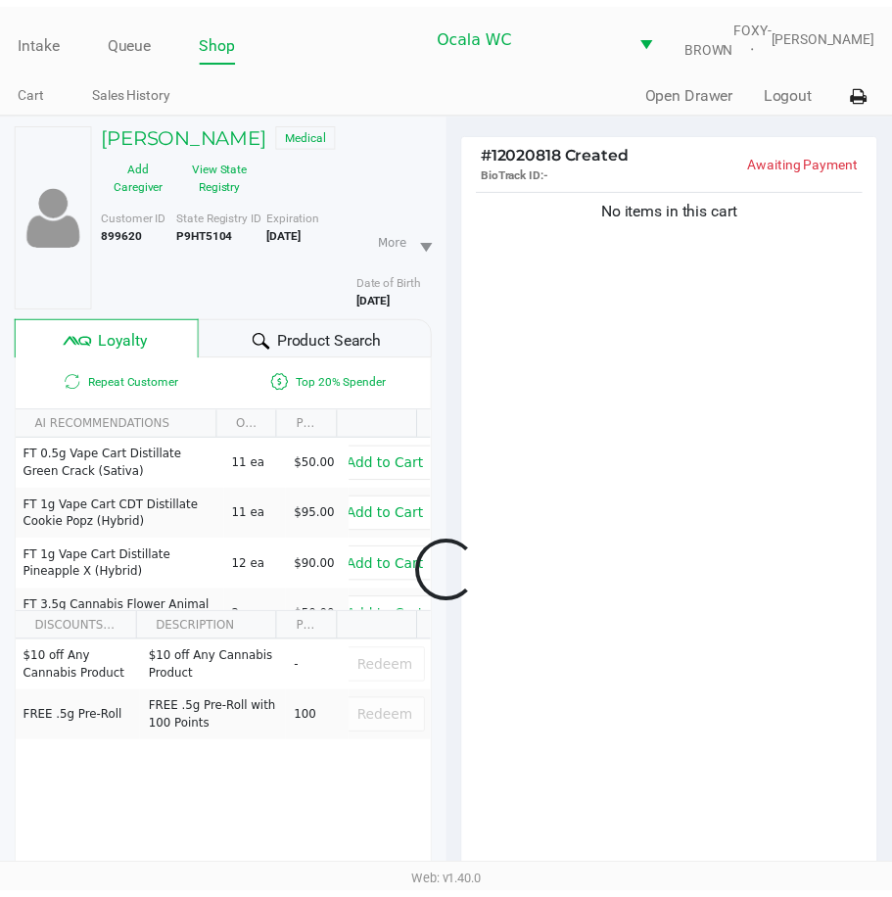
scroll to position [266, 0]
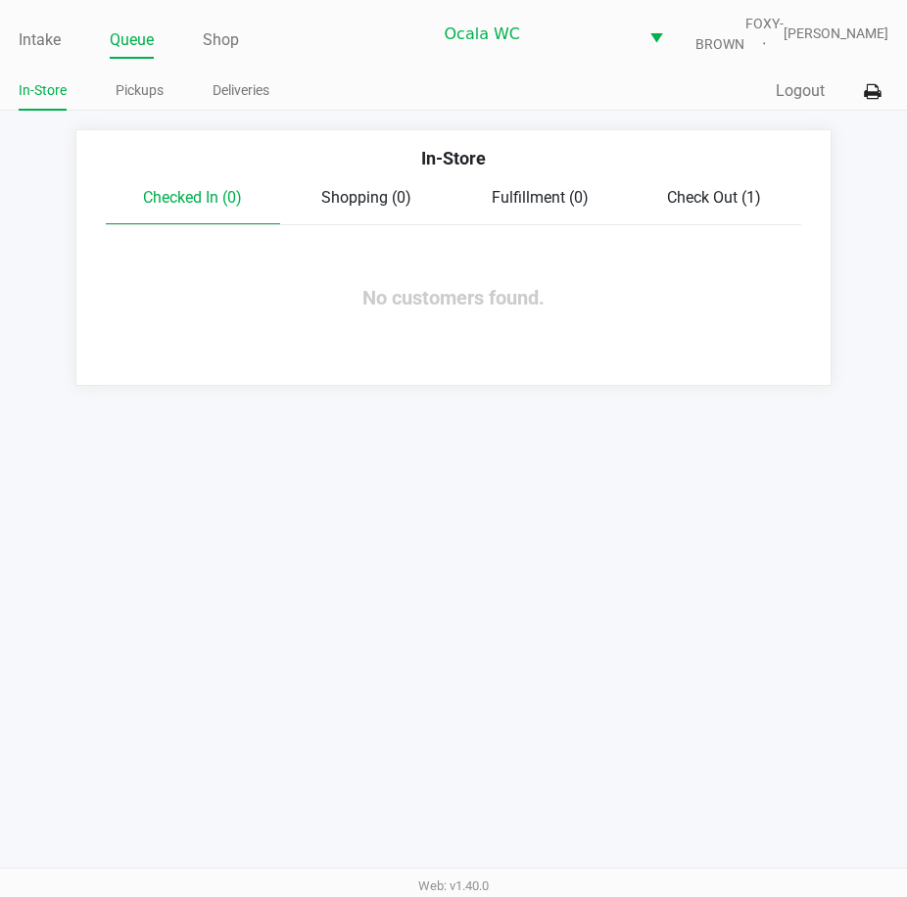
click at [702, 207] on span "Check Out (1)" at bounding box center [714, 197] width 94 height 19
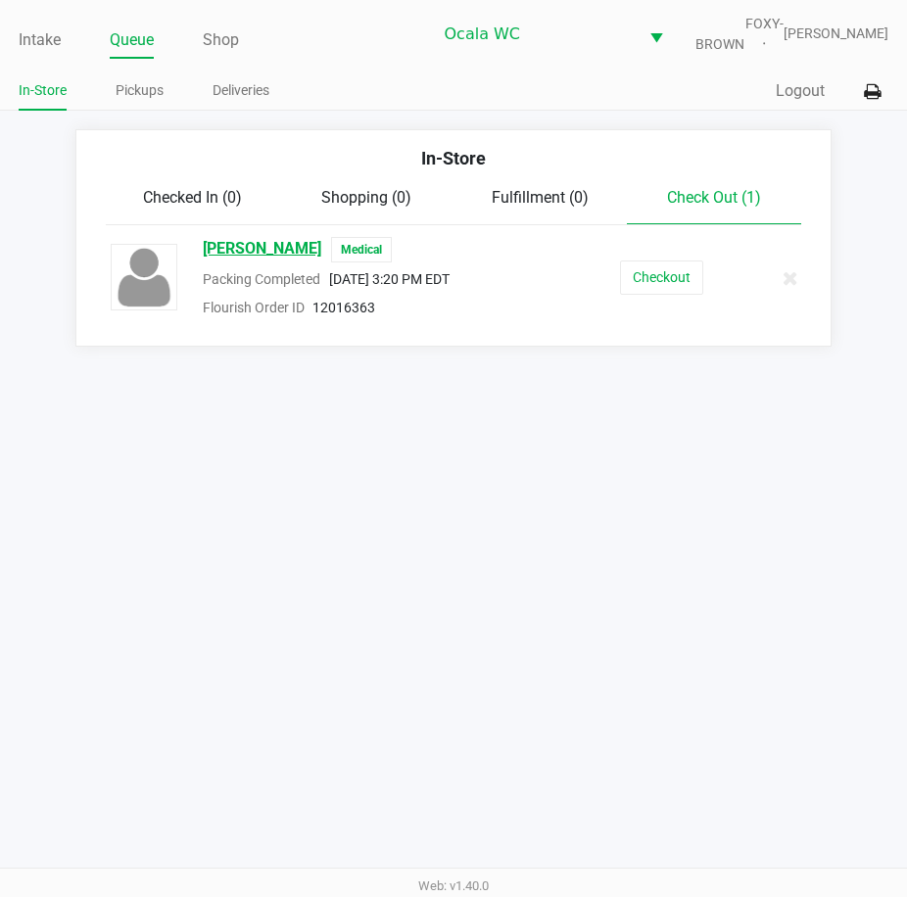
click at [292, 262] on span "LUKE SANCHEZ" at bounding box center [262, 249] width 119 height 25
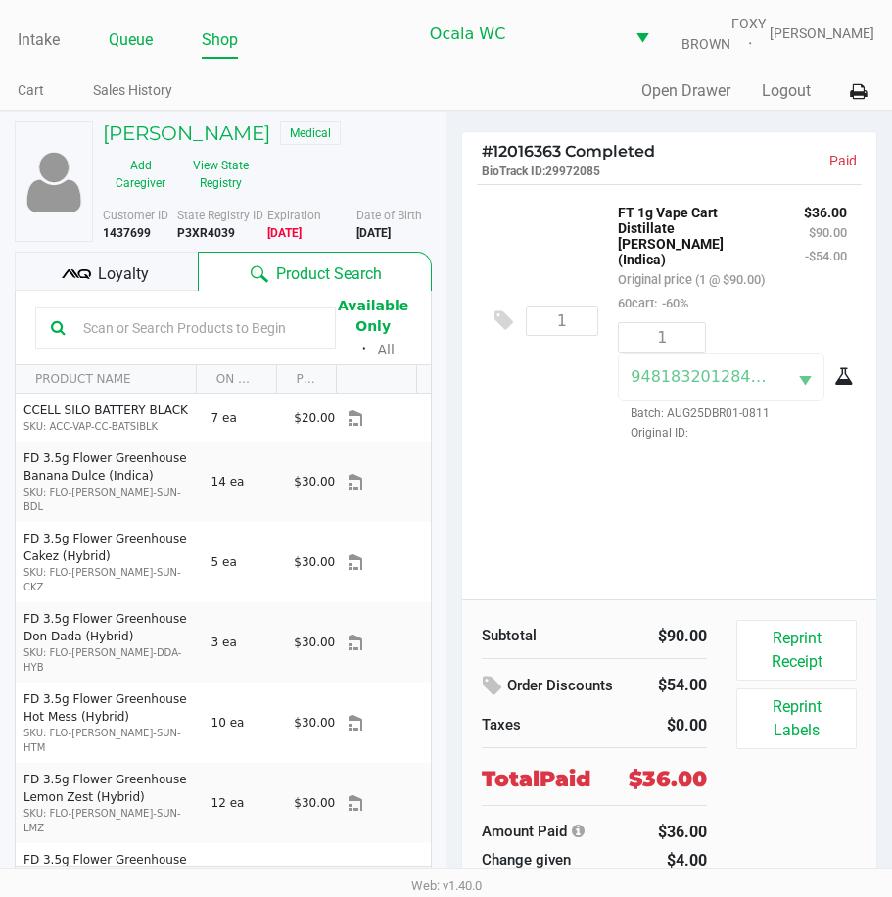
click at [140, 48] on link "Queue" at bounding box center [131, 39] width 44 height 27
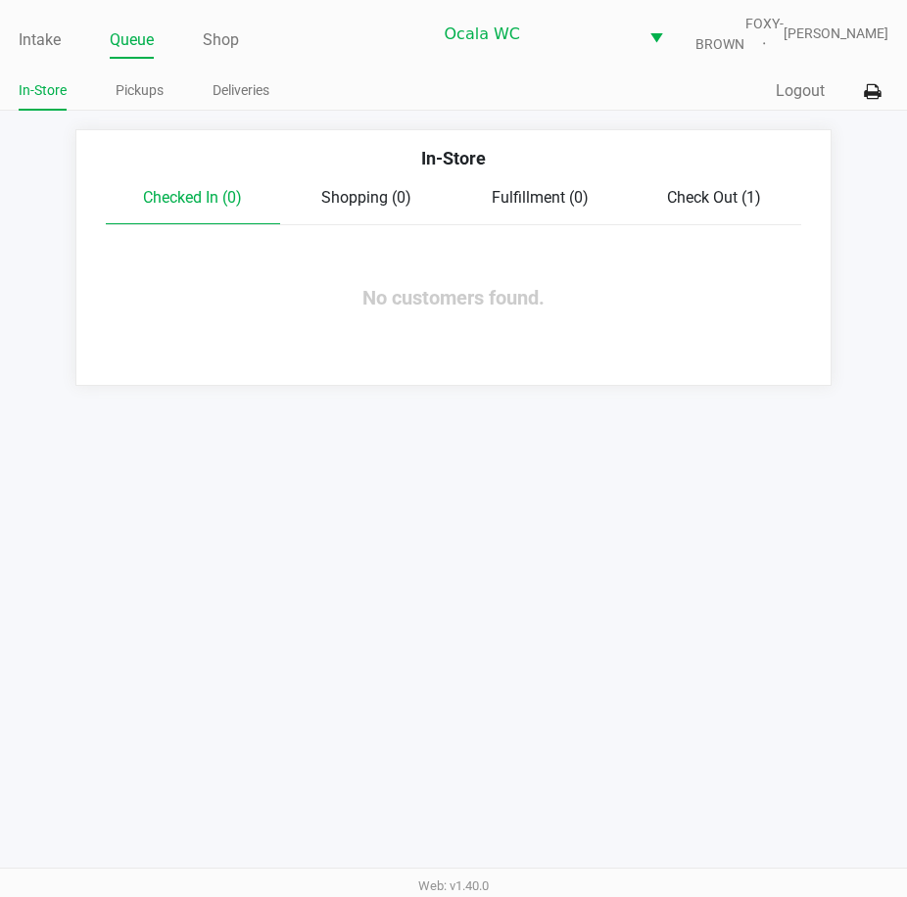
click at [675, 207] on span "Check Out (1)" at bounding box center [714, 197] width 94 height 19
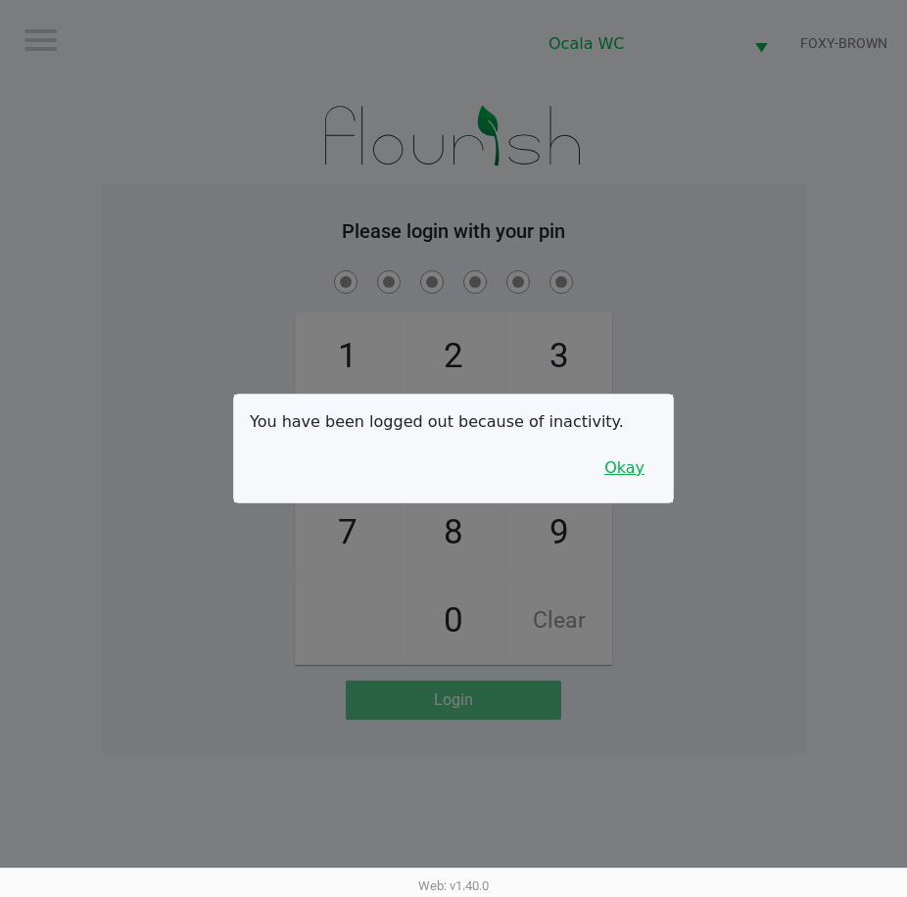
click at [650, 471] on button "Okay" at bounding box center [625, 468] width 66 height 37
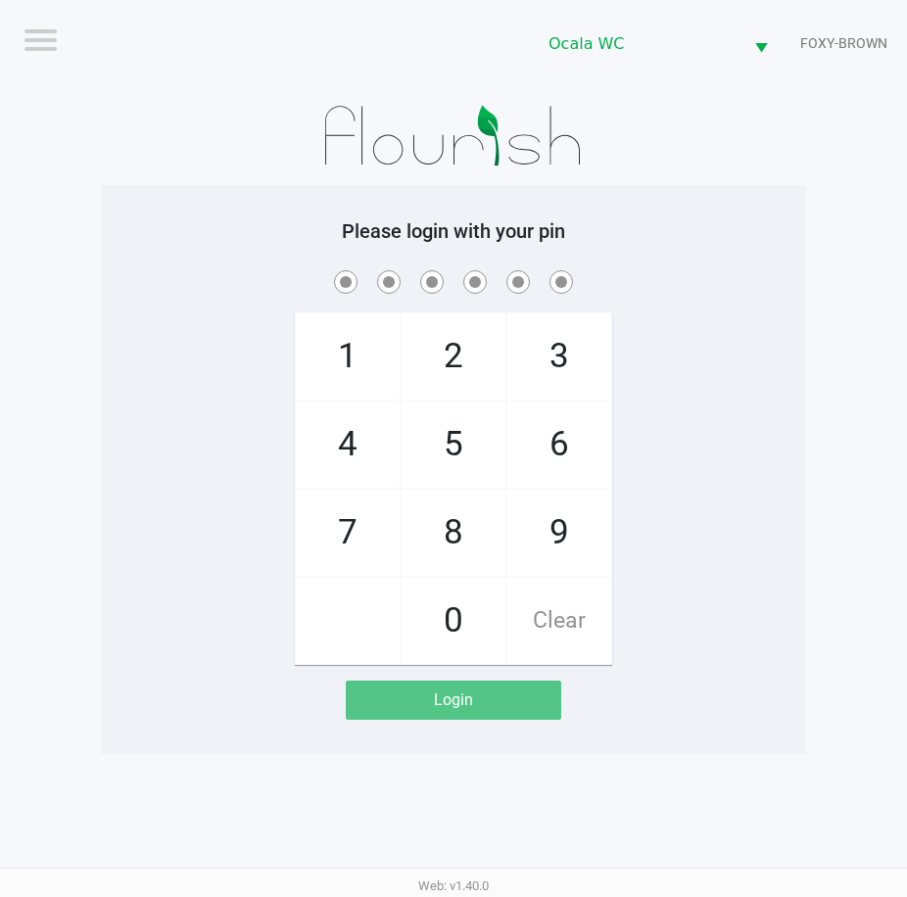
click at [797, 286] on div at bounding box center [453, 281] width 705 height 30
checkbox input "true"
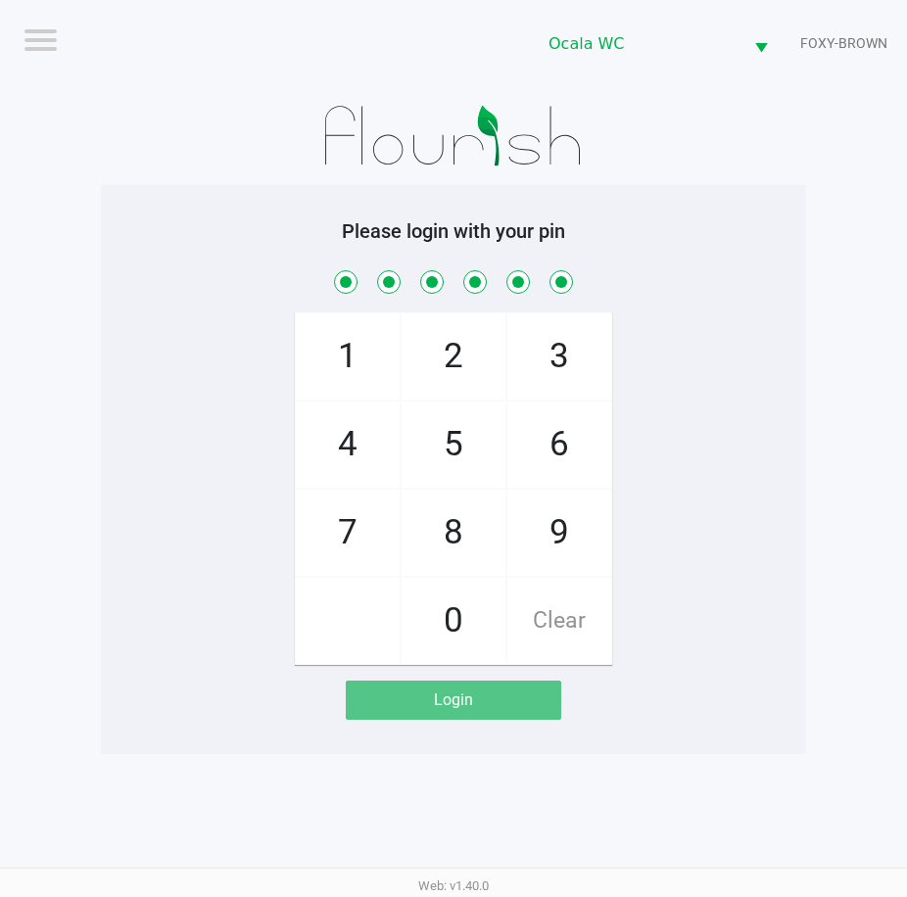
checkbox input "true"
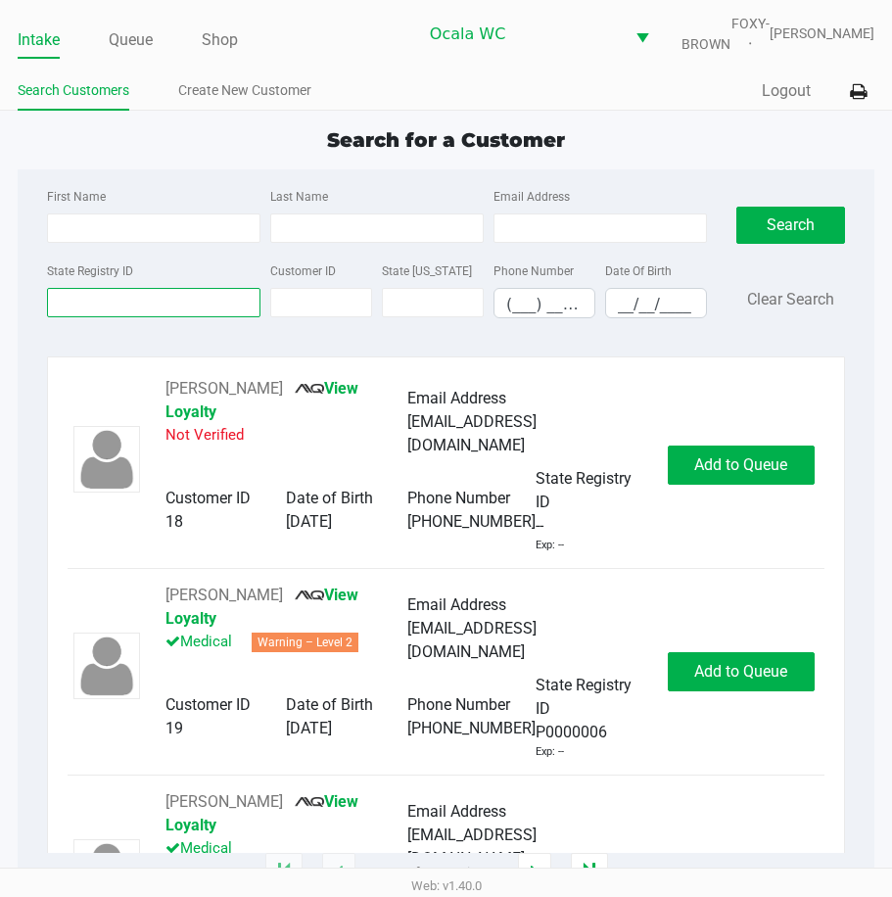
click at [99, 317] on input "State Registry ID" at bounding box center [154, 302] width 214 height 29
click at [125, 53] on link "Queue" at bounding box center [131, 39] width 44 height 27
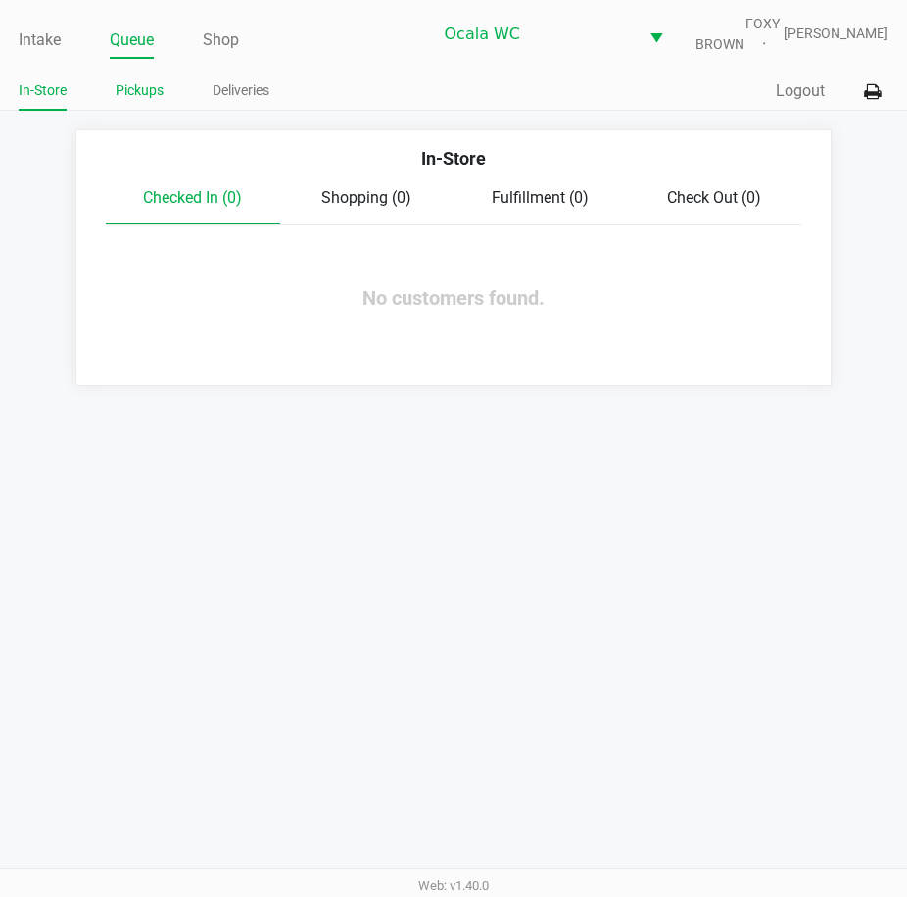
click at [125, 99] on link "Pickups" at bounding box center [140, 90] width 48 height 24
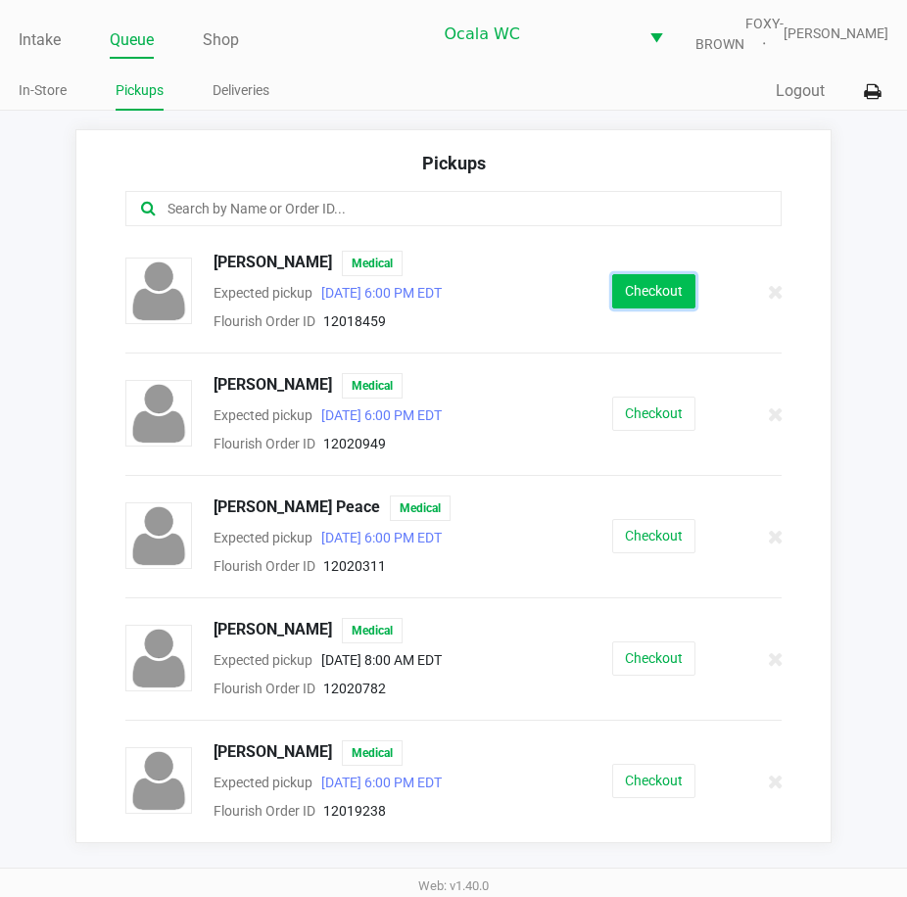
click at [622, 309] on button "Checkout" at bounding box center [653, 291] width 83 height 34
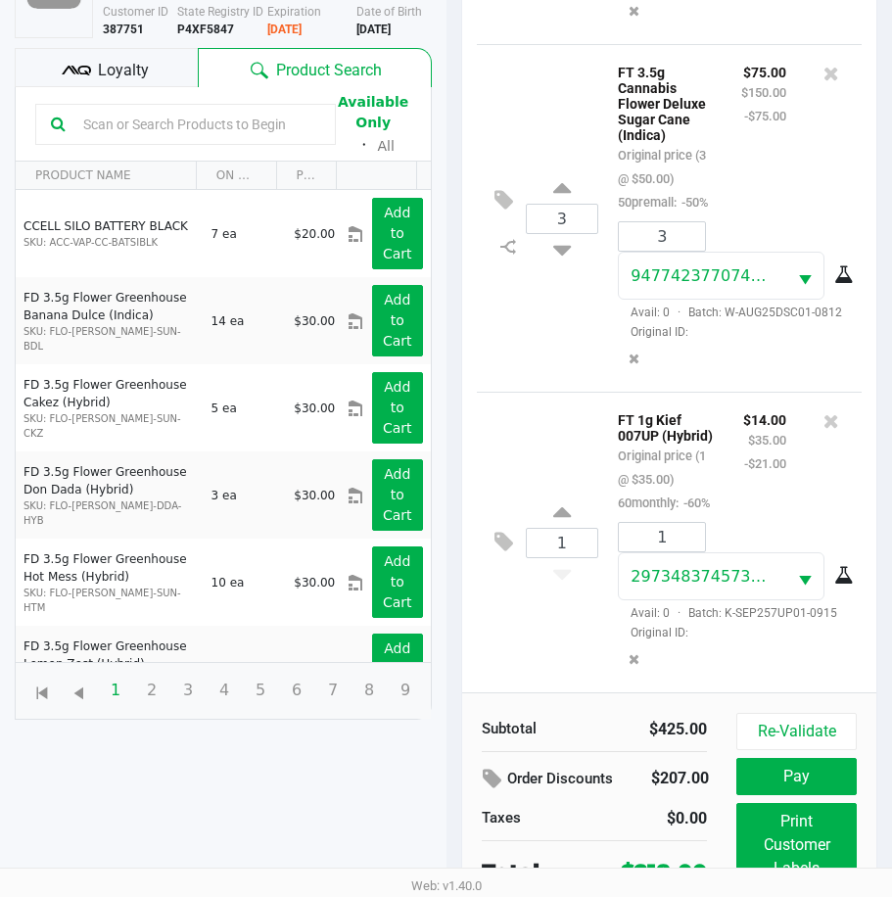
scroll to position [273, 0]
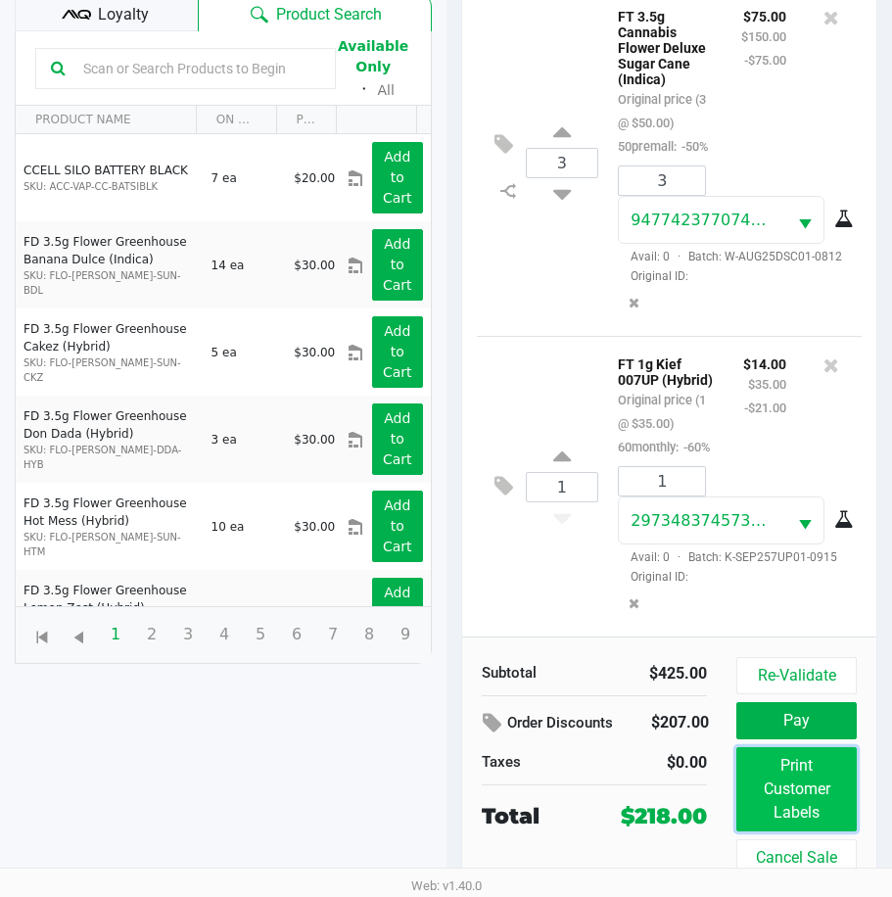
click at [790, 764] on button "Print Customer Labels" at bounding box center [797, 789] width 120 height 84
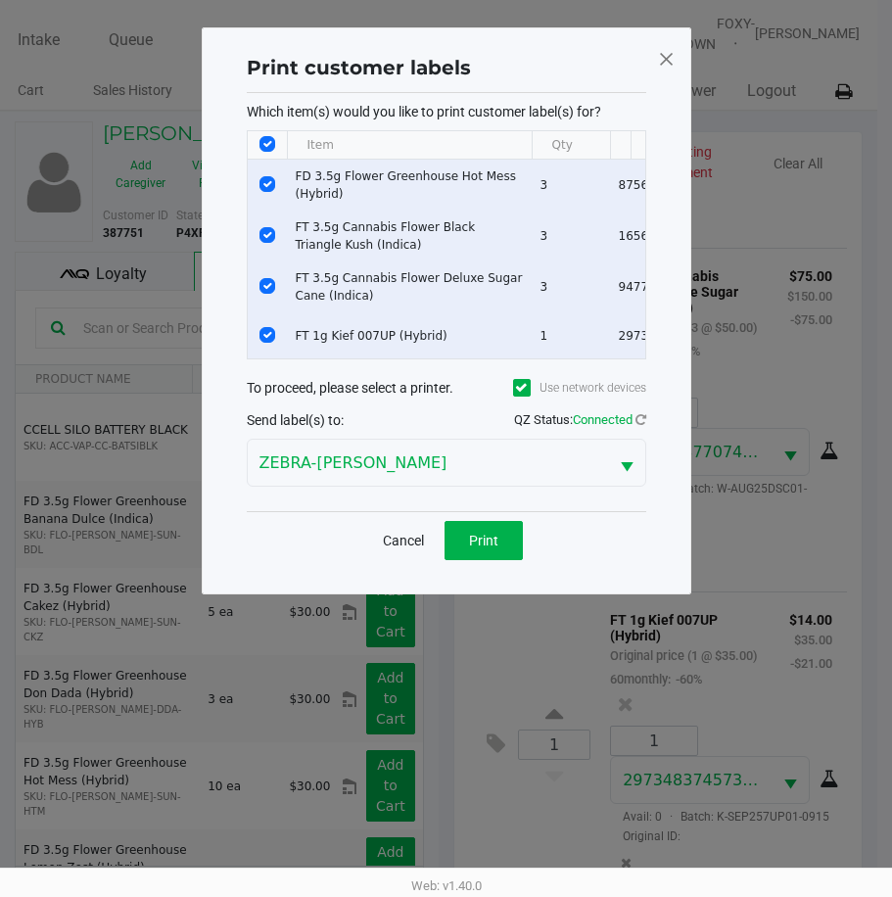
scroll to position [0, 0]
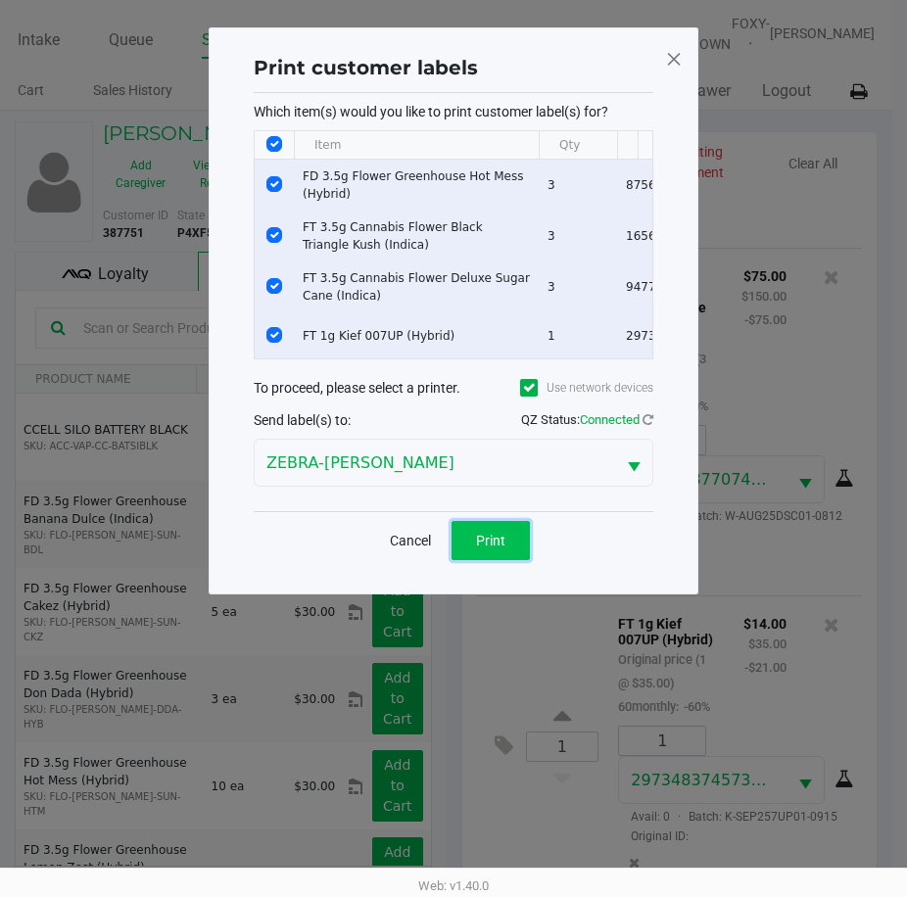
click at [479, 549] on span "Print" at bounding box center [490, 541] width 29 height 16
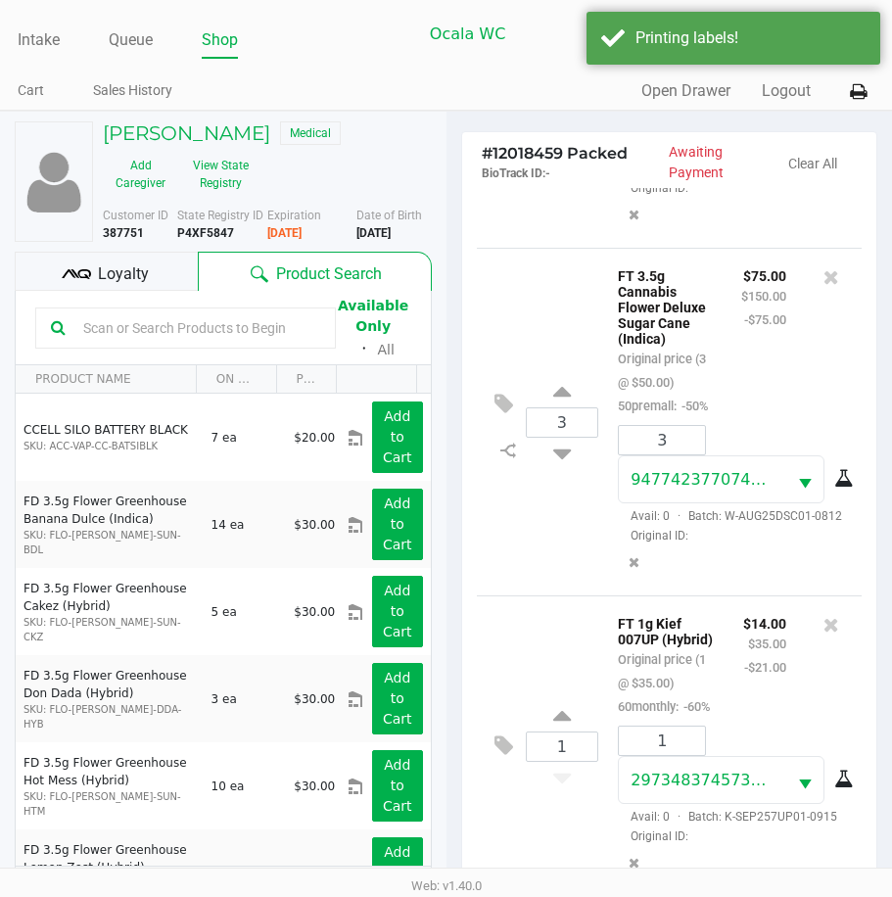
click at [95, 272] on div "Loyalty" at bounding box center [106, 271] width 183 height 39
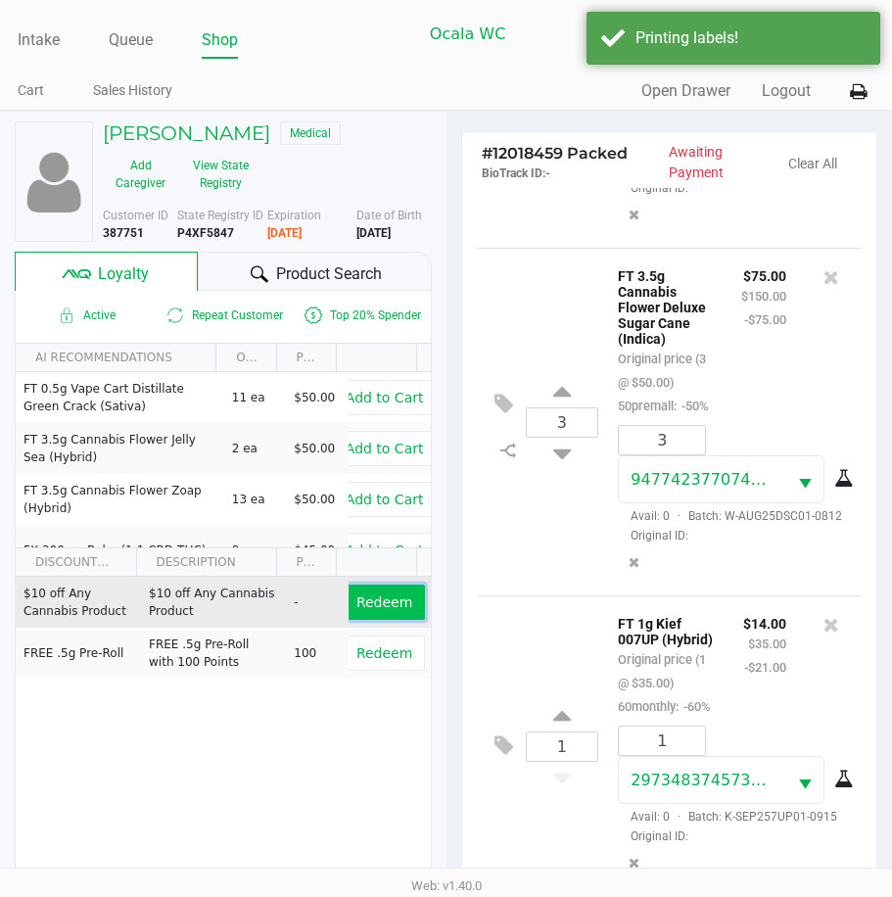
click at [402, 608] on button "Redeem" at bounding box center [384, 602] width 81 height 35
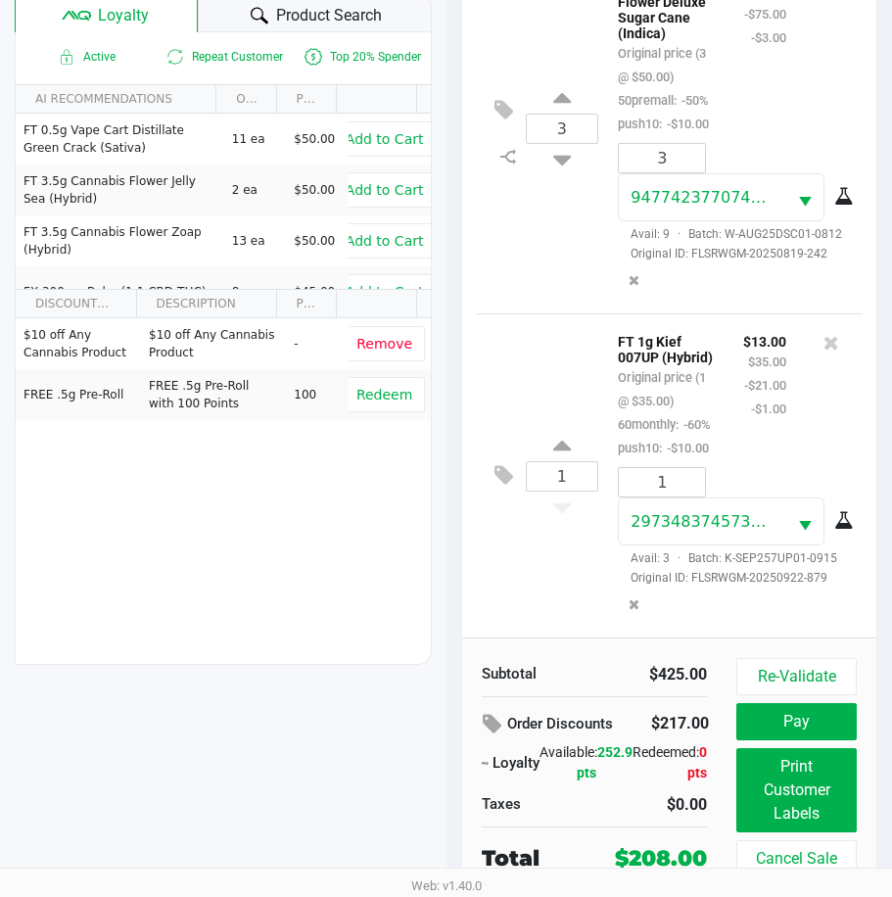
scroll to position [273, 0]
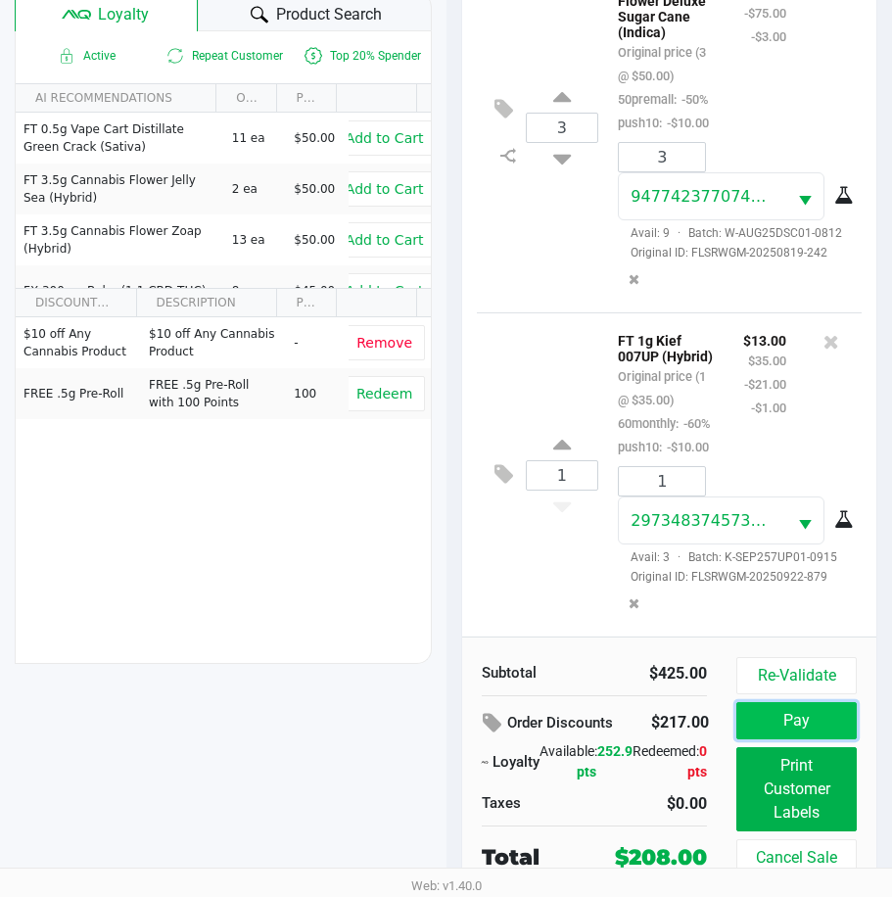
click at [790, 717] on button "Pay" at bounding box center [797, 720] width 120 height 37
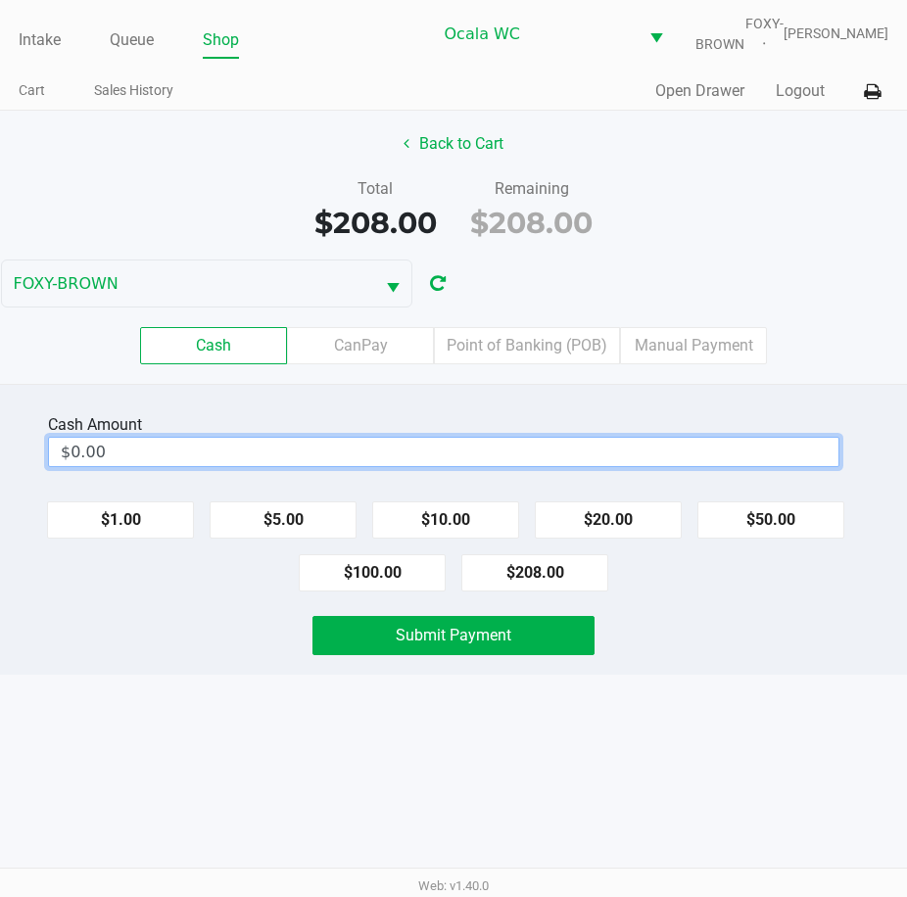
click at [155, 466] on input "$0.00" at bounding box center [444, 452] width 790 height 28
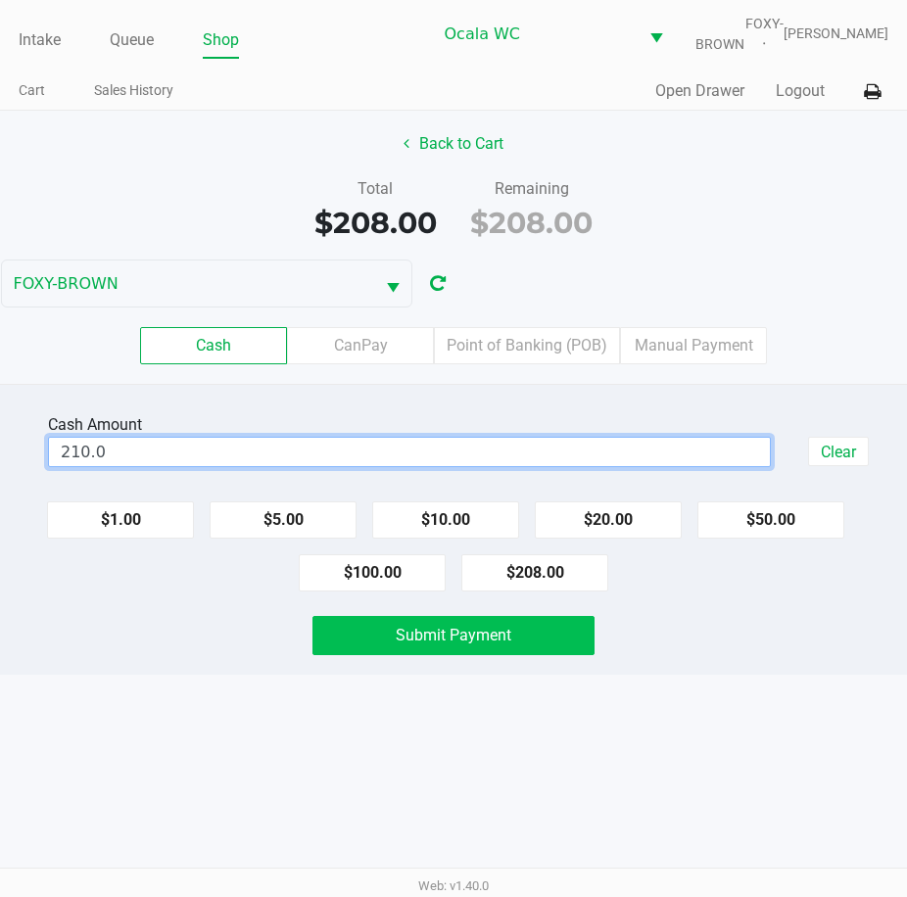
click at [397, 645] on span "Submit Payment" at bounding box center [454, 635] width 116 height 19
type input "$210.00"
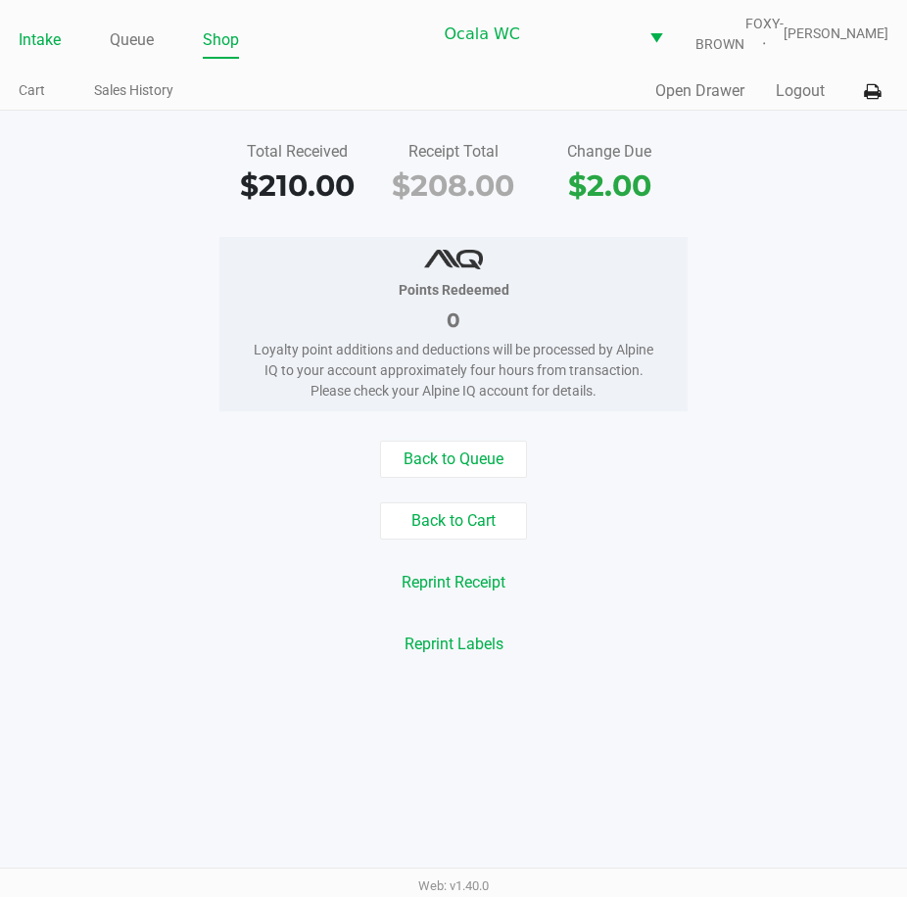
click at [52, 54] on link "Intake" at bounding box center [40, 39] width 42 height 27
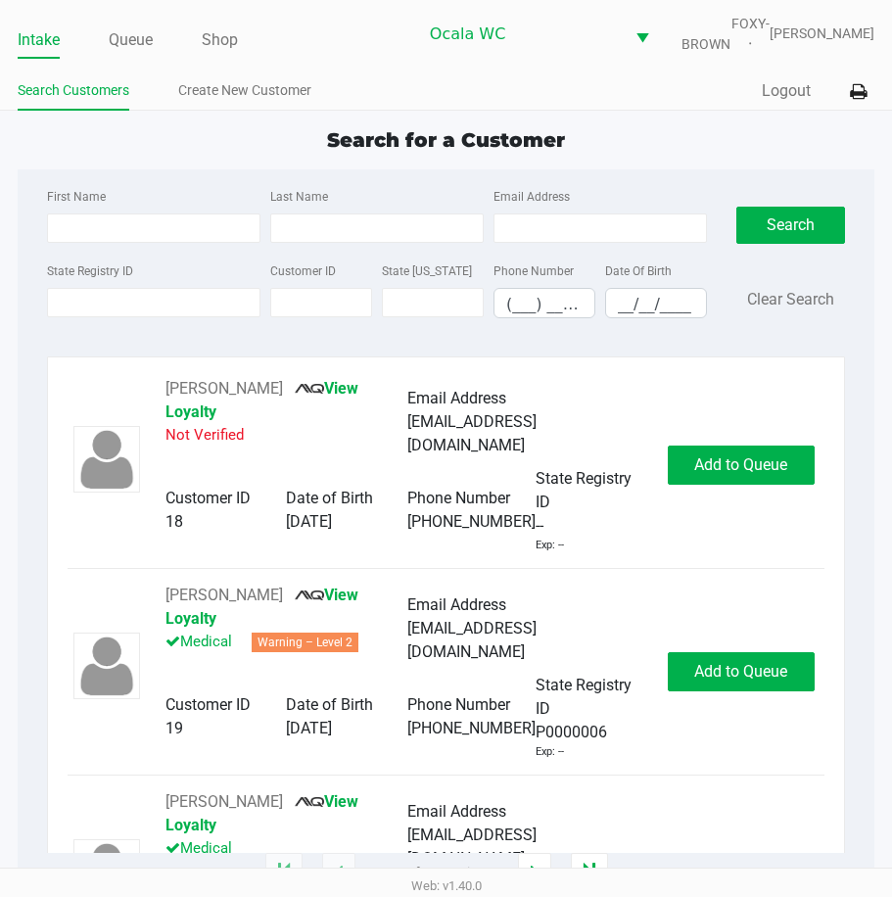
click at [108, 49] on ul "Intake Queue Shop" at bounding box center [218, 40] width 400 height 33
click at [123, 51] on link "Queue" at bounding box center [131, 39] width 44 height 27
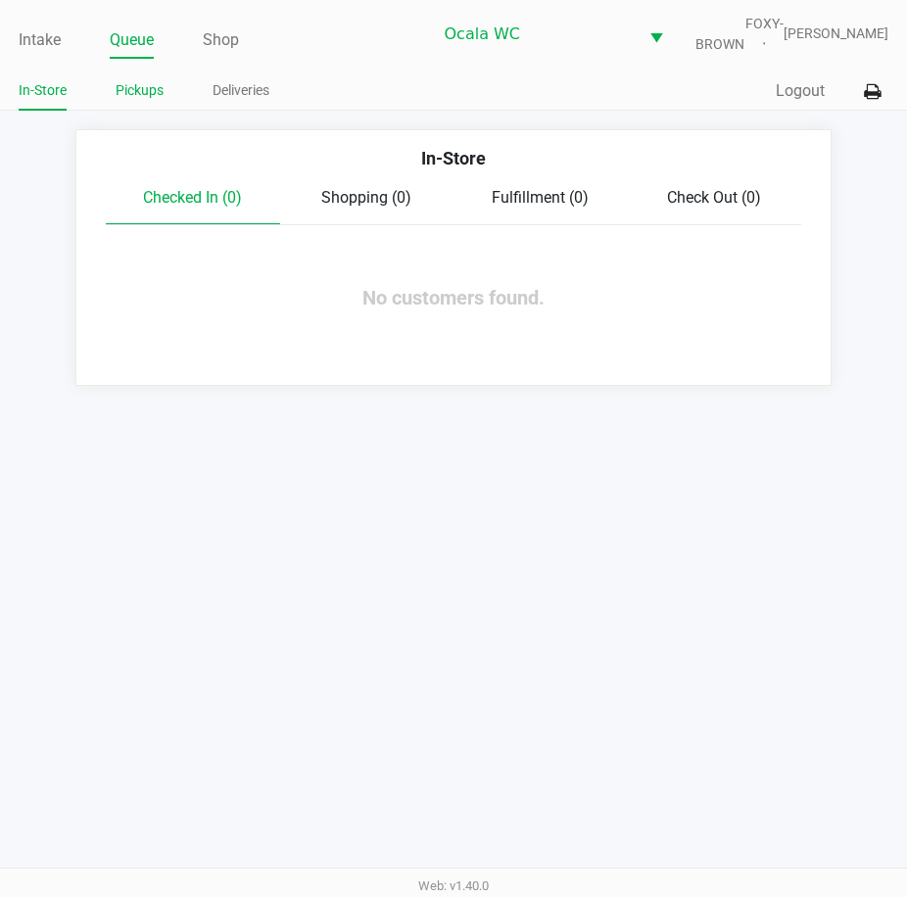
click at [132, 96] on link "Pickups" at bounding box center [140, 90] width 48 height 24
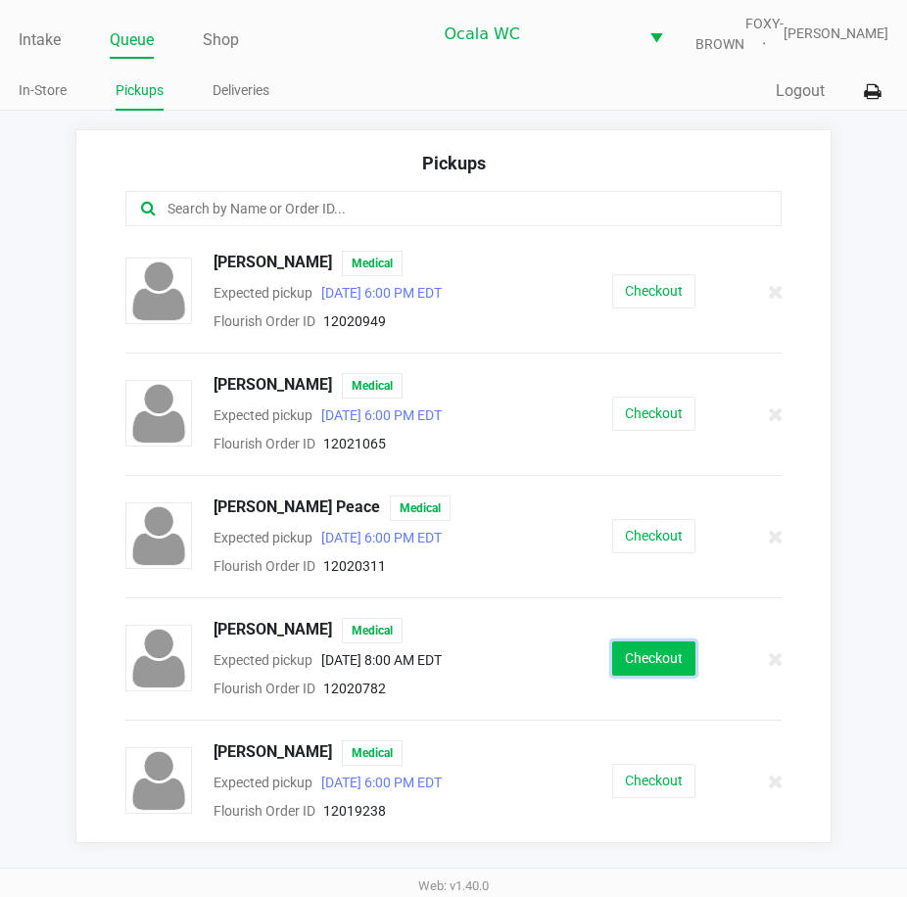
click at [634, 676] on button "Checkout" at bounding box center [653, 659] width 83 height 34
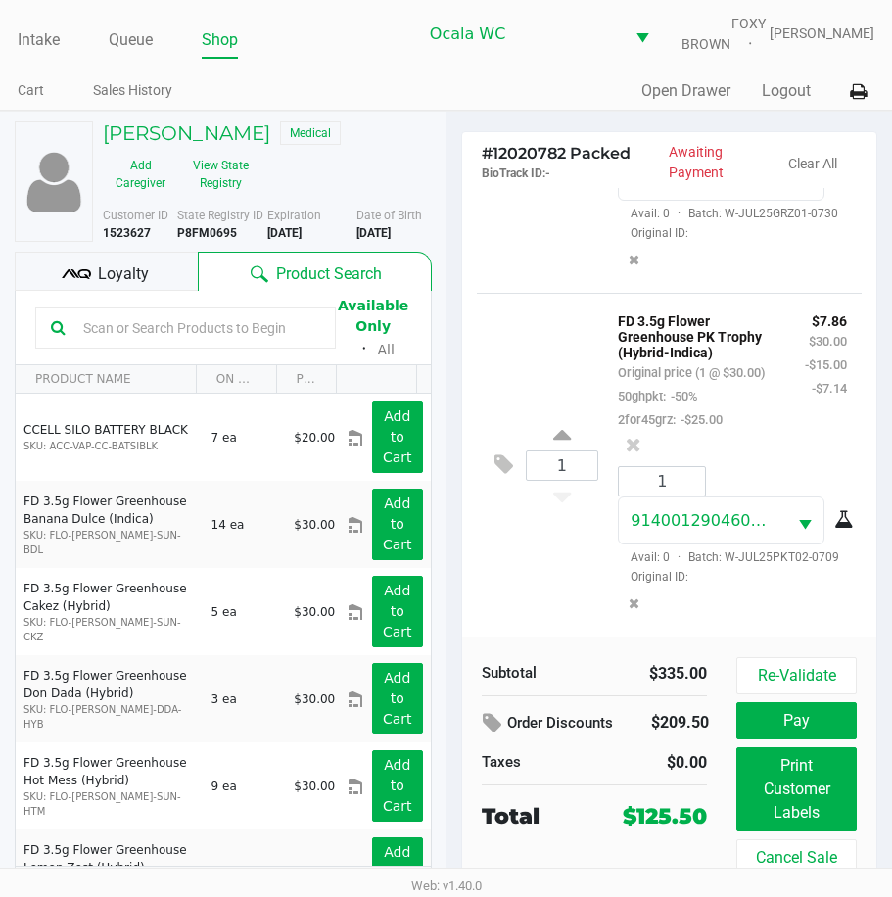
scroll to position [1325, 0]
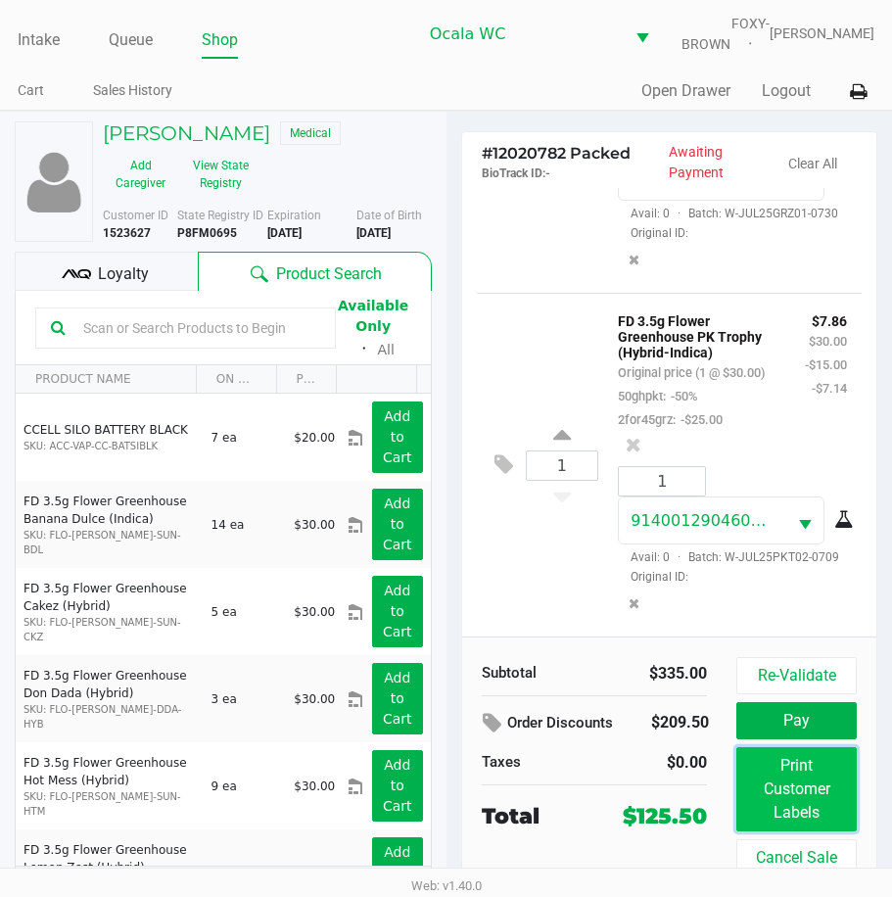
click at [776, 813] on button "Print Customer Labels" at bounding box center [797, 789] width 120 height 84
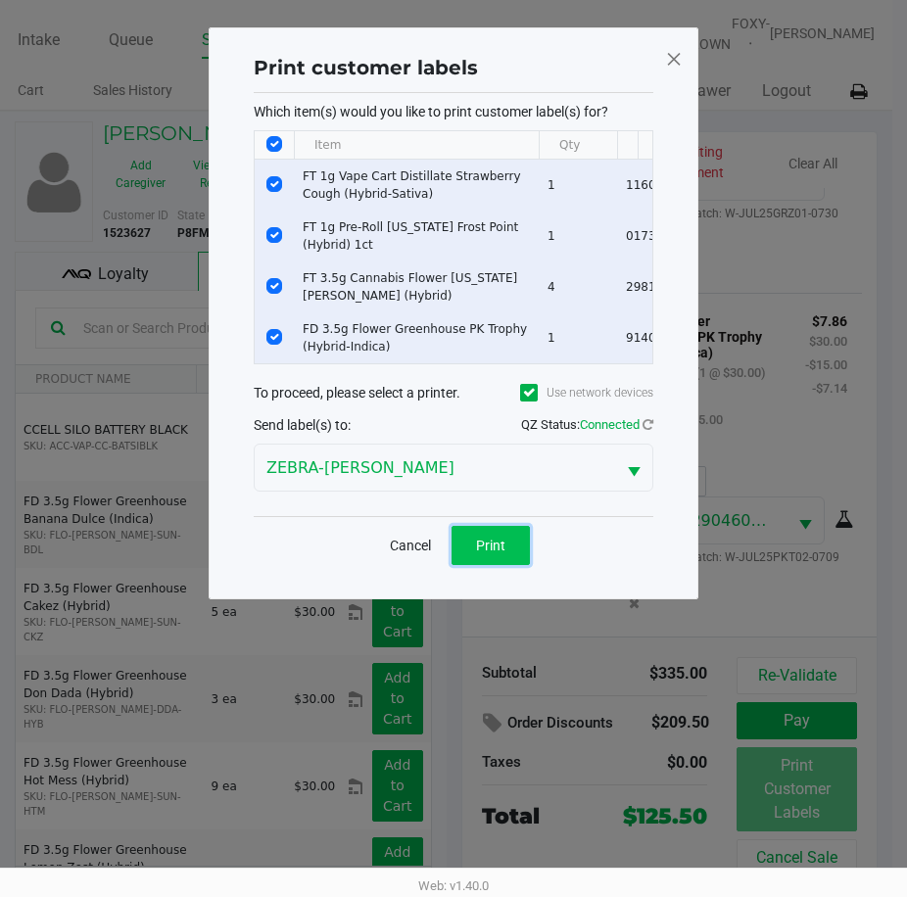
click at [516, 550] on button "Print" at bounding box center [491, 545] width 78 height 39
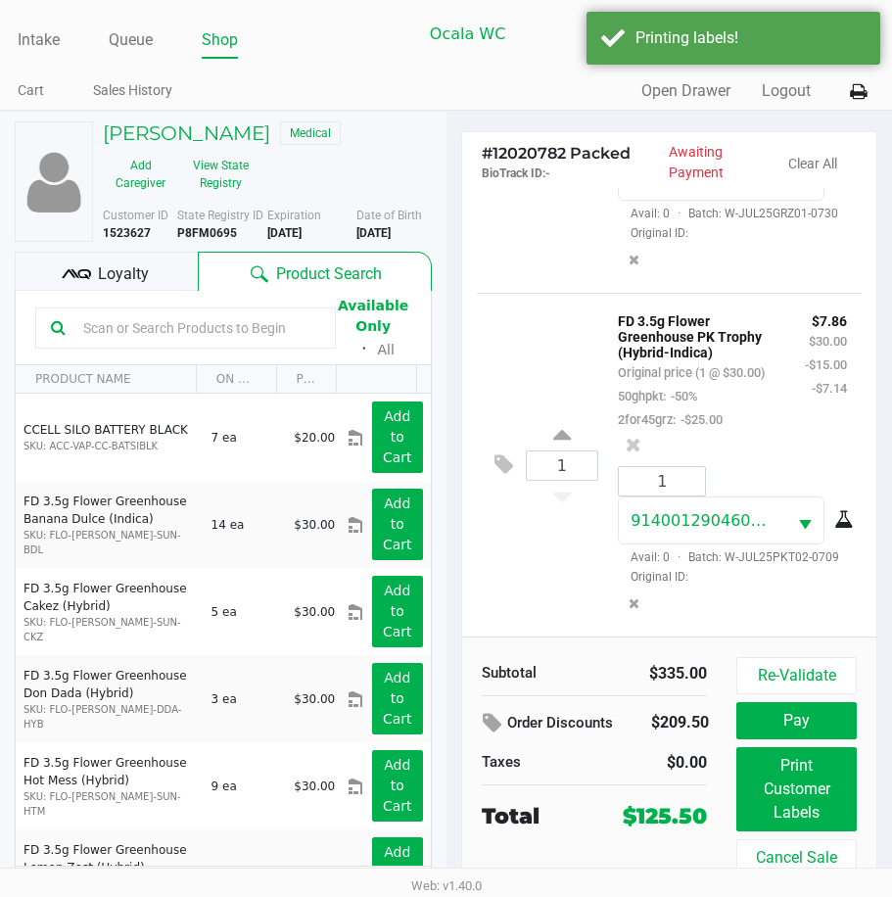
click at [89, 279] on icon at bounding box center [84, 274] width 14 height 10
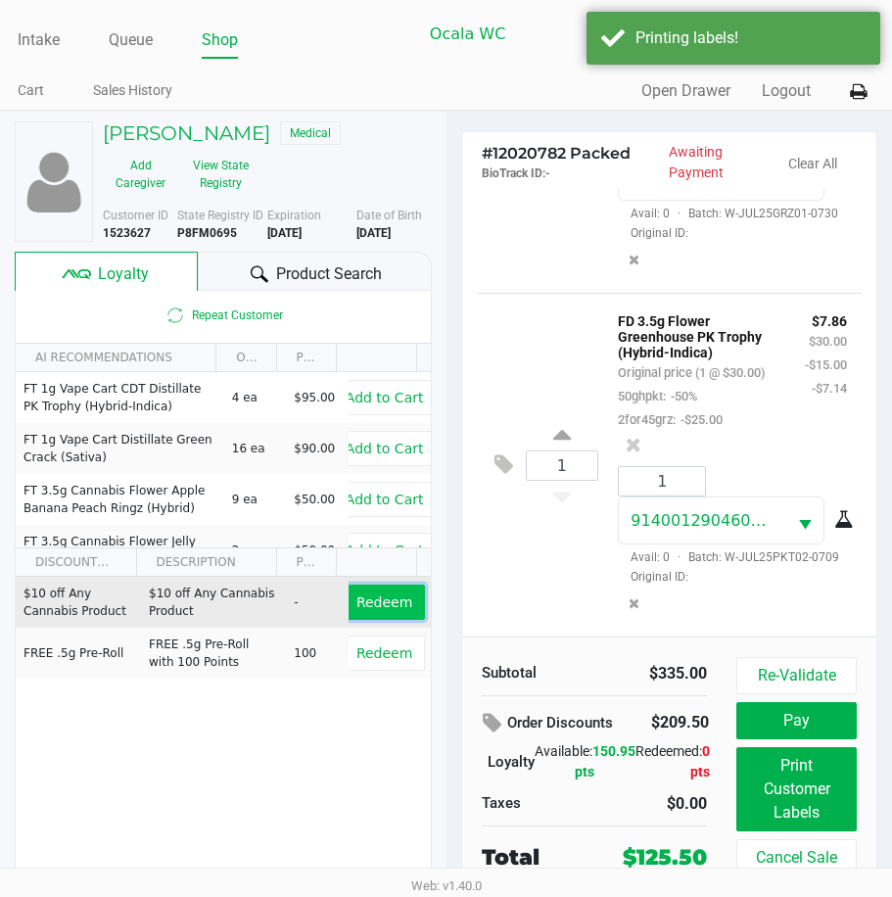
click at [378, 610] on span "Redeem" at bounding box center [385, 603] width 56 height 16
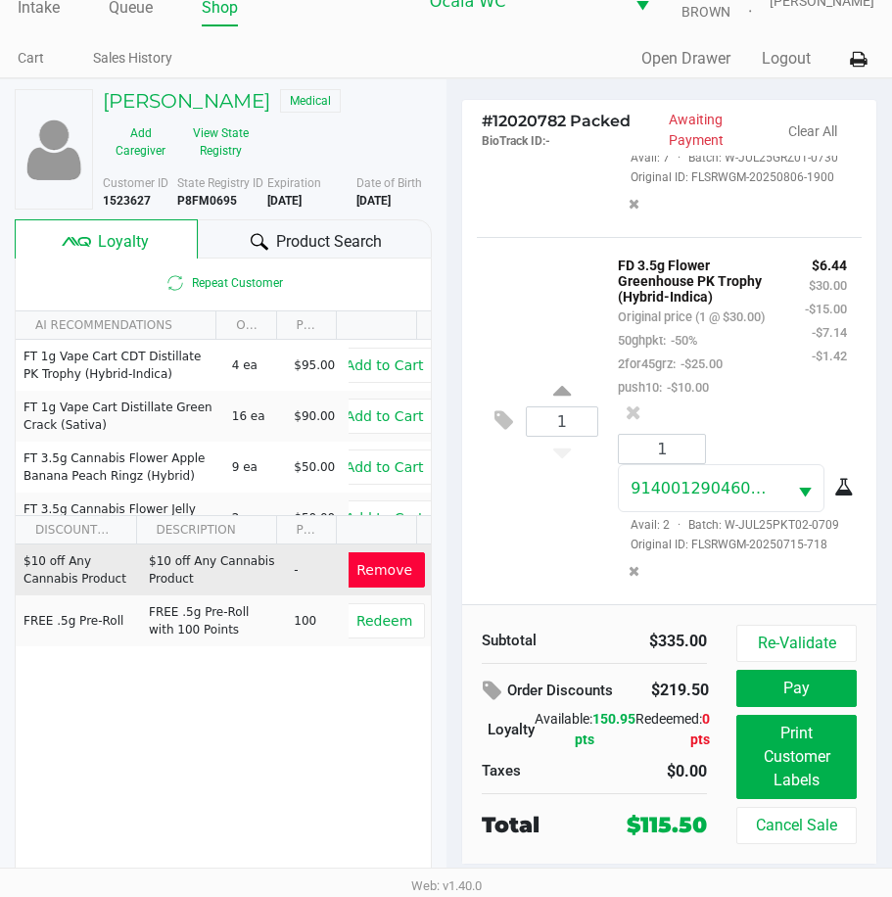
scroll to position [50, 0]
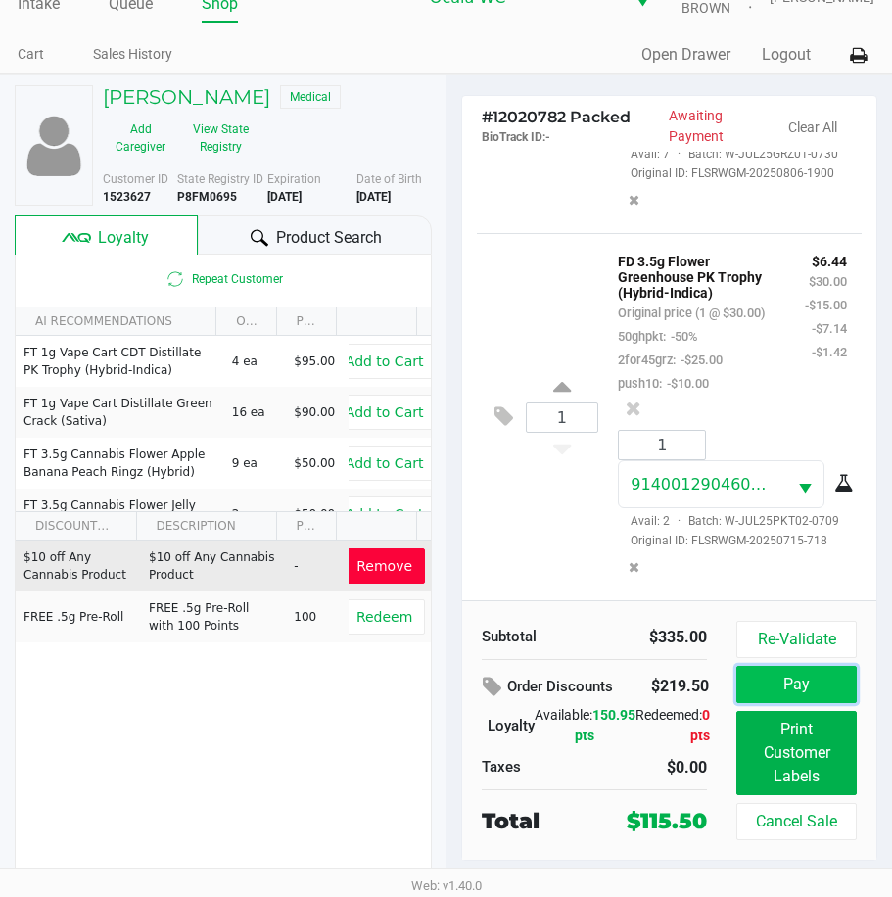
click at [786, 694] on button "Pay" at bounding box center [797, 684] width 120 height 37
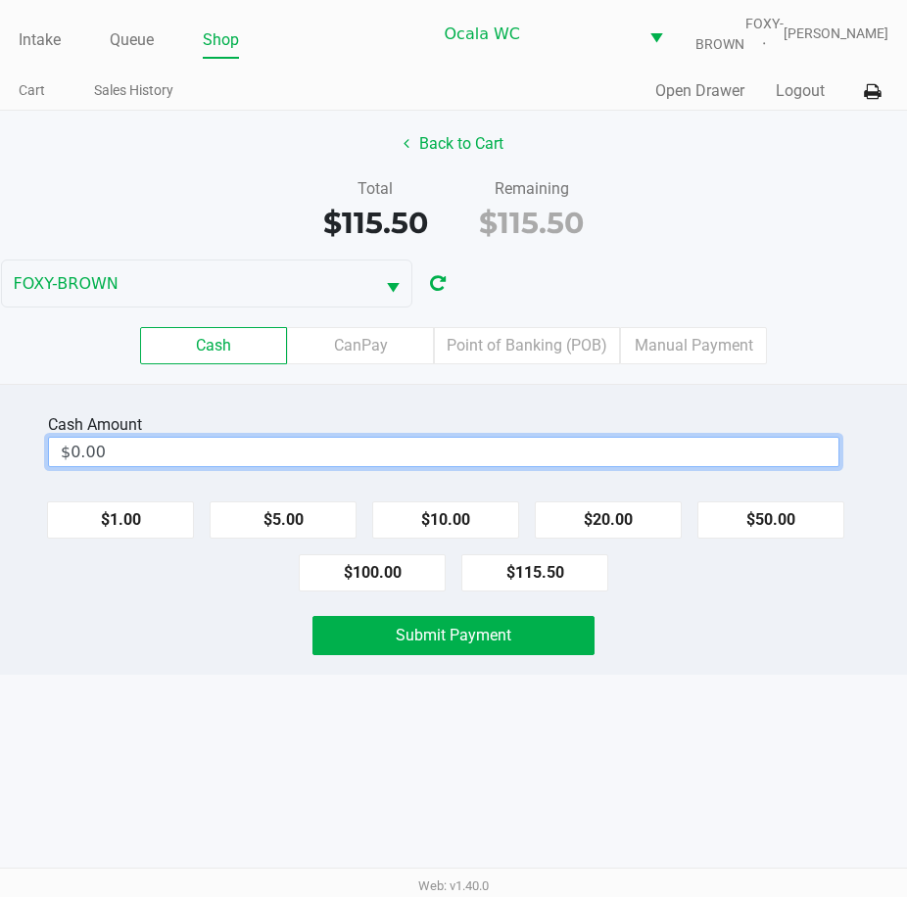
click at [125, 466] on input "$0.00" at bounding box center [444, 452] width 790 height 28
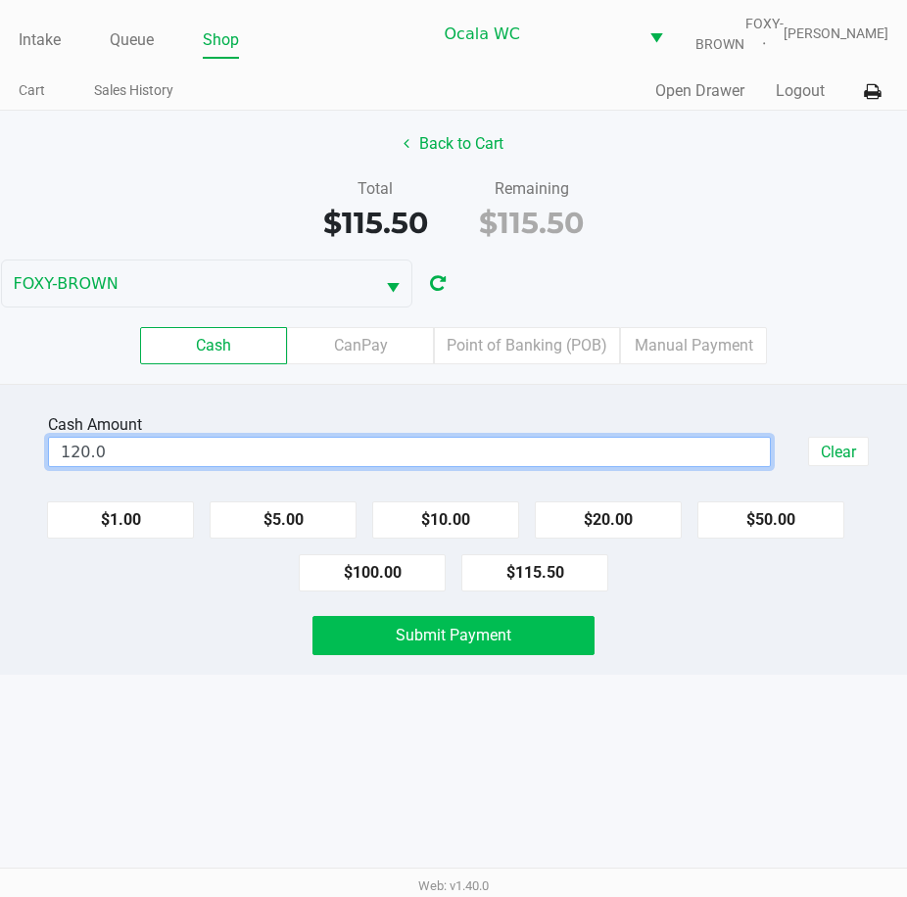
click at [460, 636] on button "Submit Payment" at bounding box center [453, 635] width 283 height 39
type input "$120.00"
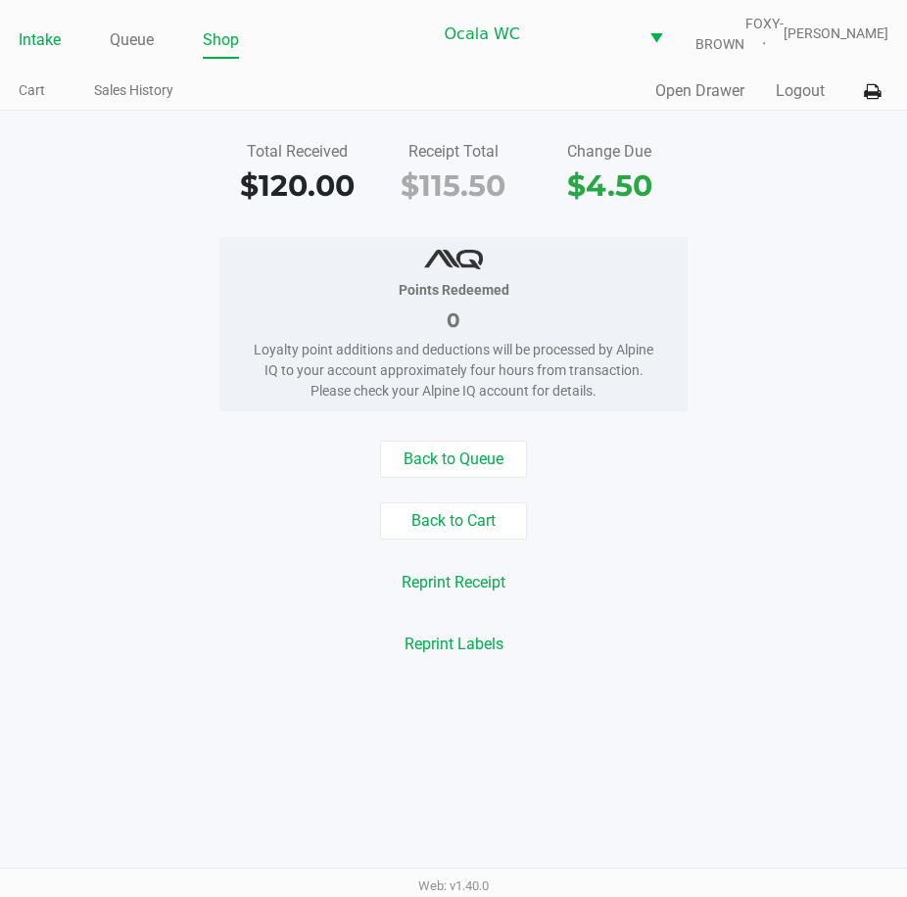
click at [22, 50] on link "Intake" at bounding box center [40, 39] width 42 height 27
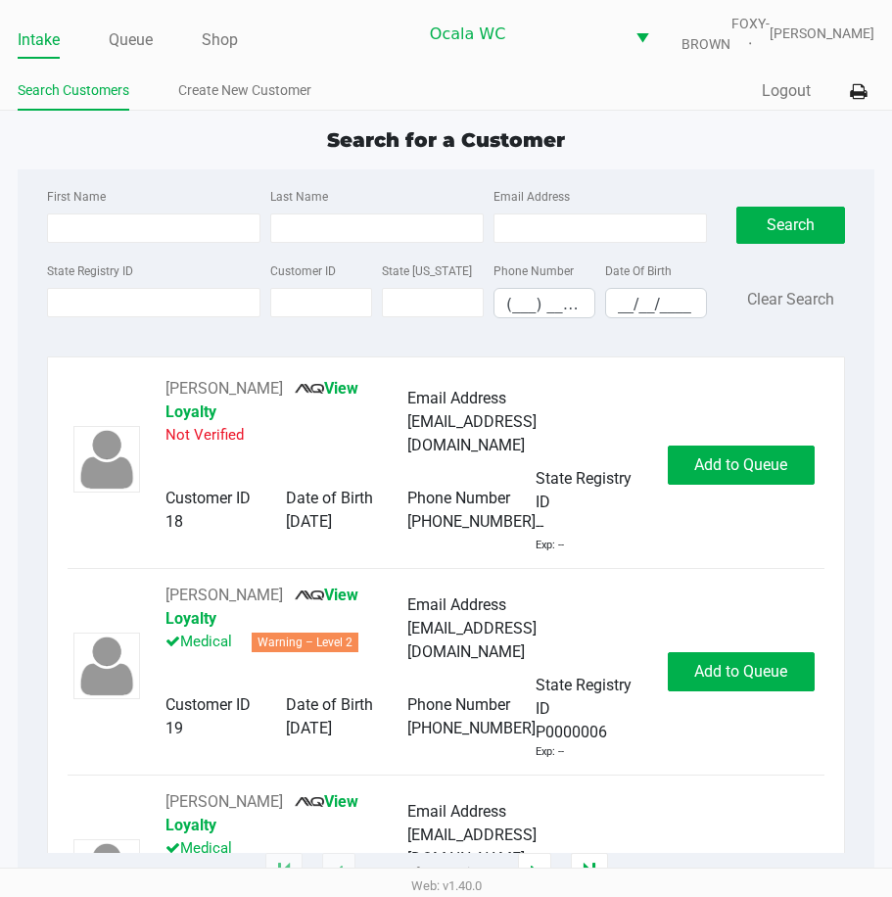
type input "JEAN-MEL"
type input "FONTAINE"
type input "04/11/1999"
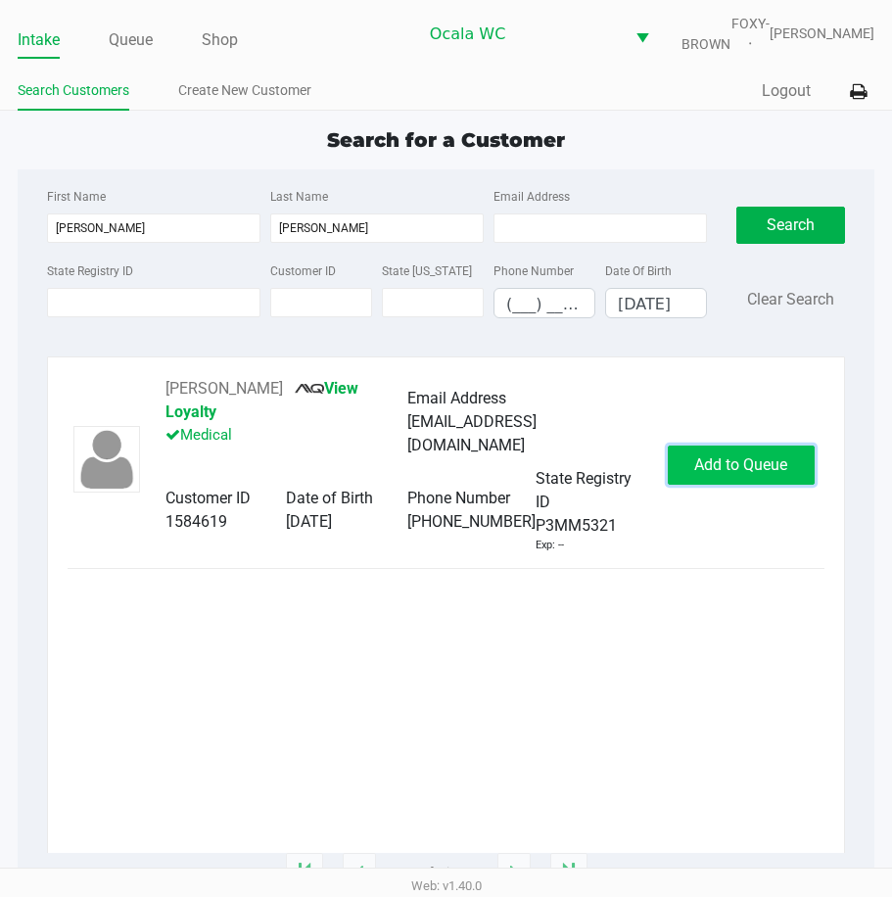
click at [731, 461] on span "Add to Queue" at bounding box center [740, 464] width 93 height 19
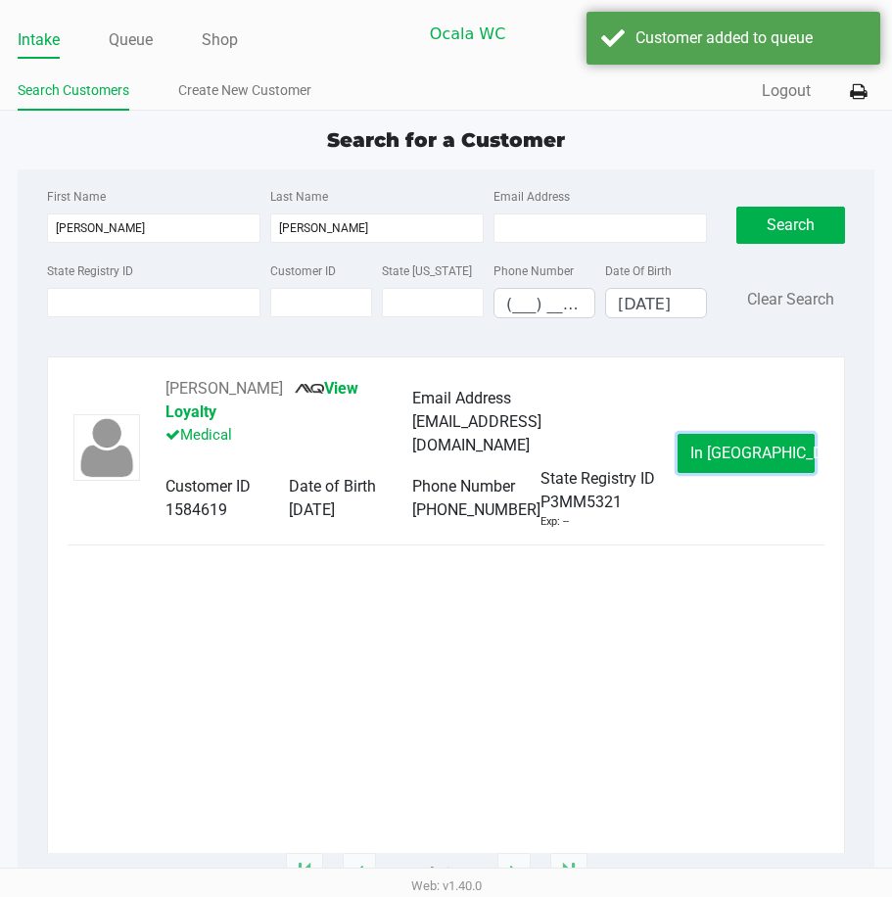
click at [731, 461] on span "In Queue" at bounding box center [773, 453] width 165 height 19
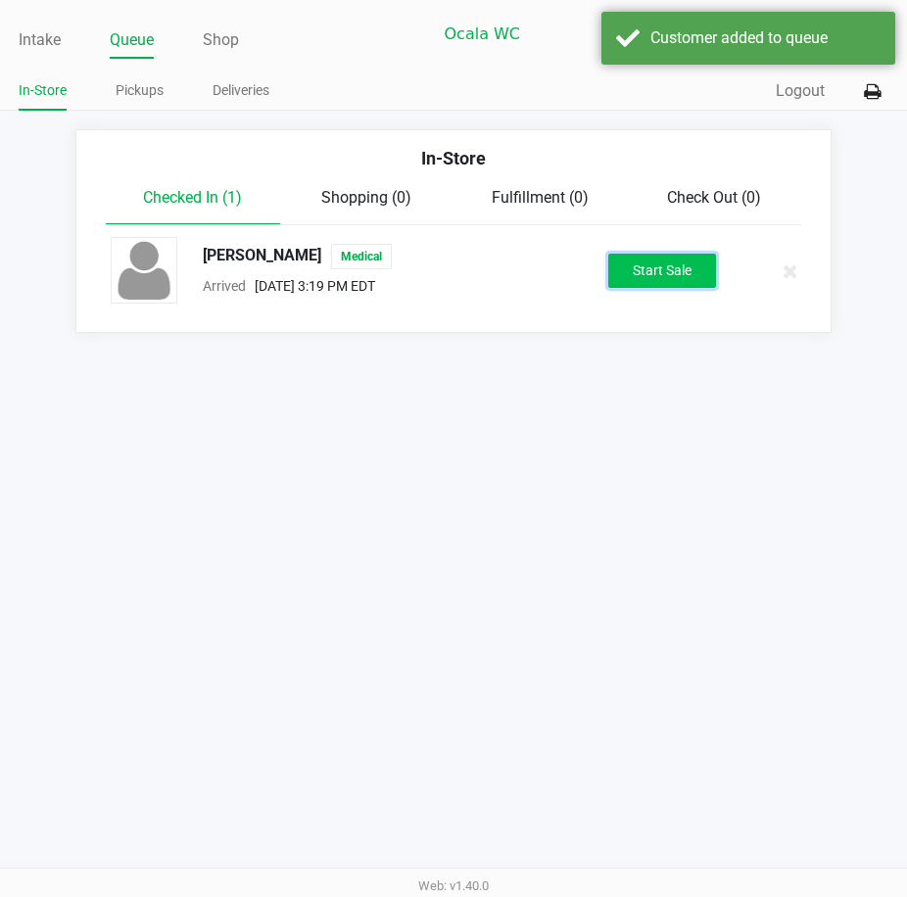
click at [630, 284] on button "Start Sale" at bounding box center [662, 271] width 108 height 34
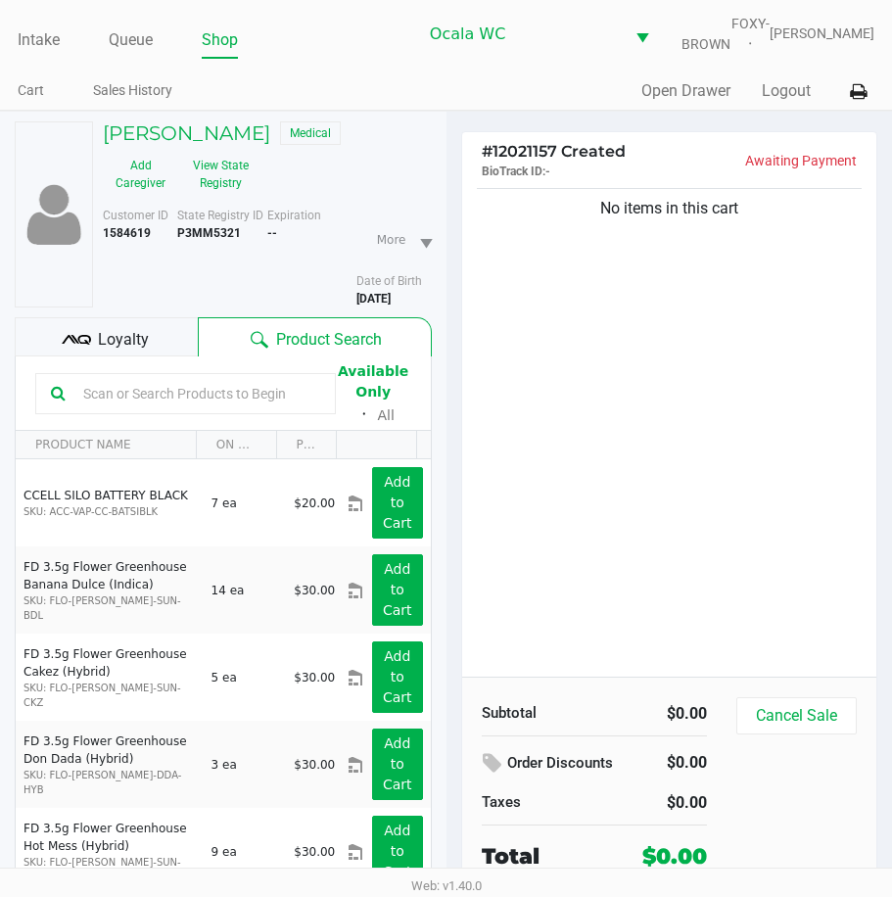
click at [117, 349] on span "Loyalty" at bounding box center [123, 340] width 51 height 24
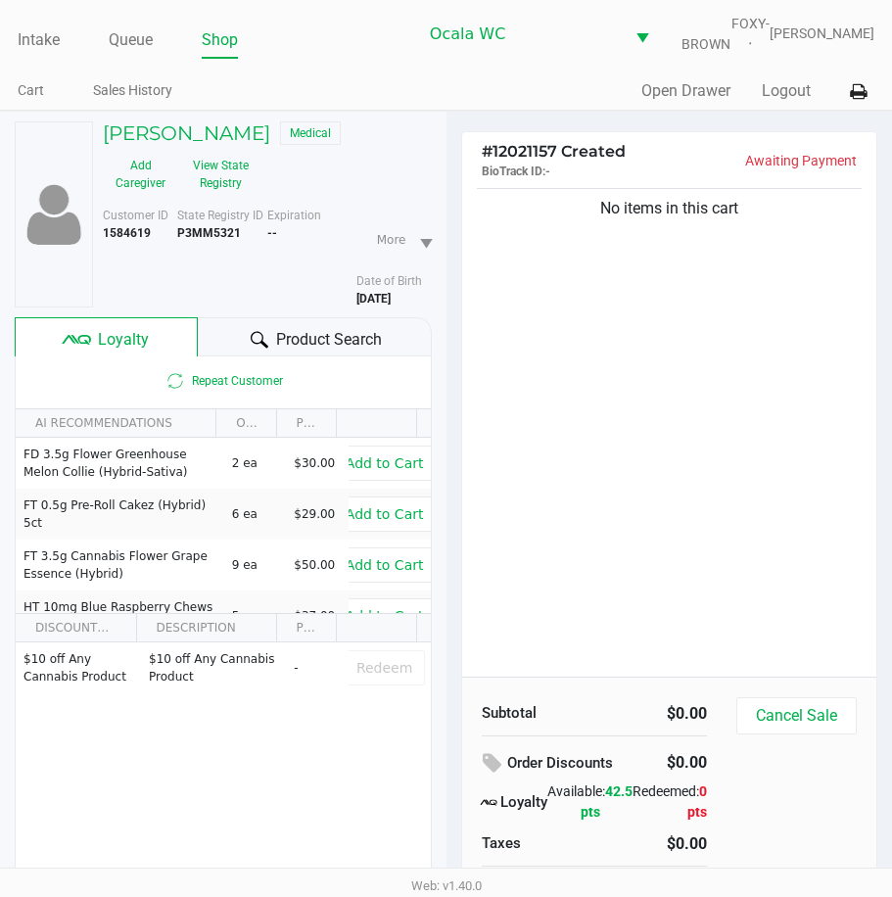
click at [261, 342] on div at bounding box center [260, 340] width 24 height 24
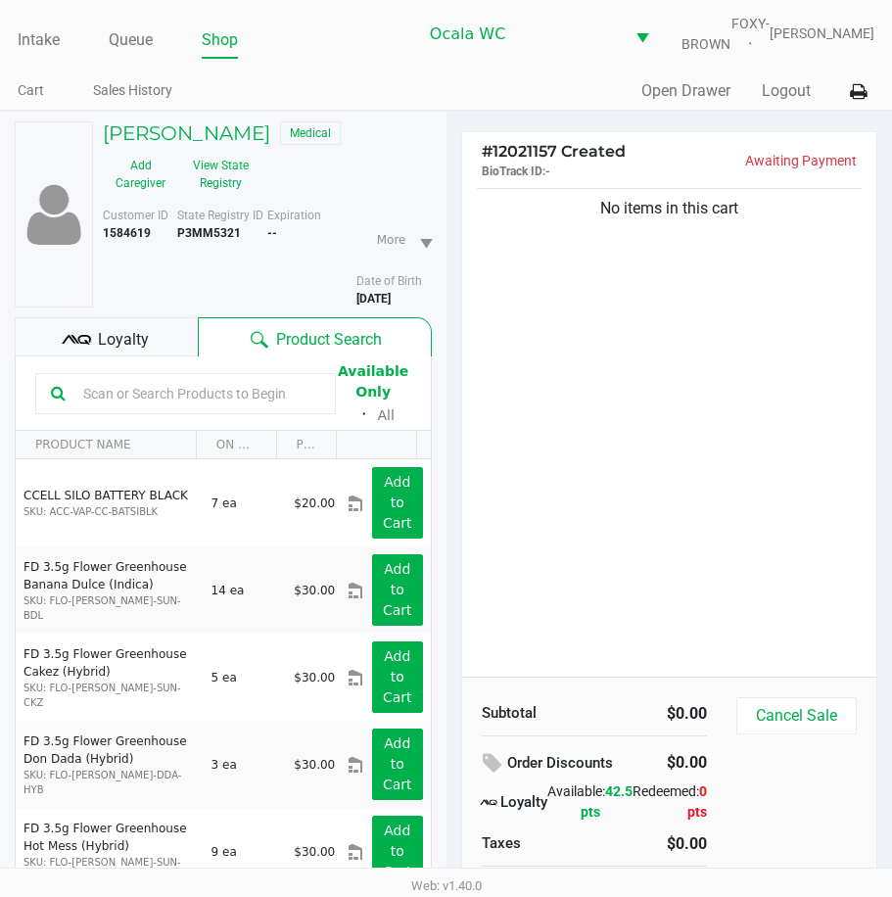
click at [107, 399] on input "text" at bounding box center [197, 393] width 245 height 29
type input "ppu"
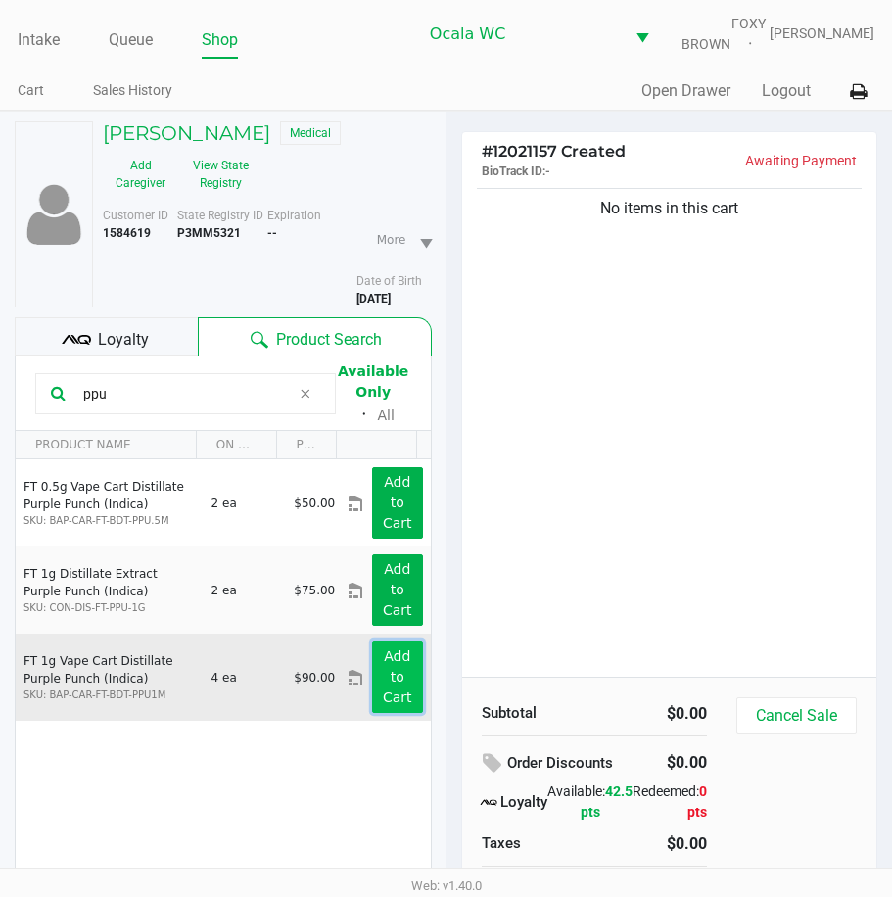
click at [383, 668] on app-button-loader "Add to Cart" at bounding box center [397, 676] width 29 height 57
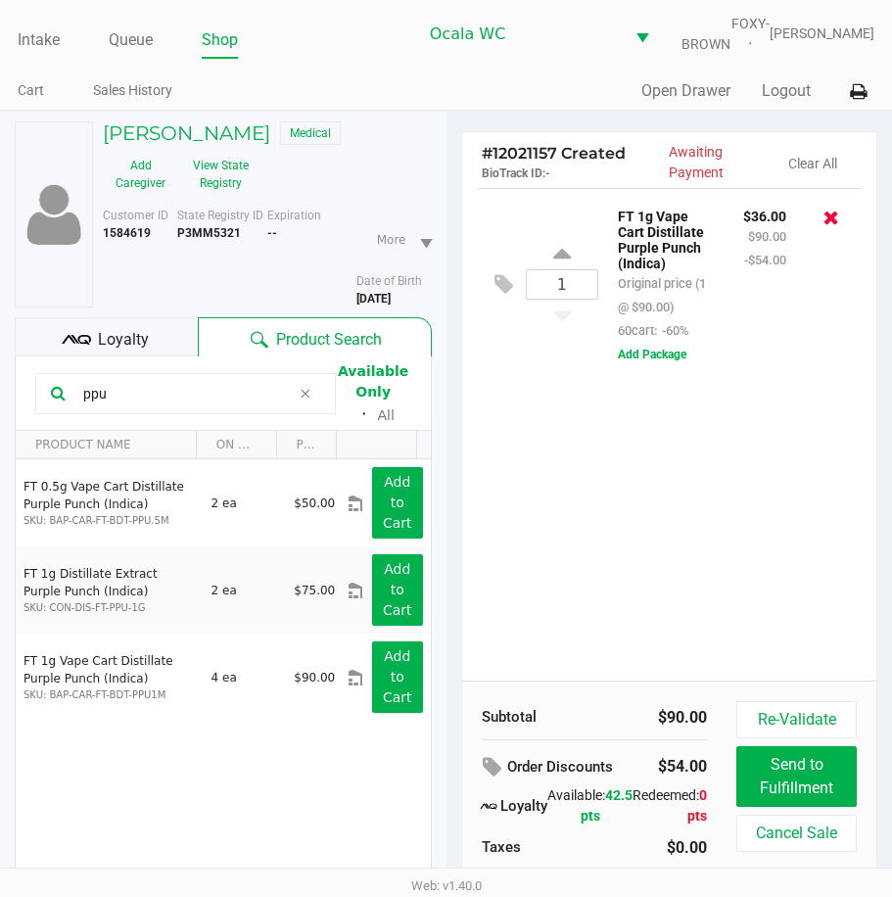
click at [828, 227] on icon at bounding box center [832, 218] width 16 height 20
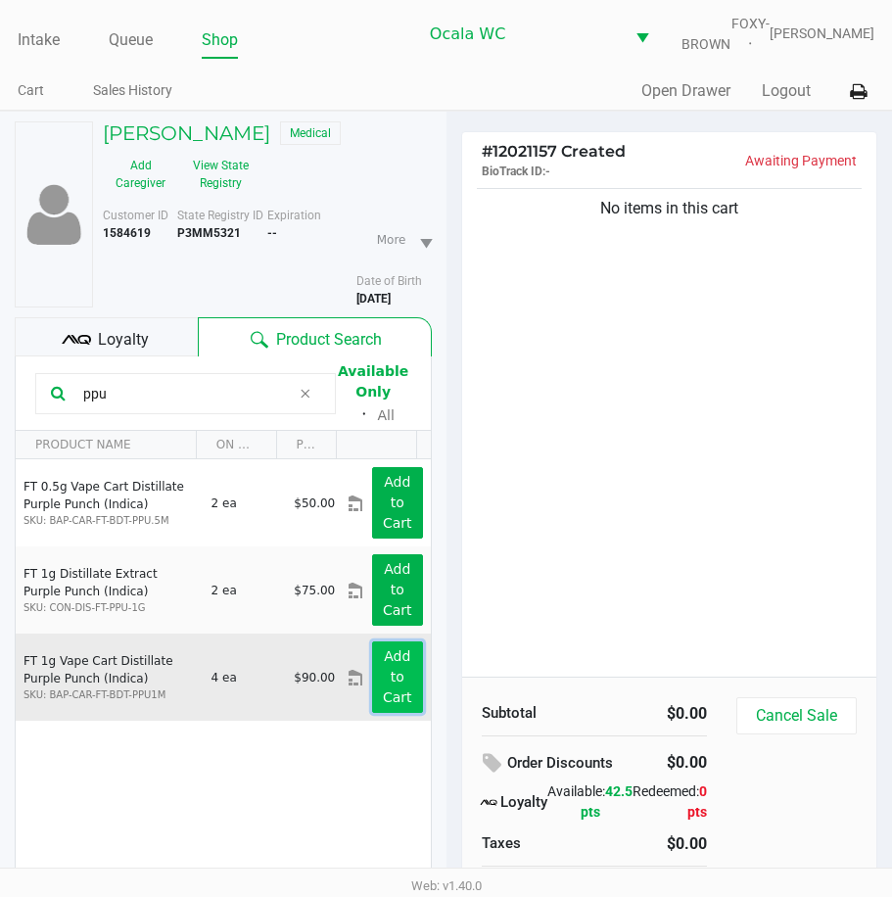
click at [383, 676] on app-button-loader "Add to Cart" at bounding box center [397, 676] width 29 height 57
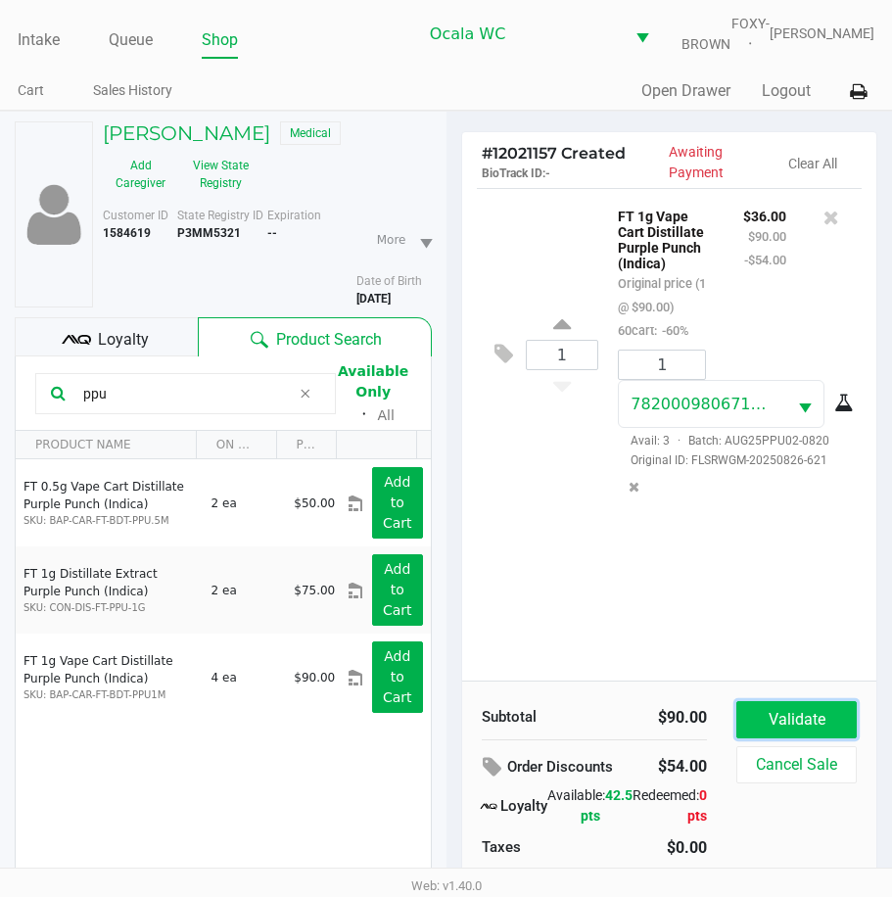
click at [810, 736] on button "Validate" at bounding box center [797, 719] width 120 height 37
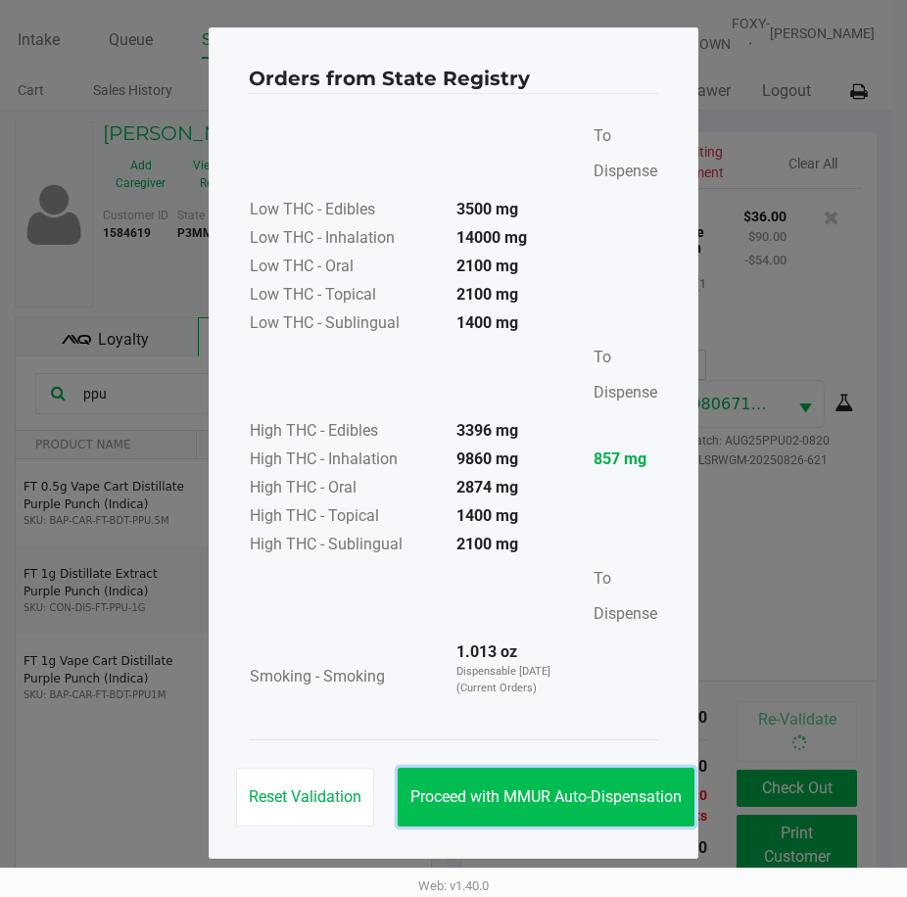
click at [536, 790] on span "Proceed with MMUR Auto-Dispensation" at bounding box center [545, 797] width 271 height 19
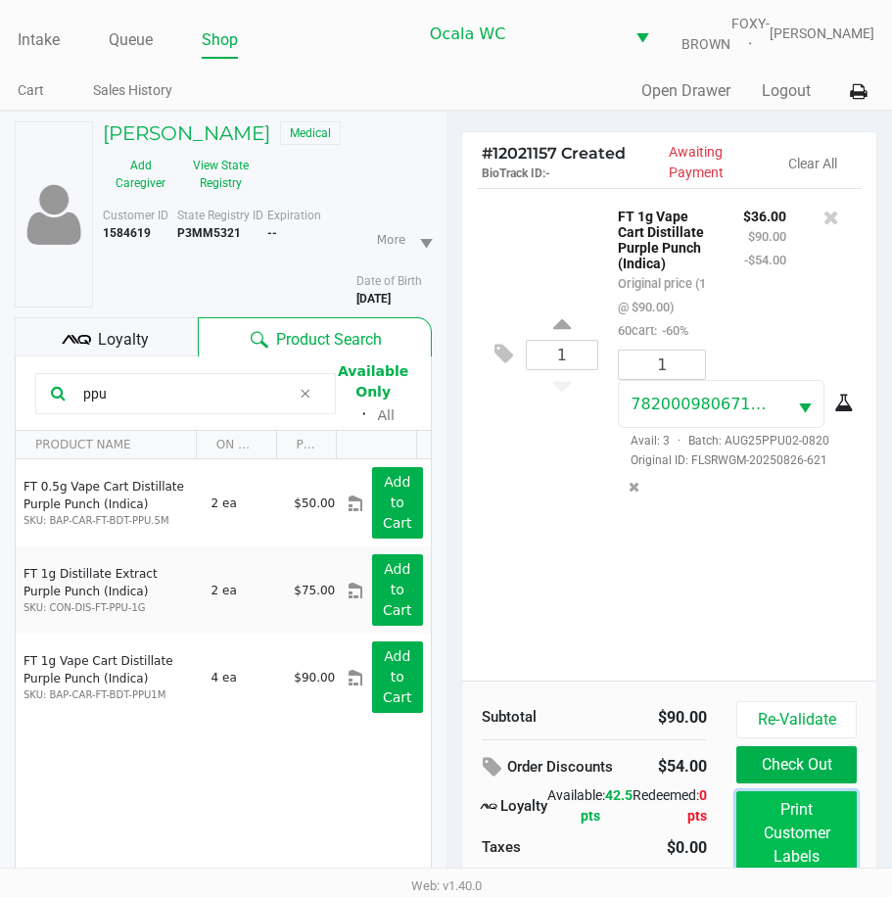
click at [767, 844] on button "Print Customer Labels" at bounding box center [797, 833] width 120 height 84
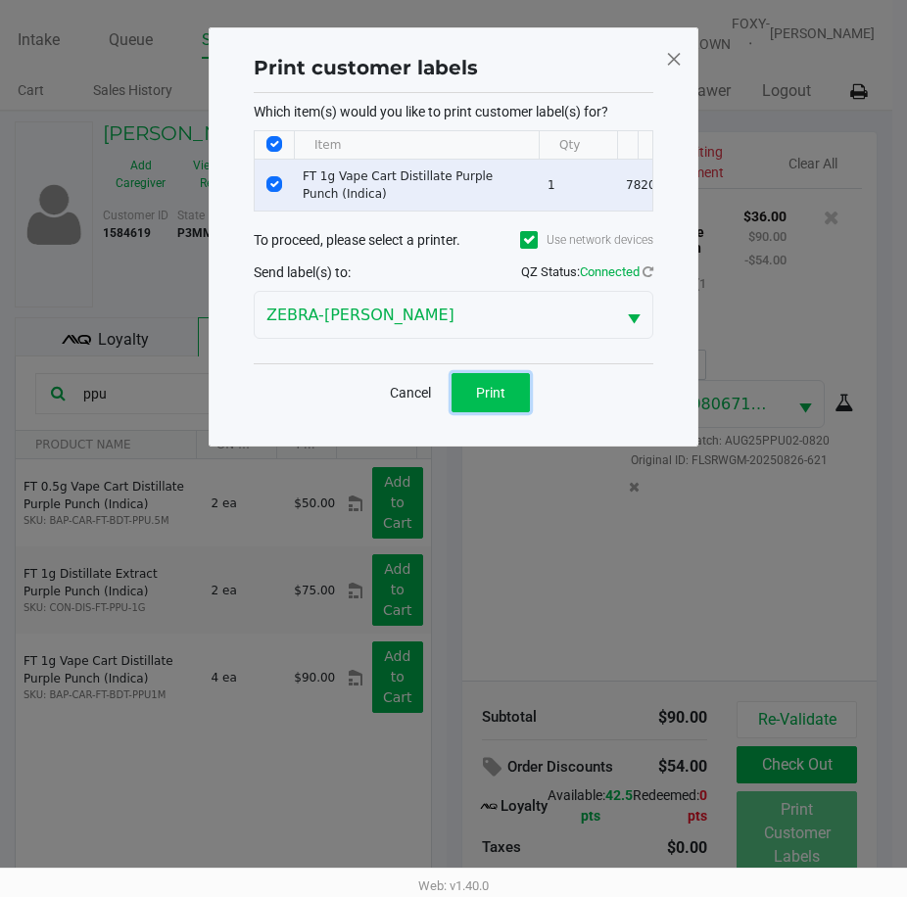
click at [483, 401] on span "Print" at bounding box center [490, 393] width 29 height 16
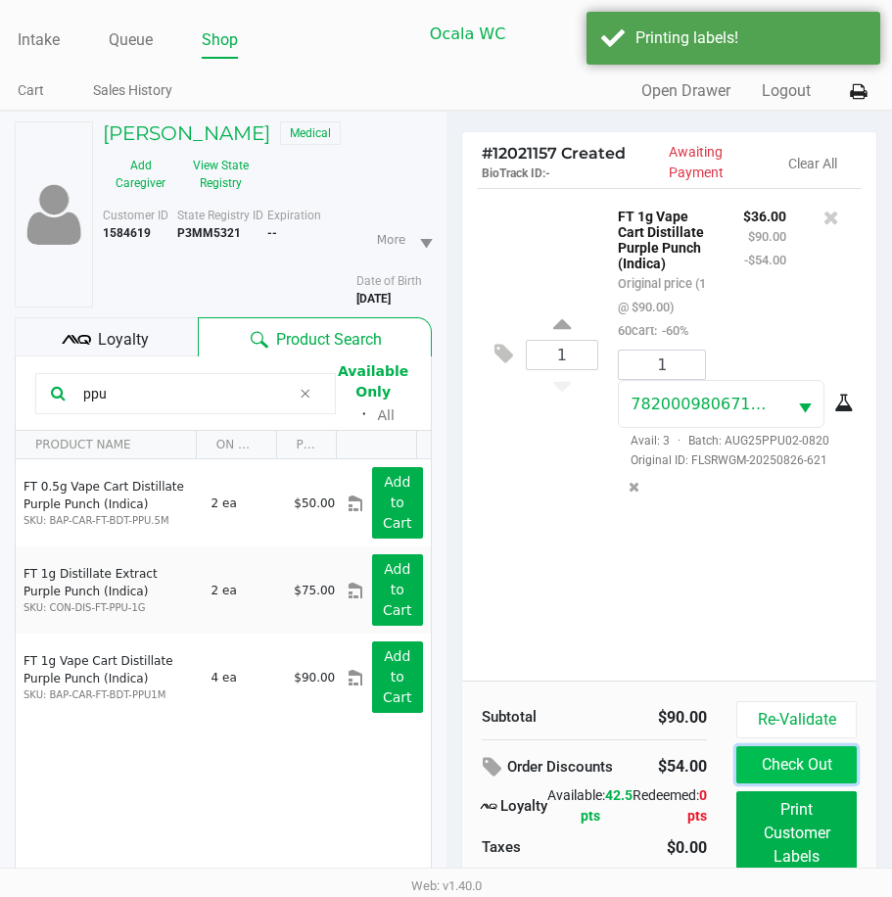
click at [756, 765] on button "Check Out" at bounding box center [797, 764] width 120 height 37
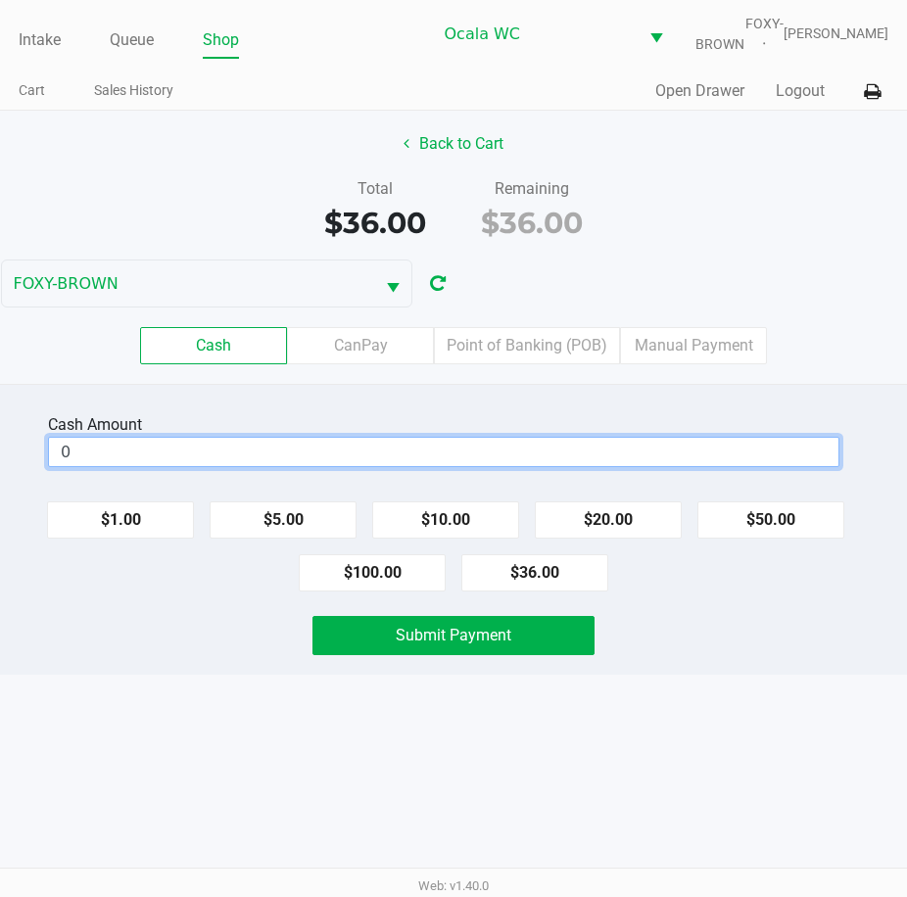
click at [149, 466] on input "0" at bounding box center [444, 452] width 790 height 28
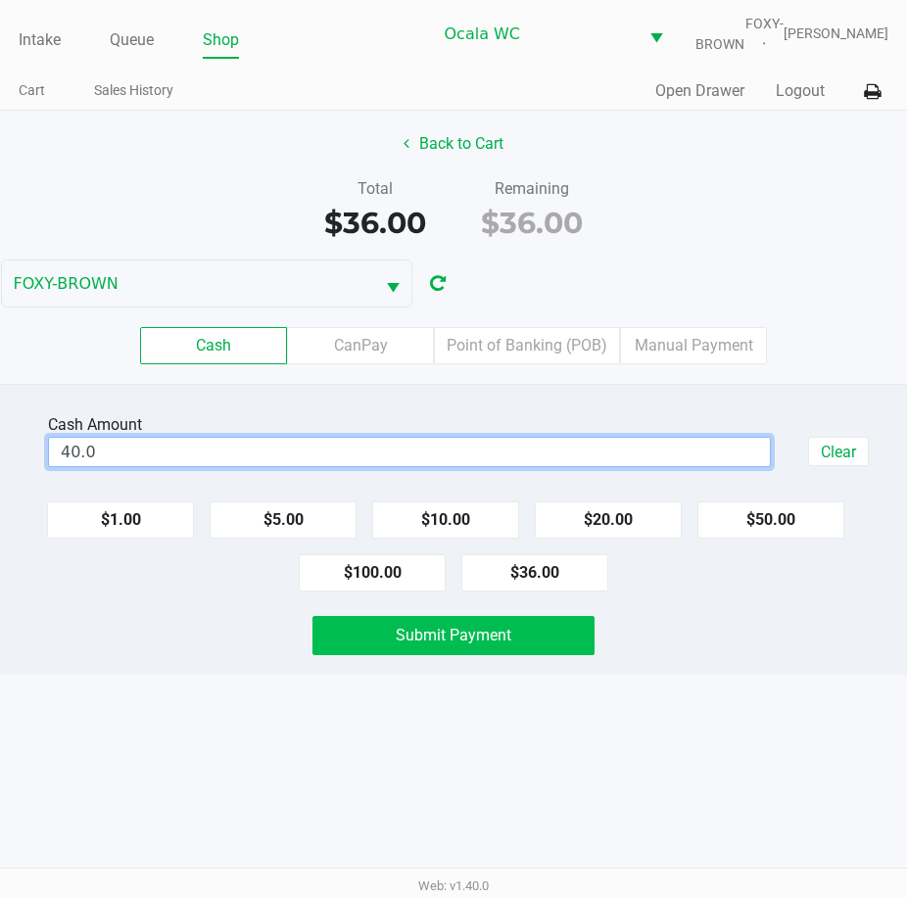
click at [451, 645] on span "Submit Payment" at bounding box center [454, 635] width 116 height 19
type input "$40.00"
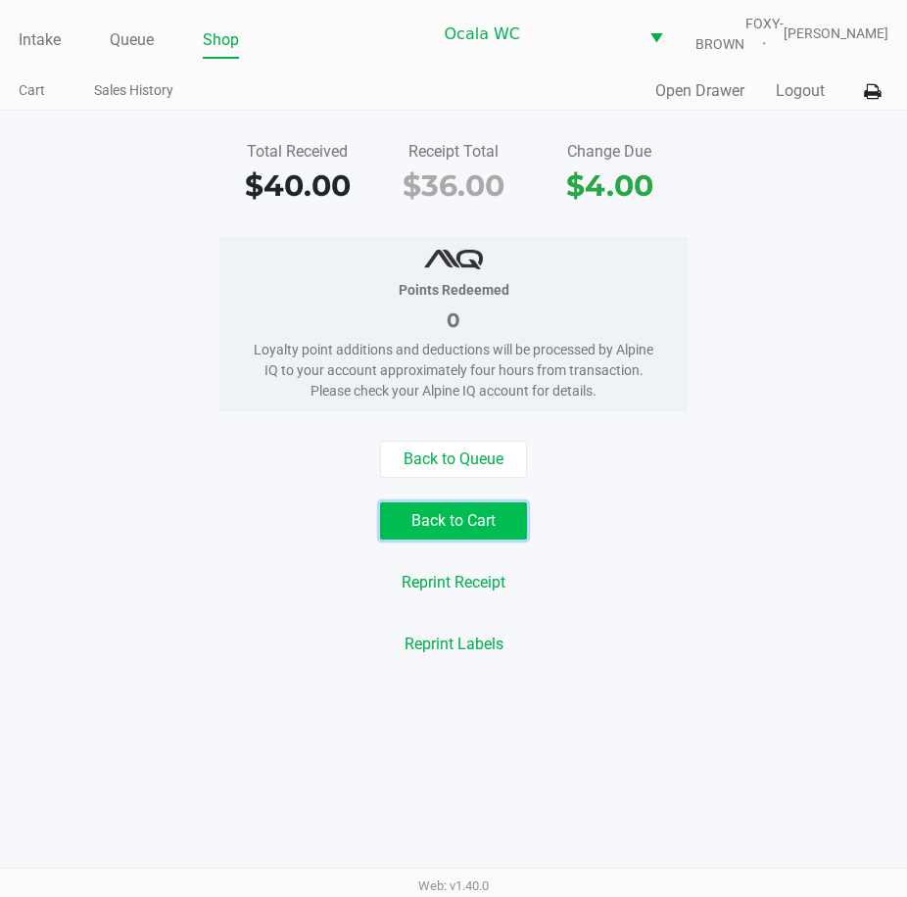
click at [474, 540] on button "Back to Cart" at bounding box center [453, 521] width 147 height 37
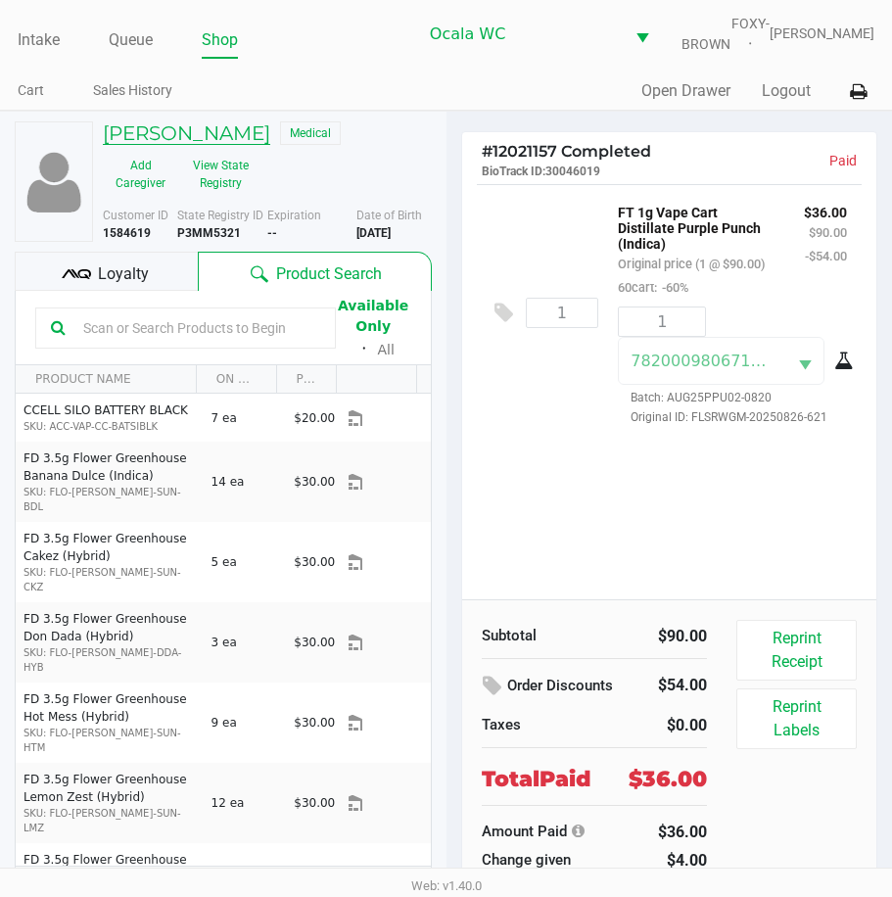
click at [163, 141] on h5 "Jean-Mel FONTAINE" at bounding box center [187, 133] width 168 height 24
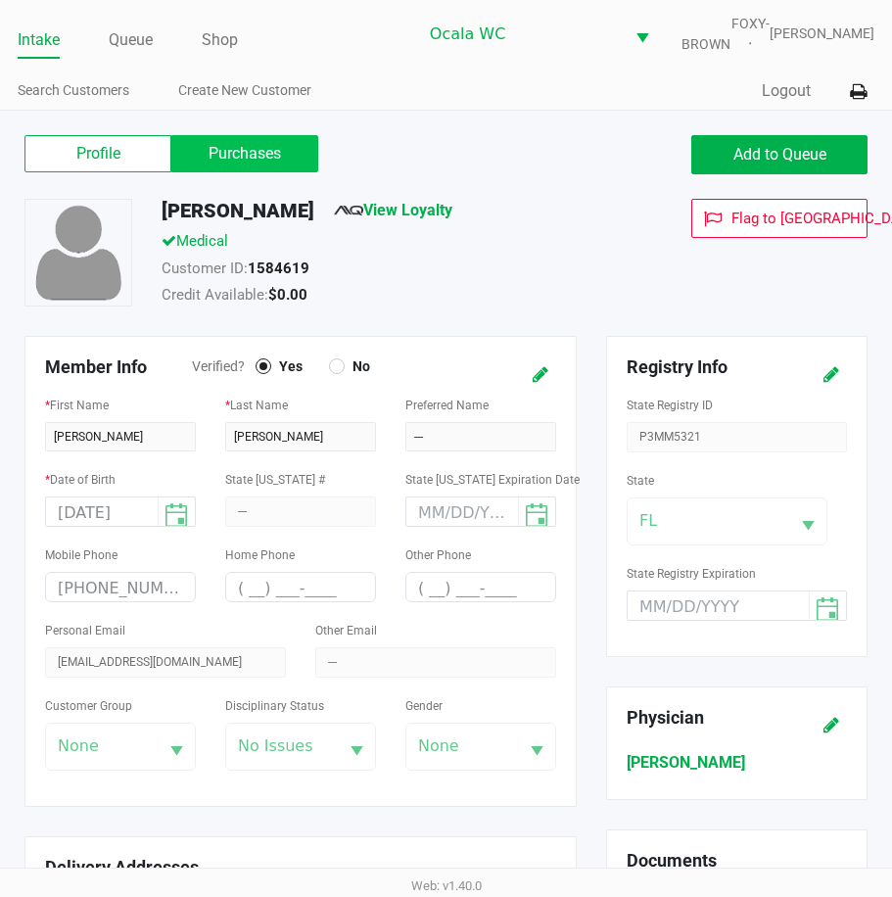
click at [251, 171] on label "Purchases" at bounding box center [244, 153] width 147 height 37
click at [0, 0] on 1 "Purchases" at bounding box center [0, 0] width 0 height 0
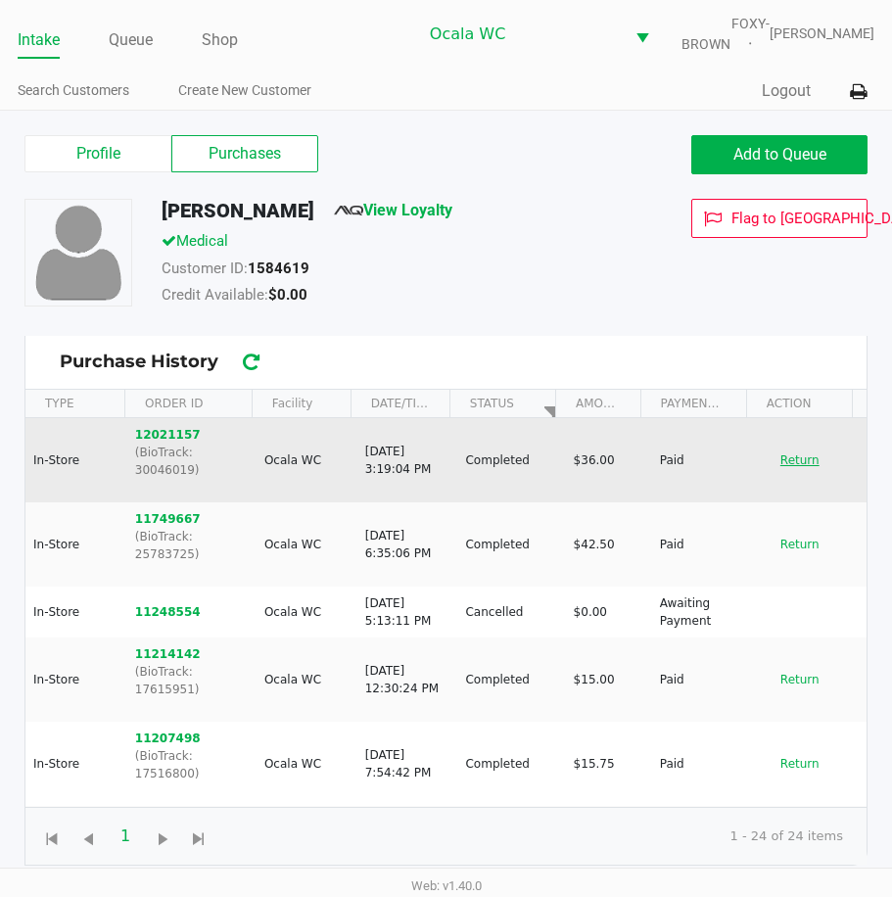
click at [775, 460] on button "Return" at bounding box center [800, 460] width 65 height 31
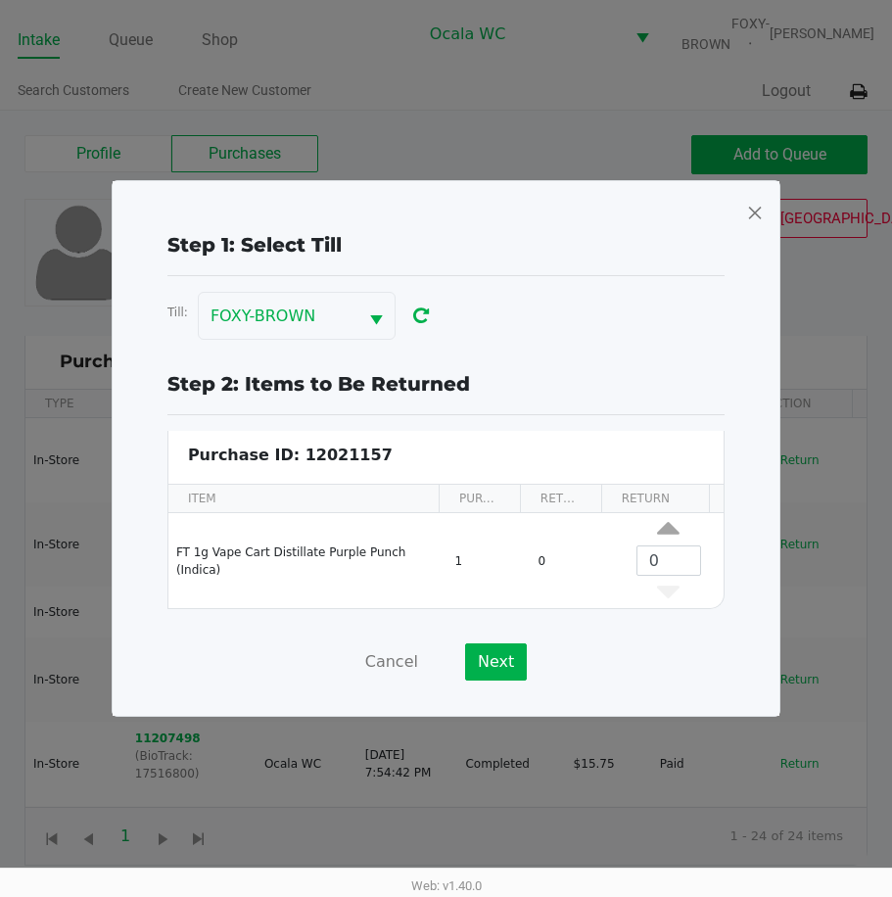
click at [755, 210] on span at bounding box center [755, 212] width 18 height 31
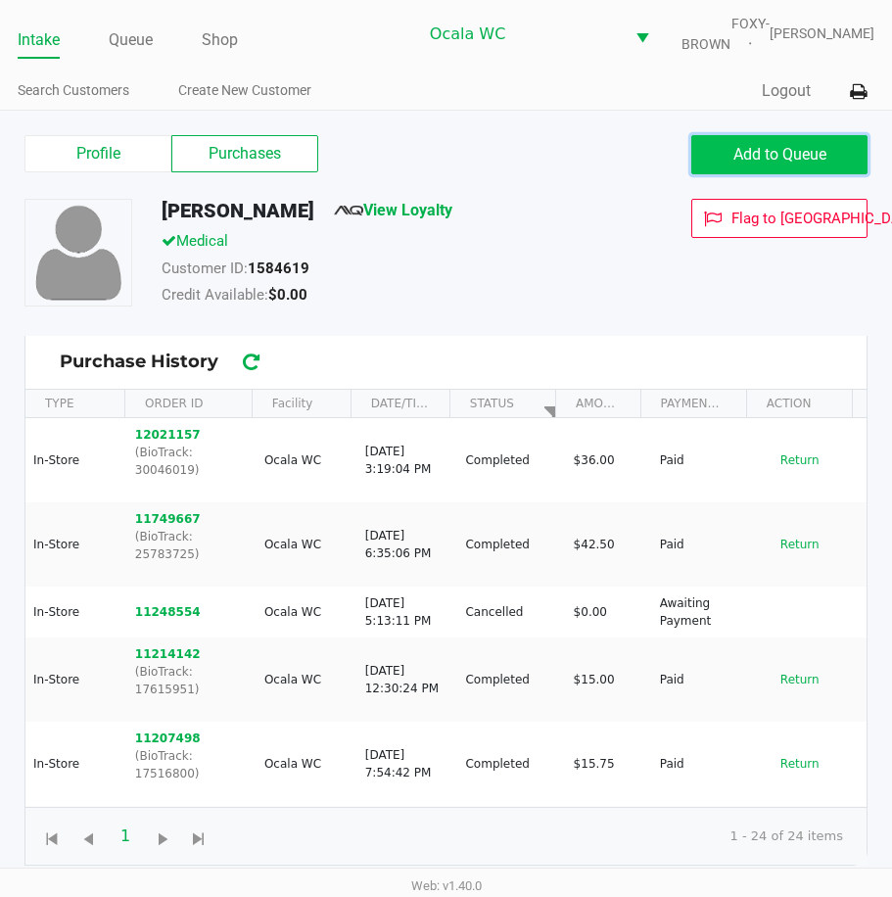
click at [742, 162] on span "Add to Queue" at bounding box center [780, 154] width 93 height 19
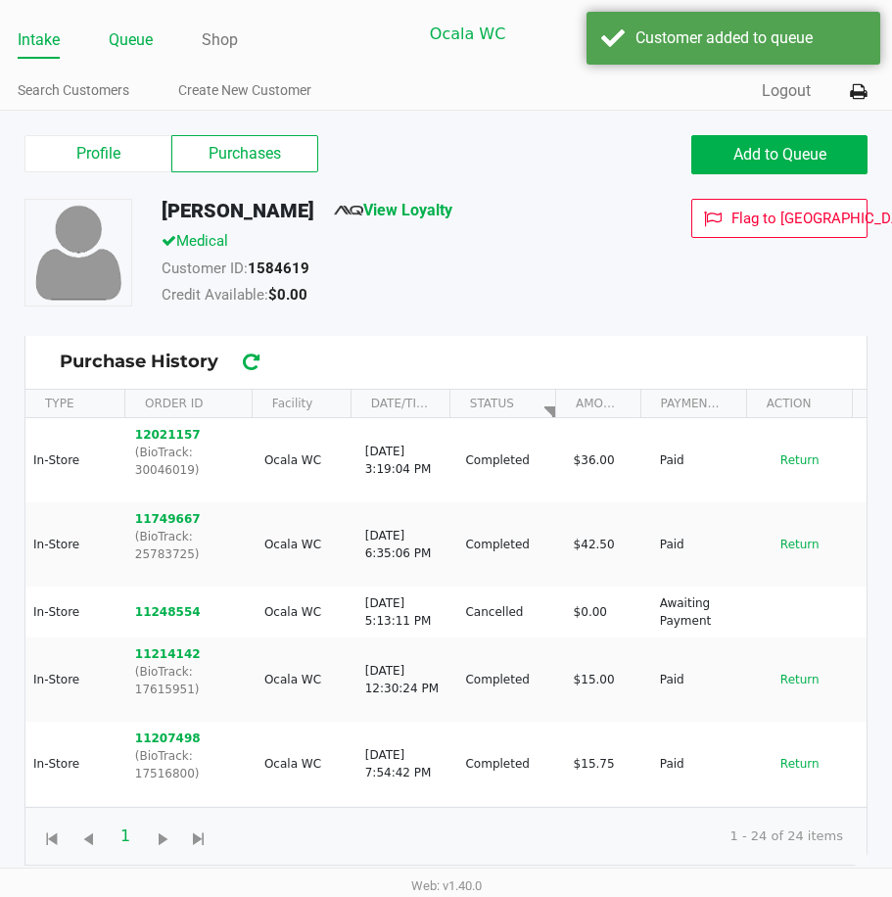
click at [133, 54] on link "Queue" at bounding box center [131, 39] width 44 height 27
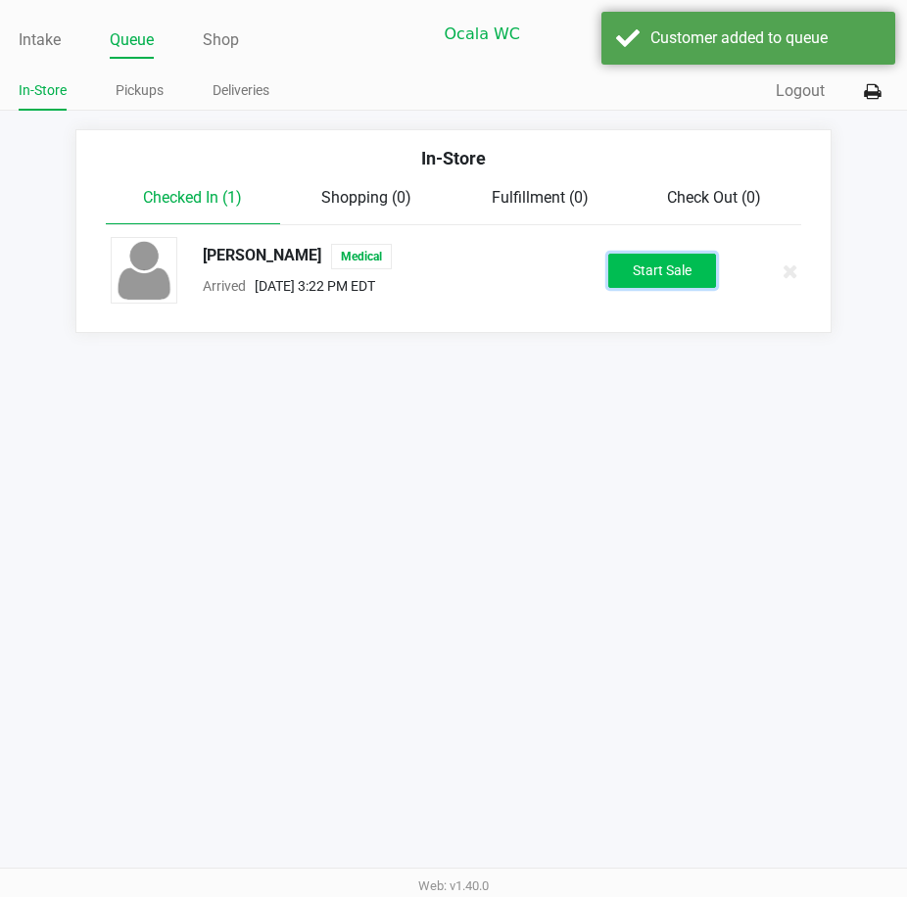
click at [660, 286] on button "Start Sale" at bounding box center [662, 271] width 108 height 34
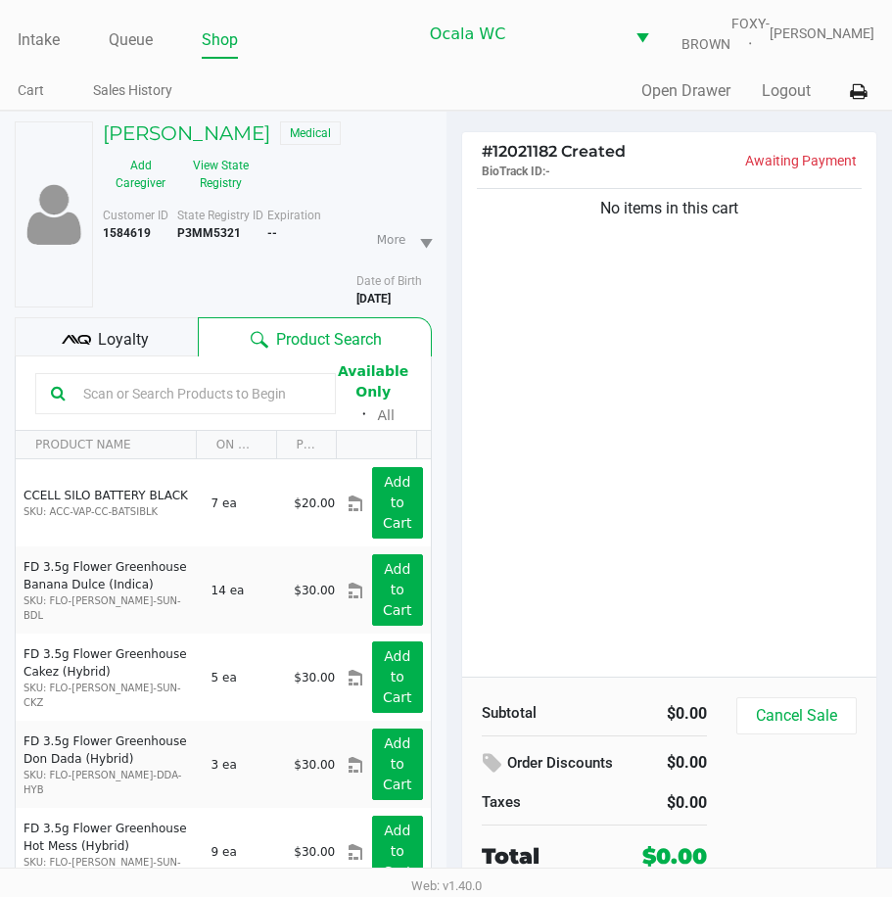
click at [106, 400] on input "text" at bounding box center [197, 393] width 245 height 29
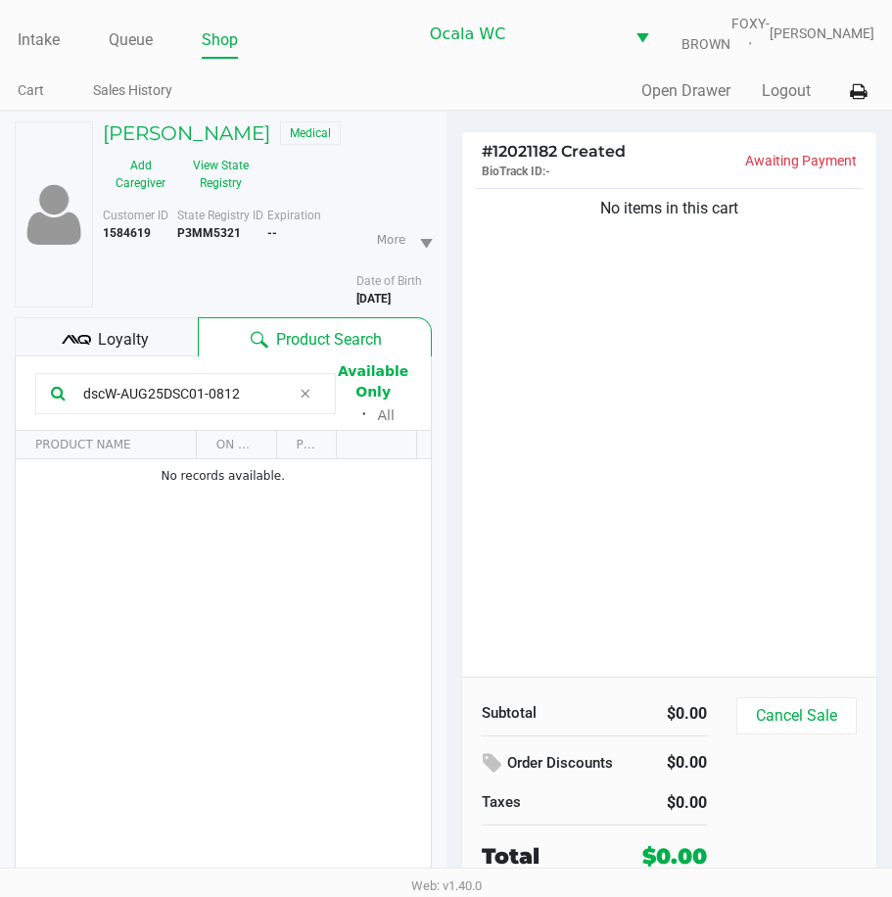
type input "dscW-AUG25DSC01-0812"
click at [630, 387] on div "No items in this cart" at bounding box center [669, 430] width 415 height 493
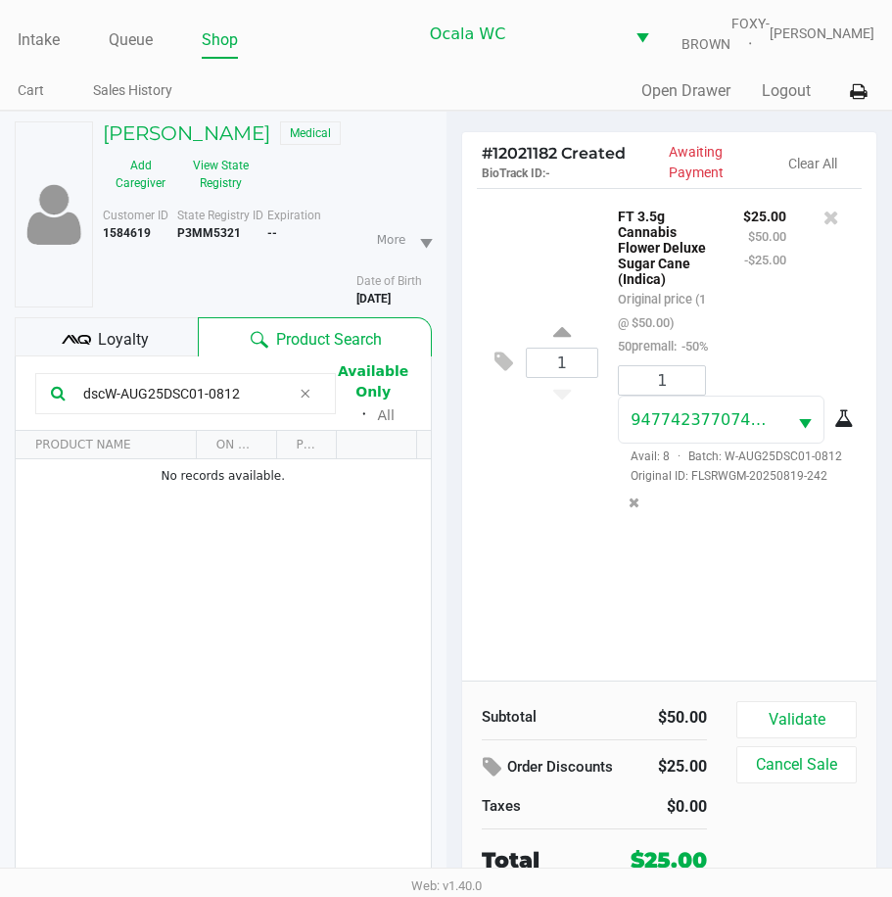
click at [102, 340] on div "Loyalty" at bounding box center [106, 336] width 183 height 39
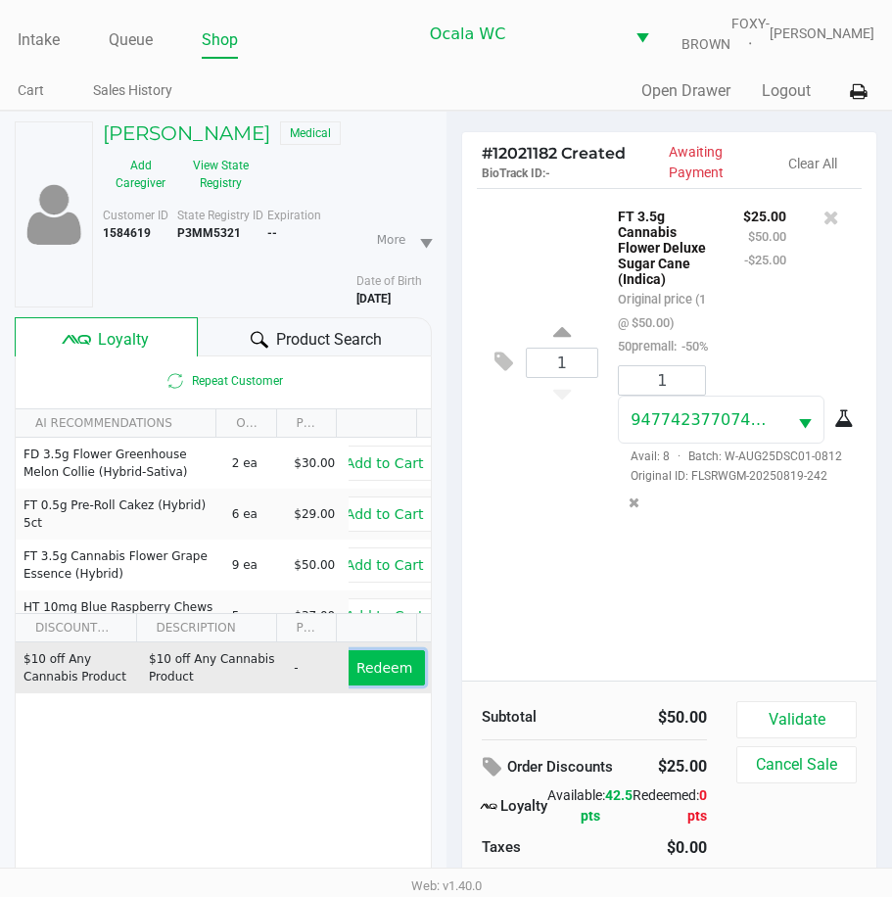
click at [378, 676] on span "Redeem" at bounding box center [385, 668] width 56 height 16
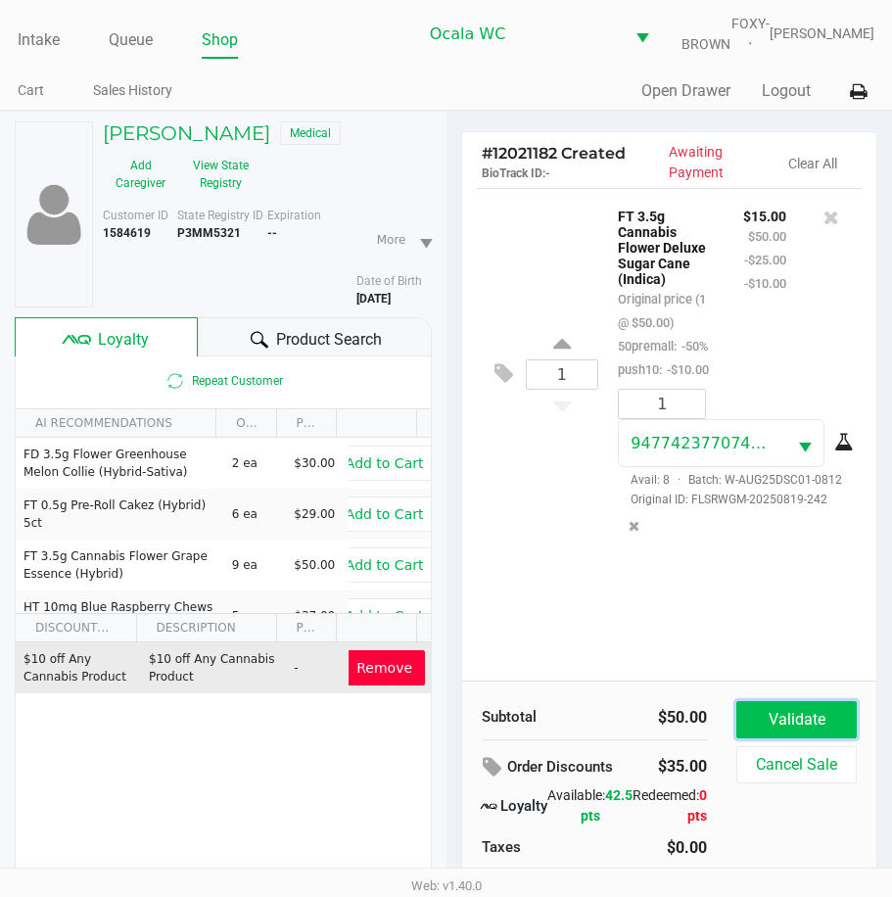
click at [799, 720] on button "Validate" at bounding box center [797, 719] width 120 height 37
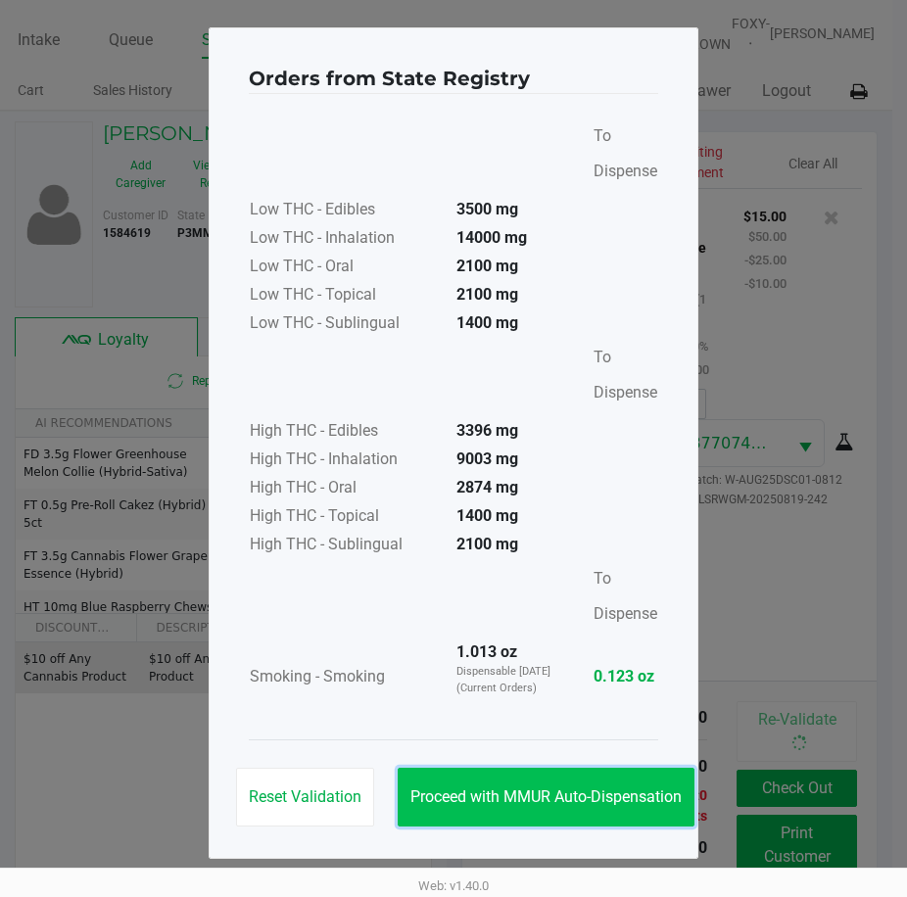
click at [551, 773] on button "Proceed with MMUR Auto-Dispensation" at bounding box center [546, 797] width 297 height 59
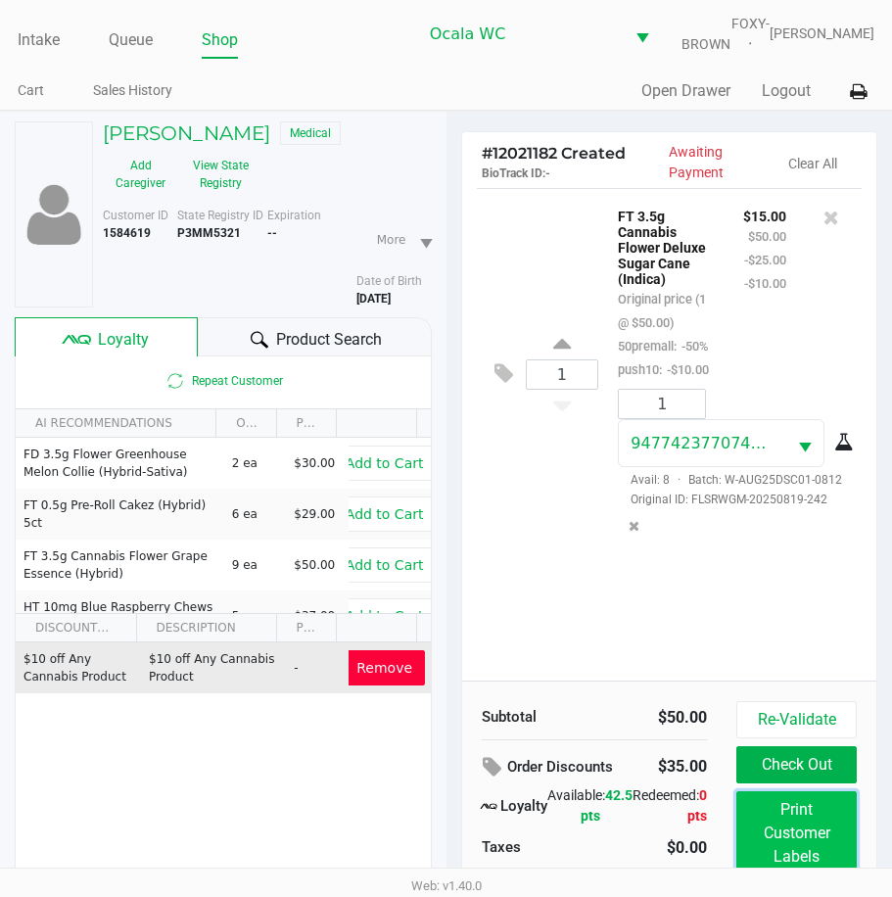
click at [758, 821] on button "Print Customer Labels" at bounding box center [797, 833] width 120 height 84
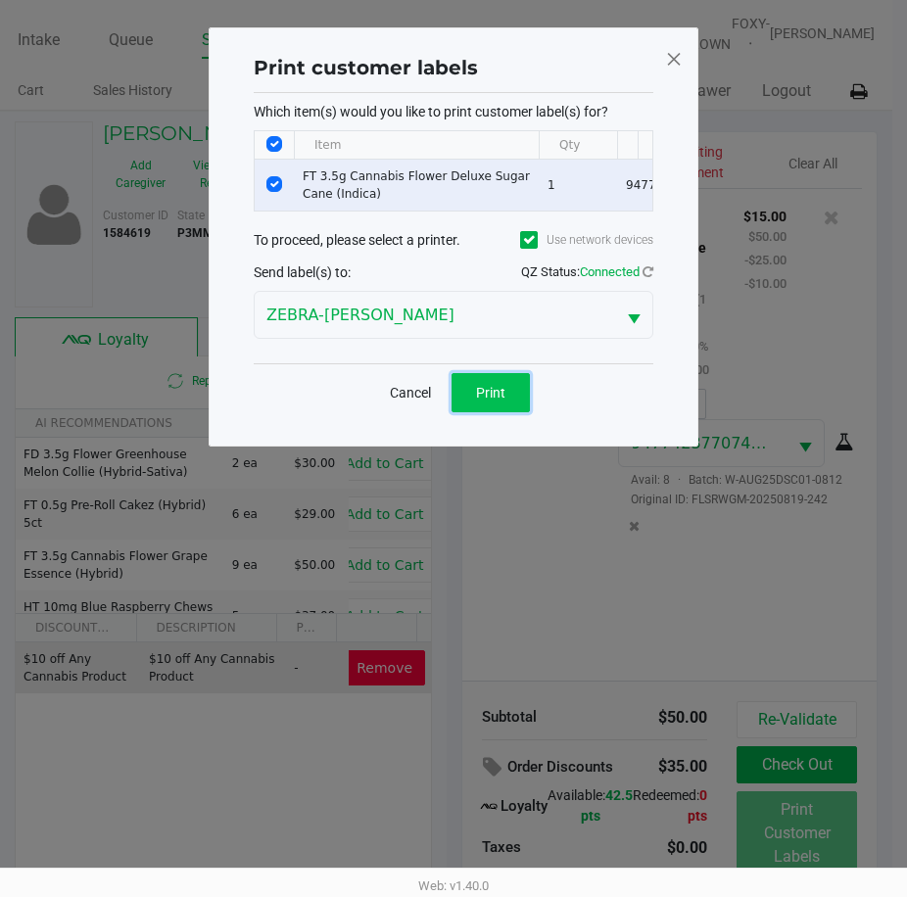
click at [479, 401] on span "Print" at bounding box center [490, 393] width 29 height 16
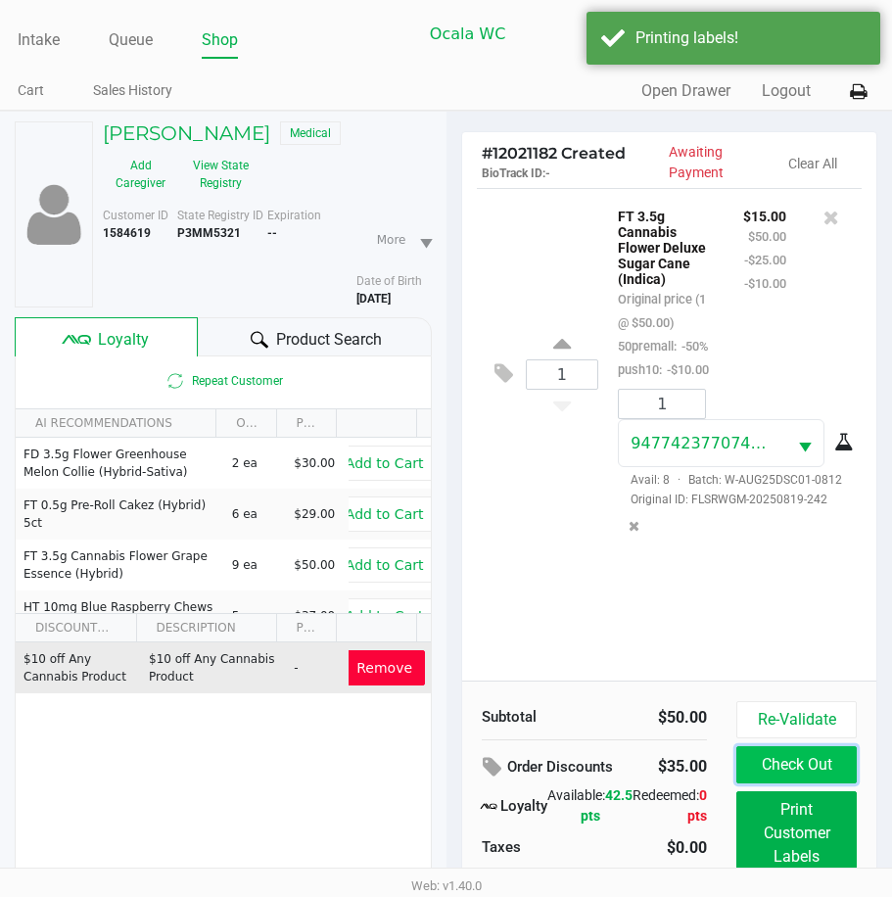
click at [776, 773] on button "Check Out" at bounding box center [797, 764] width 120 height 37
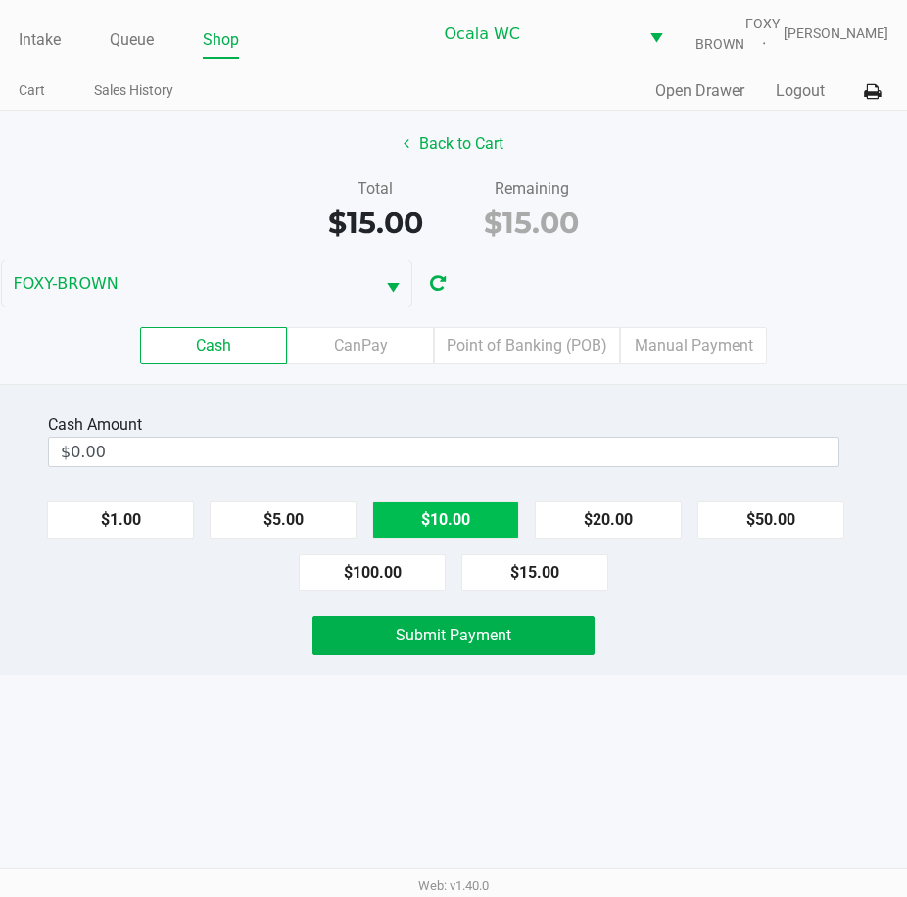
click at [619, 537] on button "$20.00" at bounding box center [608, 520] width 147 height 37
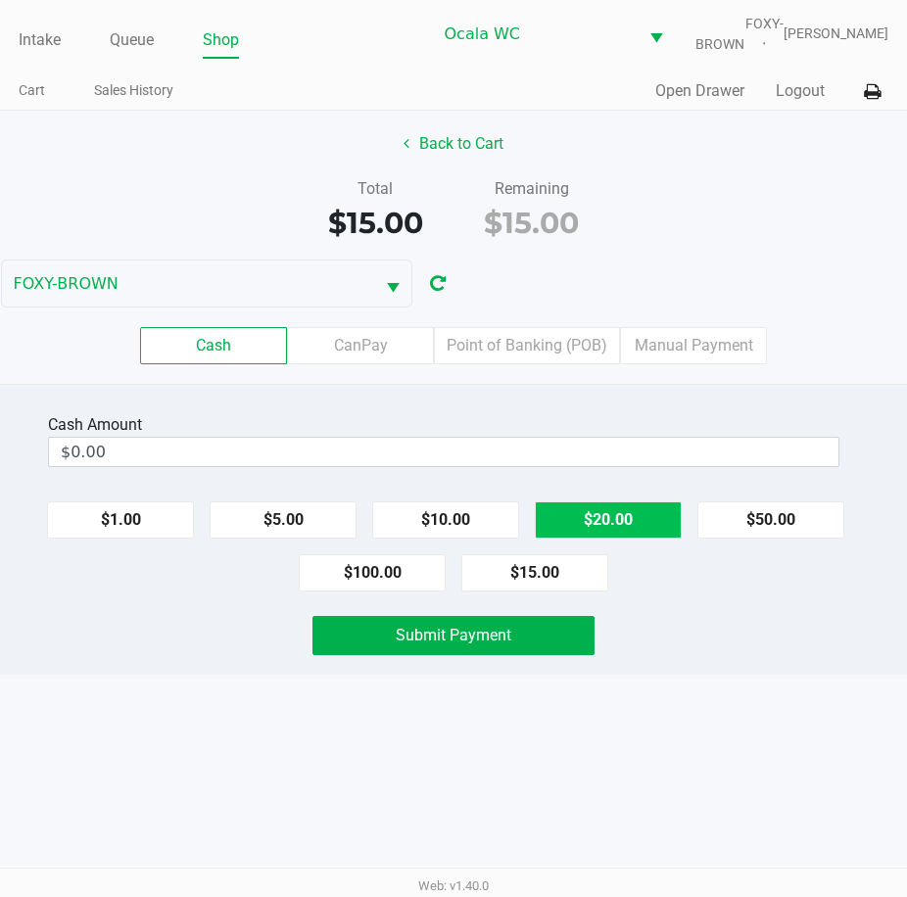
type input "$20.00"
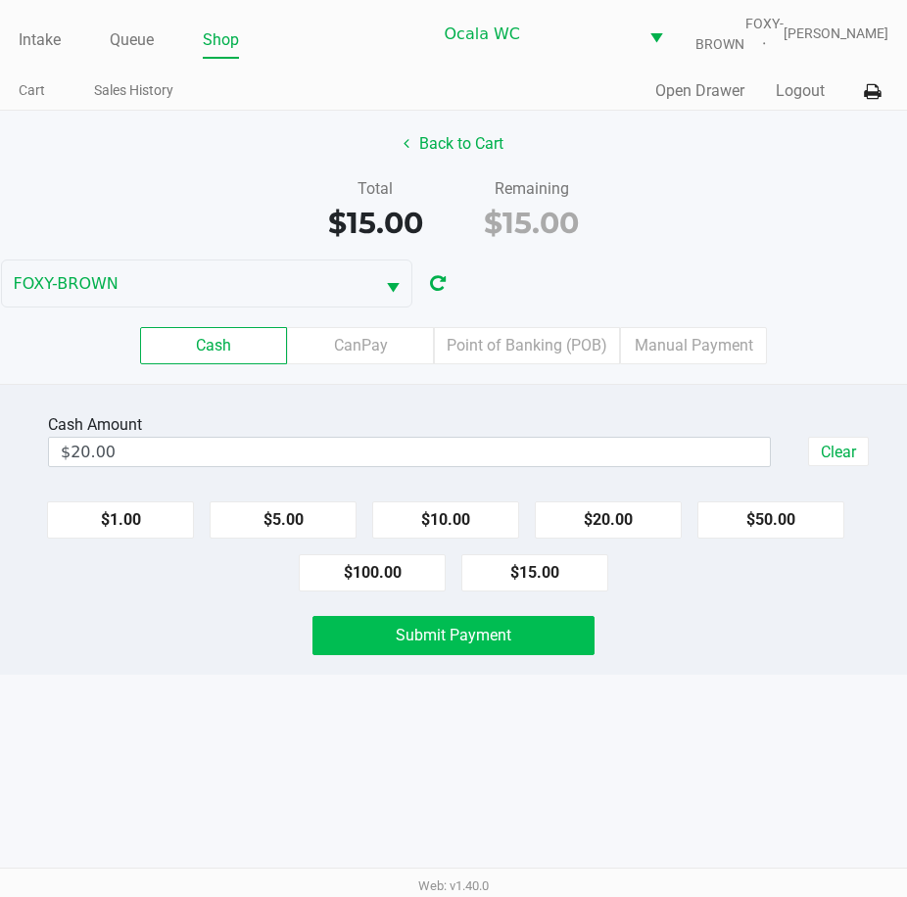
click at [431, 655] on button "Submit Payment" at bounding box center [453, 635] width 283 height 39
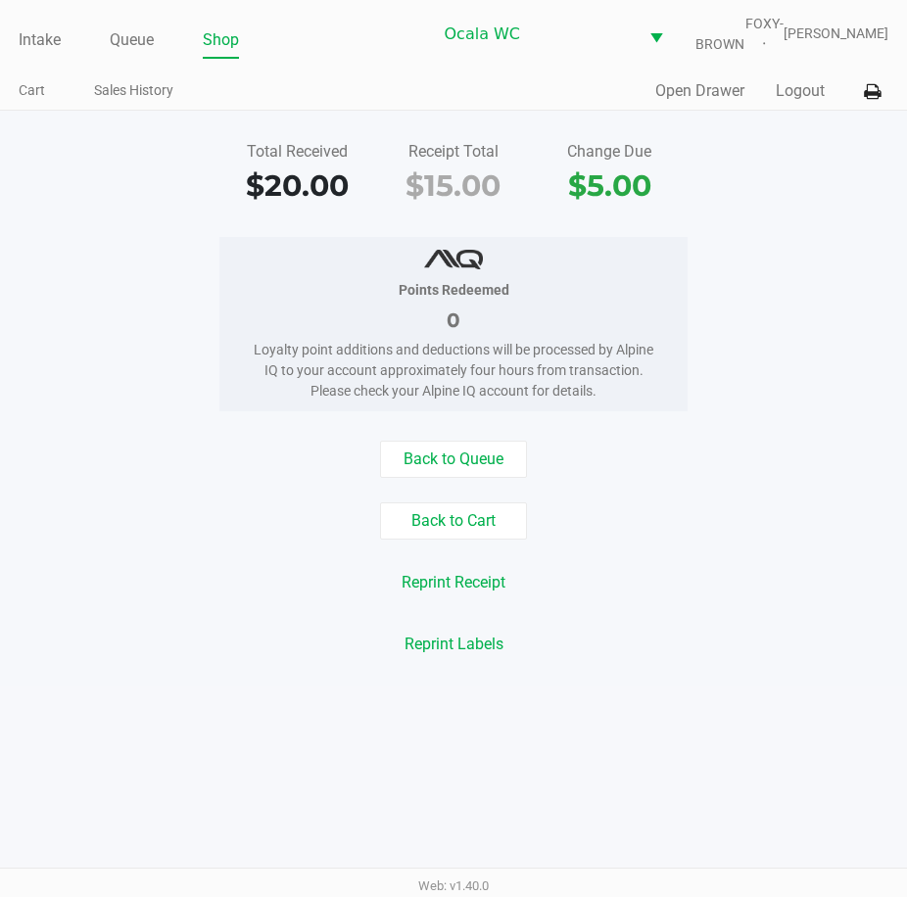
click at [38, 54] on link "Intake" at bounding box center [40, 39] width 42 height 27
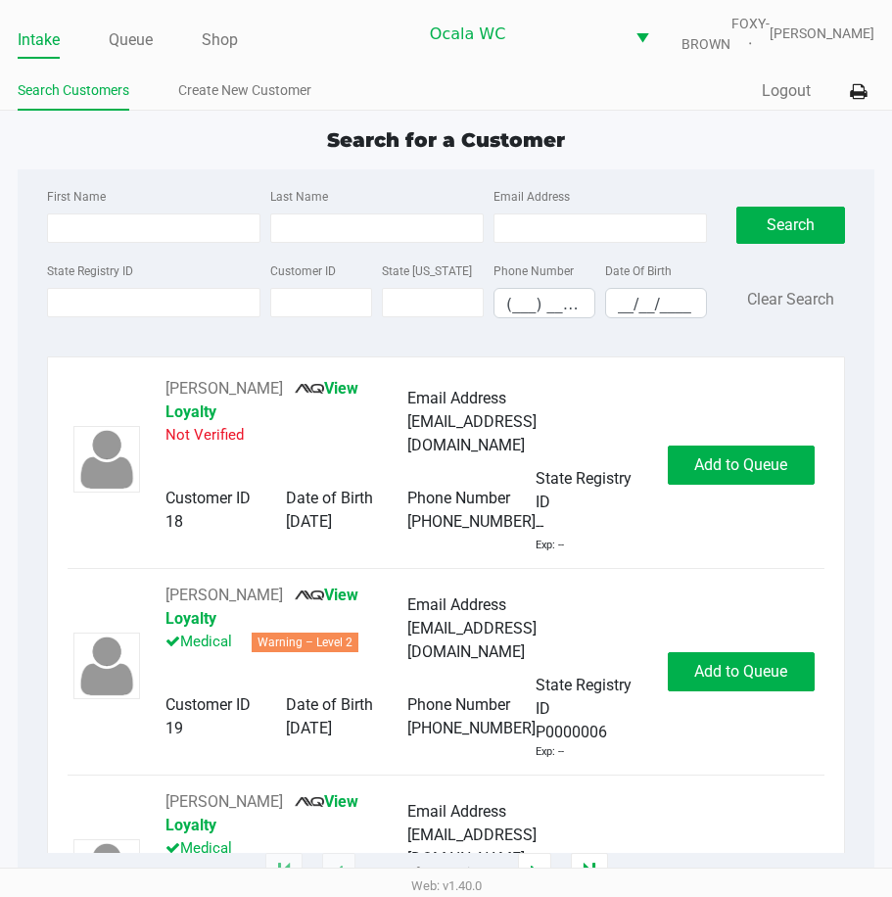
type input "REBECCA"
type input "PRICE"
type input "12/20/1984"
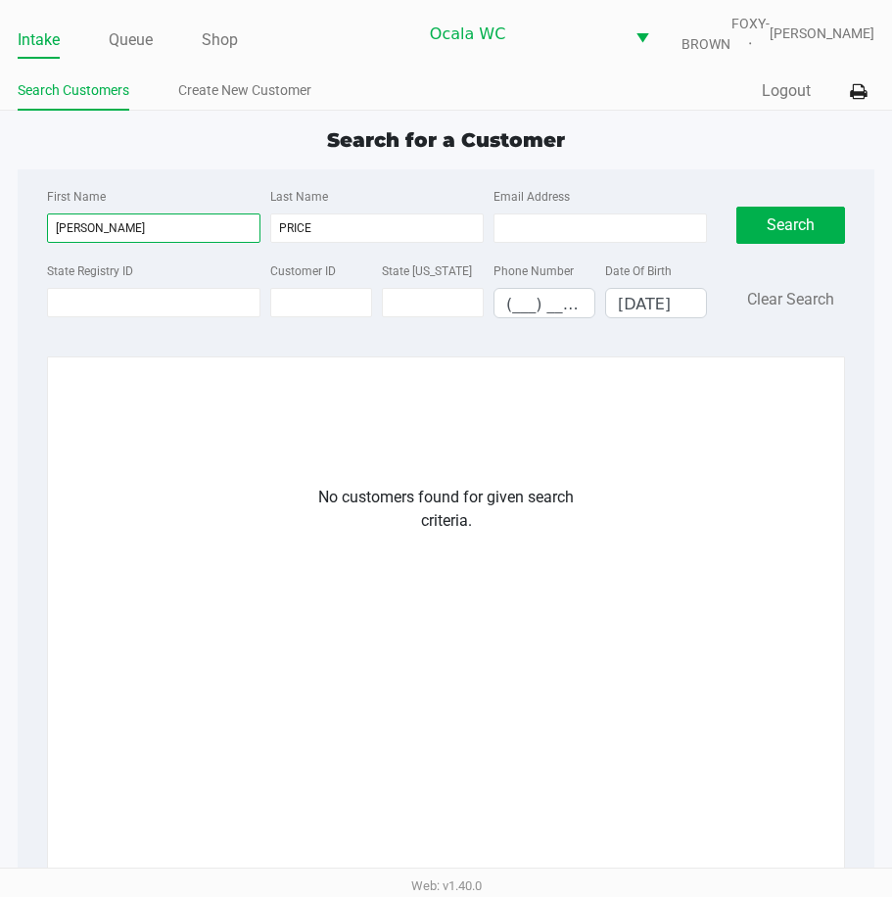
drag, startPoint x: 107, startPoint y: 240, endPoint x: 43, endPoint y: 234, distance: 63.9
click at [43, 234] on div "First Name REBECCA" at bounding box center [153, 213] width 223 height 59
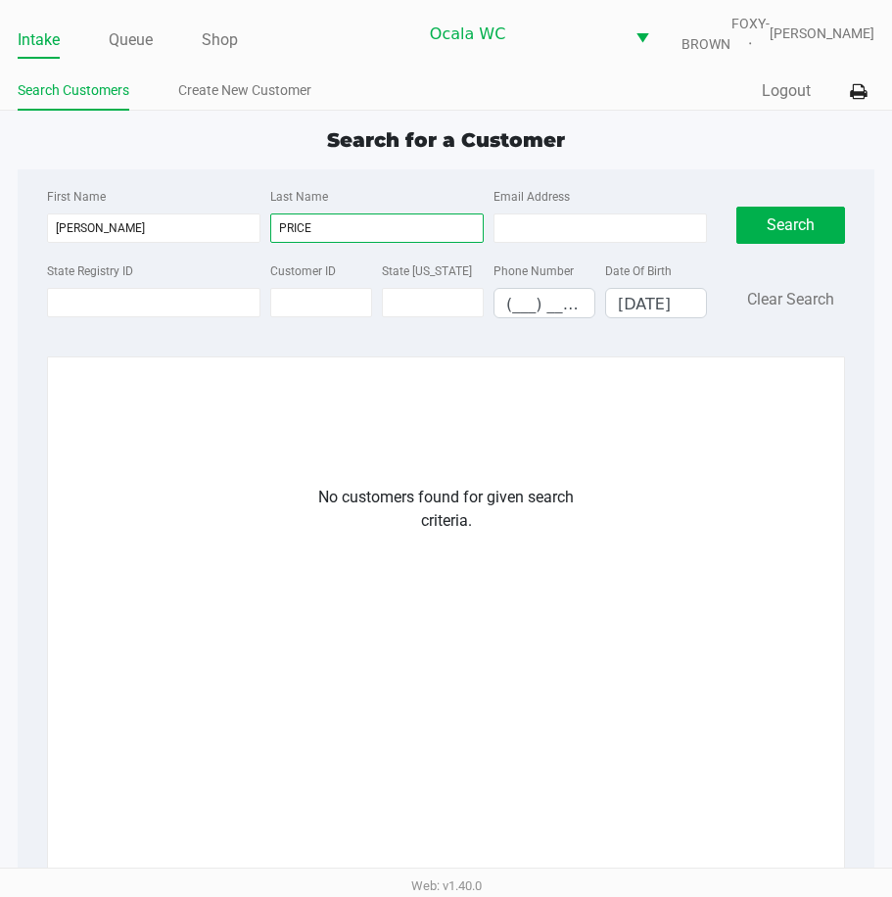
drag, startPoint x: 343, startPoint y: 231, endPoint x: 178, endPoint y: 225, distance: 164.7
click at [178, 225] on div "First Name REBECCA Last Name PRICE Email Address" at bounding box center [377, 221] width 670 height 74
click at [199, 103] on link "Create New Customer" at bounding box center [244, 90] width 133 height 24
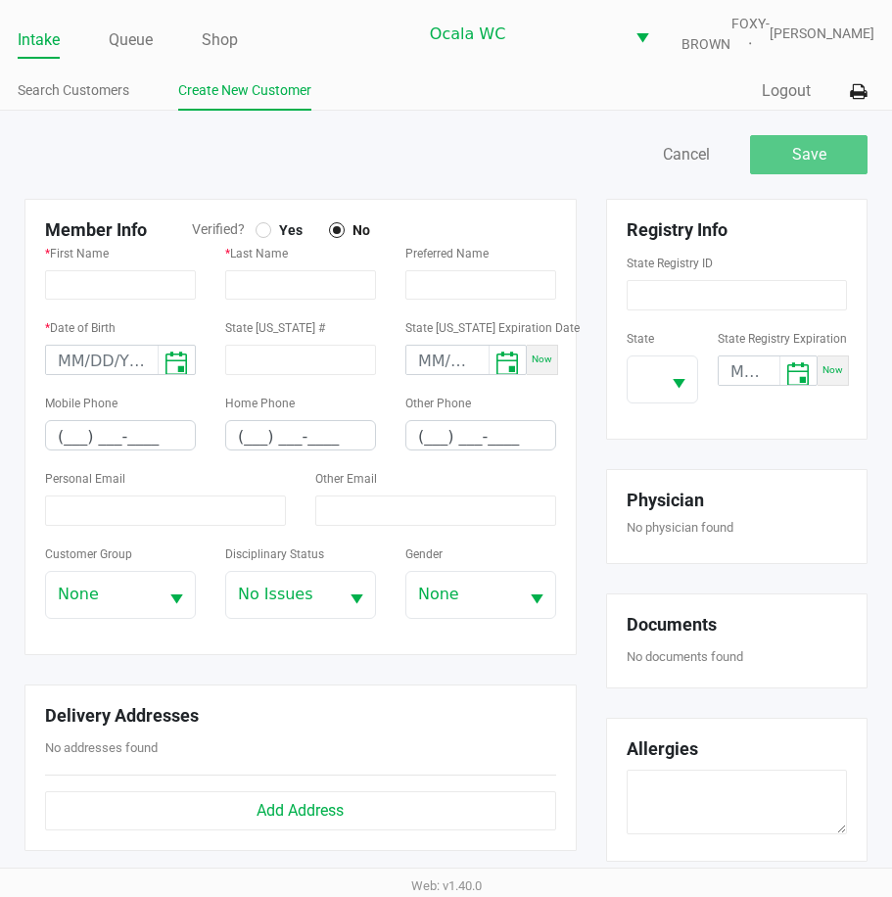
click at [271, 239] on span "Yes" at bounding box center [286, 230] width 31 height 18
type input "REBECCA"
type input "PRICE"
click at [54, 372] on input "month/day/year" at bounding box center [102, 361] width 112 height 30
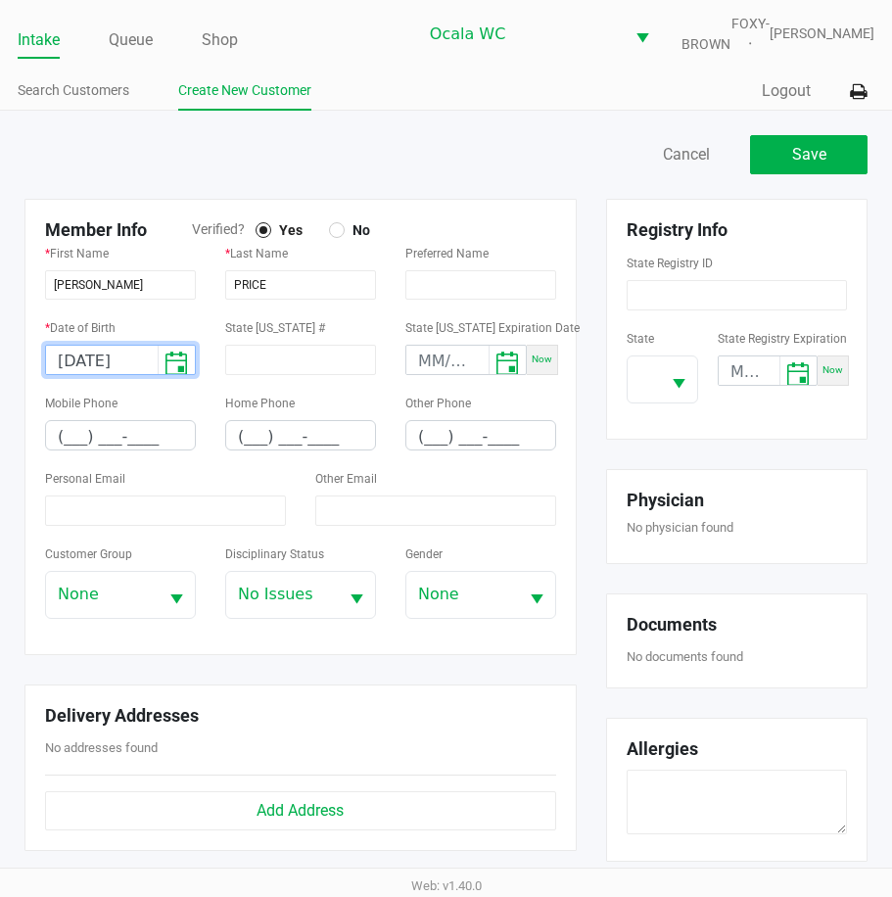
type input "12/20/1984"
click at [72, 450] on input "(___) ___-____" at bounding box center [120, 436] width 149 height 30
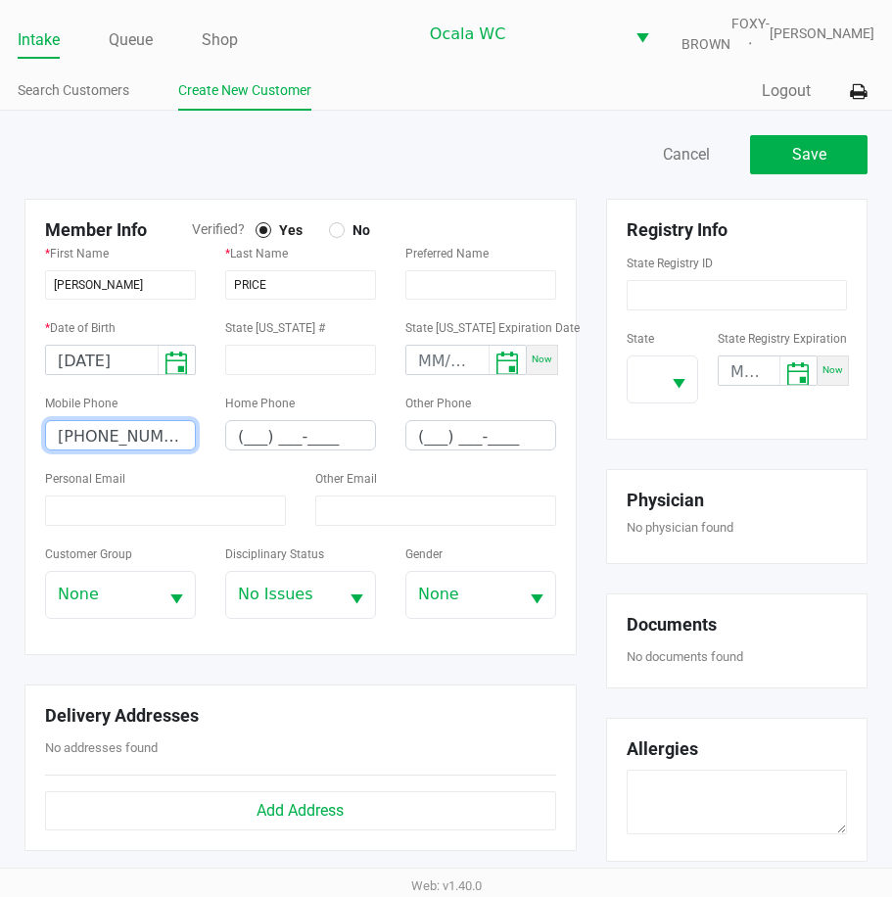
type input "(352) 502-7399"
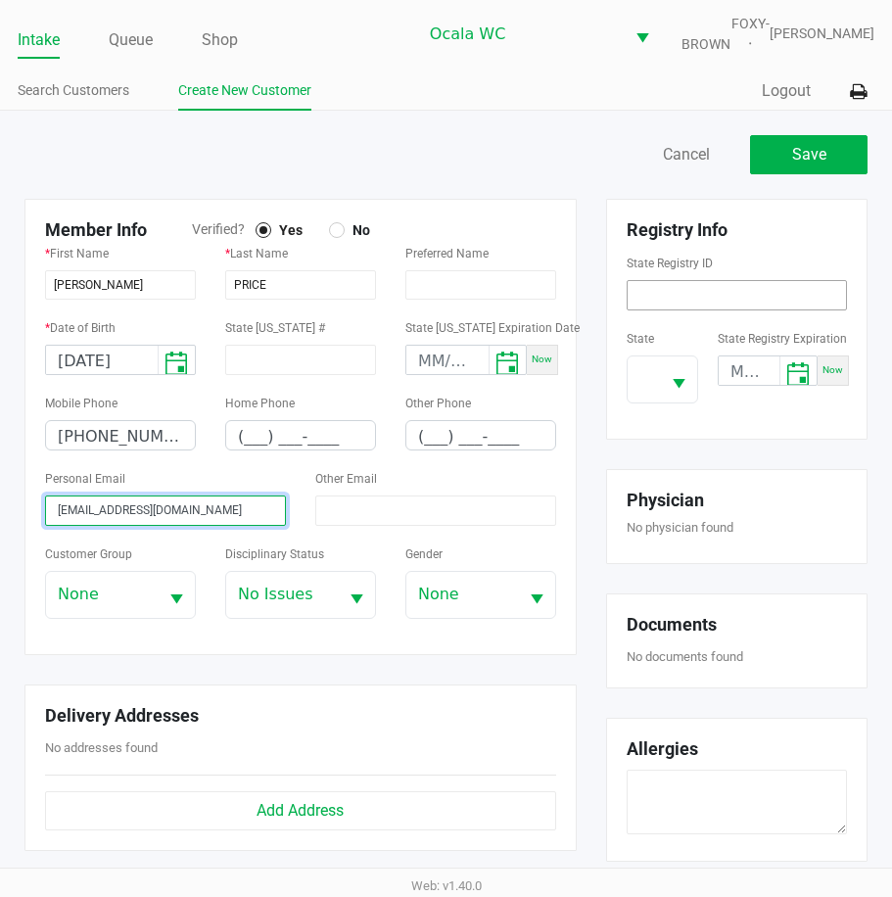
type input "mardom143@gmail.com"
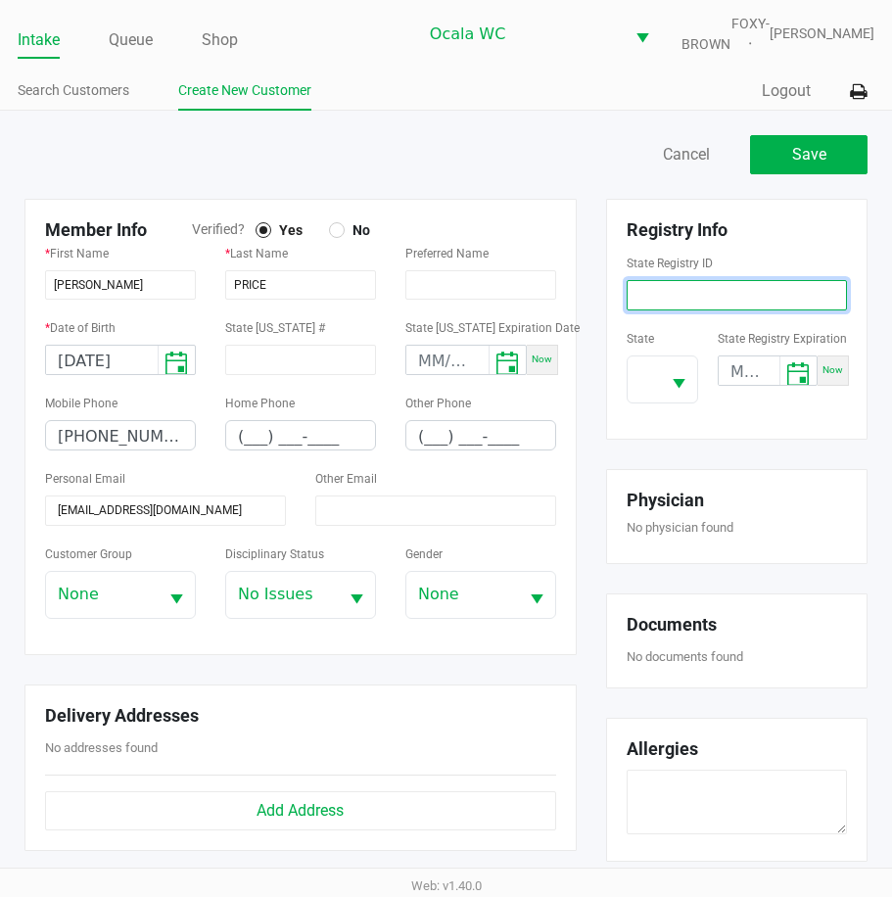
click at [711, 311] on input at bounding box center [737, 295] width 220 height 30
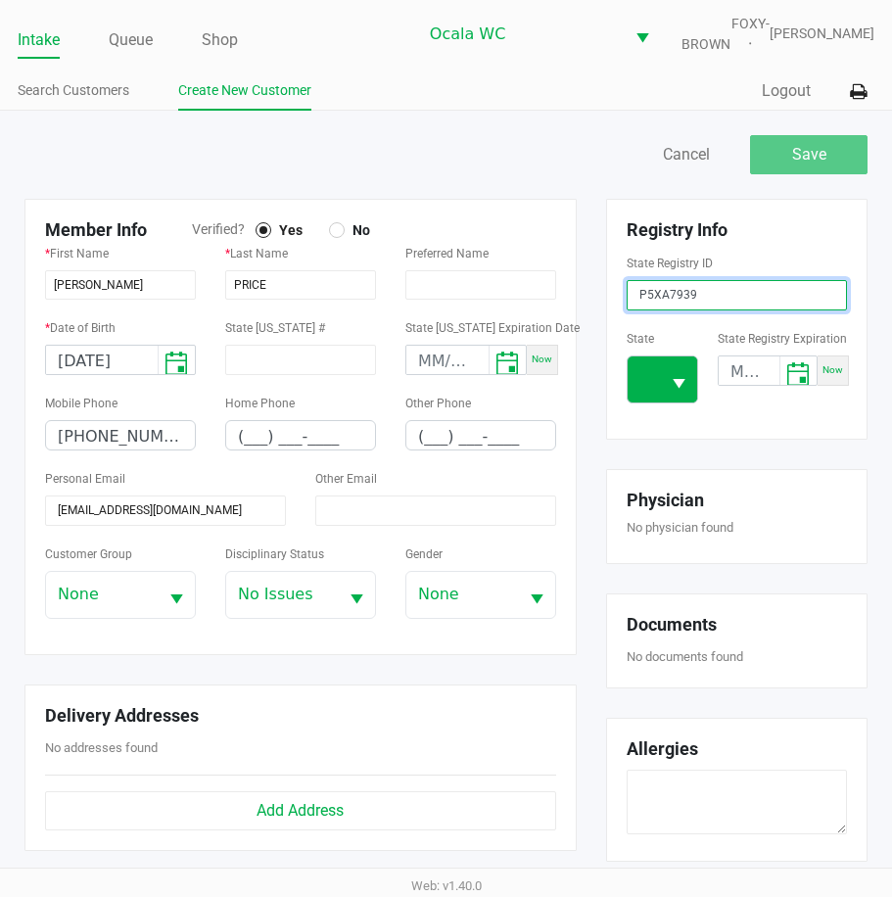
click at [680, 378] on button "Select" at bounding box center [678, 380] width 37 height 46
type input "P5XA7939"
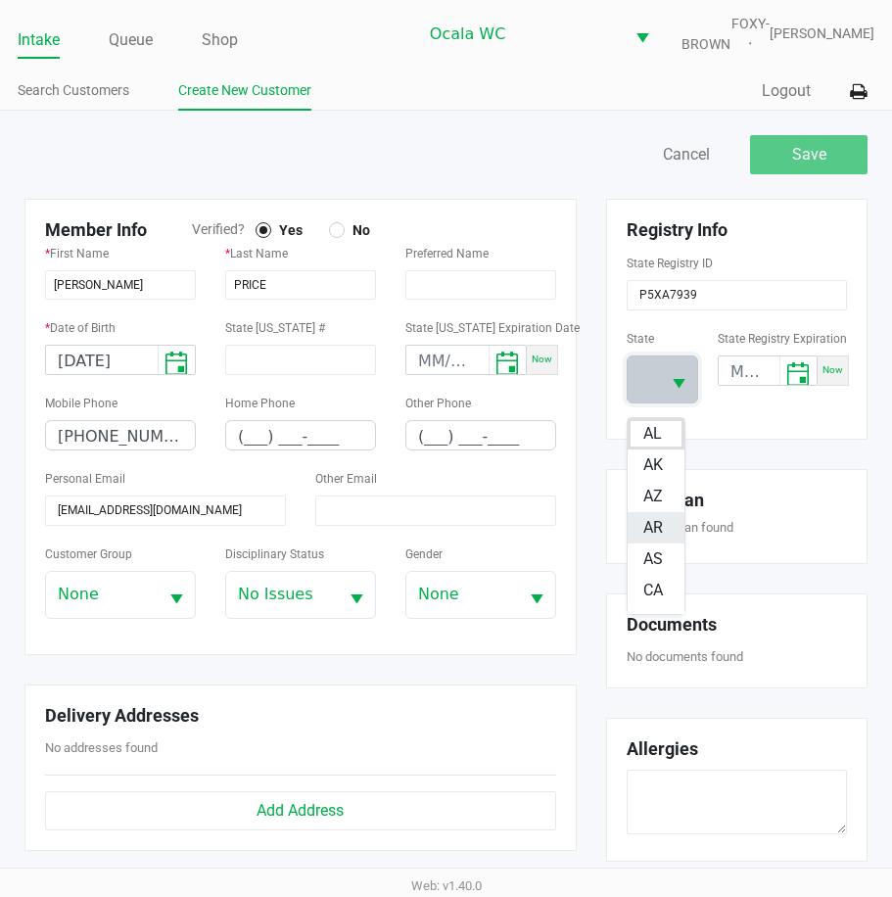
scroll to position [196, 0]
click at [646, 553] on span "FL" at bounding box center [653, 552] width 18 height 24
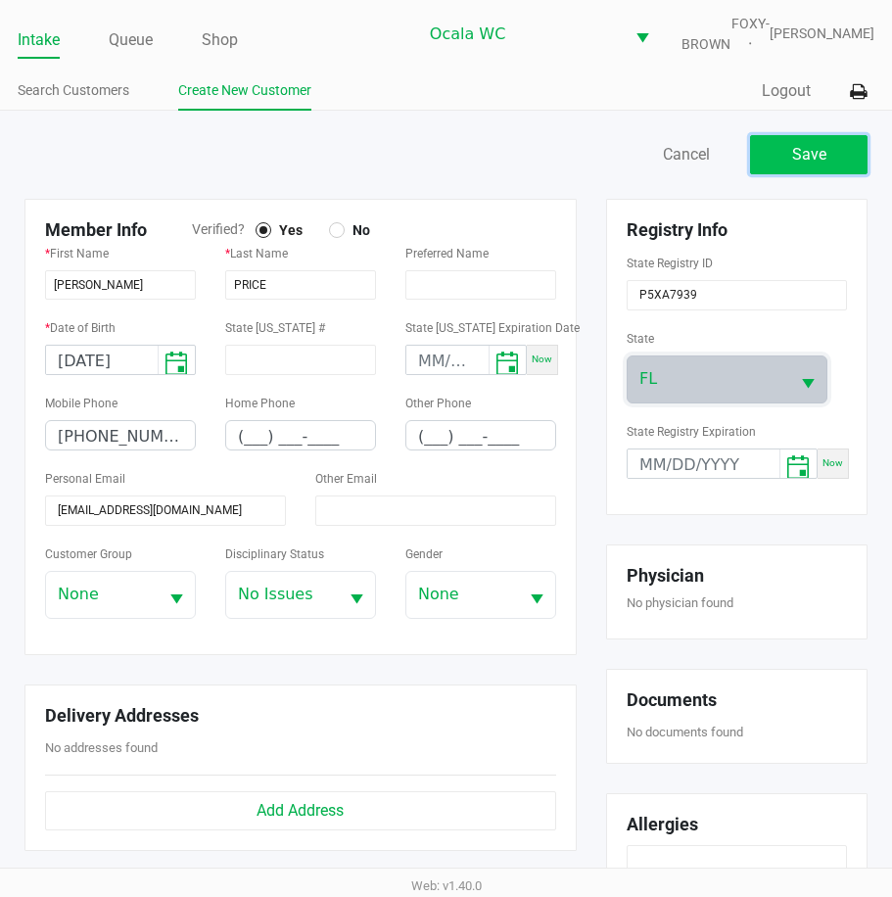
click at [829, 174] on button "Save" at bounding box center [809, 154] width 118 height 39
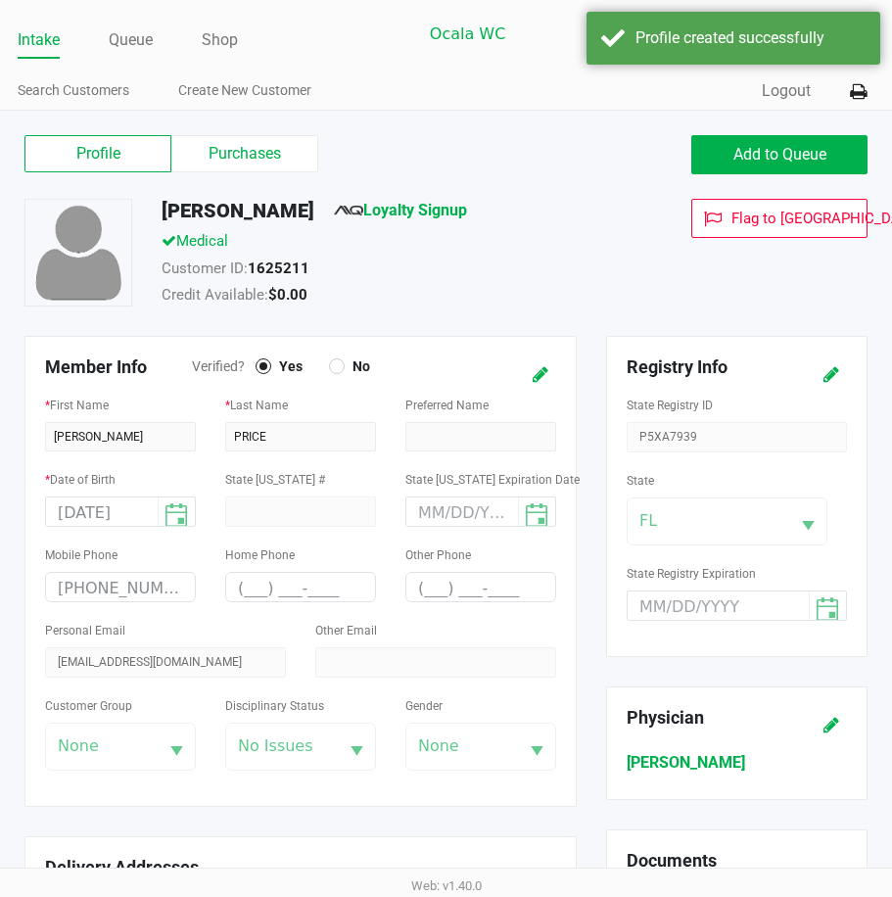
type input "---"
type input "( __) ___-____"
type input "---"
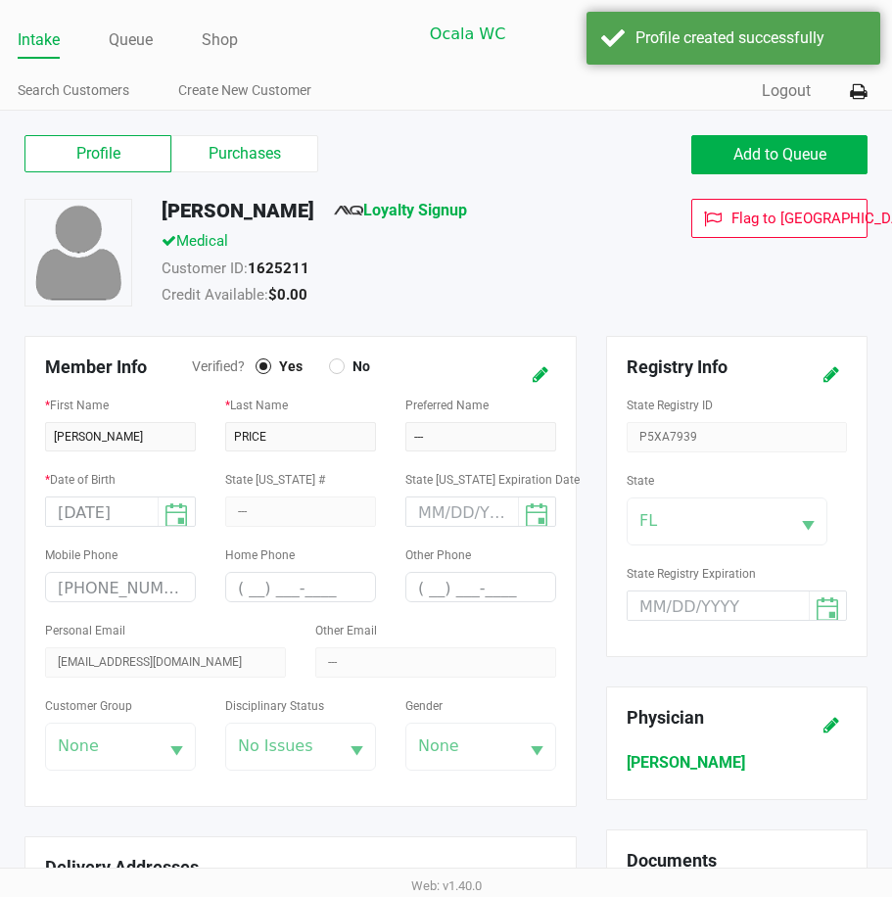
click at [411, 213] on span "Loyalty Signup" at bounding box center [400, 214] width 133 height 31
click at [409, 217] on link "Loyalty Signup" at bounding box center [400, 210] width 133 height 19
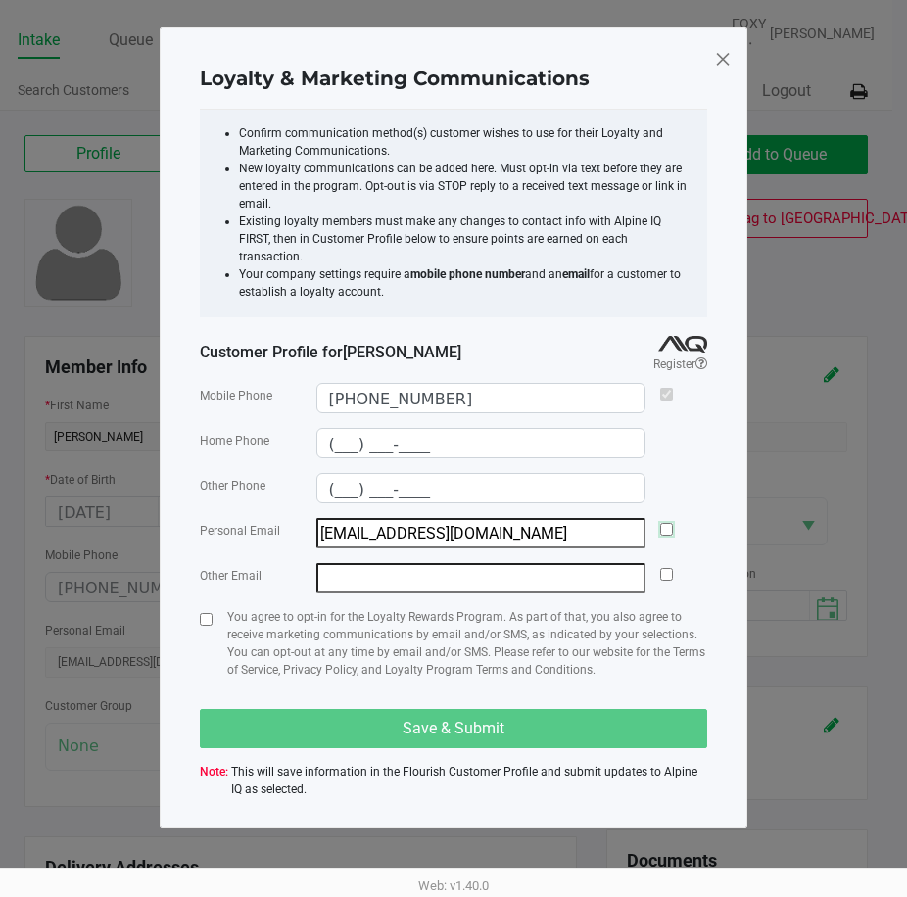
click at [661, 523] on input "checkbox" at bounding box center [666, 529] width 13 height 13
checkbox input "true"
click at [207, 613] on input "checkbox" at bounding box center [206, 619] width 13 height 13
checkbox input "true"
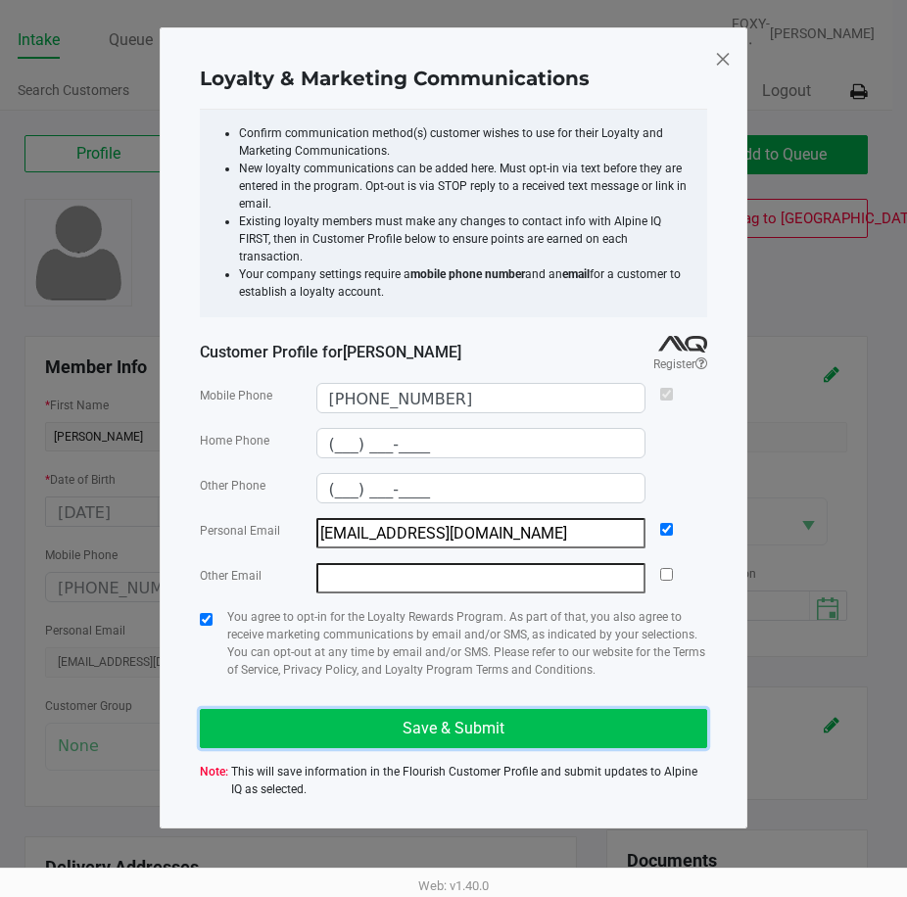
click at [292, 709] on button "Save & Submit" at bounding box center [453, 728] width 507 height 39
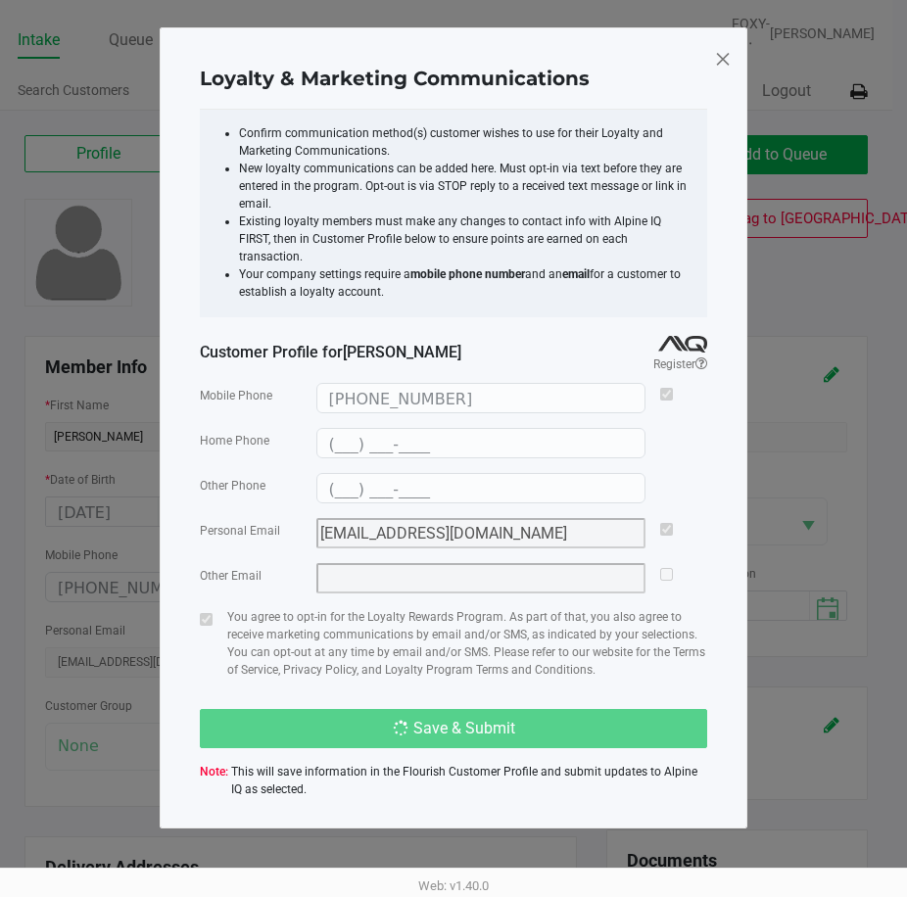
type input "(___) ___-____"
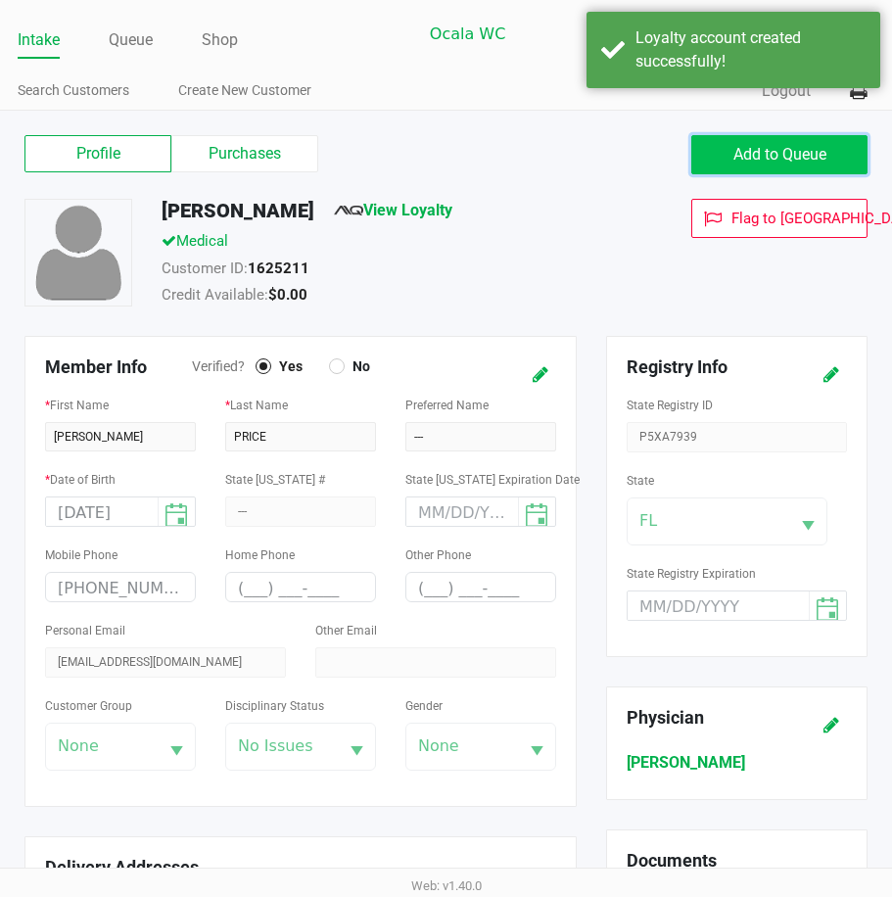
click at [694, 165] on button "Add to Queue" at bounding box center [780, 154] width 176 height 39
click at [694, 165] on div "Add to Queue" at bounding box center [780, 154] width 176 height 39
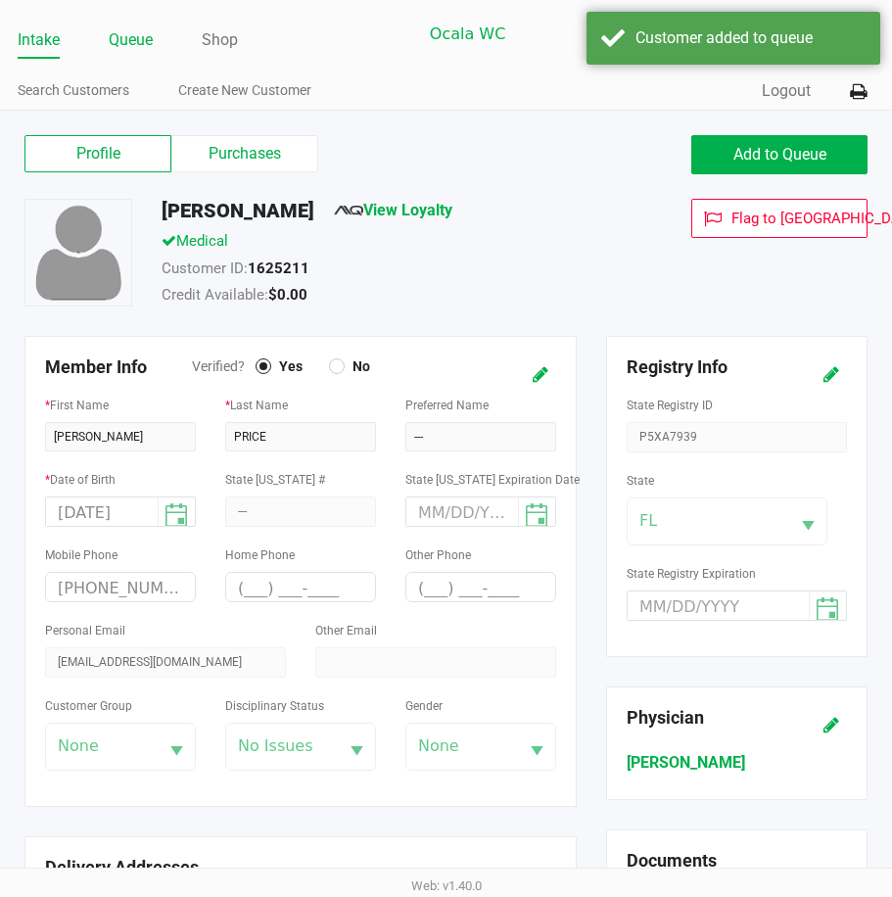
click at [141, 50] on link "Queue" at bounding box center [131, 39] width 44 height 27
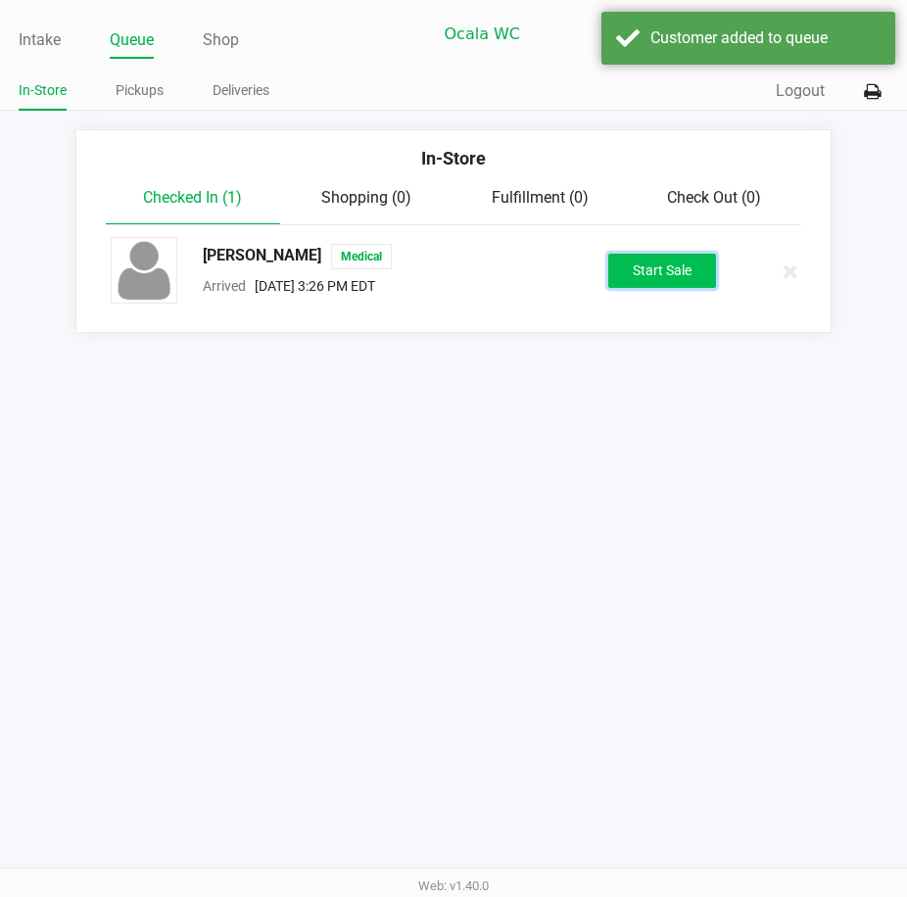
click at [644, 276] on button "Start Sale" at bounding box center [662, 271] width 108 height 34
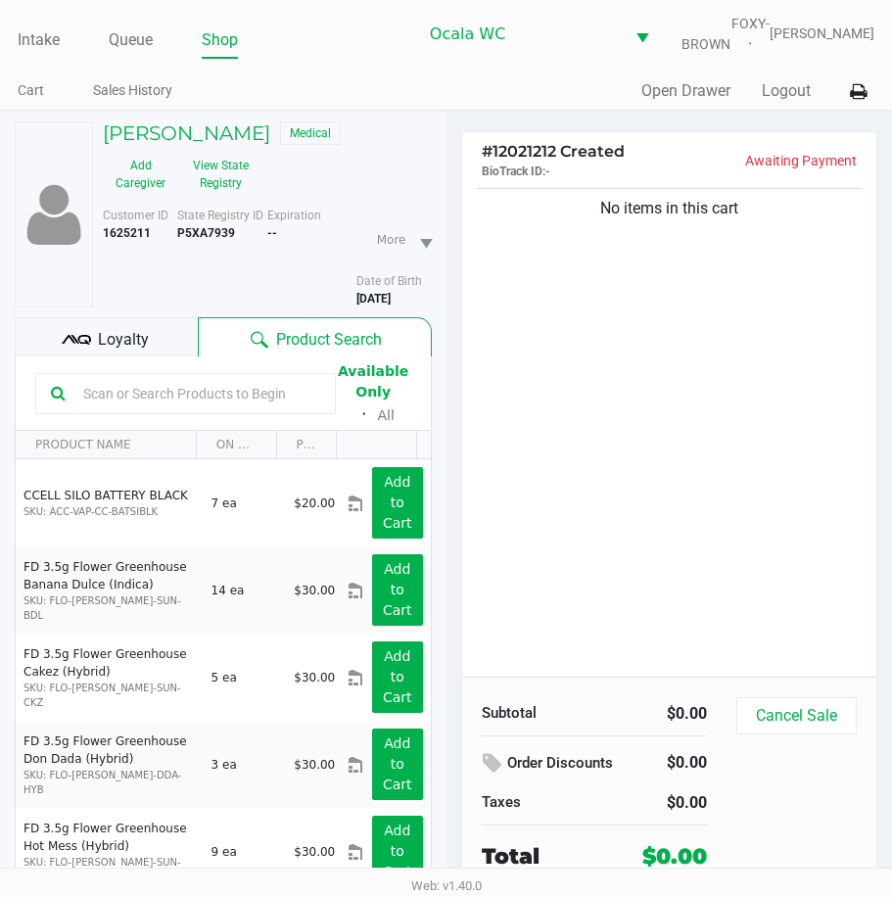
click at [201, 403] on input "text" at bounding box center [197, 393] width 245 height 29
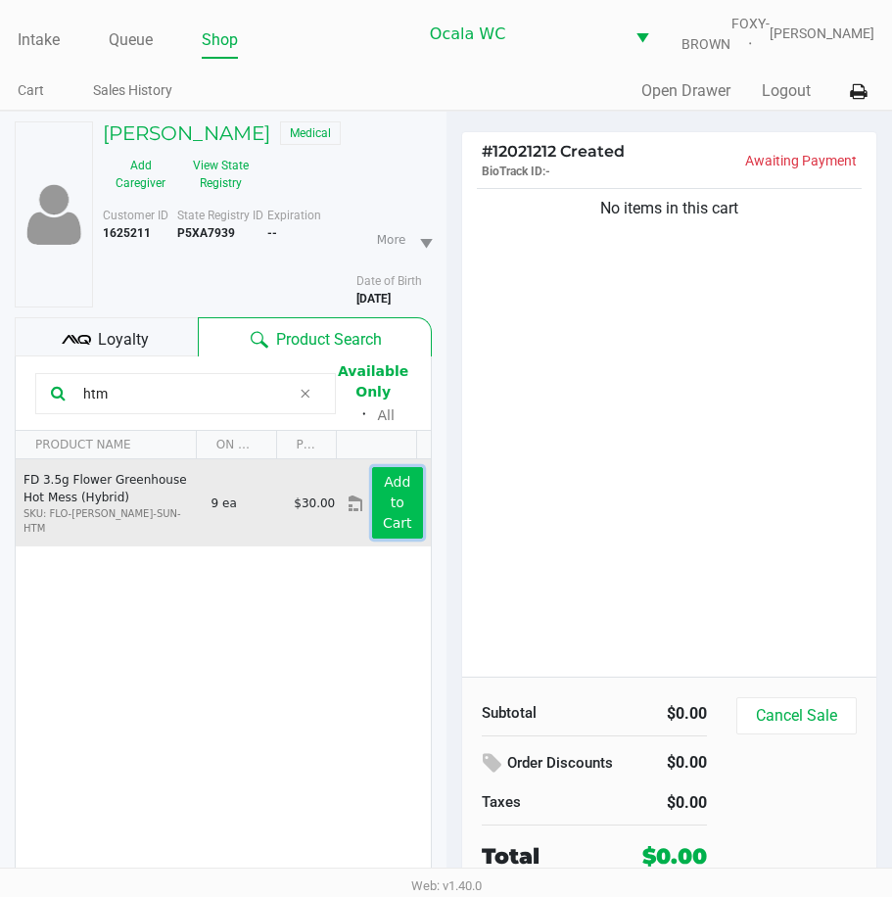
click at [387, 505] on button "Add to Cart" at bounding box center [397, 503] width 50 height 72
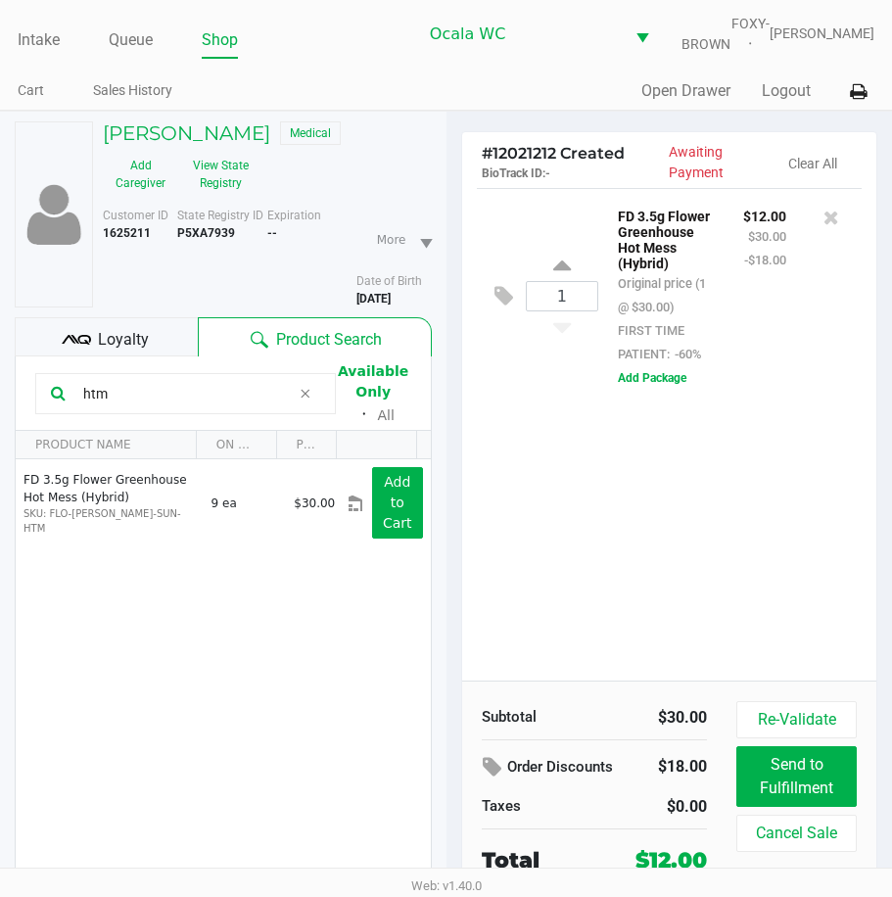
drag, startPoint x: 116, startPoint y: 413, endPoint x: -5, endPoint y: 460, distance: 129.3
click at [0, 460] on html "Intake Queue Shop Ocala WC FOXY-BROWN Christal Towne Cart Sales History Quick S…" at bounding box center [446, 448] width 892 height 897
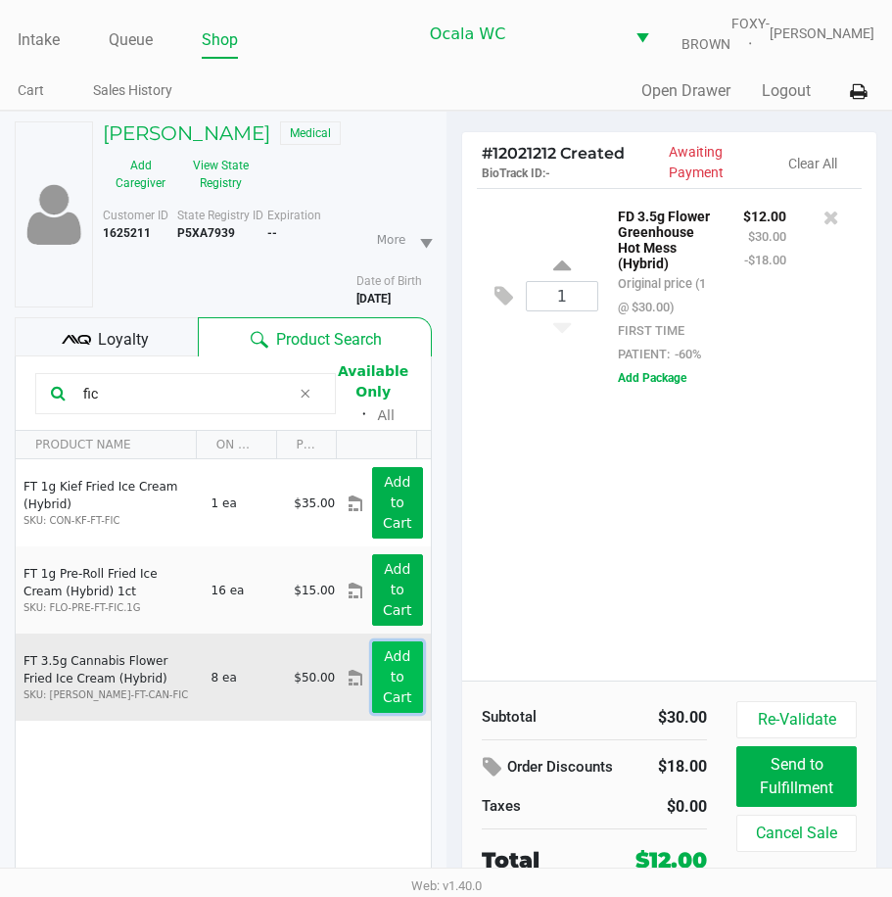
click at [383, 674] on app-button-loader "Add to Cart" at bounding box center [397, 676] width 29 height 57
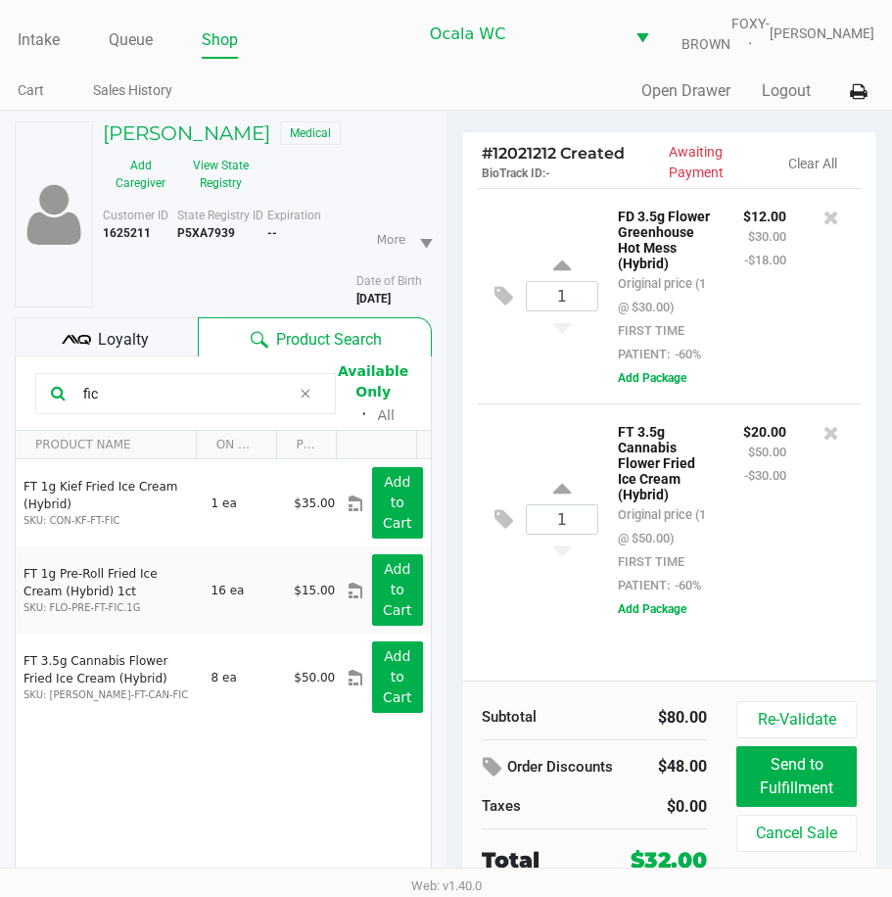
drag, startPoint x: 129, startPoint y: 408, endPoint x: -5, endPoint y: 425, distance: 135.2
click at [0, 425] on html "Intake Queue Shop Ocala WC FOXY-BROWN Christal Towne Cart Sales History Quick S…" at bounding box center [446, 448] width 892 height 897
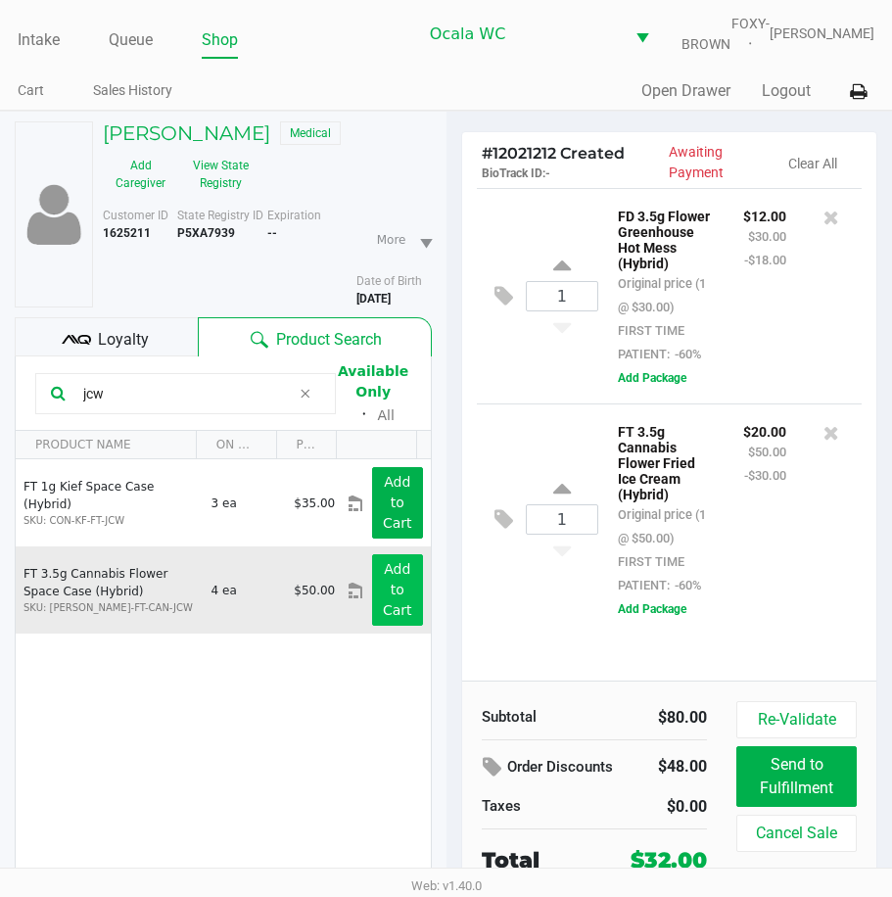
type input "jcw"
click at [372, 591] on button "Add to Cart" at bounding box center [397, 590] width 50 height 72
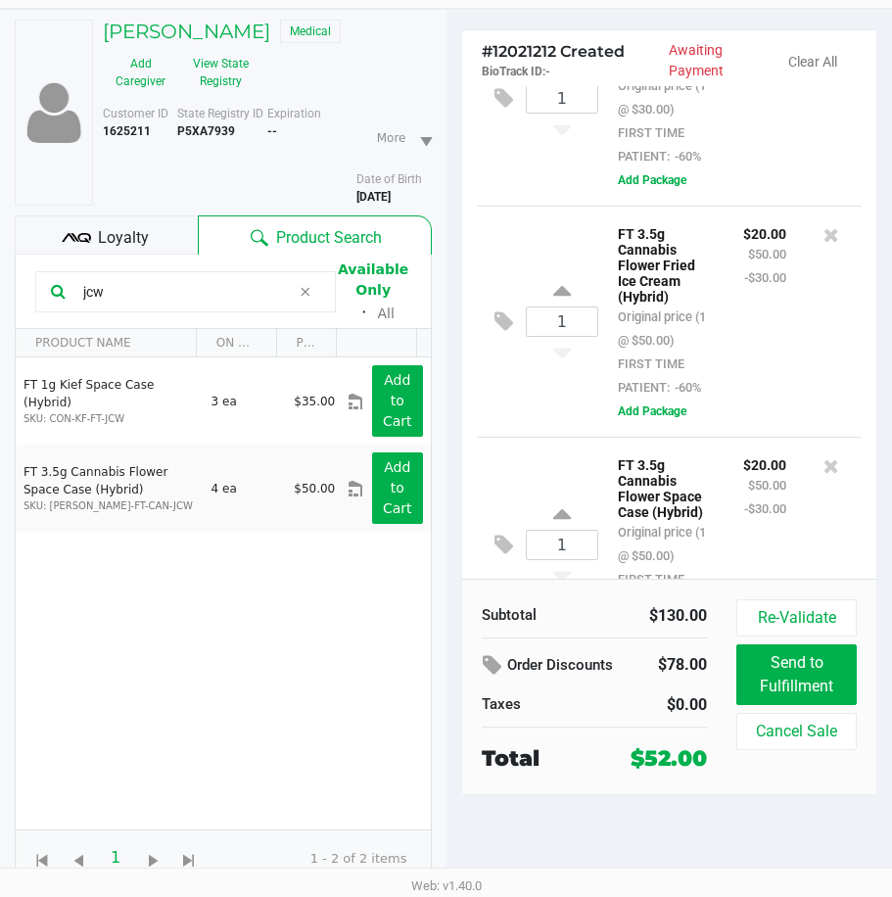
scroll to position [90, 0]
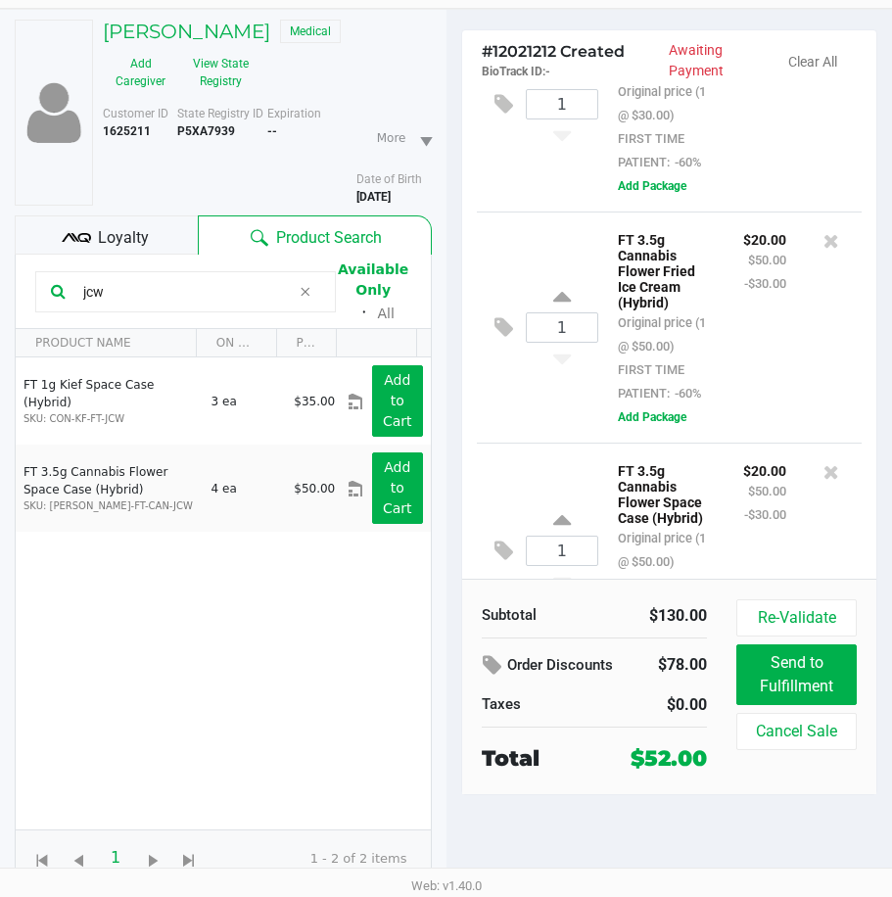
click at [138, 232] on span "Loyalty" at bounding box center [123, 238] width 51 height 24
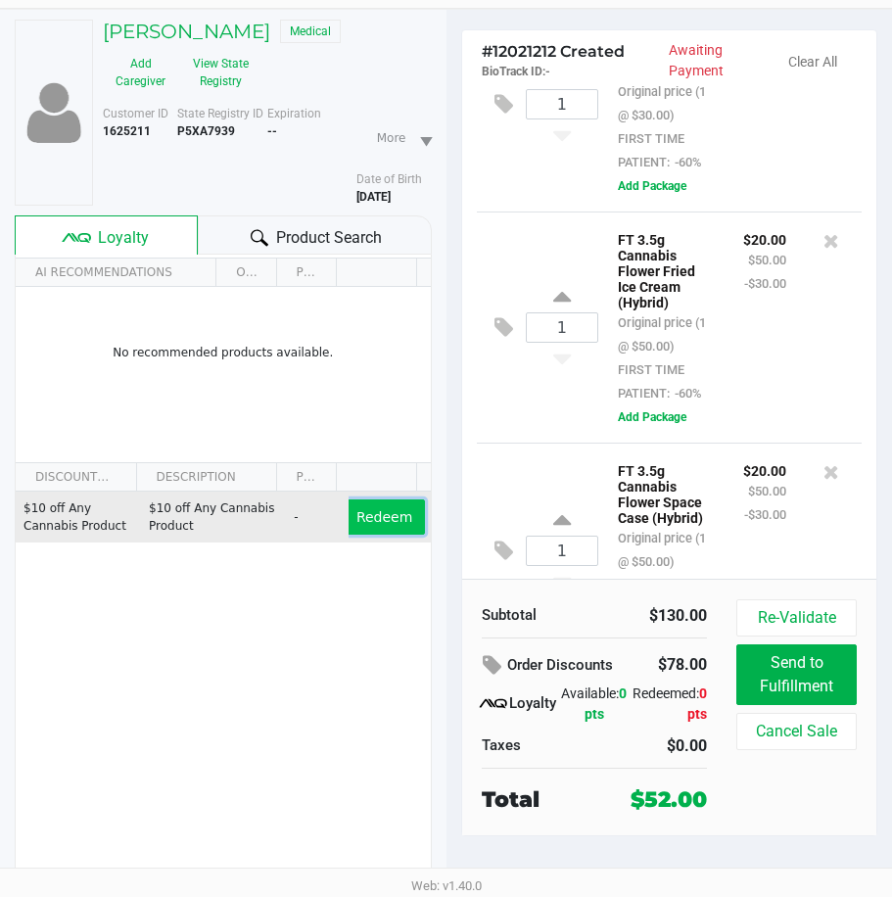
click at [385, 513] on span "Redeem" at bounding box center [385, 517] width 56 height 16
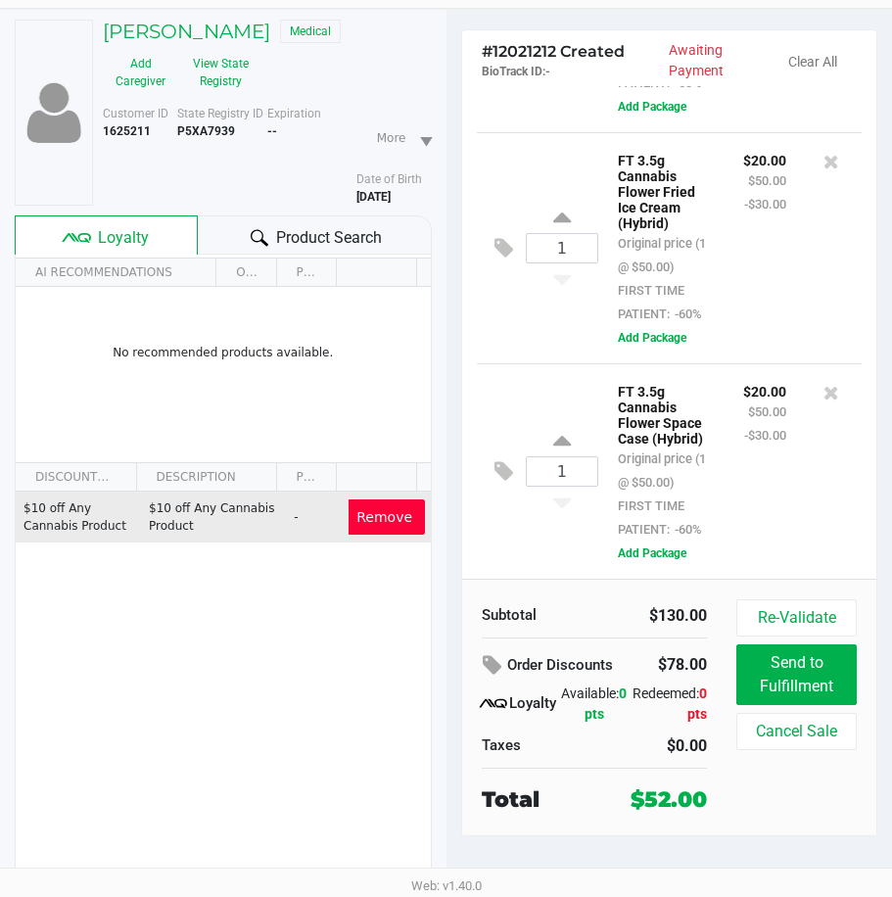
click at [364, 514] on span "Remove" at bounding box center [385, 517] width 56 height 16
click at [378, 518] on span "Redeem" at bounding box center [385, 517] width 56 height 16
click at [386, 513] on span "Remove" at bounding box center [385, 517] width 56 height 16
click at [609, 766] on div "Subtotal $130.00 Order Discounts $78.00 Loyalty Available: 0 pts Redeemed: 0 pt…" at bounding box center [595, 707] width 256 height 216
click at [385, 521] on span "Redeem" at bounding box center [385, 517] width 56 height 16
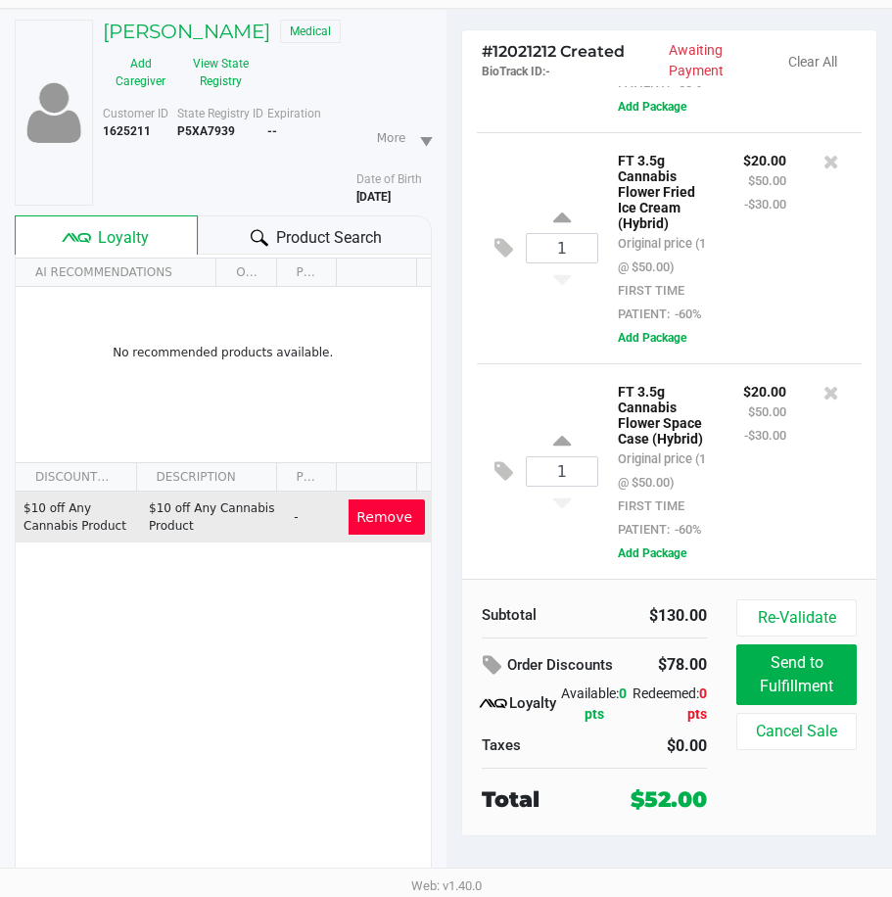
click at [588, 528] on div "1 FT 3.5g Cannabis Flower Space Case (Hybrid) Original price (1 @ $50.00) FIRST…" at bounding box center [670, 470] width 386 height 215
click at [536, 528] on div "1 FT 3.5g Cannabis Flower Space Case (Hybrid) Original price (1 @ $50.00) FIRST…" at bounding box center [670, 470] width 386 height 215
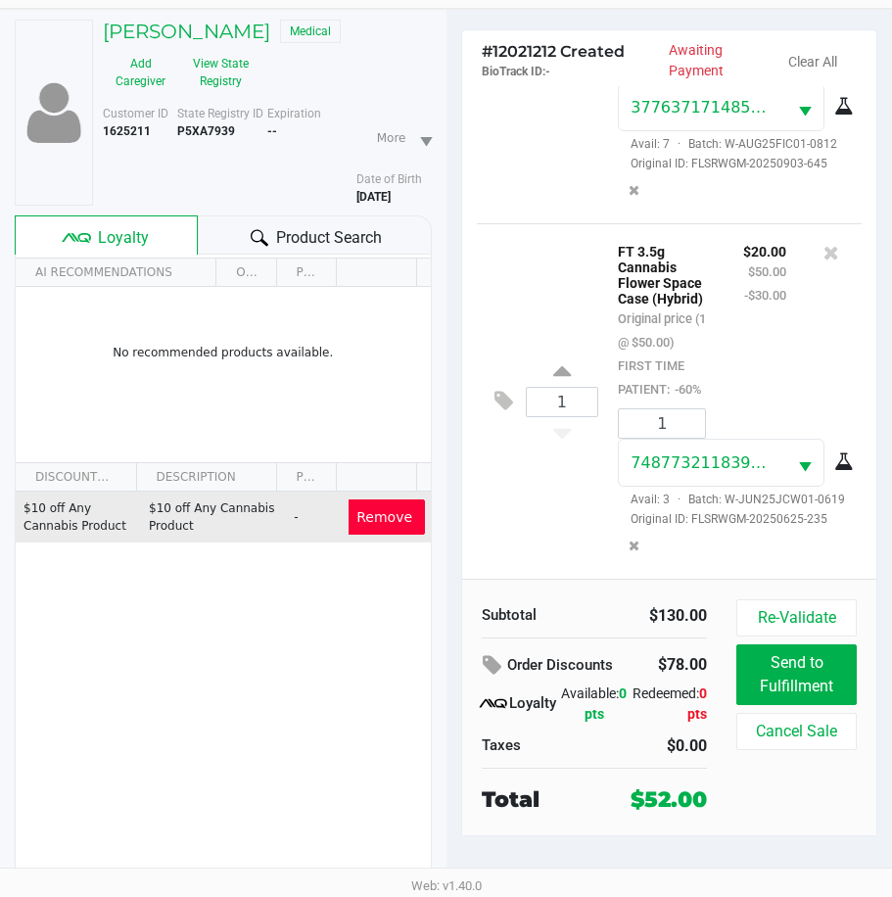
scroll to position [613, 0]
click at [387, 513] on span "Remove" at bounding box center [385, 517] width 56 height 16
click at [385, 513] on span "Redeem" at bounding box center [385, 517] width 56 height 16
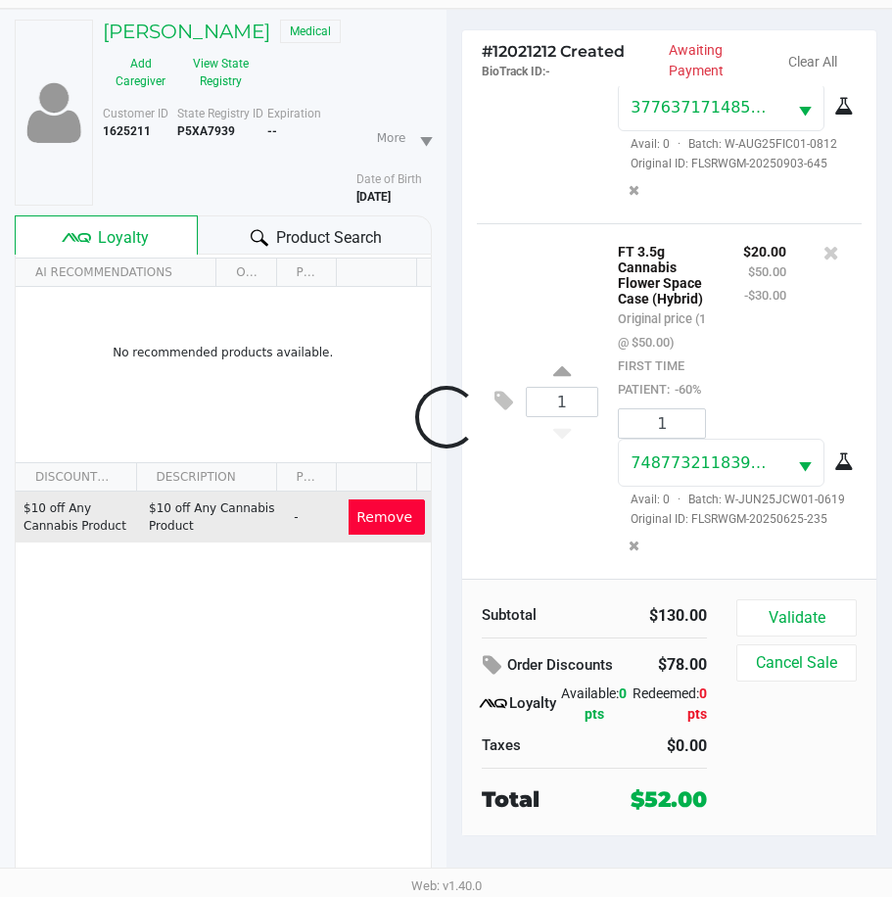
scroll to position [777, 0]
click at [760, 607] on button "Validate" at bounding box center [797, 617] width 120 height 37
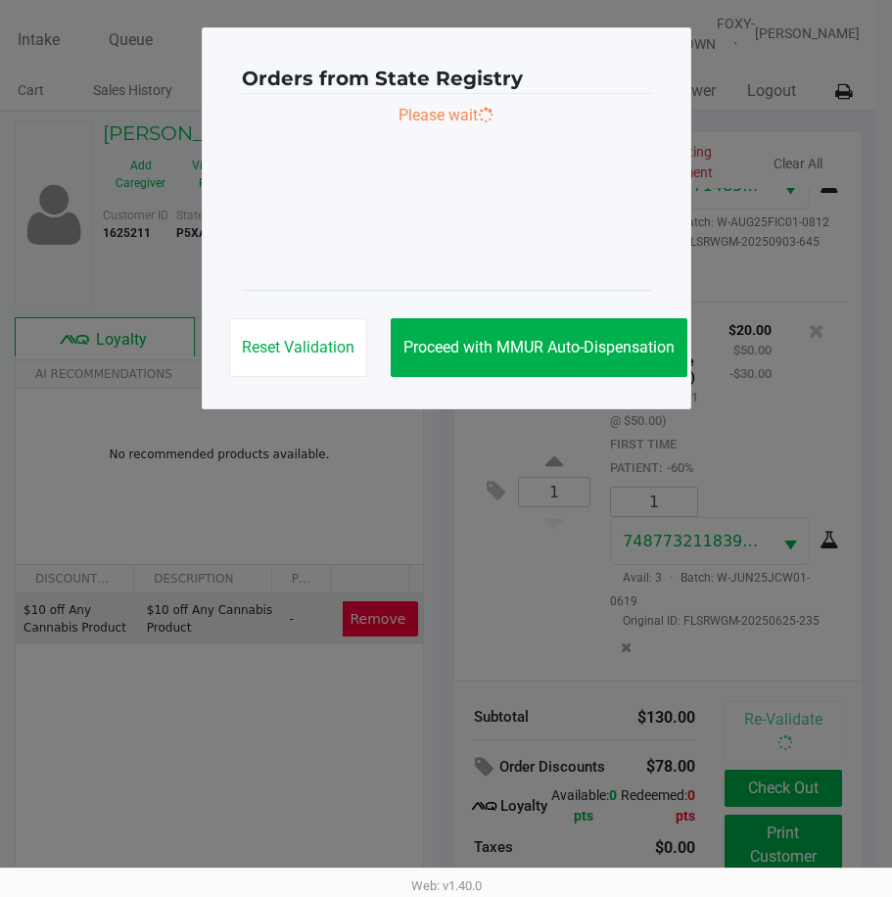
scroll to position [0, 0]
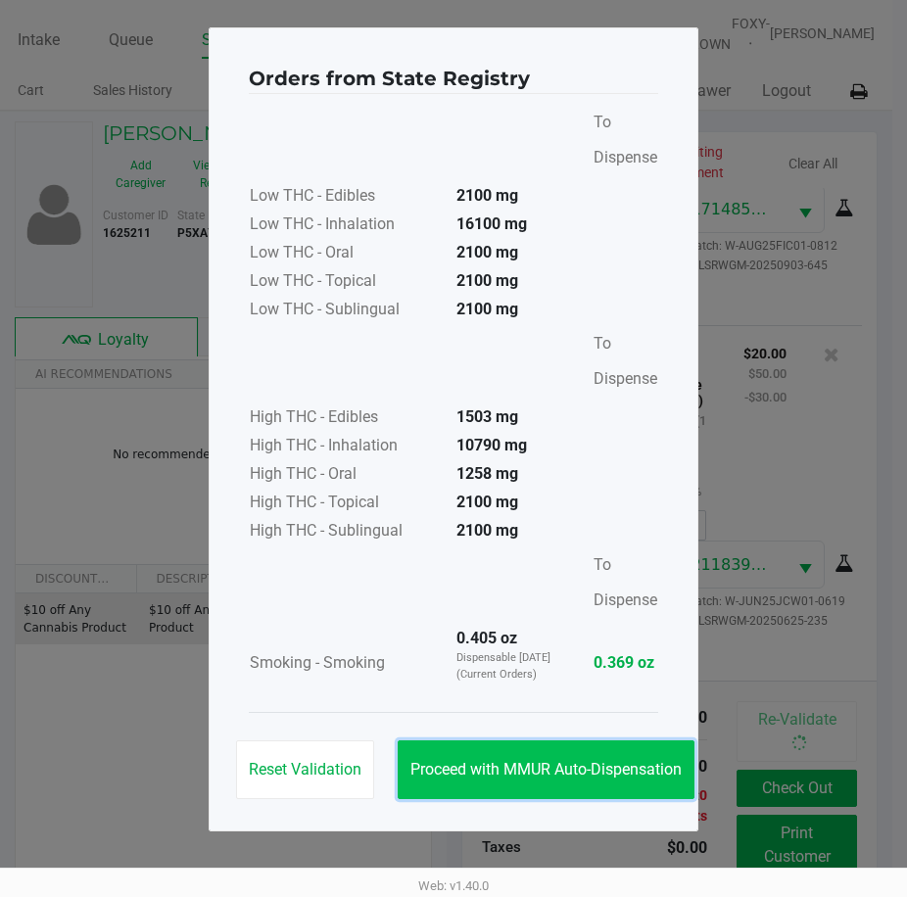
click at [517, 759] on button "Proceed with MMUR Auto-Dispensation" at bounding box center [546, 770] width 297 height 59
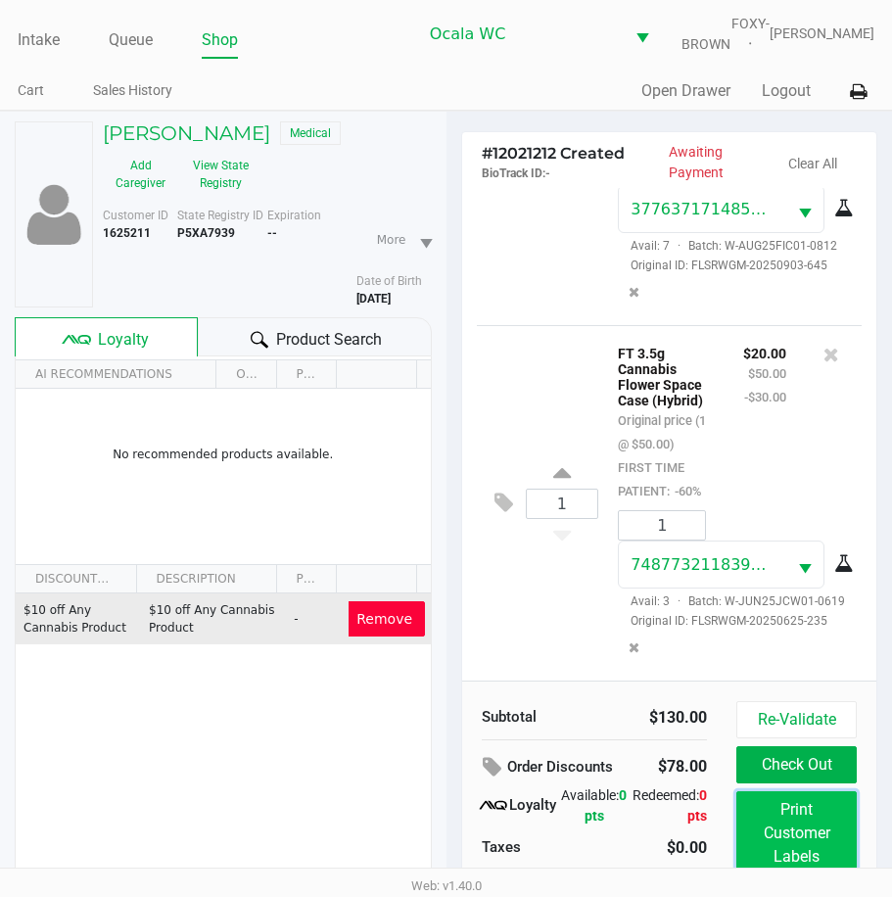
click at [832, 827] on button "Print Customer Labels" at bounding box center [797, 833] width 120 height 84
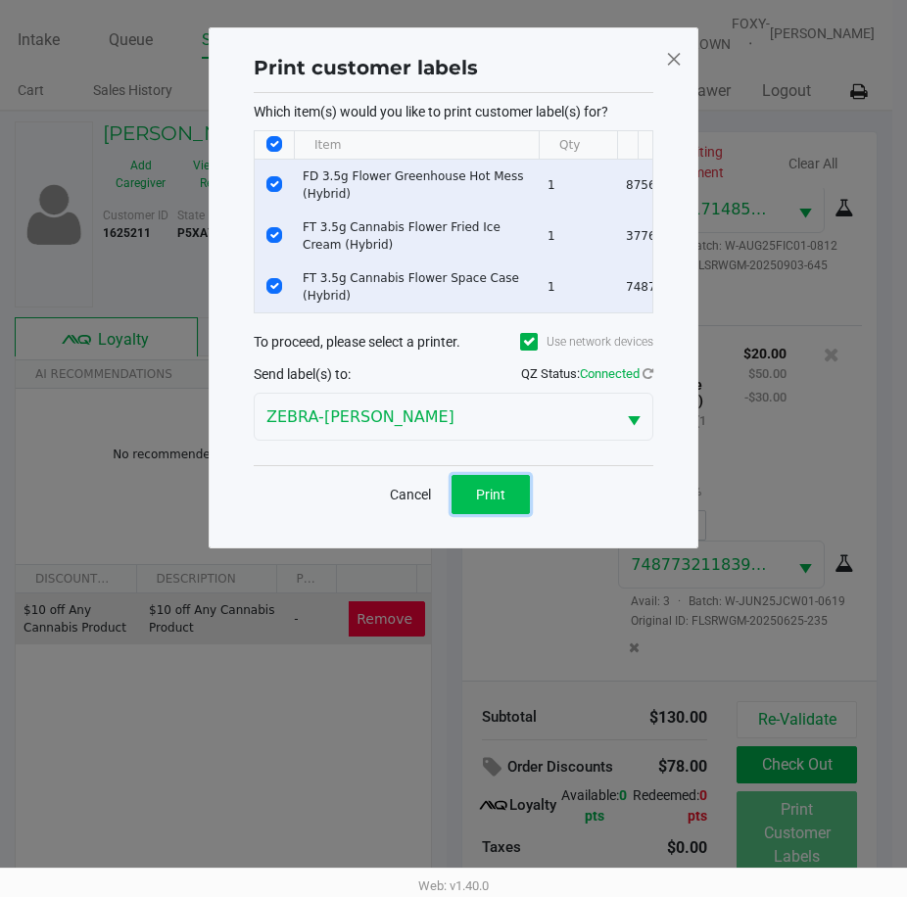
click at [480, 499] on button "Print" at bounding box center [491, 494] width 78 height 39
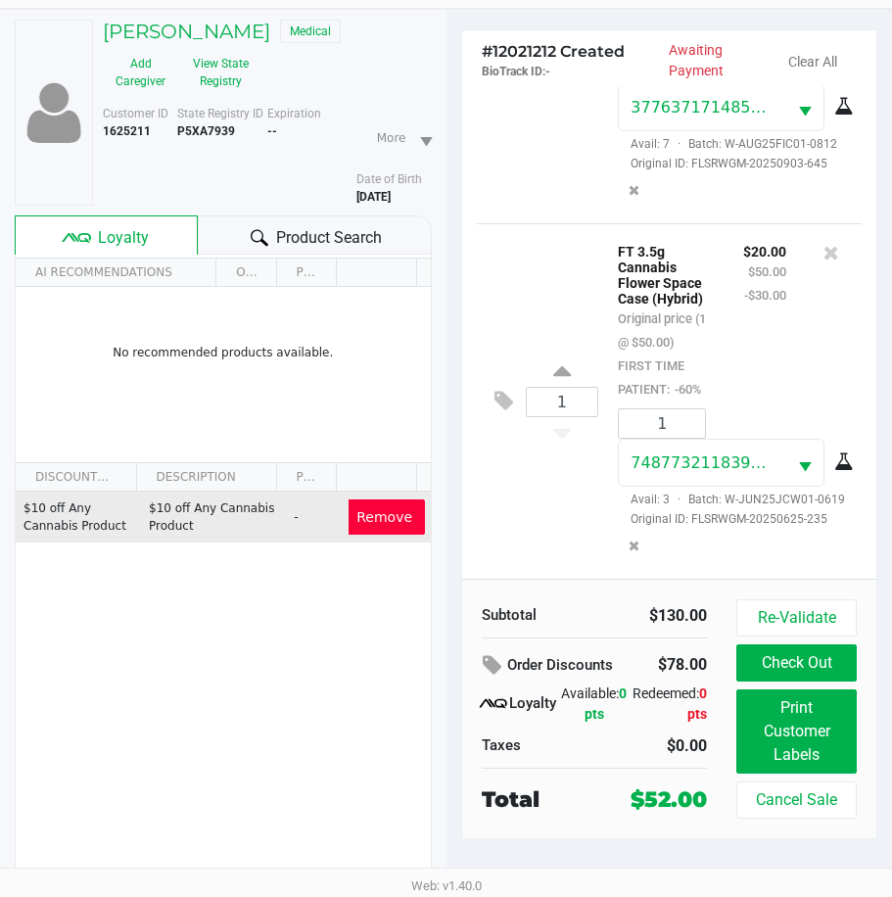
scroll to position [116, 0]
click at [757, 650] on button "Check Out" at bounding box center [797, 663] width 120 height 37
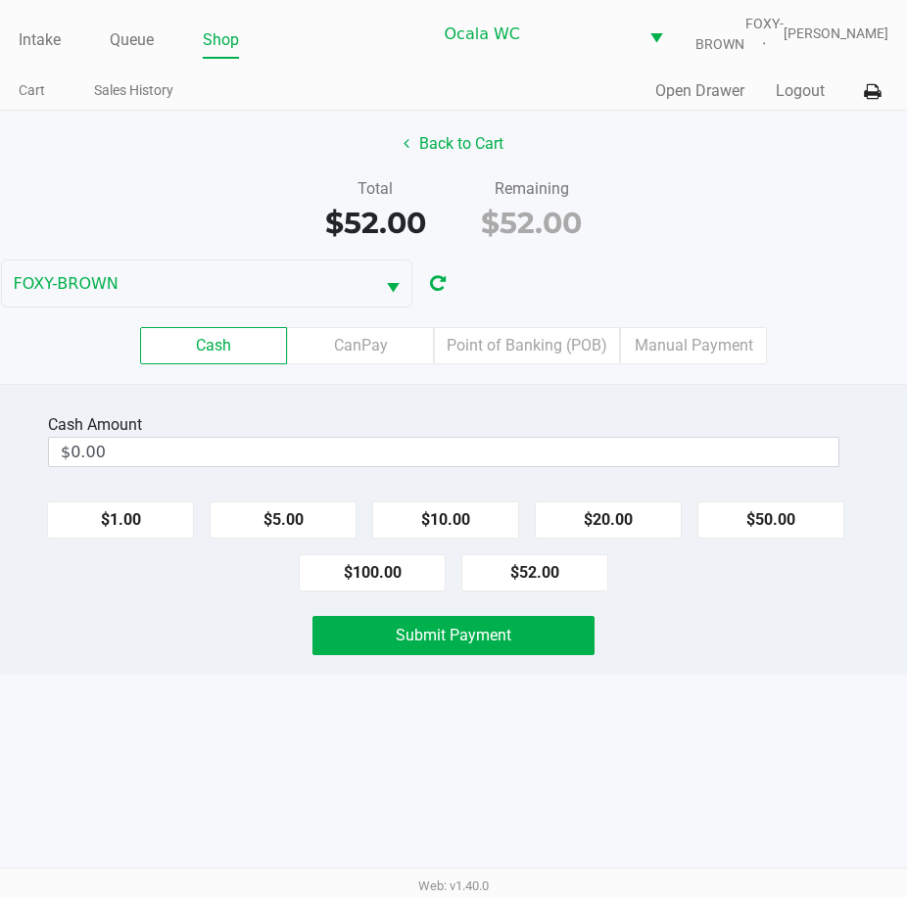
click at [516, 339] on div "Cash CanPay Point of Banking (POB) Manual Payment" at bounding box center [453, 346] width 936 height 76
click at [500, 362] on label "Point of Banking (POB)" at bounding box center [527, 345] width 186 height 37
click at [0, 0] on 7 "Point of Banking (POB)" at bounding box center [0, 0] width 0 height 0
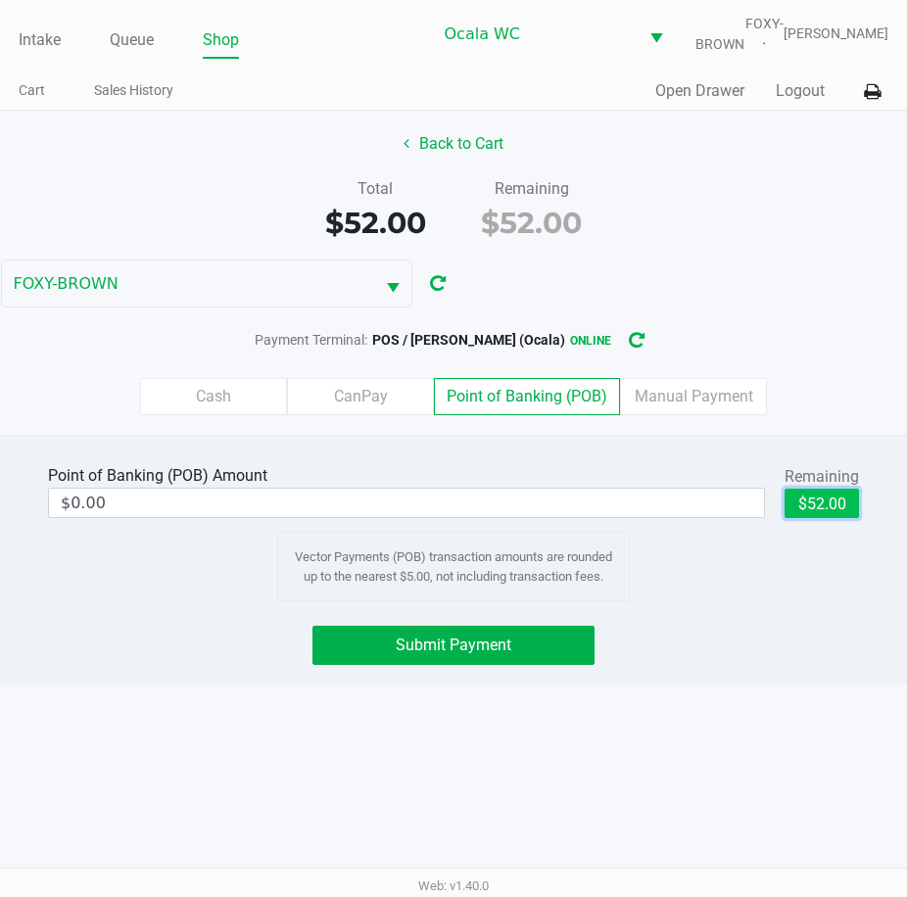
click at [815, 510] on button "$52.00" at bounding box center [822, 503] width 74 height 29
type input "$52.00"
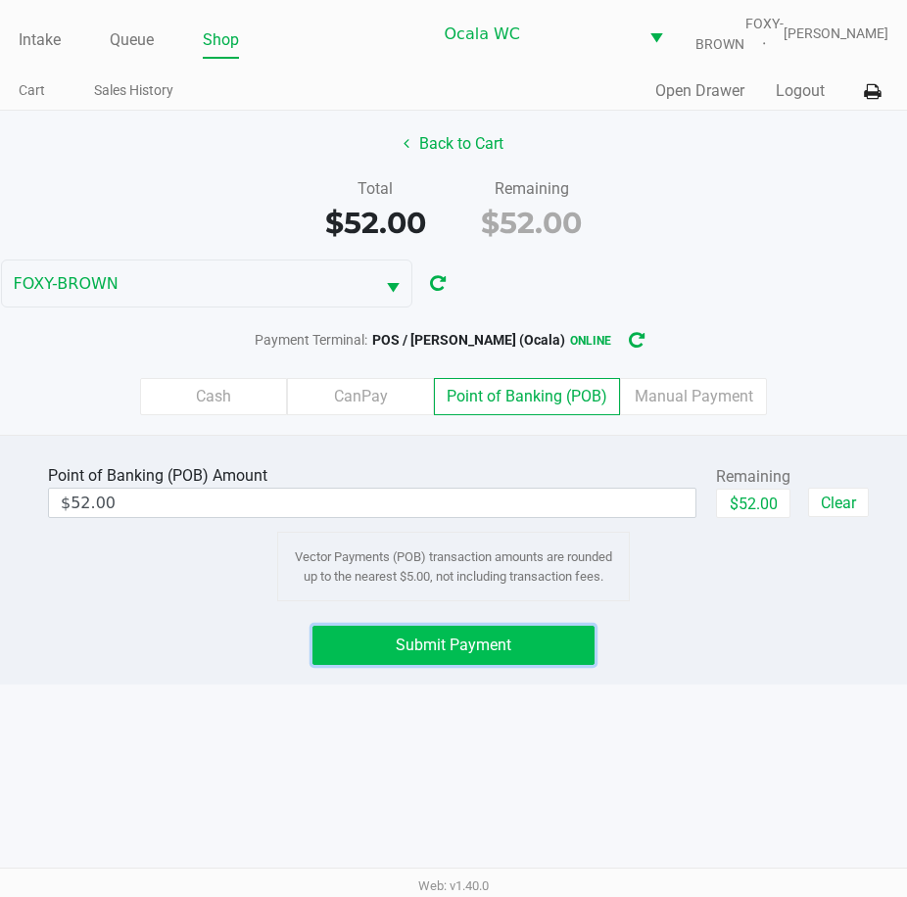
click at [500, 651] on span "Submit Payment" at bounding box center [454, 645] width 116 height 19
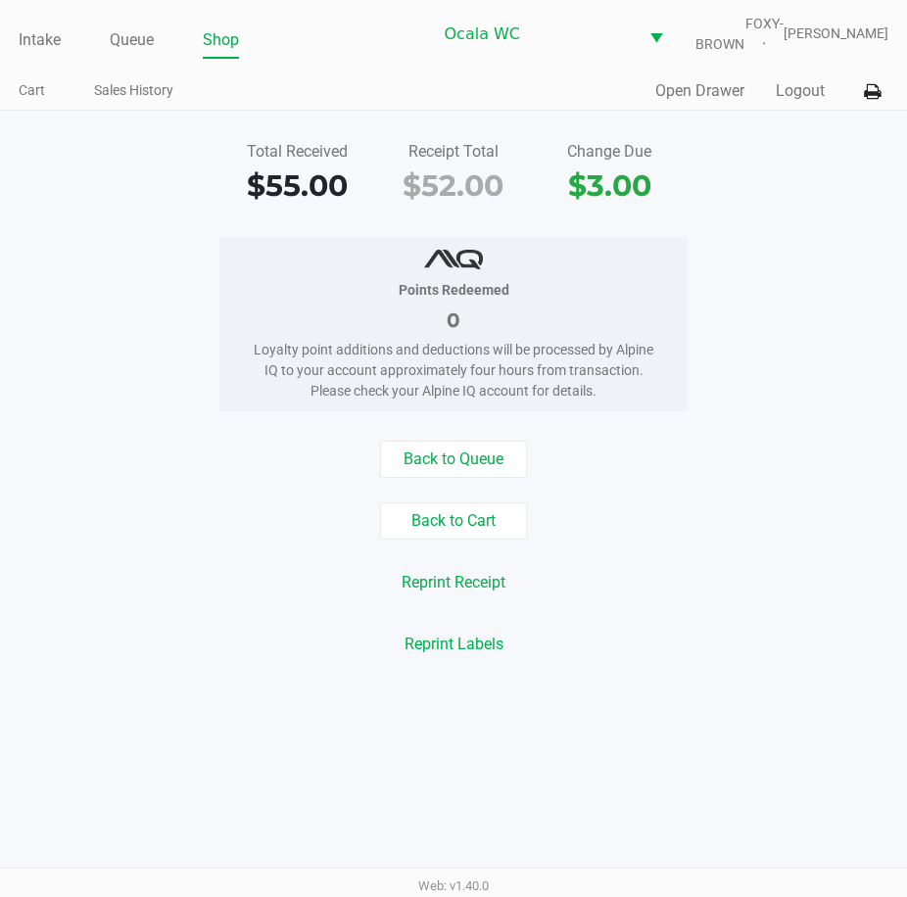
click at [0, 52] on html "Intake Queue Shop Ocala WC FOXY-BROWN Christal Towne Cart Sales History Quick S…" at bounding box center [453, 448] width 907 height 897
click at [30, 52] on link "Intake" at bounding box center [40, 39] width 42 height 27
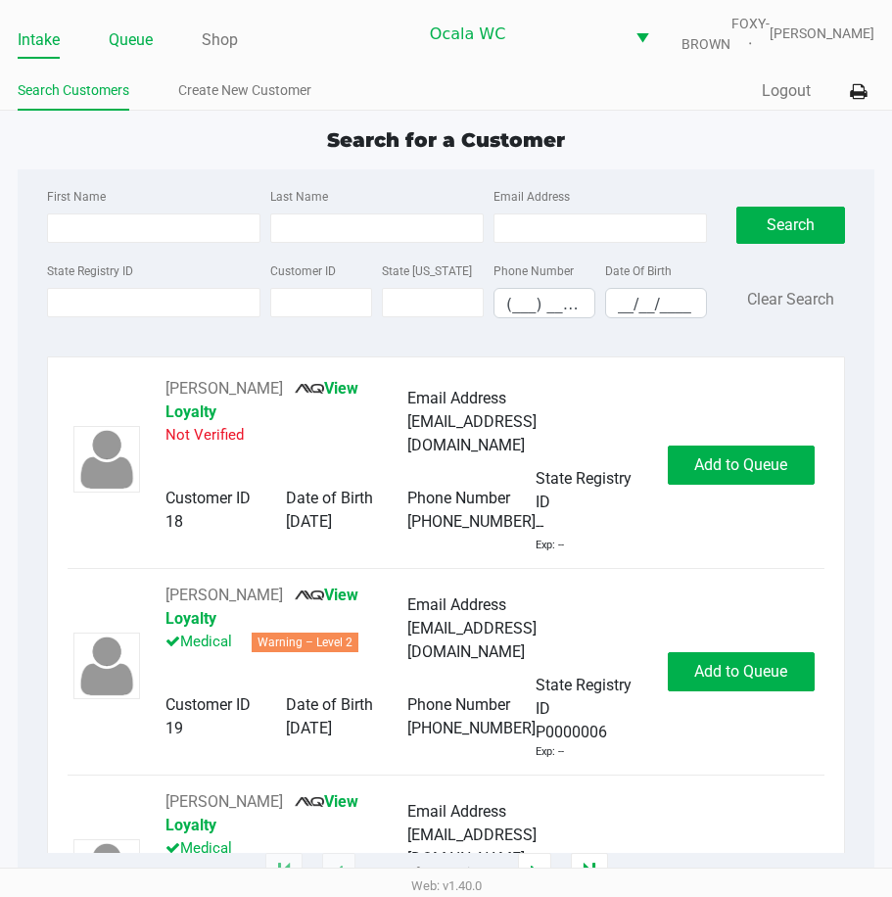
click at [144, 51] on link "Queue" at bounding box center [131, 39] width 44 height 27
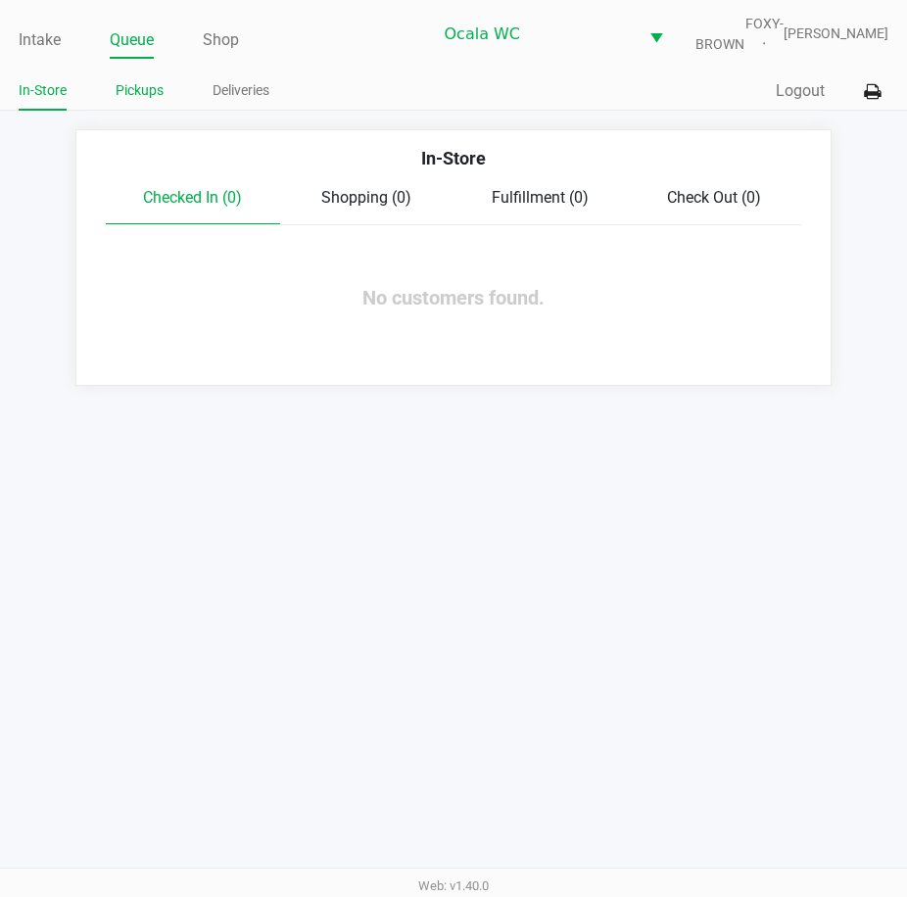
click at [141, 92] on link "Pickups" at bounding box center [140, 90] width 48 height 24
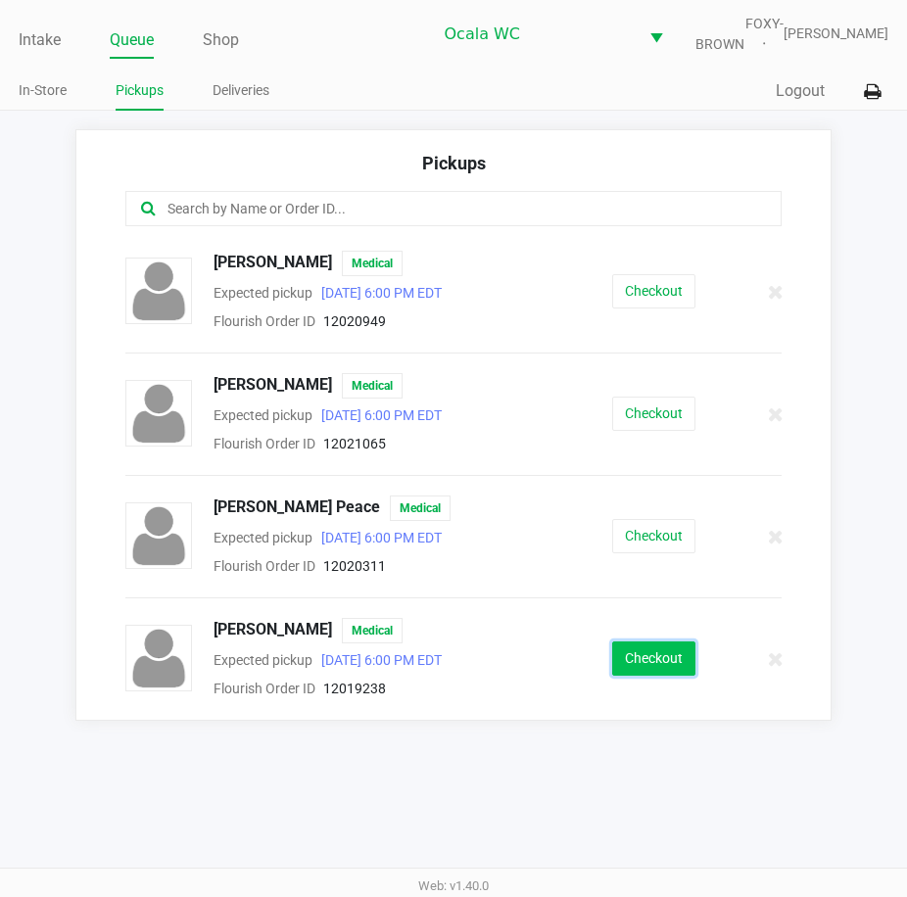
click at [645, 669] on button "Checkout" at bounding box center [653, 659] width 83 height 34
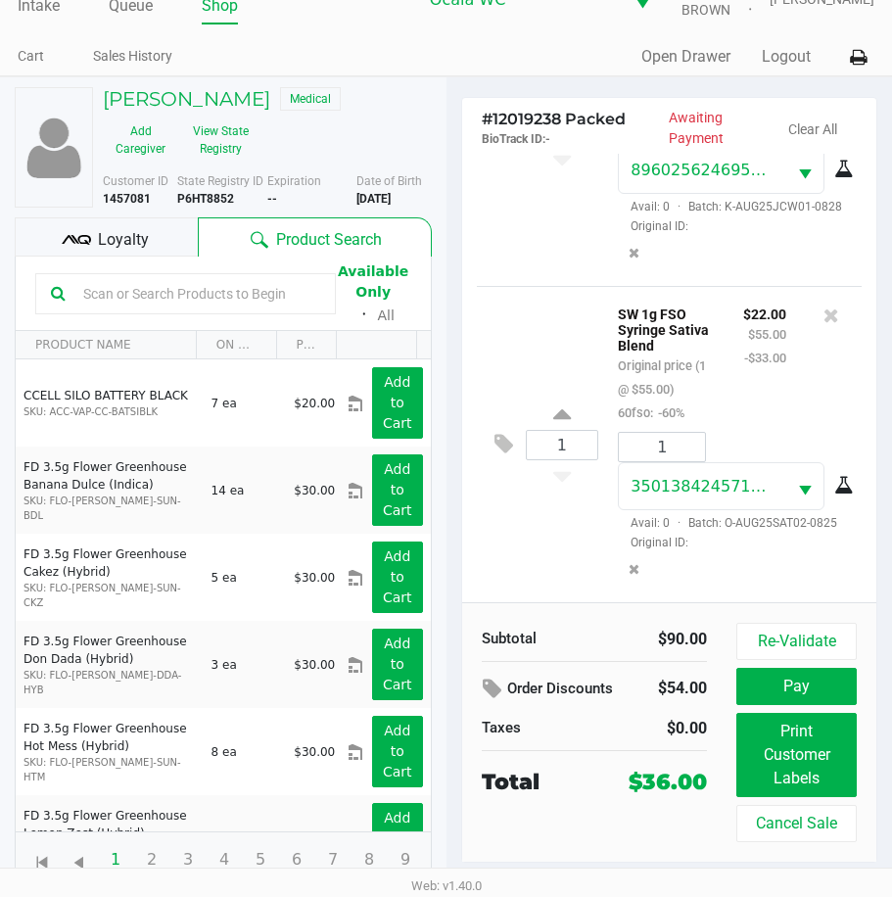
scroll to position [50, 0]
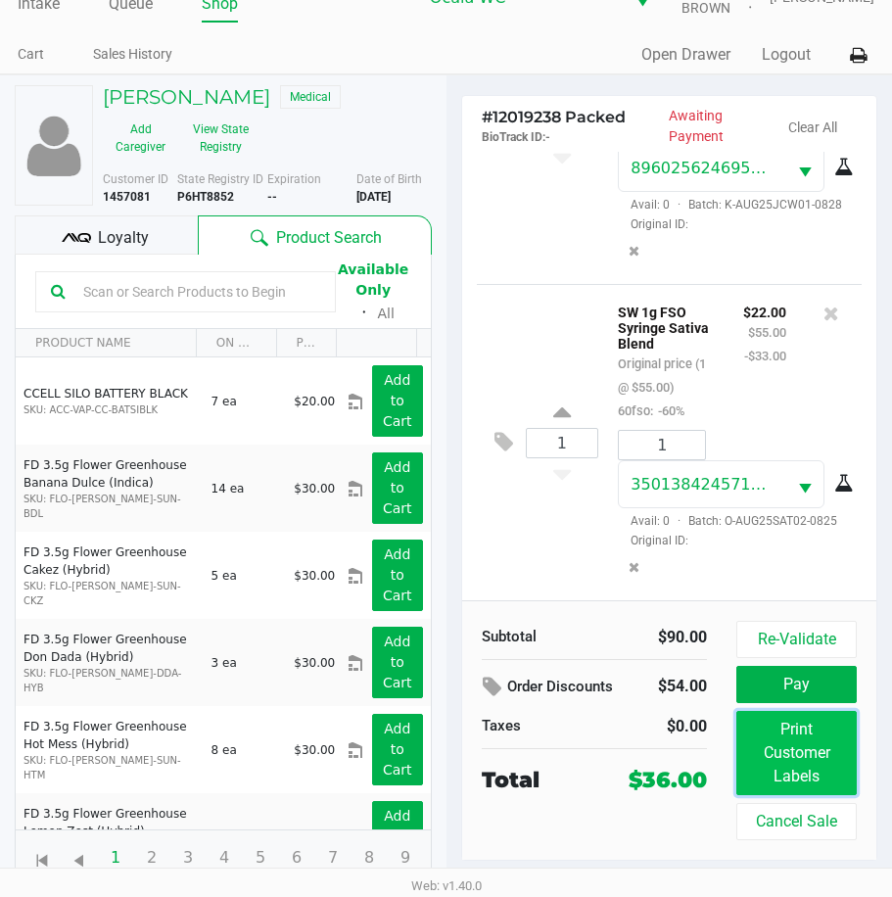
click at [785, 730] on button "Print Customer Labels" at bounding box center [797, 753] width 120 height 84
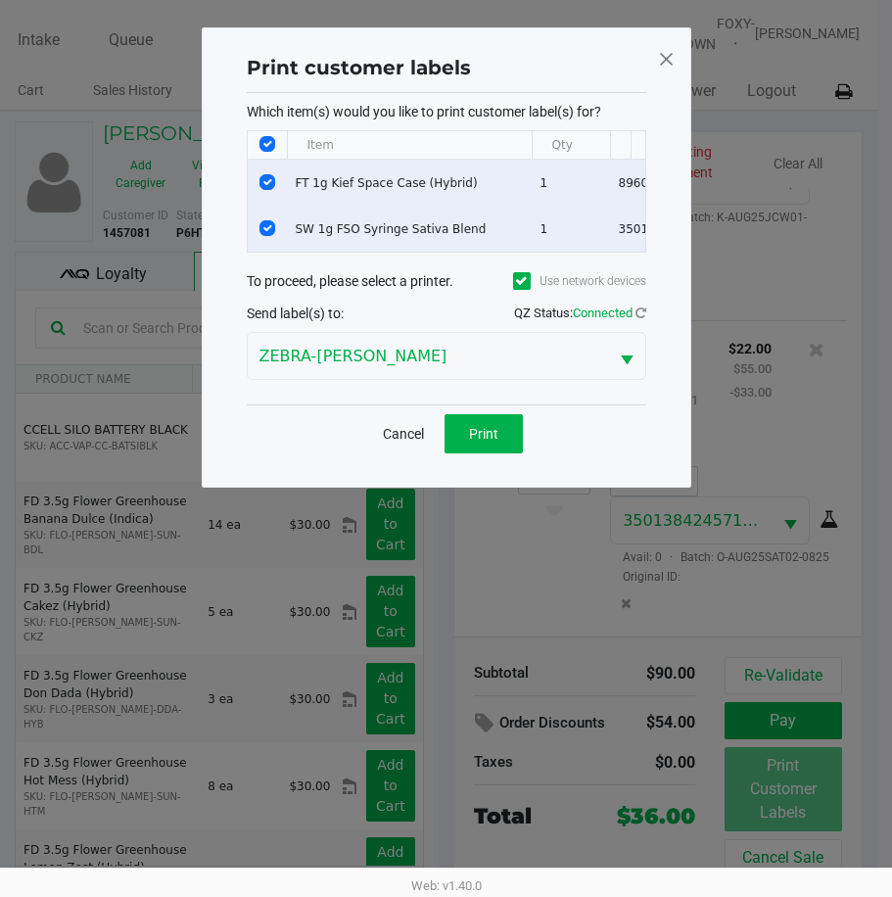
scroll to position [0, 0]
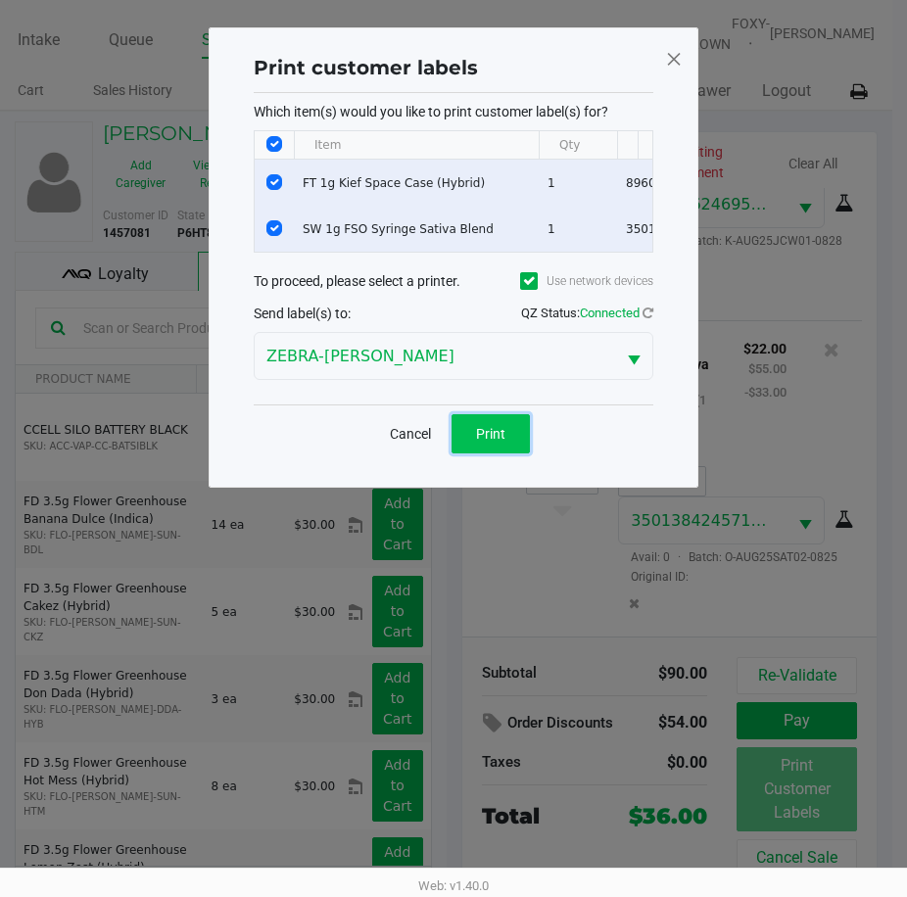
click at [493, 435] on button "Print" at bounding box center [491, 433] width 78 height 39
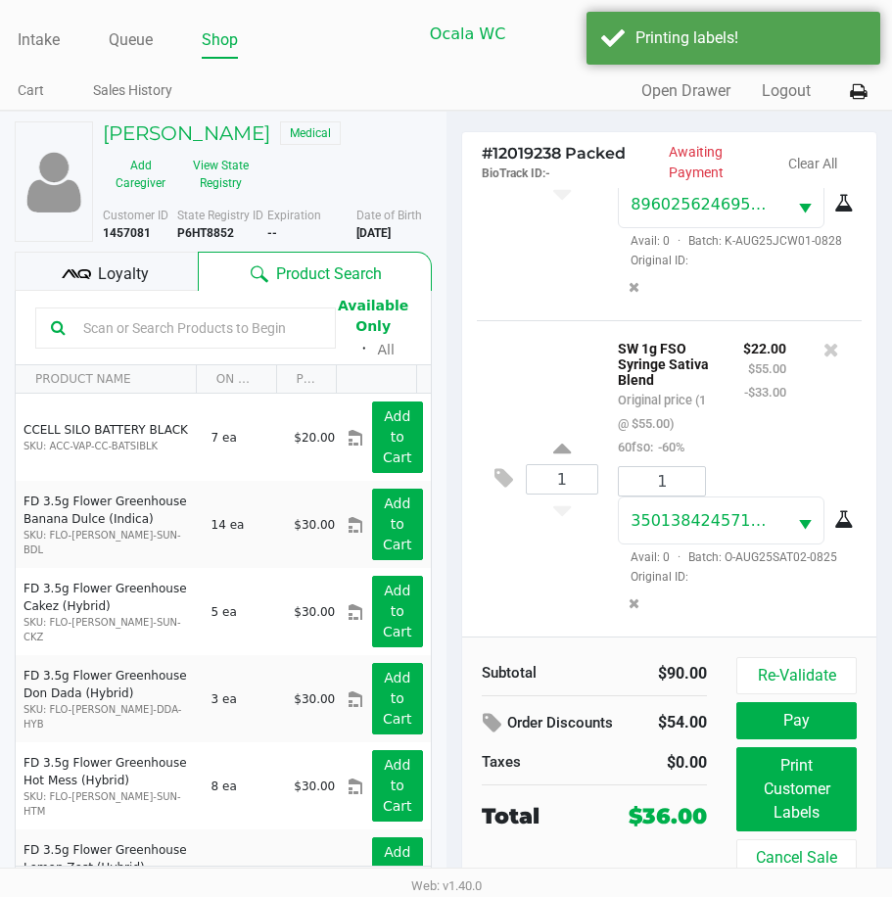
click at [131, 282] on span "Loyalty" at bounding box center [123, 275] width 51 height 24
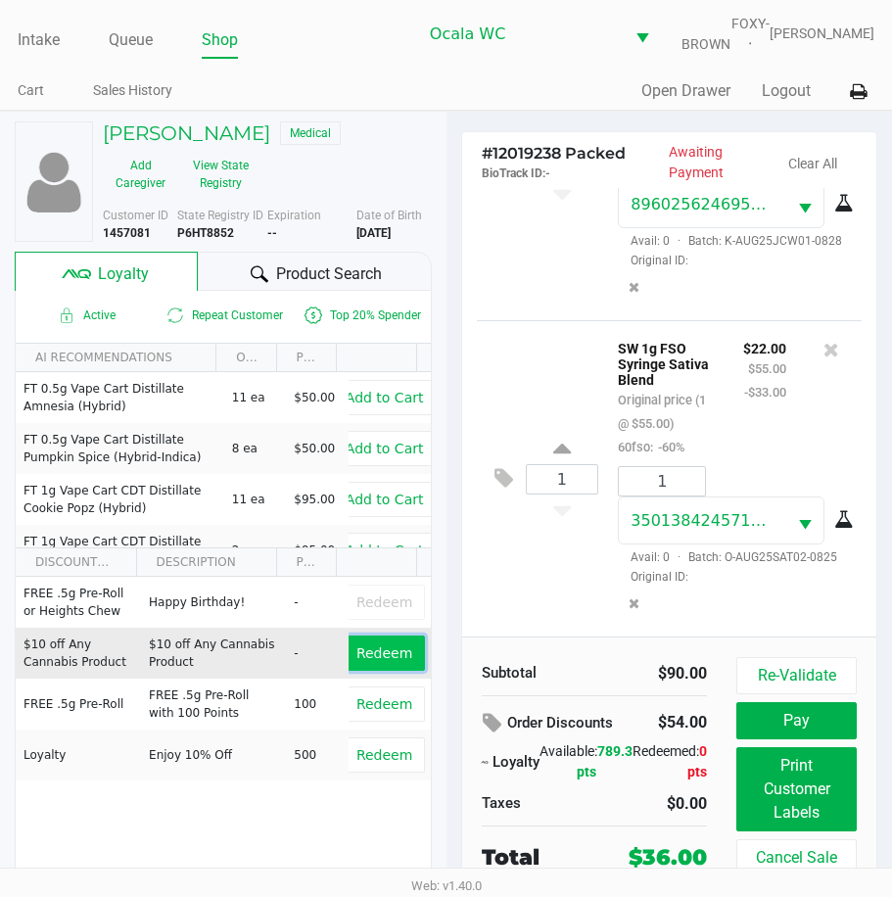
click at [397, 665] on button "Redeem" at bounding box center [384, 653] width 81 height 35
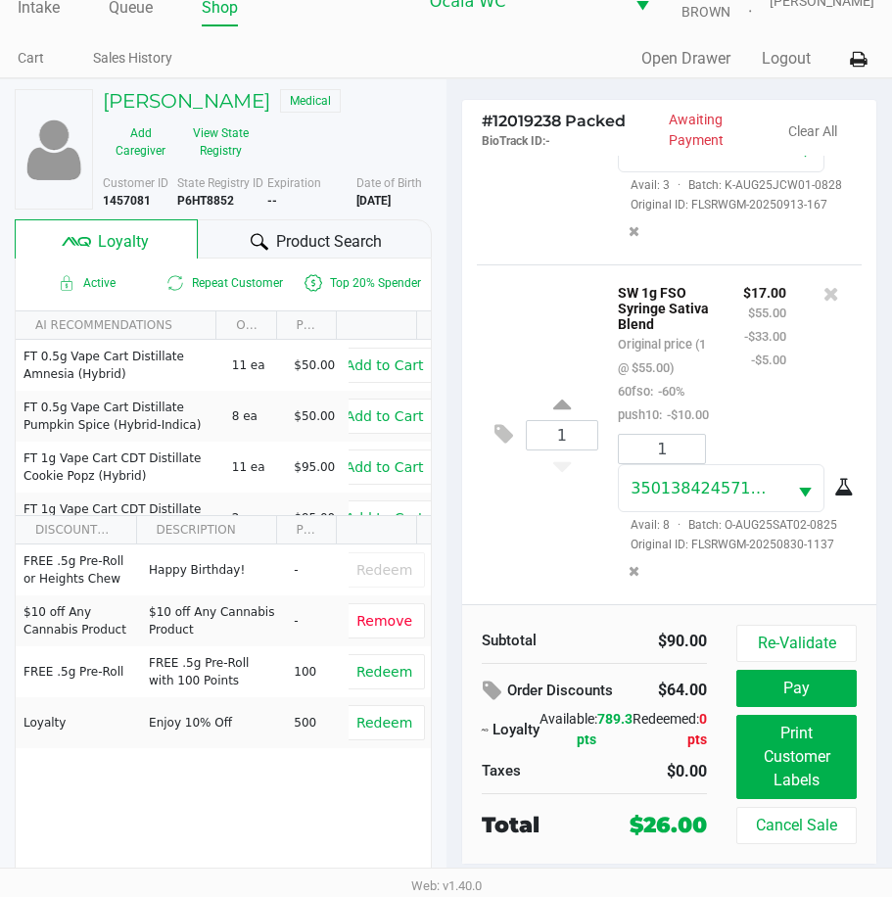
scroll to position [50, 0]
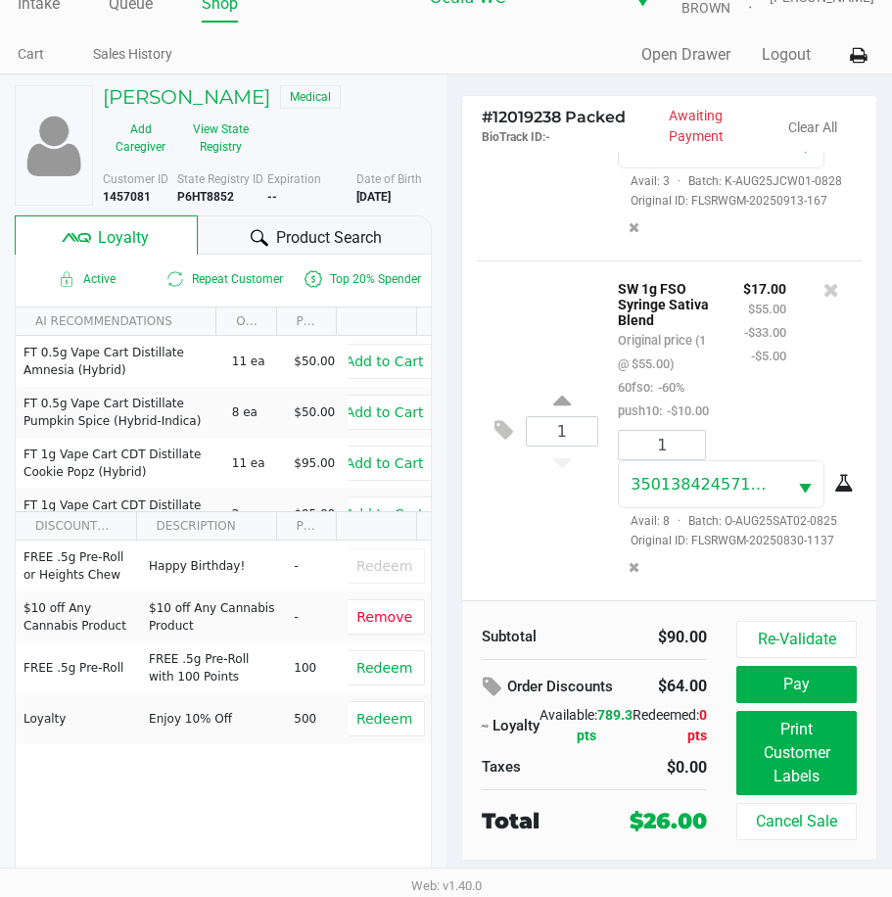
click at [524, 553] on div "1 SW 1g FSO Syringe Sativa Blend Original price (1 @ $55.00) 60fso: -60% push10…" at bounding box center [670, 431] width 386 height 340
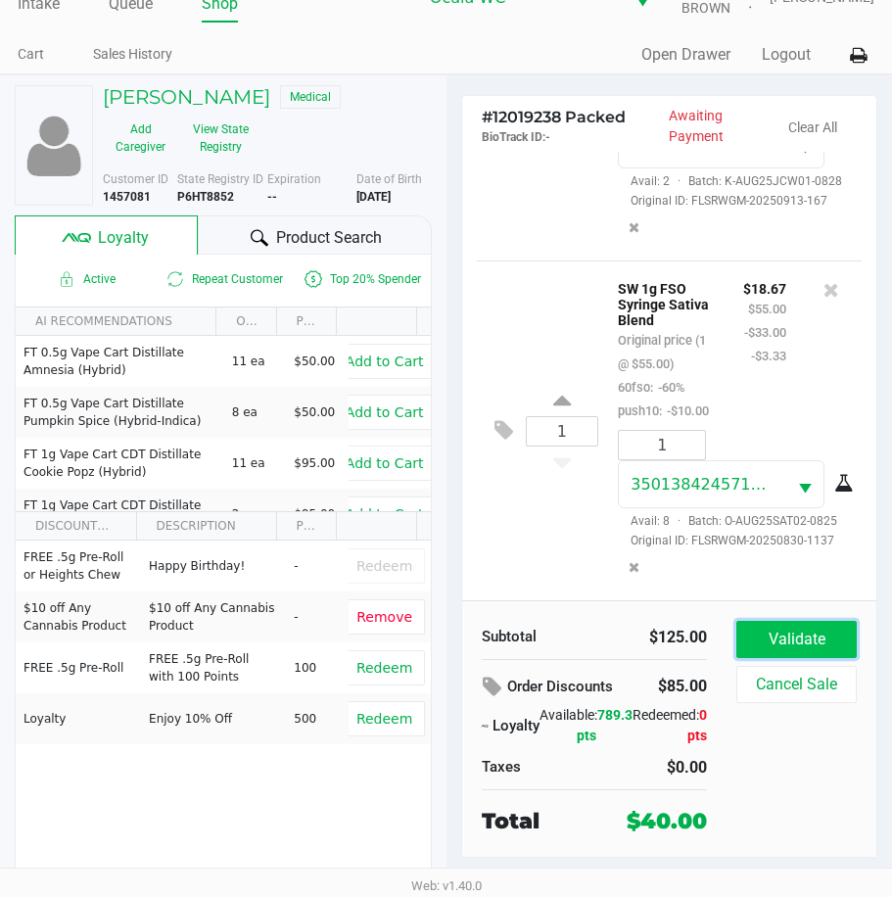
click at [767, 621] on button "Validate" at bounding box center [797, 639] width 120 height 37
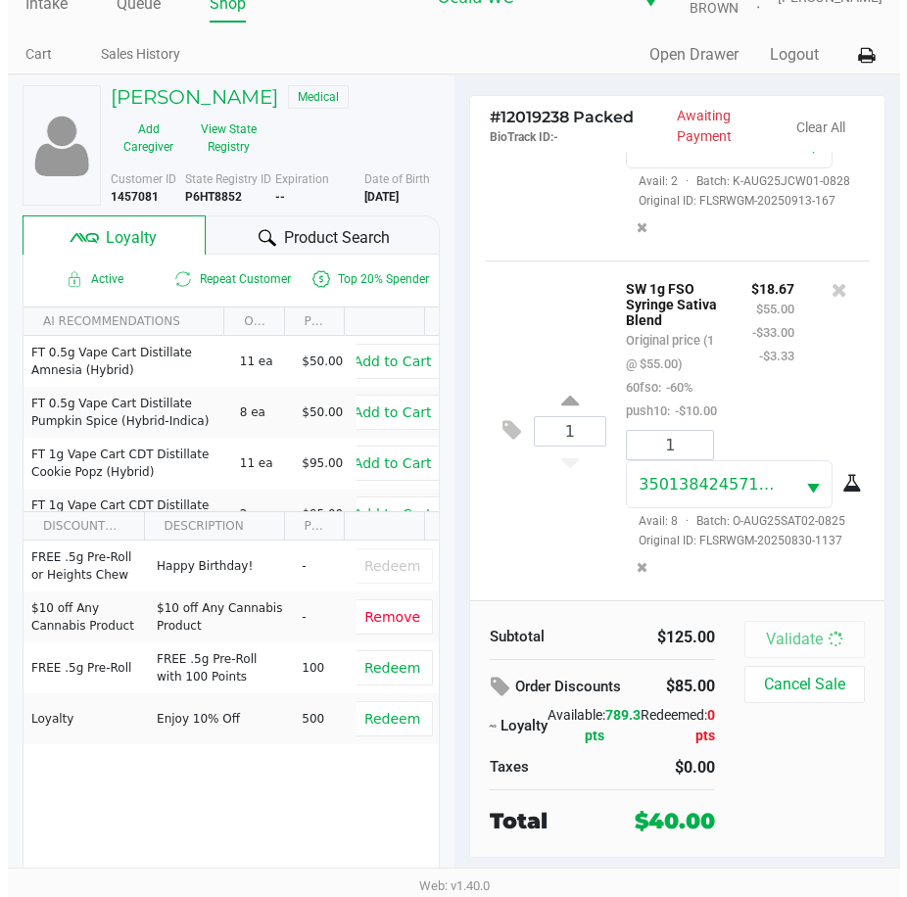
scroll to position [0, 0]
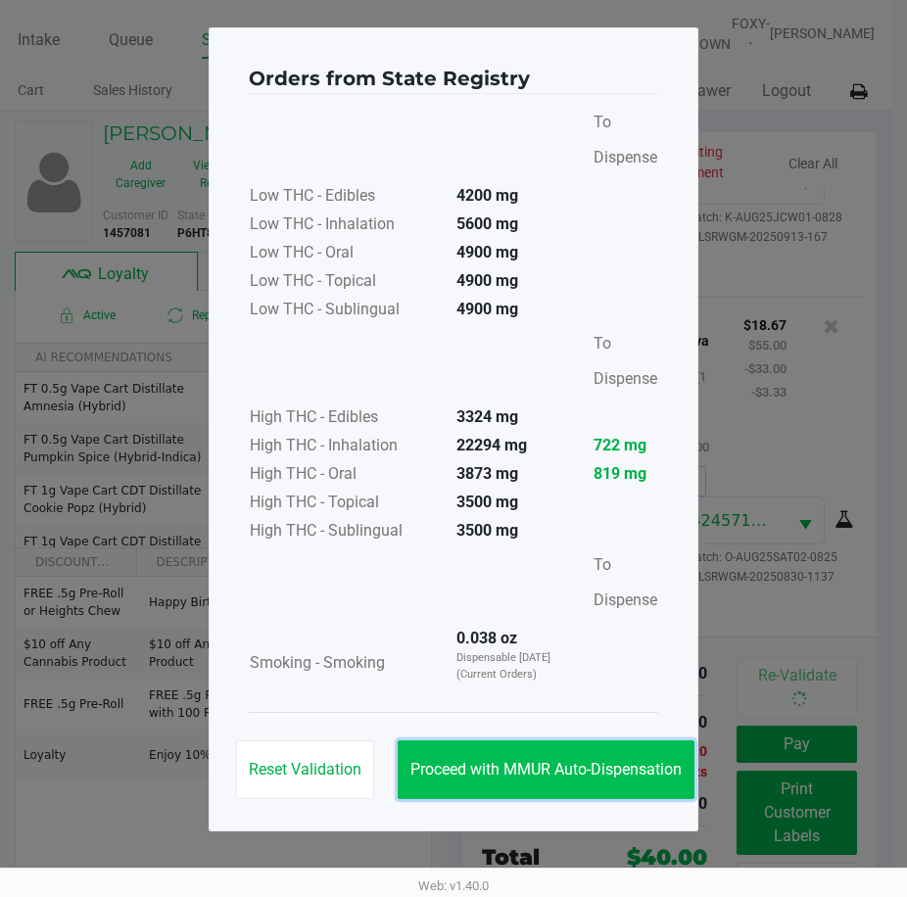
click at [512, 757] on button "Proceed with MMUR Auto-Dispensation" at bounding box center [546, 770] width 297 height 59
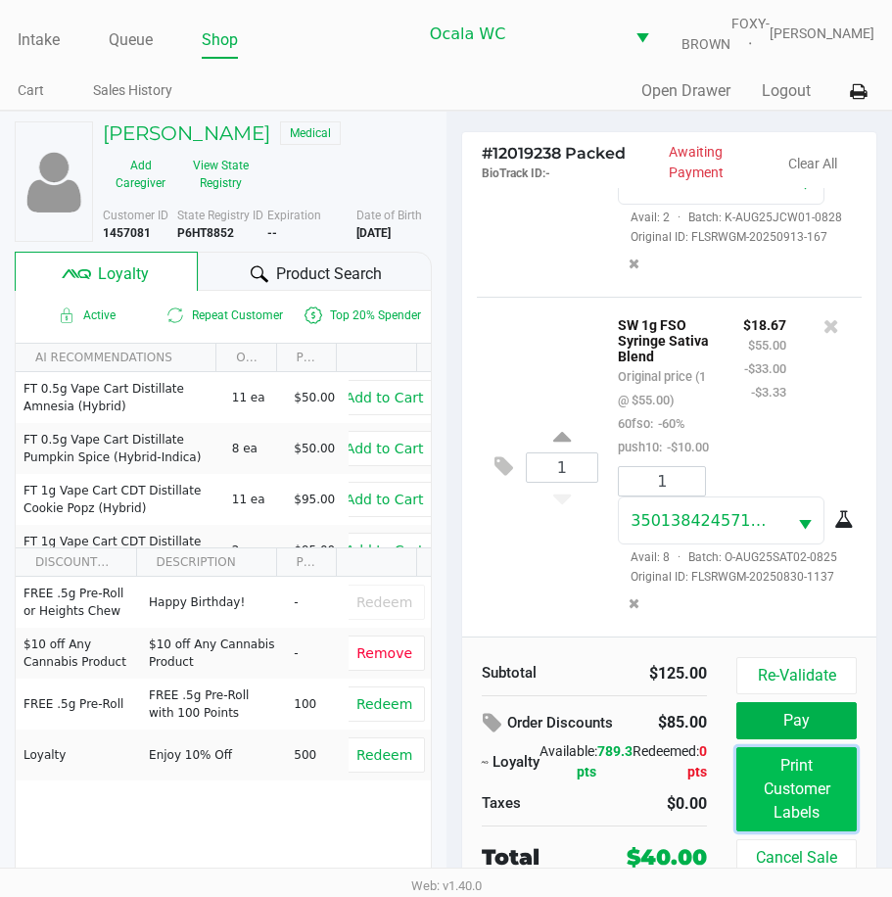
click at [790, 787] on button "Print Customer Labels" at bounding box center [797, 789] width 120 height 84
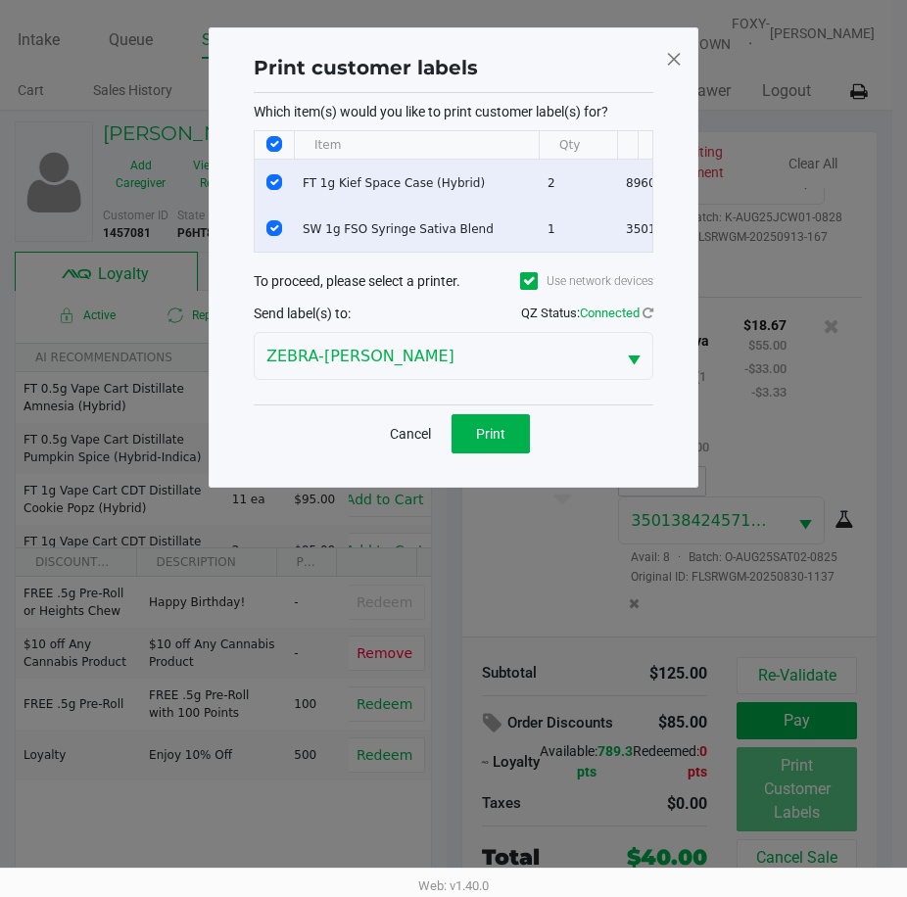
click at [275, 142] on input "Select All Rows" at bounding box center [274, 144] width 16 height 16
checkbox input "false"
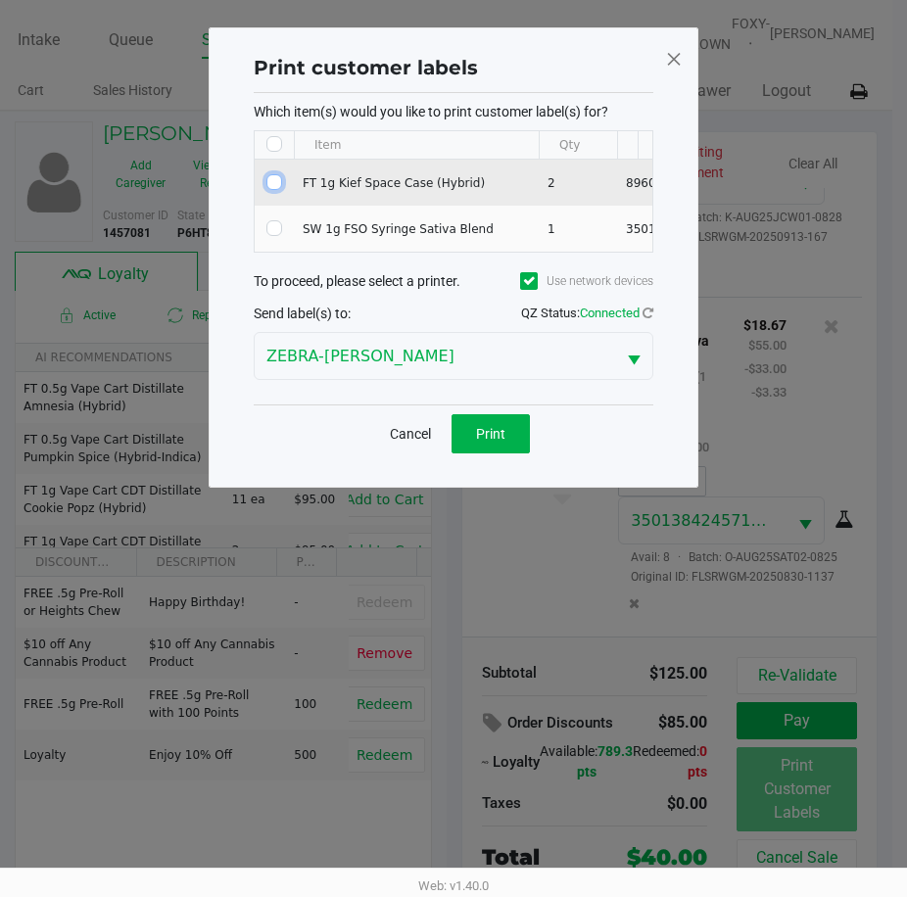
click at [275, 189] on input "Select Row" at bounding box center [274, 182] width 16 height 16
checkbox input "true"
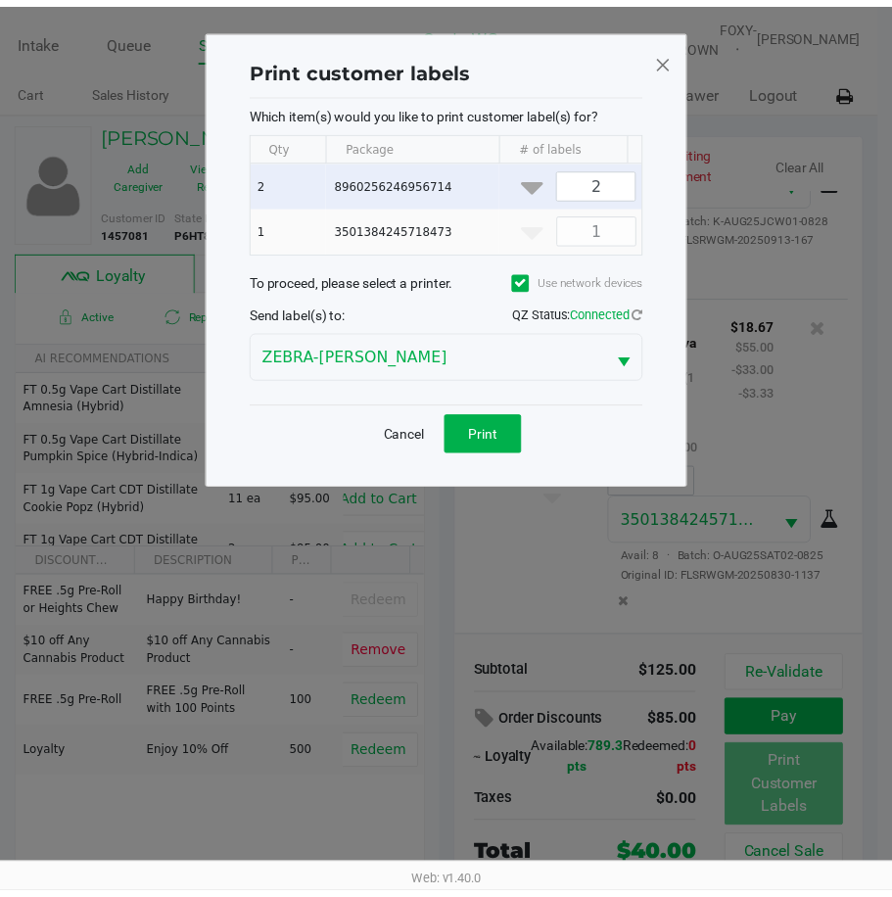
scroll to position [0, 303]
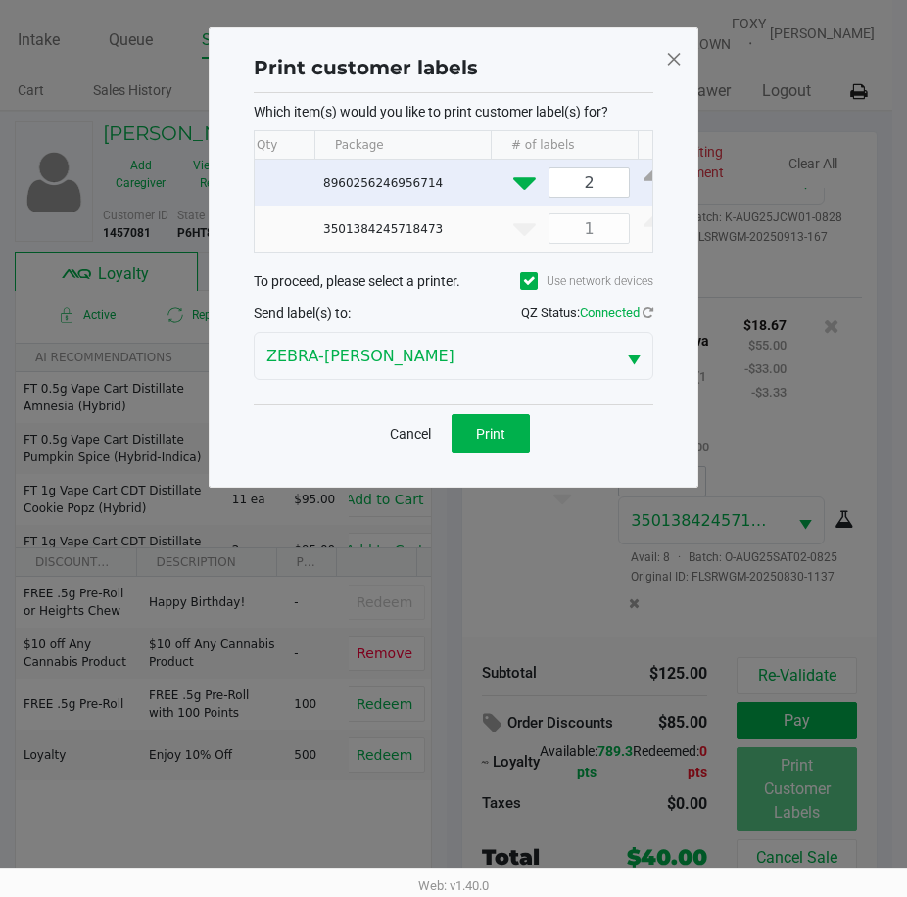
click at [517, 181] on icon "Data table" at bounding box center [524, 180] width 23 height 24
type input "1"
click at [486, 442] on span "Print" at bounding box center [490, 434] width 29 height 16
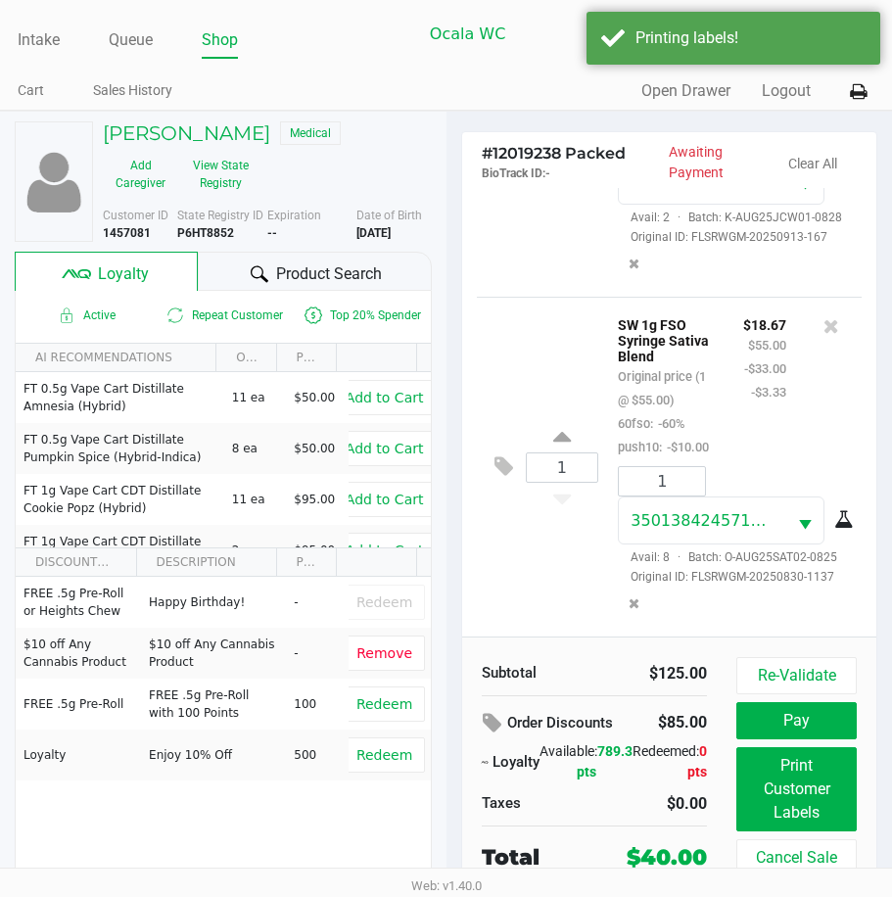
click at [243, 277] on div "Product Search" at bounding box center [314, 271] width 233 height 39
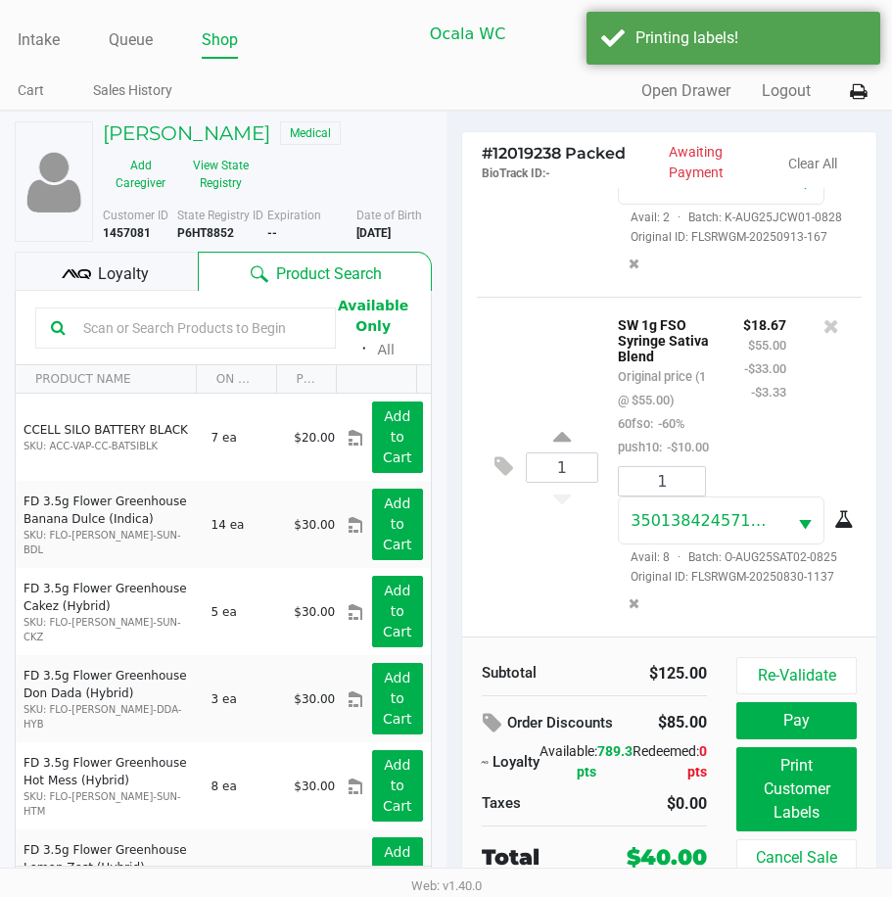
click at [95, 336] on input "text" at bounding box center [197, 327] width 245 height 29
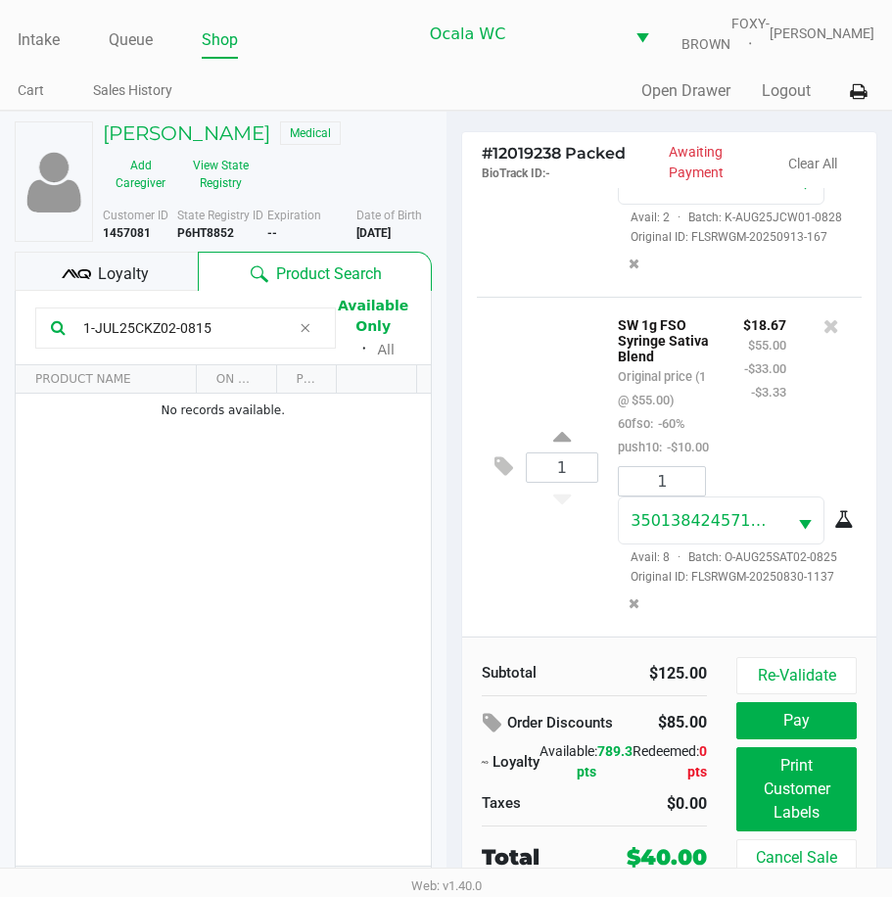
type input "1-JUL25CKZ02-0815"
click at [508, 547] on div "1 SW 1g FSO Syringe Sativa Blend Original price (1 @ $55.00) 60fso: -60% push10…" at bounding box center [670, 467] width 386 height 340
click at [513, 534] on div "1 SW 1g FSO Syringe Sativa Blend Original price (1 @ $55.00) 60fso: -60% push10…" at bounding box center [670, 467] width 386 height 340
click at [523, 550] on div "1 SW 1g FSO Syringe Sativa Blend Original price (1 @ $55.00) 60fso: -60% push10…" at bounding box center [670, 467] width 386 height 340
click at [529, 545] on div "1 SW 1g FSO Syringe Sativa Blend Original price (1 @ $55.00) 60fso: -60% push10…" at bounding box center [670, 467] width 386 height 340
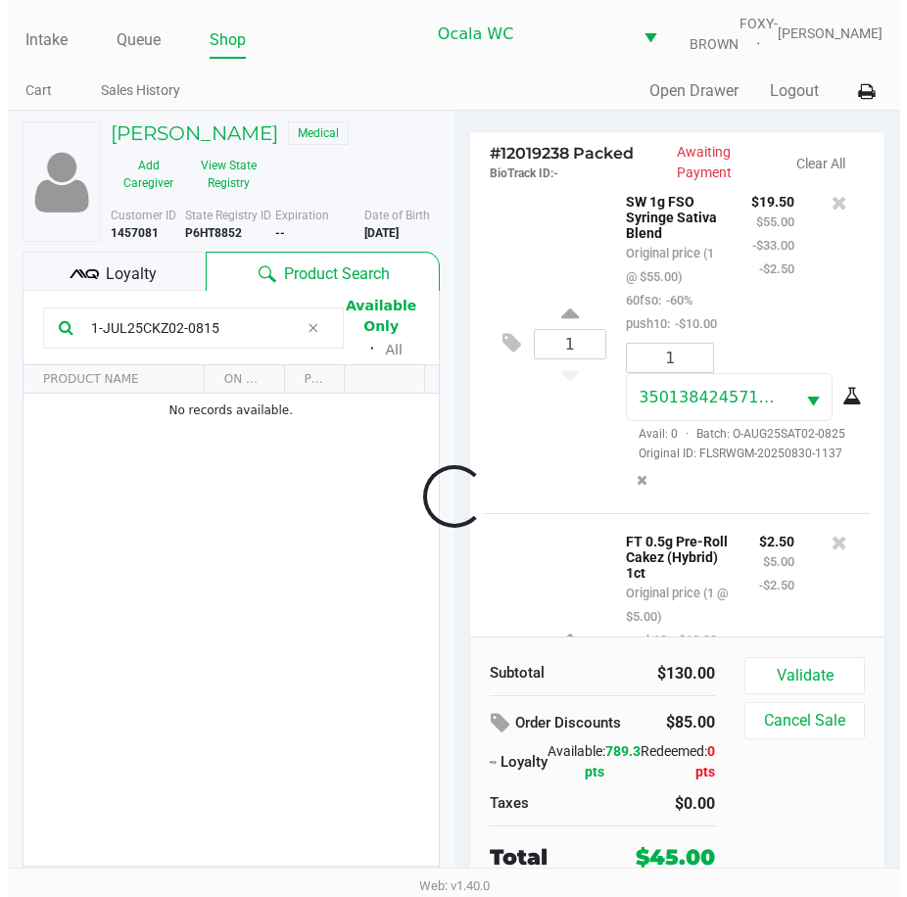
scroll to position [692, 0]
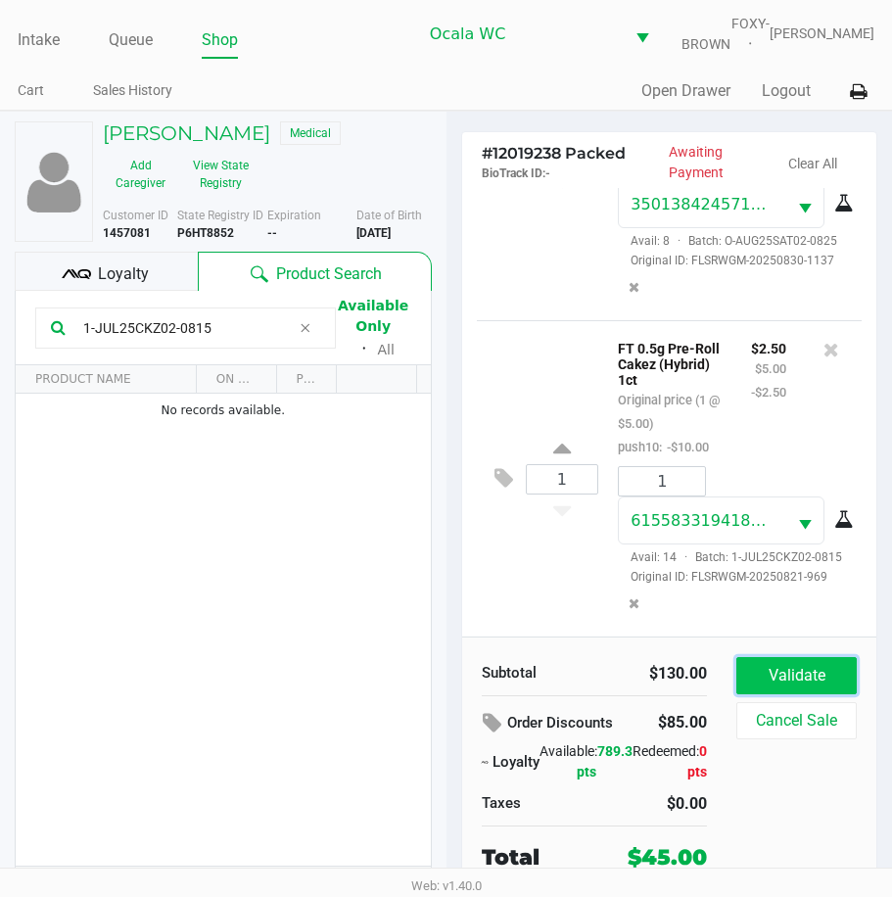
click at [830, 694] on button "Validate" at bounding box center [797, 675] width 120 height 37
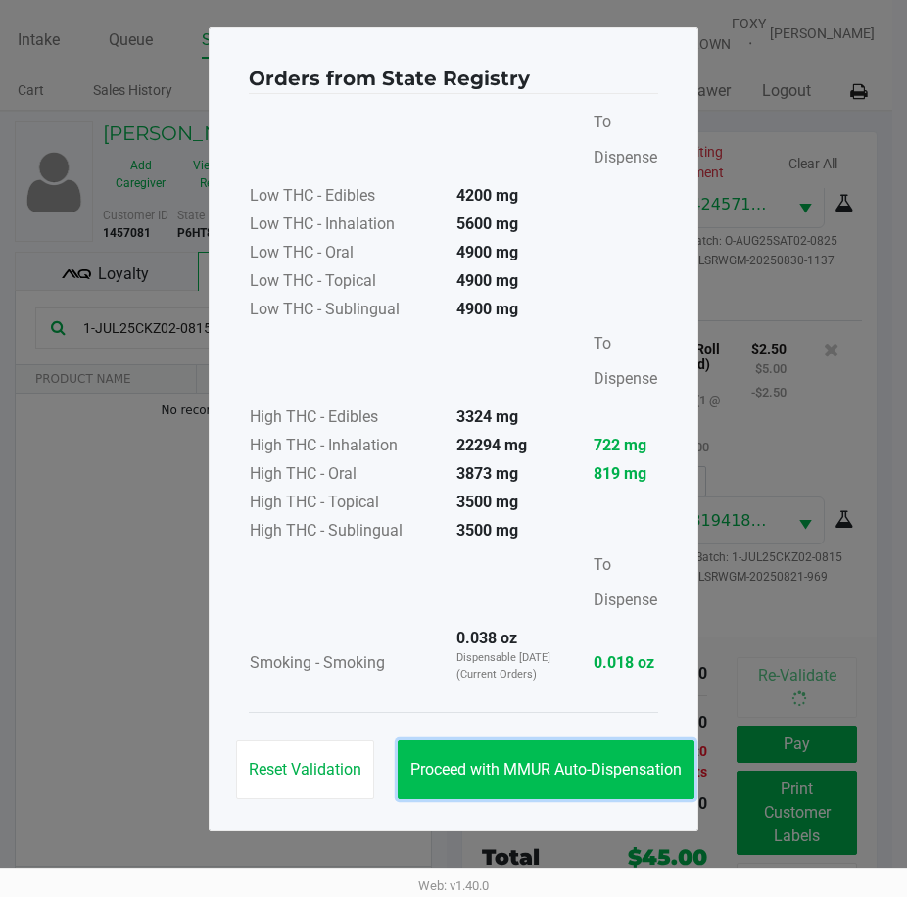
click at [511, 766] on span "Proceed with MMUR Auto-Dispensation" at bounding box center [545, 769] width 271 height 19
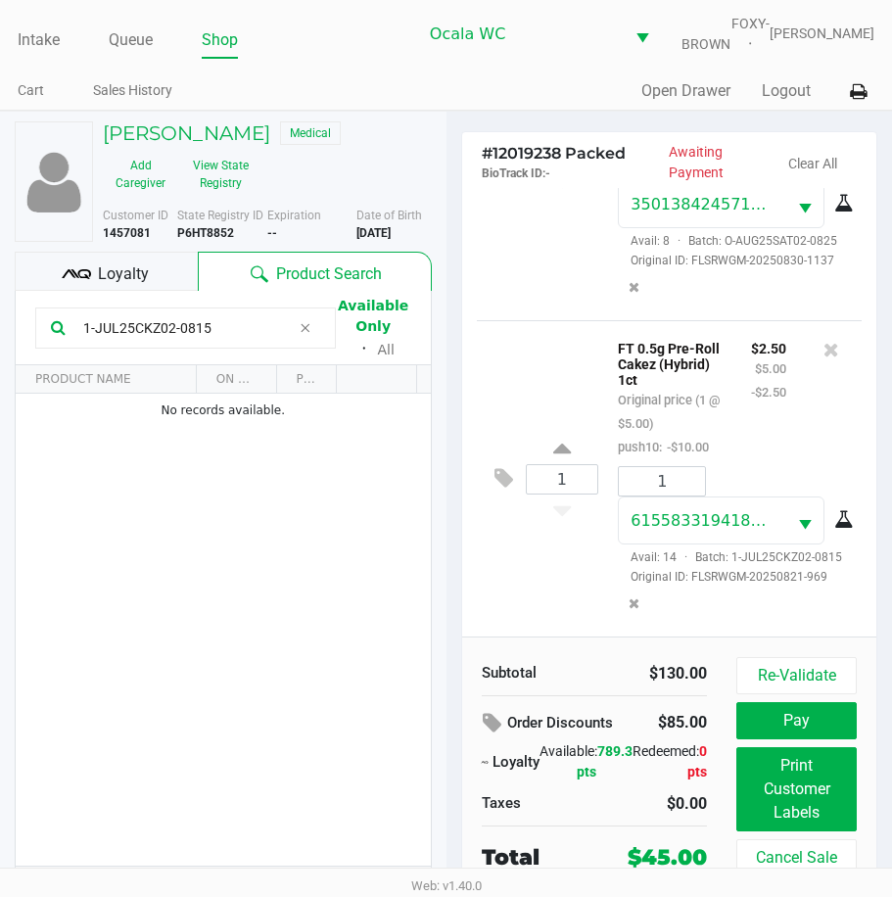
click at [118, 283] on span "Loyalty" at bounding box center [123, 275] width 51 height 24
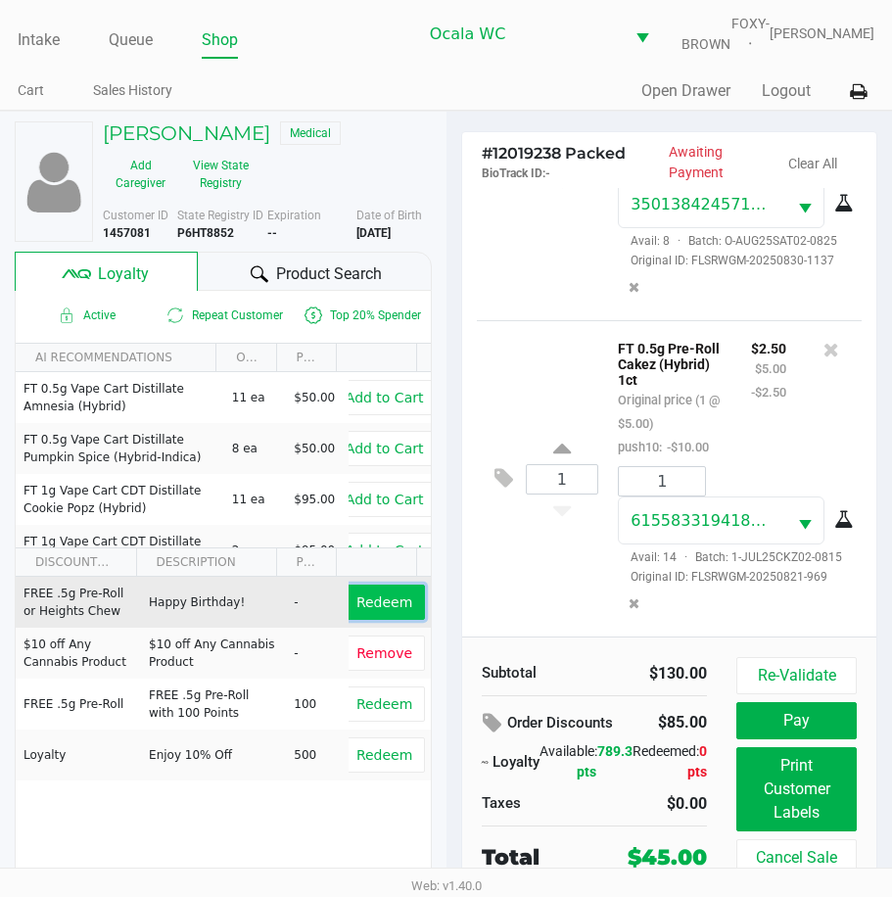
click at [372, 606] on button "Redeem" at bounding box center [384, 602] width 81 height 35
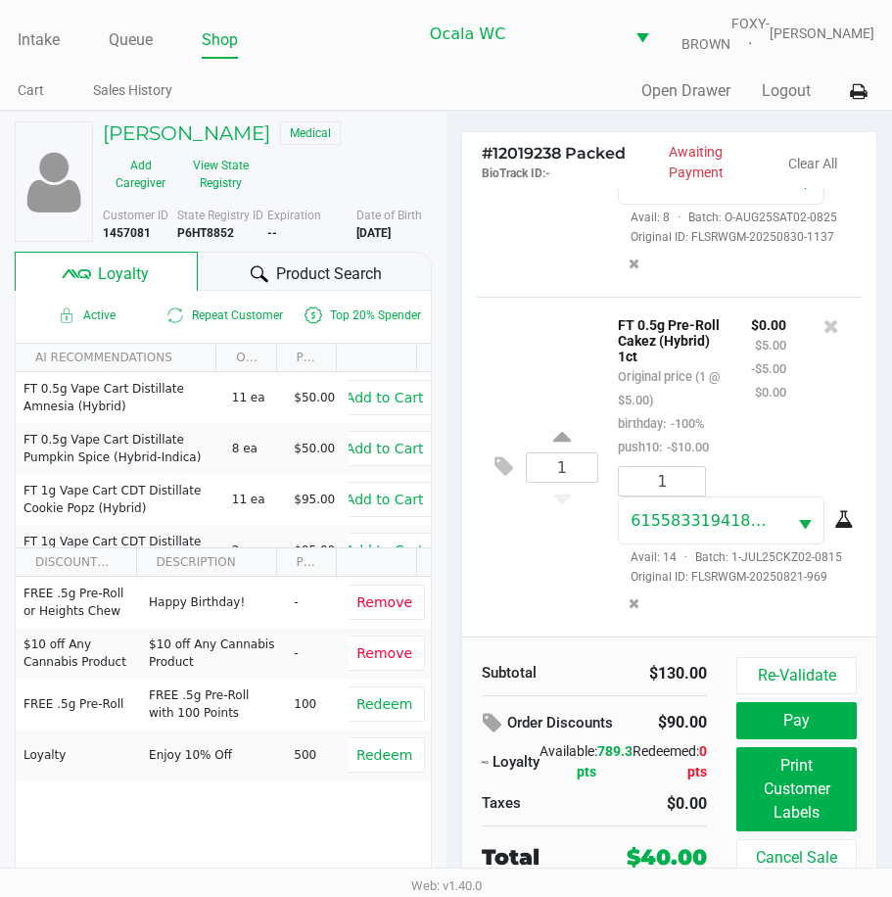
scroll to position [768, 0]
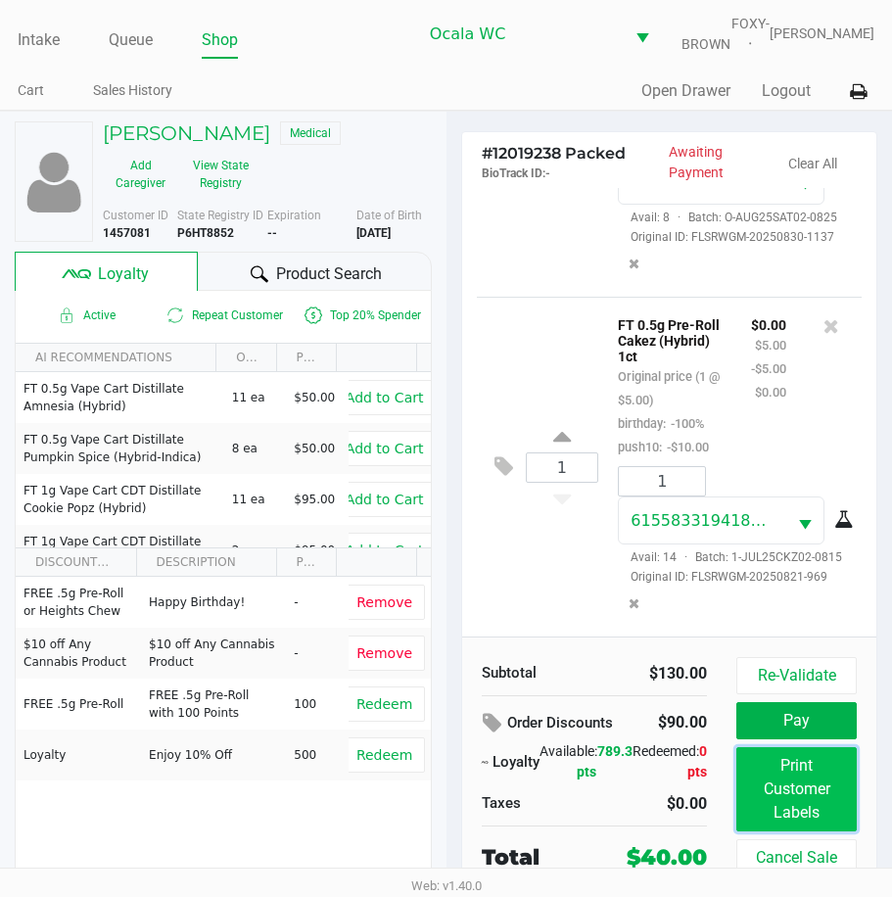
click at [770, 803] on button "Print Customer Labels" at bounding box center [797, 789] width 120 height 84
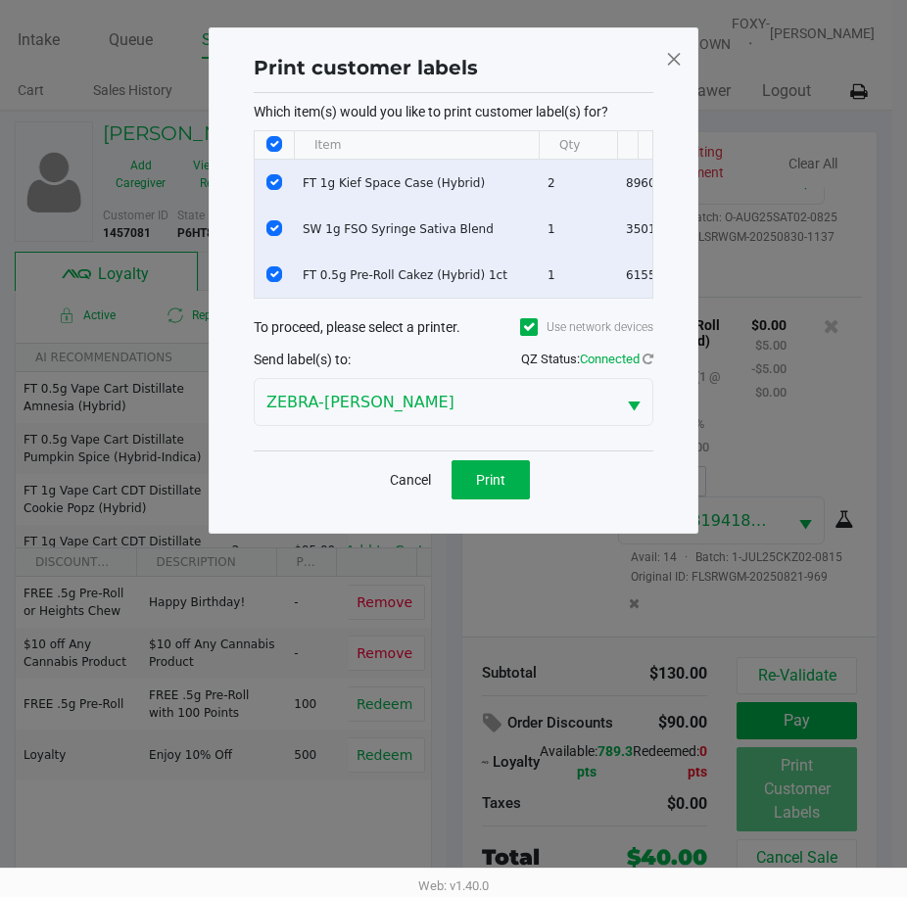
click at [272, 148] on input "Select All Rows" at bounding box center [274, 144] width 16 height 16
checkbox input "false"
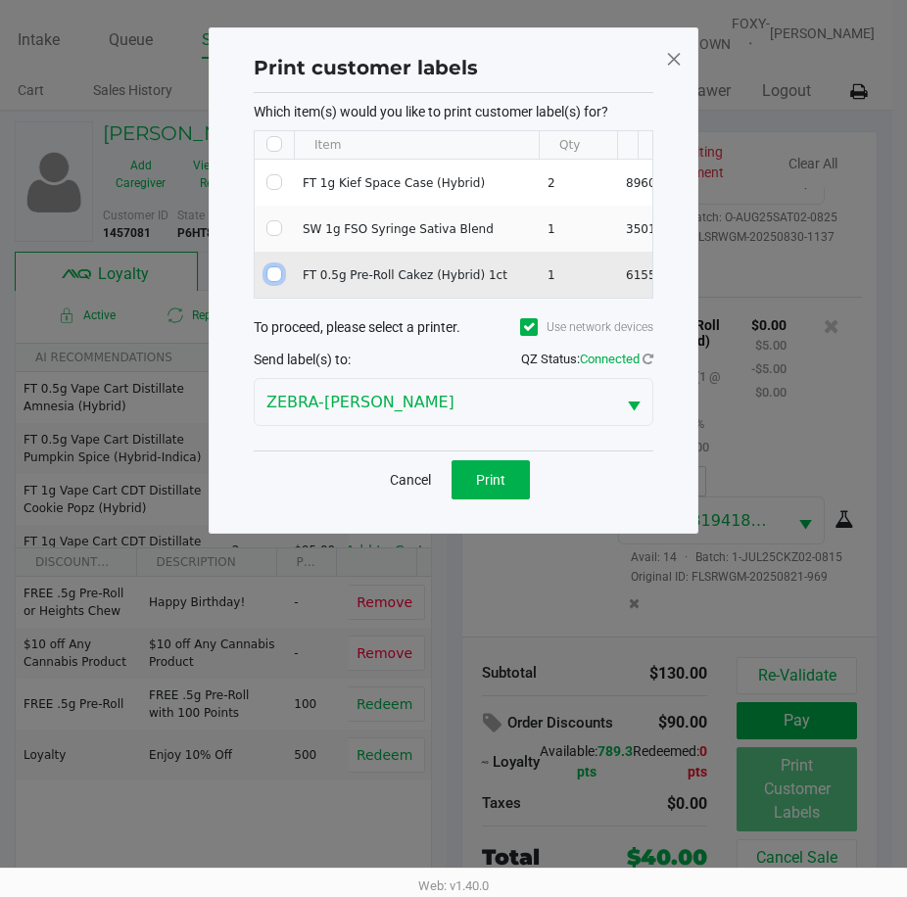
click at [268, 281] on input "Select Row" at bounding box center [274, 274] width 16 height 16
checkbox input "true"
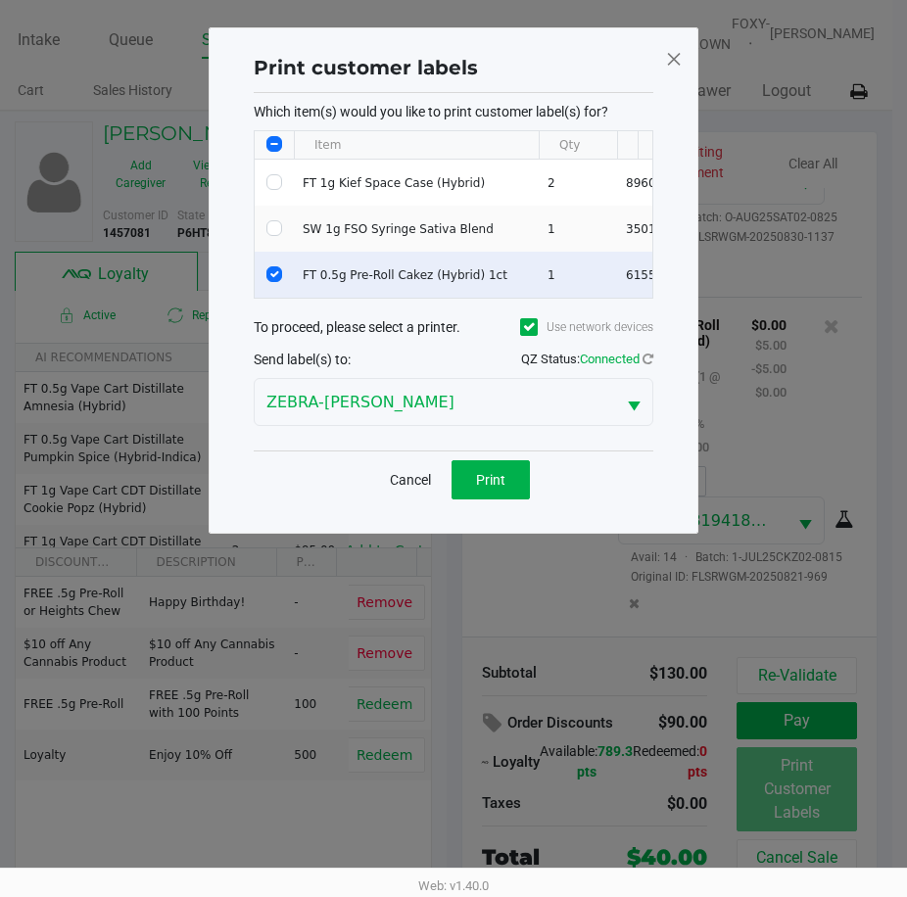
click at [477, 467] on div "Cancel Print" at bounding box center [454, 480] width 400 height 58
click at [477, 488] on span "Print" at bounding box center [490, 480] width 29 height 16
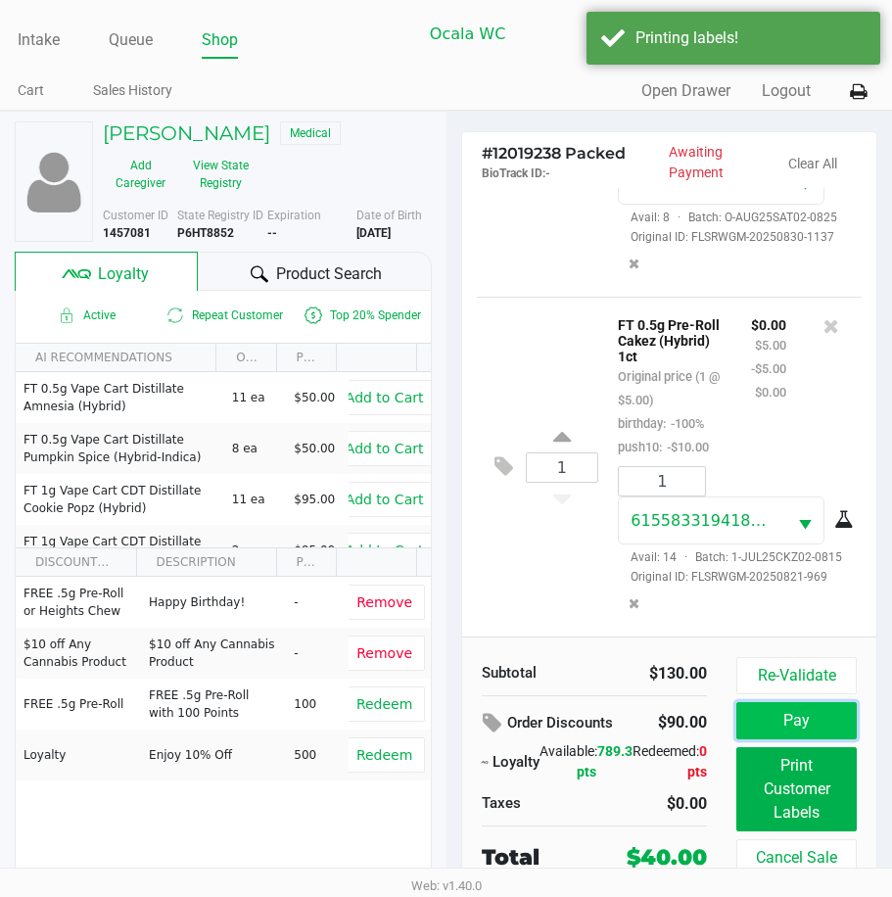
click at [758, 727] on button "Pay" at bounding box center [797, 720] width 120 height 37
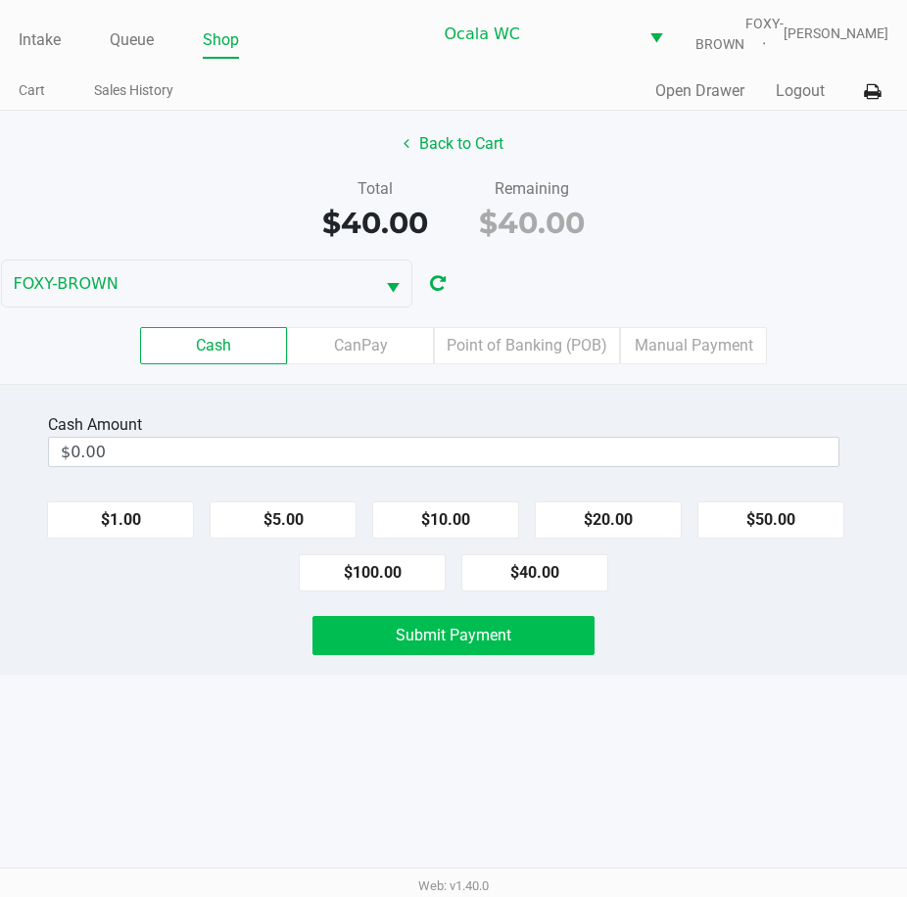
click at [505, 345] on label "Point of Banking (POB)" at bounding box center [527, 345] width 186 height 37
click at [0, 0] on 7 "Point of Banking (POB)" at bounding box center [0, 0] width 0 height 0
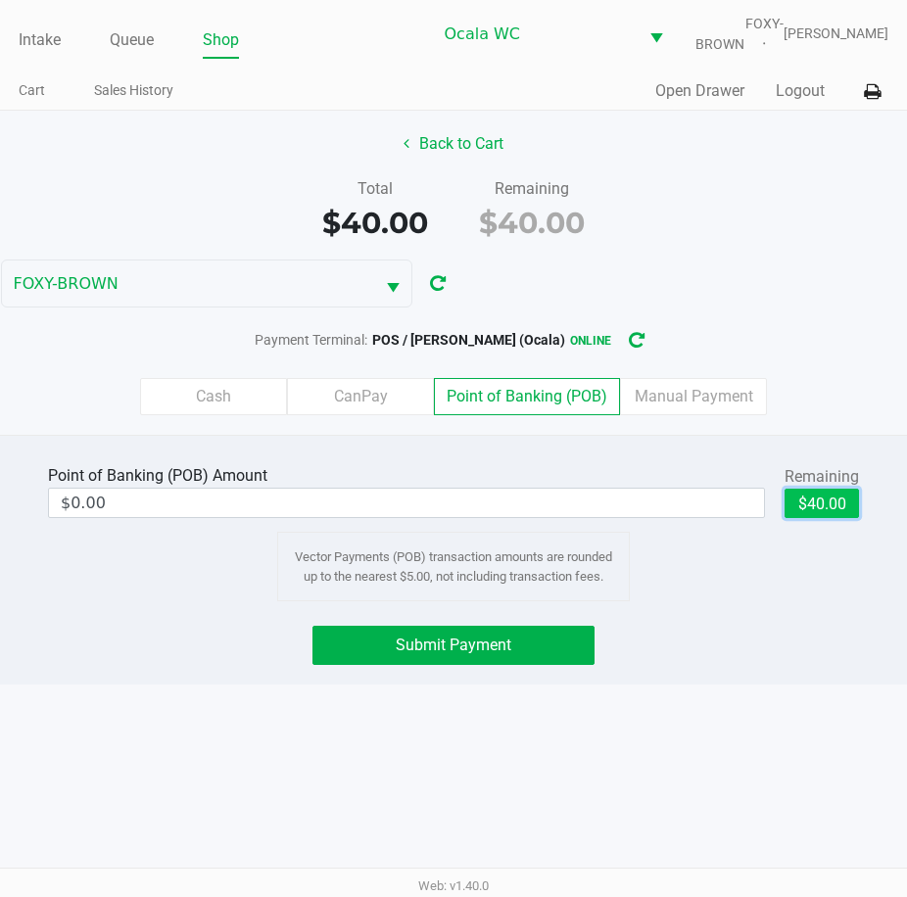
click at [831, 517] on button "$40.00" at bounding box center [822, 503] width 74 height 29
type input "$40.00"
click at [455, 654] on span "Submit Payment" at bounding box center [454, 645] width 116 height 19
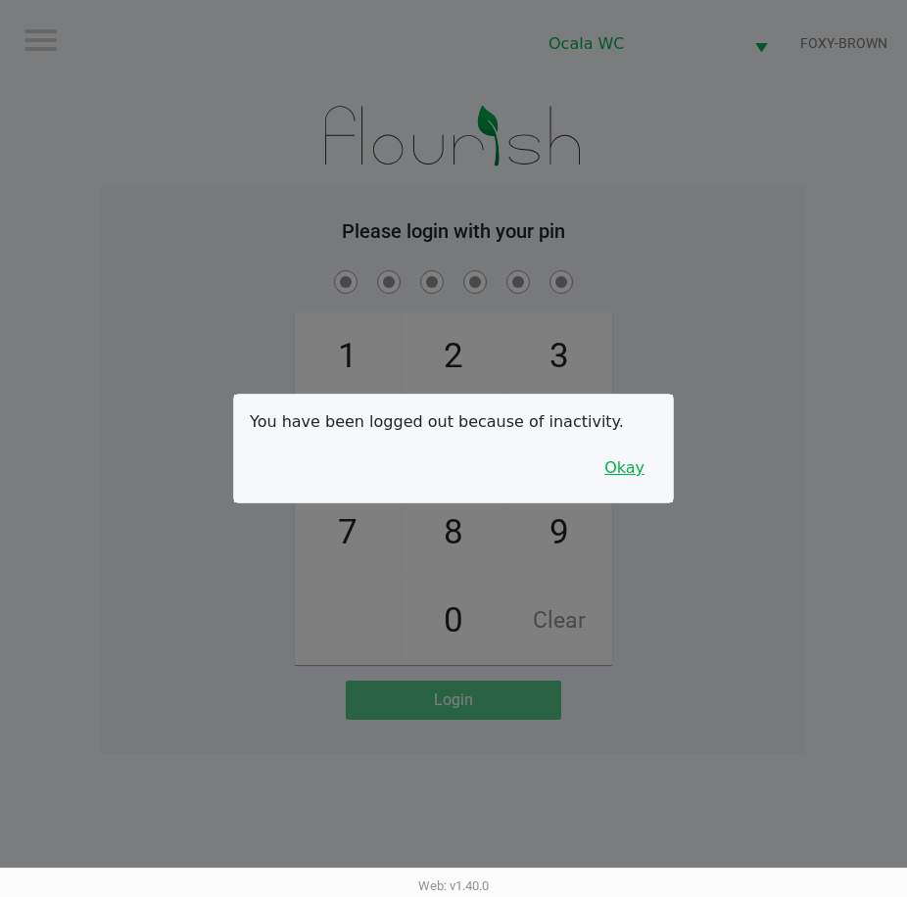
click at [605, 465] on button "Okay" at bounding box center [625, 468] width 66 height 37
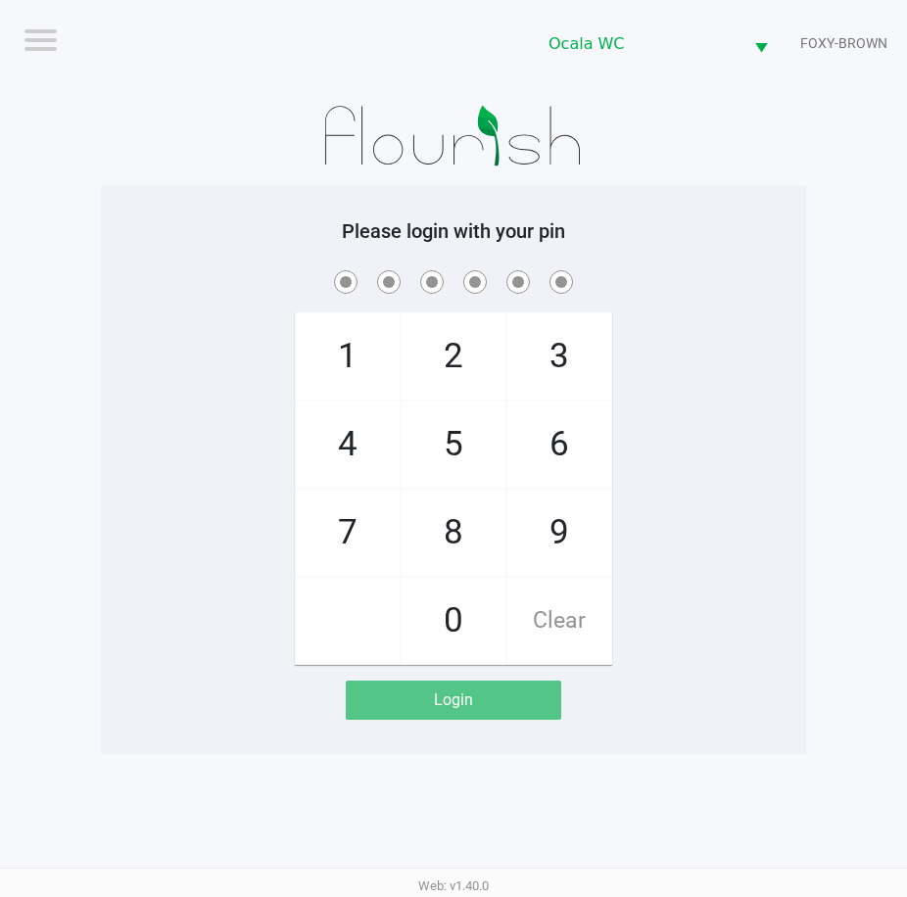
click at [684, 455] on div "1 4 7 2 5 8 0 3 6 9 Clear" at bounding box center [453, 465] width 705 height 399
checkbox input "true"
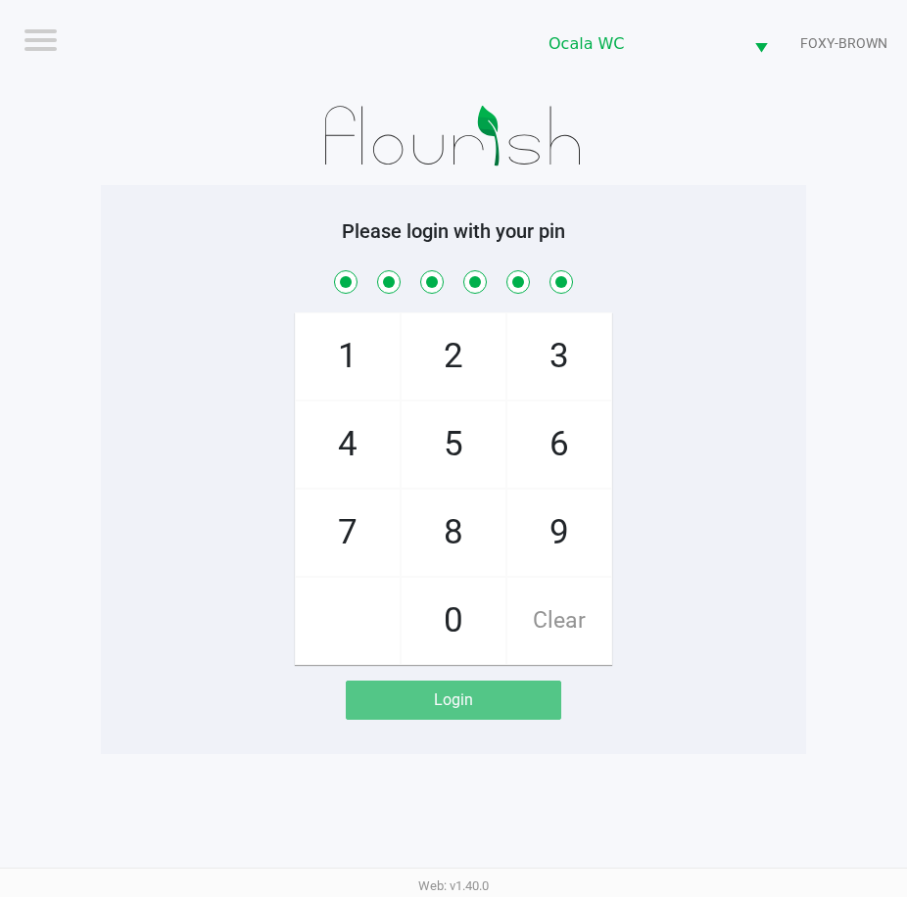
checkbox input "true"
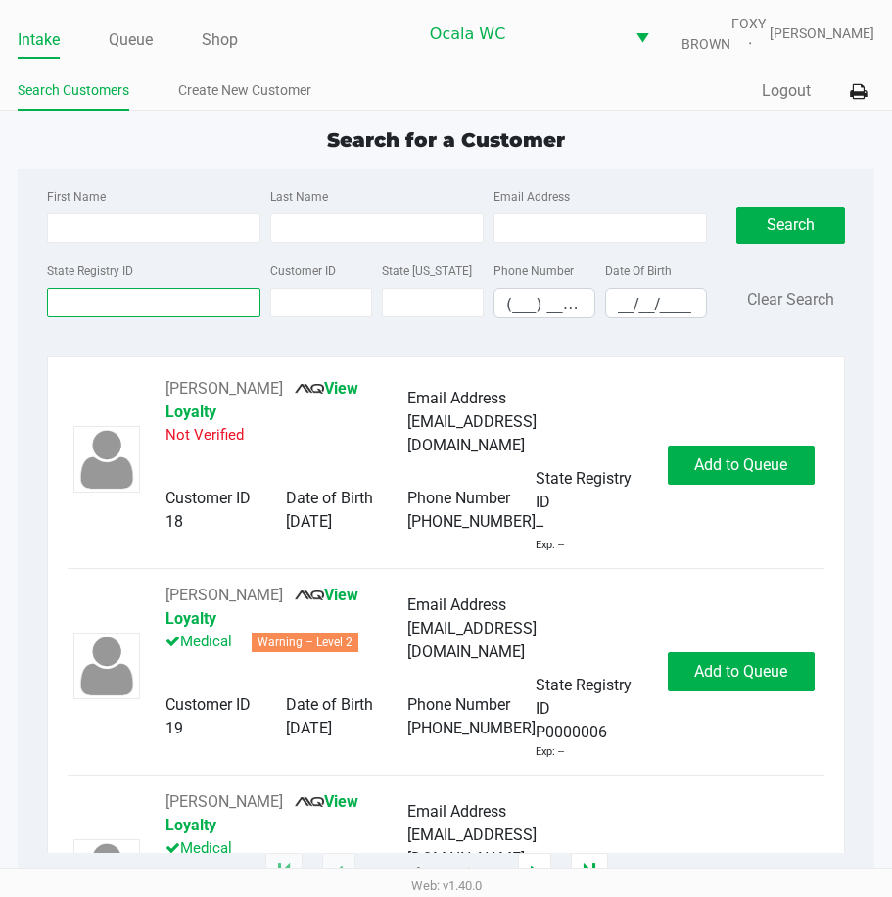
click at [90, 317] on input "State Registry ID" at bounding box center [154, 302] width 214 height 29
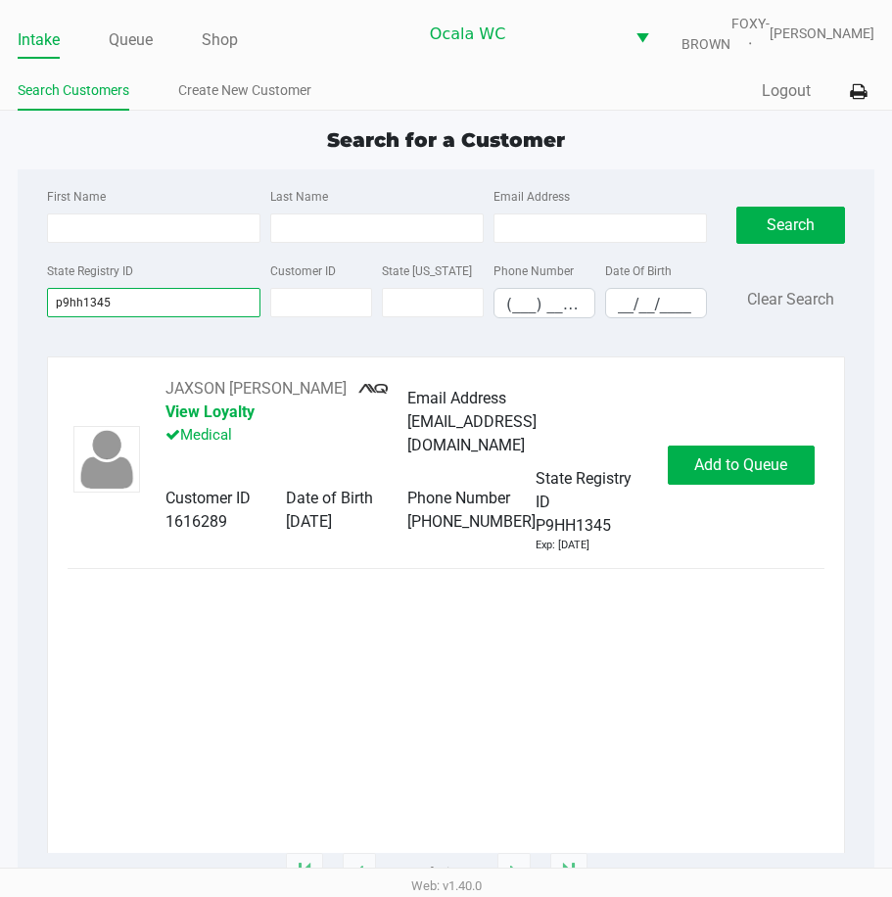
type input "p9hh1345"
click at [728, 433] on div "JAXSON BESS View Loyalty Medical Email Address jaxsonbess123@gmail.com Customer…" at bounding box center [446, 465] width 757 height 176
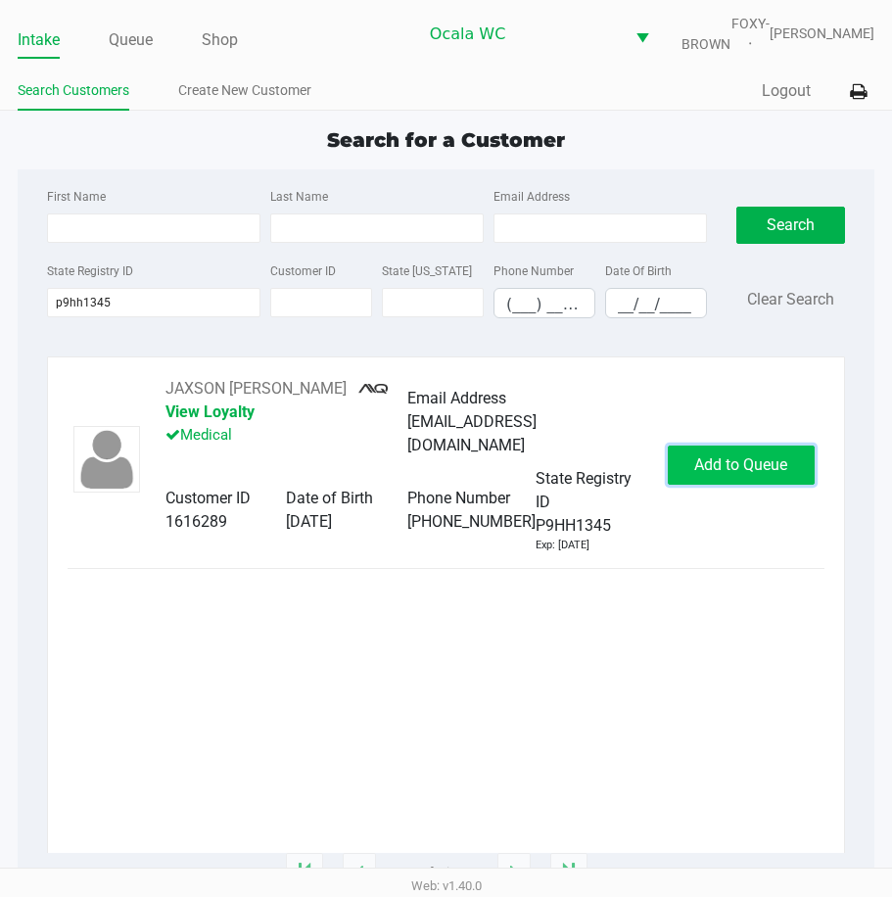
click at [724, 446] on button "Add to Queue" at bounding box center [741, 465] width 147 height 39
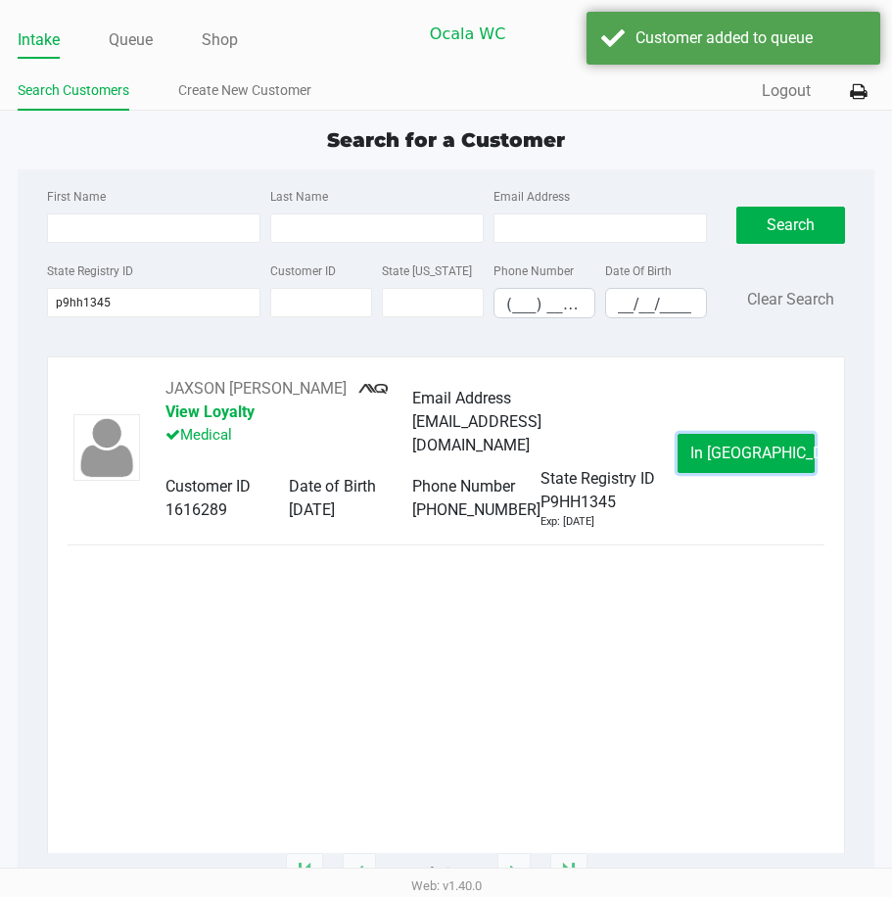
click at [700, 440] on button "In Queue" at bounding box center [746, 453] width 137 height 39
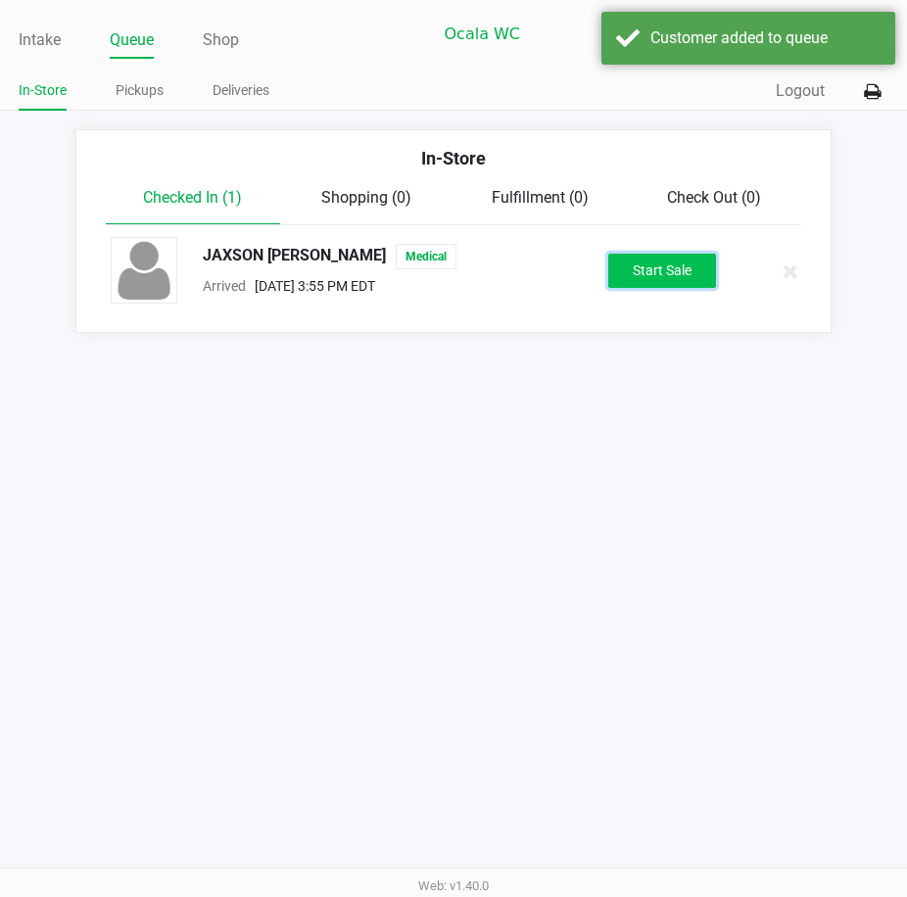
click at [643, 288] on button "Start Sale" at bounding box center [662, 271] width 108 height 34
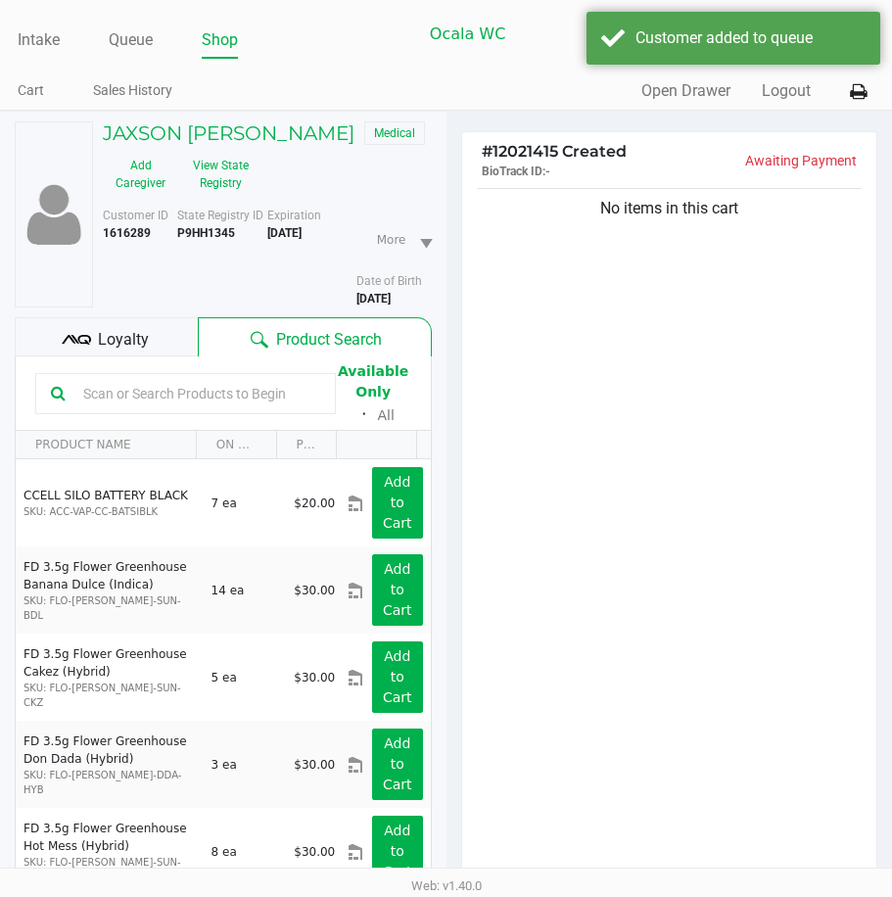
click at [112, 352] on span "Loyalty" at bounding box center [123, 340] width 51 height 24
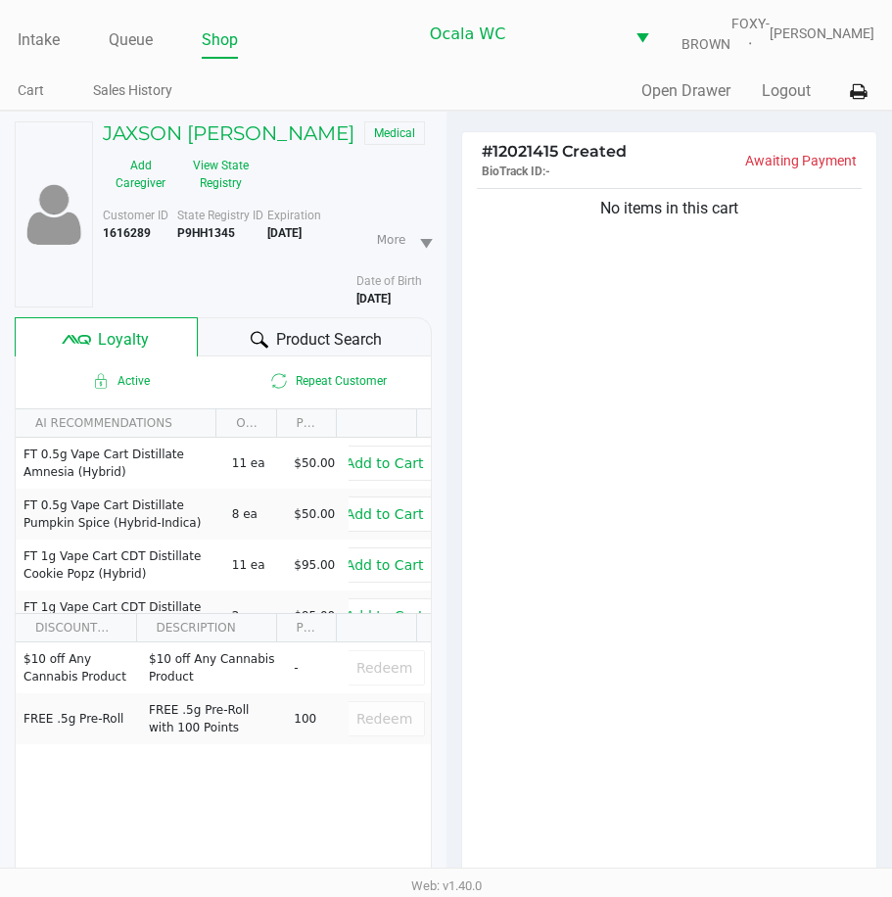
click at [269, 340] on div "Product Search" at bounding box center [314, 336] width 233 height 39
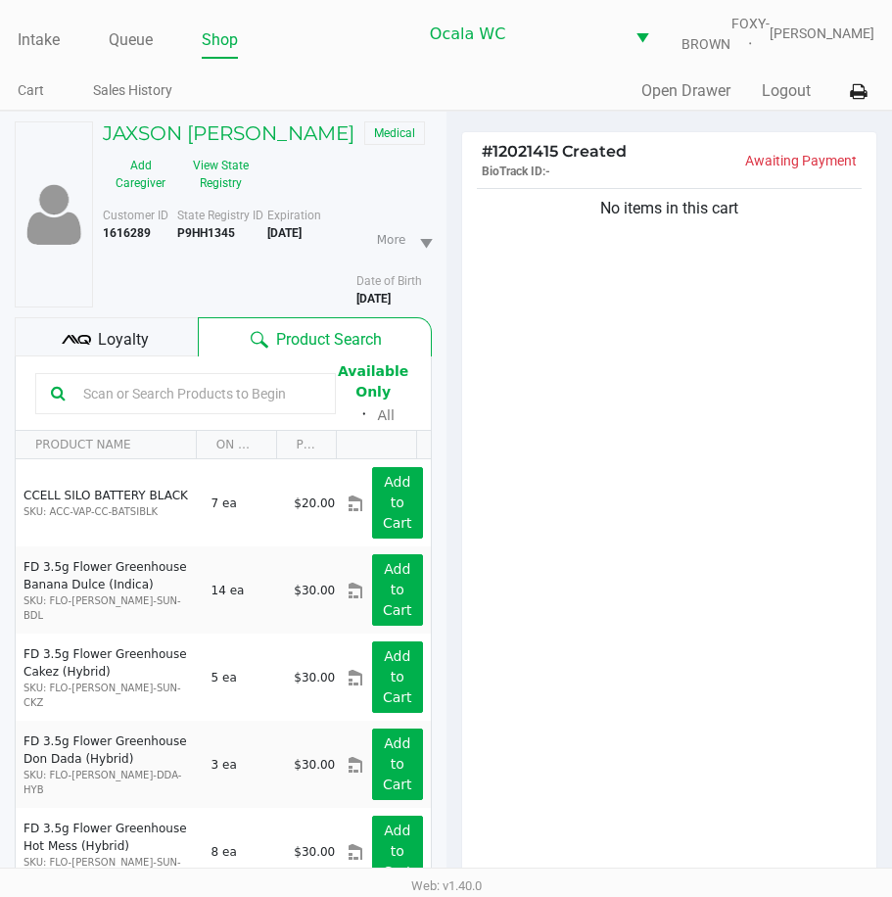
click at [97, 408] on input "text" at bounding box center [197, 393] width 245 height 29
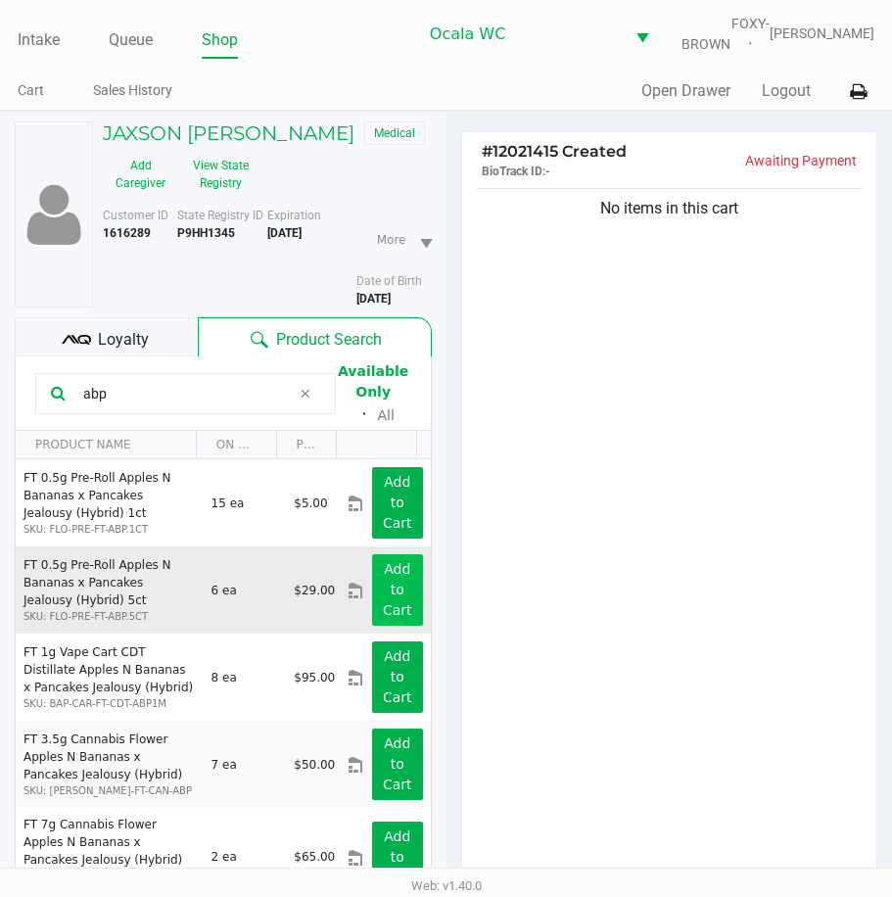
type input "abp"
click at [383, 599] on app-button-loader "Add to Cart" at bounding box center [397, 589] width 29 height 57
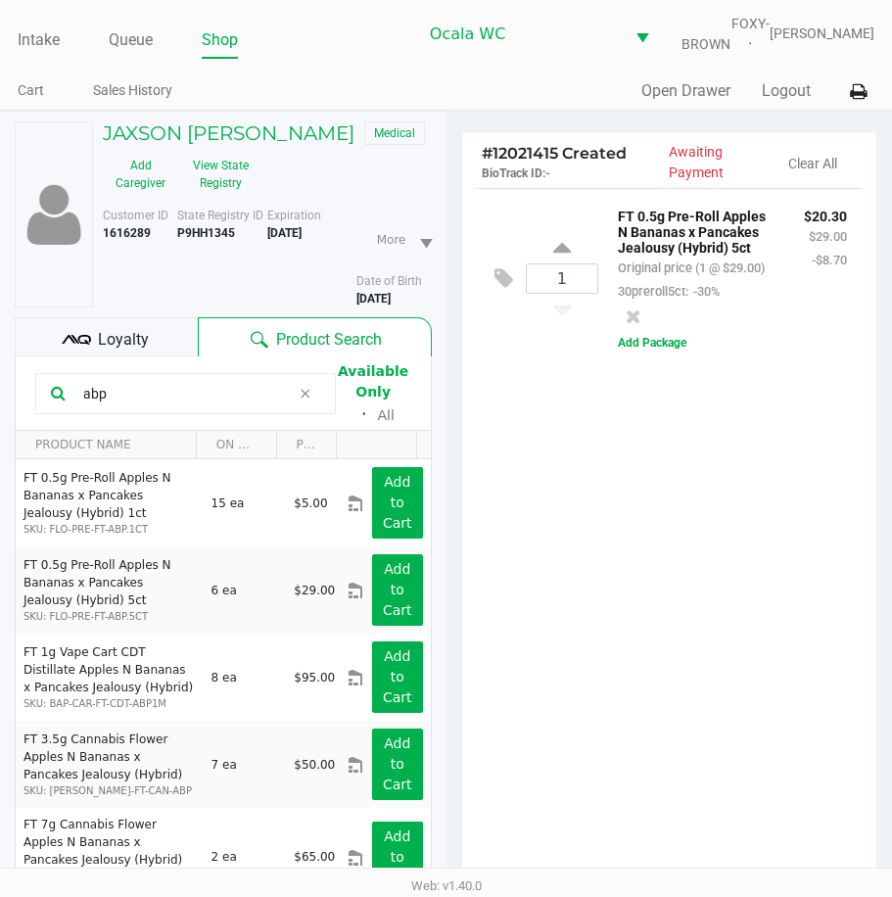
click at [125, 349] on span "Loyalty" at bounding box center [123, 340] width 51 height 24
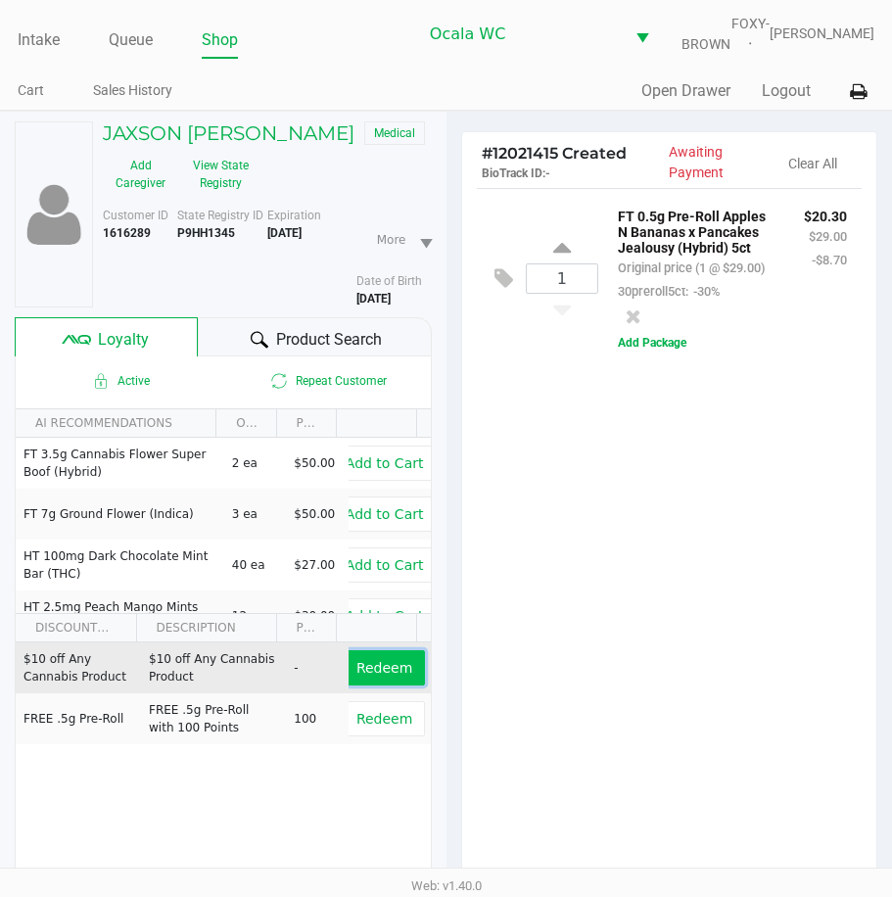
click at [382, 676] on span "Redeem" at bounding box center [385, 668] width 56 height 16
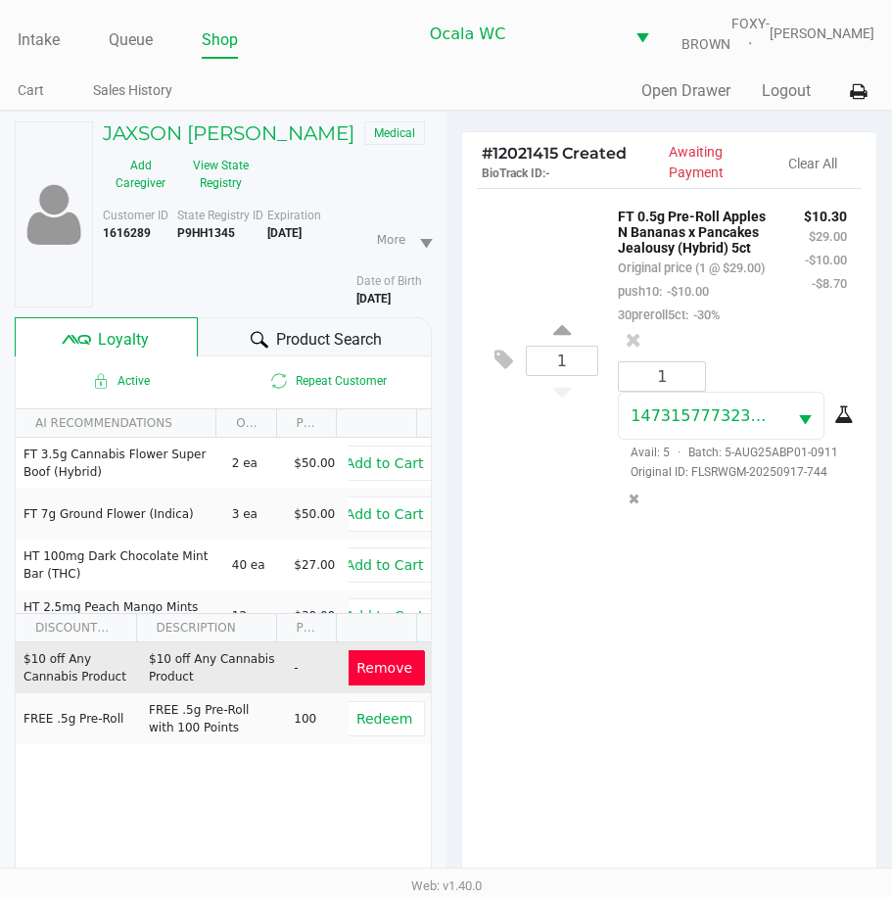
scroll to position [270, 0]
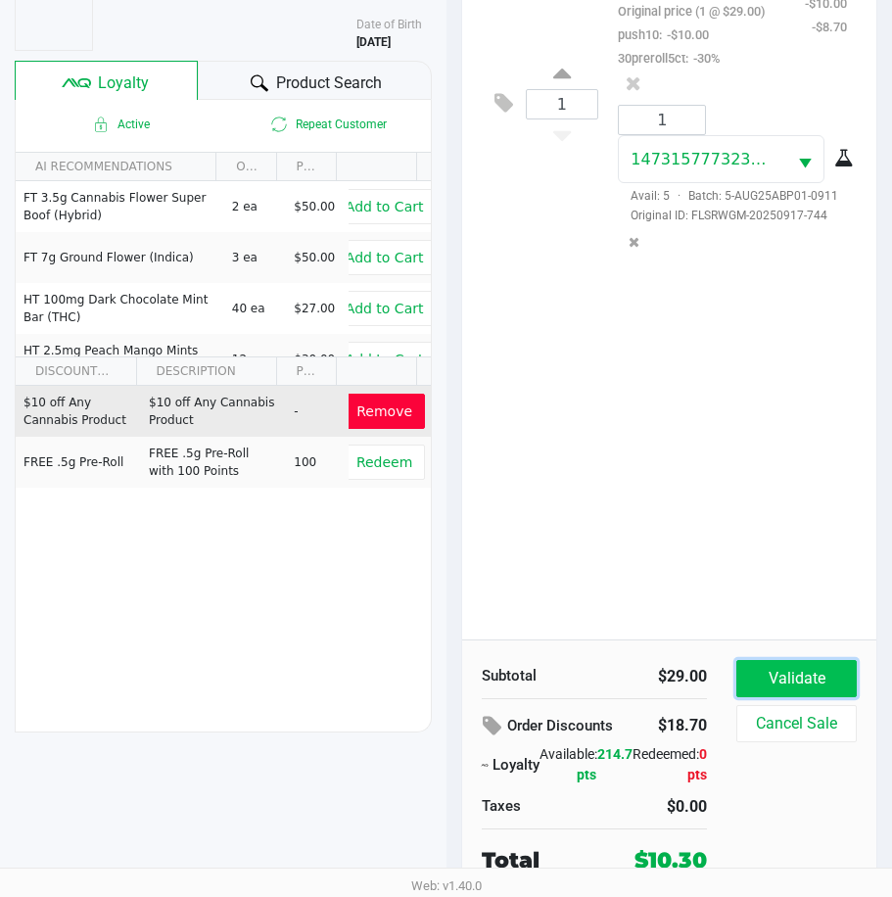
click at [749, 674] on button "Validate" at bounding box center [797, 678] width 120 height 37
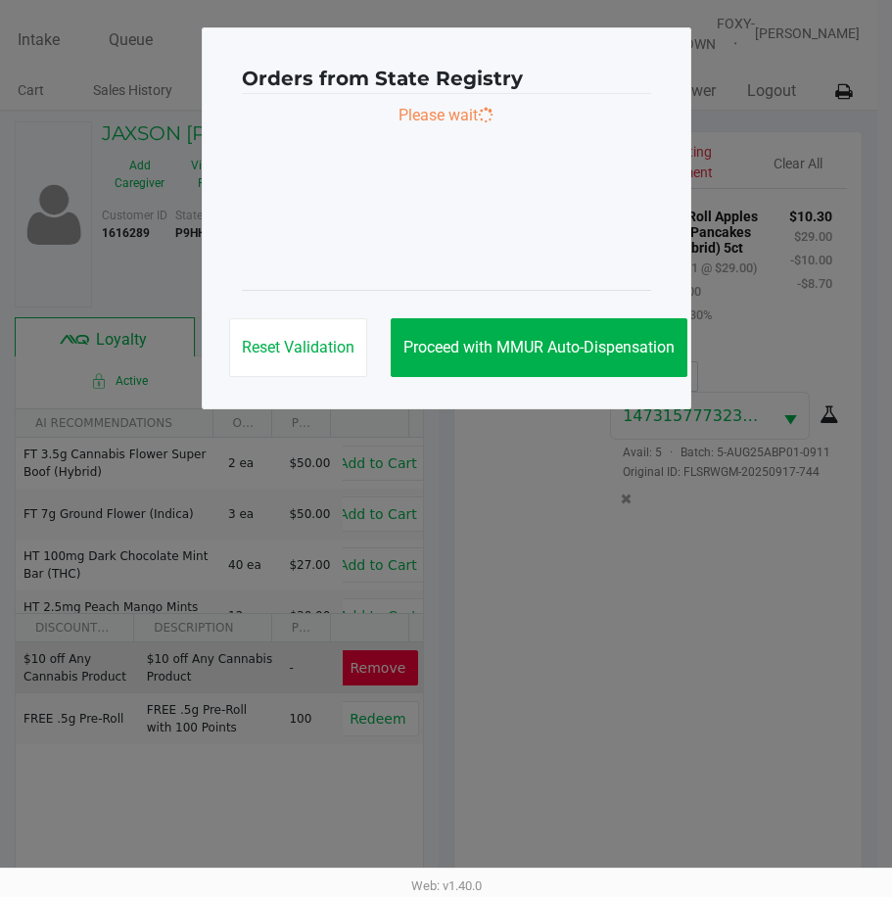
scroll to position [0, 0]
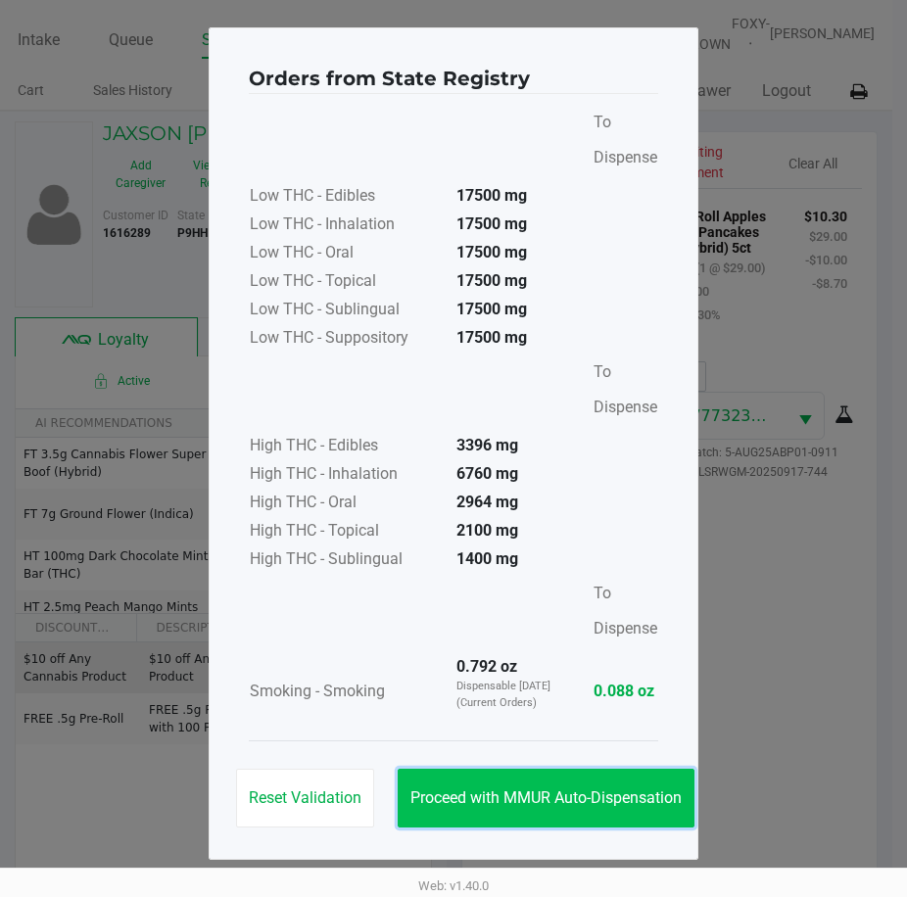
click at [521, 792] on span "Proceed with MMUR Auto-Dispensation" at bounding box center [545, 798] width 271 height 19
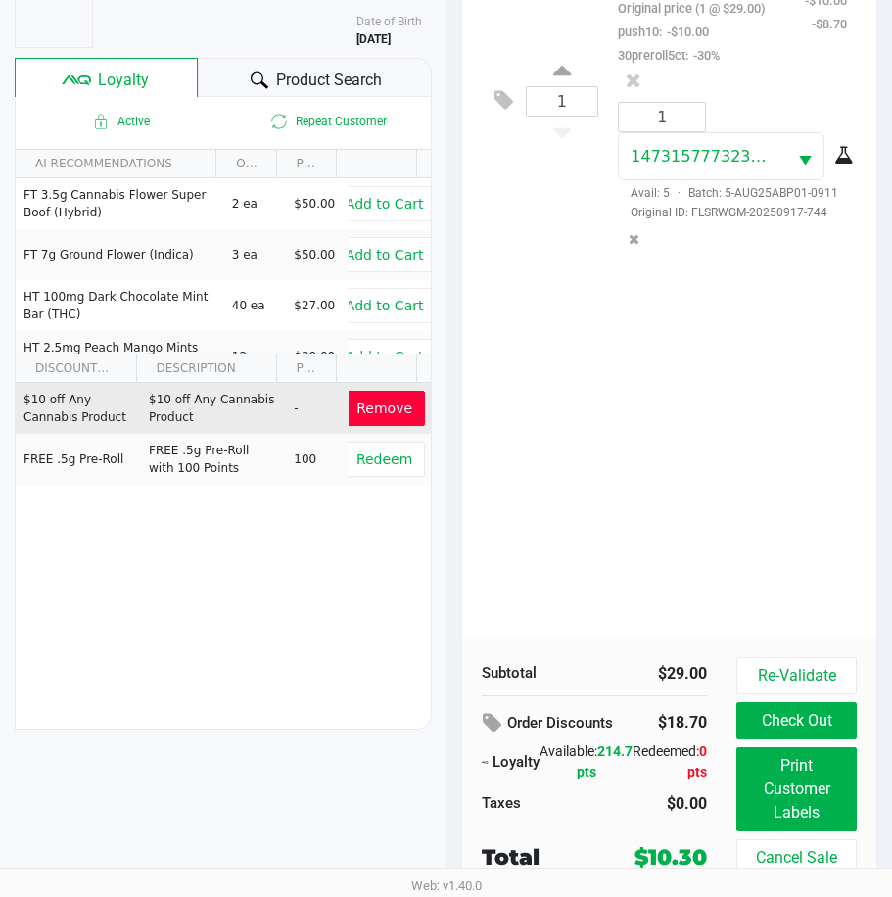
scroll to position [273, 0]
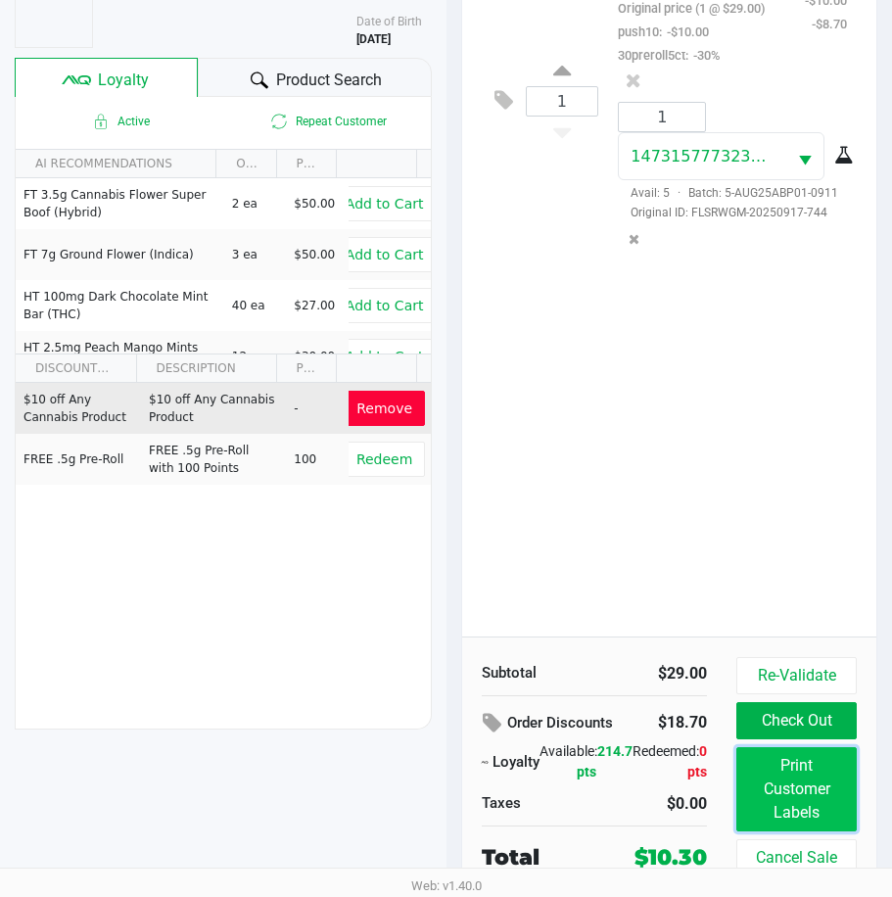
click at [823, 785] on button "Print Customer Labels" at bounding box center [797, 789] width 120 height 84
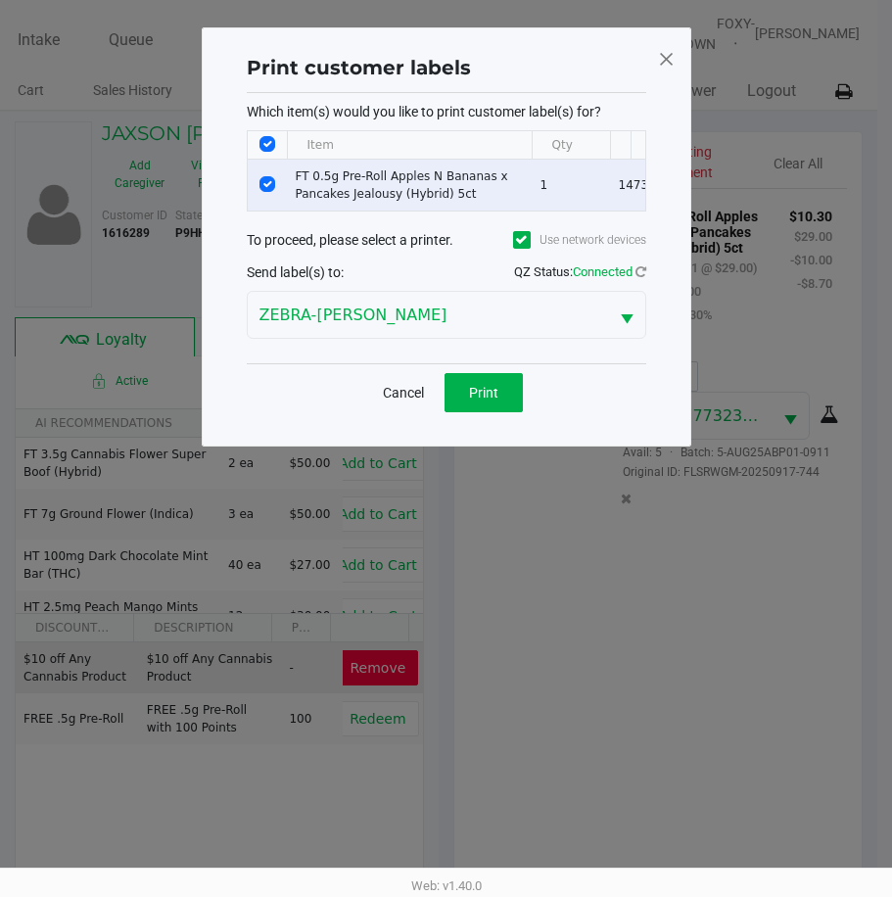
scroll to position [0, 0]
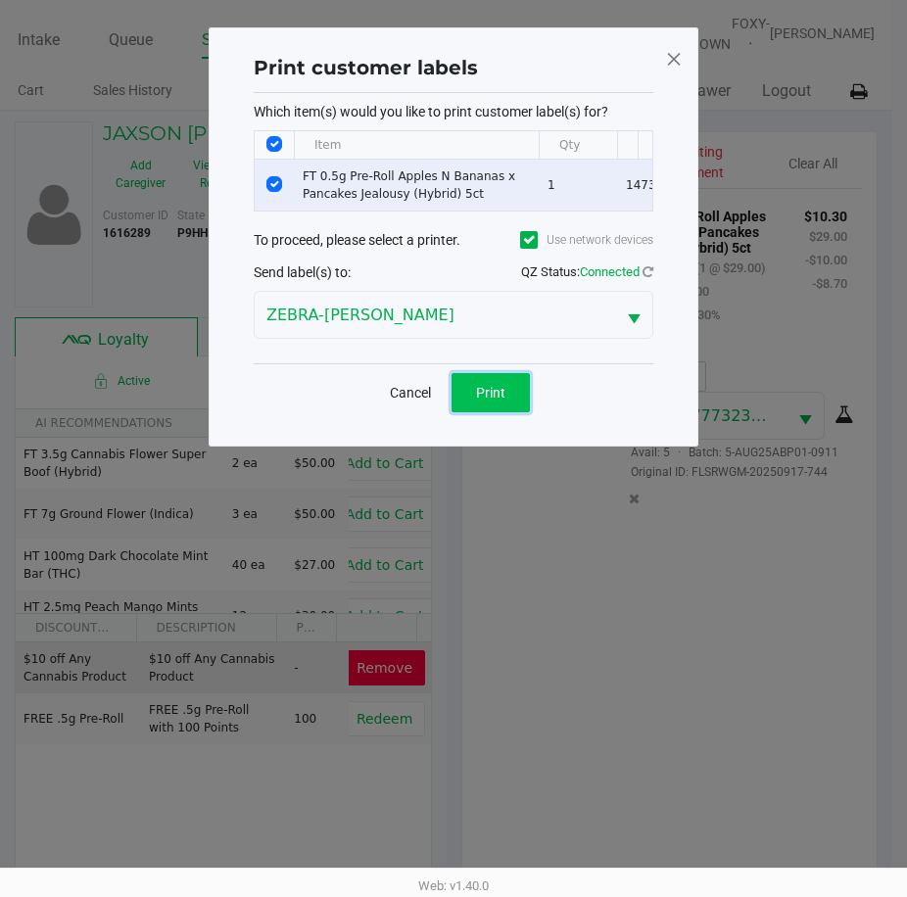
click at [502, 401] on span "Print" at bounding box center [490, 393] width 29 height 16
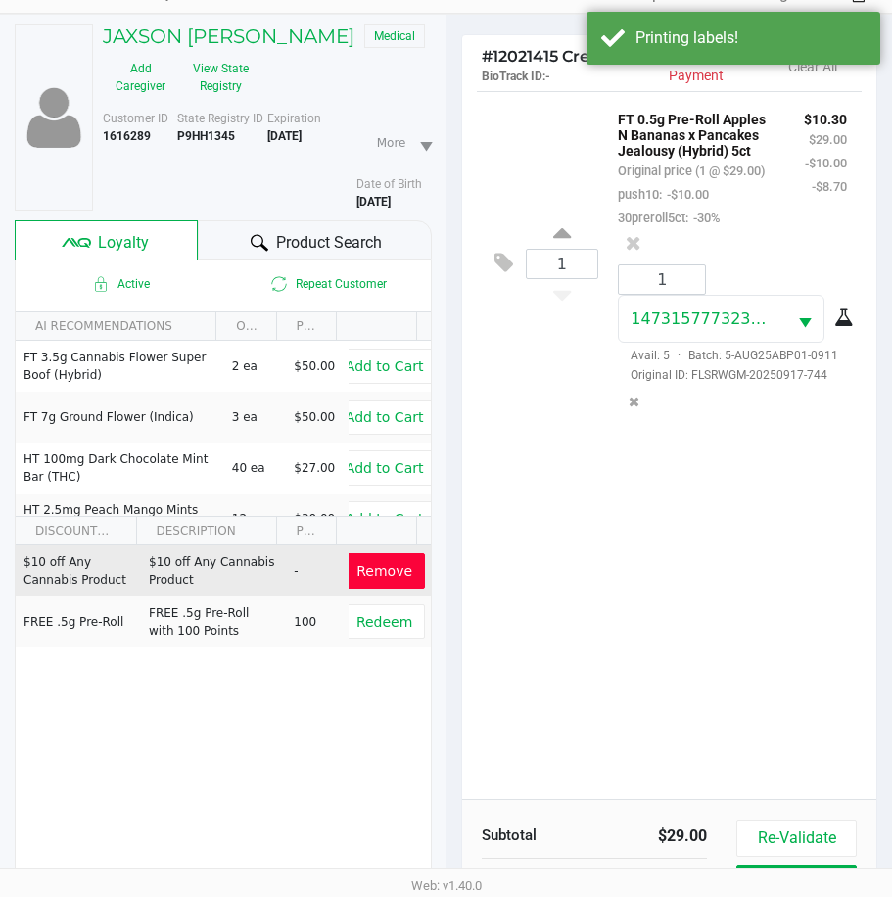
scroll to position [273, 0]
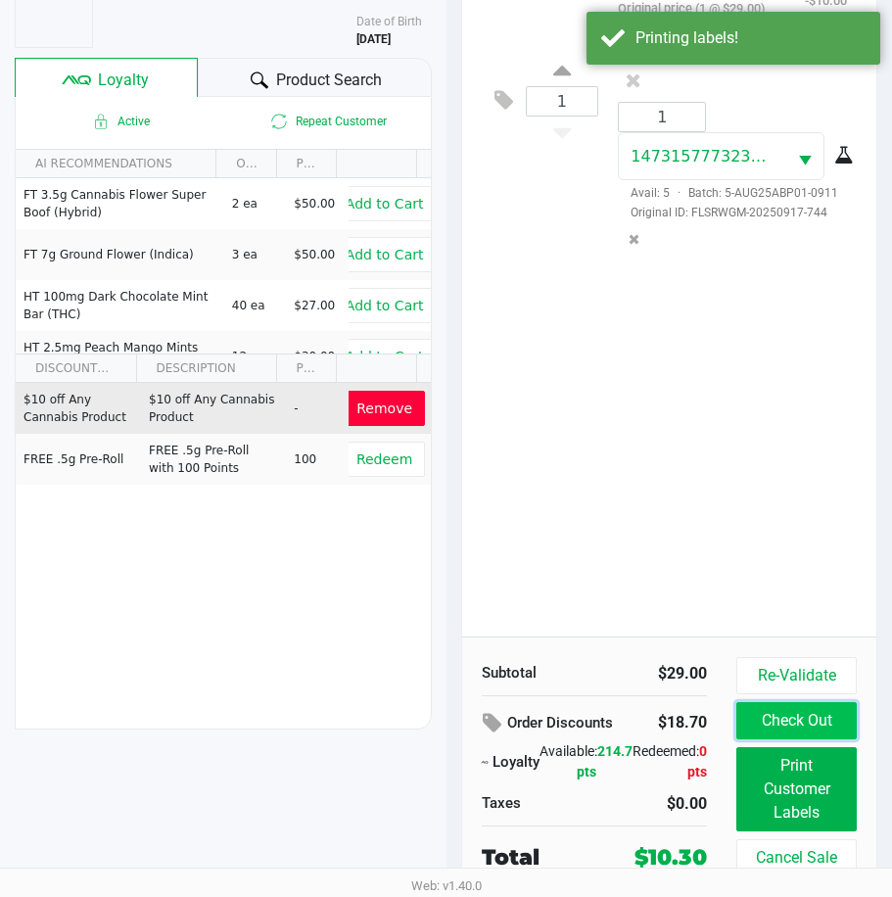
click at [814, 710] on button "Check Out" at bounding box center [797, 720] width 120 height 37
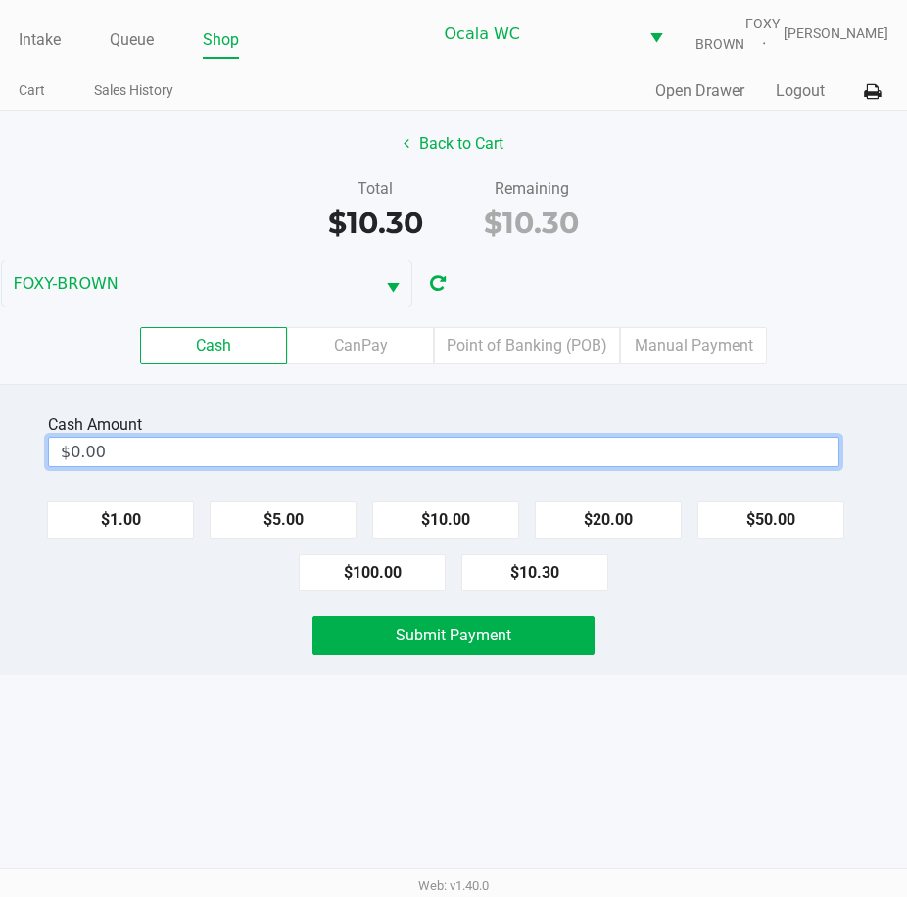
click at [159, 466] on input "$0.00" at bounding box center [444, 452] width 790 height 28
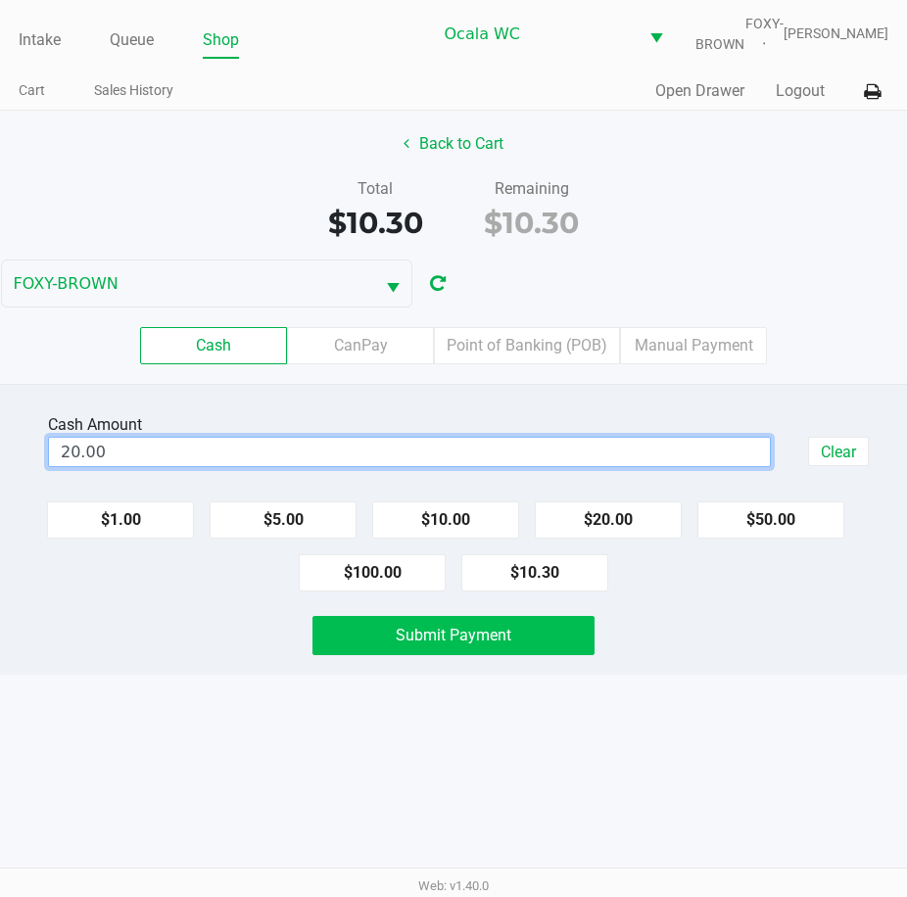
click at [397, 644] on span "Submit Payment" at bounding box center [454, 635] width 116 height 19
type input "$20.00"
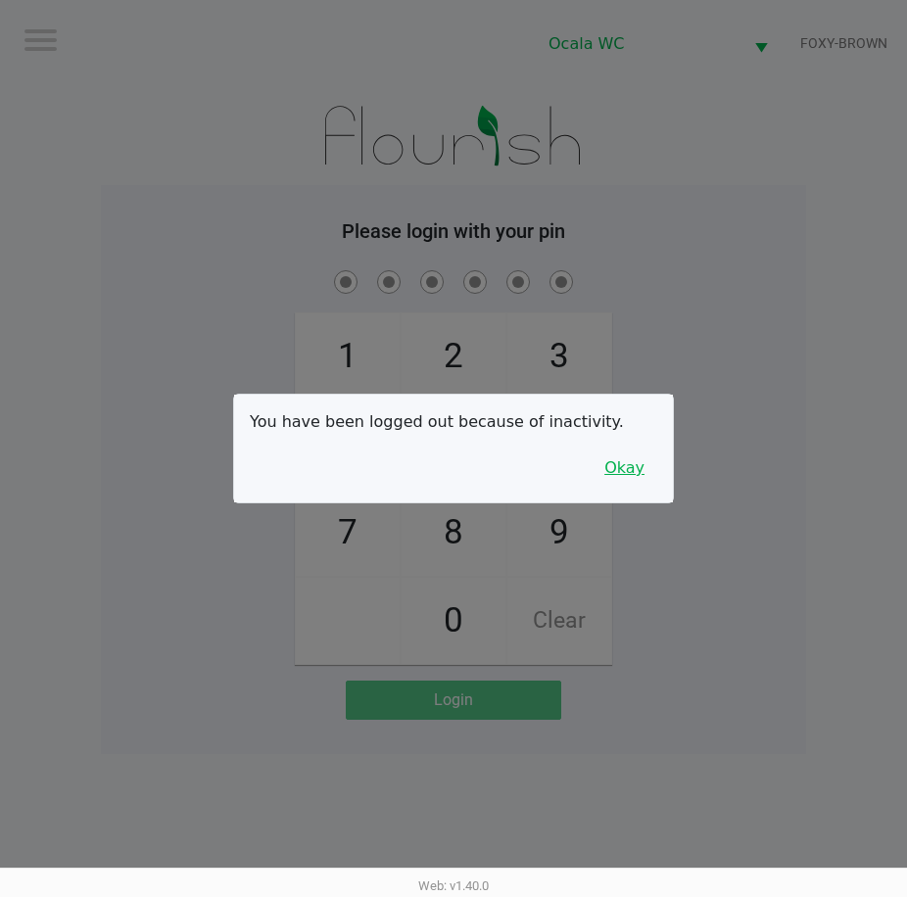
click at [624, 470] on button "Okay" at bounding box center [625, 468] width 66 height 37
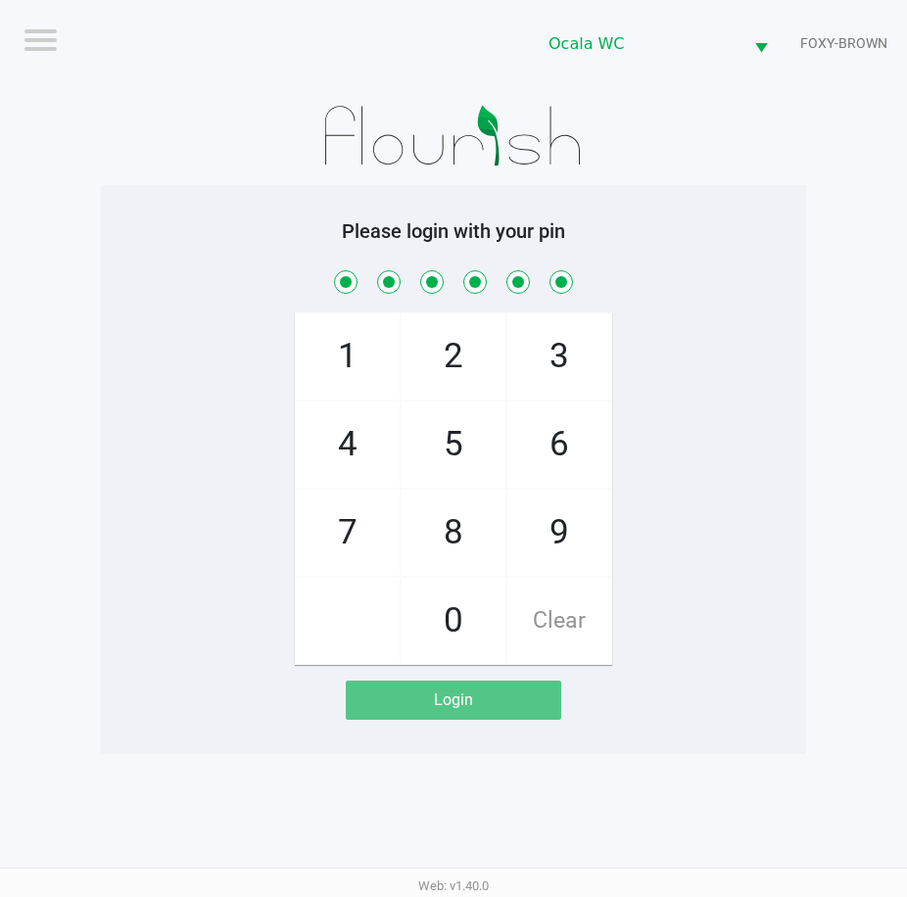
checkbox input "true"
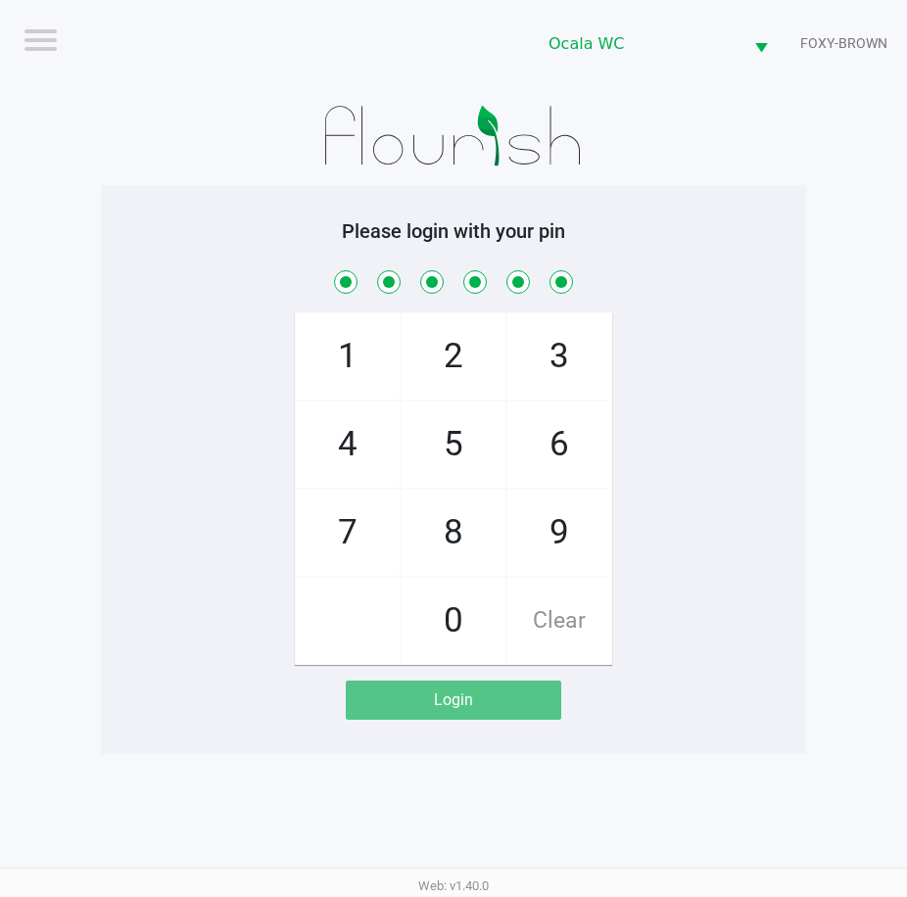
checkbox input "true"
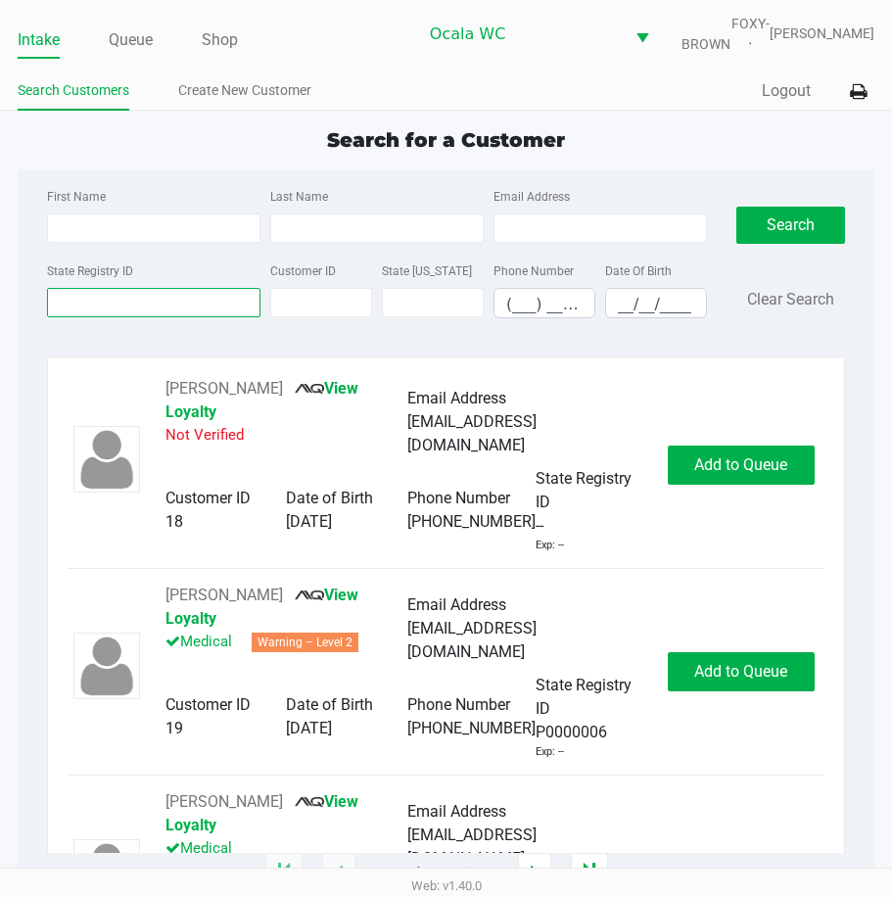
click at [103, 310] on input "State Registry ID" at bounding box center [154, 302] width 214 height 29
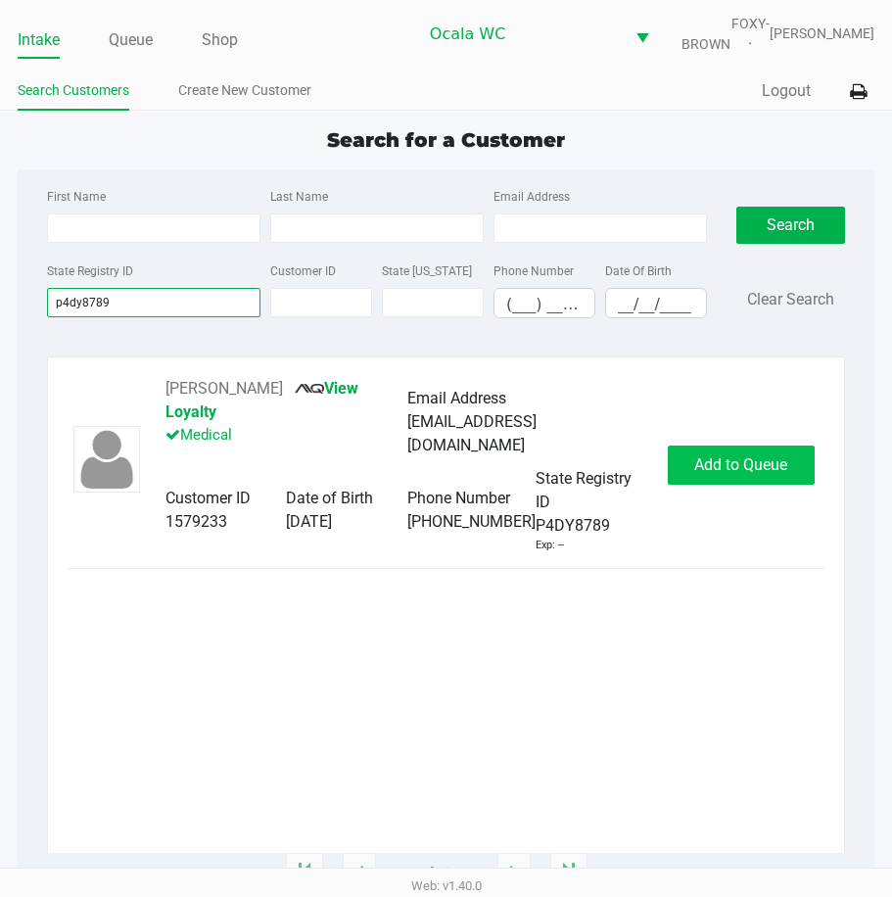
type input "p4dy8789"
click at [736, 464] on span "Add to Queue" at bounding box center [740, 464] width 93 height 19
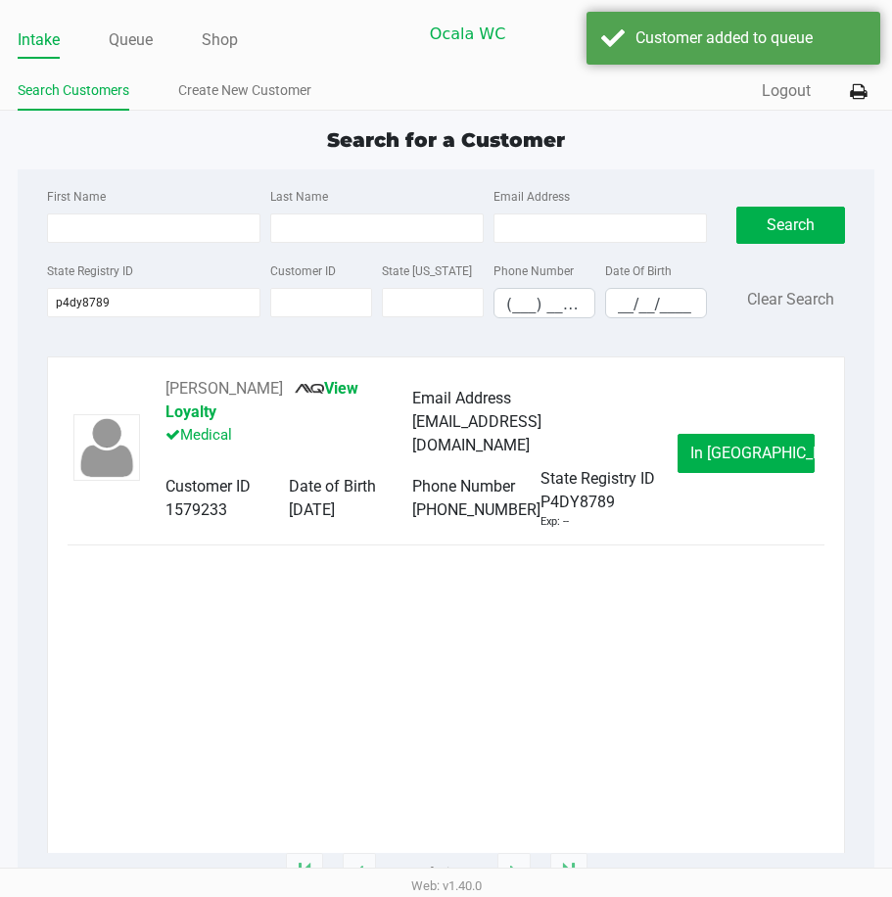
click at [736, 462] on span "In Queue" at bounding box center [773, 453] width 165 height 19
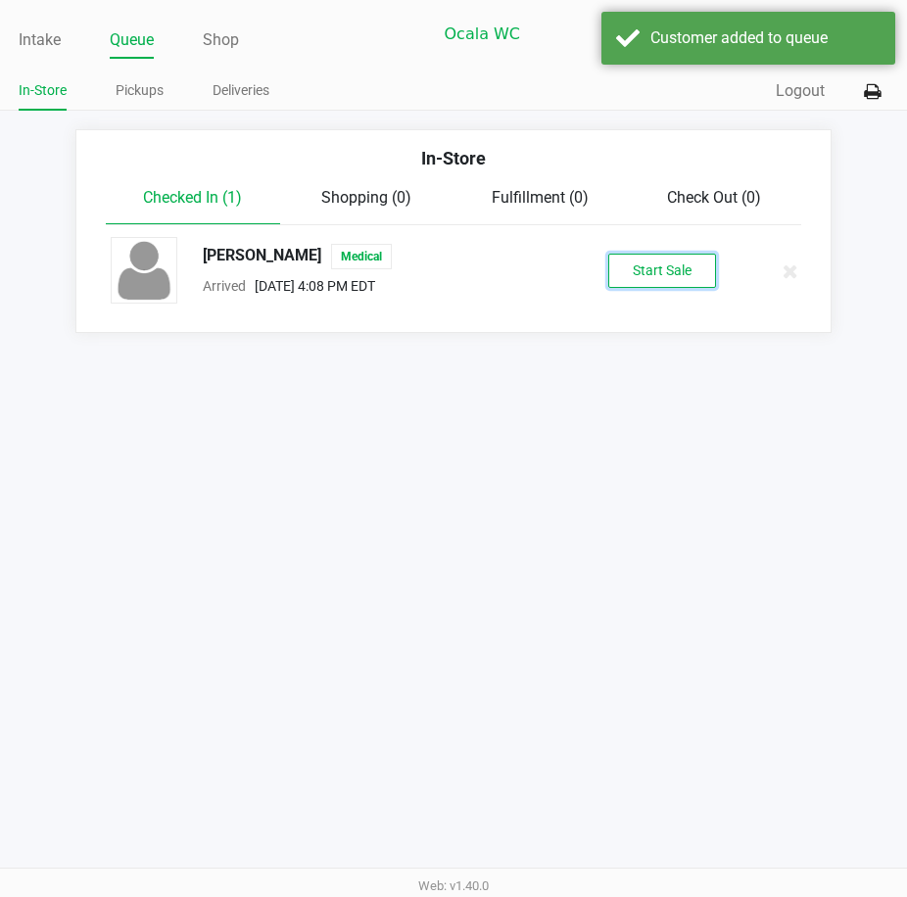
click at [649, 269] on button "Start Sale" at bounding box center [662, 271] width 108 height 34
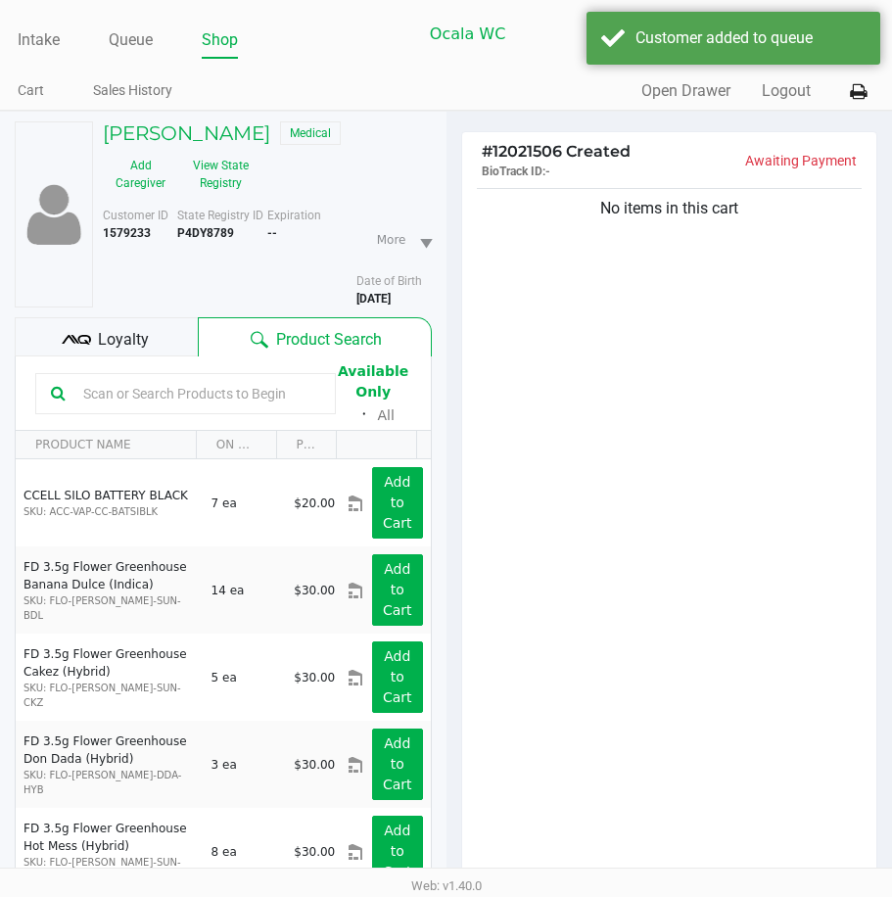
click at [104, 341] on span "Loyalty" at bounding box center [123, 340] width 51 height 24
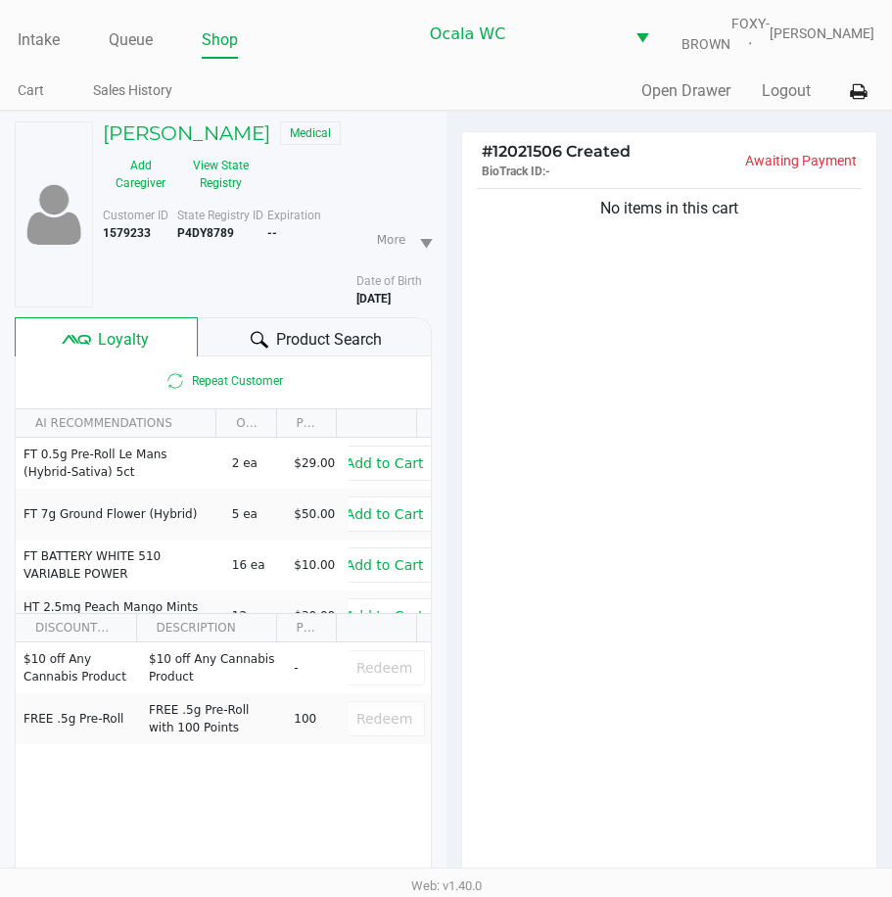
click at [215, 347] on div "Product Search" at bounding box center [314, 336] width 233 height 39
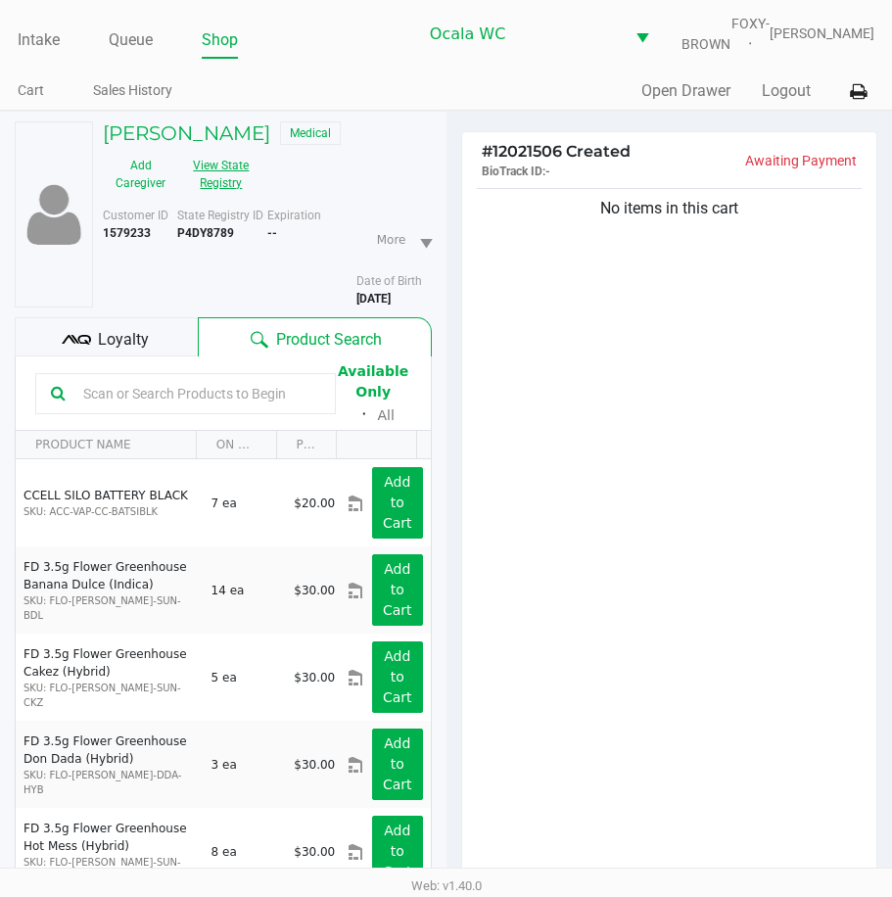
click at [229, 174] on button "View State Registry" at bounding box center [215, 174] width 74 height 49
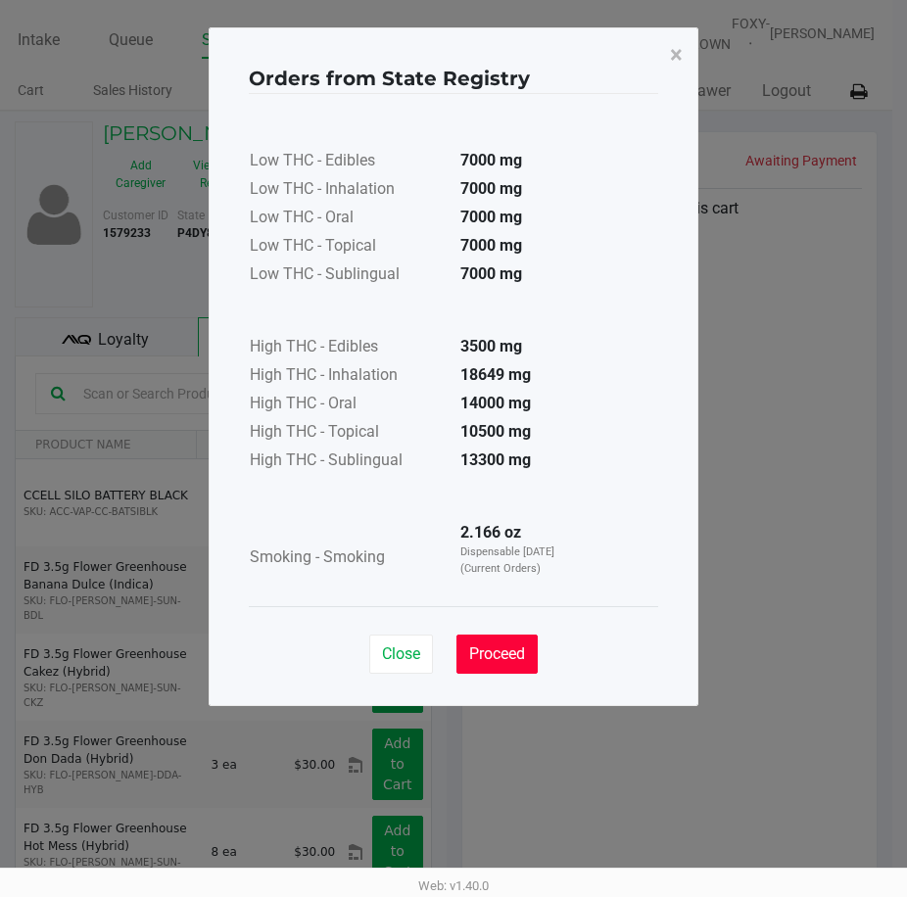
click at [470, 653] on span "Proceed" at bounding box center [497, 654] width 56 height 19
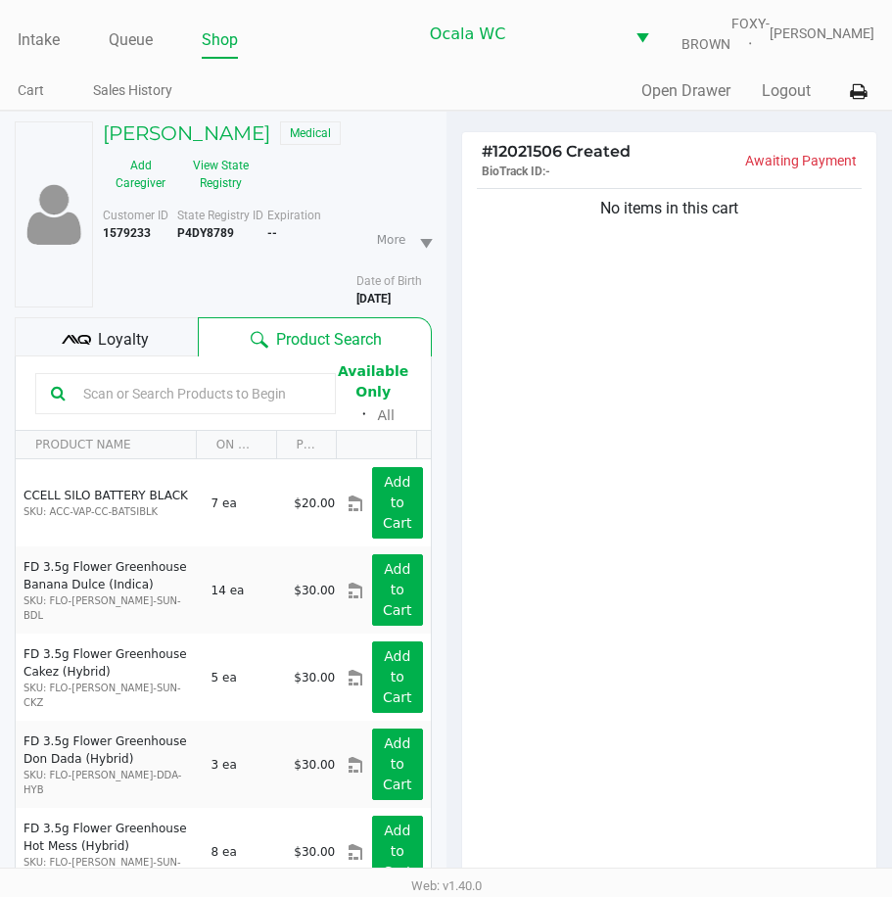
click at [148, 393] on input "text" at bounding box center [197, 393] width 245 height 29
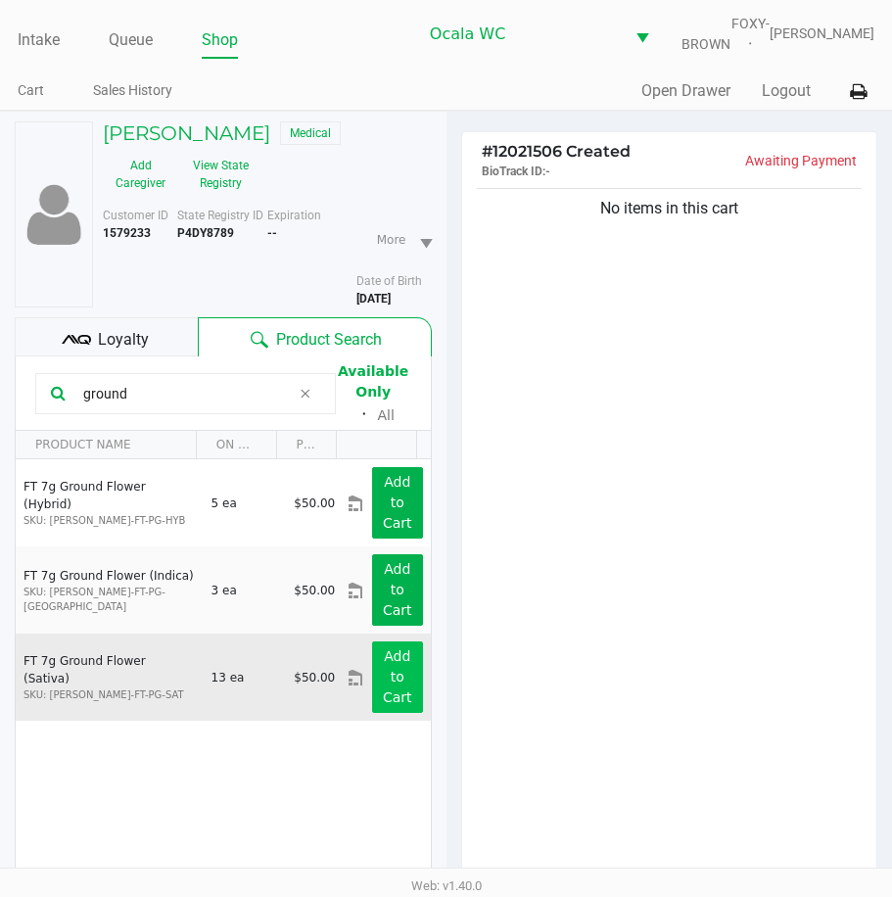
type input "ground"
click at [383, 672] on app-button-loader "Add to Cart" at bounding box center [397, 676] width 29 height 57
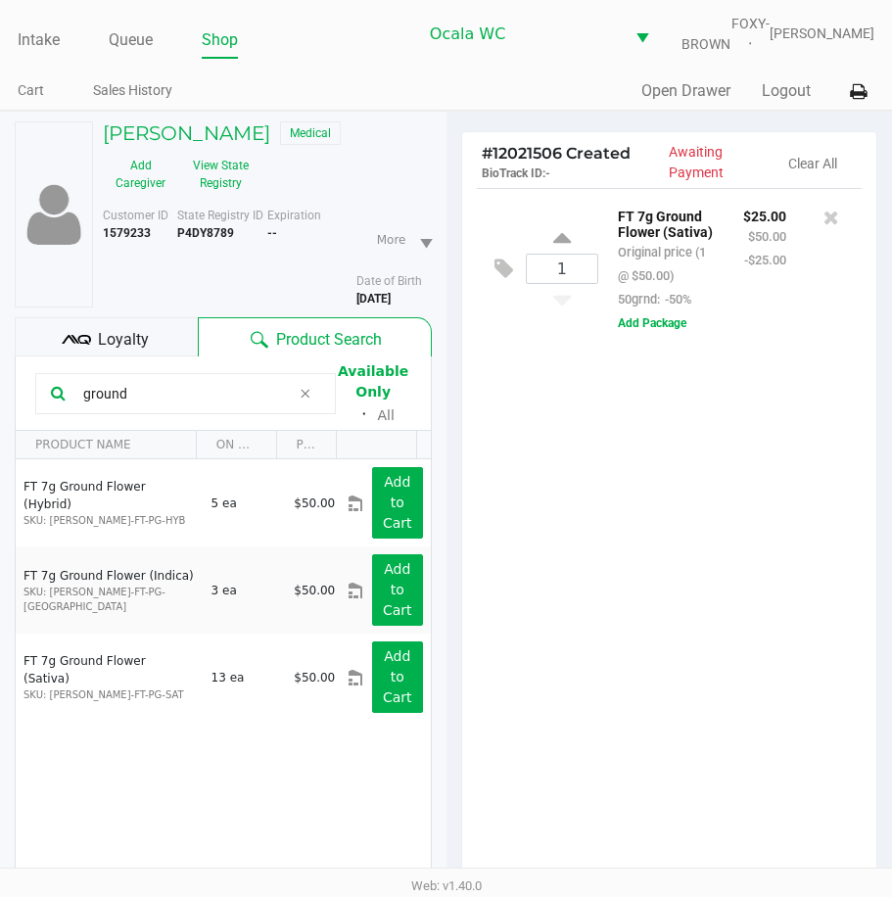
click at [72, 355] on icon at bounding box center [76, 339] width 29 height 29
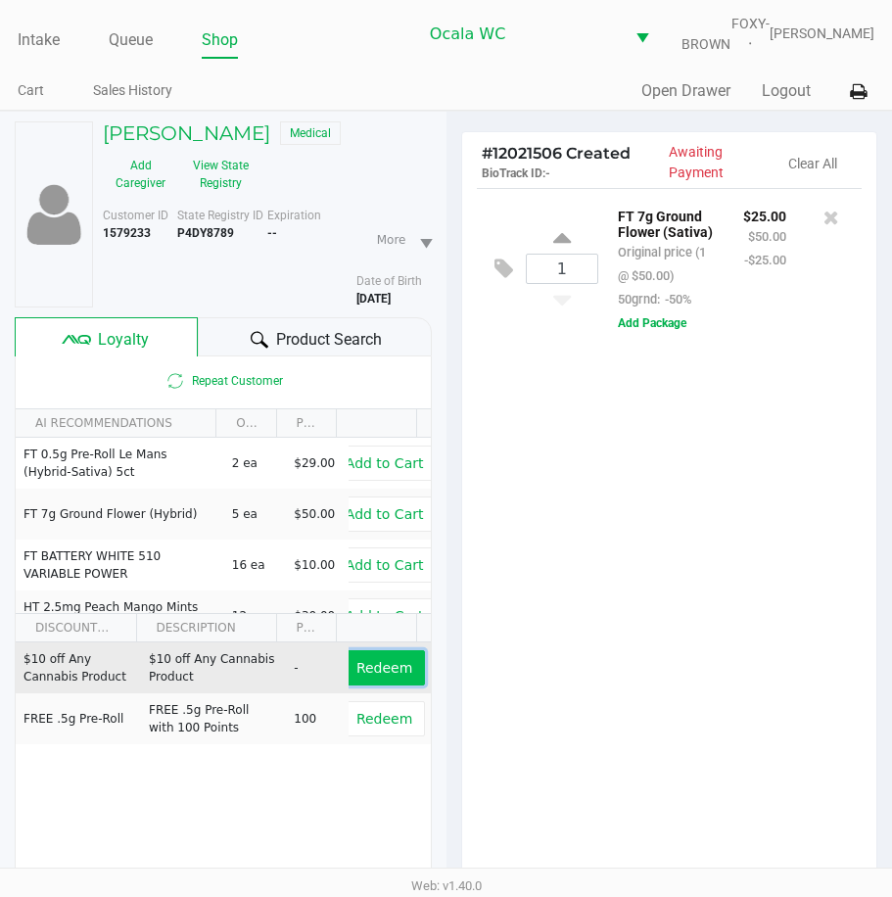
click at [357, 676] on span "Redeem" at bounding box center [385, 668] width 56 height 16
click at [311, 351] on span "Product Search" at bounding box center [329, 340] width 106 height 24
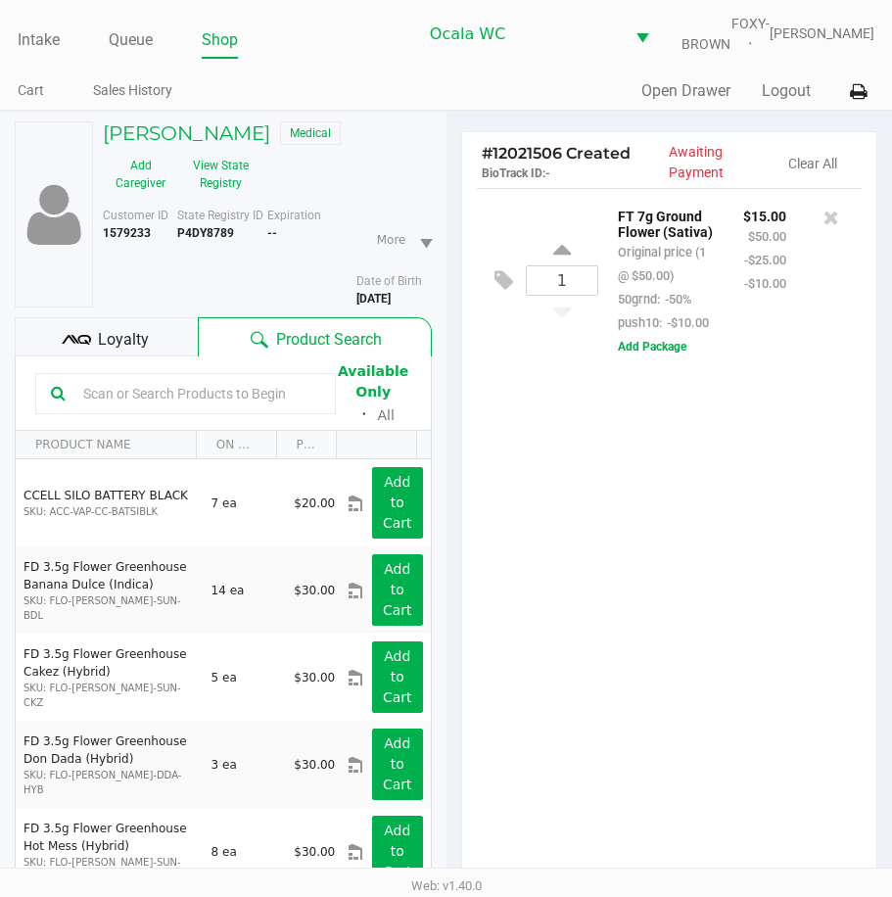
click at [120, 400] on input "text" at bounding box center [197, 393] width 245 height 29
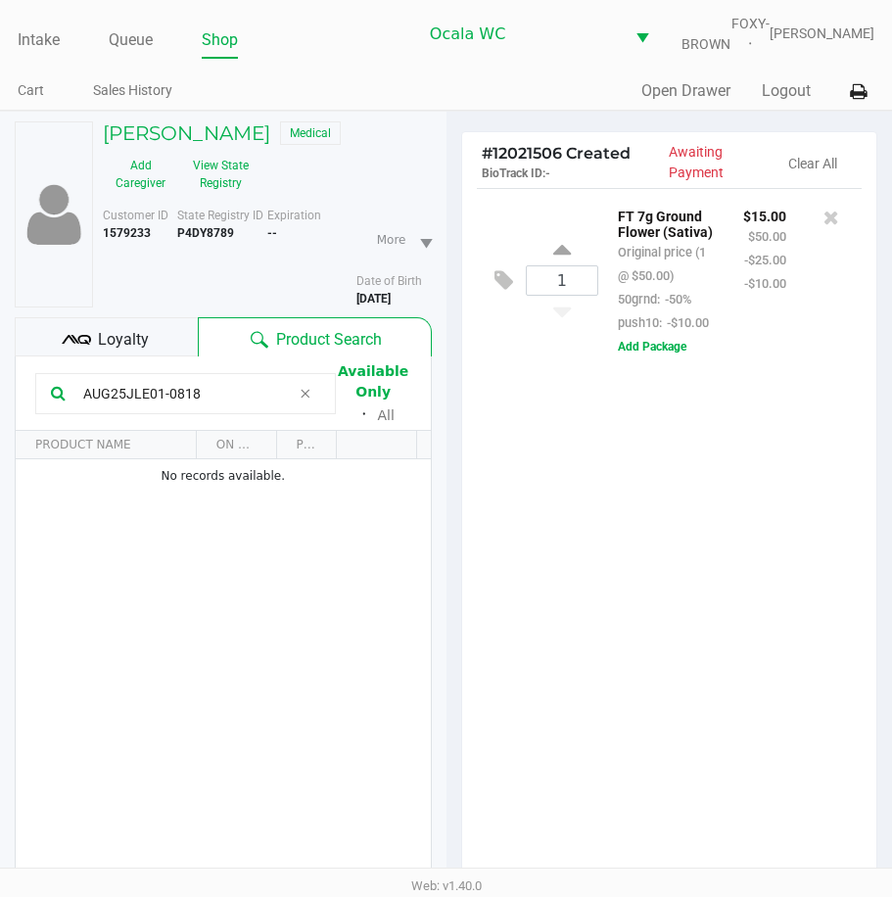
type input "AUG25JLE01-0818"
click at [535, 630] on div "1 FT 7g Ground Flower (Sativa) Original price (1 @ $50.00) 50grnd: -50% push10:…" at bounding box center [669, 542] width 415 height 708
click at [539, 644] on div "1 FT 7g Ground Flower (Sativa) Original price (1 @ $50.00) 50grnd: -50% push10:…" at bounding box center [669, 542] width 415 height 708
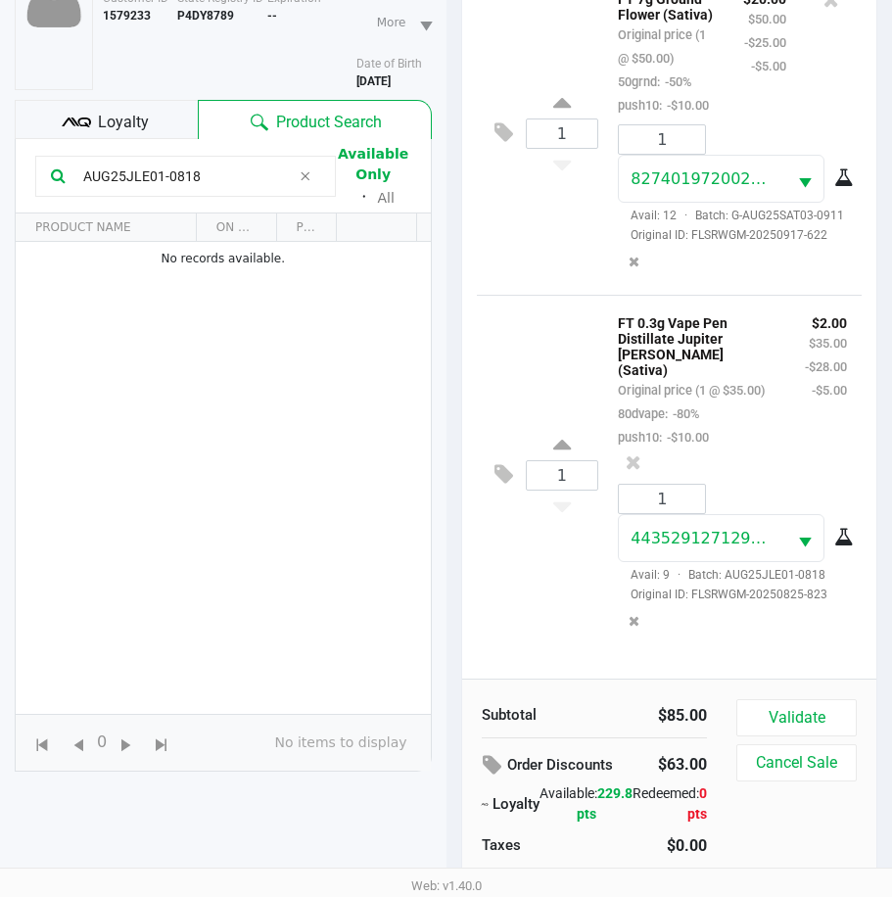
scroll to position [270, 0]
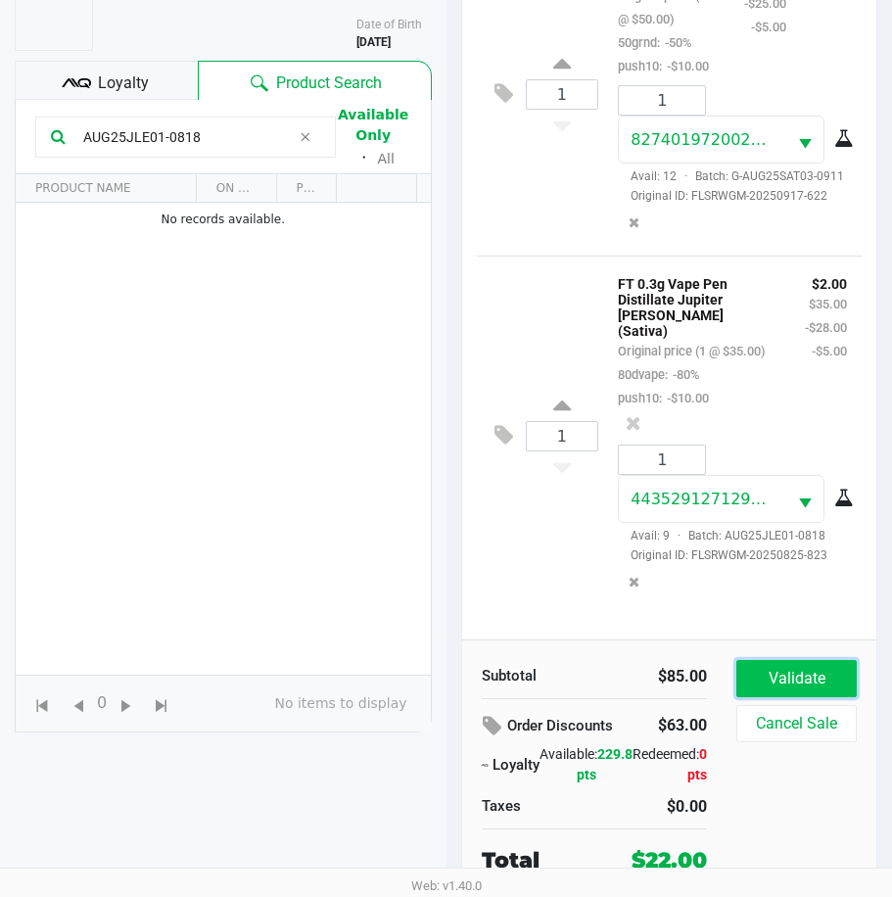
click at [799, 676] on button "Validate" at bounding box center [797, 678] width 120 height 37
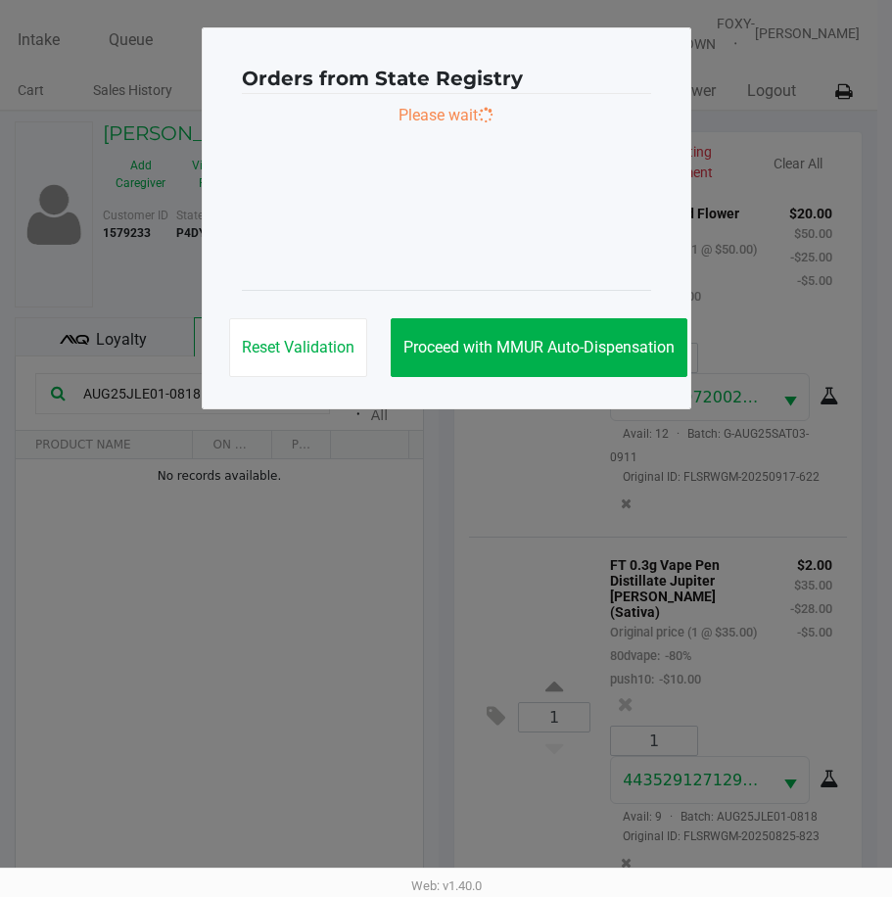
scroll to position [0, 0]
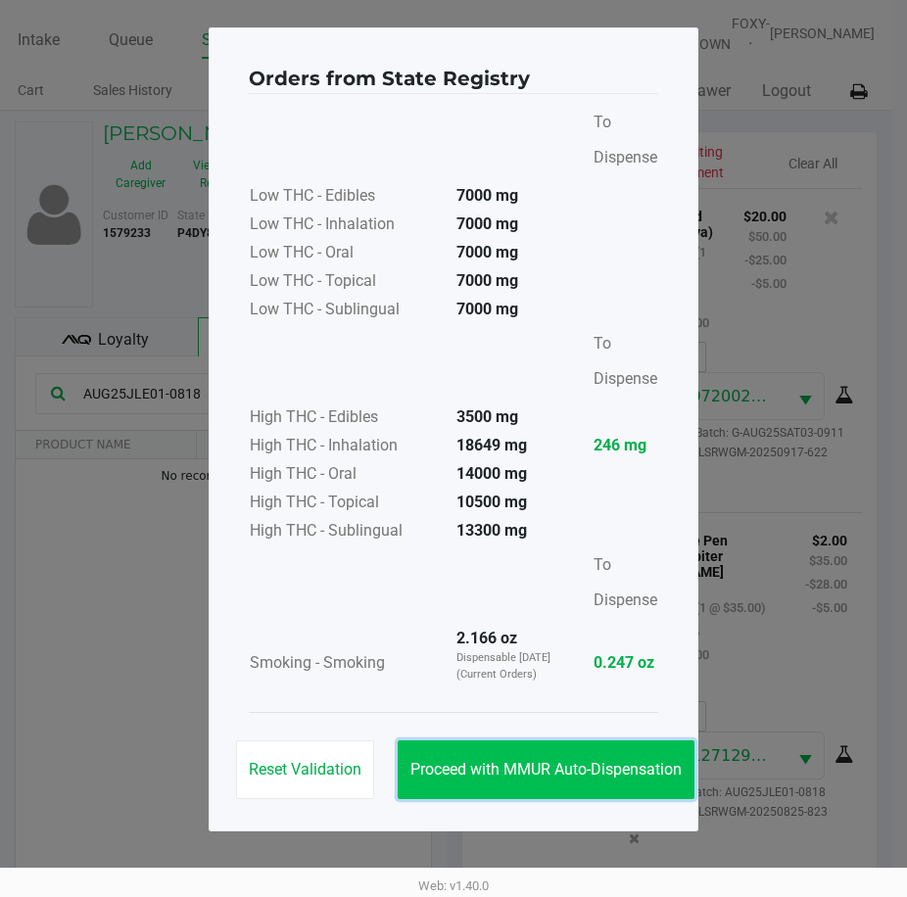
click at [511, 759] on button "Proceed with MMUR Auto-Dispensation" at bounding box center [546, 770] width 297 height 59
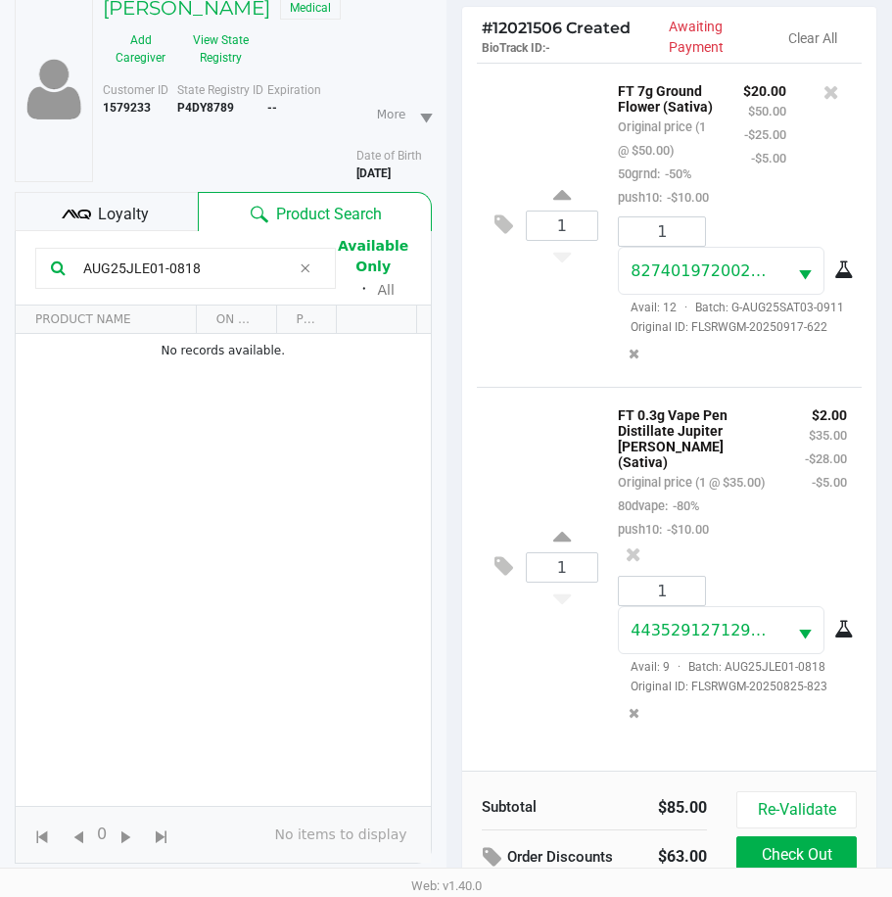
scroll to position [273, 0]
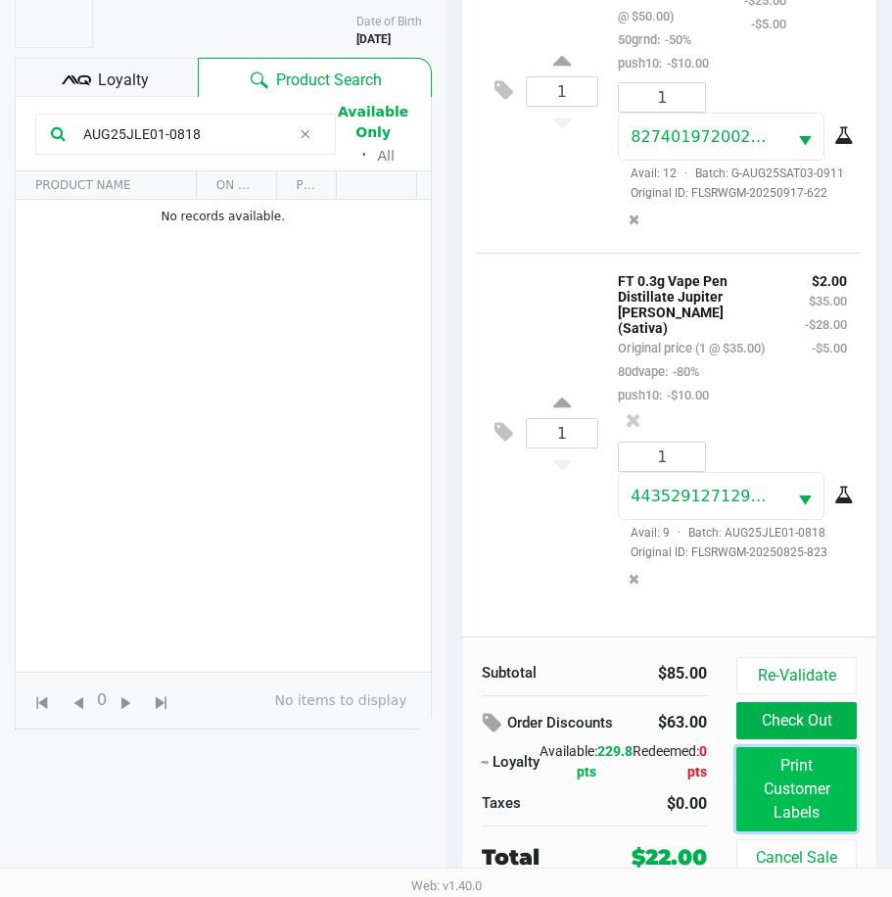
click at [794, 764] on button "Print Customer Labels" at bounding box center [797, 789] width 120 height 84
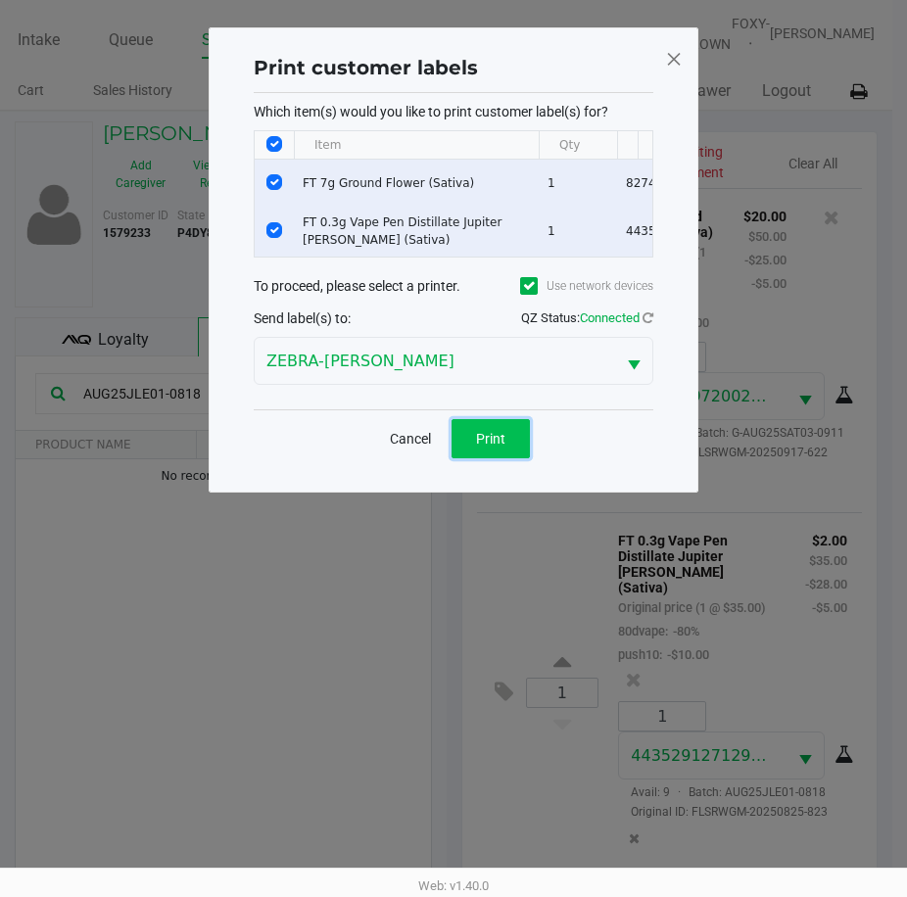
click at [490, 447] on span "Print" at bounding box center [490, 439] width 29 height 16
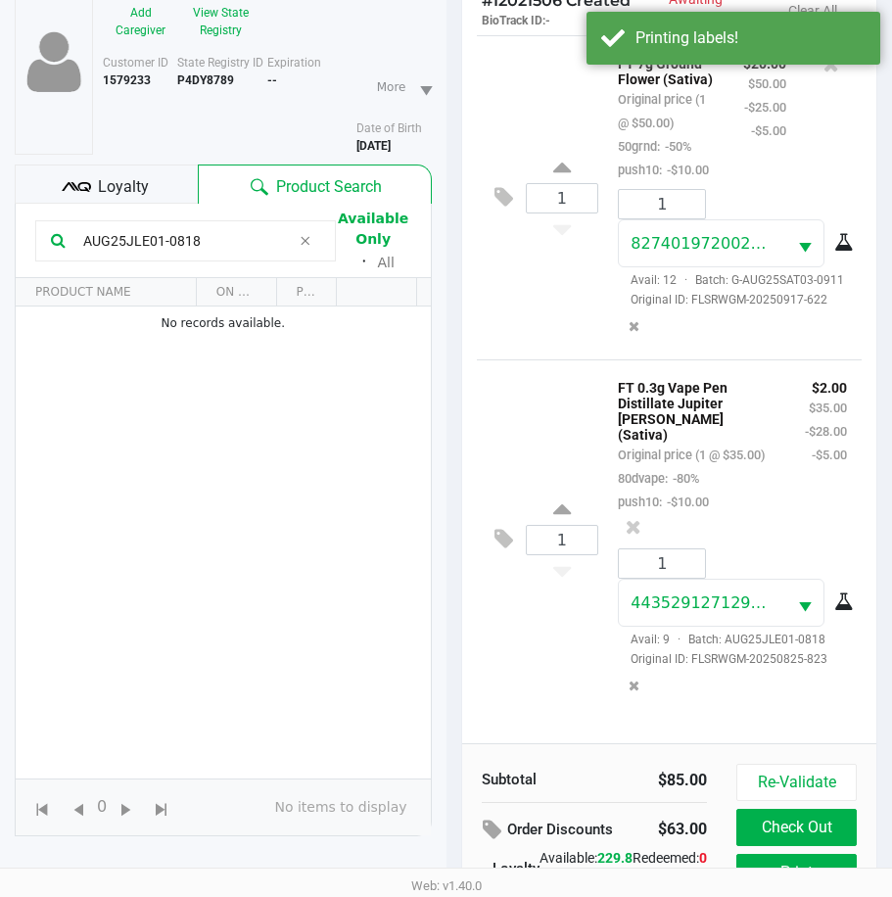
scroll to position [273, 0]
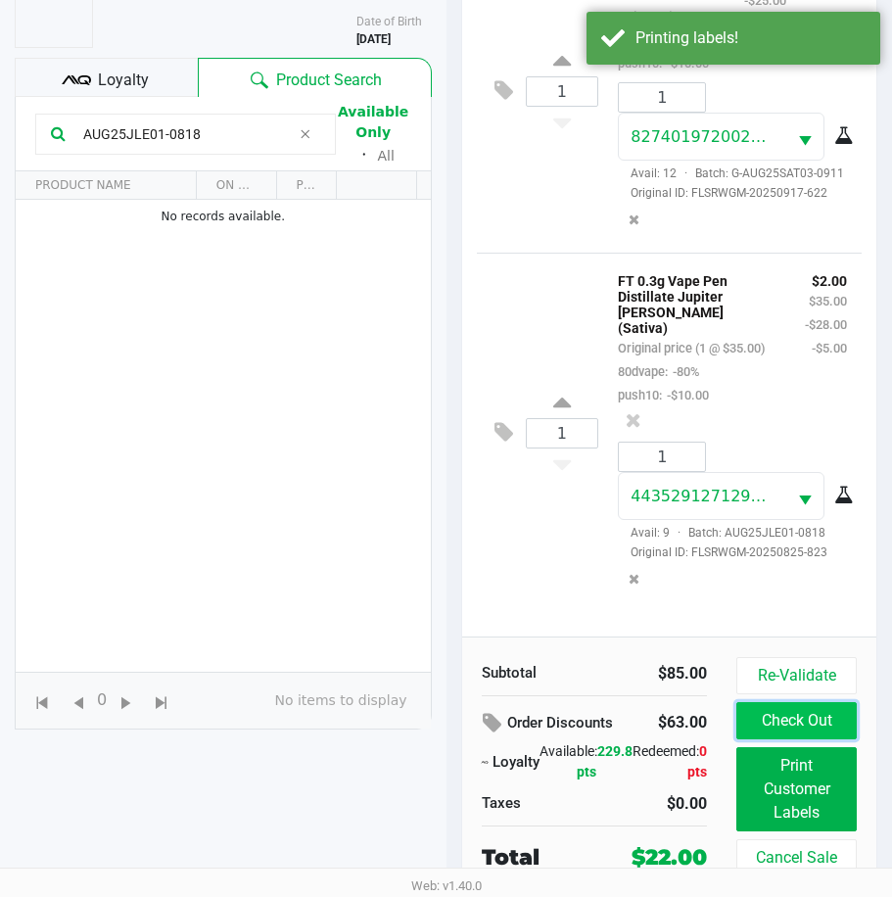
click at [801, 711] on button "Check Out" at bounding box center [797, 720] width 120 height 37
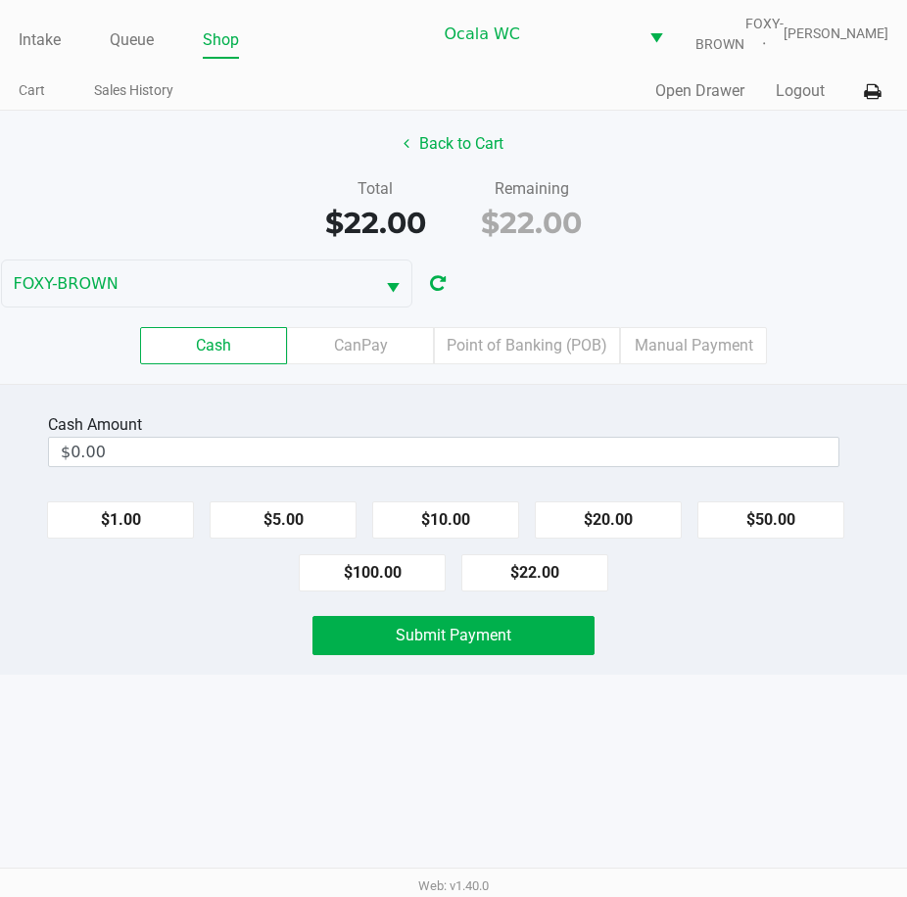
click at [523, 364] on label "Point of Banking (POB)" at bounding box center [527, 345] width 186 height 37
click at [0, 0] on 7 "Point of Banking (POB)" at bounding box center [0, 0] width 0 height 0
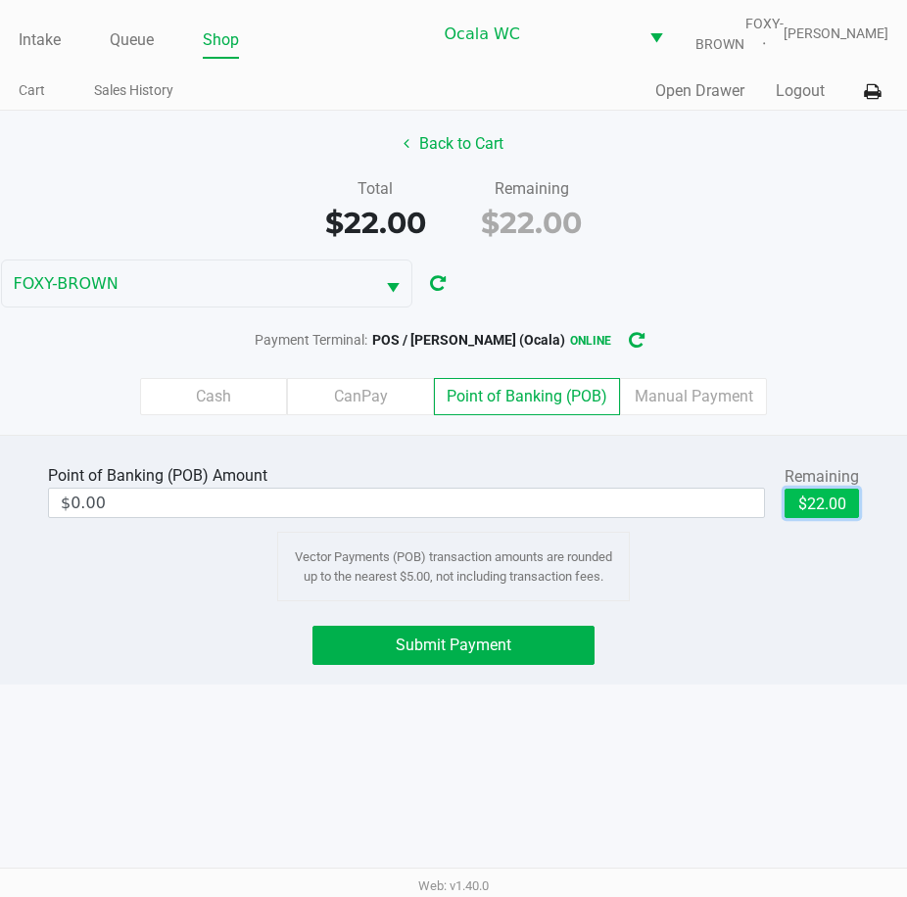
click at [826, 518] on button "$22.00" at bounding box center [822, 503] width 74 height 29
type input "$22.00"
click at [403, 665] on button "Submit Payment" at bounding box center [453, 645] width 283 height 39
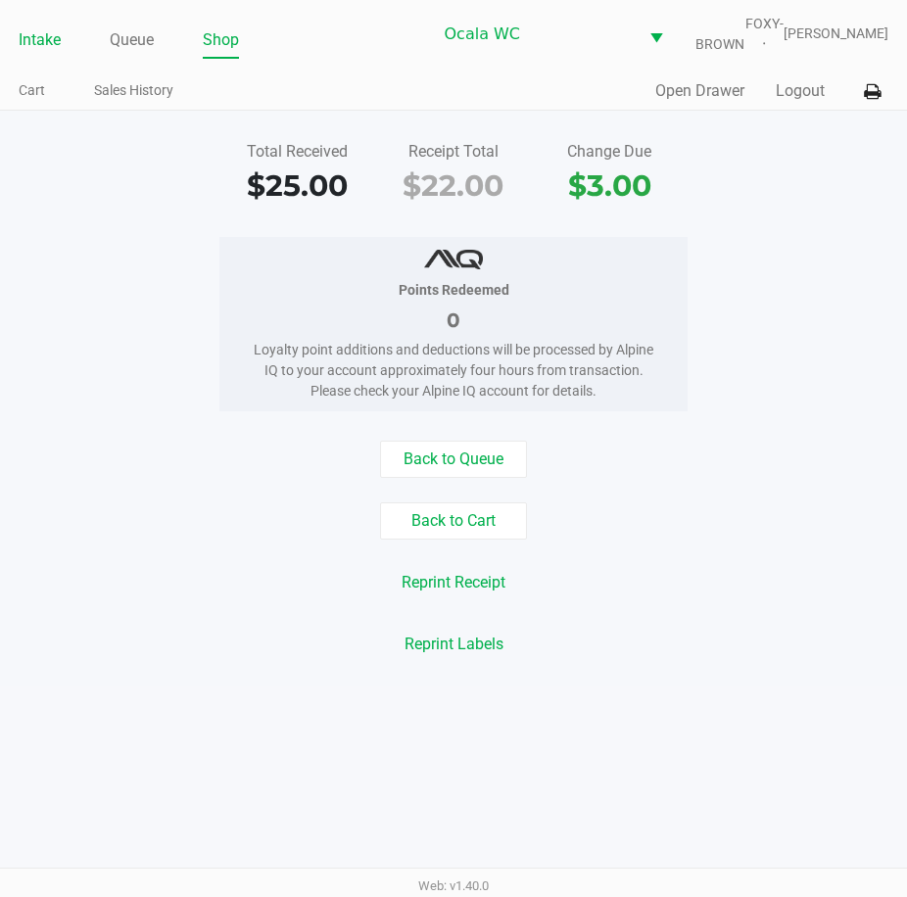
click at [32, 59] on li "Intake" at bounding box center [40, 41] width 42 height 34
click at [39, 49] on link "Intake" at bounding box center [40, 39] width 42 height 27
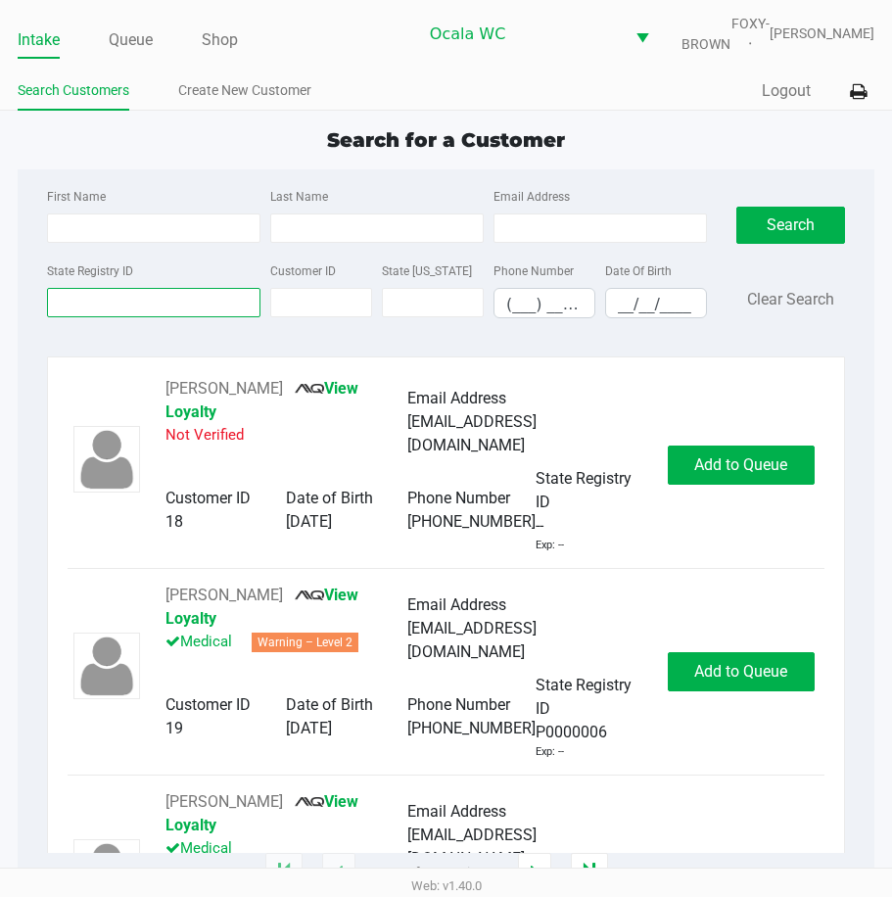
click at [86, 311] on input "State Registry ID" at bounding box center [154, 302] width 214 height 29
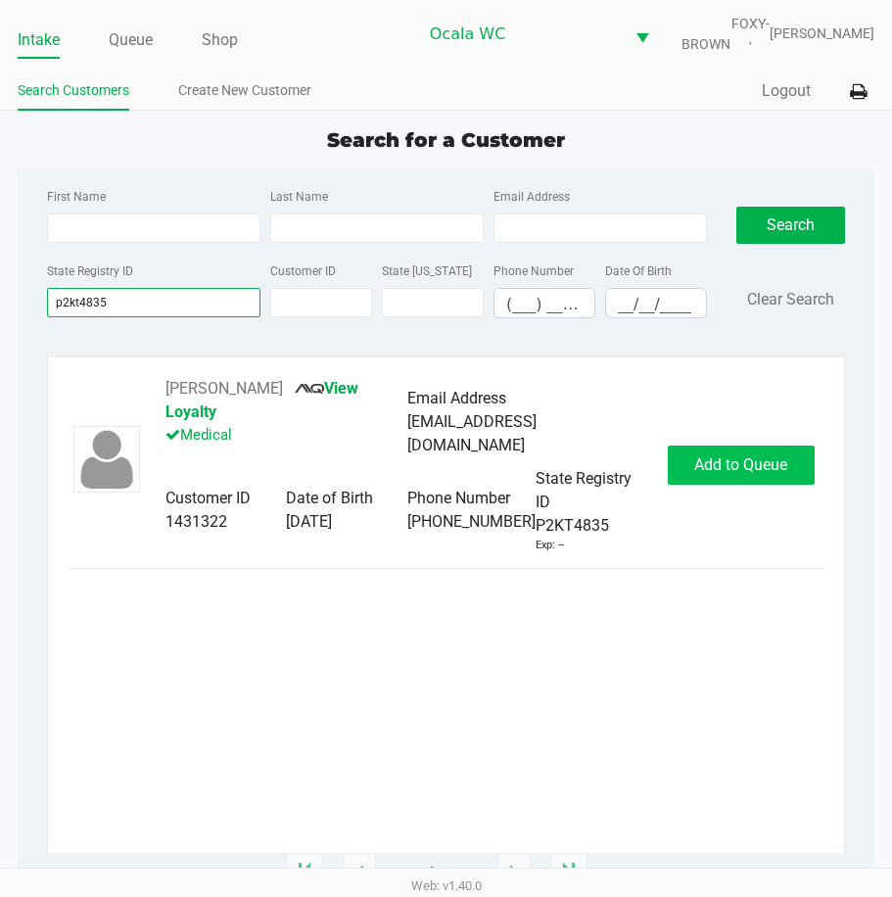
type input "p2kt4835"
click at [758, 453] on button "Add to Queue" at bounding box center [741, 465] width 147 height 39
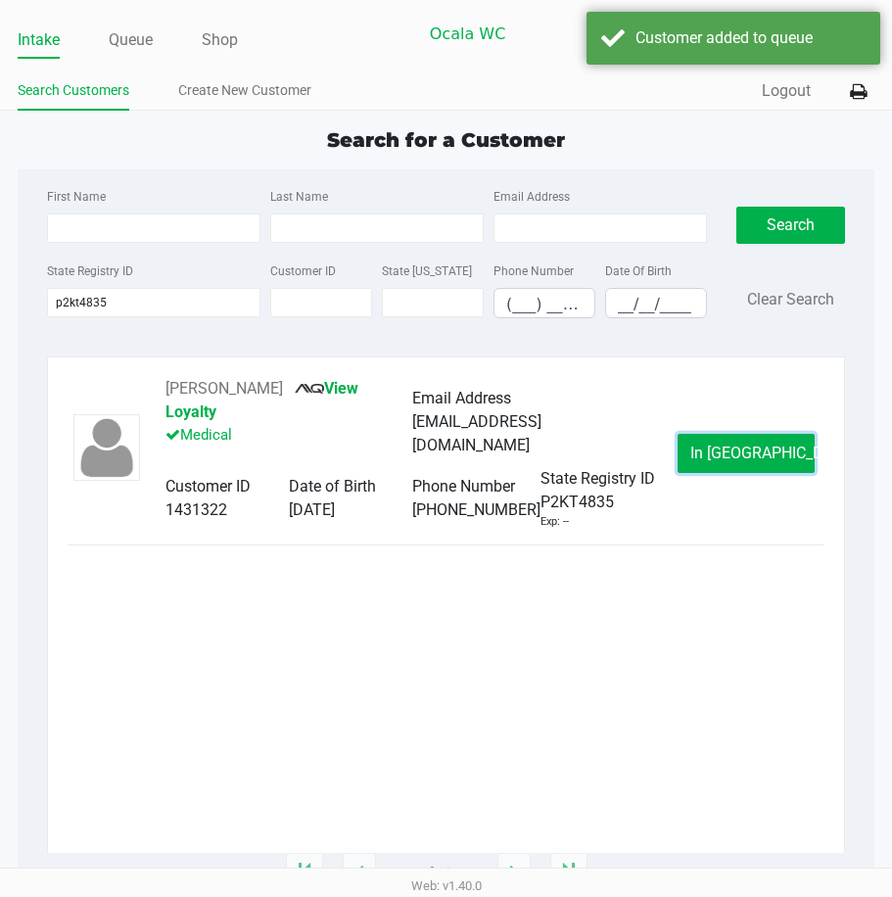
click at [758, 453] on button "In Queue" at bounding box center [746, 453] width 137 height 39
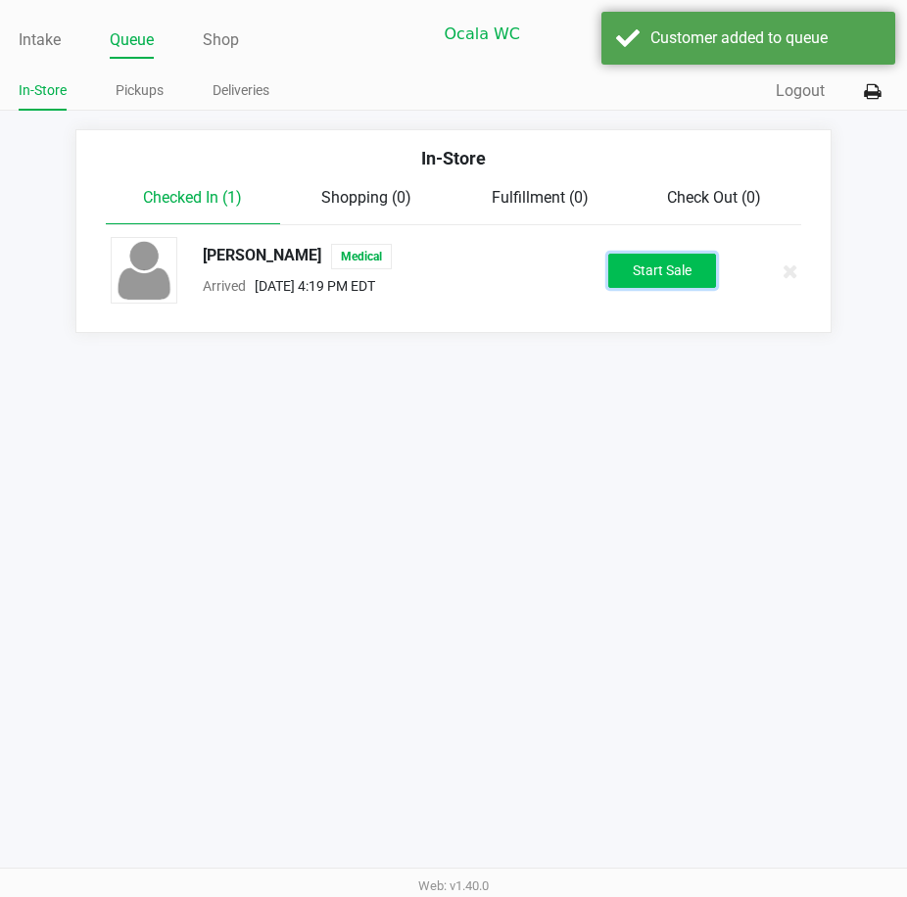
click at [674, 281] on button "Start Sale" at bounding box center [662, 271] width 108 height 34
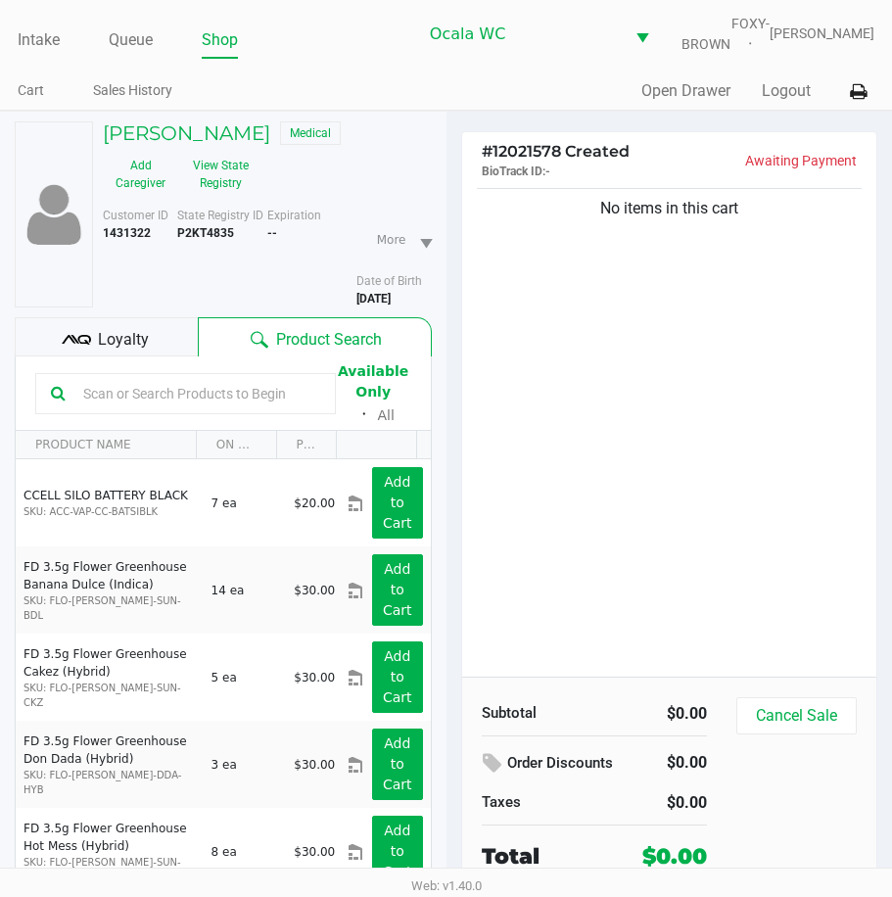
click at [105, 330] on div "JENNIFER BALDWIN Medical Add Caregiver View State Registry Customer ID 1431322 …" at bounding box center [223, 555] width 417 height 887
click at [102, 346] on span "Loyalty" at bounding box center [123, 340] width 51 height 24
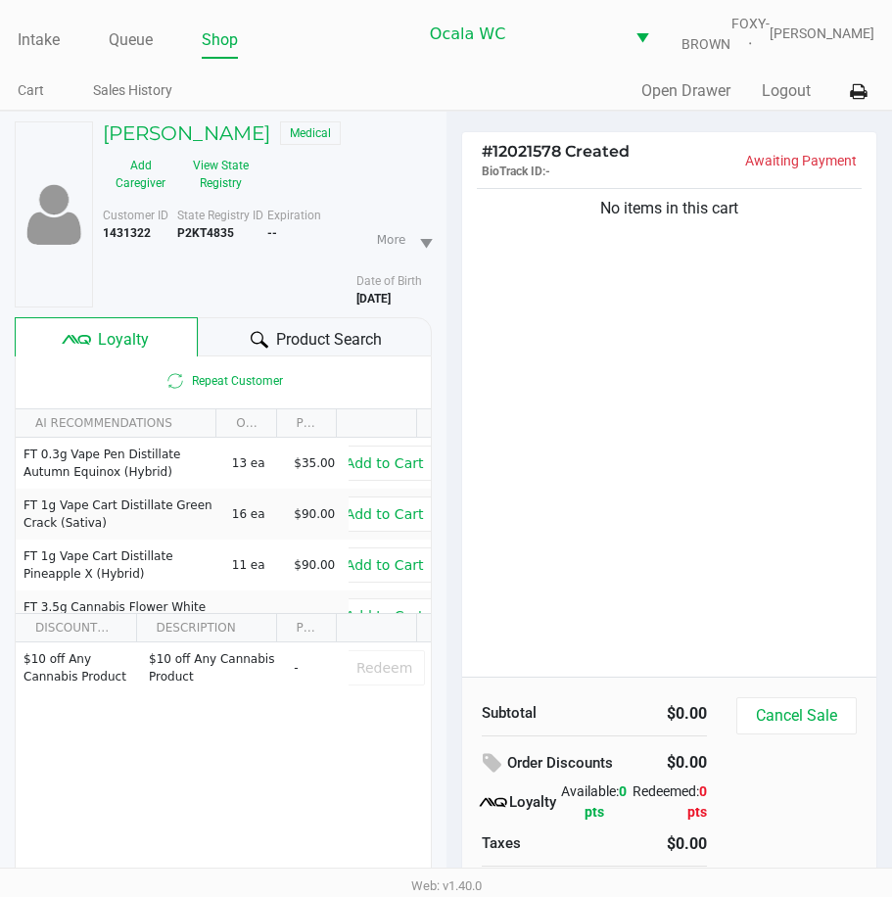
click at [261, 349] on icon at bounding box center [260, 340] width 18 height 18
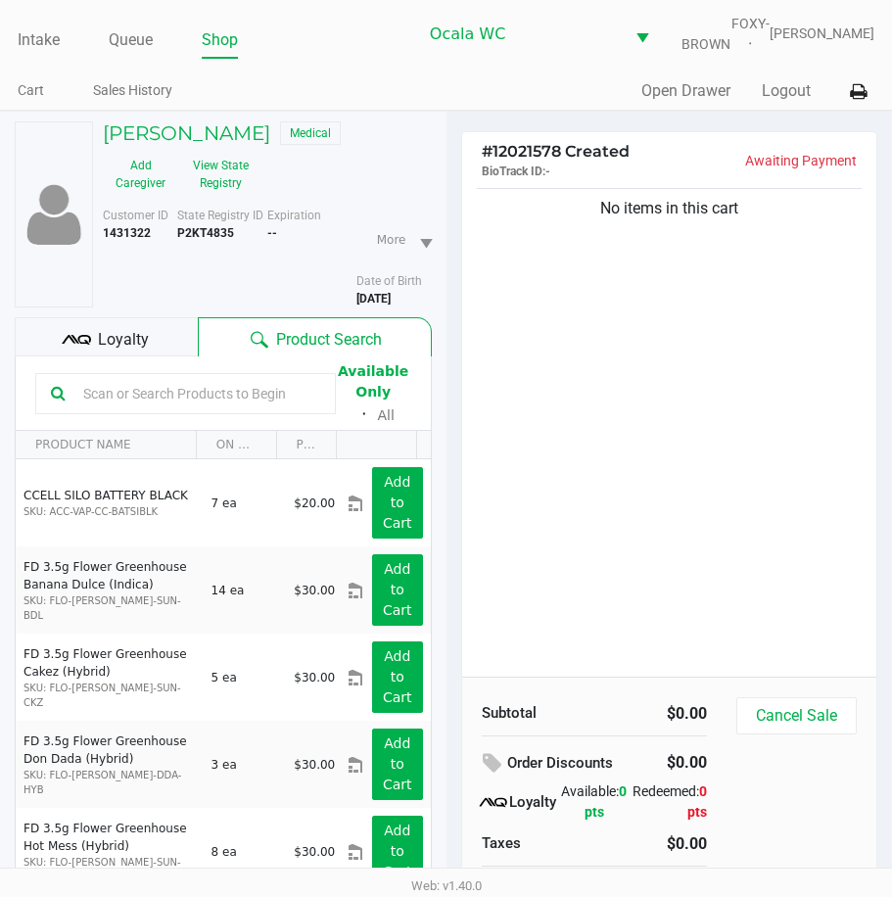
click at [136, 408] on input "text" at bounding box center [197, 393] width 245 height 29
click at [112, 401] on input "text" at bounding box center [197, 393] width 245 height 29
click at [541, 388] on div "No items in this cart" at bounding box center [669, 430] width 415 height 493
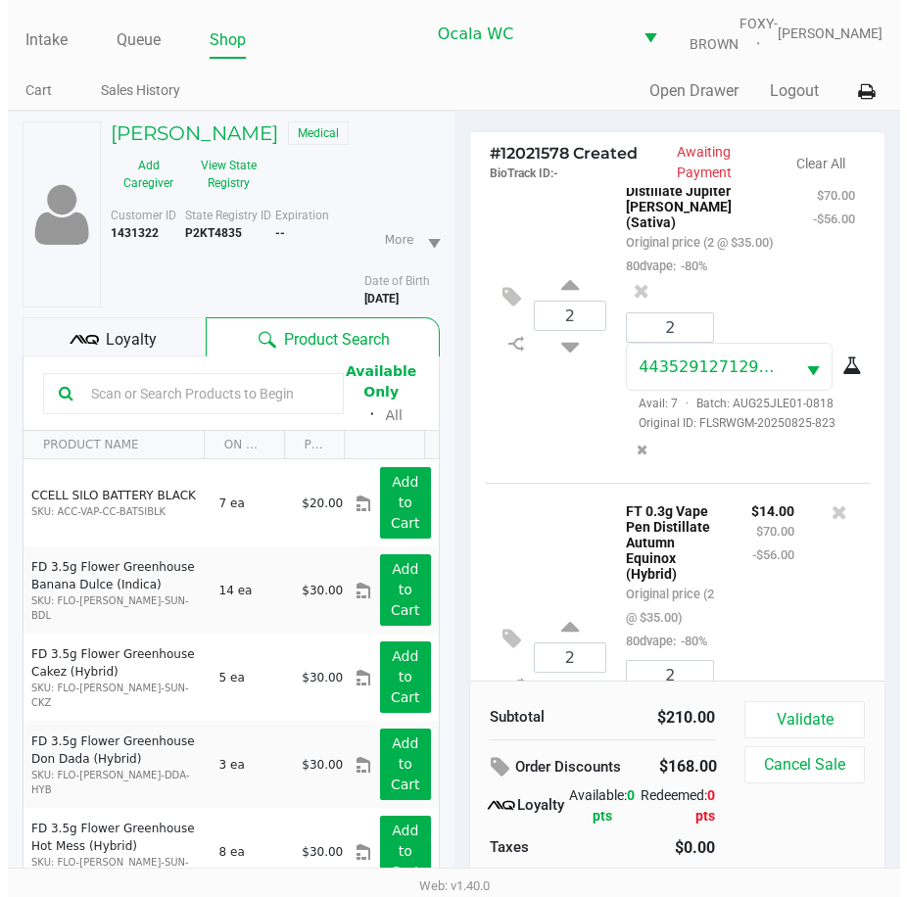
scroll to position [490, 0]
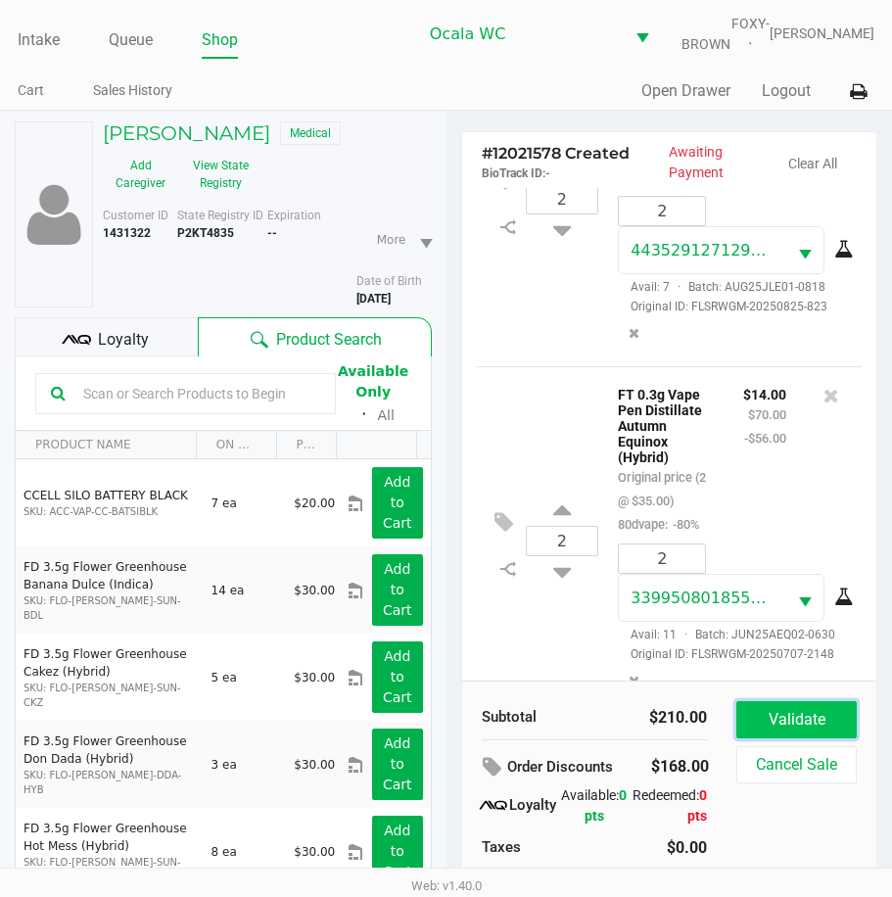
click at [777, 722] on button "Validate" at bounding box center [797, 719] width 120 height 37
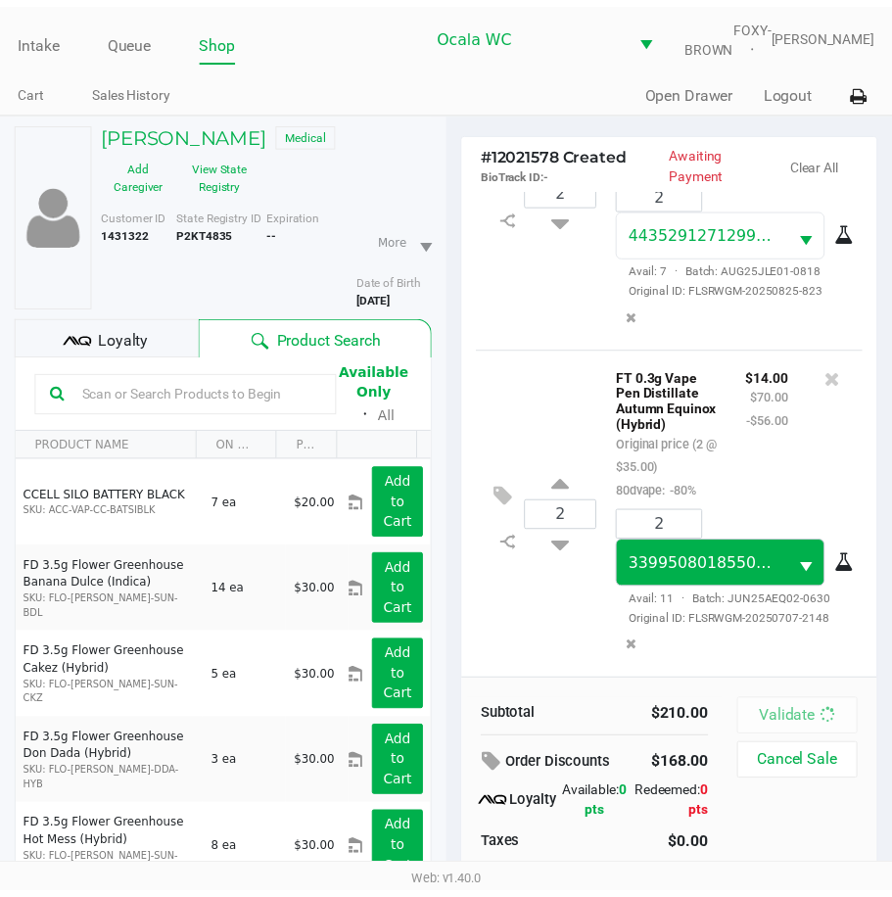
scroll to position [626, 0]
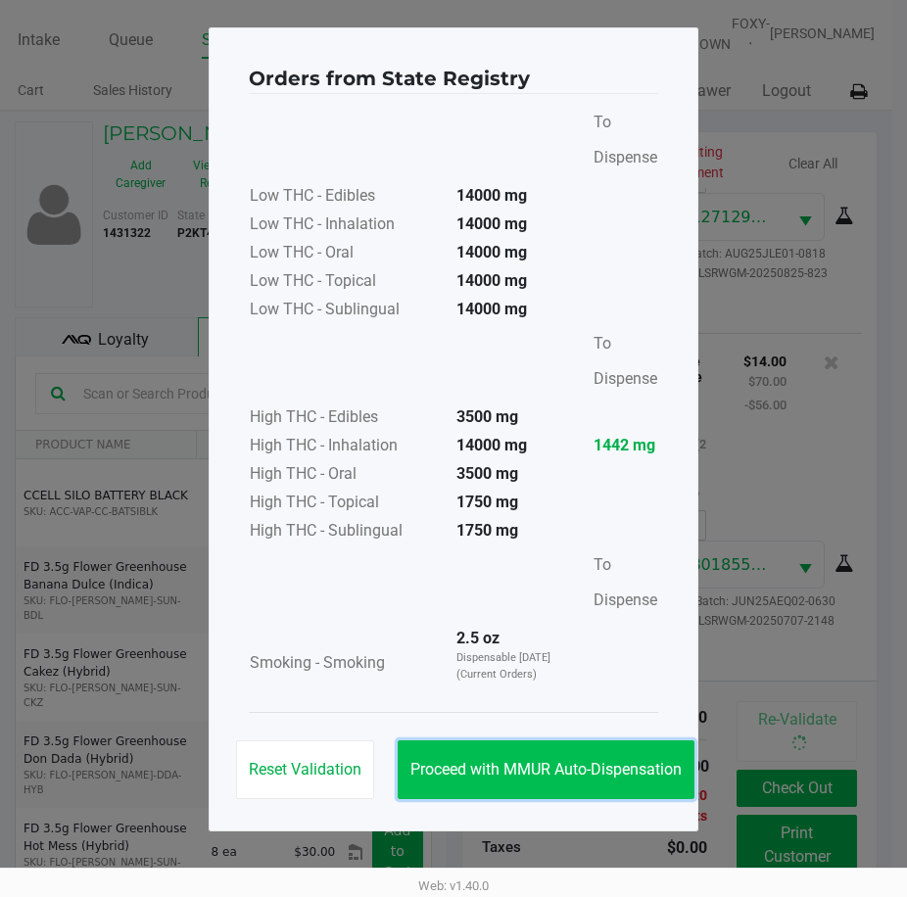
click at [499, 752] on button "Proceed with MMUR Auto-Dispensation" at bounding box center [546, 770] width 297 height 59
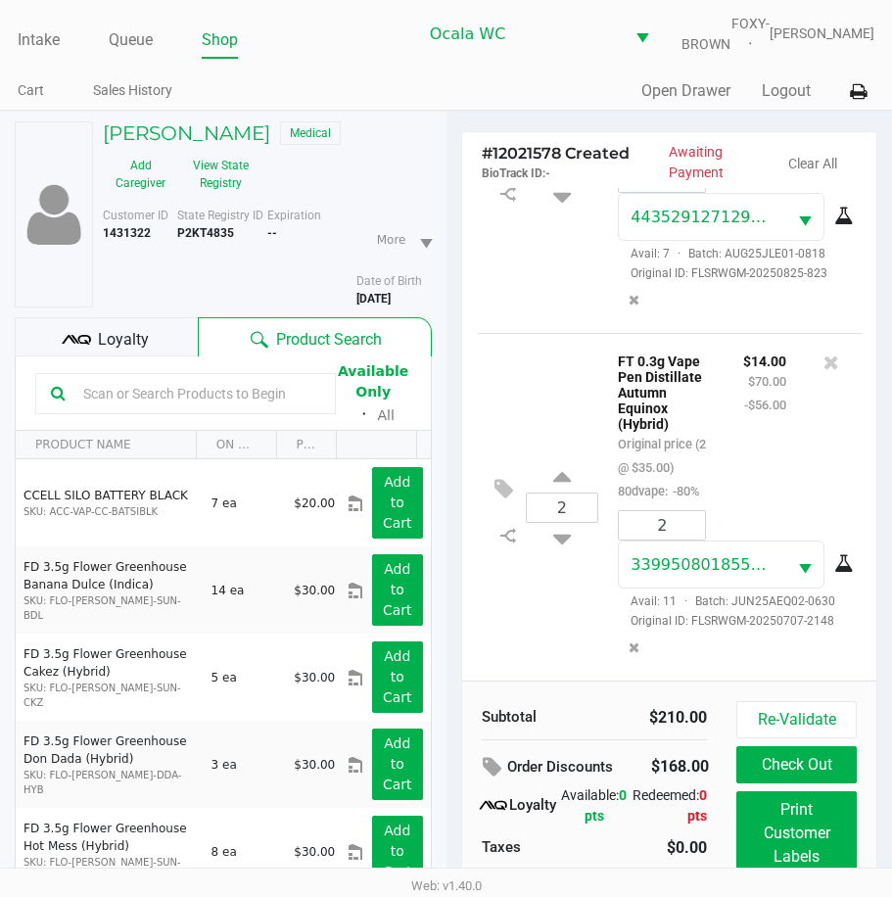
click at [85, 334] on div "Loyalty" at bounding box center [106, 336] width 183 height 39
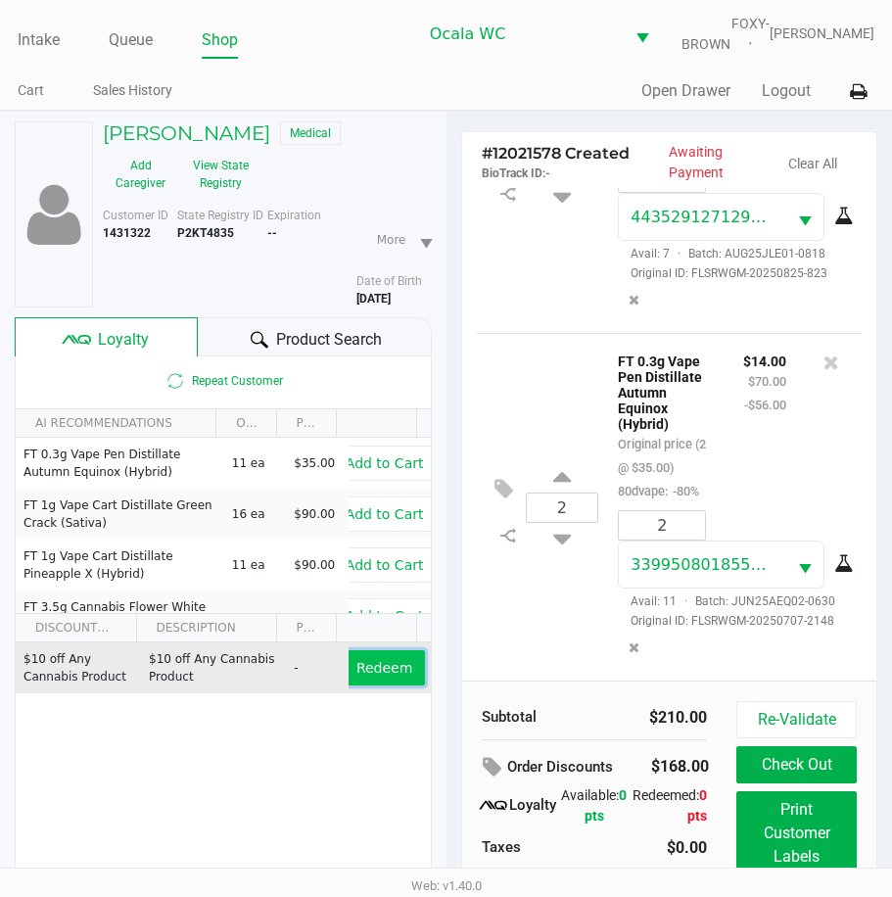
click at [359, 676] on span "Redeem" at bounding box center [385, 668] width 56 height 16
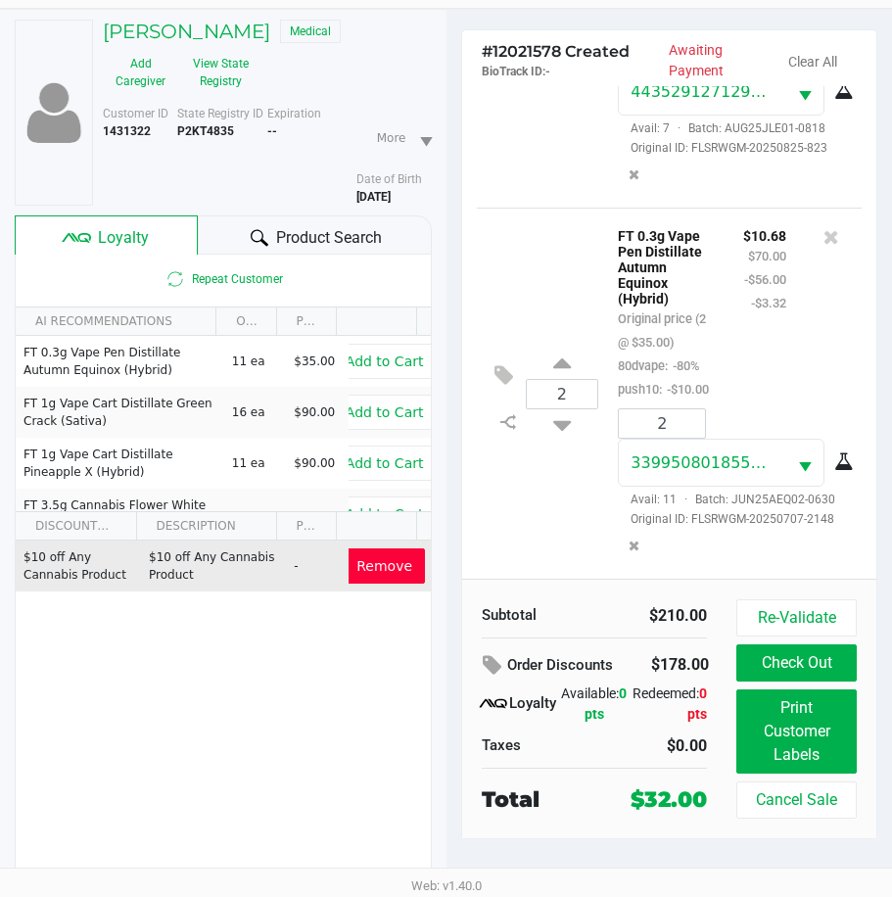
scroll to position [743, 0]
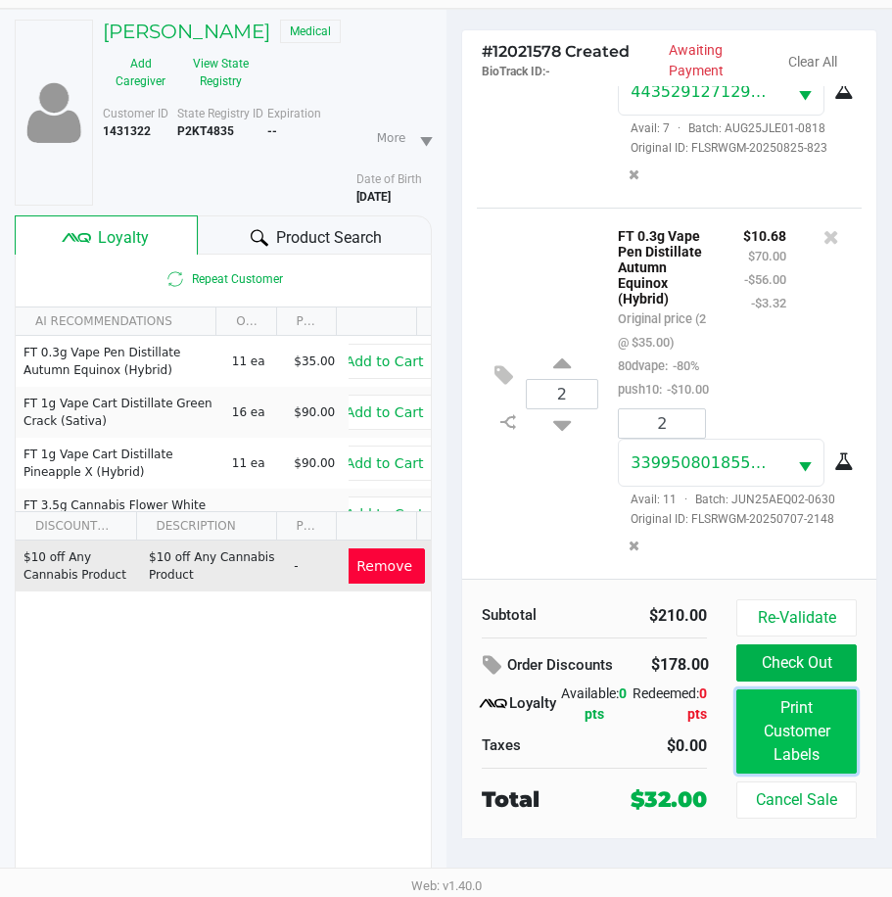
click at [770, 724] on button "Print Customer Labels" at bounding box center [797, 732] width 120 height 84
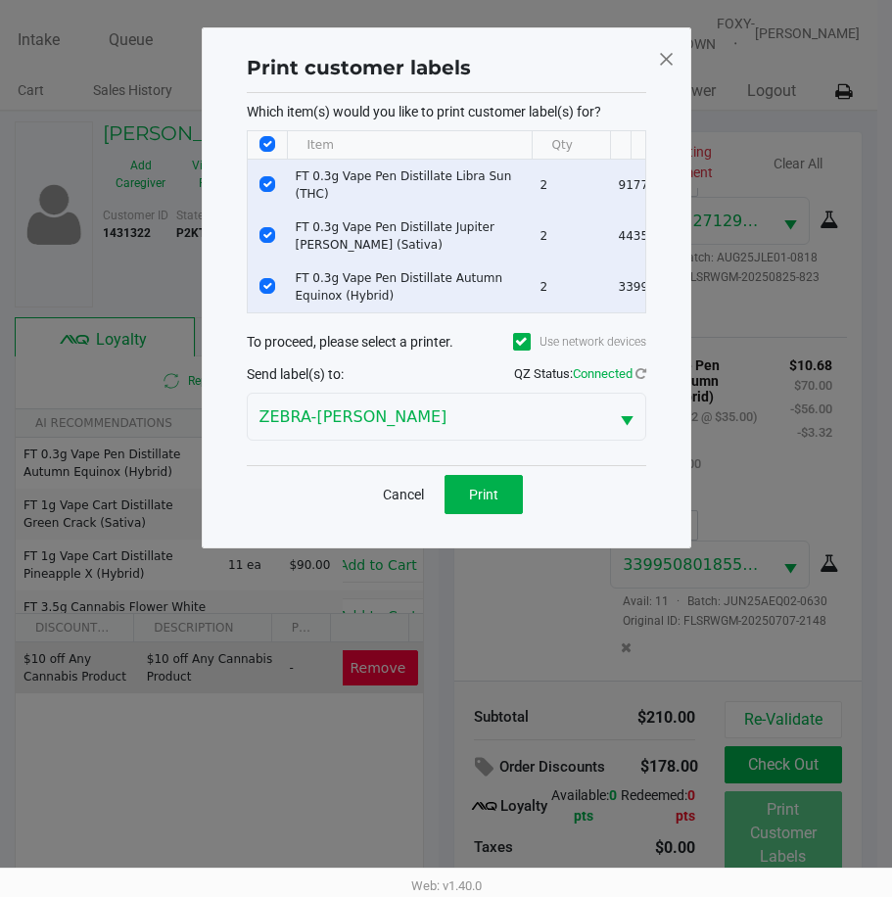
scroll to position [0, 0]
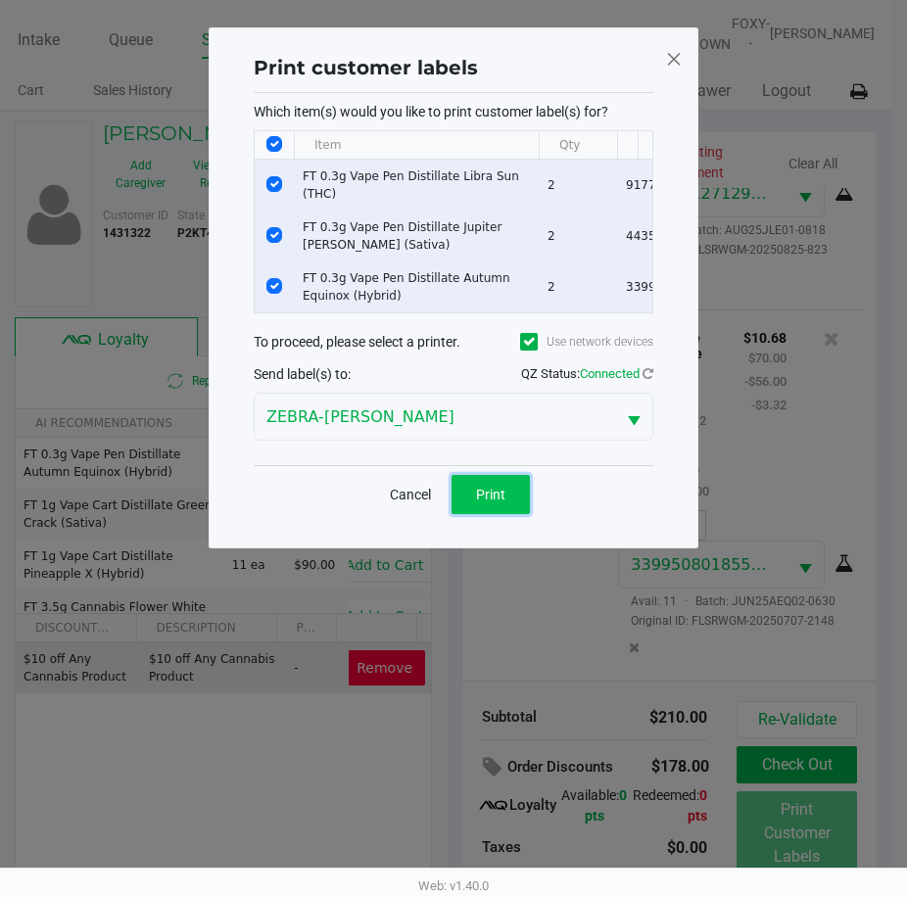
click at [469, 487] on button "Print" at bounding box center [491, 494] width 78 height 39
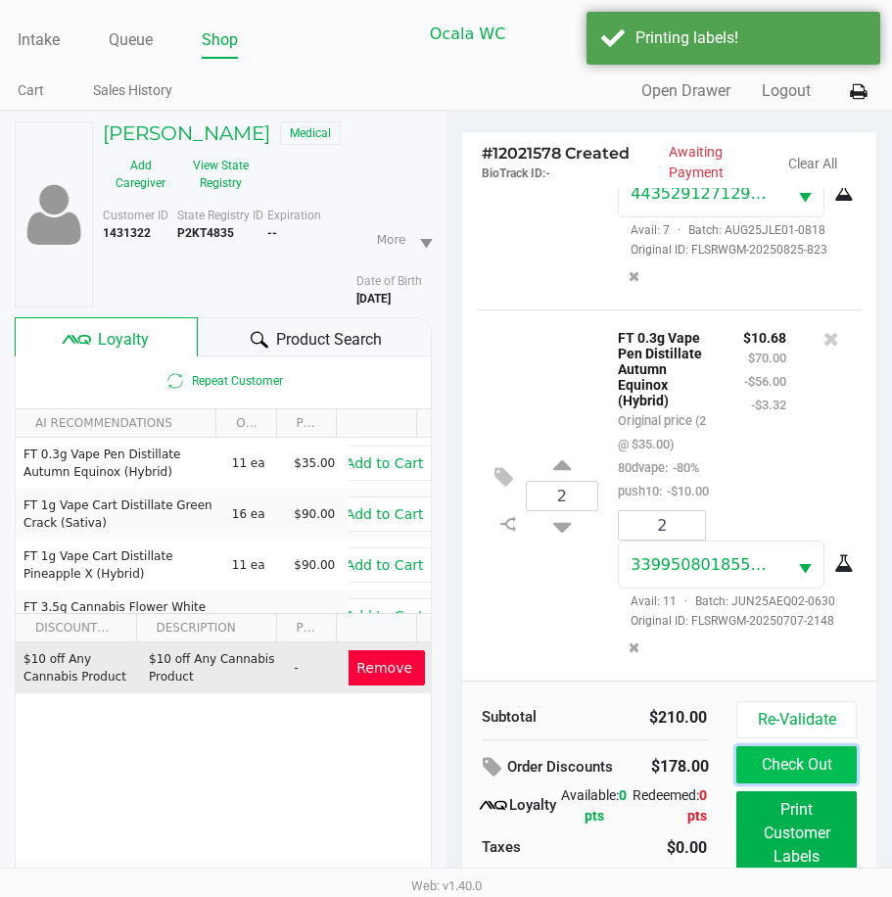
click at [768, 772] on button "Check Out" at bounding box center [797, 764] width 120 height 37
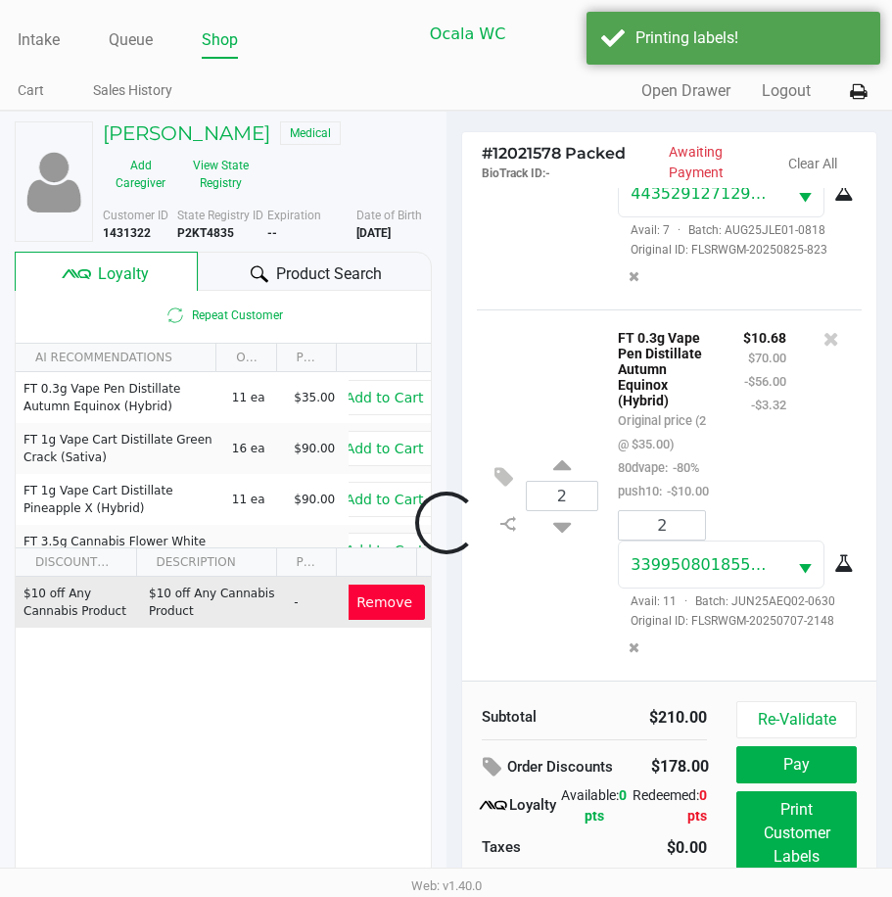
scroll to position [767, 0]
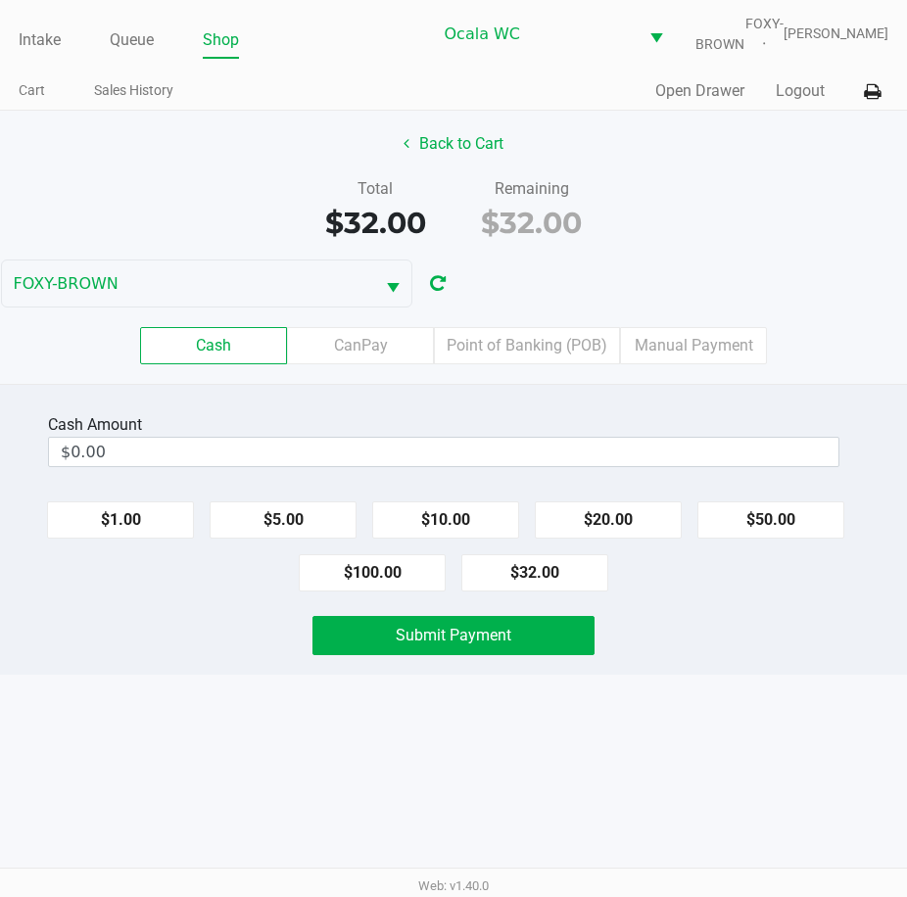
click at [538, 353] on label "Point of Banking (POB)" at bounding box center [527, 345] width 186 height 37
click at [0, 0] on 7 "Point of Banking (POB)" at bounding box center [0, 0] width 0 height 0
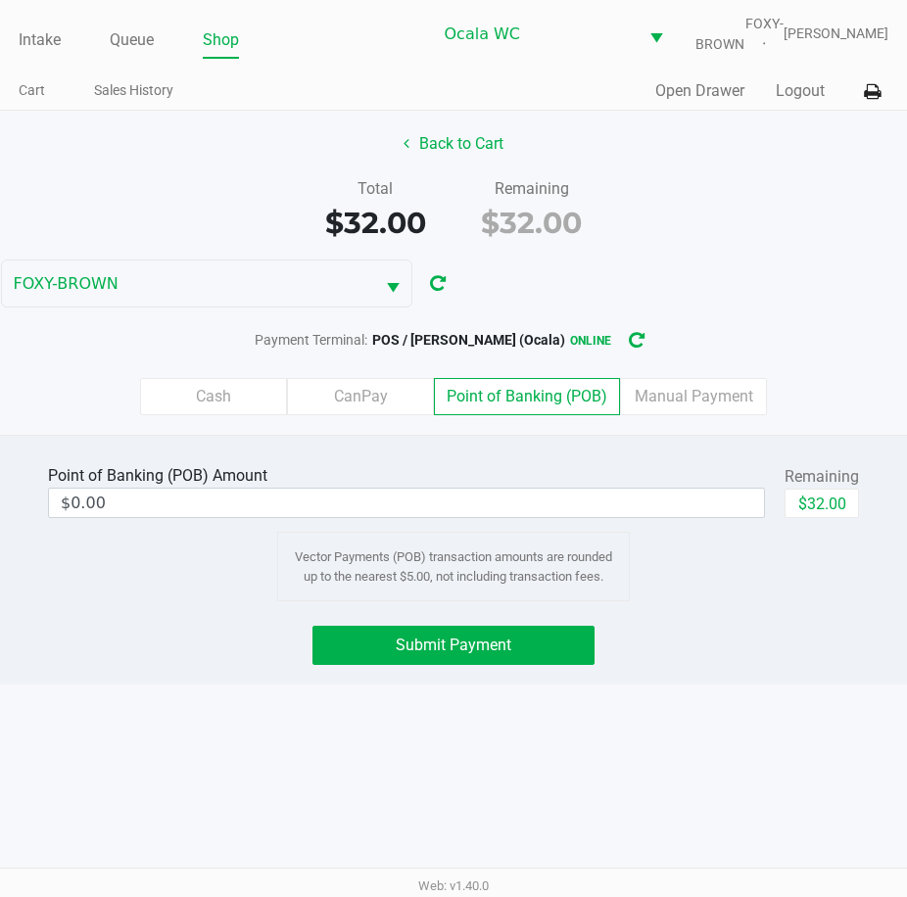
click at [854, 518] on button "$32.00" at bounding box center [822, 503] width 74 height 29
type input "$32.00"
click at [458, 654] on span "Submit Payment" at bounding box center [454, 645] width 116 height 19
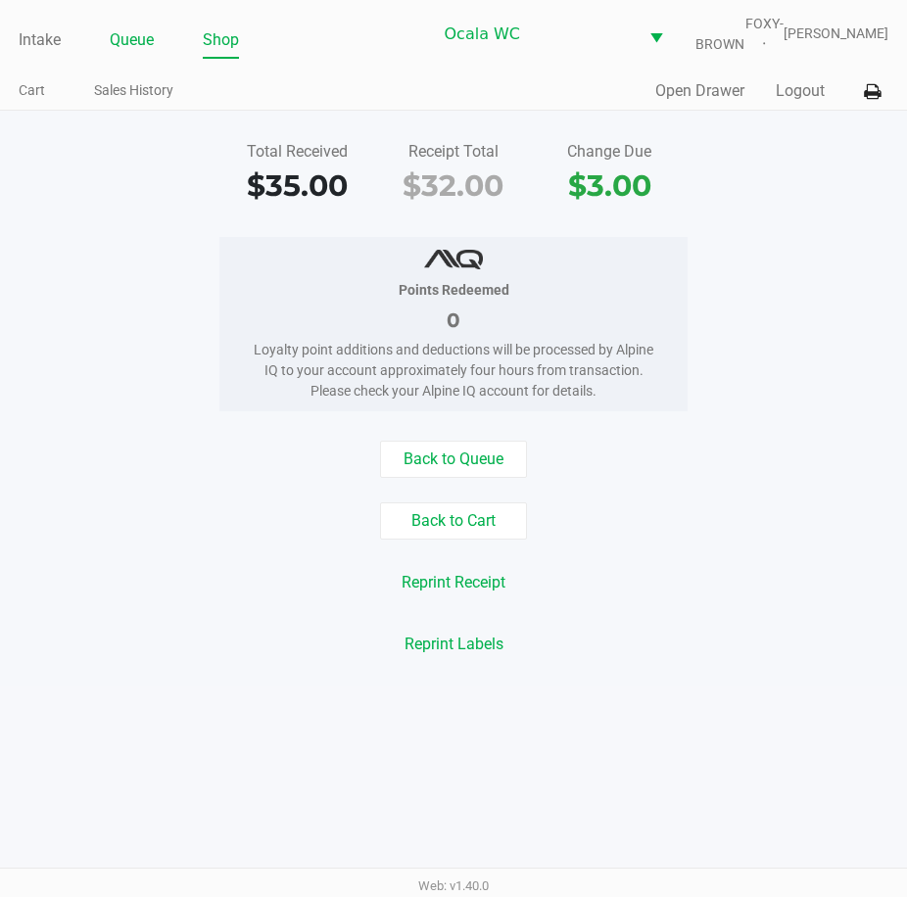
click at [113, 54] on link "Queue" at bounding box center [132, 39] width 44 height 27
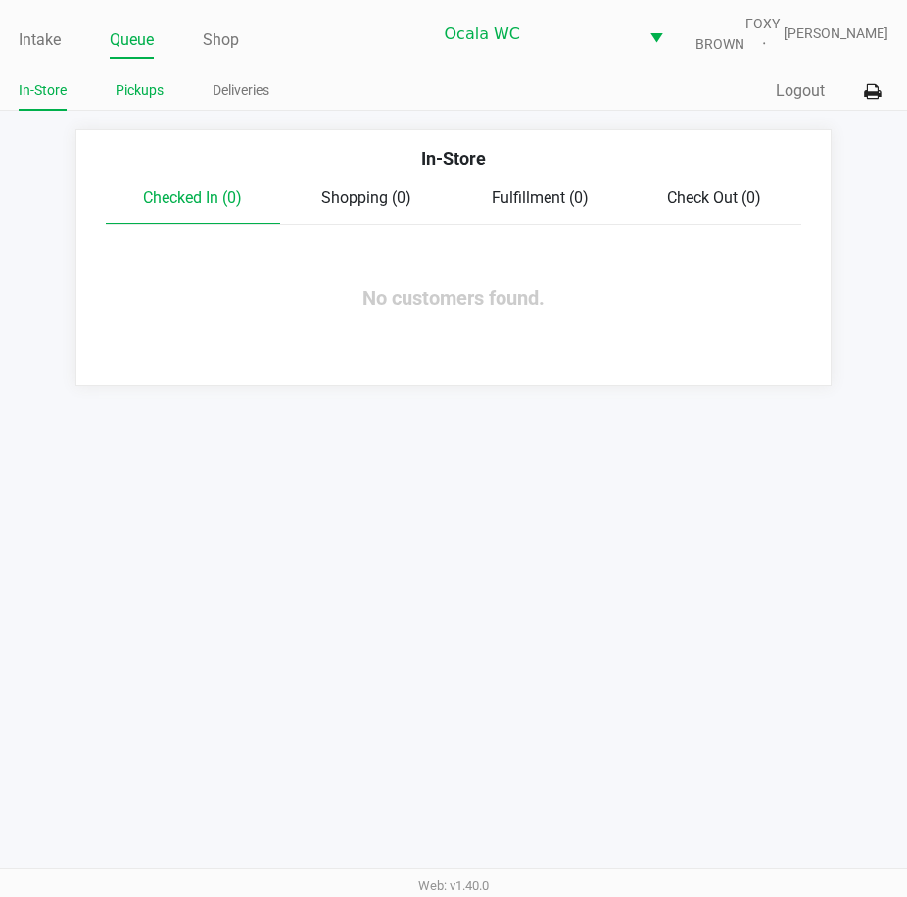
click at [125, 103] on link "Pickups" at bounding box center [140, 90] width 48 height 24
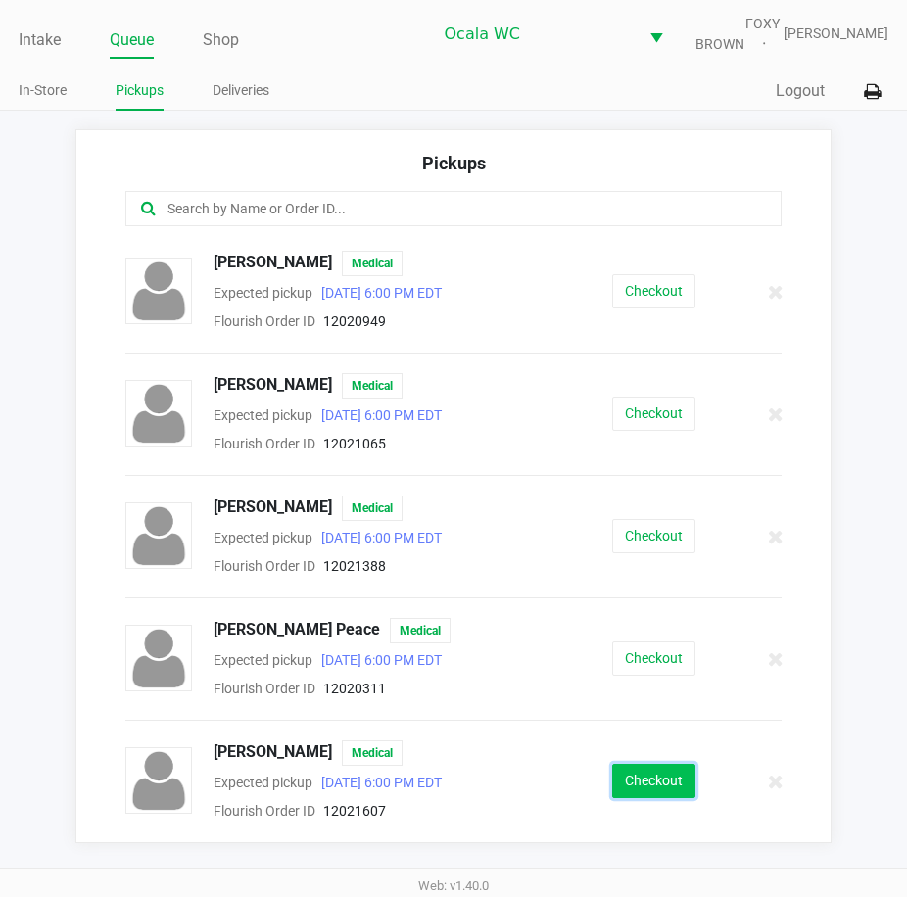
click at [633, 798] on button "Checkout" at bounding box center [653, 781] width 83 height 34
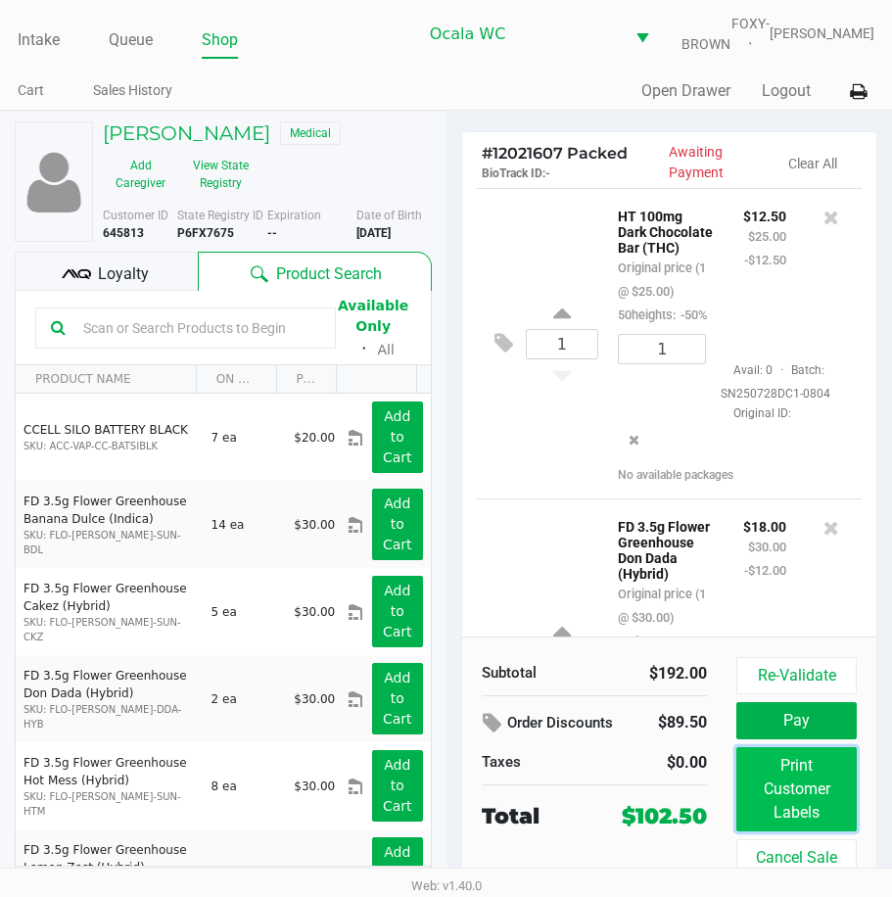
click at [790, 776] on button "Print Customer Labels" at bounding box center [797, 789] width 120 height 84
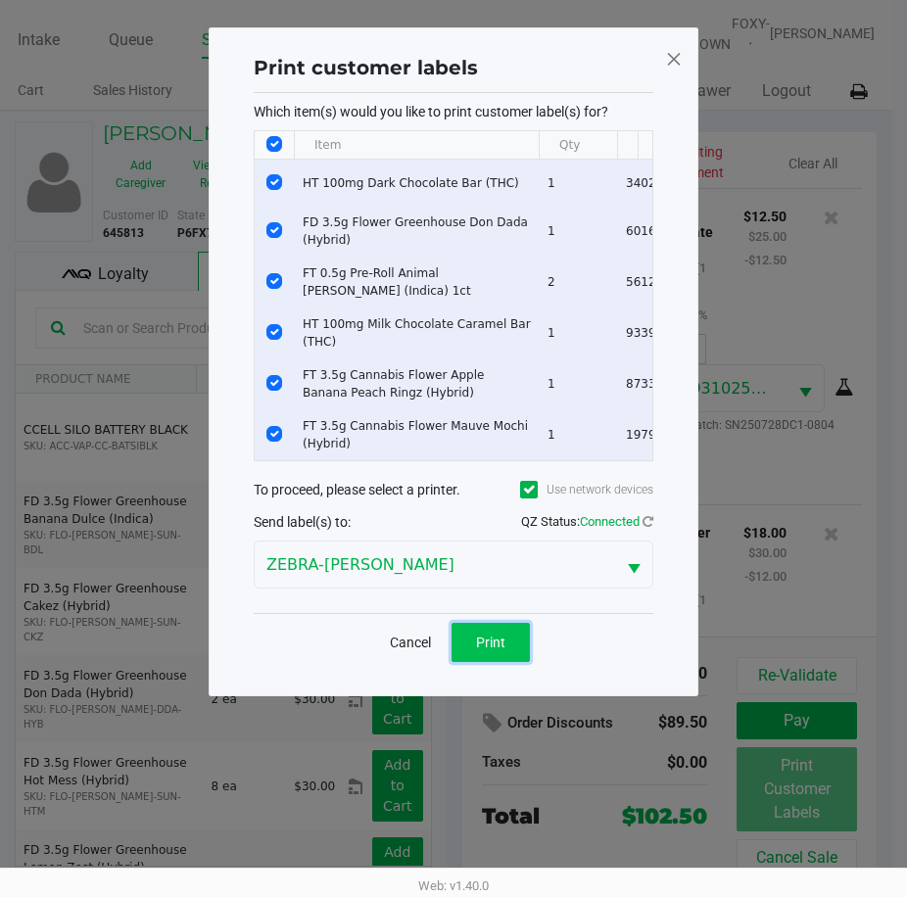
click at [483, 642] on button "Print" at bounding box center [491, 642] width 78 height 39
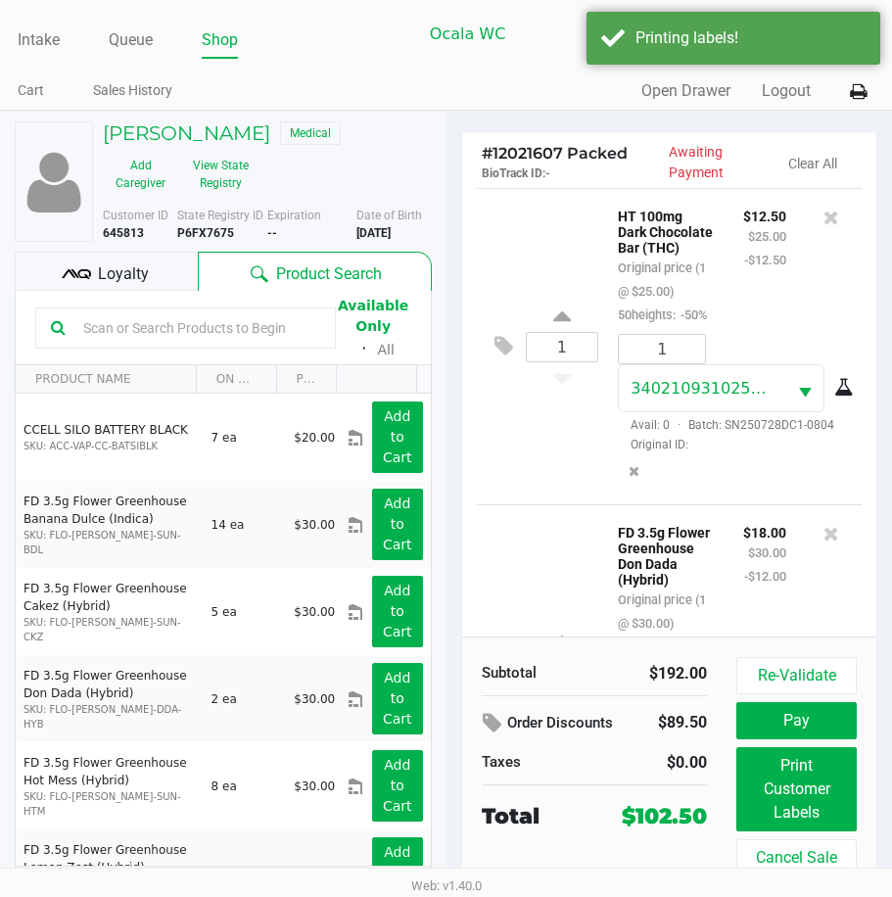
click at [104, 286] on span "Loyalty" at bounding box center [123, 275] width 51 height 24
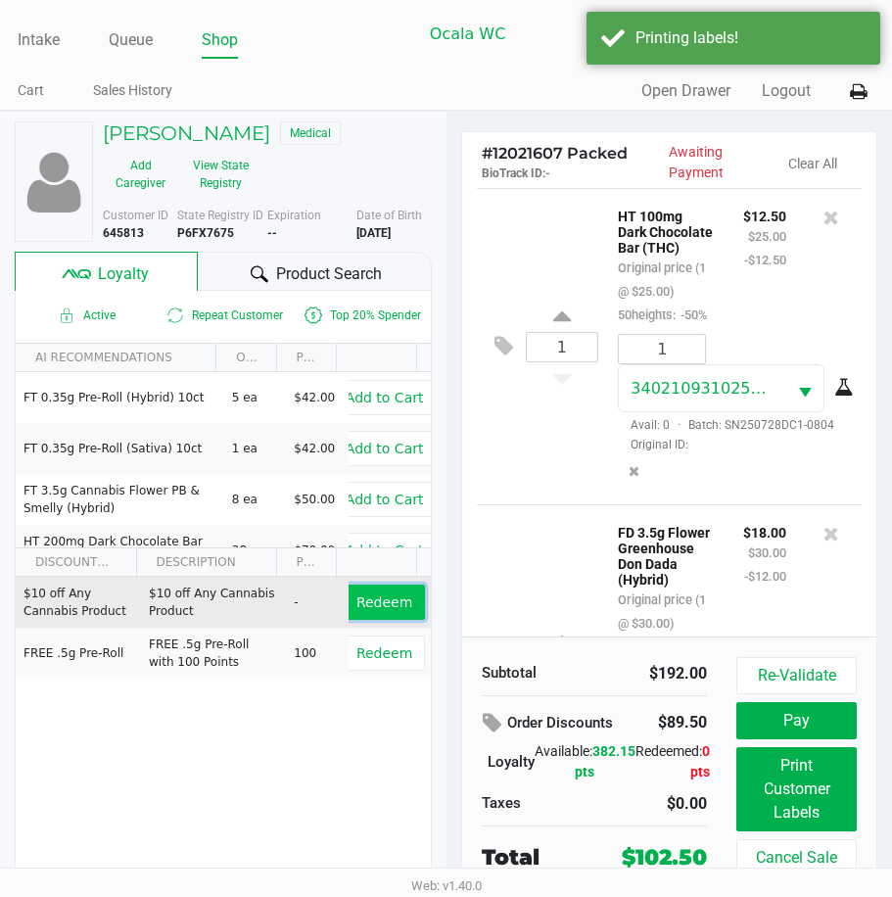
click at [368, 610] on span "Redeem" at bounding box center [385, 603] width 56 height 16
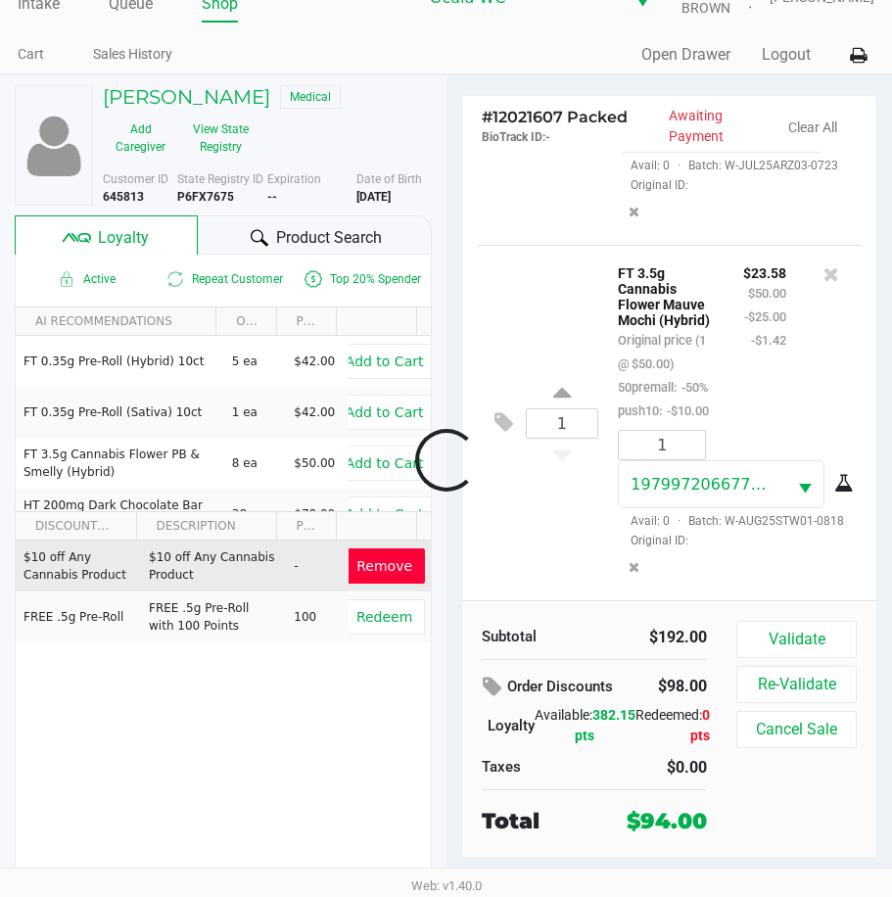
scroll to position [2161, 0]
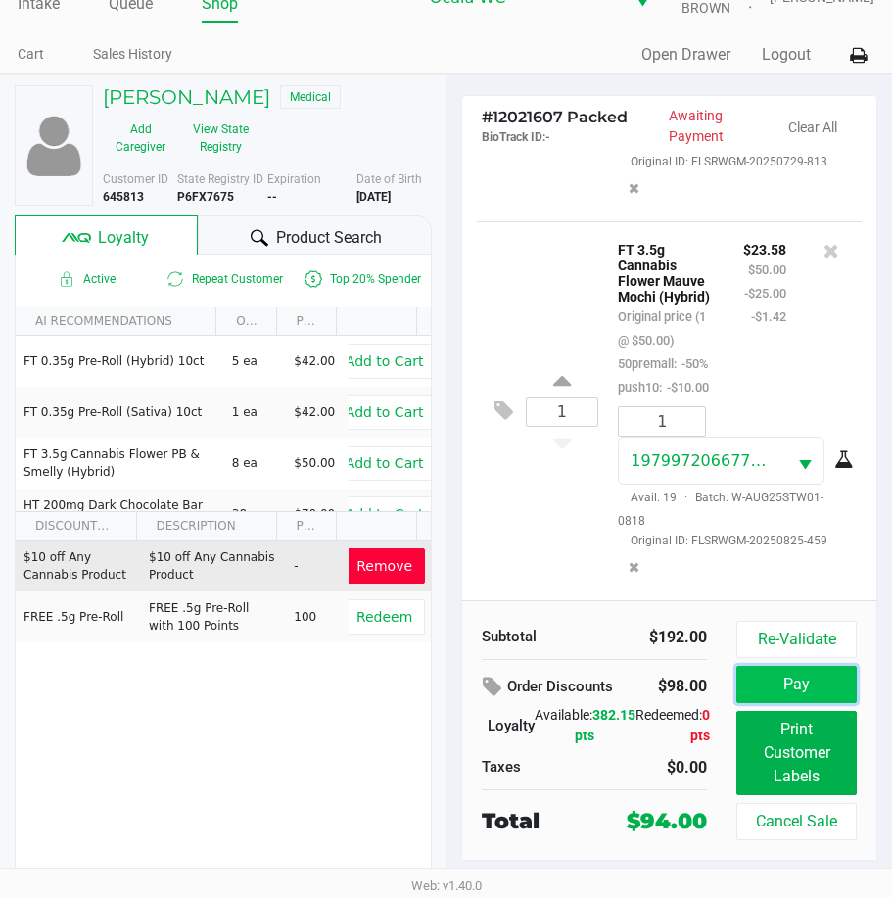
click at [759, 677] on button "Pay" at bounding box center [797, 684] width 120 height 37
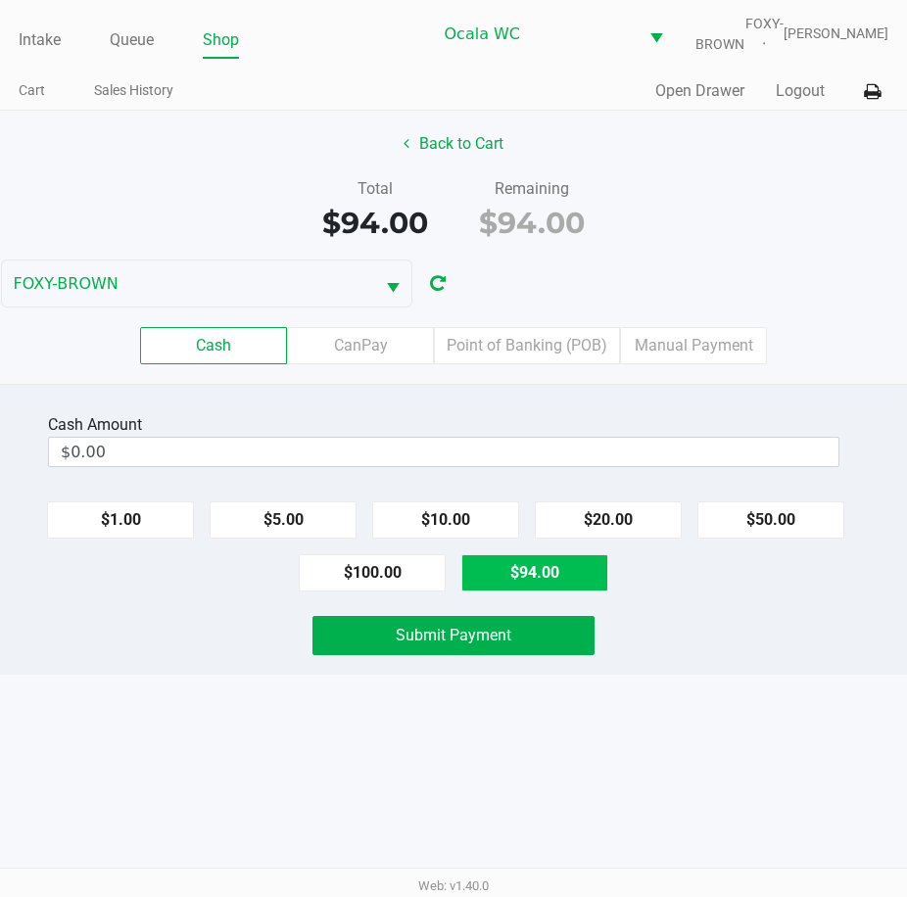
click at [578, 354] on label "Point of Banking (POB)" at bounding box center [527, 345] width 186 height 37
click at [0, 0] on 7 "Point of Banking (POB)" at bounding box center [0, 0] width 0 height 0
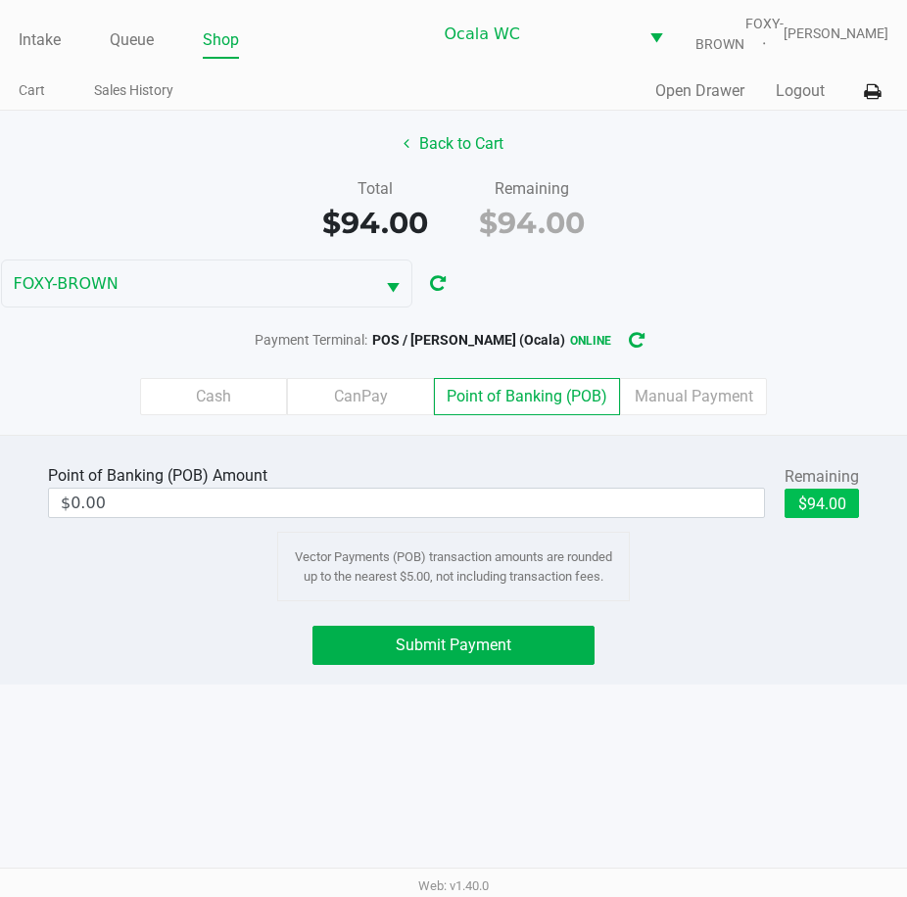
click at [826, 518] on button "$94.00" at bounding box center [822, 503] width 74 height 29
type input "$94.00"
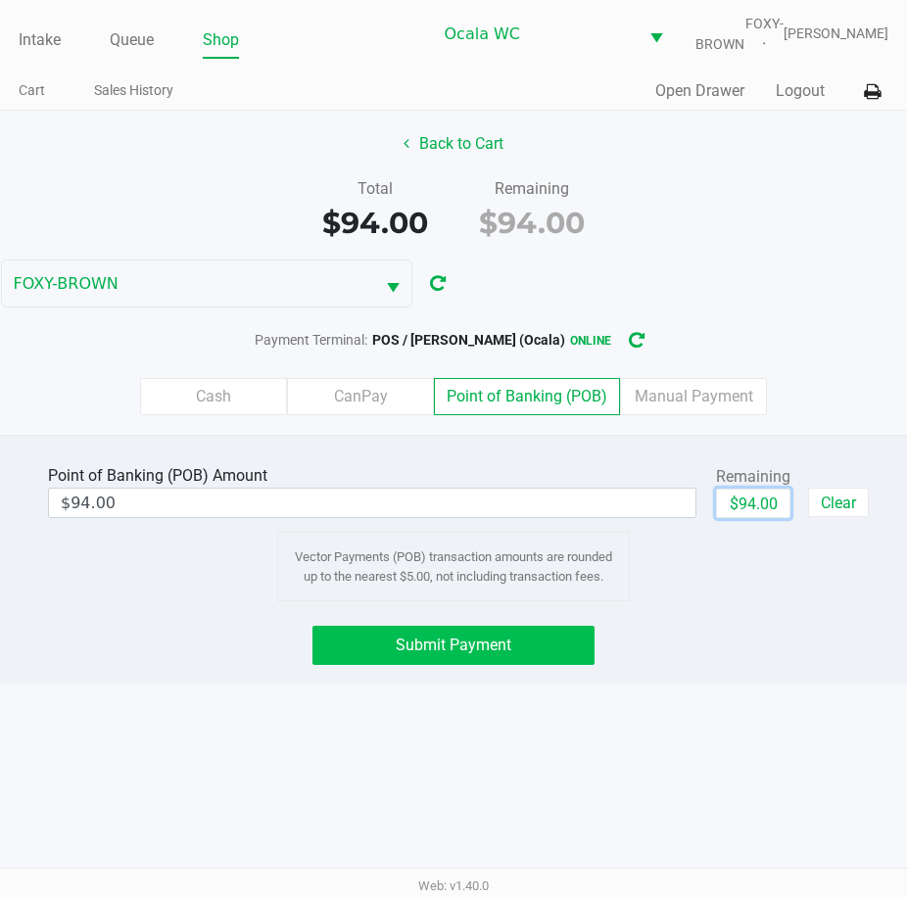
click at [429, 665] on button "Submit Payment" at bounding box center [453, 645] width 283 height 39
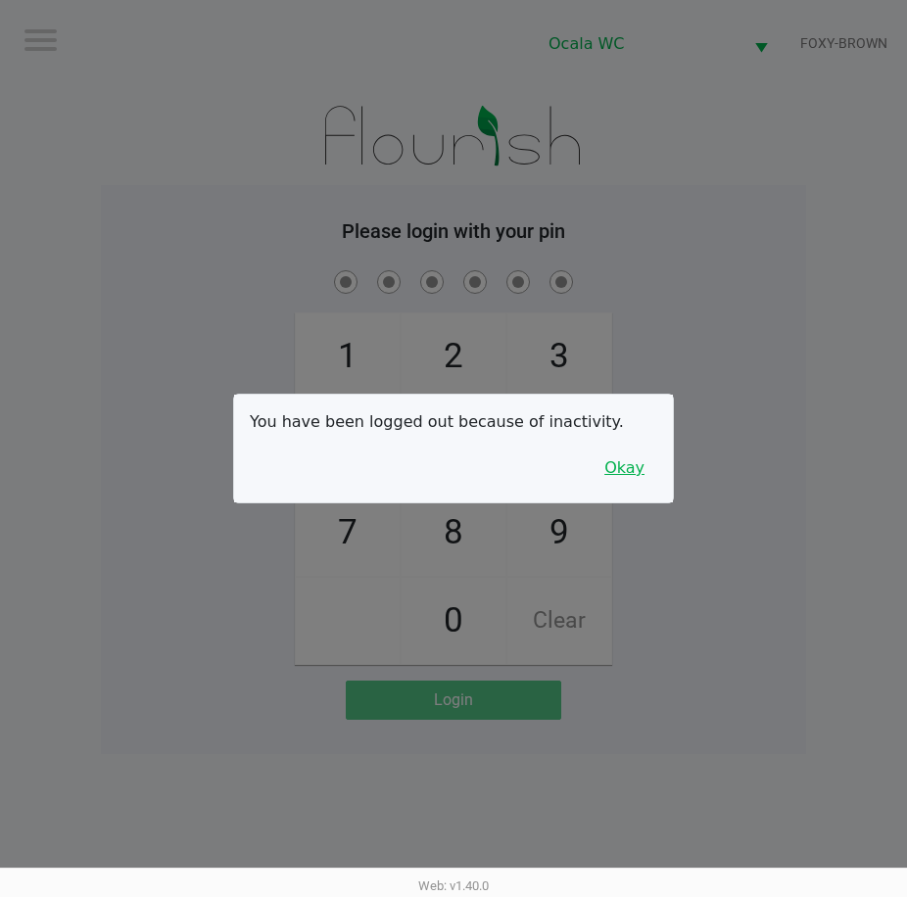
click at [629, 478] on button "Okay" at bounding box center [625, 468] width 66 height 37
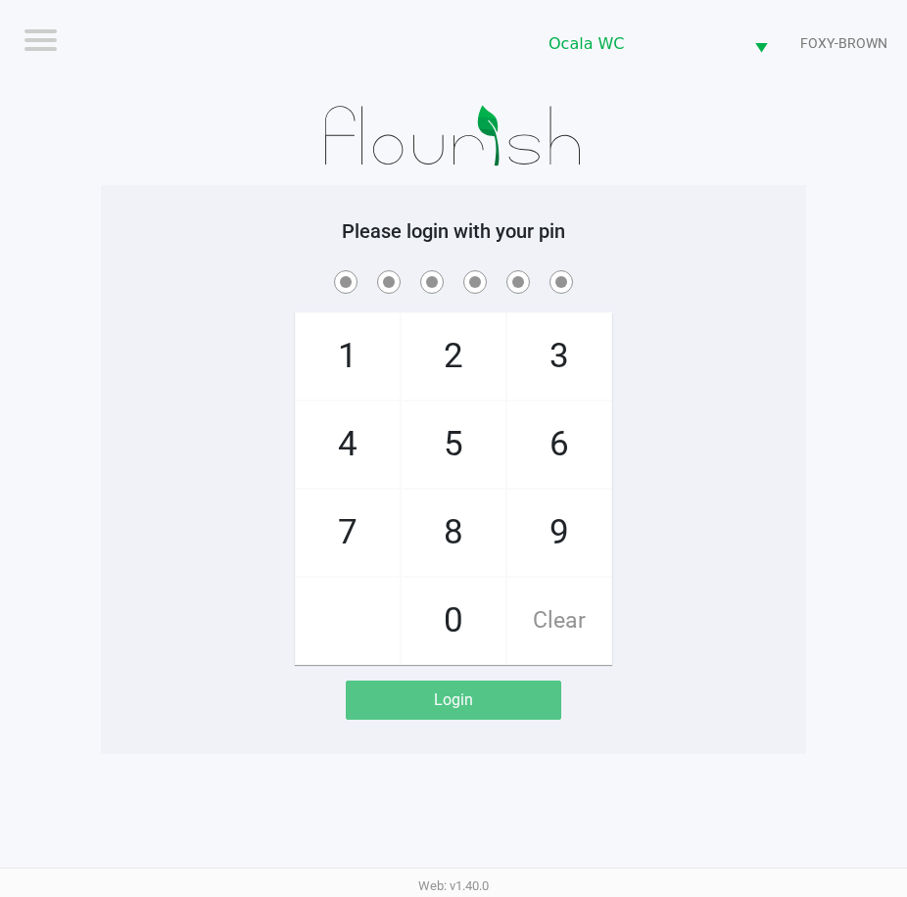
click at [806, 489] on app-pos-login-wrapper "Logout Ocala WC FOXY-BROWN Please login with your pin 1 4 7 2 5 8 0 3 6 9 Clear…" at bounding box center [453, 377] width 907 height 754
checkbox input "true"
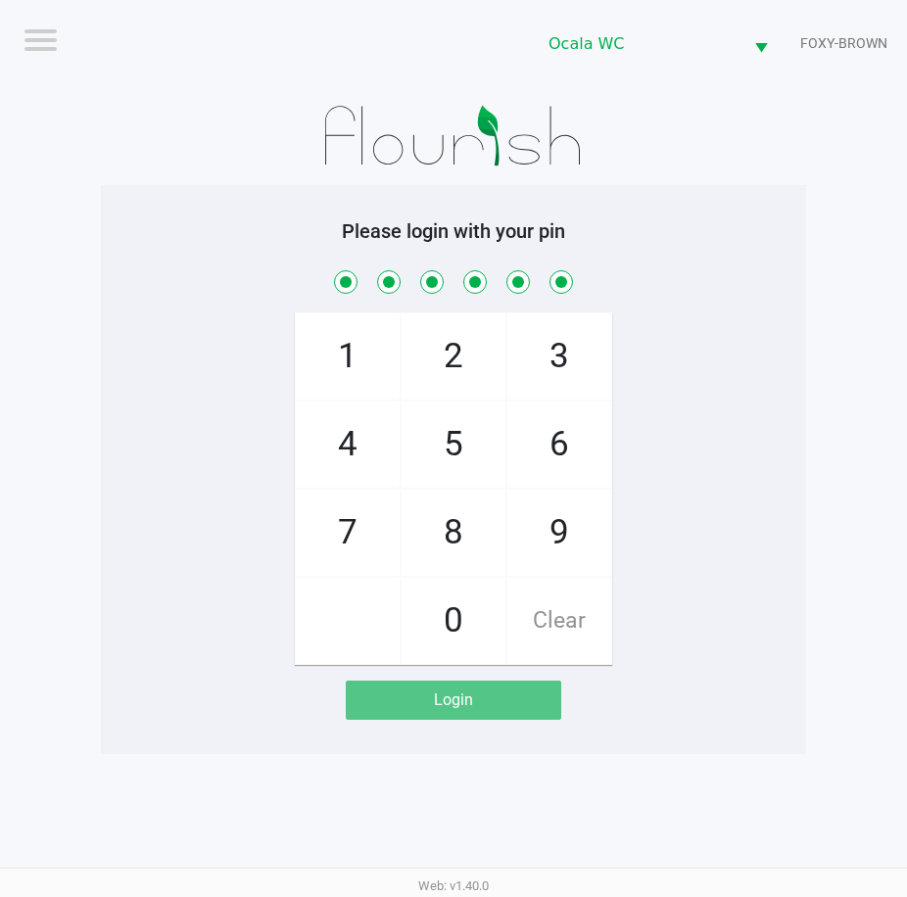
checkbox input "true"
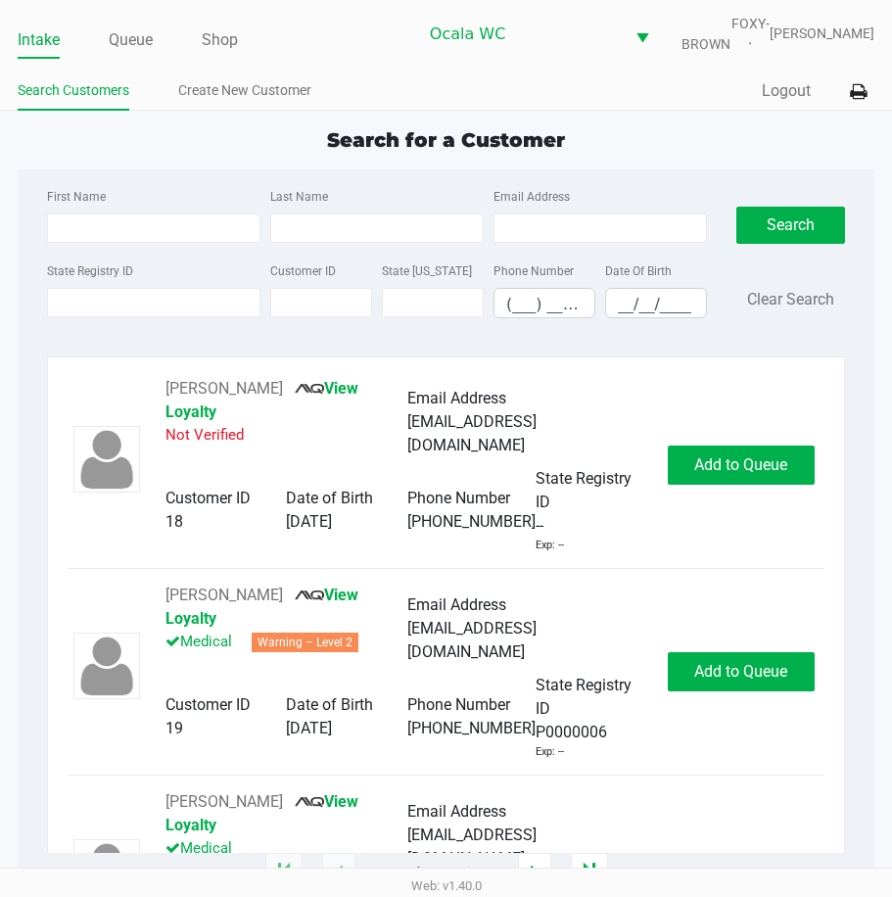
click at [405, 152] on span "Search for a Customer" at bounding box center [446, 140] width 238 height 24
click at [121, 303] on input "State Registry ID" at bounding box center [154, 302] width 214 height 29
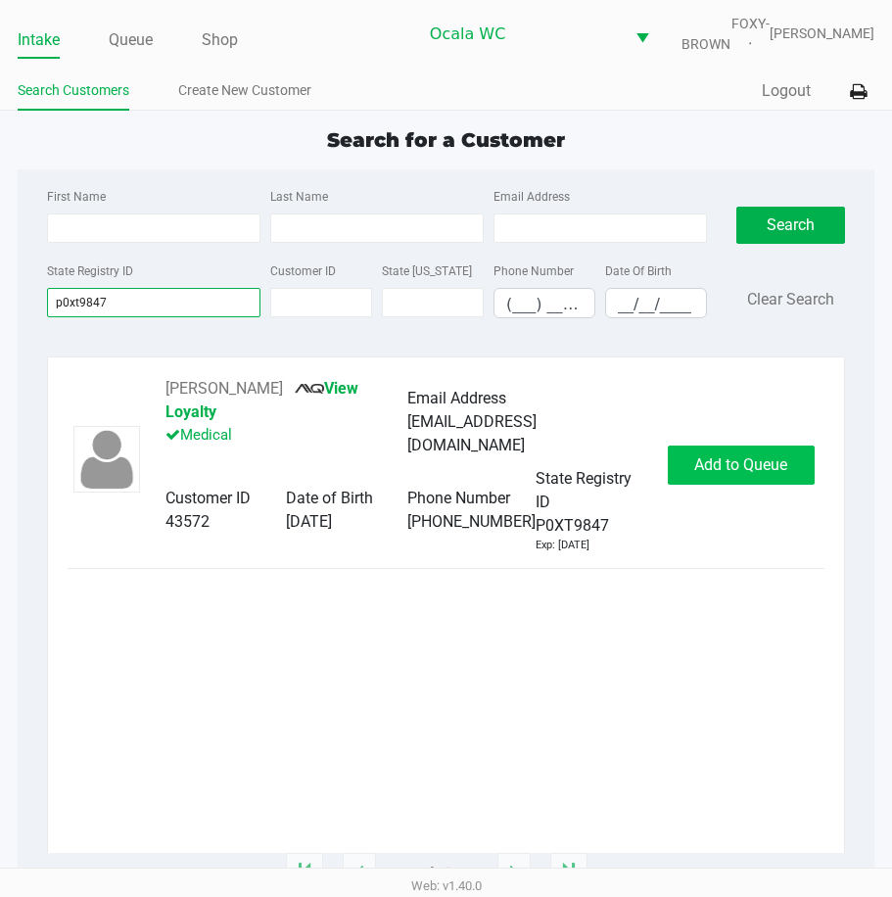
type input "p0xt9847"
click at [724, 462] on span "Add to Queue" at bounding box center [740, 464] width 93 height 19
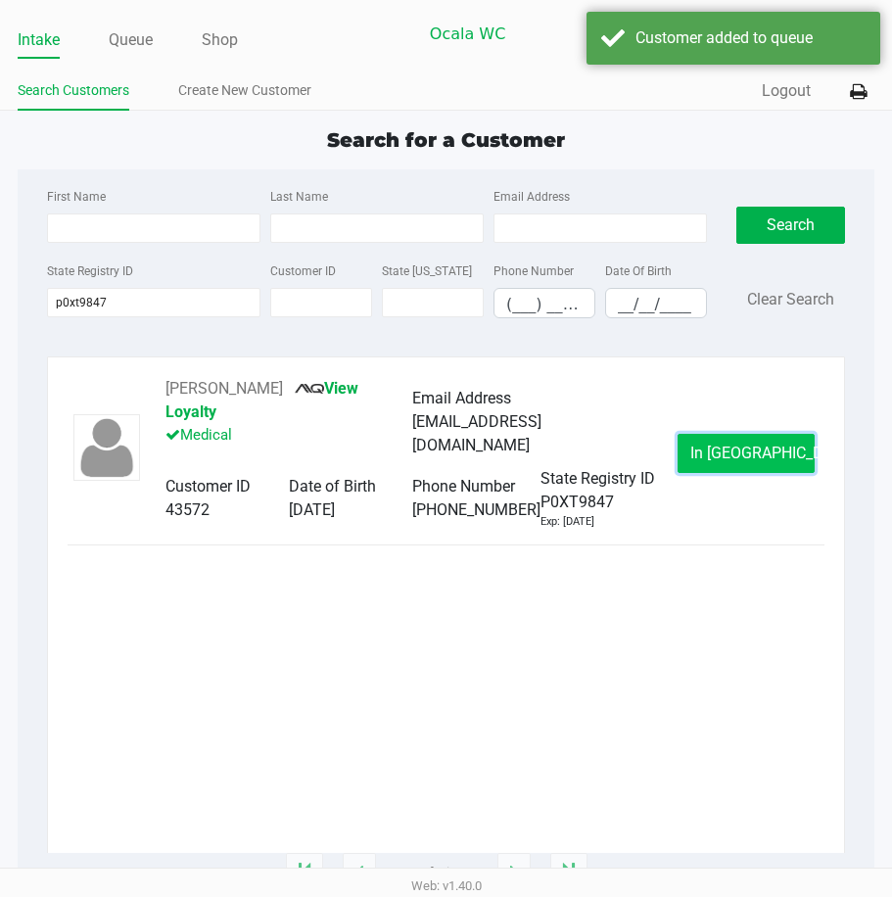
click at [720, 461] on span "In Queue" at bounding box center [773, 453] width 165 height 19
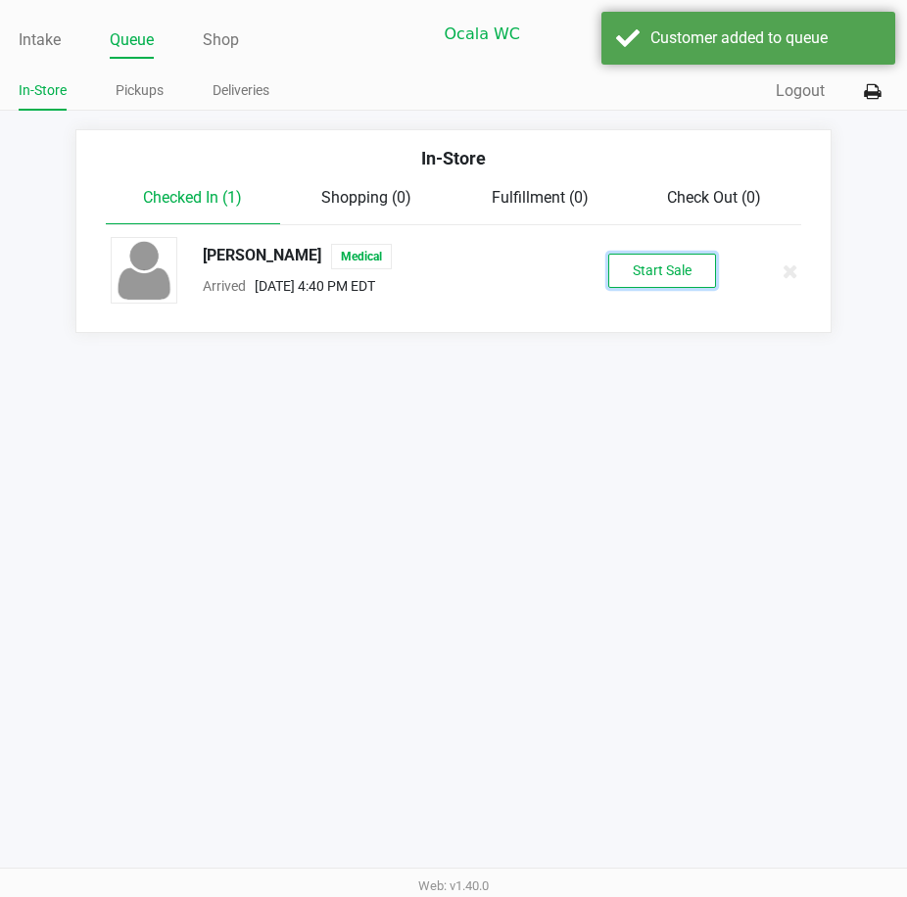
click at [640, 279] on button "Start Sale" at bounding box center [662, 271] width 108 height 34
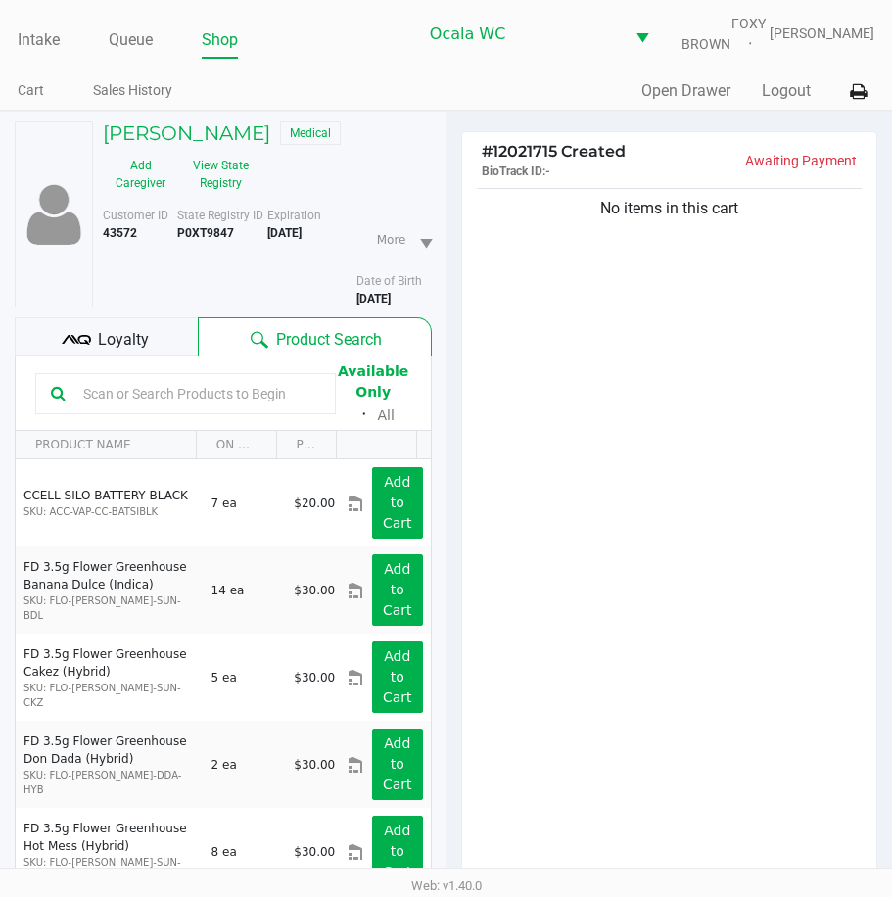
click at [144, 352] on span "Loyalty" at bounding box center [123, 340] width 51 height 24
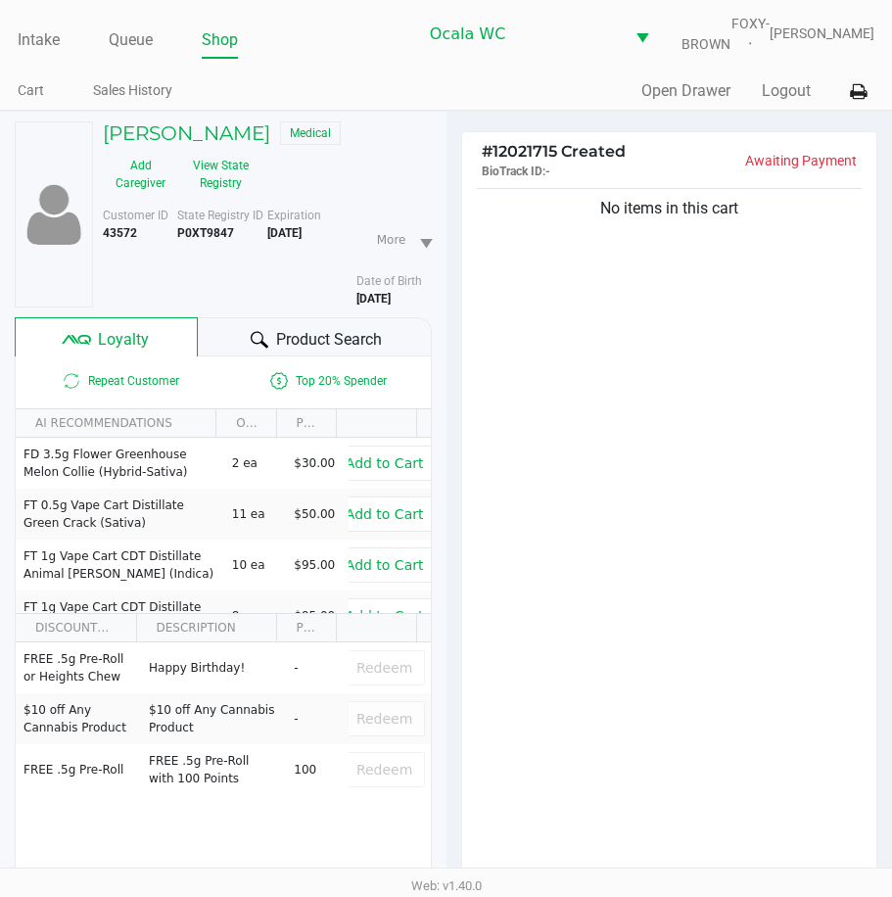
click at [229, 348] on div "Product Search" at bounding box center [314, 336] width 233 height 39
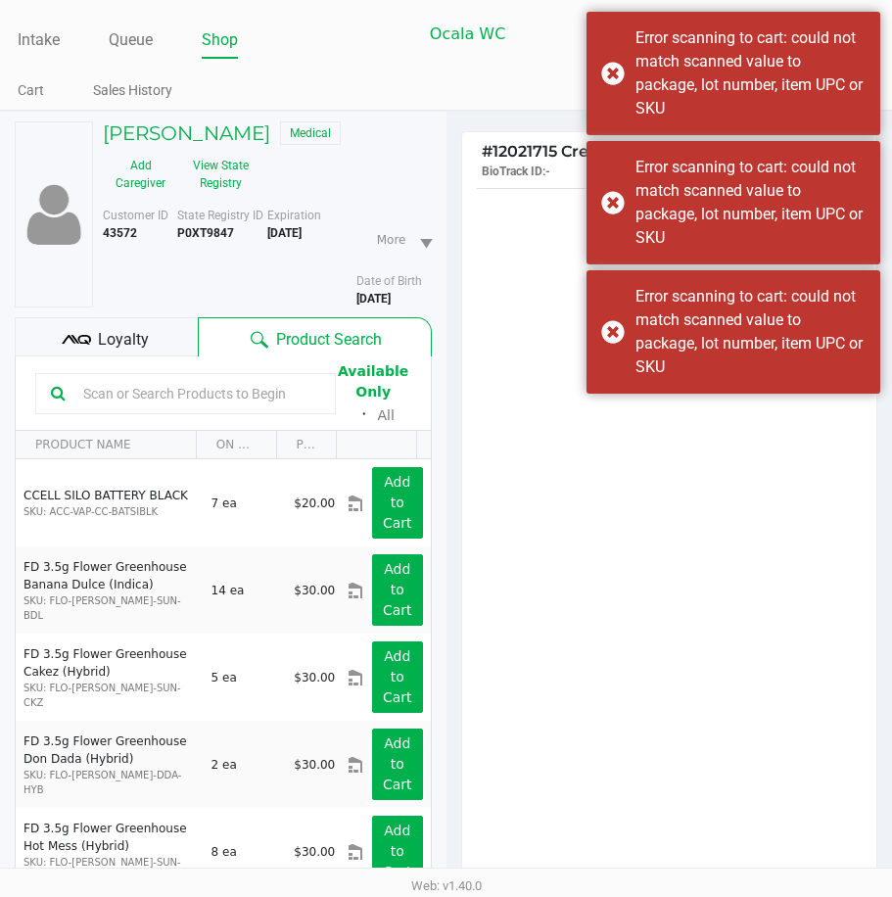
click at [134, 403] on input "text" at bounding box center [197, 393] width 245 height 29
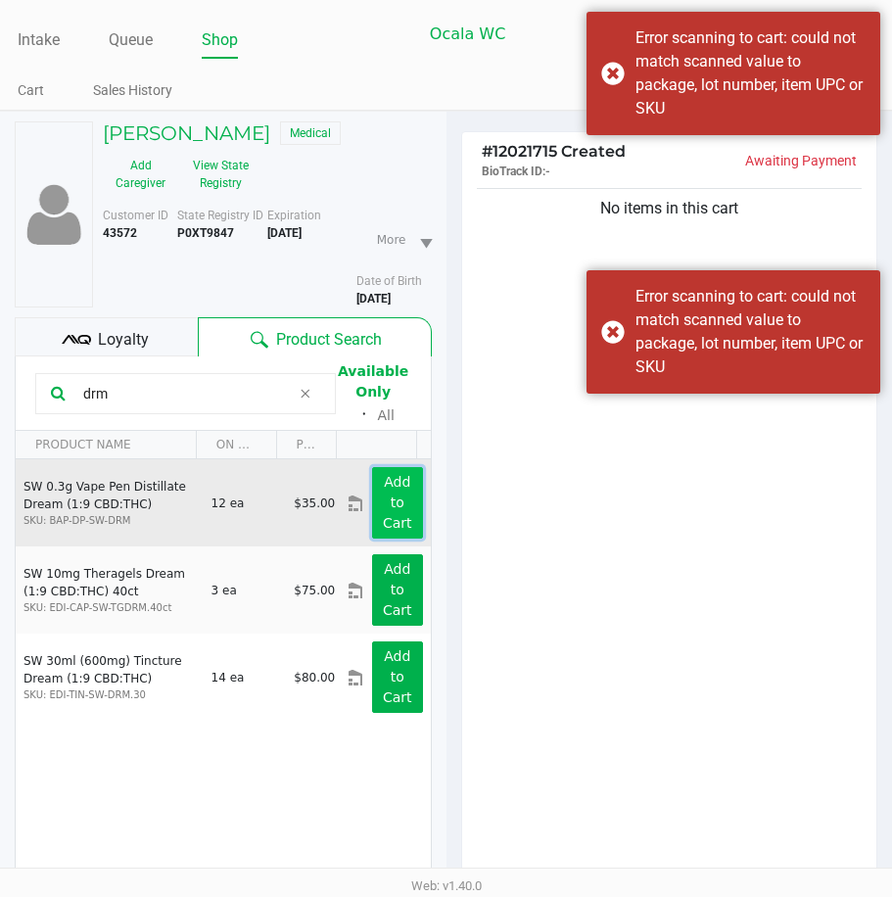
click at [384, 496] on app-button-loader "Add to Cart" at bounding box center [397, 502] width 29 height 57
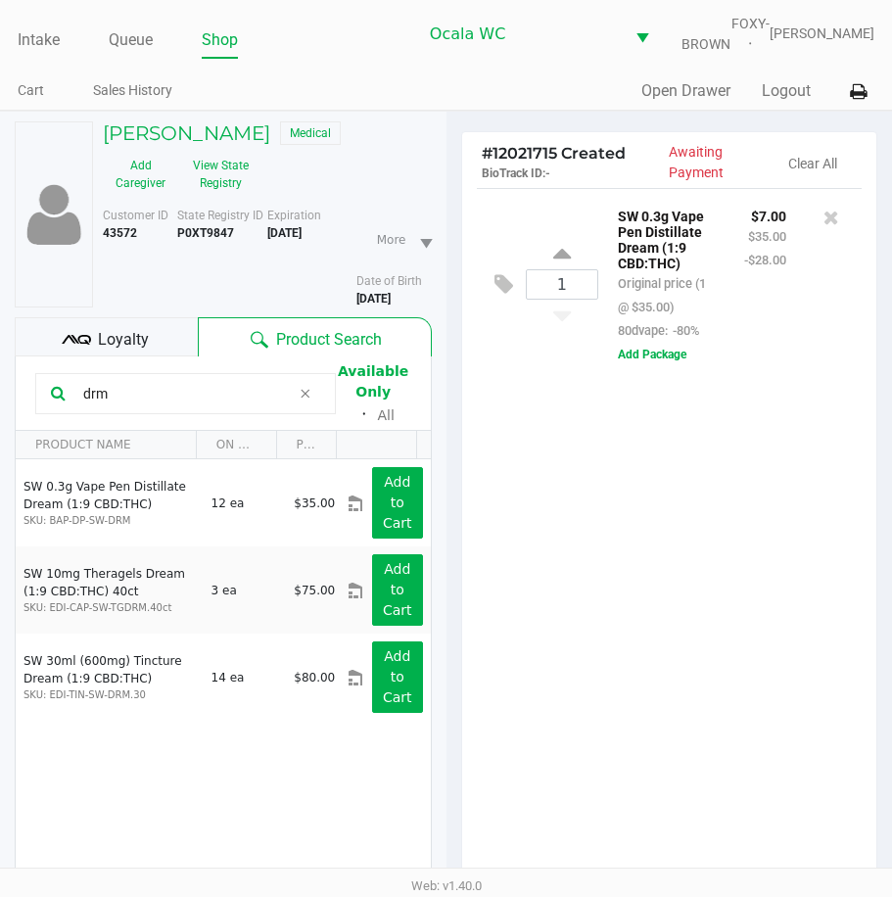
drag, startPoint x: 138, startPoint y: 403, endPoint x: -5, endPoint y: 384, distance: 144.2
click at [0, 384] on html "Intake Queue Shop Ocala WC FOXY-BROWN Christal Towne Cart Sales History Quick S…" at bounding box center [446, 448] width 892 height 897
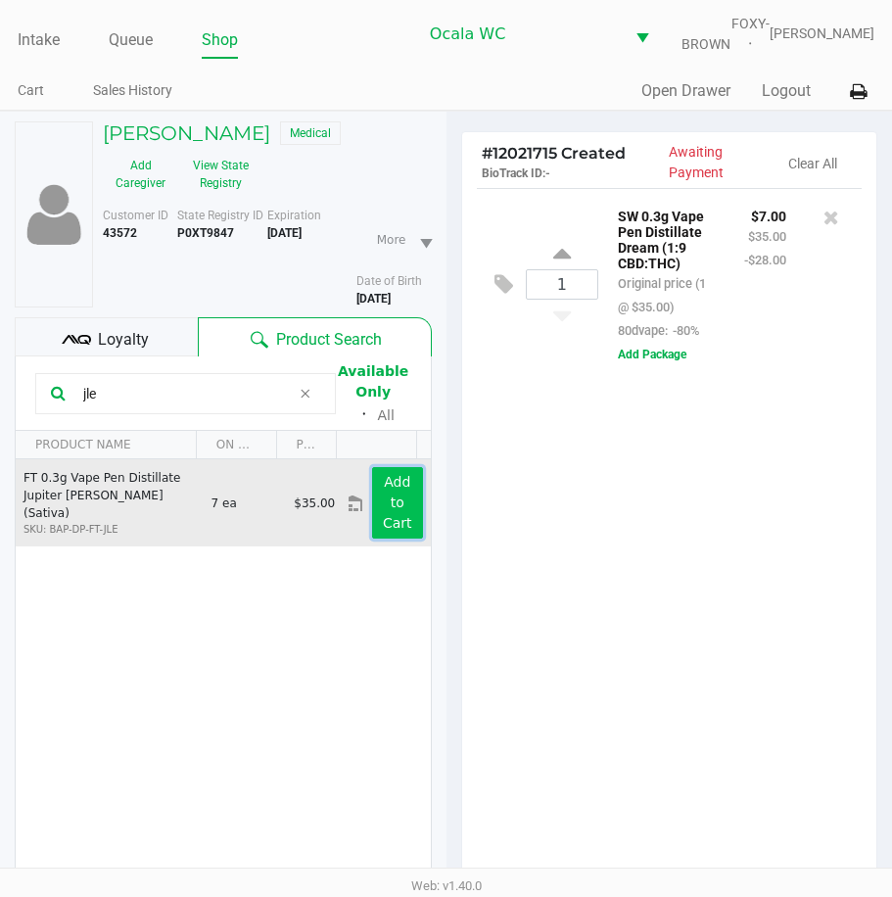
click at [383, 520] on app-button-loader "Add to Cart" at bounding box center [397, 502] width 29 height 57
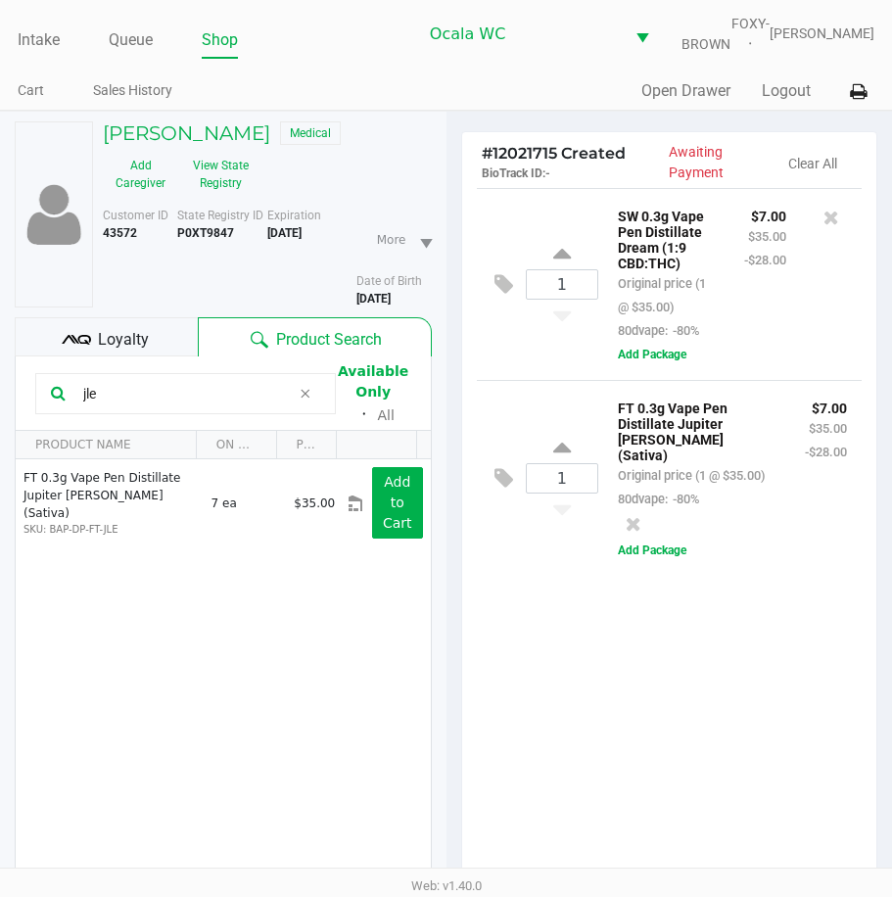
drag, startPoint x: 101, startPoint y: 403, endPoint x: -5, endPoint y: 369, distance: 110.9
click at [0, 369] on html "Intake Queue Shop Ocala WC FOXY-BROWN Christal Towne Cart Sales History Quick S…" at bounding box center [446, 448] width 892 height 897
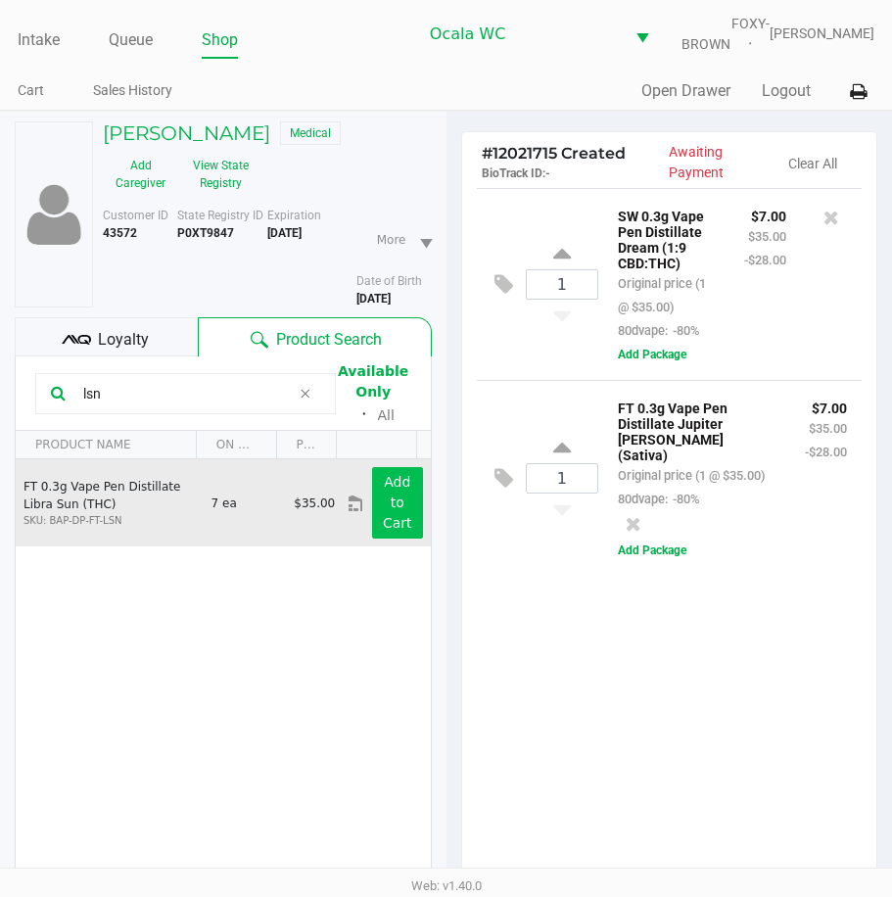
type input "lsn"
click at [383, 503] on app-button-loader "Add to Cart" at bounding box center [397, 502] width 29 height 57
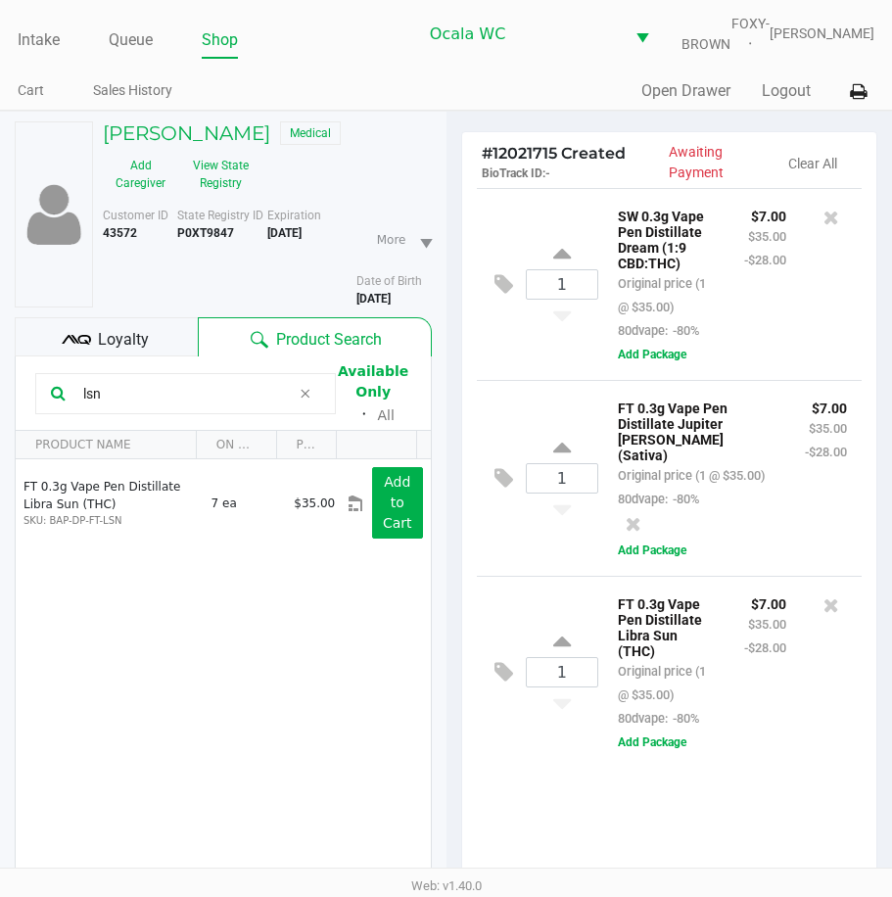
click at [106, 408] on input "lsn" at bounding box center [182, 393] width 215 height 29
click at [560, 463] on icon at bounding box center [562, 451] width 18 height 24
type input "2"
click at [562, 657] on icon at bounding box center [562, 645] width 18 height 24
type input "2"
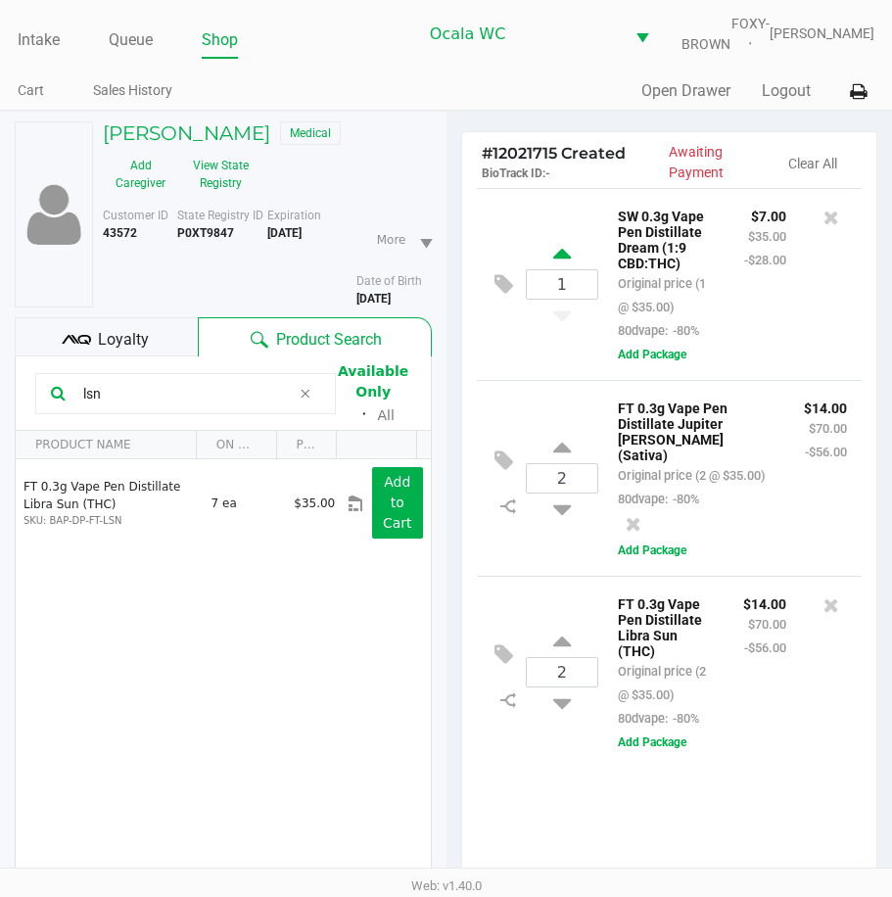
click at [563, 263] on icon at bounding box center [562, 257] width 18 height 24
type input "2"
drag, startPoint x: 115, startPoint y: 407, endPoint x: -5, endPoint y: 373, distance: 124.1
click at [0, 373] on html "Intake Queue Shop Ocala WC FOXY-BROWN Christal Towne Cart Sales History Quick S…" at bounding box center [446, 448] width 892 height 897
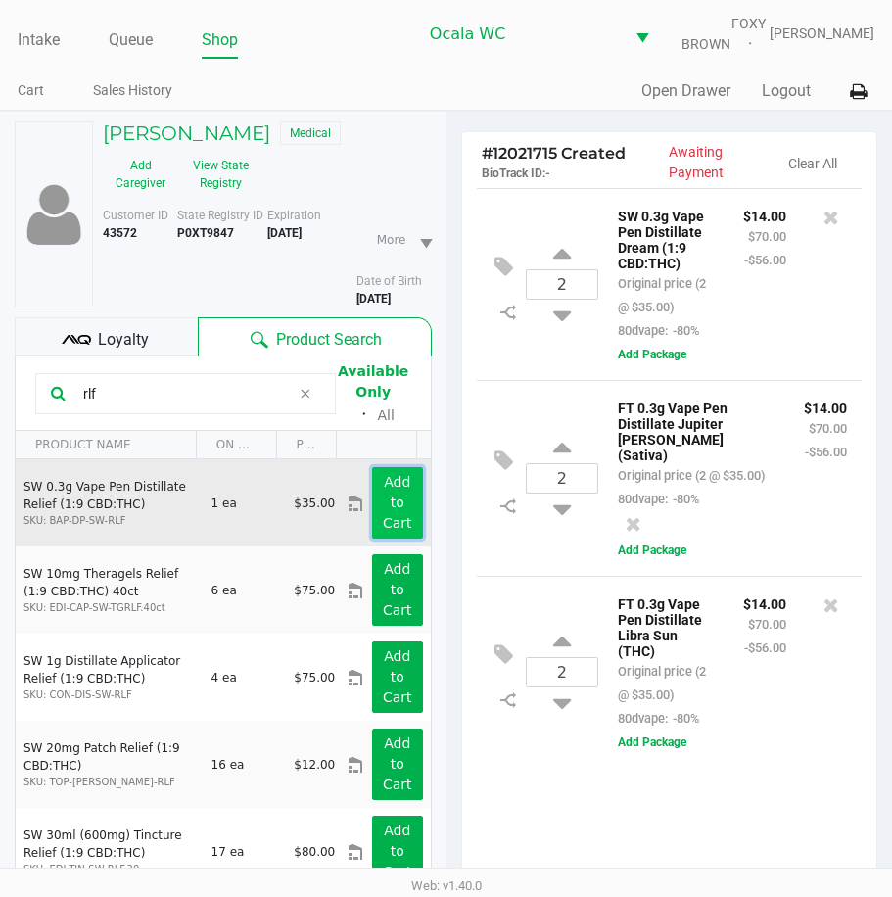
click at [397, 505] on button "Add to Cart" at bounding box center [397, 503] width 50 height 72
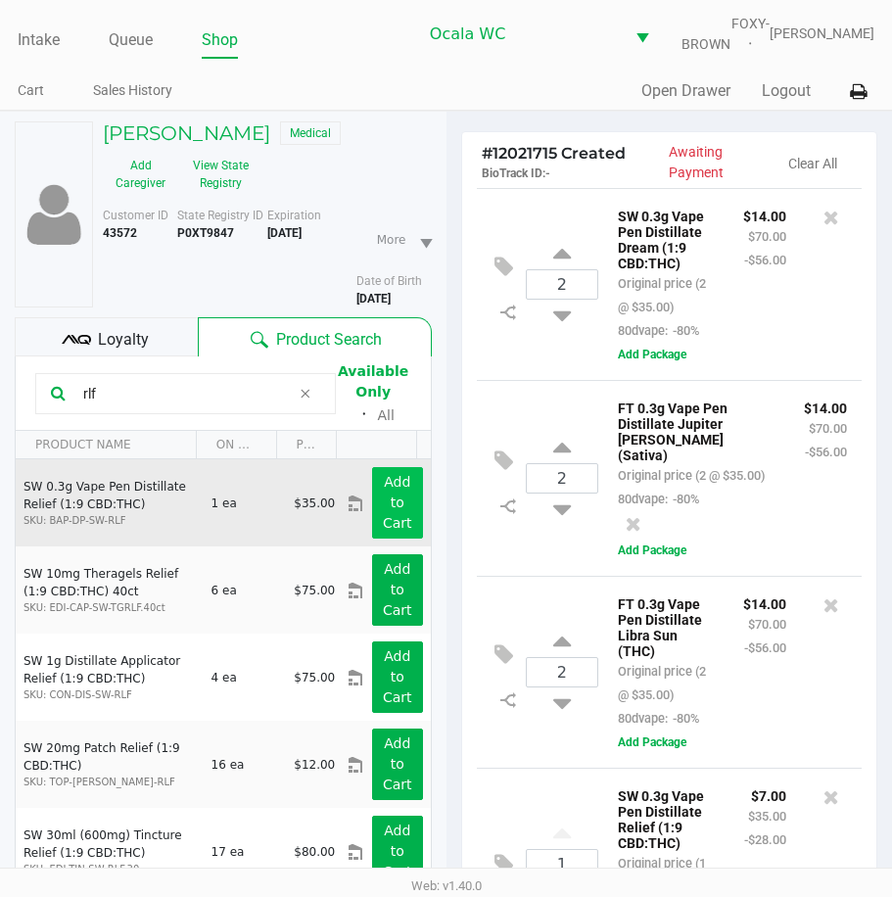
scroll to position [203, 0]
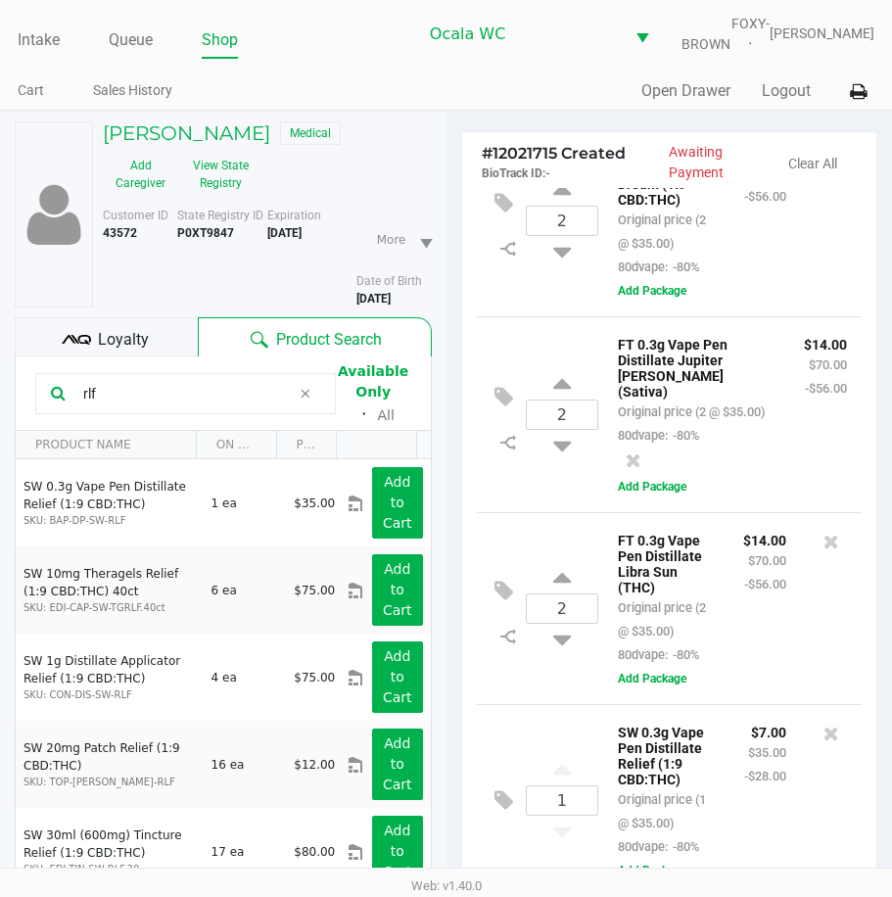
drag, startPoint x: 120, startPoint y: 407, endPoint x: 23, endPoint y: 421, distance: 98.9
click at [31, 415] on kendo-grid-toolbar "rlf Available Only ᛫ All" at bounding box center [223, 394] width 415 height 74
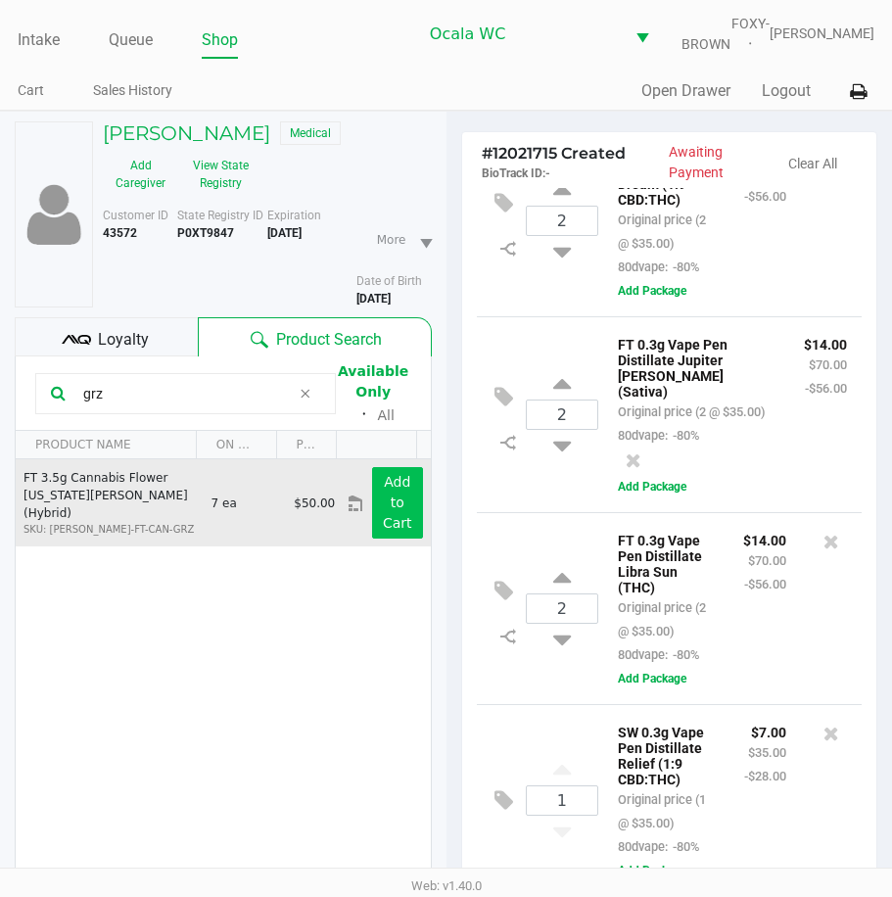
type input "grz"
click at [396, 515] on button "Add to Cart" at bounding box center [397, 503] width 50 height 72
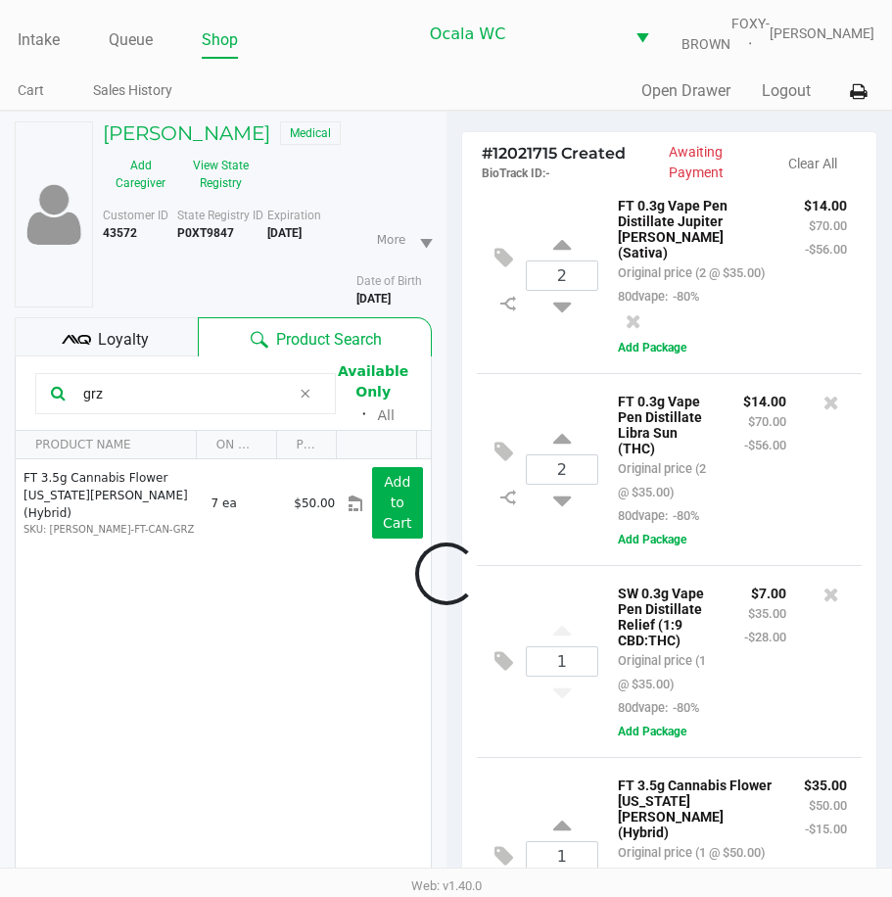
scroll to position [455, 0]
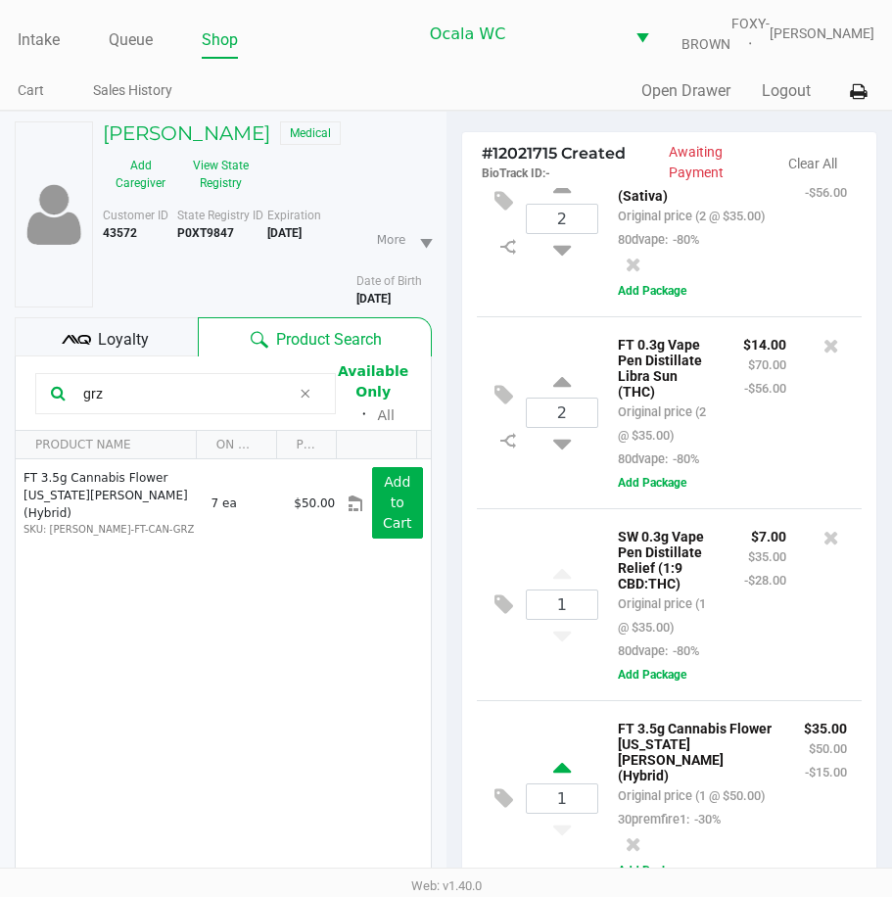
click at [561, 759] on icon at bounding box center [562, 771] width 18 height 24
type input "2"
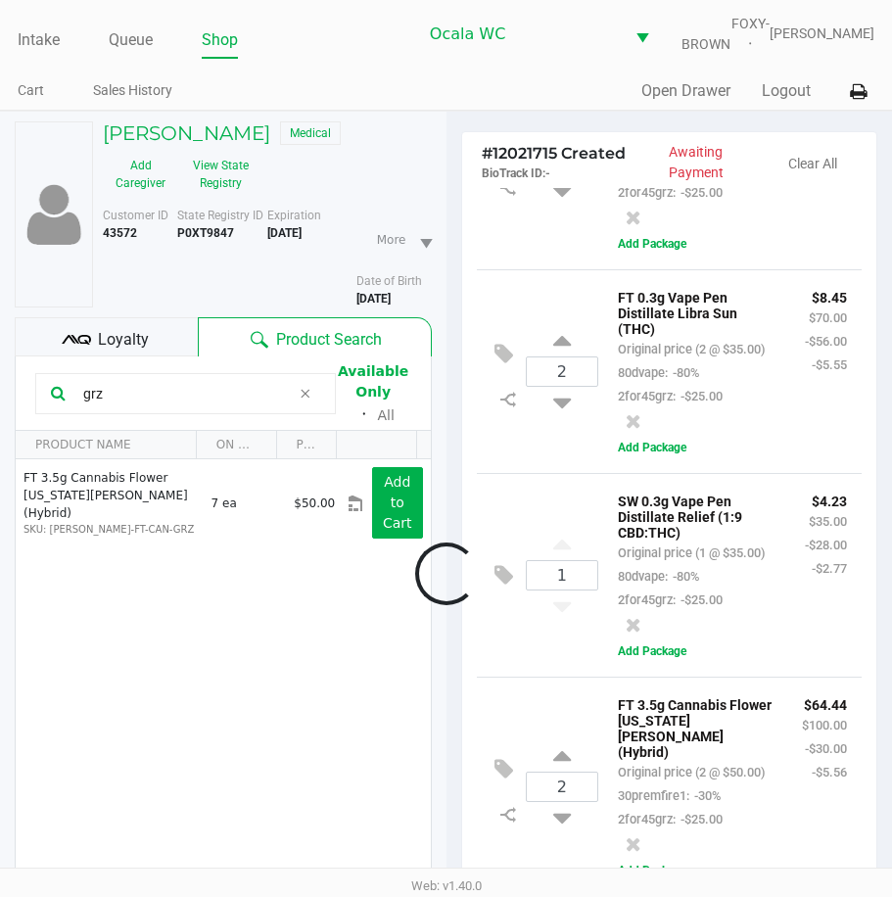
scroll to position [691, 0]
click at [197, 172] on button "View State Registry" at bounding box center [215, 174] width 74 height 49
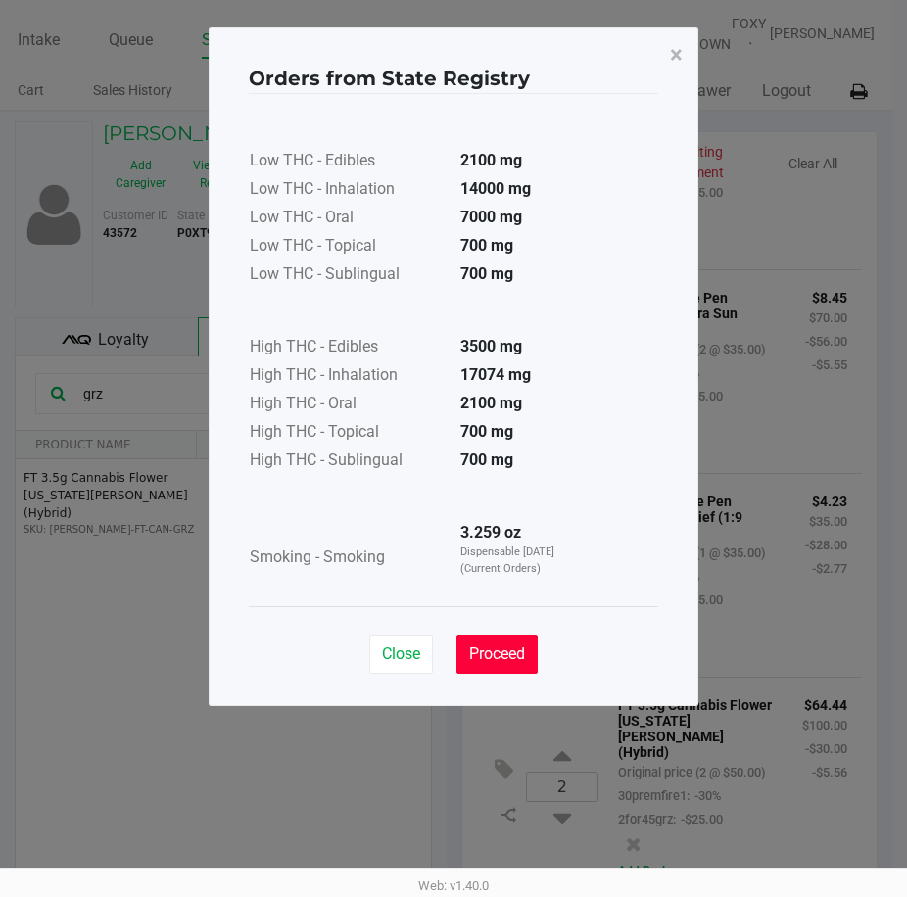
click at [477, 642] on button "Proceed" at bounding box center [496, 654] width 81 height 39
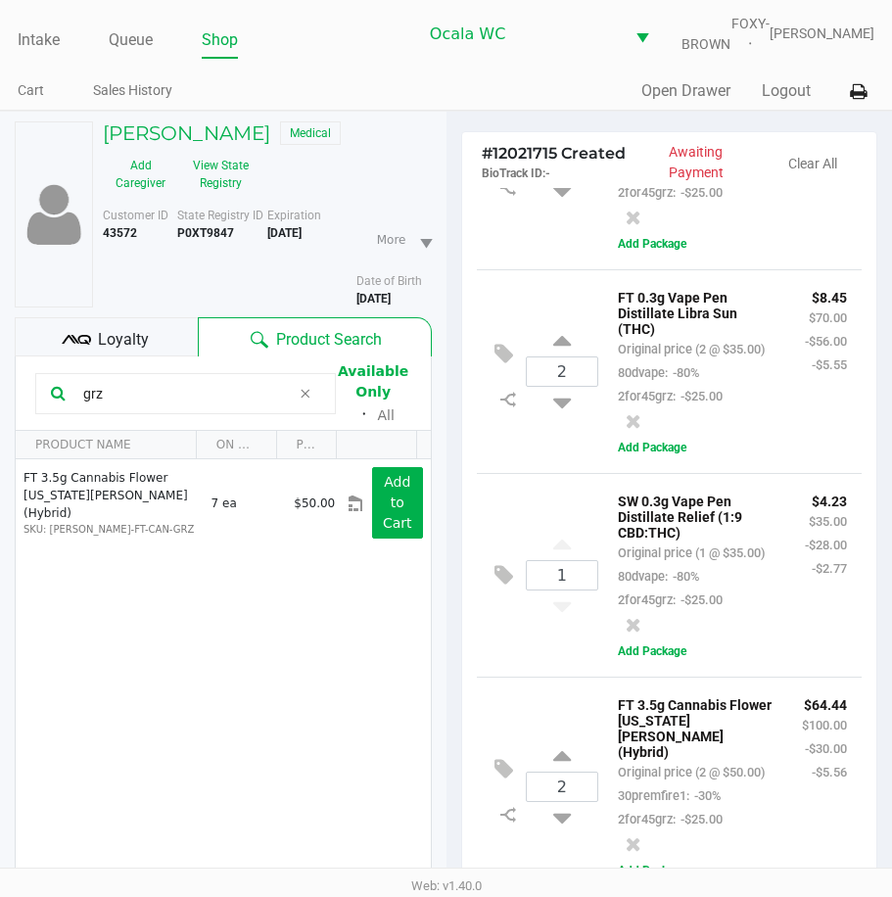
click at [164, 356] on div "Loyalty" at bounding box center [106, 336] width 183 height 39
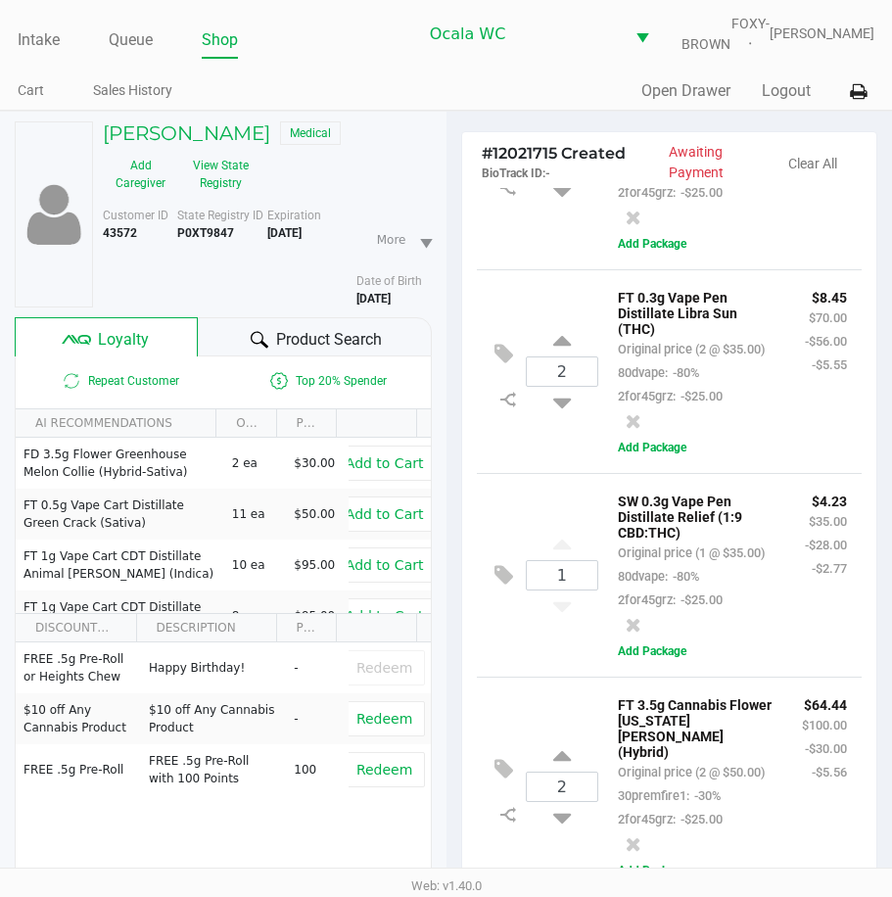
click at [279, 352] on span "Product Search" at bounding box center [329, 340] width 106 height 24
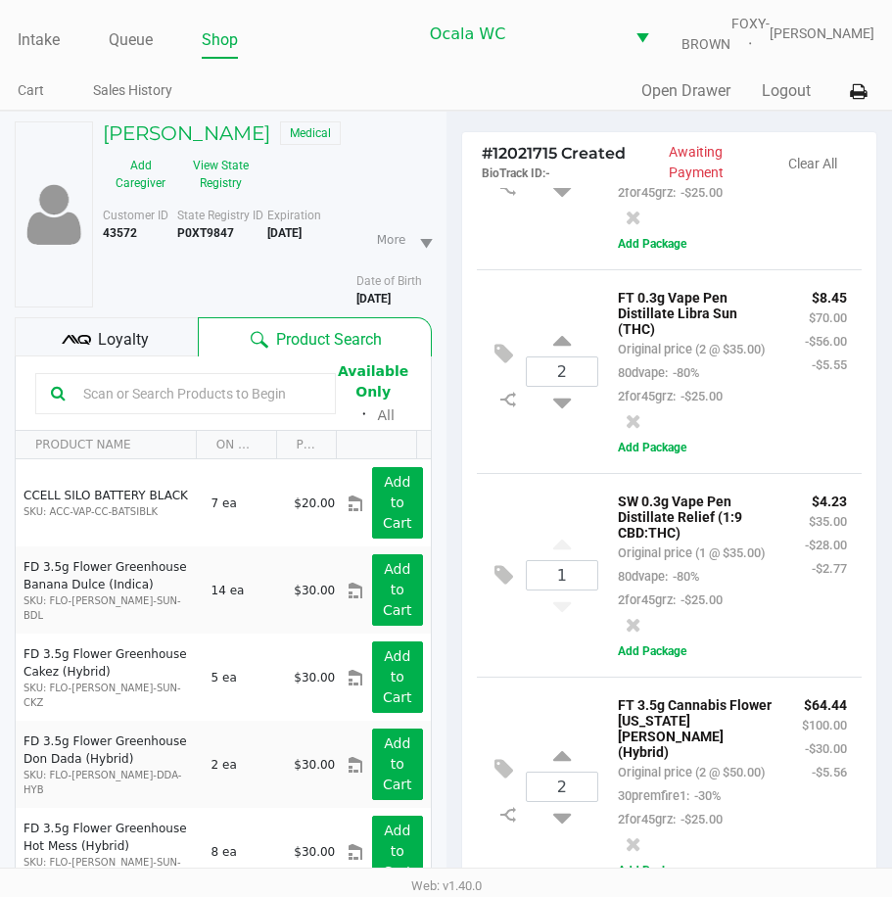
click at [97, 405] on input "text" at bounding box center [197, 393] width 245 height 29
click at [87, 405] on input "text" at bounding box center [197, 393] width 245 height 29
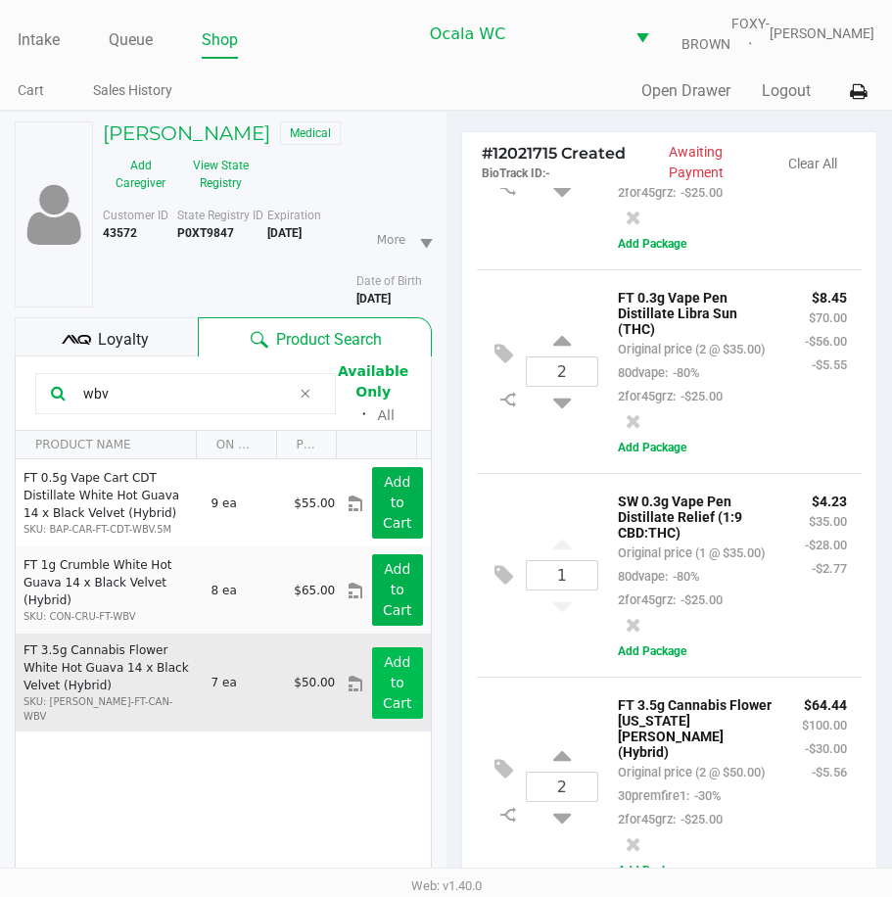
type input "wbv"
click at [392, 667] on app-button-loader "Add to Cart" at bounding box center [397, 682] width 29 height 57
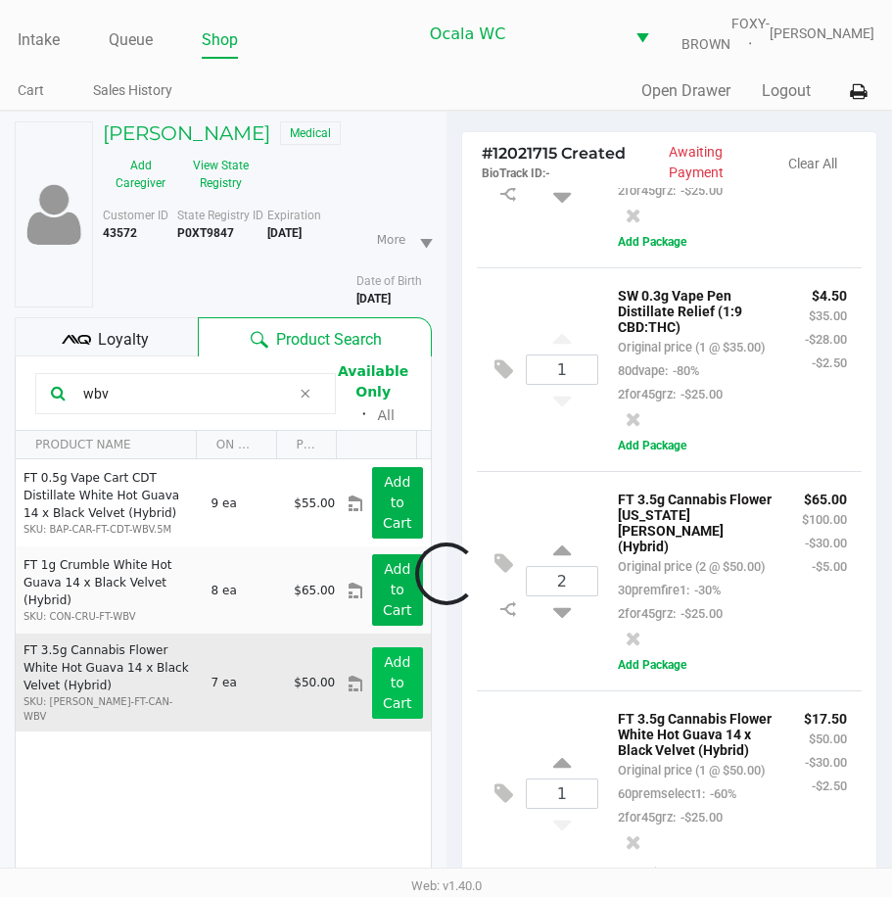
scroll to position [937, 0]
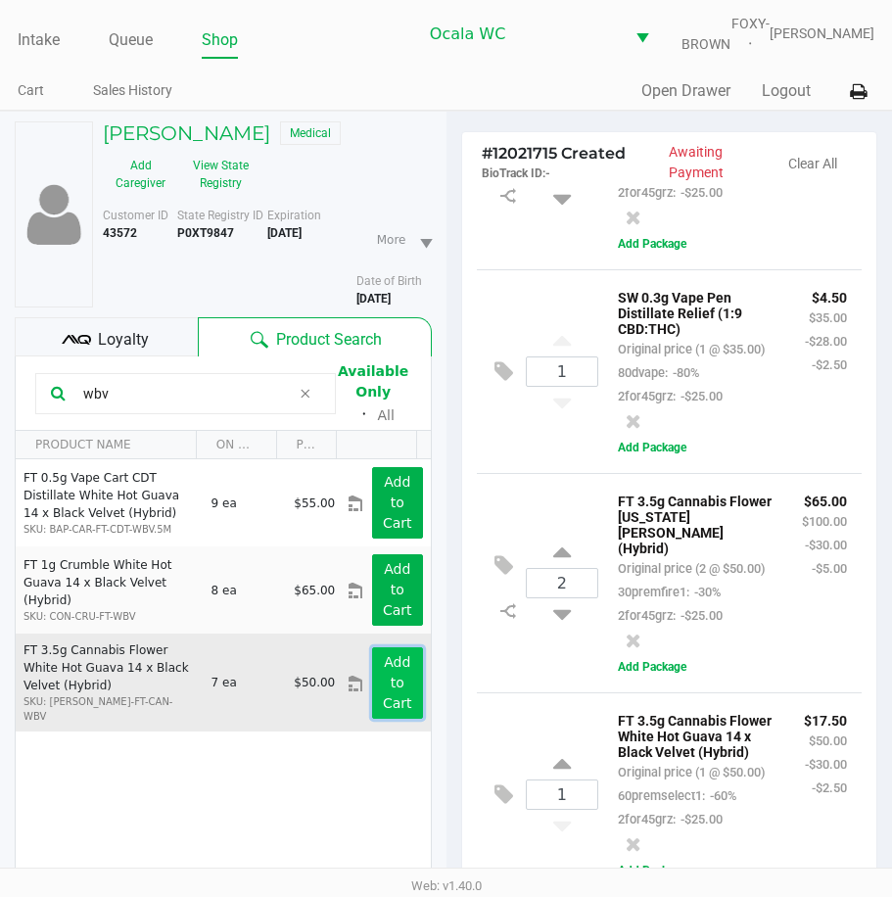
click at [392, 667] on app-button-loader "Add to Cart" at bounding box center [397, 682] width 29 height 57
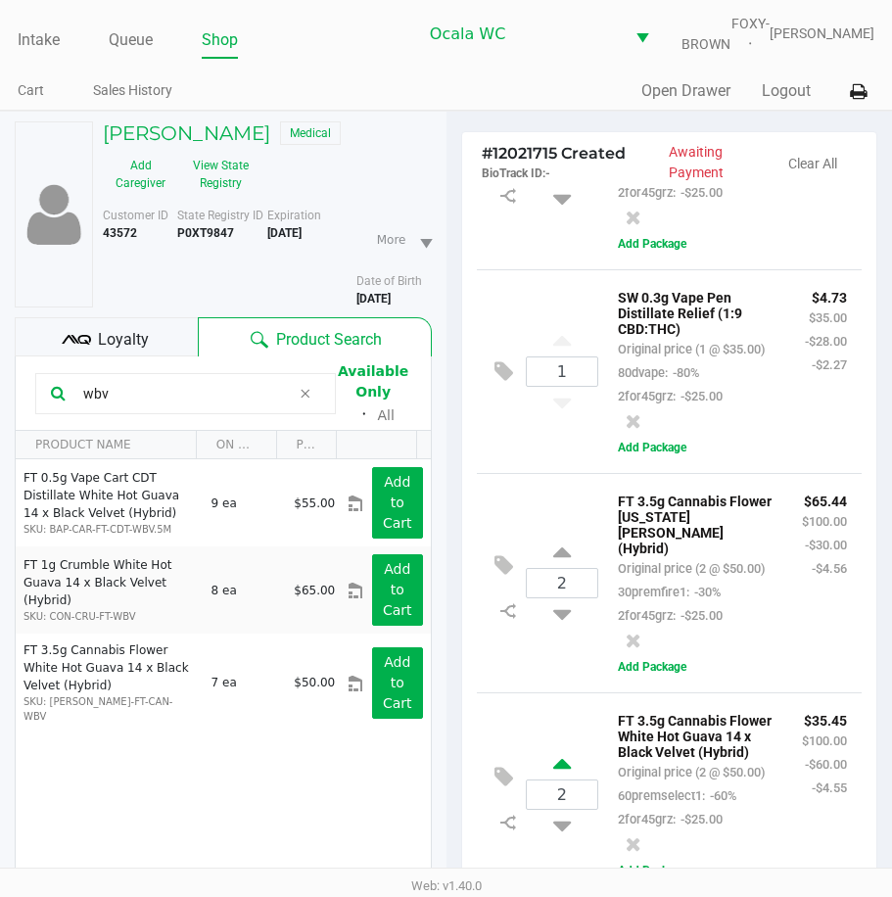
click at [556, 760] on icon at bounding box center [562, 767] width 18 height 24
type input "3"
click at [556, 758] on icon at bounding box center [562, 767] width 18 height 24
type input "4"
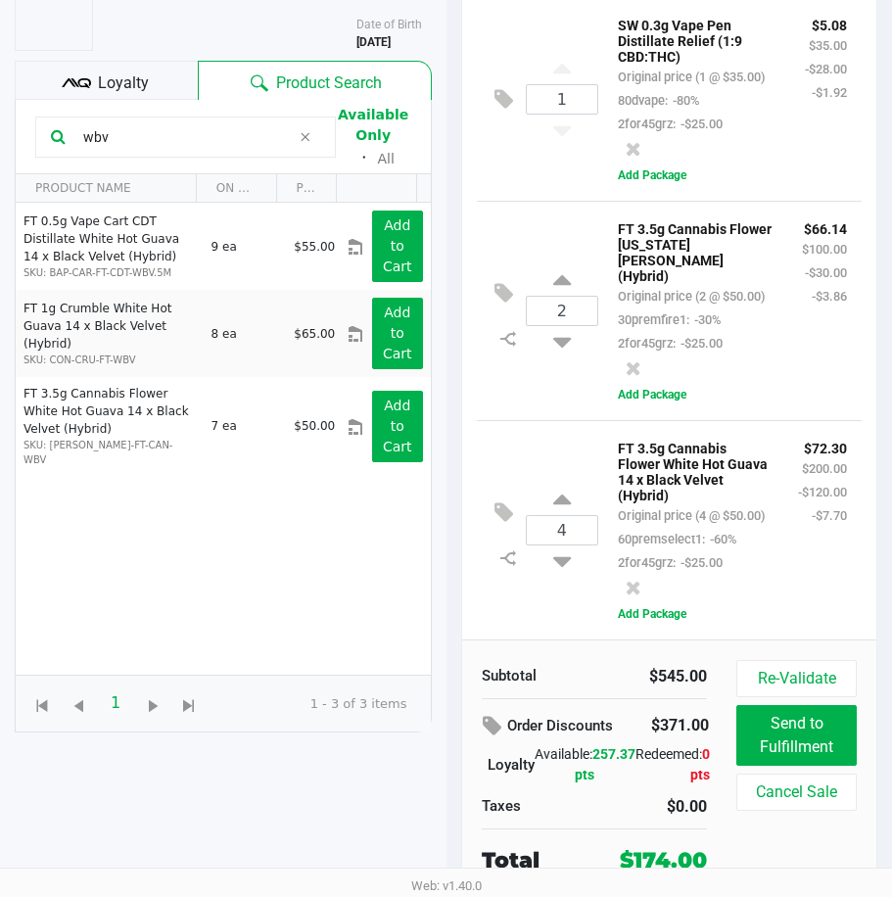
scroll to position [270, 0]
drag, startPoint x: 136, startPoint y: 133, endPoint x: -5, endPoint y: 174, distance: 146.9
click at [0, 174] on html "Intake Queue Shop Ocala WC FOXY-BROWN Christal Towne Cart Sales History Quick S…" at bounding box center [446, 191] width 892 height 897
type input "top"
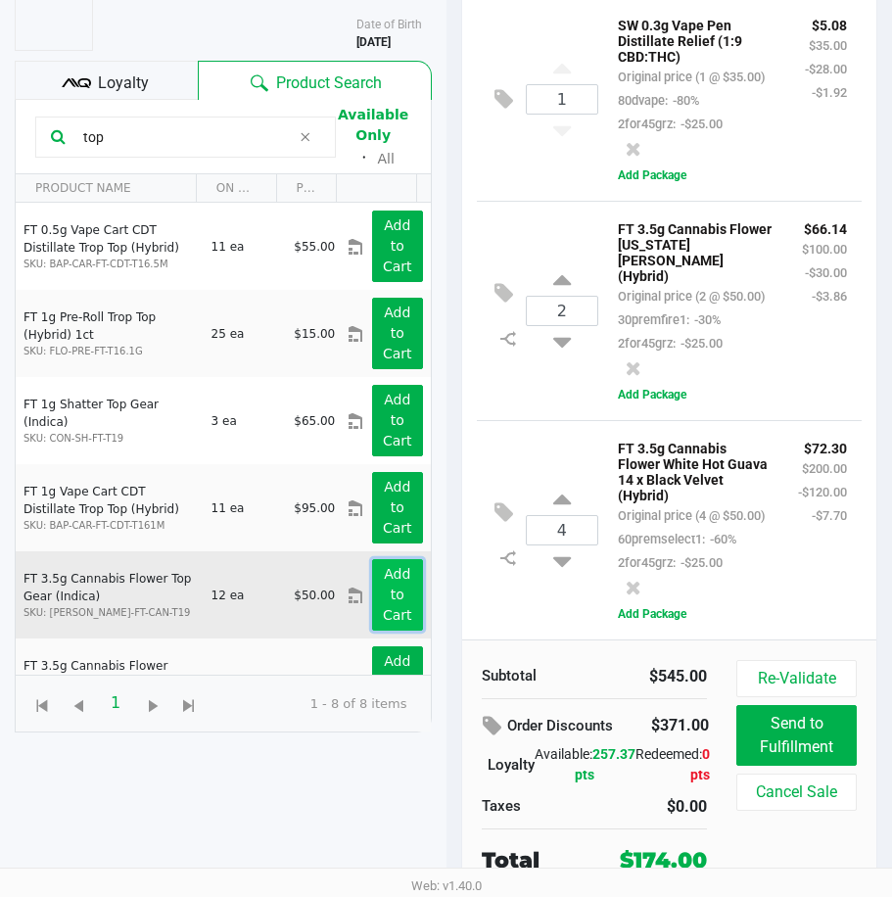
click at [395, 584] on button "Add to Cart" at bounding box center [397, 595] width 50 height 72
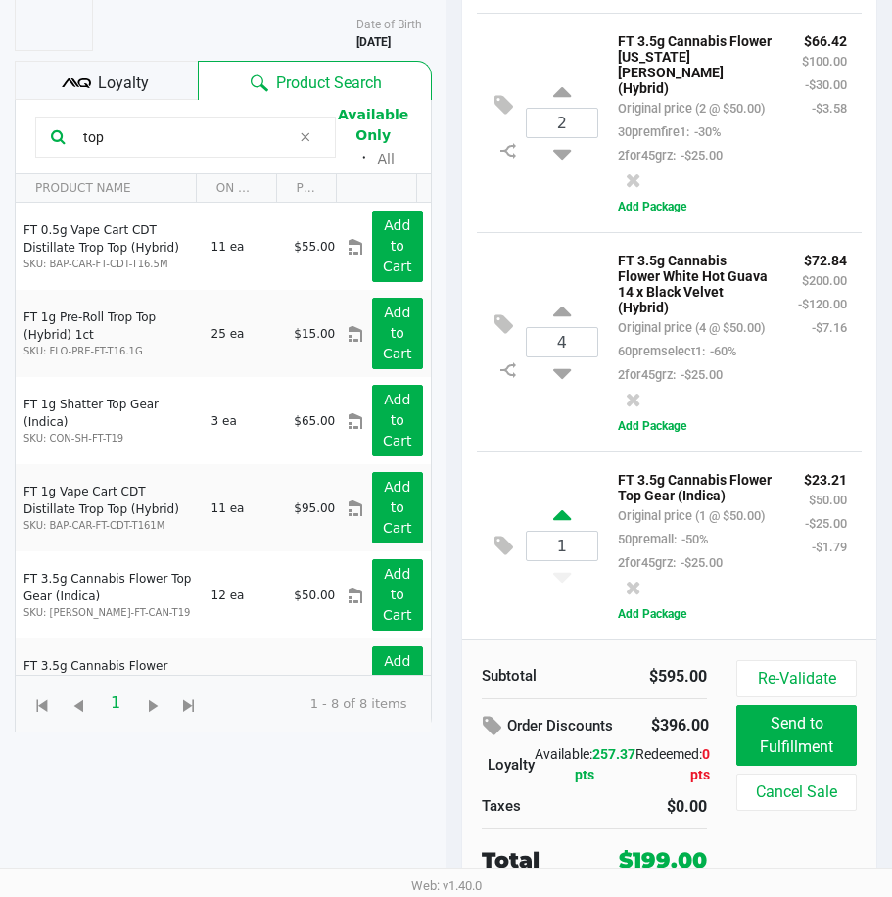
scroll to position [1204, 0]
click at [83, 74] on icon at bounding box center [76, 83] width 29 height 29
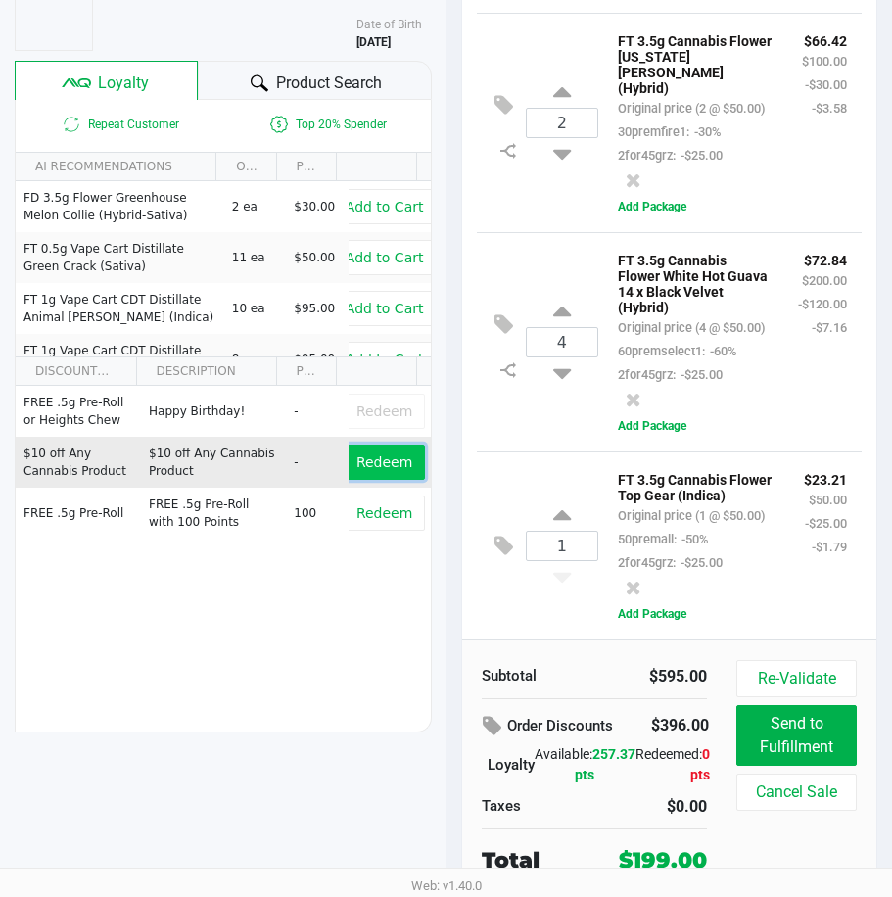
click at [378, 463] on span "Redeem" at bounding box center [385, 463] width 56 height 16
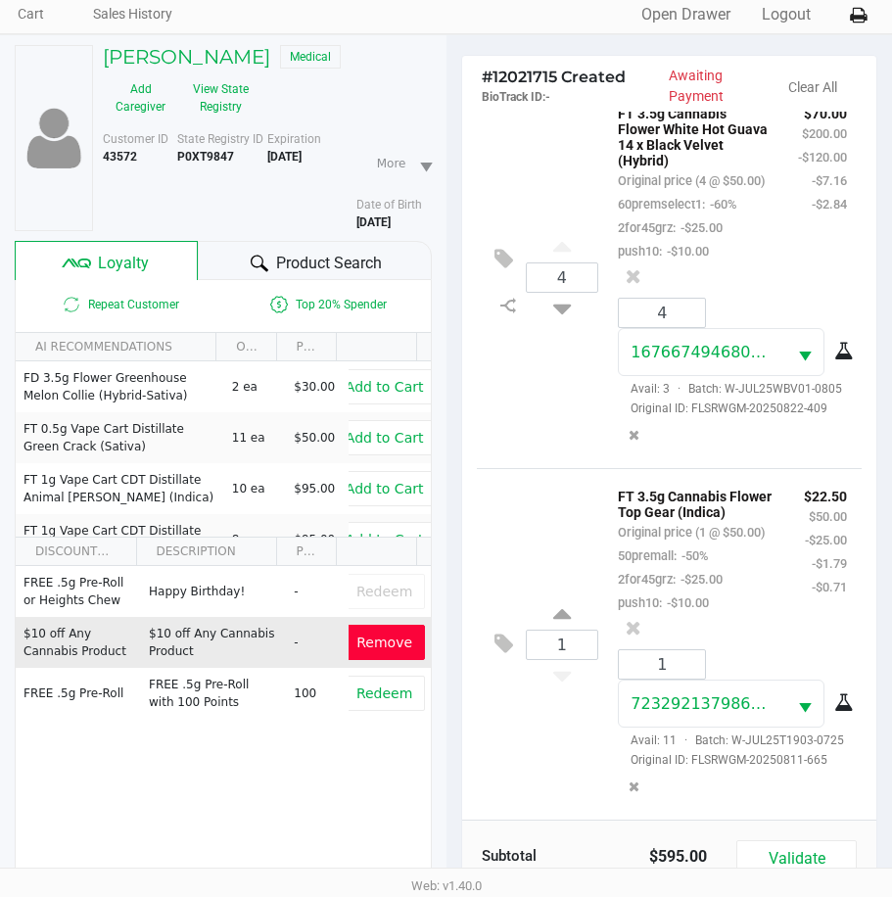
scroll to position [270, 0]
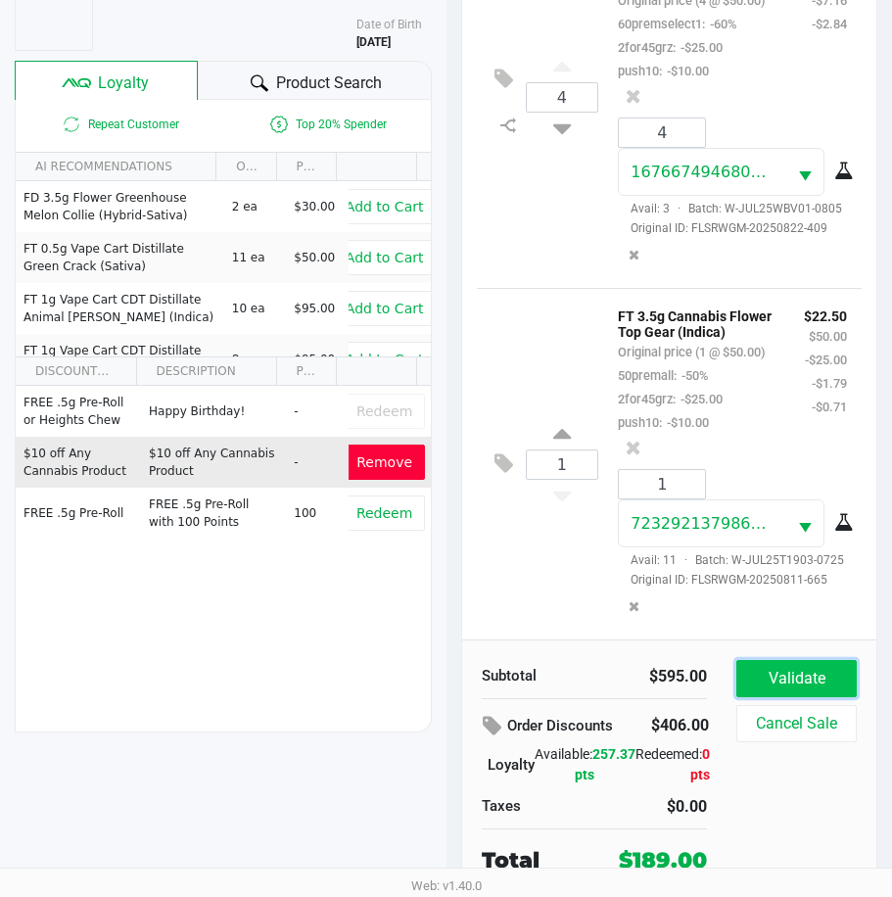
click at [818, 694] on button "Validate" at bounding box center [797, 678] width 120 height 37
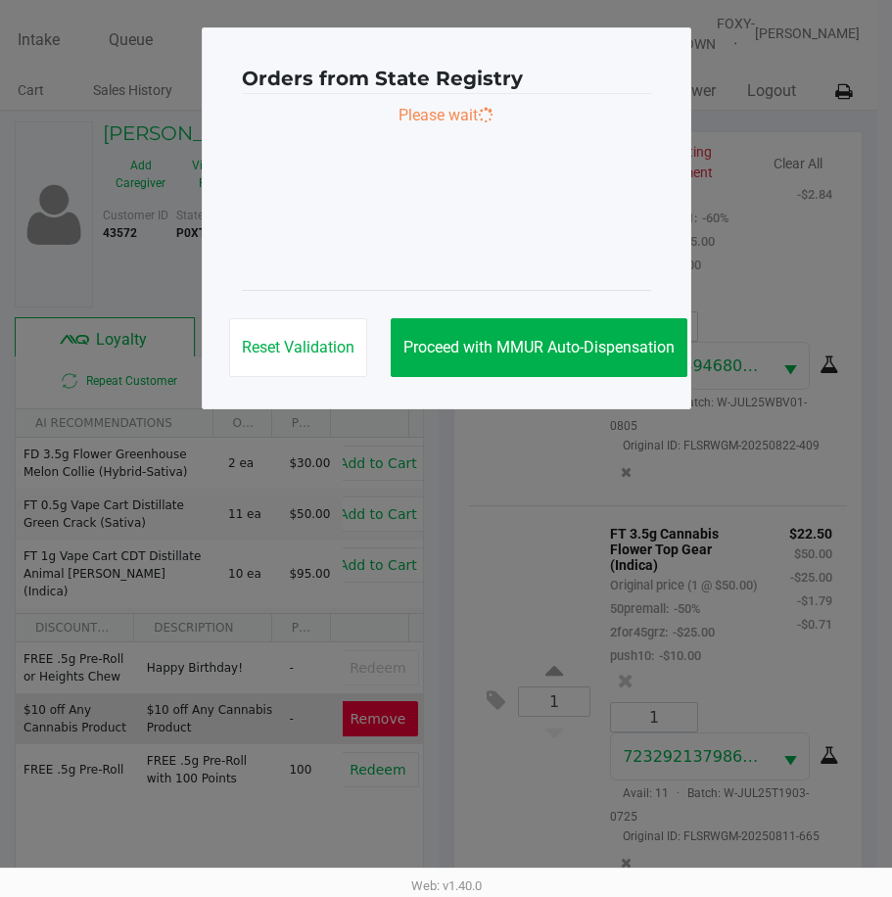
scroll to position [0, 0]
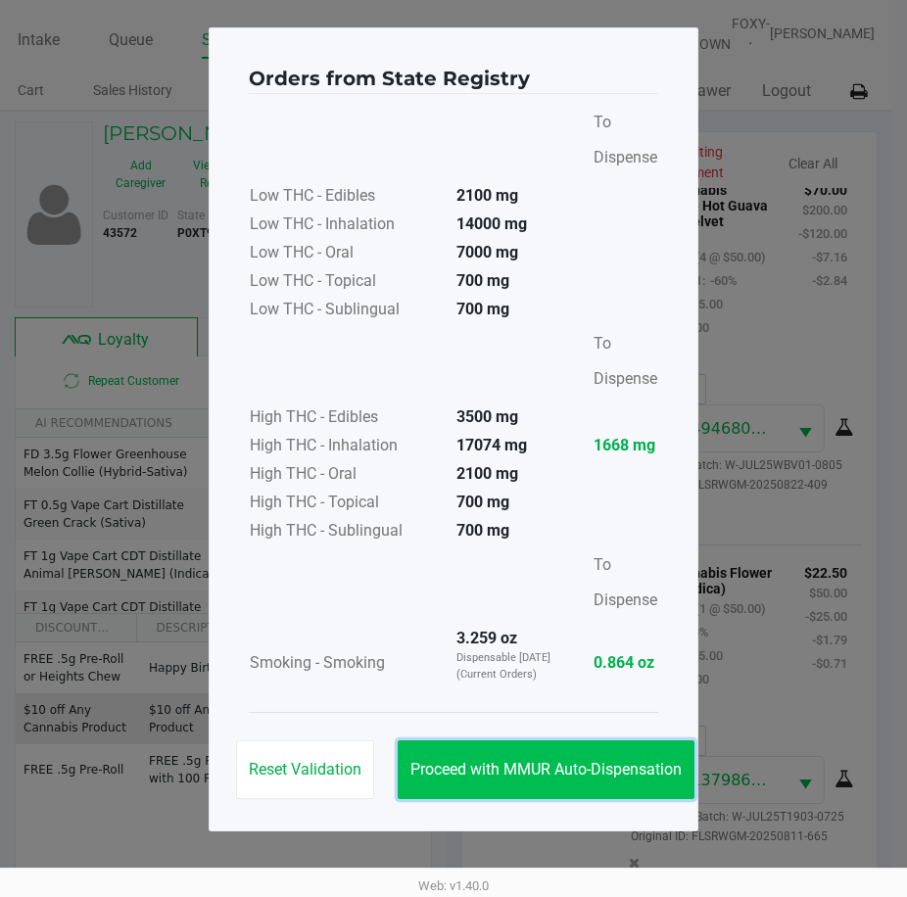
click at [546, 766] on span "Proceed with MMUR Auto-Dispensation" at bounding box center [545, 769] width 271 height 19
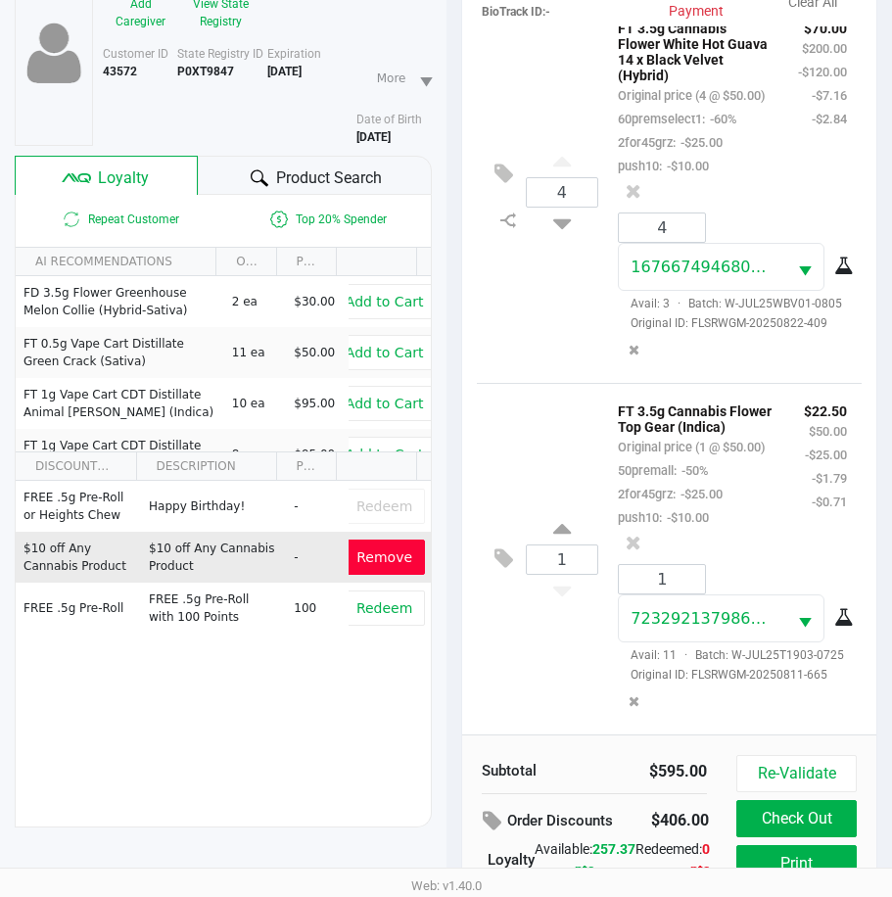
scroll to position [273, 0]
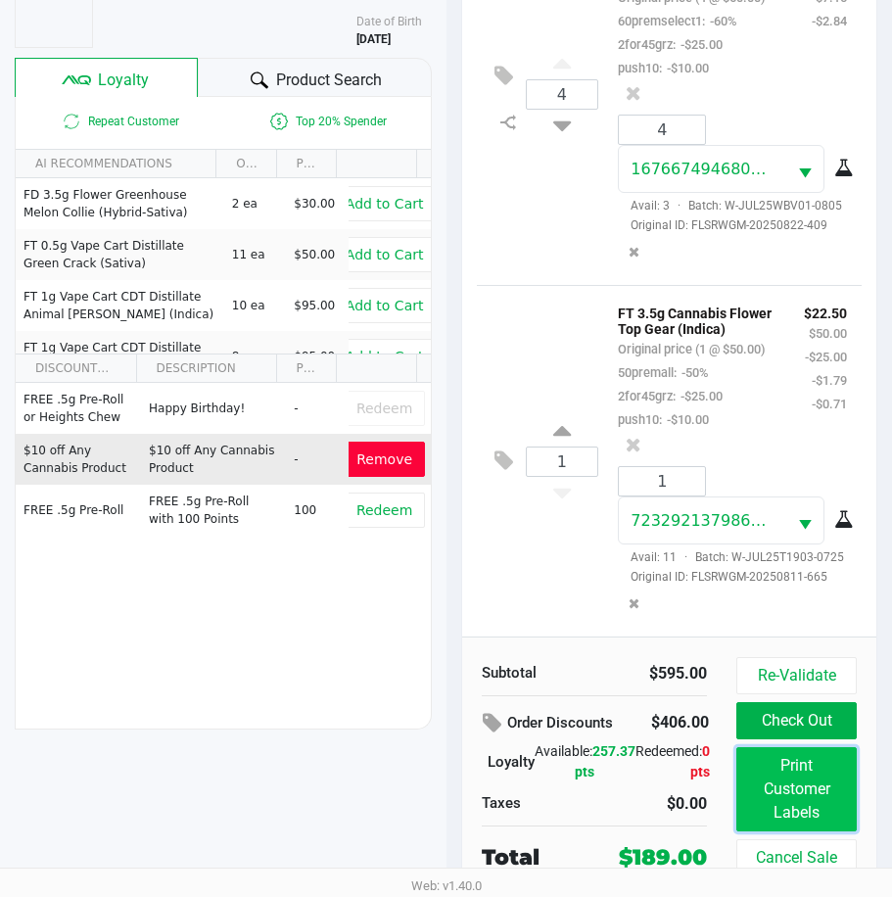
click at [785, 768] on button "Print Customer Labels" at bounding box center [797, 789] width 120 height 84
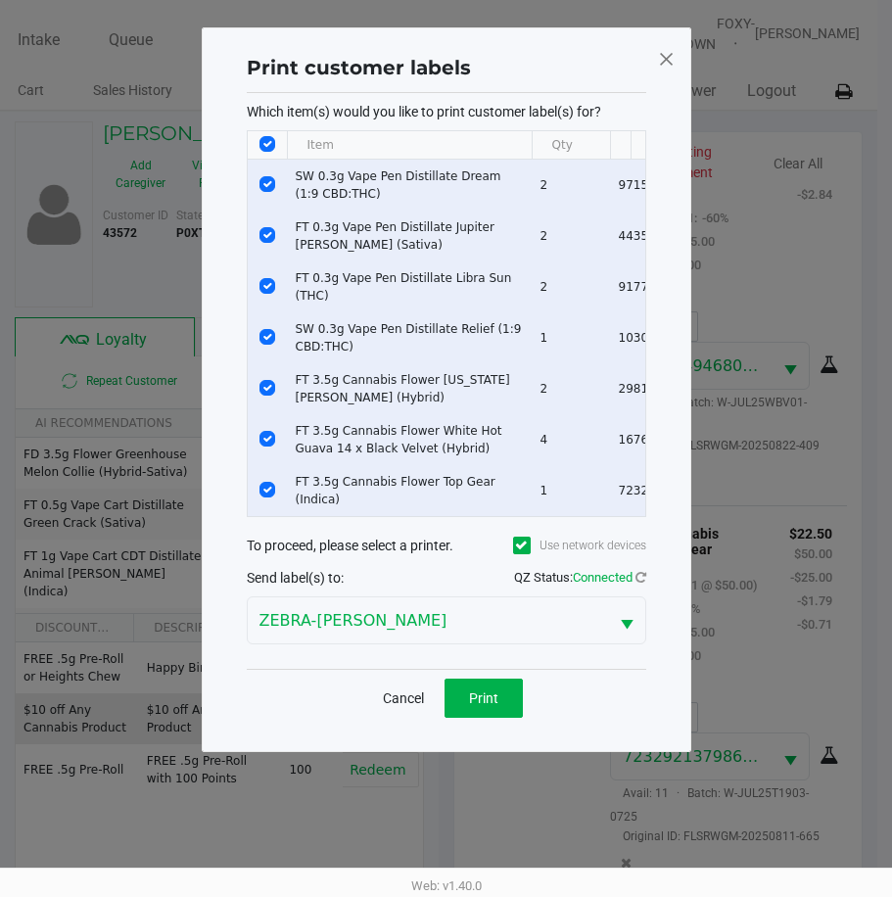
scroll to position [0, 0]
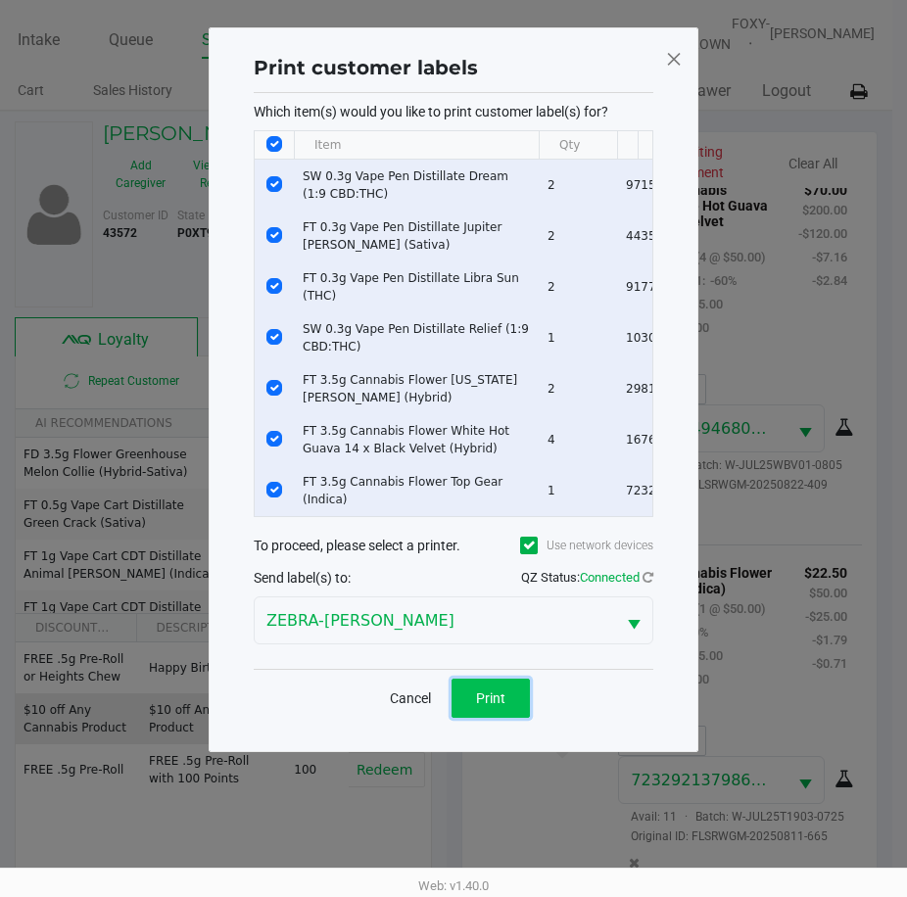
click at [472, 703] on button "Print" at bounding box center [491, 698] width 78 height 39
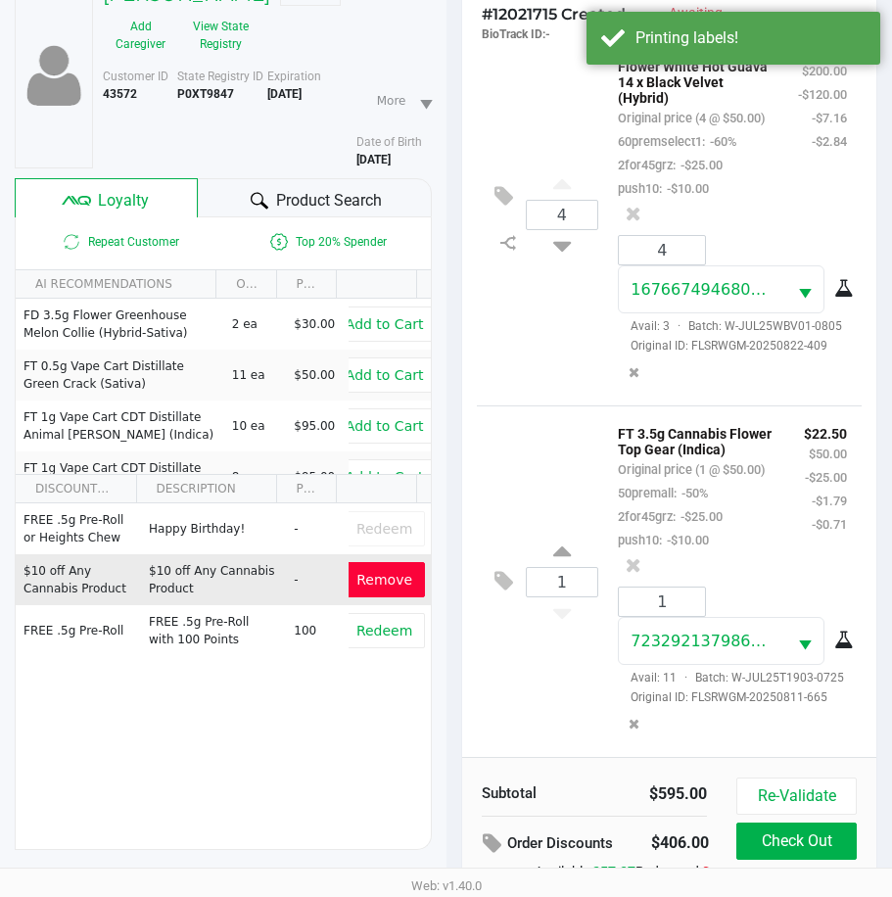
scroll to position [273, 0]
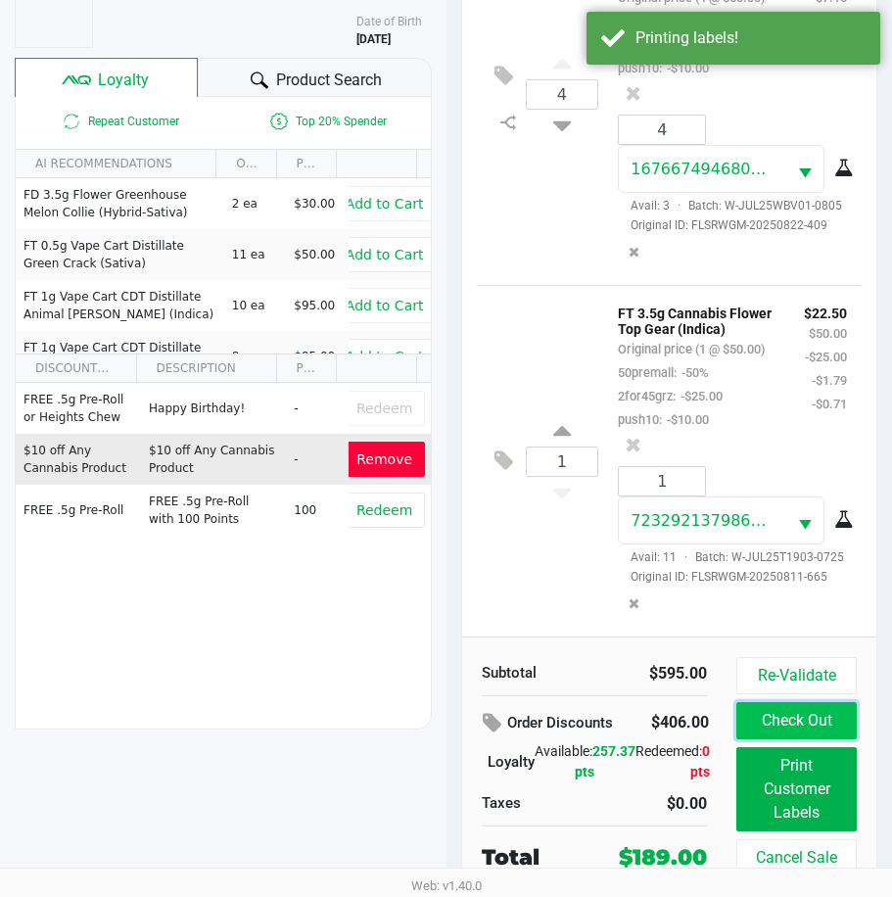
click at [757, 708] on button "Check Out" at bounding box center [797, 720] width 120 height 37
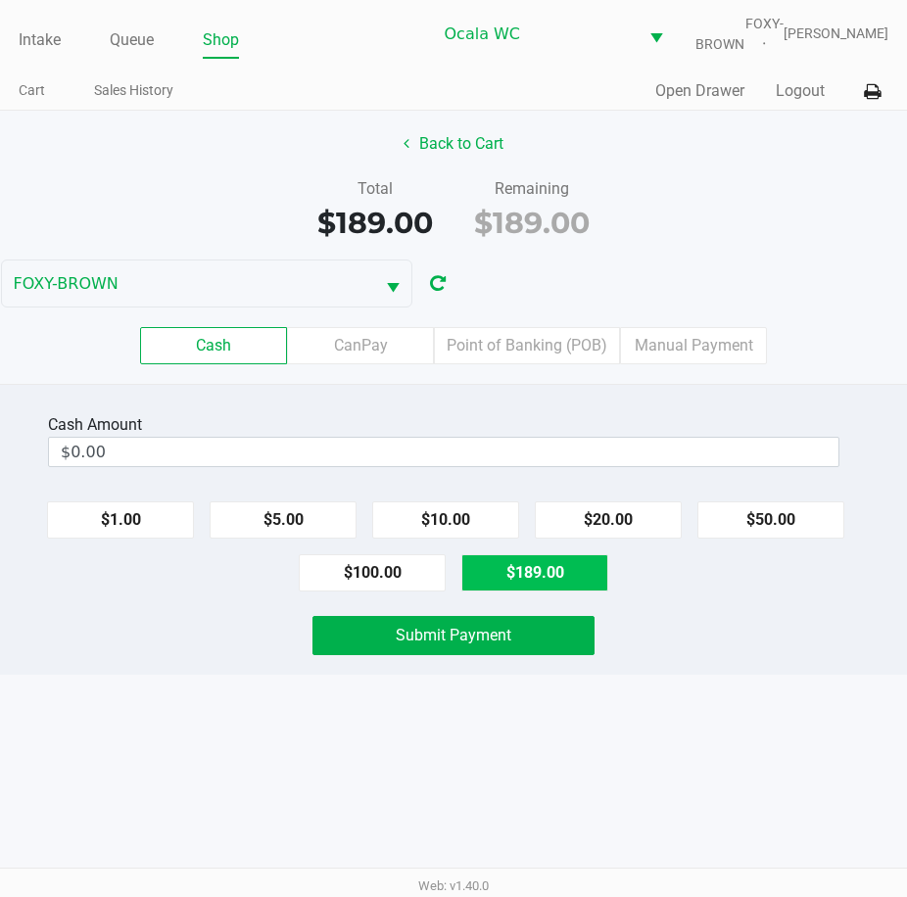
click at [524, 358] on label "Point of Banking (POB)" at bounding box center [527, 345] width 186 height 37
click at [0, 0] on 7 "Point of Banking (POB)" at bounding box center [0, 0] width 0 height 0
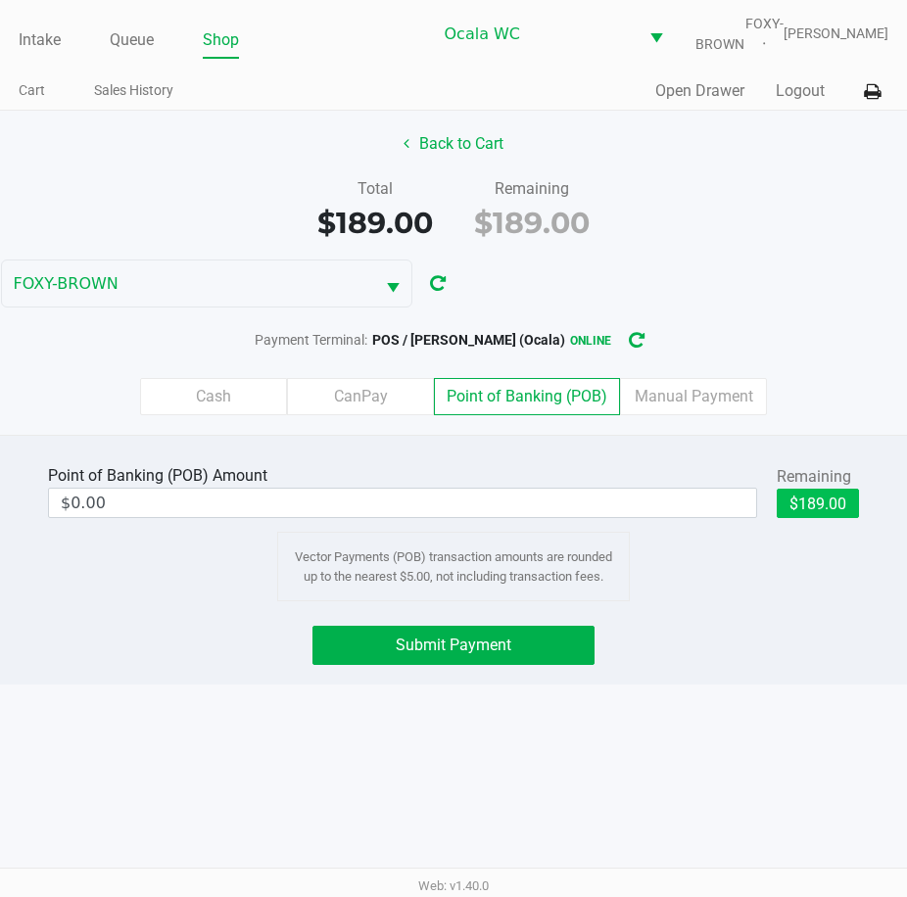
click at [818, 518] on button "$189.00" at bounding box center [818, 503] width 82 height 29
click at [431, 654] on span "Submit Payment" at bounding box center [454, 645] width 116 height 19
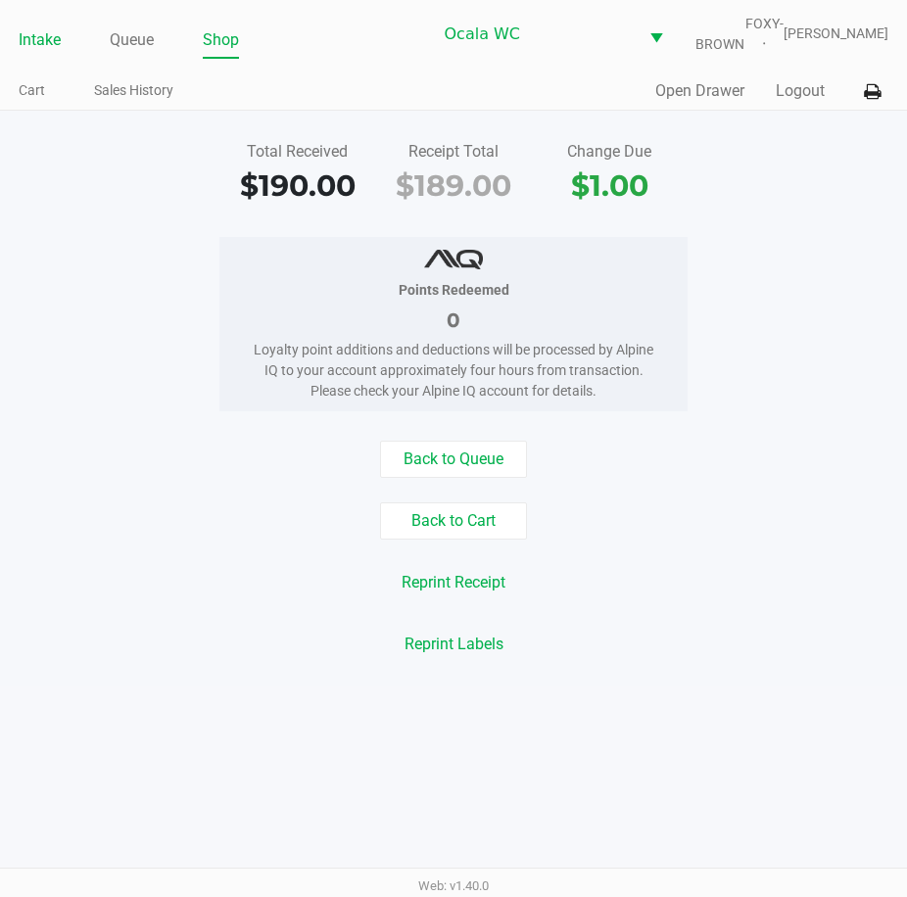
click at [44, 46] on link "Intake" at bounding box center [40, 39] width 42 height 27
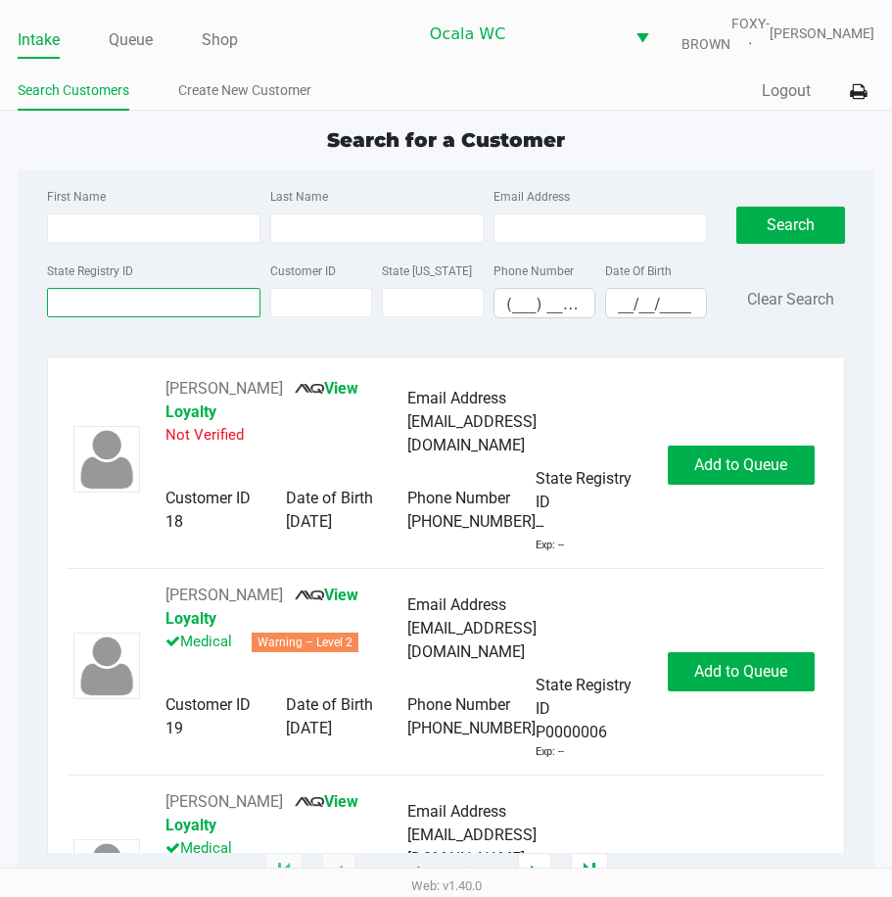
click at [137, 309] on input "State Registry ID" at bounding box center [154, 302] width 214 height 29
click at [812, 238] on button "Search" at bounding box center [791, 225] width 109 height 37
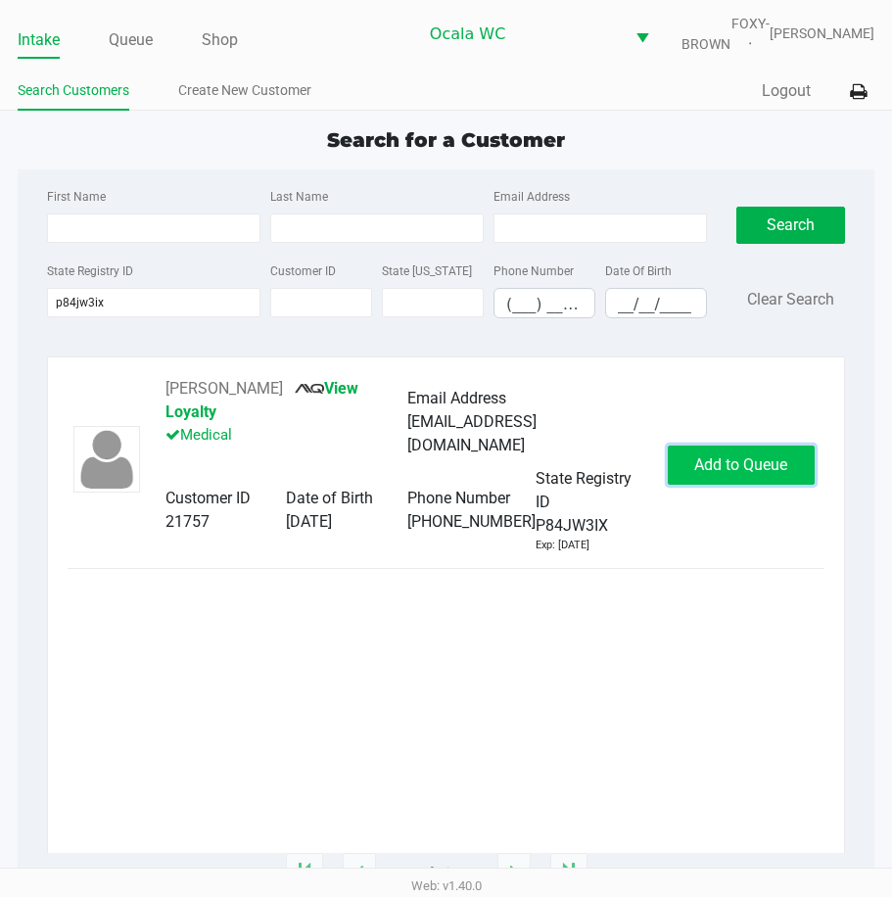
click at [732, 453] on button "Add to Queue" at bounding box center [741, 465] width 147 height 39
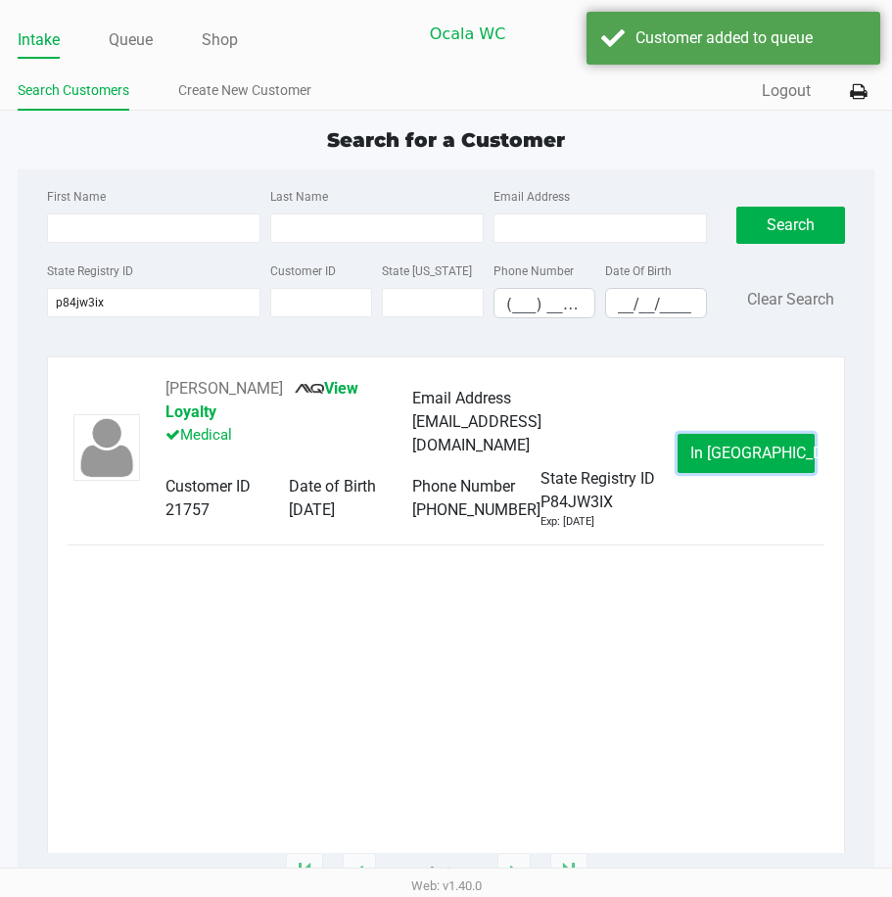
click at [732, 453] on button "In Queue" at bounding box center [746, 453] width 137 height 39
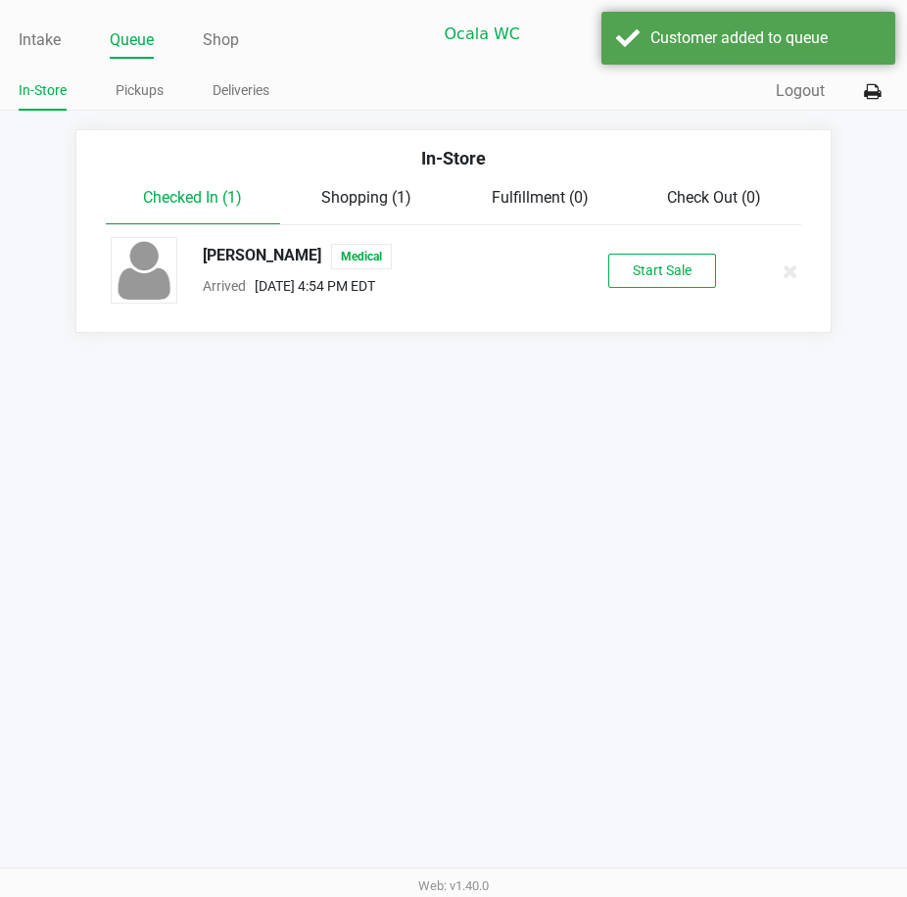
click at [660, 264] on div "GUILLERMO AVILES Medical Arrived Sep 28, 2025 4:54 PM EDT Start Sale" at bounding box center [453, 271] width 715 height 69
click at [654, 283] on button "Start Sale" at bounding box center [662, 271] width 108 height 34
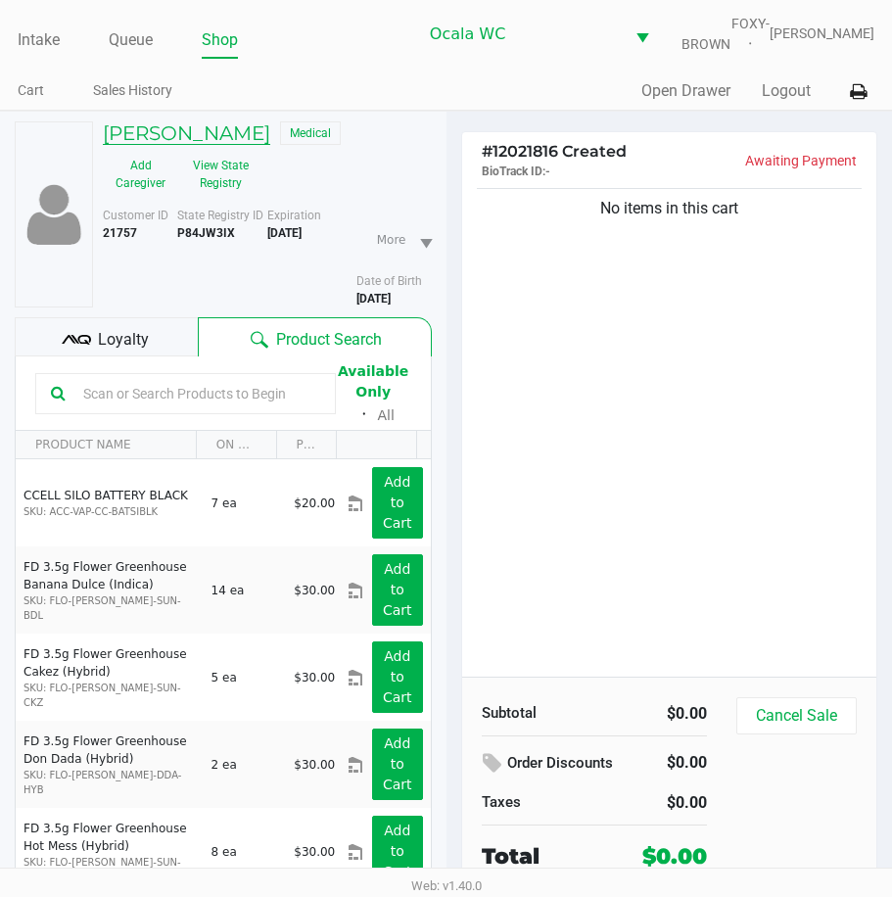
click at [206, 143] on h5 "GUILLERMO AVILES" at bounding box center [187, 133] width 168 height 24
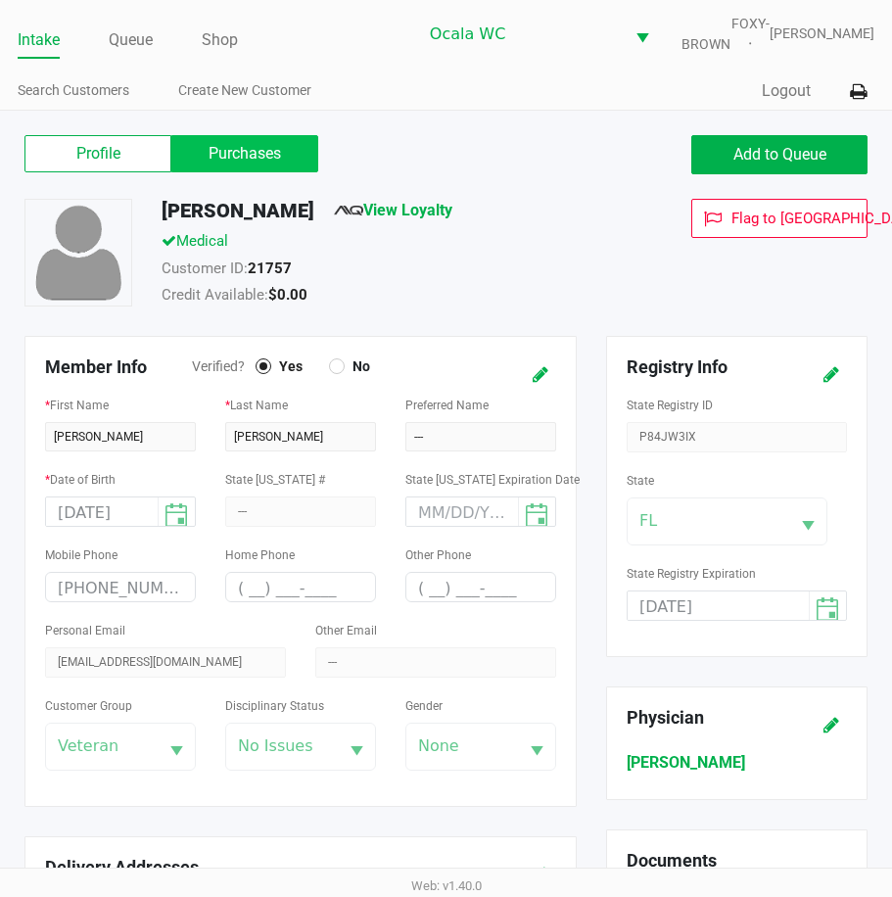
click at [221, 167] on label "Purchases" at bounding box center [244, 153] width 147 height 37
click at [0, 0] on 1 "Purchases" at bounding box center [0, 0] width 0 height 0
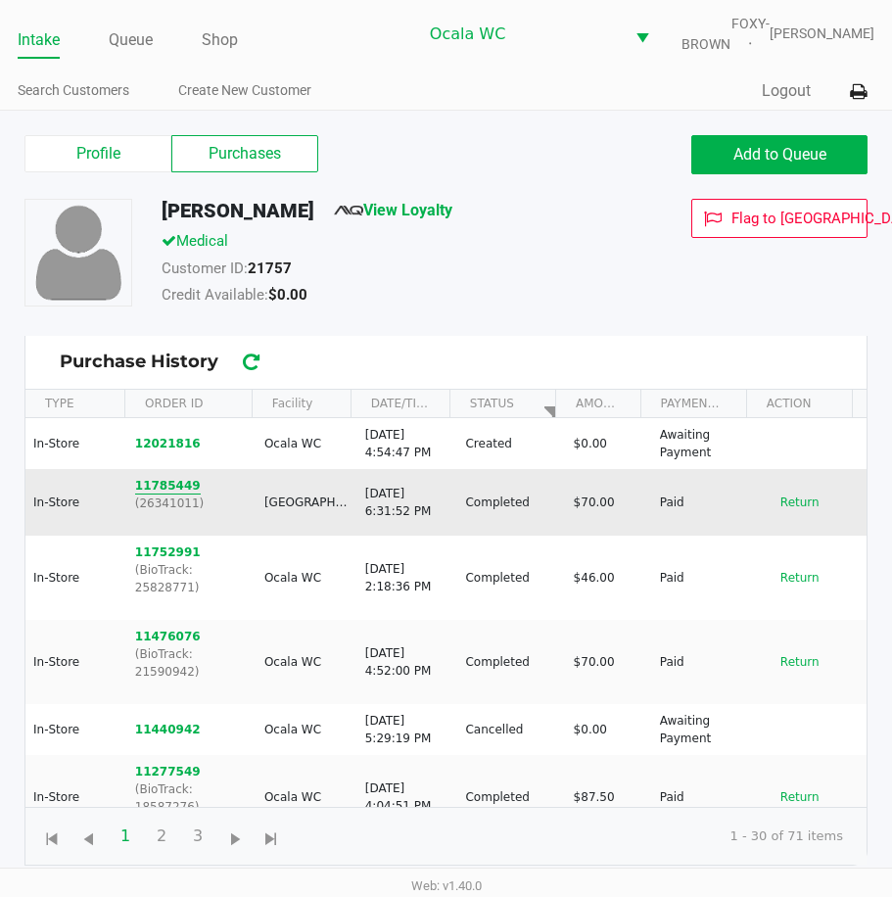
click at [186, 491] on button "11785449" at bounding box center [168, 486] width 66 height 18
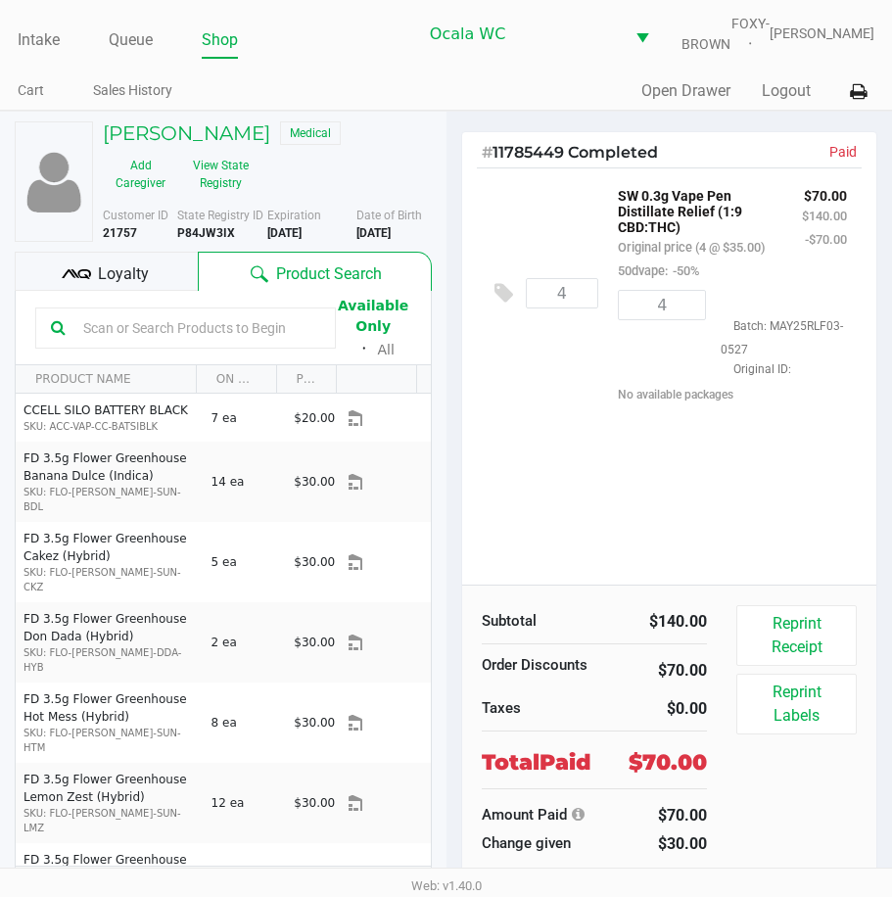
click at [213, 132] on div "GUILLERMO AVILES Medical Add Caregiver View State Registry Customer ID 21757 St…" at bounding box center [223, 523] width 417 height 822
click at [205, 143] on h5 "GUILLERMO AVILES" at bounding box center [187, 133] width 168 height 24
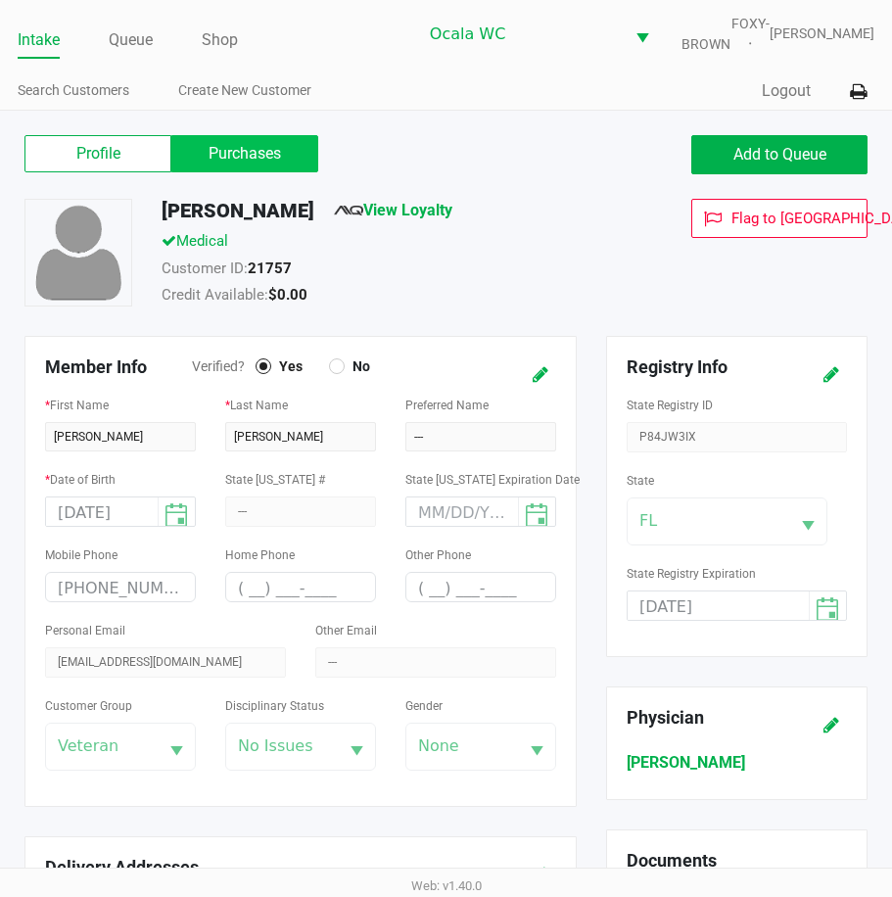
click at [230, 172] on label "Purchases" at bounding box center [244, 153] width 147 height 37
click at [0, 0] on 1 "Purchases" at bounding box center [0, 0] width 0 height 0
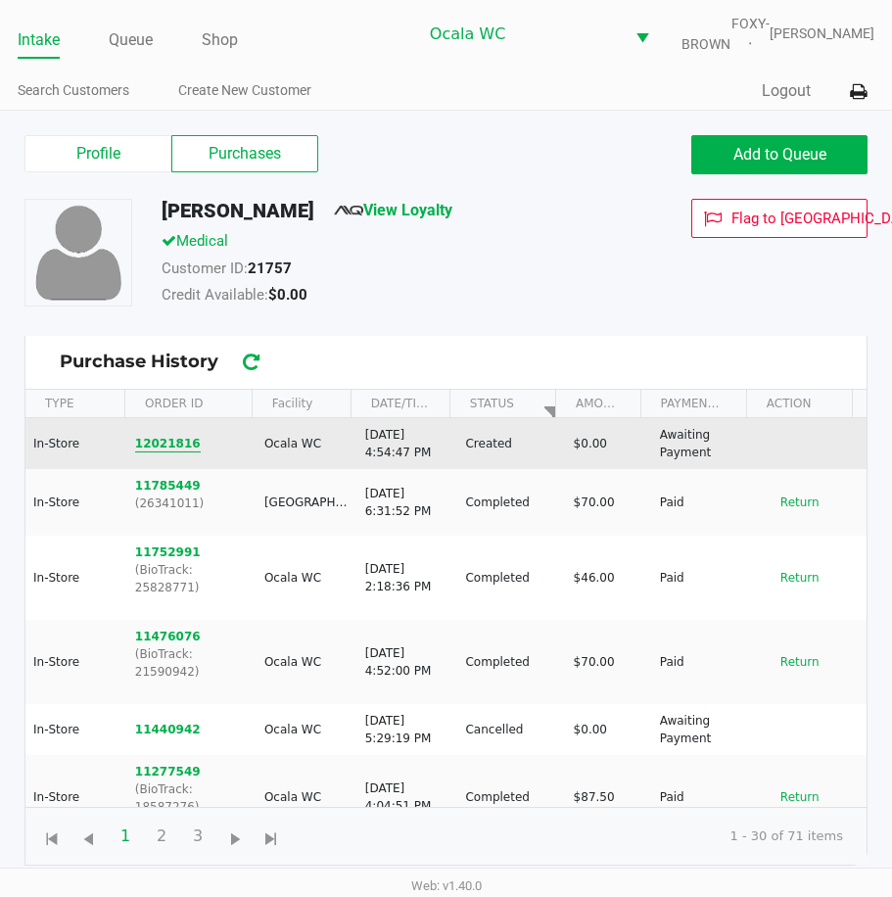
click at [157, 453] on button "12021816" at bounding box center [168, 444] width 66 height 18
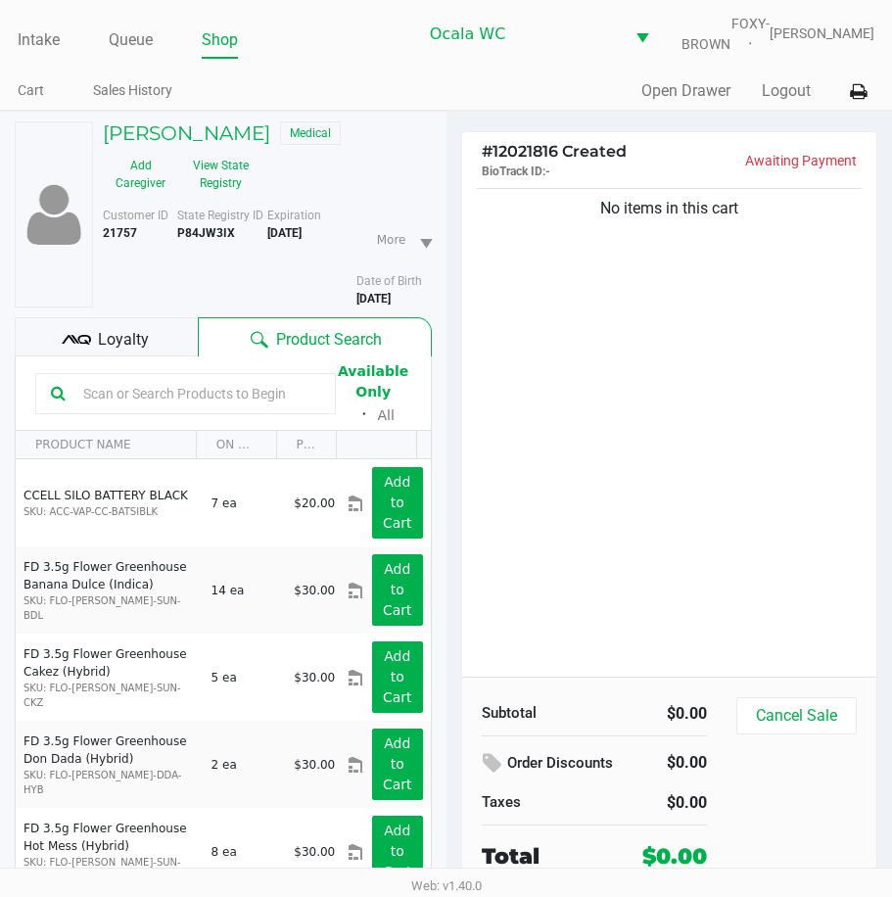
click at [87, 405] on input "text" at bounding box center [197, 393] width 245 height 29
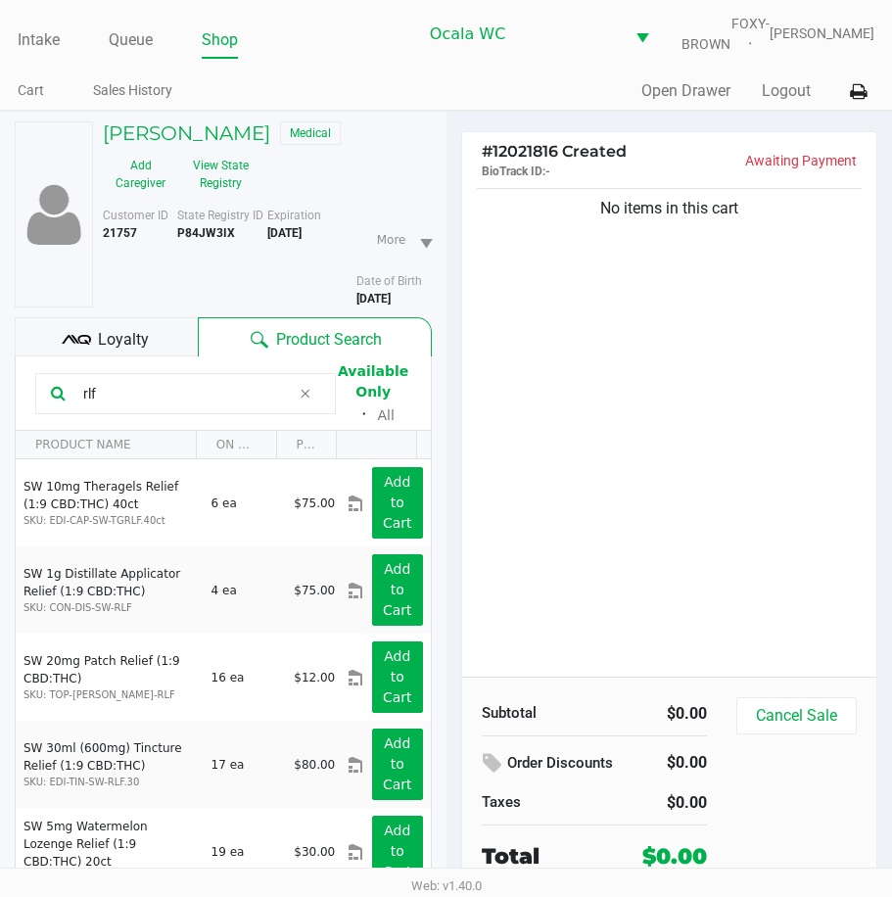
click at [606, 506] on div "No items in this cart" at bounding box center [669, 430] width 415 height 493
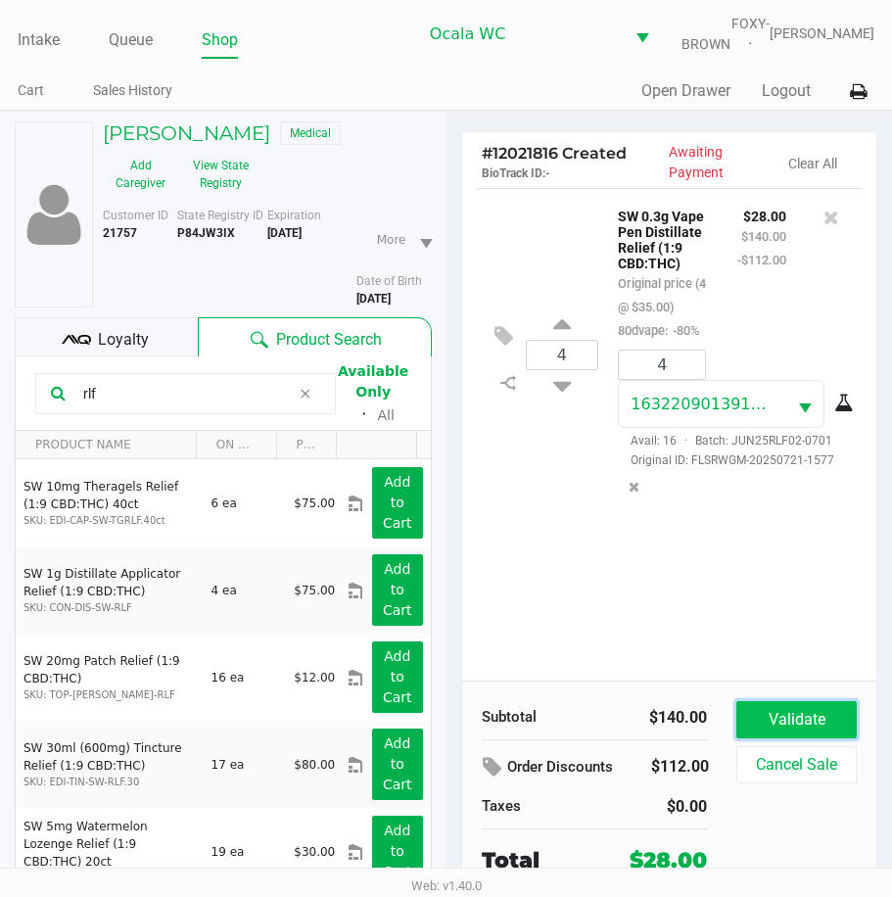
click at [775, 724] on button "Validate" at bounding box center [797, 719] width 120 height 37
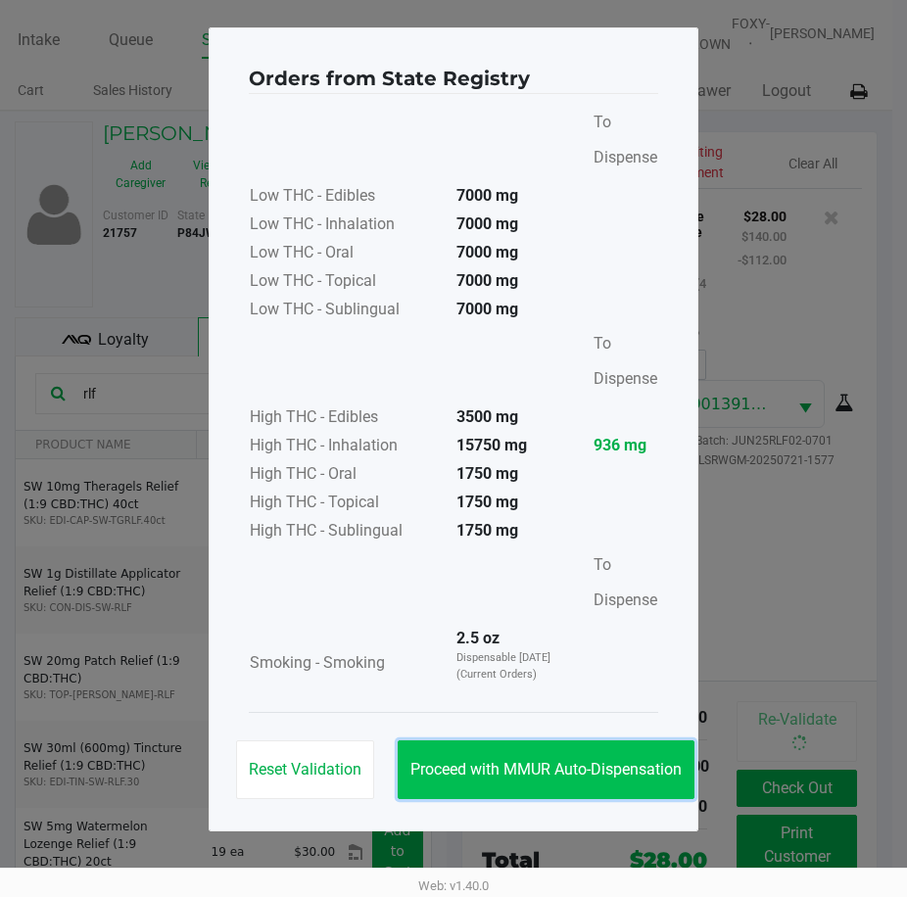
click at [552, 757] on button "Proceed with MMUR Auto-Dispensation" at bounding box center [546, 770] width 297 height 59
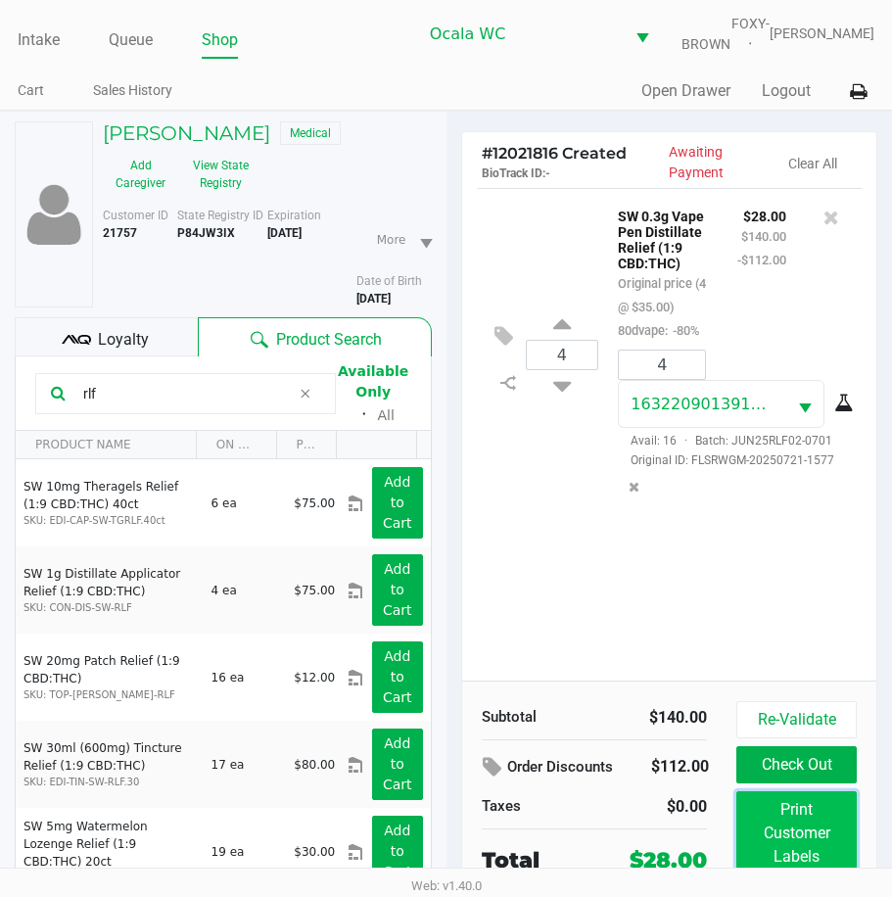
click at [782, 841] on button "Print Customer Labels" at bounding box center [797, 833] width 120 height 84
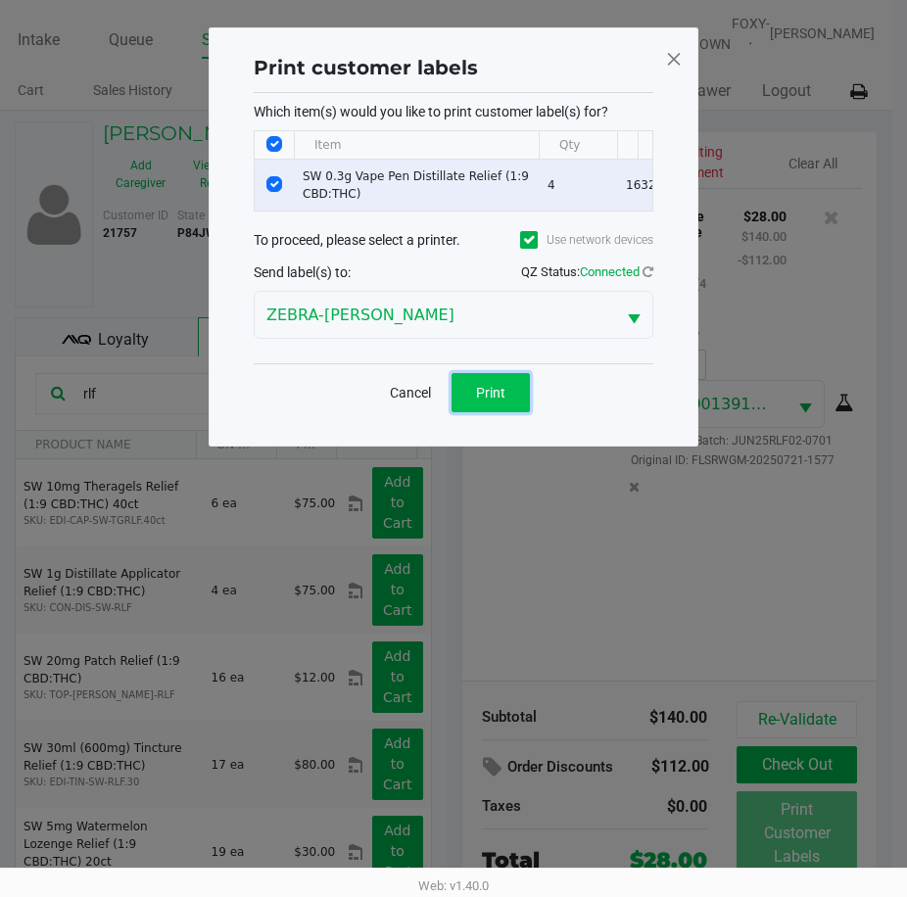
click at [459, 405] on button "Print" at bounding box center [491, 392] width 78 height 39
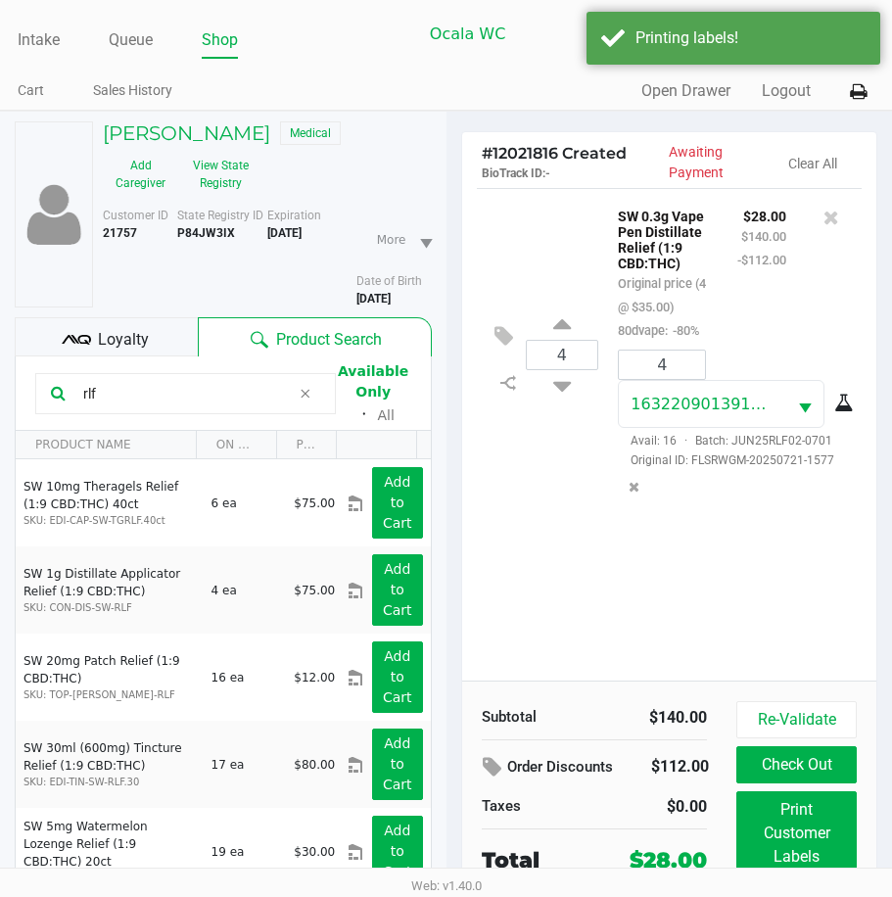
click at [100, 344] on span "Loyalty" at bounding box center [123, 340] width 51 height 24
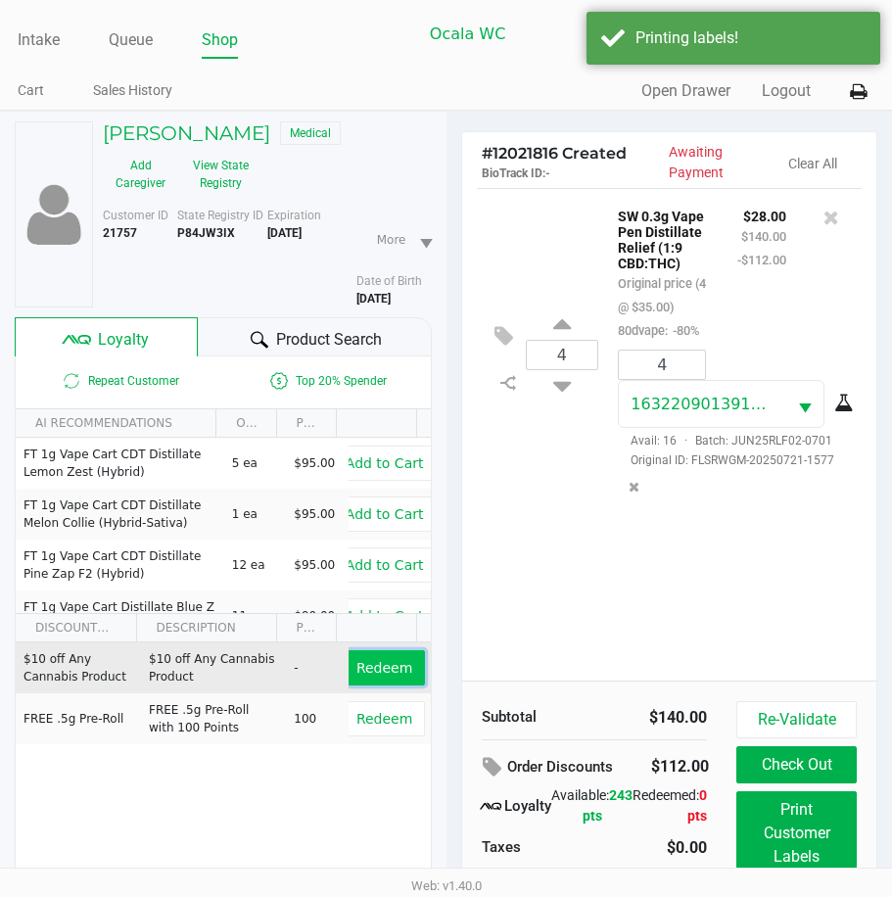
click at [363, 676] on span "Redeem" at bounding box center [385, 668] width 56 height 16
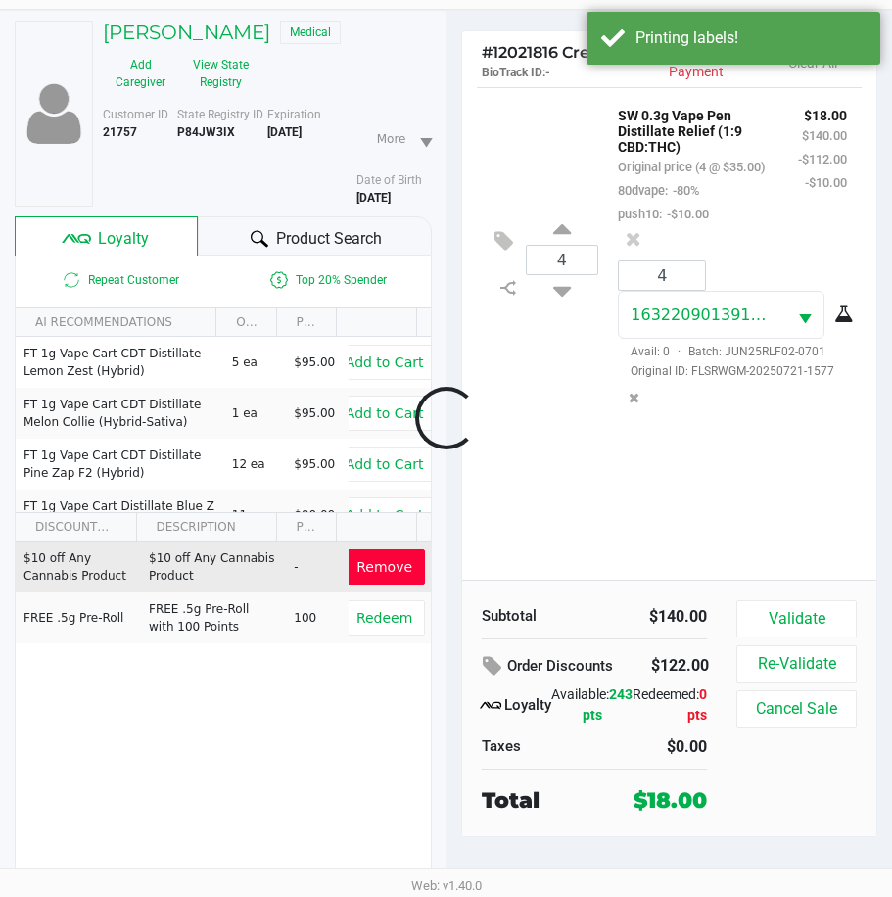
scroll to position [116, 0]
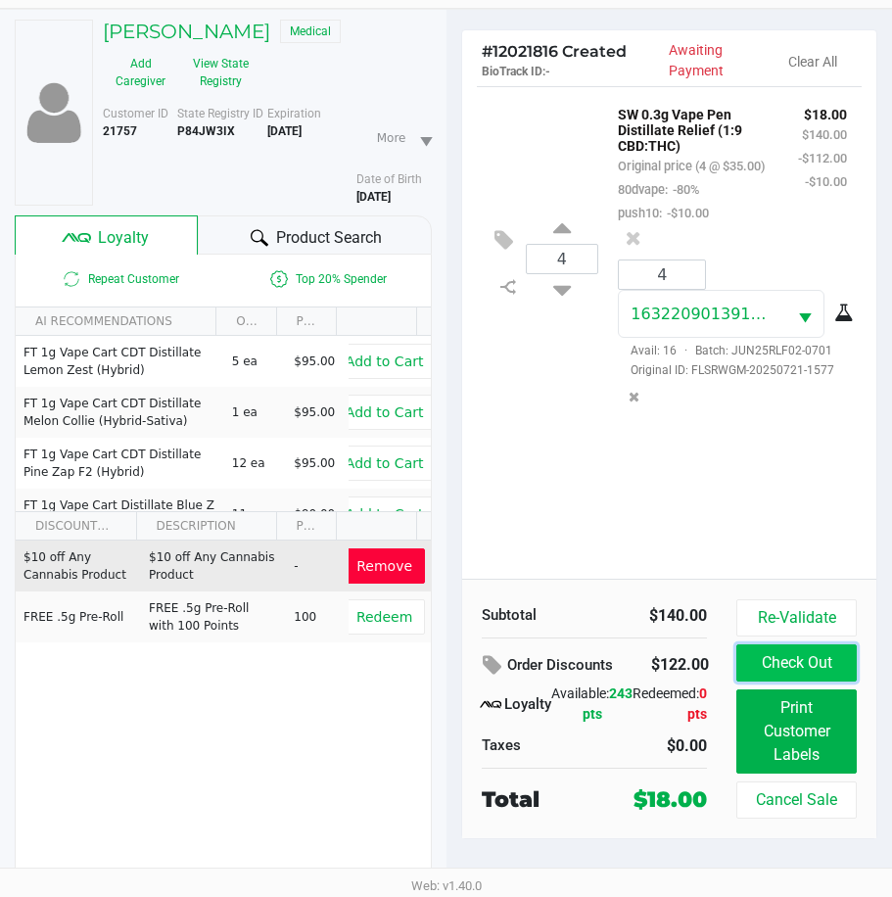
click at [791, 671] on button "Check Out" at bounding box center [797, 663] width 120 height 37
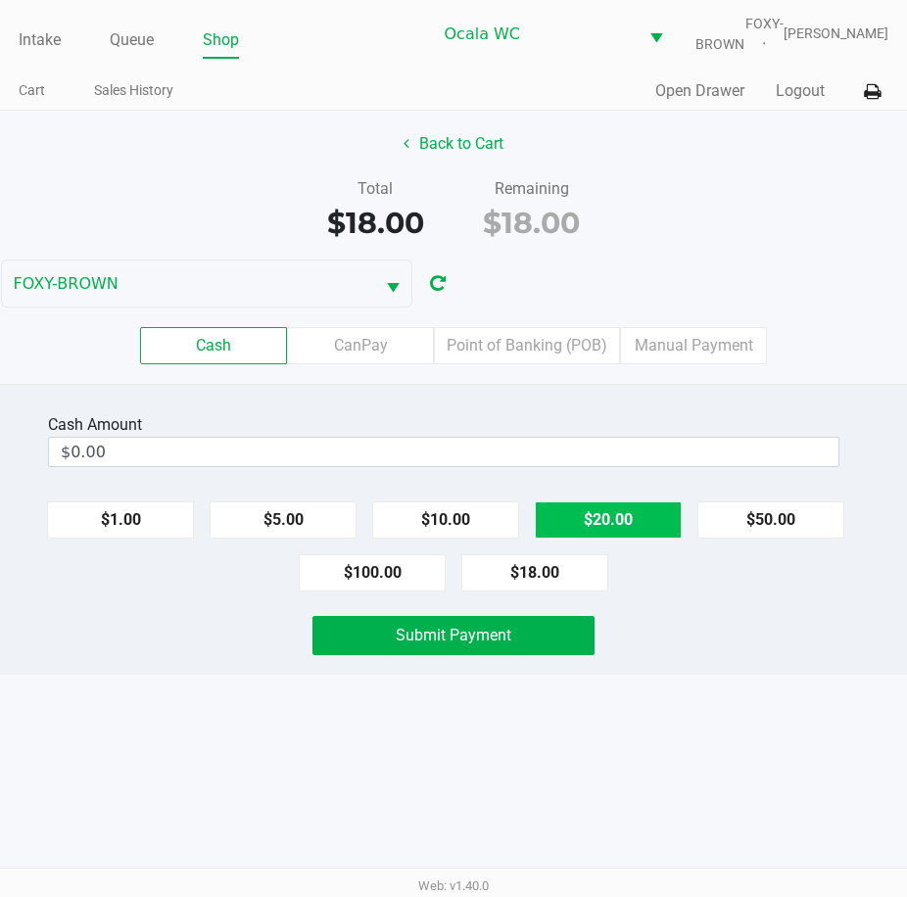
click at [634, 539] on button "$20.00" at bounding box center [608, 520] width 147 height 37
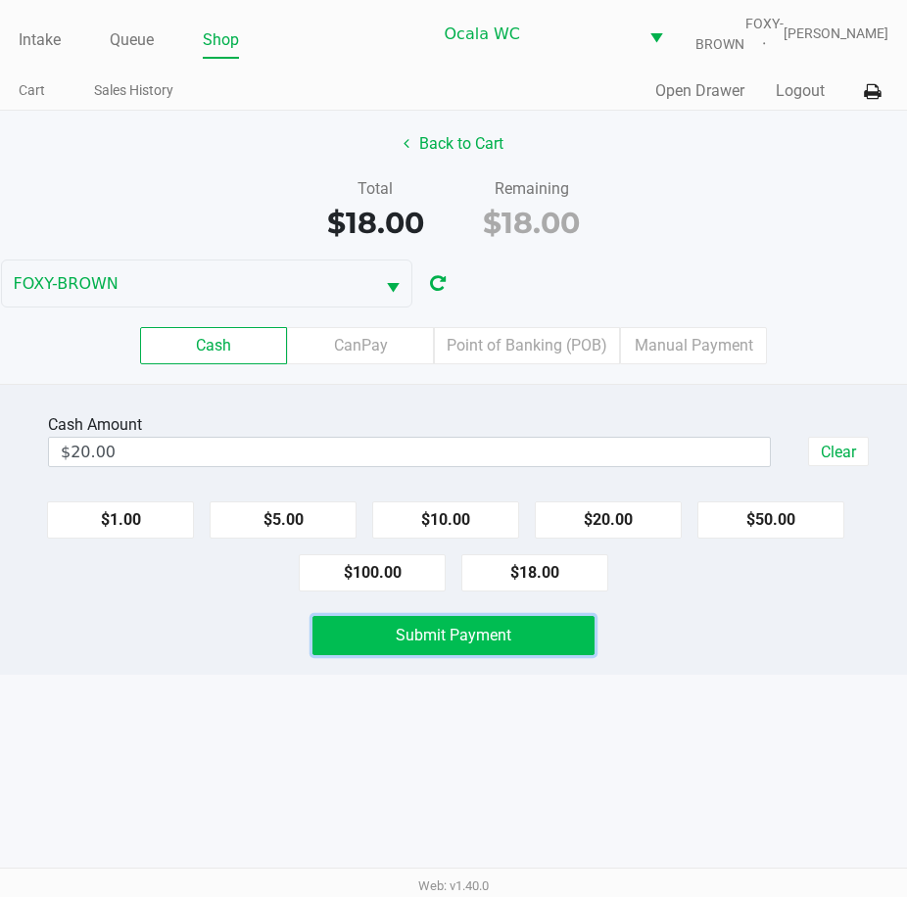
click at [488, 638] on button "Submit Payment" at bounding box center [453, 635] width 283 height 39
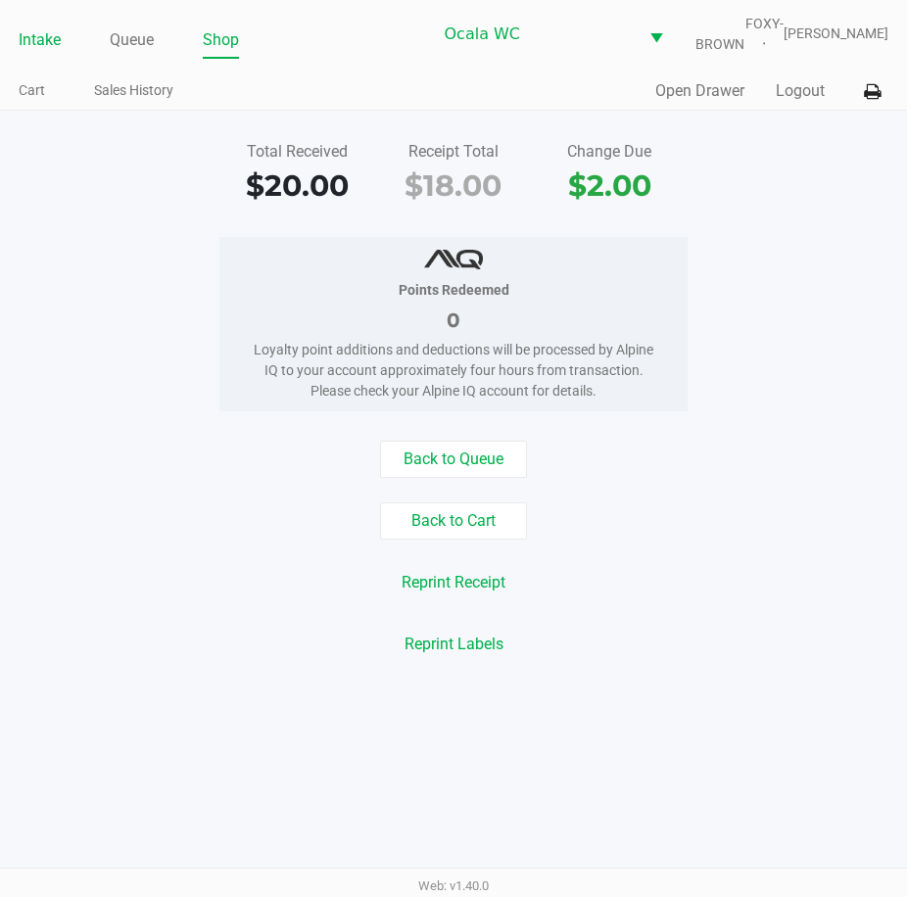
click at [26, 41] on link "Intake" at bounding box center [40, 39] width 42 height 27
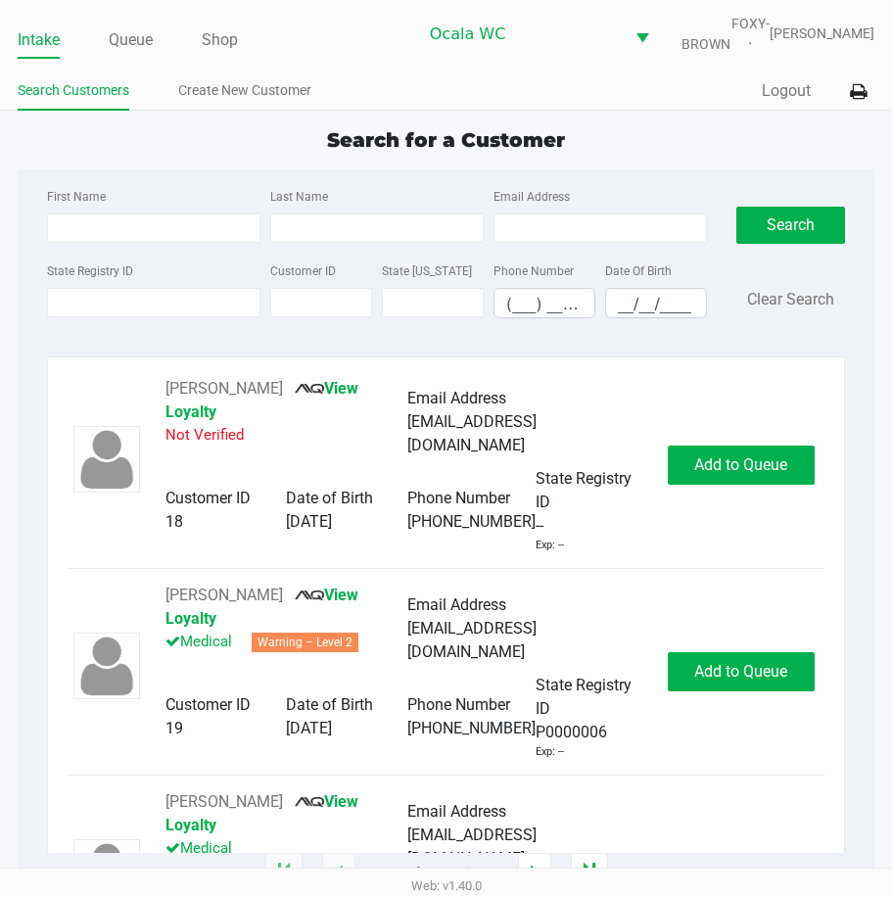
click at [489, 146] on span "Search for a Customer" at bounding box center [446, 140] width 238 height 24
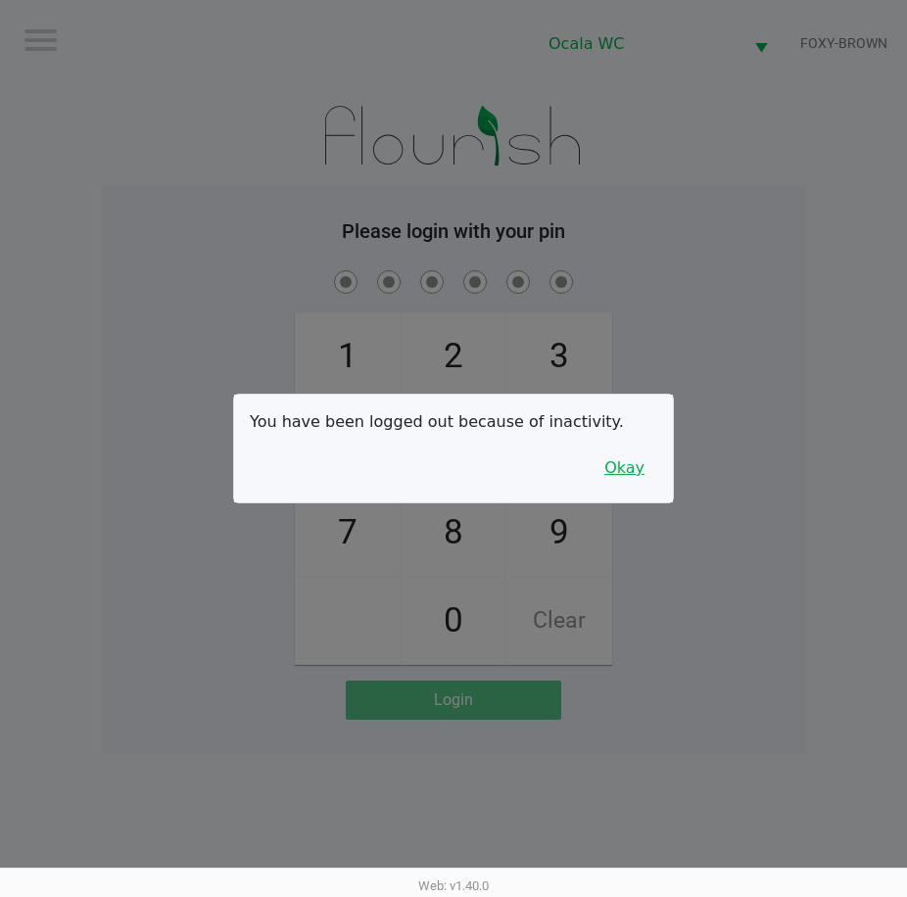
click at [618, 481] on button "Okay" at bounding box center [625, 468] width 66 height 37
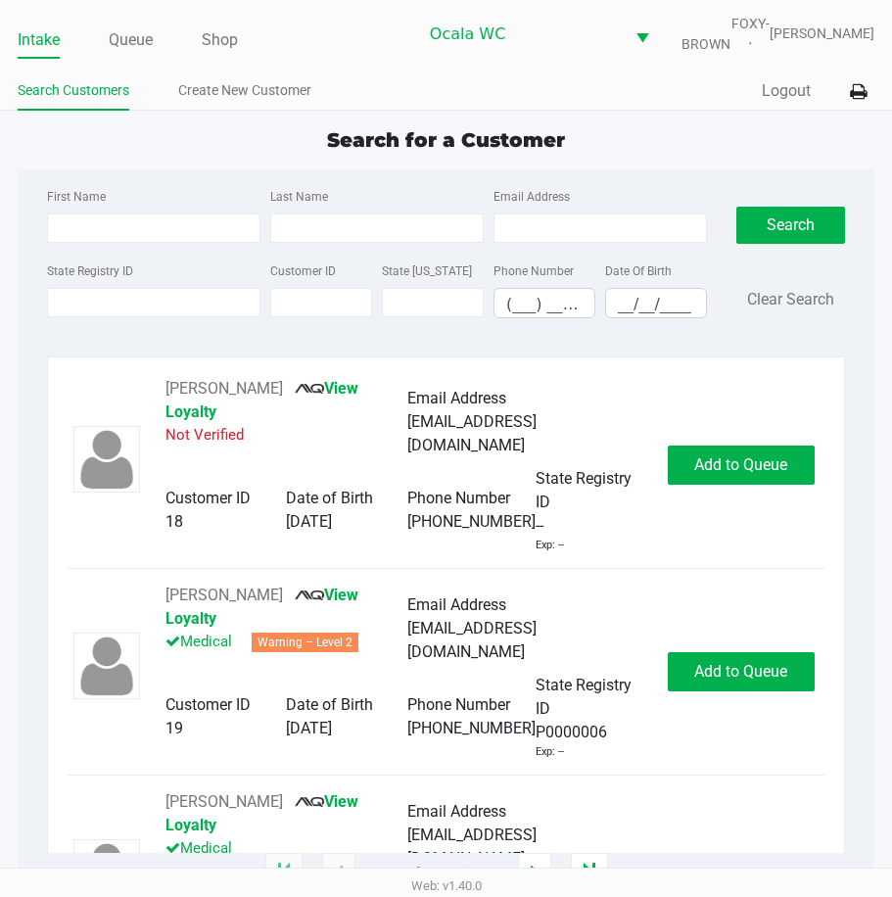
click at [103, 280] on label "State Registry ID" at bounding box center [90, 272] width 86 height 18
click at [103, 288] on input "State Registry ID" at bounding box center [154, 302] width 214 height 29
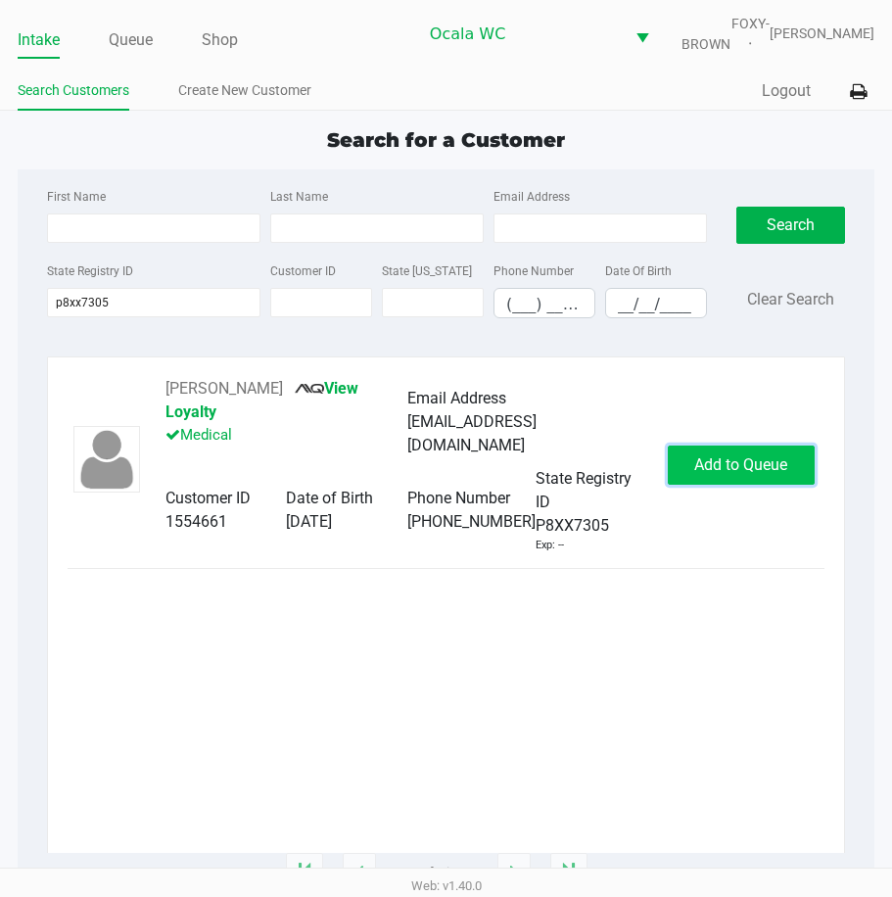
click at [703, 474] on span "Add to Queue" at bounding box center [740, 464] width 93 height 19
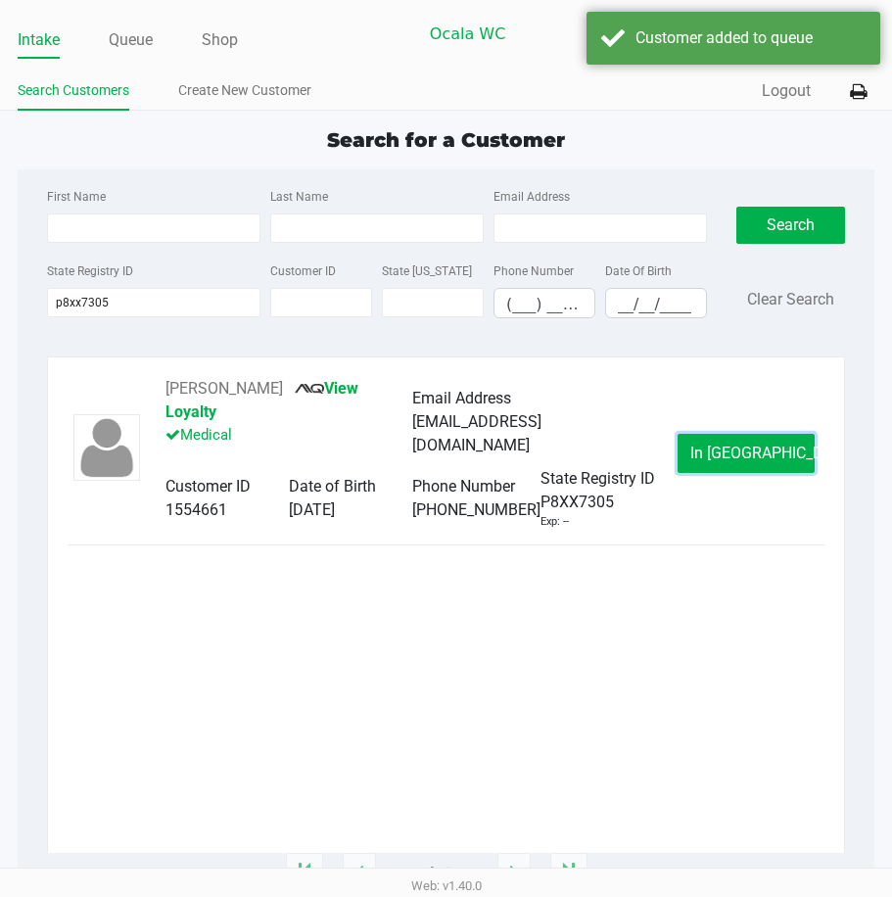
click at [704, 473] on button "In Queue" at bounding box center [746, 453] width 137 height 39
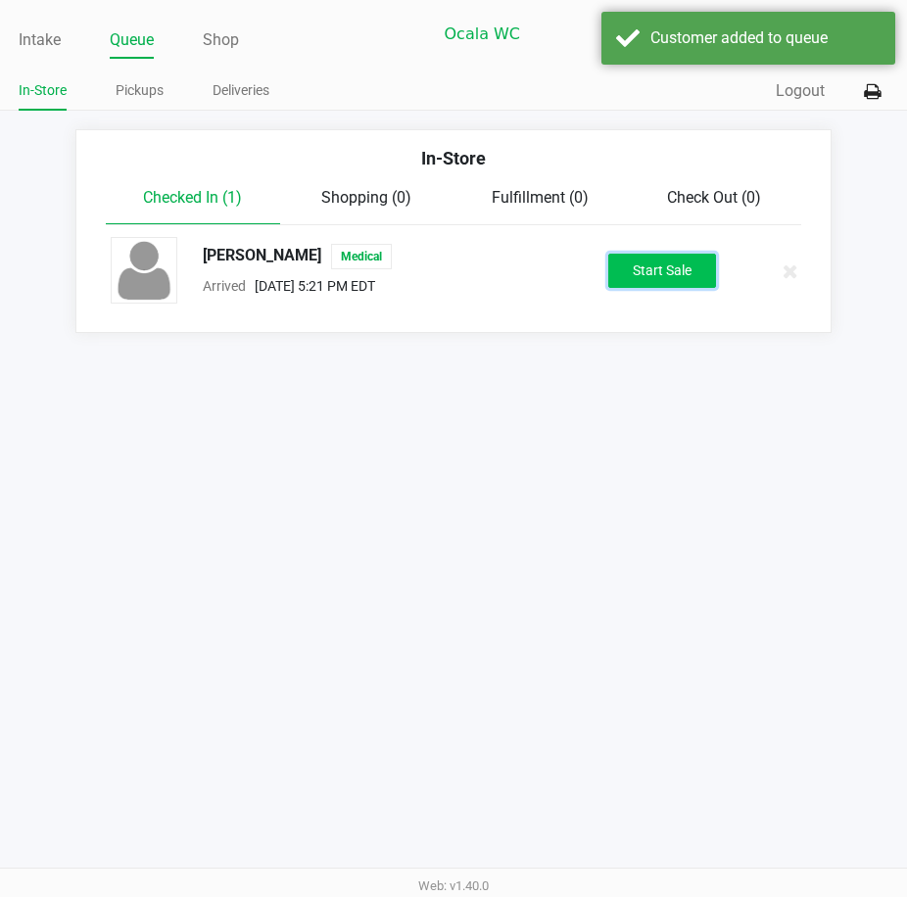
click at [634, 267] on button "Start Sale" at bounding box center [662, 271] width 108 height 34
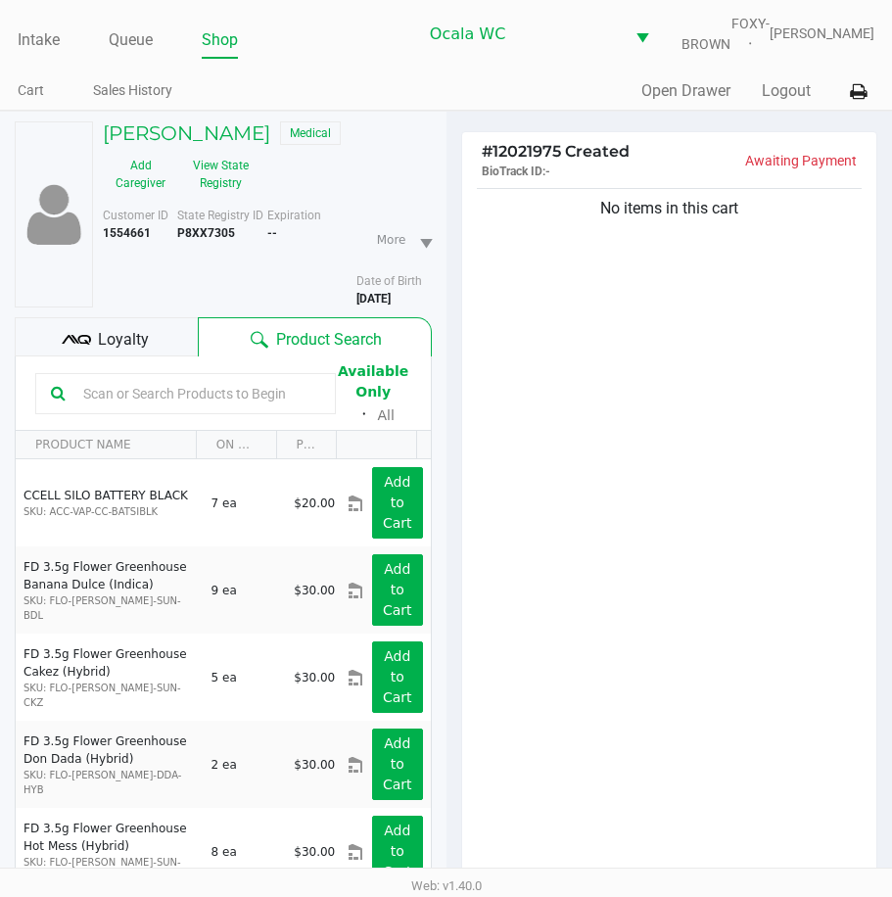
click at [140, 352] on span "Loyalty" at bounding box center [123, 340] width 51 height 24
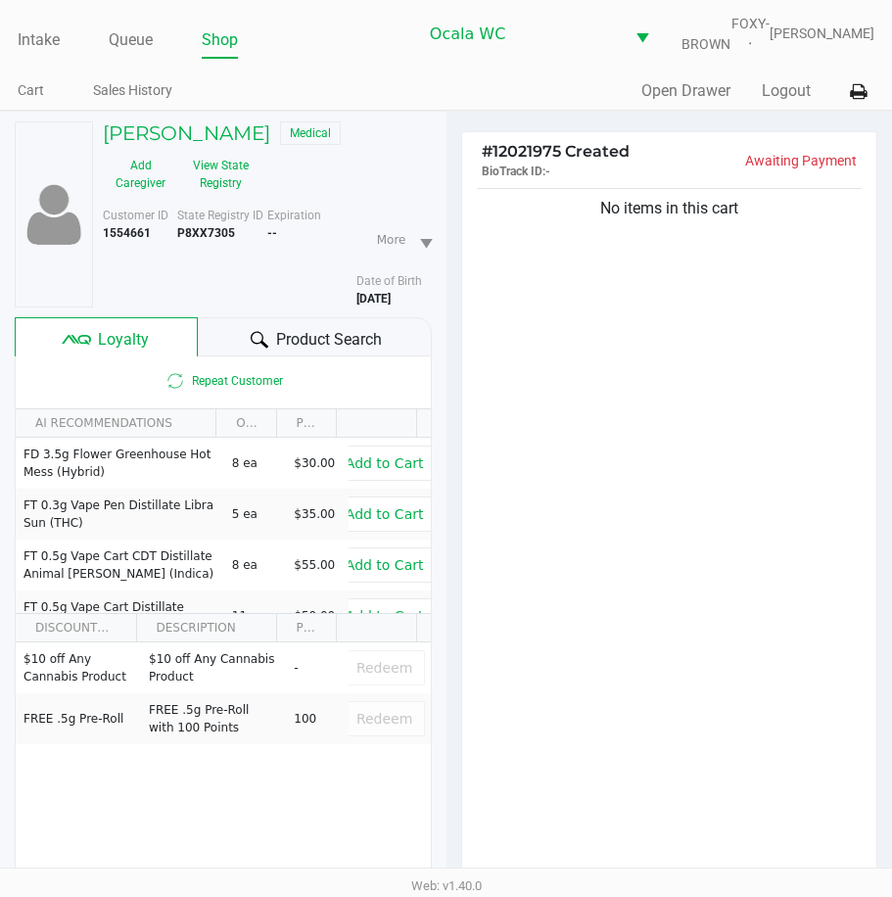
click at [354, 348] on span "Product Search" at bounding box center [329, 340] width 106 height 24
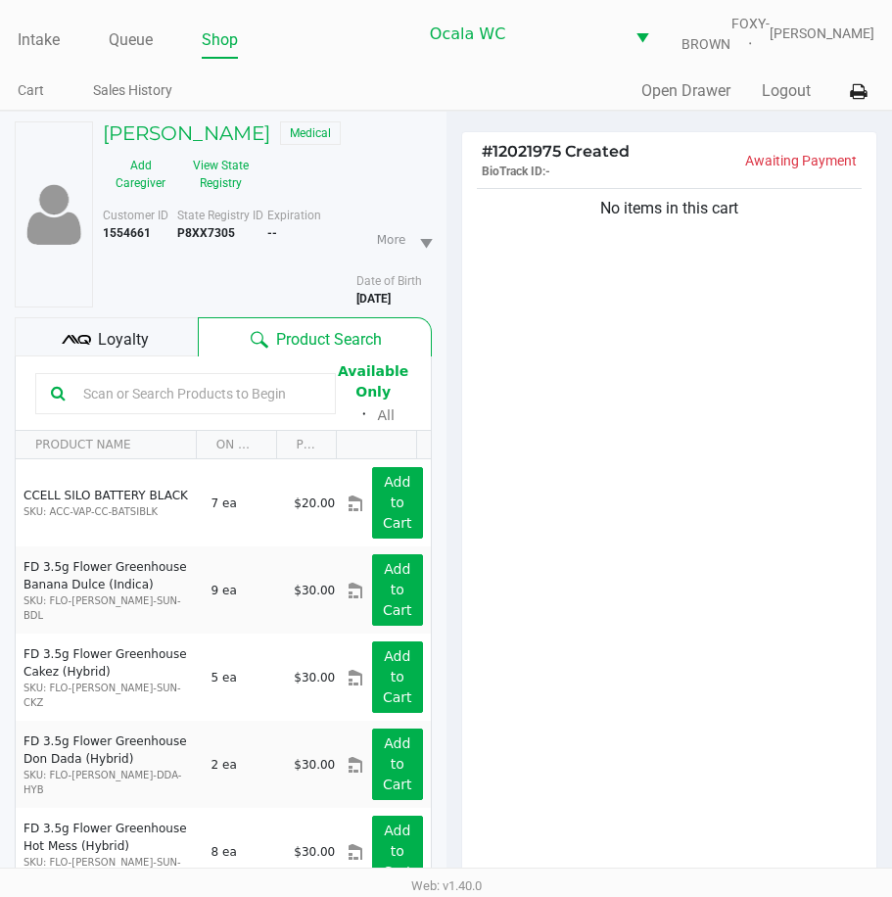
click at [513, 339] on div "No items in this cart" at bounding box center [669, 538] width 415 height 708
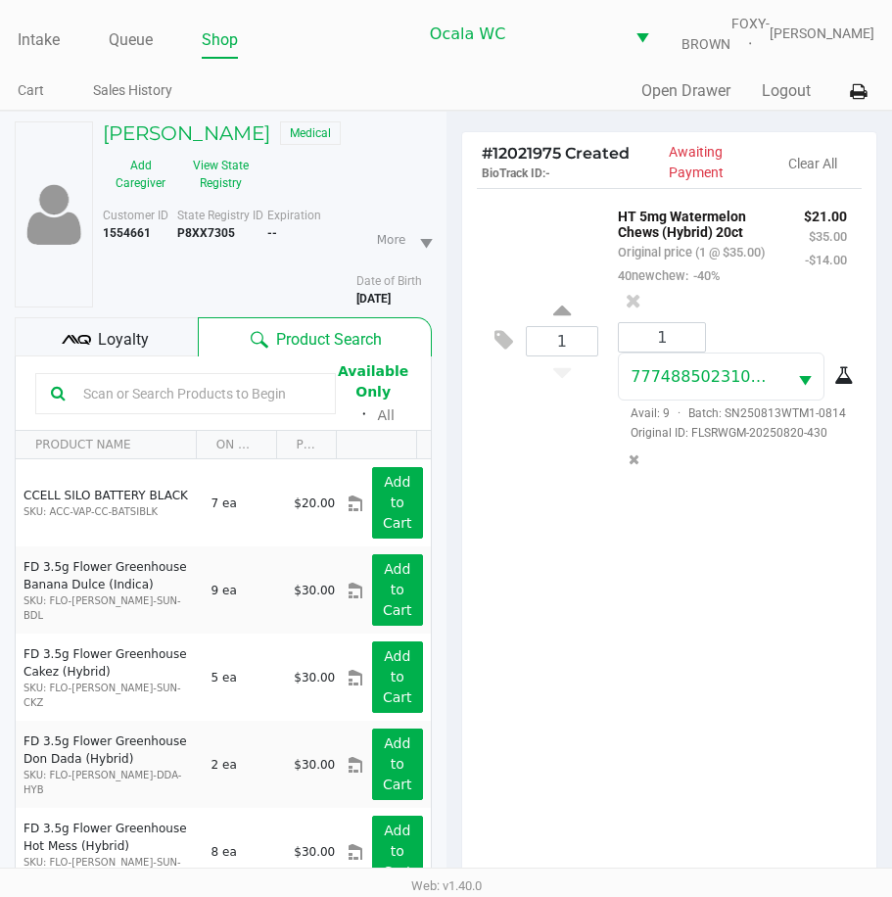
click at [82, 343] on icon at bounding box center [76, 339] width 29 height 29
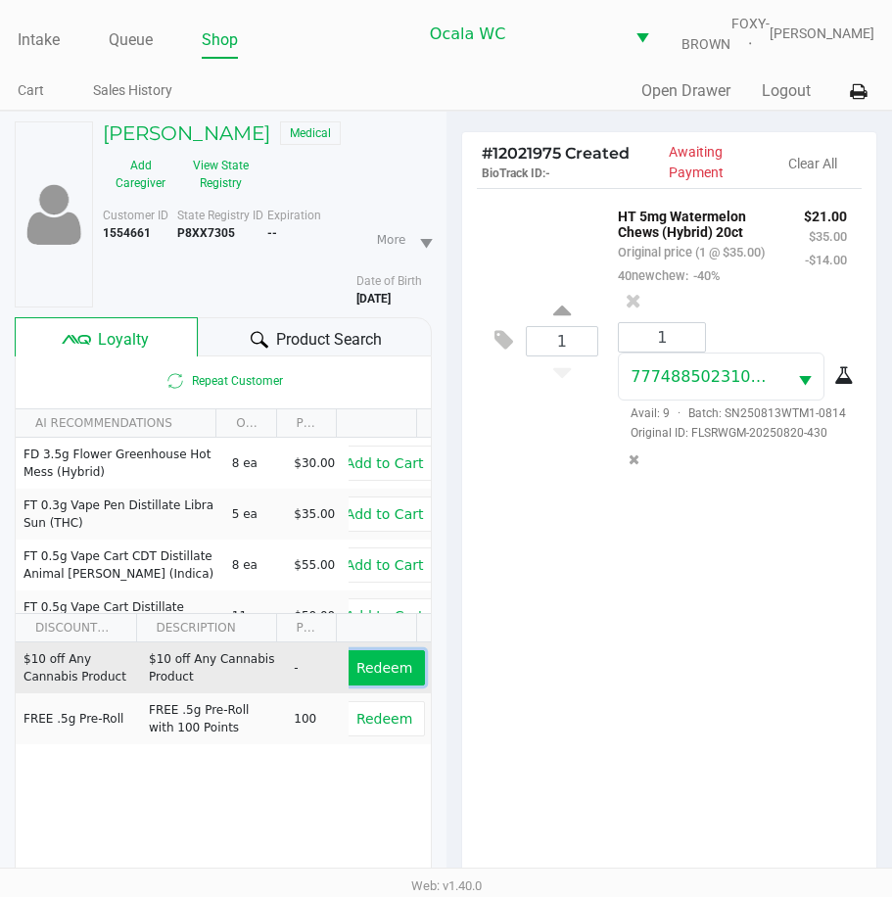
click at [357, 676] on span "Redeem" at bounding box center [385, 668] width 56 height 16
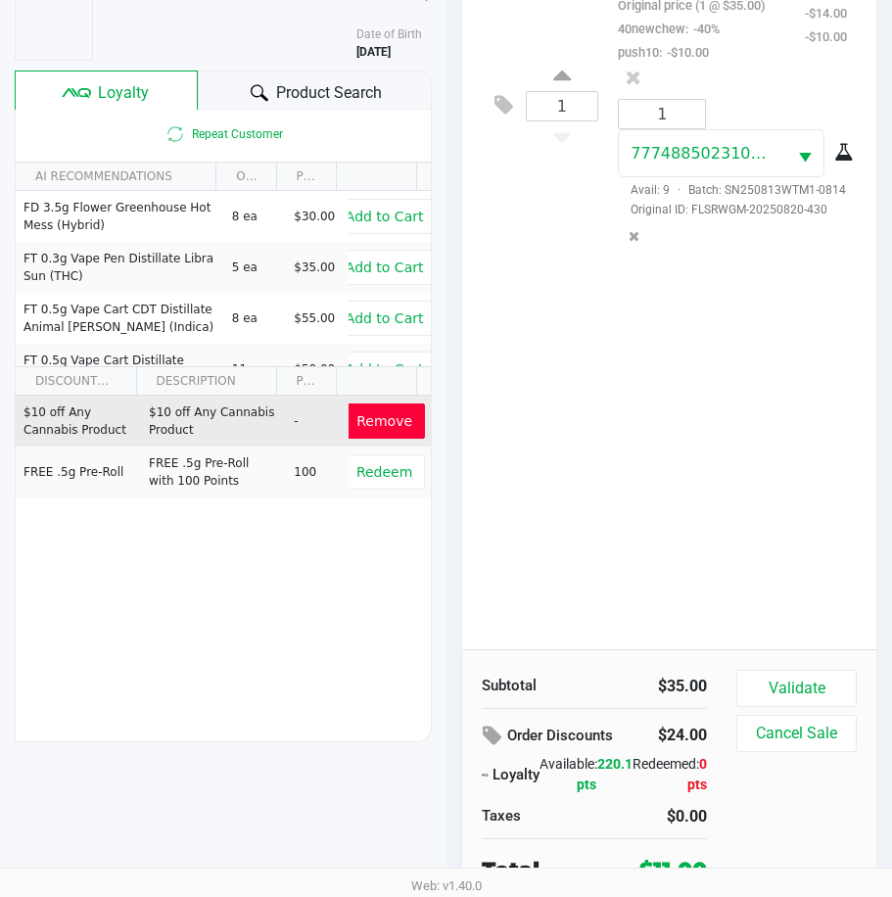
scroll to position [270, 0]
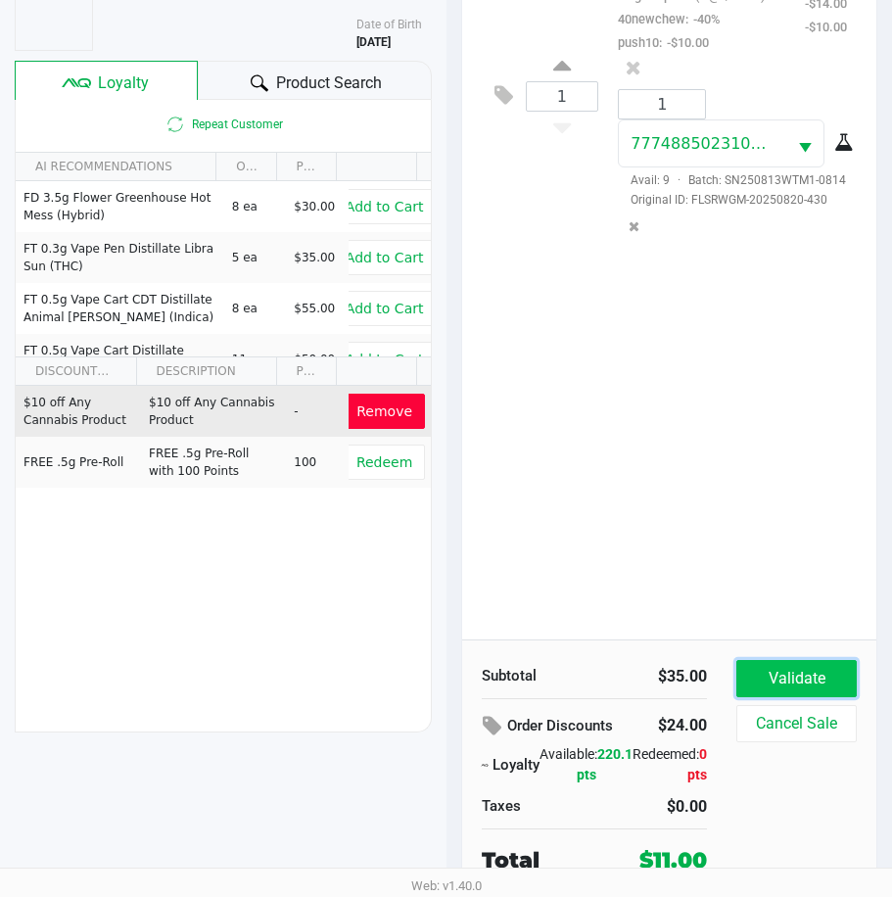
click at [821, 662] on button "Validate" at bounding box center [797, 678] width 120 height 37
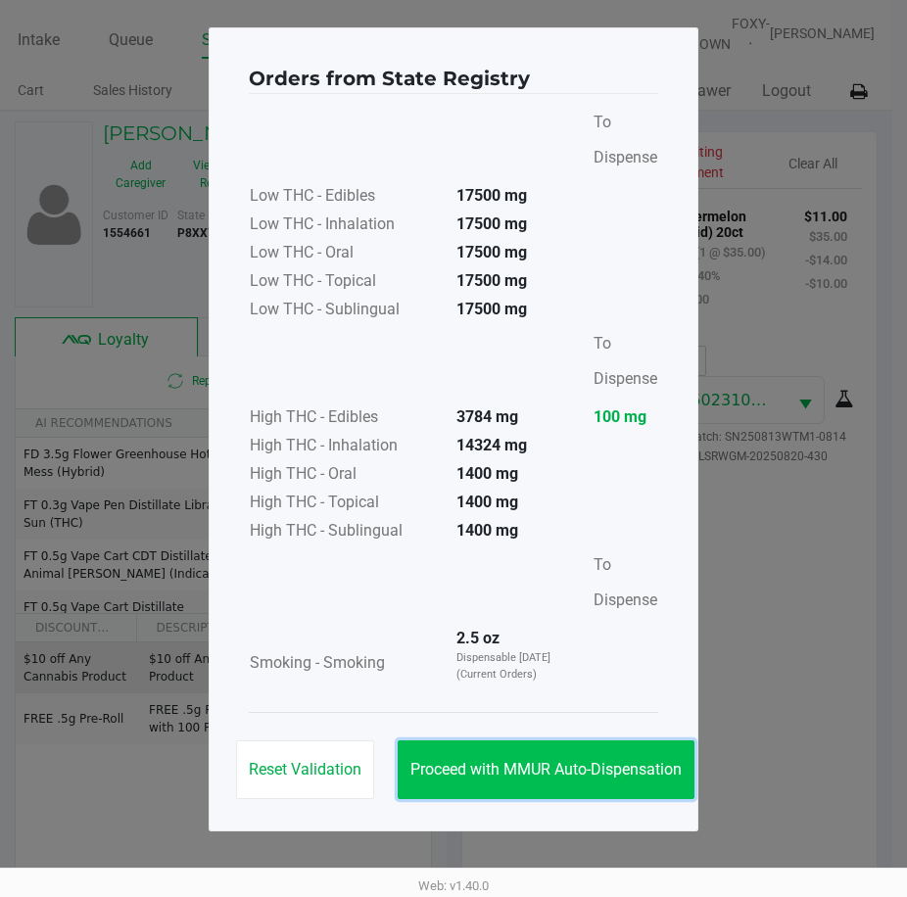
click at [516, 748] on button "Proceed with MMUR Auto-Dispensation" at bounding box center [546, 770] width 297 height 59
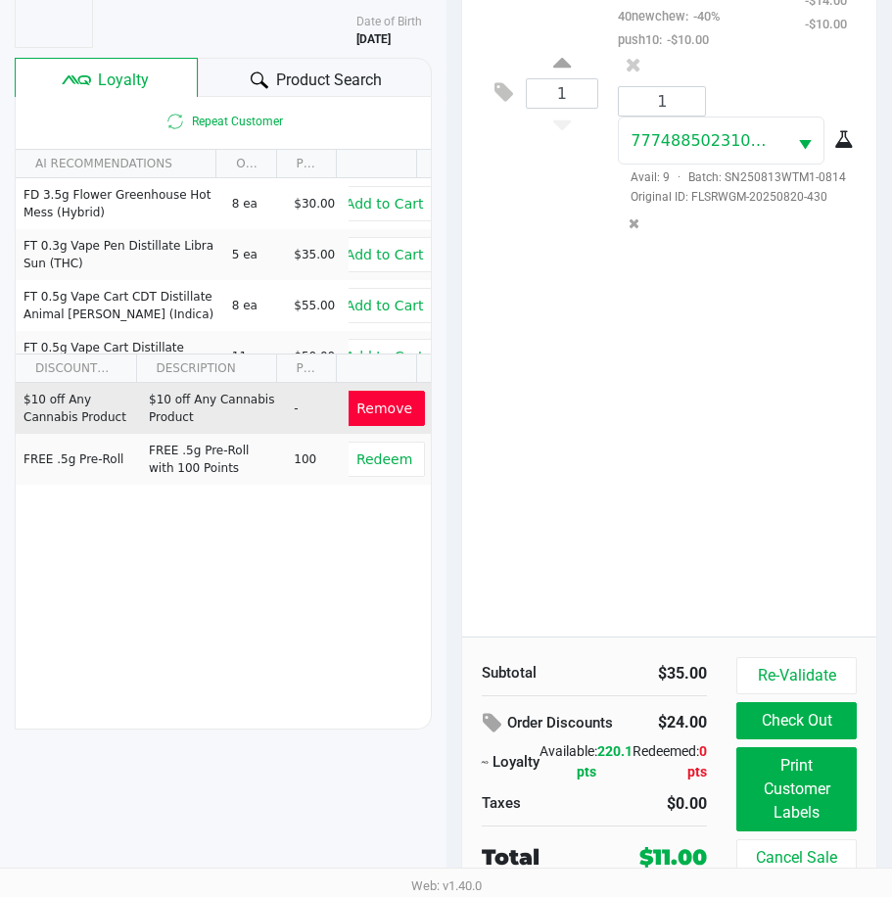
scroll to position [273, 0]
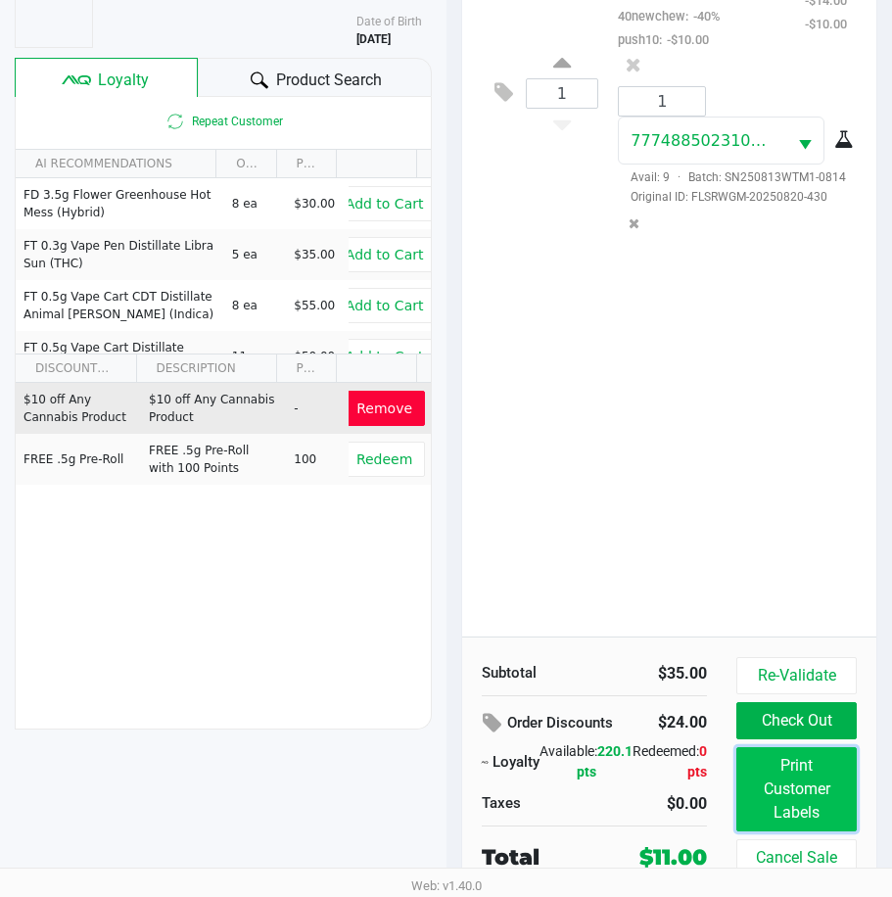
click at [822, 770] on button "Print Customer Labels" at bounding box center [797, 789] width 120 height 84
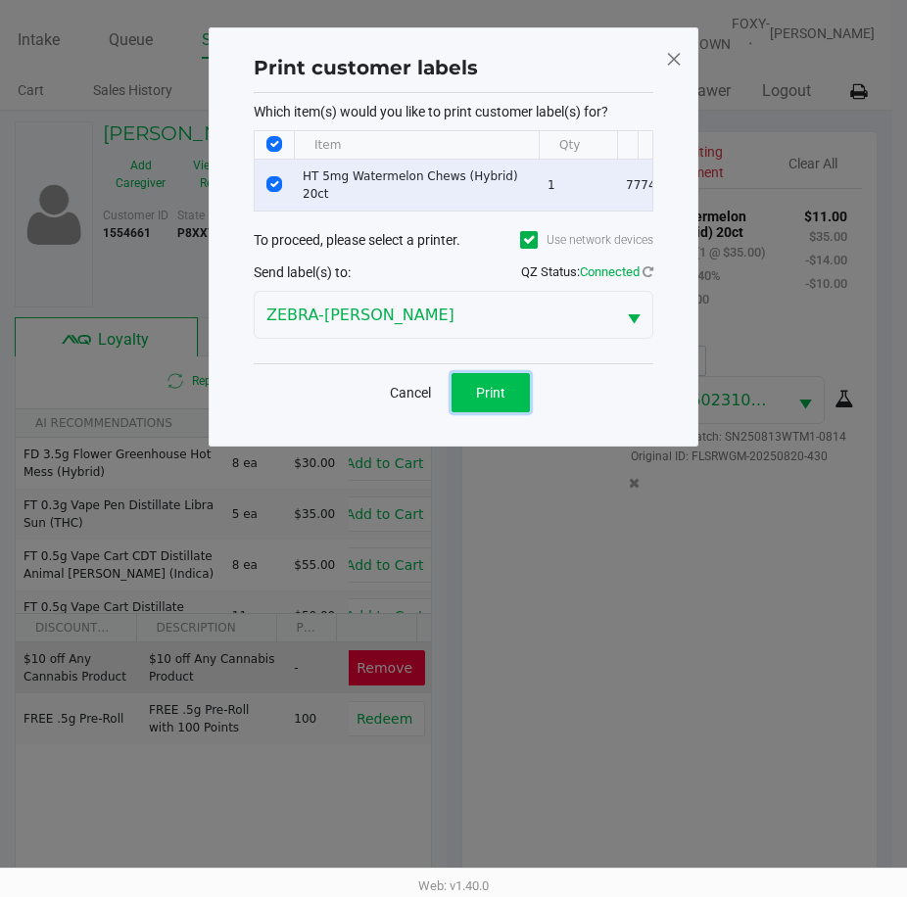
click at [483, 391] on button "Print" at bounding box center [491, 392] width 78 height 39
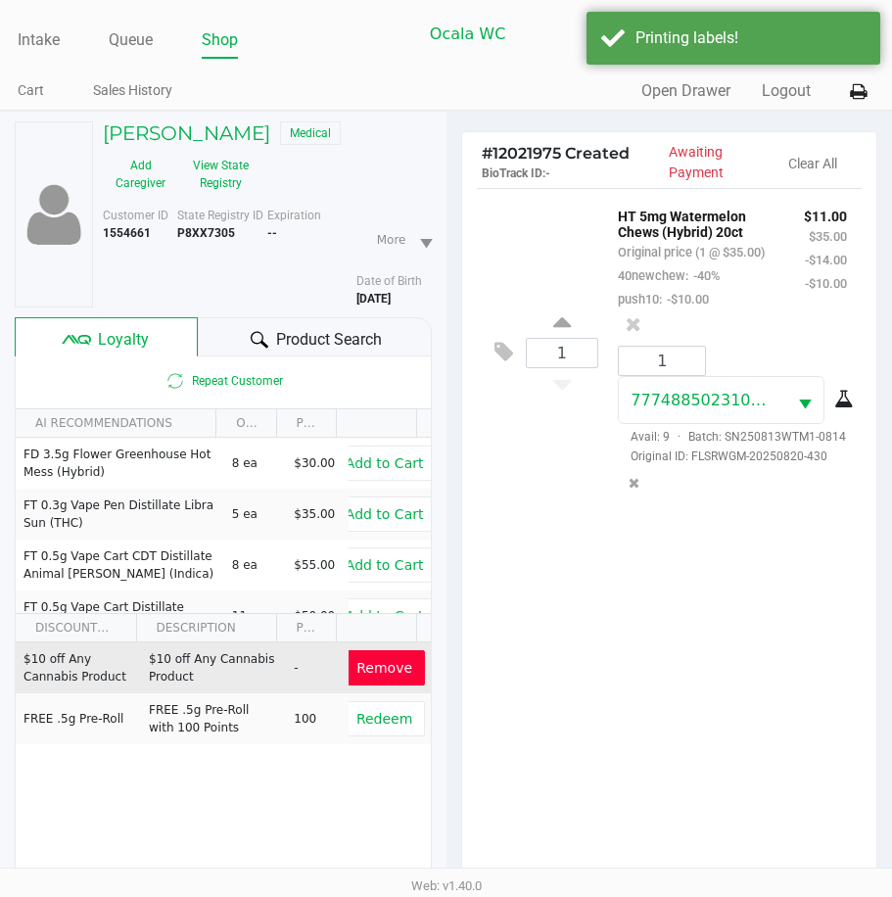
scroll to position [273, 0]
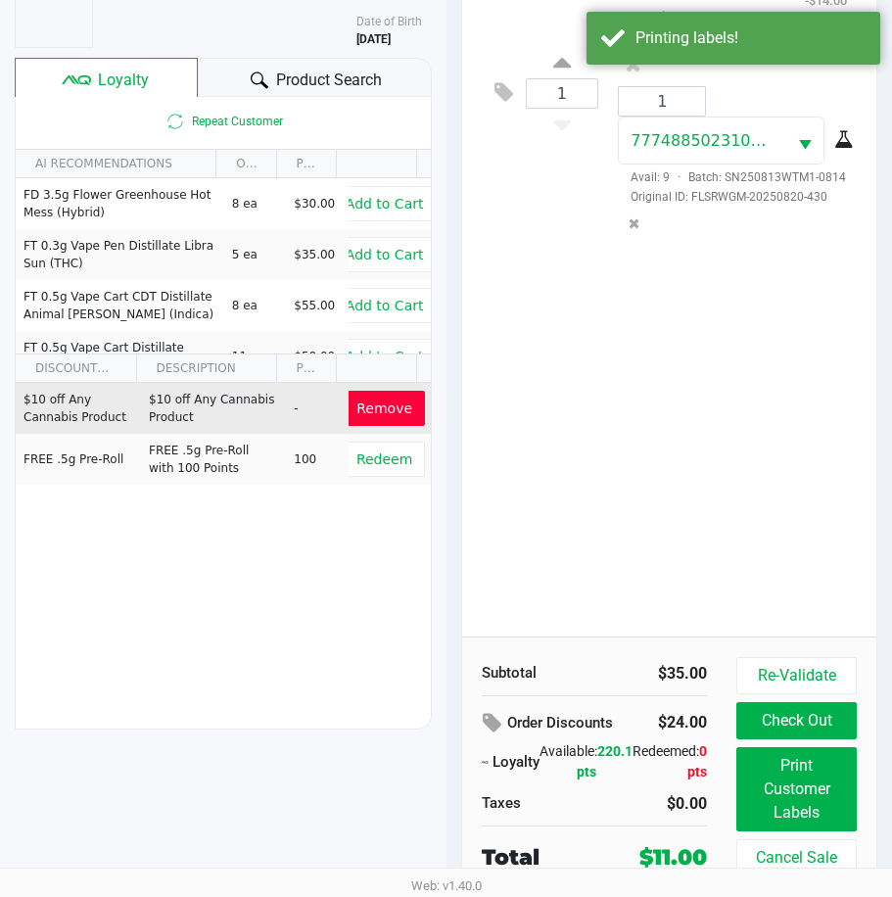
click at [777, 698] on div "Re-Validate Check Out Print Customer Labels Cancel Sale" at bounding box center [804, 766] width 135 height 219
click at [774, 718] on button "Check Out" at bounding box center [797, 720] width 120 height 37
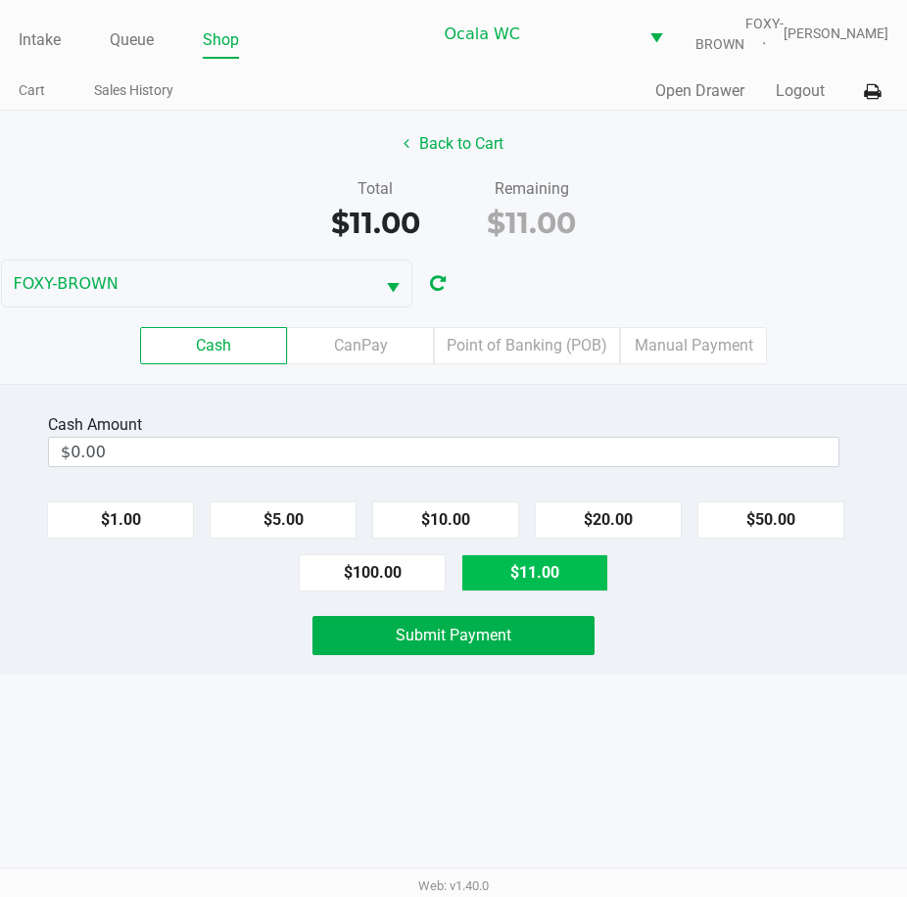
click at [528, 579] on button "$11.00" at bounding box center [534, 572] width 147 height 37
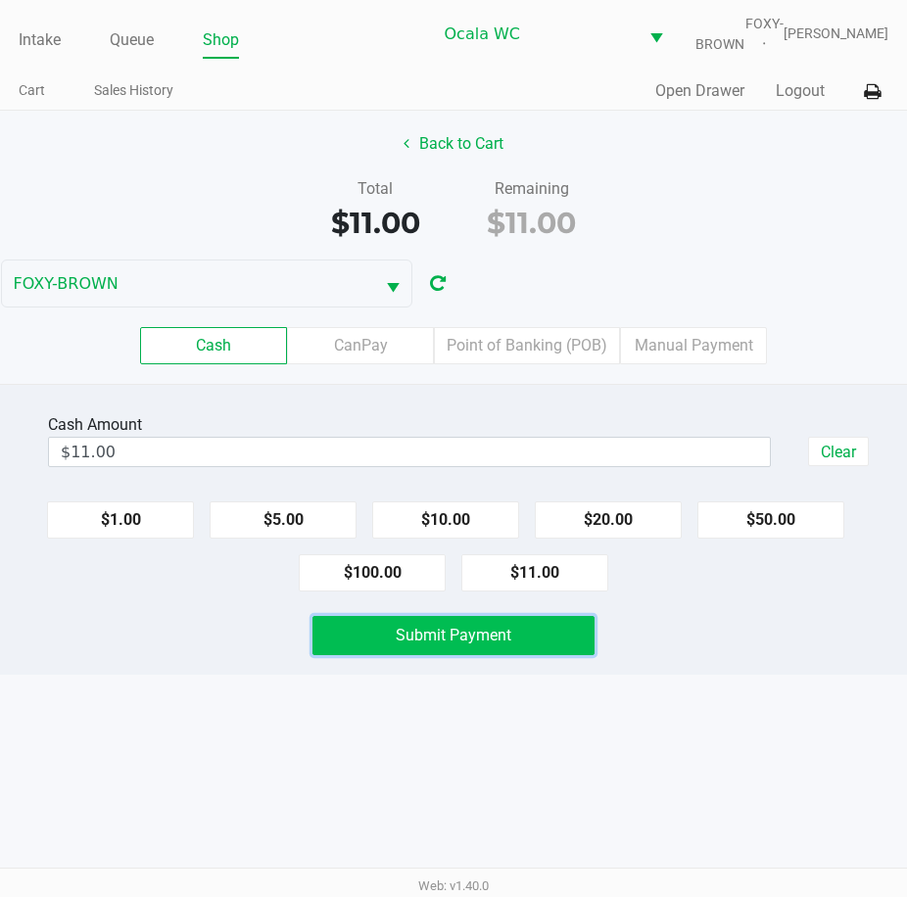
click at [465, 644] on span "Submit Payment" at bounding box center [454, 635] width 116 height 19
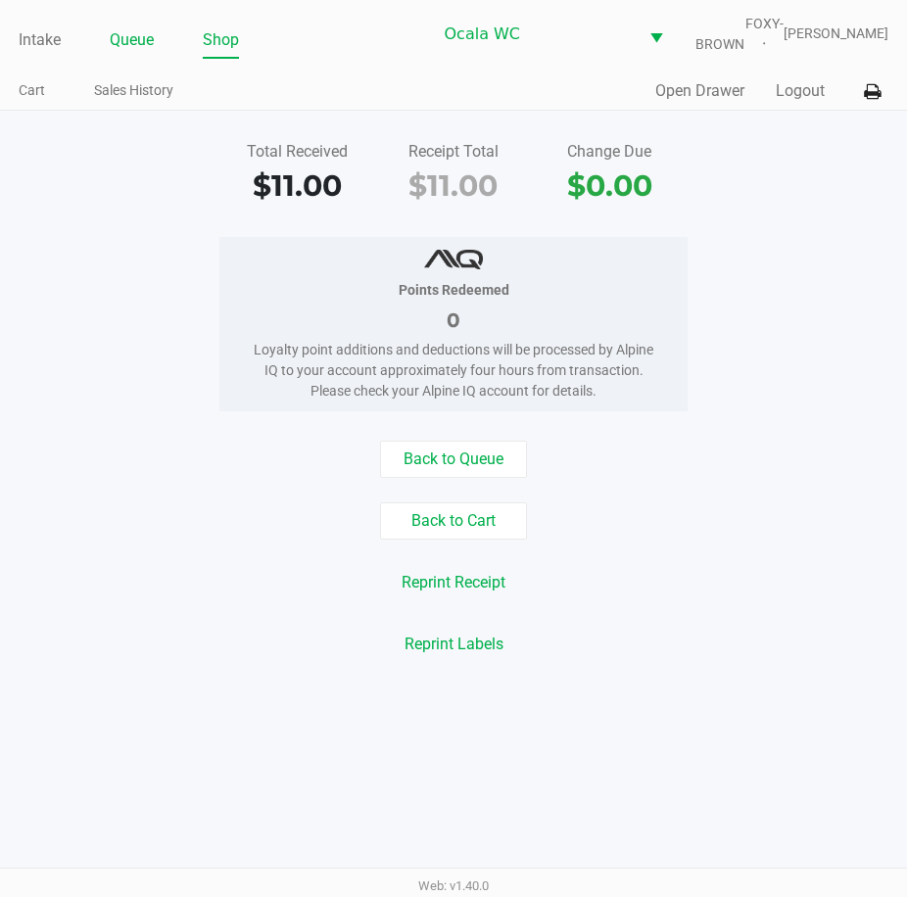
click at [132, 43] on link "Queue" at bounding box center [132, 39] width 44 height 27
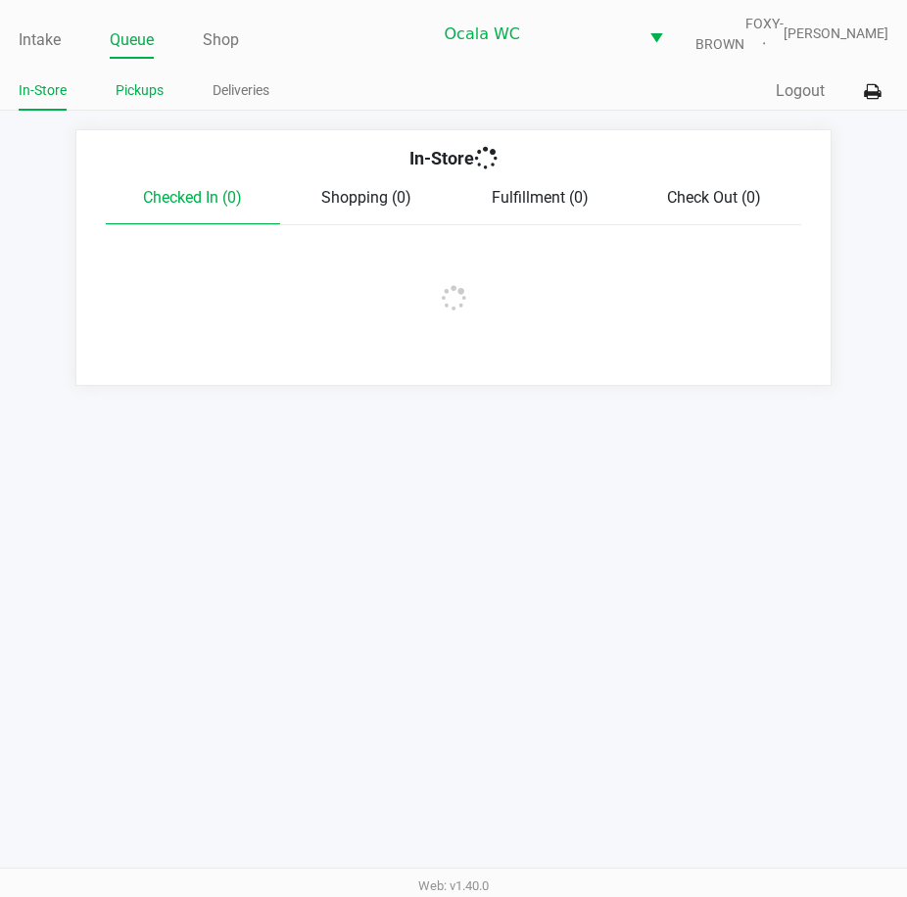
click at [134, 100] on link "Pickups" at bounding box center [140, 90] width 48 height 24
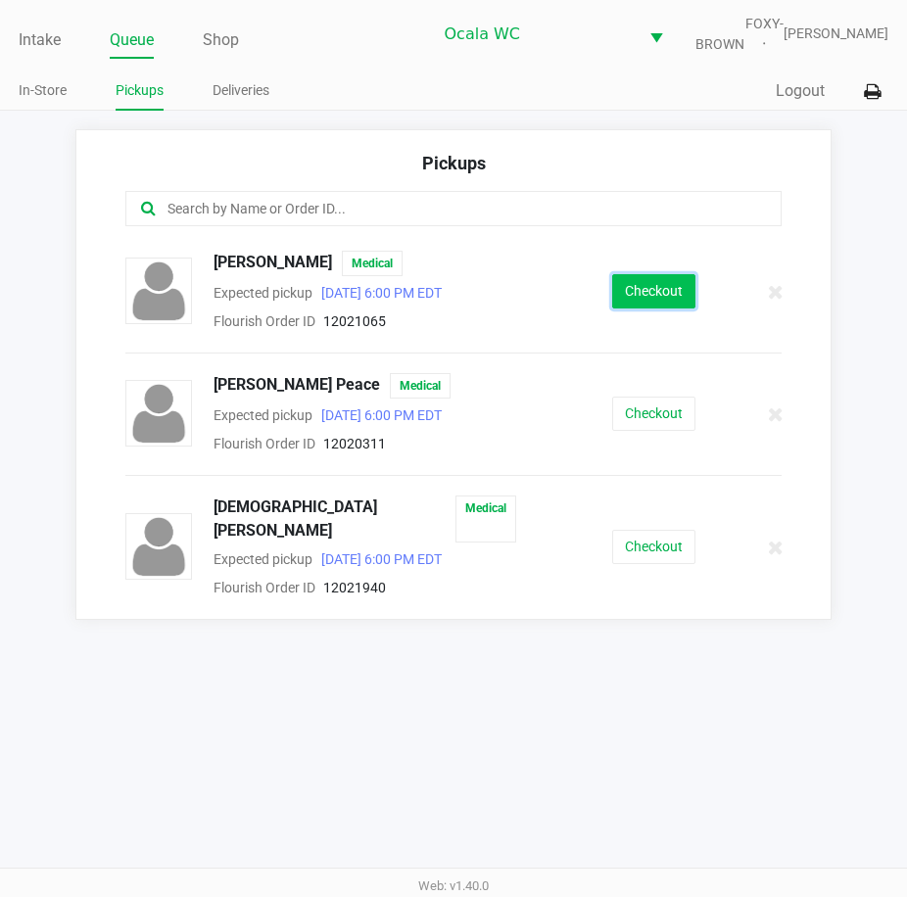
click at [652, 300] on button "Checkout" at bounding box center [653, 291] width 83 height 34
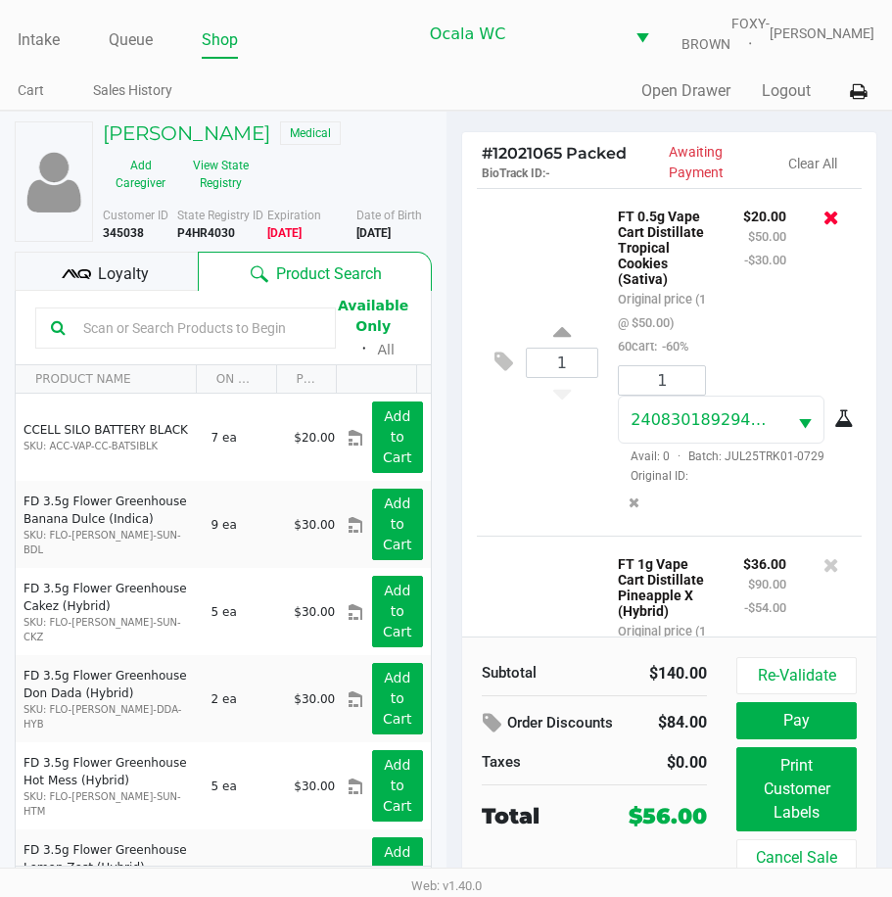
click at [824, 227] on icon at bounding box center [832, 218] width 16 height 20
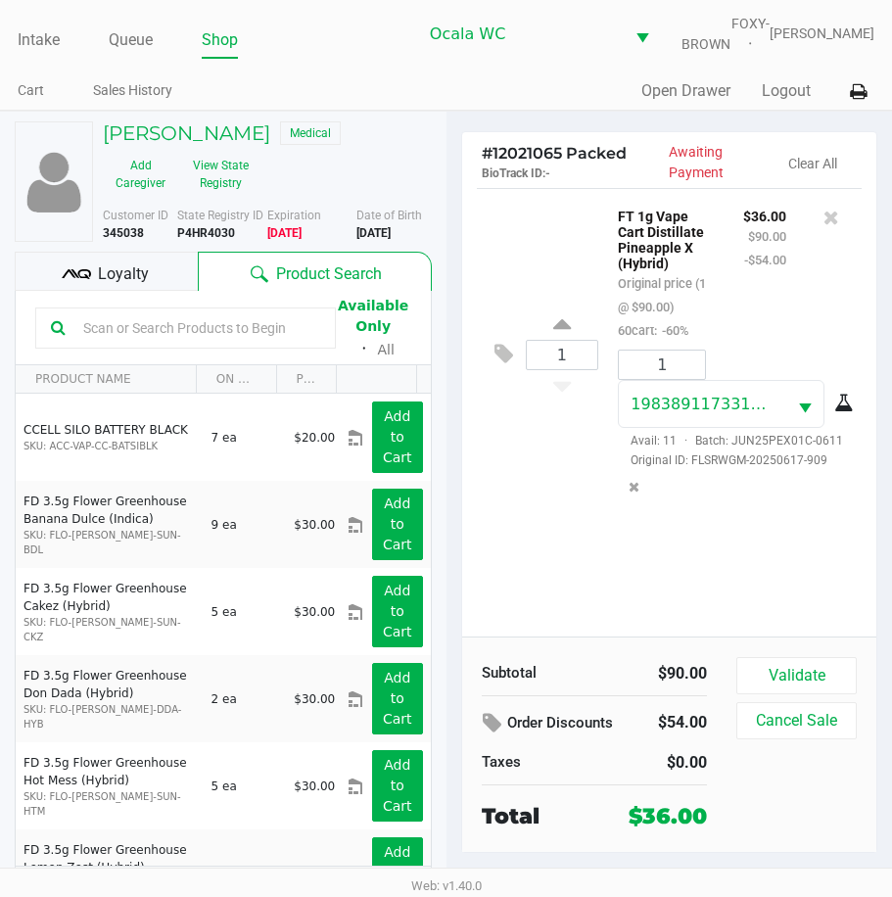
click at [130, 343] on input "text" at bounding box center [197, 327] width 245 height 29
click at [95, 339] on input "text" at bounding box center [197, 327] width 245 height 29
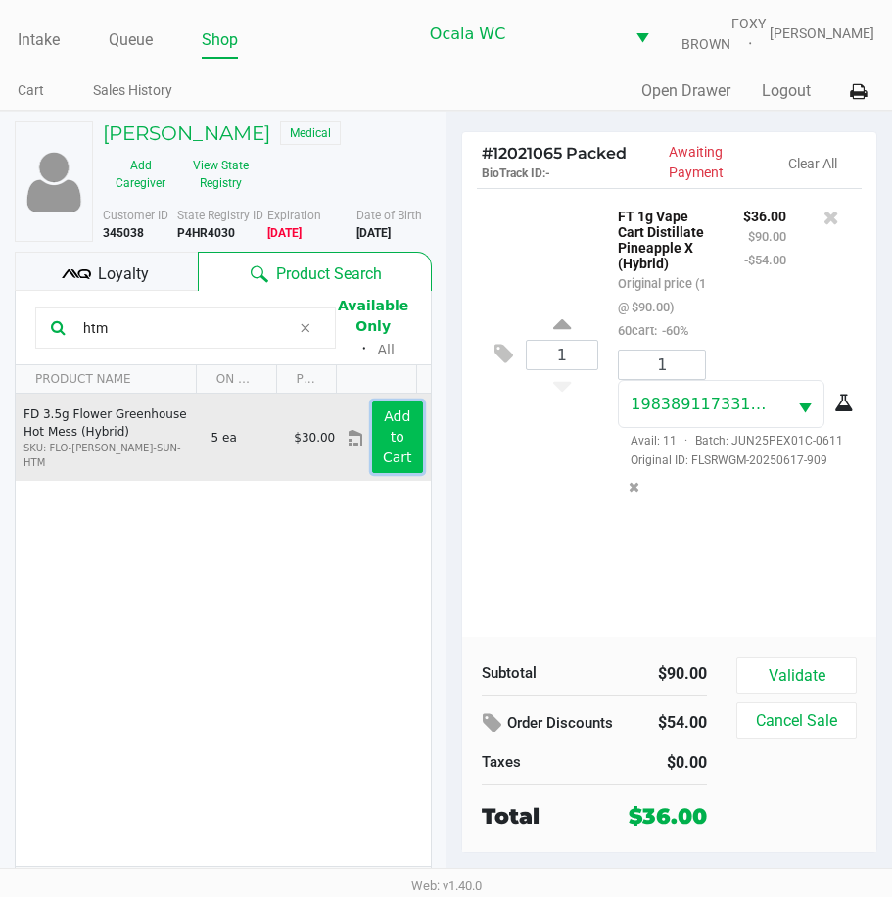
click at [383, 436] on app-button-loader "Add to Cart" at bounding box center [397, 436] width 29 height 57
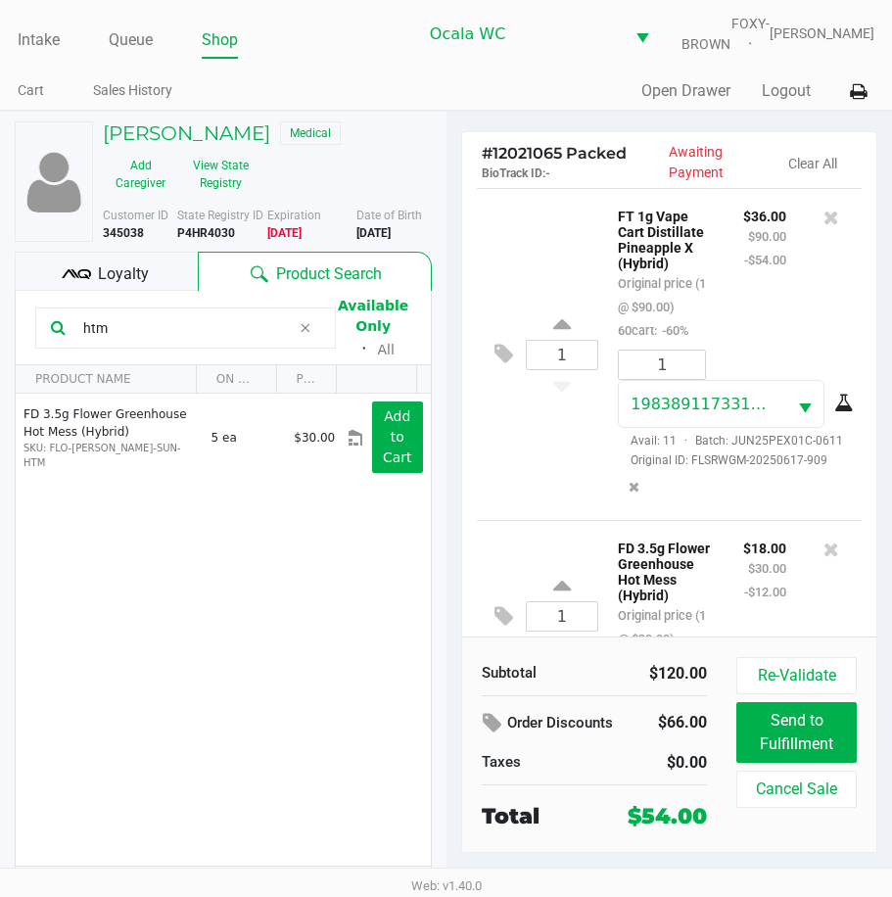
scroll to position [140, 0]
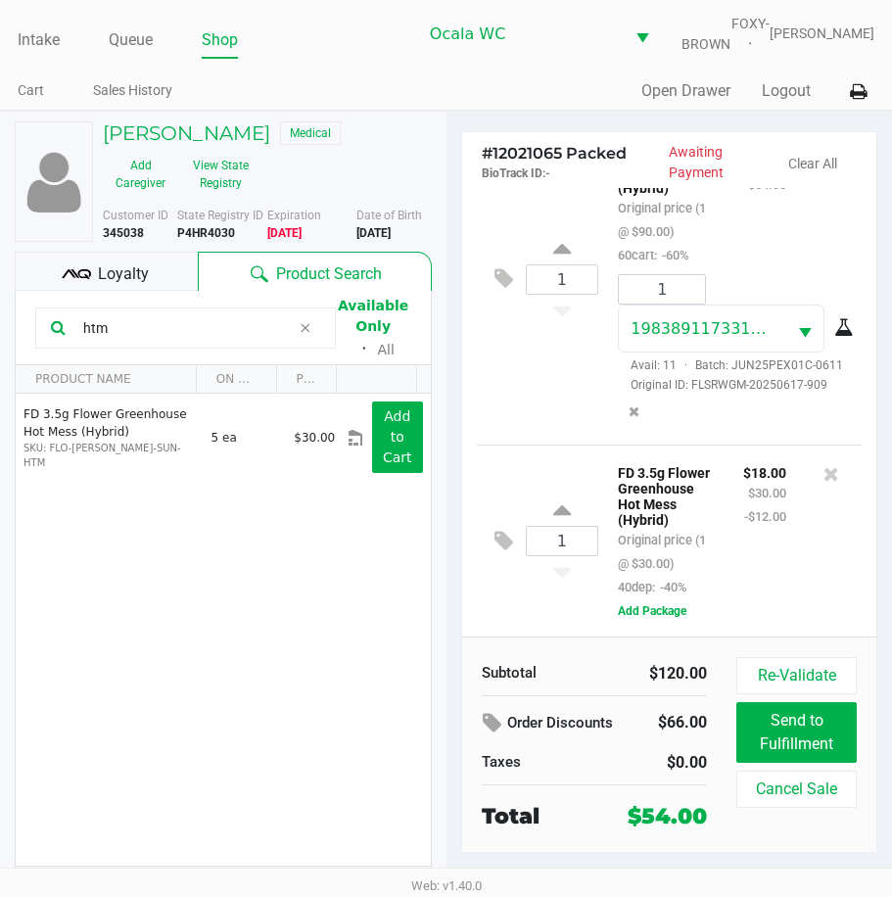
drag, startPoint x: 134, startPoint y: 342, endPoint x: -5, endPoint y: 342, distance: 139.1
click at [0, 342] on html "Intake Queue Shop Ocala WC FOXY-BROWN Christal Towne Cart Sales History Quick S…" at bounding box center [446, 448] width 892 height 897
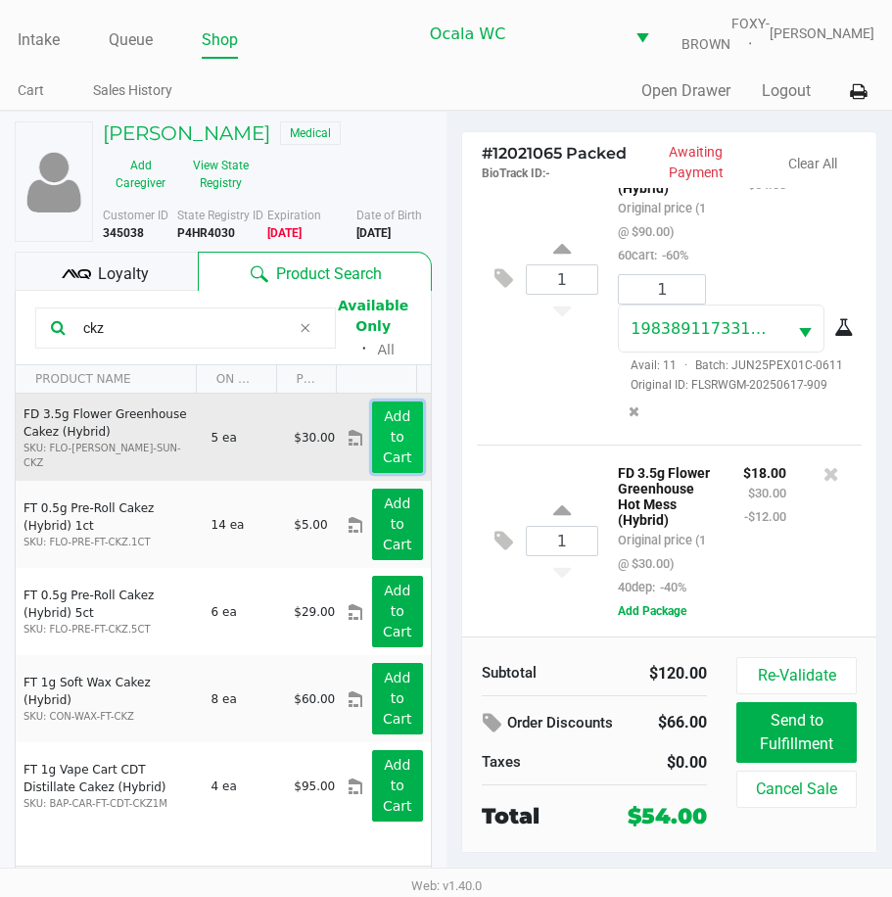
click at [376, 440] on button "Add to Cart" at bounding box center [397, 438] width 50 height 72
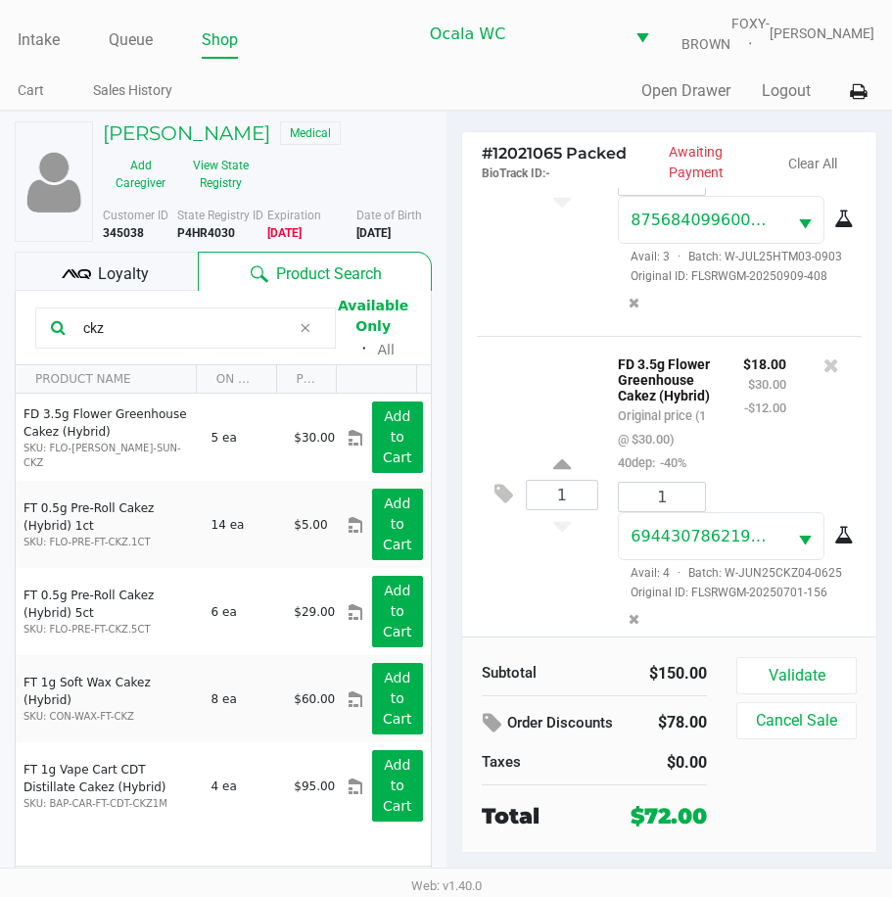
scroll to position [680, 0]
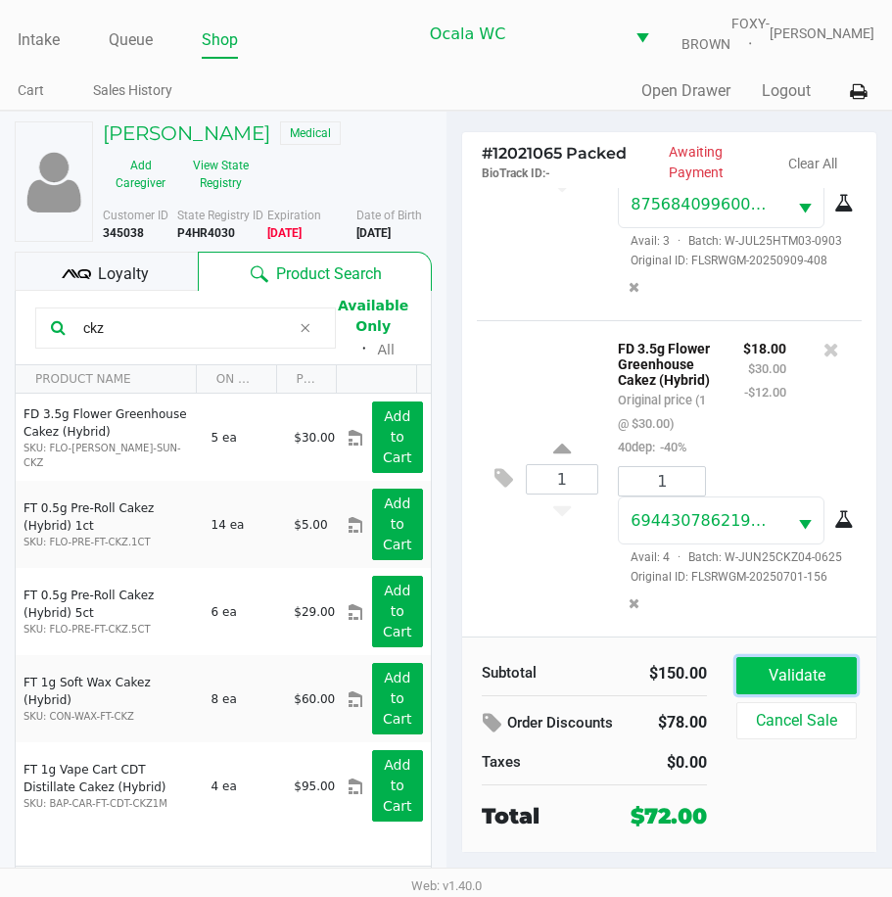
click at [808, 694] on button "Validate" at bounding box center [797, 675] width 120 height 37
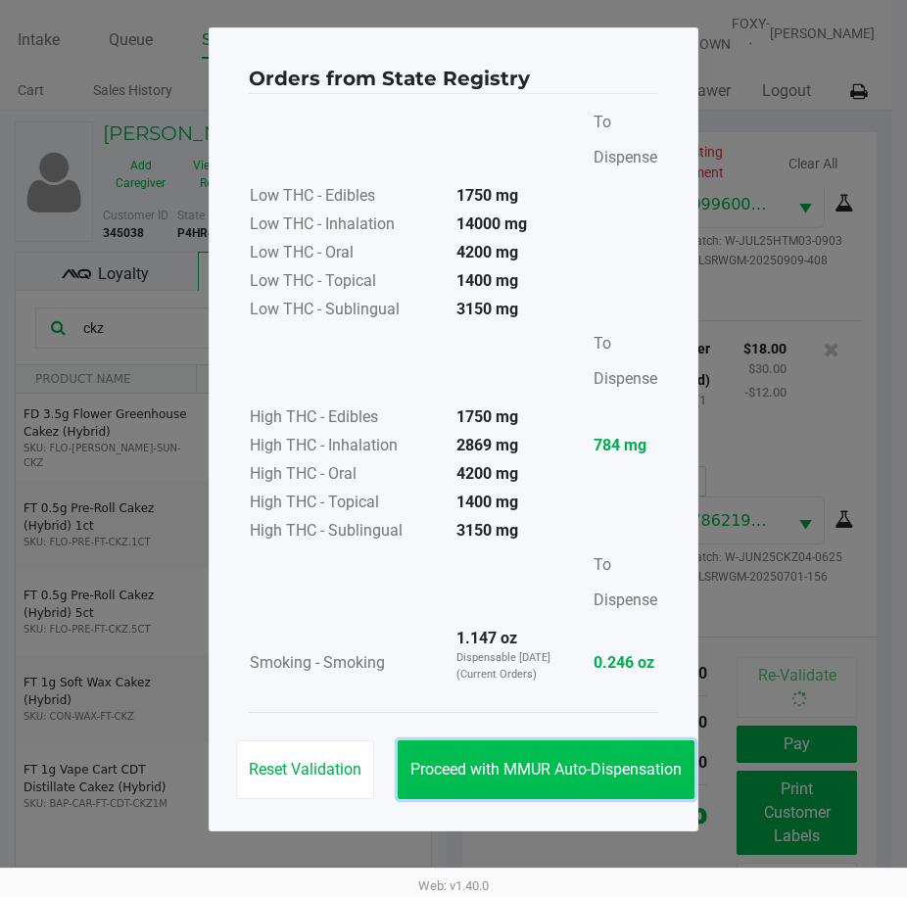
click at [517, 765] on span "Proceed with MMUR Auto-Dispensation" at bounding box center [545, 769] width 271 height 19
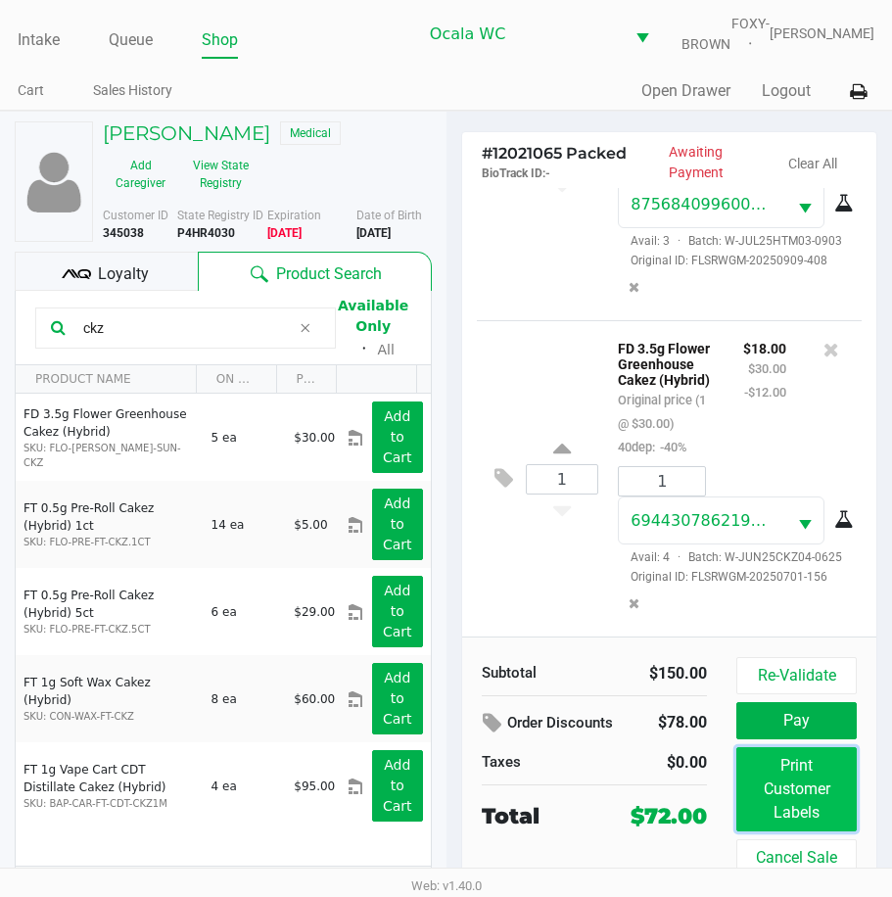
click at [786, 799] on button "Print Customer Labels" at bounding box center [797, 789] width 120 height 84
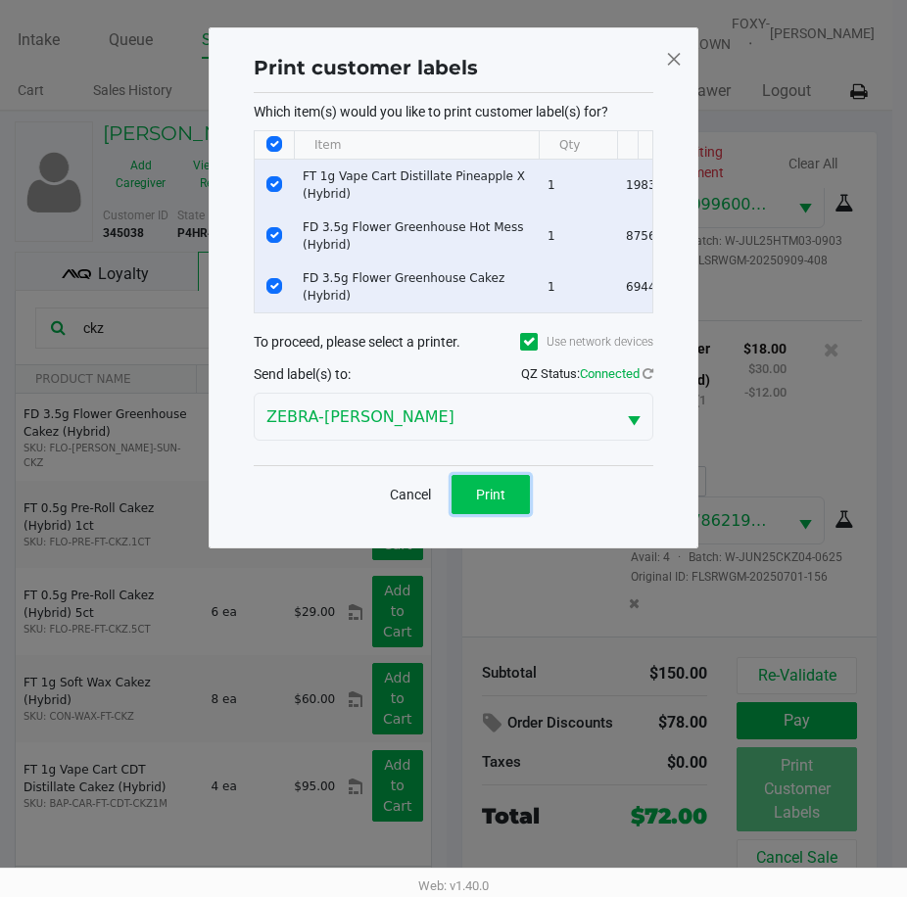
click at [468, 502] on button "Print" at bounding box center [491, 494] width 78 height 39
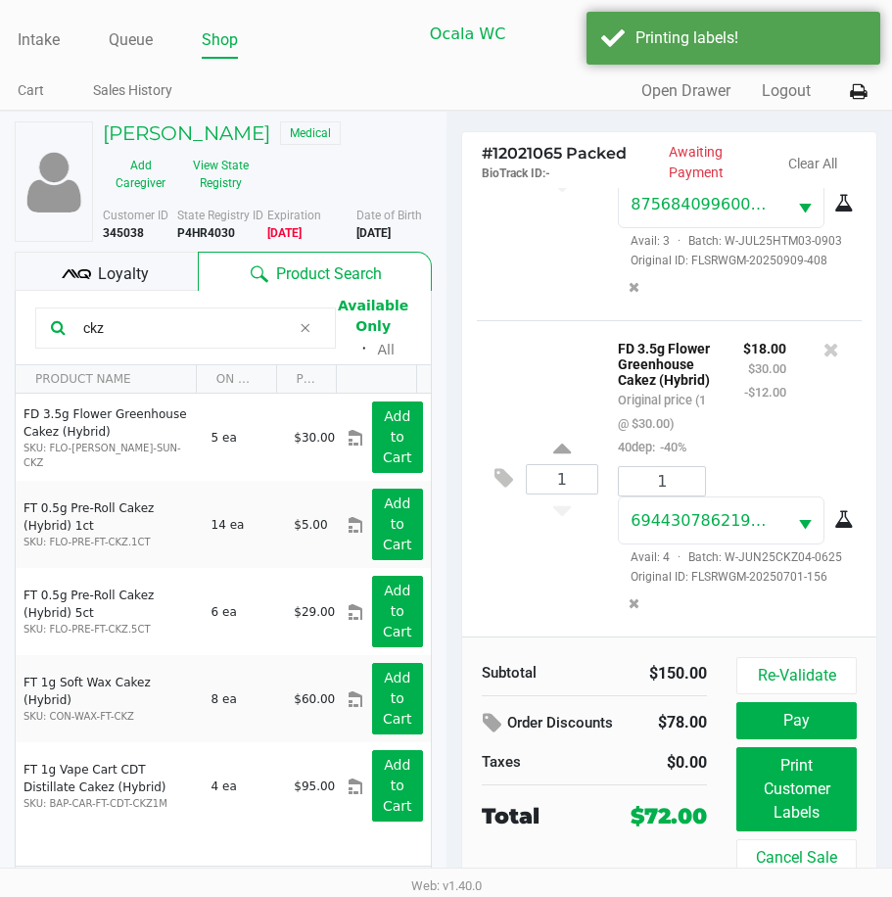
click at [109, 279] on span "Loyalty" at bounding box center [123, 275] width 51 height 24
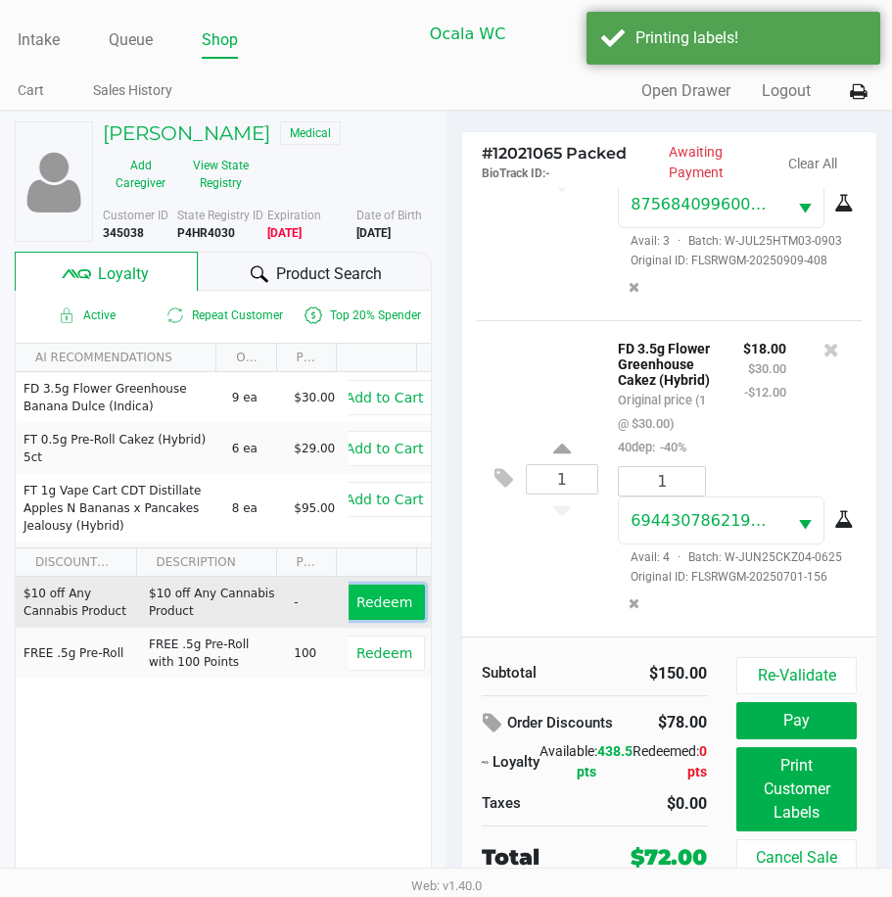
click at [378, 610] on span "Redeem" at bounding box center [385, 603] width 56 height 16
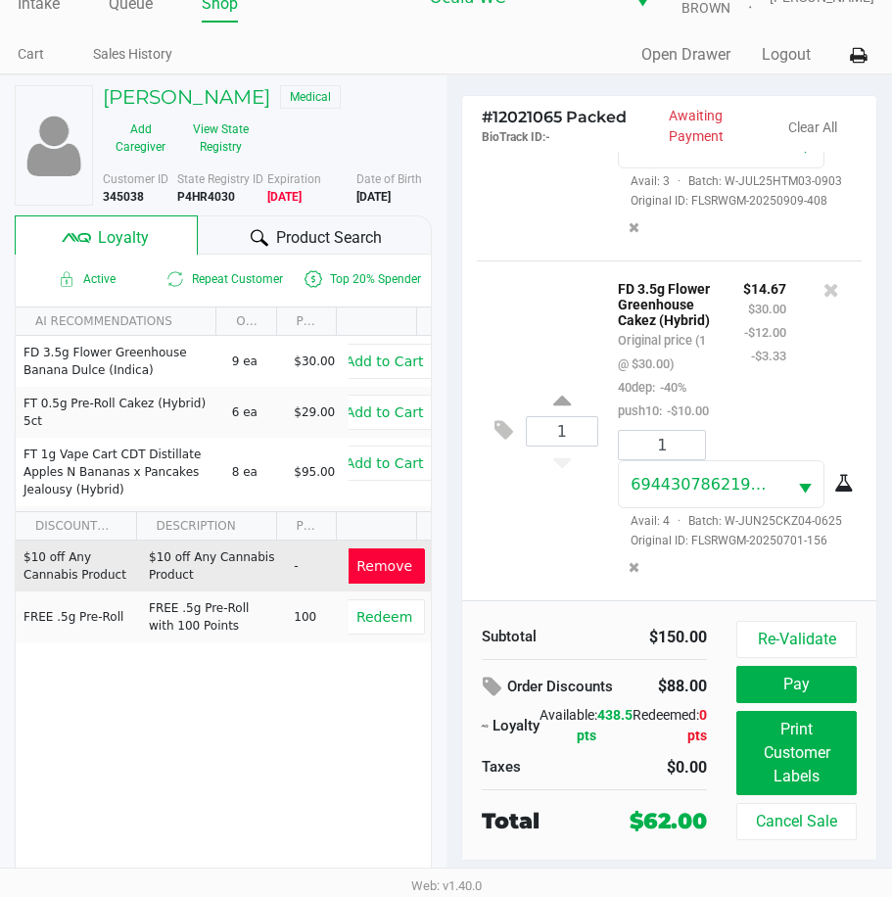
scroll to position [821, 0]
click at [789, 682] on button "Pay" at bounding box center [797, 684] width 120 height 37
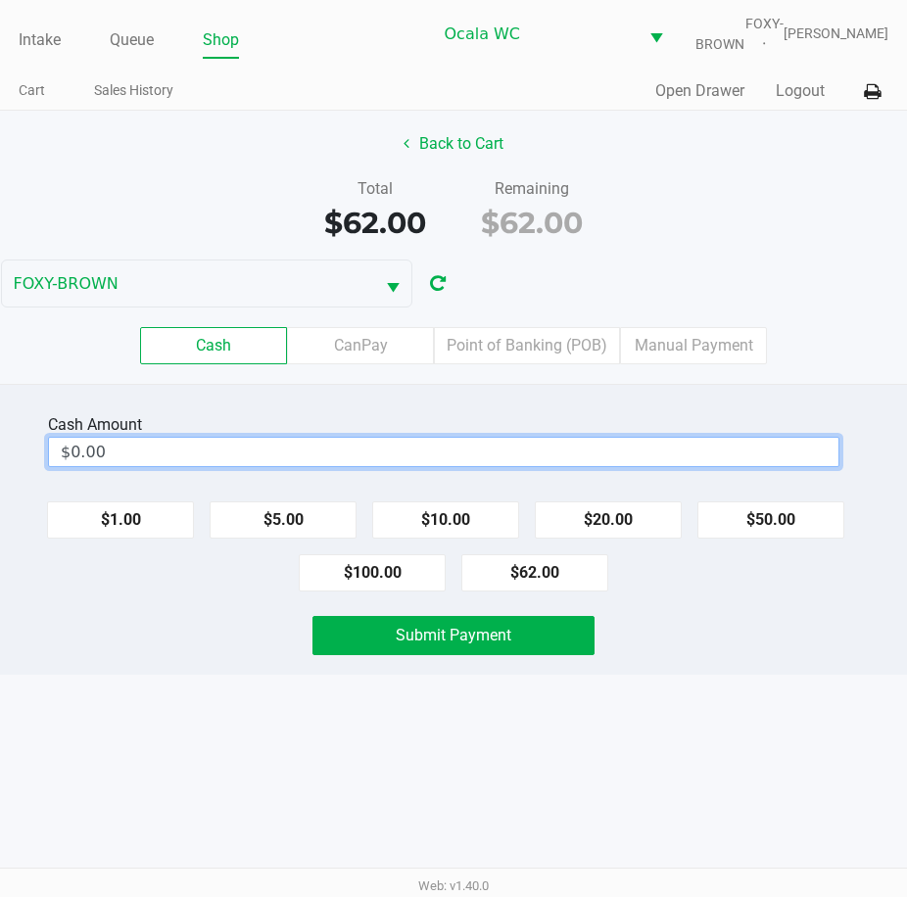
click at [154, 466] on input "$0.00" at bounding box center [444, 452] width 790 height 28
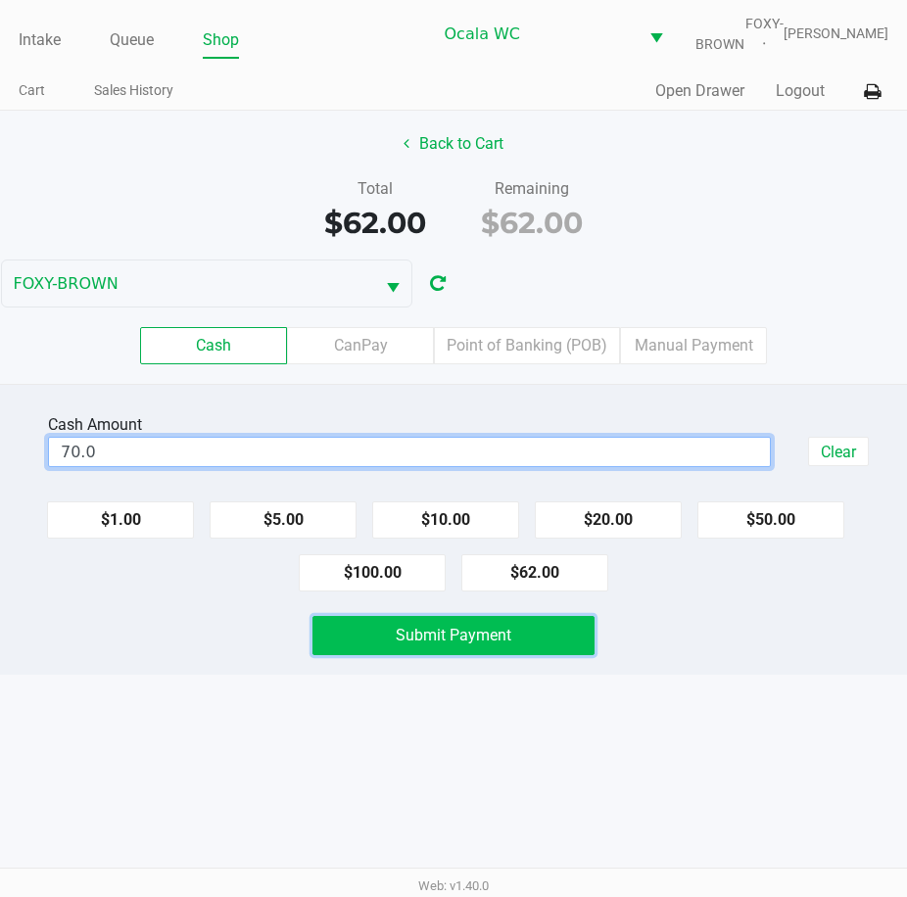
click at [443, 644] on span "Submit Payment" at bounding box center [454, 635] width 116 height 19
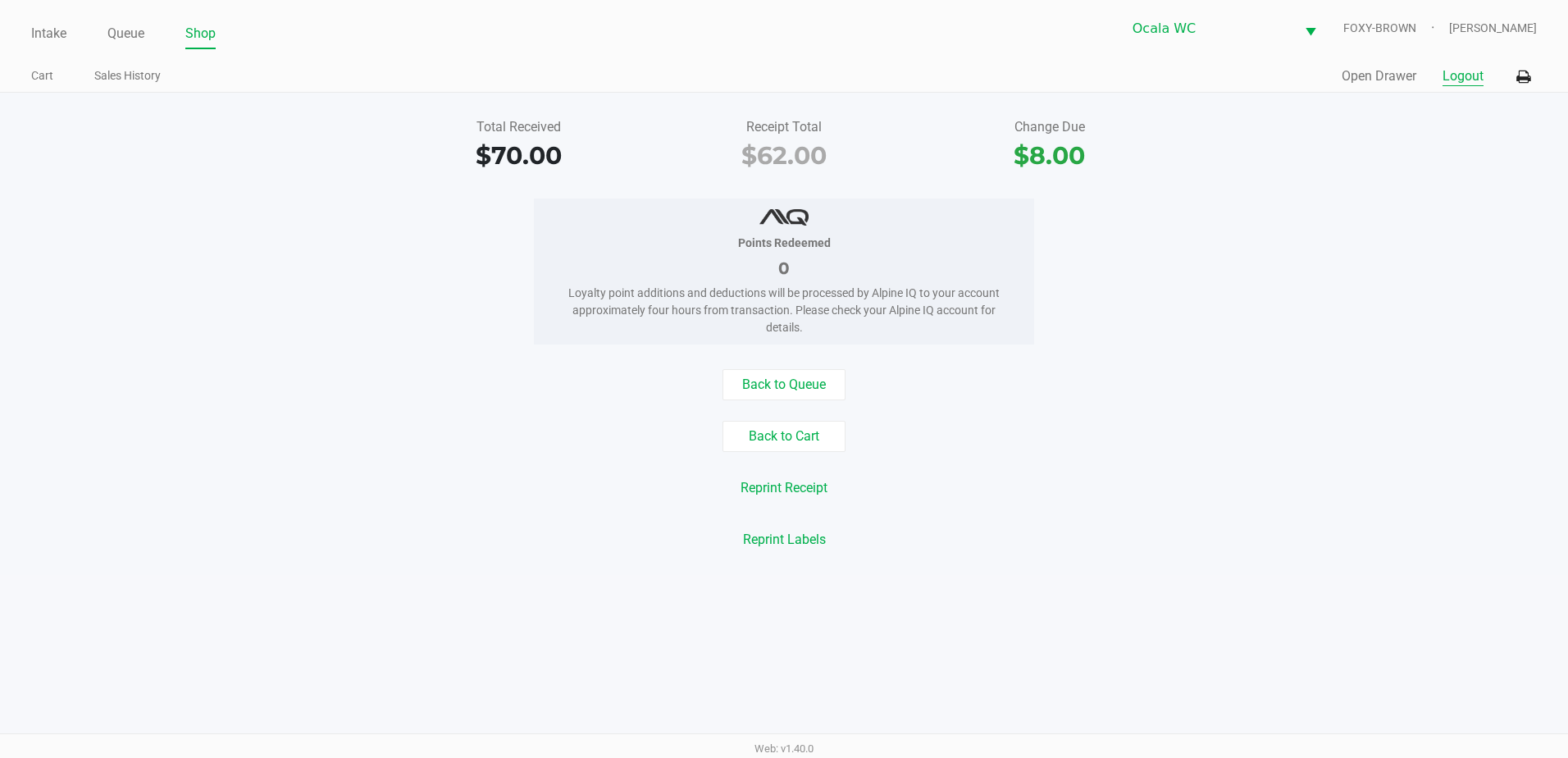
click at [1477, 75] on button "Logout" at bounding box center [1463, 76] width 41 height 20
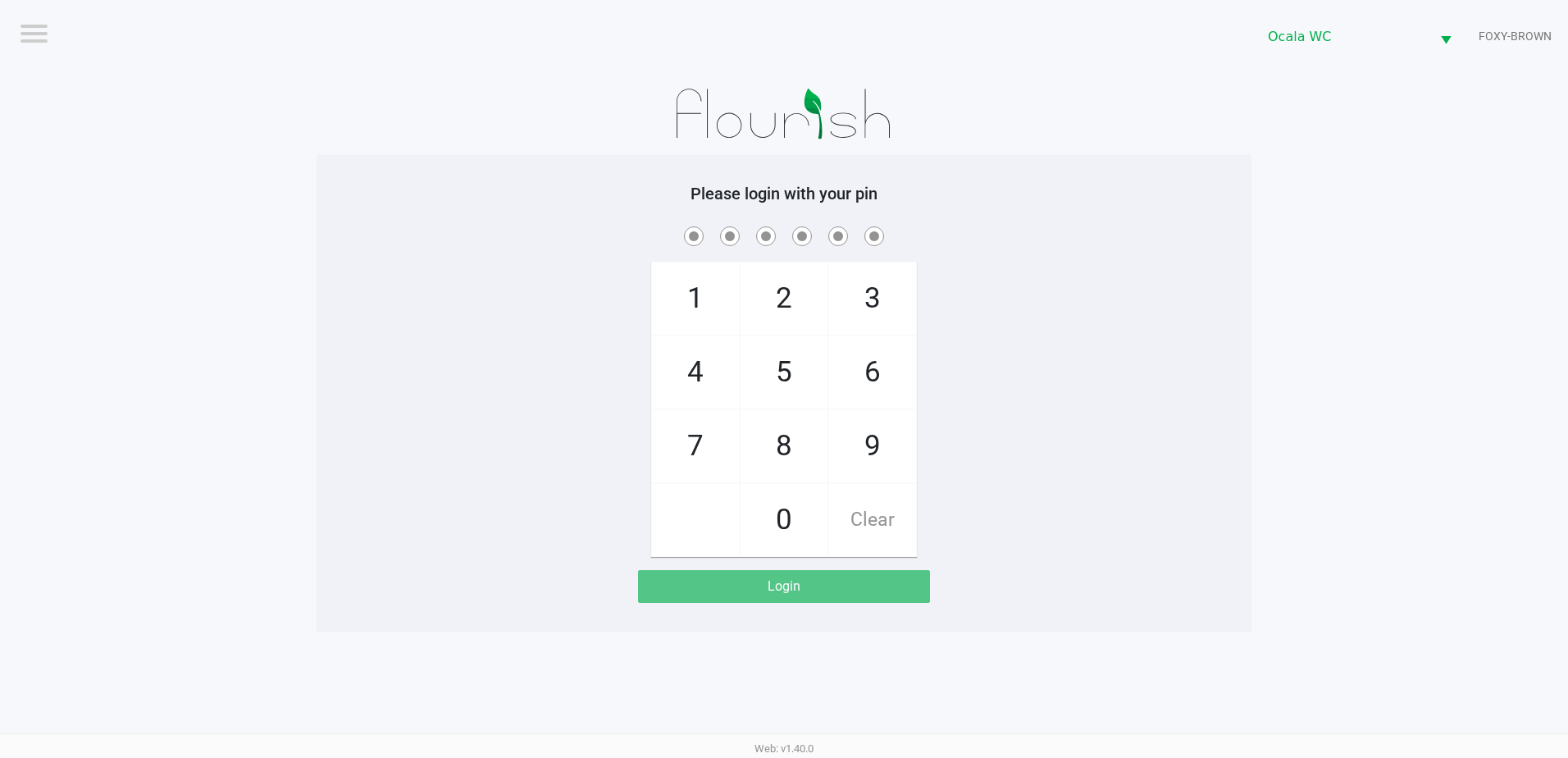
click at [1410, 257] on app-pos-login-wrapper "Logout Ocala WC FOXY-BROWN Please login with your pin 1 4 7 2 5 8 0 3 6 9 Clear…" at bounding box center [784, 316] width 1568 height 632
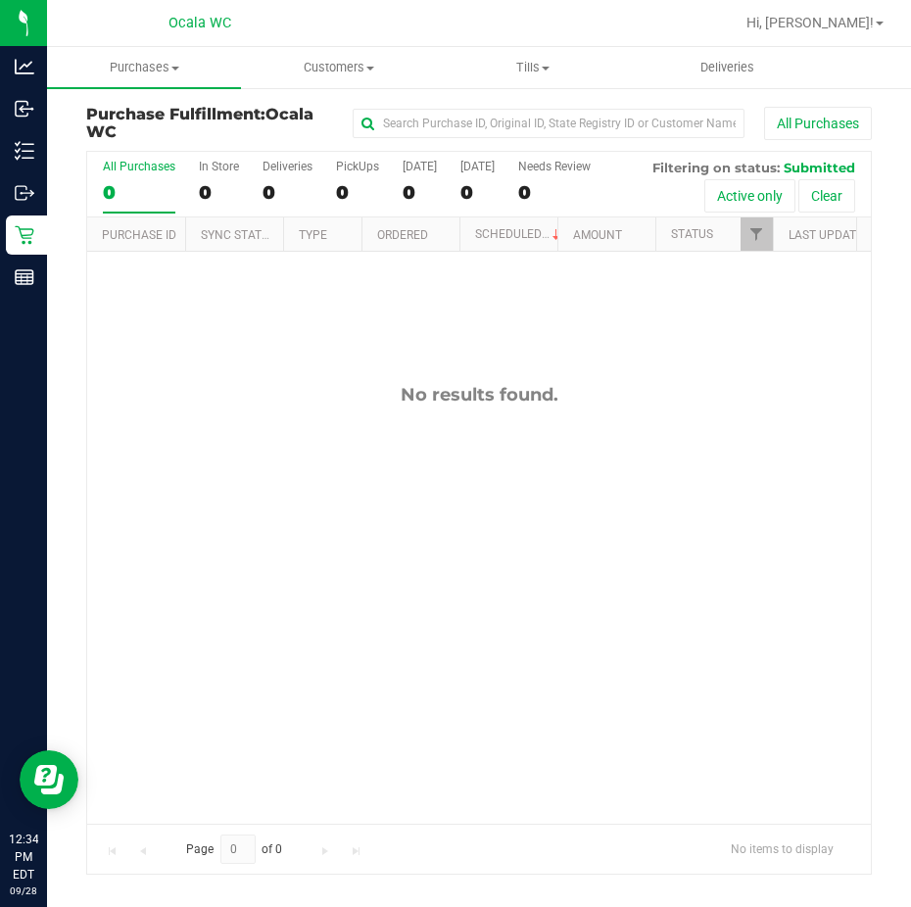
click at [173, 390] on div "No results found." at bounding box center [479, 395] width 784 height 22
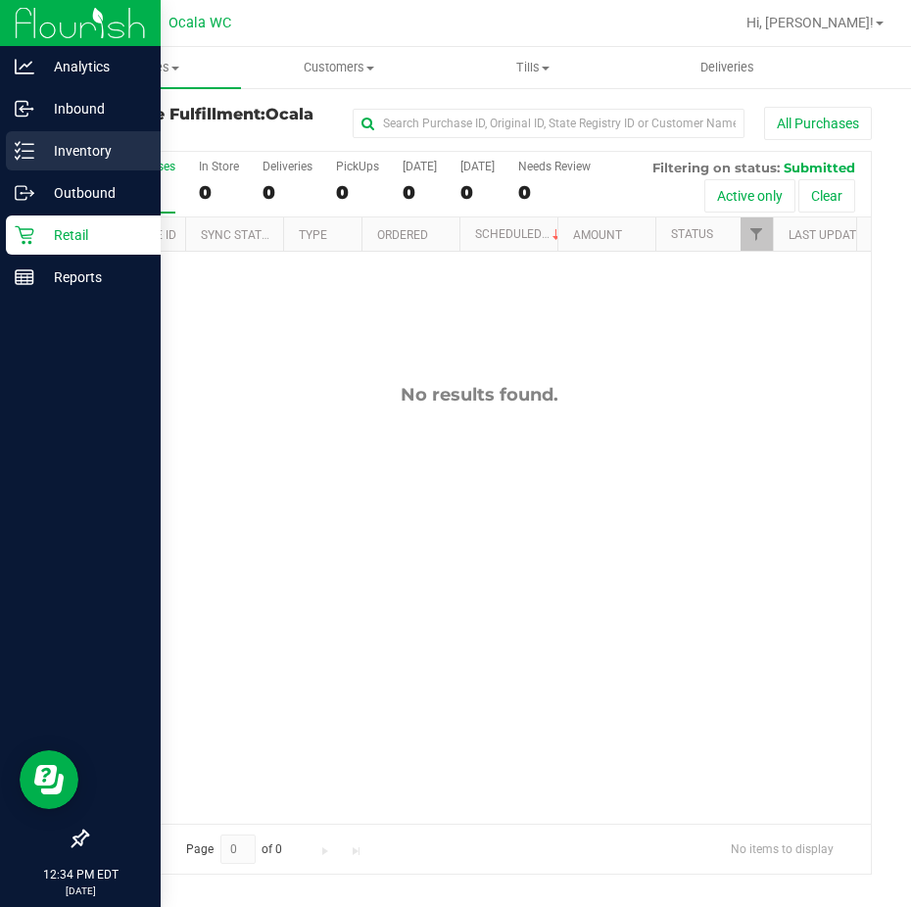
click at [24, 144] on line at bounding box center [28, 144] width 11 height 0
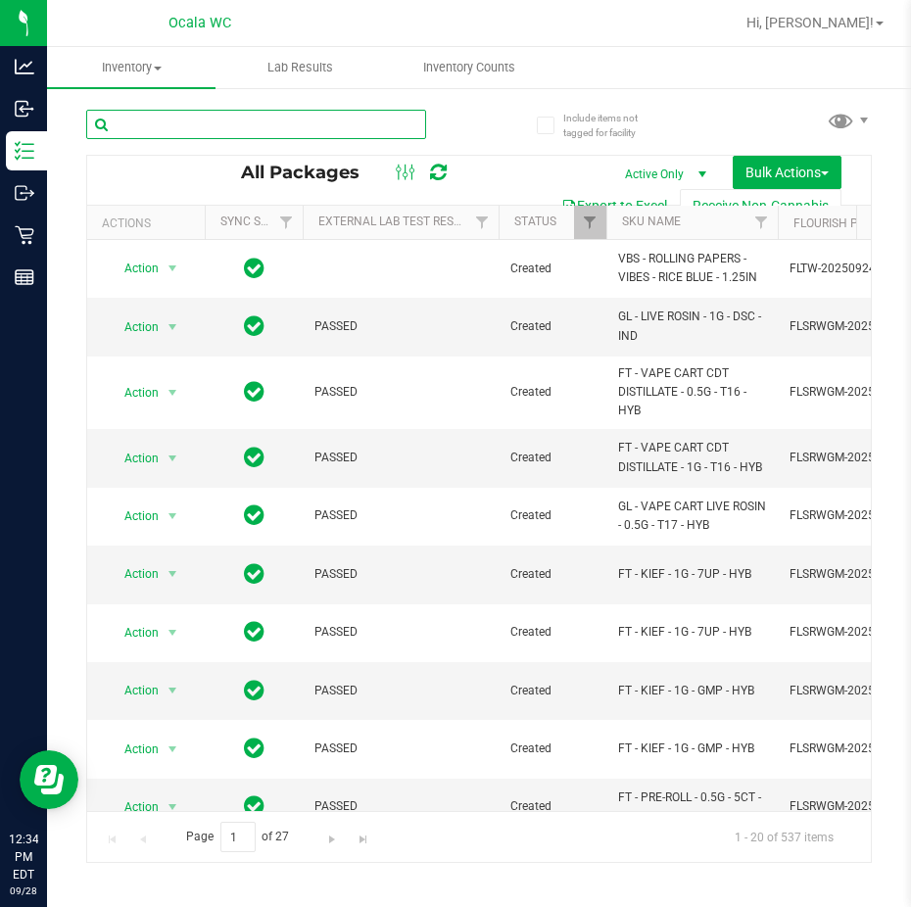
click at [128, 136] on input "text" at bounding box center [256, 124] width 340 height 29
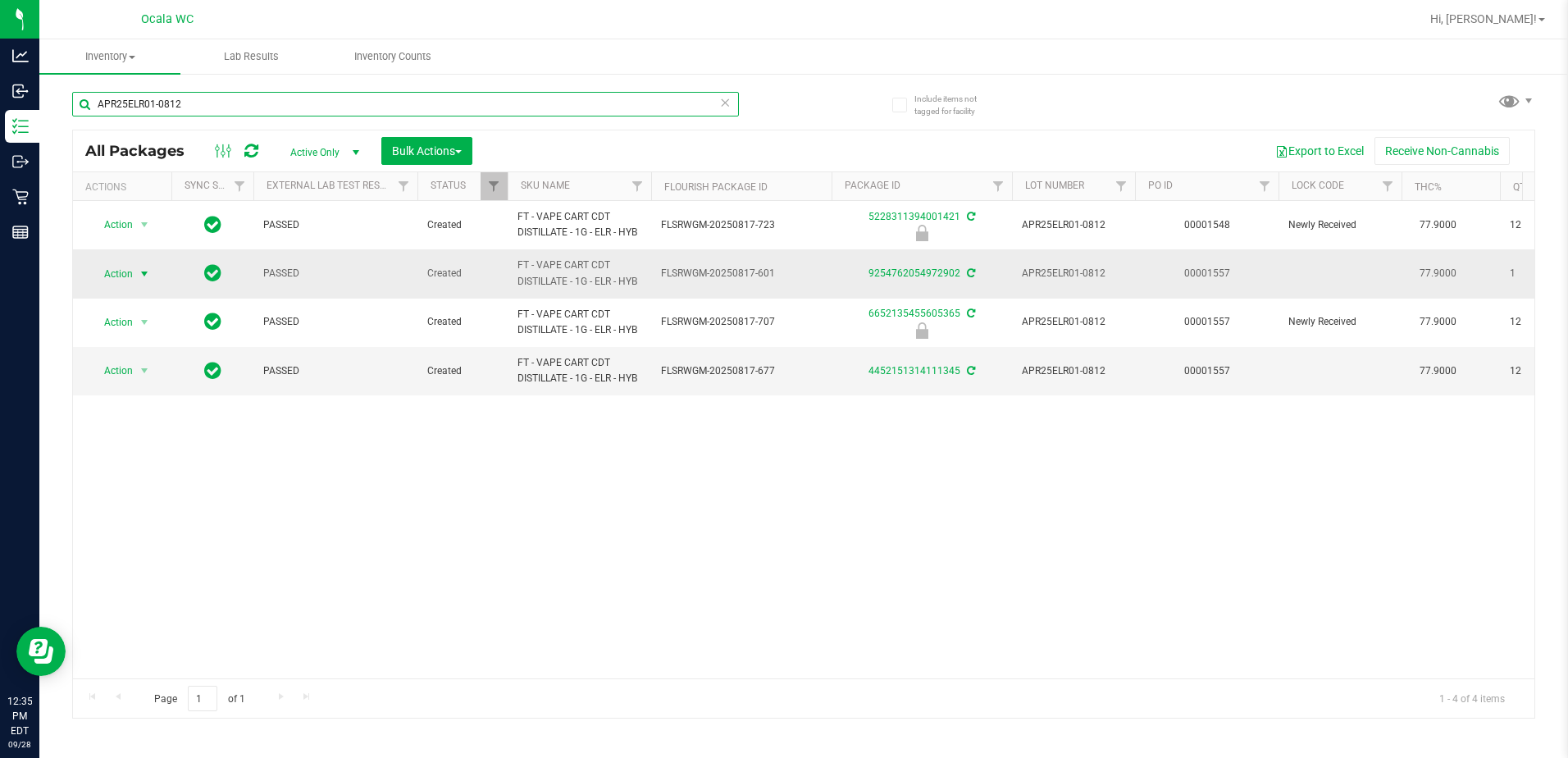
type input "APR25ELR01-0812"
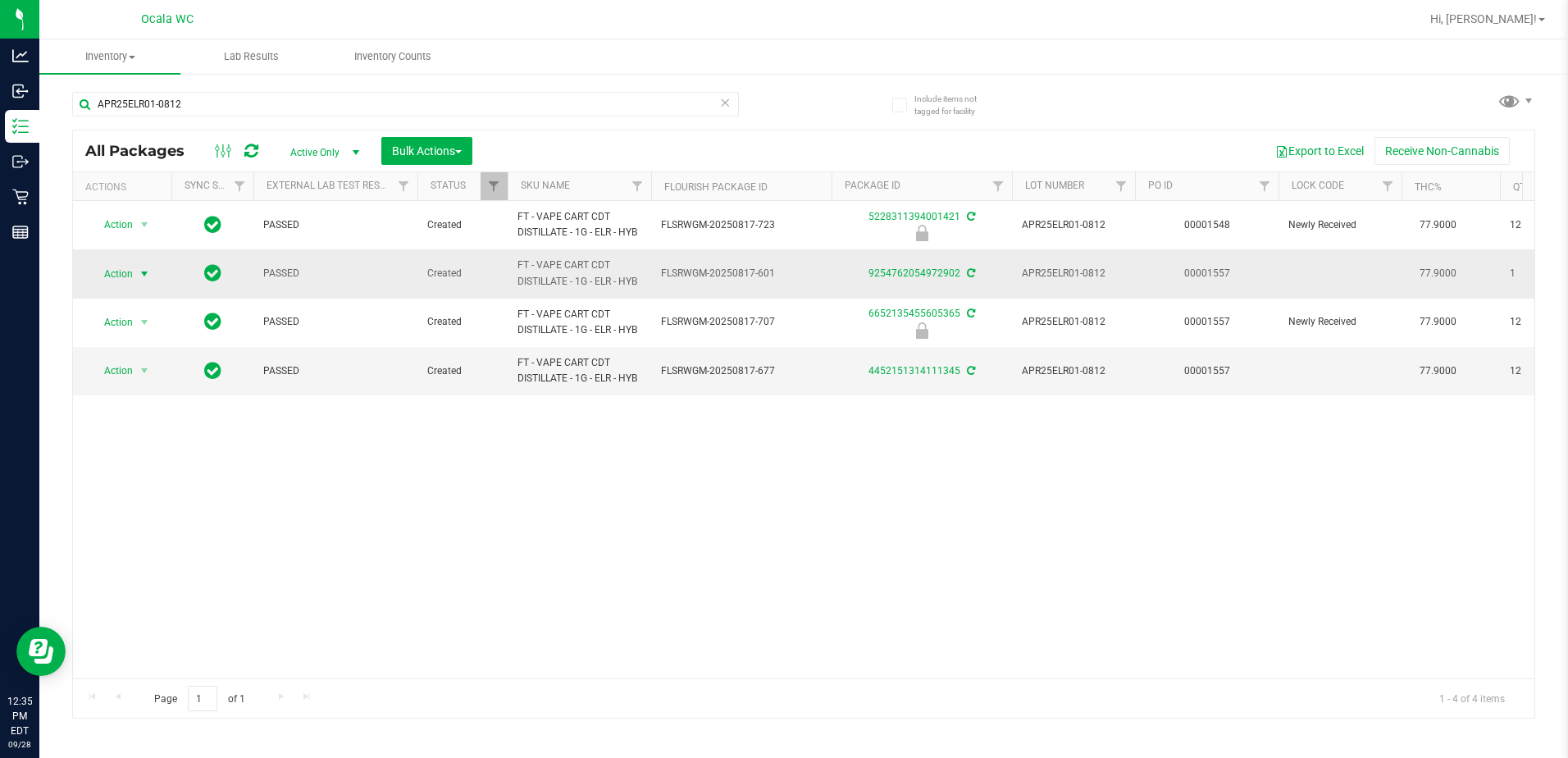
click at [136, 266] on span "select" at bounding box center [145, 273] width 20 height 23
click at [124, 477] on li "Print package label" at bounding box center [154, 472] width 127 height 24
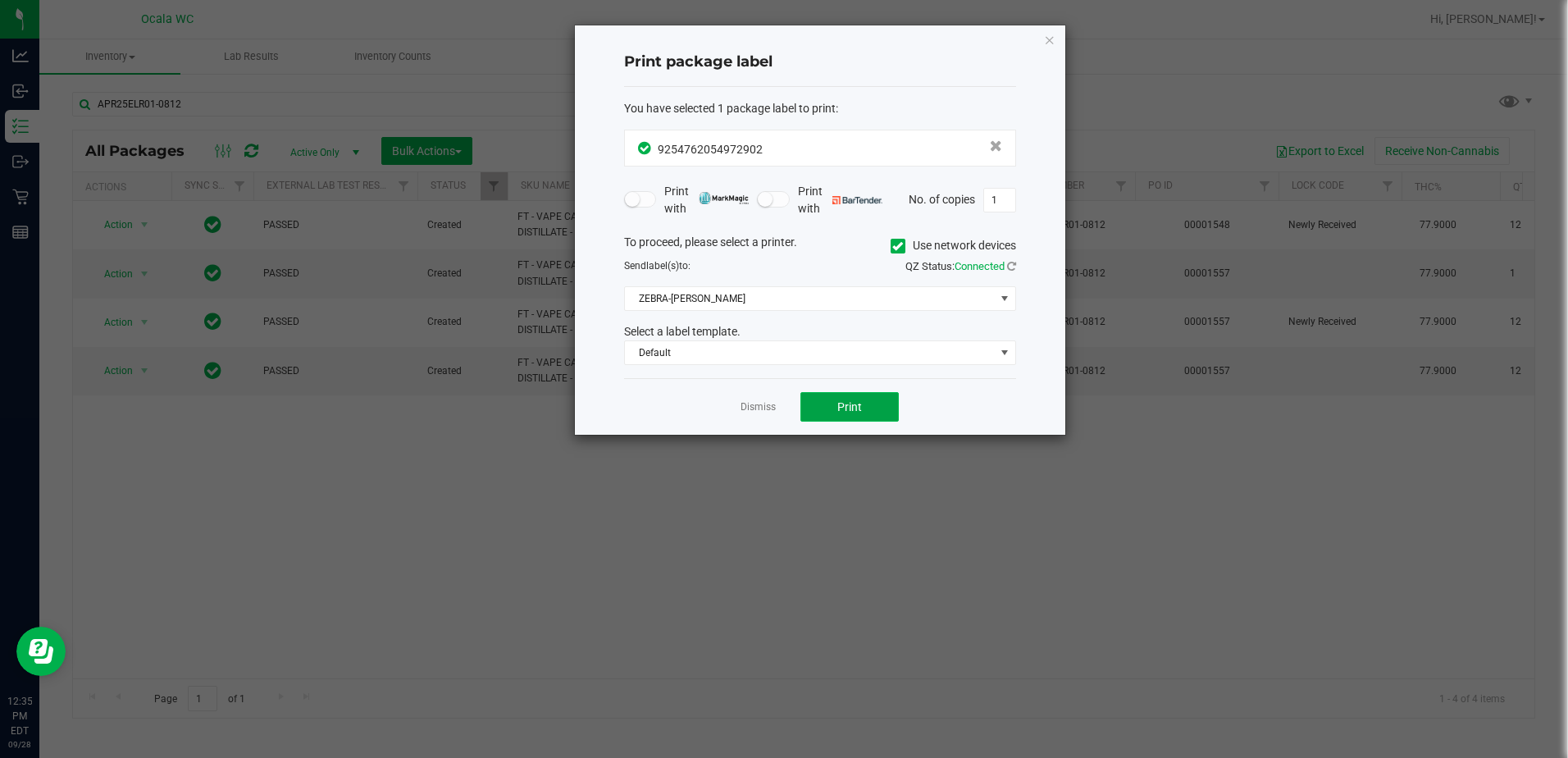
click at [762, 402] on span "Print" at bounding box center [849, 407] width 24 height 13
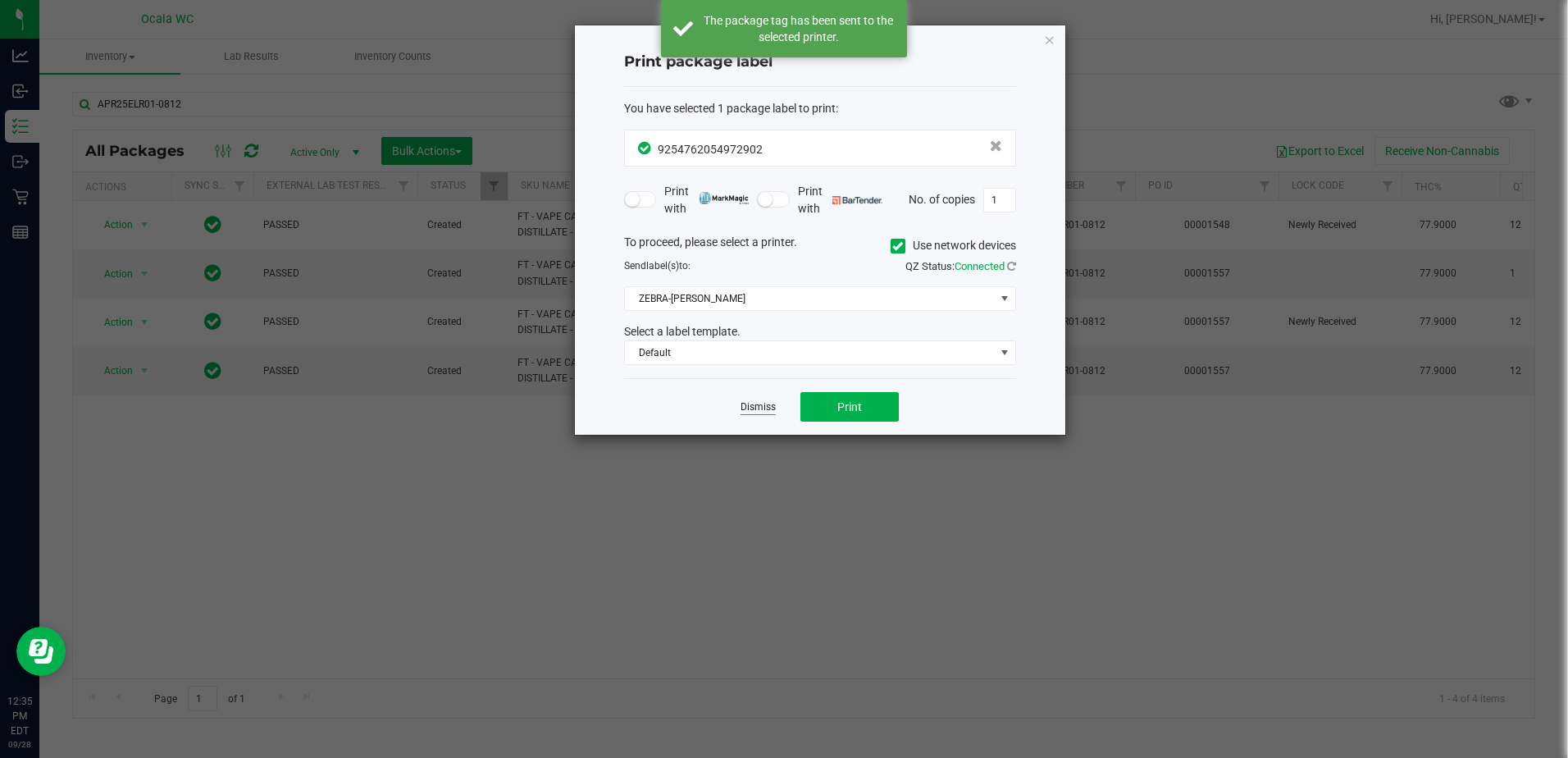
click at [750, 405] on link "Dismiss" at bounding box center [758, 407] width 35 height 14
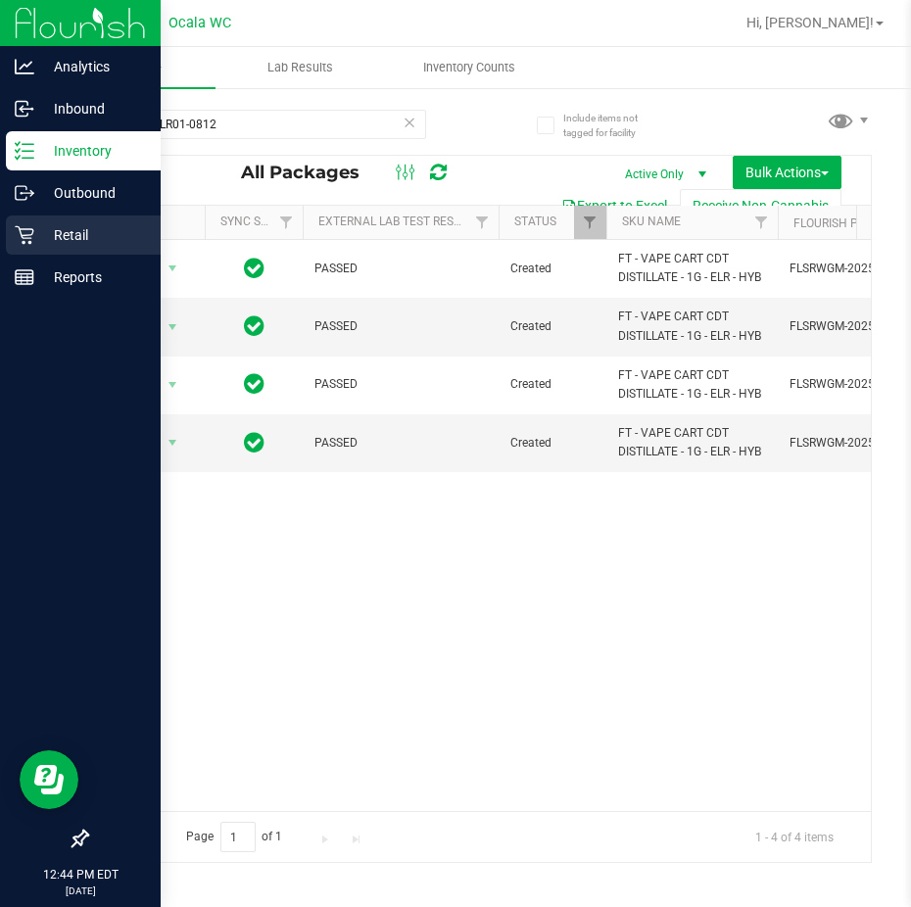
click at [46, 221] on div "Retail" at bounding box center [83, 234] width 155 height 39
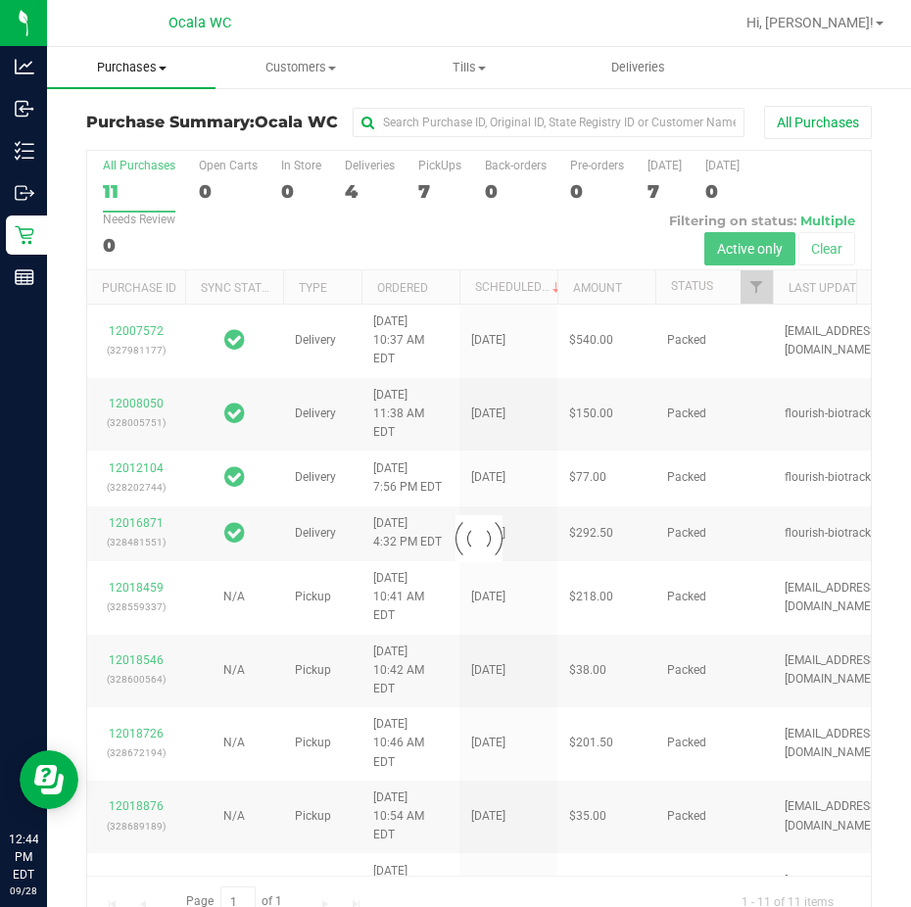
click at [168, 69] on span "Purchases" at bounding box center [131, 68] width 168 height 18
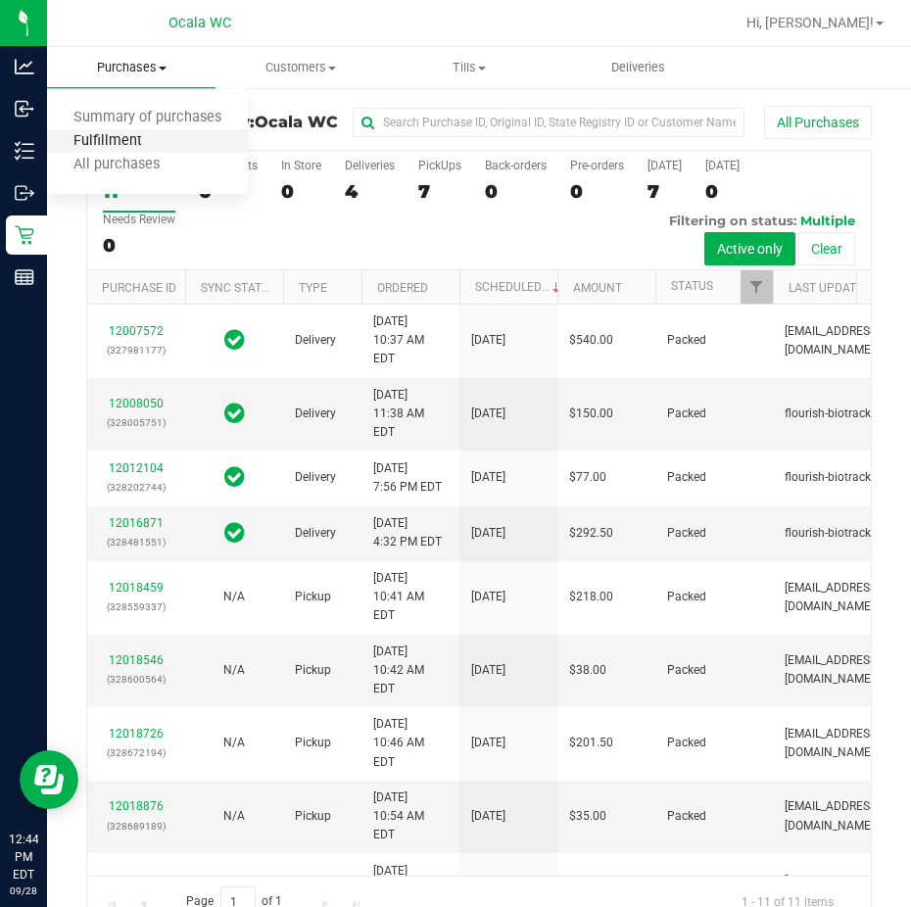
click at [129, 139] on span "Fulfillment" at bounding box center [107, 141] width 121 height 17
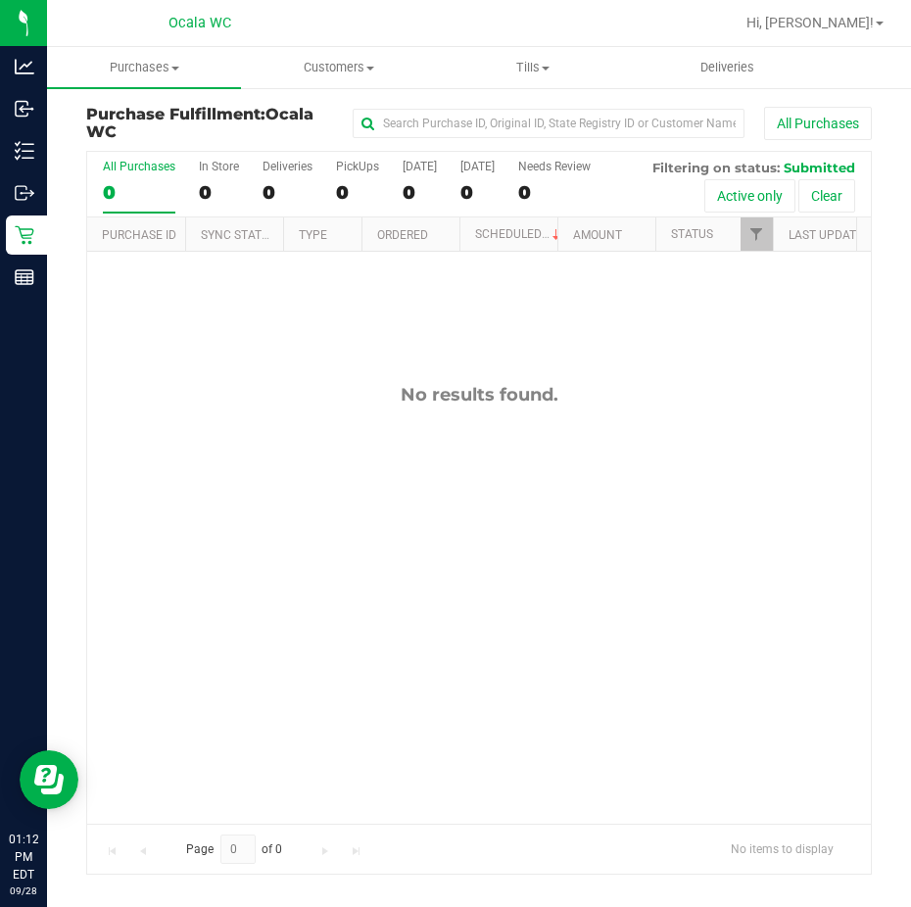
click at [168, 365] on div "No results found." at bounding box center [479, 603] width 784 height 703
click at [226, 293] on div "No results found." at bounding box center [479, 603] width 784 height 703
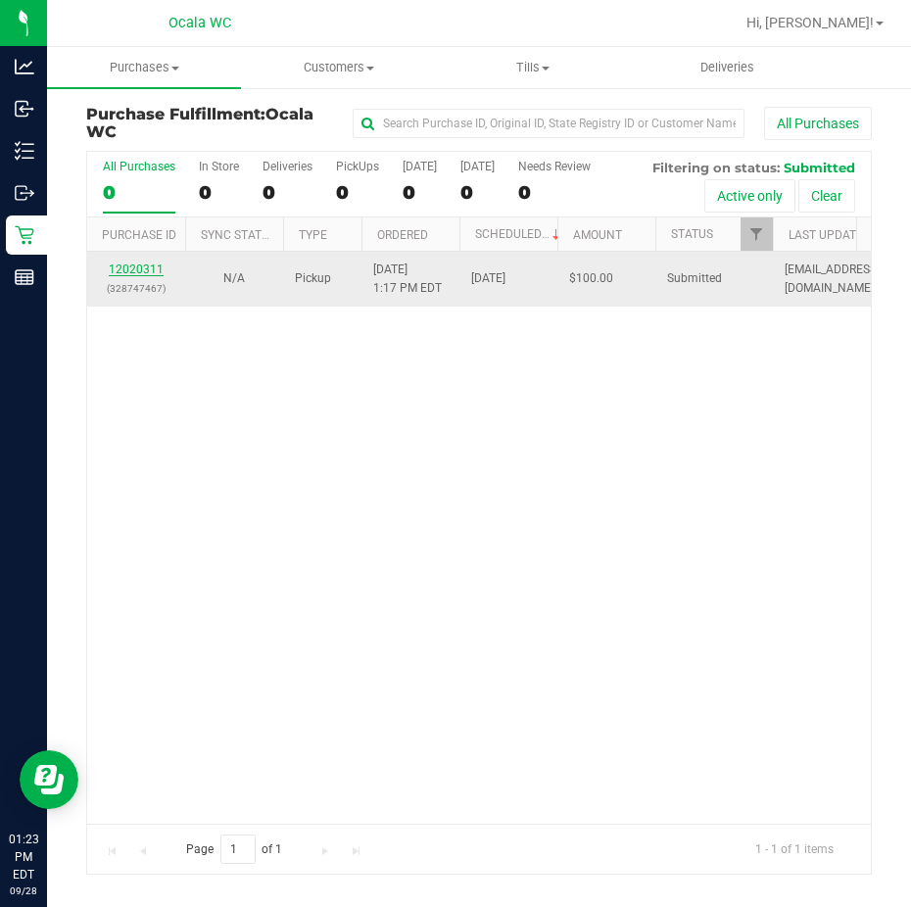
click at [152, 268] on link "12020311" at bounding box center [136, 270] width 55 height 14
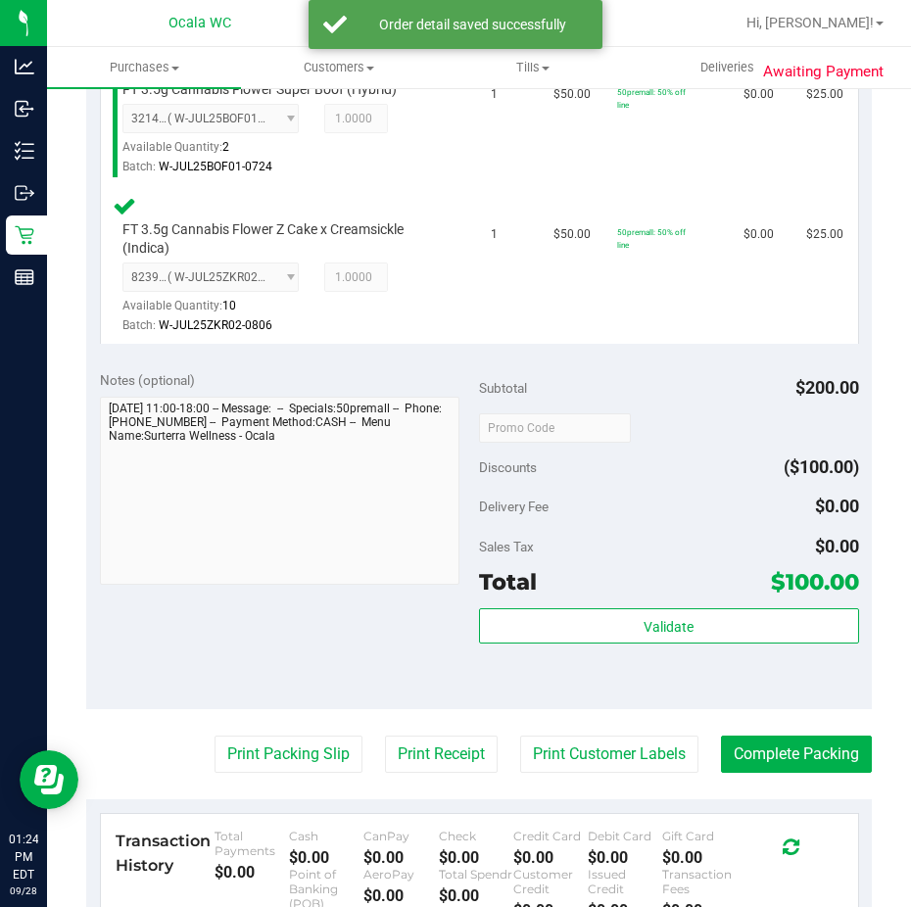
scroll to position [882, 0]
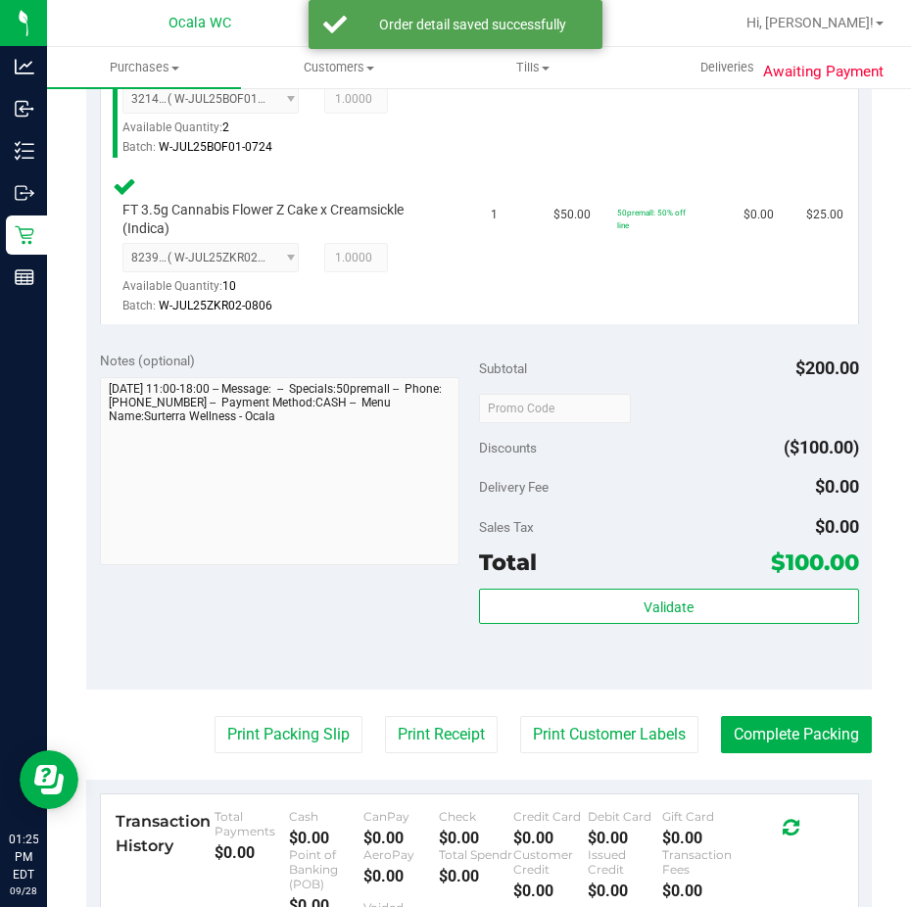
click at [532, 579] on div "Total $100.00" at bounding box center [669, 562] width 380 height 35
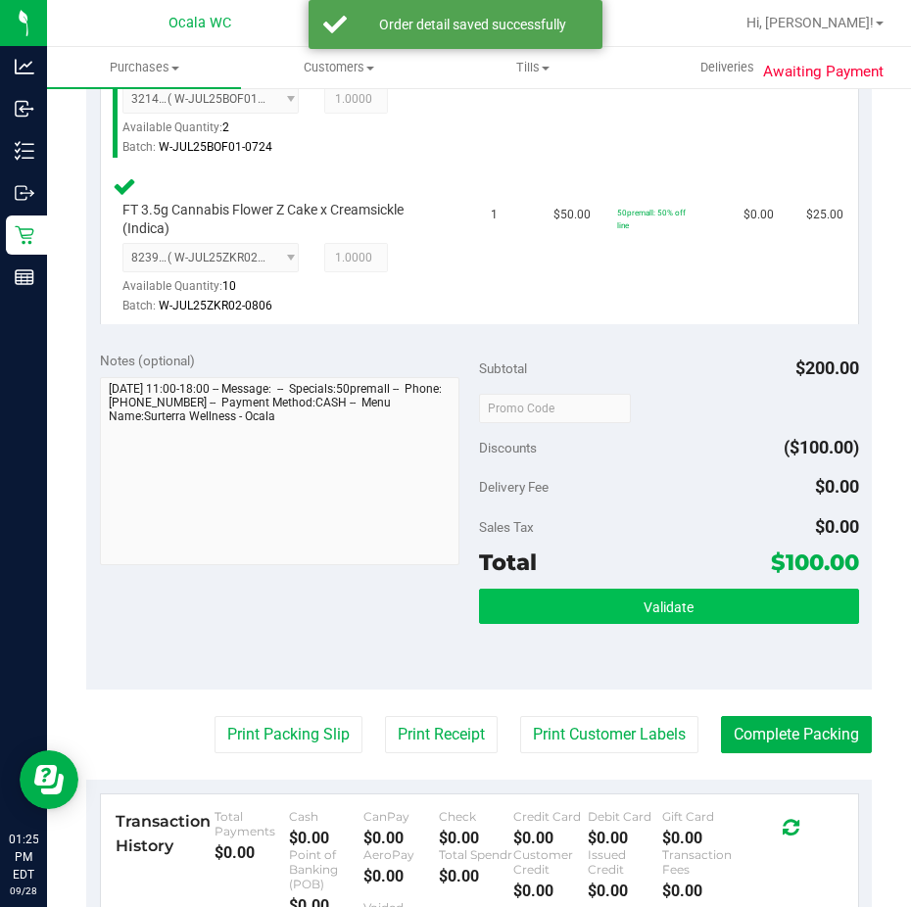
click at [532, 589] on div "Subtotal $200.00 Discounts ($100.00) Delivery Fee $0.00 Sales Tax $0.00 Total $…" at bounding box center [669, 514] width 380 height 326
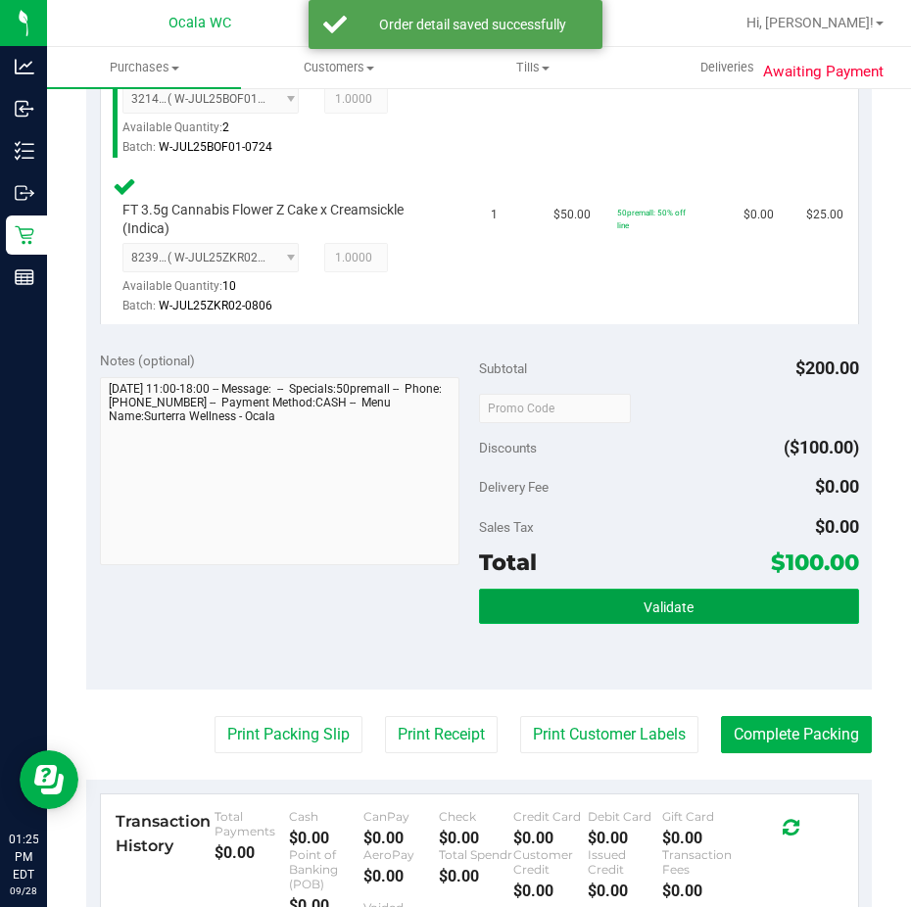
click at [532, 590] on button "Validate" at bounding box center [669, 606] width 380 height 35
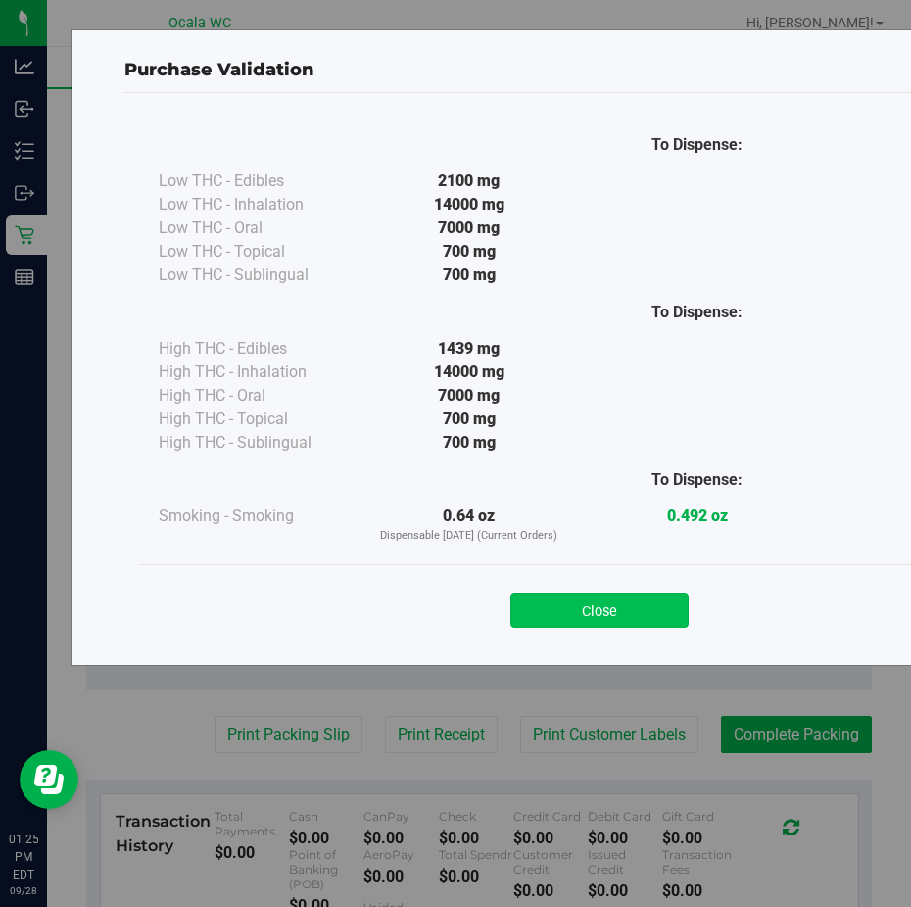
click at [537, 604] on button "Close" at bounding box center [599, 610] width 178 height 35
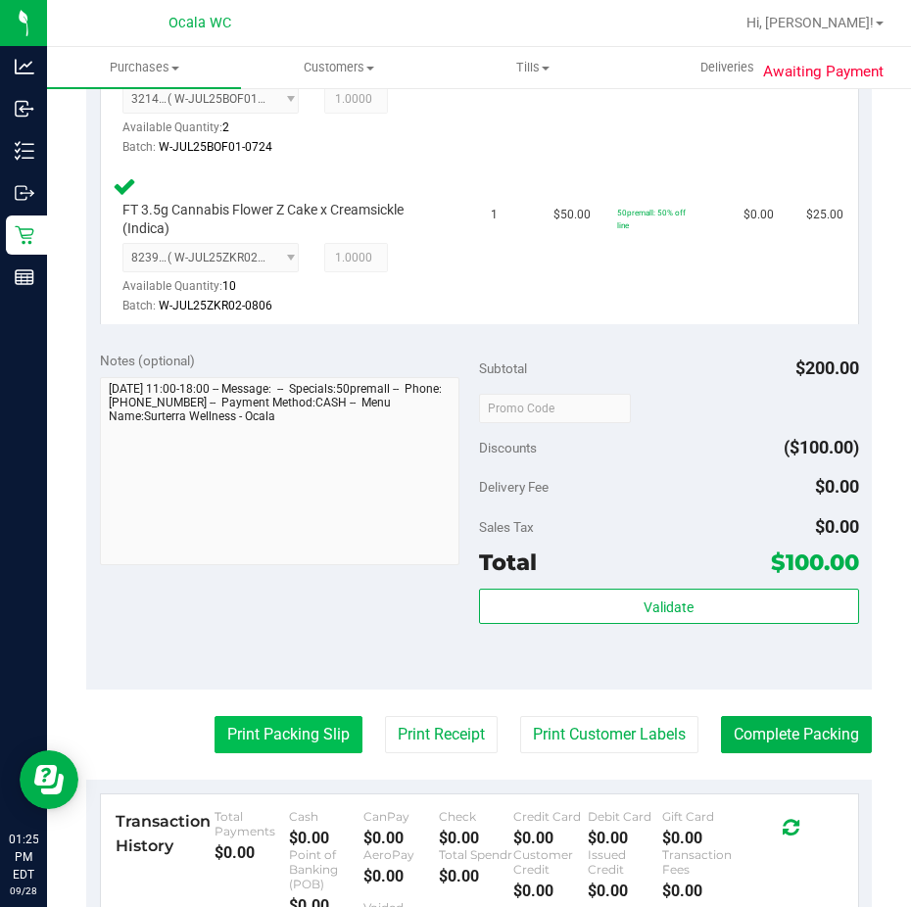
click at [303, 730] on button "Print Packing Slip" at bounding box center [289, 734] width 148 height 37
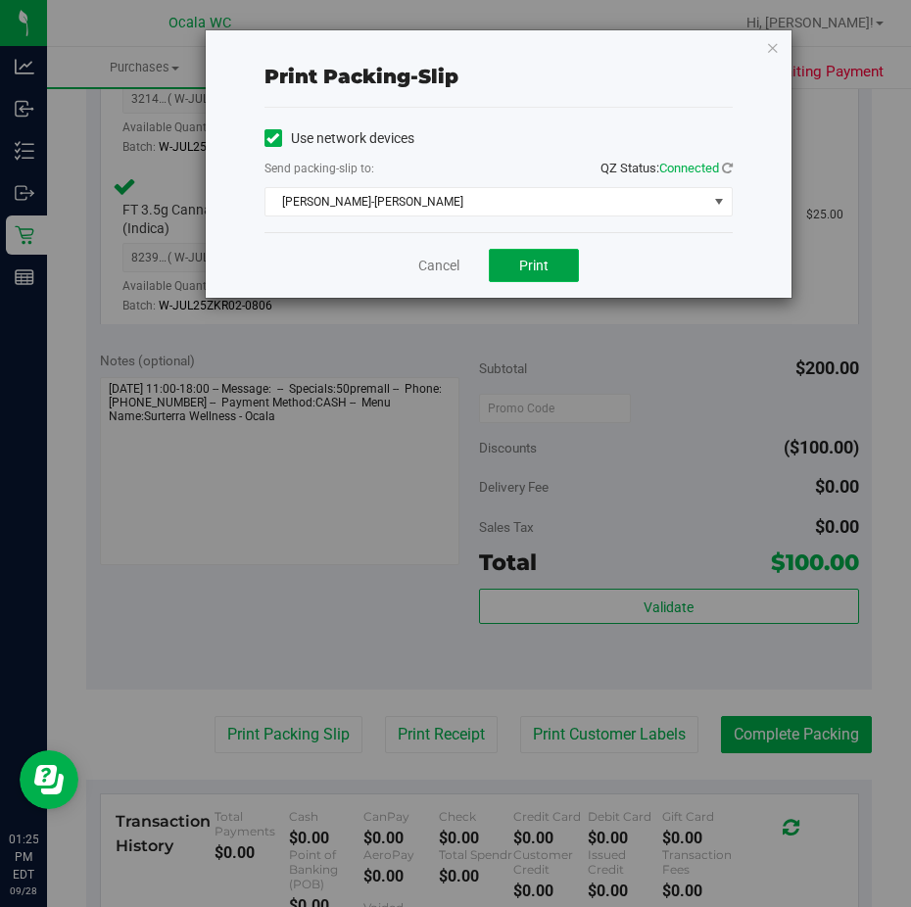
click at [511, 272] on button "Print" at bounding box center [534, 265] width 90 height 33
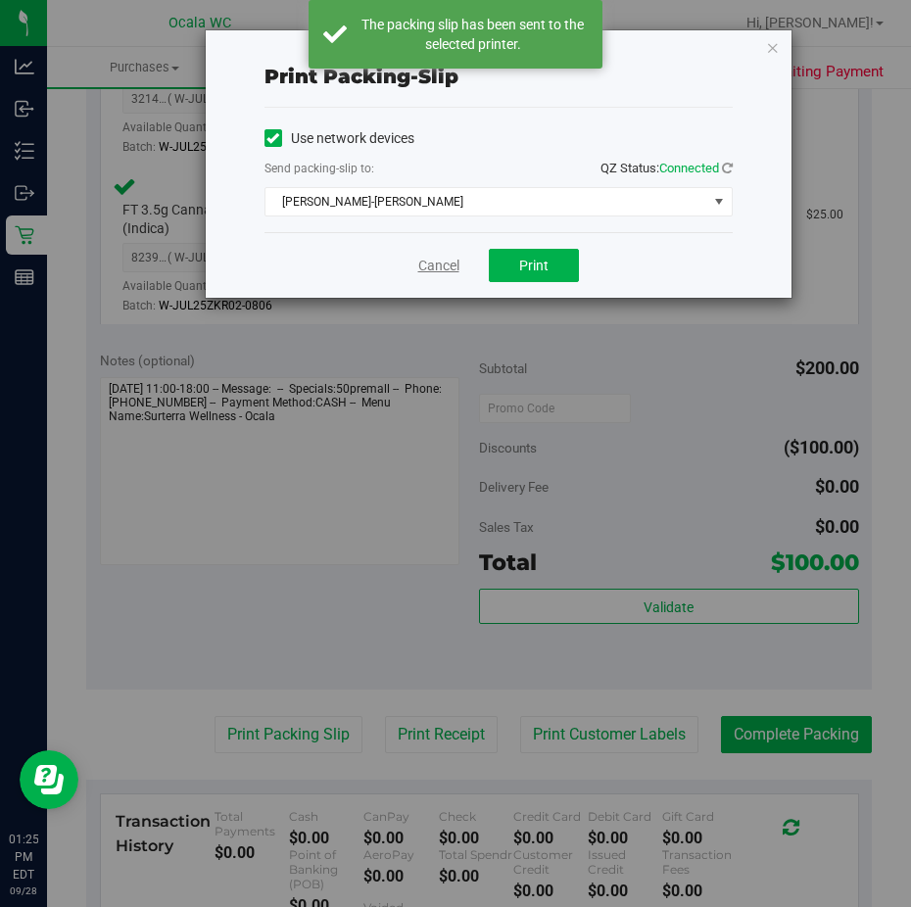
click at [428, 260] on link "Cancel" at bounding box center [438, 266] width 41 height 21
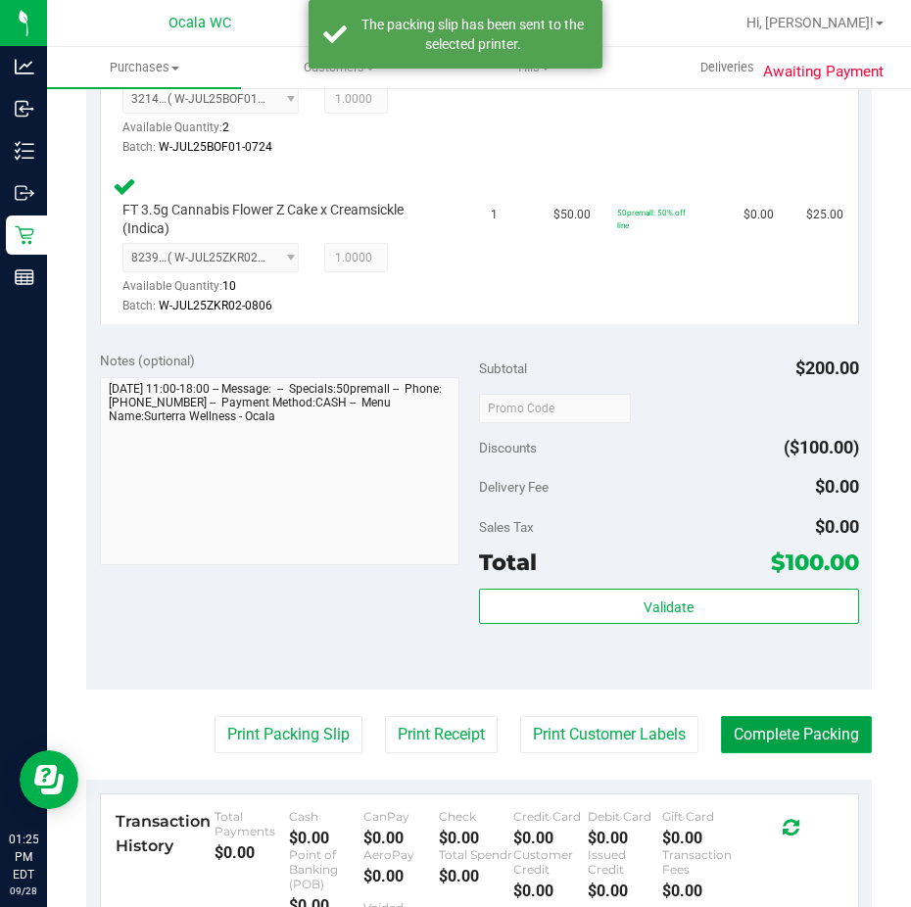
click at [725, 720] on button "Complete Packing" at bounding box center [796, 734] width 151 height 37
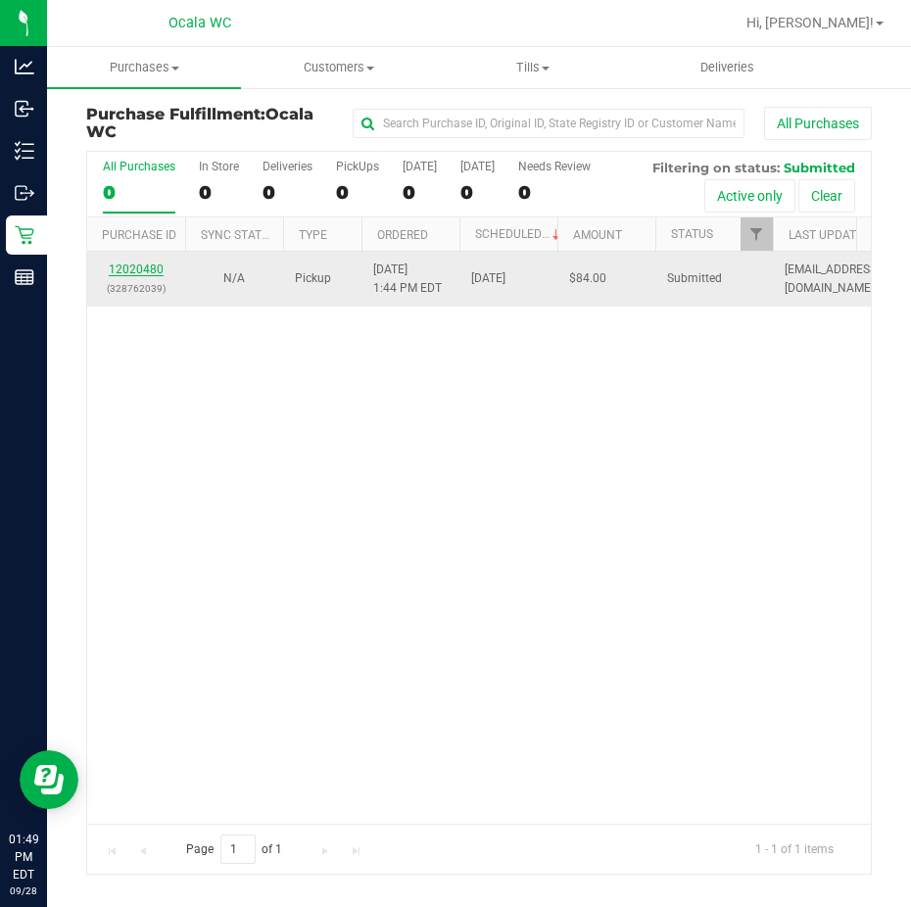
click at [146, 268] on link "12020480" at bounding box center [136, 270] width 55 height 14
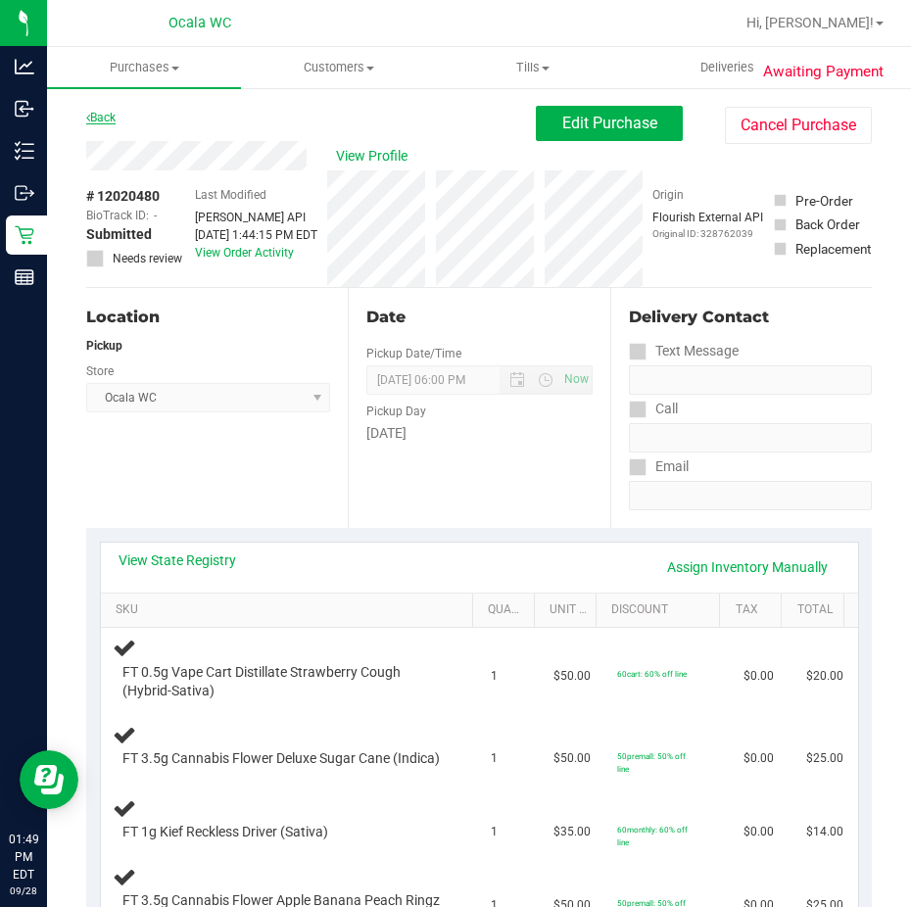
click at [109, 119] on link "Back" at bounding box center [100, 118] width 29 height 14
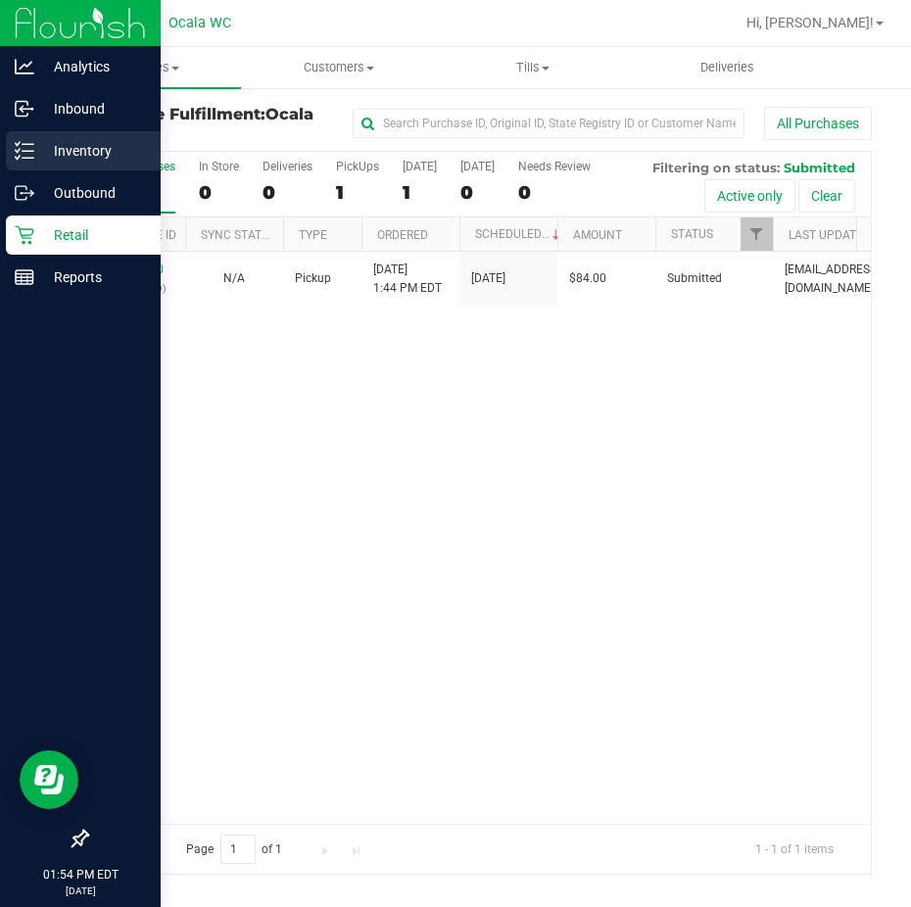
click at [26, 158] on line at bounding box center [28, 158] width 11 height 0
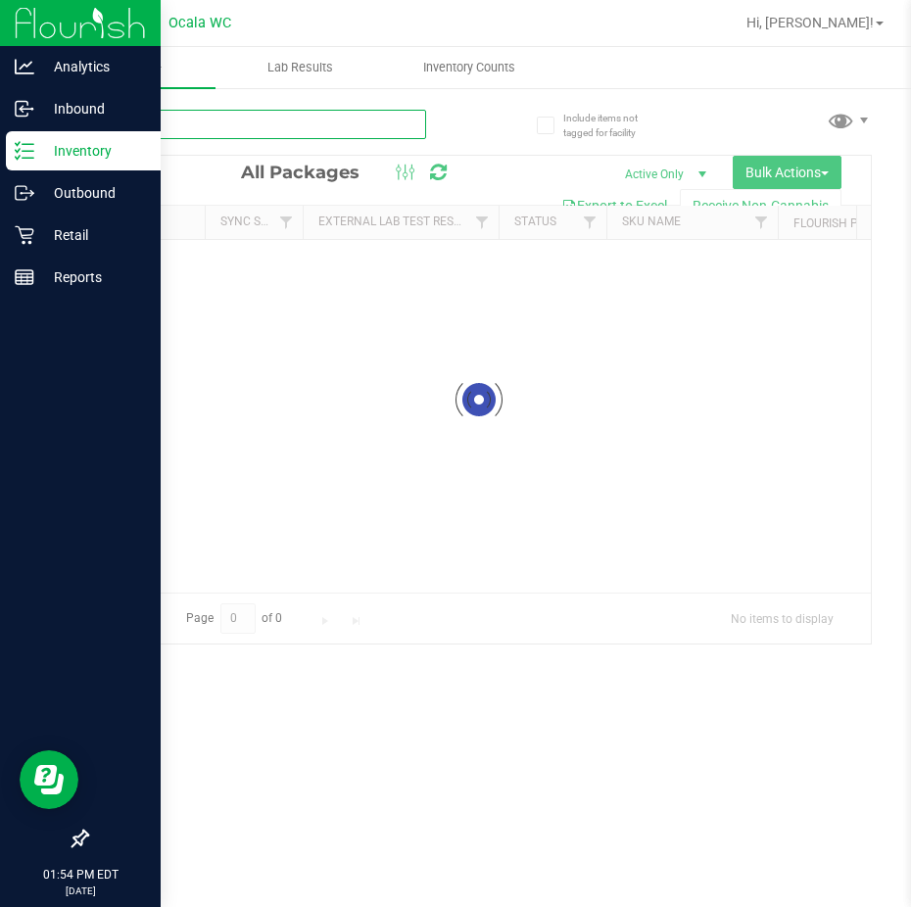
click at [173, 129] on input "text" at bounding box center [256, 124] width 340 height 29
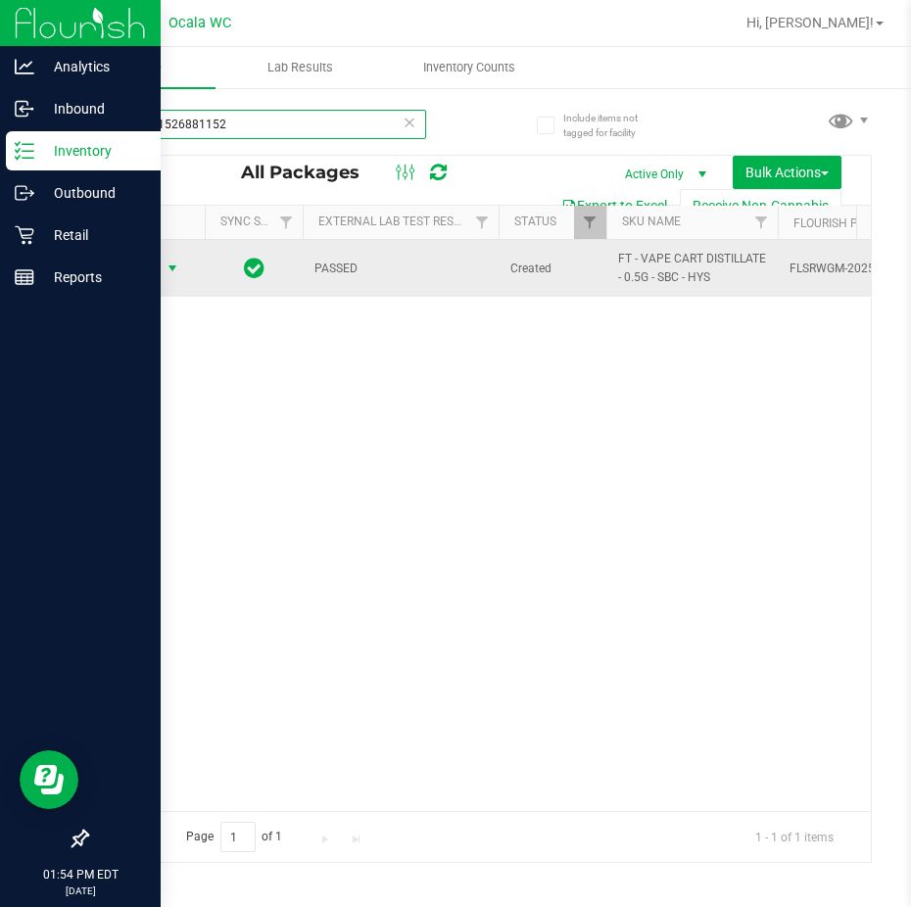
type input "8910501526881152"
click at [172, 269] on span "select" at bounding box center [173, 269] width 16 height 16
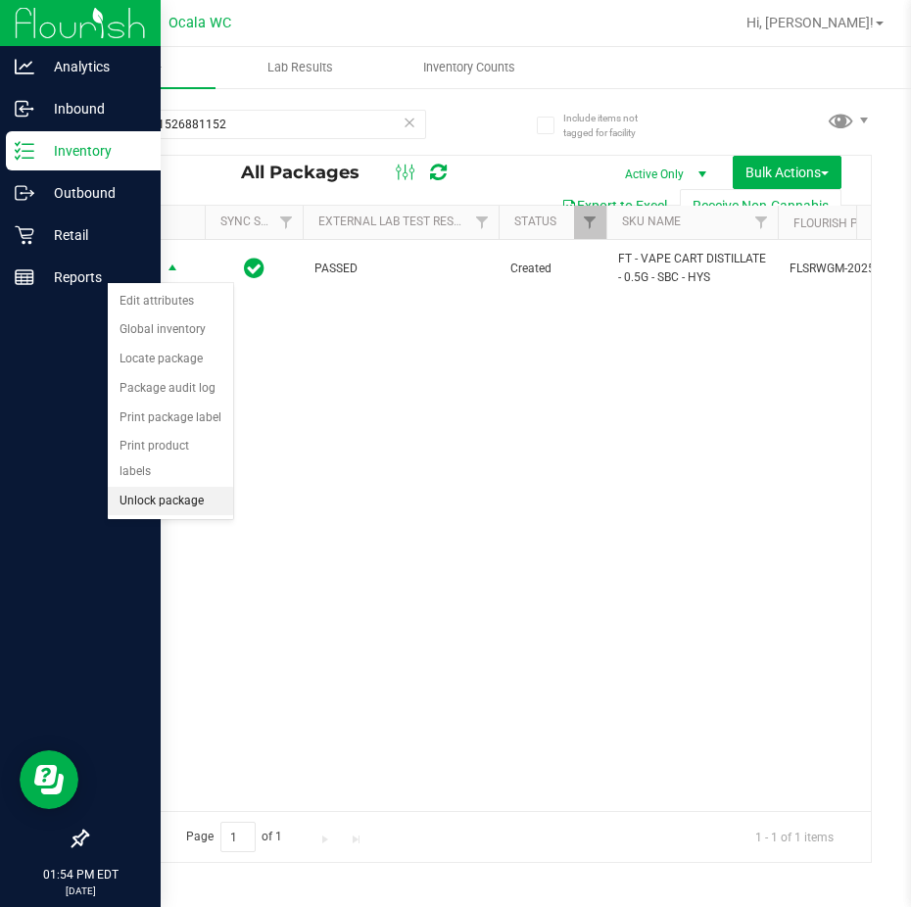
click at [140, 487] on li "Unlock package" at bounding box center [170, 501] width 125 height 29
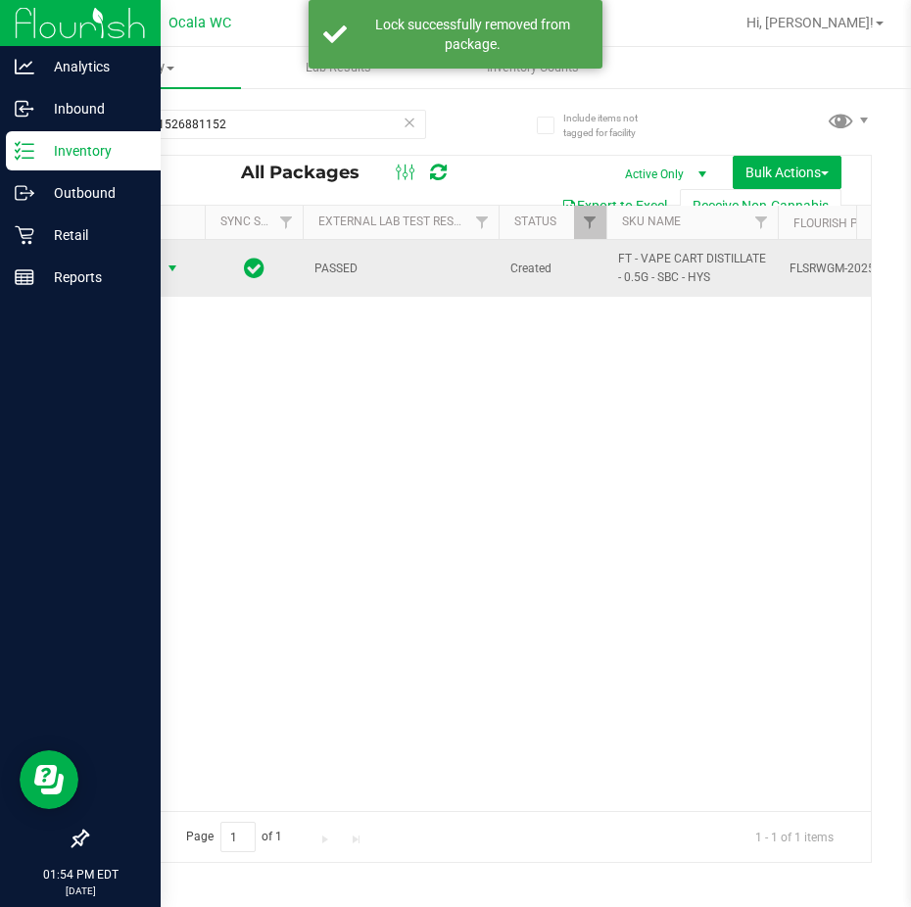
click at [174, 262] on span "select" at bounding box center [173, 269] width 16 height 16
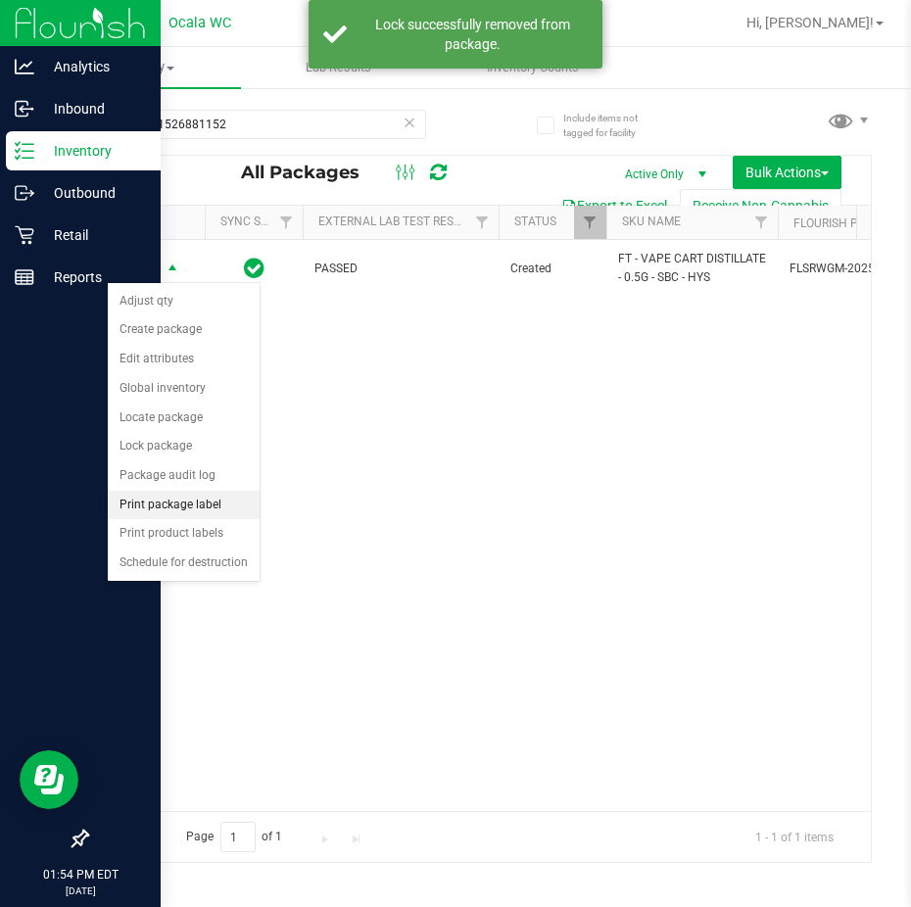
click at [151, 491] on li "Print package label" at bounding box center [184, 505] width 152 height 29
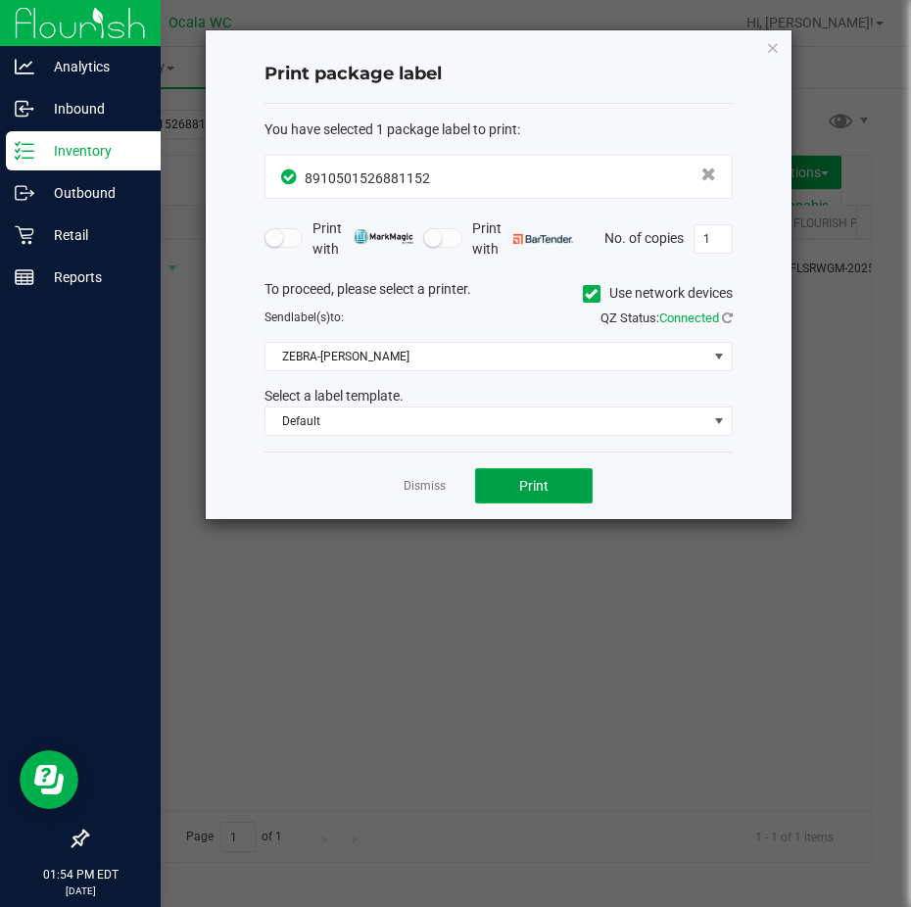
click at [547, 480] on span "Print" at bounding box center [533, 486] width 29 height 16
click at [417, 491] on link "Dismiss" at bounding box center [425, 486] width 42 height 17
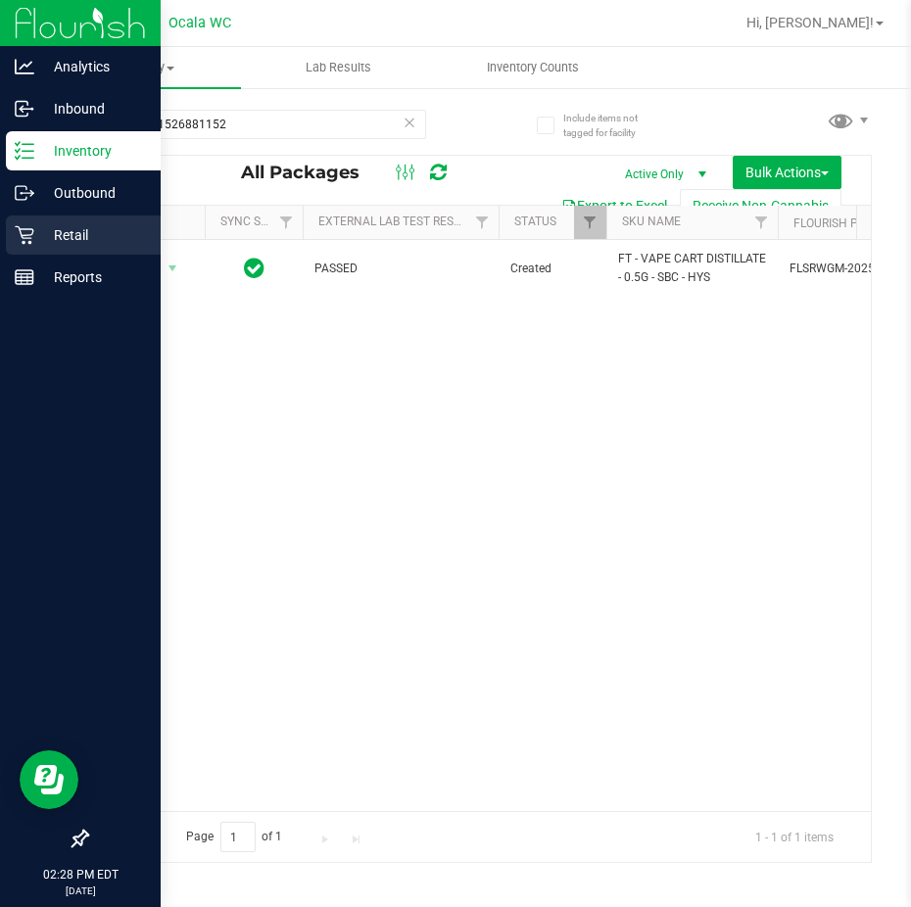
click at [39, 232] on p "Retail" at bounding box center [93, 235] width 118 height 24
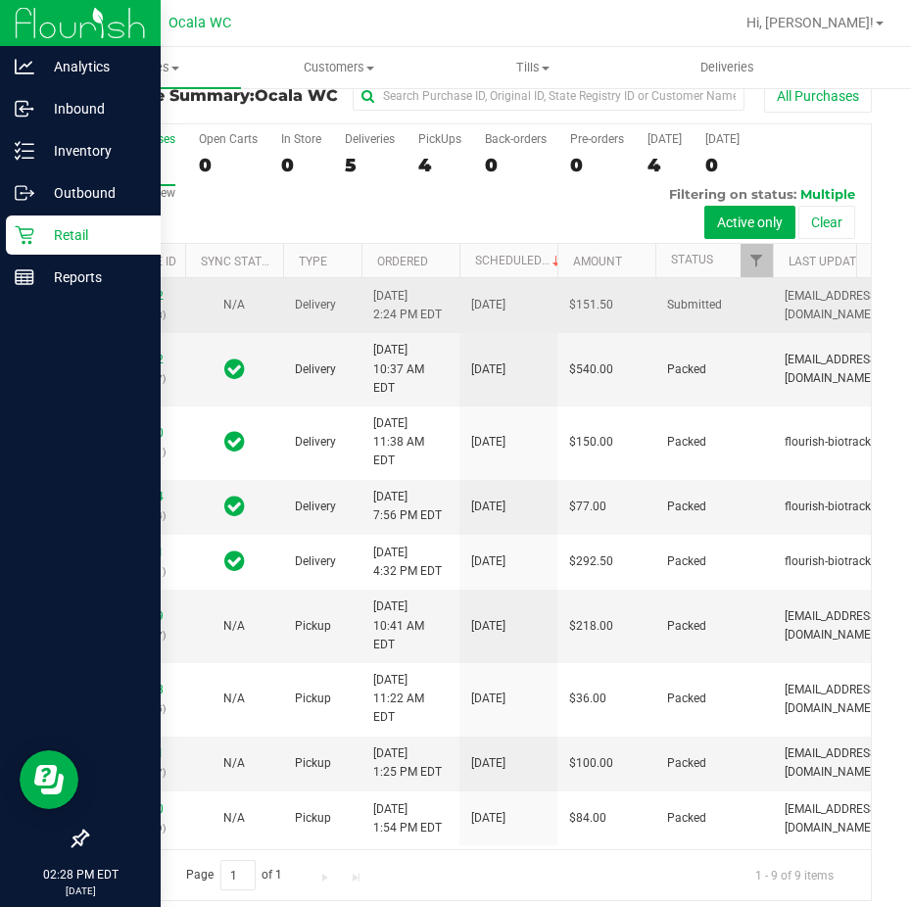
scroll to position [41, 0]
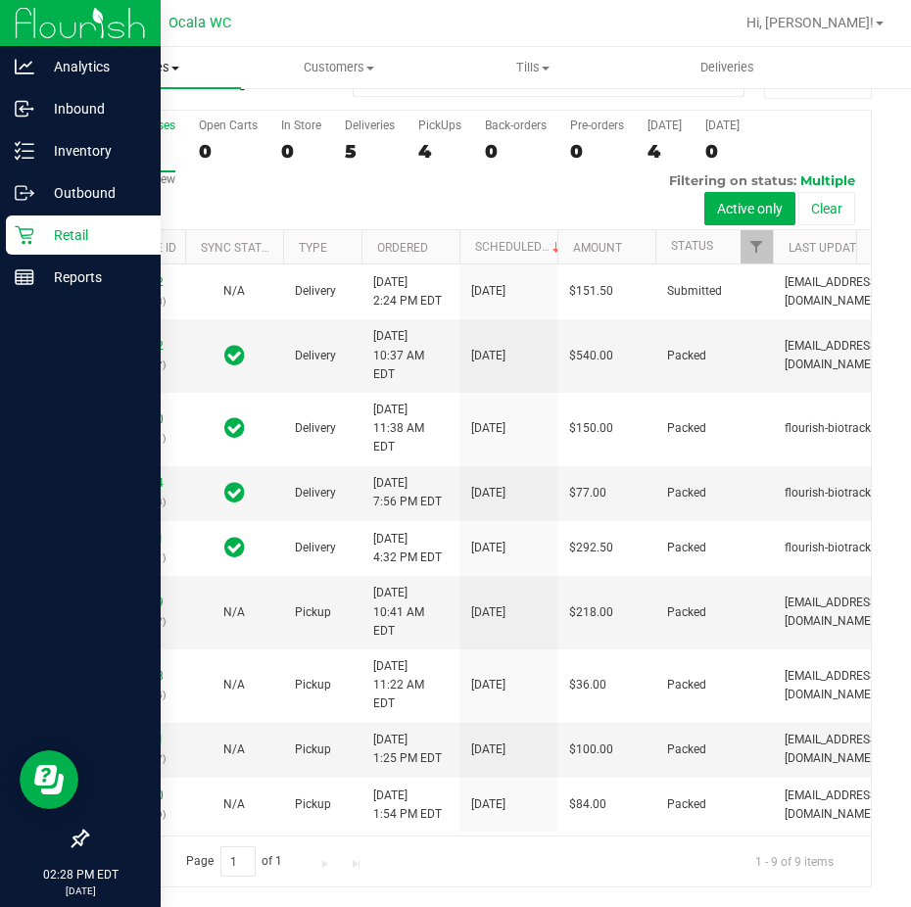
click at [124, 65] on span "Purchases" at bounding box center [144, 68] width 194 height 18
click at [100, 131] on li "Fulfillment" at bounding box center [147, 142] width 201 height 24
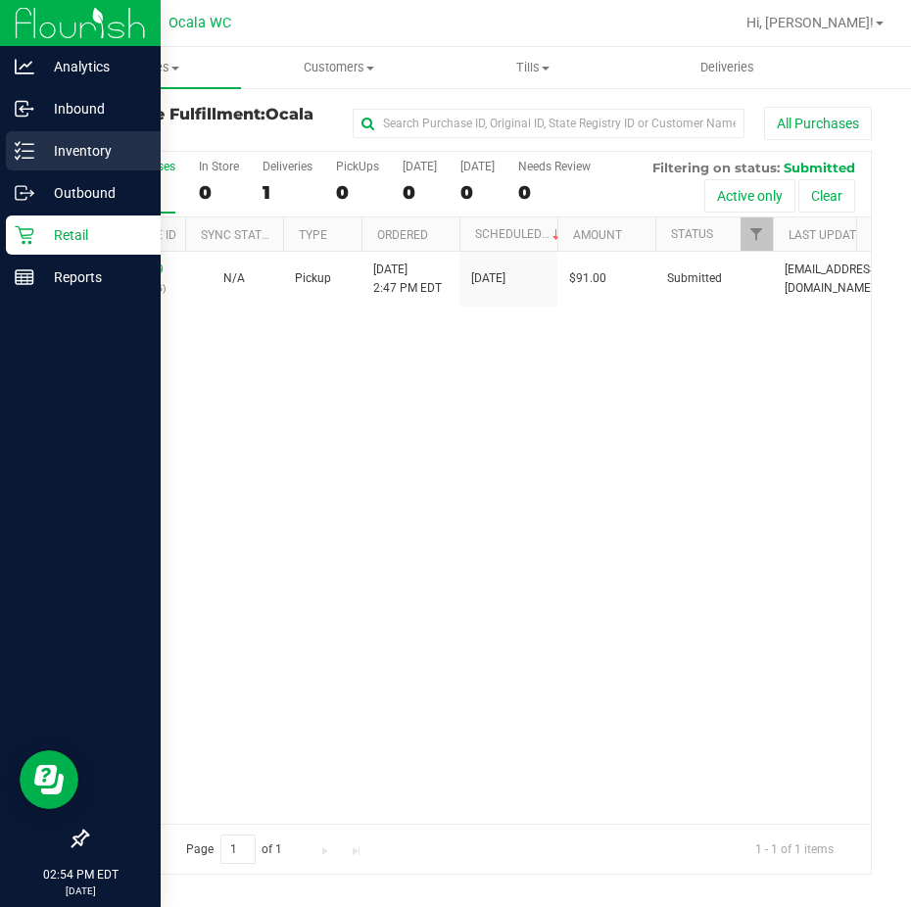
click at [29, 136] on div "Inventory" at bounding box center [83, 150] width 155 height 39
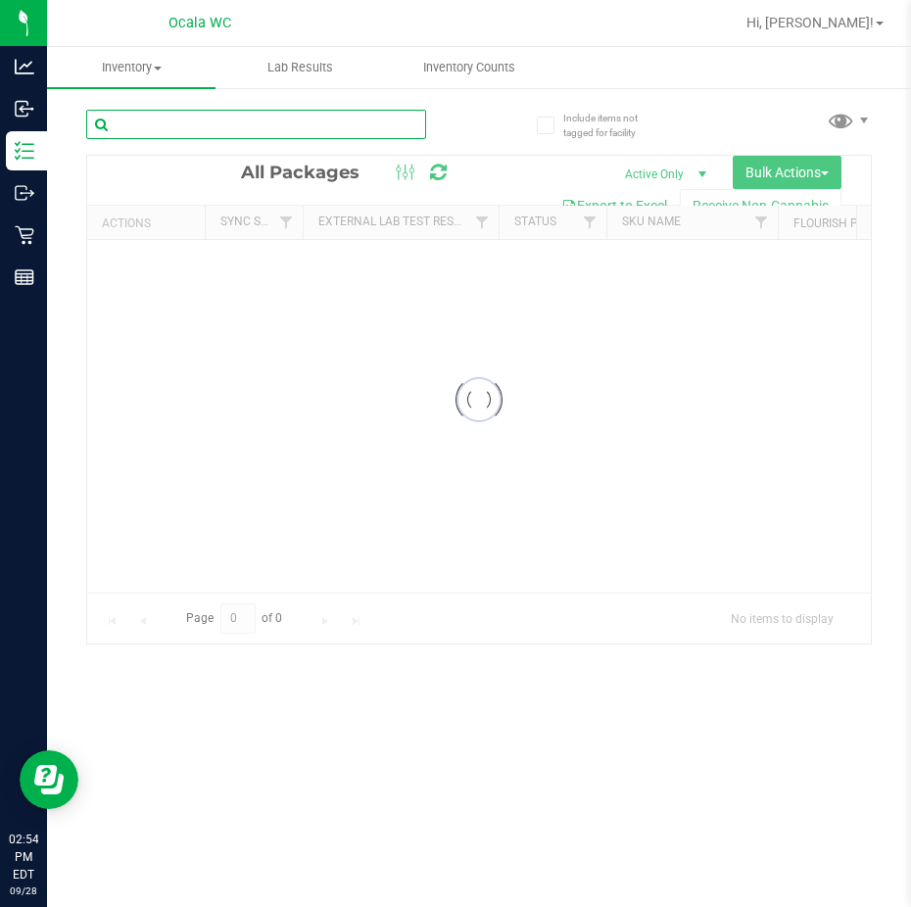
click at [120, 118] on input "text" at bounding box center [256, 124] width 340 height 29
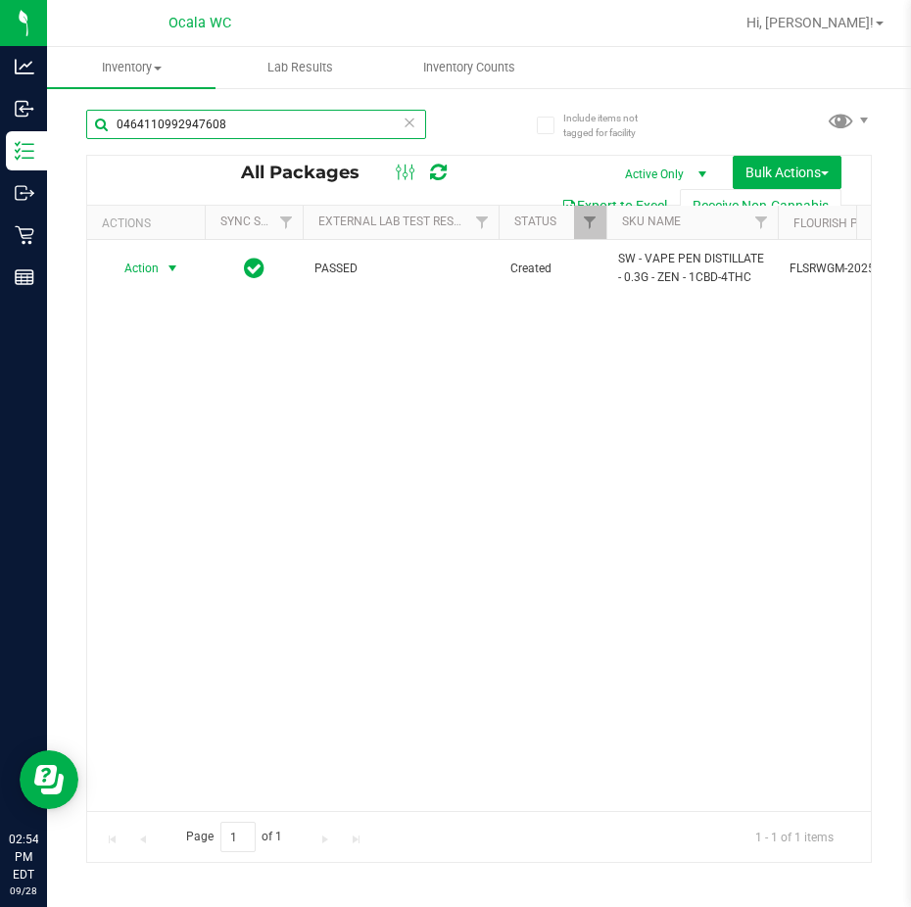
type input "0464110992947608"
click at [171, 261] on span "select" at bounding box center [173, 269] width 16 height 16
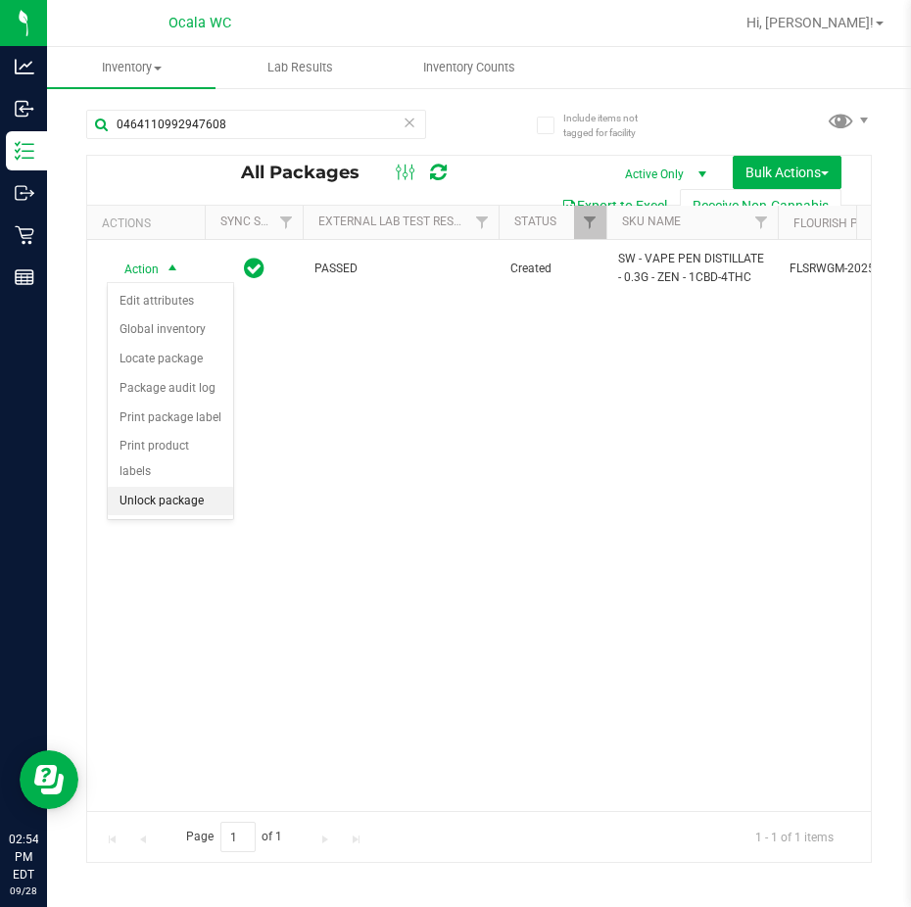
click at [156, 487] on li "Unlock package" at bounding box center [170, 501] width 125 height 29
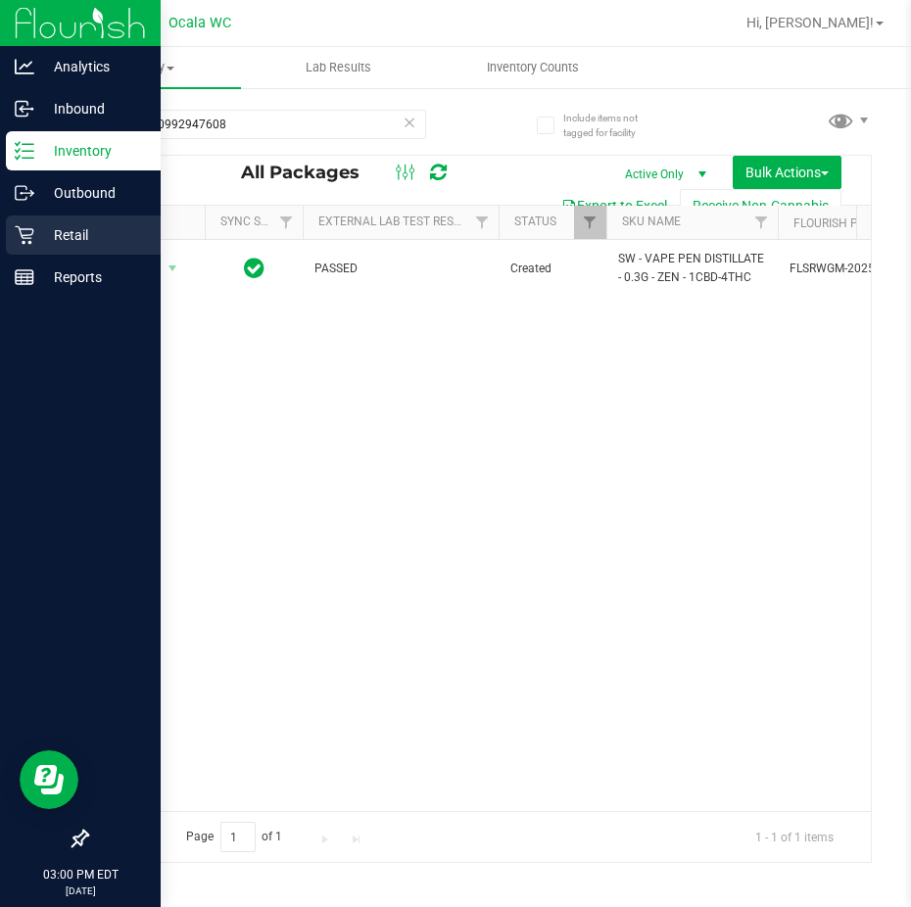
click at [41, 237] on p "Retail" at bounding box center [93, 235] width 118 height 24
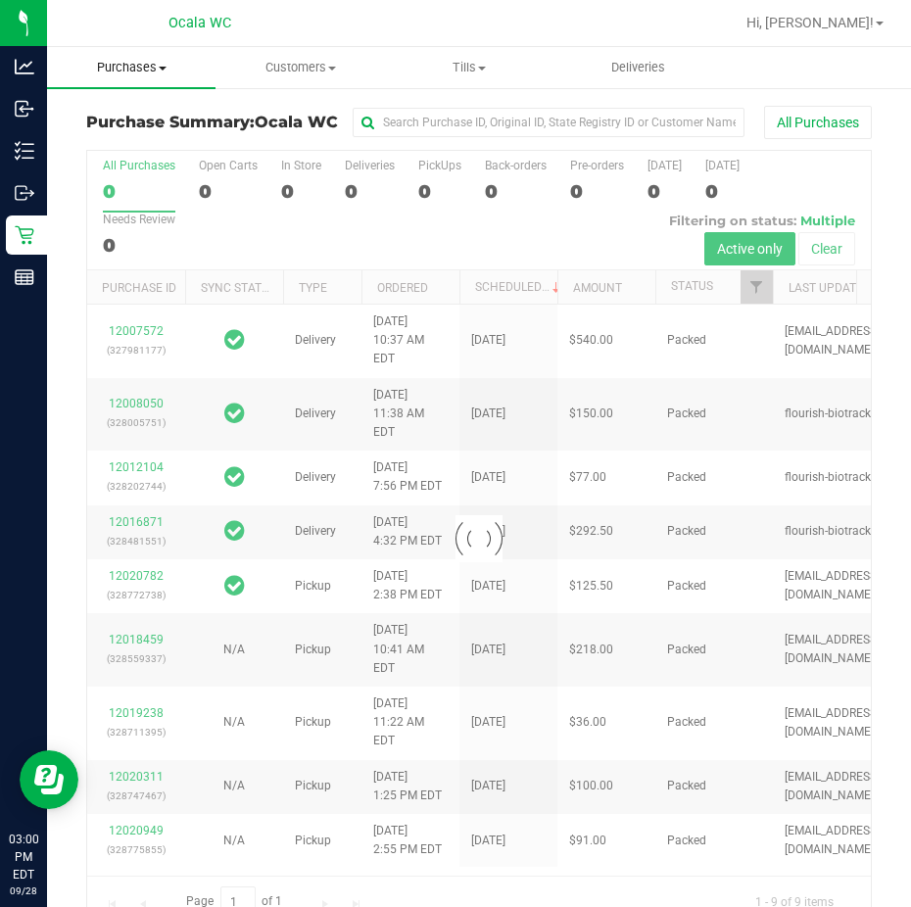
click at [163, 68] on span at bounding box center [163, 69] width 8 height 4
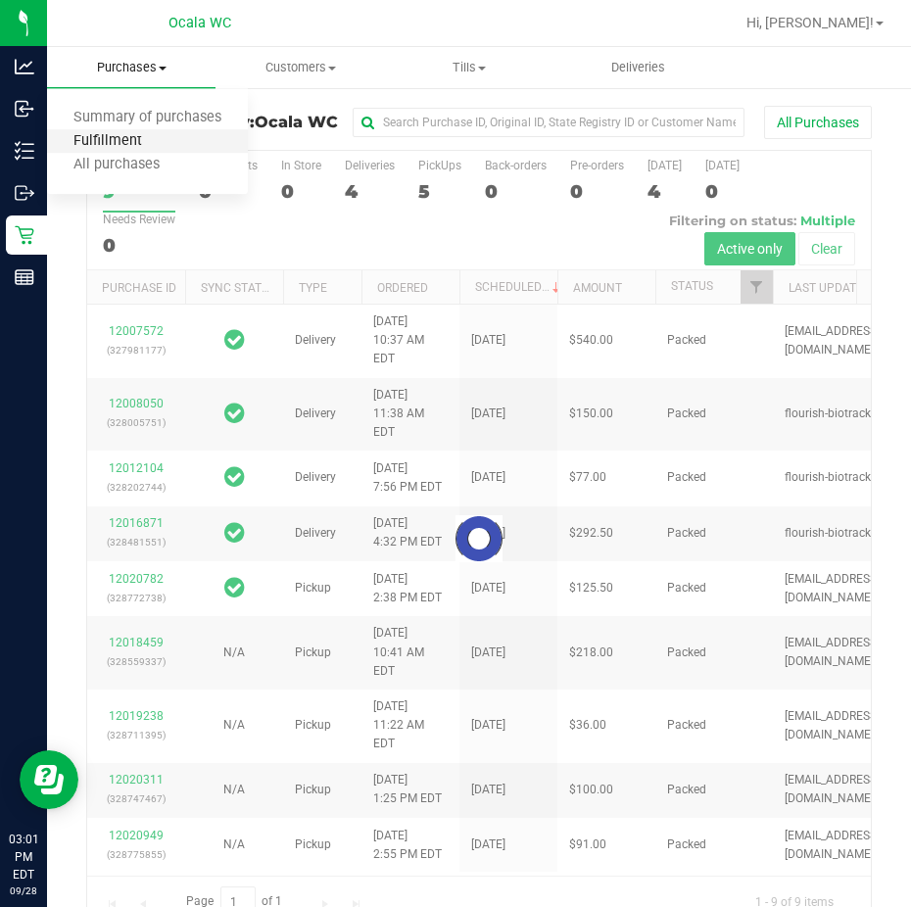
click at [165, 135] on span "Fulfillment" at bounding box center [107, 141] width 121 height 17
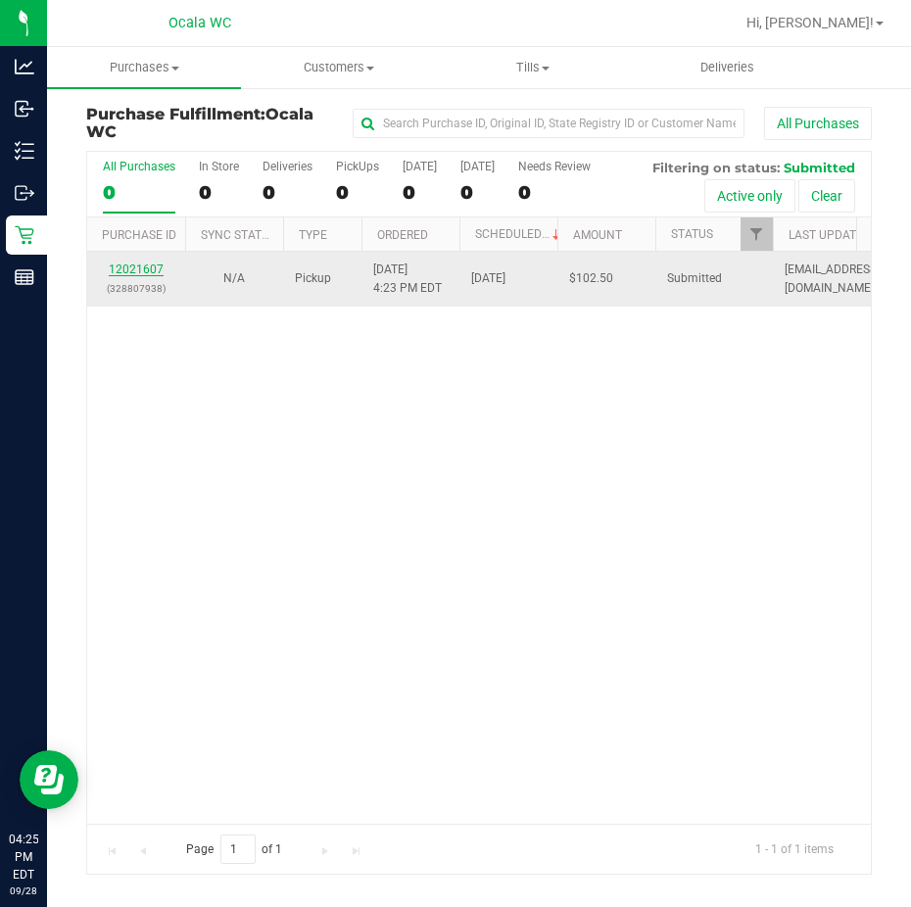
click at [121, 263] on link "12021607" at bounding box center [136, 270] width 55 height 14
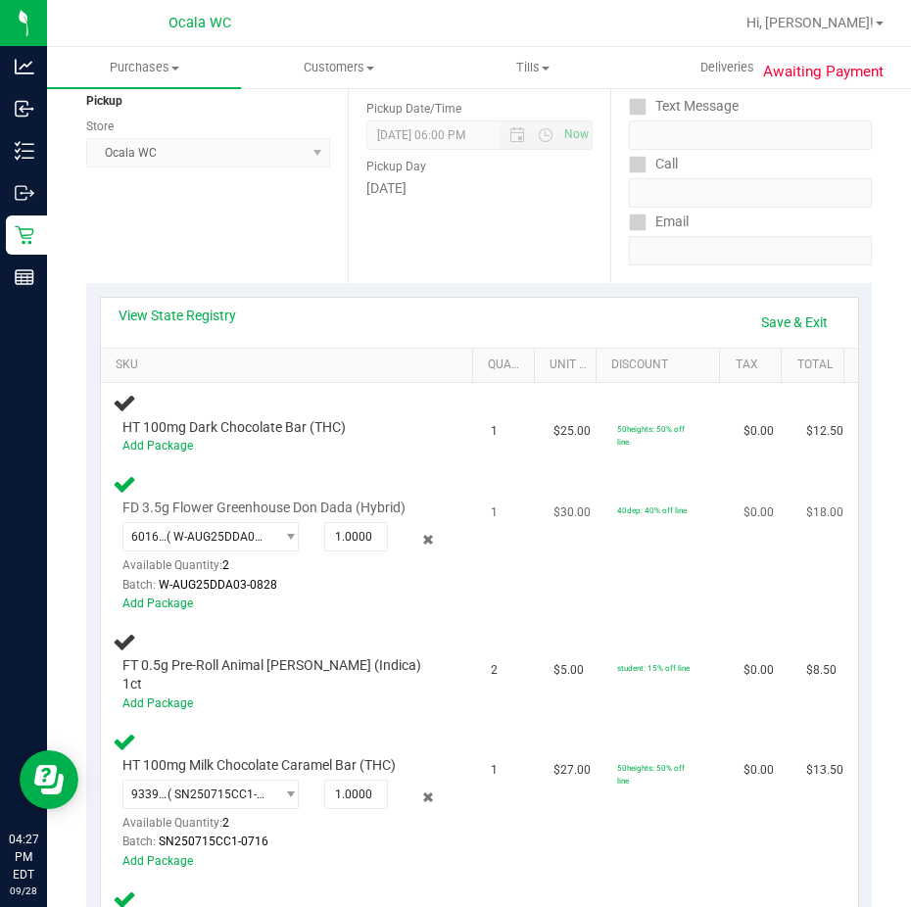
scroll to position [244, 0]
click at [383, 452] on div "Add Package" at bounding box center [281, 447] width 319 height 19
click at [392, 442] on div "Add Package" at bounding box center [281, 447] width 319 height 19
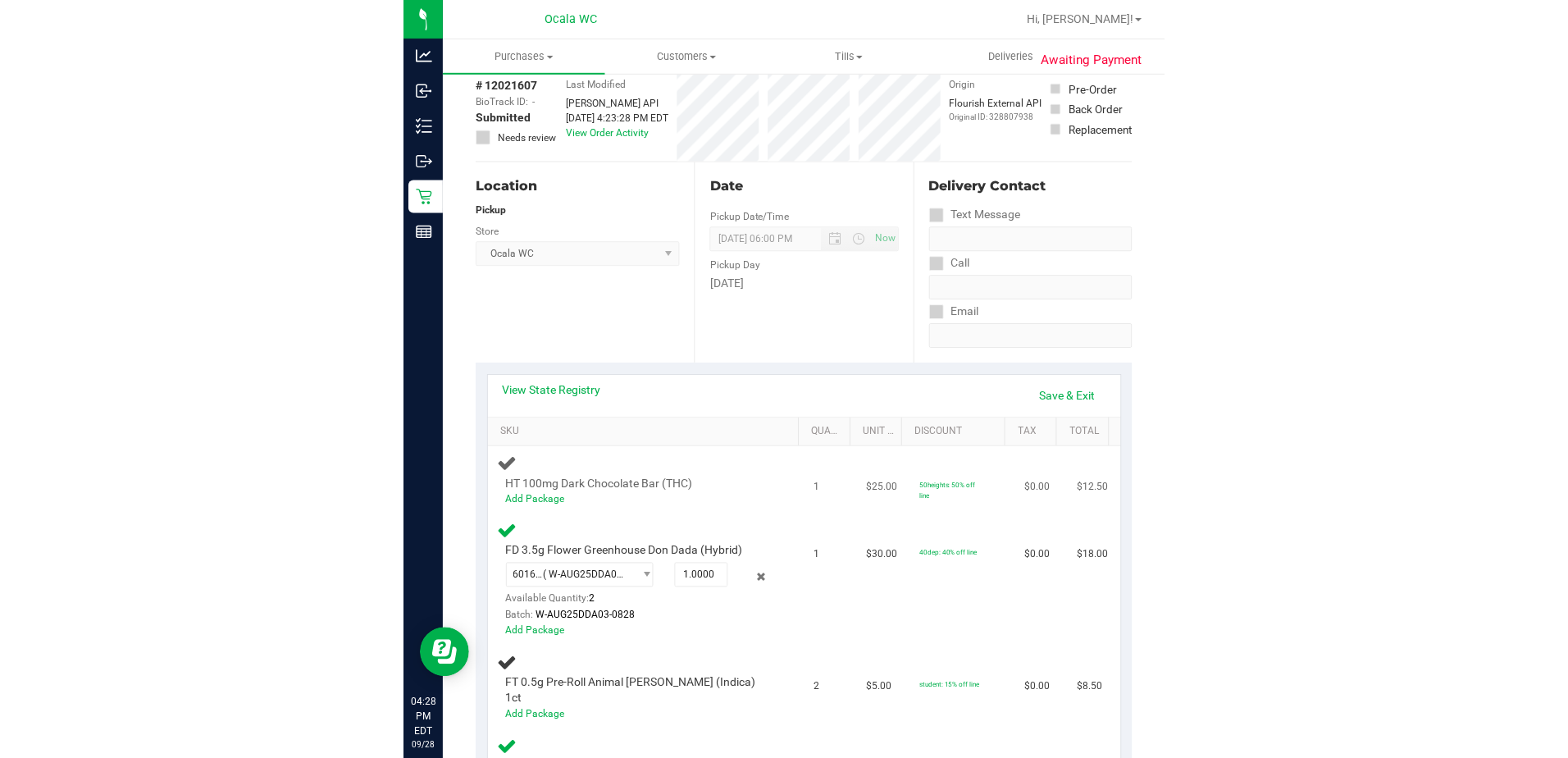
scroll to position [0, 0]
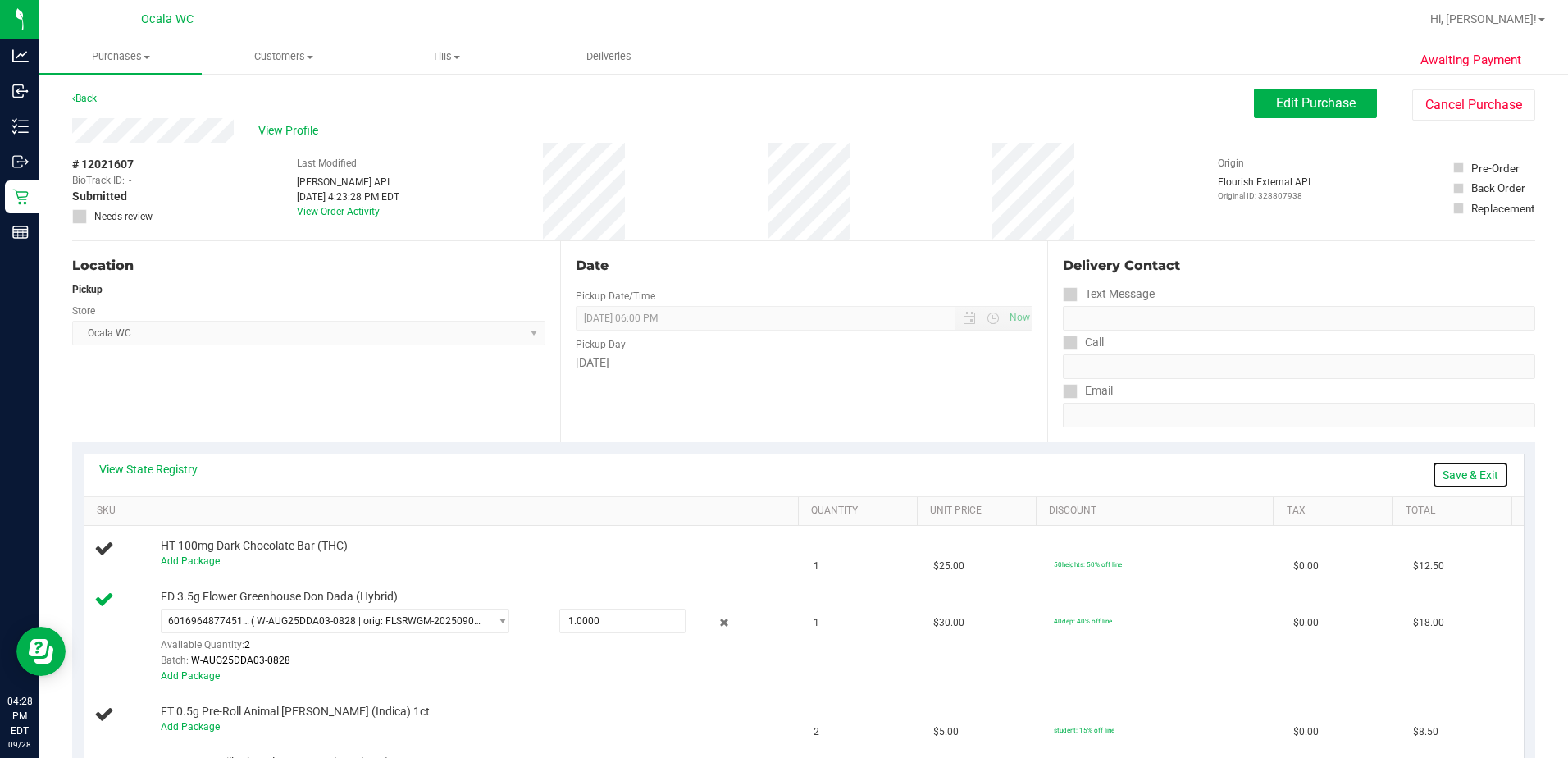
click at [762, 475] on link "Save & Exit" at bounding box center [1470, 474] width 77 height 28
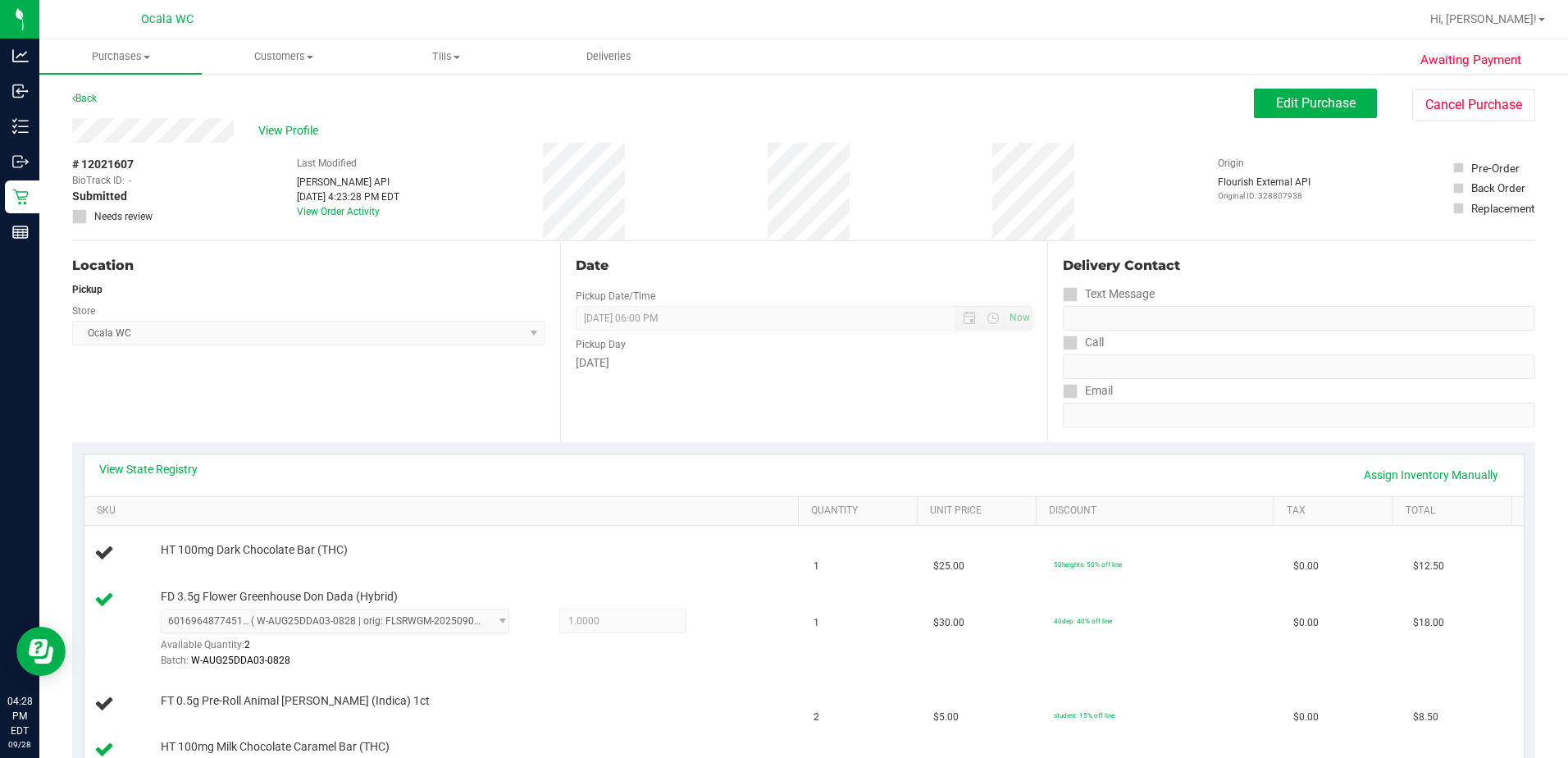
click at [762, 462] on div "View State Registry Assign Inventory Manually" at bounding box center [805, 474] width 1410 height 28
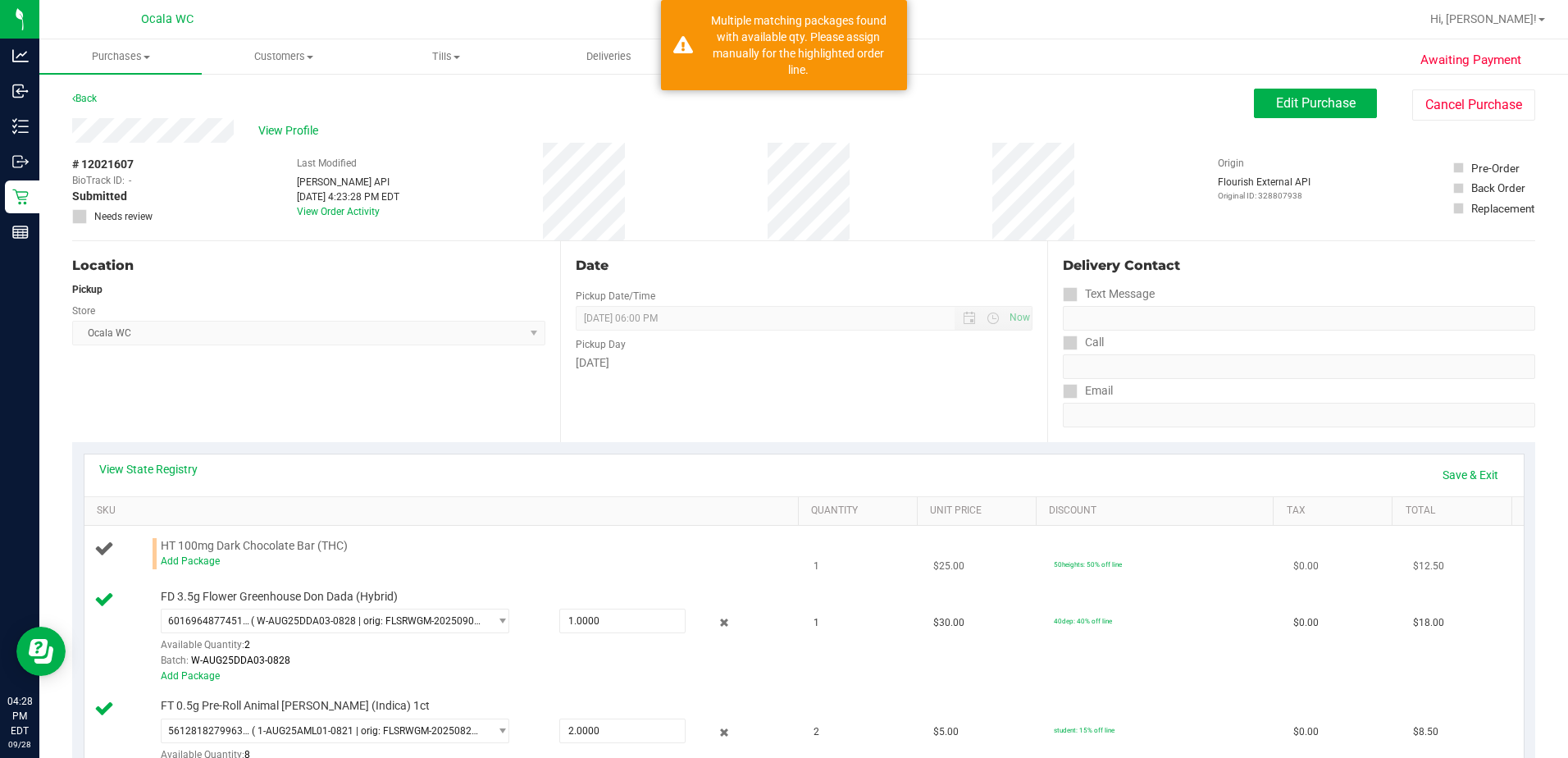
click at [203, 545] on span "HT 100mg Dark Chocolate Bar (THC)" at bounding box center [254, 546] width 187 height 16
click at [197, 559] on link "Add Package" at bounding box center [190, 561] width 59 height 12
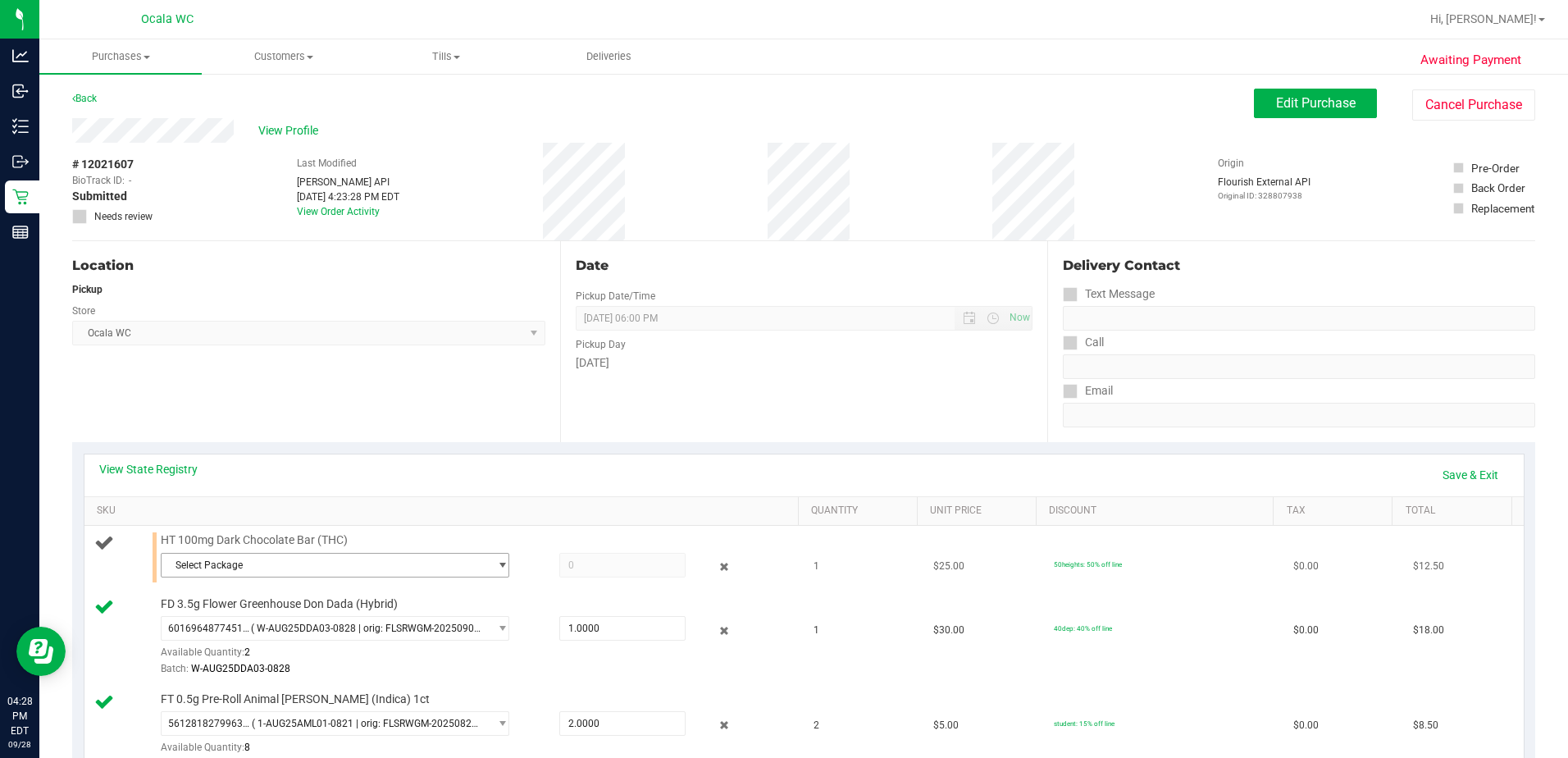
click at [271, 558] on span "Select Package" at bounding box center [325, 565] width 327 height 23
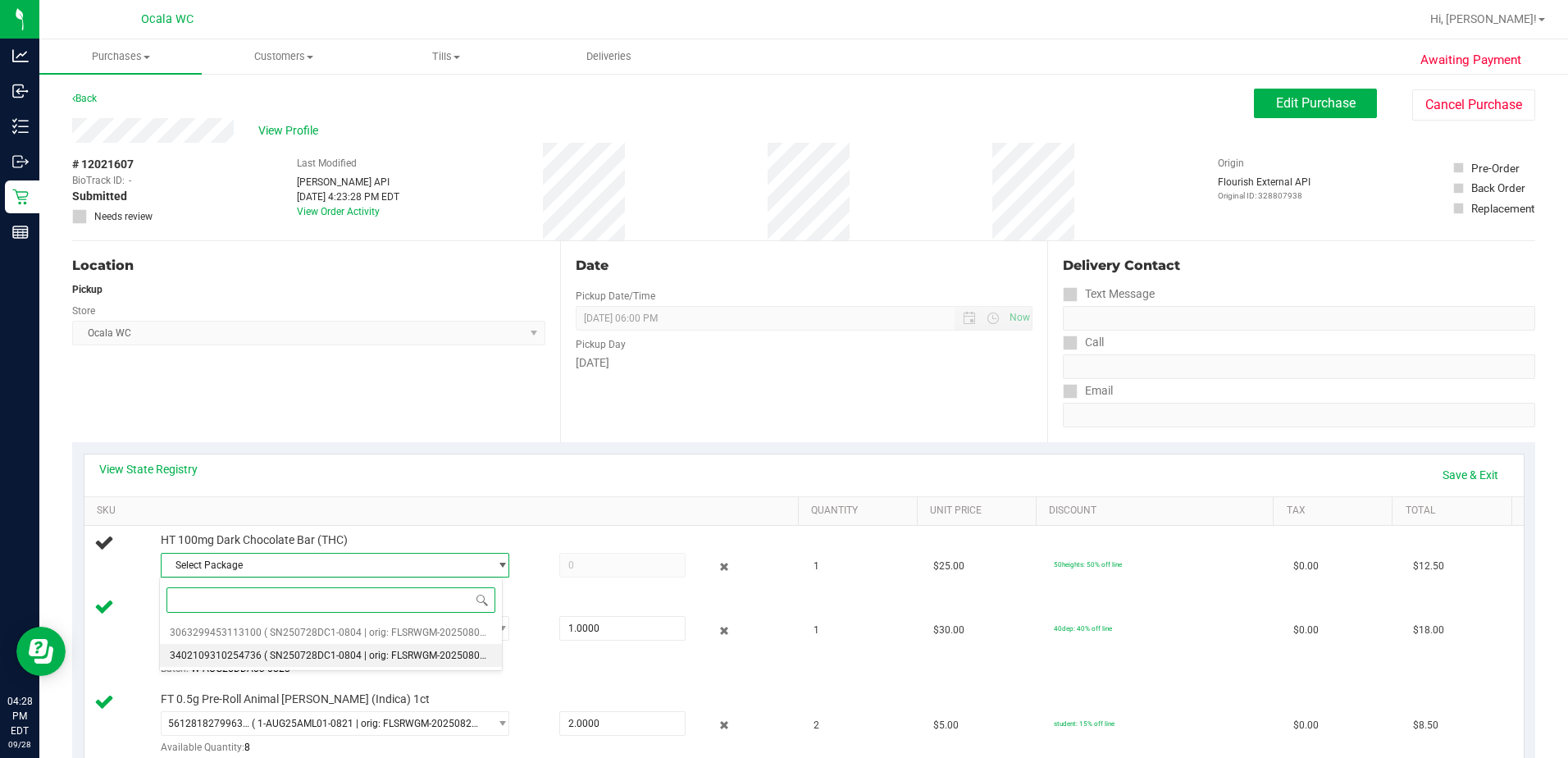
click at [274, 657] on span "( SN250728DC1-0804 | orig: FLSRWGM-20250808-1371 )" at bounding box center [390, 656] width 253 height 12
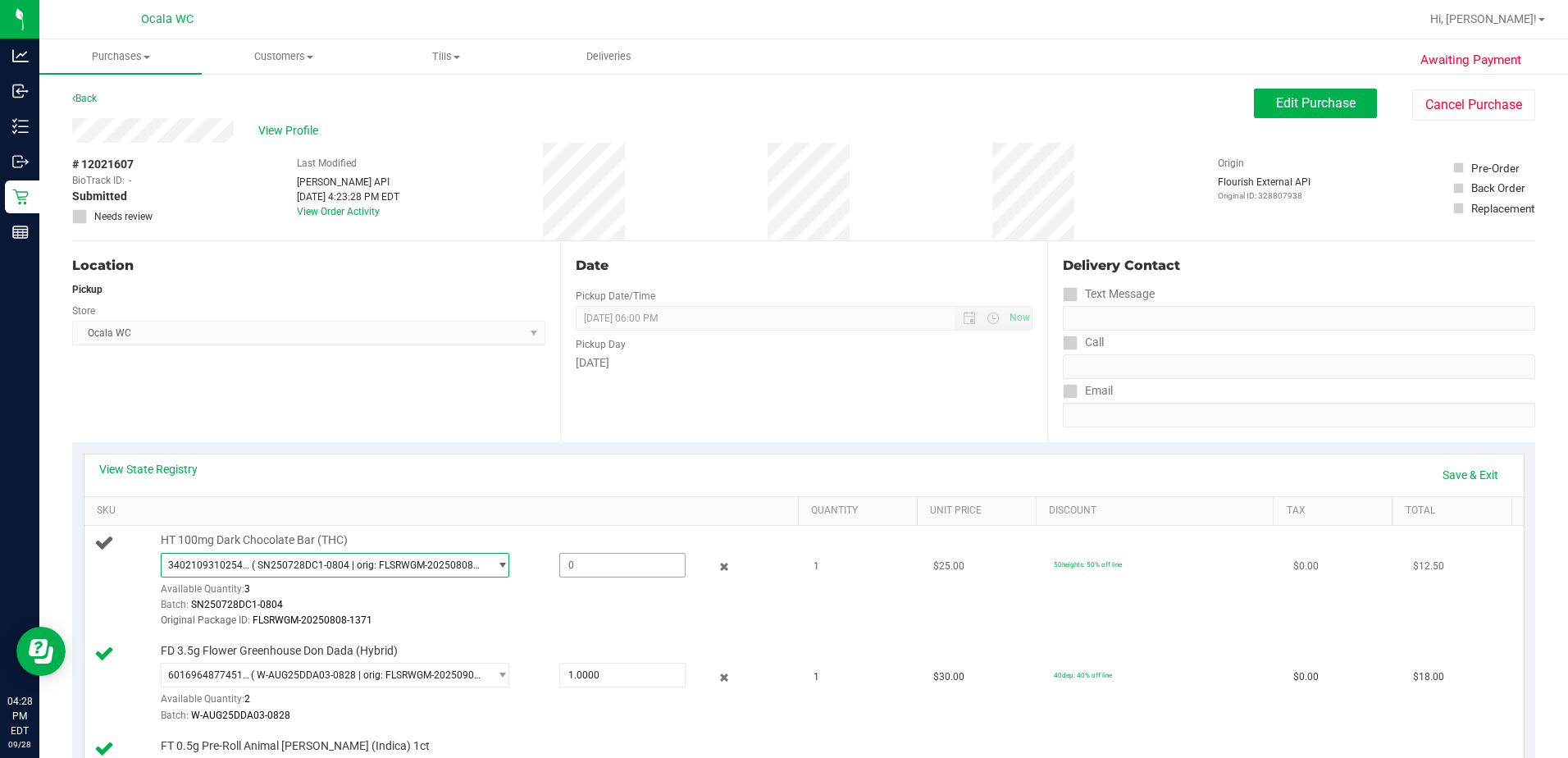
click at [567, 575] on span at bounding box center [622, 565] width 126 height 24
type input "1"
type input "1.0000"
click at [762, 474] on link "Save & Exit" at bounding box center [1470, 474] width 77 height 28
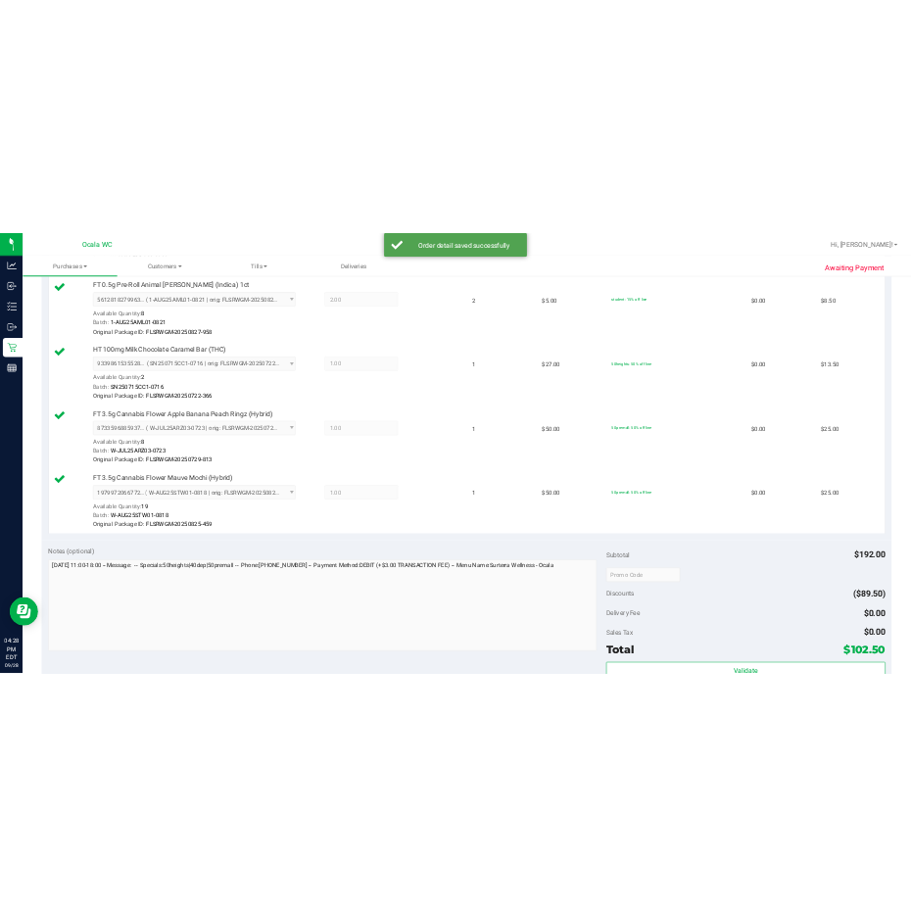
scroll to position [1077, 0]
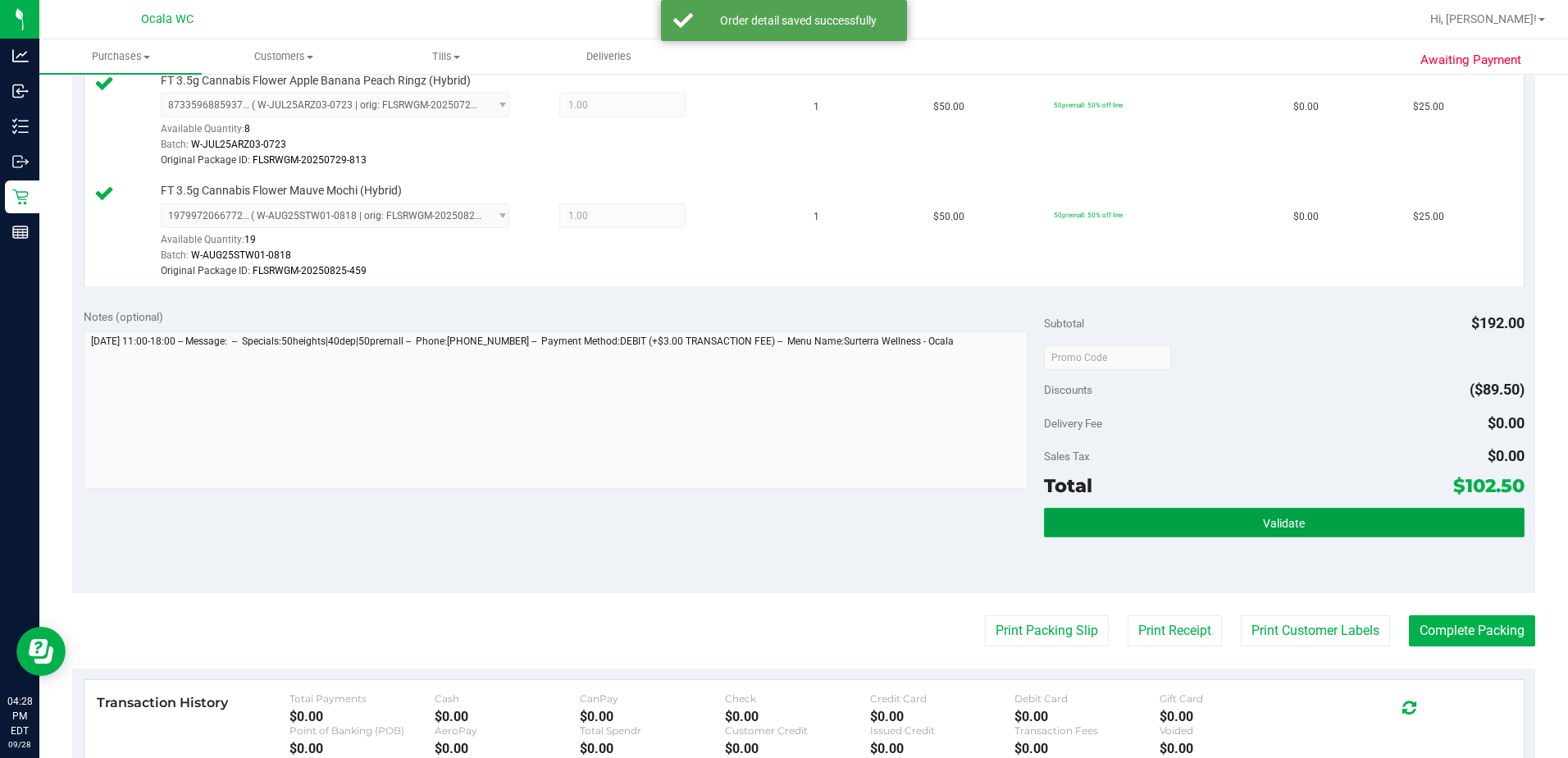
click at [762, 518] on button "Validate" at bounding box center [1284, 522] width 481 height 29
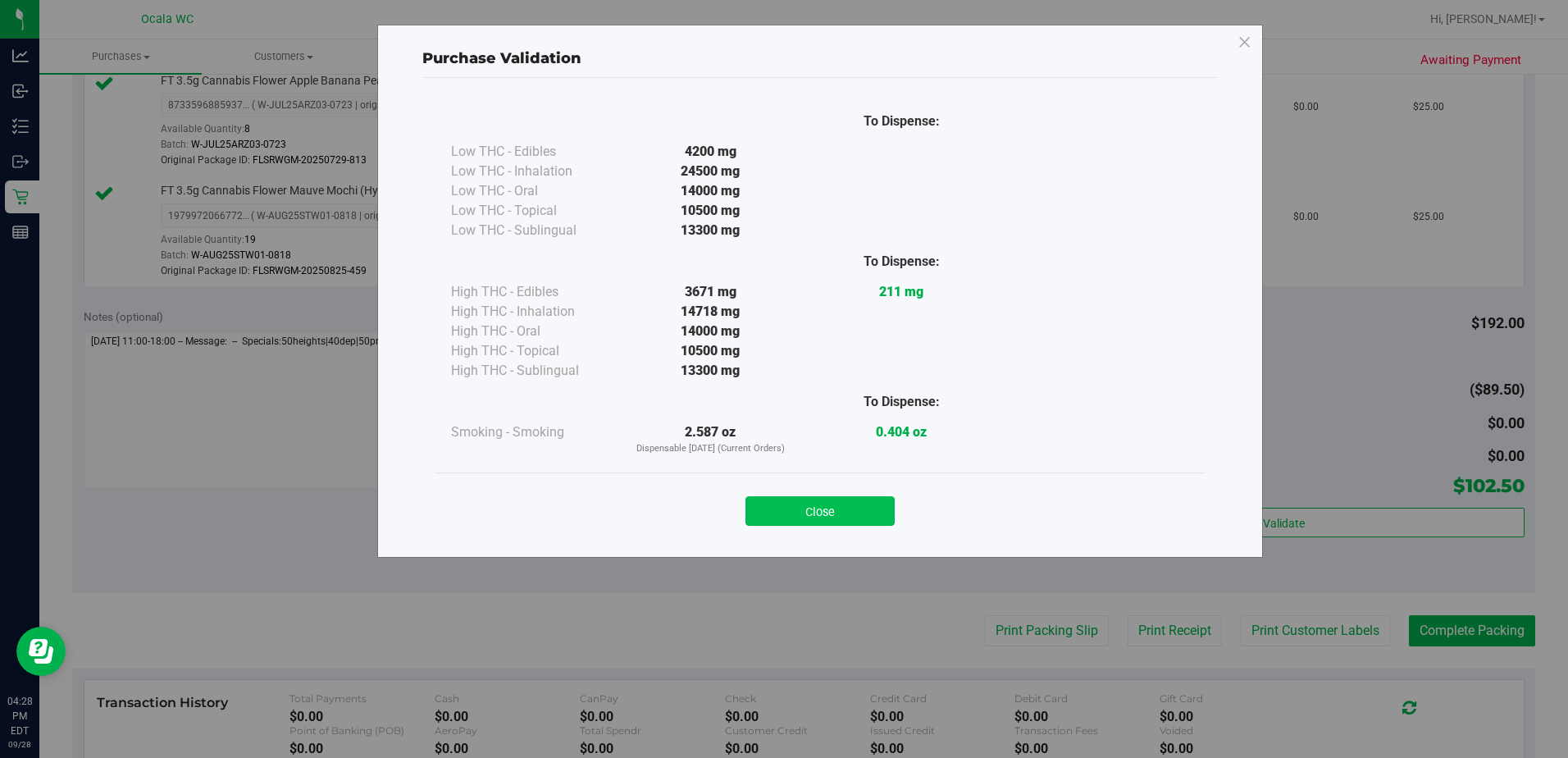
click at [762, 507] on button "Close" at bounding box center [820, 511] width 149 height 29
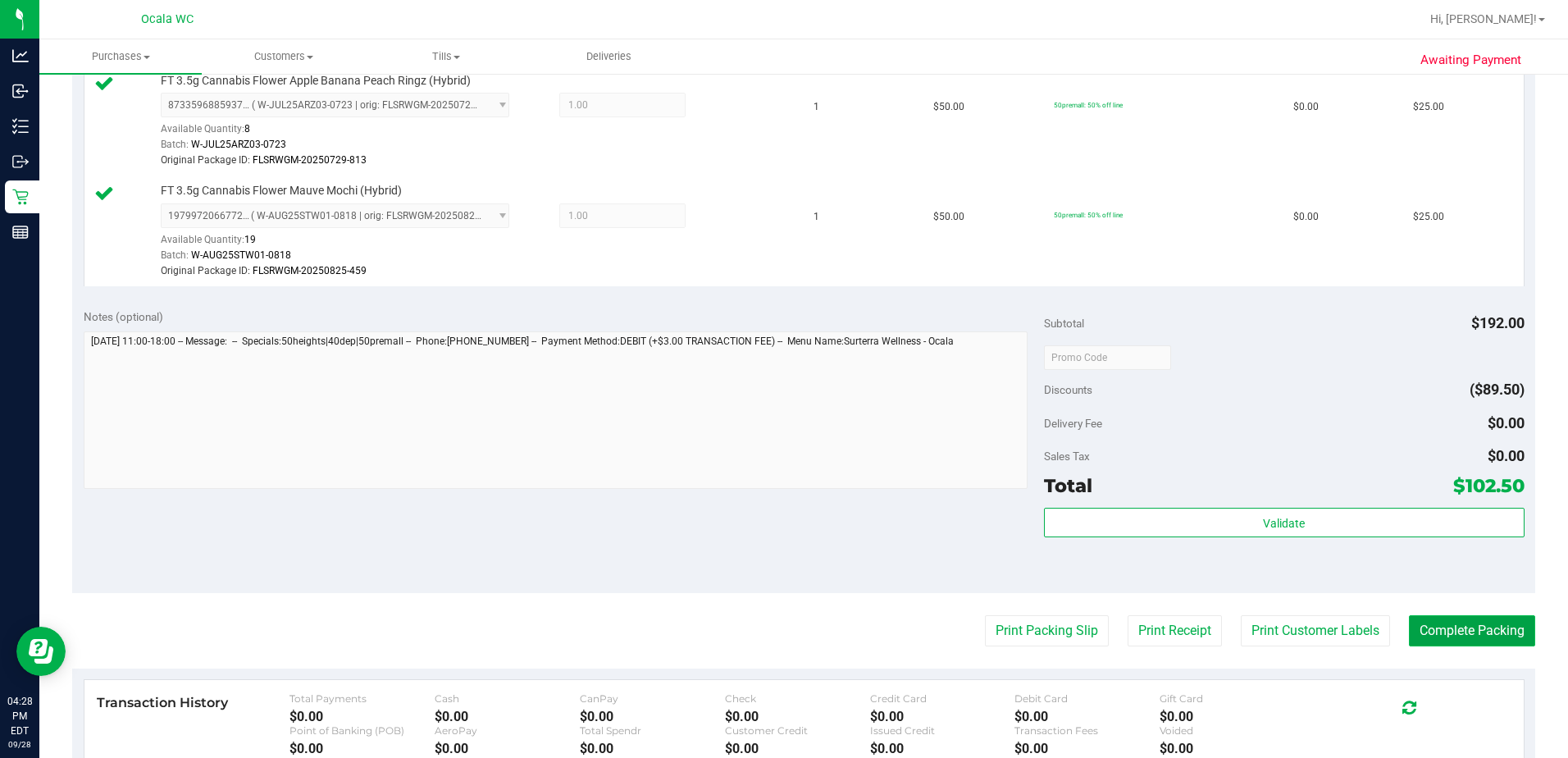
click at [762, 616] on button "Complete Packing" at bounding box center [1472, 631] width 126 height 31
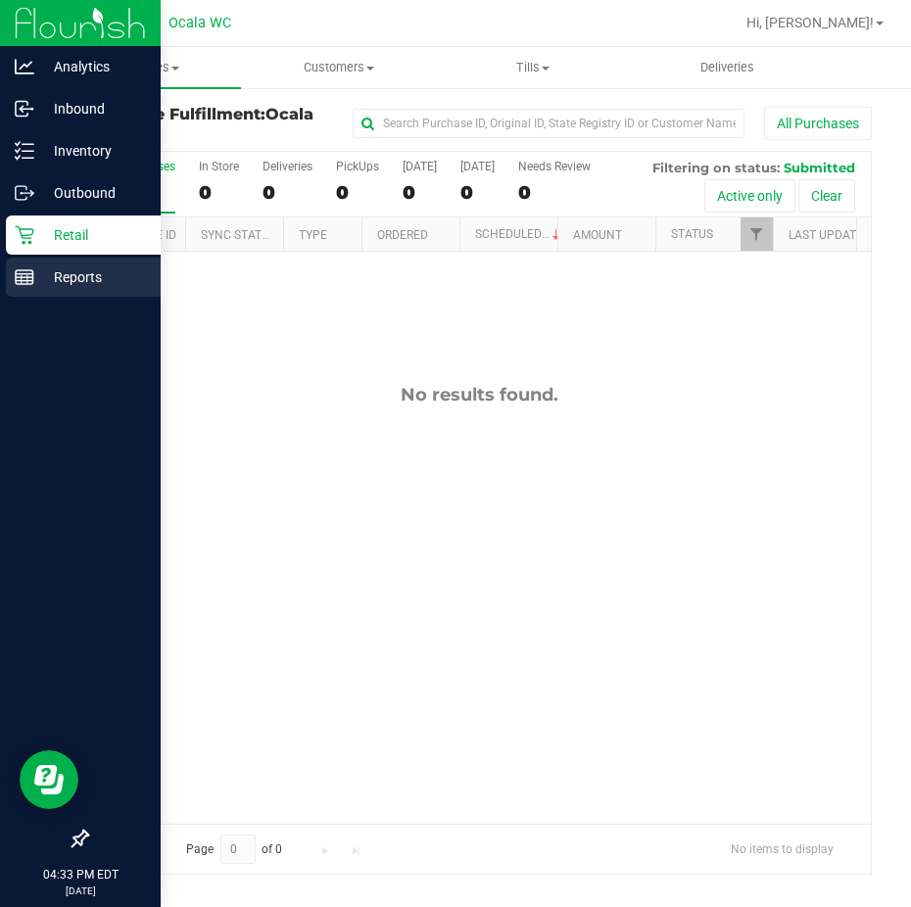
click at [32, 281] on line at bounding box center [25, 281] width 18 height 0
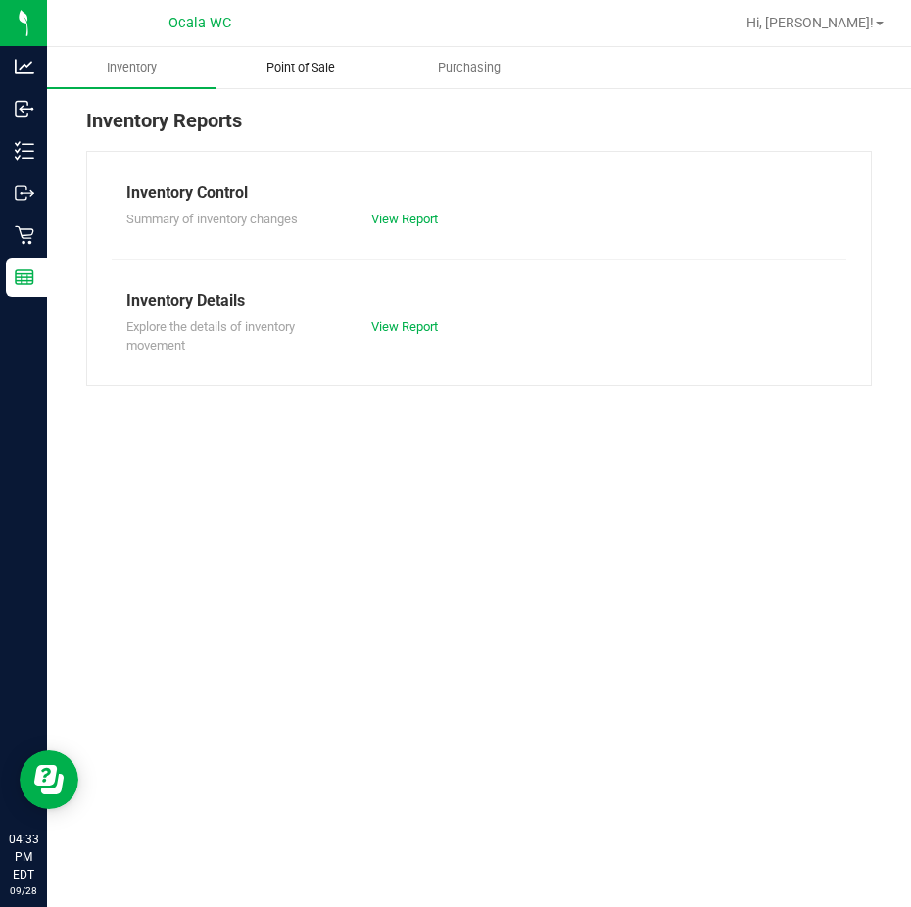
click at [299, 73] on span "Point of Sale" at bounding box center [300, 68] width 121 height 18
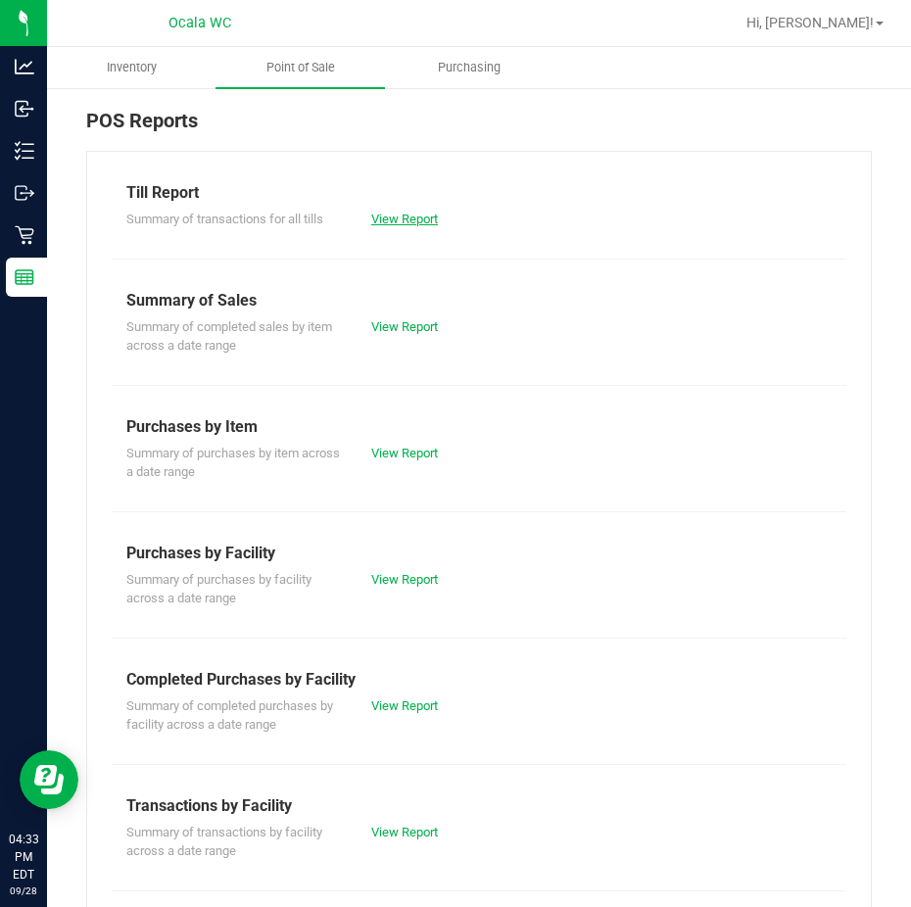
click at [384, 221] on link "View Report" at bounding box center [404, 219] width 67 height 15
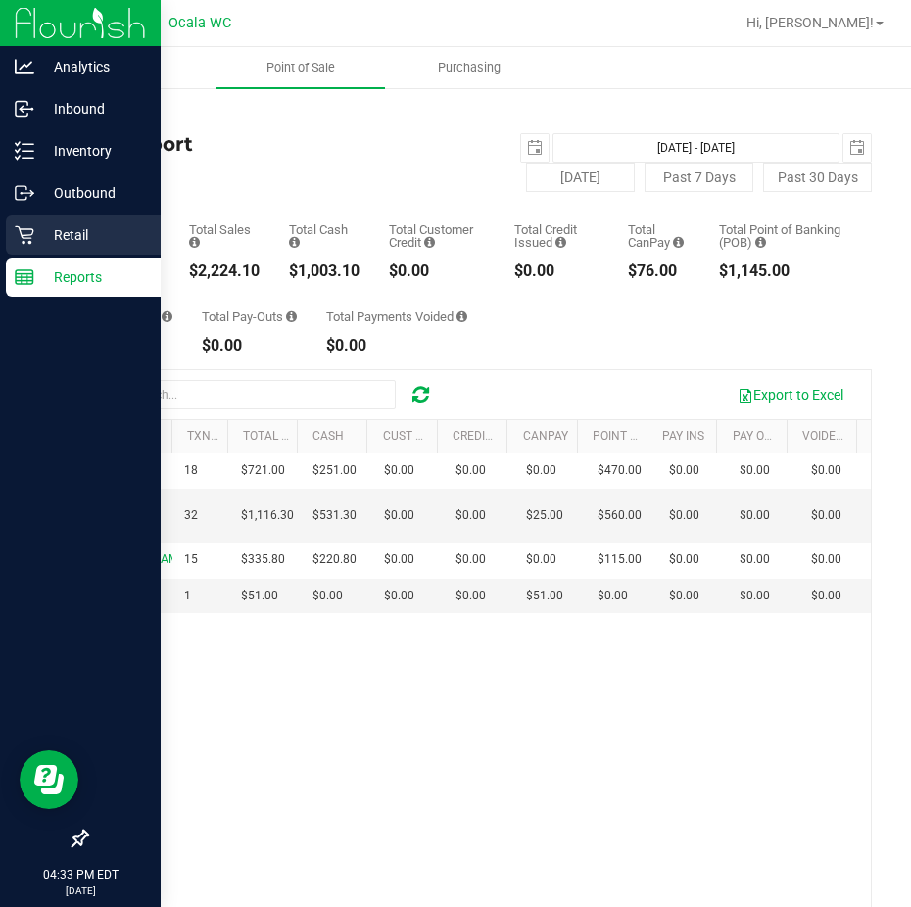
click at [20, 229] on icon at bounding box center [24, 235] width 19 height 19
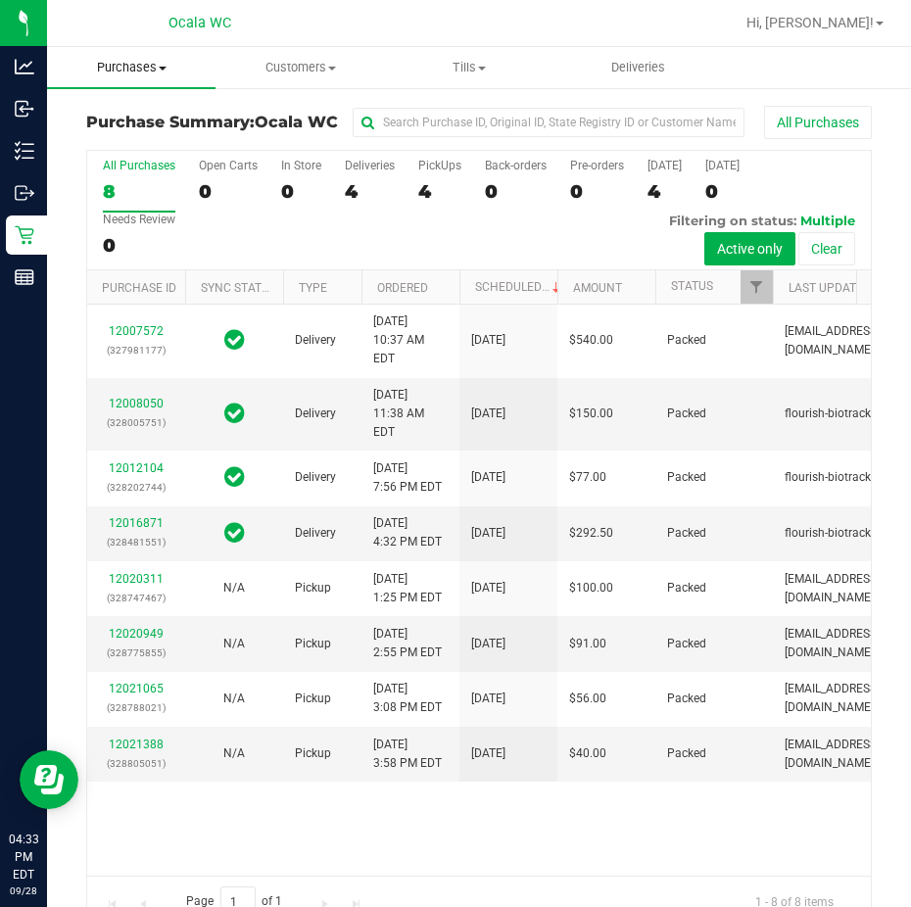
click at [136, 69] on span "Purchases" at bounding box center [131, 68] width 168 height 18
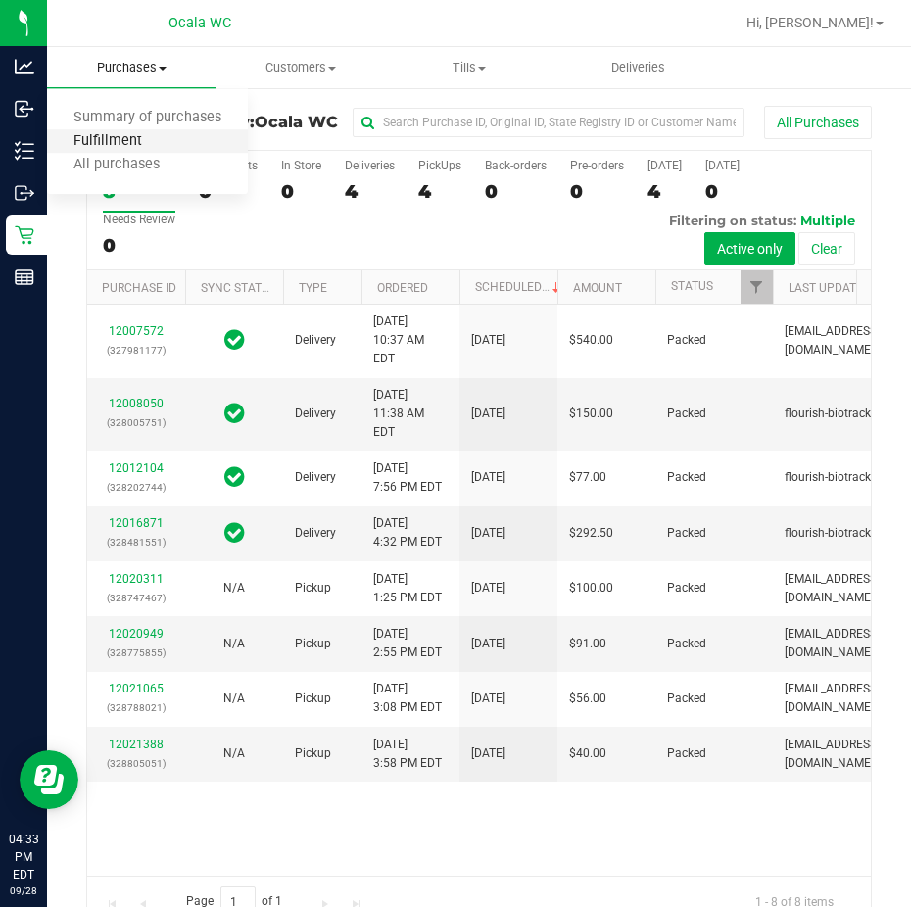
click at [133, 135] on span "Fulfillment" at bounding box center [107, 141] width 121 height 17
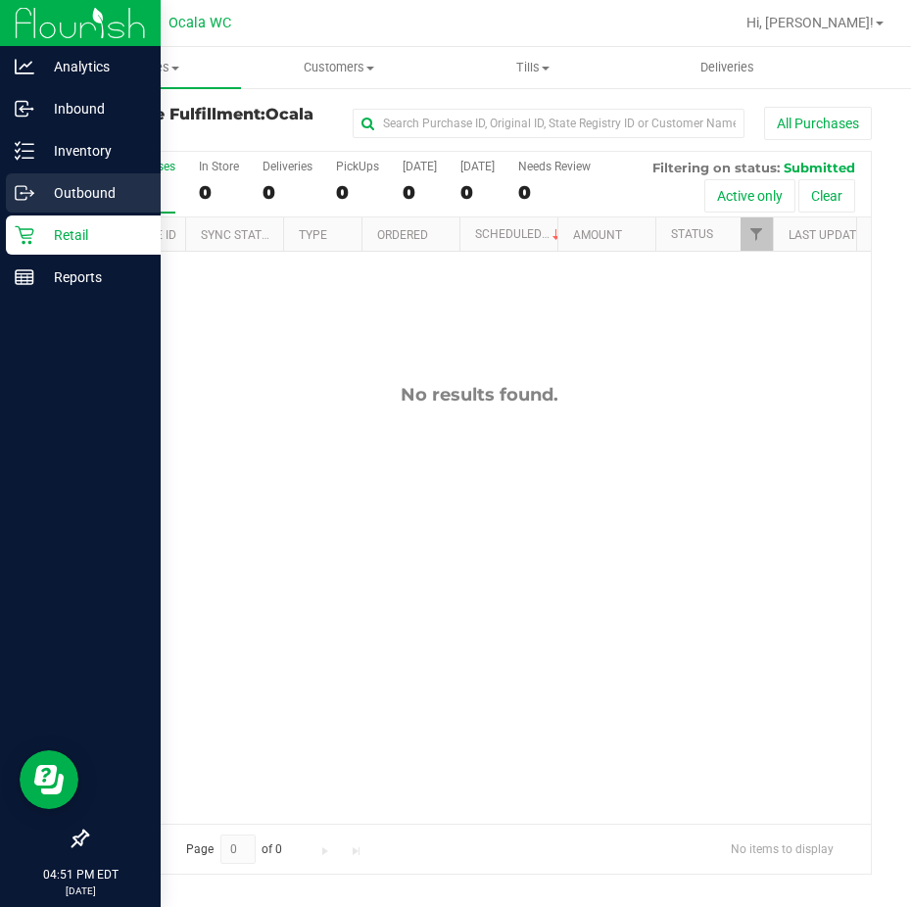
click at [27, 188] on icon at bounding box center [25, 193] width 20 height 20
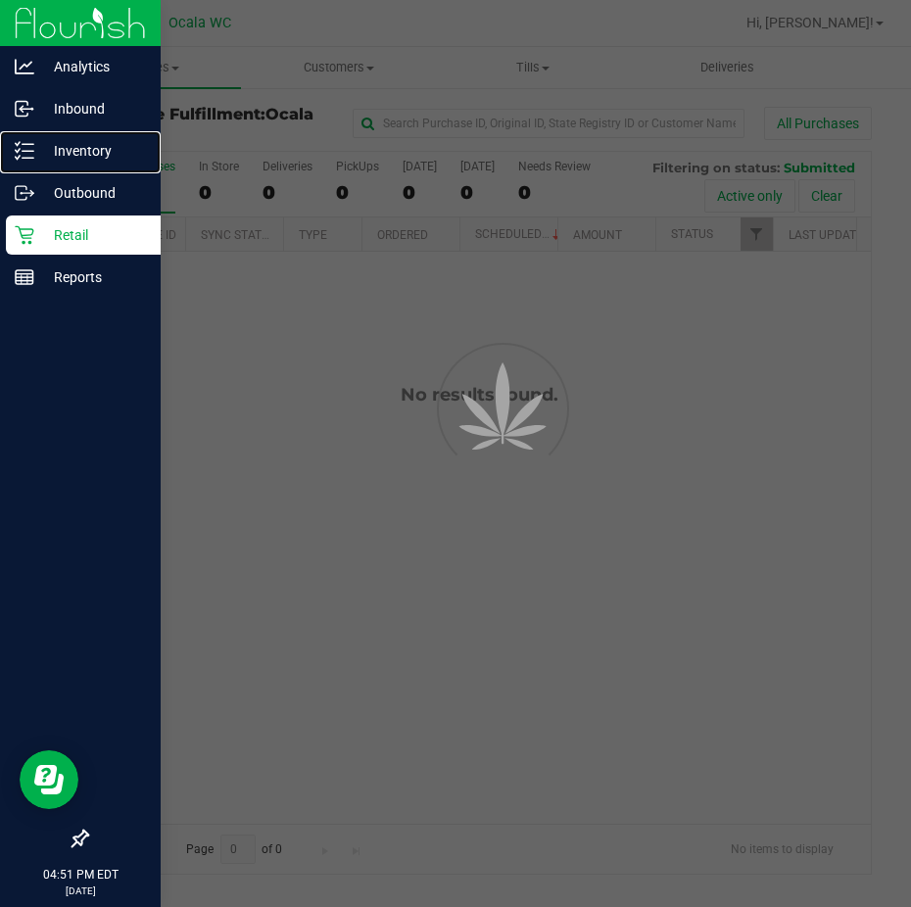
click at [25, 156] on icon at bounding box center [25, 151] width 20 height 20
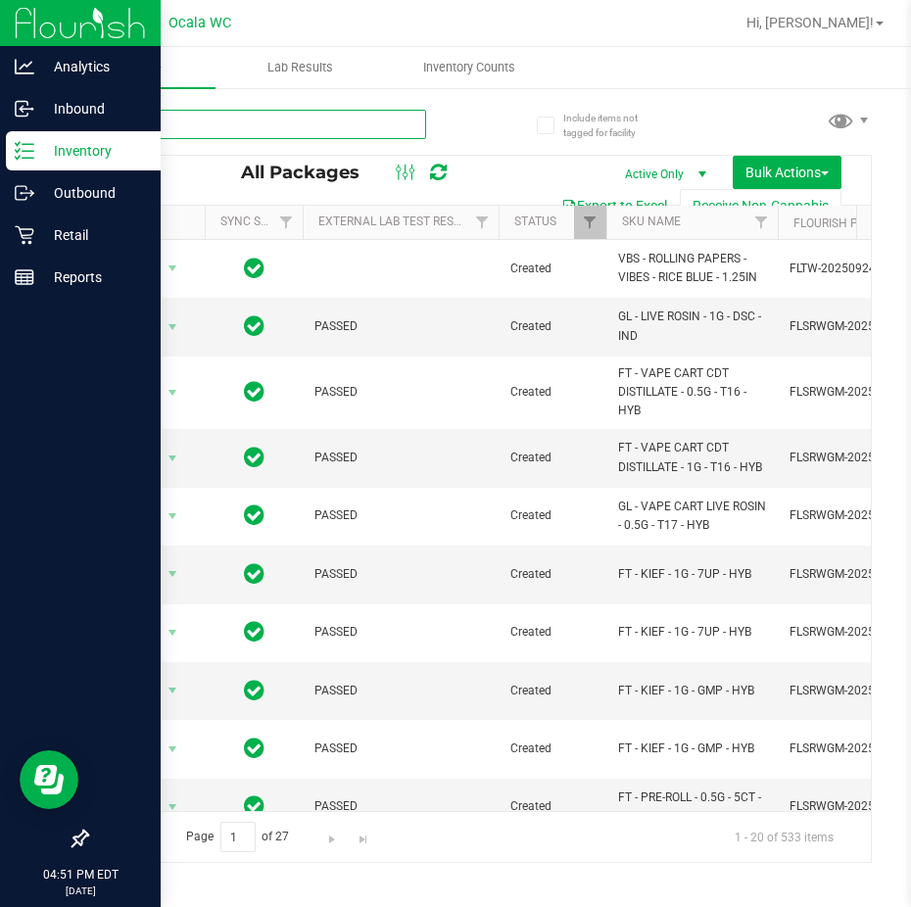
click at [199, 127] on input "text" at bounding box center [256, 124] width 340 height 29
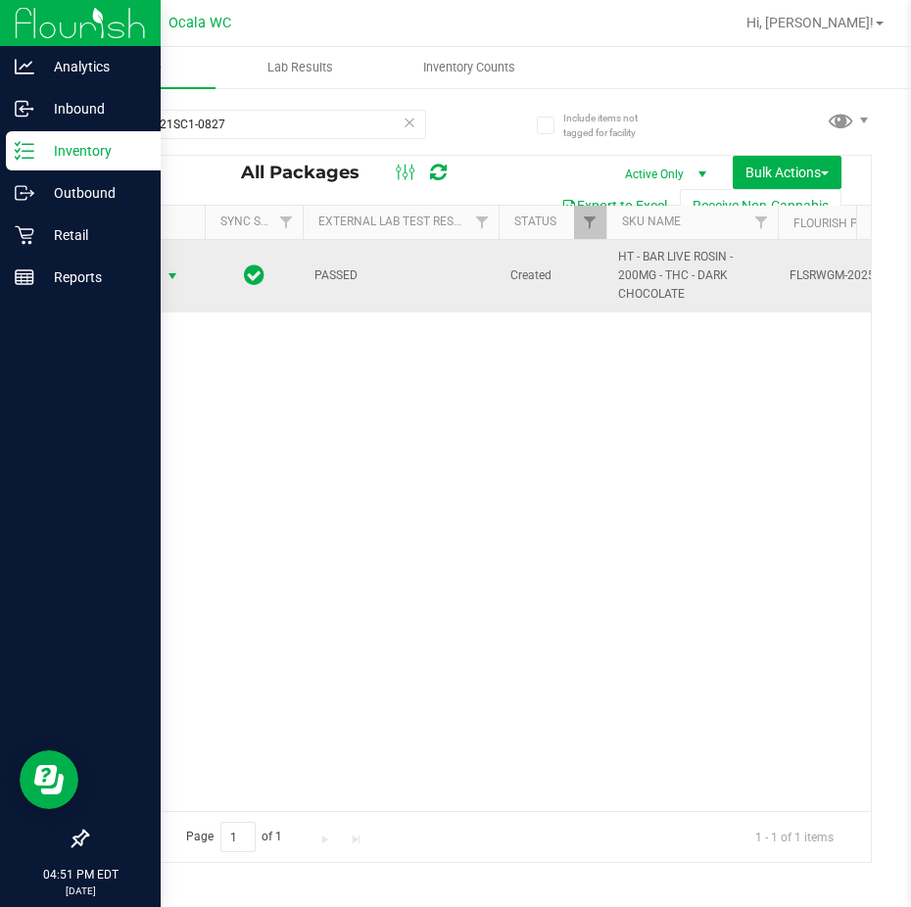
click at [168, 279] on span "select" at bounding box center [173, 276] width 16 height 16
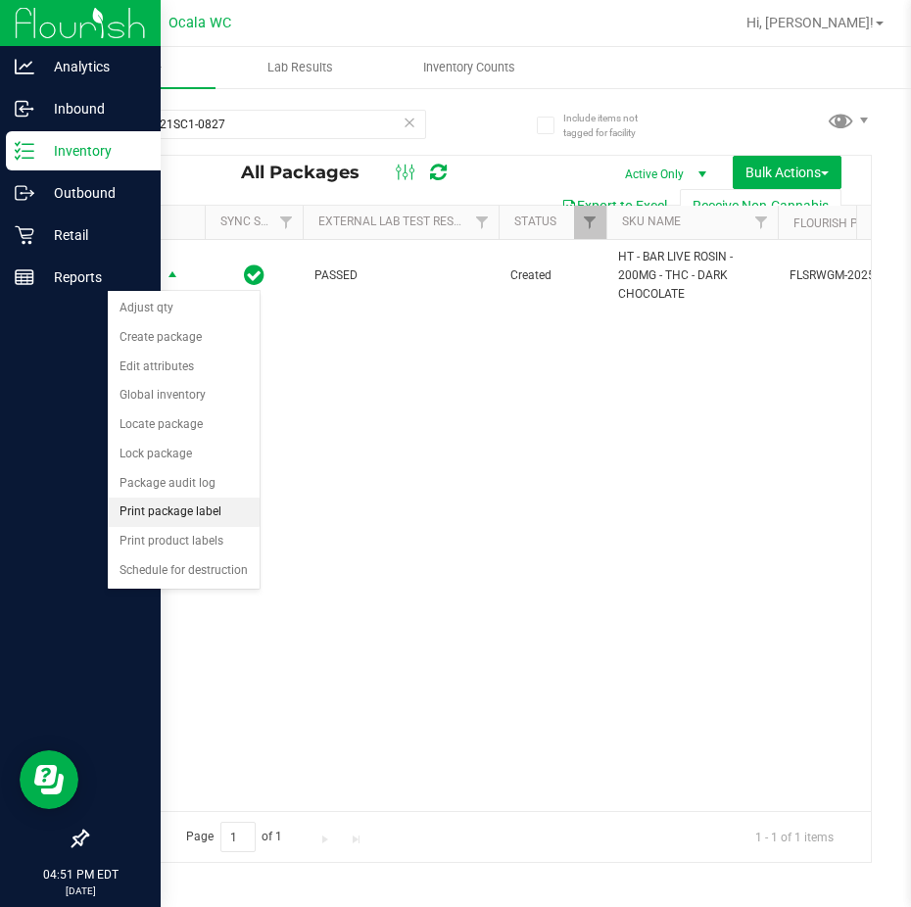
click at [143, 511] on li "Print package label" at bounding box center [184, 512] width 152 height 29
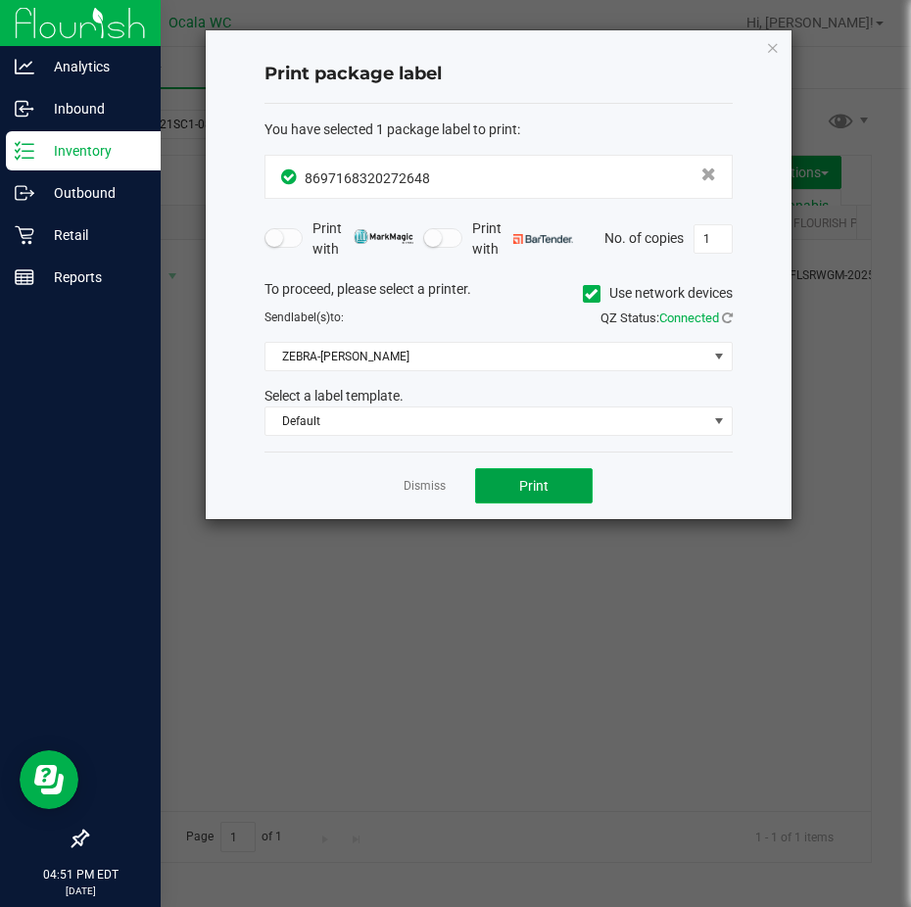
click at [547, 475] on button "Print" at bounding box center [534, 485] width 118 height 35
click at [440, 489] on link "Dismiss" at bounding box center [425, 486] width 42 height 17
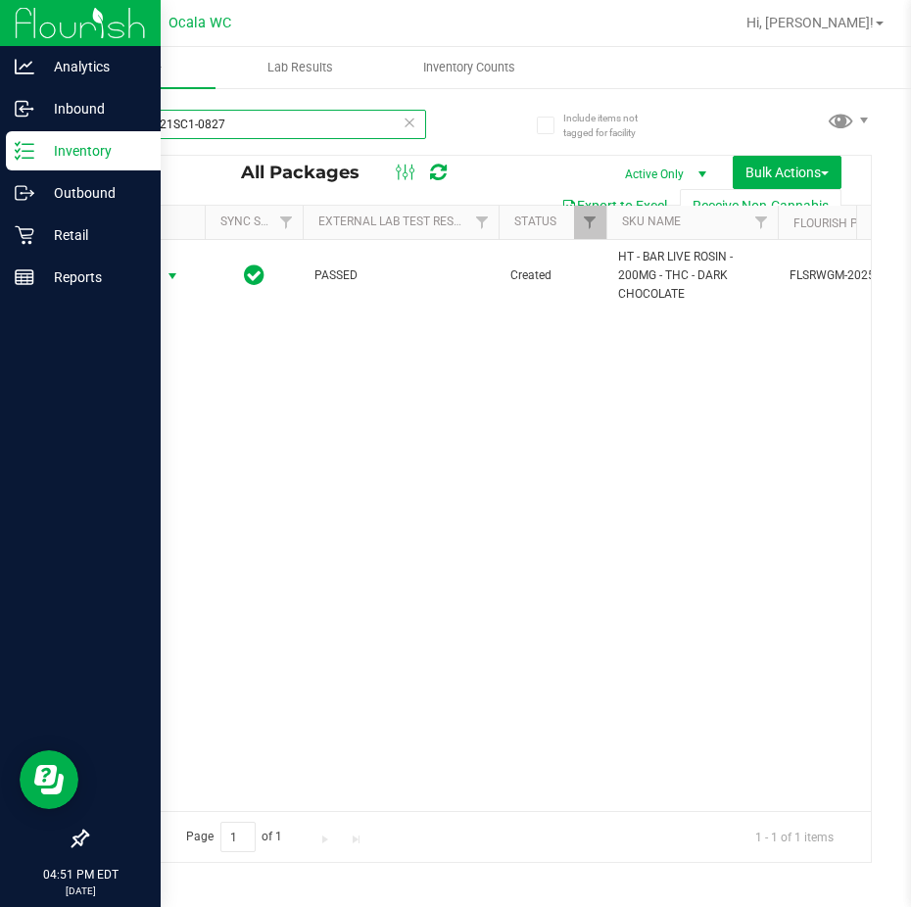
click at [252, 111] on input "SN250821SC1-0827" at bounding box center [256, 124] width 340 height 29
type input "S"
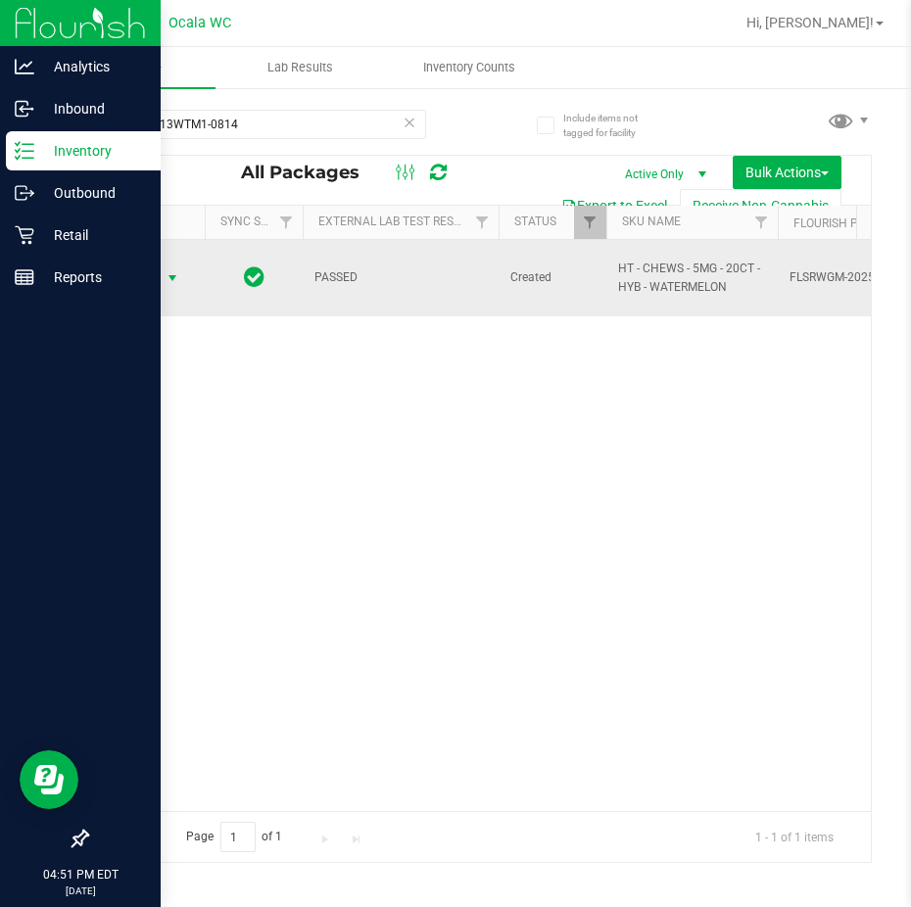
click at [161, 272] on span "select" at bounding box center [173, 277] width 24 height 27
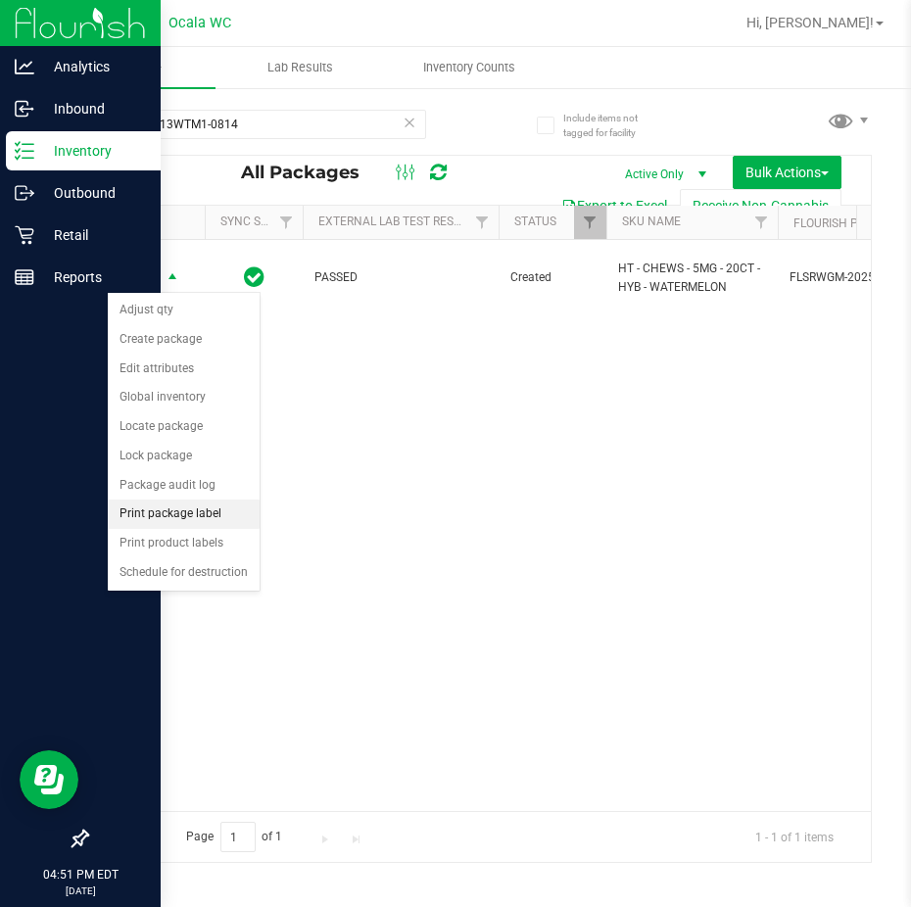
click at [153, 500] on li "Print package label" at bounding box center [184, 514] width 152 height 29
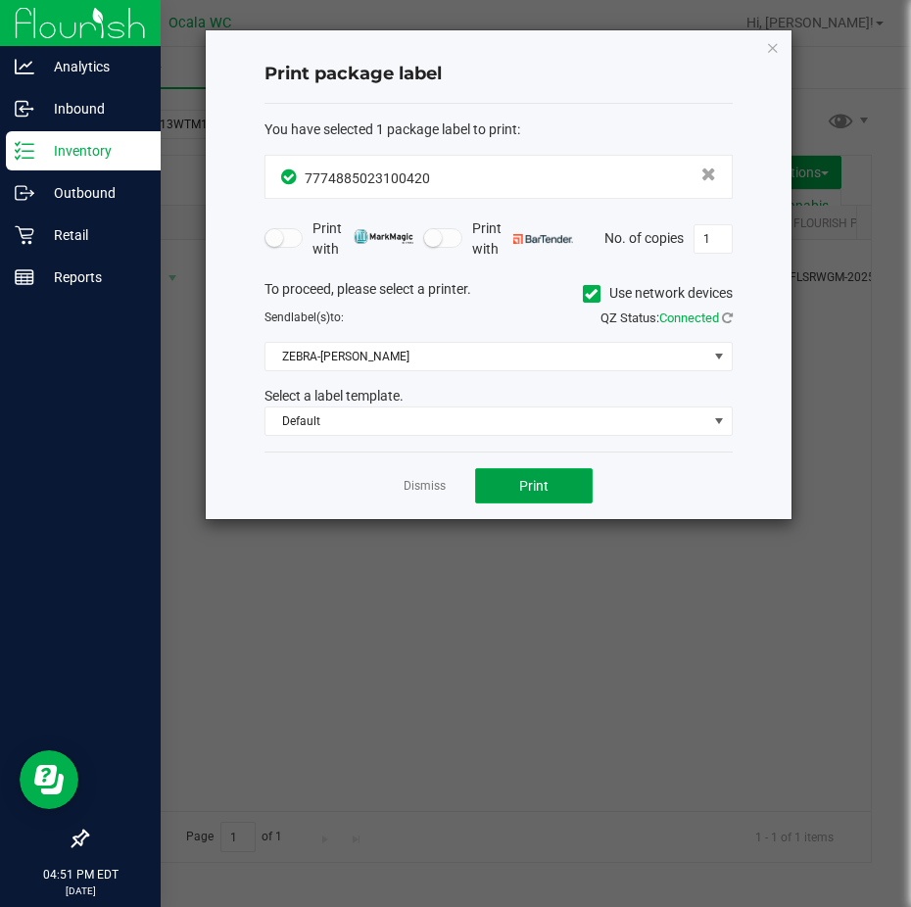
click at [514, 477] on button "Print" at bounding box center [534, 485] width 118 height 35
click at [430, 489] on link "Dismiss" at bounding box center [425, 486] width 42 height 17
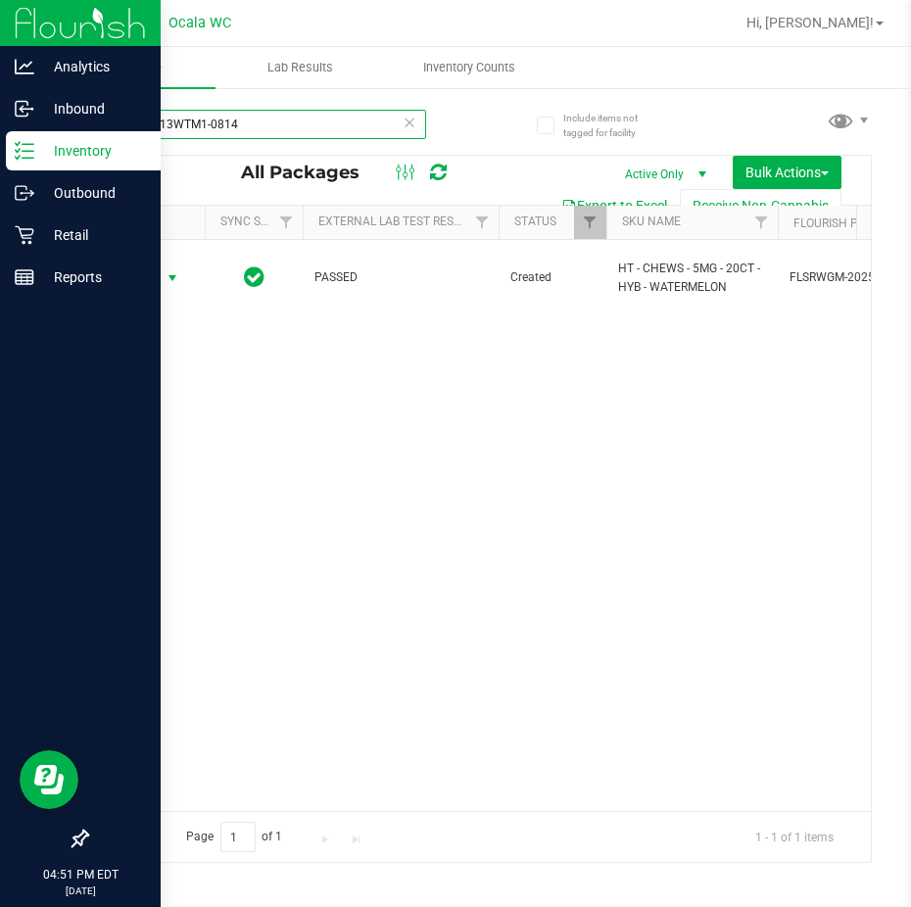
click at [264, 122] on input "SN250813WTM1-0814" at bounding box center [256, 124] width 340 height 29
type input "S"
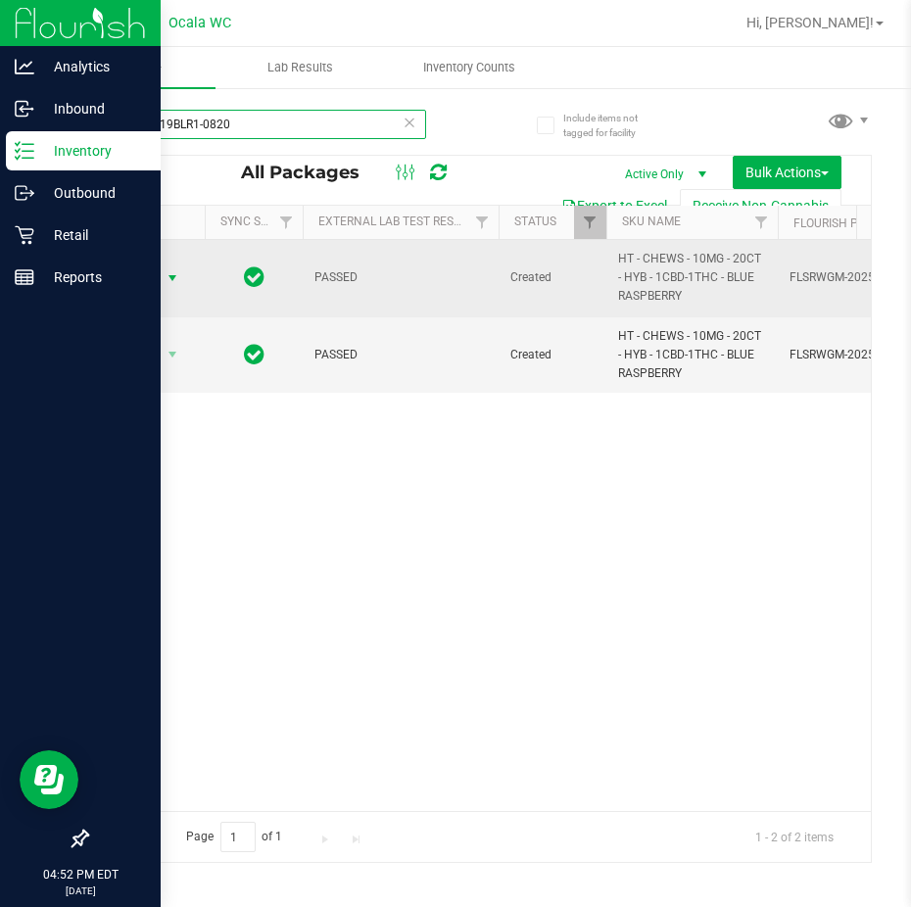
type input "SN250819BLR1-0820"
click at [165, 280] on span "select" at bounding box center [173, 278] width 16 height 16
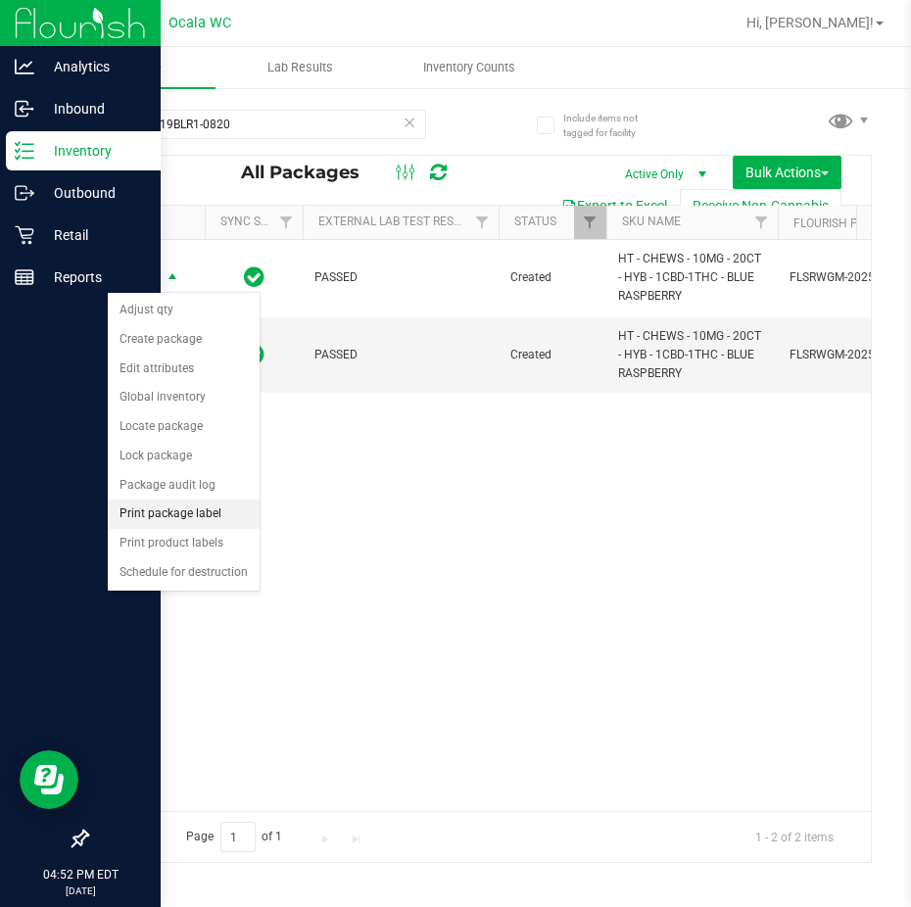
click at [157, 511] on li "Print package label" at bounding box center [184, 514] width 152 height 29
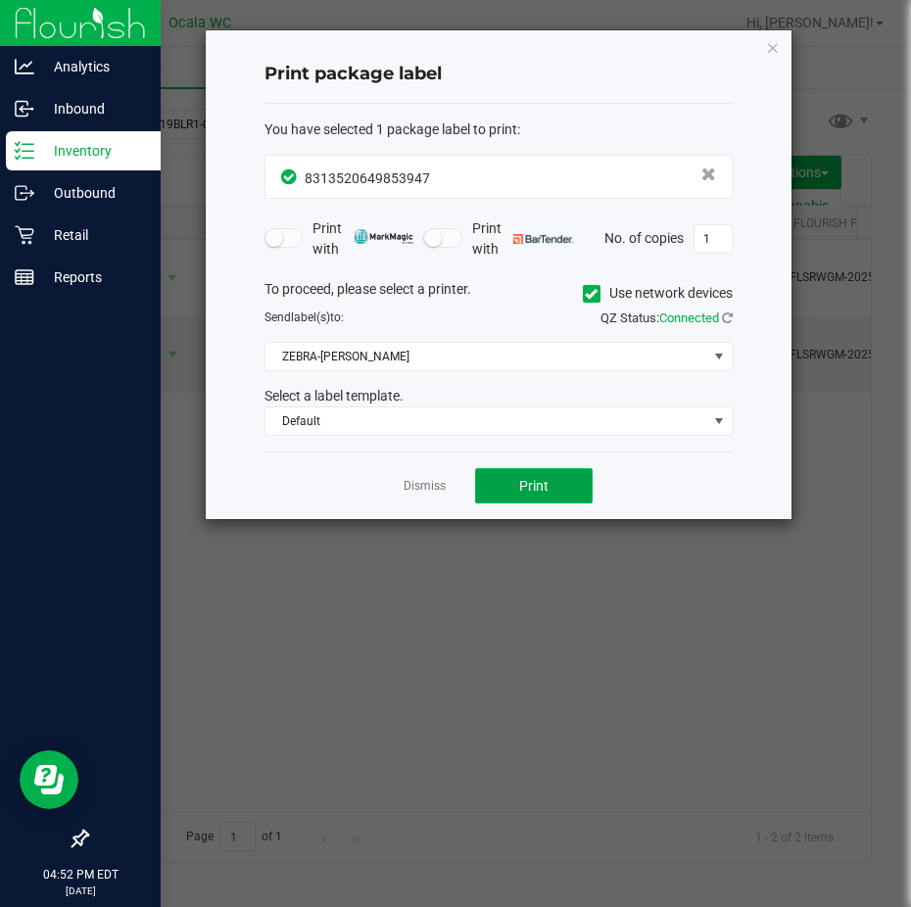
click at [492, 475] on button "Print" at bounding box center [534, 485] width 118 height 35
click at [435, 490] on link "Dismiss" at bounding box center [425, 486] width 42 height 17
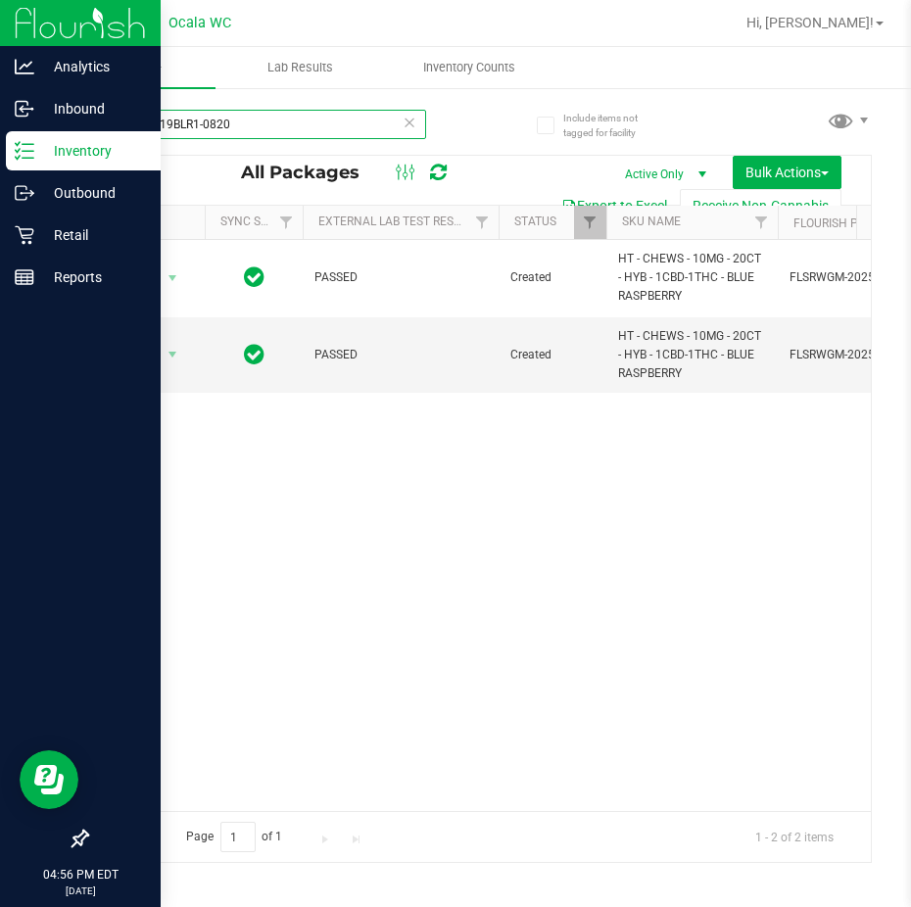
drag, startPoint x: 262, startPoint y: 118, endPoint x: -17, endPoint y: 123, distance: 278.3
click at [0, 123] on html "Analytics Inbound Inventory Outbound Retail Reports 04:56 PM EDT 09/28/2025 09/…" at bounding box center [455, 453] width 911 height 907
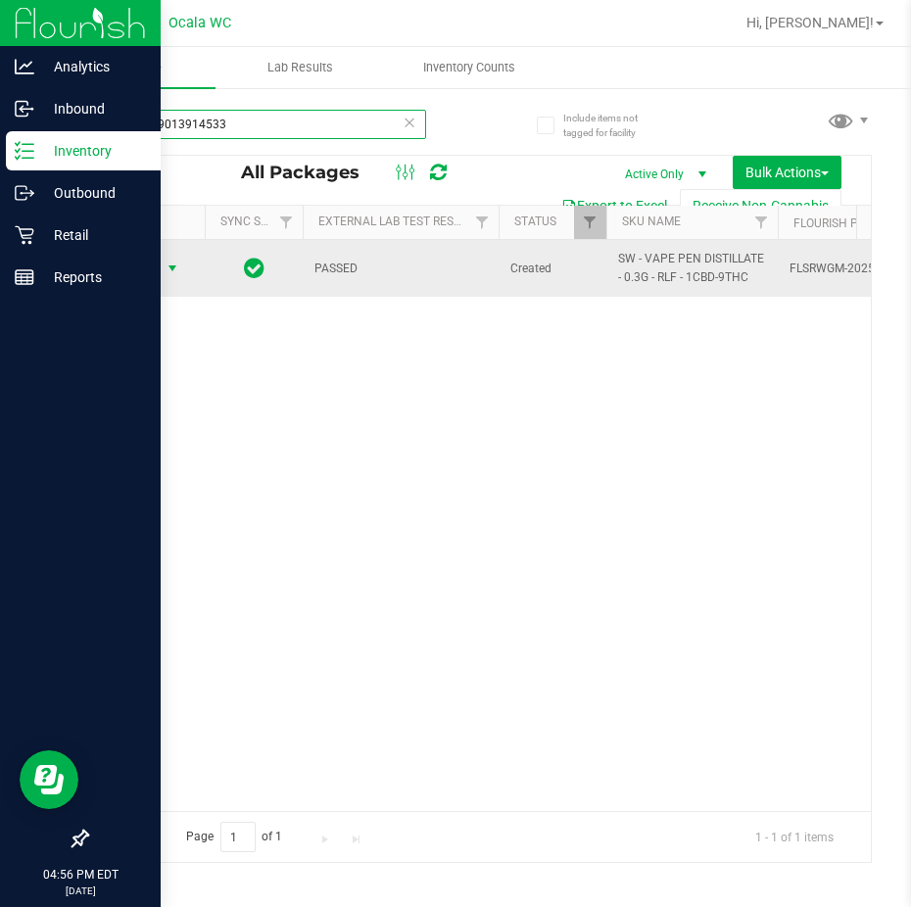
type input "1632209013914533"
click at [165, 269] on span "select" at bounding box center [173, 269] width 16 height 16
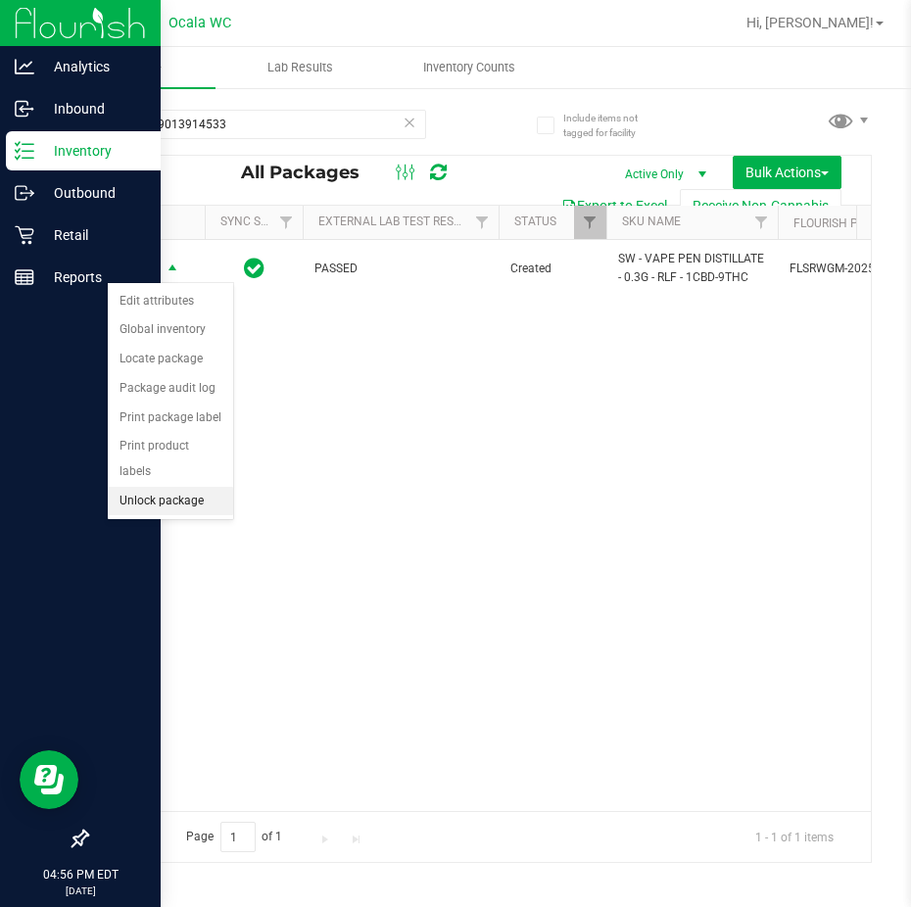
click at [170, 487] on li "Unlock package" at bounding box center [170, 501] width 125 height 29
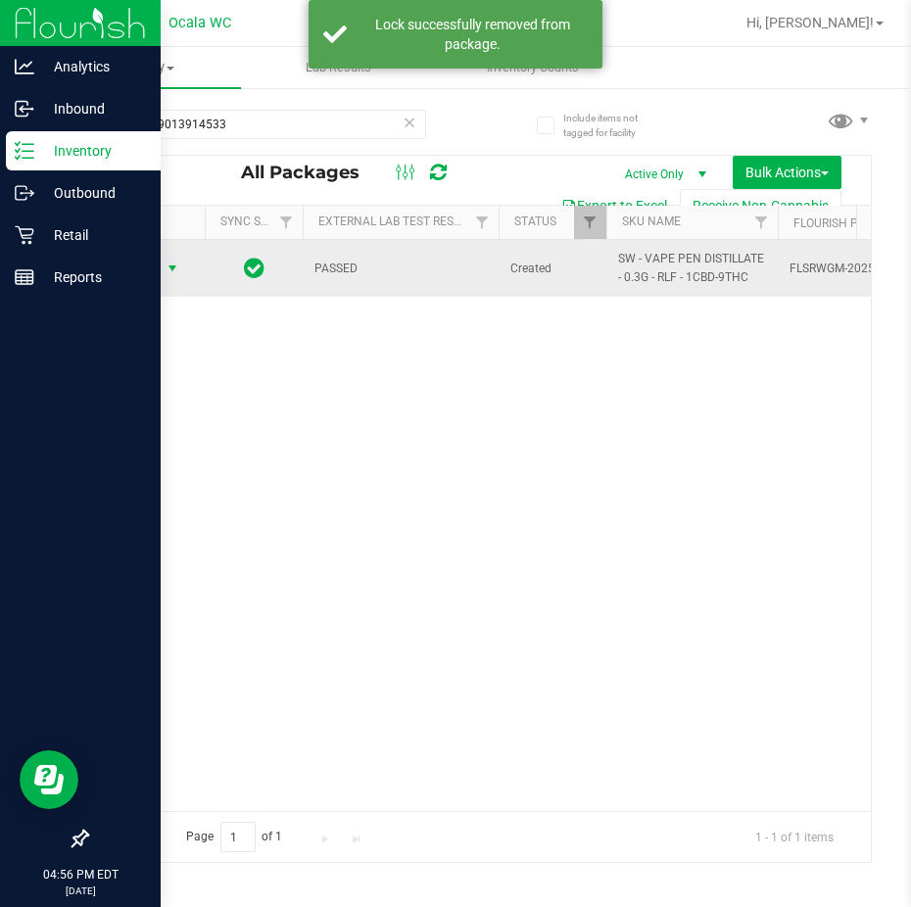
click at [178, 267] on span "select" at bounding box center [173, 269] width 16 height 16
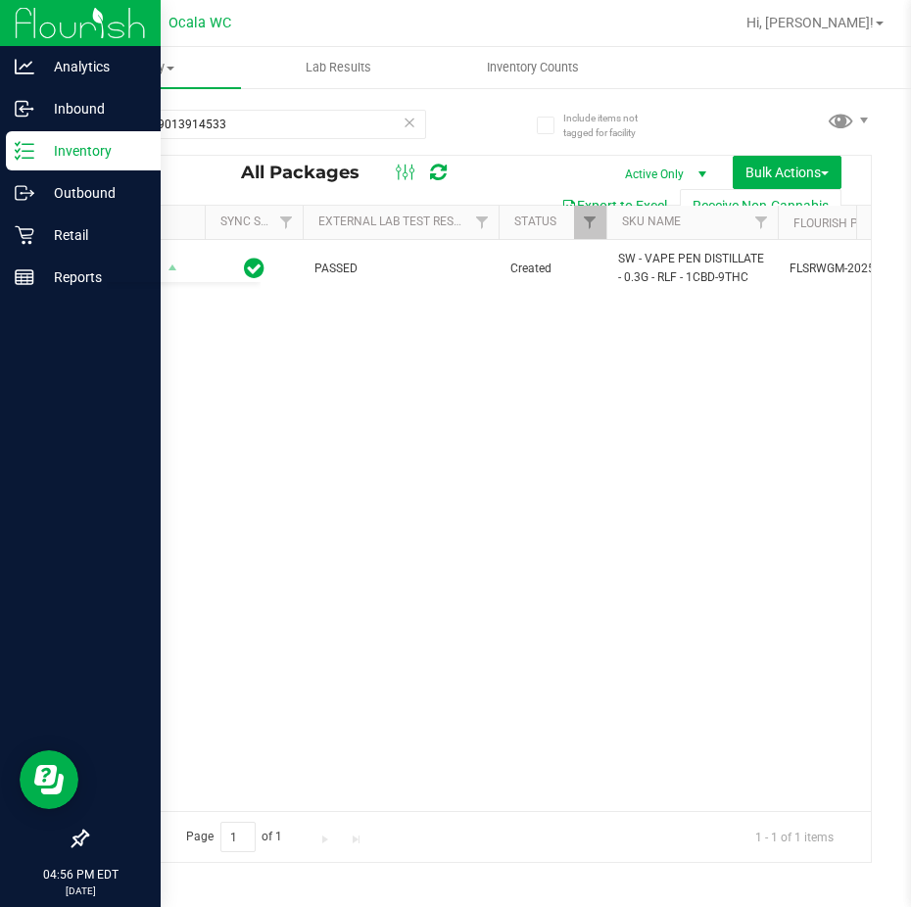
click at [623, 590] on div "Action Action Adjust qty Create package Edit attributes Global inventory Locate…" at bounding box center [479, 525] width 784 height 571
drag, startPoint x: 245, startPoint y: 113, endPoint x: 62, endPoint y: 116, distance: 183.2
click at [62, 116] on div "Include items not tagged for facility 1632209013914533 All Packages Active Only…" at bounding box center [479, 385] width 864 height 598
type input "elr"
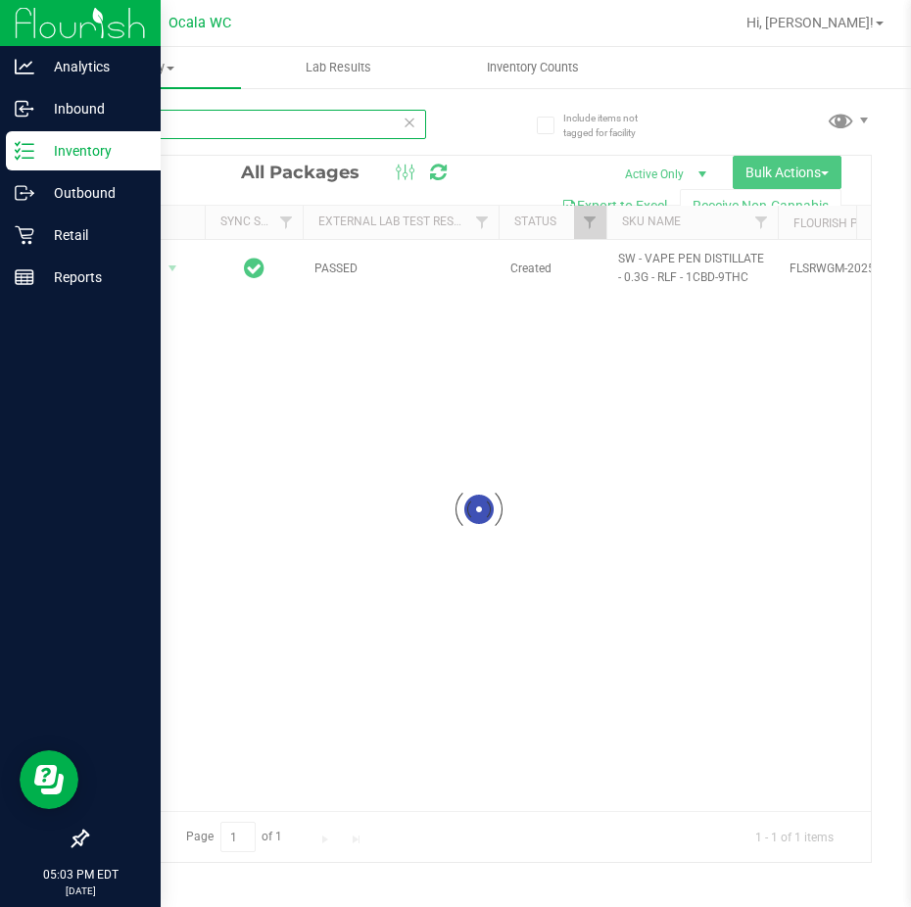
drag, startPoint x: 168, startPoint y: 127, endPoint x: 105, endPoint y: 121, distance: 63.0
click at [105, 121] on input "elr" at bounding box center [256, 124] width 340 height 29
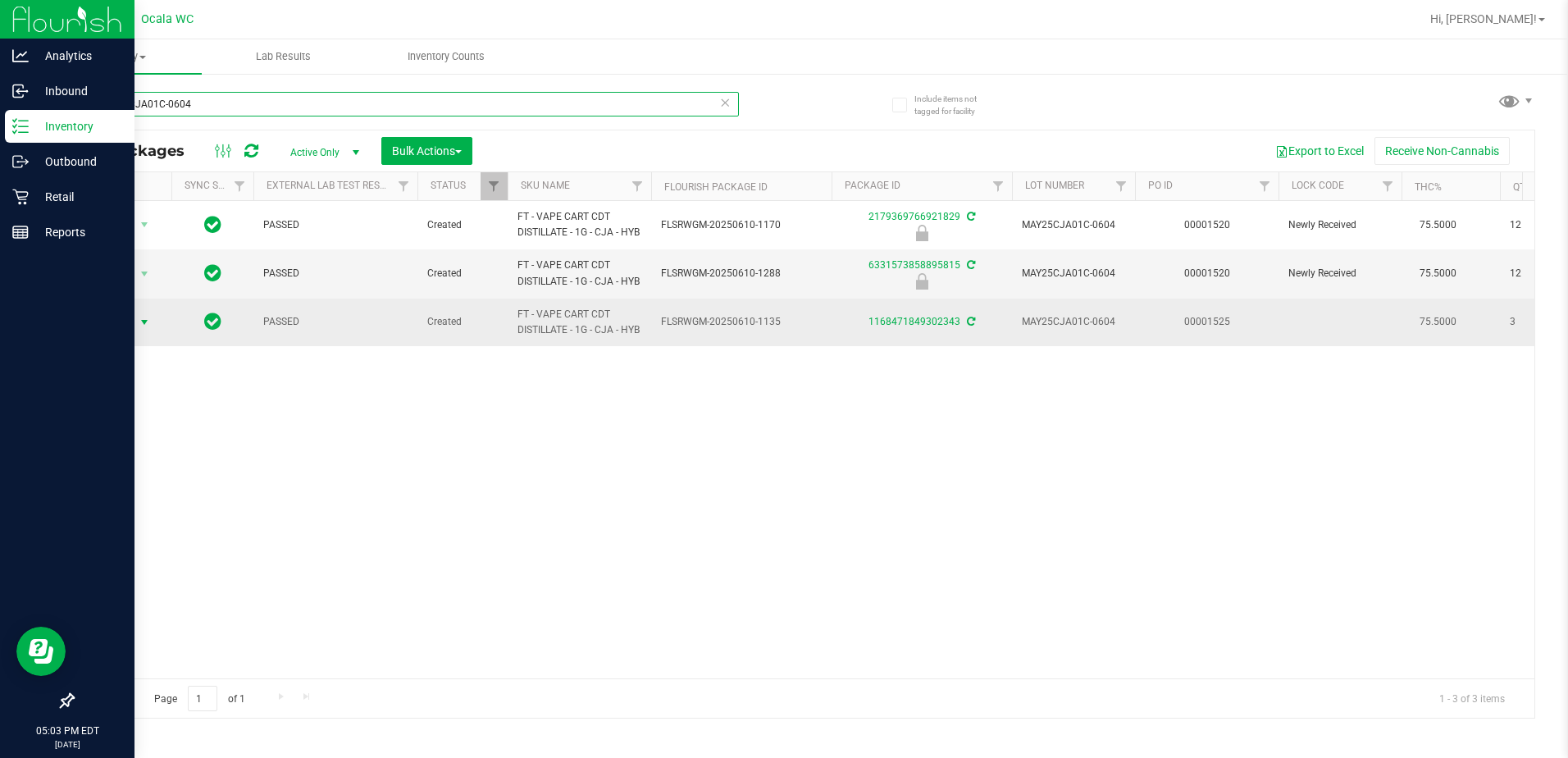
type input "MAY25CJA01C-0604"
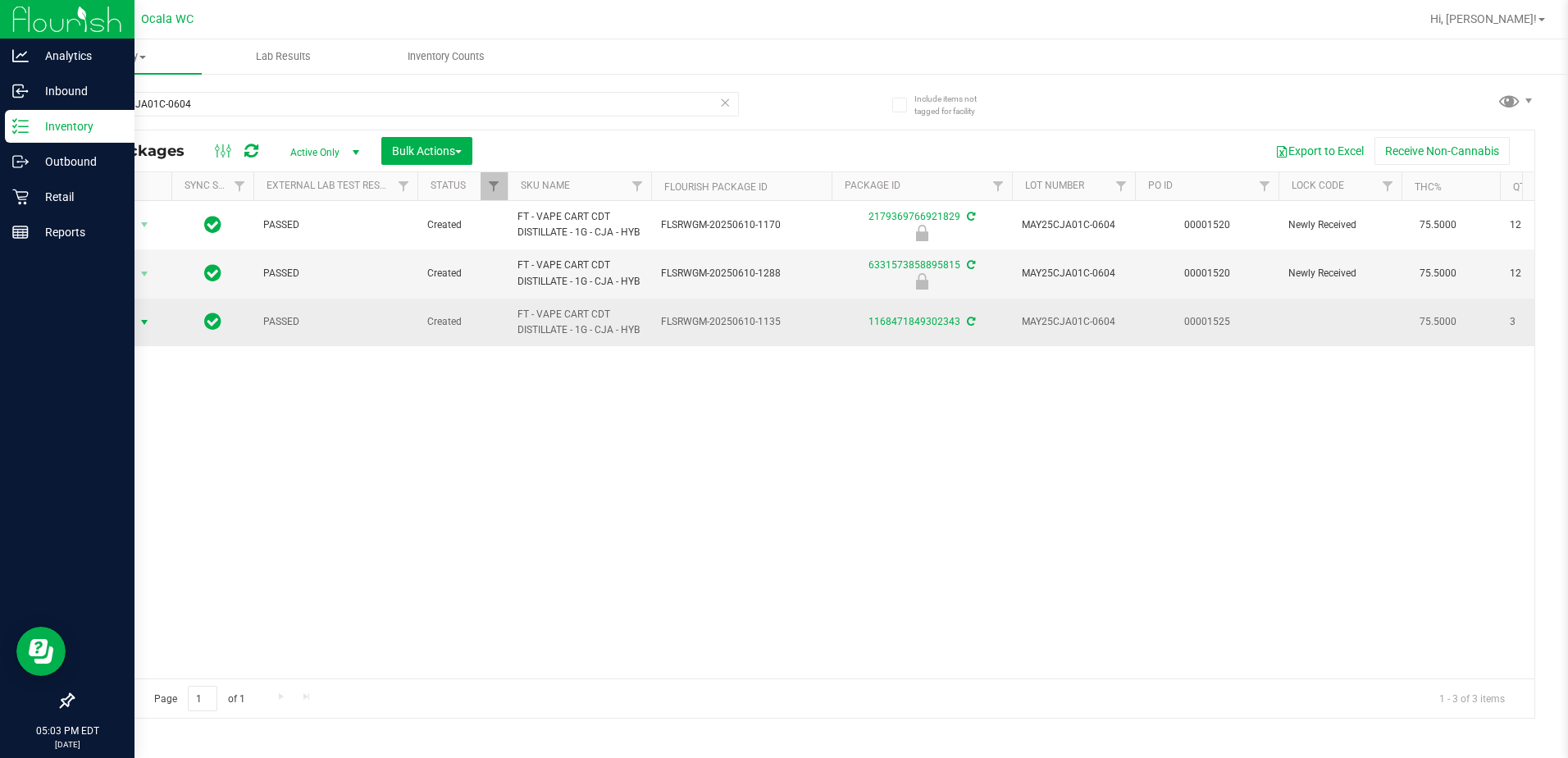
click at [147, 315] on span "select" at bounding box center [145, 322] width 20 height 23
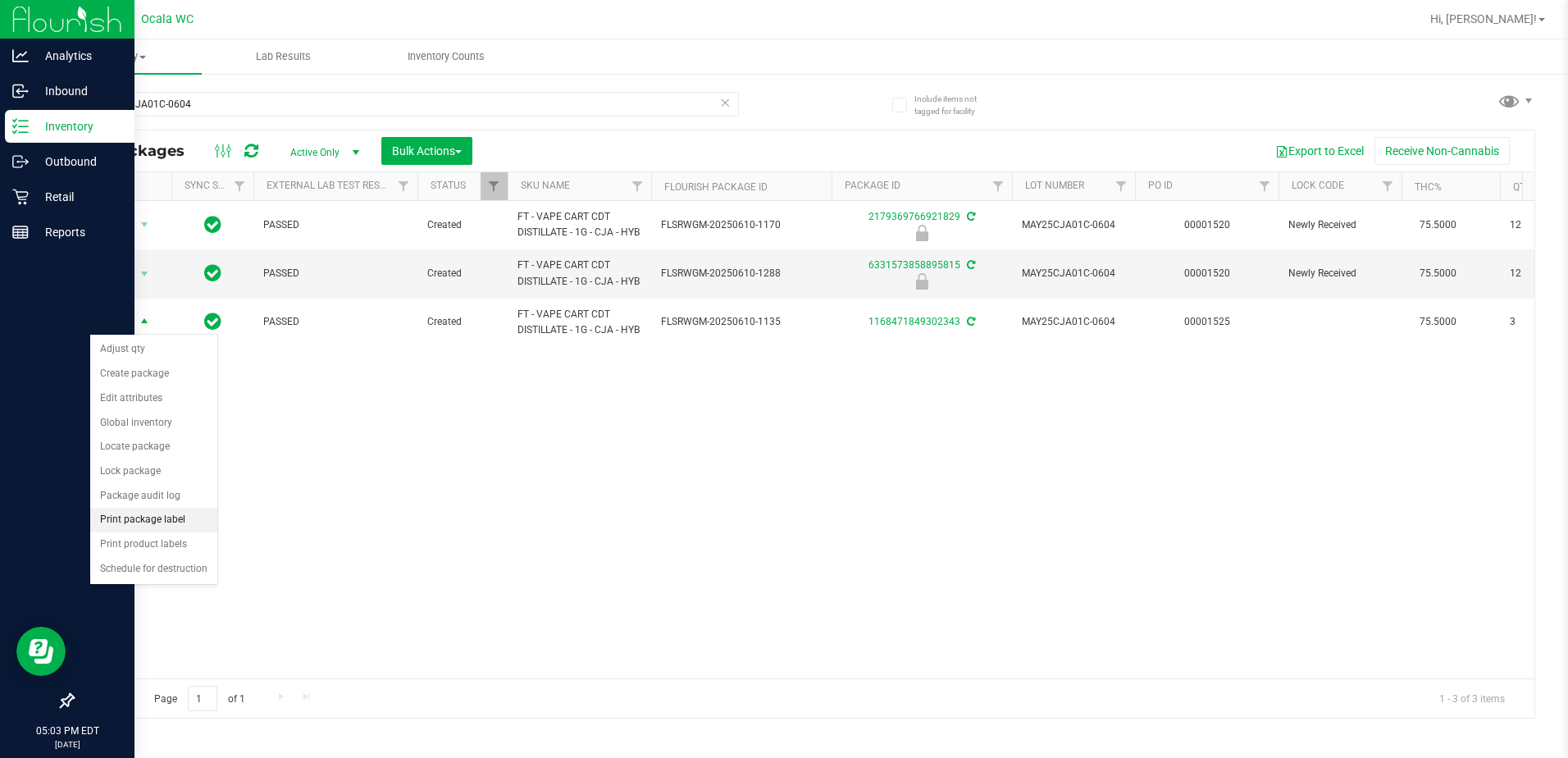
click at [151, 513] on li "Print package label" at bounding box center [154, 519] width 127 height 24
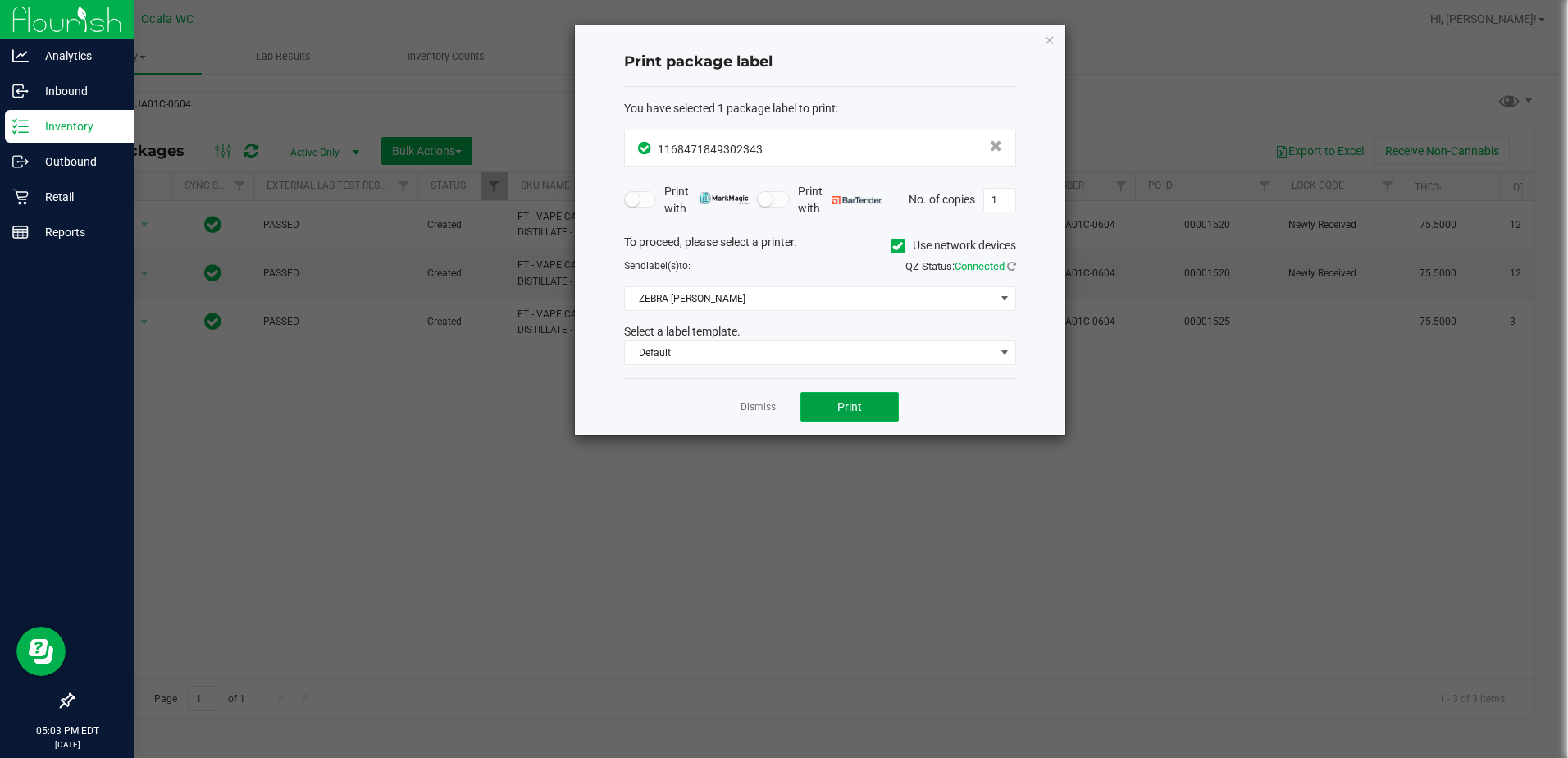
click at [762, 400] on button "Print" at bounding box center [850, 406] width 99 height 29
click at [741, 402] on link "Dismiss" at bounding box center [758, 407] width 35 height 14
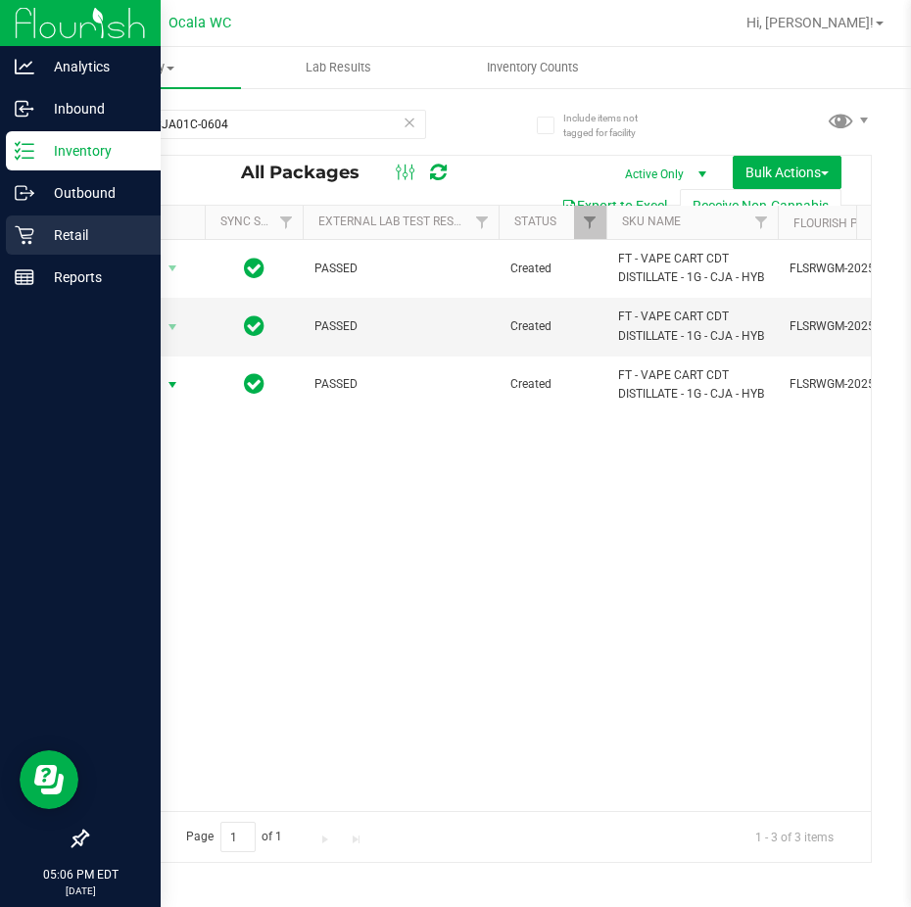
click at [41, 233] on p "Retail" at bounding box center [93, 235] width 118 height 24
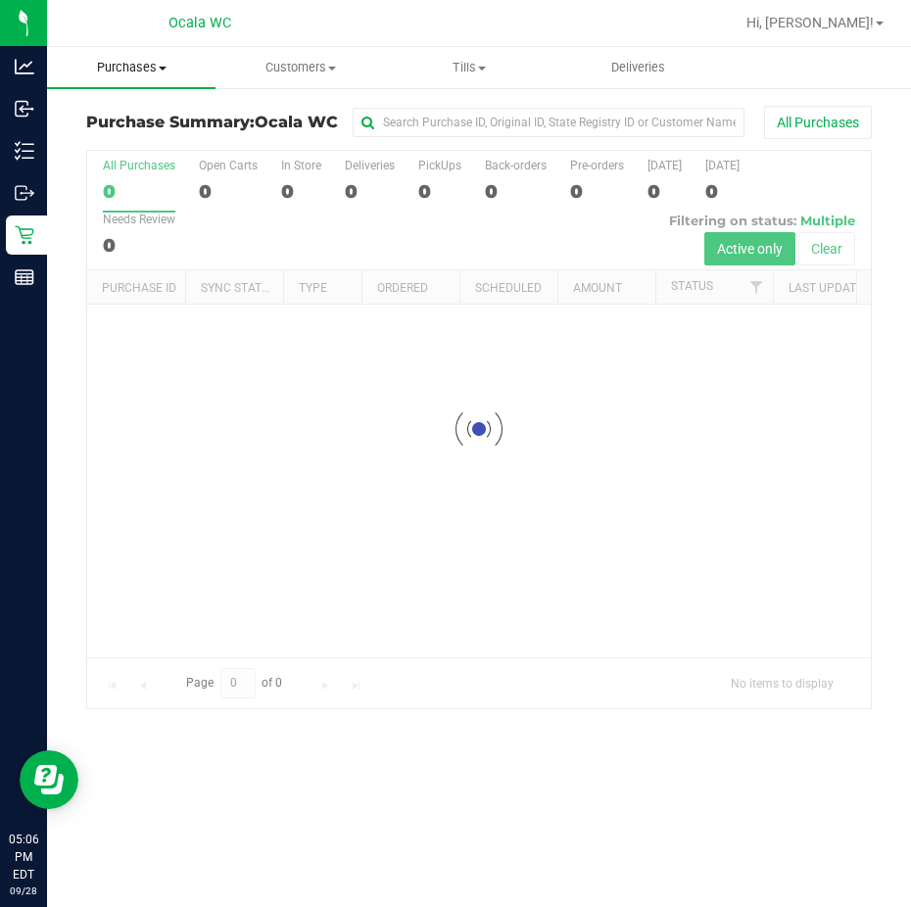
click at [160, 68] on span at bounding box center [163, 69] width 8 height 4
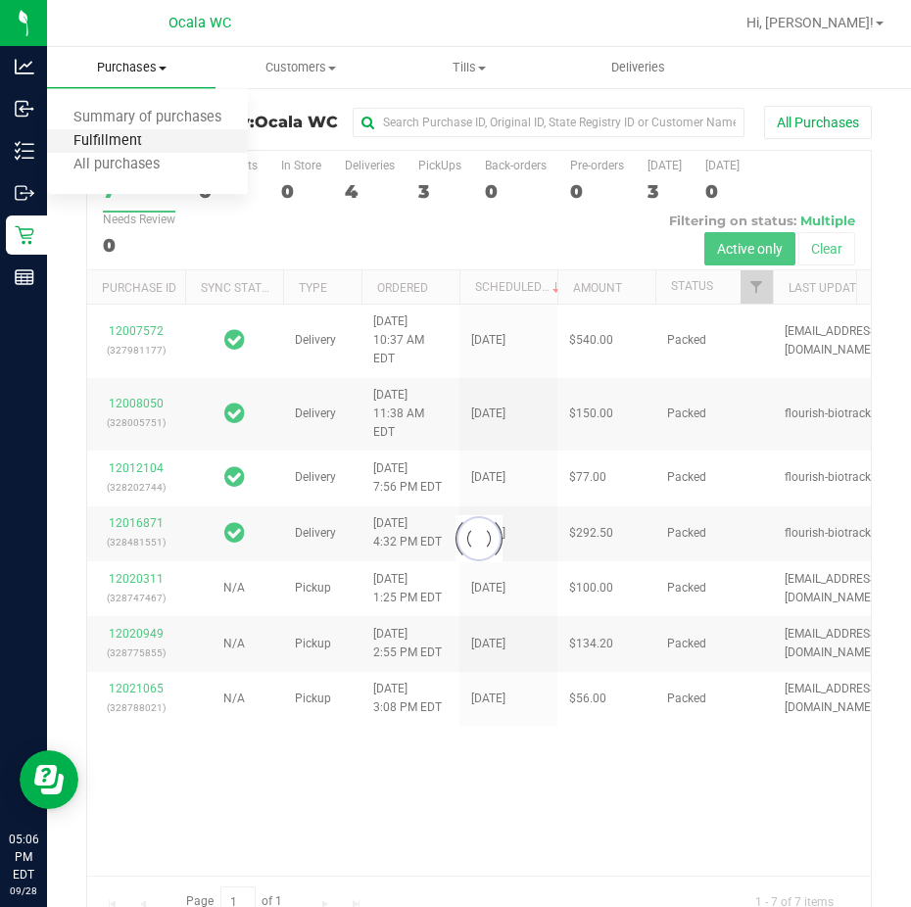
click at [142, 133] on span "Fulfillment" at bounding box center [107, 141] width 121 height 17
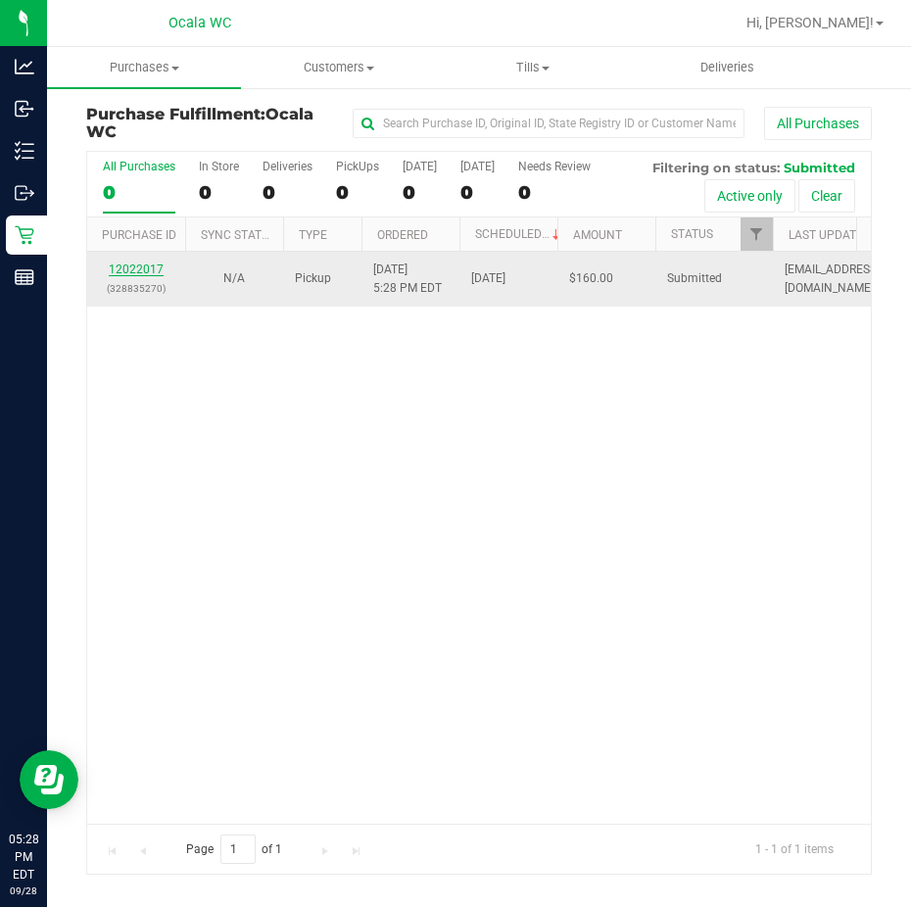
click at [138, 269] on link "12022017" at bounding box center [136, 270] width 55 height 14
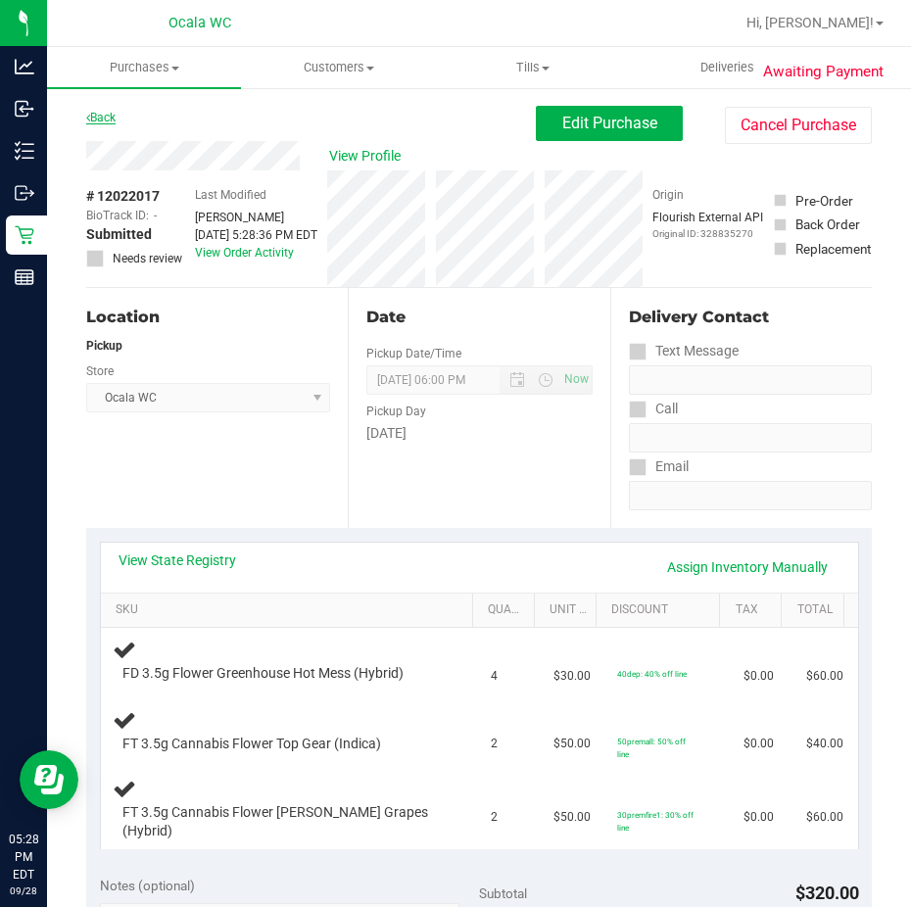
click at [112, 111] on link "Back" at bounding box center [100, 118] width 29 height 14
